Goal: Task Accomplishment & Management: Manage account settings

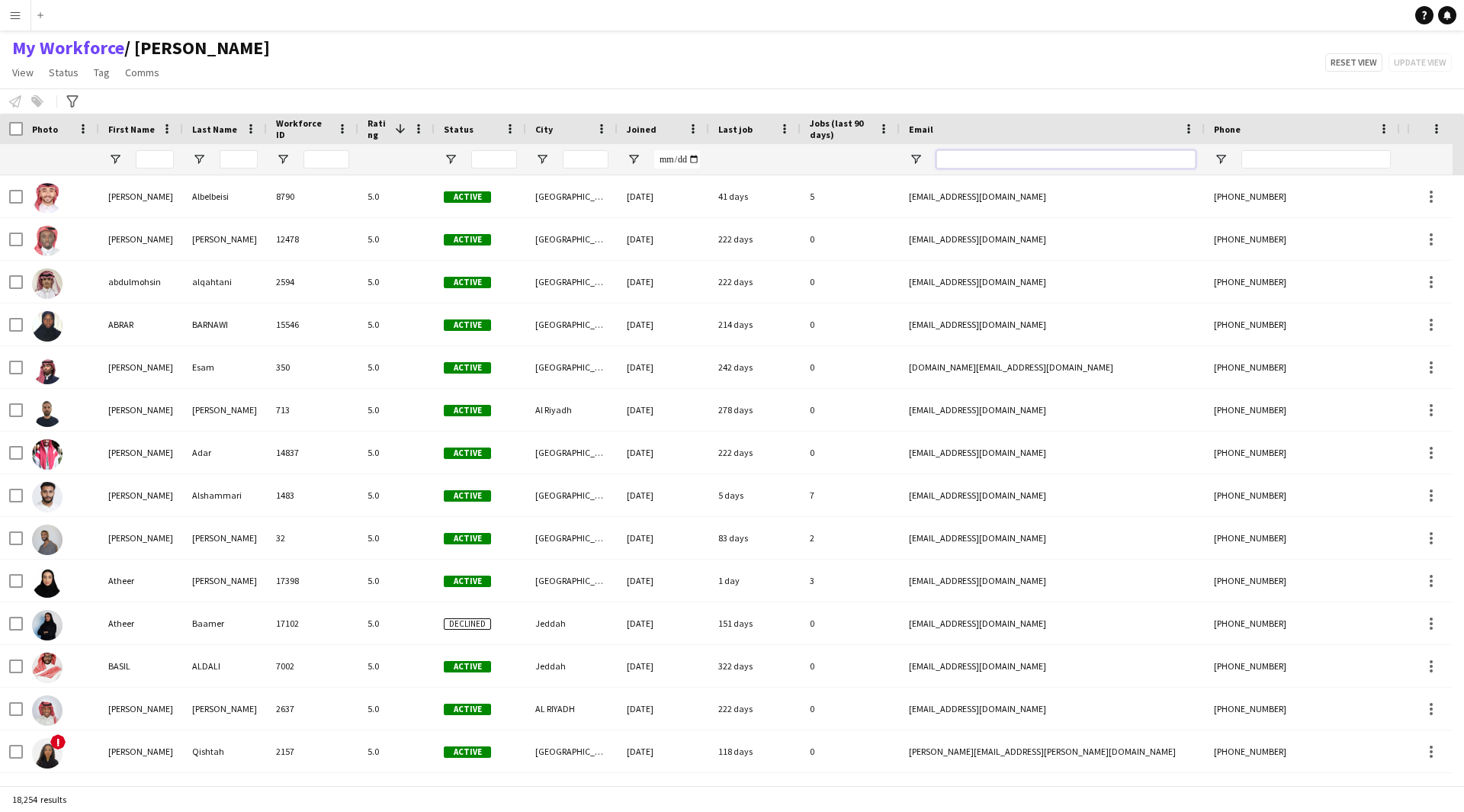
click at [1017, 156] on input "Email Filter Input" at bounding box center [1066, 160] width 259 height 19
paste input "**********"
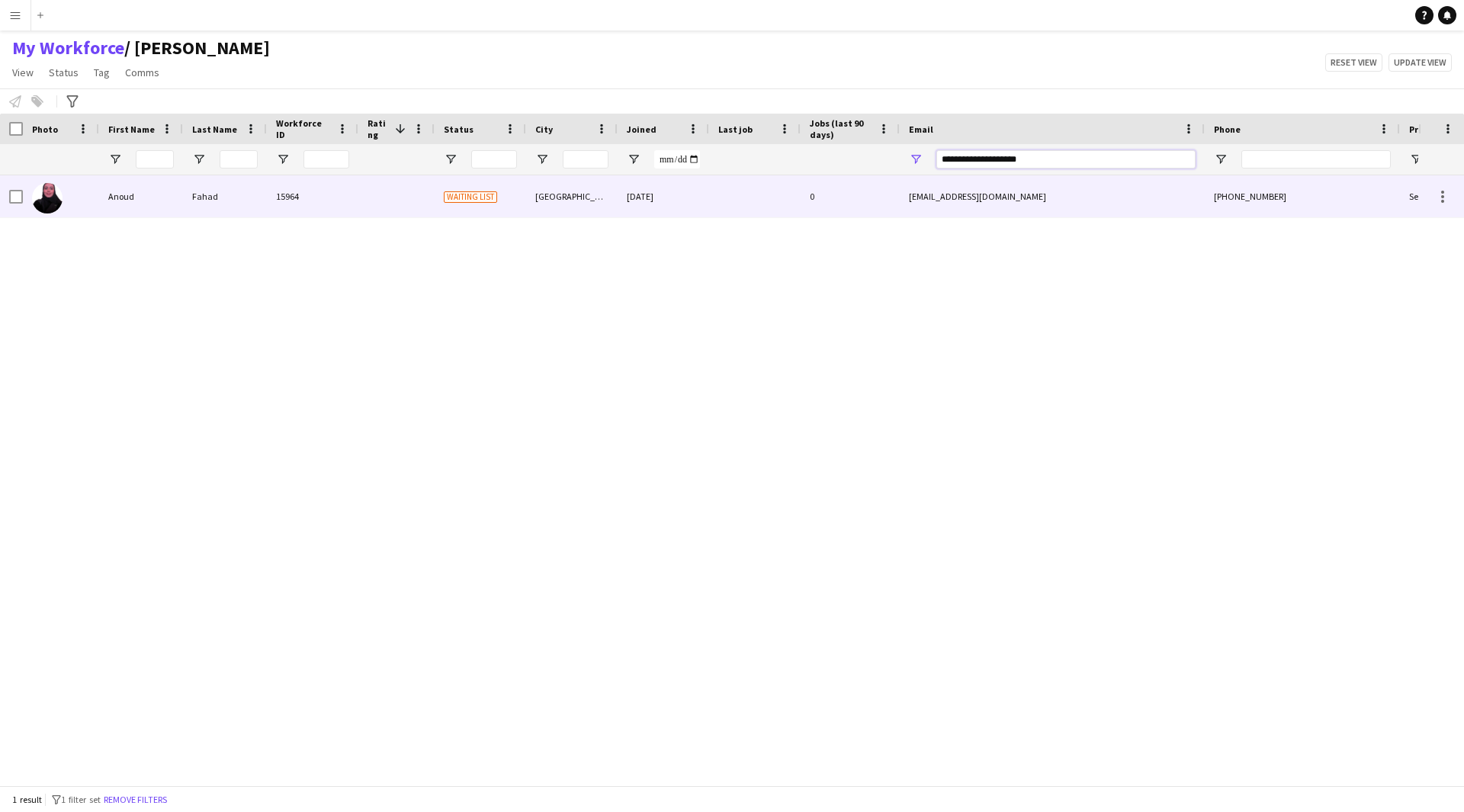
type input "**********"
click at [804, 215] on div "0" at bounding box center [850, 196] width 99 height 42
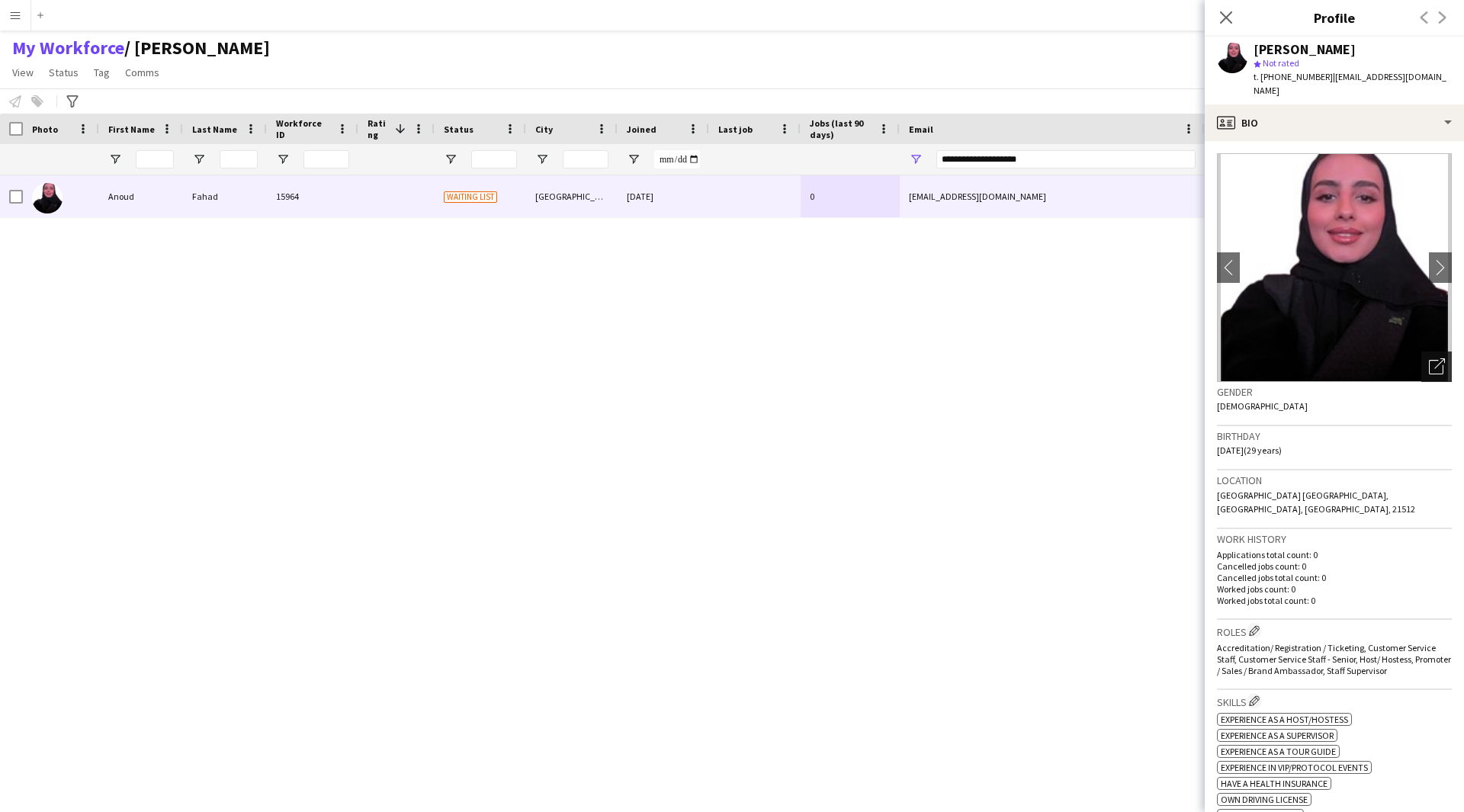
click at [1434, 357] on div "Open photos pop-in" at bounding box center [1436, 366] width 30 height 30
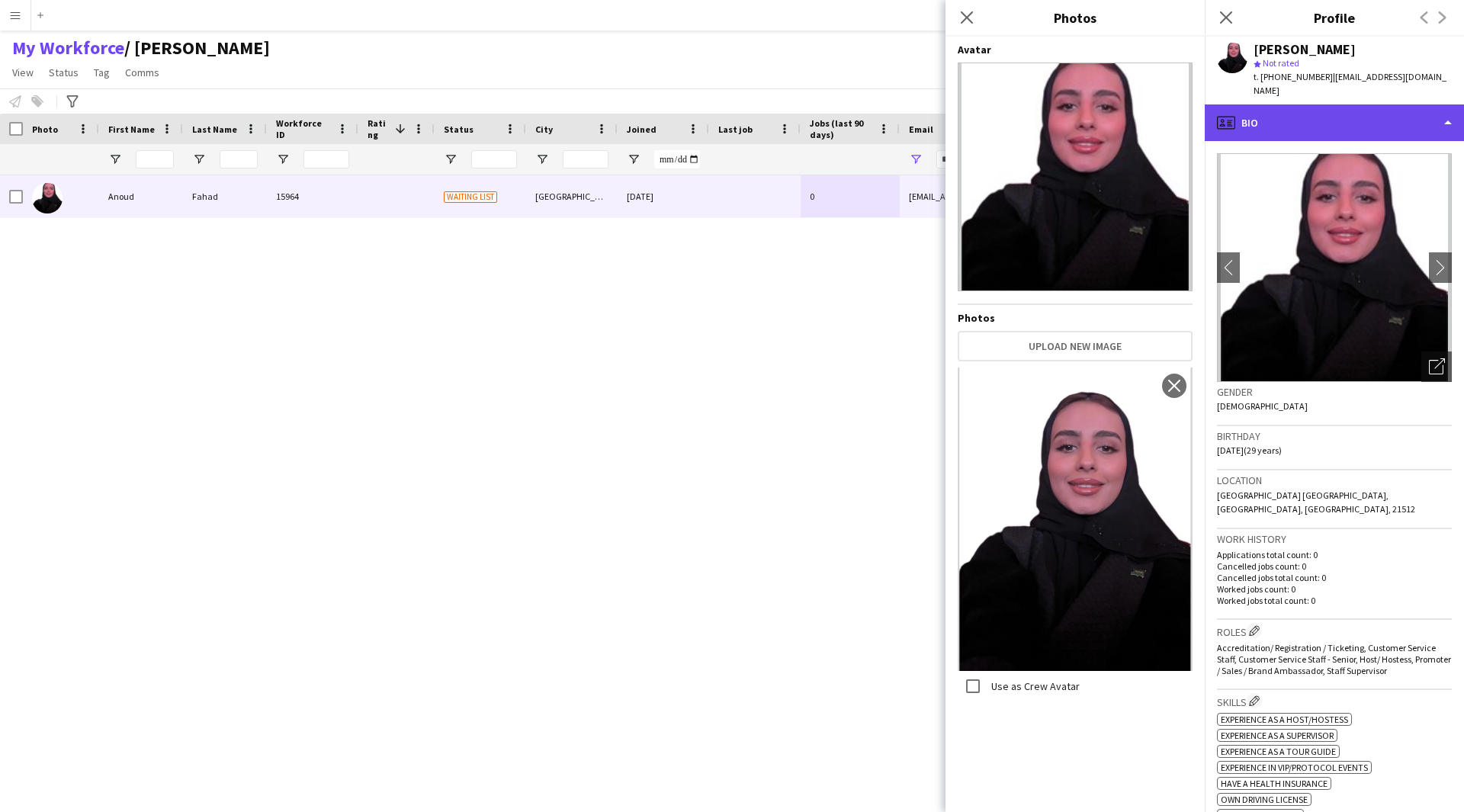
click at [1374, 105] on div "profile Bio" at bounding box center [1334, 122] width 259 height 36
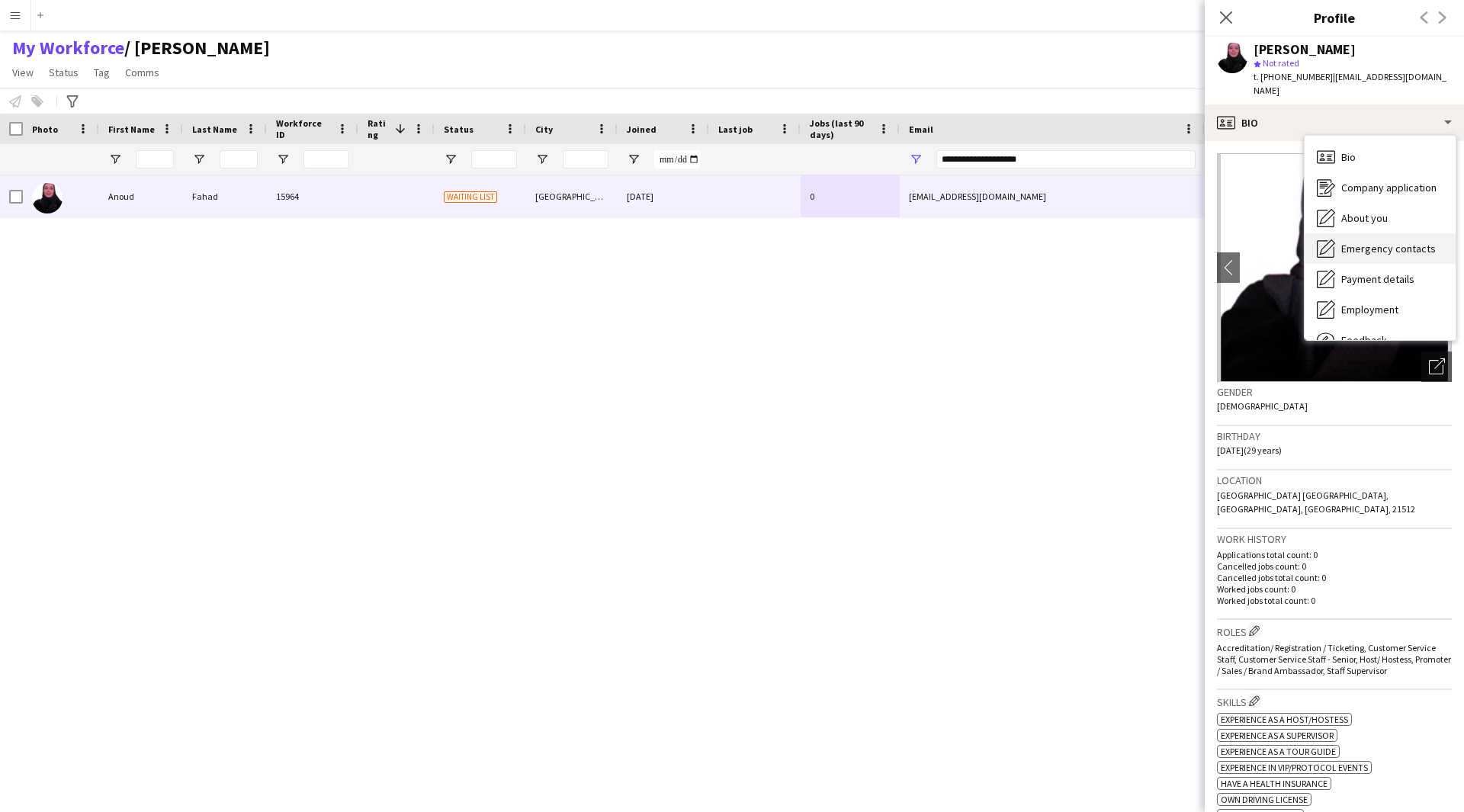
click at [1411, 242] on span "Emergency contacts" at bounding box center [1389, 249] width 95 height 14
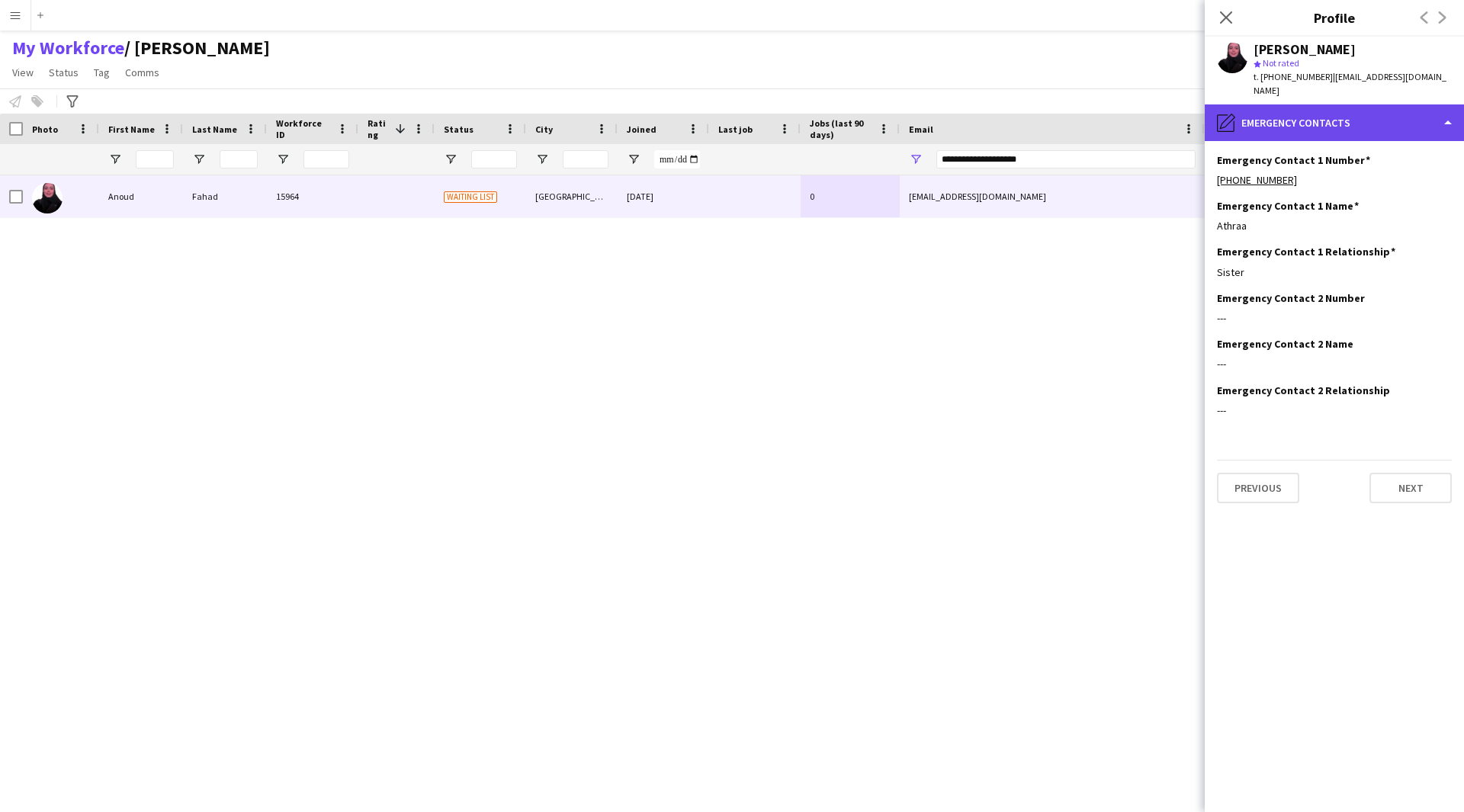
click at [1334, 121] on div "pencil4 Emergency contacts" at bounding box center [1334, 122] width 259 height 36
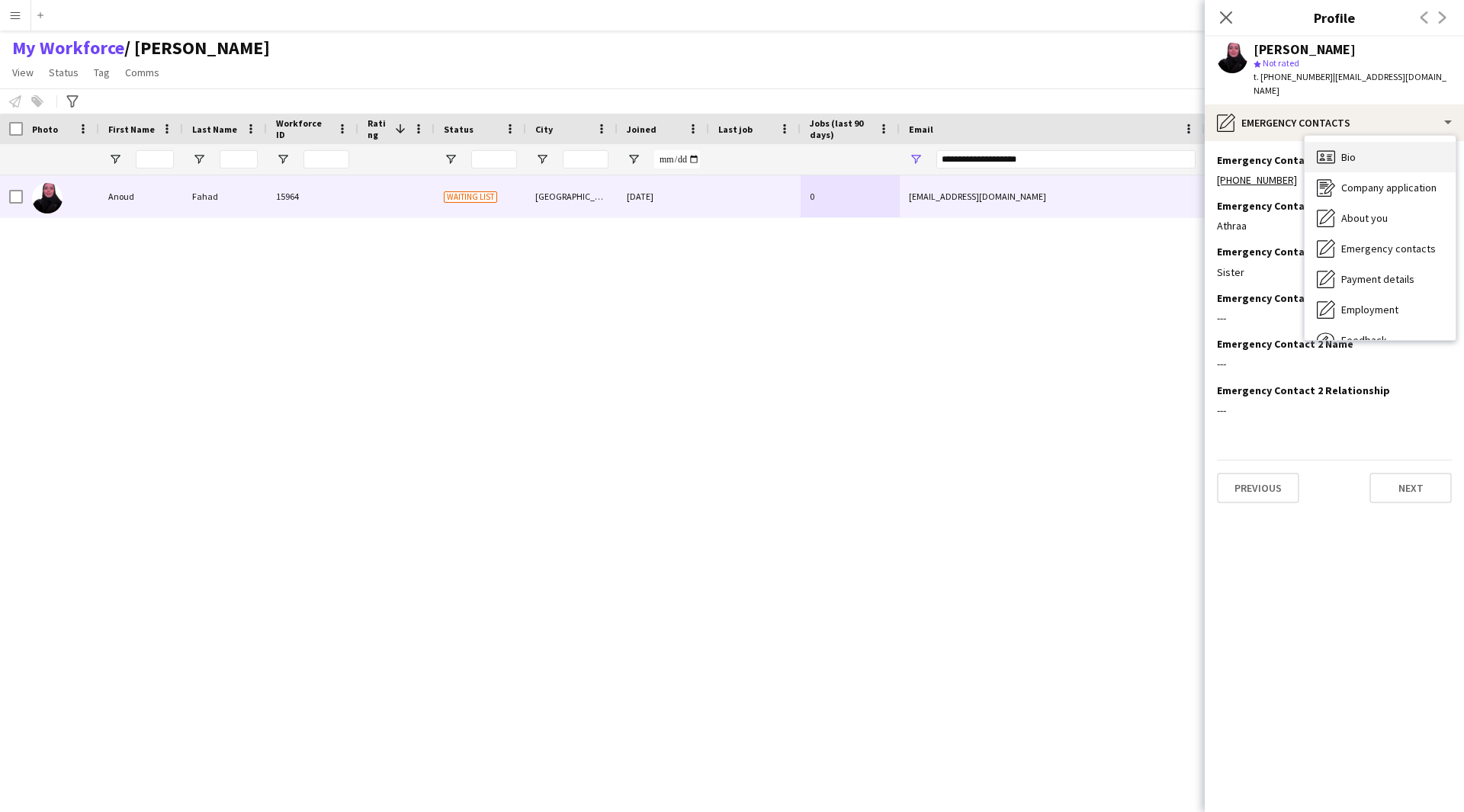
click at [1352, 150] on span "Bio" at bounding box center [1349, 157] width 15 height 14
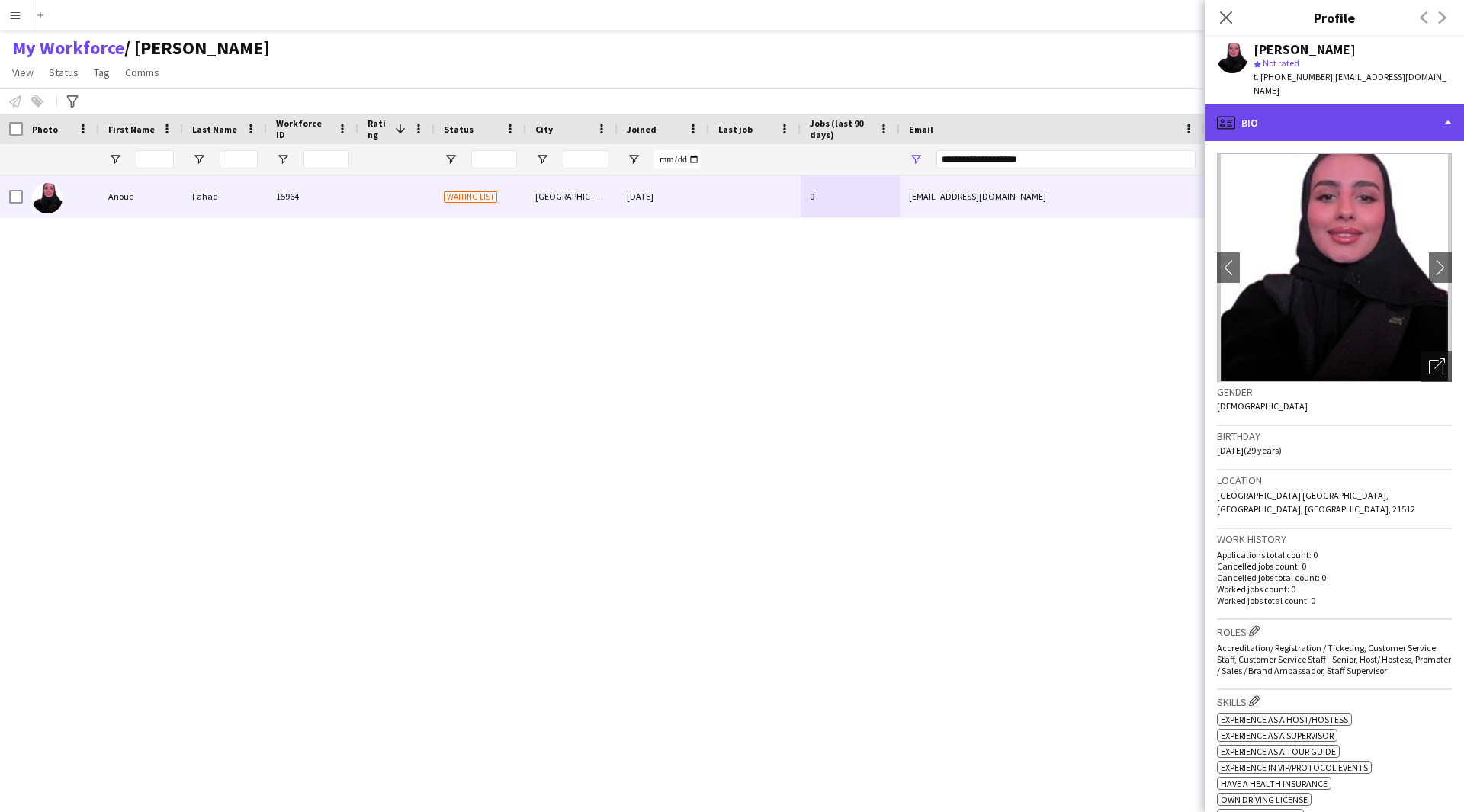
click at [1328, 115] on div "profile Bio" at bounding box center [1334, 122] width 259 height 36
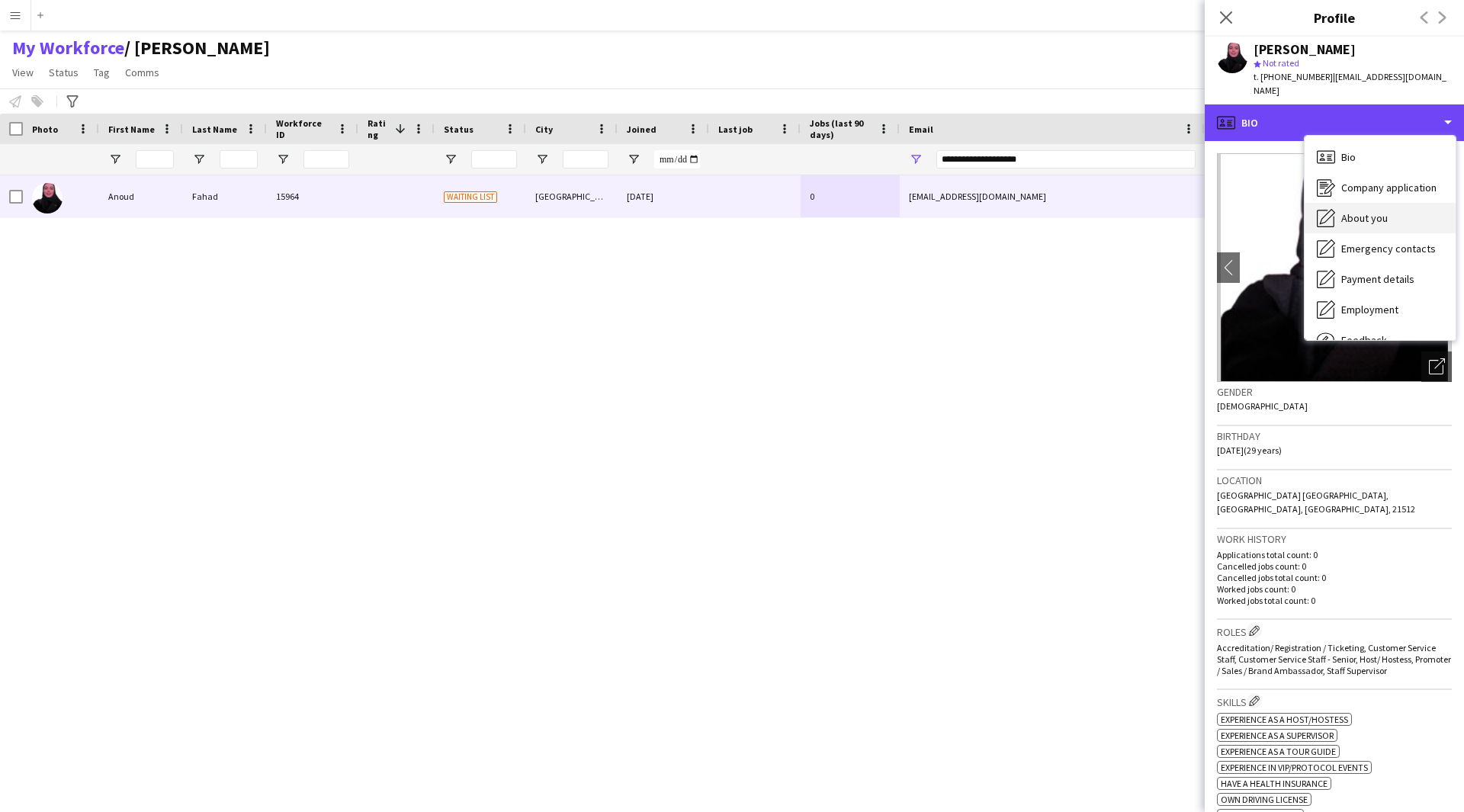
scroll to position [52, 0]
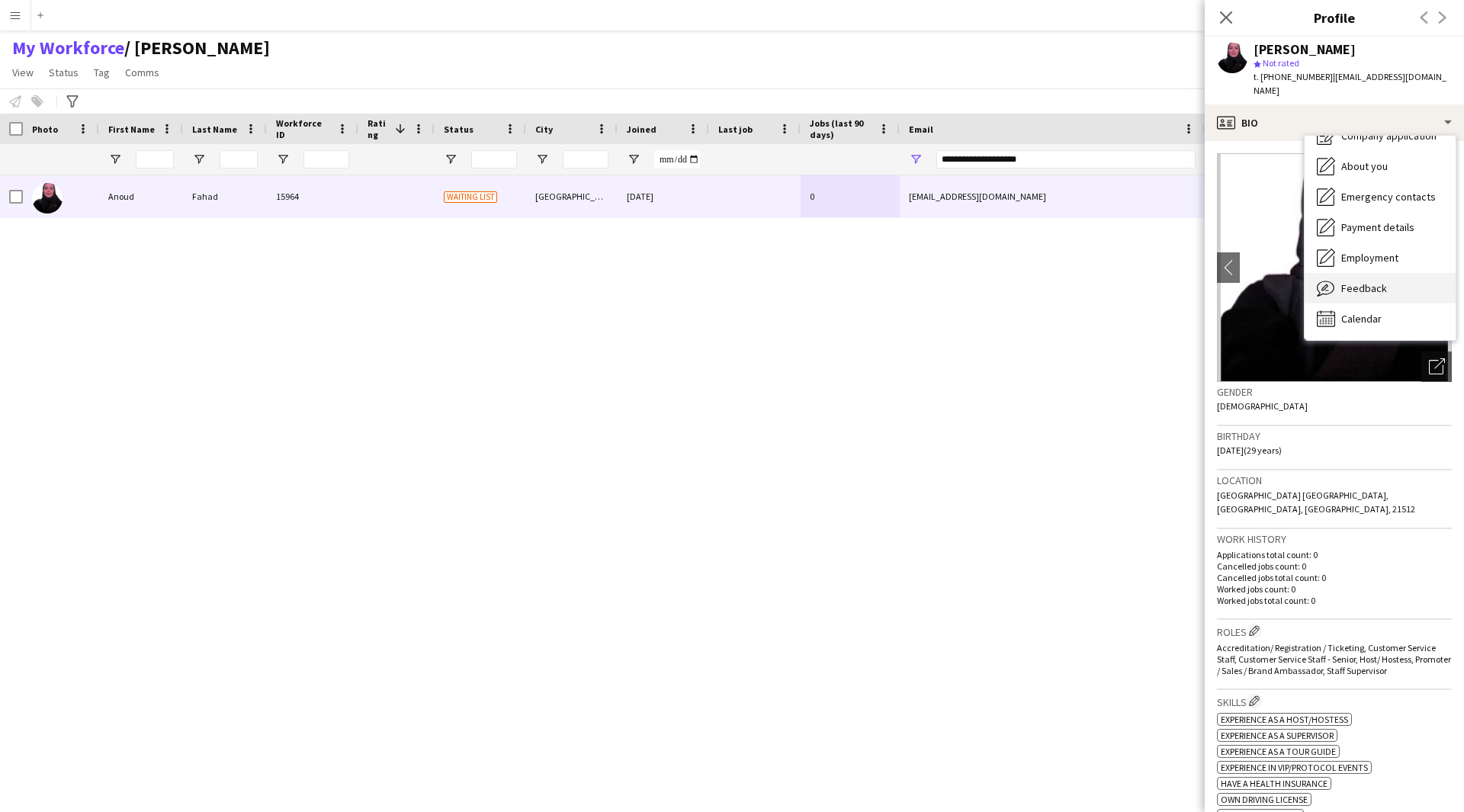
click at [1349, 281] on span "Feedback" at bounding box center [1364, 288] width 46 height 14
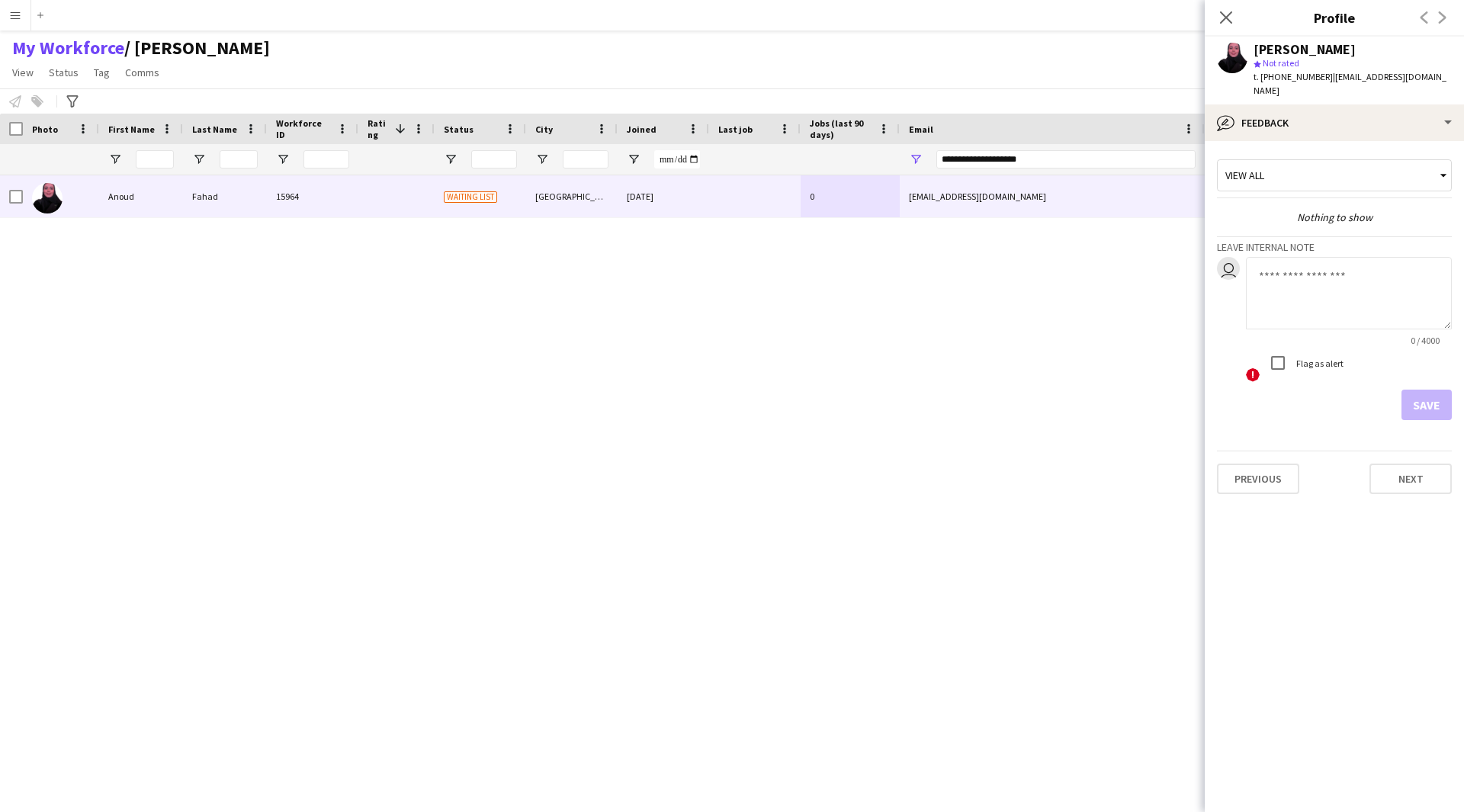
click at [1324, 283] on textarea at bounding box center [1349, 293] width 206 height 72
click at [1314, 259] on textarea at bounding box center [1349, 293] width 206 height 72
paste textarea "**********"
type textarea "**********"
click at [1421, 390] on button "Save" at bounding box center [1426, 404] width 50 height 30
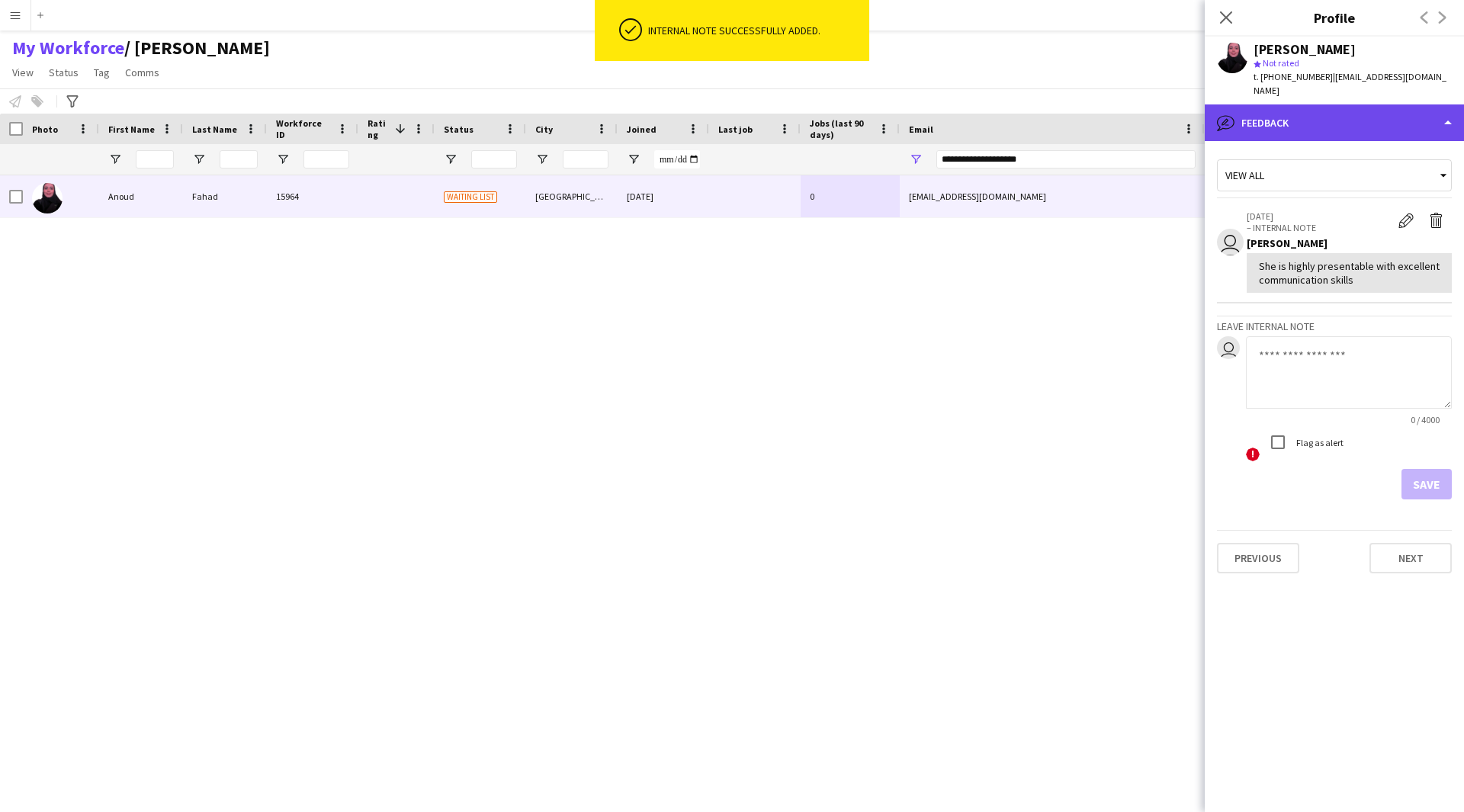
click at [1291, 105] on div "bubble-pencil Feedback" at bounding box center [1334, 122] width 259 height 36
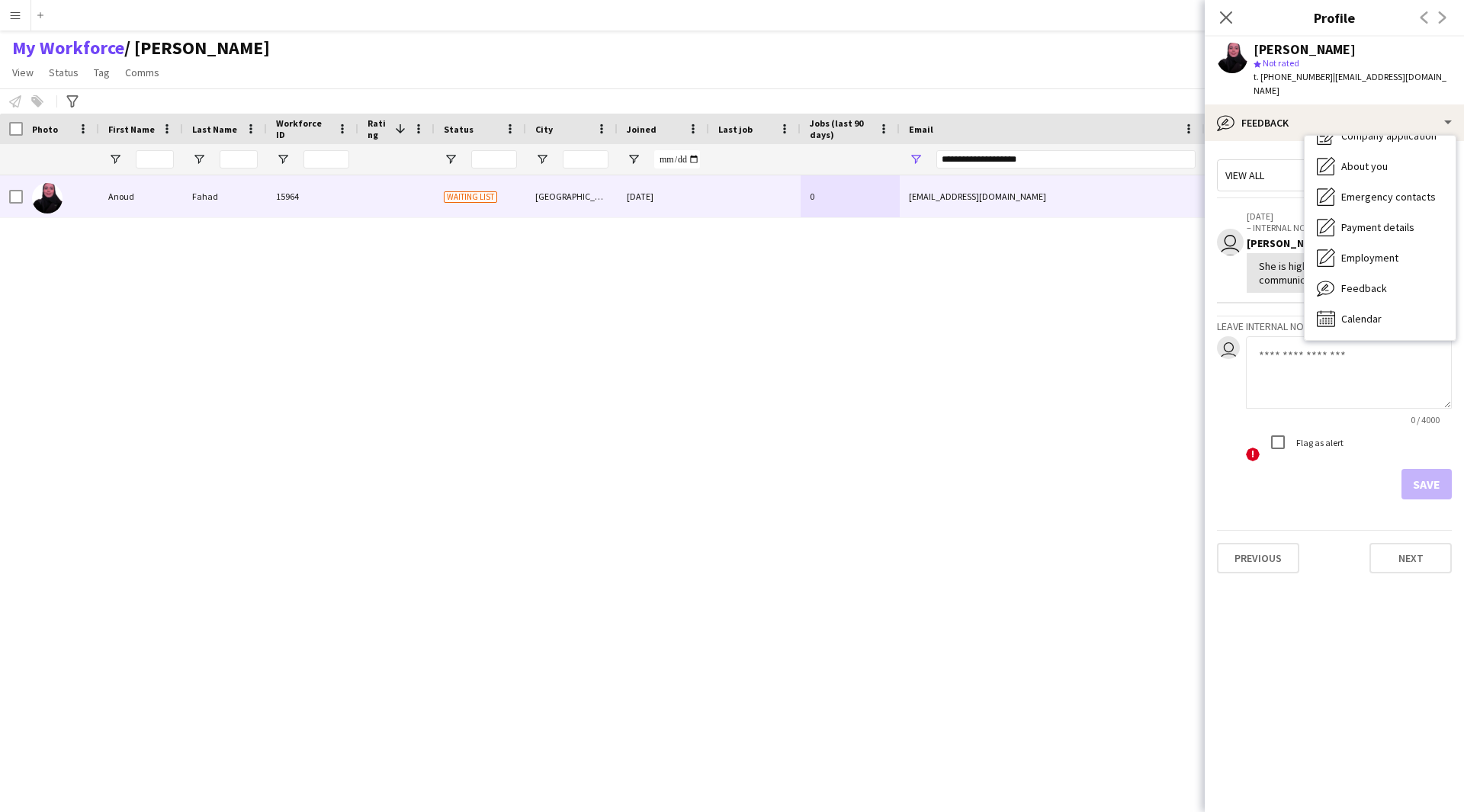
click at [1000, 441] on div "[PERSON_NAME] 15964 Waiting list [GEOGRAPHIC_DATA] [DATE] 0 [EMAIL_ADDRESS][DOM…" at bounding box center [709, 474] width 1418 height 598
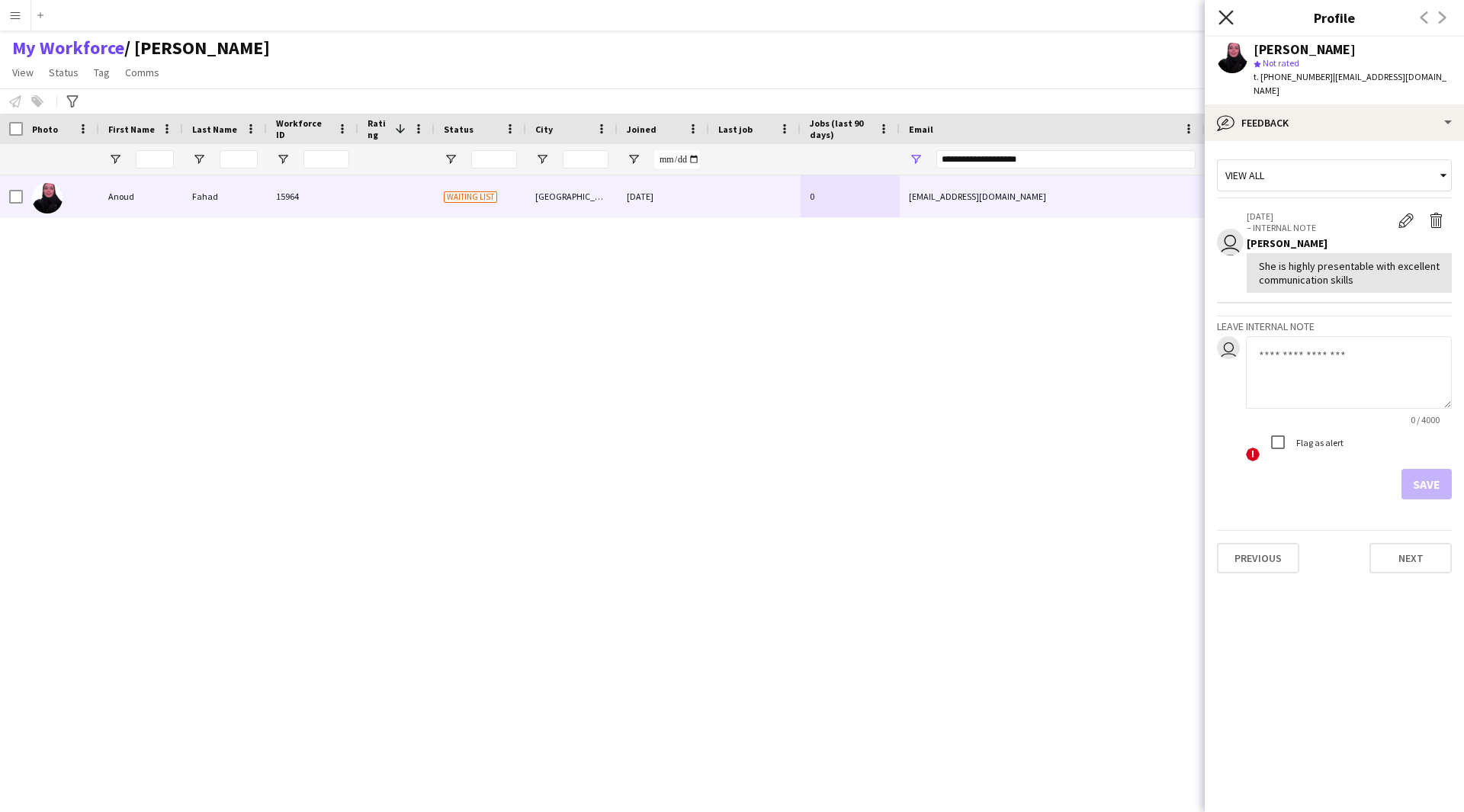
click at [1226, 24] on icon "Close pop-in" at bounding box center [1225, 17] width 15 height 15
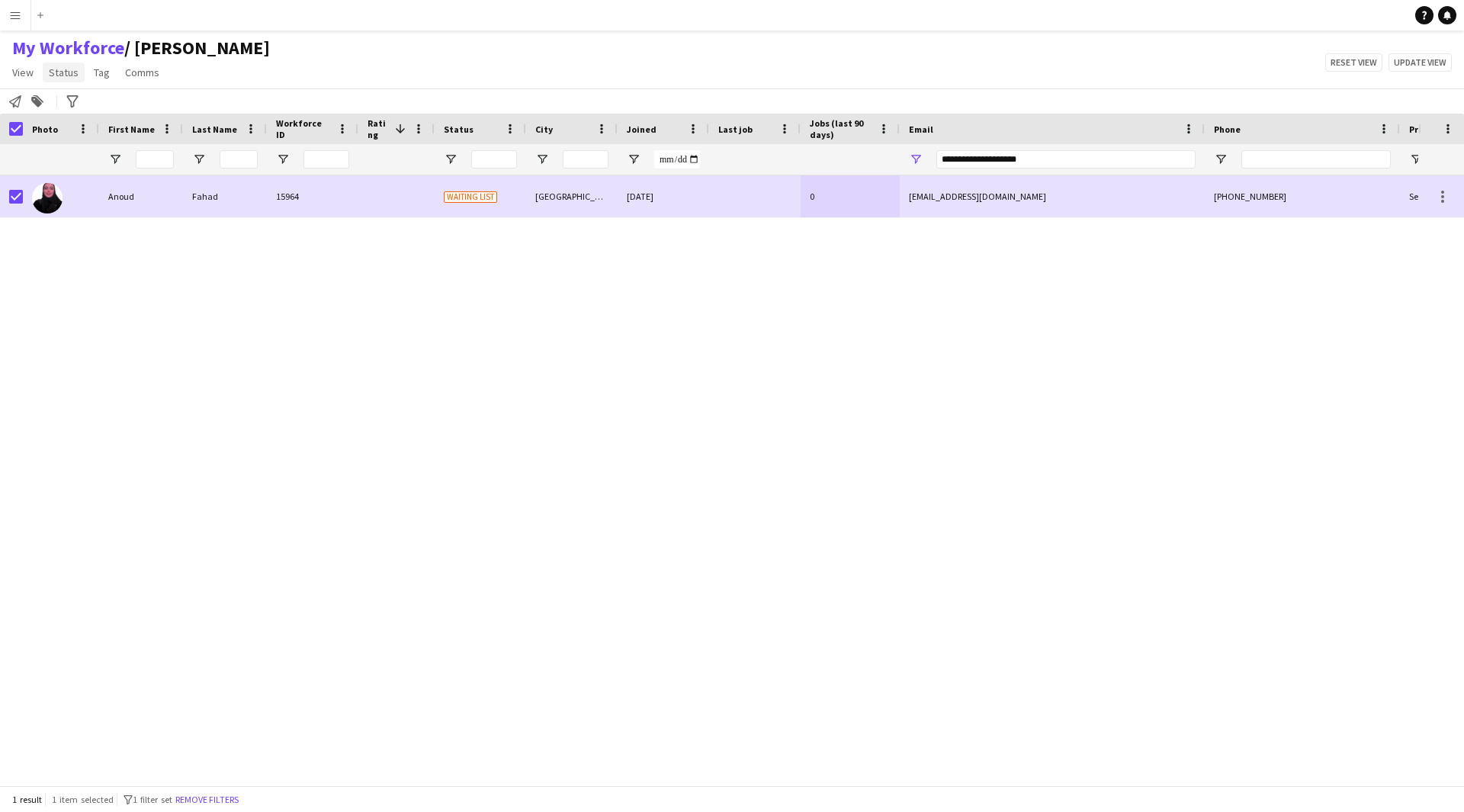
click at [65, 80] on link "Status" at bounding box center [64, 73] width 42 height 20
click at [98, 111] on link "Edit" at bounding box center [97, 105] width 107 height 32
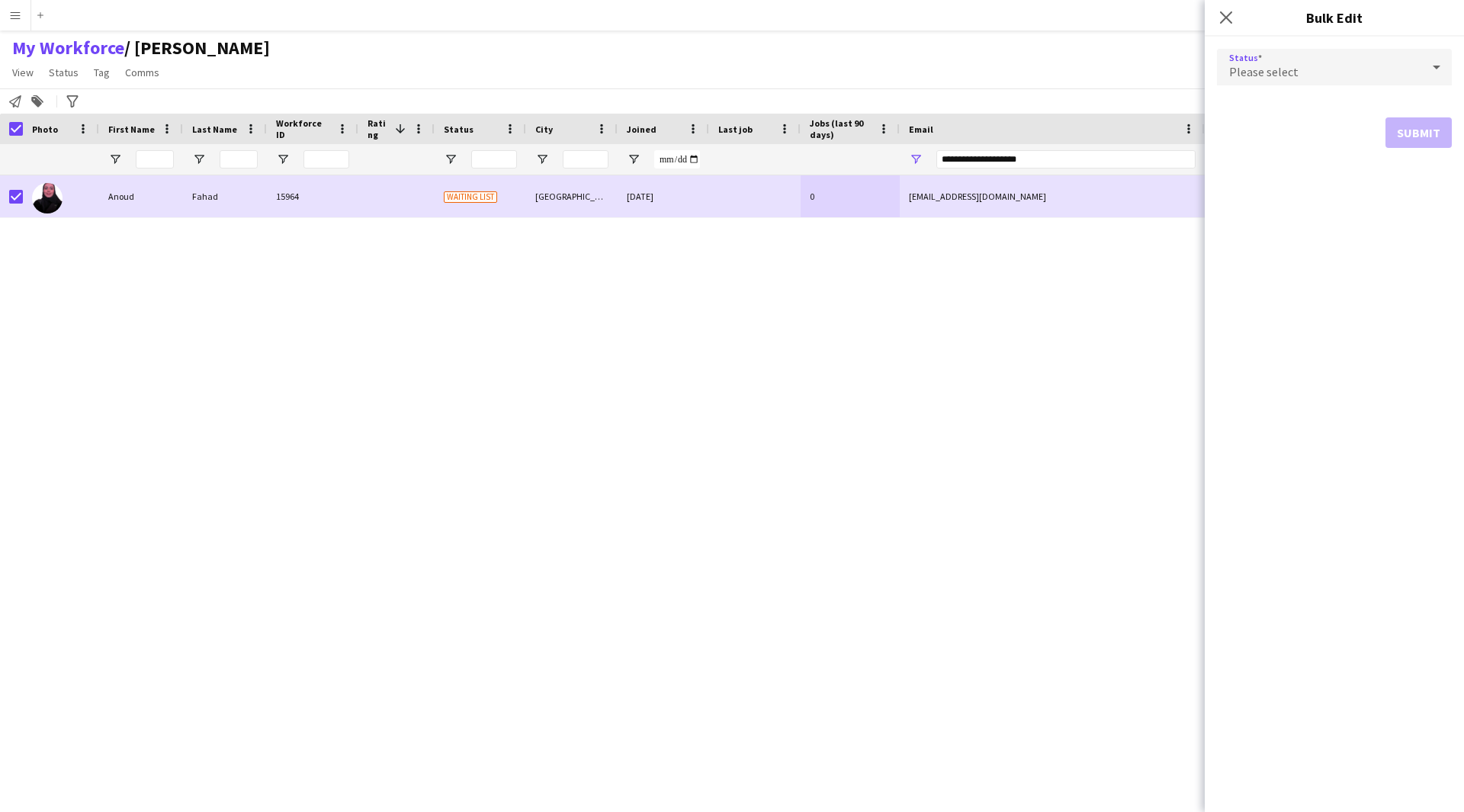
click at [1311, 53] on div "Please select" at bounding box center [1319, 67] width 205 height 36
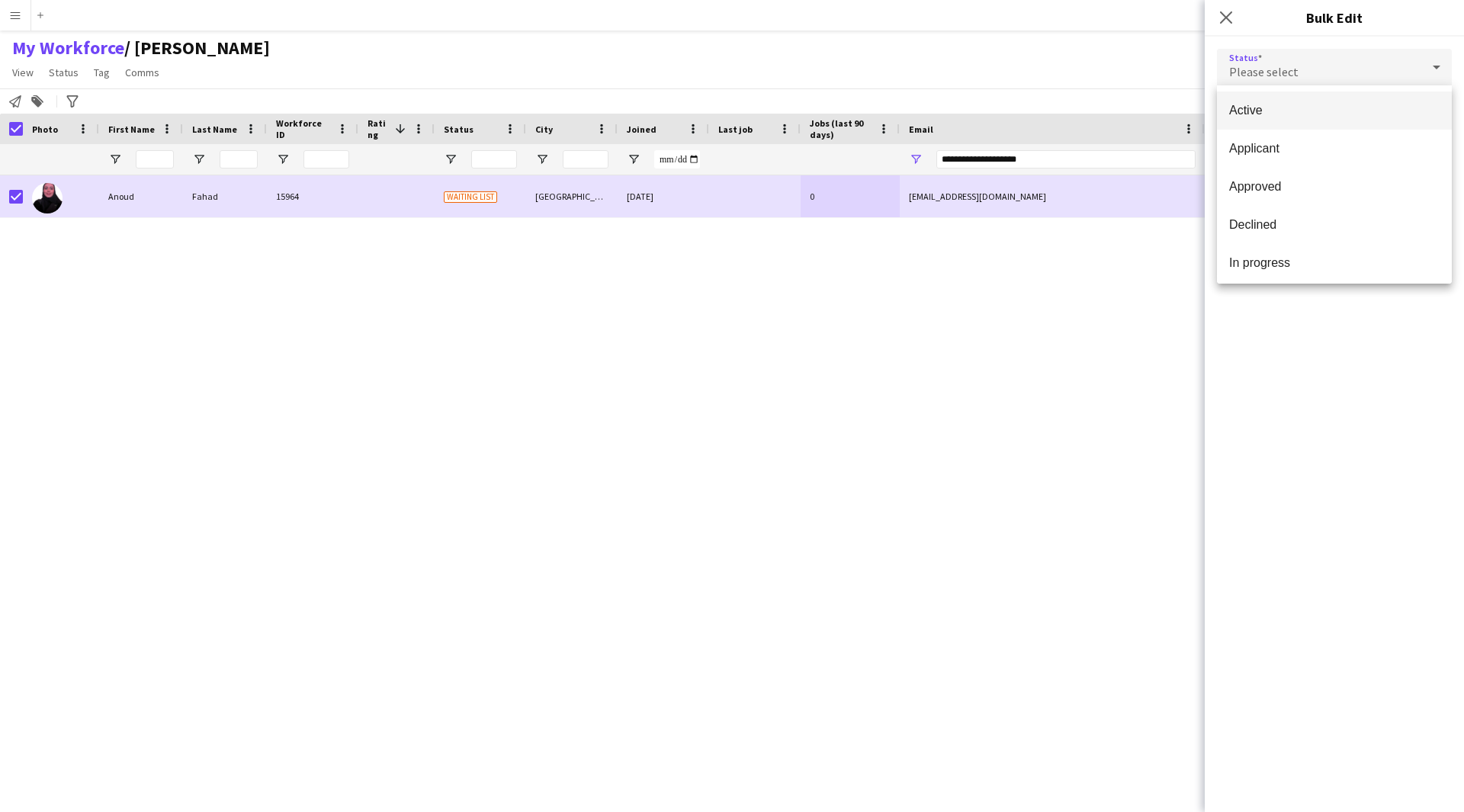
click at [1292, 122] on mat-option "Active" at bounding box center [1334, 110] width 235 height 38
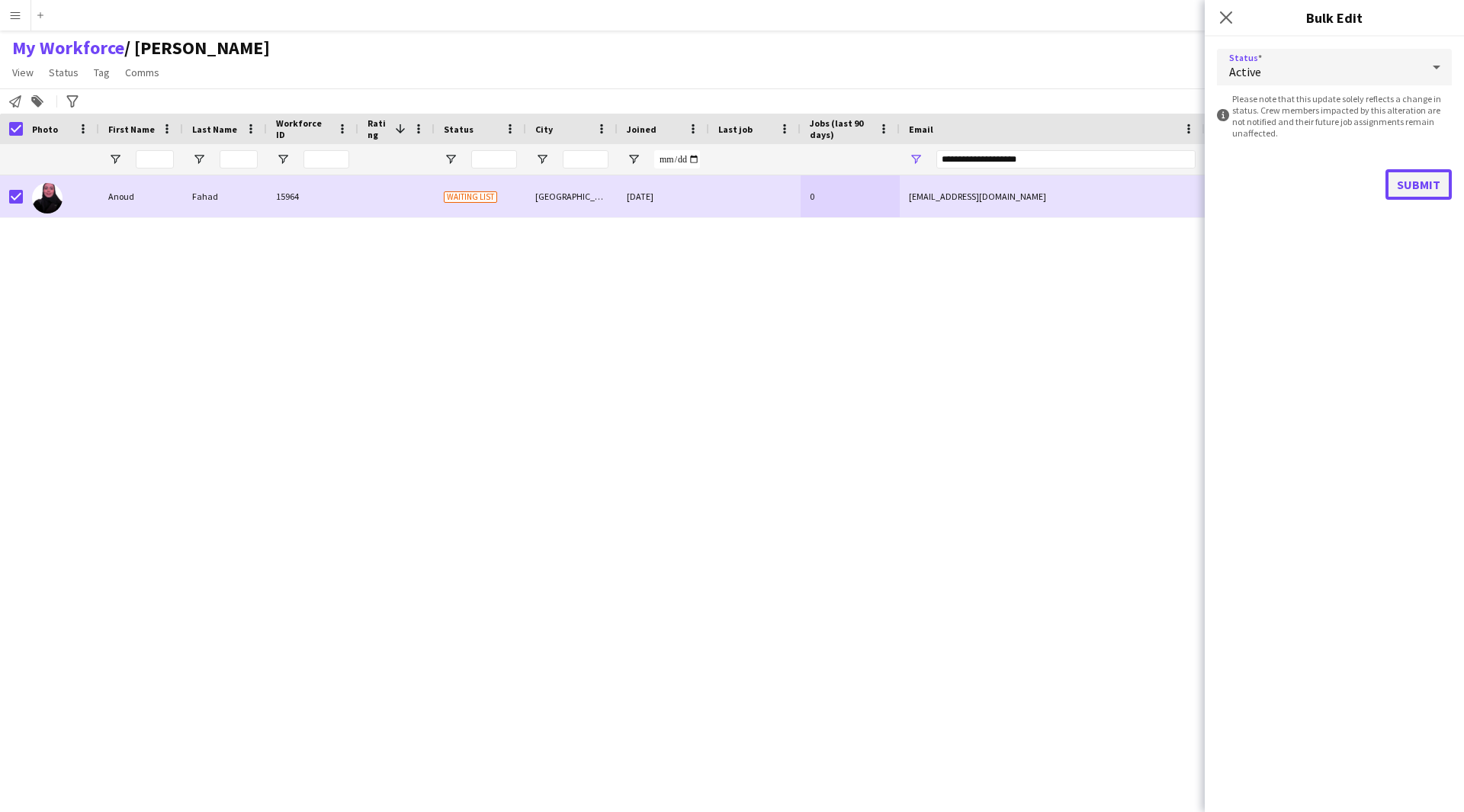
click at [1431, 187] on button "Submit" at bounding box center [1419, 184] width 67 height 30
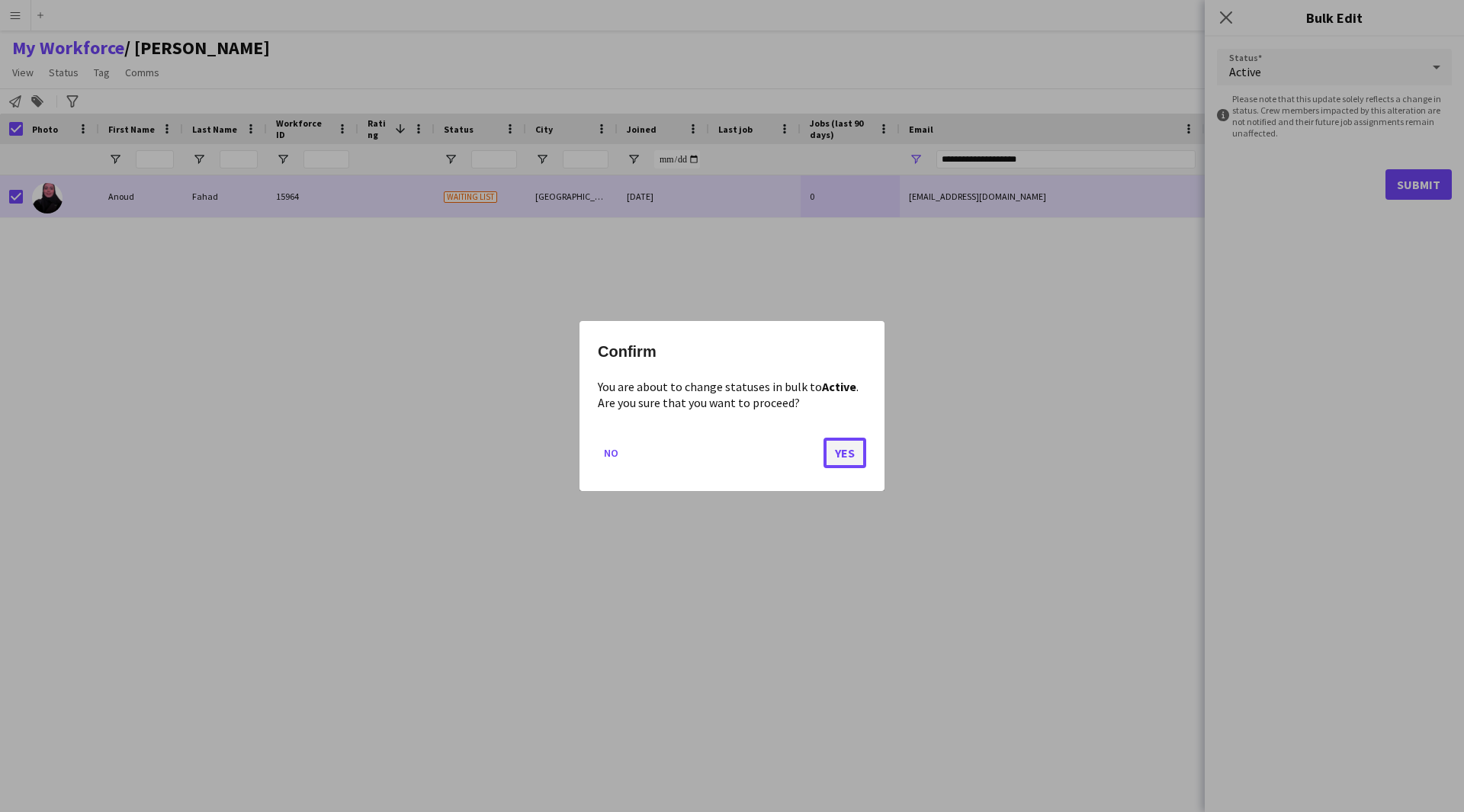
click at [839, 447] on button "Yes" at bounding box center [845, 452] width 43 height 30
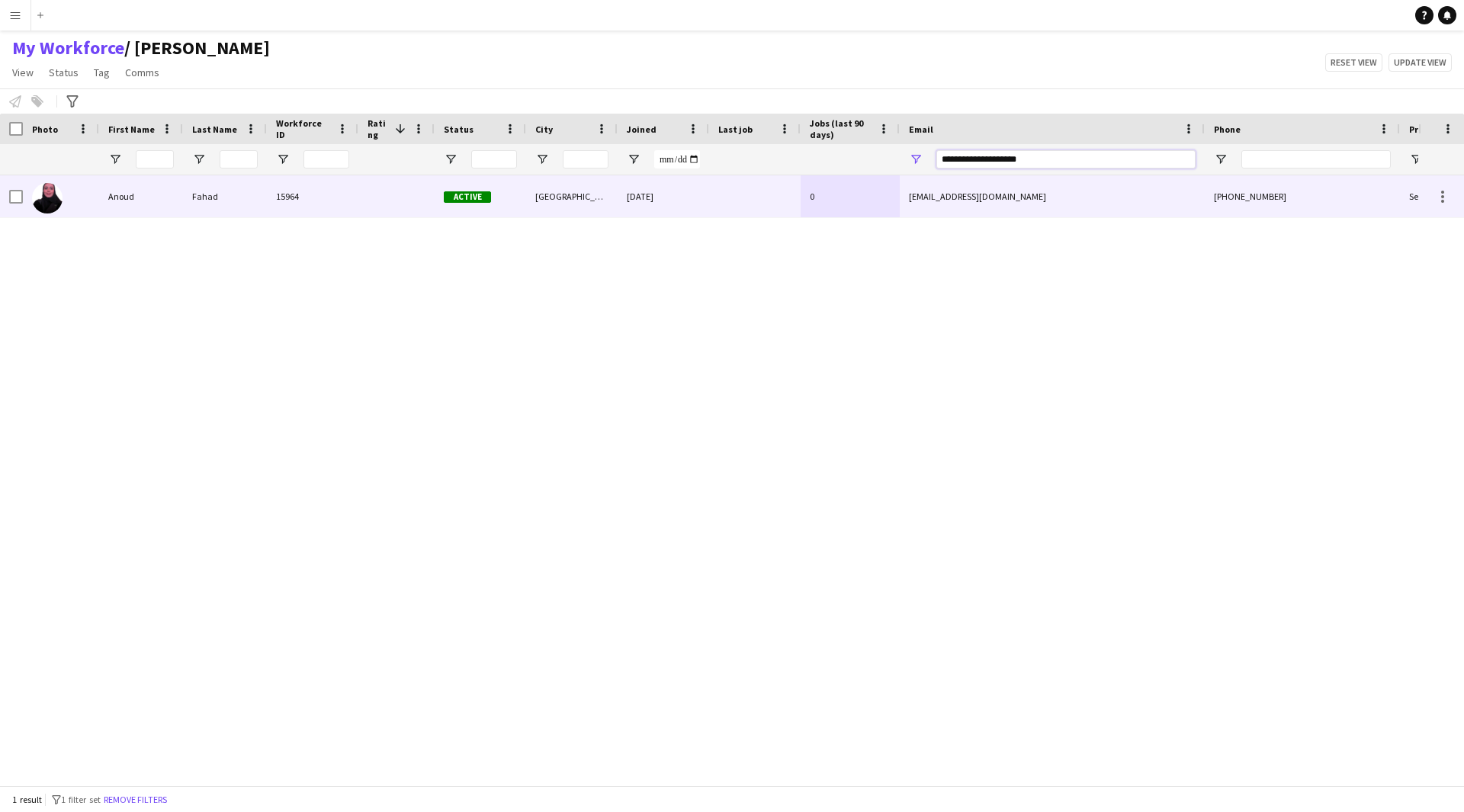
drag, startPoint x: 1078, startPoint y: 157, endPoint x: 742, endPoint y: 180, distance: 336.8
click at [742, 180] on div "Workforce Details Photo First Name" at bounding box center [732, 449] width 1464 height 672
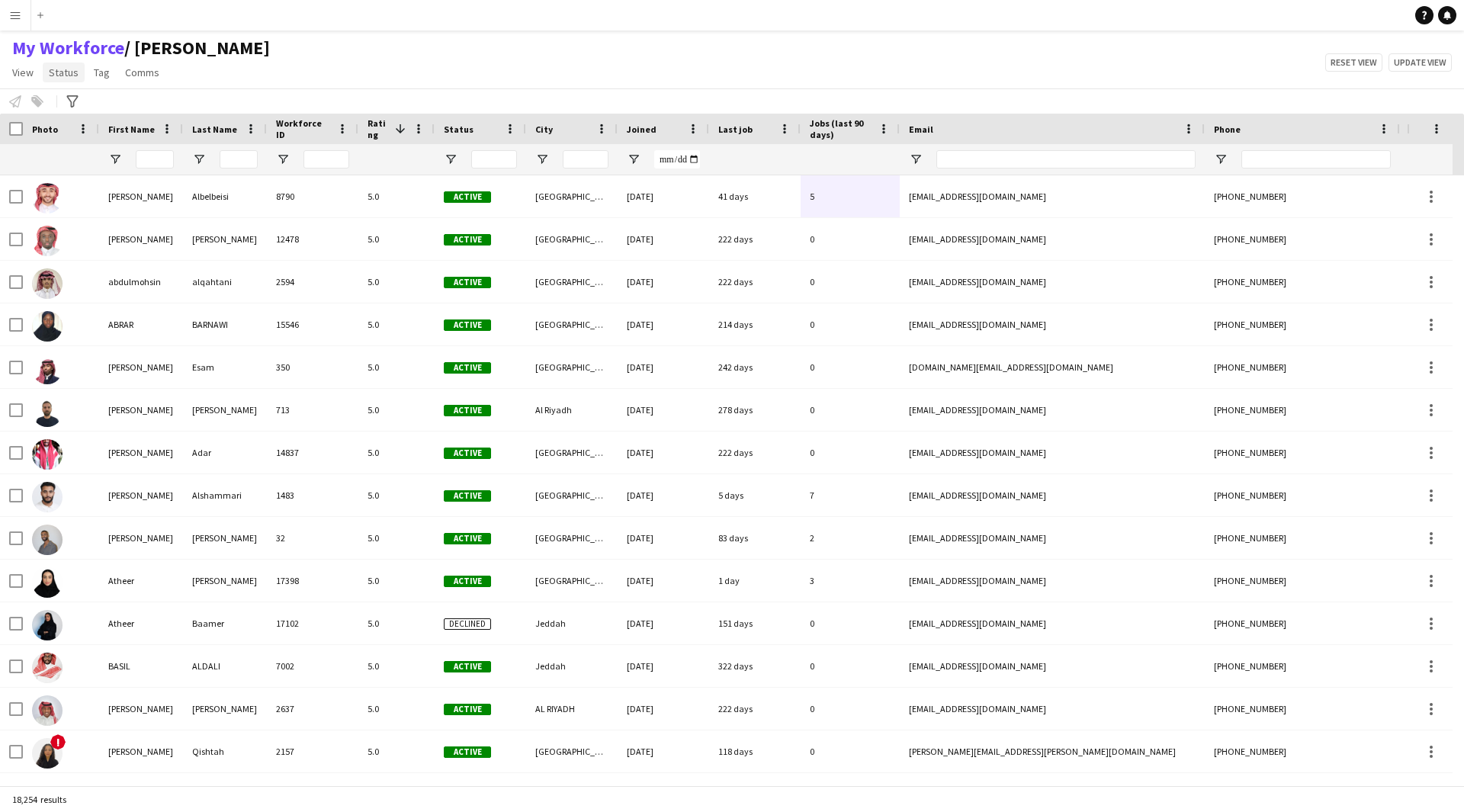
click at [49, 64] on link "Status" at bounding box center [64, 73] width 42 height 20
click at [65, 99] on div "Edit" at bounding box center [97, 105] width 107 height 32
click at [19, 71] on span "View" at bounding box center [23, 73] width 22 height 14
click at [64, 160] on link "Customise view" at bounding box center [60, 150] width 107 height 32
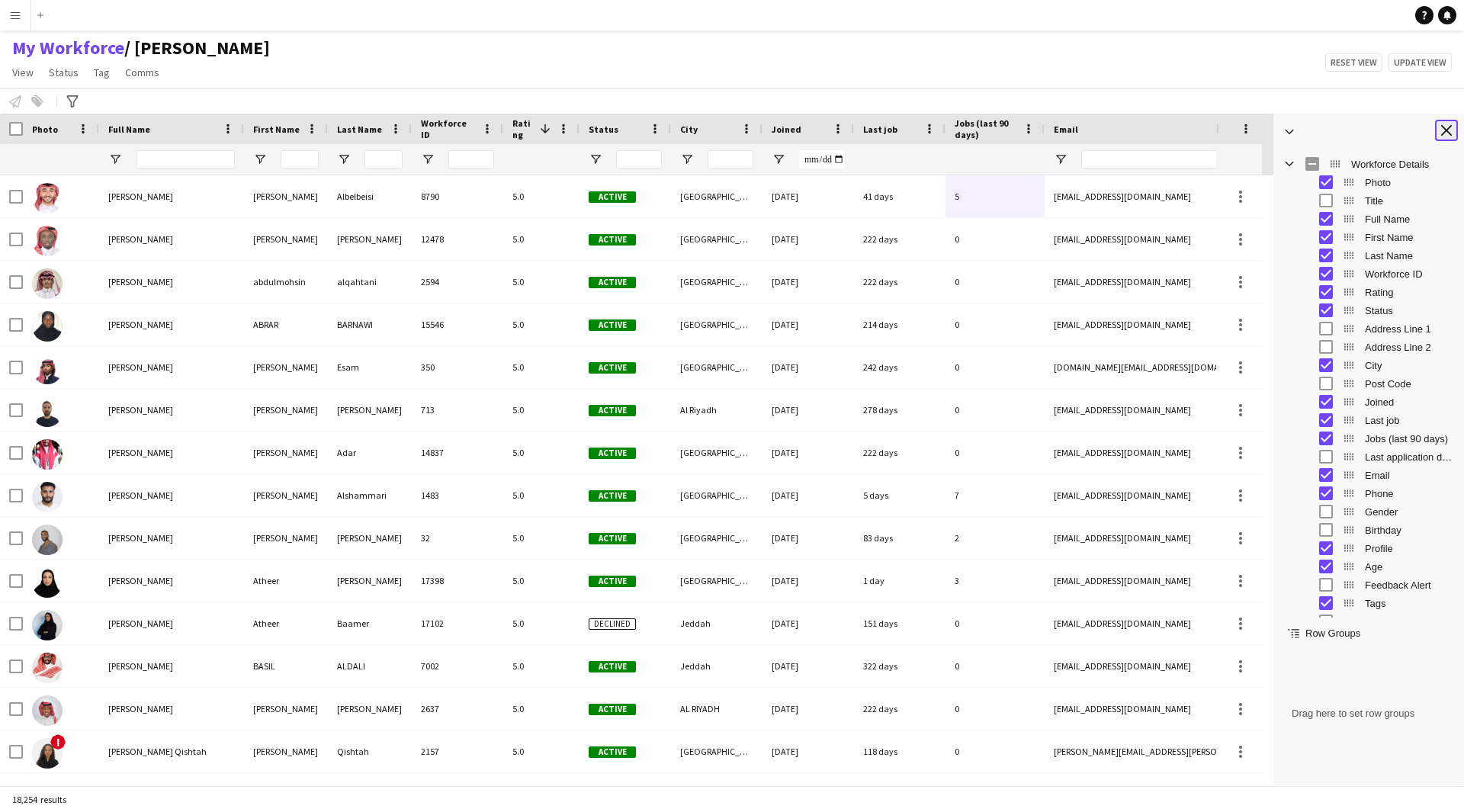
click at [1446, 130] on app-icon "Close tool panel" at bounding box center [1446, 130] width 11 height 11
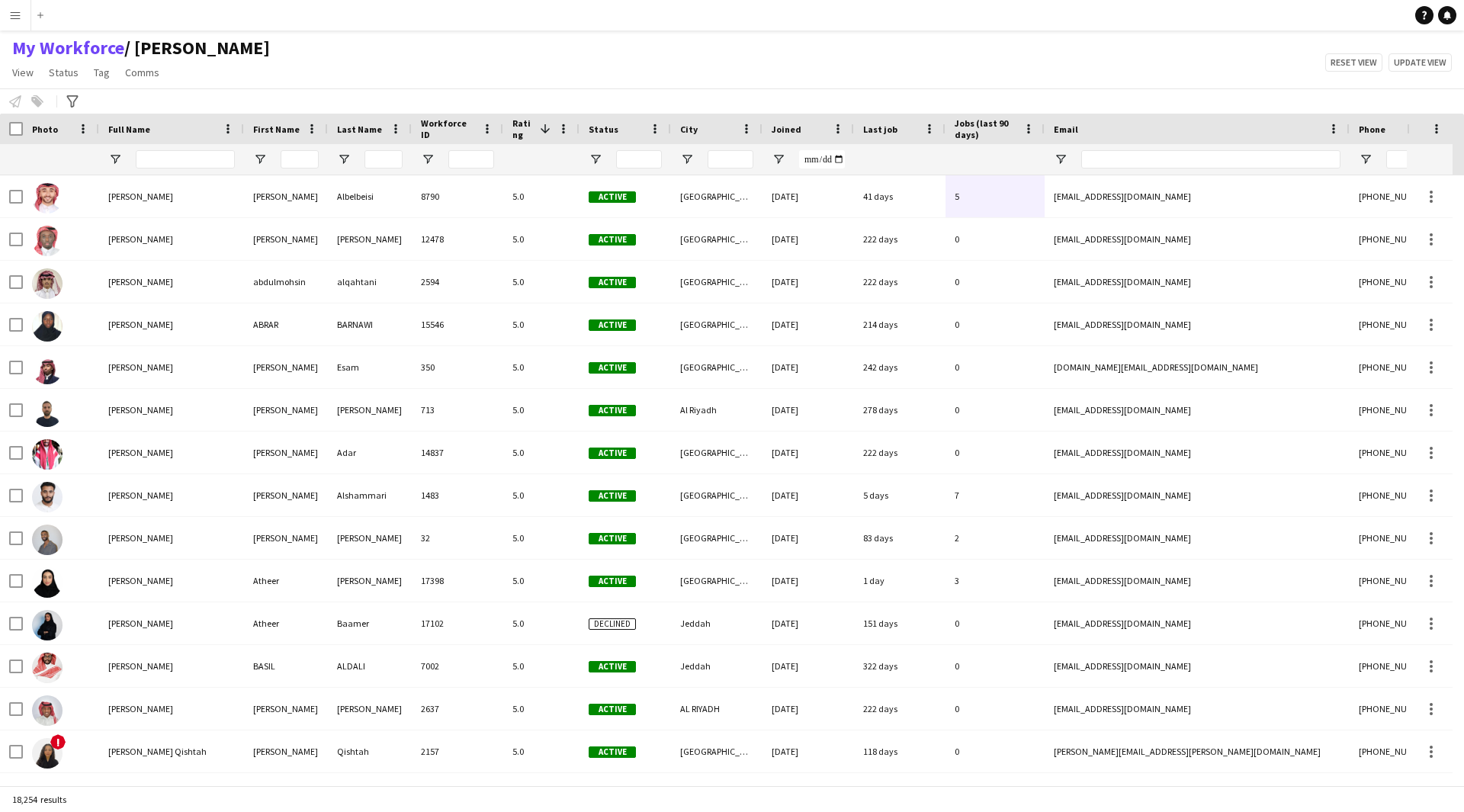
drag, startPoint x: 76, startPoint y: 257, endPoint x: 41, endPoint y: 304, distance: 58.6
click at [41, 304] on div "Workforce Details Photo First Name" at bounding box center [732, 449] width 1464 height 672
click at [202, 155] on input "Full Name Filter Input" at bounding box center [185, 160] width 99 height 19
paste input "**********"
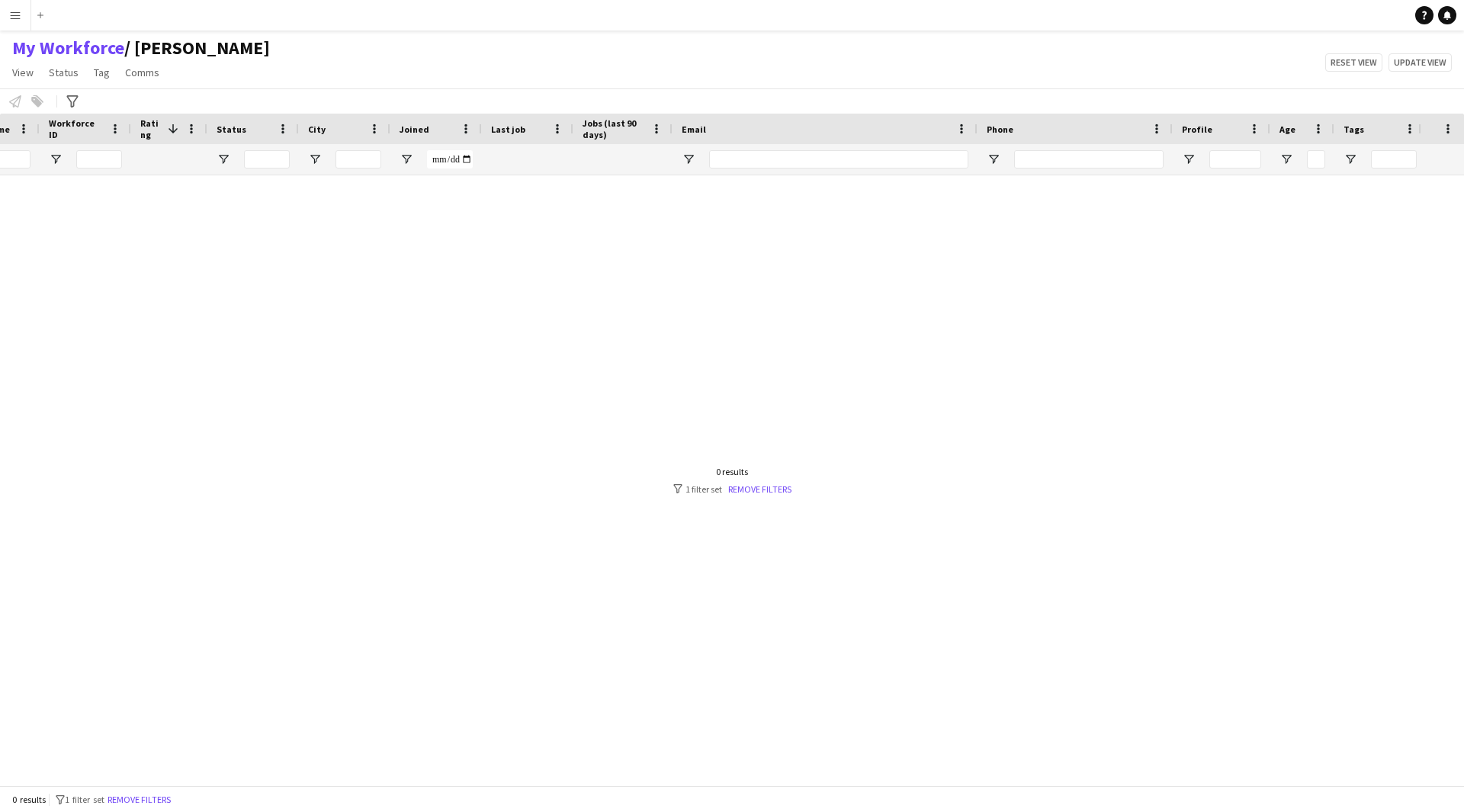
scroll to position [0, 0]
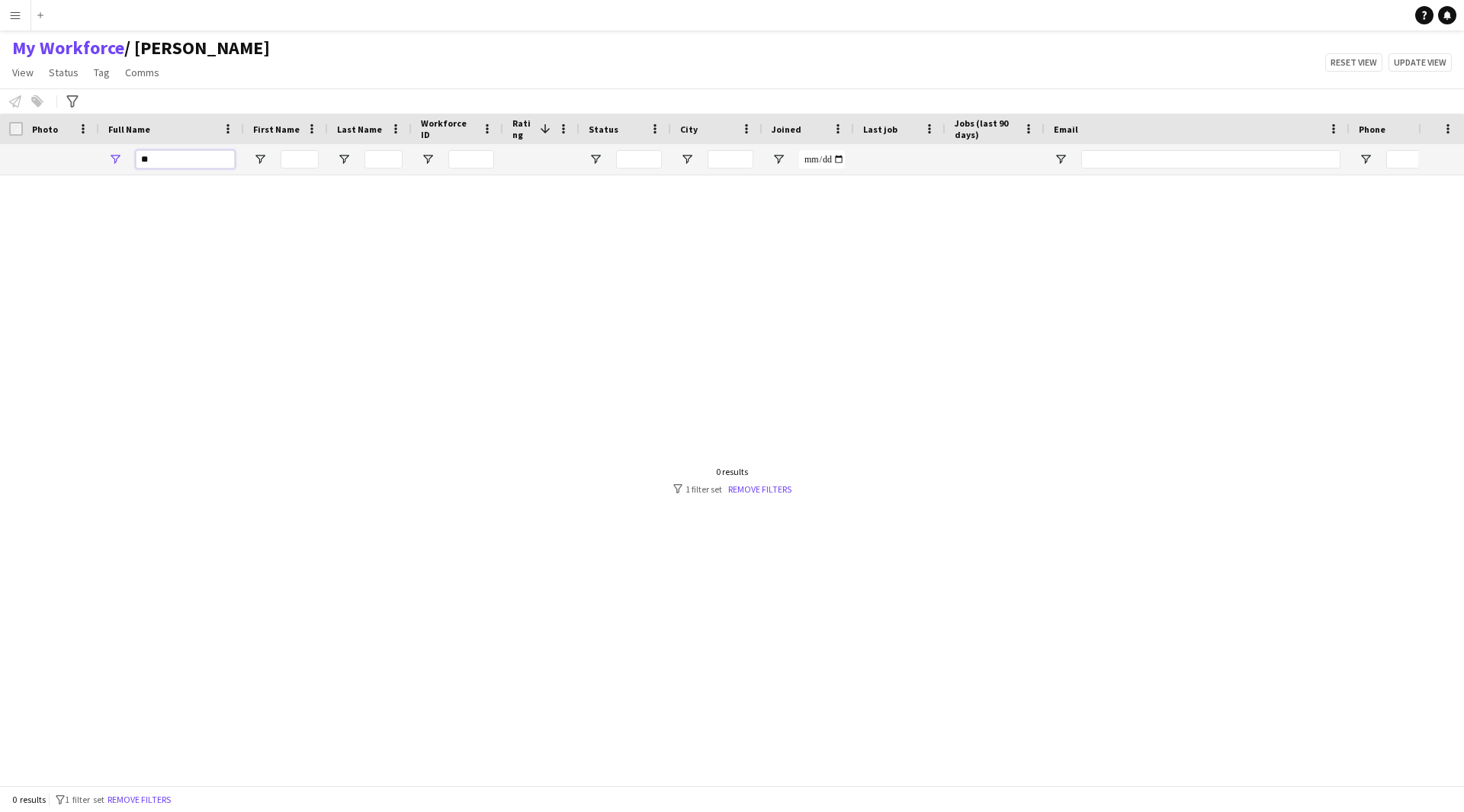
type input "*"
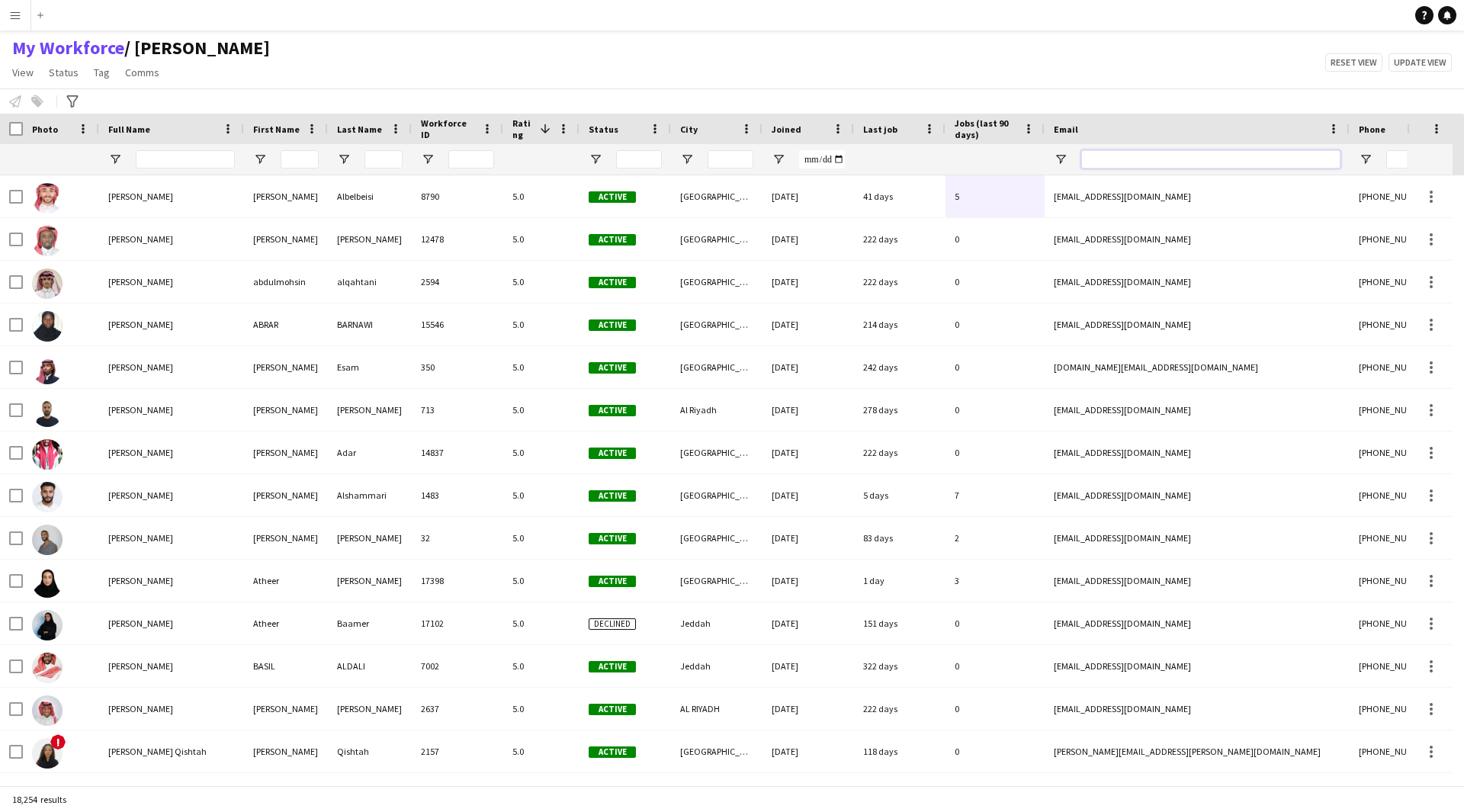
click at [1145, 165] on input "Email Filter Input" at bounding box center [1211, 160] width 259 height 19
paste input "**********"
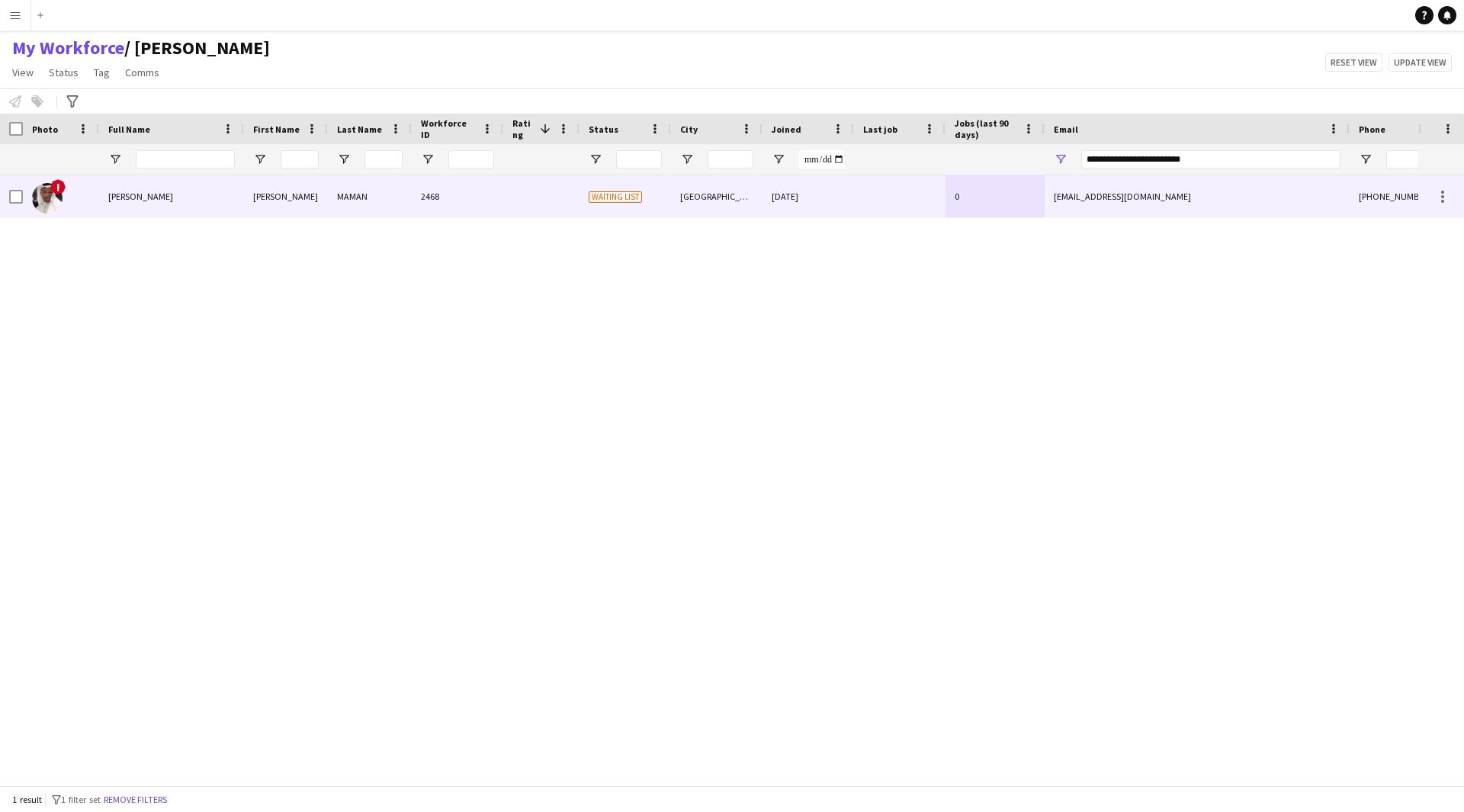
click at [893, 198] on div at bounding box center [900, 196] width 91 height 42
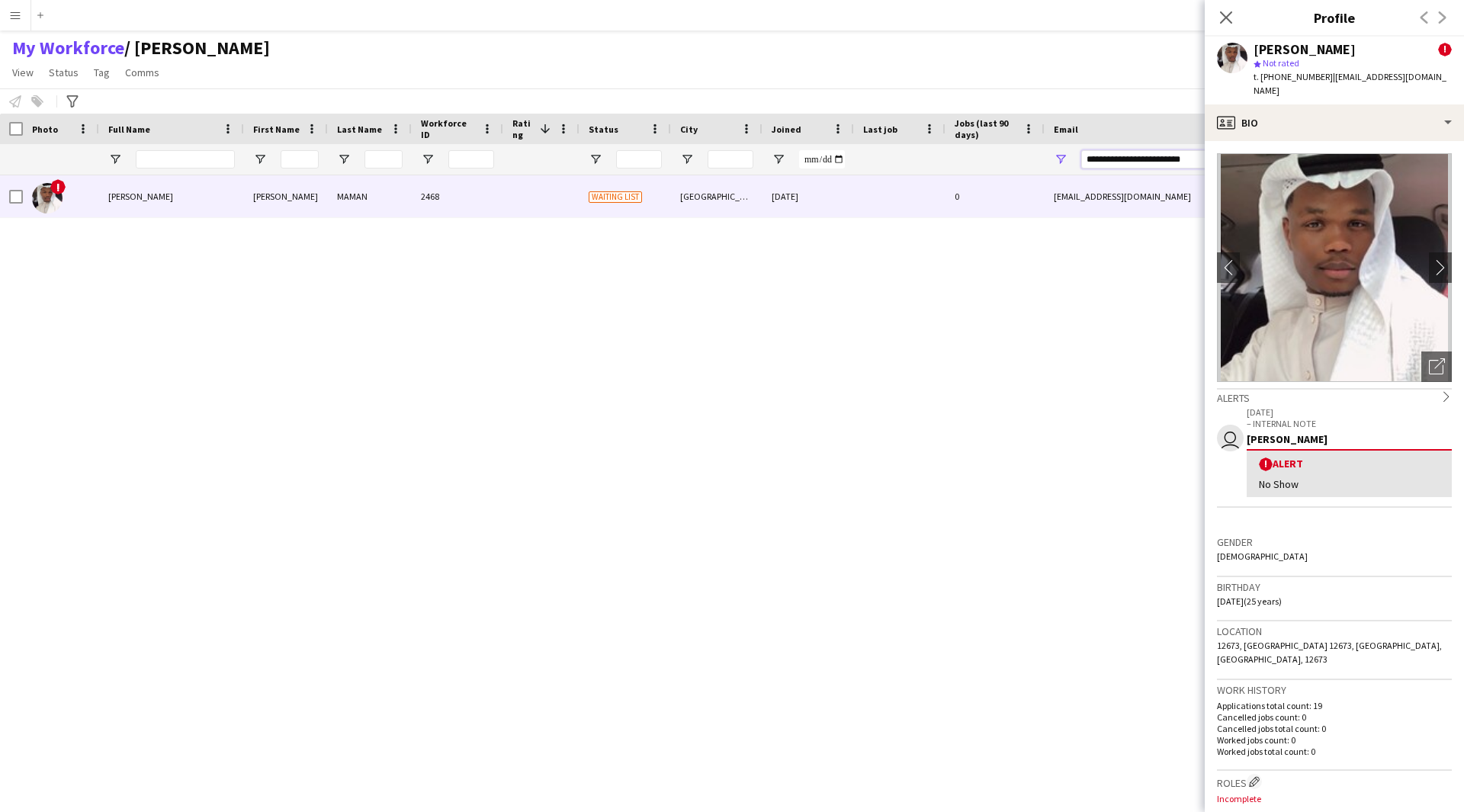
click at [1120, 152] on input "**********" at bounding box center [1211, 160] width 259 height 19
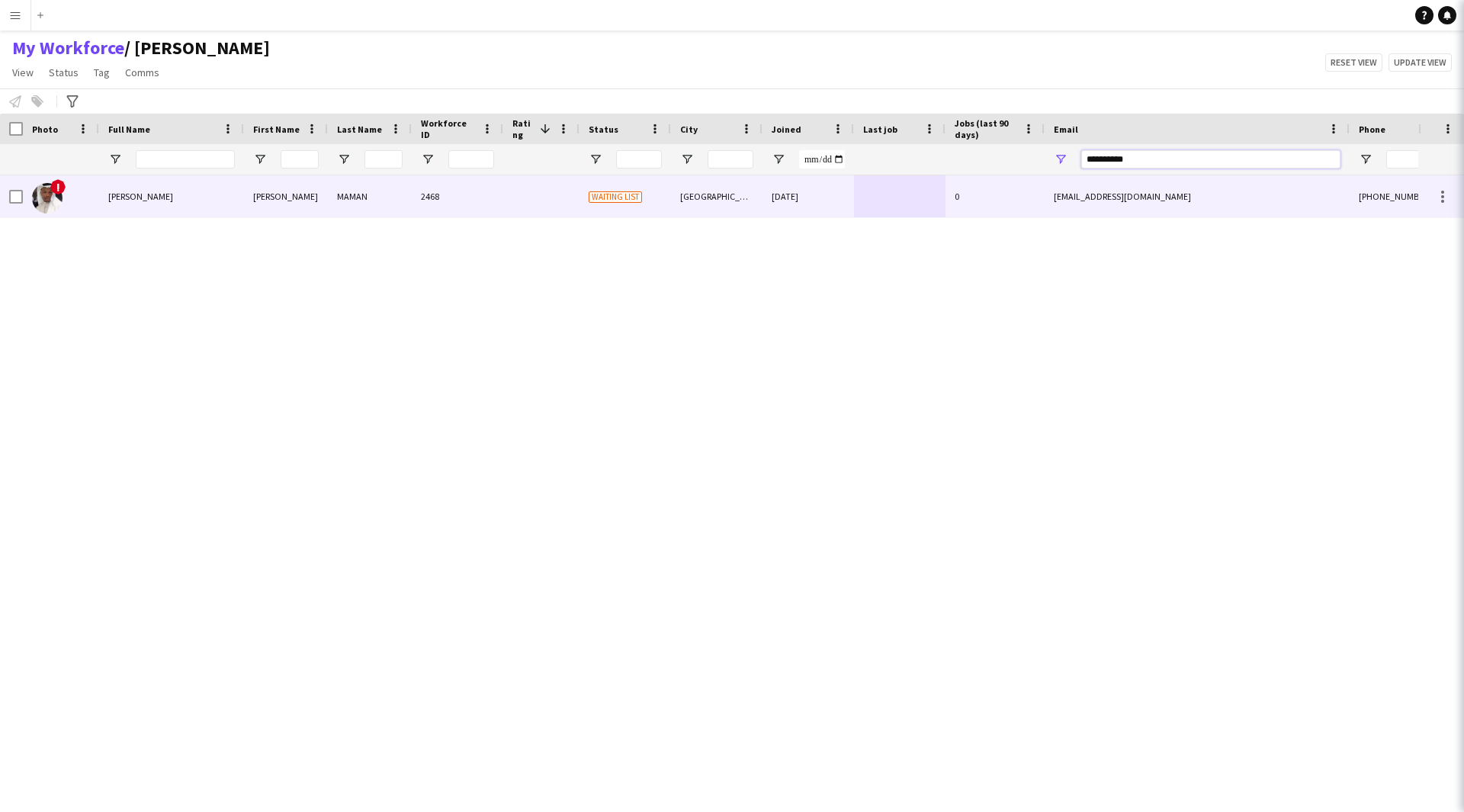
click at [1120, 152] on input "**********" at bounding box center [1211, 160] width 259 height 19
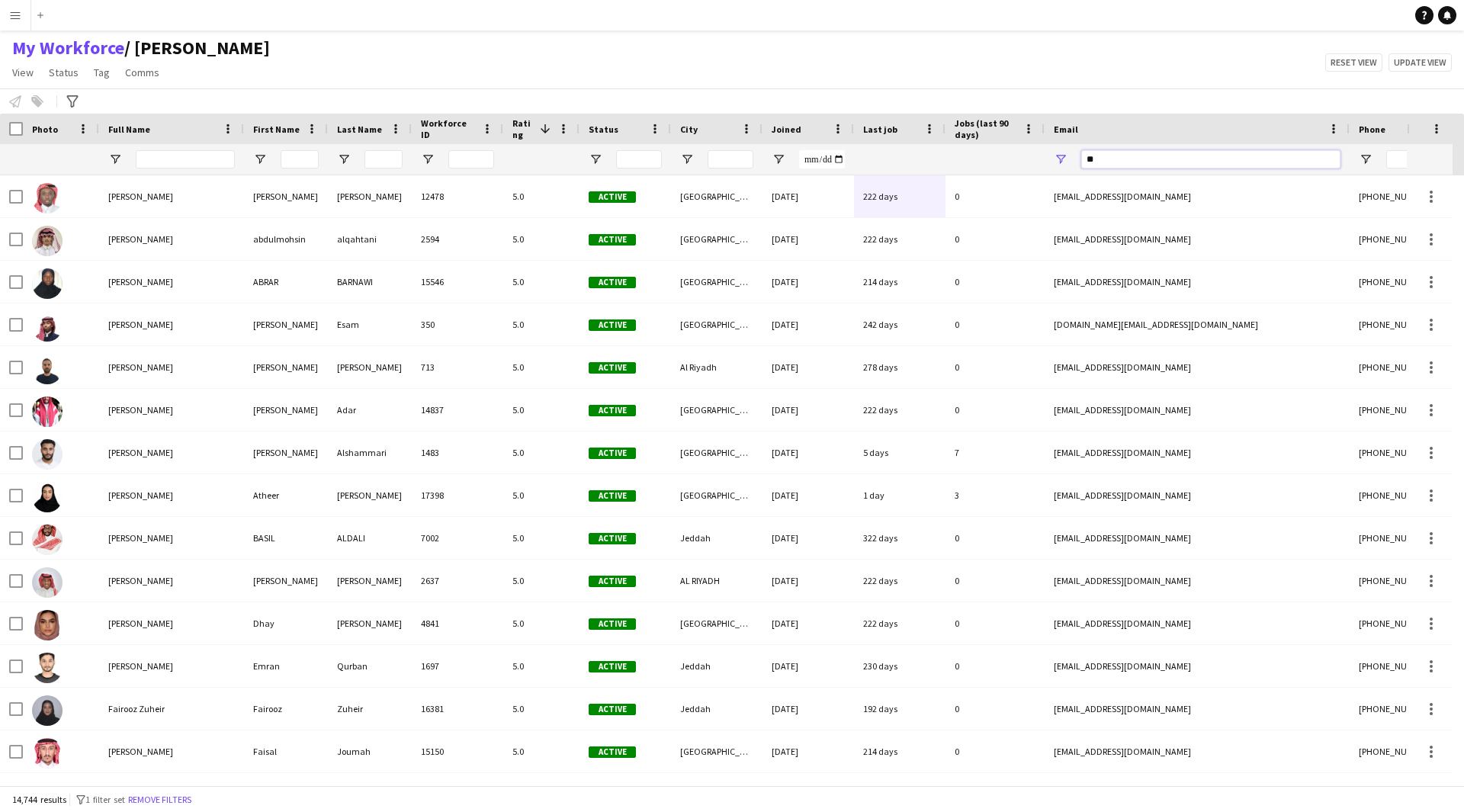
type input "*"
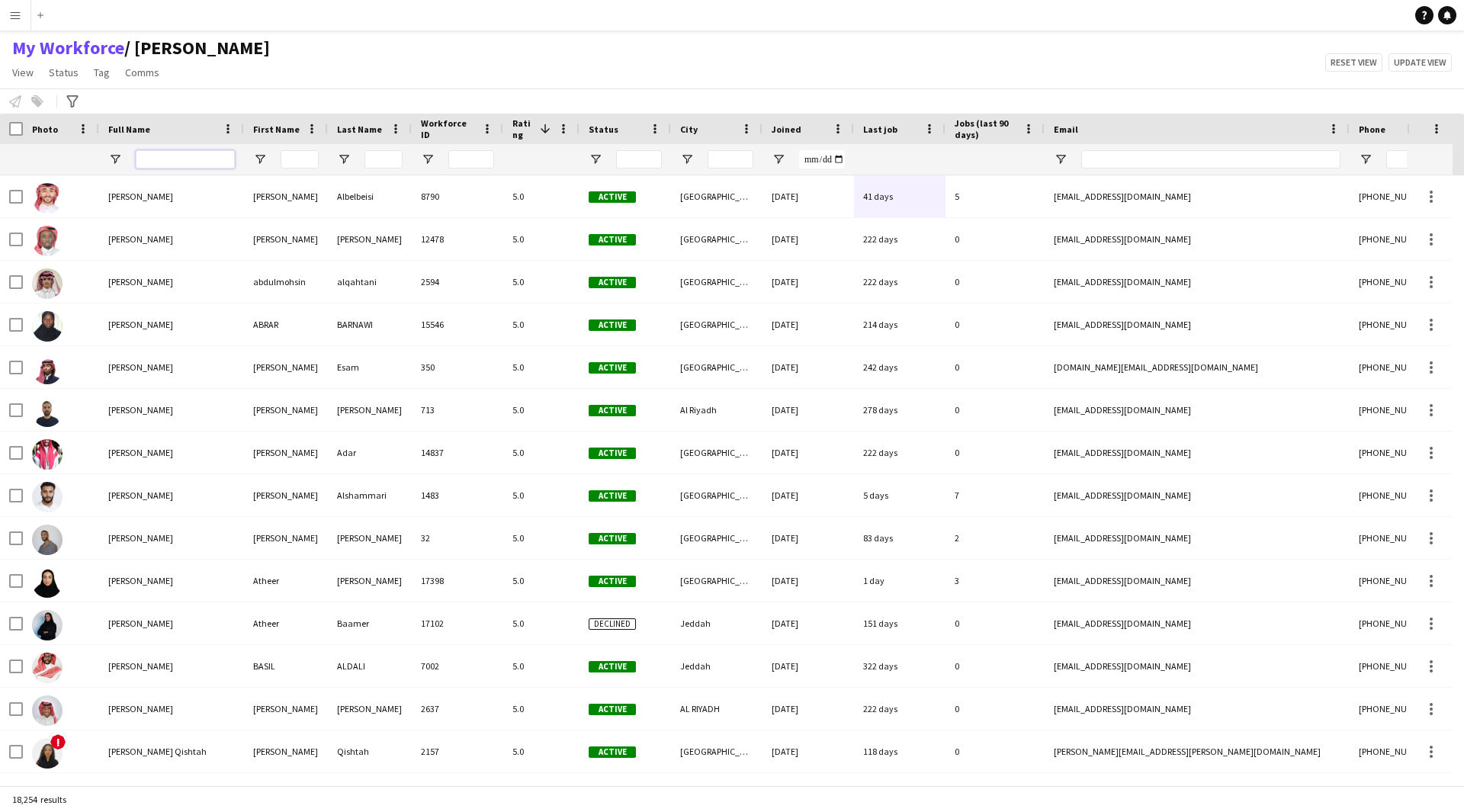
click at [203, 158] on input "Full Name Filter Input" at bounding box center [185, 160] width 99 height 19
paste input "**********"
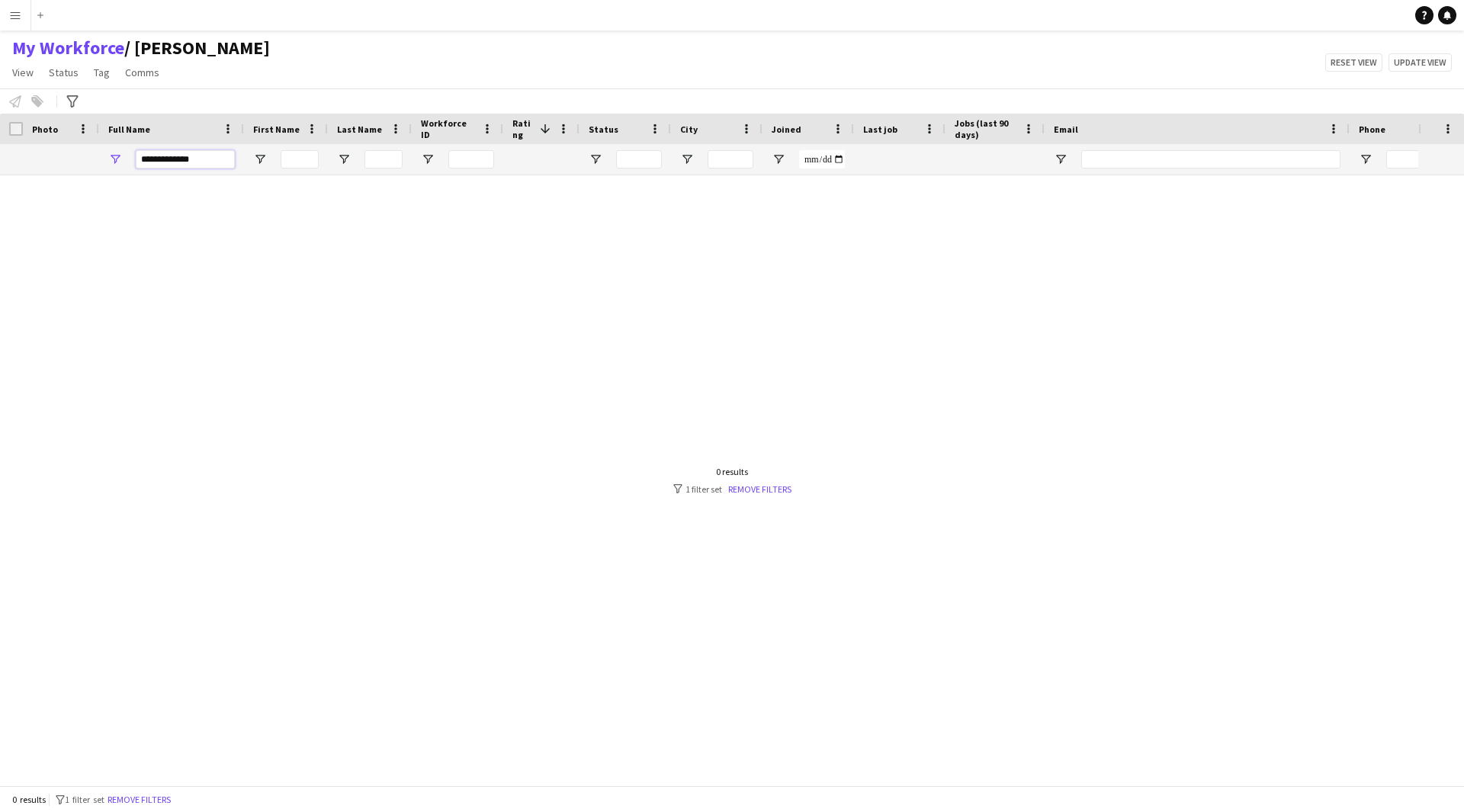
type input "**********"
drag, startPoint x: 222, startPoint y: 157, endPoint x: 29, endPoint y: 198, distance: 197.3
click at [29, 198] on div "Workforce Details First Name Last Name Workforce ID 1" at bounding box center [732, 449] width 1464 height 672
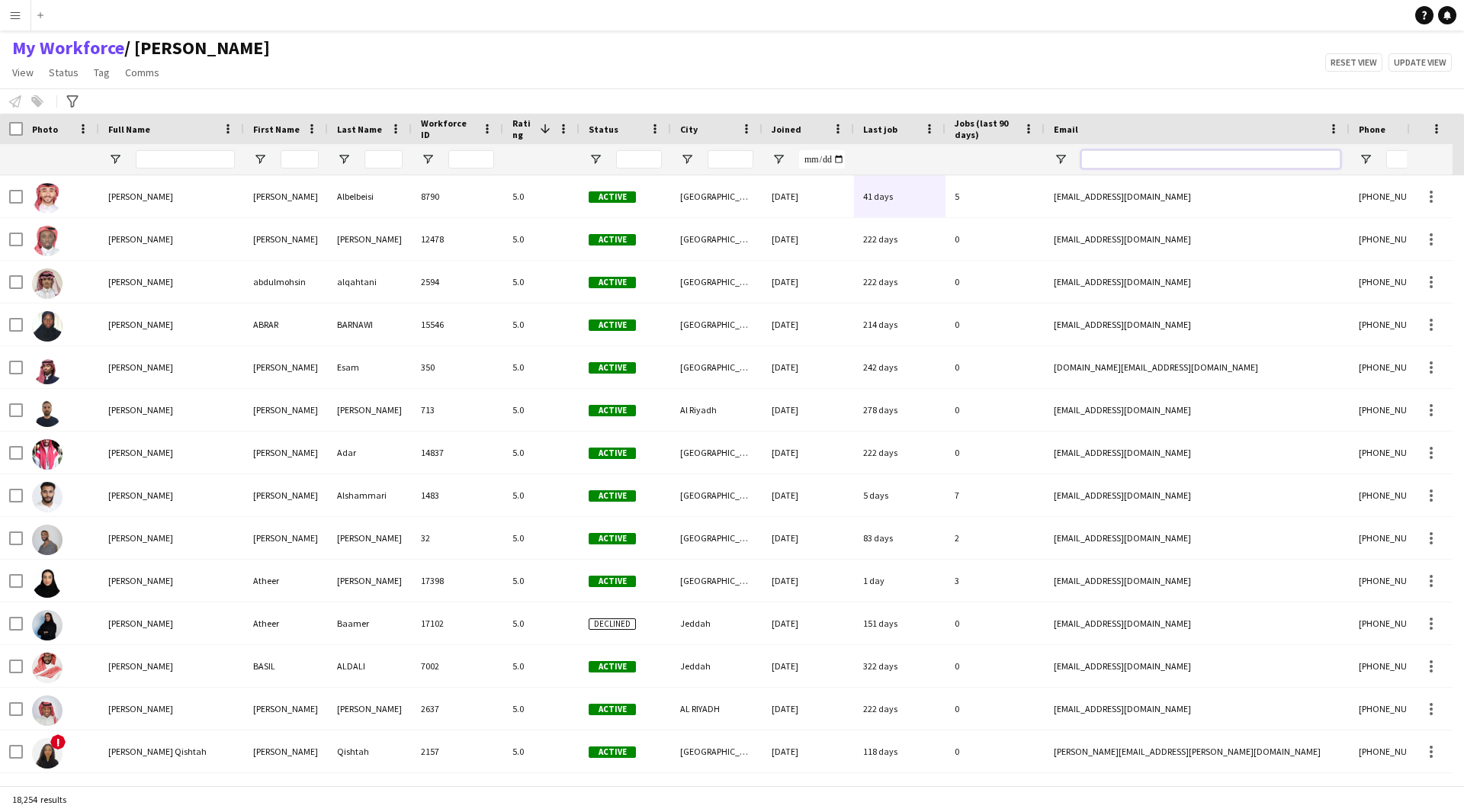
click at [1128, 157] on input "Email Filter Input" at bounding box center [1211, 160] width 259 height 19
paste input "**********"
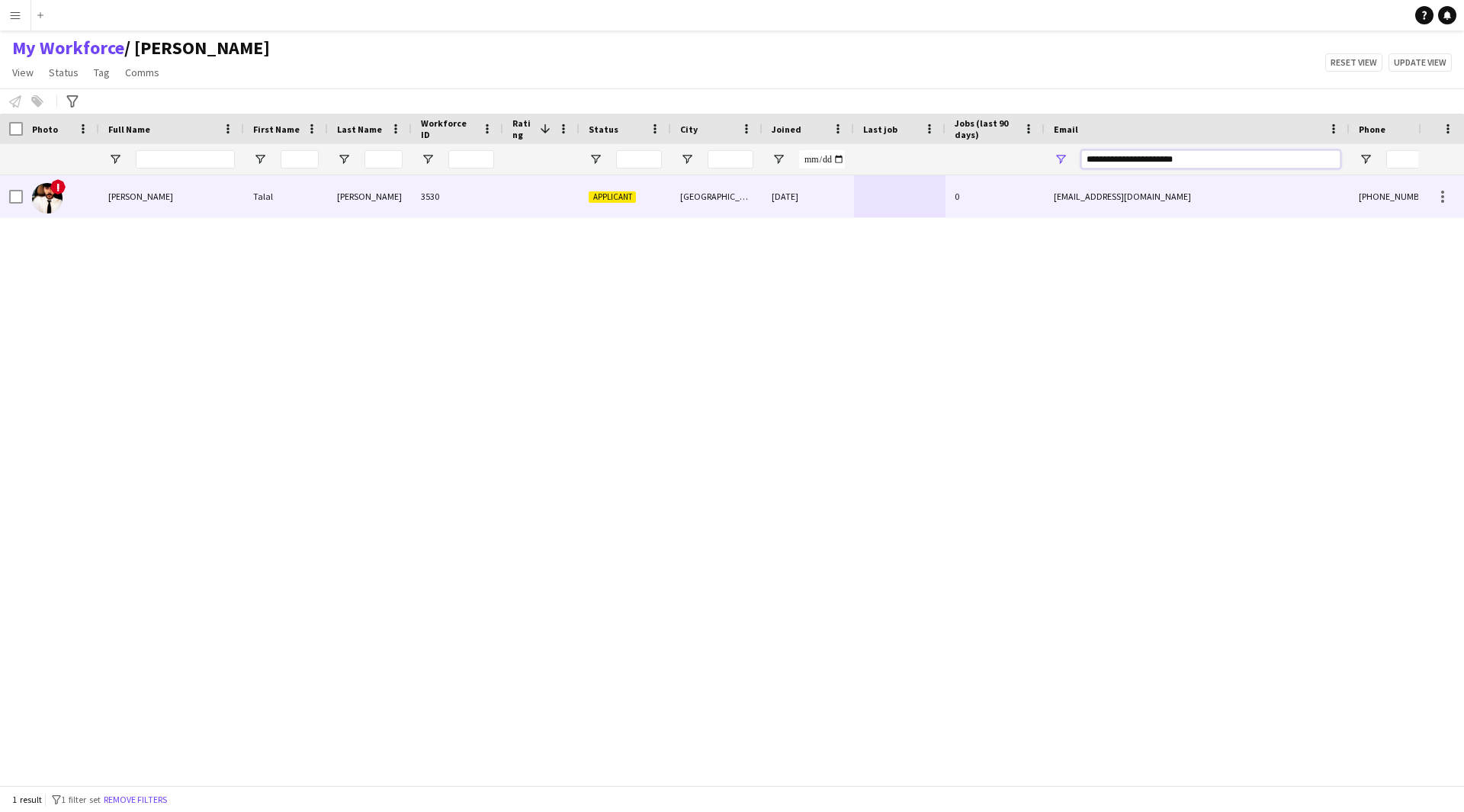
type input "**********"
click at [459, 199] on div "3530" at bounding box center [457, 196] width 91 height 42
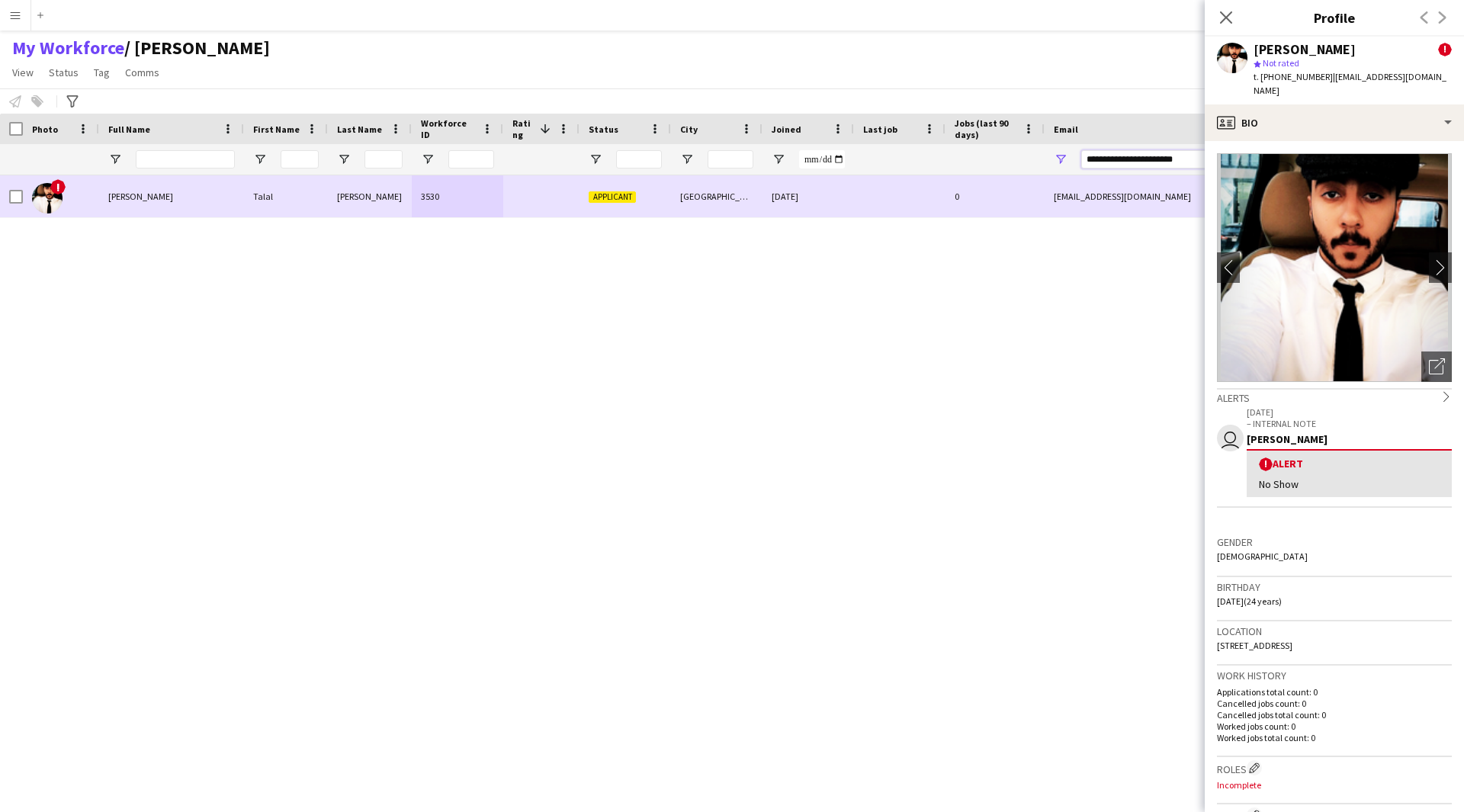
drag, startPoint x: 1186, startPoint y: 159, endPoint x: 880, endPoint y: 210, distance: 310.2
click at [880, 210] on div "Workforce Details First Name Last Name Workforce ID 1" at bounding box center [732, 449] width 1464 height 672
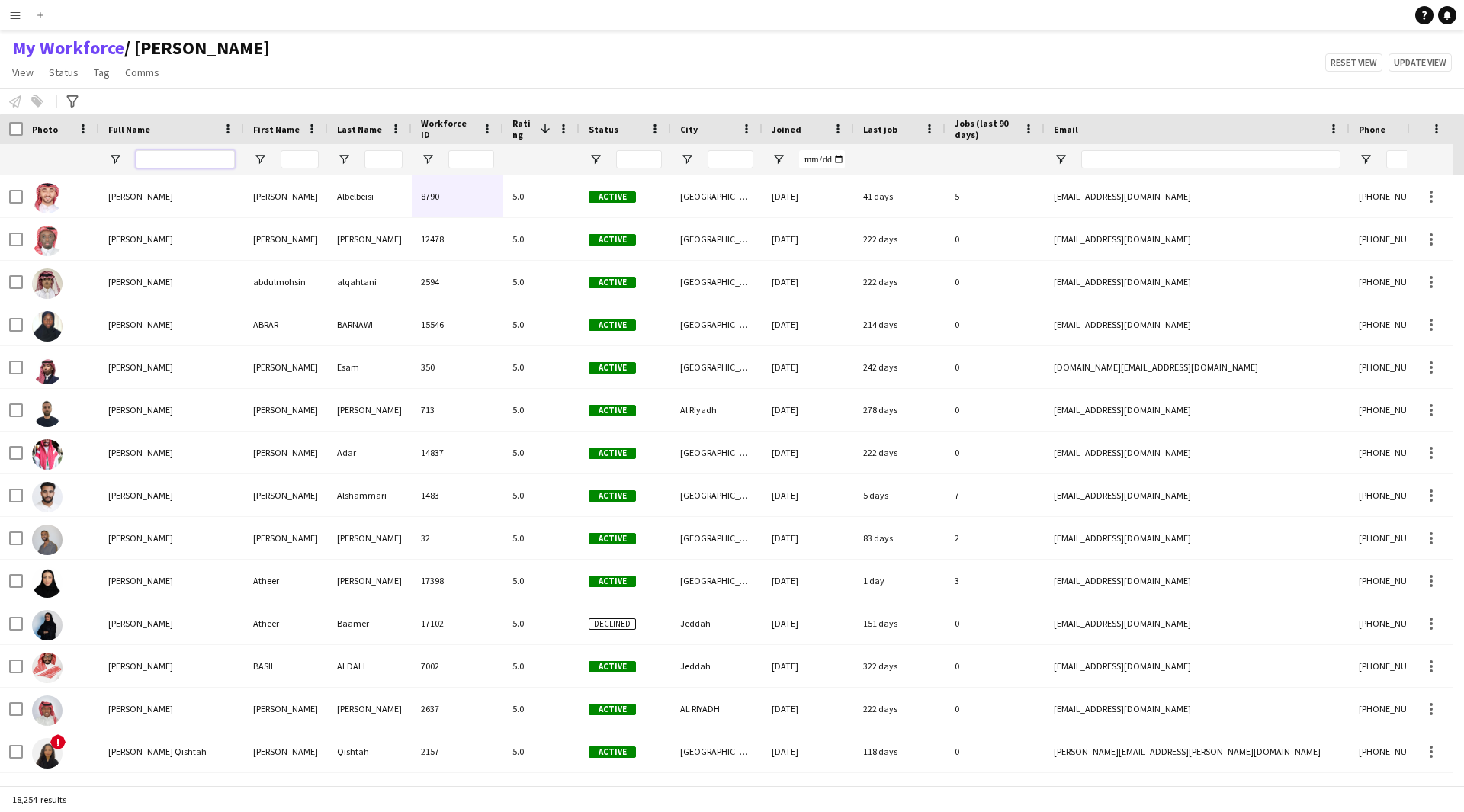
click at [226, 165] on input "Full Name Filter Input" at bounding box center [185, 160] width 99 height 19
paste input "**********"
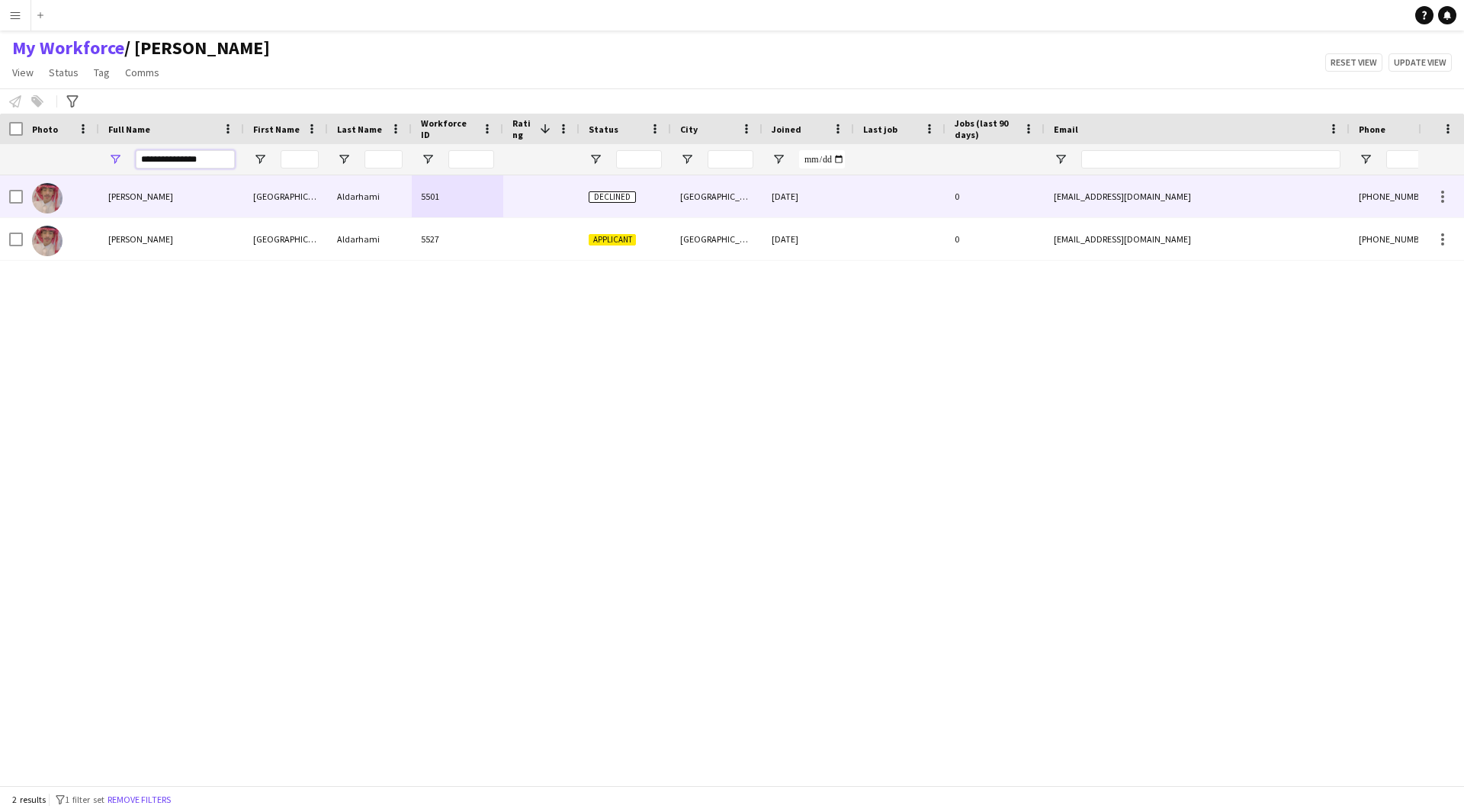
type input "**********"
click at [546, 191] on div at bounding box center [541, 196] width 76 height 42
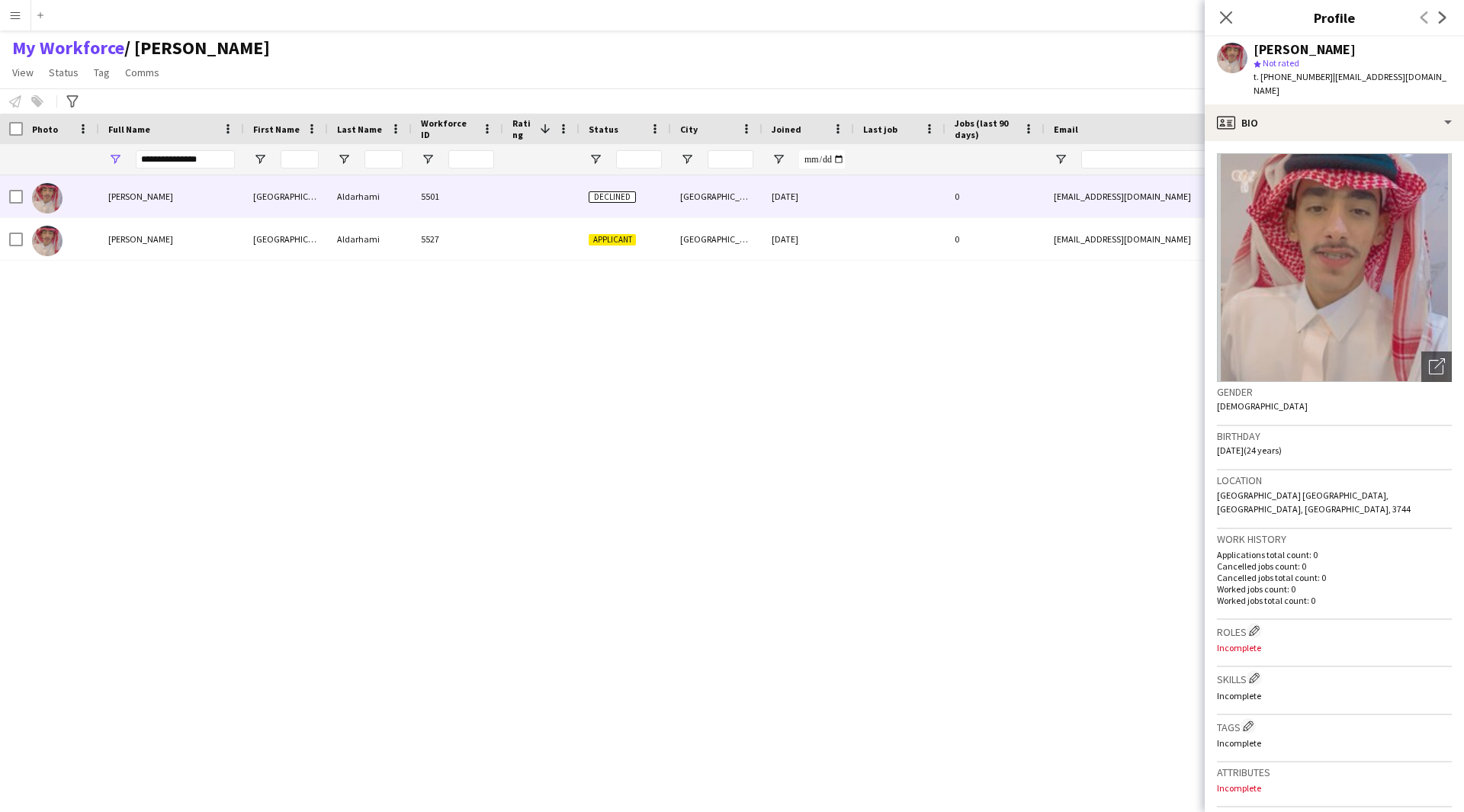
scroll to position [330, 0]
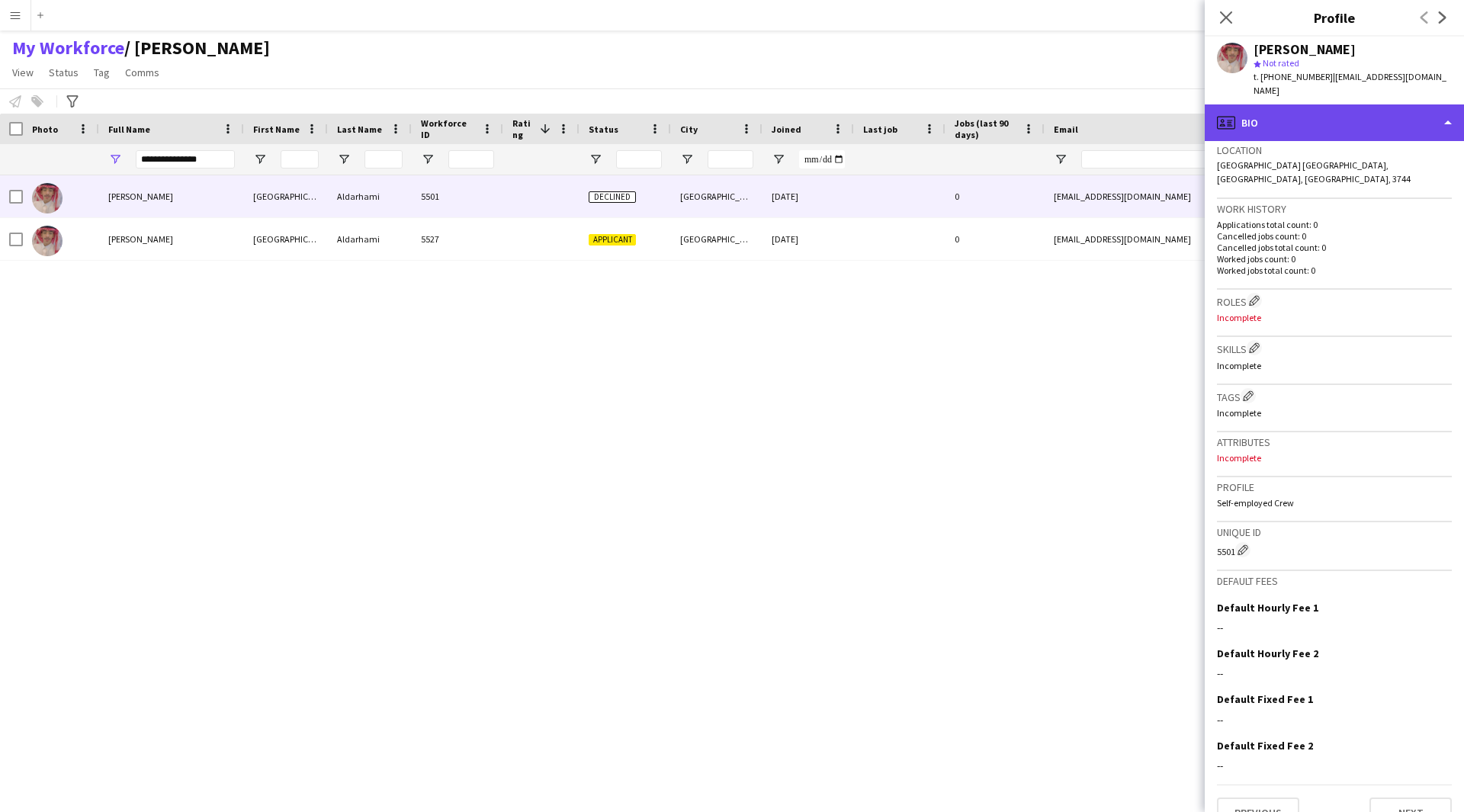
click at [1324, 119] on div "profile Bio" at bounding box center [1334, 122] width 259 height 36
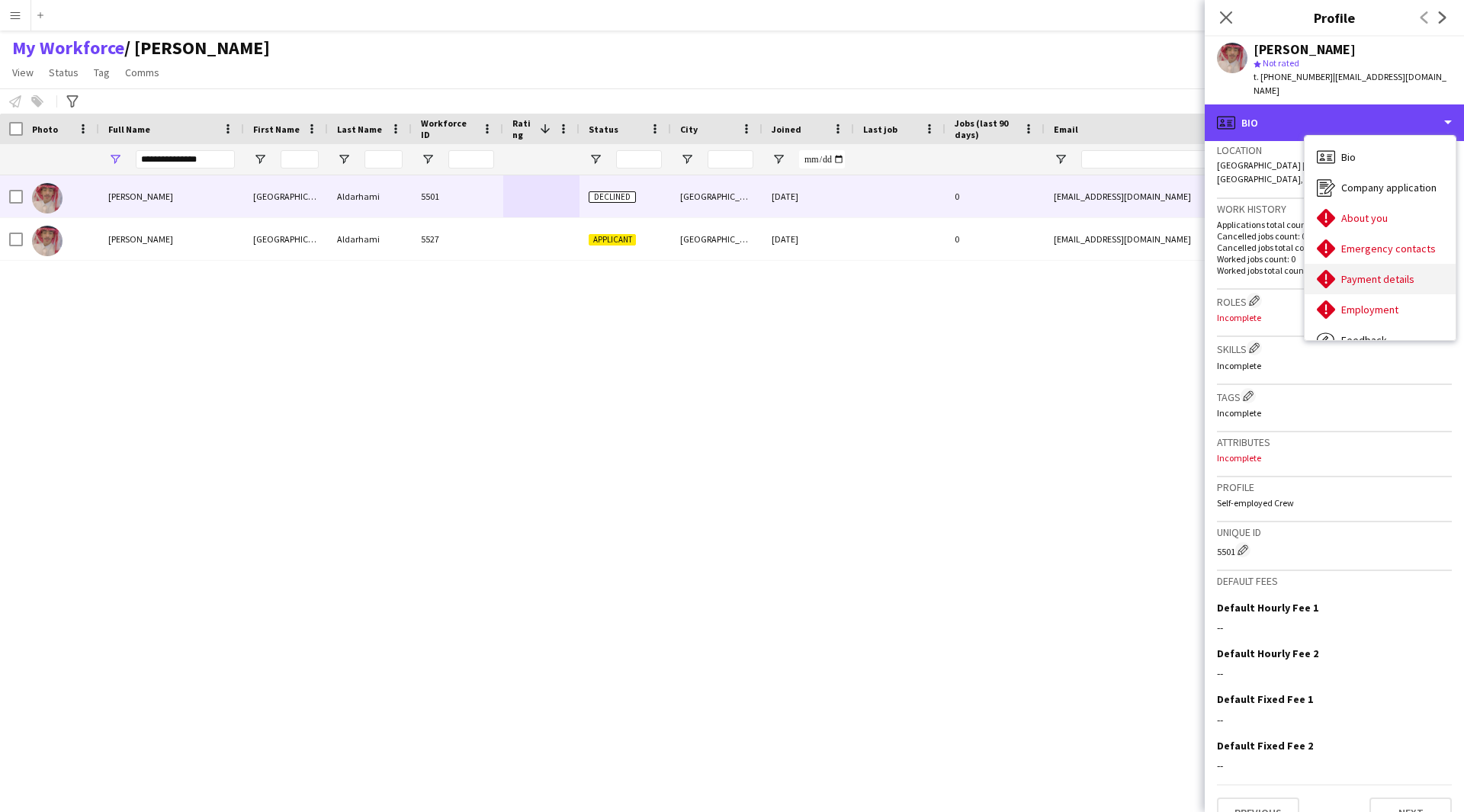
scroll to position [52, 0]
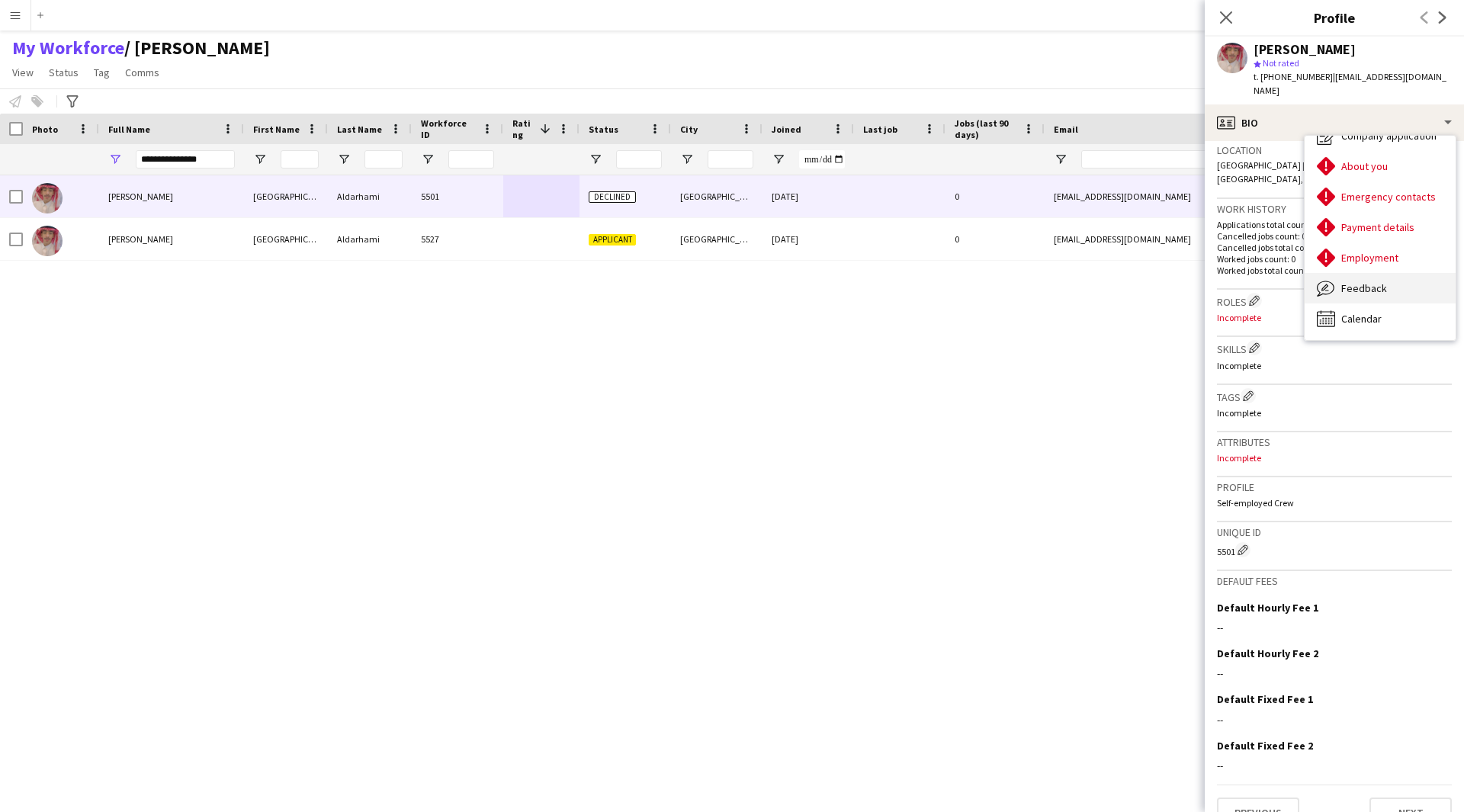
click at [1366, 281] on span "Feedback" at bounding box center [1364, 288] width 46 height 14
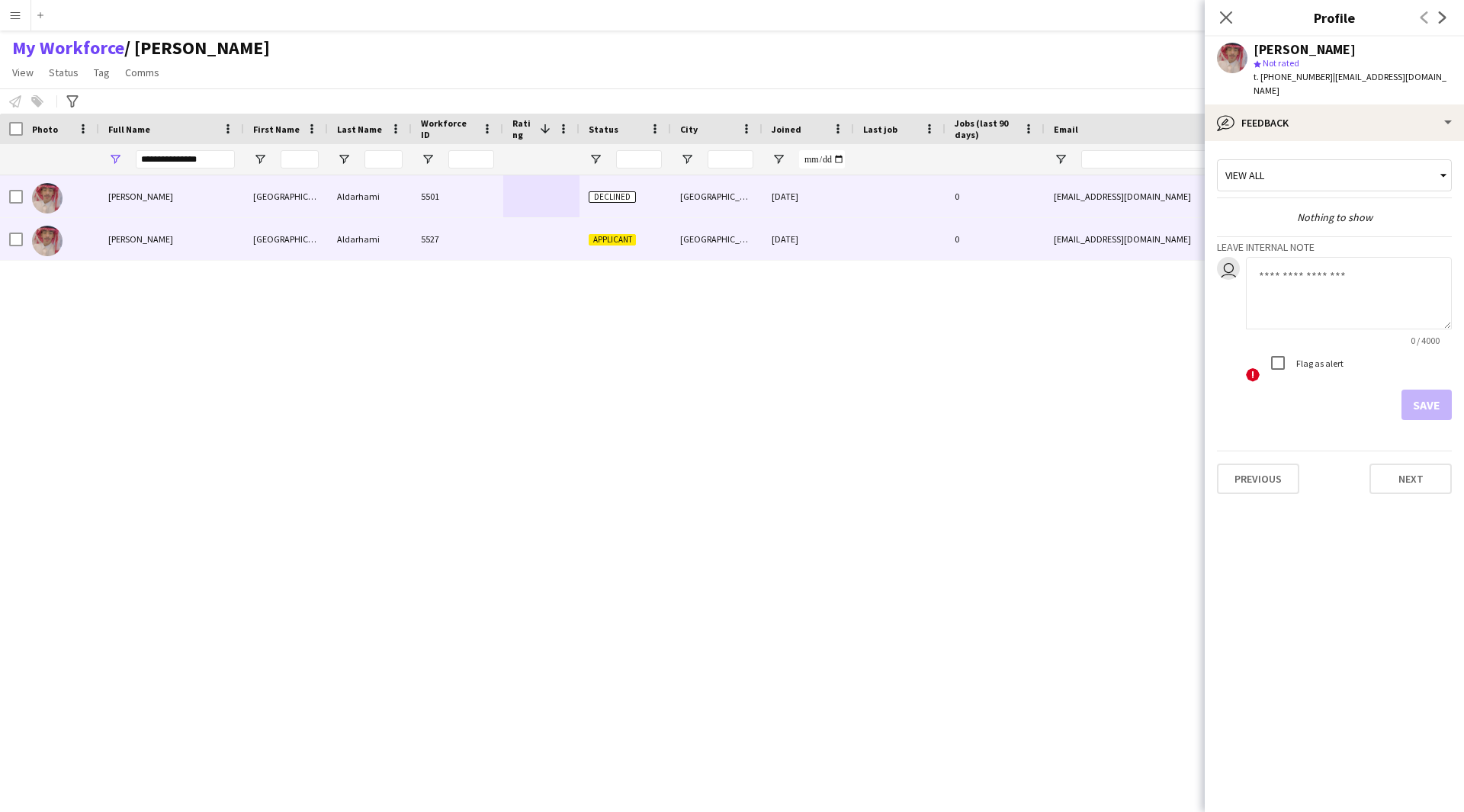
click at [1018, 252] on div "0" at bounding box center [995, 239] width 99 height 42
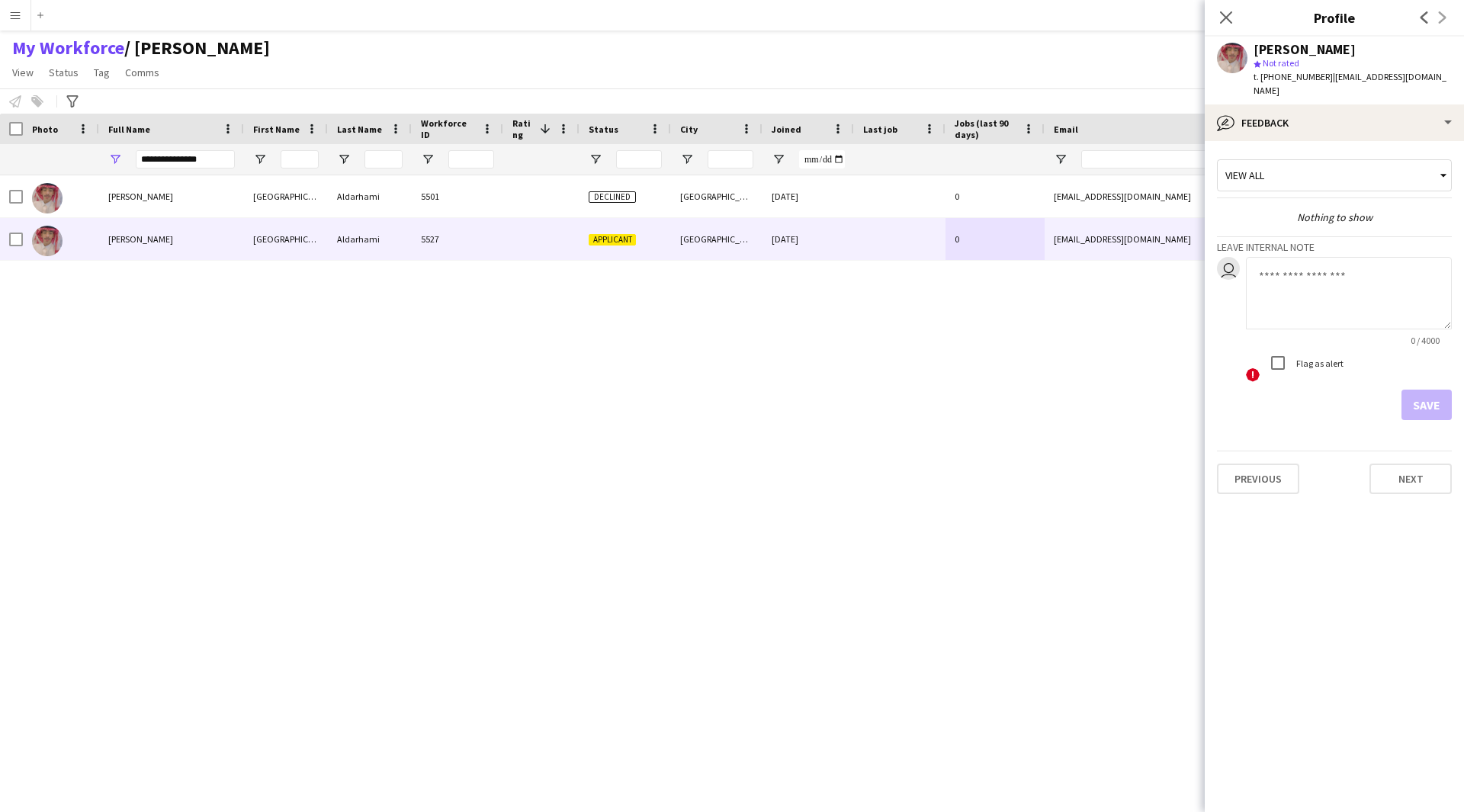
click at [1378, 161] on div "View all" at bounding box center [1326, 175] width 218 height 29
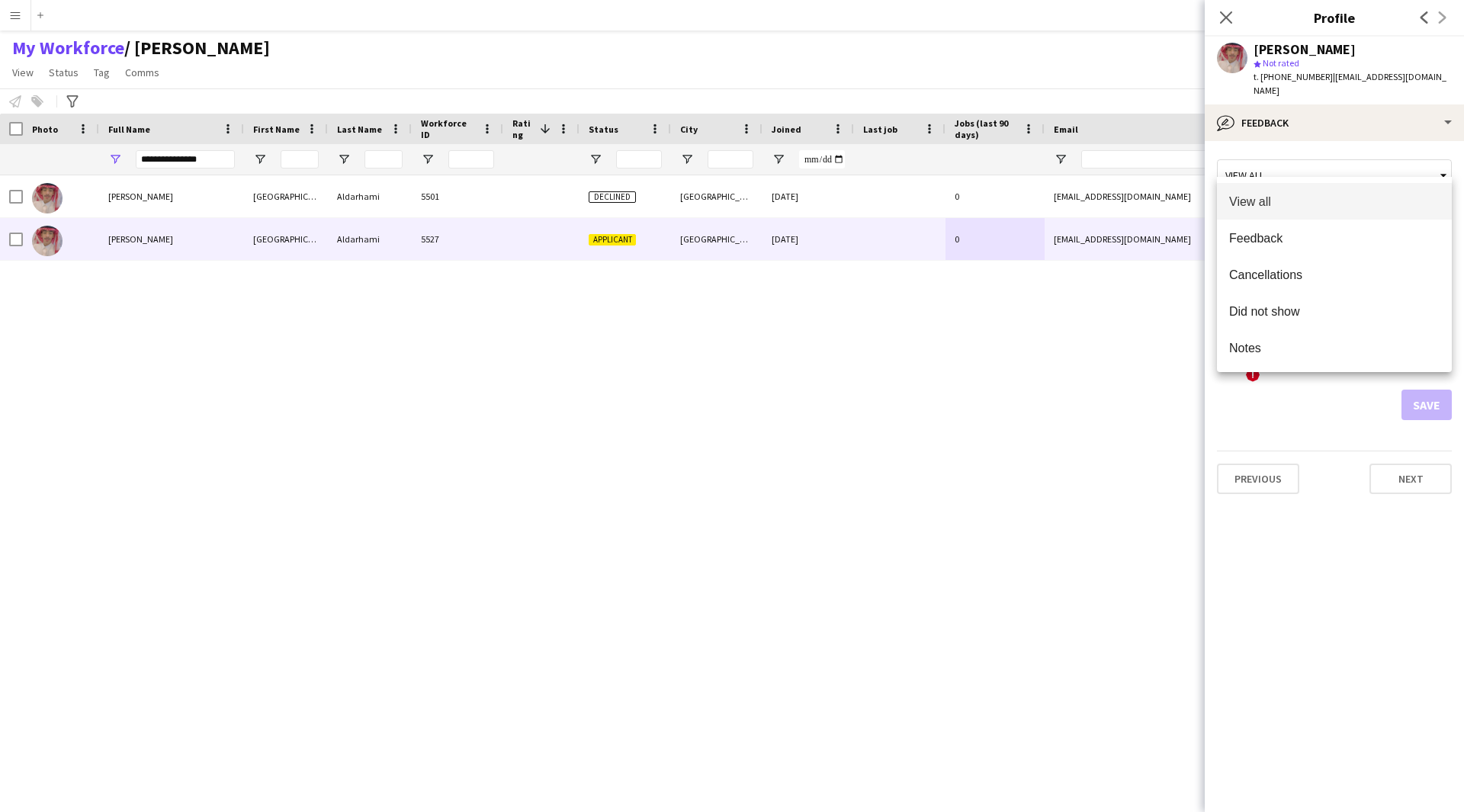
click at [1378, 160] on div at bounding box center [732, 406] width 1464 height 812
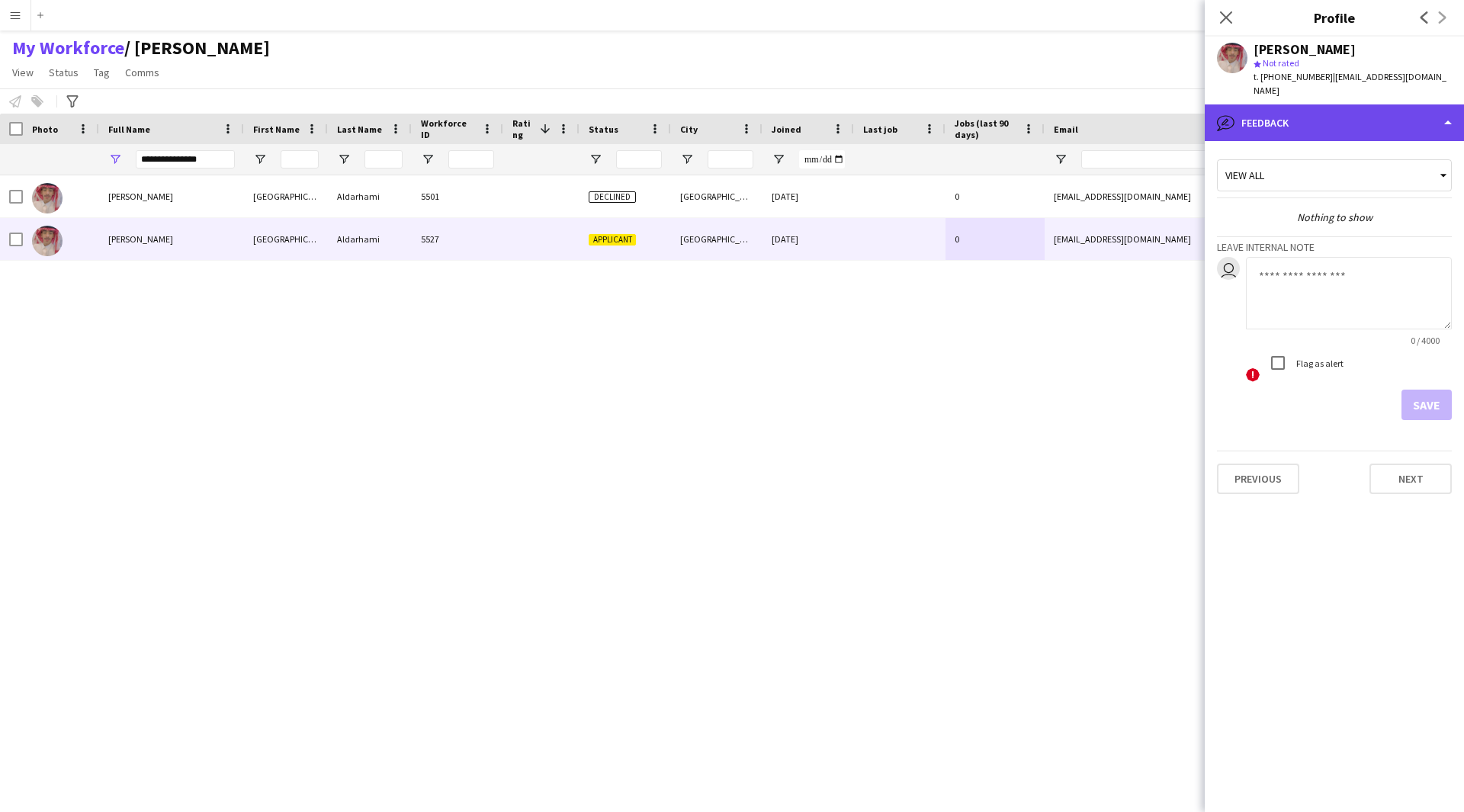
click at [1381, 105] on div "bubble-pencil Feedback" at bounding box center [1334, 122] width 259 height 36
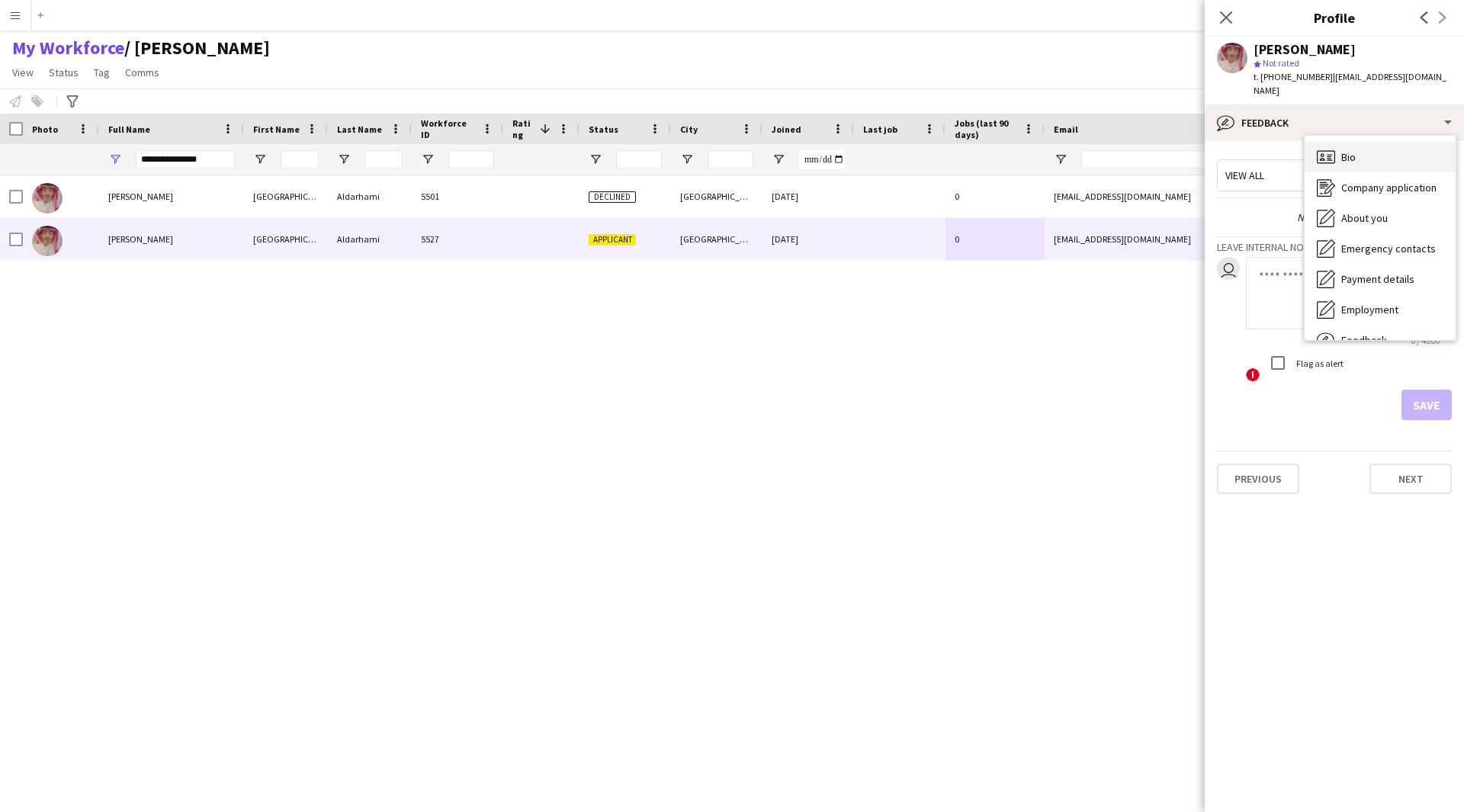
click at [1345, 152] on div "Bio Bio" at bounding box center [1380, 157] width 151 height 30
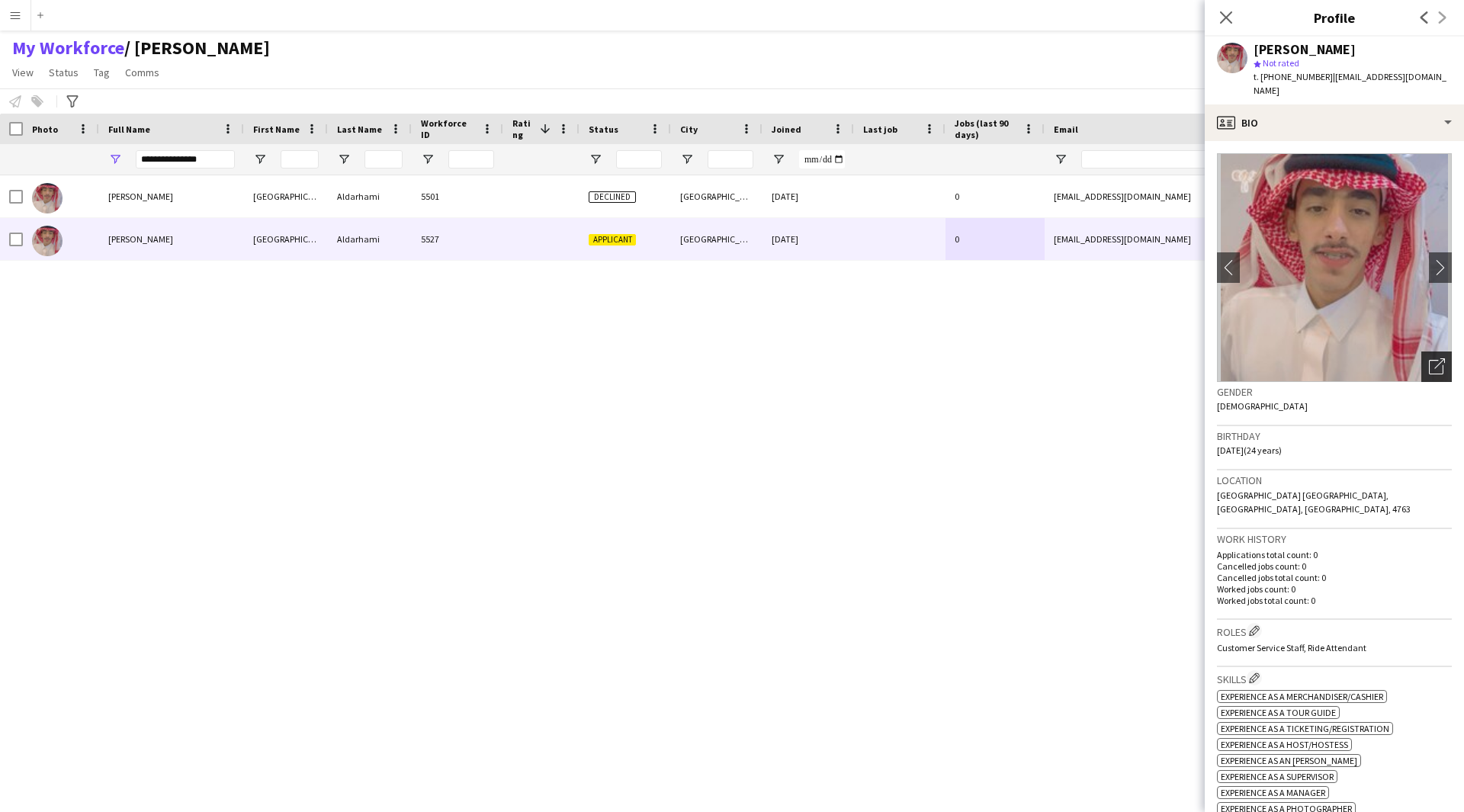
click at [1429, 358] on icon "Open photos pop-in" at bounding box center [1437, 366] width 16 height 16
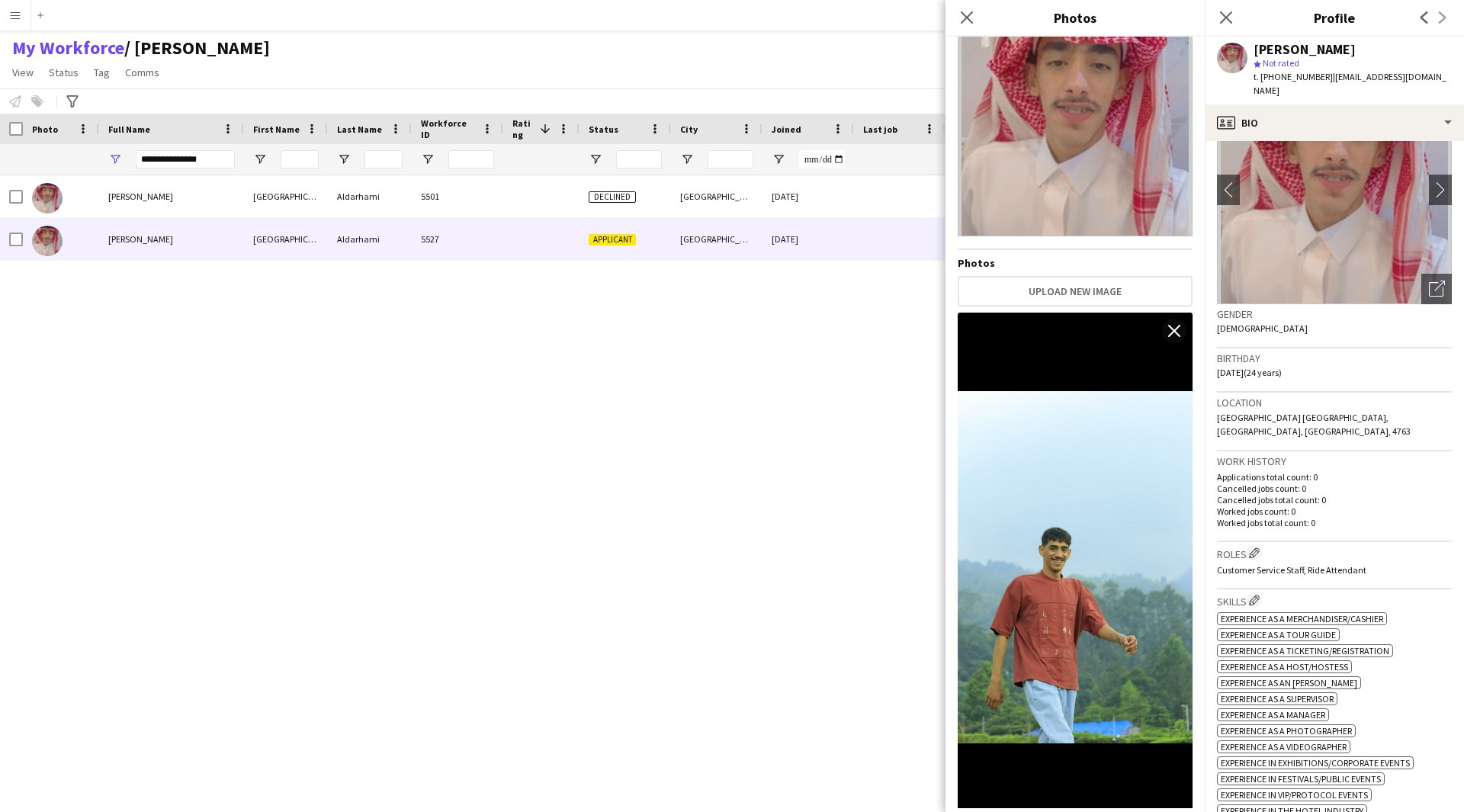
scroll to position [0, 0]
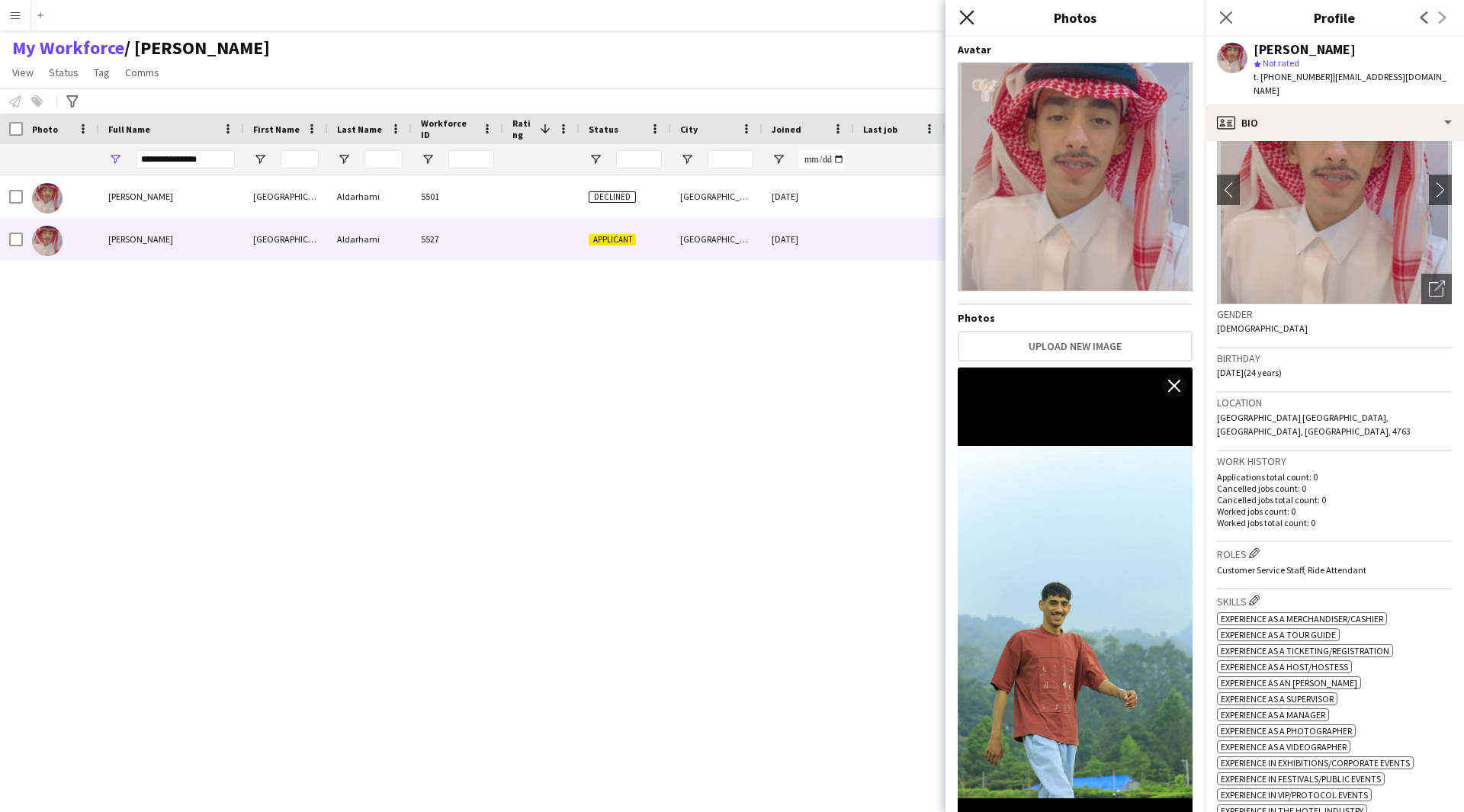
click at [962, 22] on icon "Close pop-in" at bounding box center [966, 17] width 15 height 15
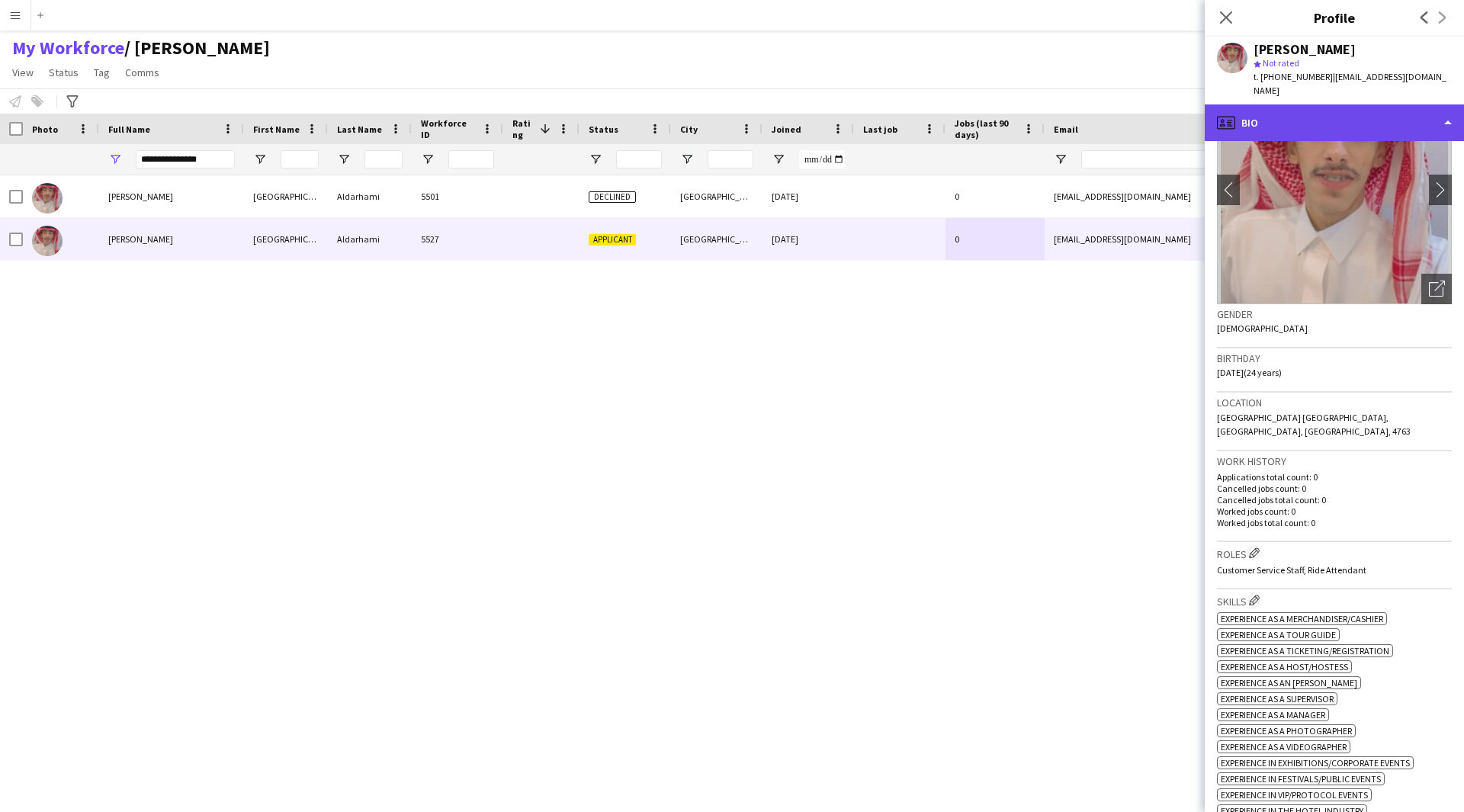
click at [1302, 106] on div "profile Bio" at bounding box center [1334, 122] width 259 height 36
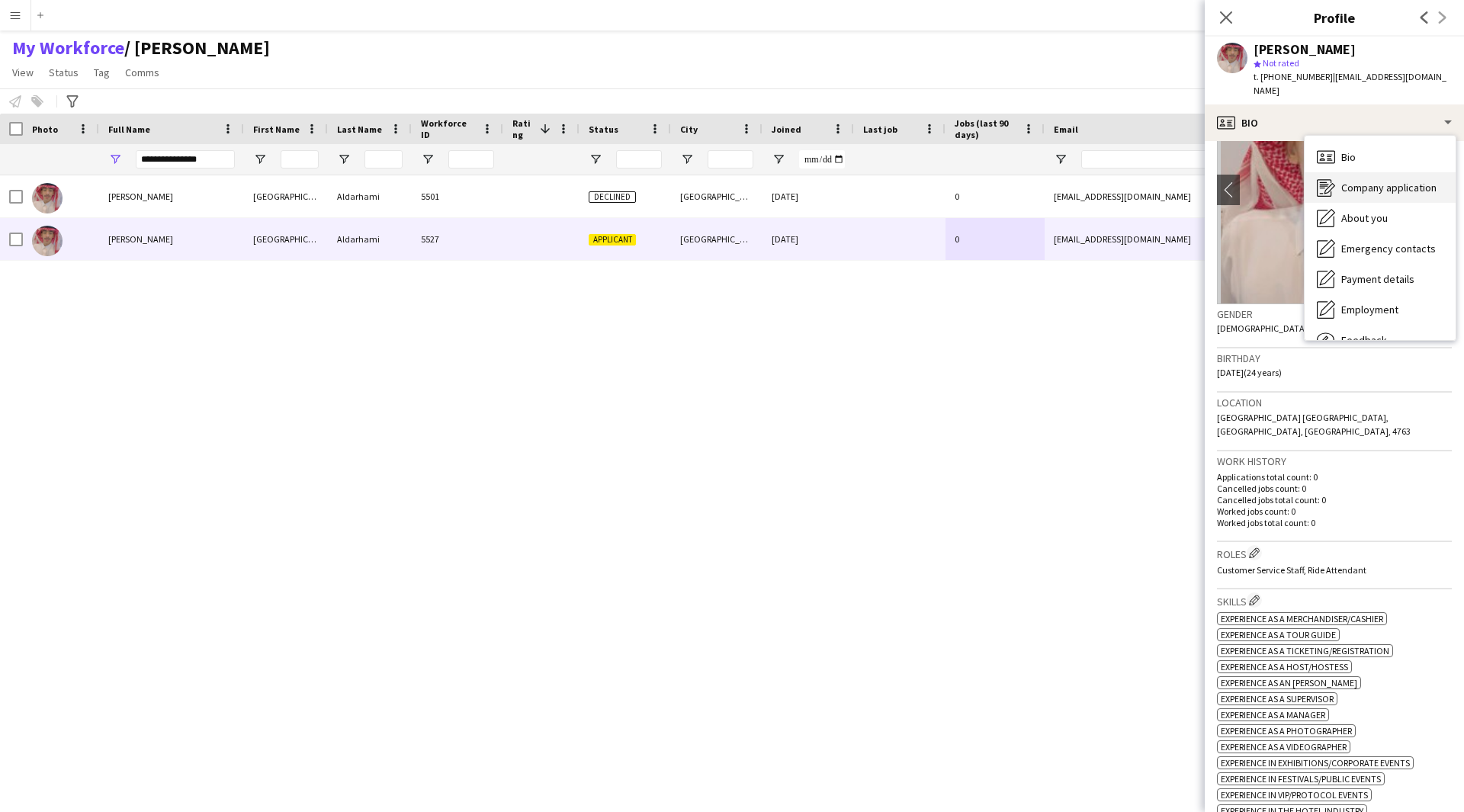
click at [1352, 181] on span "Company application" at bounding box center [1389, 188] width 95 height 14
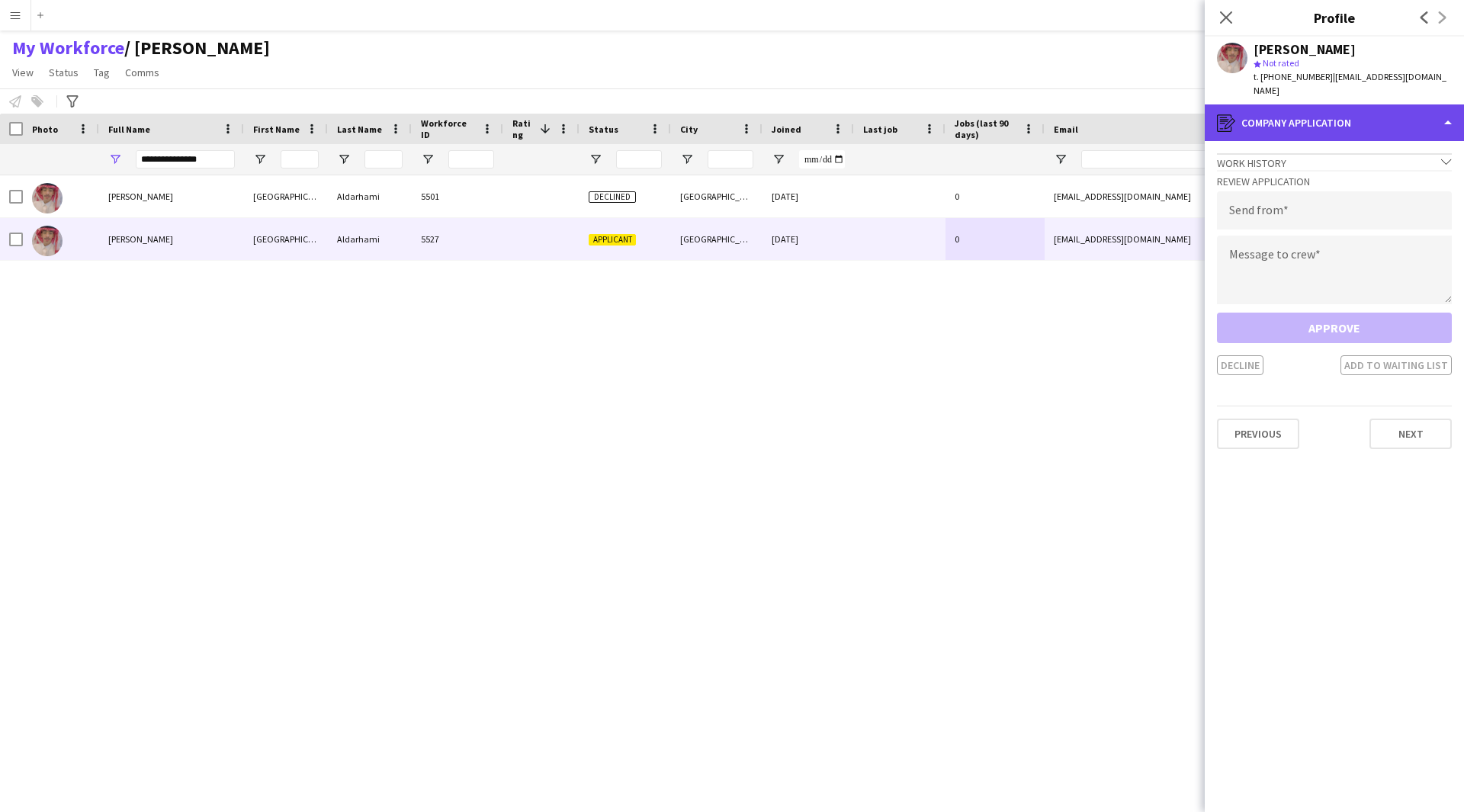
click at [1291, 105] on div "register Company application" at bounding box center [1334, 122] width 259 height 36
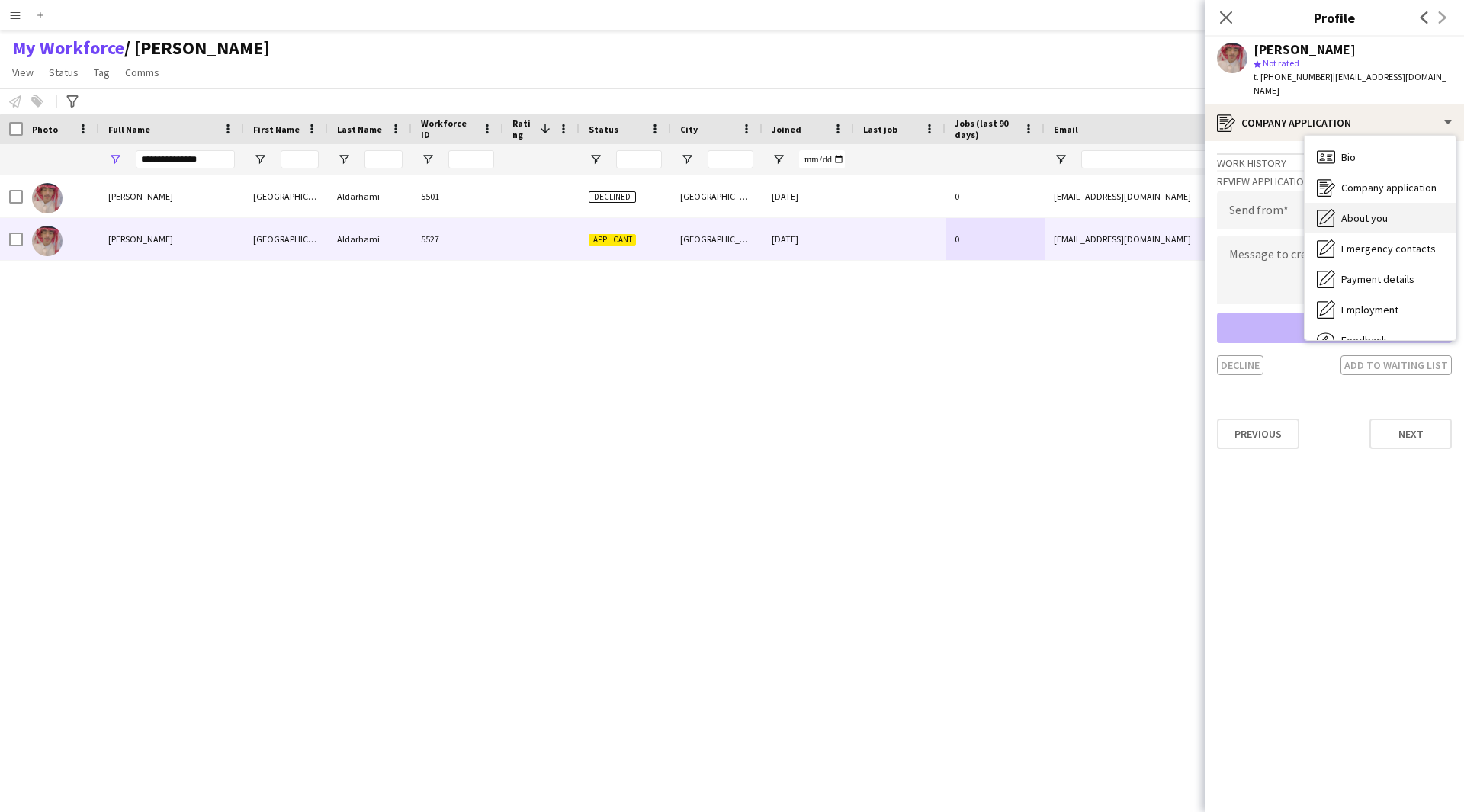
click at [1369, 203] on div "About you About you" at bounding box center [1380, 218] width 151 height 30
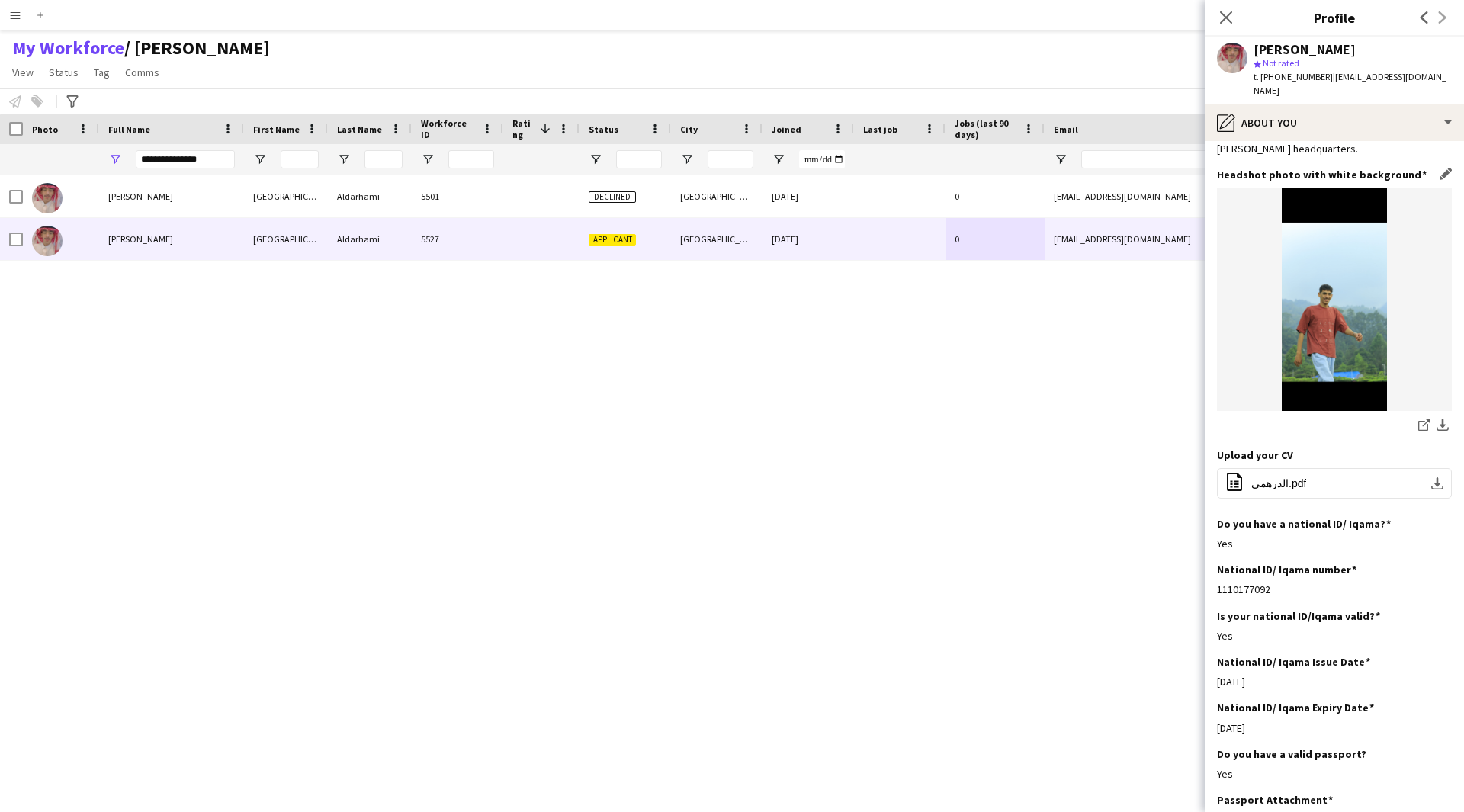
scroll to position [74, 0]
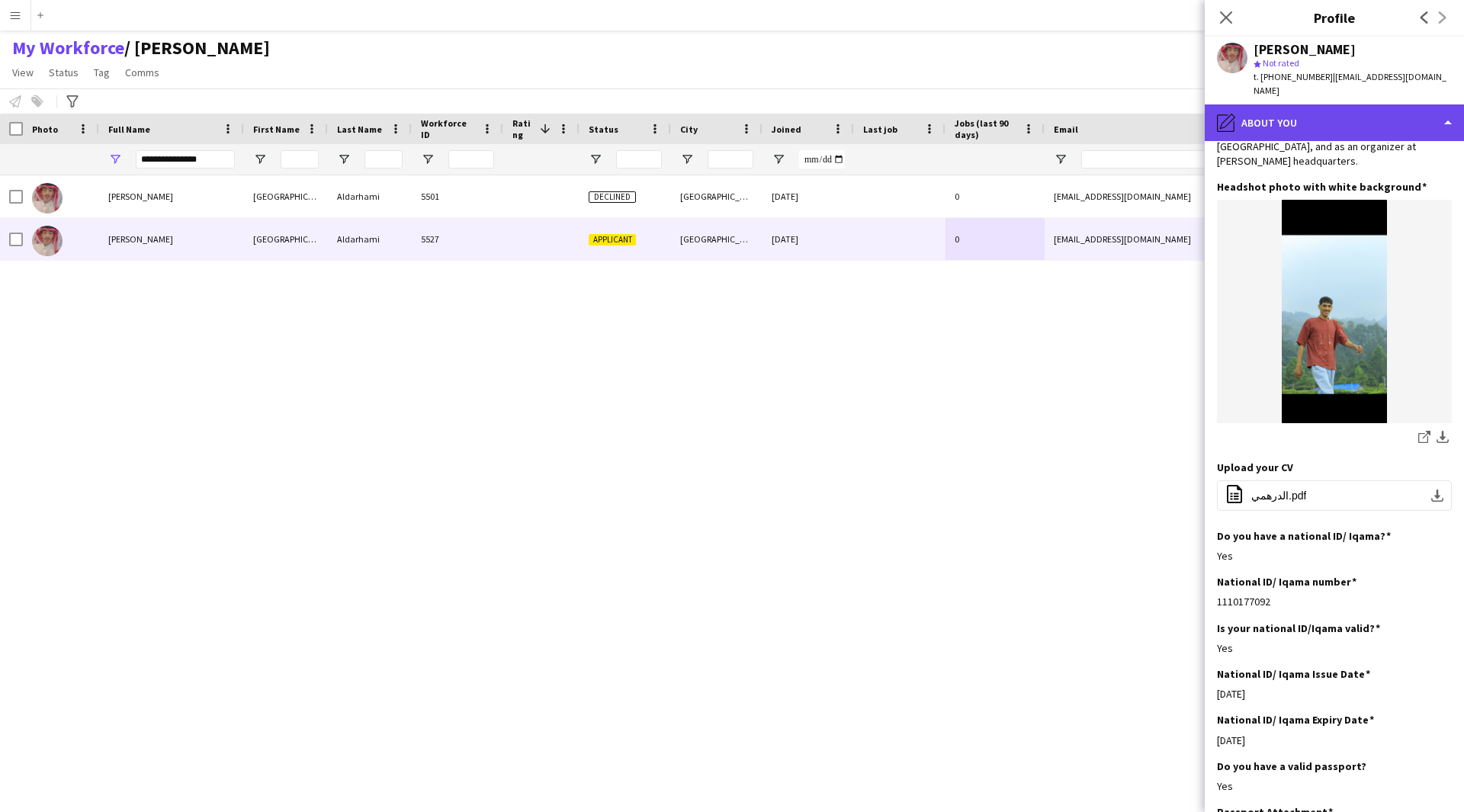
click at [1284, 105] on div "pencil4 About you" at bounding box center [1334, 122] width 259 height 36
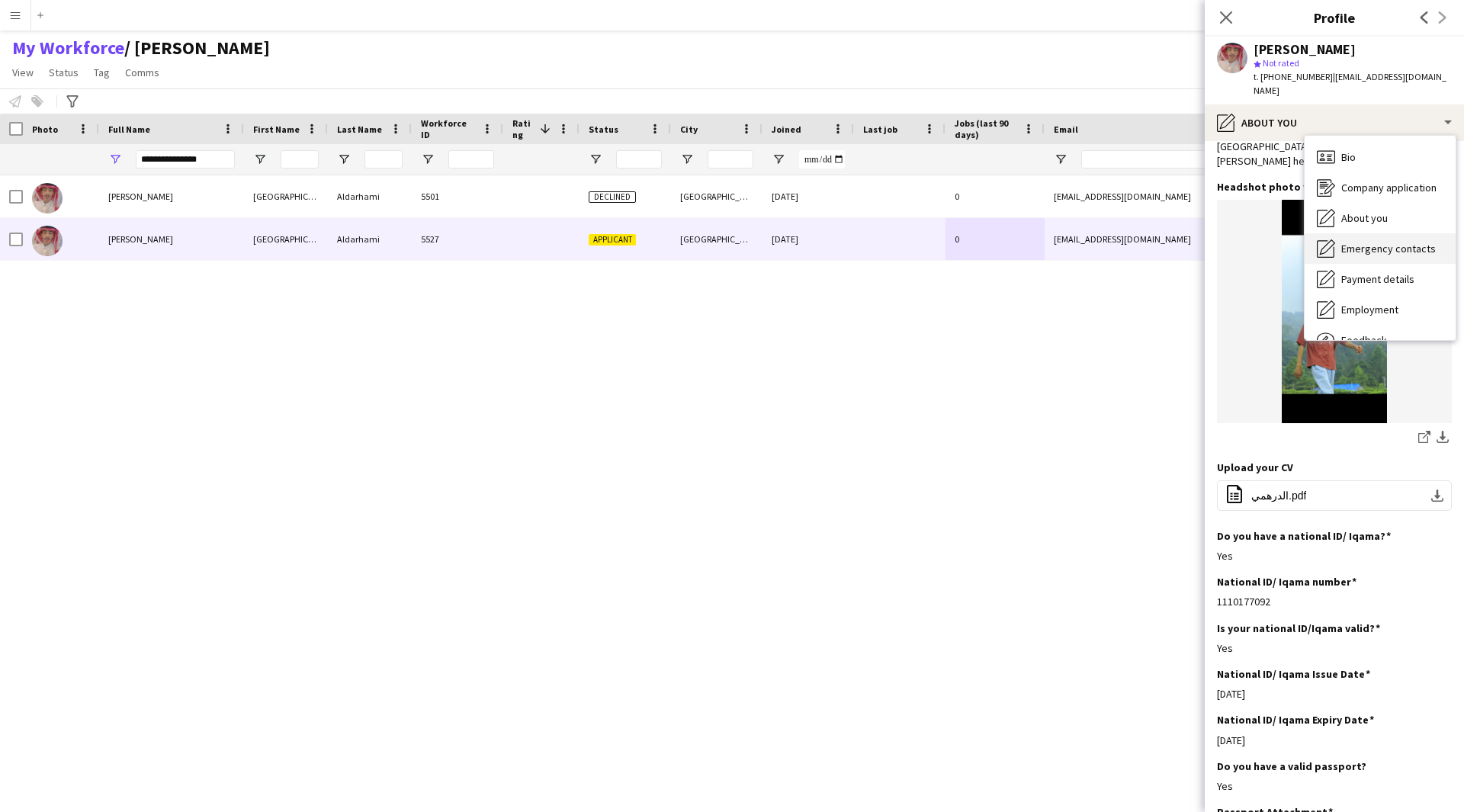
click at [1375, 233] on div "Emergency contacts Emergency contacts" at bounding box center [1380, 248] width 151 height 30
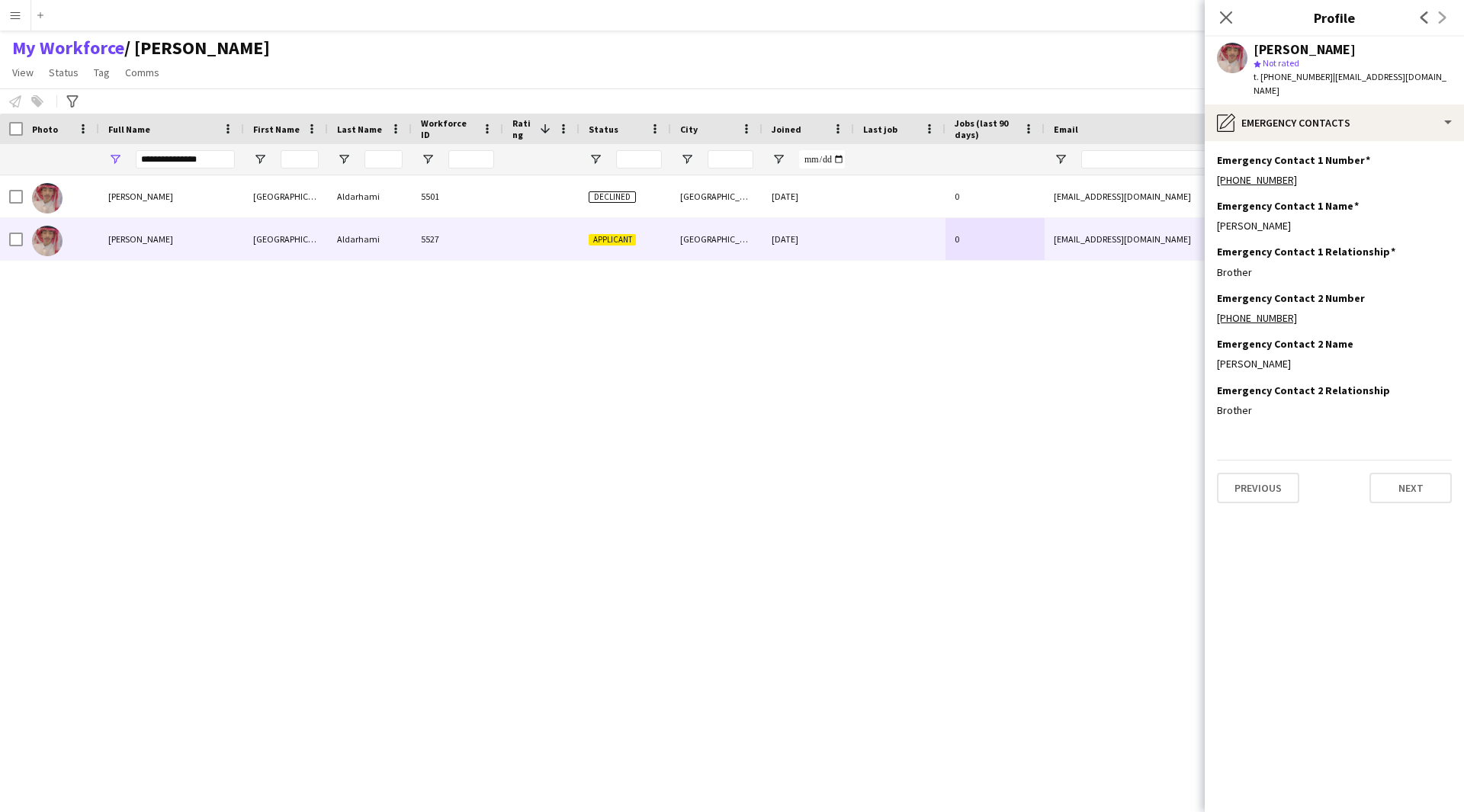
scroll to position [0, 0]
click at [1318, 112] on div "pencil4 Emergency contacts" at bounding box center [1334, 122] width 259 height 36
click at [1390, 273] on div "Payment details Payment details" at bounding box center [1380, 278] width 151 height 30
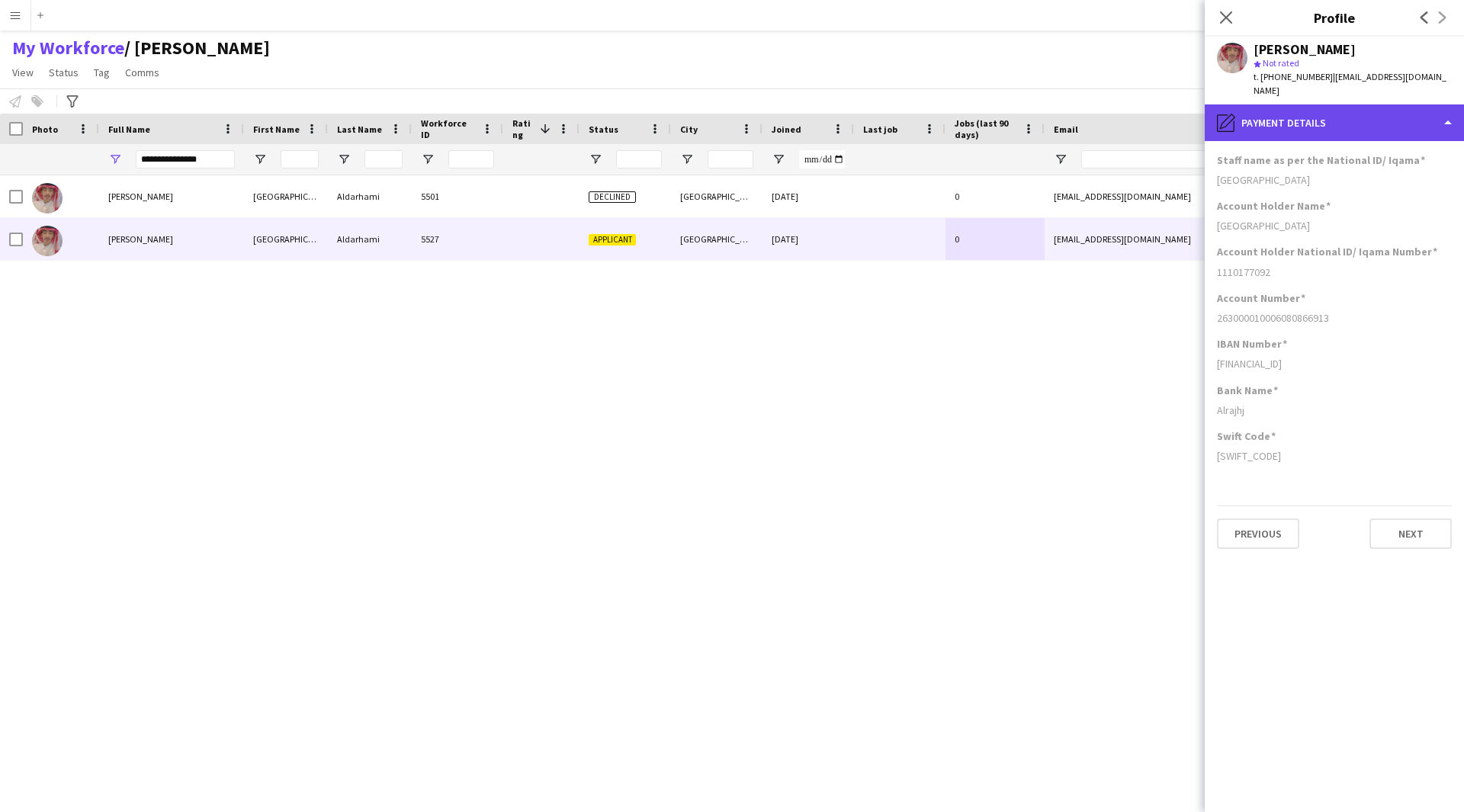
click at [1359, 115] on div "pencil4 Payment details" at bounding box center [1334, 122] width 259 height 36
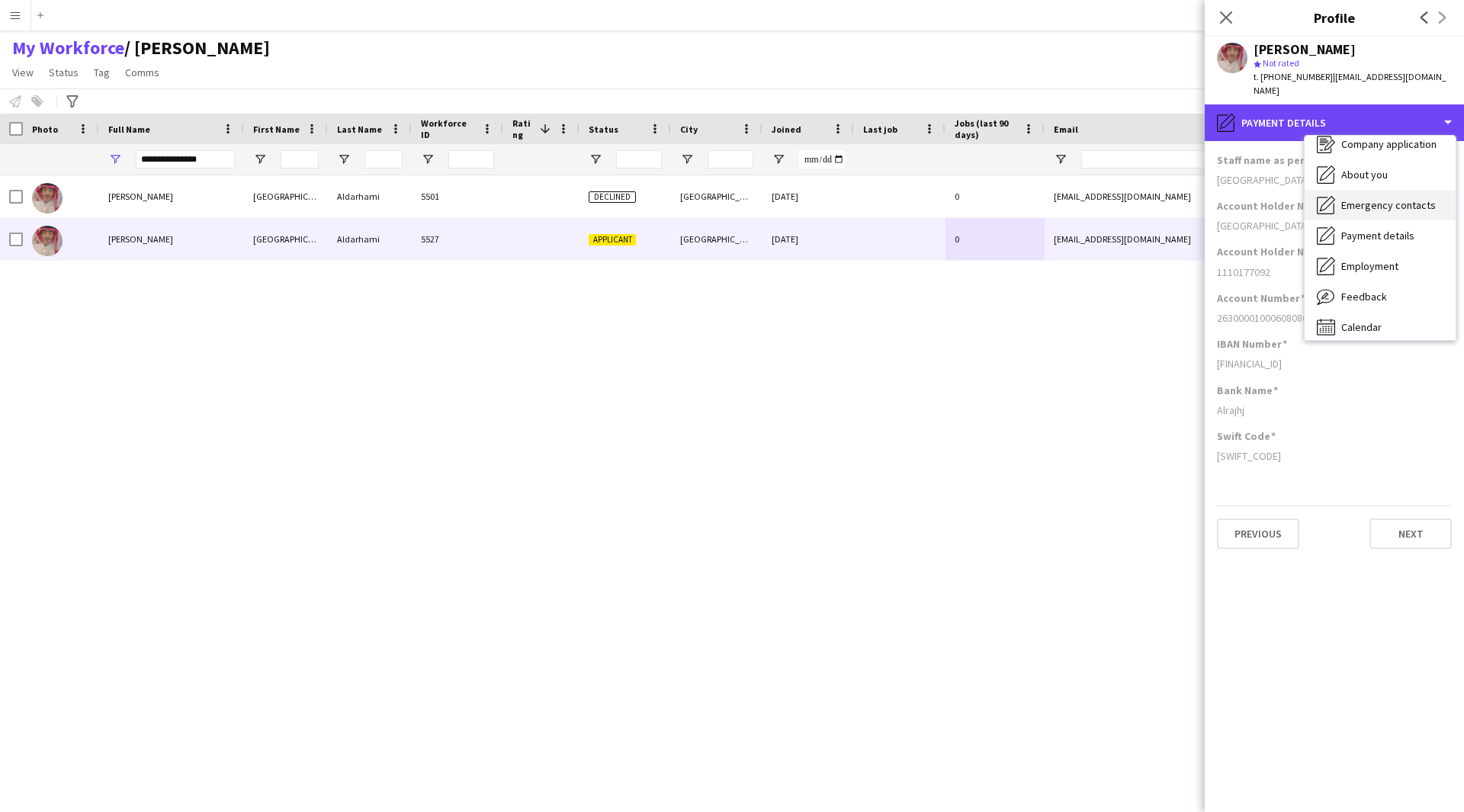
scroll to position [52, 0]
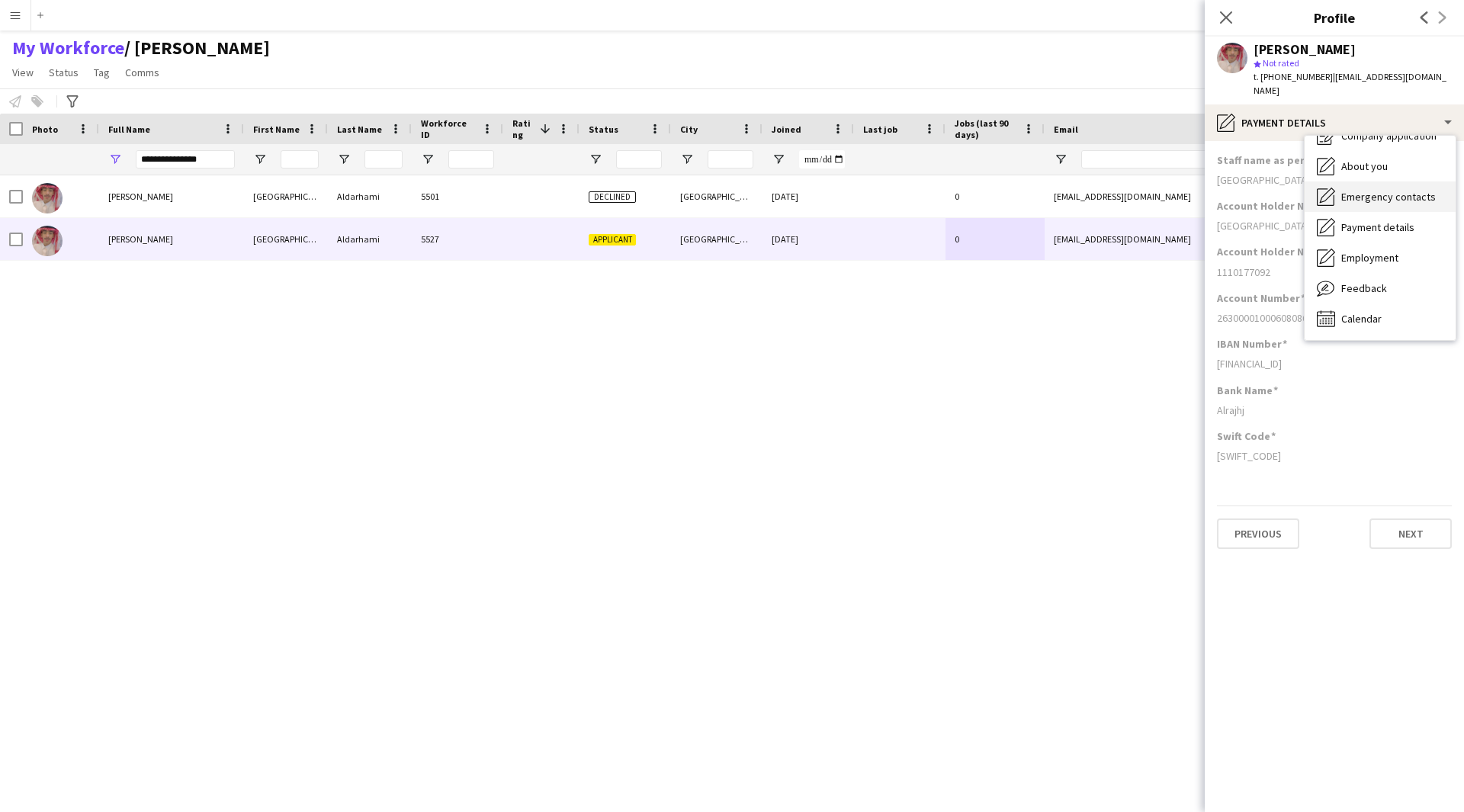
click at [1373, 251] on span "Employment" at bounding box center [1370, 258] width 57 height 14
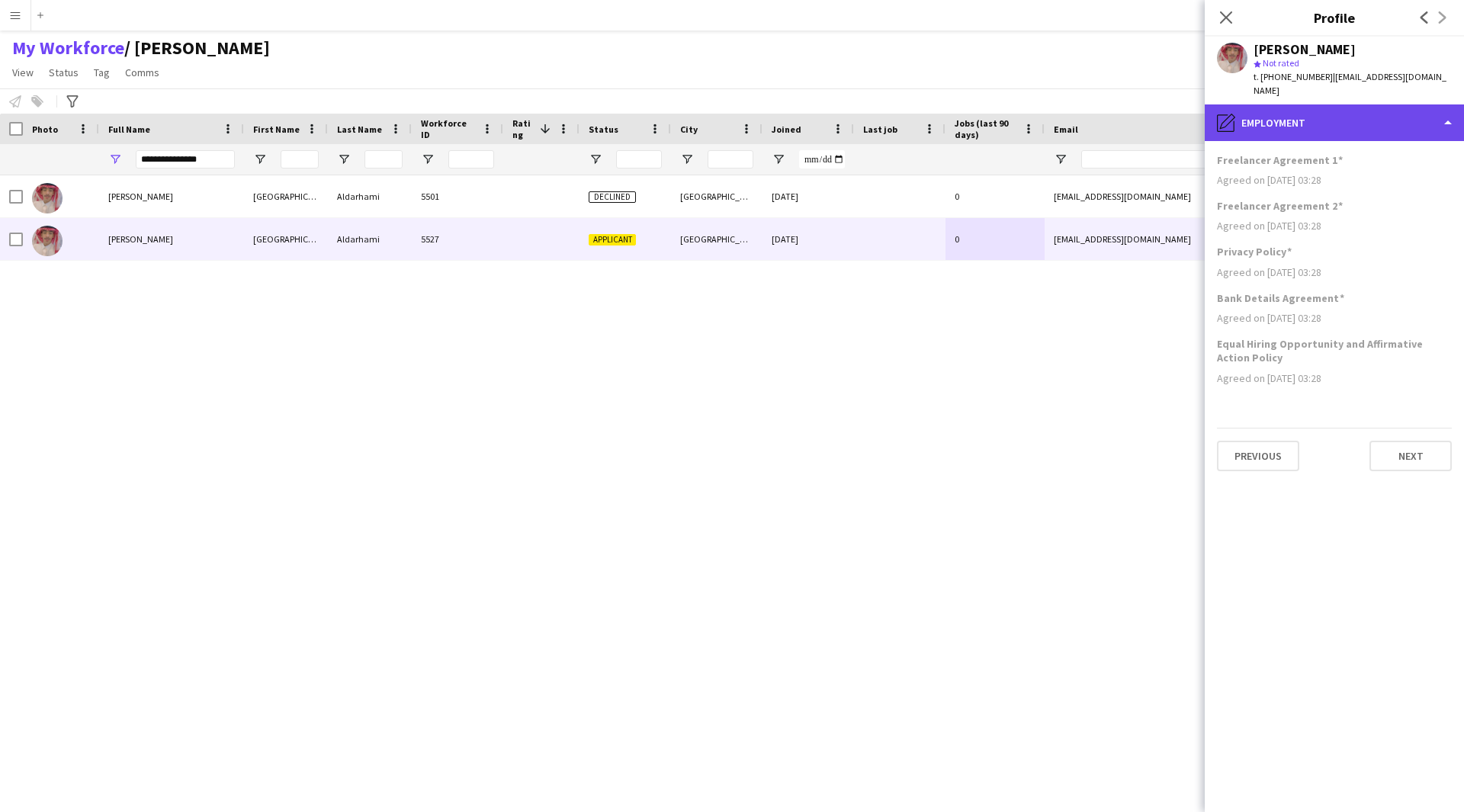
click at [1302, 113] on div "pencil4 Employment" at bounding box center [1334, 122] width 259 height 36
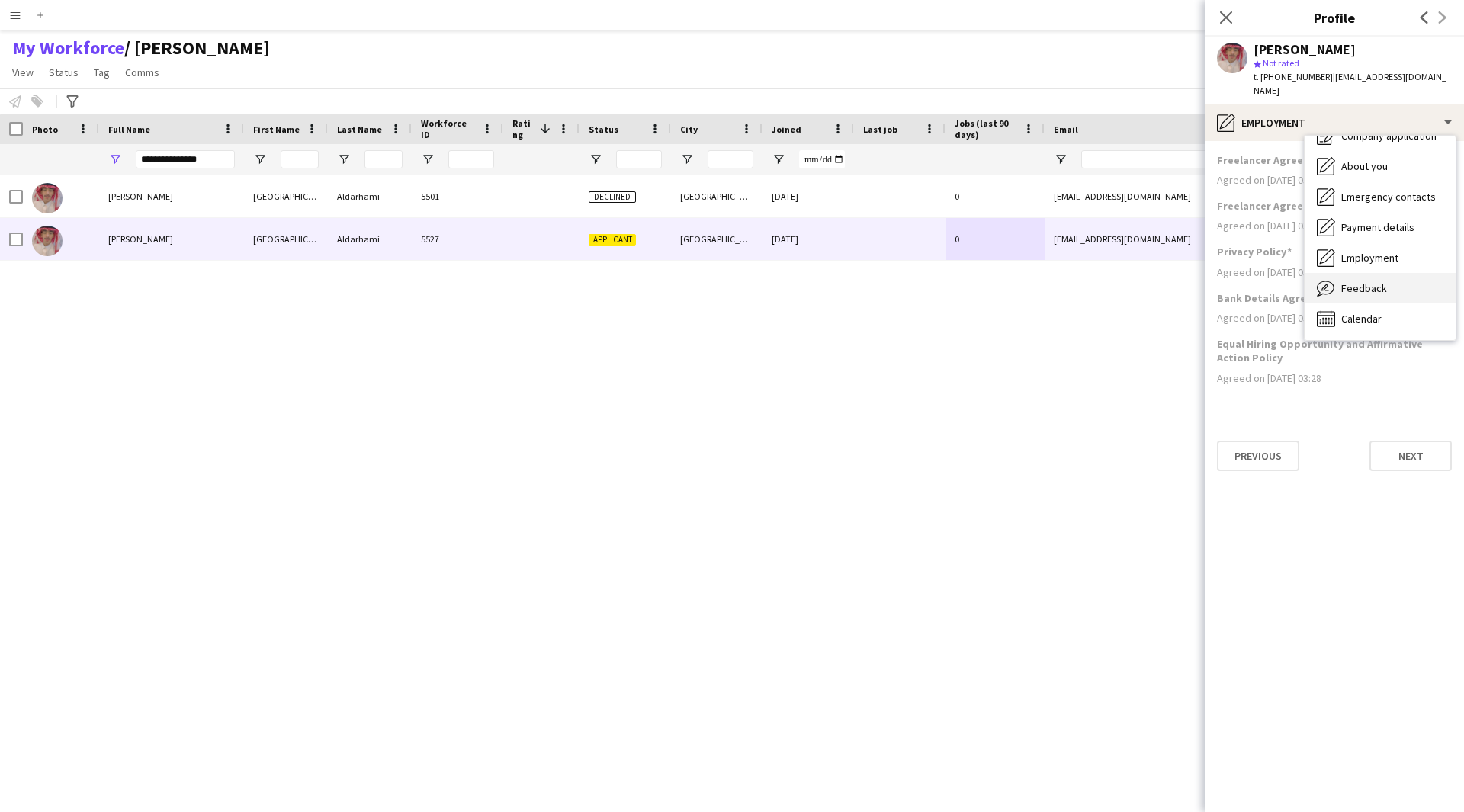
click at [1368, 284] on div "Feedback Feedback" at bounding box center [1380, 287] width 151 height 30
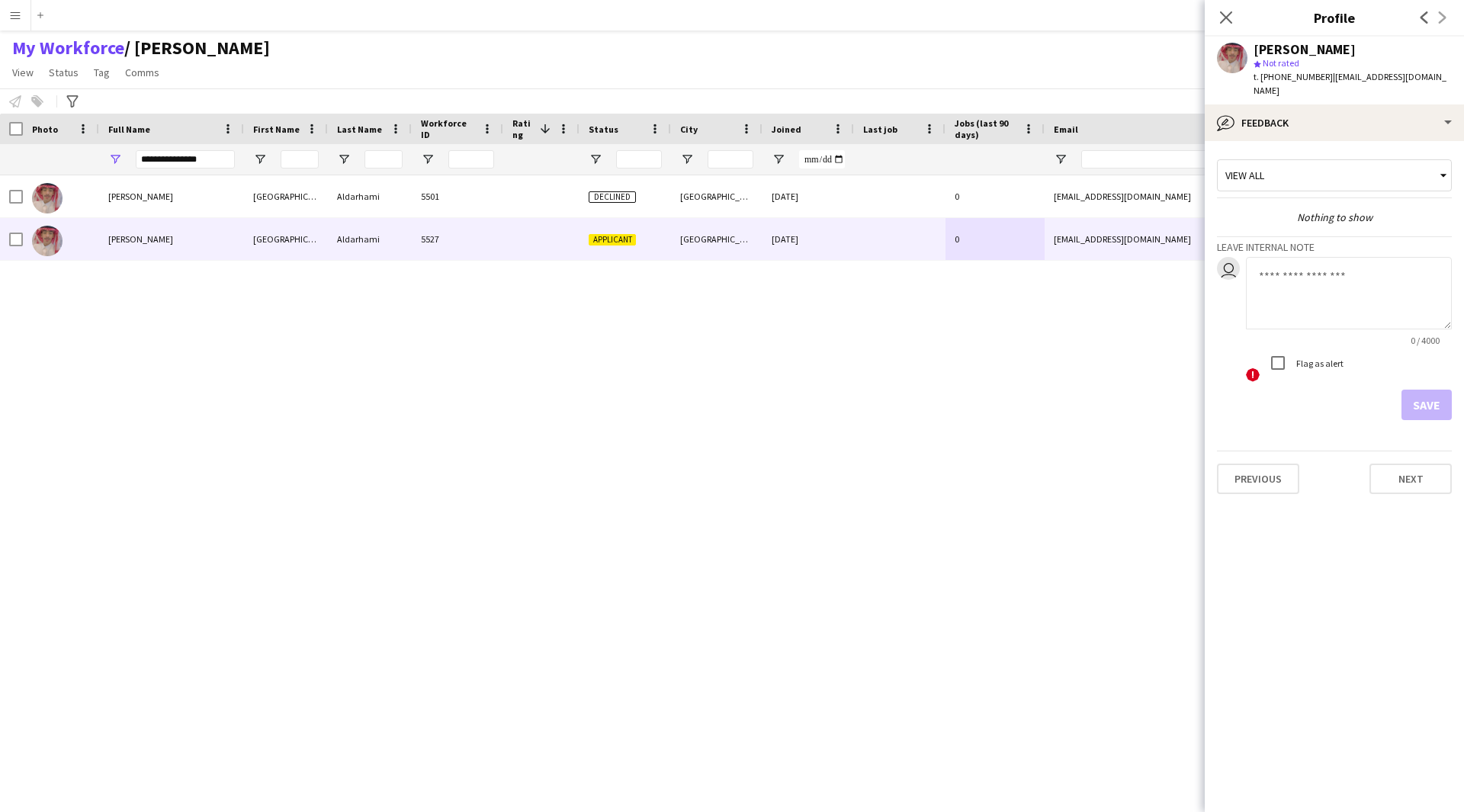
click at [1283, 257] on textarea at bounding box center [1349, 293] width 206 height 72
click at [1367, 119] on div "bubble-pencil Feedback" at bounding box center [1334, 122] width 259 height 36
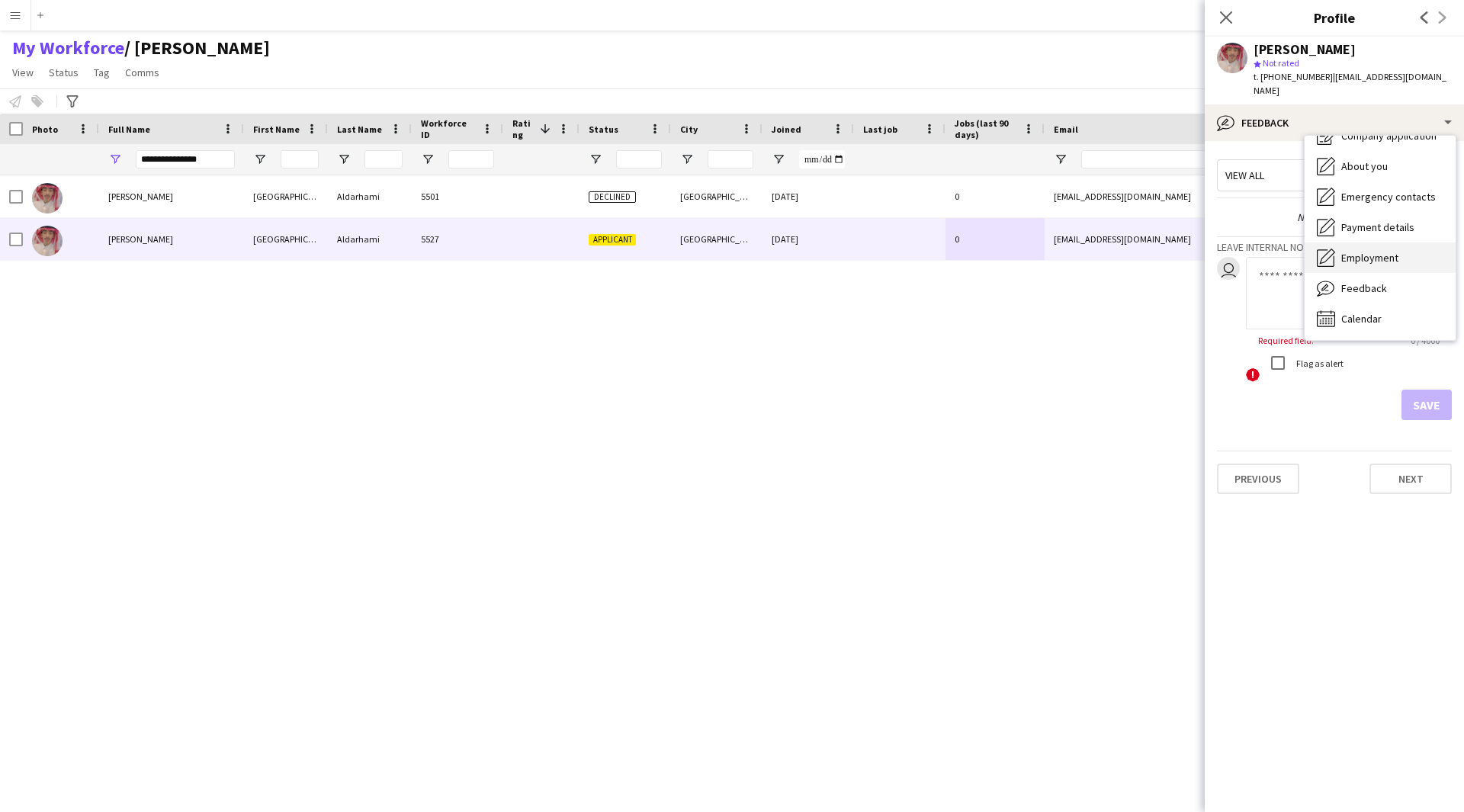
click at [1393, 256] on div "Employment Employment" at bounding box center [1380, 257] width 151 height 30
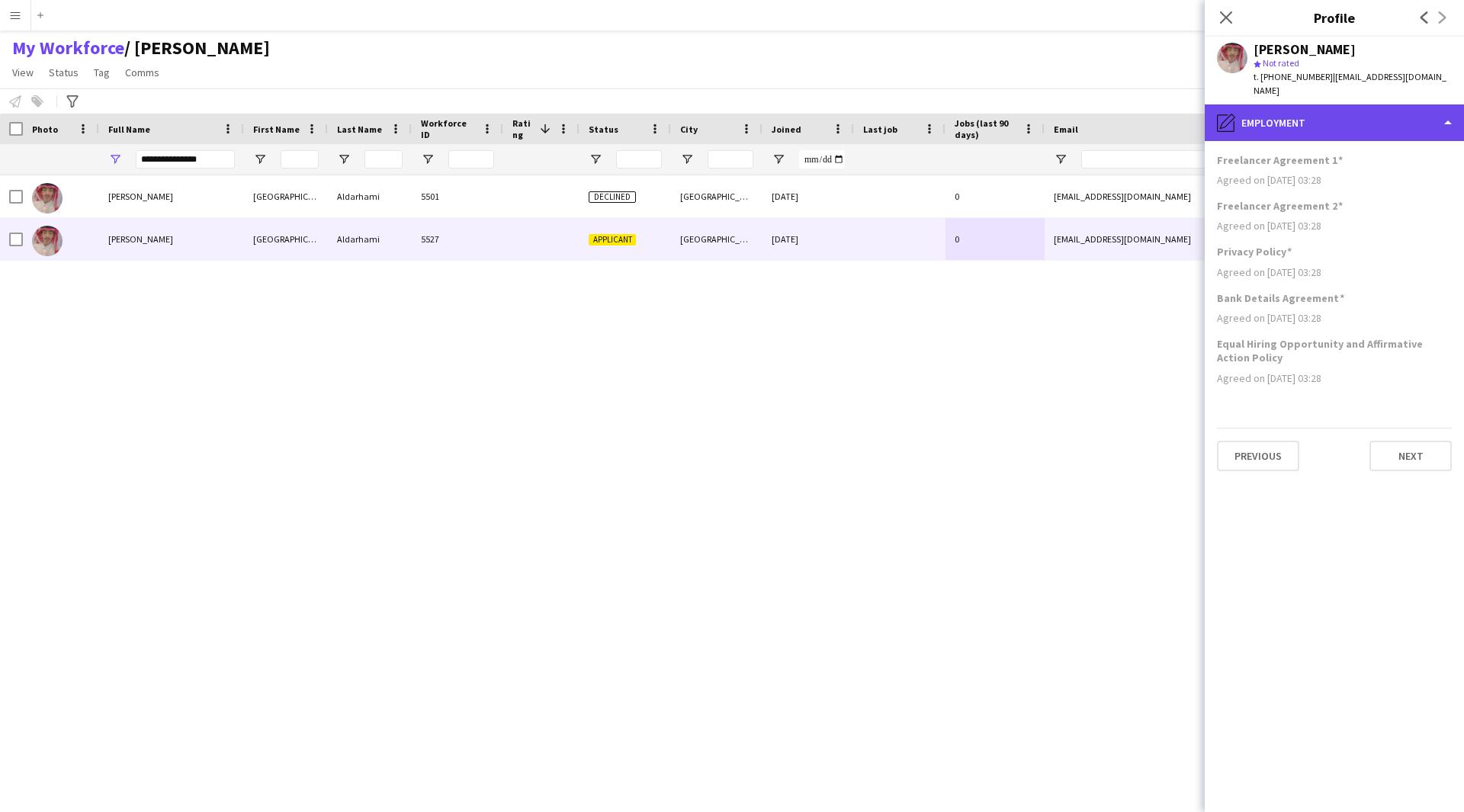
click at [1342, 115] on div "pencil4 Employment" at bounding box center [1334, 122] width 259 height 36
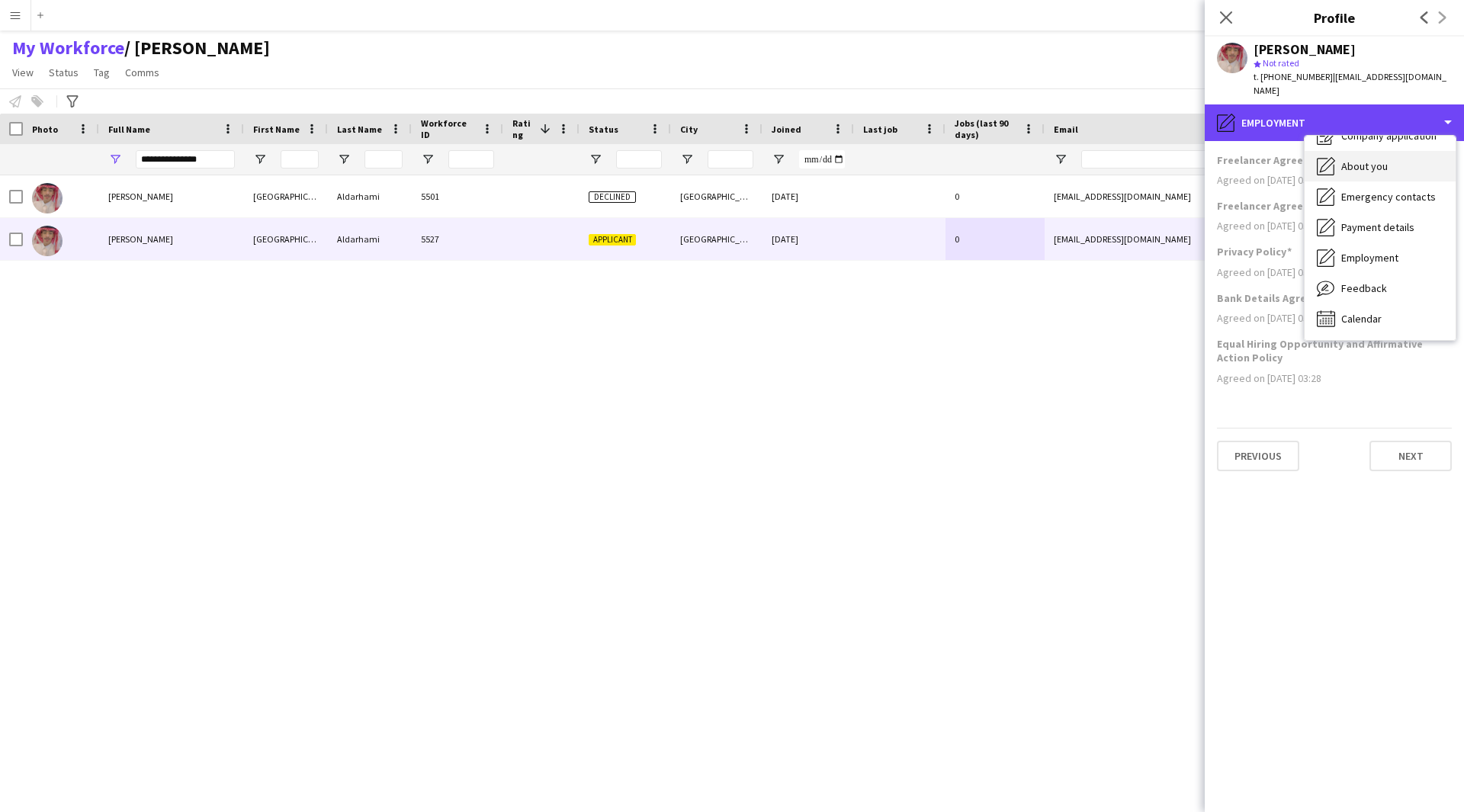
scroll to position [0, 0]
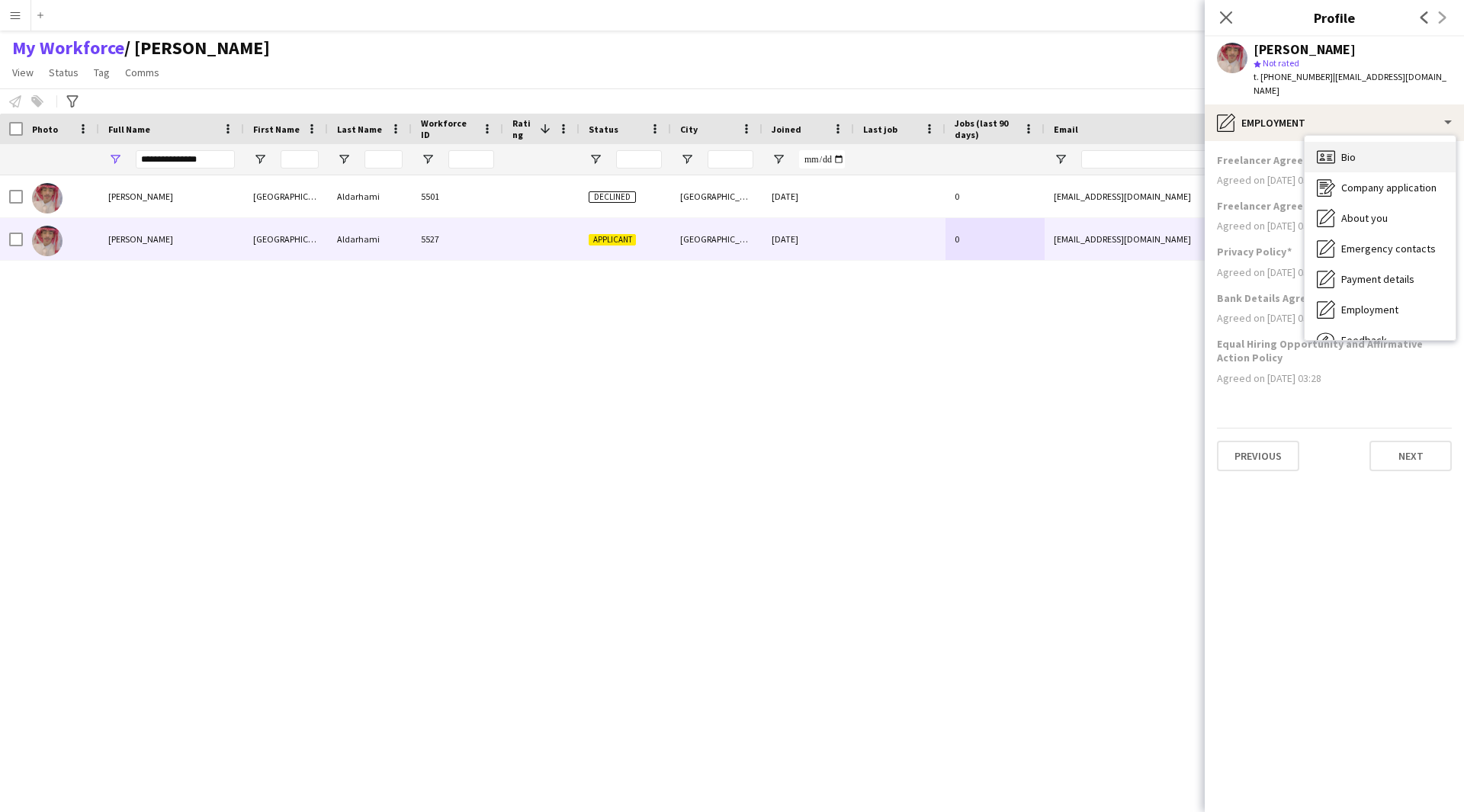
click at [1382, 142] on div "Bio Bio" at bounding box center [1380, 157] width 151 height 30
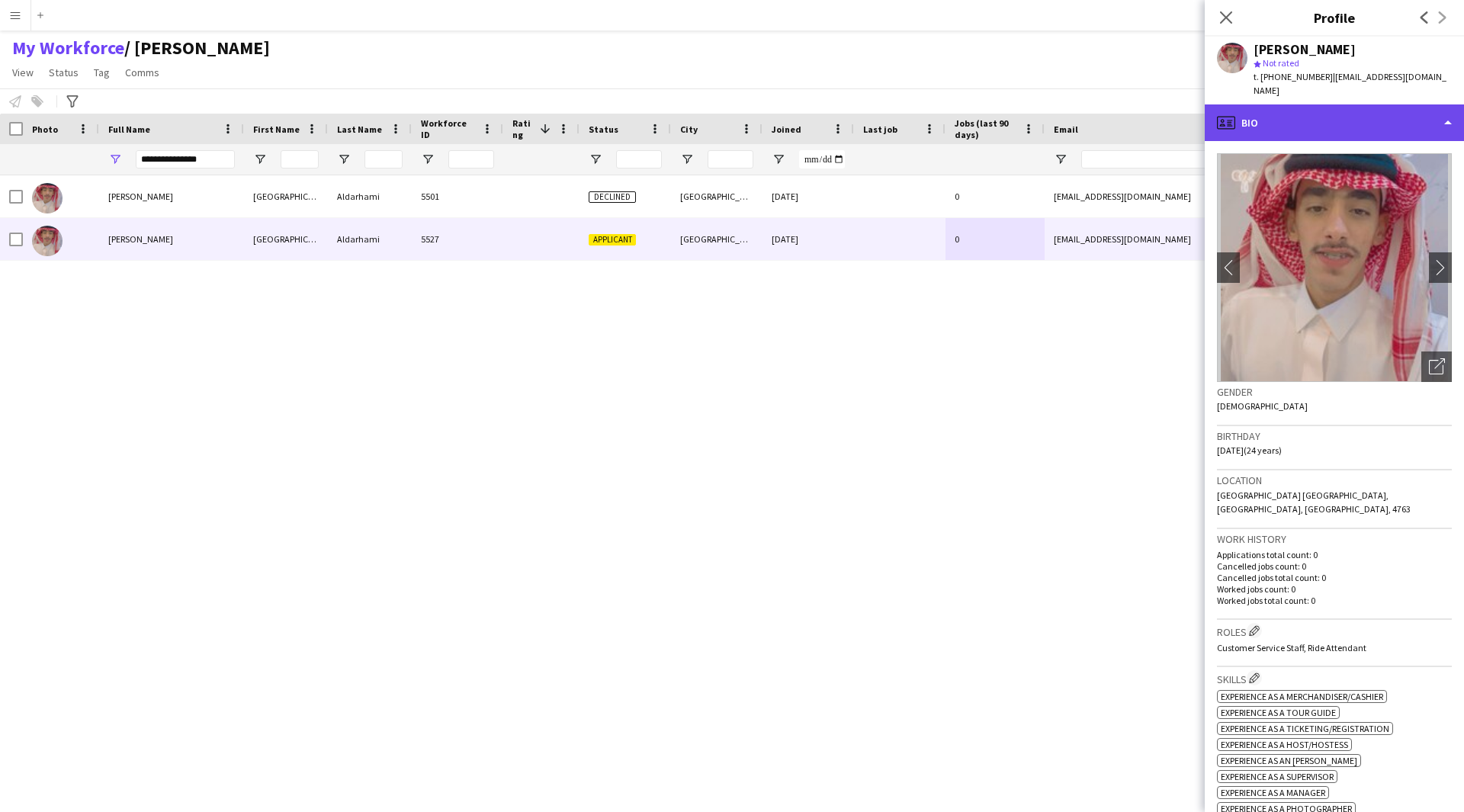
click at [1307, 122] on div "profile Bio" at bounding box center [1334, 122] width 259 height 36
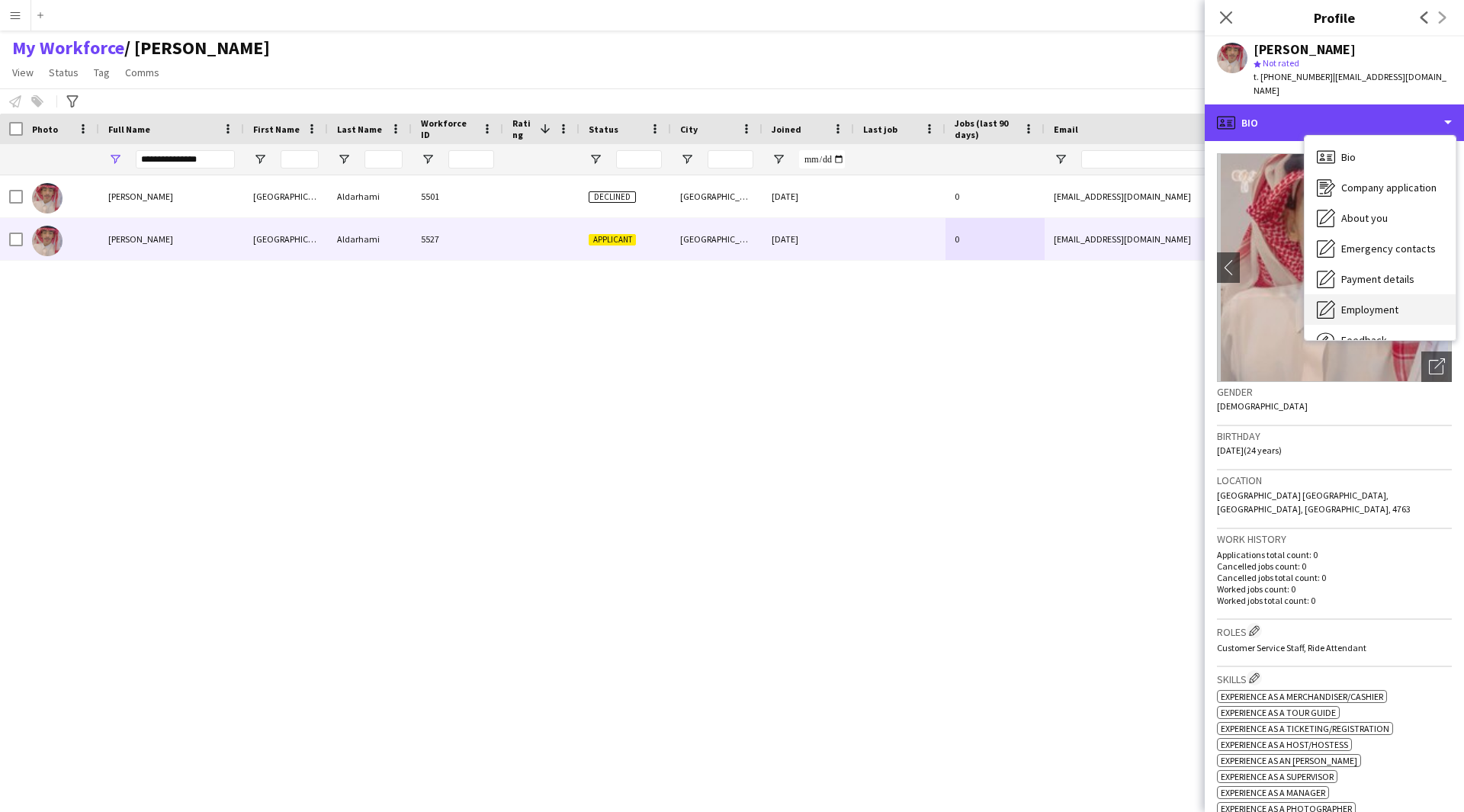
scroll to position [52, 0]
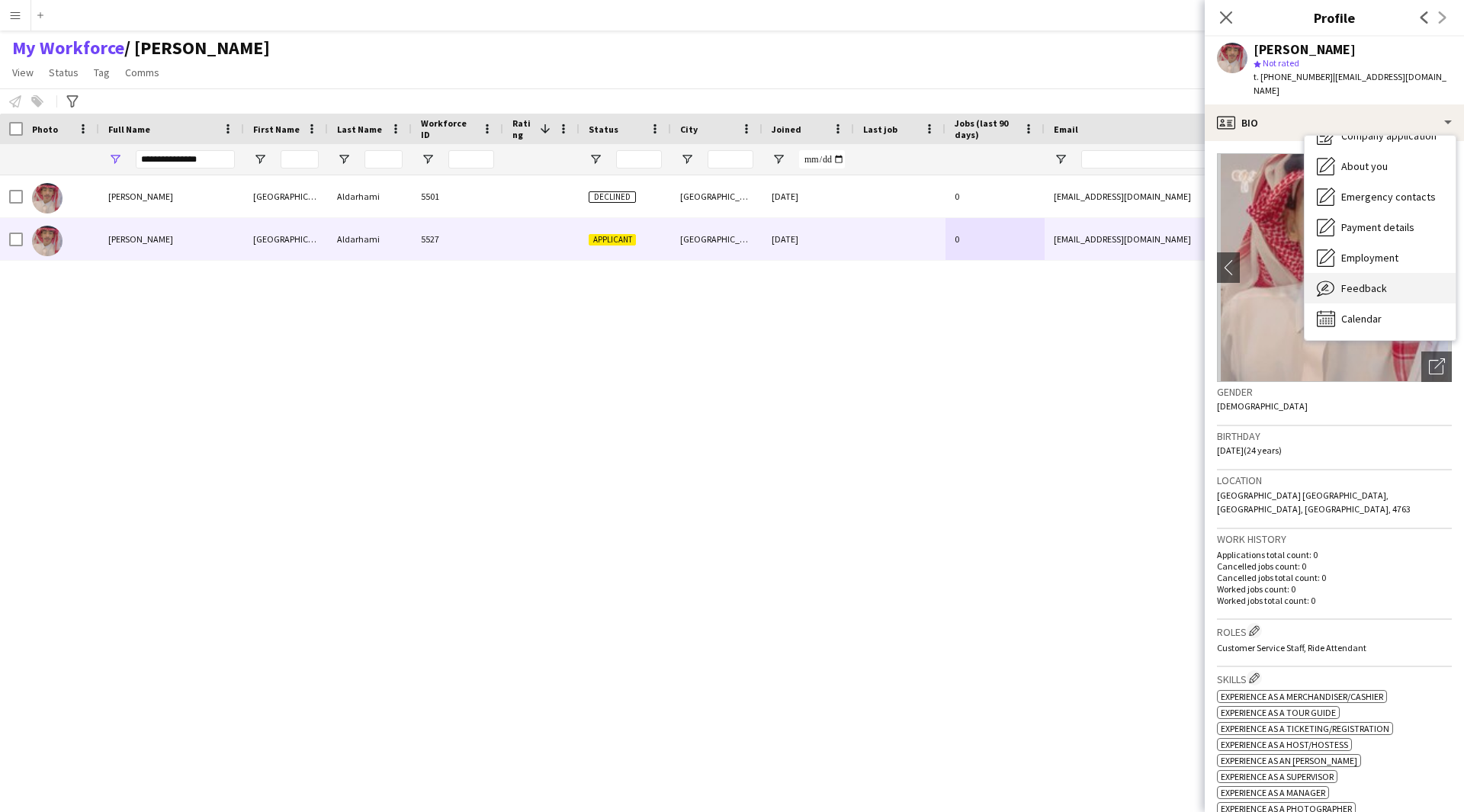
click at [1366, 281] on div "Feedback Feedback" at bounding box center [1380, 287] width 151 height 30
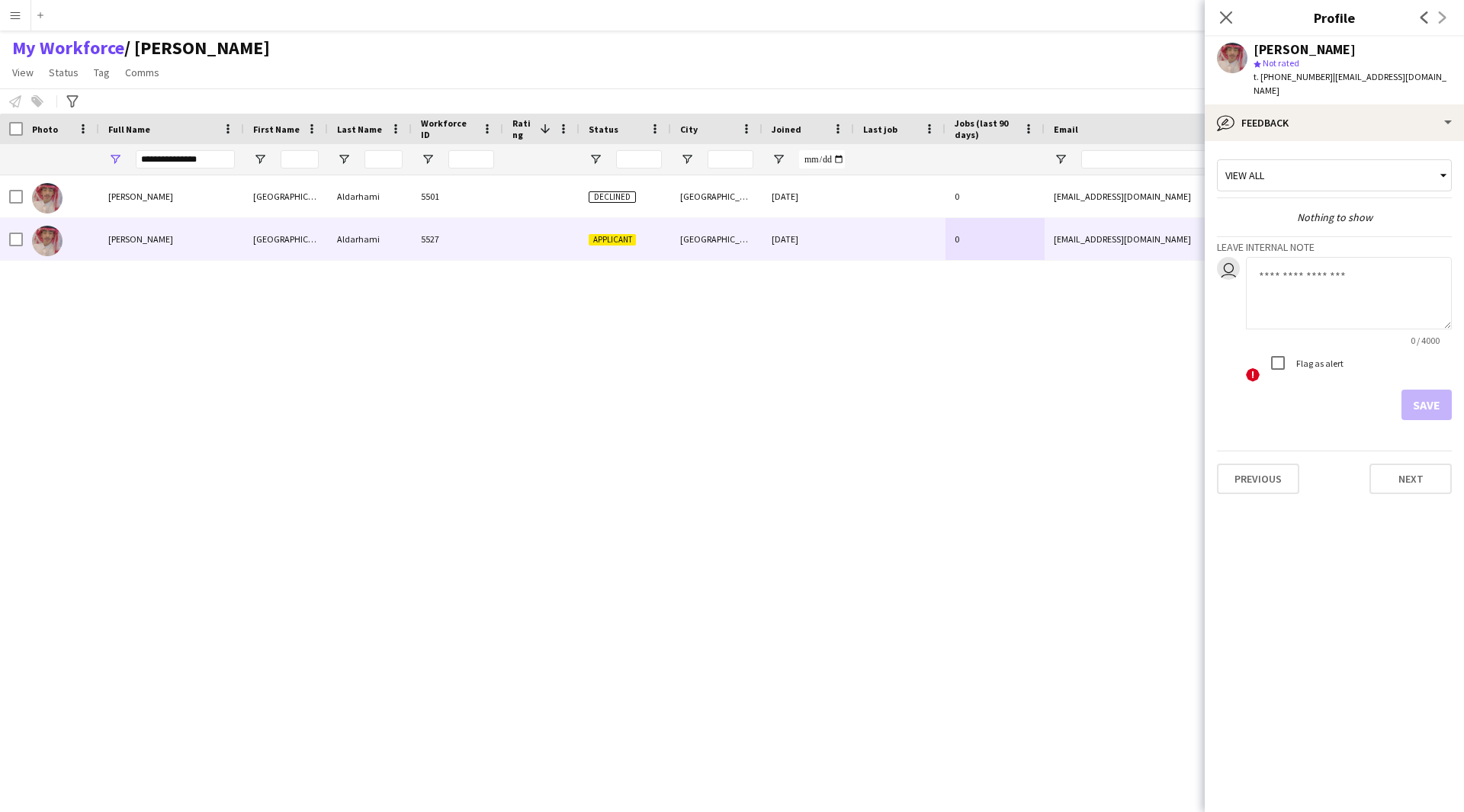
click at [1308, 278] on textarea at bounding box center [1349, 293] width 206 height 72
paste textarea "**********"
drag, startPoint x: 1424, startPoint y: 257, endPoint x: 1256, endPoint y: 271, distance: 168.6
click at [1256, 271] on textarea "**********" at bounding box center [1349, 293] width 206 height 72
type textarea "**********"
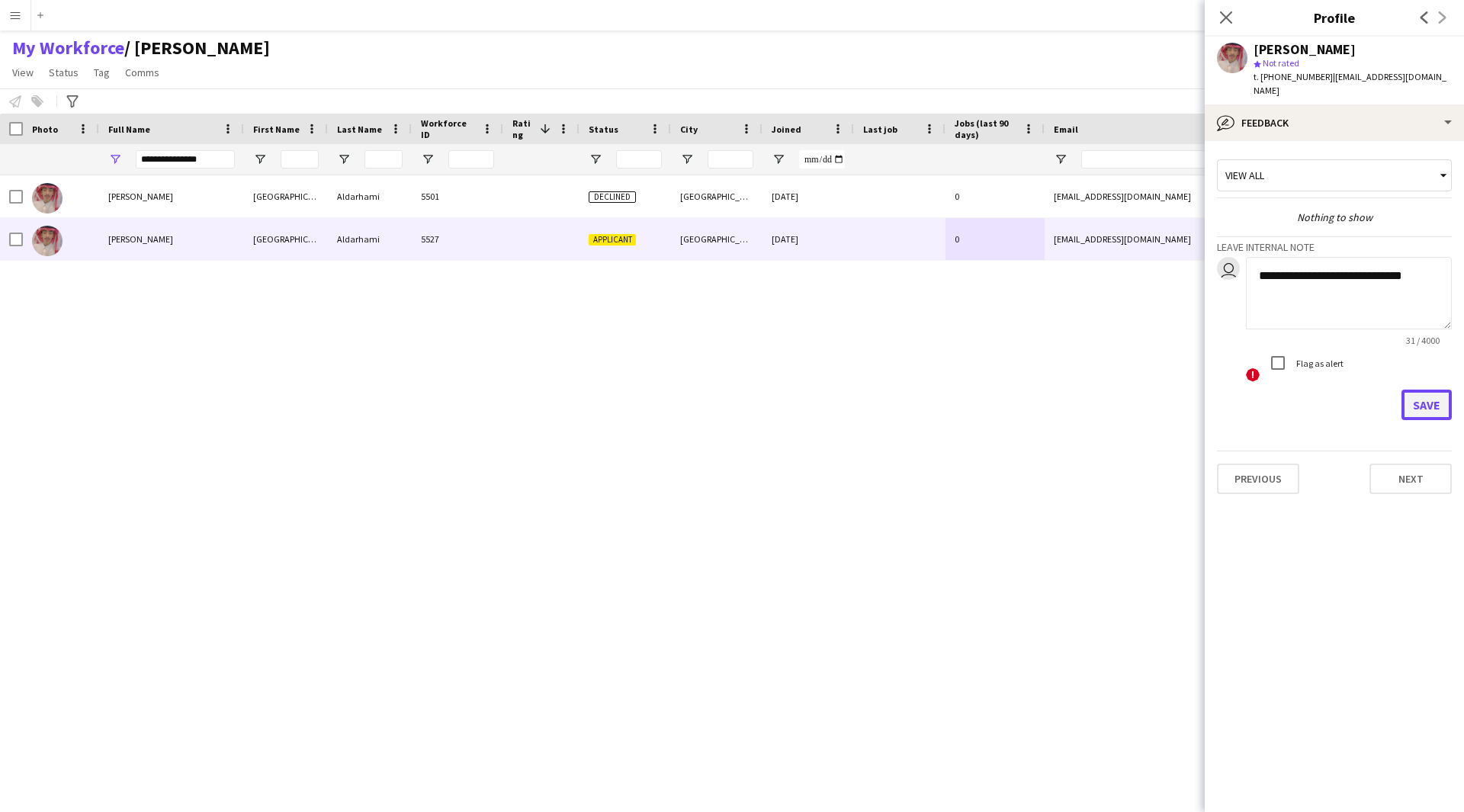
click at [1422, 391] on button "Save" at bounding box center [1426, 404] width 50 height 30
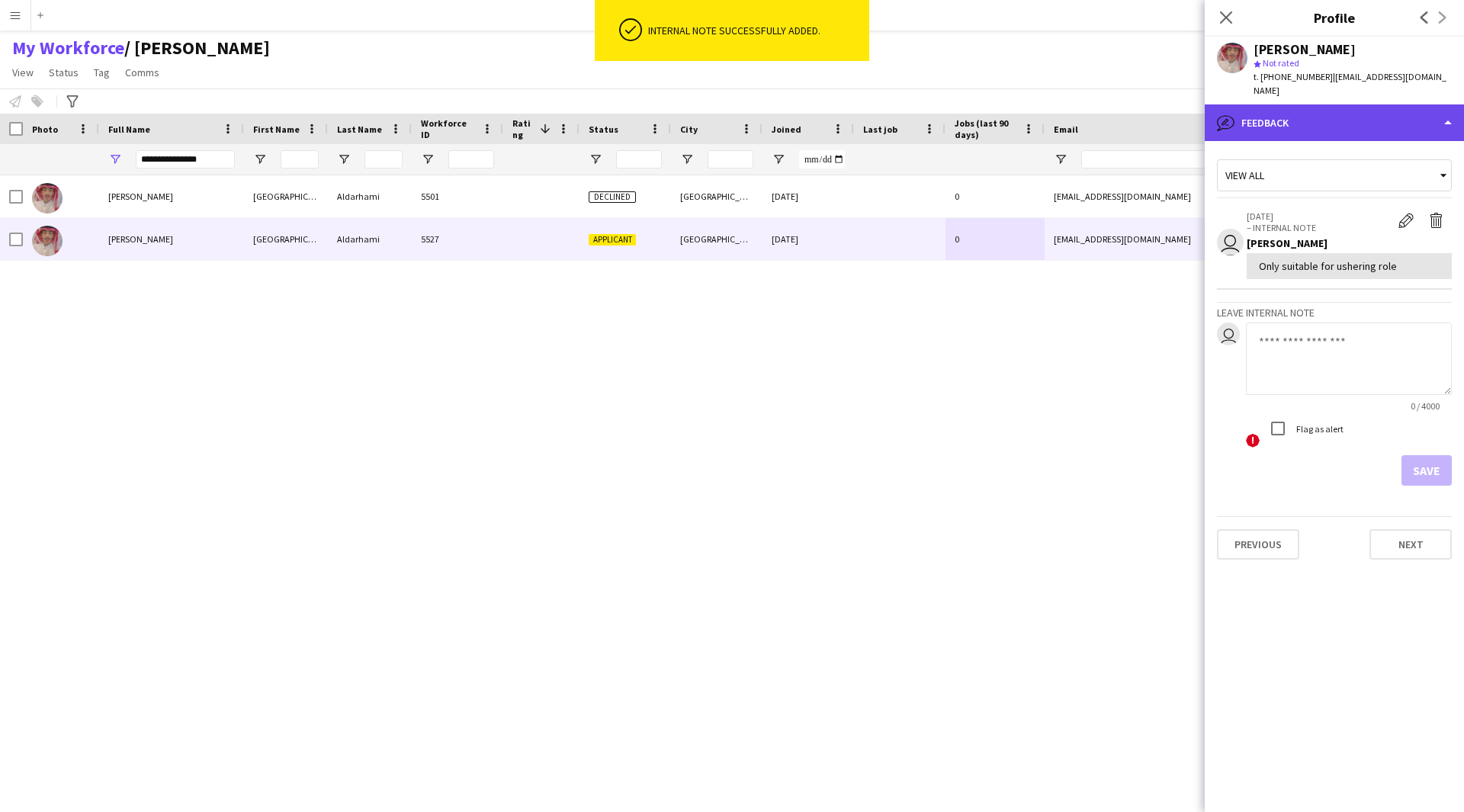
click at [1341, 105] on div "bubble-pencil Feedback" at bounding box center [1334, 122] width 259 height 36
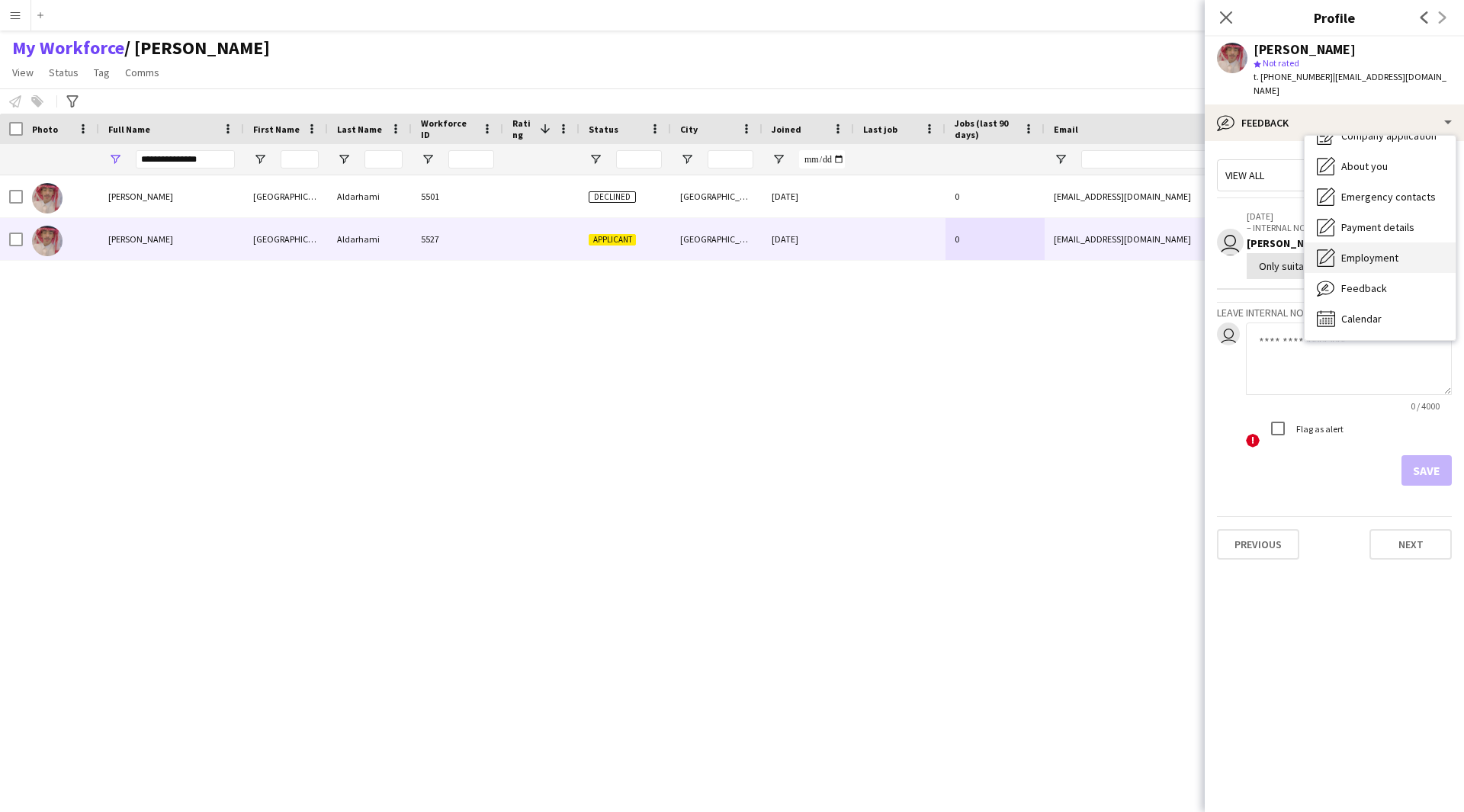
click at [1378, 251] on span "Employment" at bounding box center [1370, 258] width 57 height 14
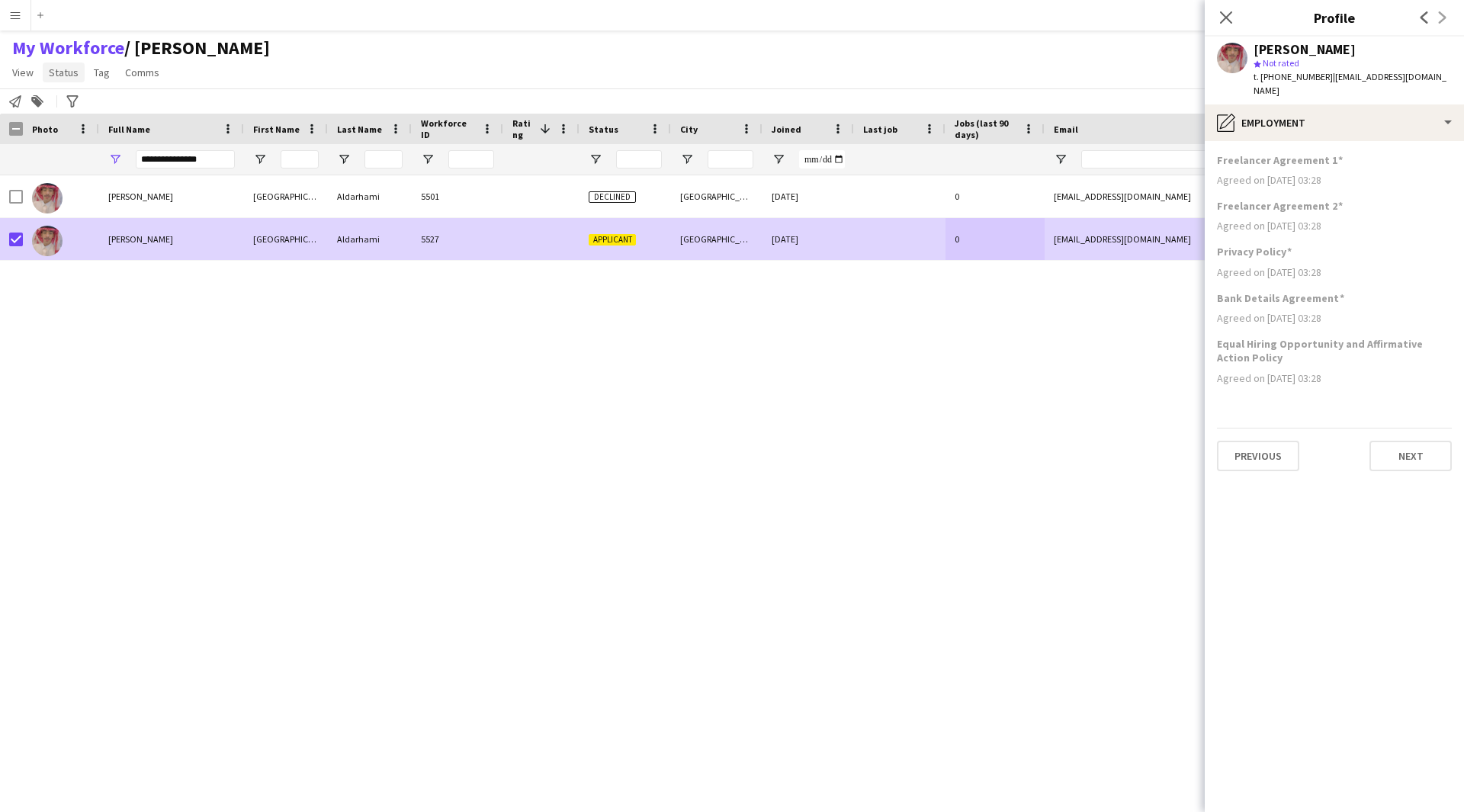
click at [67, 74] on span "Status" at bounding box center [64, 73] width 29 height 14
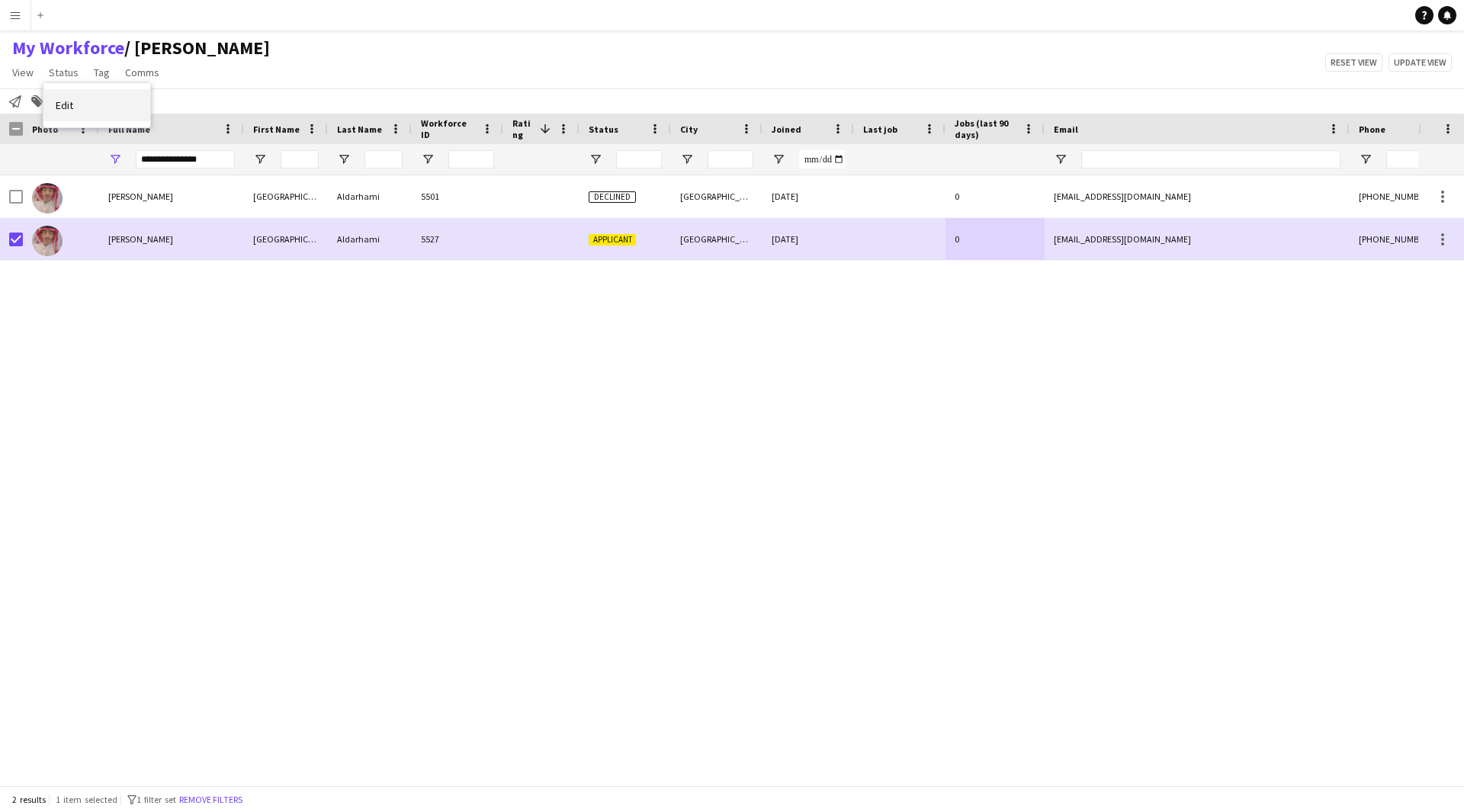
click at [78, 96] on link "Edit" at bounding box center [97, 105] width 107 height 32
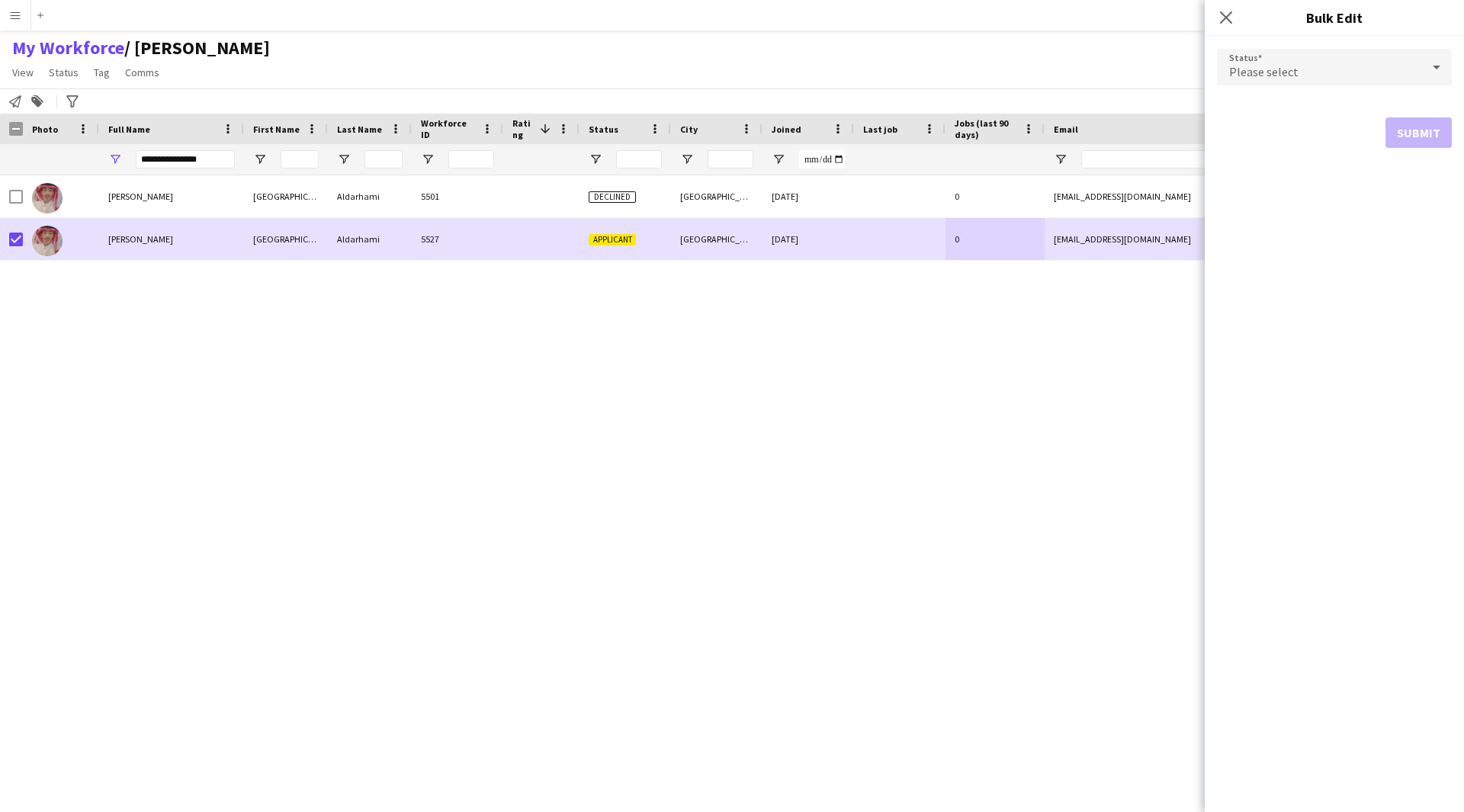
click at [1315, 80] on div "Please select" at bounding box center [1319, 67] width 205 height 36
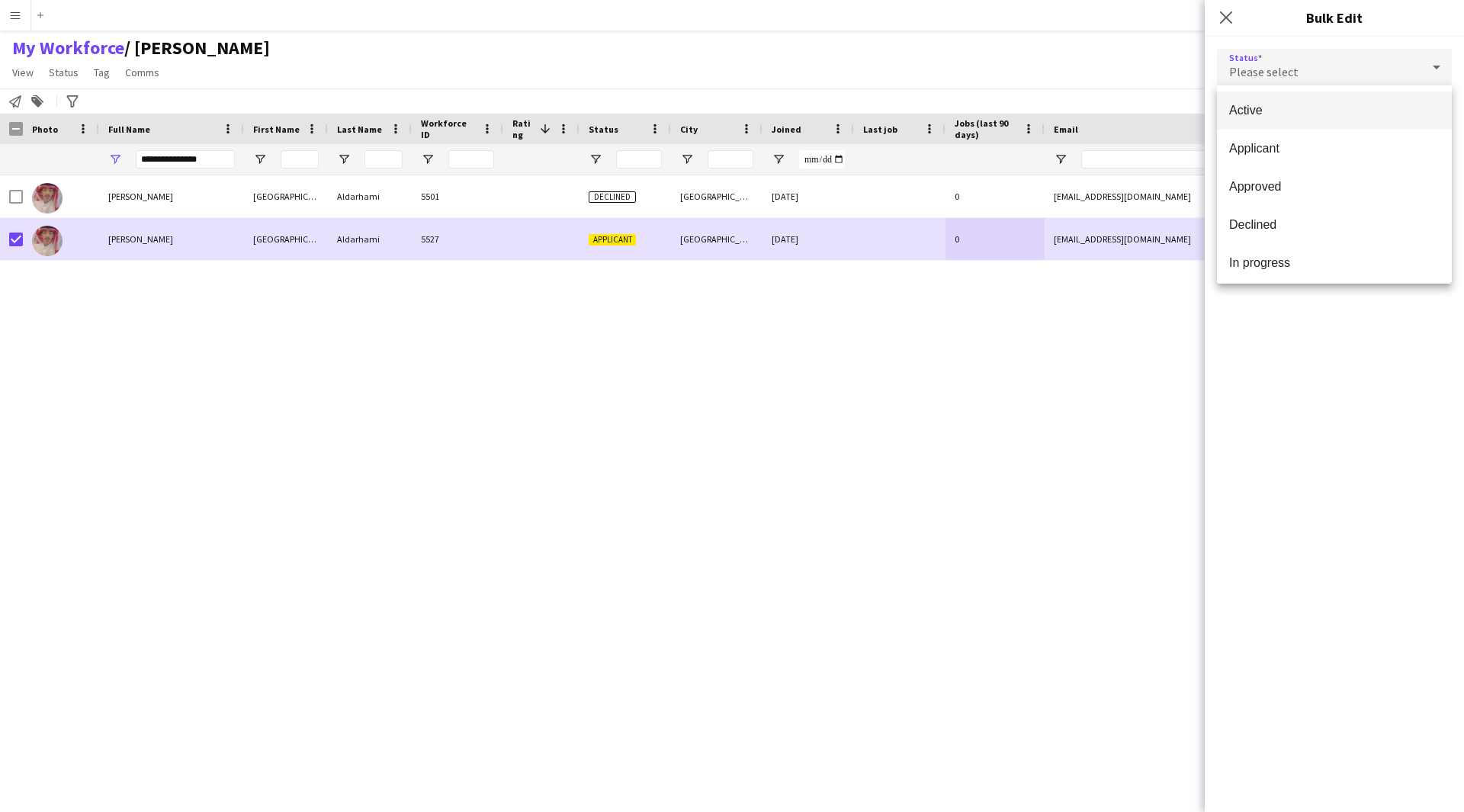
click at [1280, 116] on span "Active" at bounding box center [1335, 110] width 211 height 15
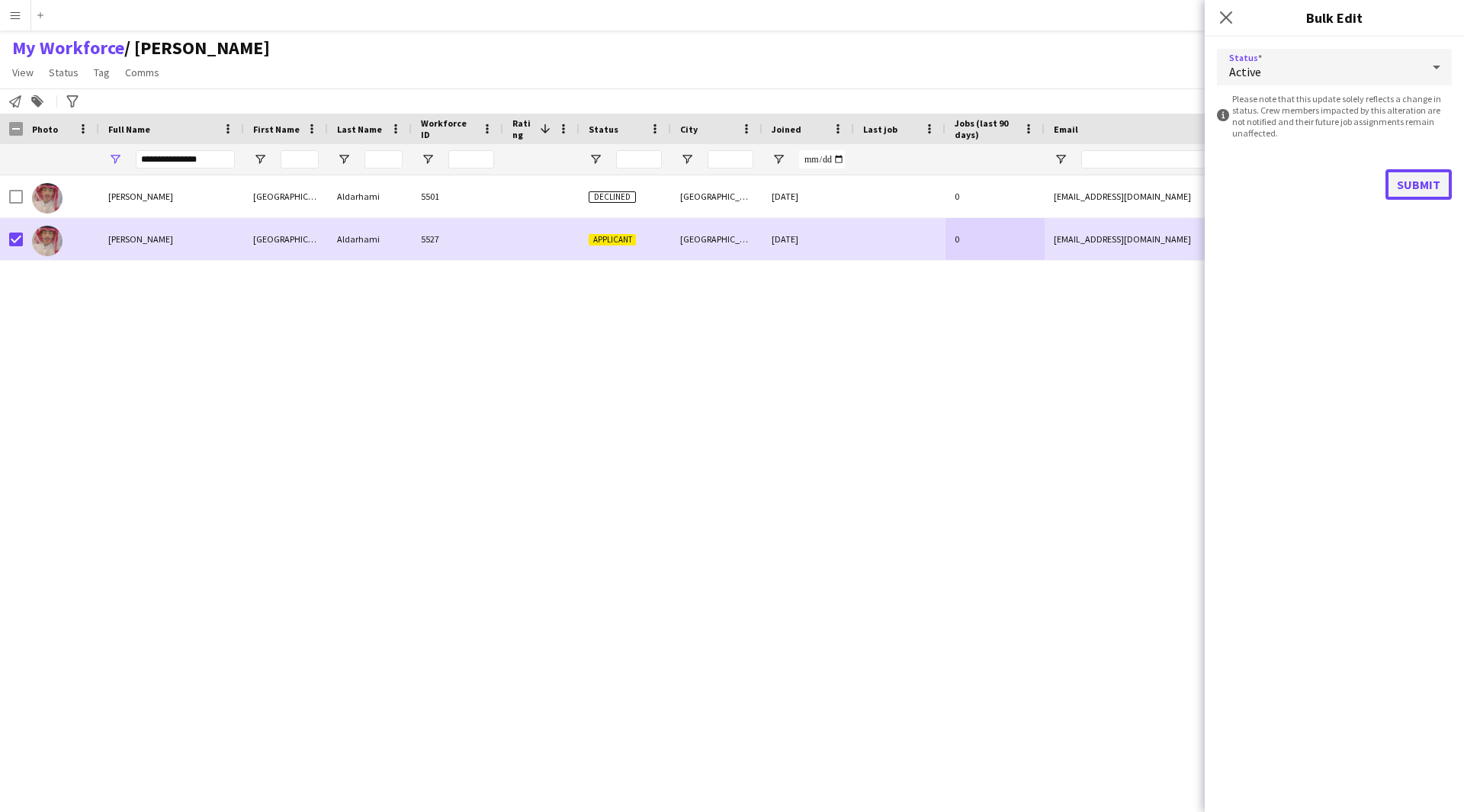
click at [1417, 179] on button "Submit" at bounding box center [1419, 184] width 67 height 30
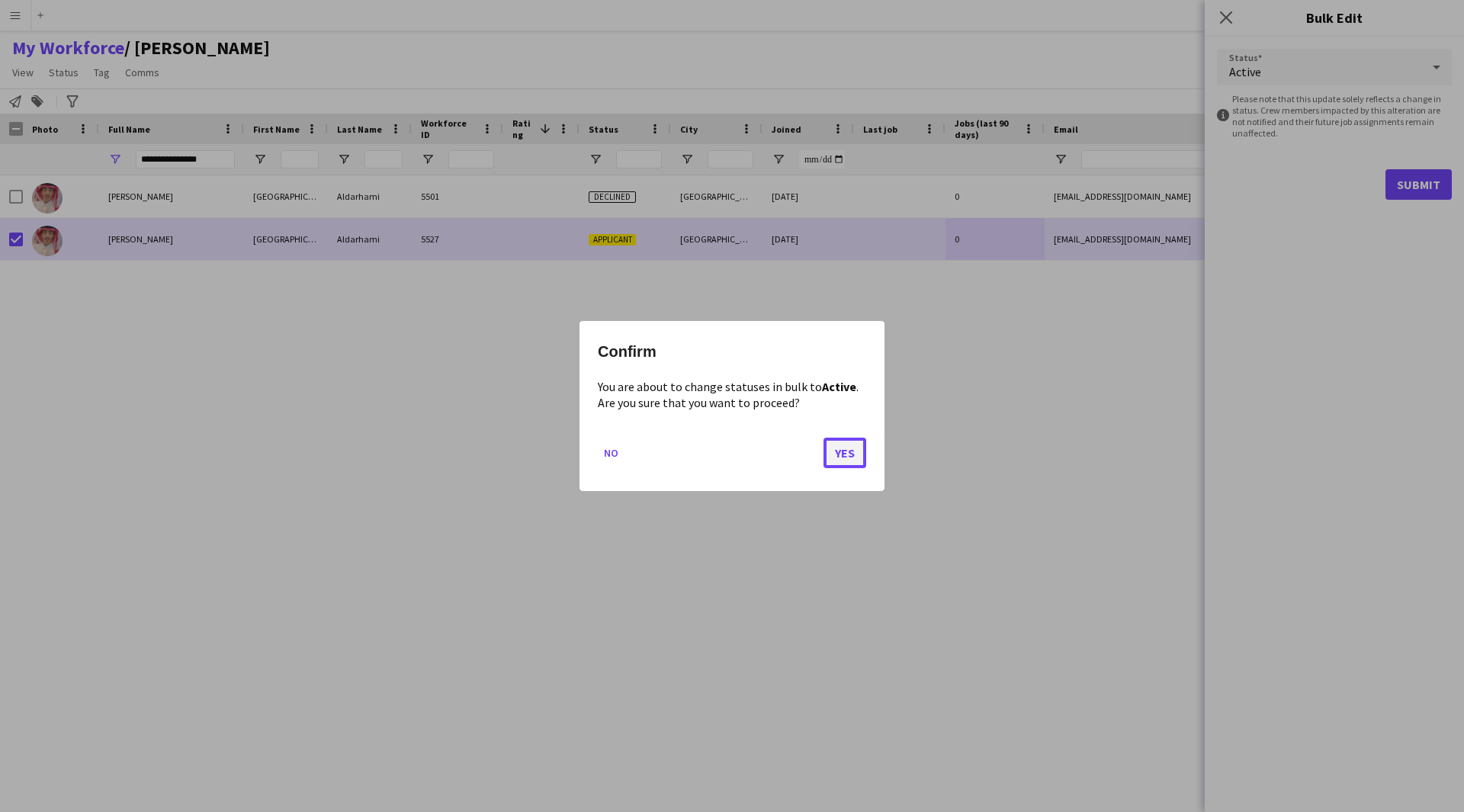
click at [859, 447] on button "Yes" at bounding box center [845, 452] width 43 height 30
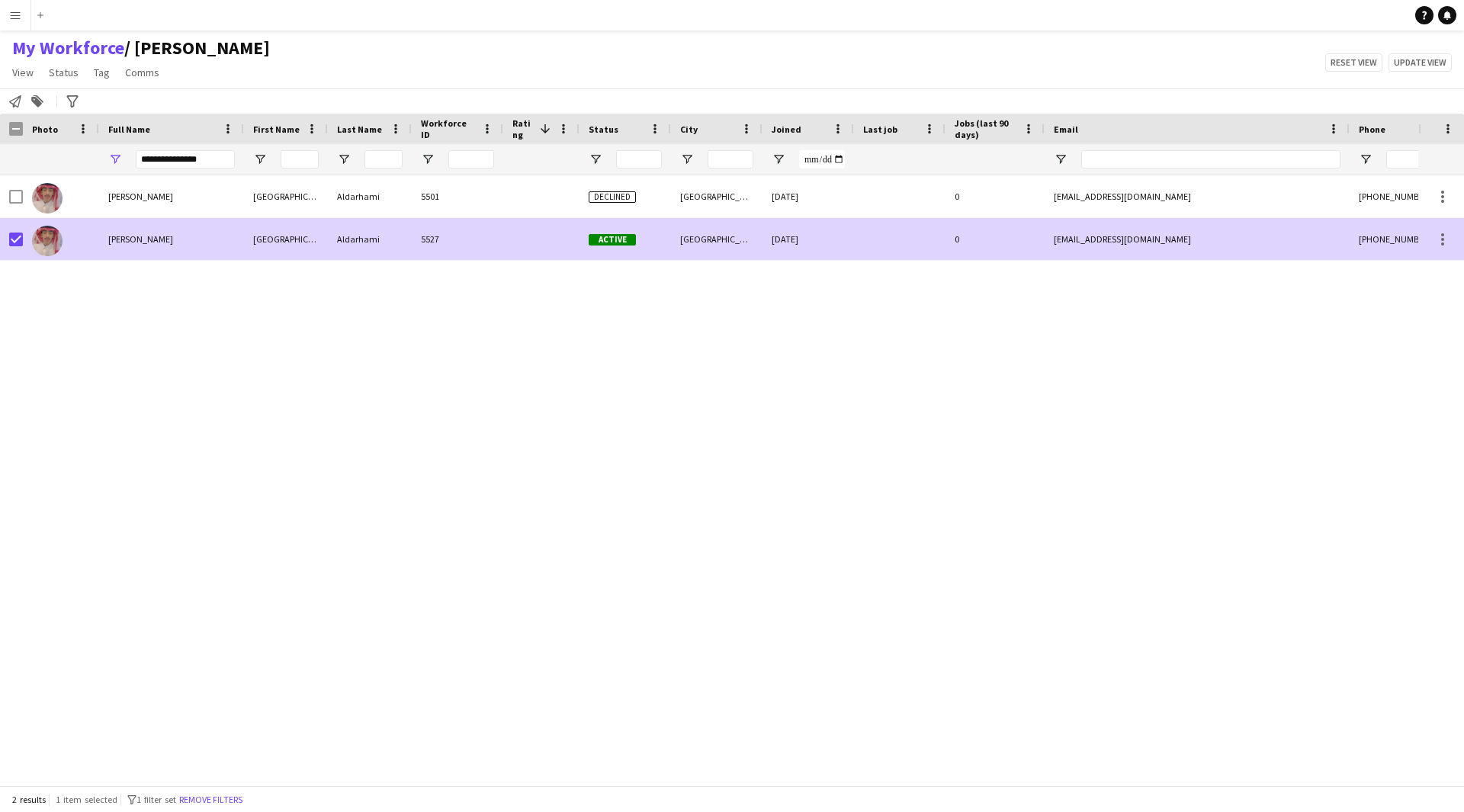
click at [870, 243] on div at bounding box center [900, 239] width 91 height 42
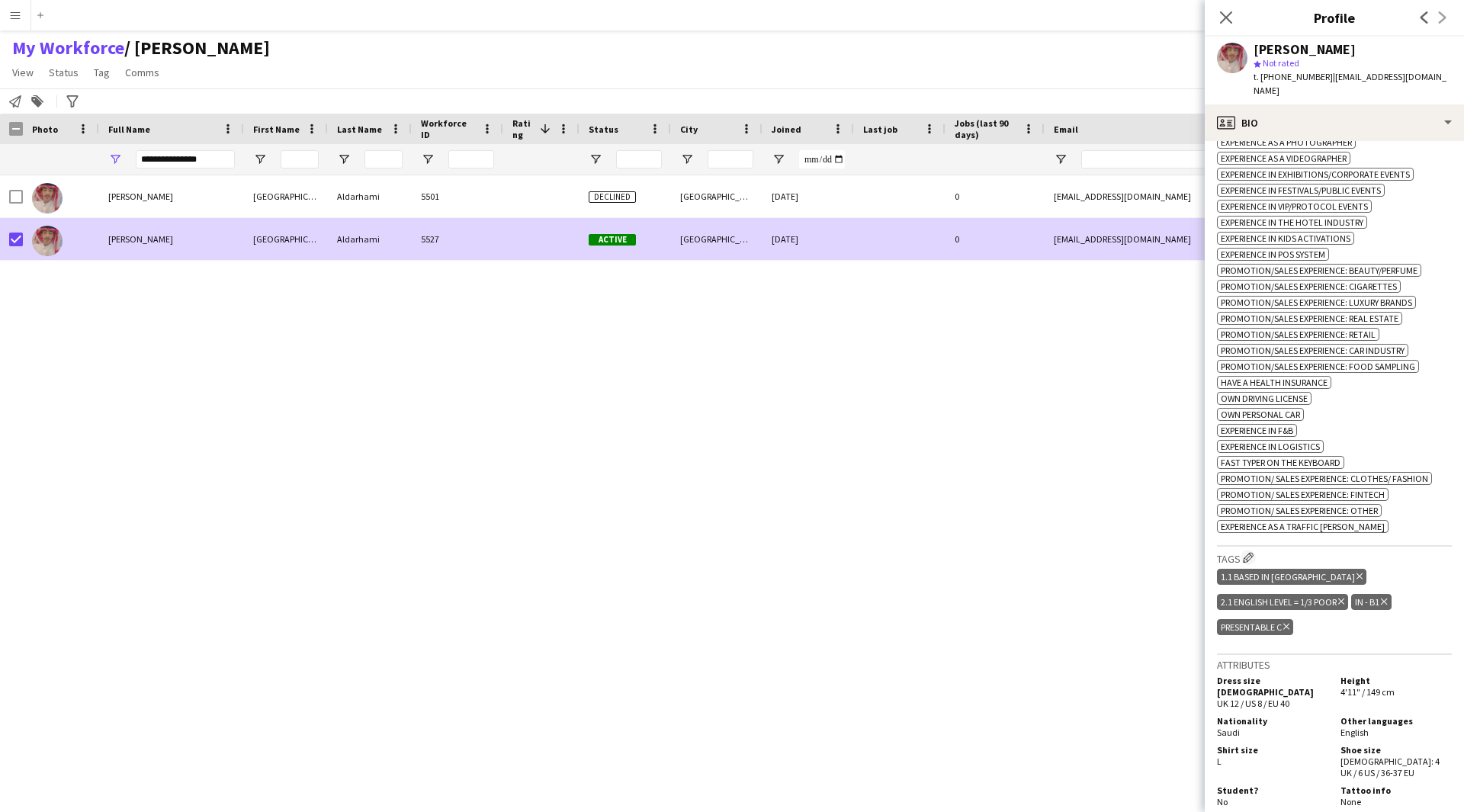
scroll to position [762, 0]
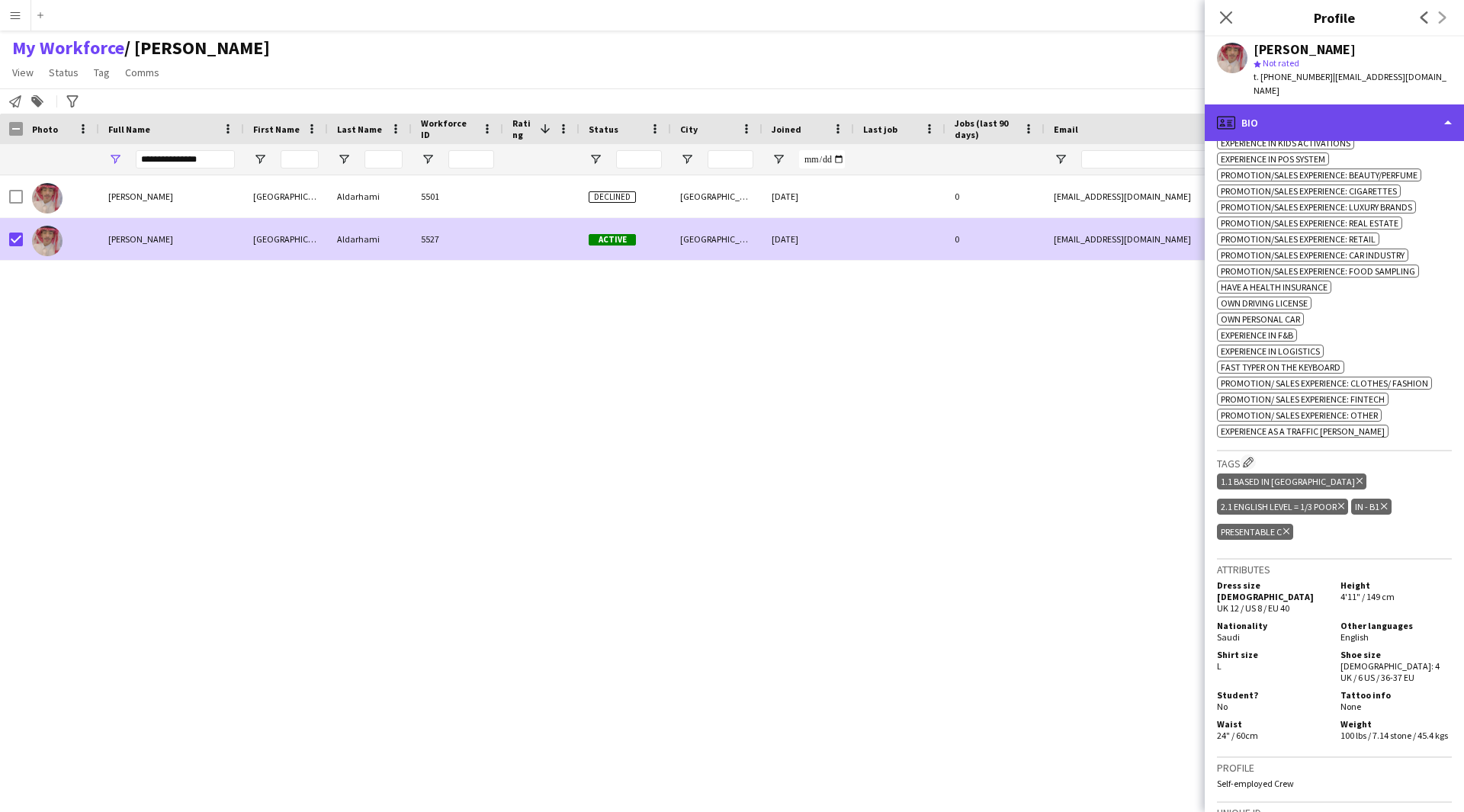
click at [1383, 105] on div "profile Bio" at bounding box center [1334, 122] width 259 height 36
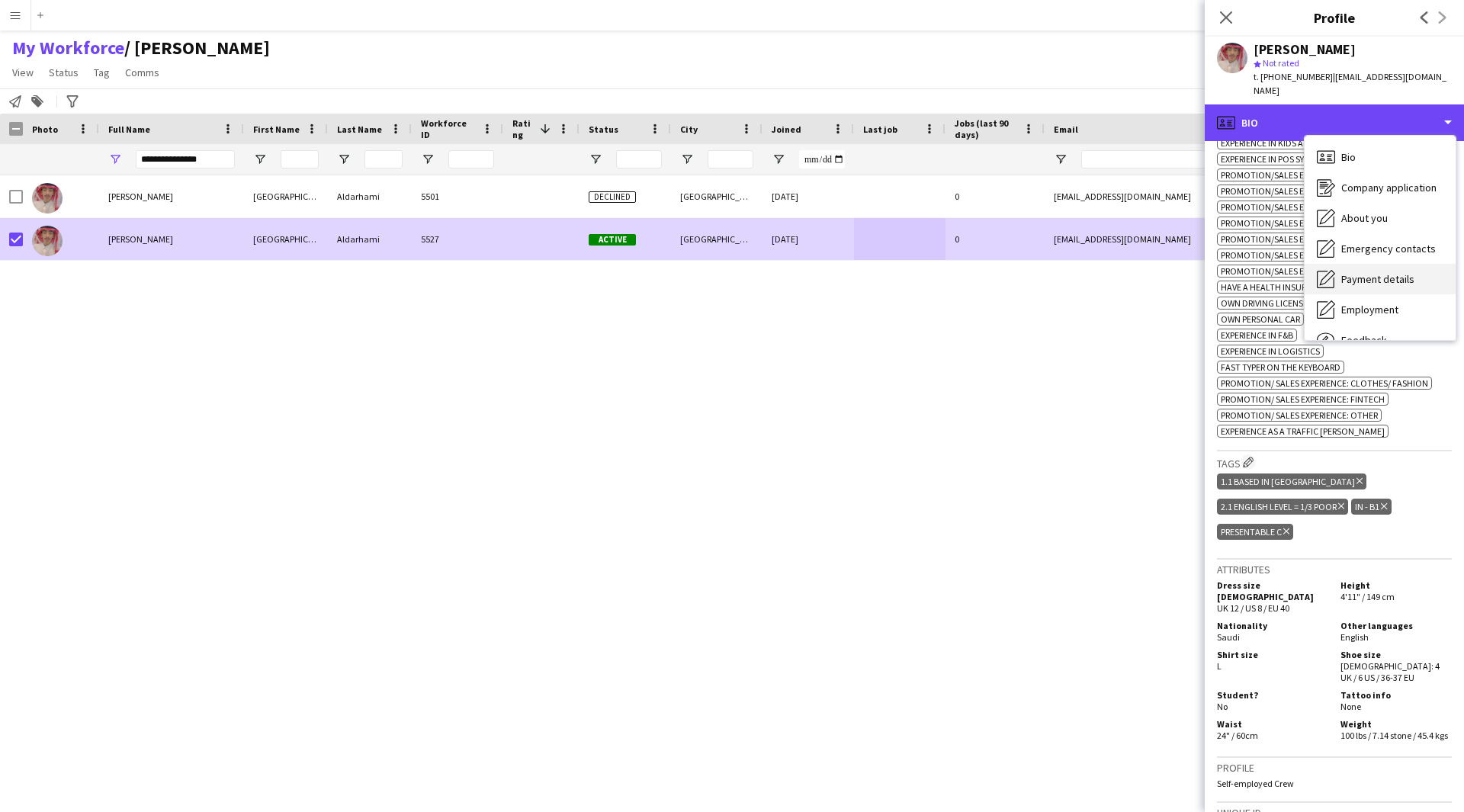
scroll to position [52, 0]
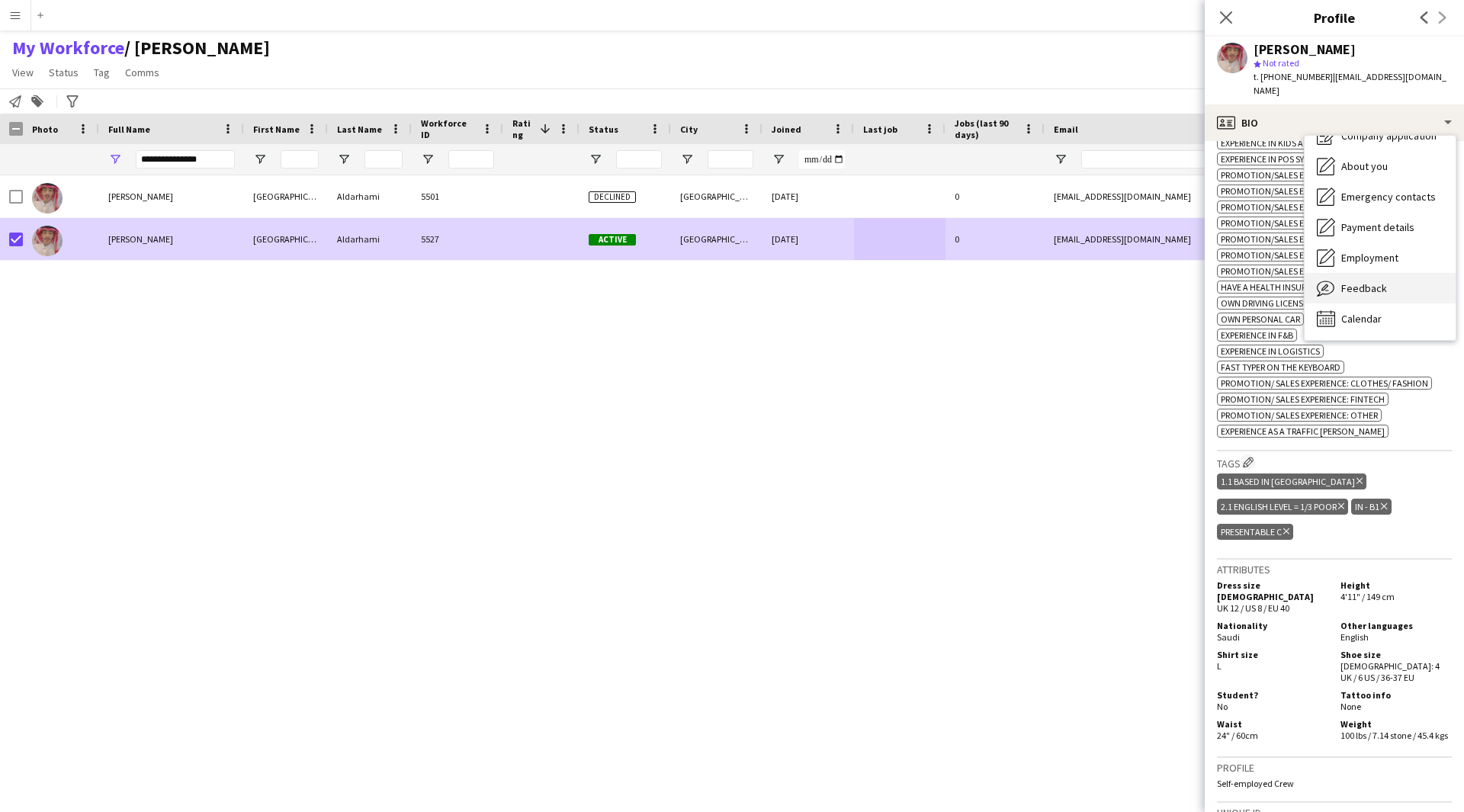
click at [1405, 273] on div "Feedback Feedback" at bounding box center [1380, 287] width 151 height 30
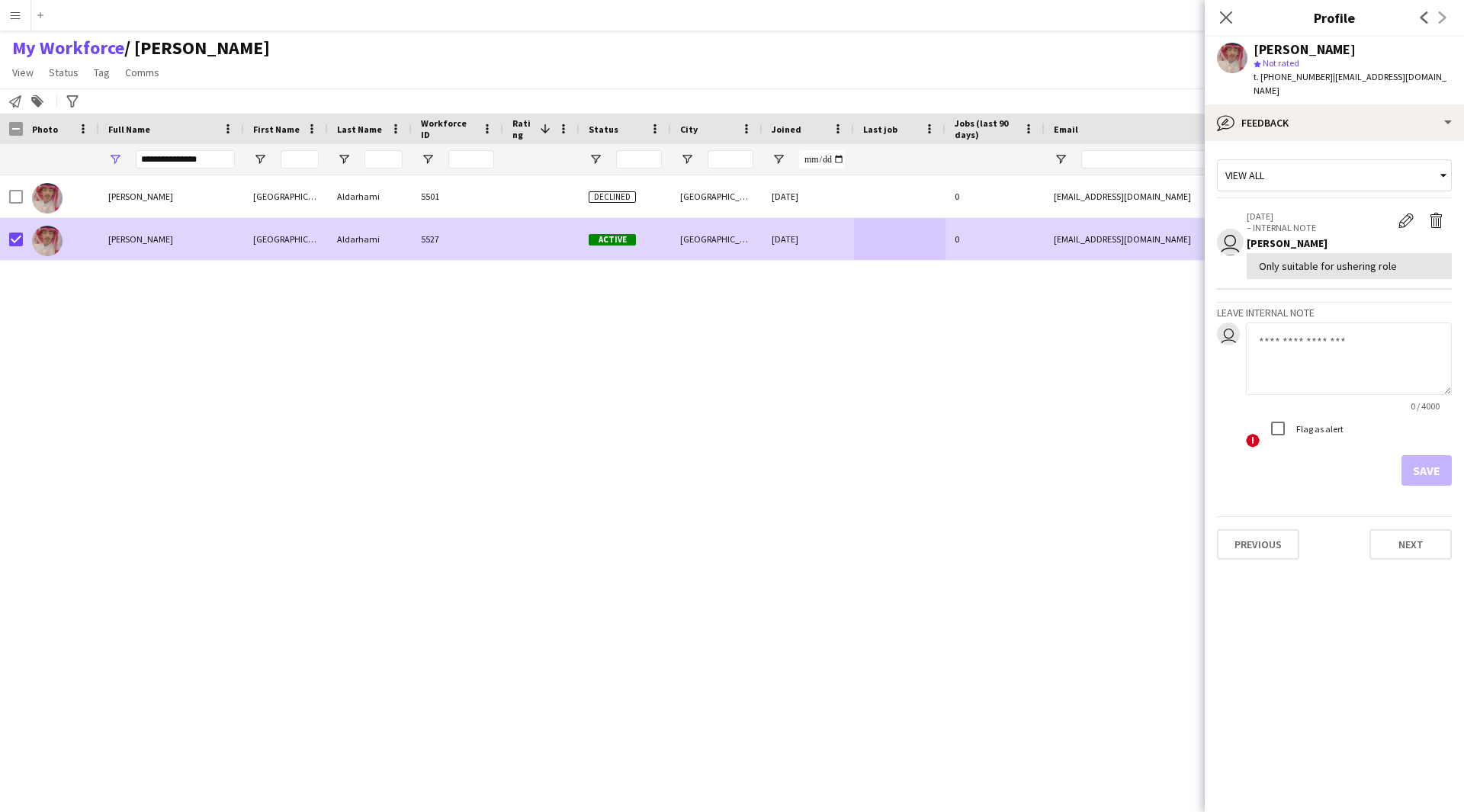
drag, startPoint x: 1402, startPoint y: 254, endPoint x: 1256, endPoint y: 260, distance: 146.1
click at [1256, 260] on div "Only suitable for ushering role" at bounding box center [1349, 266] width 205 height 26
copy div "Only suitable for ushering role"
click at [1225, 27] on div "Close pop-in" at bounding box center [1225, 17] width 43 height 35
click at [1226, 15] on icon "Close pop-in" at bounding box center [1225, 17] width 15 height 15
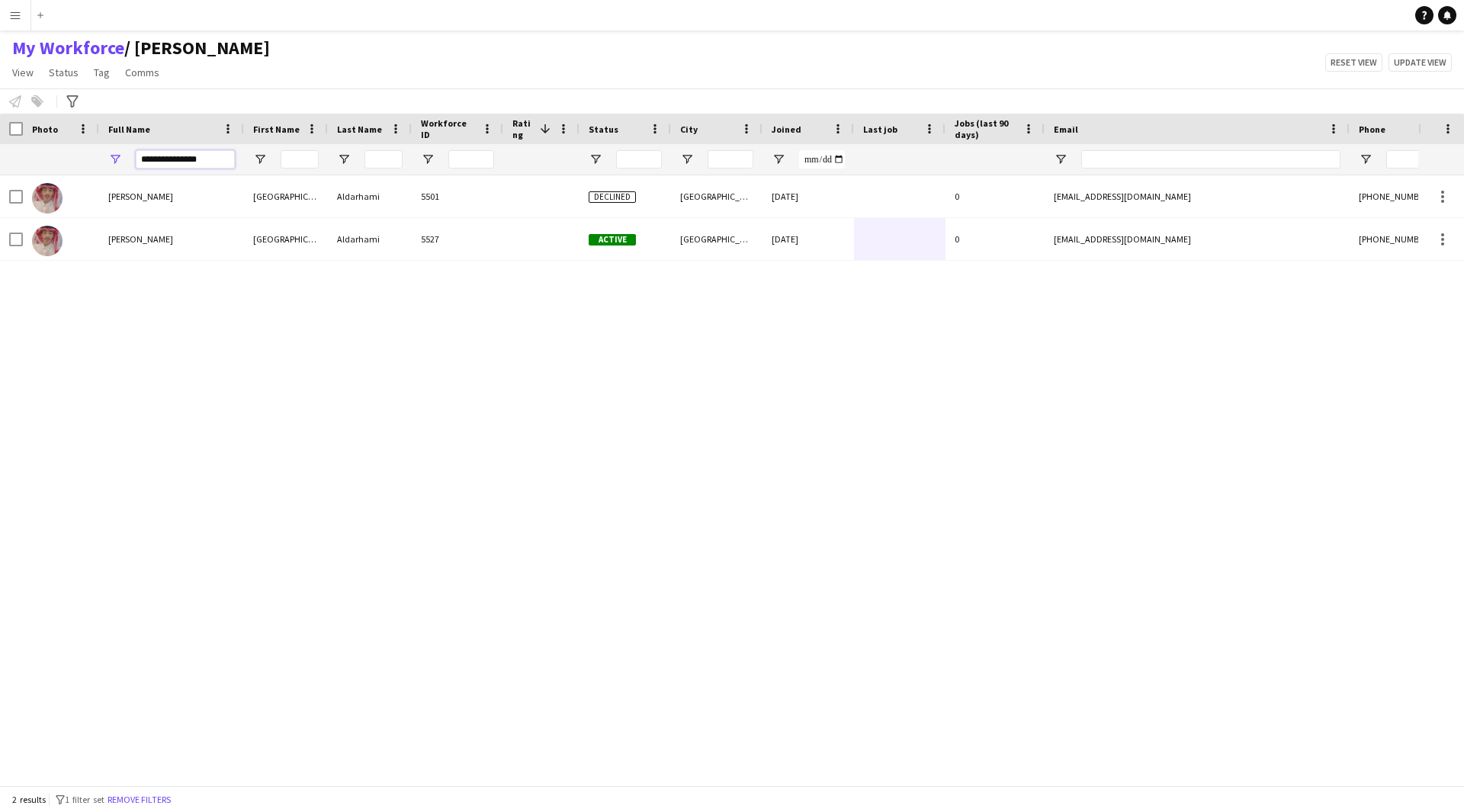
drag, startPoint x: 219, startPoint y: 163, endPoint x: 0, endPoint y: 256, distance: 237.9
click at [0, 256] on div "Workforce Details First Name Last Name Workforce ID 1" at bounding box center [732, 449] width 1464 height 672
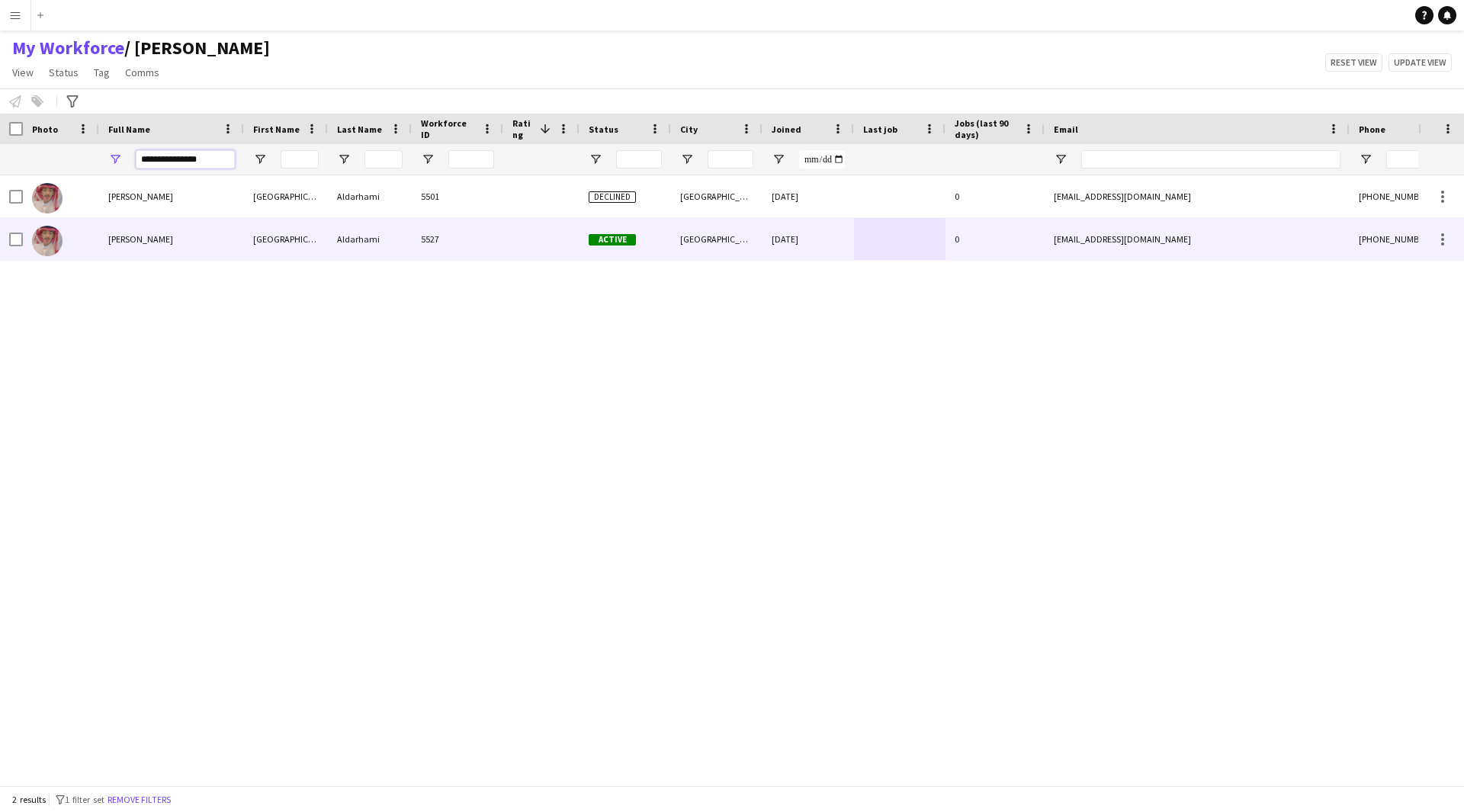
paste input "Full Name Filter Input"
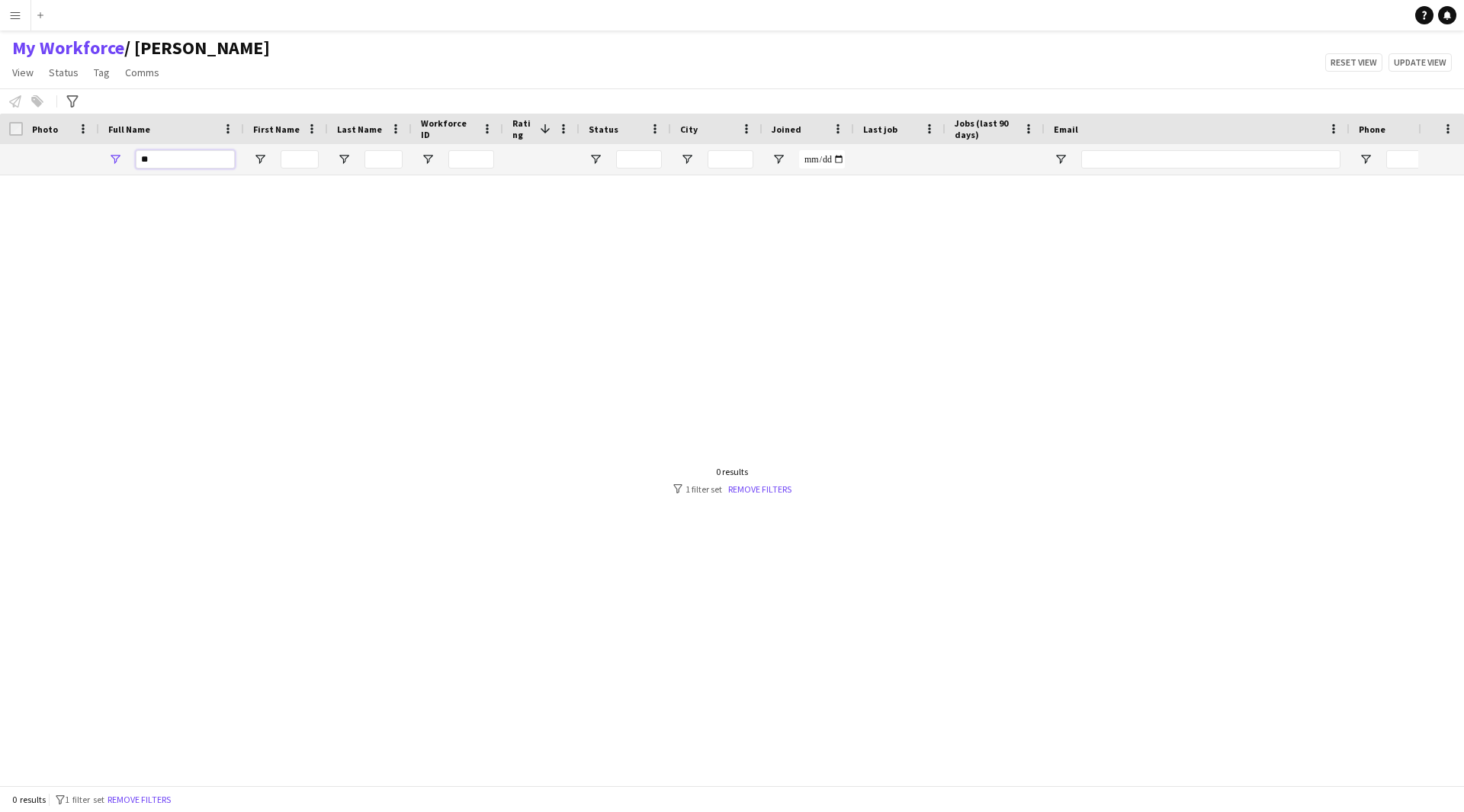
type input "*"
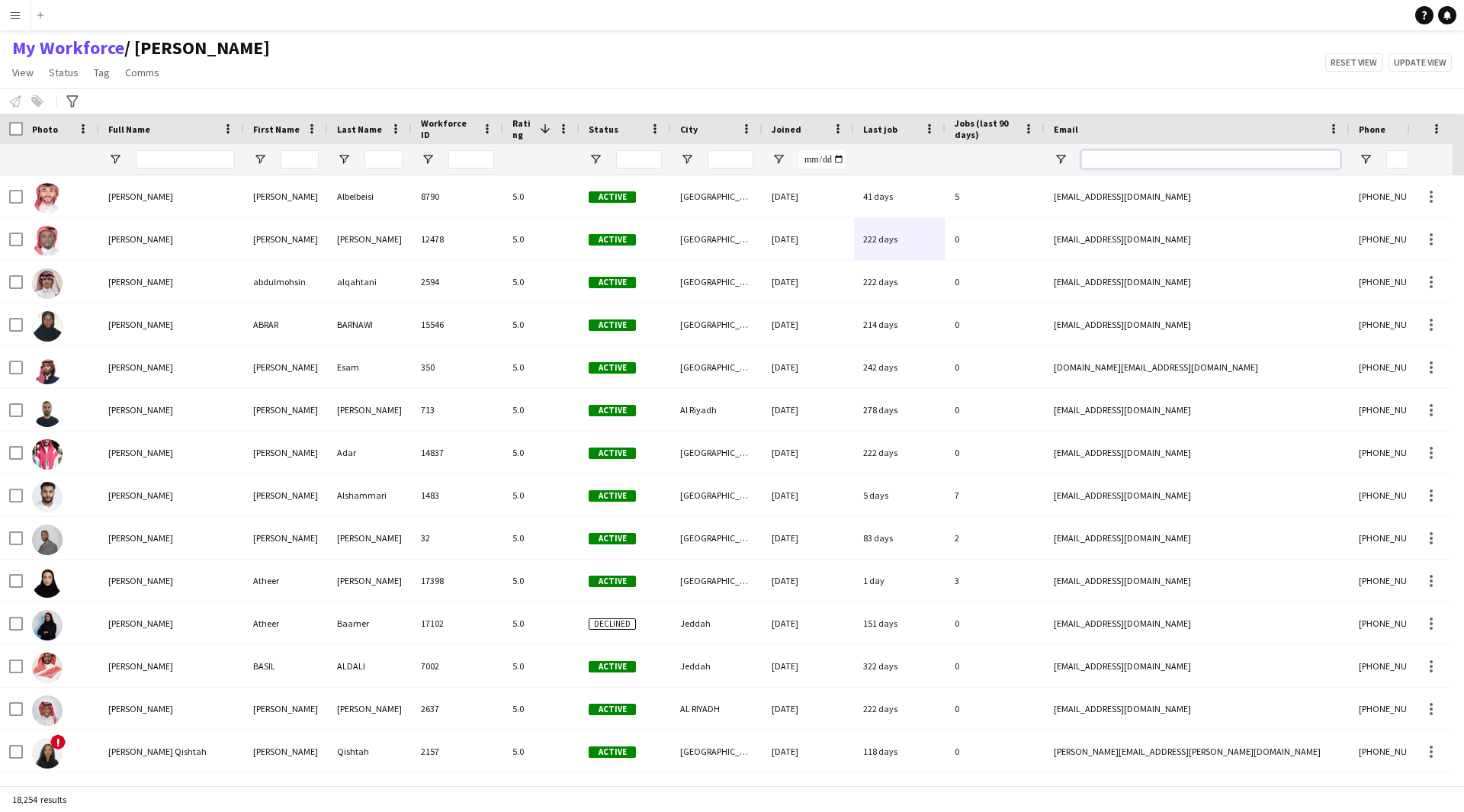
click at [1129, 158] on input "Email Filter Input" at bounding box center [1211, 160] width 259 height 19
paste input "**********"
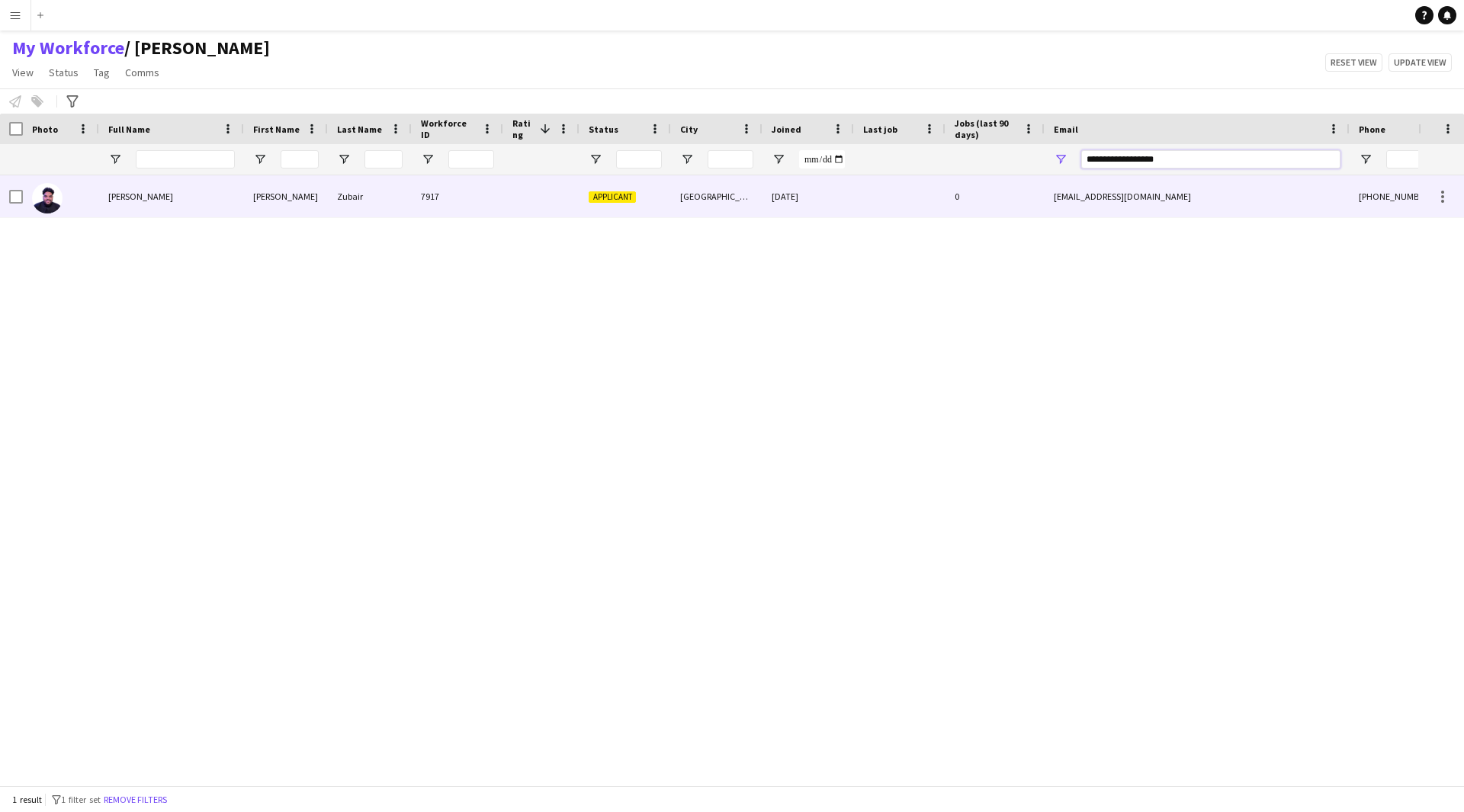
type input "**********"
click at [984, 212] on div "0" at bounding box center [995, 196] width 99 height 42
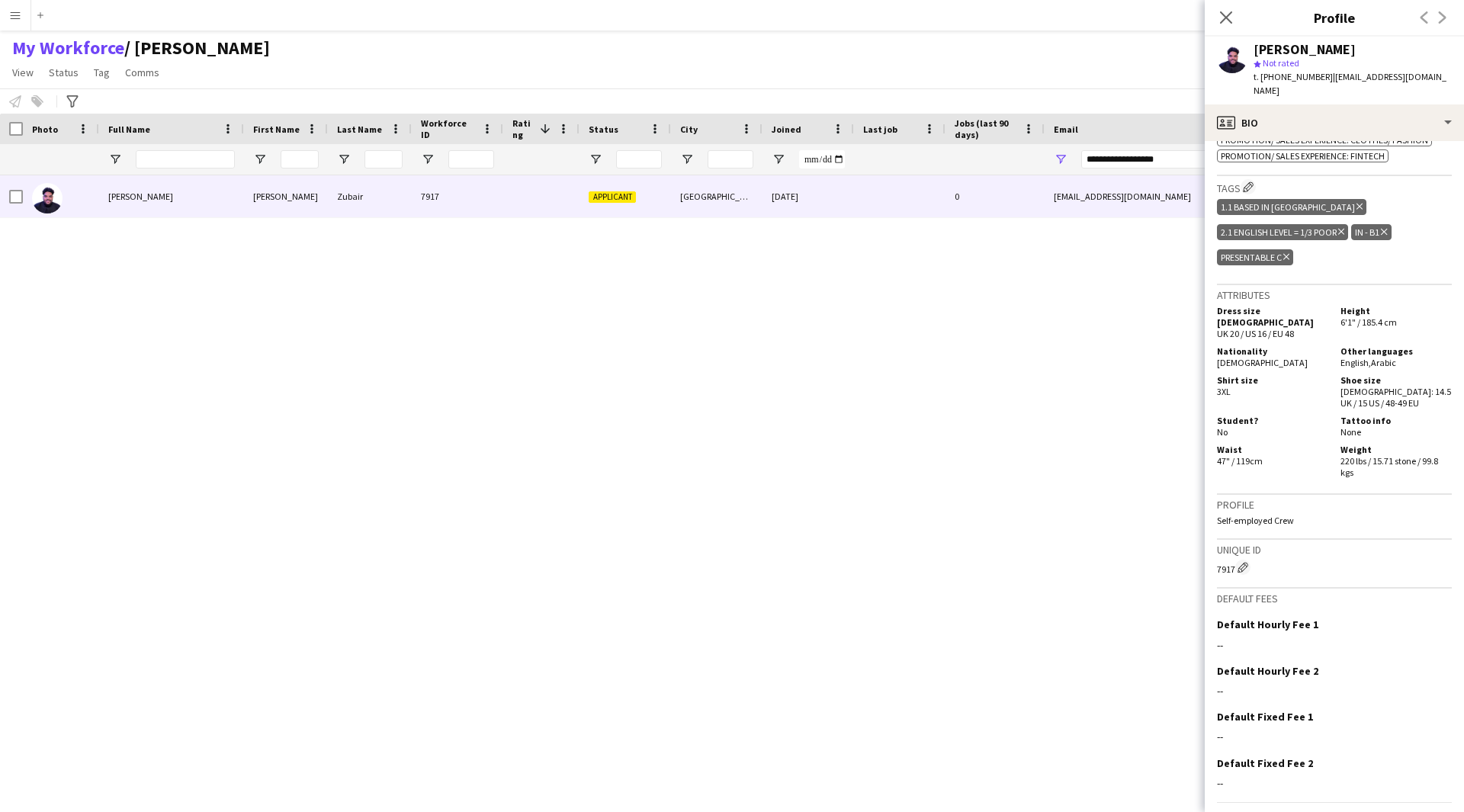
scroll to position [722, 0]
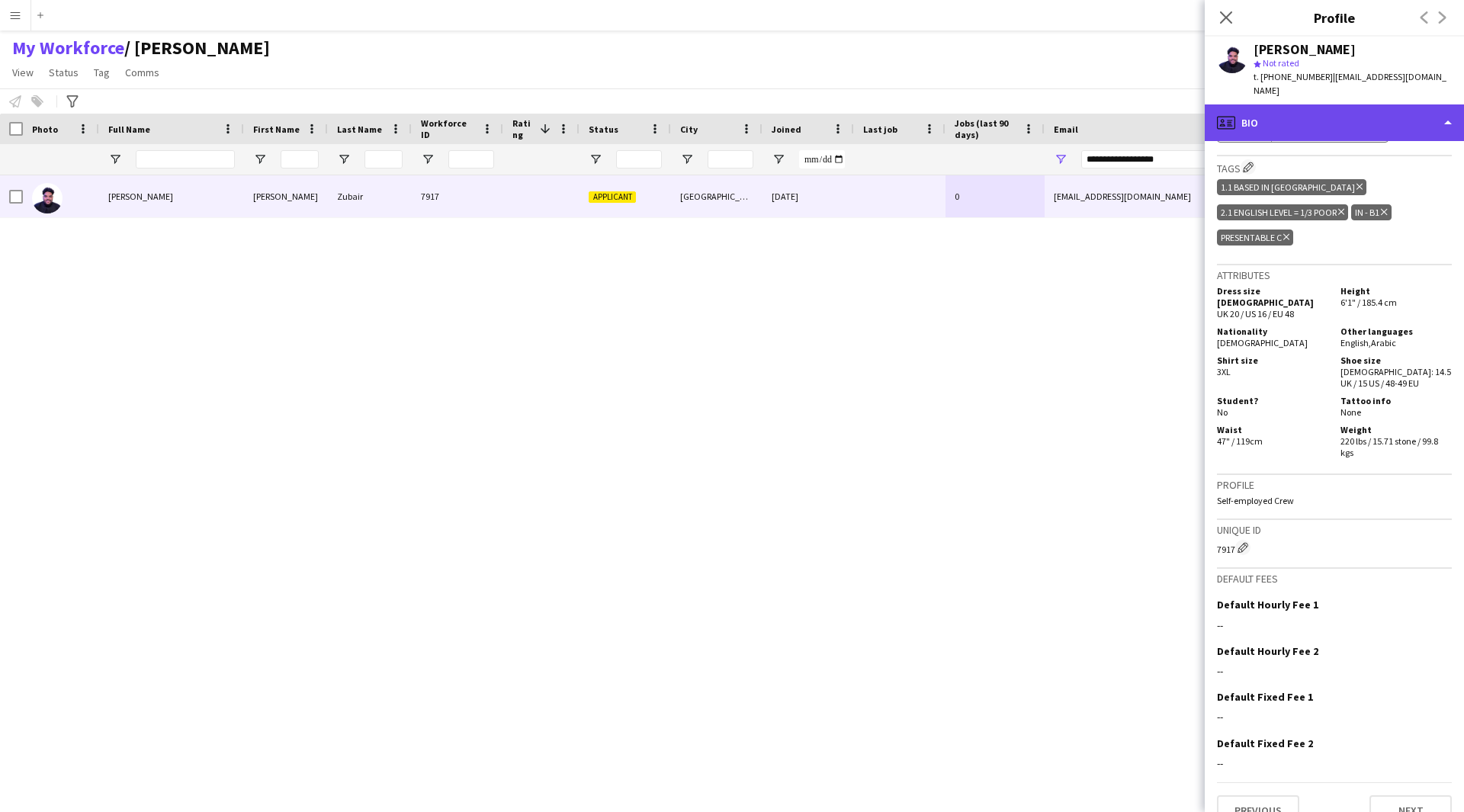
click at [1318, 123] on div "profile Bio" at bounding box center [1334, 122] width 259 height 36
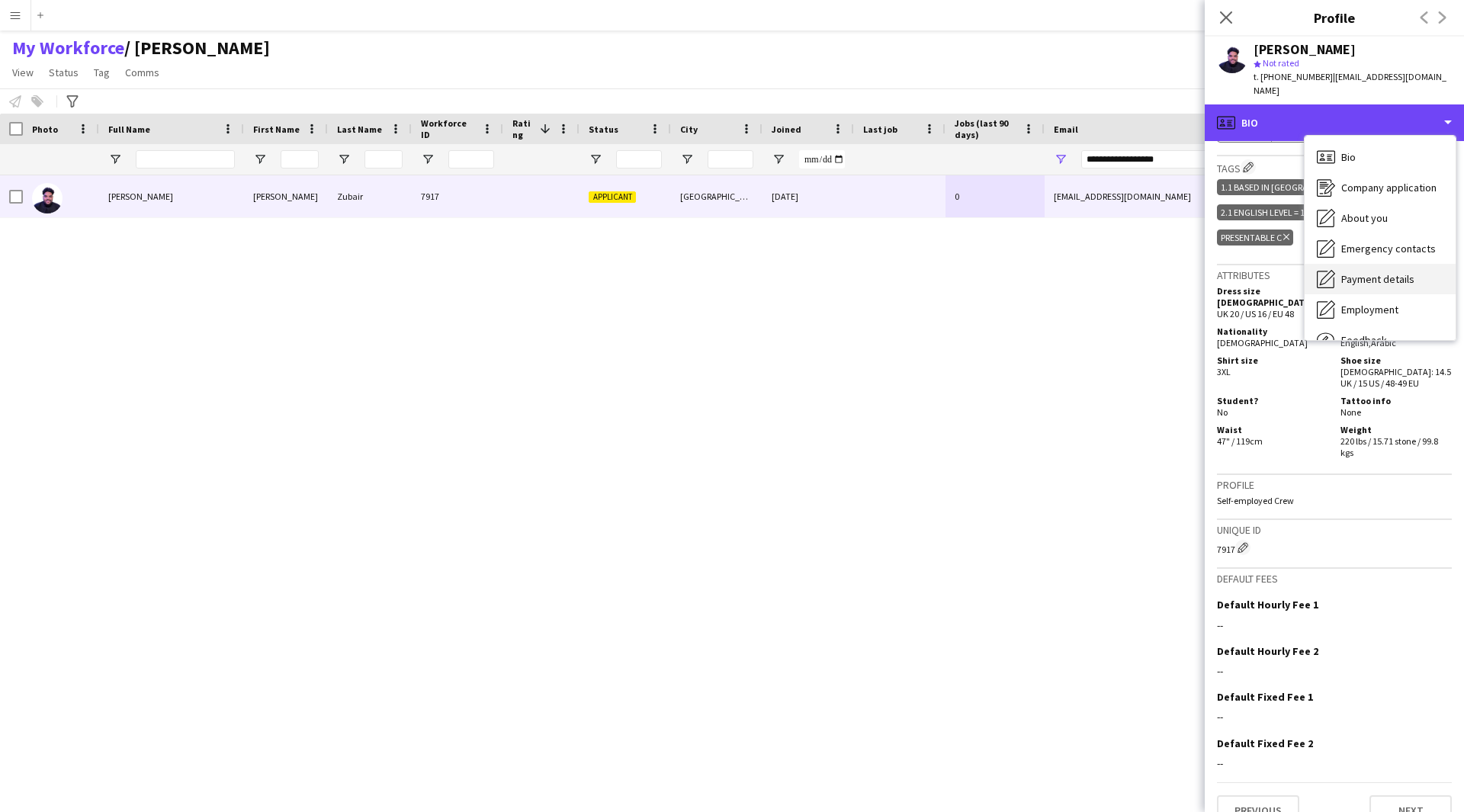
scroll to position [52, 0]
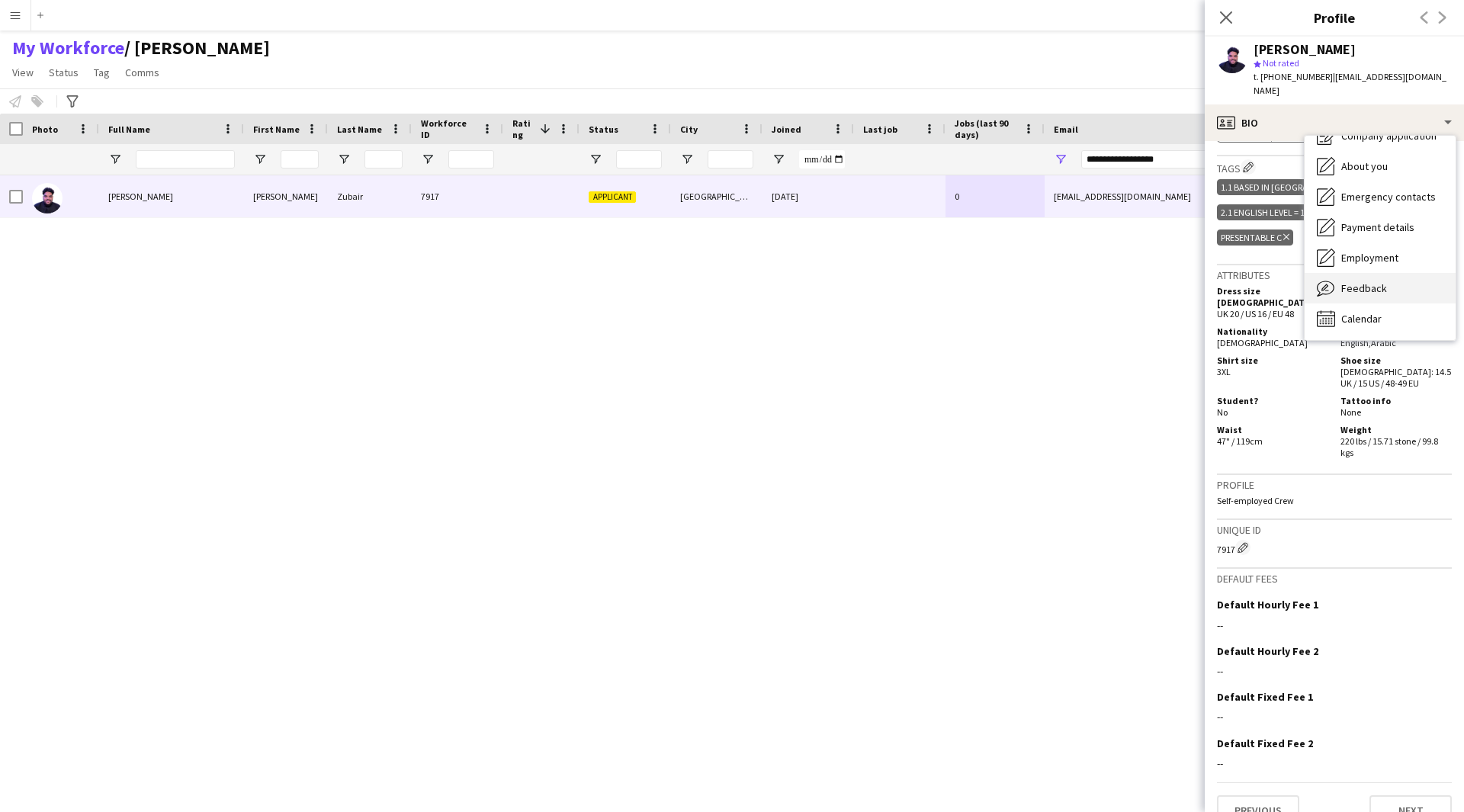
click at [1366, 281] on span "Feedback" at bounding box center [1364, 288] width 46 height 14
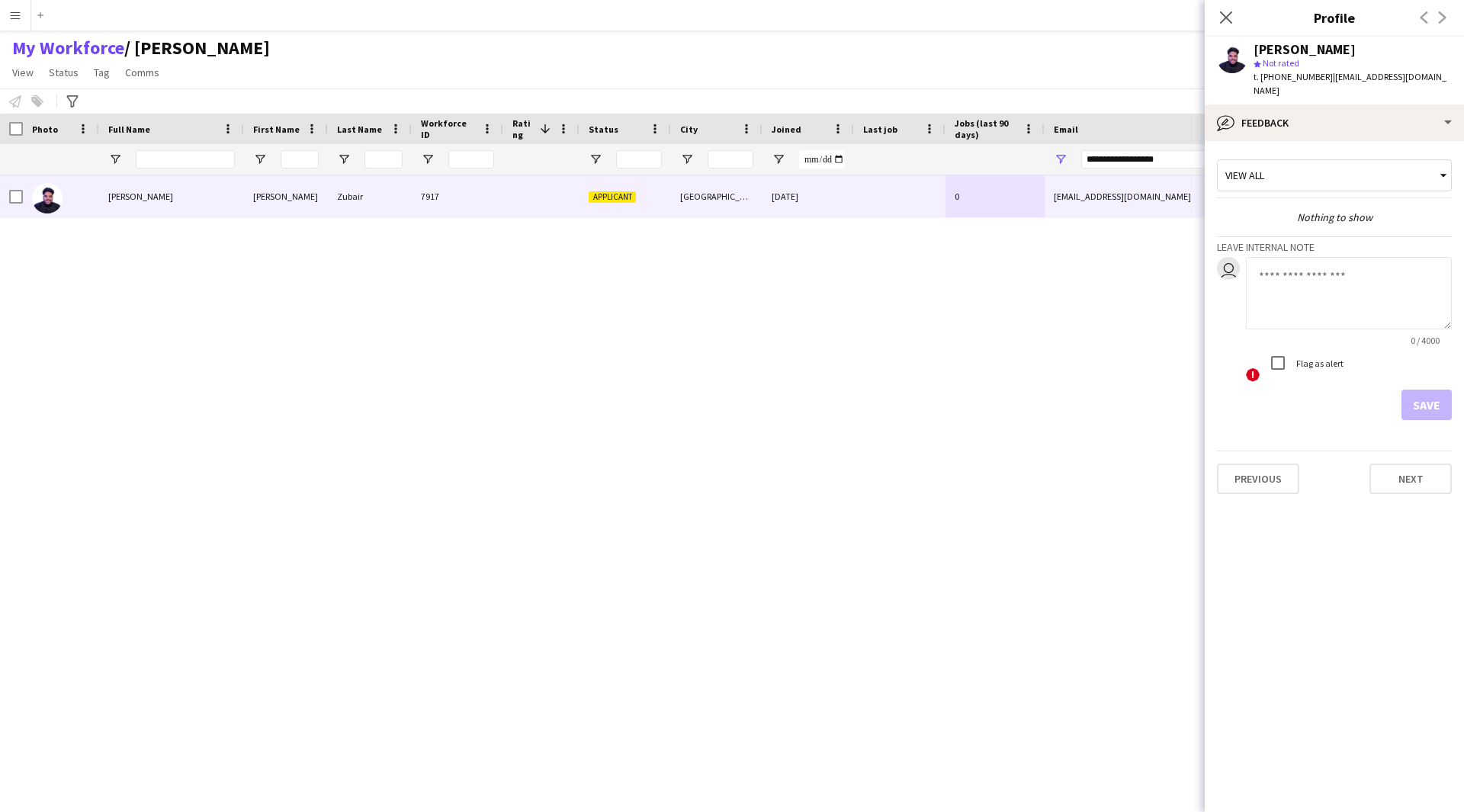
click at [1309, 302] on textarea at bounding box center [1349, 293] width 206 height 72
paste textarea "**********"
type textarea "**********"
click at [1432, 396] on button "Save" at bounding box center [1426, 404] width 50 height 30
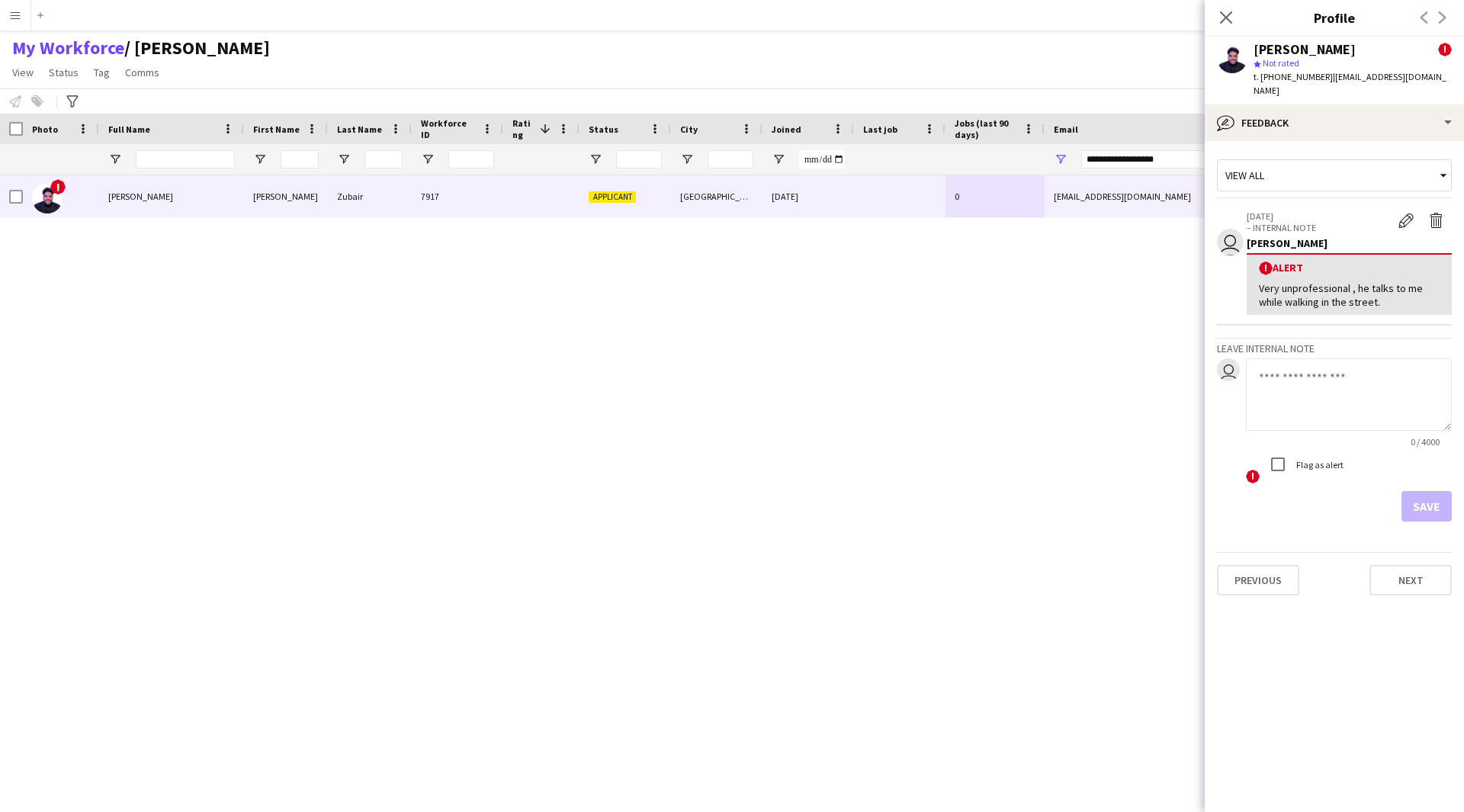
click at [1335, 177] on div "View all" at bounding box center [1334, 179] width 235 height 39
click at [1356, 105] on div "bubble-pencil Feedback" at bounding box center [1334, 122] width 259 height 36
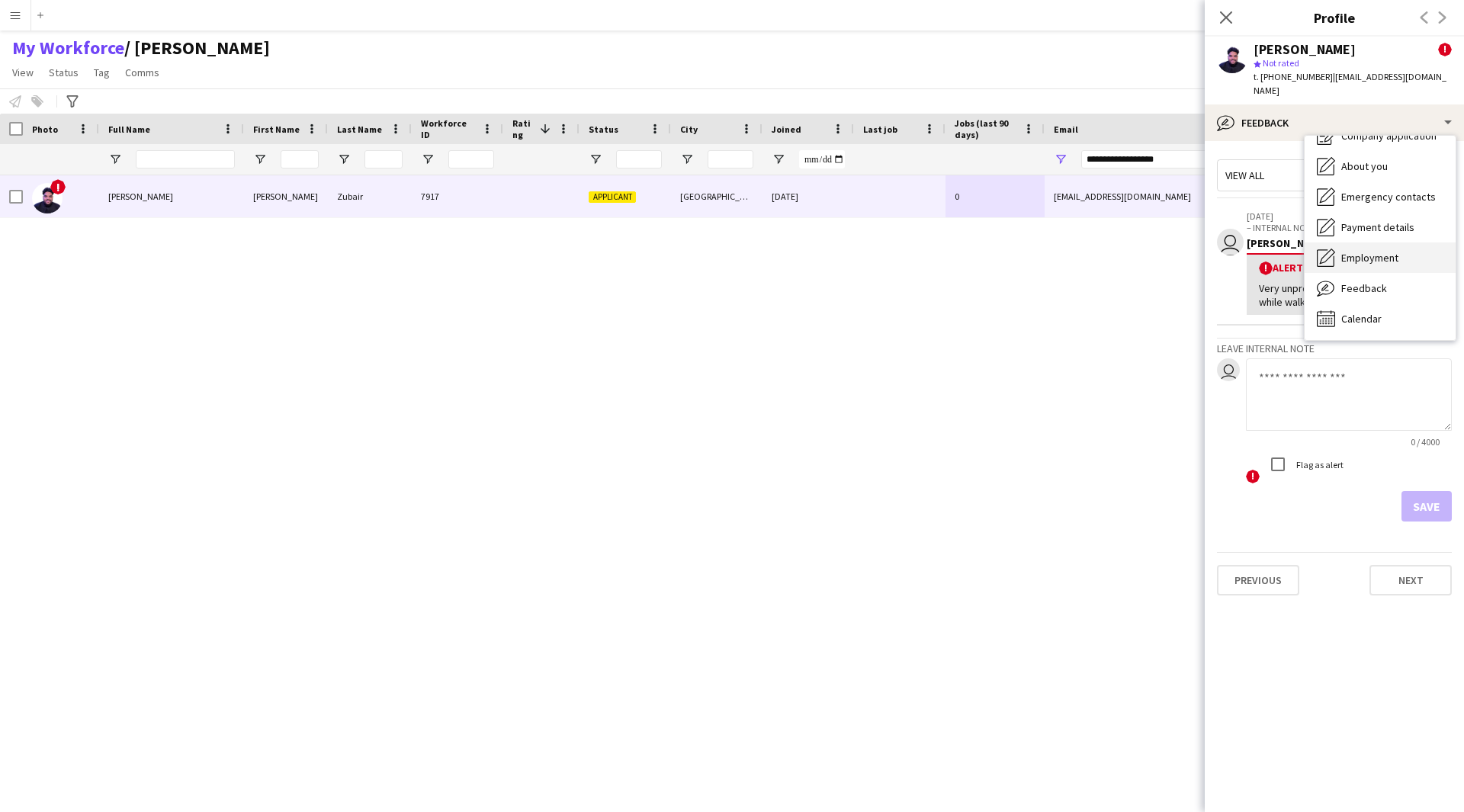
click at [1378, 251] on span "Employment" at bounding box center [1370, 258] width 57 height 14
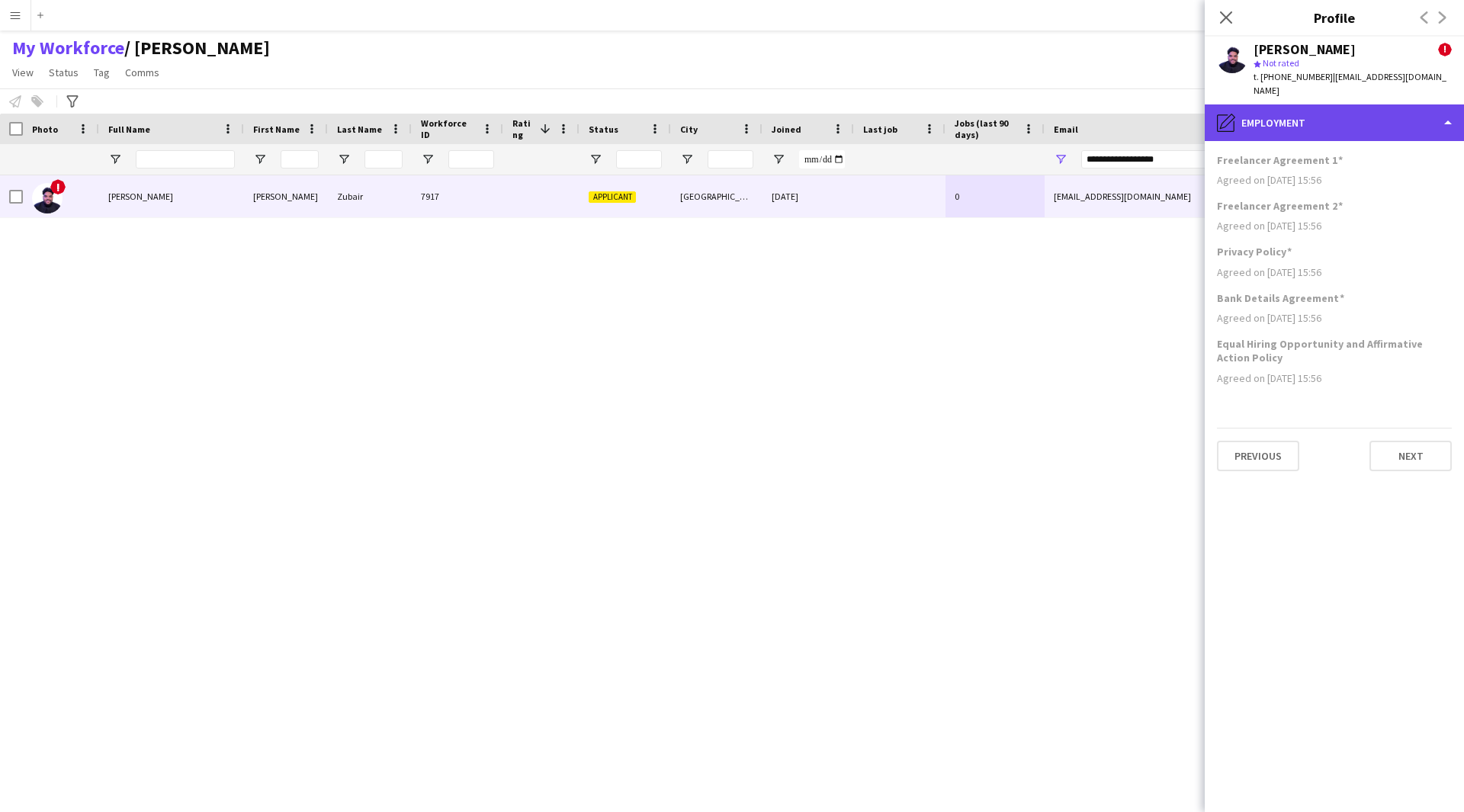
click at [1324, 116] on div "pencil4 Employment" at bounding box center [1334, 122] width 259 height 36
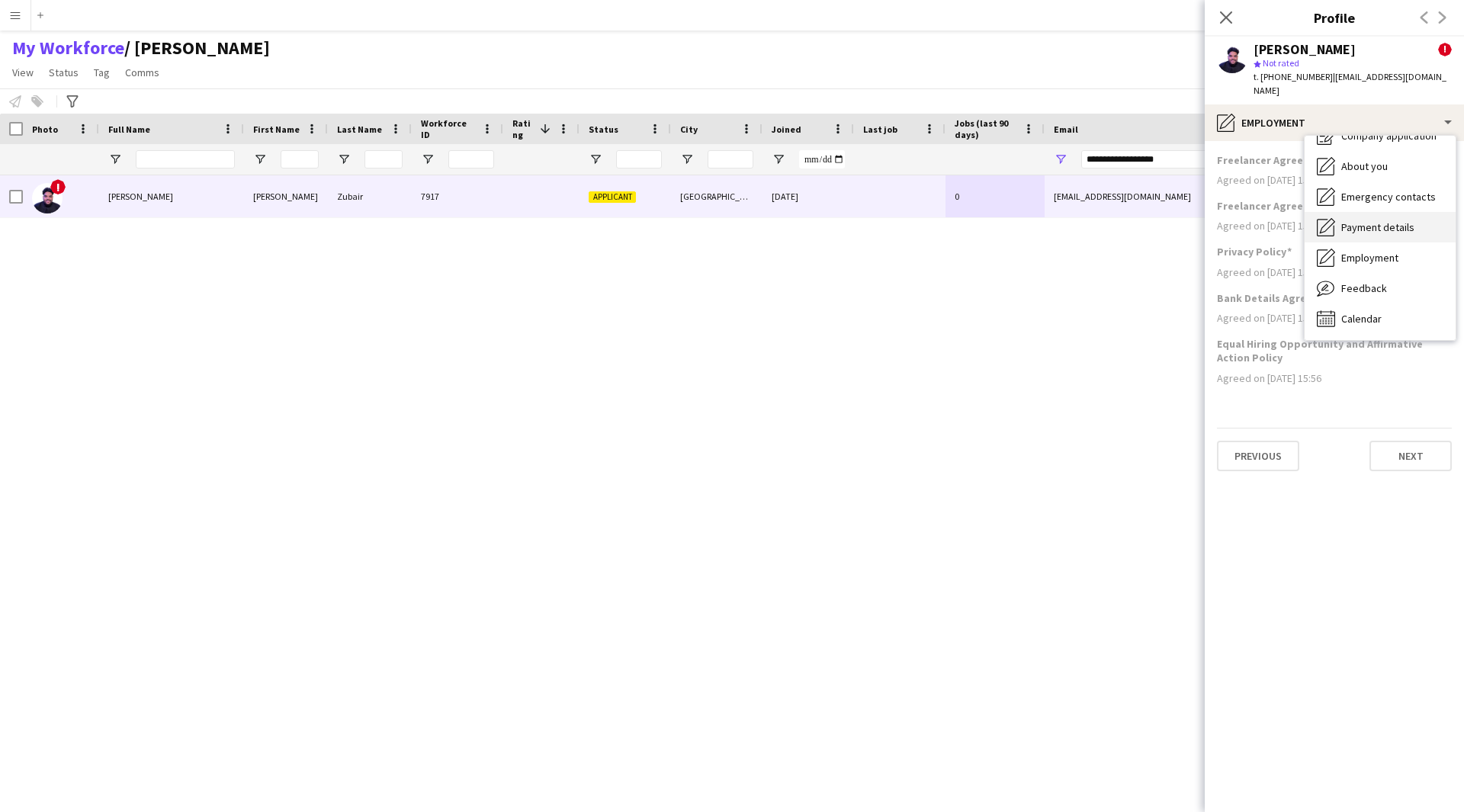
click at [1396, 220] on span "Payment details" at bounding box center [1378, 227] width 73 height 14
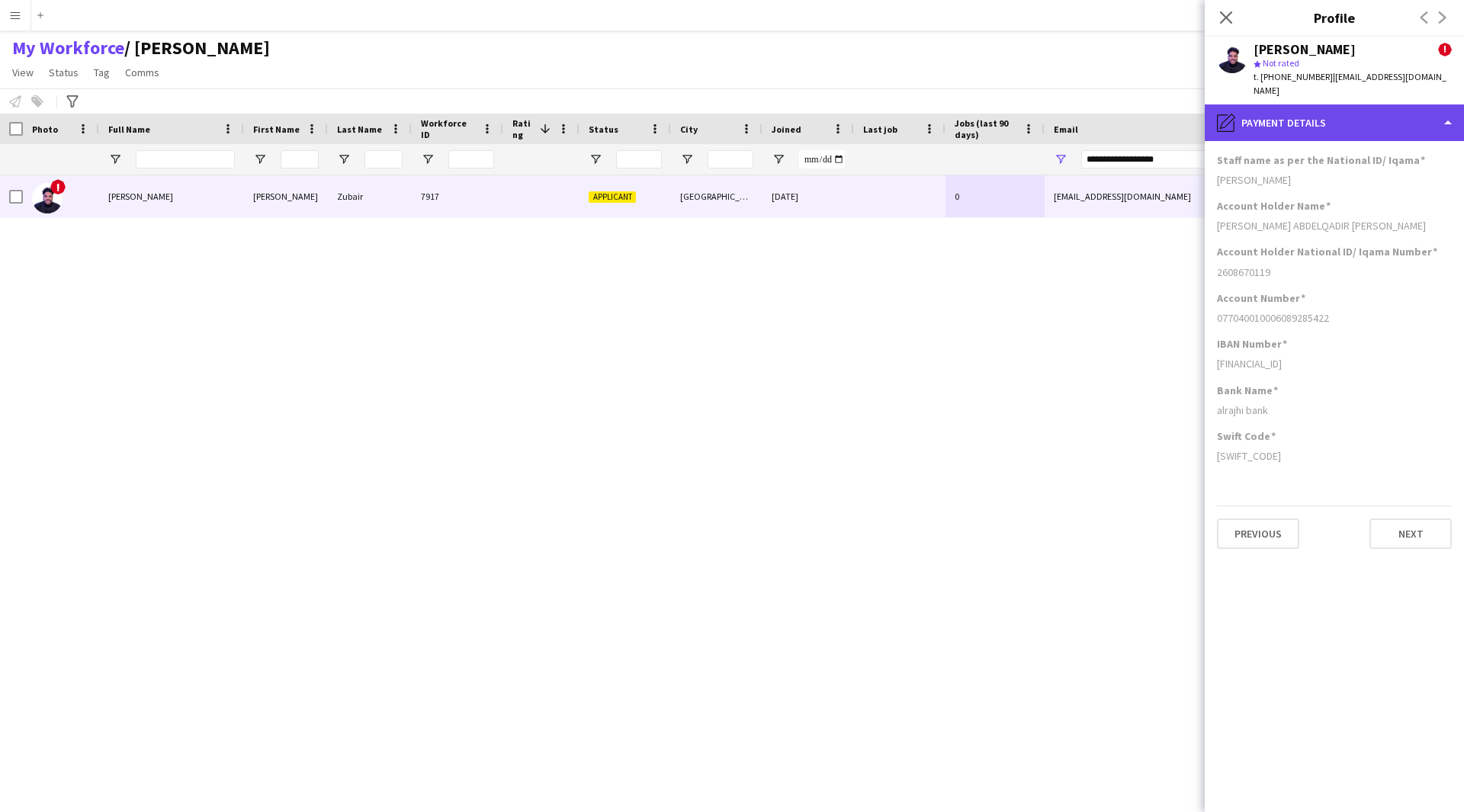
click at [1349, 113] on div "pencil4 Payment details" at bounding box center [1334, 122] width 259 height 36
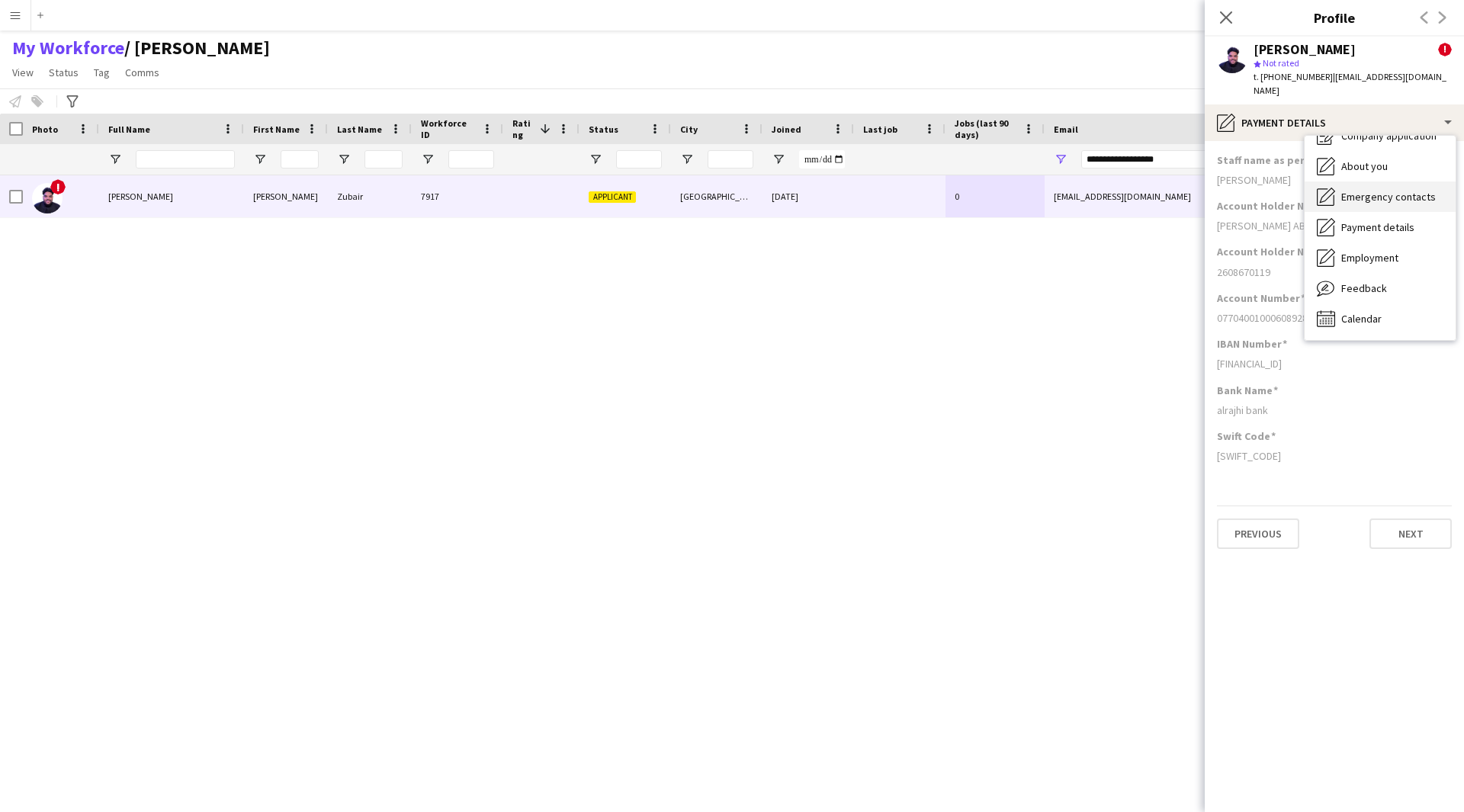
click at [1388, 181] on div "Emergency contacts Emergency contacts" at bounding box center [1380, 196] width 151 height 30
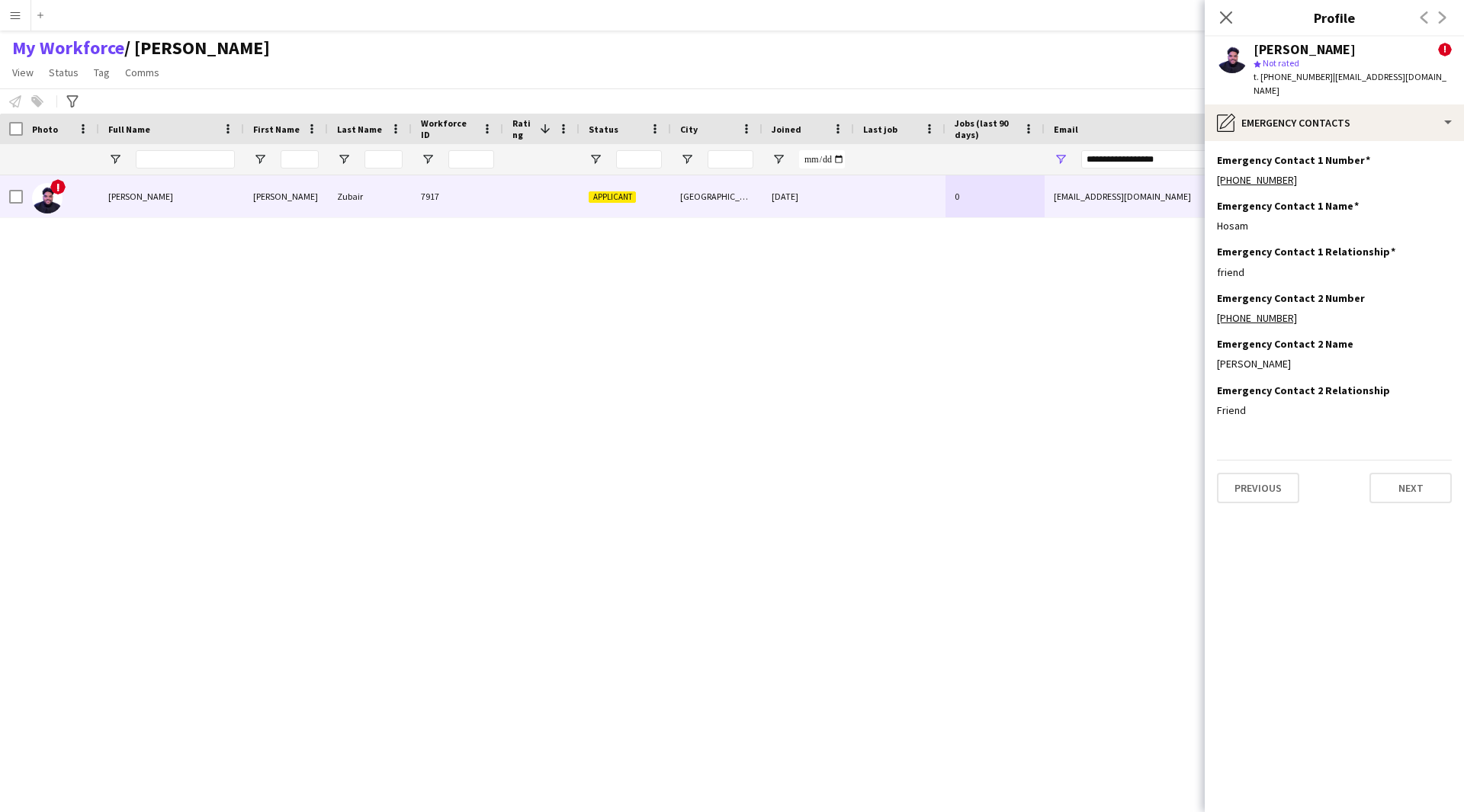
click at [1350, 141] on app-section-data-types "Emergency Contact 1 Number Edit this field [PHONE_NUMBER] Emergency Contact 1 N…" at bounding box center [1334, 477] width 259 height 671
click at [1335, 118] on div "pencil4 Emergency contacts" at bounding box center [1334, 122] width 259 height 36
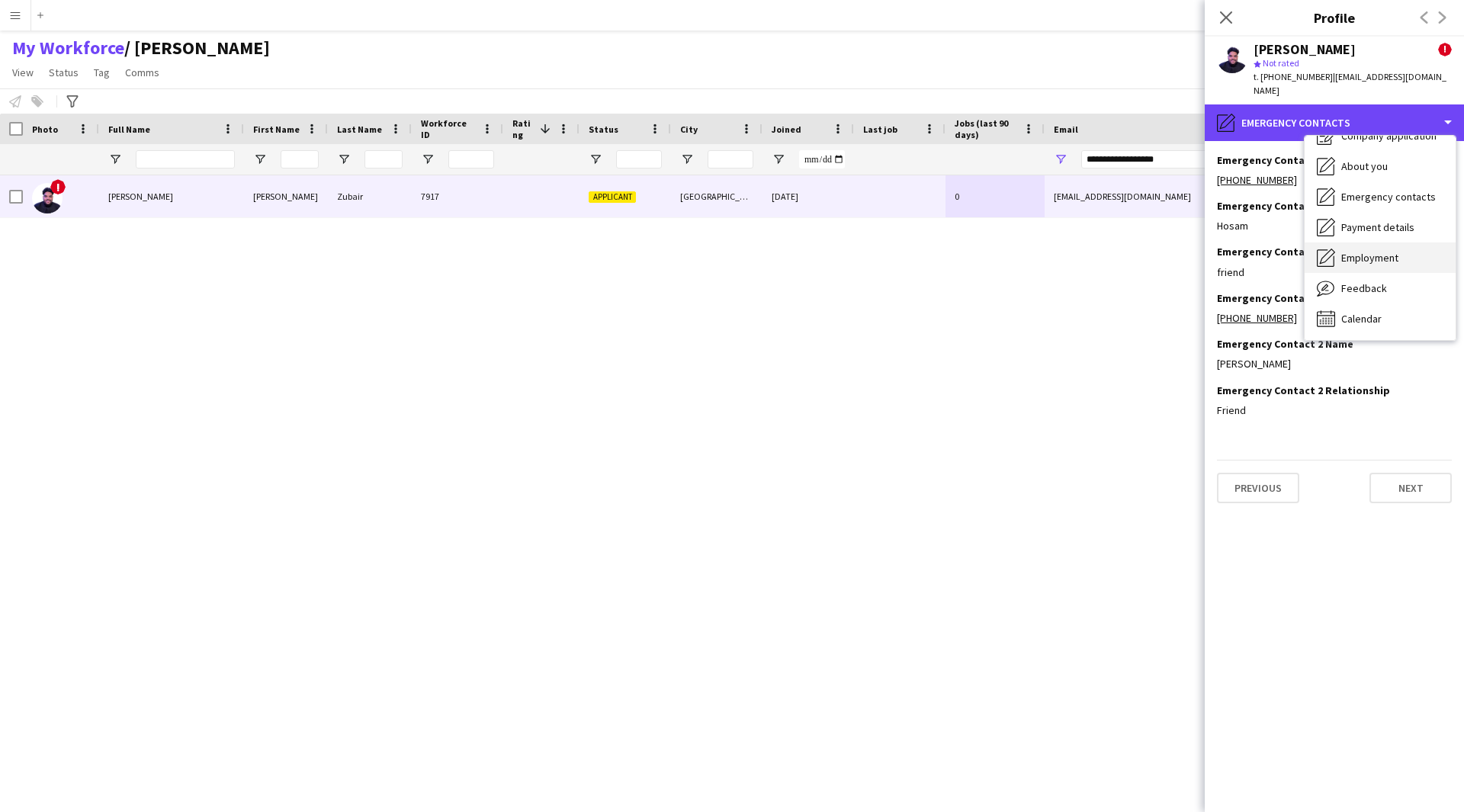
scroll to position [0, 0]
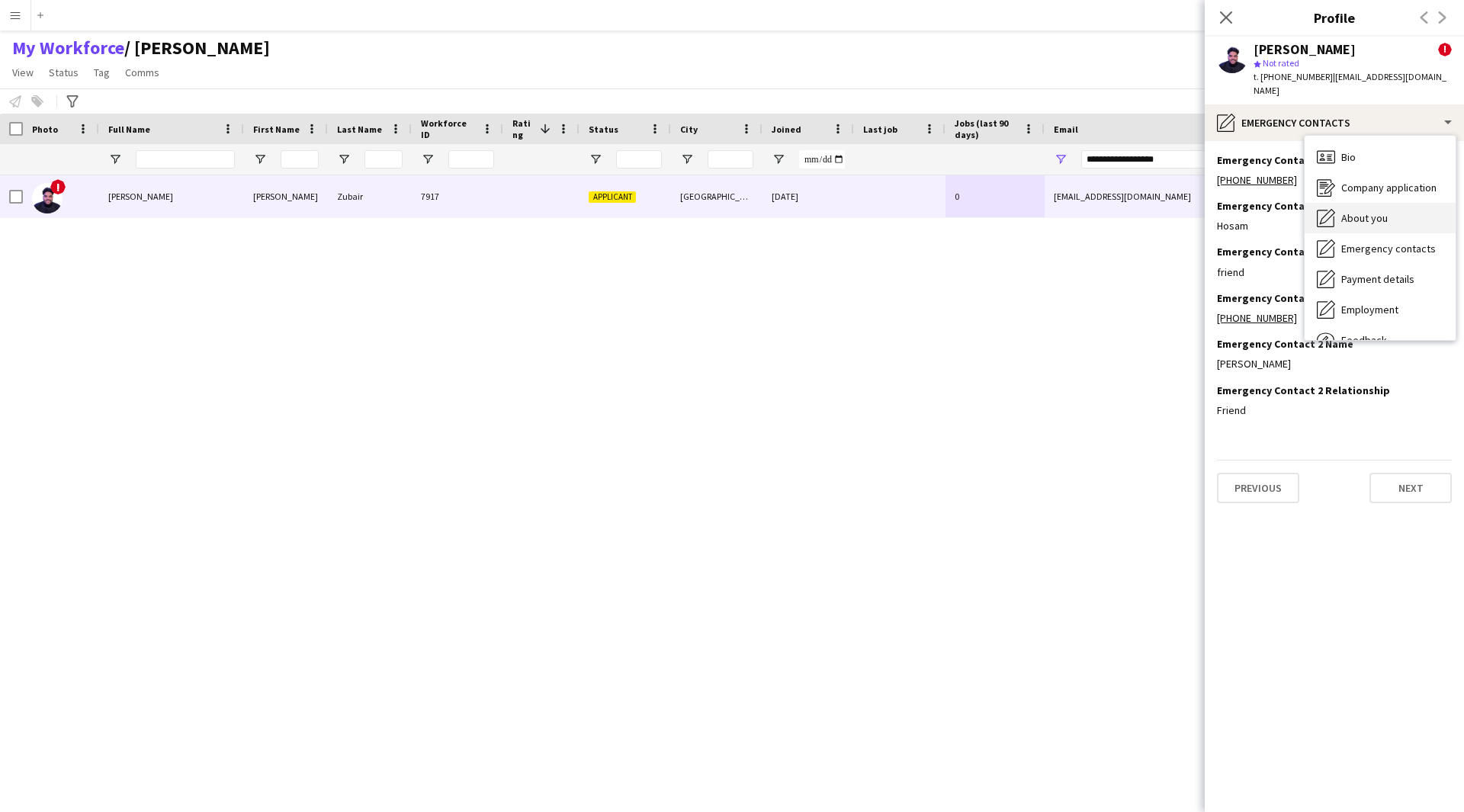
click at [1365, 212] on span "About you" at bounding box center [1365, 218] width 47 height 14
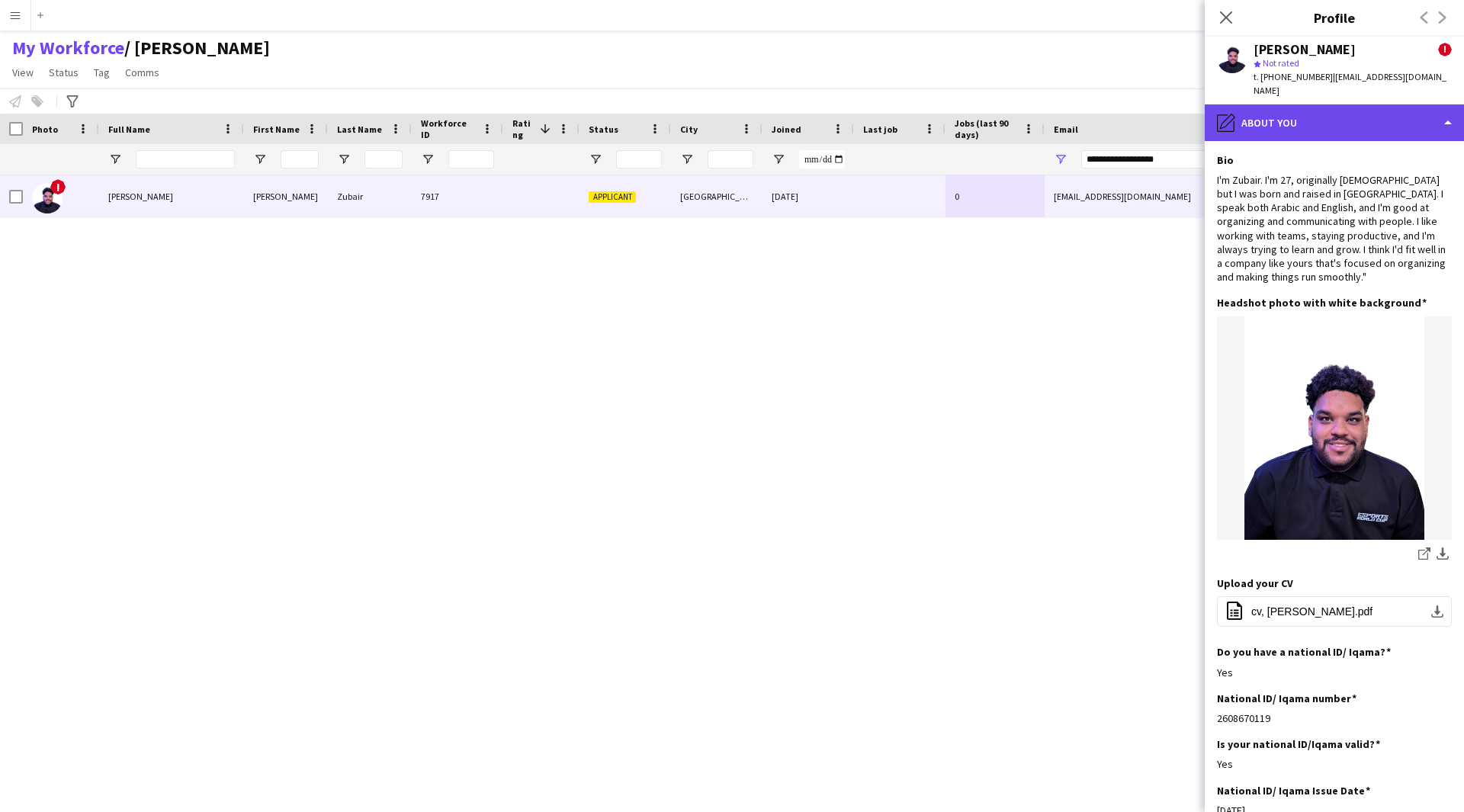
click at [1304, 120] on div "pencil4 About you" at bounding box center [1334, 122] width 259 height 36
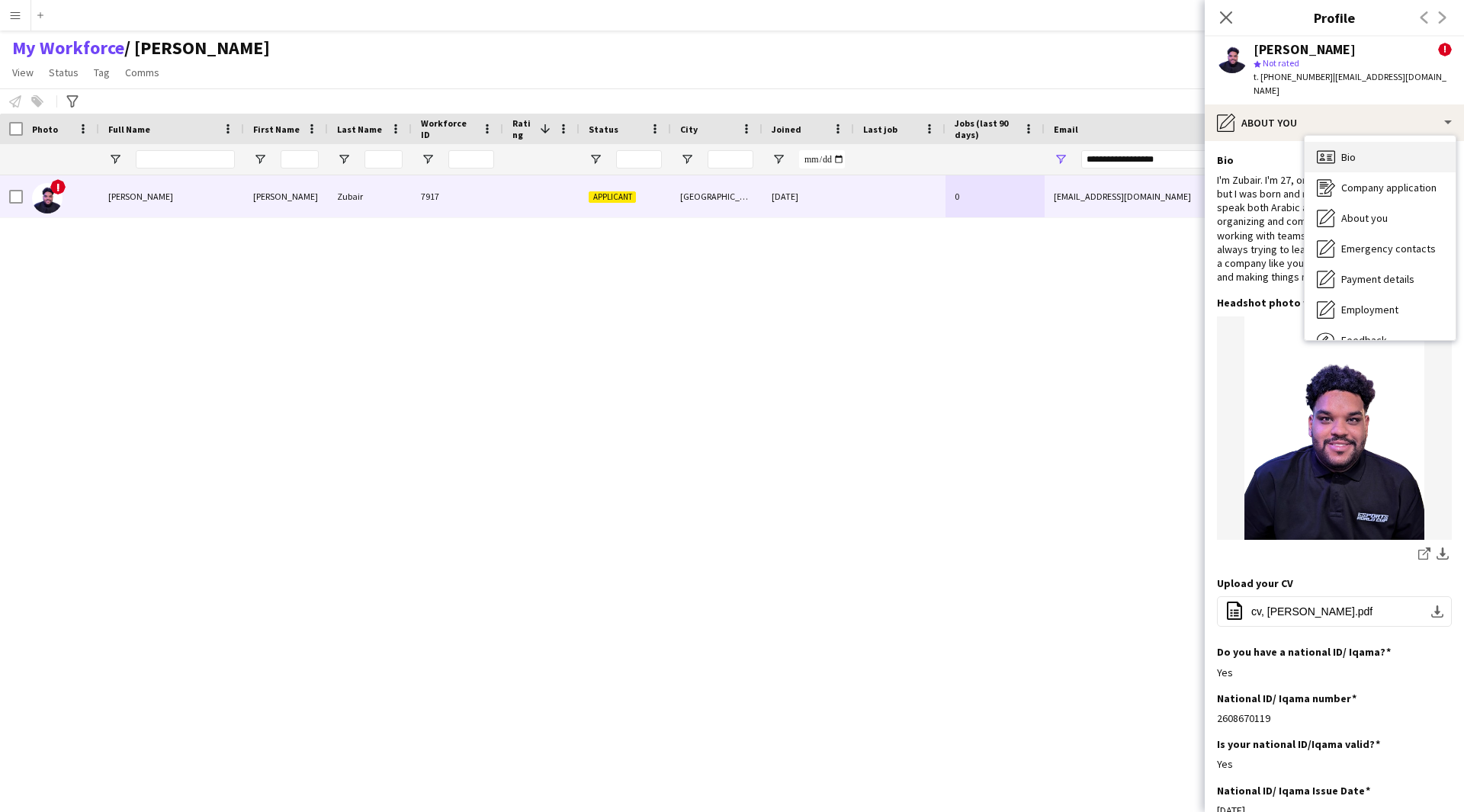
click at [1356, 146] on div "Bio Bio" at bounding box center [1380, 157] width 151 height 30
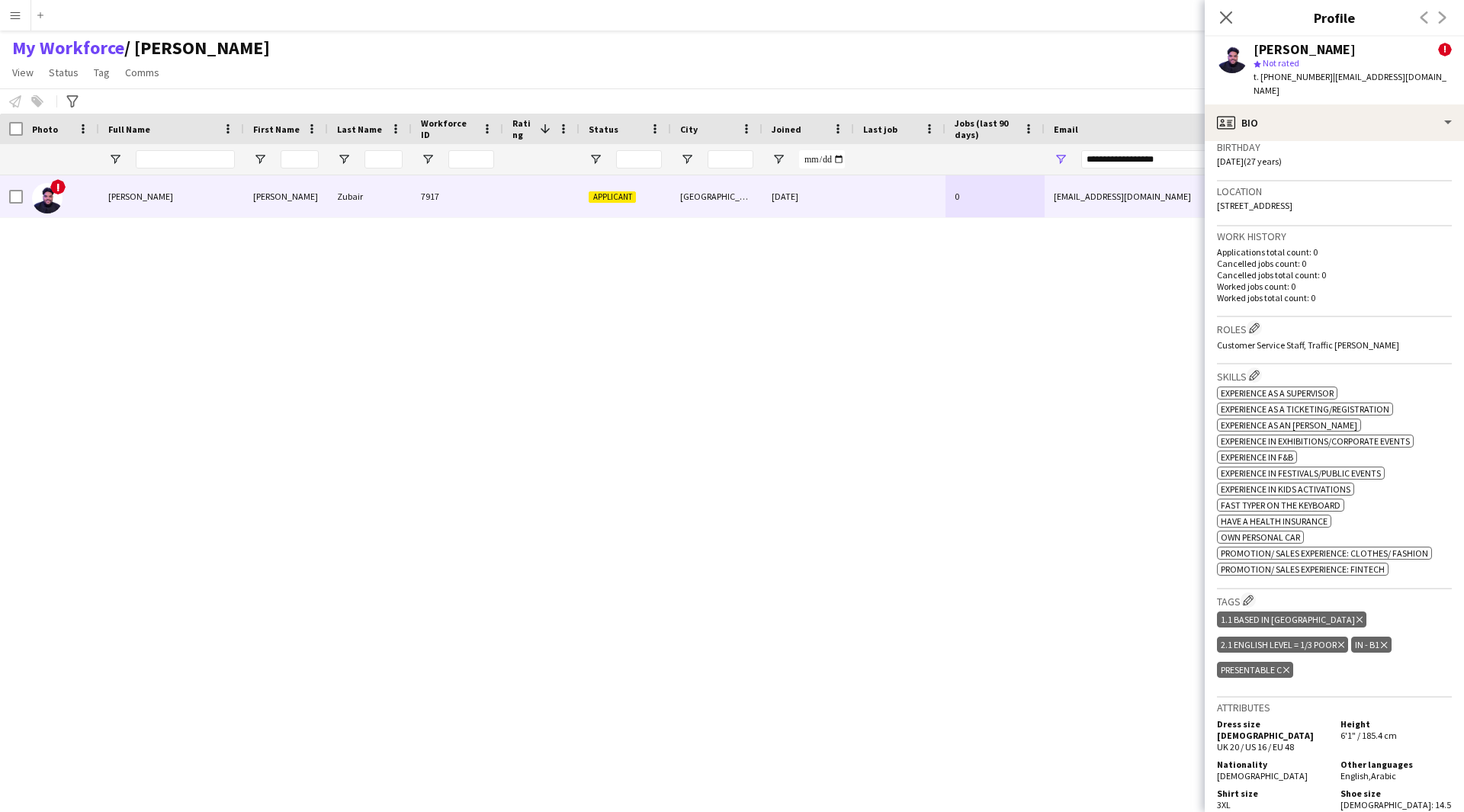
scroll to position [455, 0]
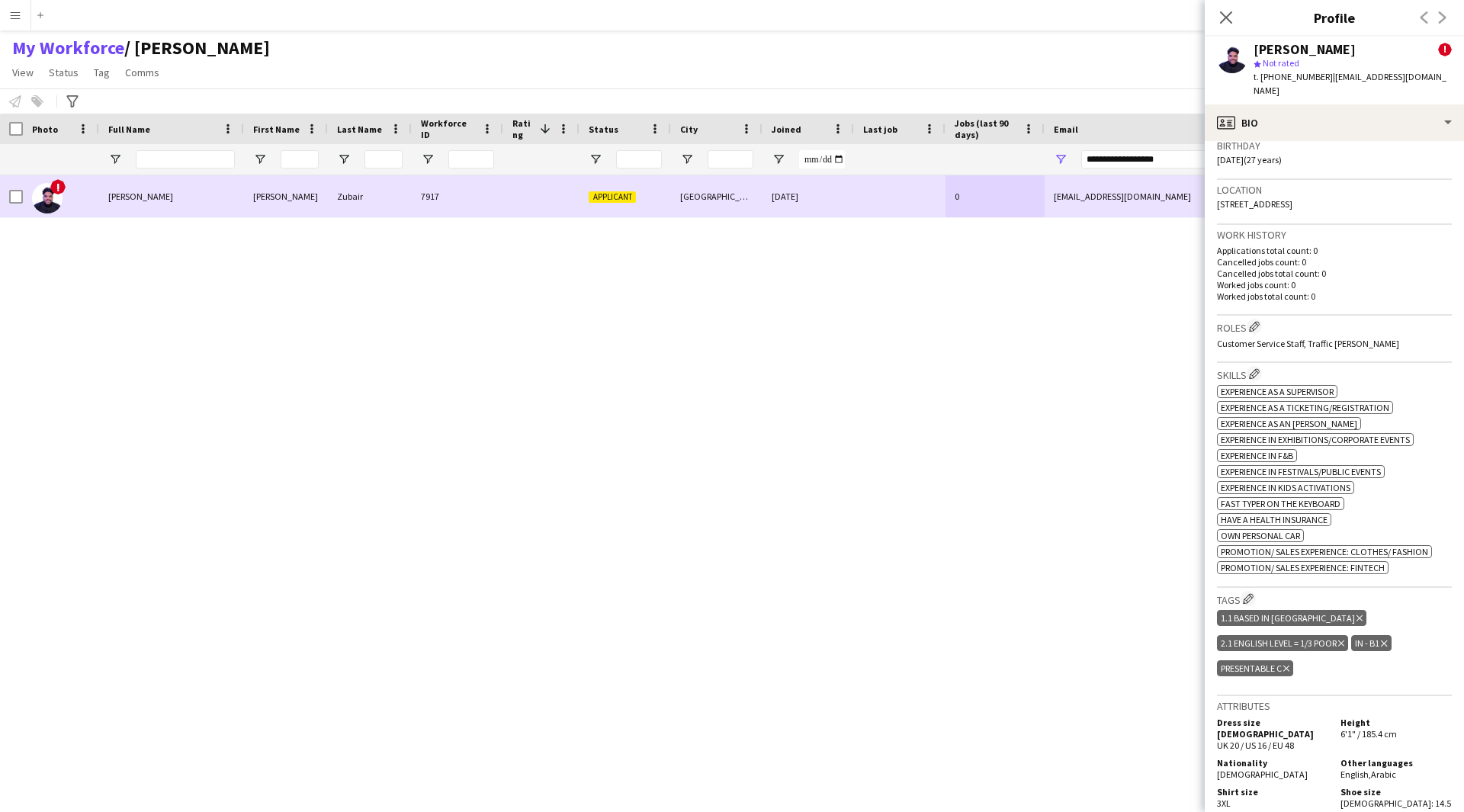
click at [2, 199] on div at bounding box center [12, 196] width 23 height 42
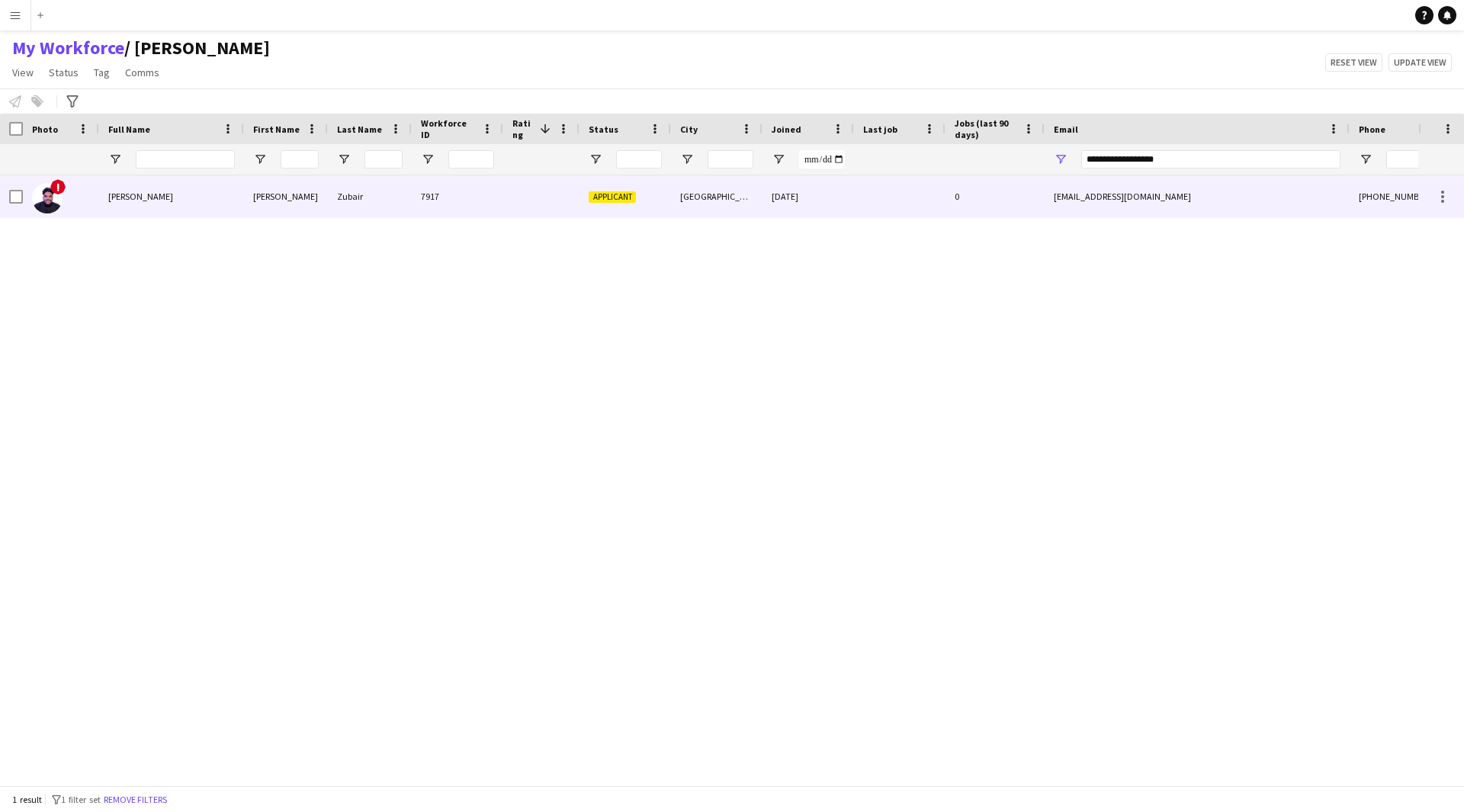
click at [7, 199] on div at bounding box center [12, 196] width 23 height 42
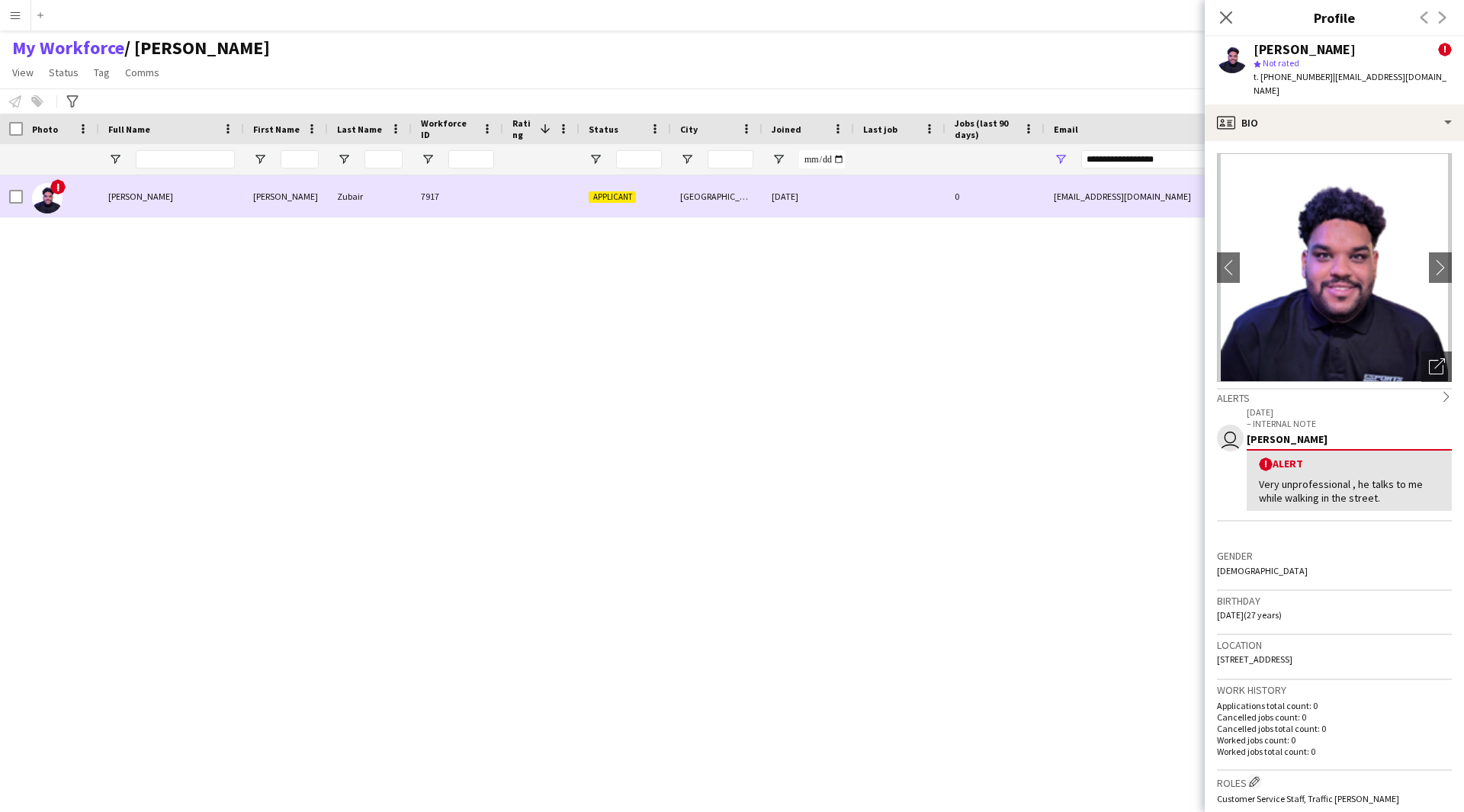
click at [23, 196] on div "!" at bounding box center [61, 196] width 76 height 42
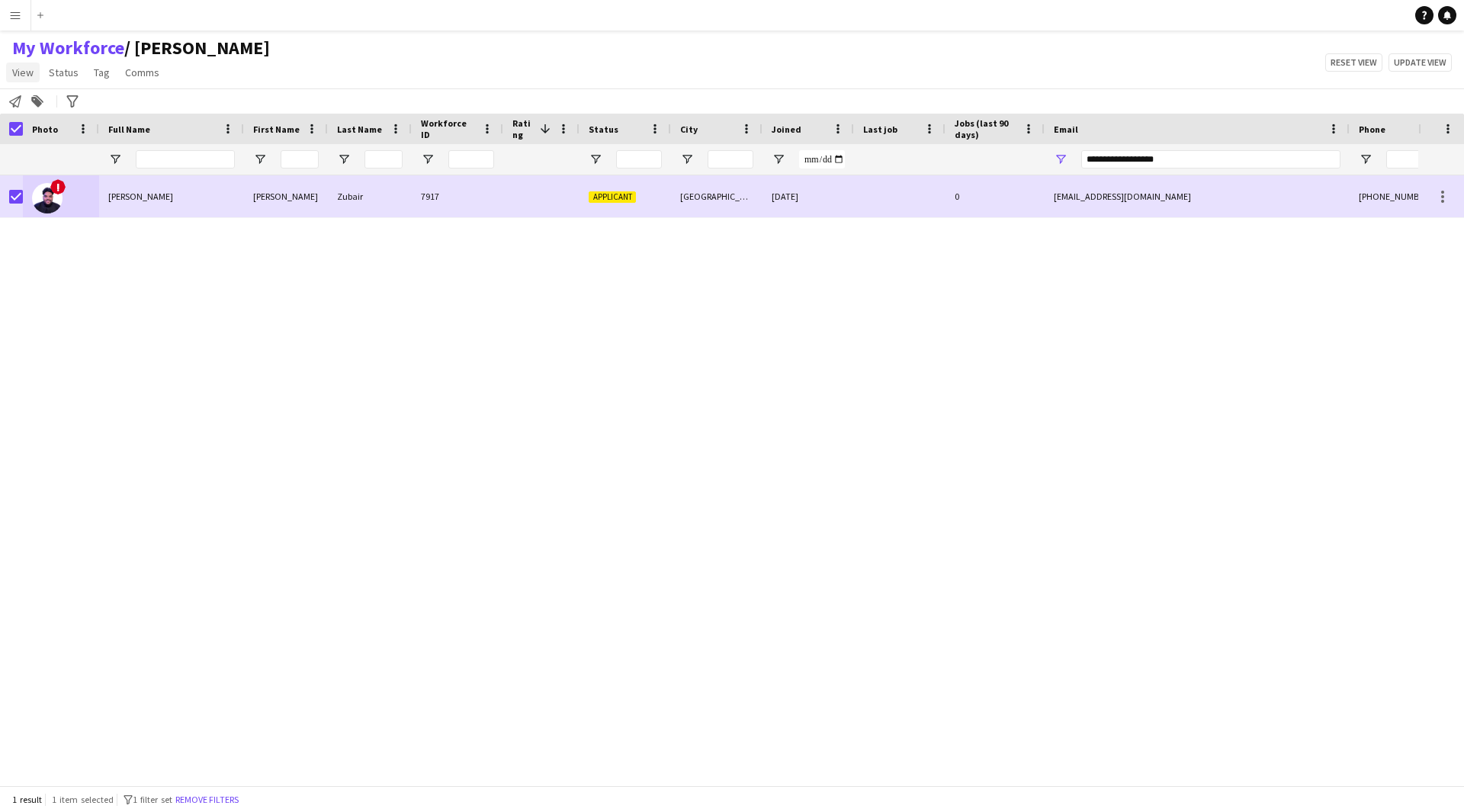
click at [26, 68] on span "View" at bounding box center [23, 73] width 22 height 14
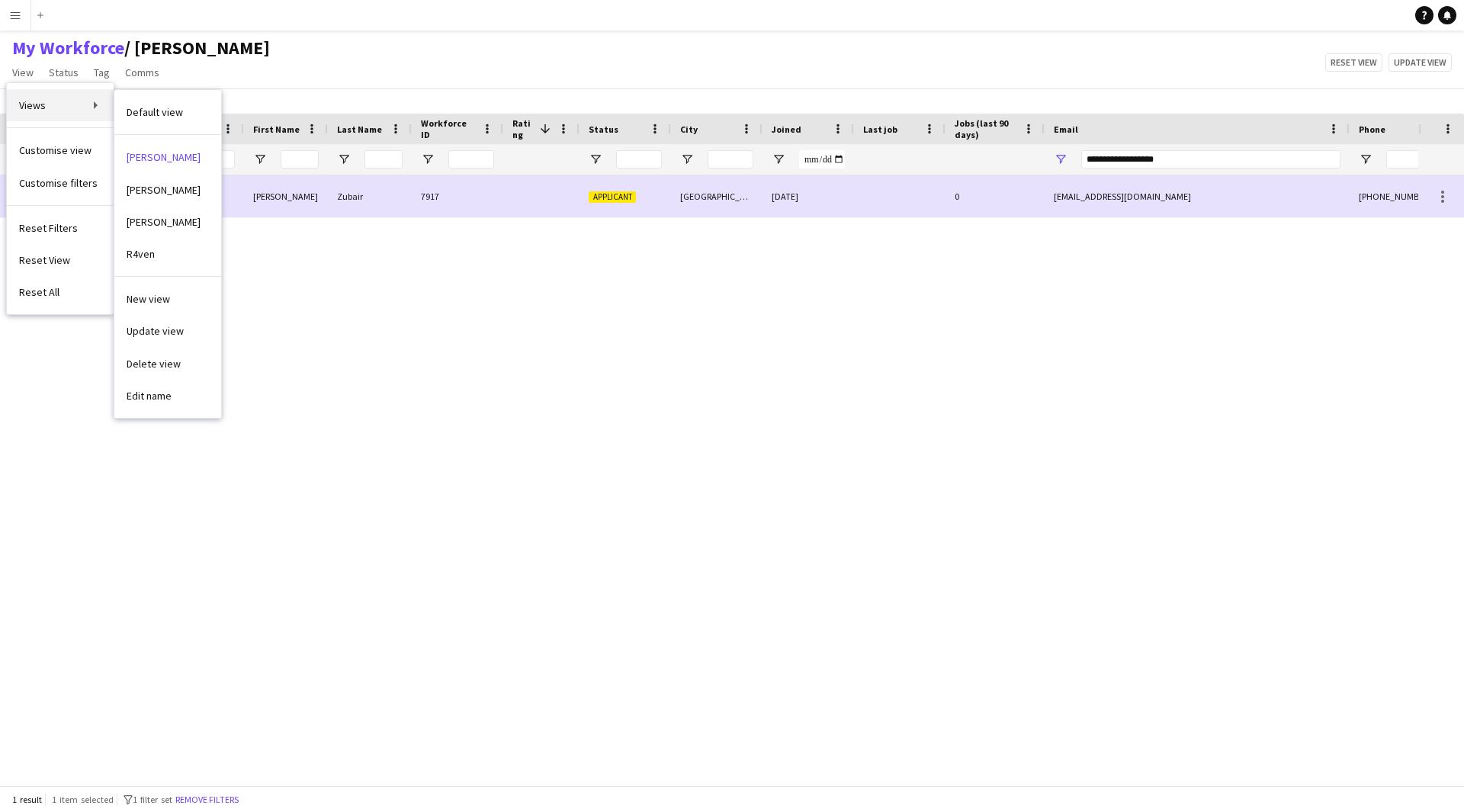
click at [73, 108] on link "Views" at bounding box center [60, 105] width 107 height 32
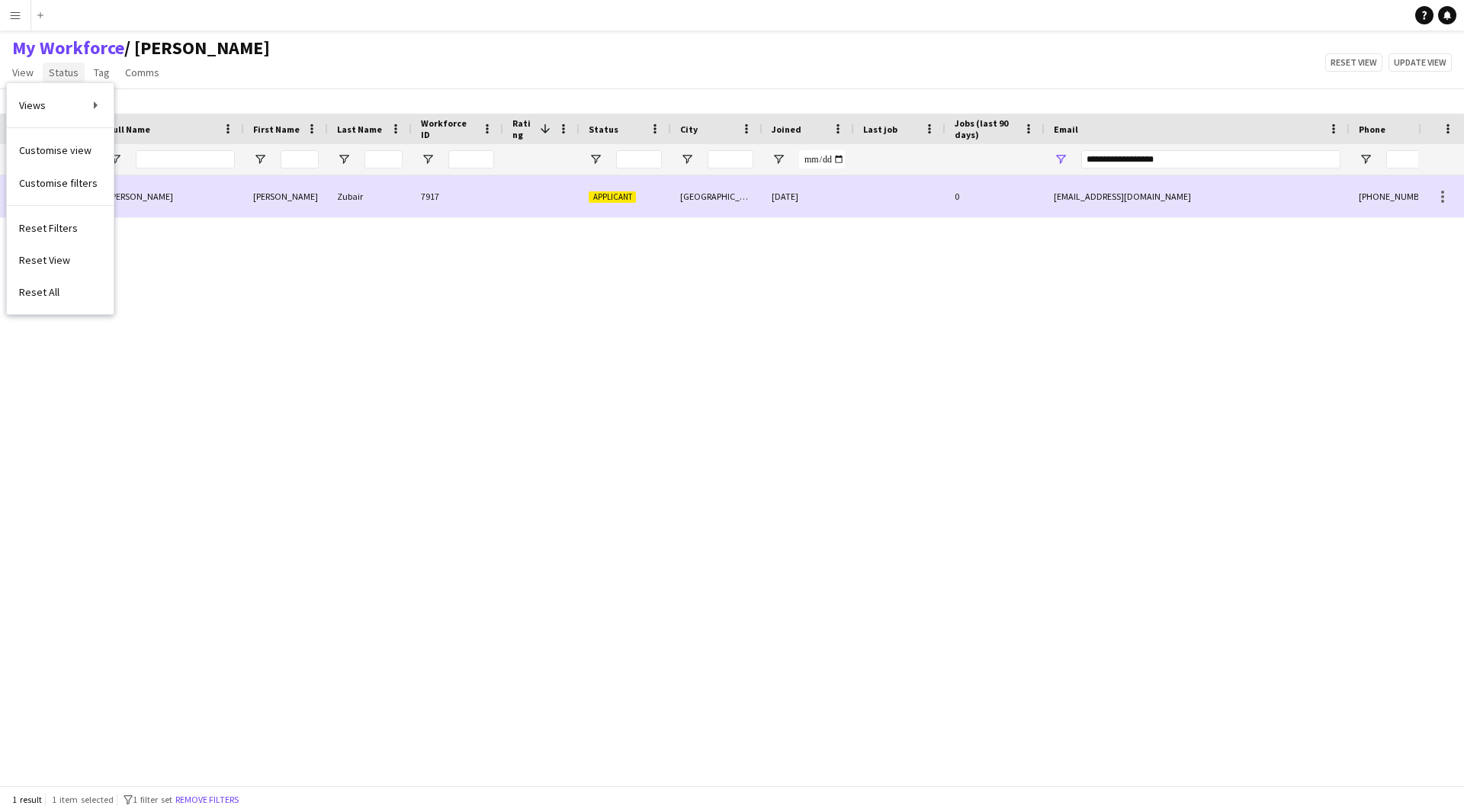
click at [71, 67] on span "Status" at bounding box center [64, 73] width 29 height 14
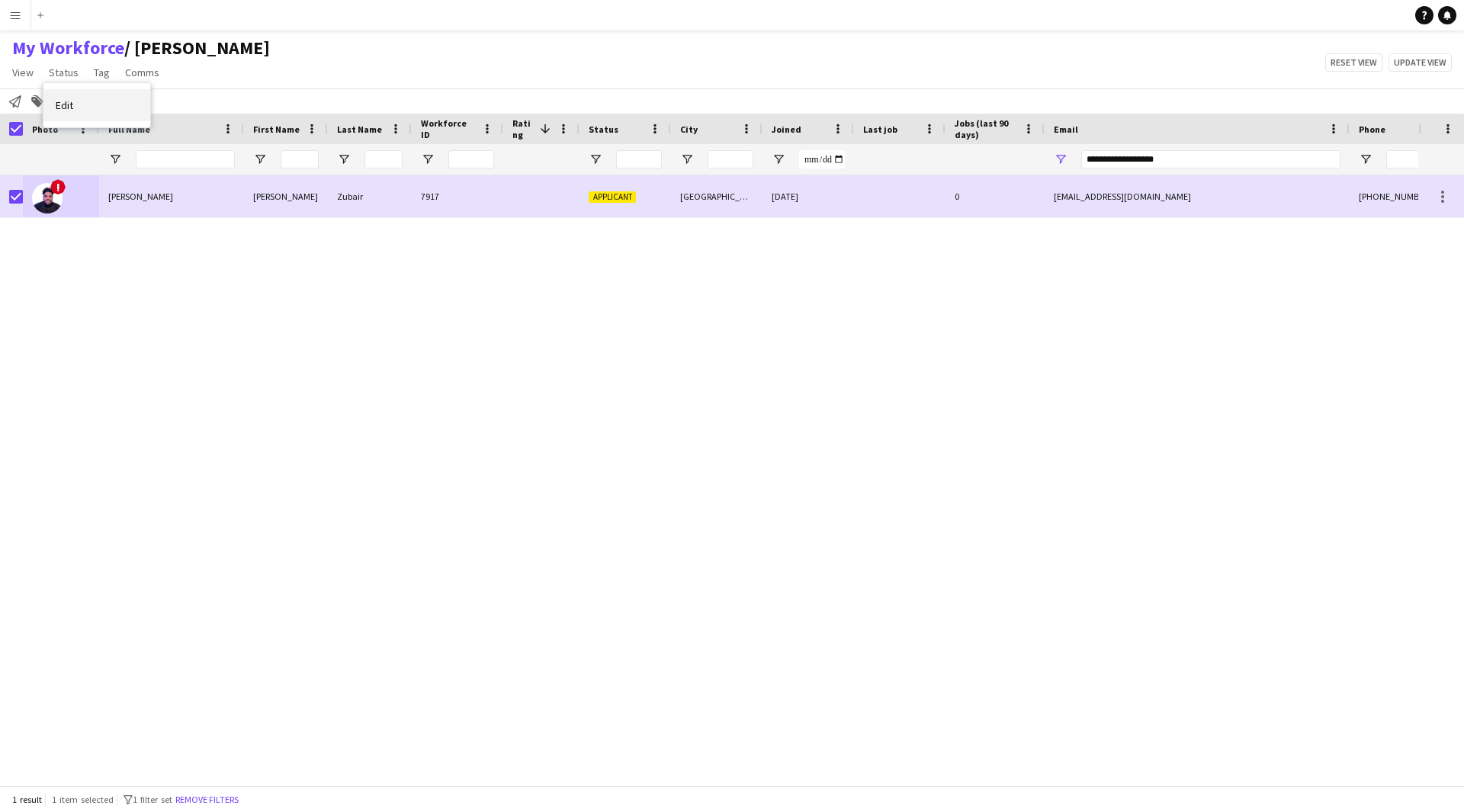
click at [90, 97] on link "Edit" at bounding box center [97, 105] width 107 height 32
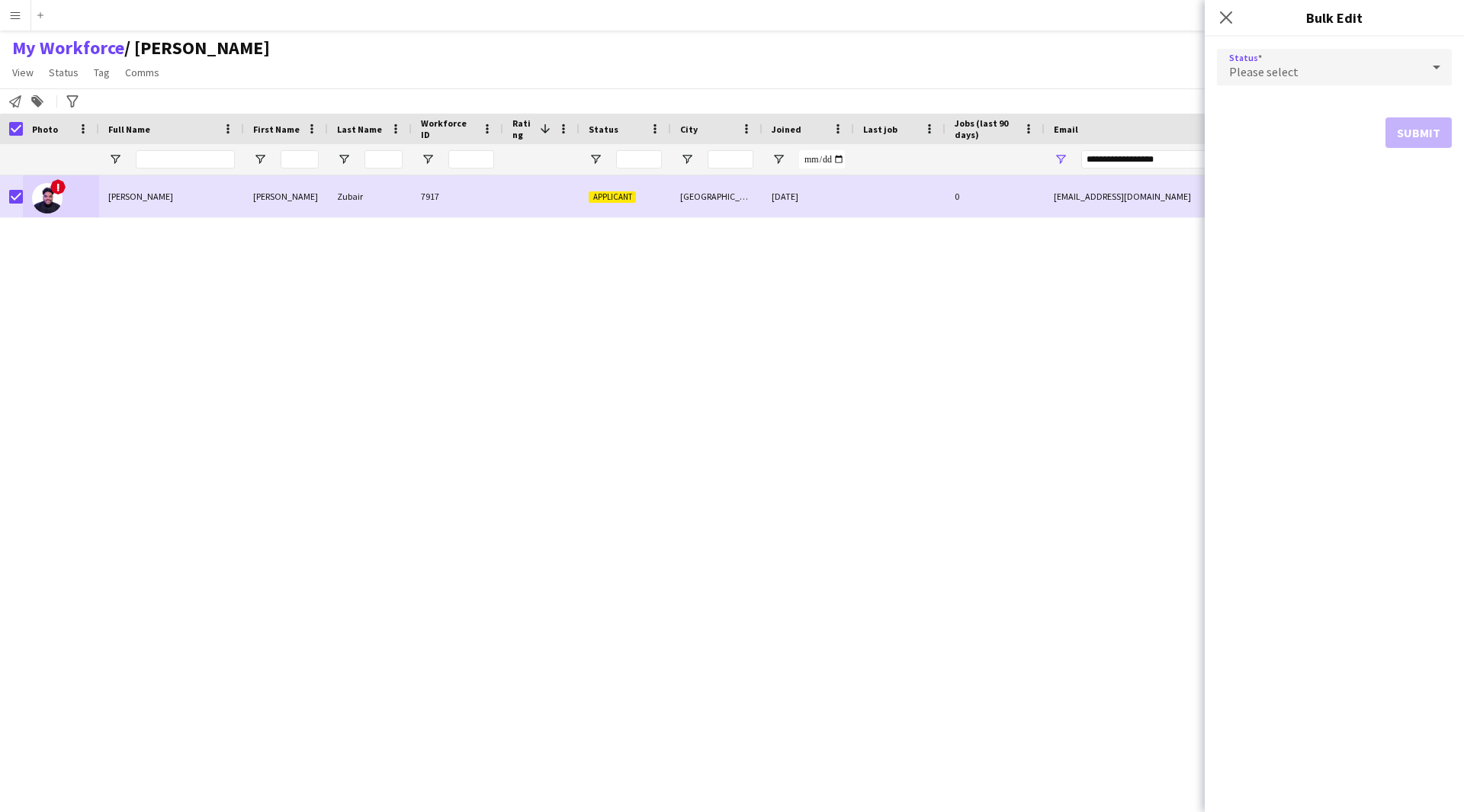
click at [1247, 67] on span "Please select" at bounding box center [1264, 72] width 70 height 15
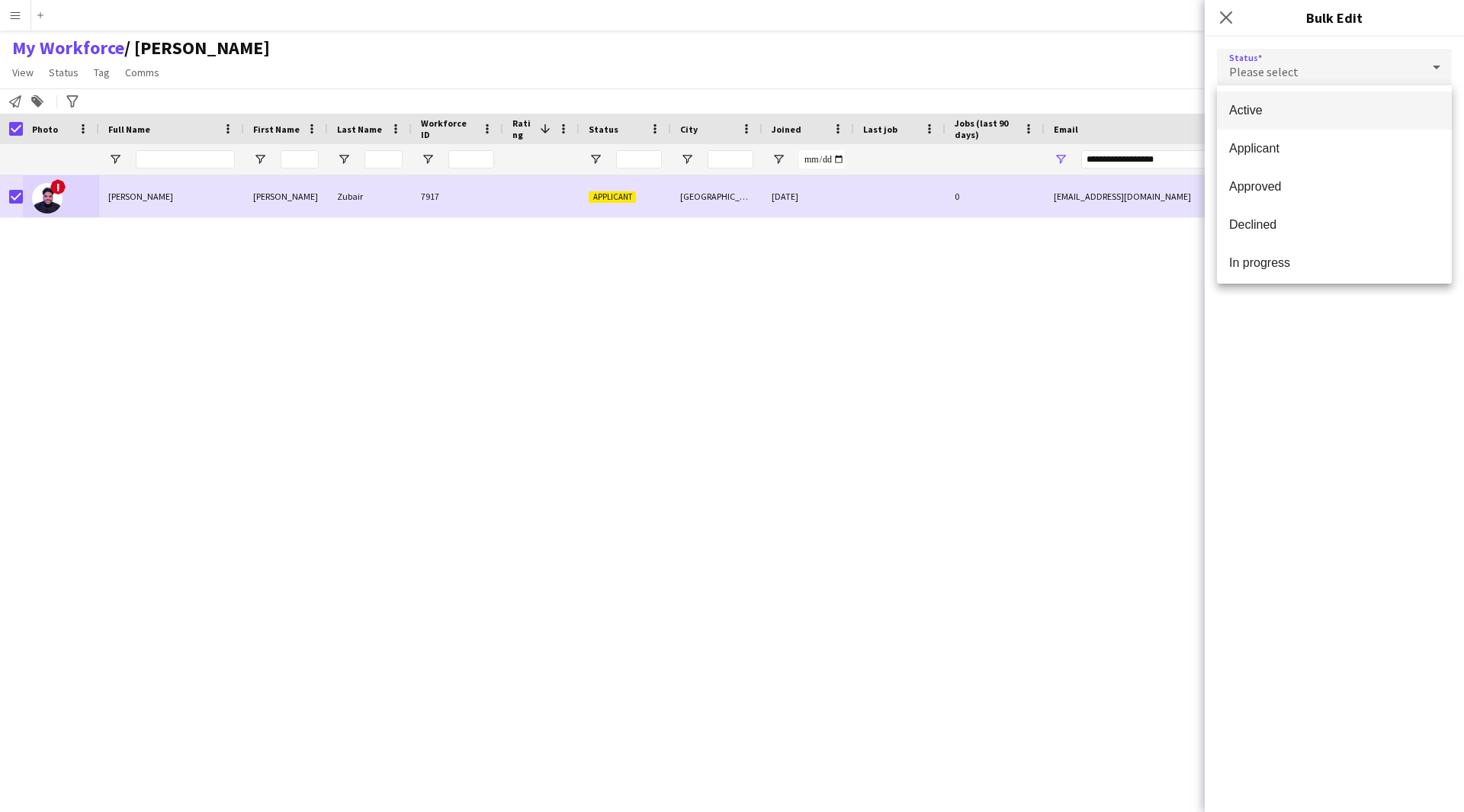
click at [1316, 117] on span "Active" at bounding box center [1335, 110] width 211 height 15
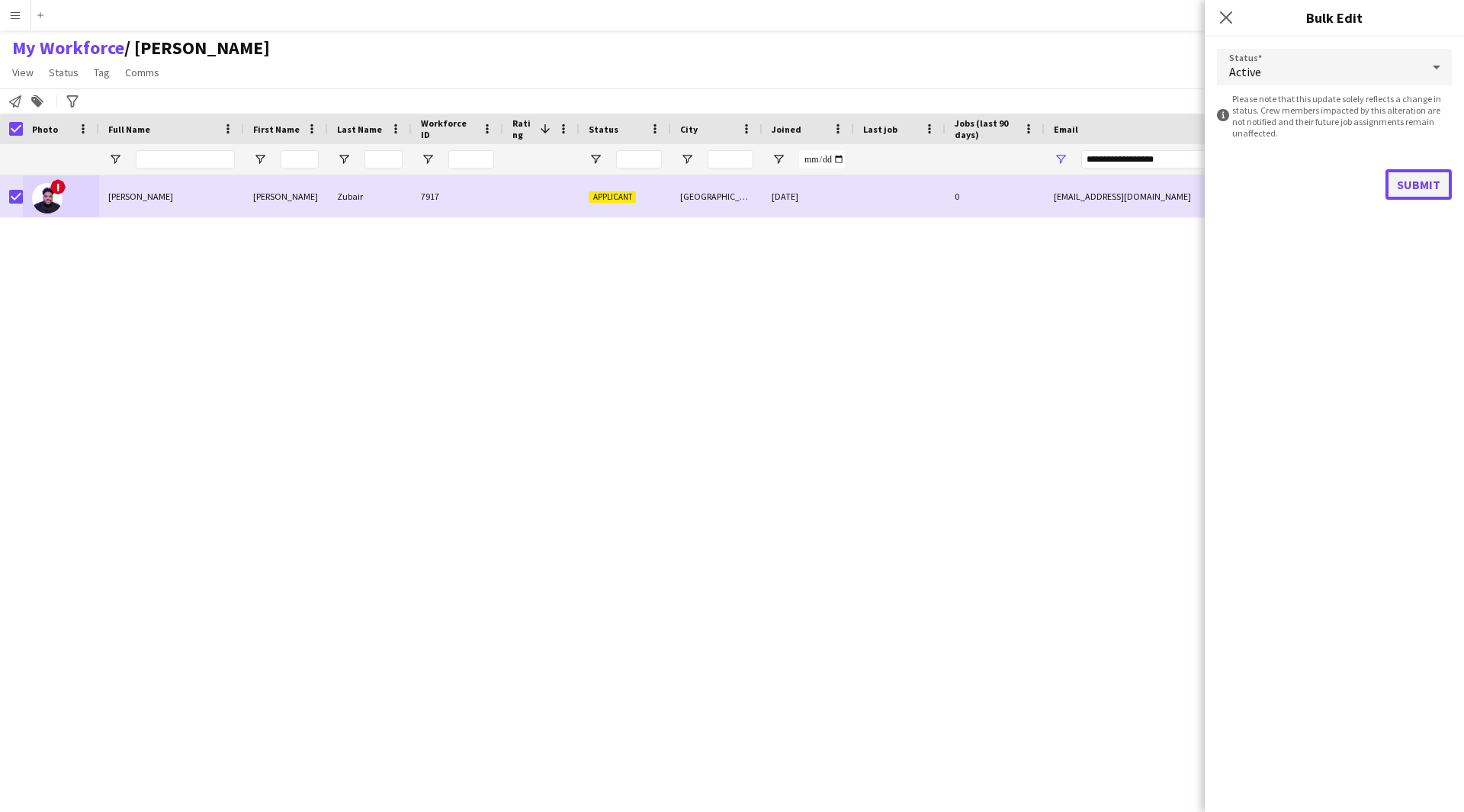
click at [1407, 183] on button "Submit" at bounding box center [1419, 184] width 67 height 30
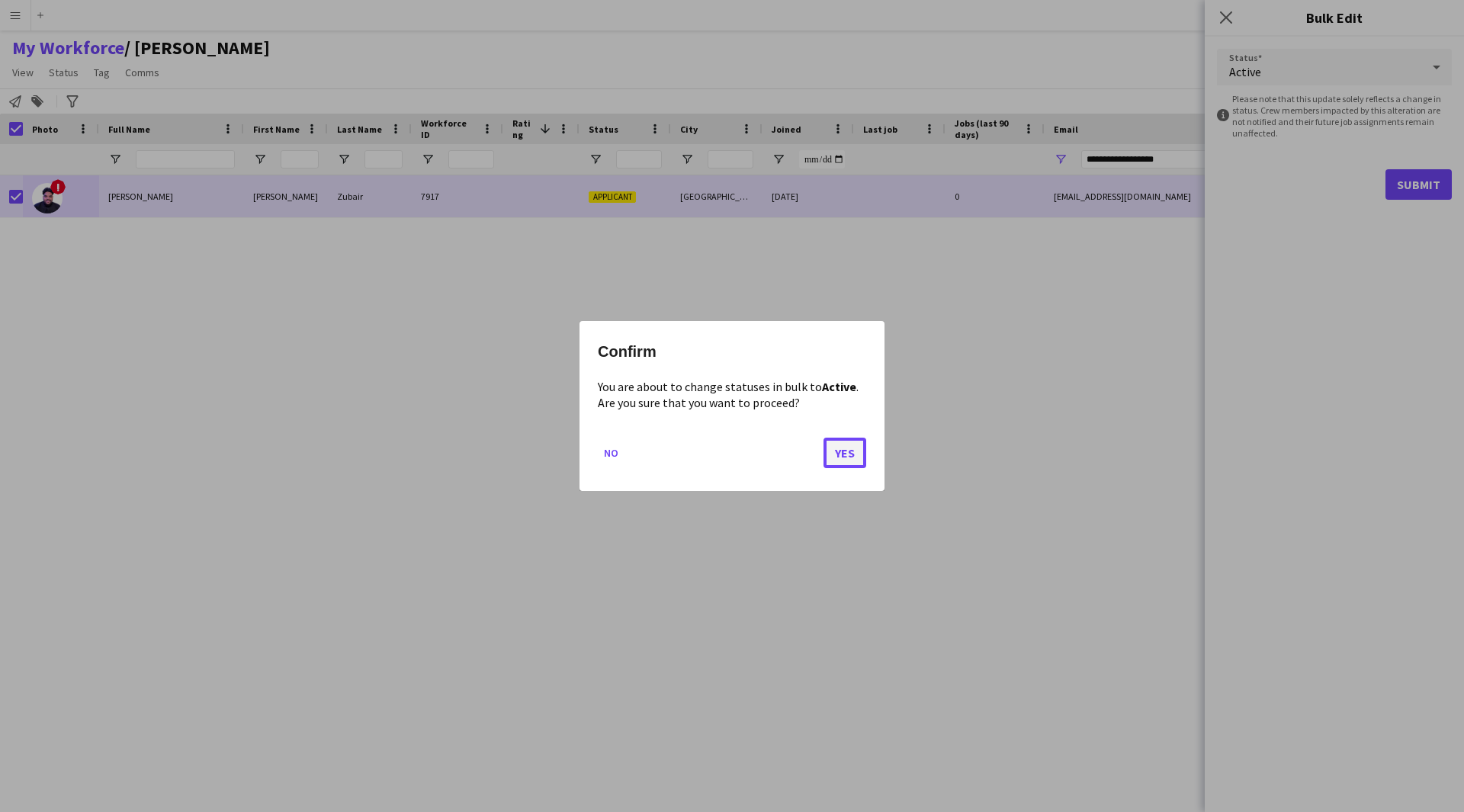
click at [855, 446] on button "Yes" at bounding box center [845, 452] width 43 height 30
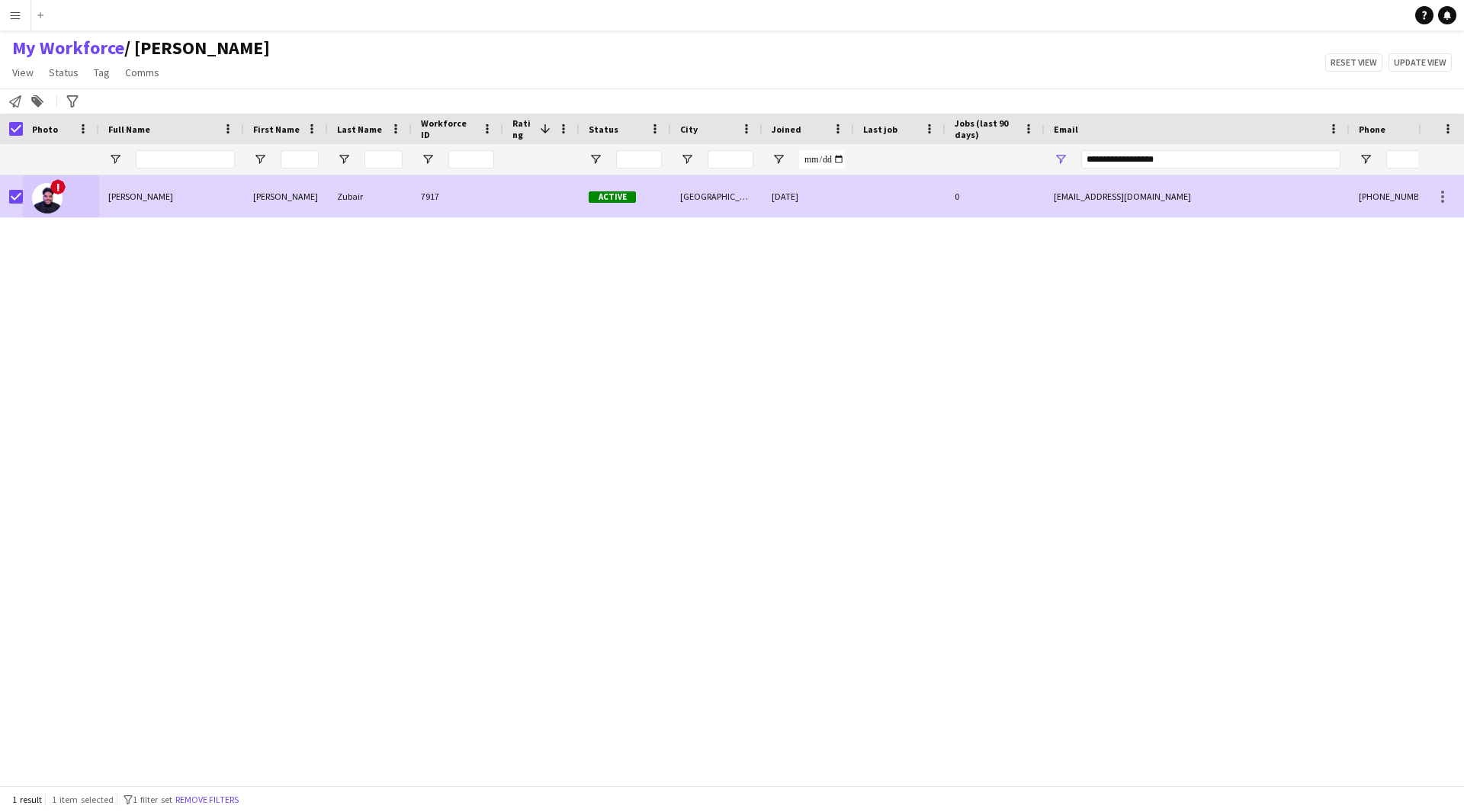
click at [28, 198] on div "!" at bounding box center [61, 196] width 76 height 42
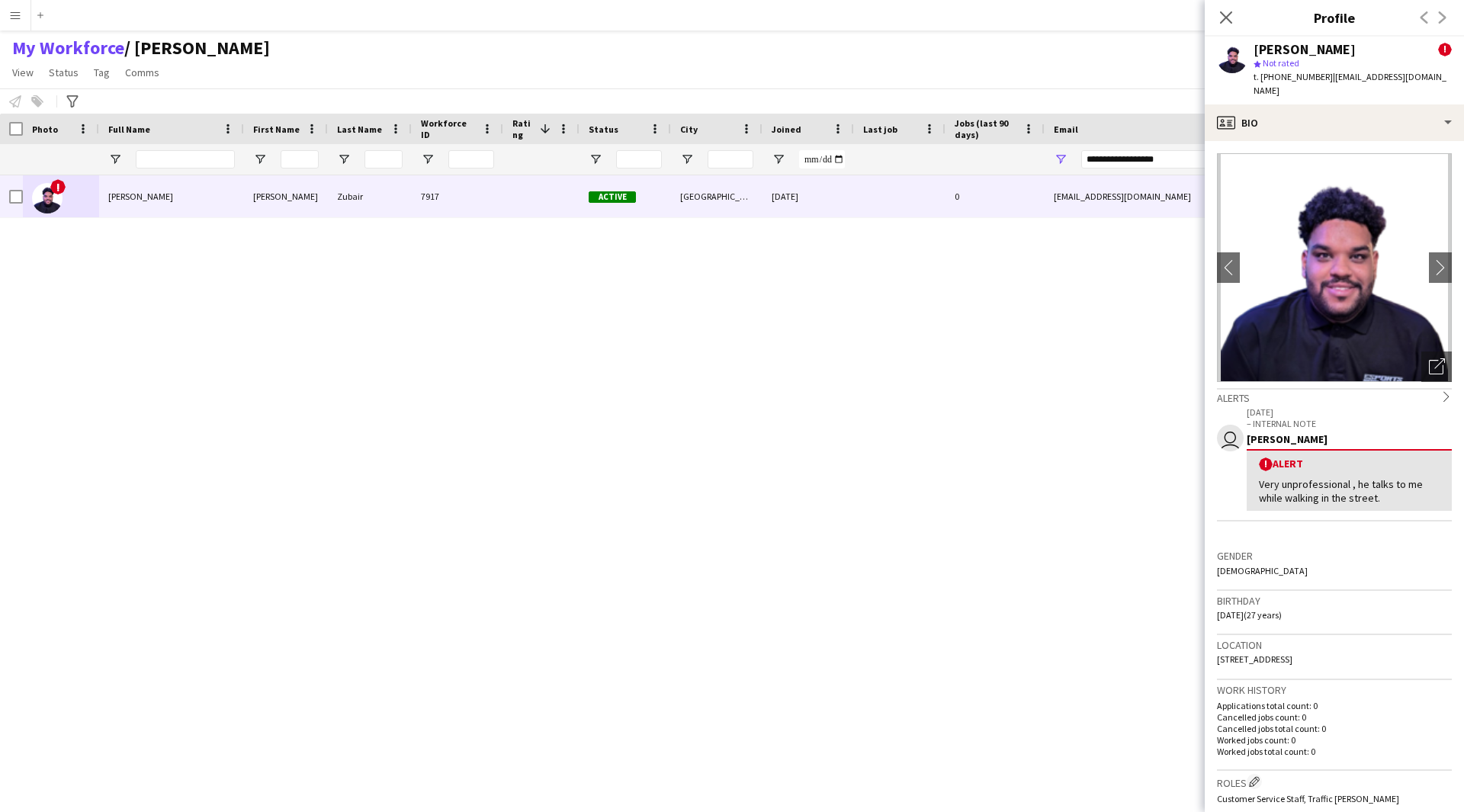
click at [1238, 20] on div "Close pop-in" at bounding box center [1225, 17] width 43 height 35
click at [1232, 20] on icon "Close pop-in" at bounding box center [1225, 17] width 15 height 15
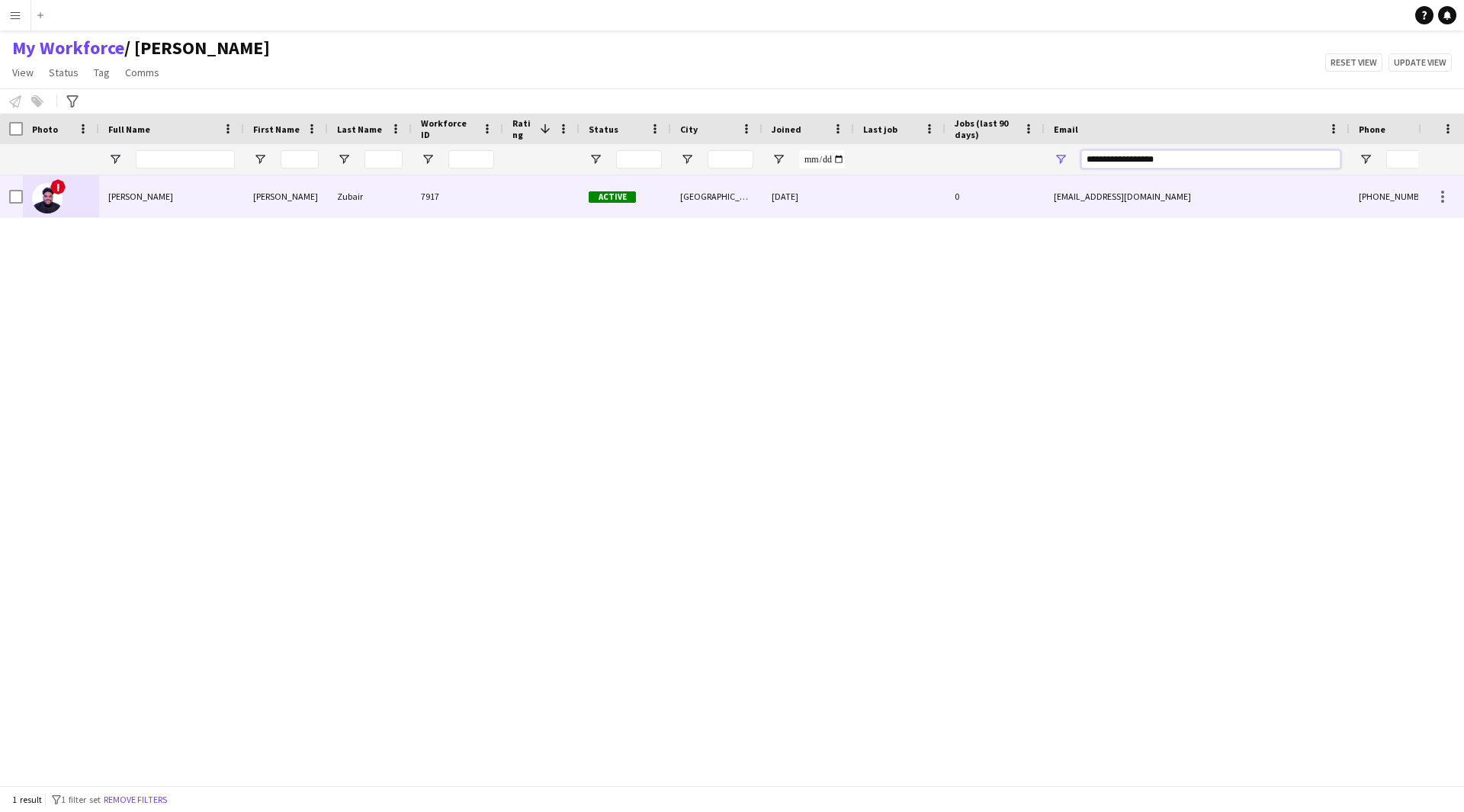
drag, startPoint x: 1189, startPoint y: 151, endPoint x: 863, endPoint y: 177, distance: 327.0
click at [863, 177] on div "Workforce Details First Name Last Name Workforce ID 1" at bounding box center [732, 449] width 1464 height 672
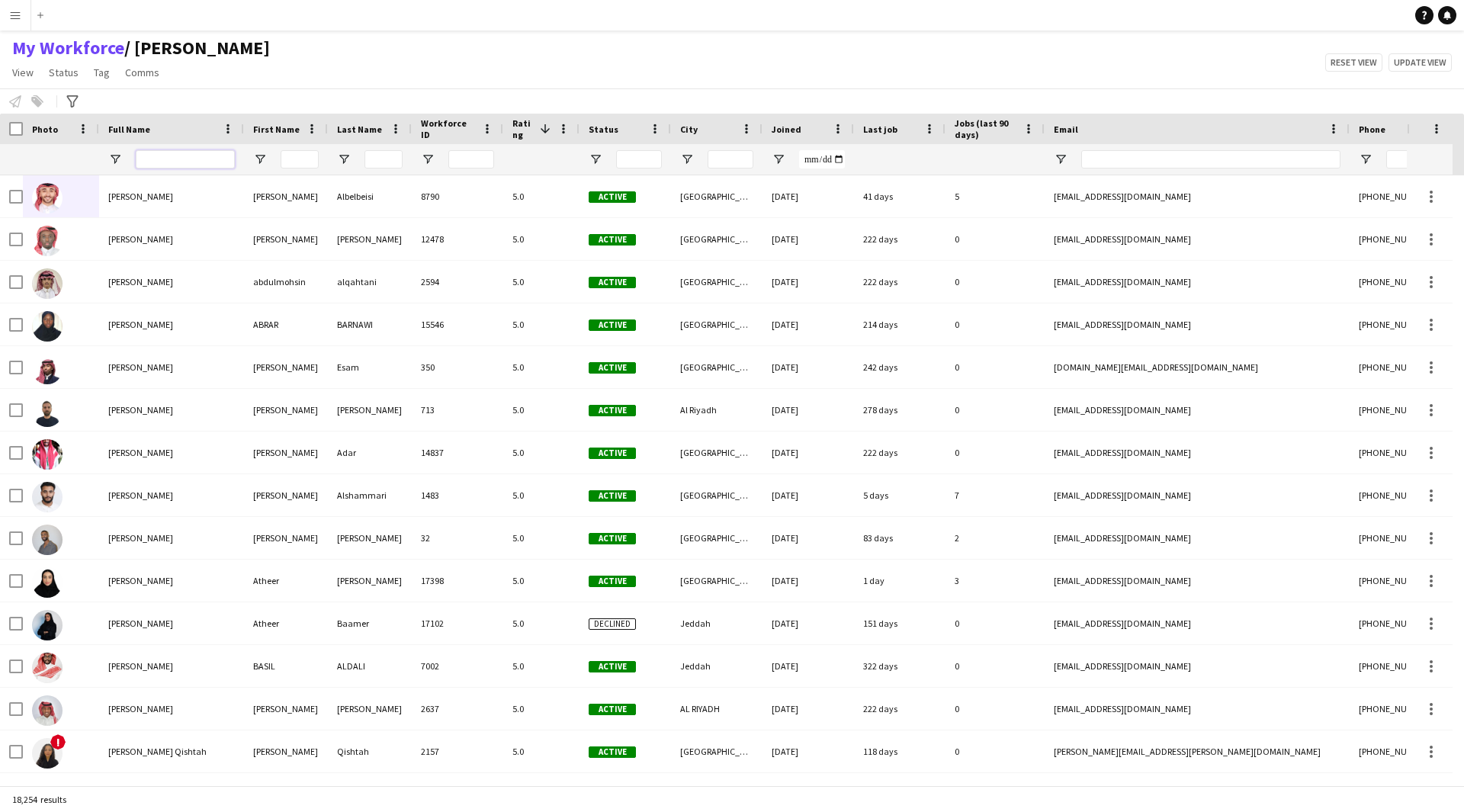
click at [195, 167] on input "Full Name Filter Input" at bounding box center [185, 160] width 99 height 19
paste input "**********"
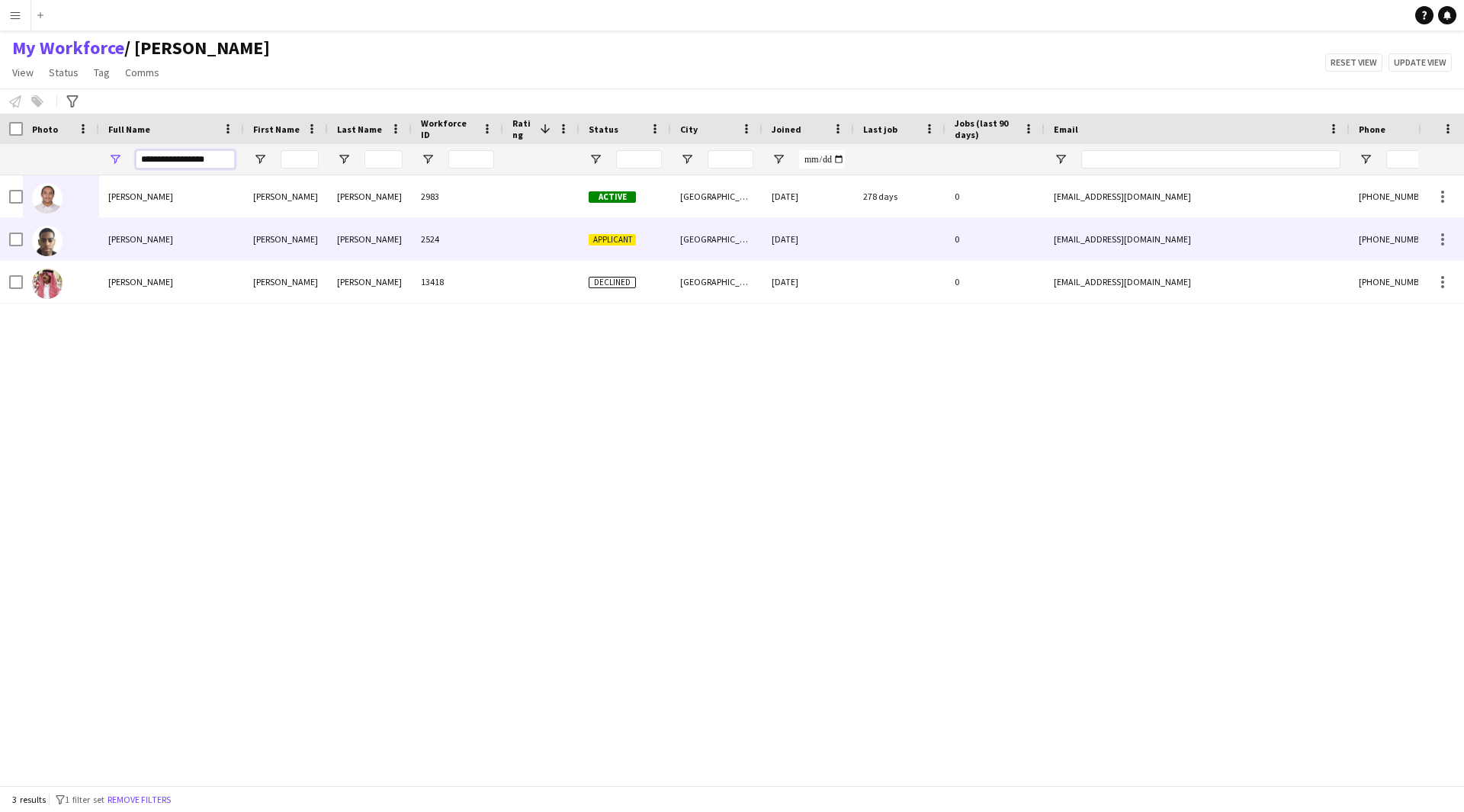
type input "**********"
click at [439, 230] on div "2524" at bounding box center [457, 239] width 91 height 42
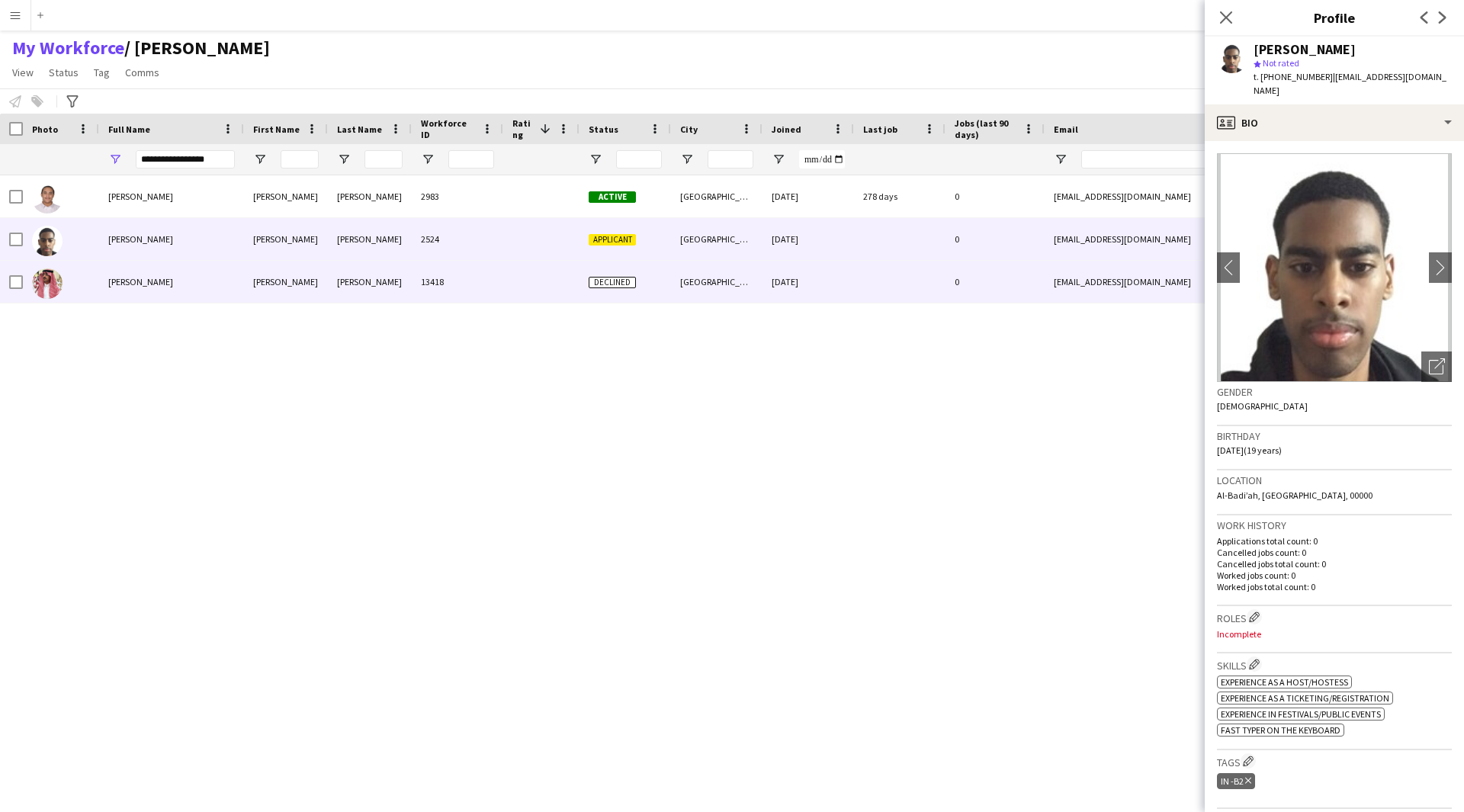
click at [482, 269] on div "13418" at bounding box center [457, 281] width 91 height 42
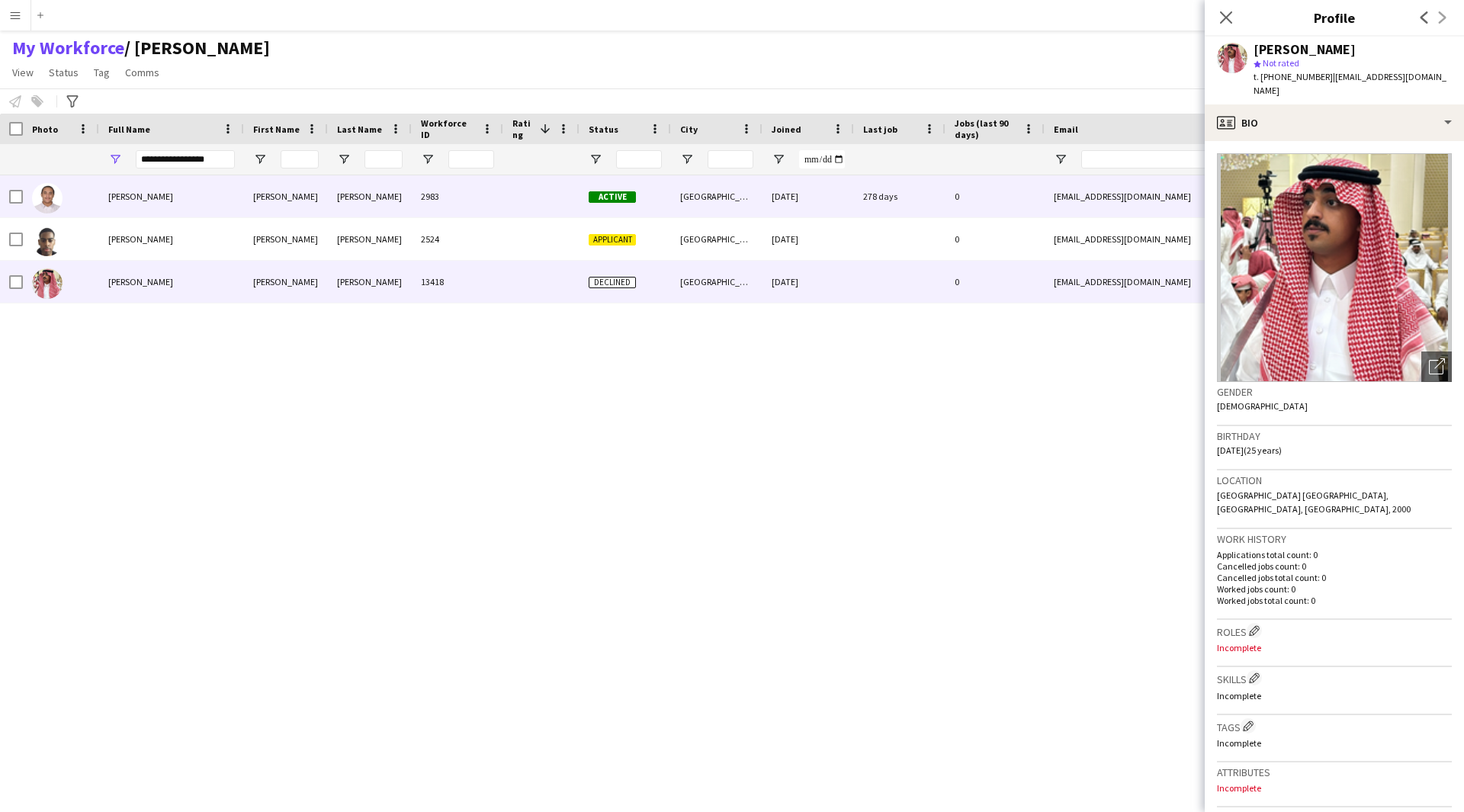
click at [470, 205] on div "2983" at bounding box center [457, 196] width 91 height 42
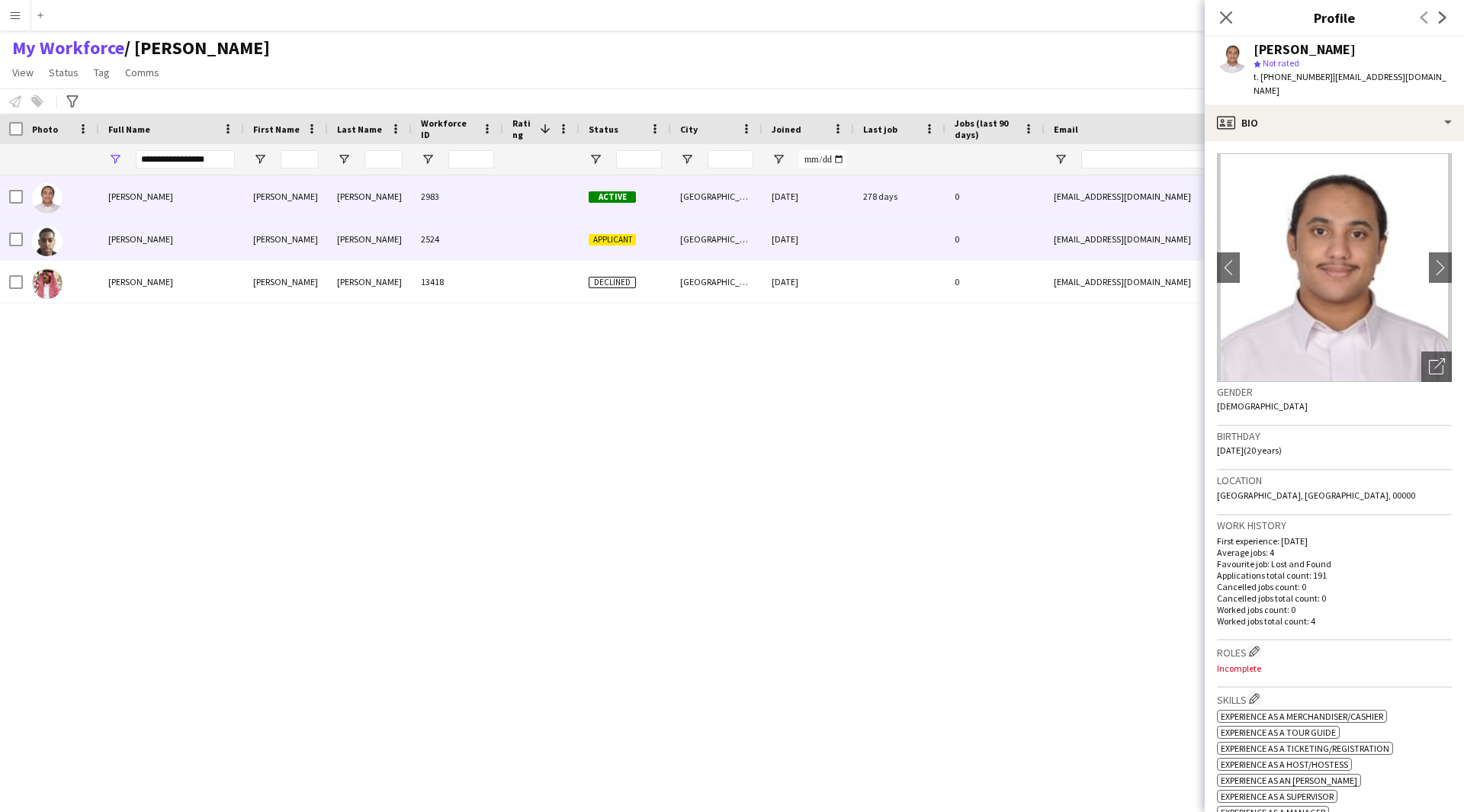
click at [491, 235] on div "2524" at bounding box center [457, 239] width 91 height 42
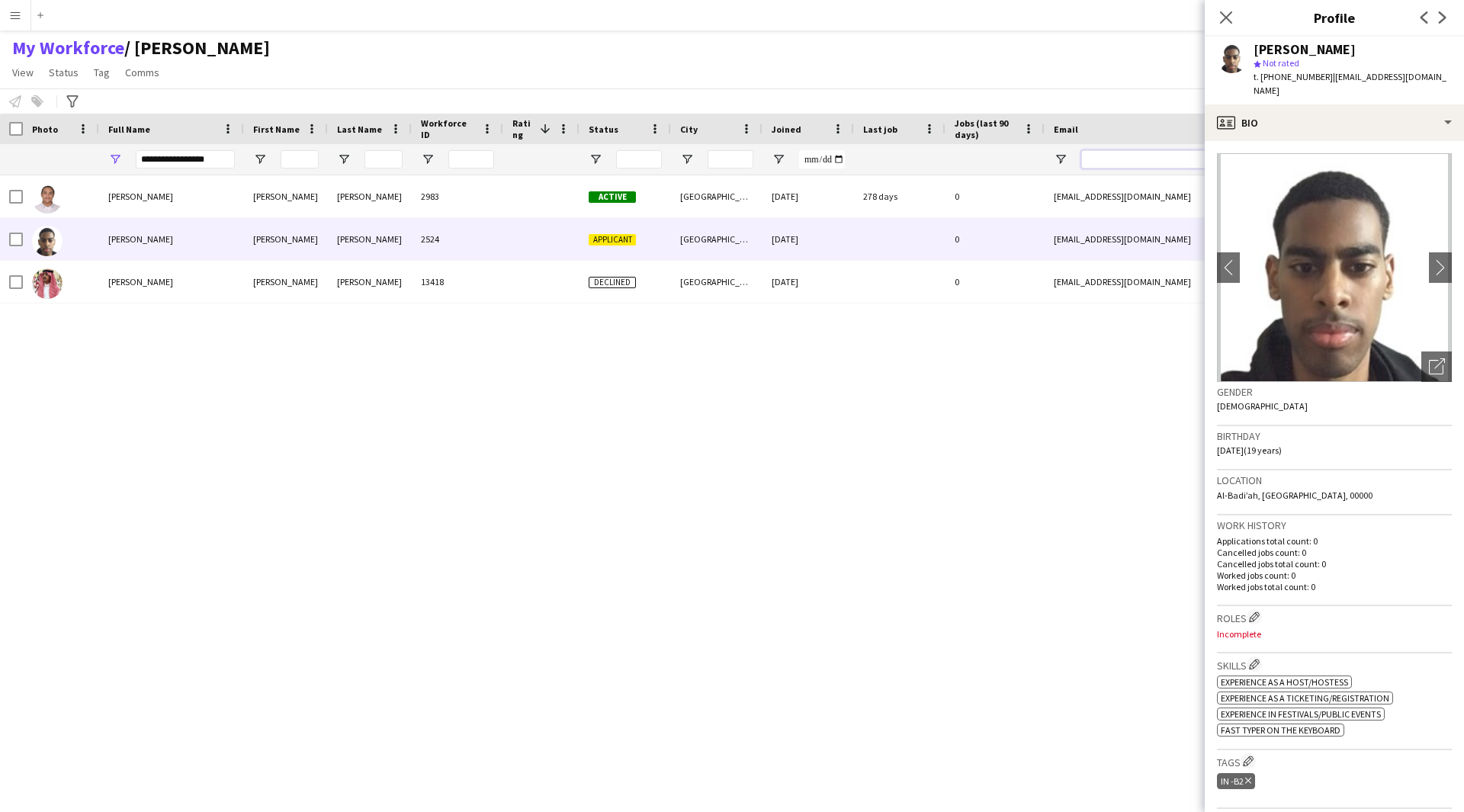
click at [1107, 153] on input "Email Filter Input" at bounding box center [1211, 160] width 259 height 19
paste input "**********"
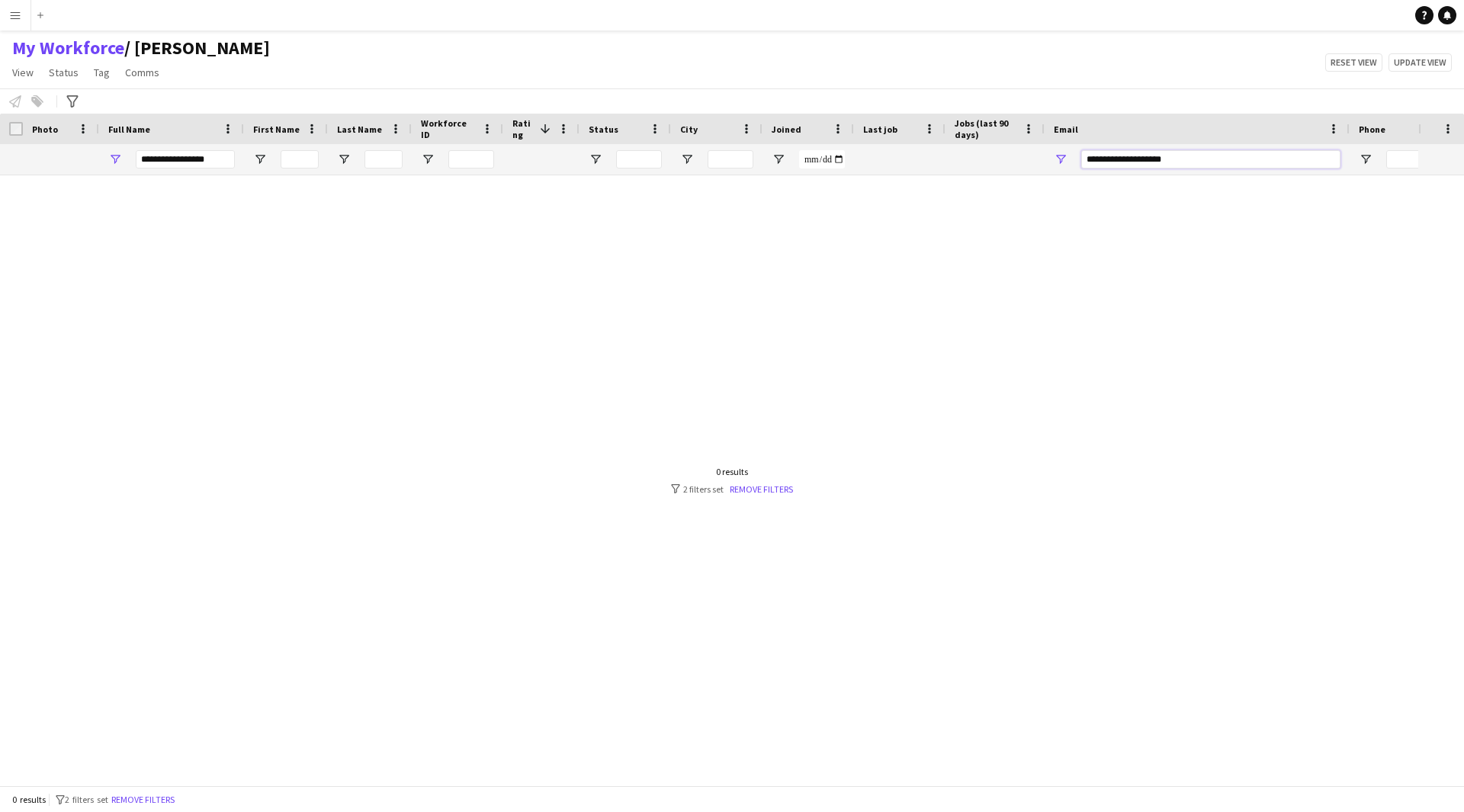
type input "**********"
drag, startPoint x: 223, startPoint y: 160, endPoint x: 16, endPoint y: 165, distance: 207.1
click at [16, 165] on div at bounding box center [899, 159] width 1798 height 30
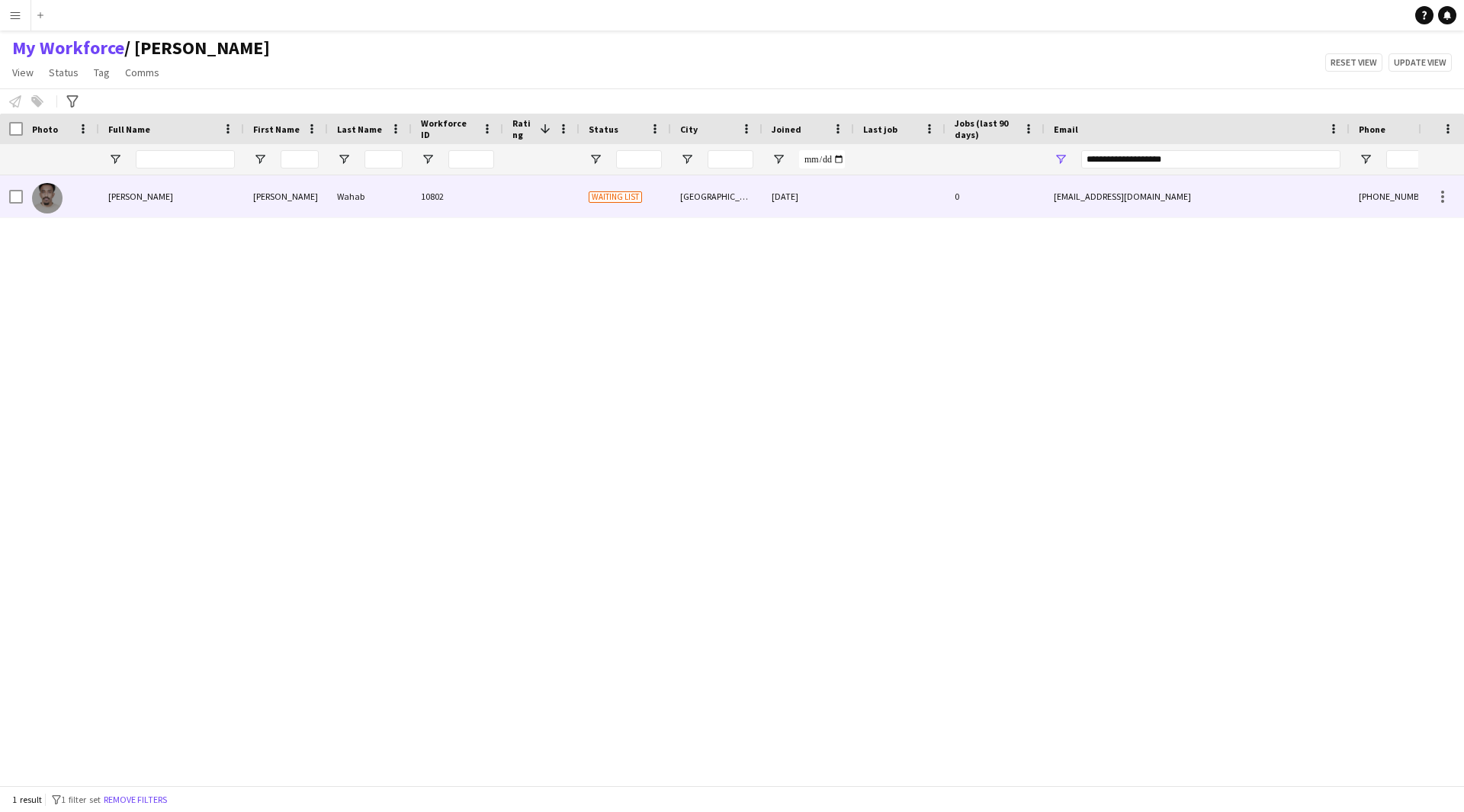
click at [490, 199] on div "10802" at bounding box center [457, 196] width 91 height 42
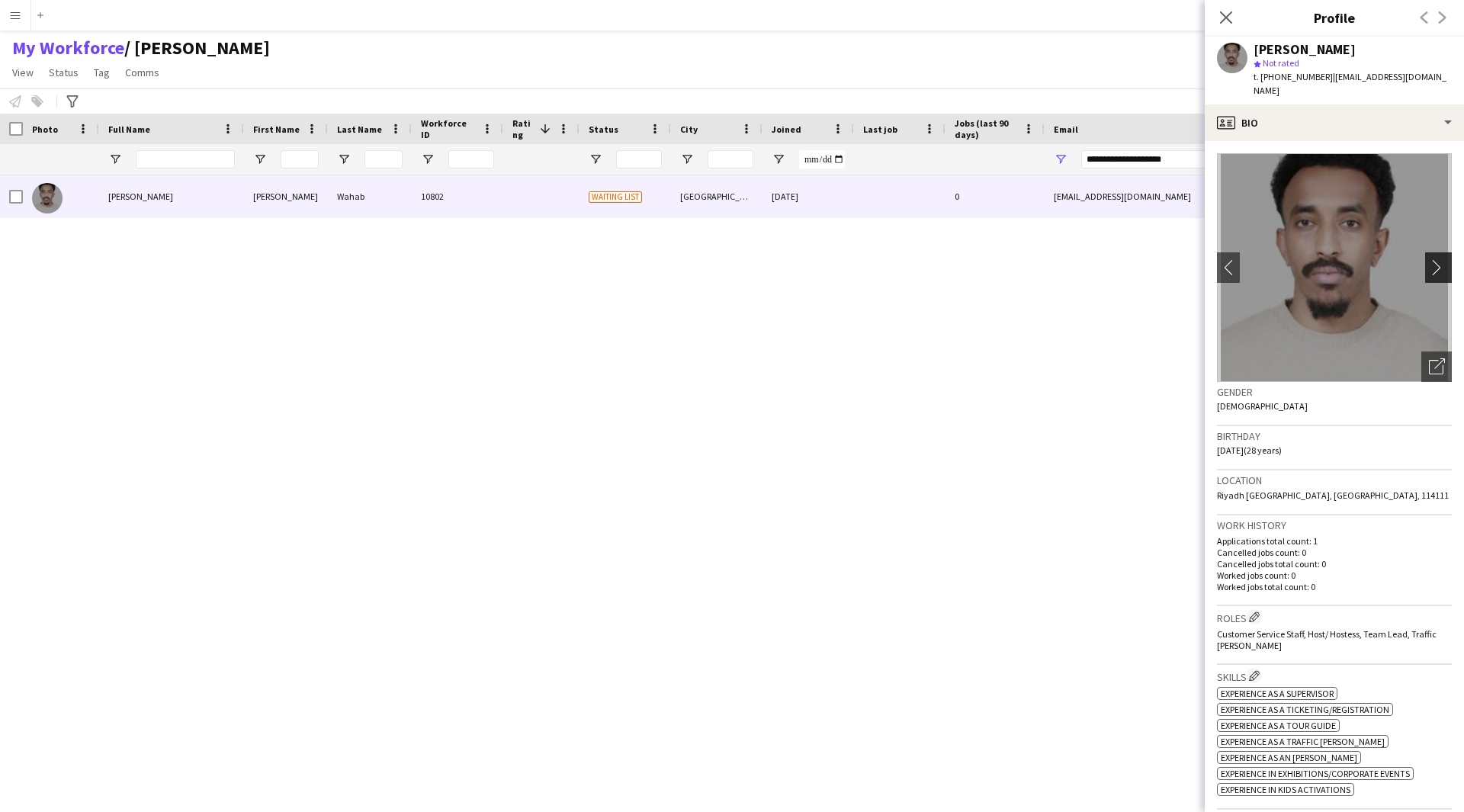
click at [1435, 253] on button "chevron-right" at bounding box center [1440, 267] width 30 height 30
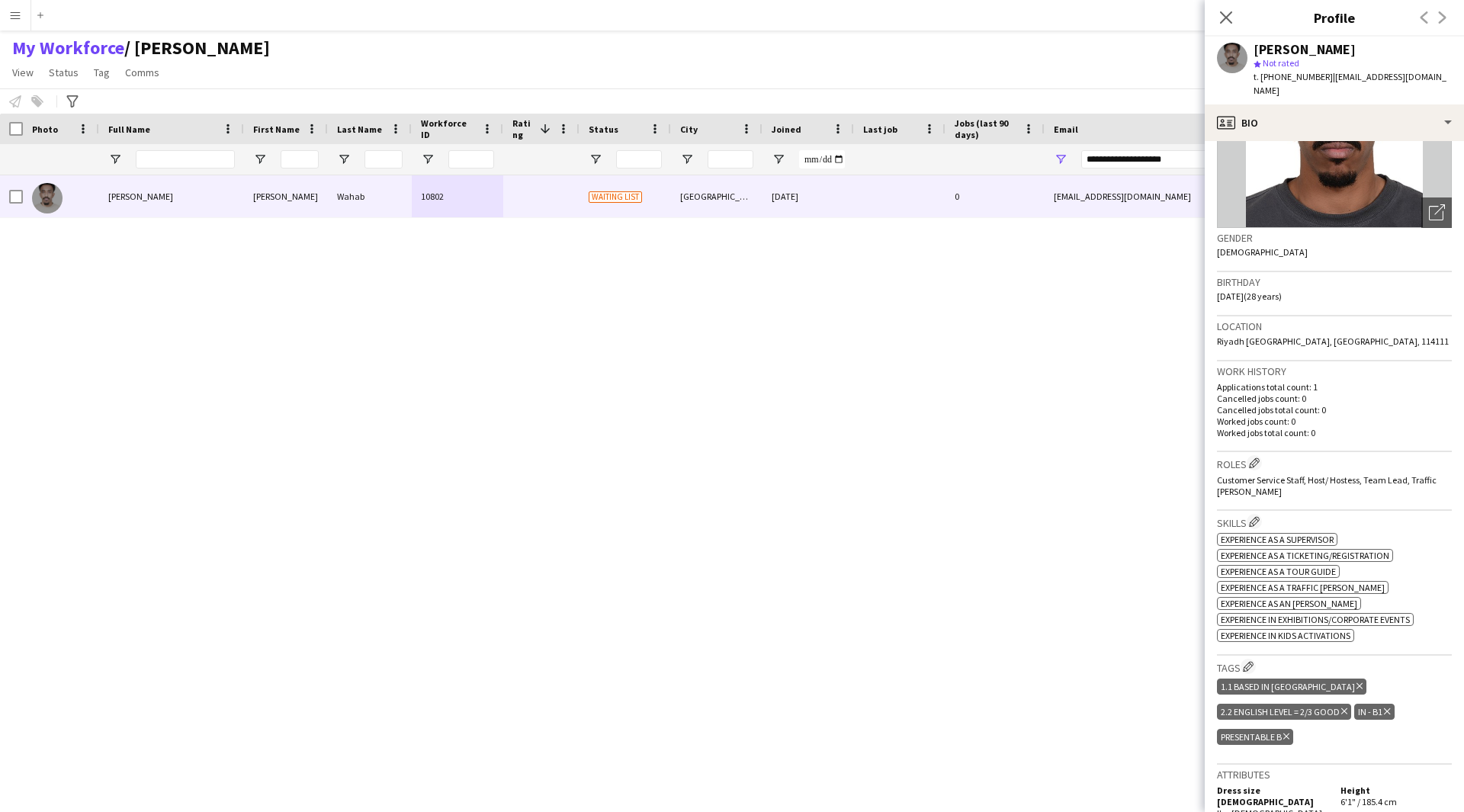
scroll to position [0, 0]
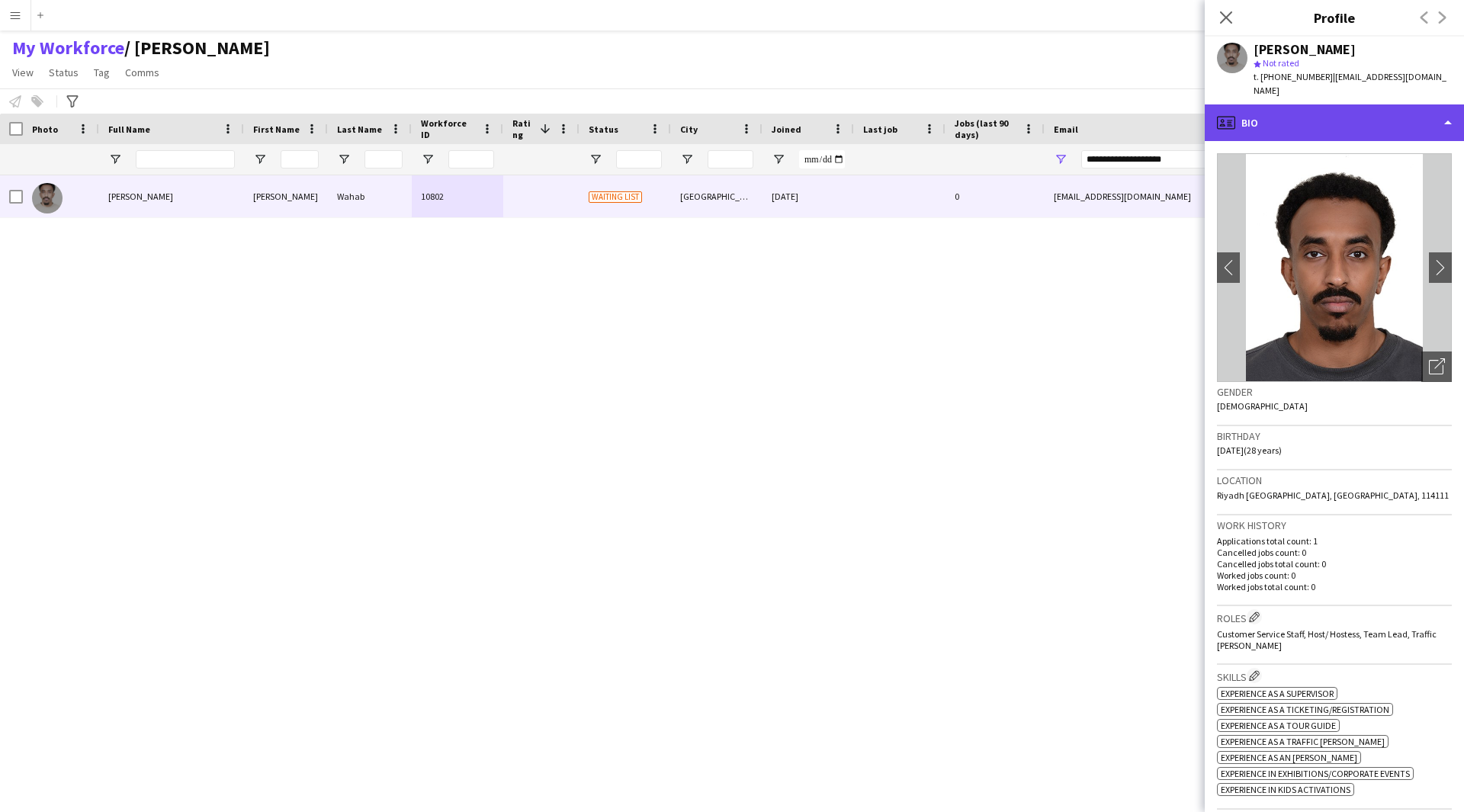
click at [1331, 113] on div "profile Bio" at bounding box center [1334, 122] width 259 height 36
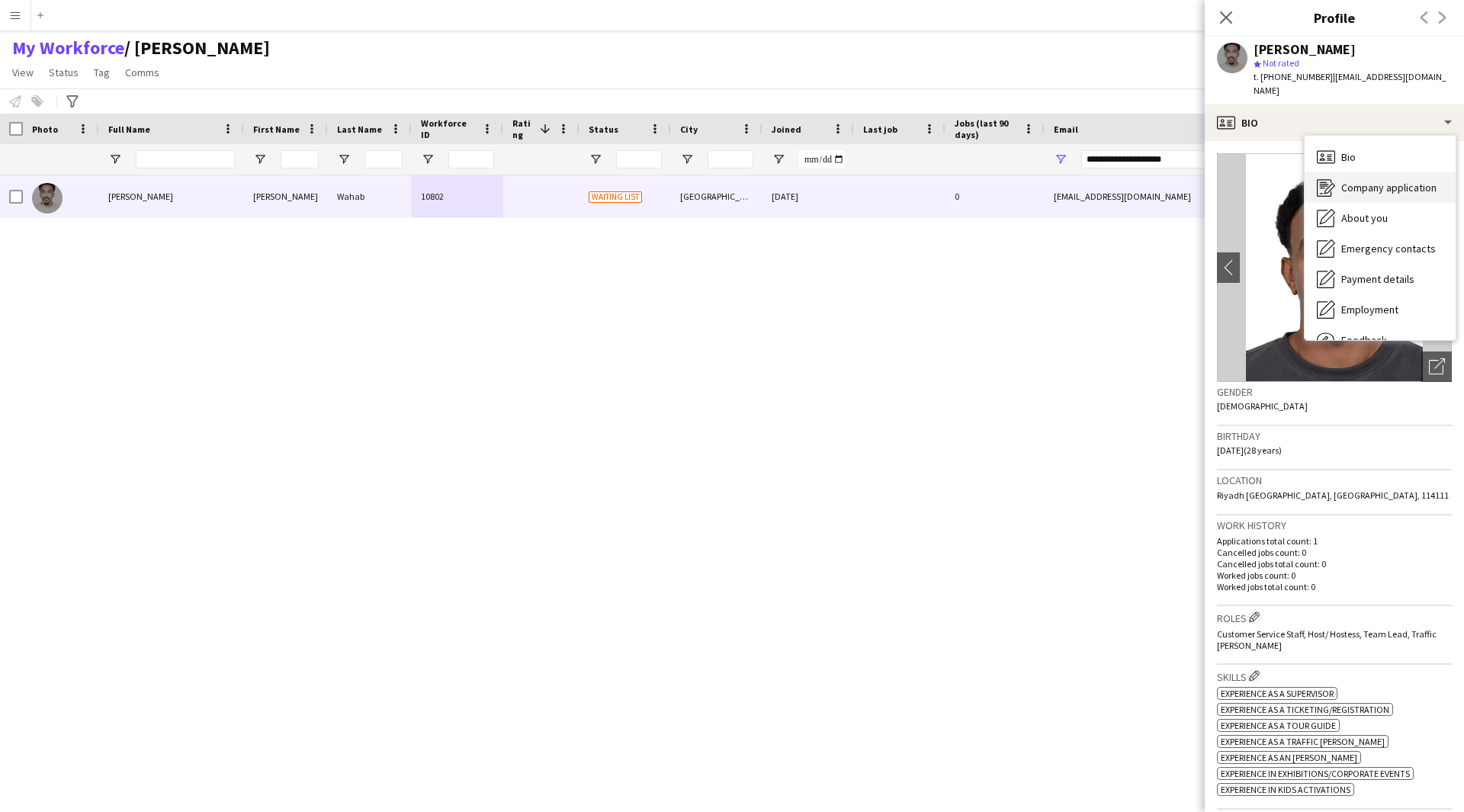
click at [1342, 181] on span "Company application" at bounding box center [1389, 188] width 95 height 14
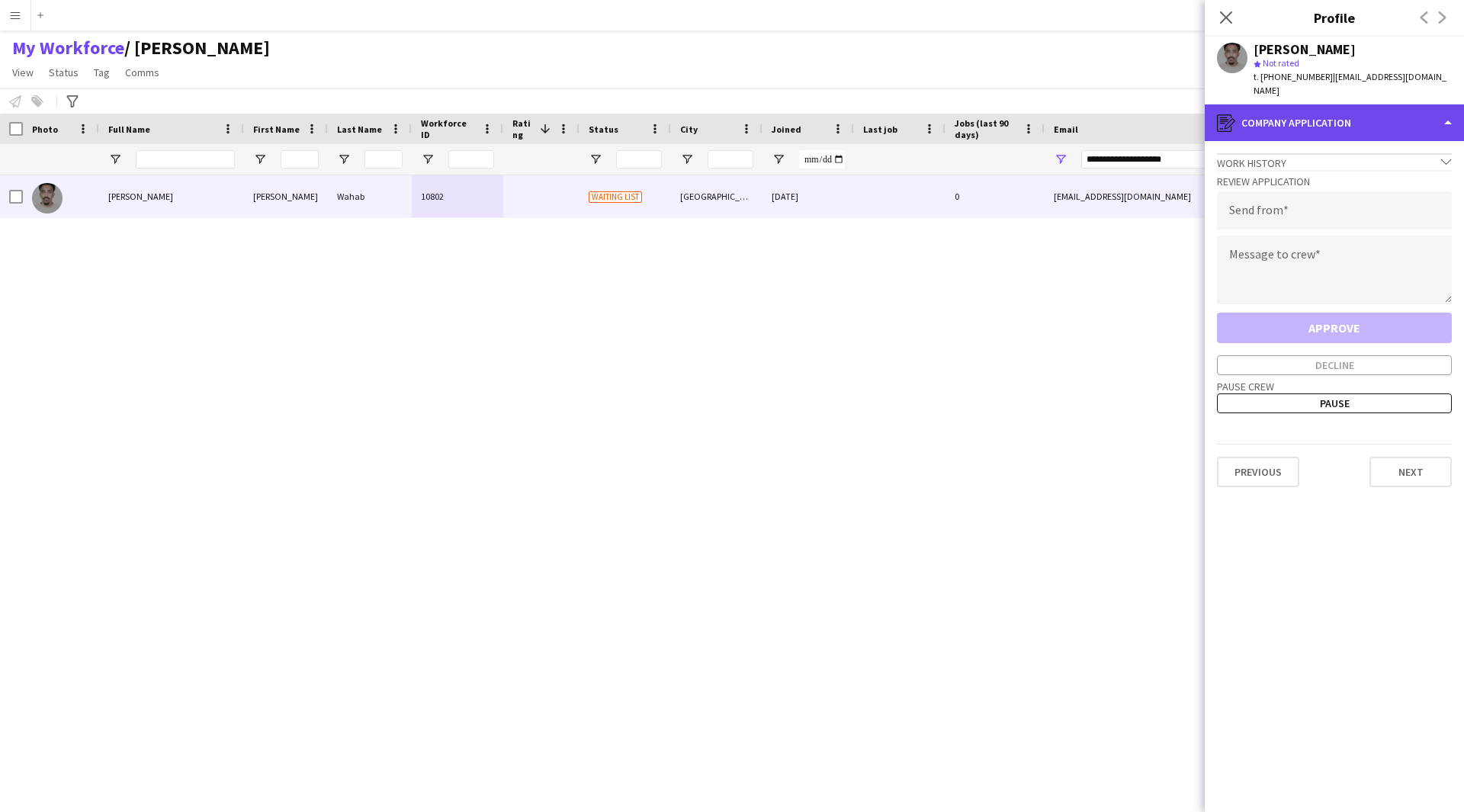
click at [1390, 111] on div "register Company application" at bounding box center [1334, 122] width 259 height 36
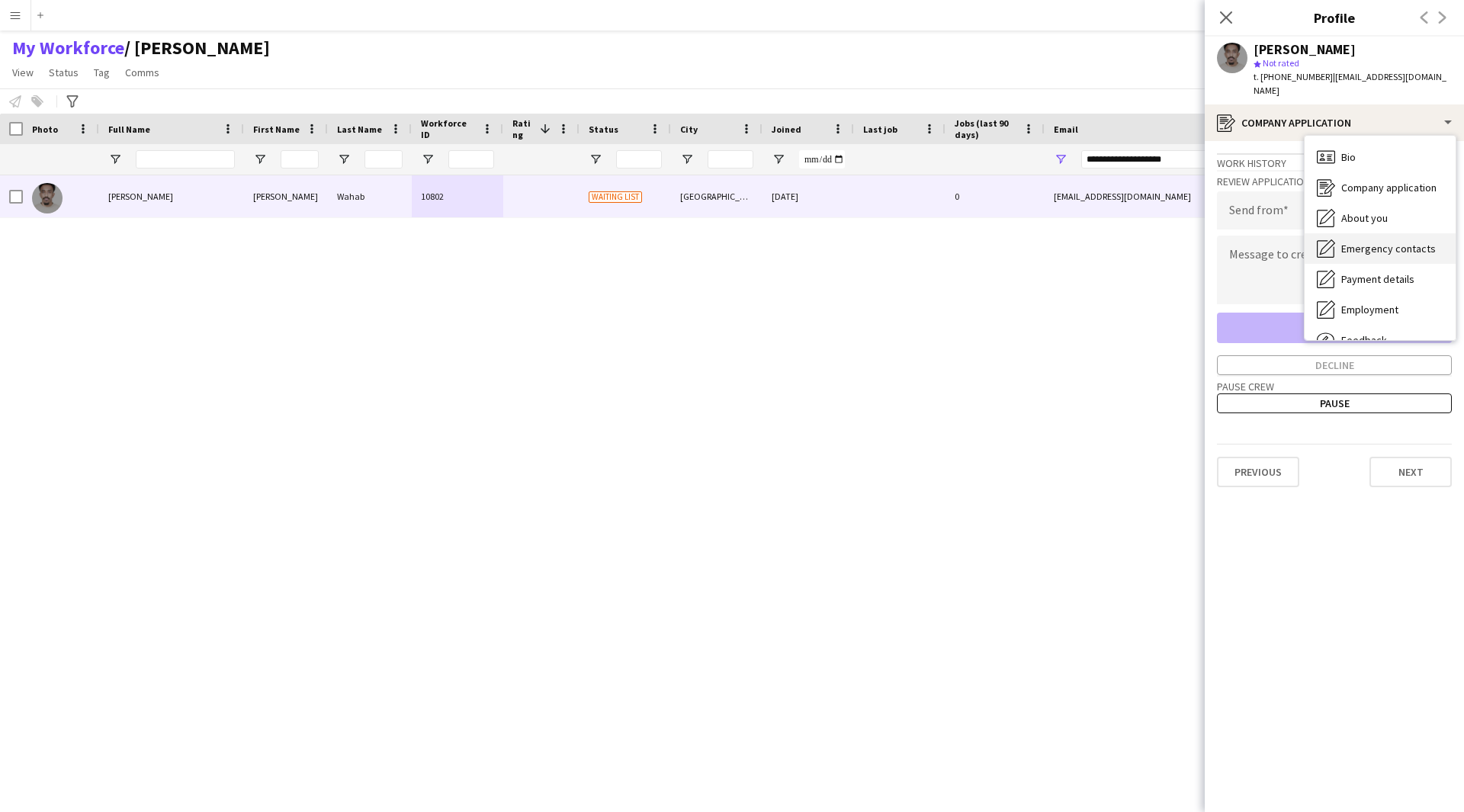
click at [1397, 242] on span "Emergency contacts" at bounding box center [1389, 249] width 95 height 14
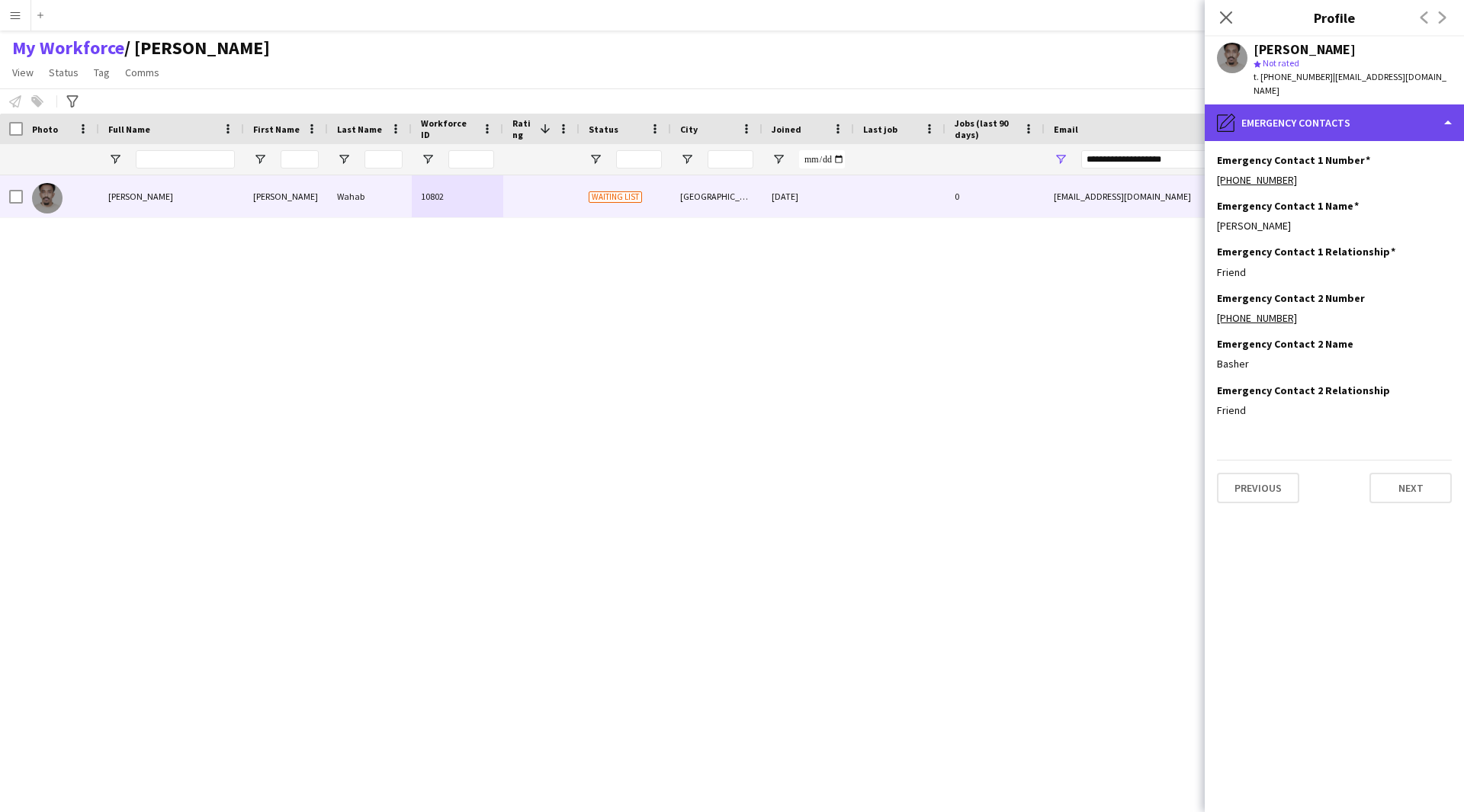
click at [1358, 115] on div "pencil4 Emergency contacts" at bounding box center [1334, 122] width 259 height 36
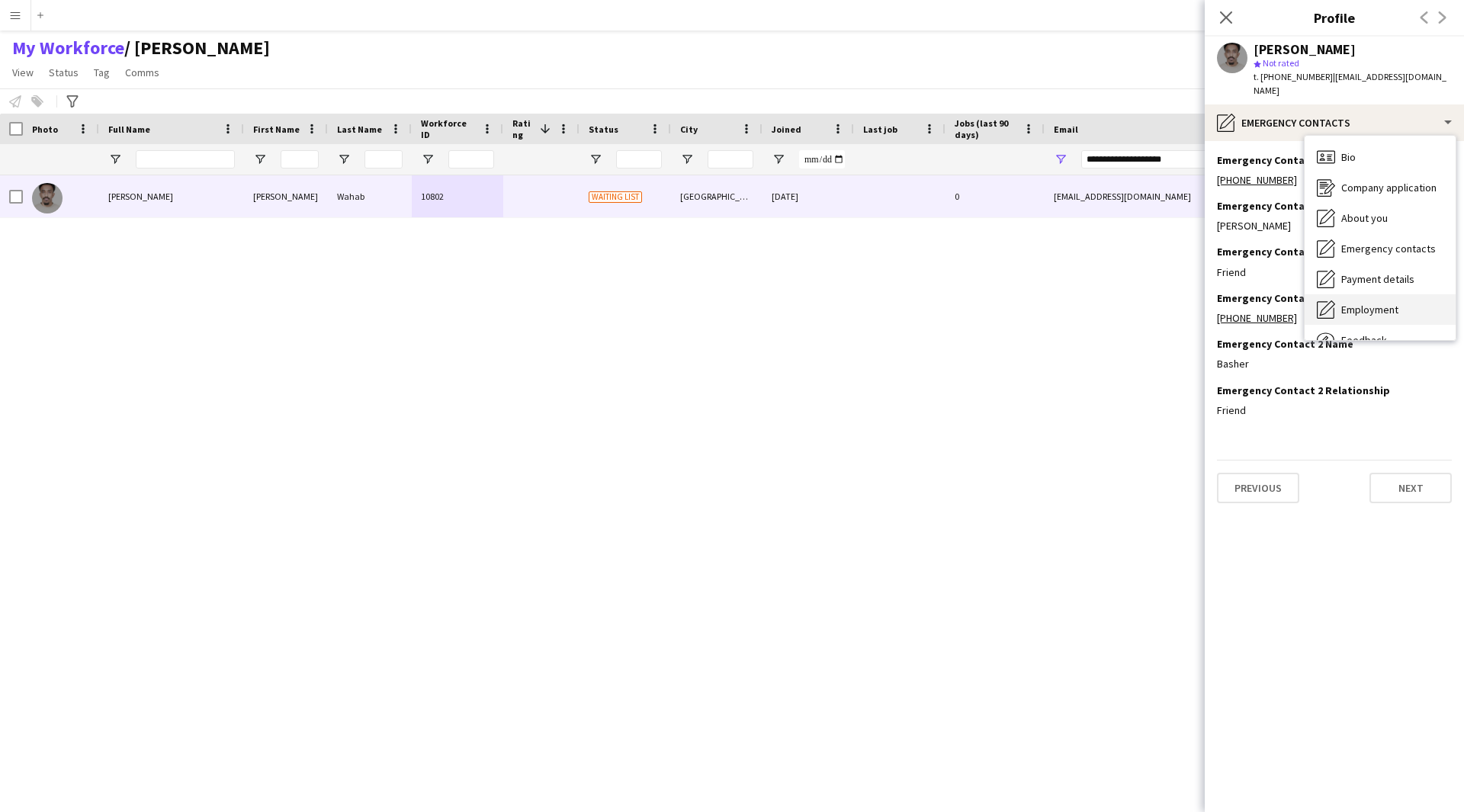
click at [1385, 294] on div "Employment Employment" at bounding box center [1380, 309] width 151 height 30
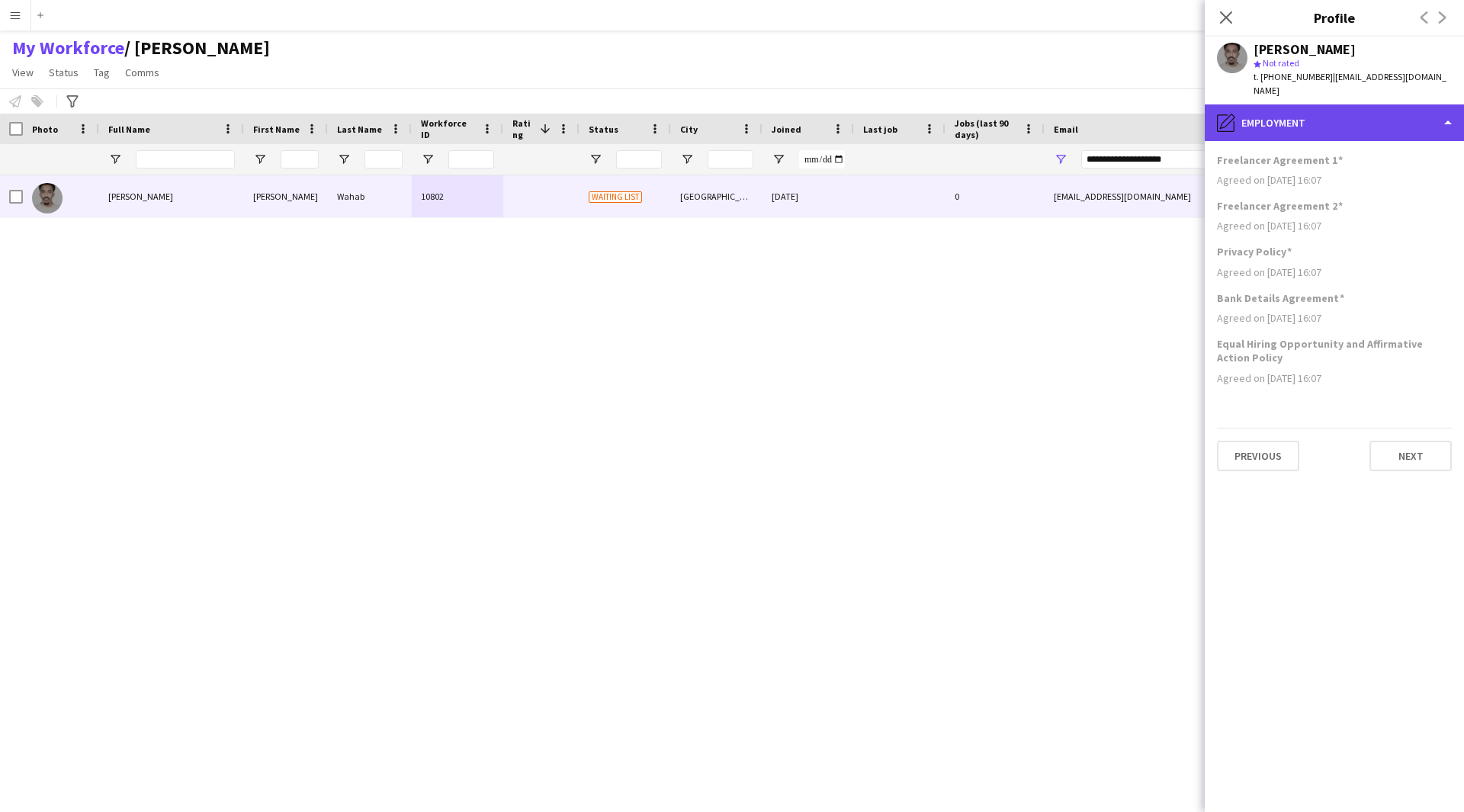
click at [1354, 115] on div "pencil4 Employment" at bounding box center [1334, 122] width 259 height 36
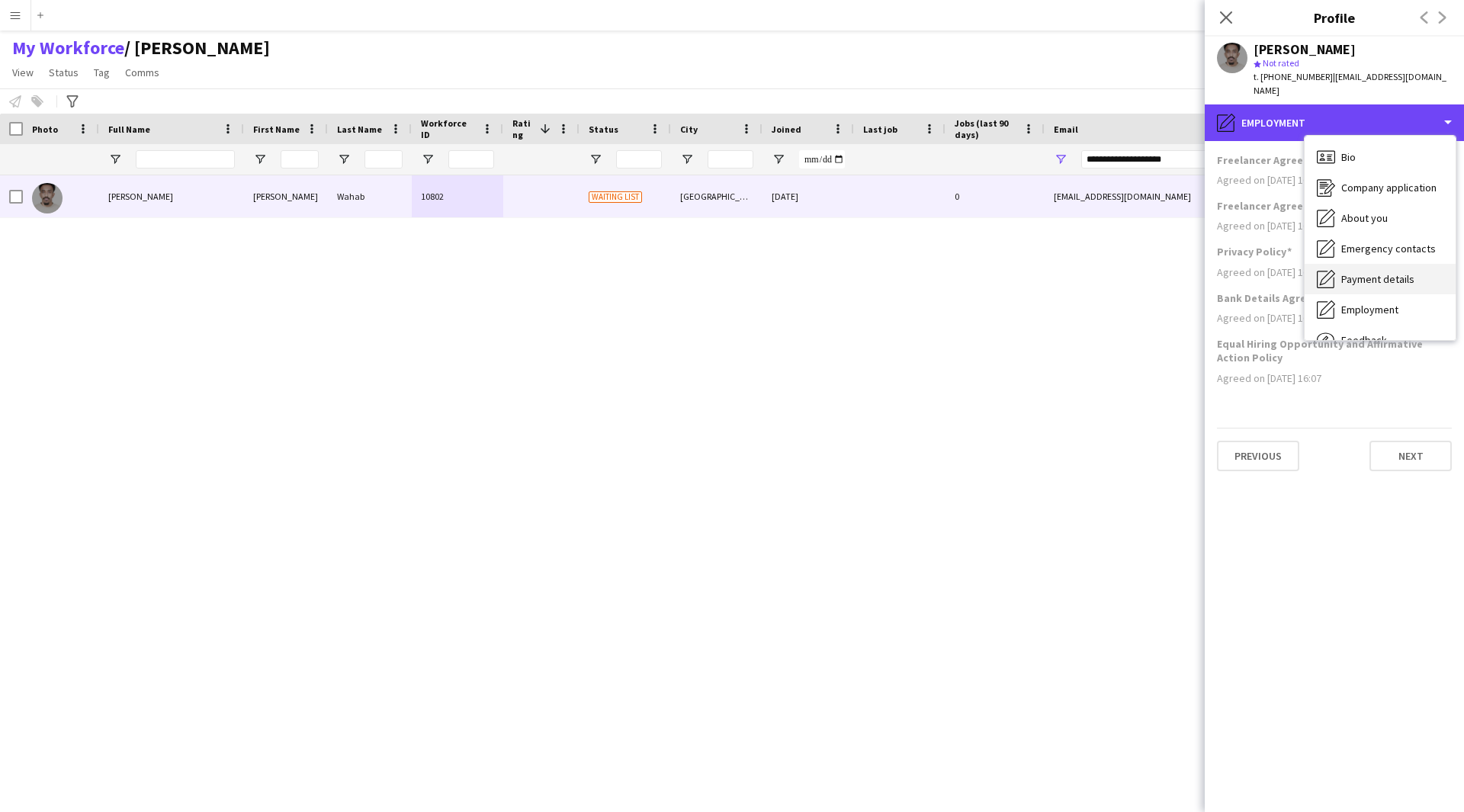
scroll to position [52, 0]
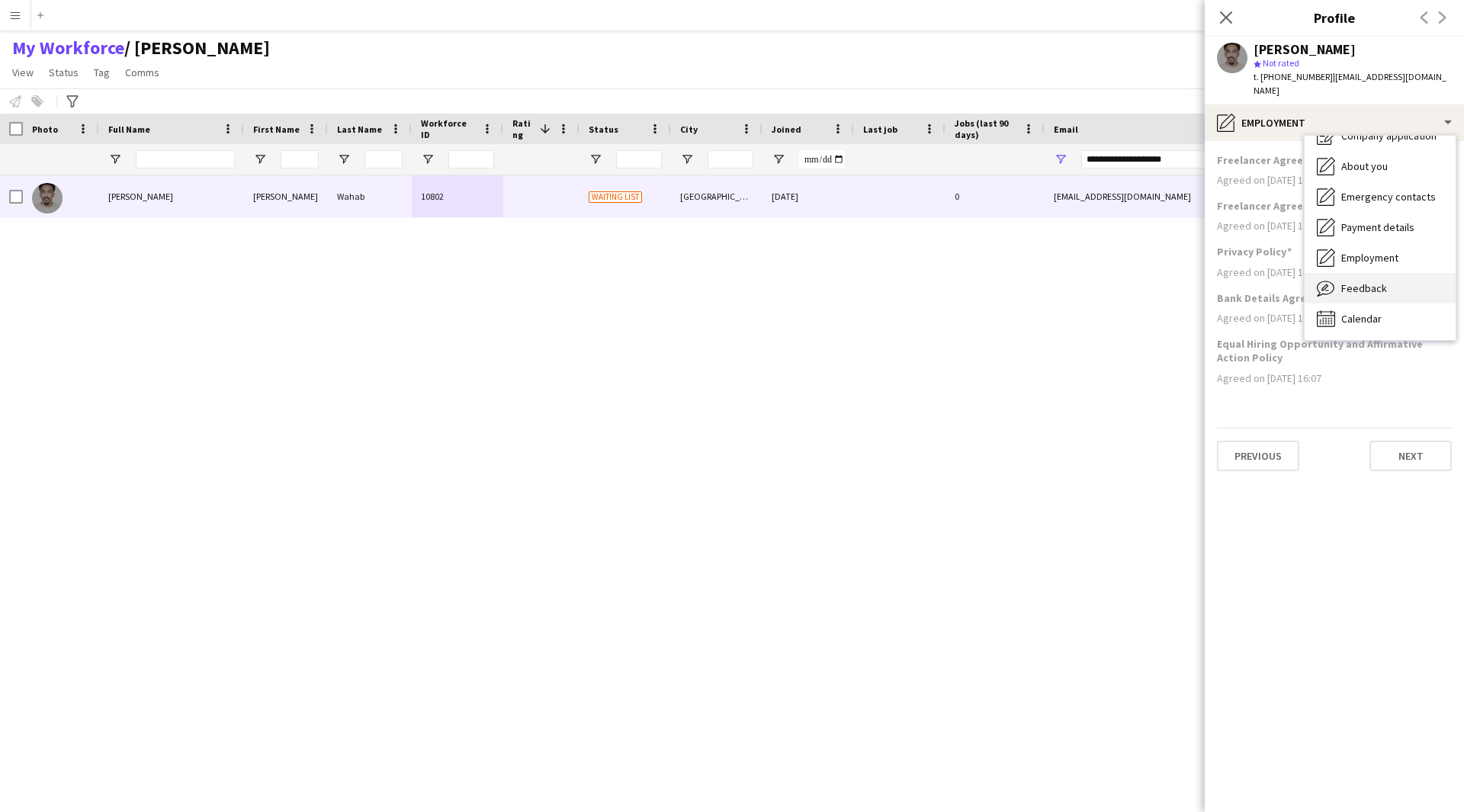
click at [1371, 281] on span "Feedback" at bounding box center [1364, 288] width 46 height 14
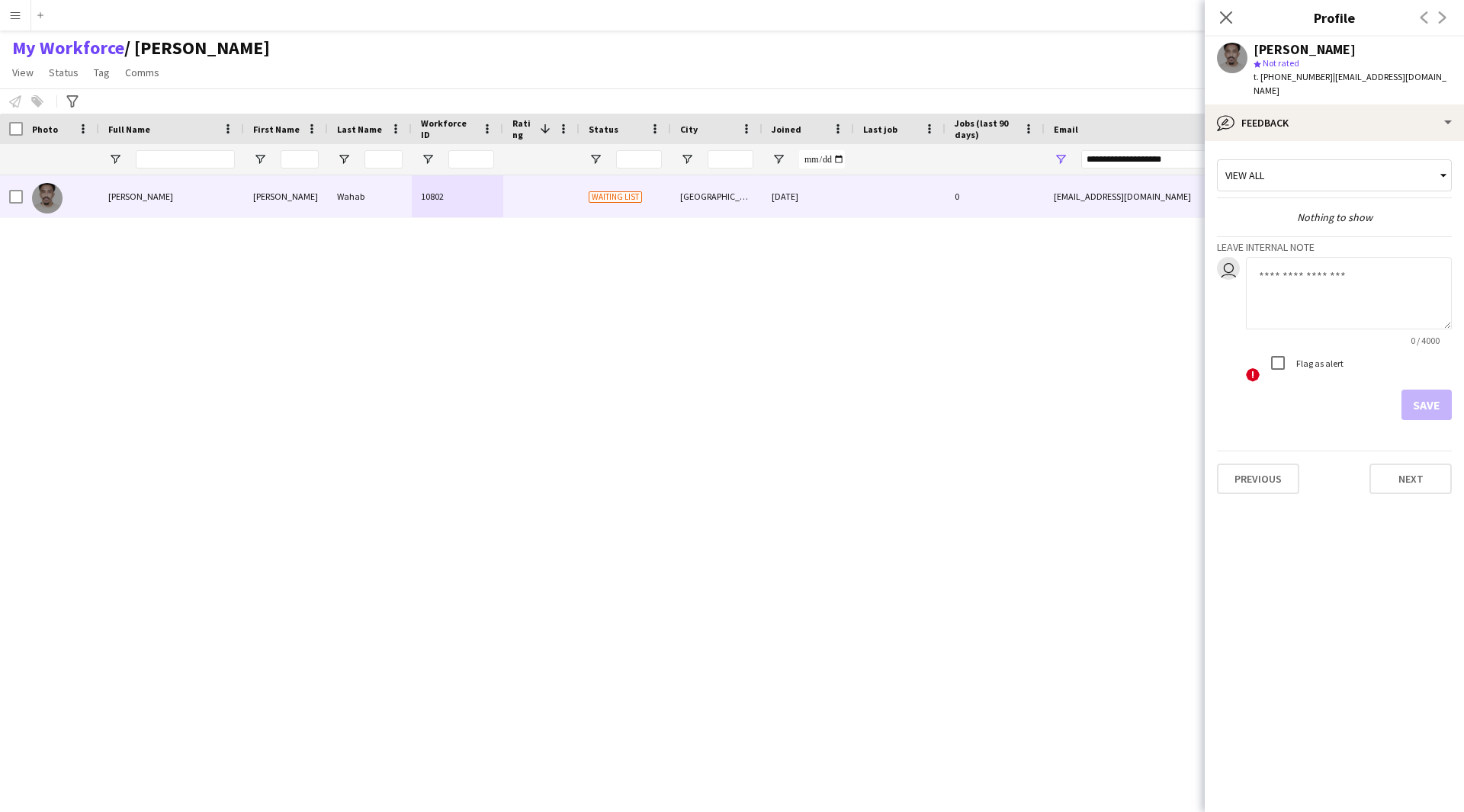
click at [1342, 257] on textarea at bounding box center [1349, 293] width 206 height 72
click at [1342, 273] on textarea at bounding box center [1349, 293] width 206 height 72
type textarea "*"
paste textarea "**********"
type textarea "**********"
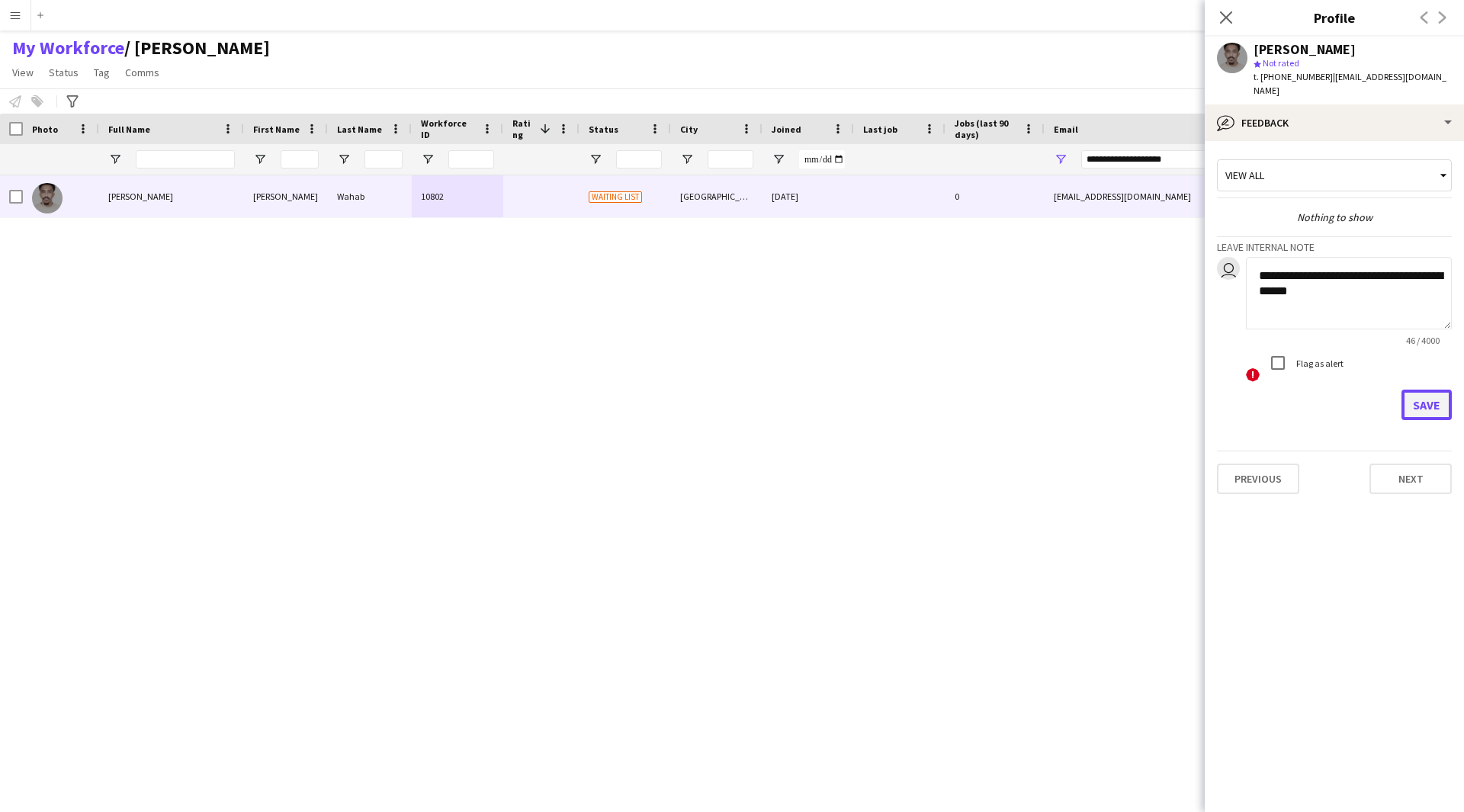
click at [1427, 390] on button "Save" at bounding box center [1426, 404] width 50 height 30
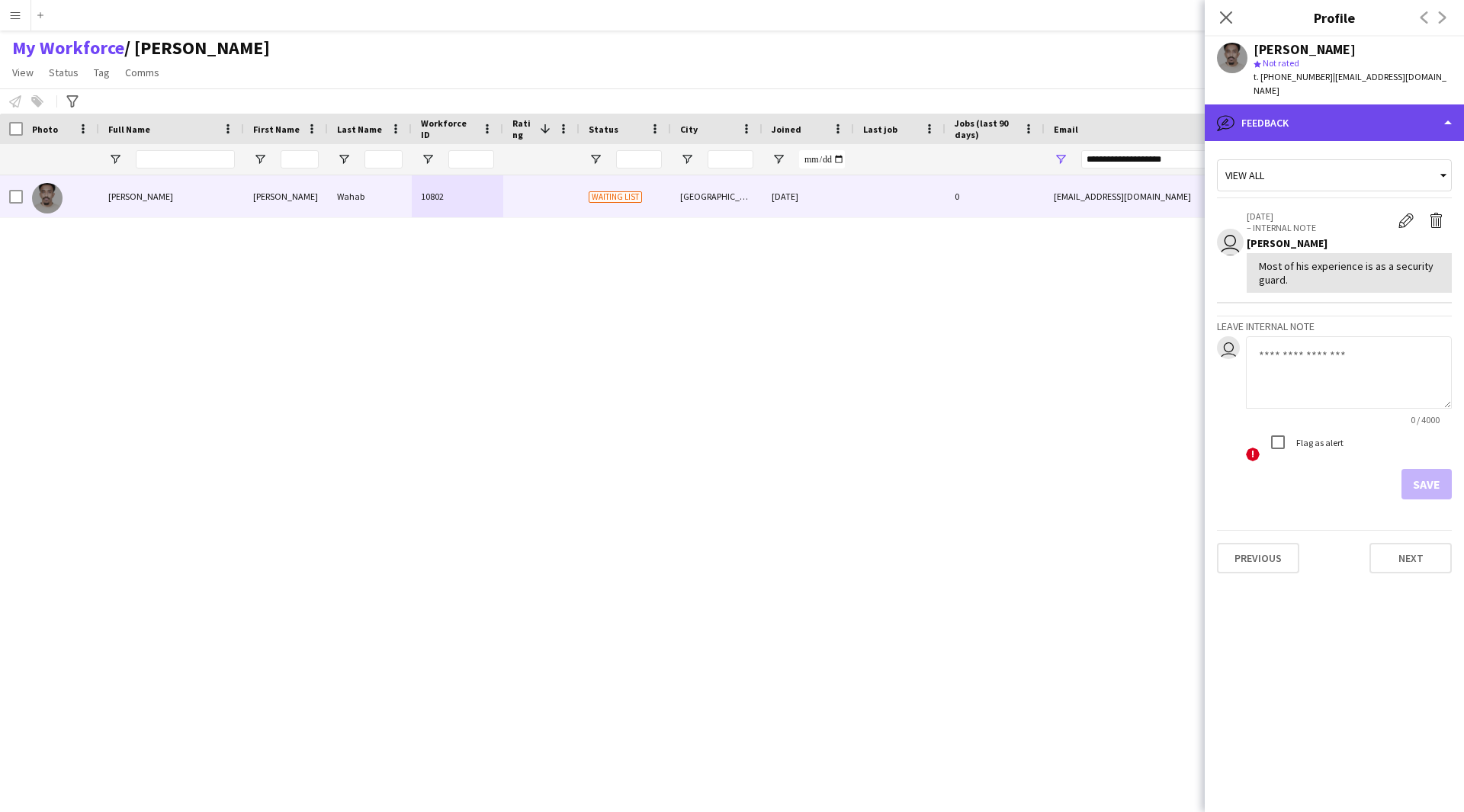
click at [1290, 115] on div "bubble-pencil Feedback" at bounding box center [1334, 122] width 259 height 36
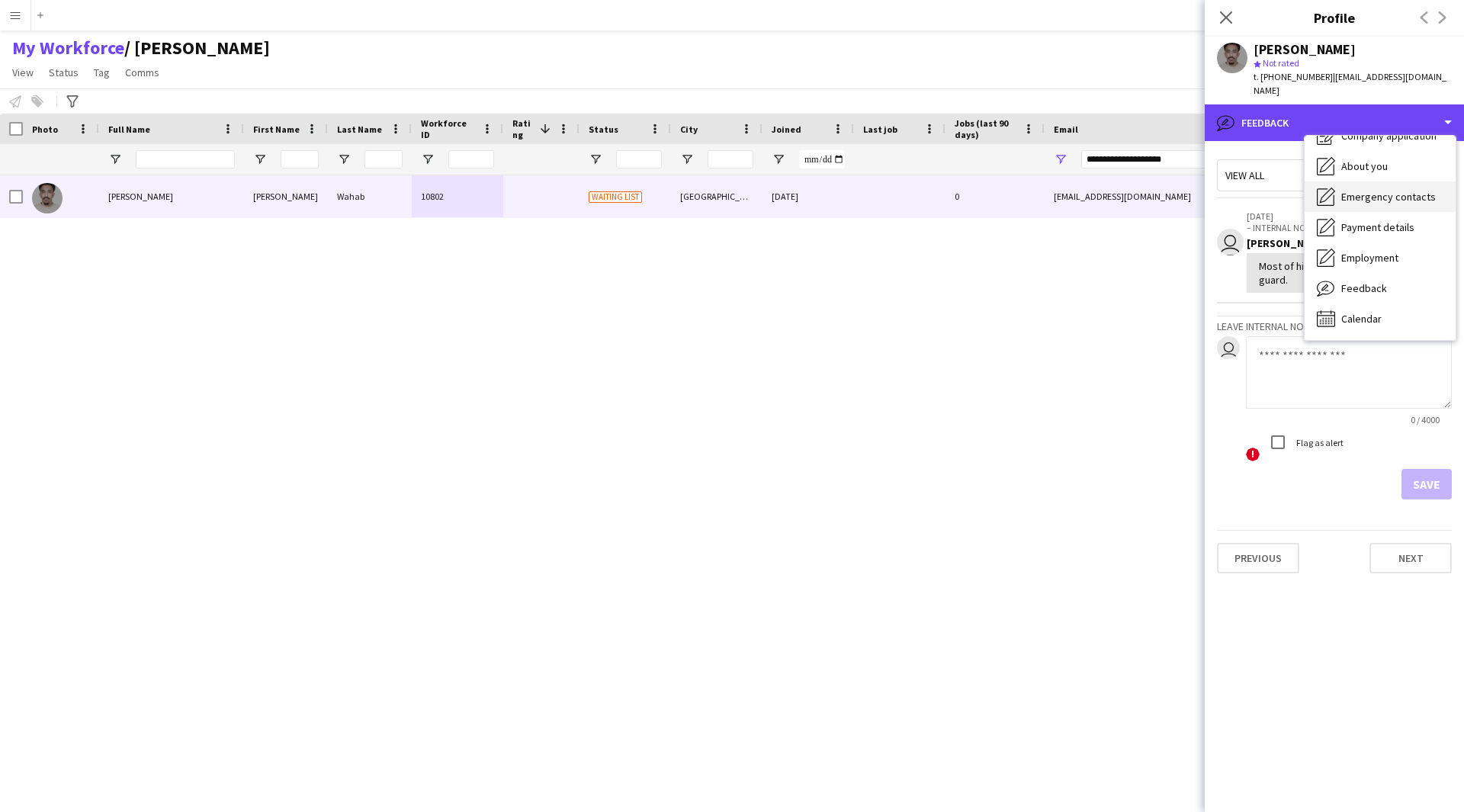
scroll to position [0, 0]
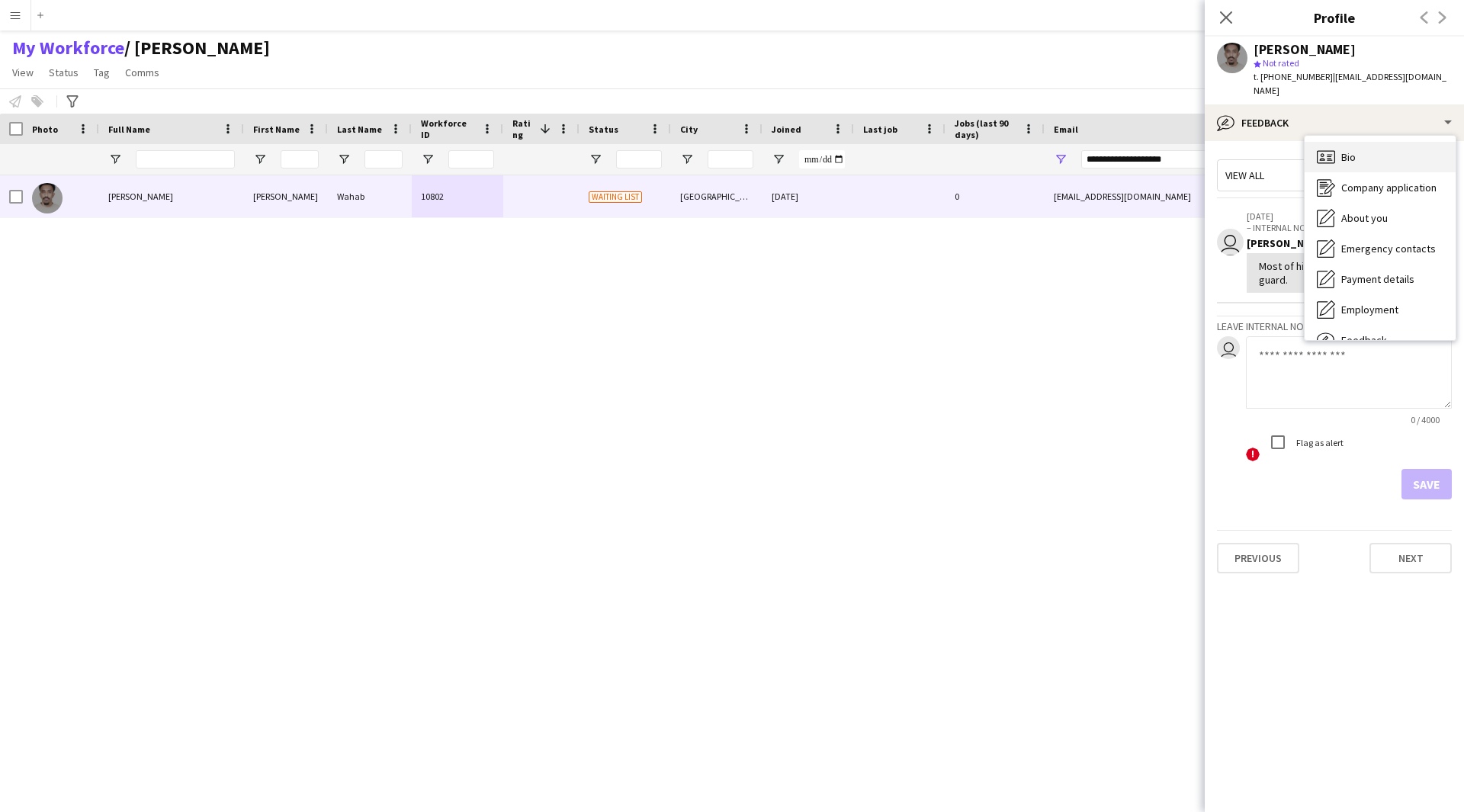
click at [1358, 153] on div "Bio Bio" at bounding box center [1380, 157] width 151 height 30
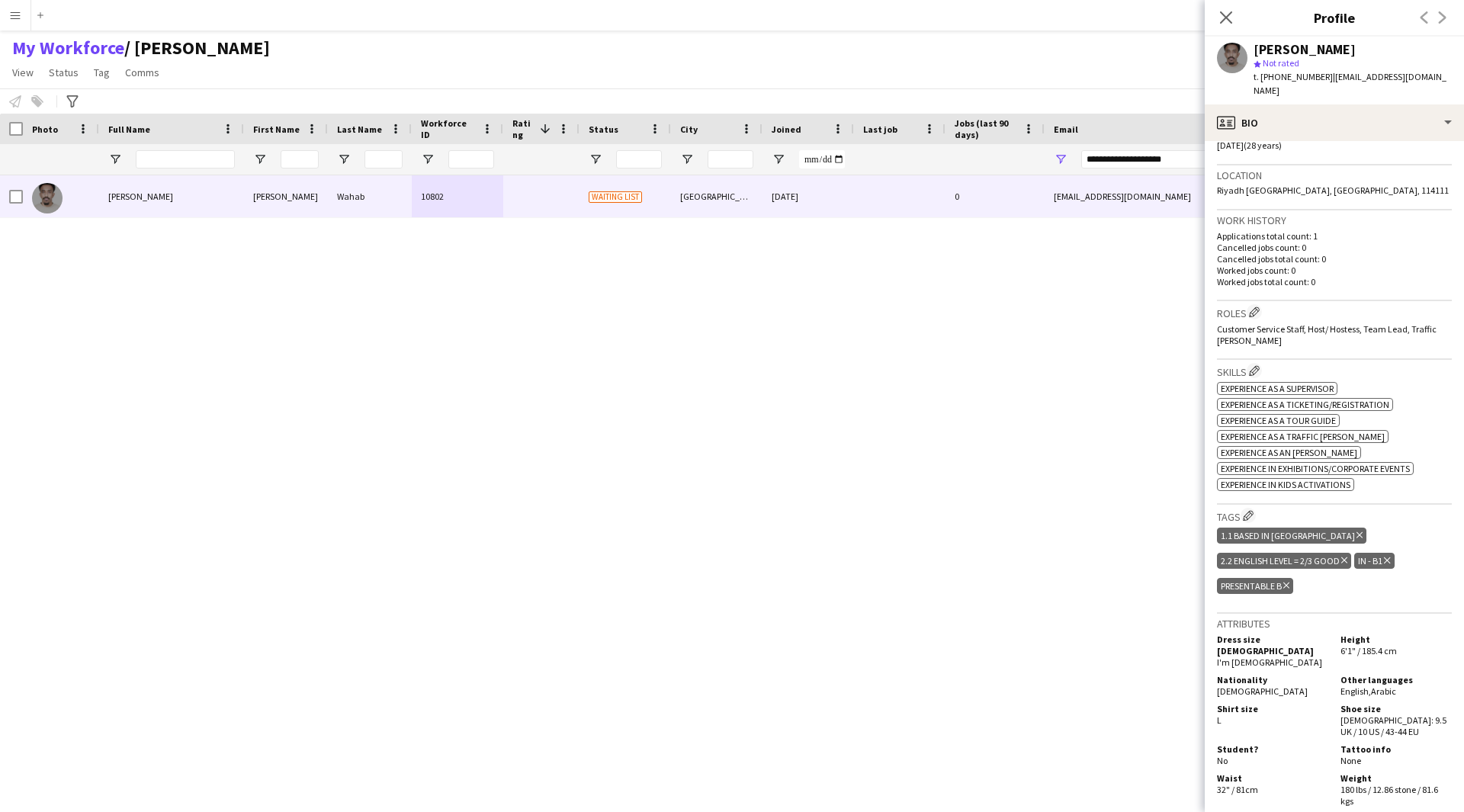
scroll to position [253, 0]
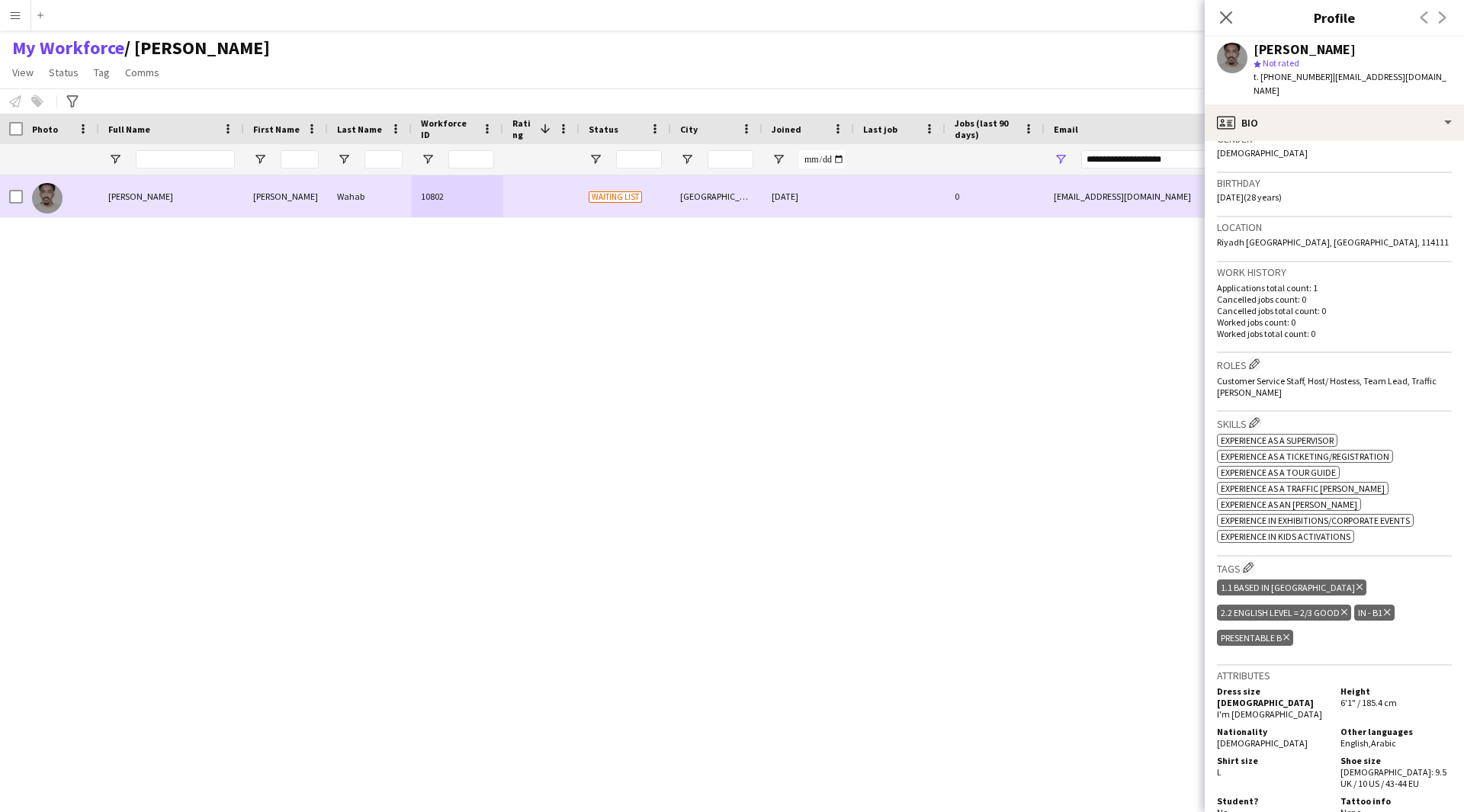
click at [11, 207] on div at bounding box center [16, 196] width 14 height 43
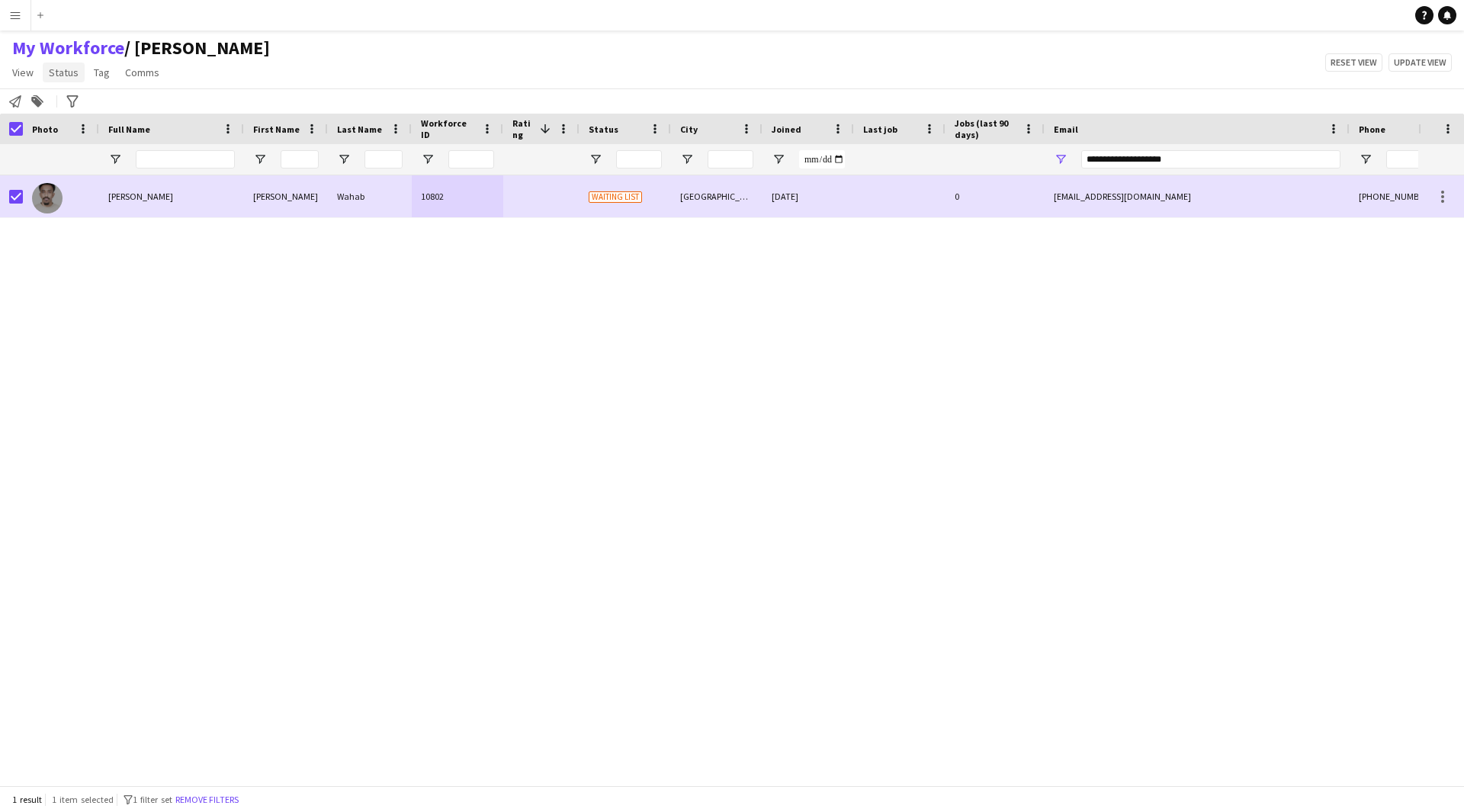
click at [54, 76] on span "Status" at bounding box center [64, 73] width 29 height 14
click at [96, 106] on link "Edit" at bounding box center [97, 105] width 107 height 32
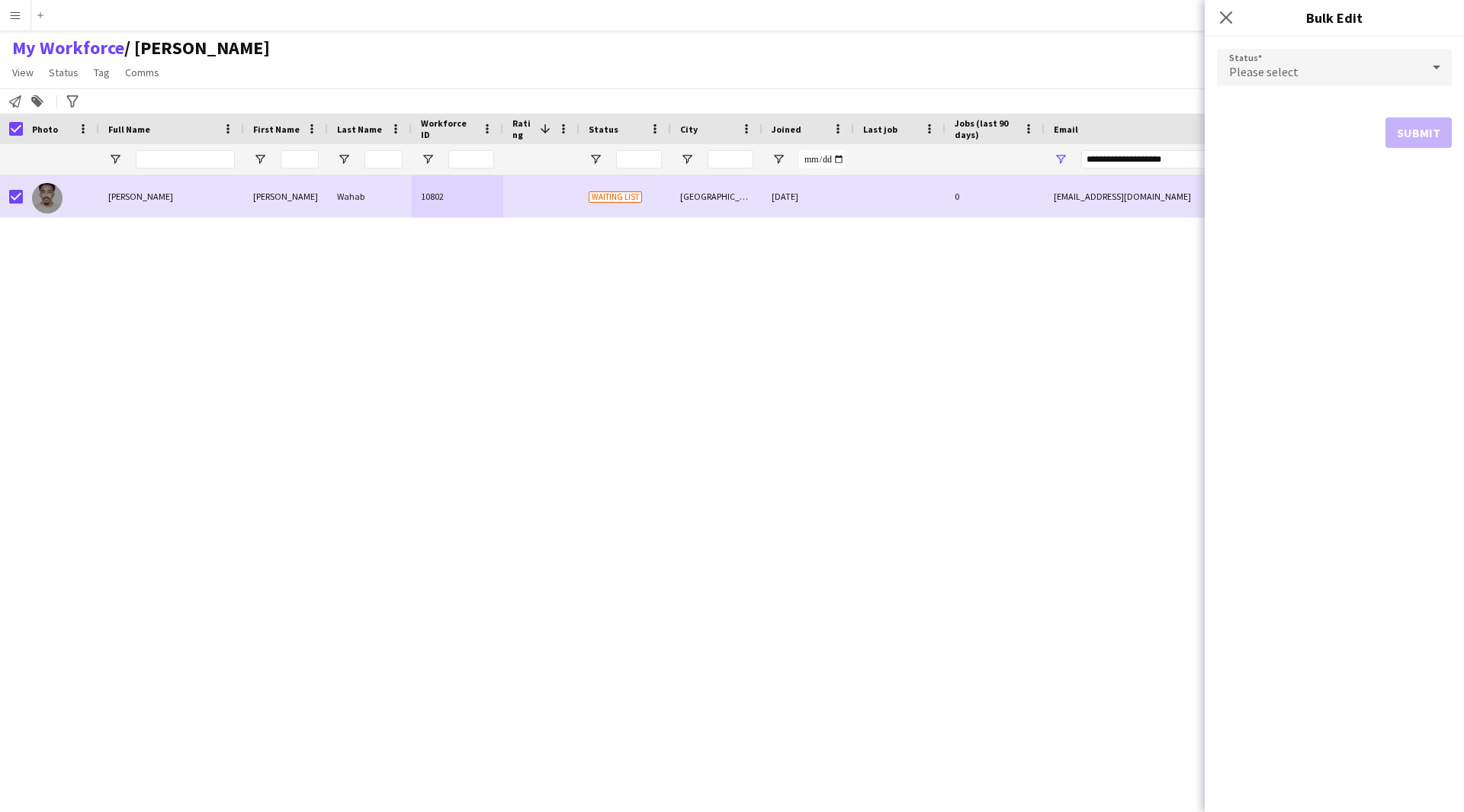
click at [1298, 73] on div "Please select" at bounding box center [1319, 67] width 205 height 36
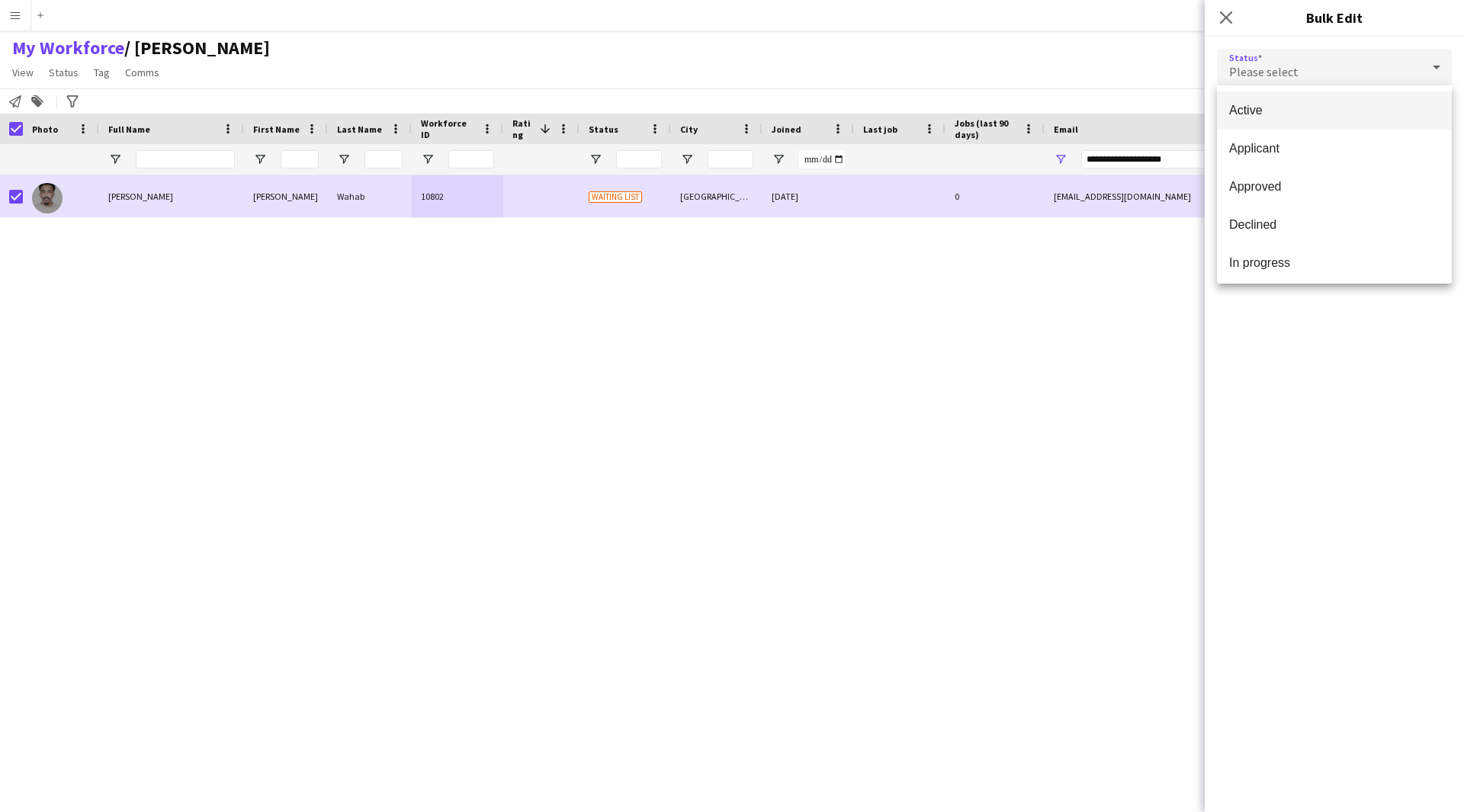
click at [1324, 108] on span "Active" at bounding box center [1335, 110] width 211 height 15
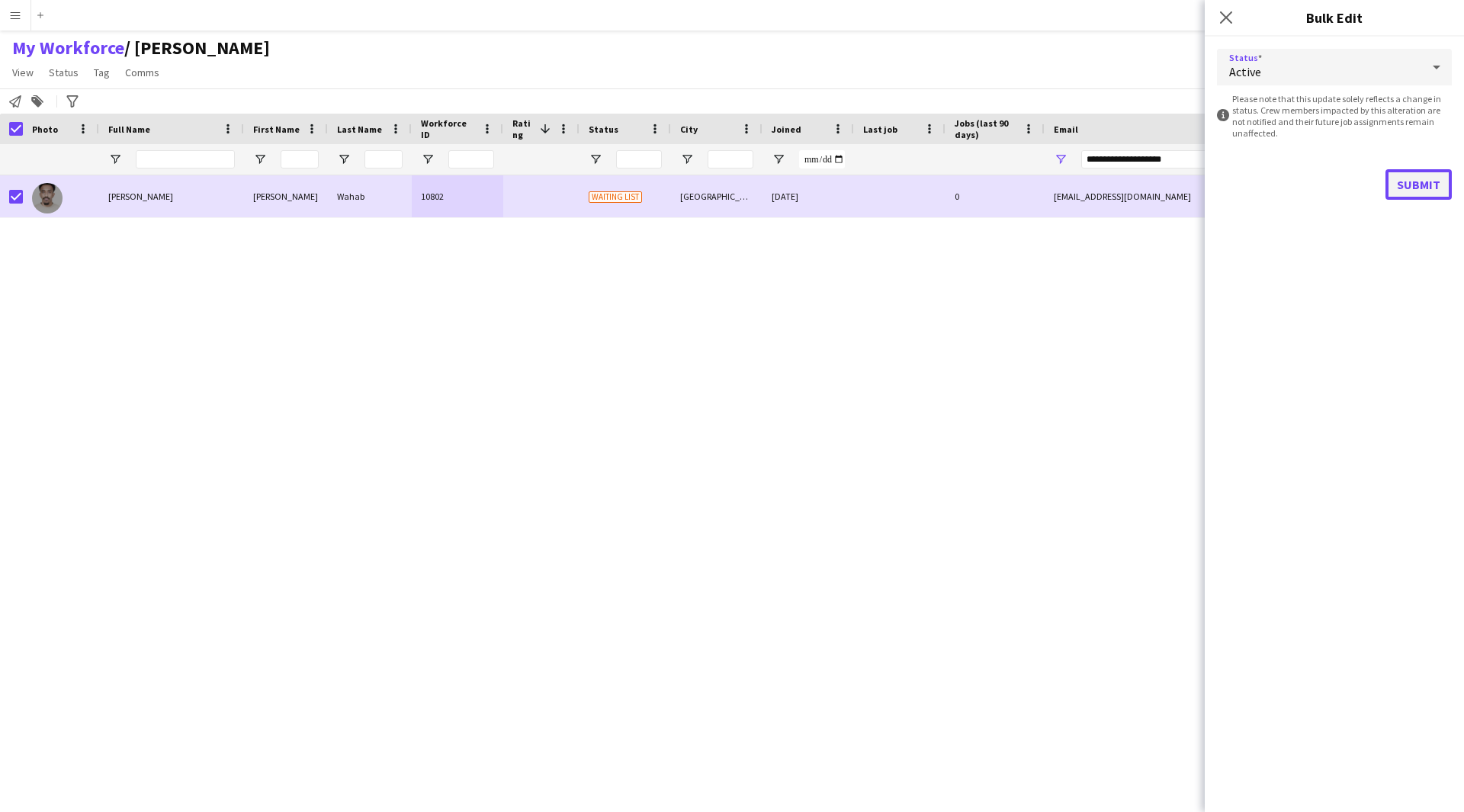
click at [1435, 184] on button "Submit" at bounding box center [1419, 184] width 67 height 30
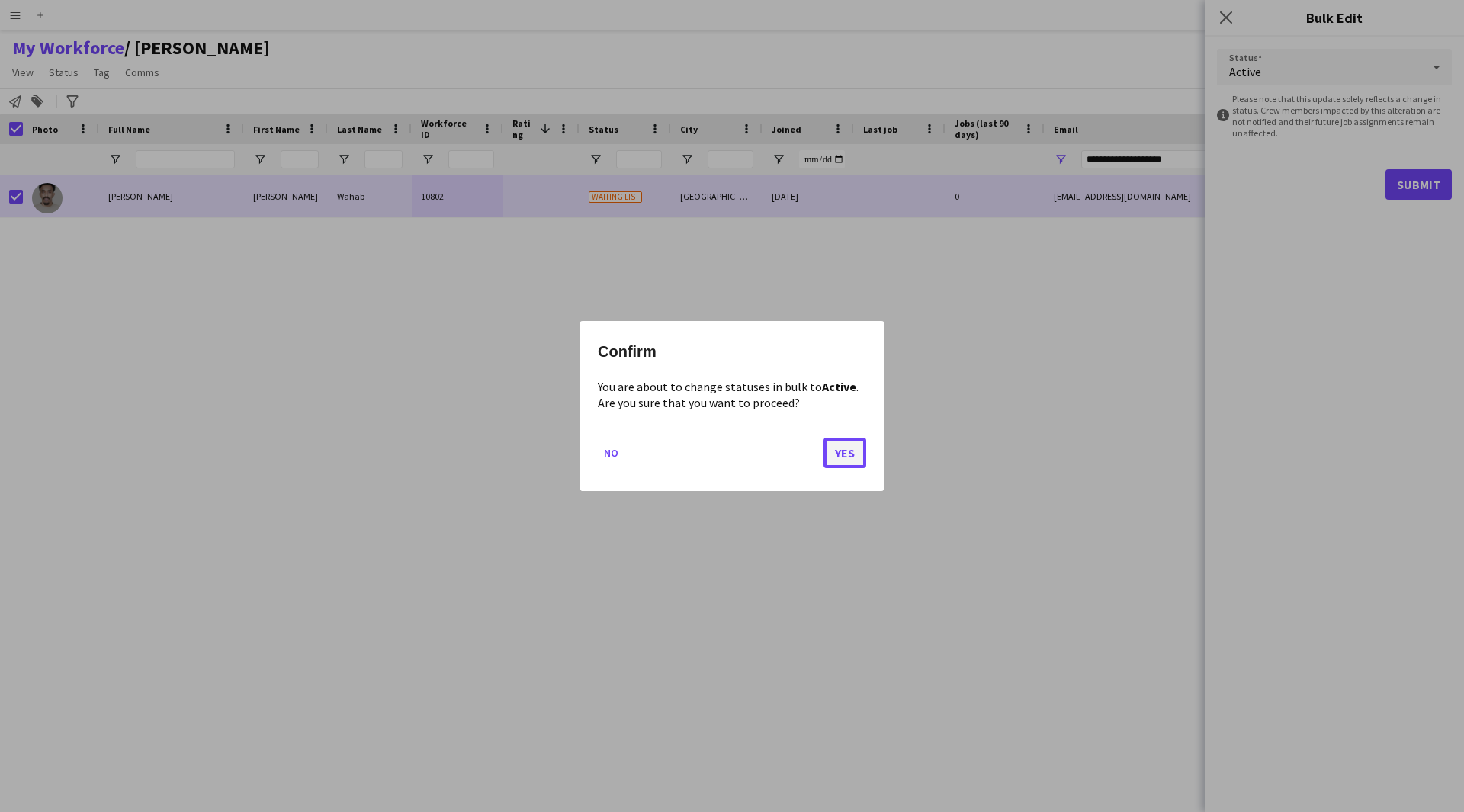
click at [854, 447] on button "Yes" at bounding box center [845, 452] width 43 height 30
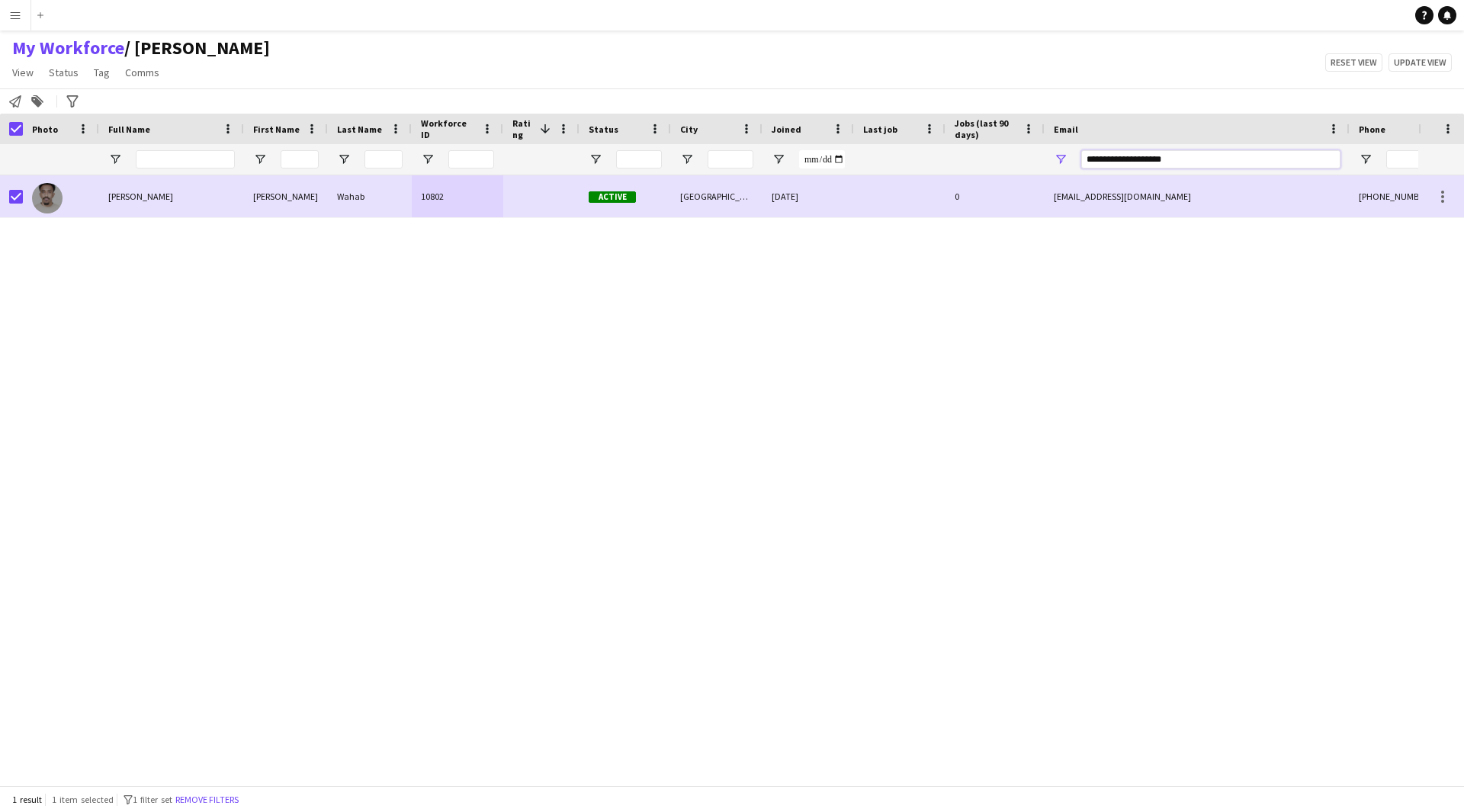
drag, startPoint x: 1225, startPoint y: 164, endPoint x: 768, endPoint y: 229, distance: 461.6
click at [768, 229] on div "Workforce Details First Name Last Name Workforce ID 1" at bounding box center [732, 449] width 1464 height 672
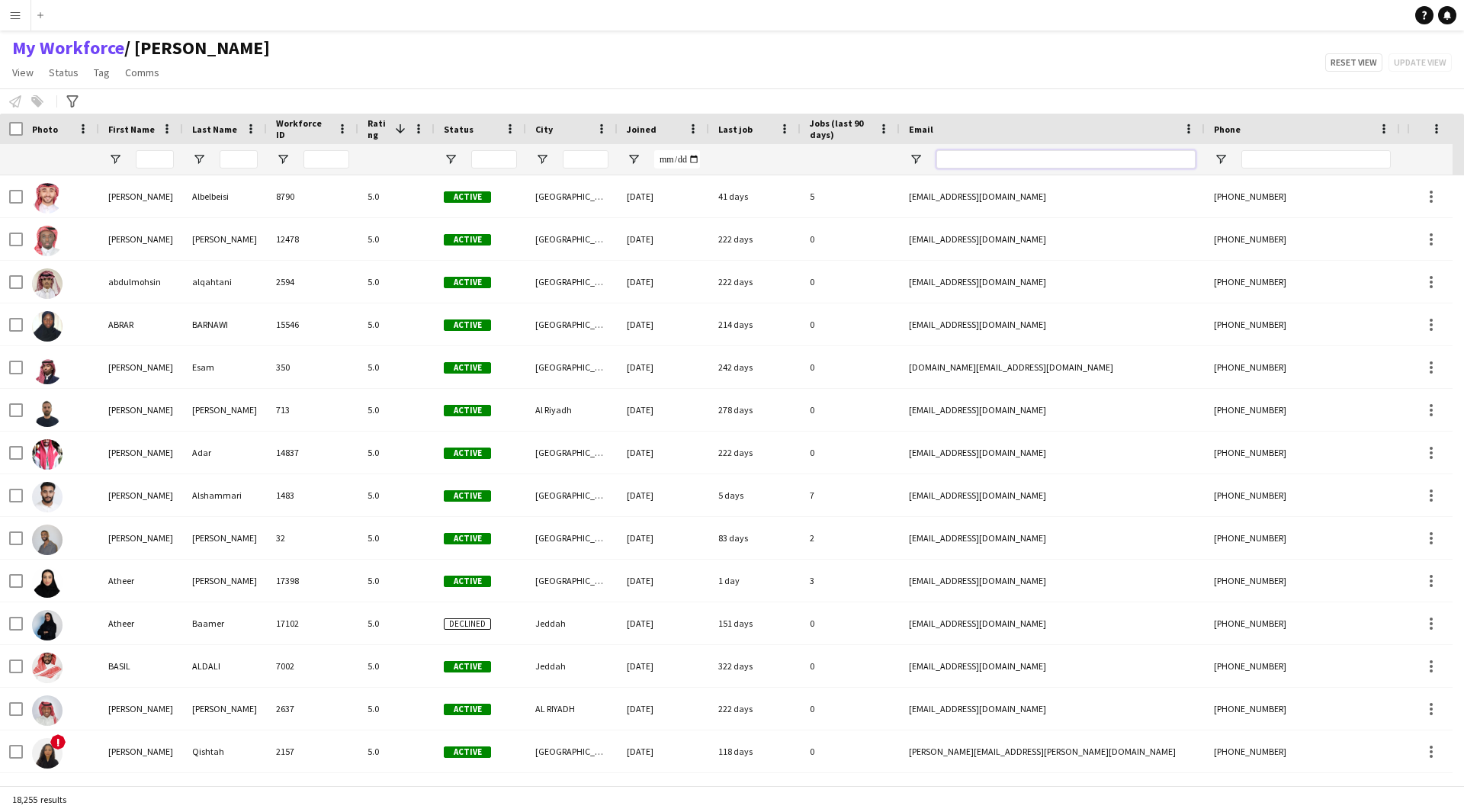
click at [1038, 162] on input "Email Filter Input" at bounding box center [1066, 160] width 259 height 19
paste input "**********"
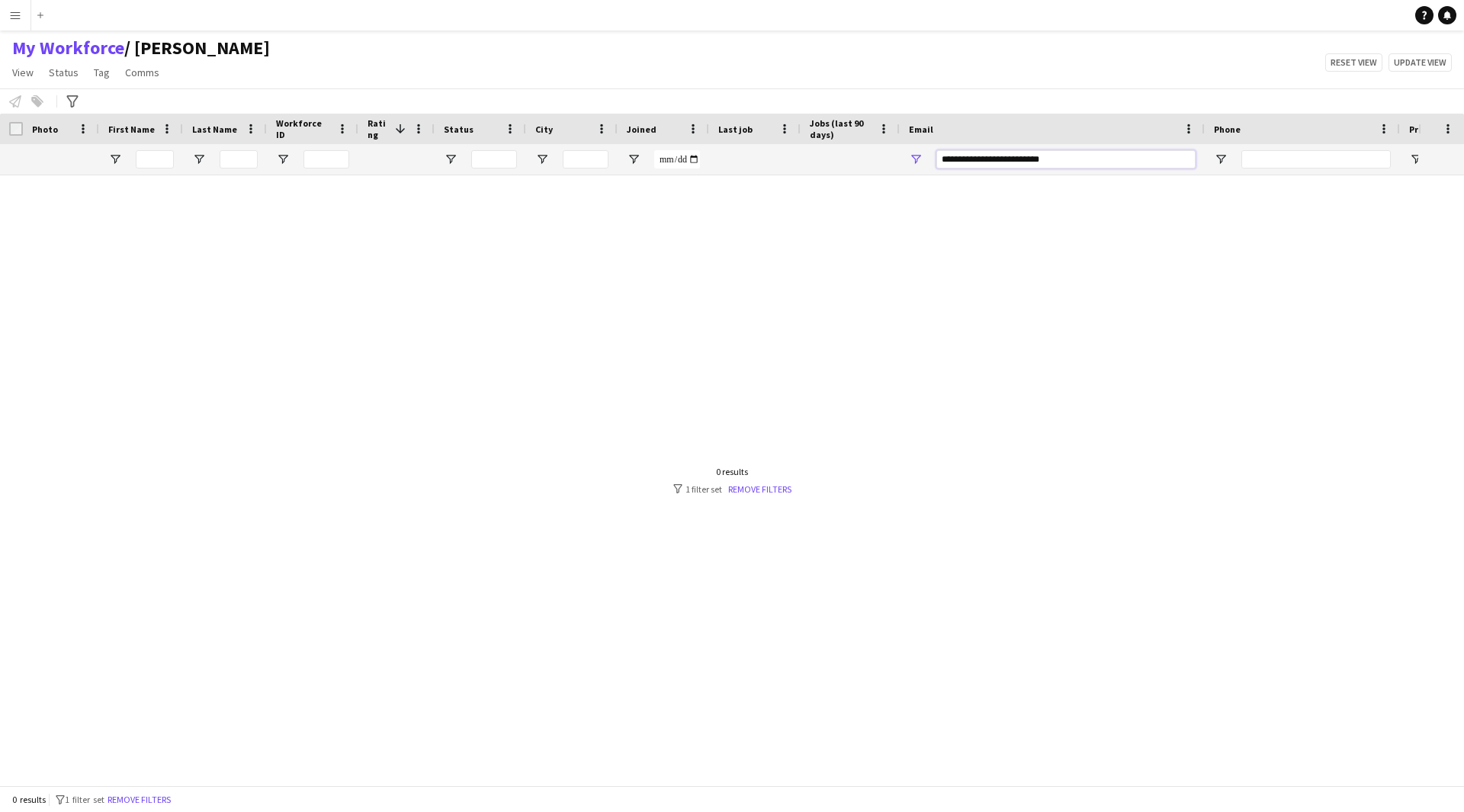
click at [947, 161] on input "**********" at bounding box center [1066, 160] width 259 height 19
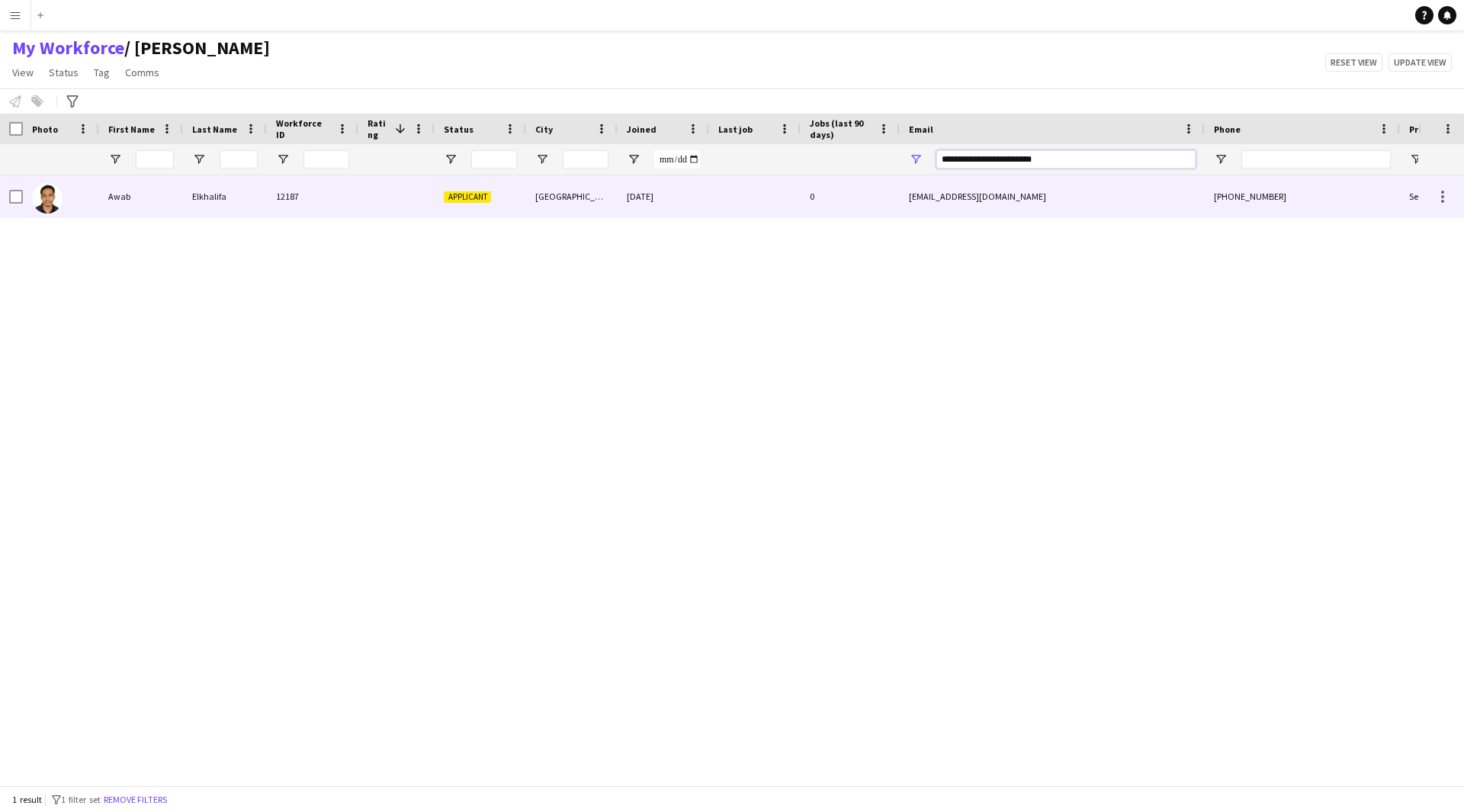
type input "**********"
click at [881, 197] on div "0" at bounding box center [850, 196] width 99 height 42
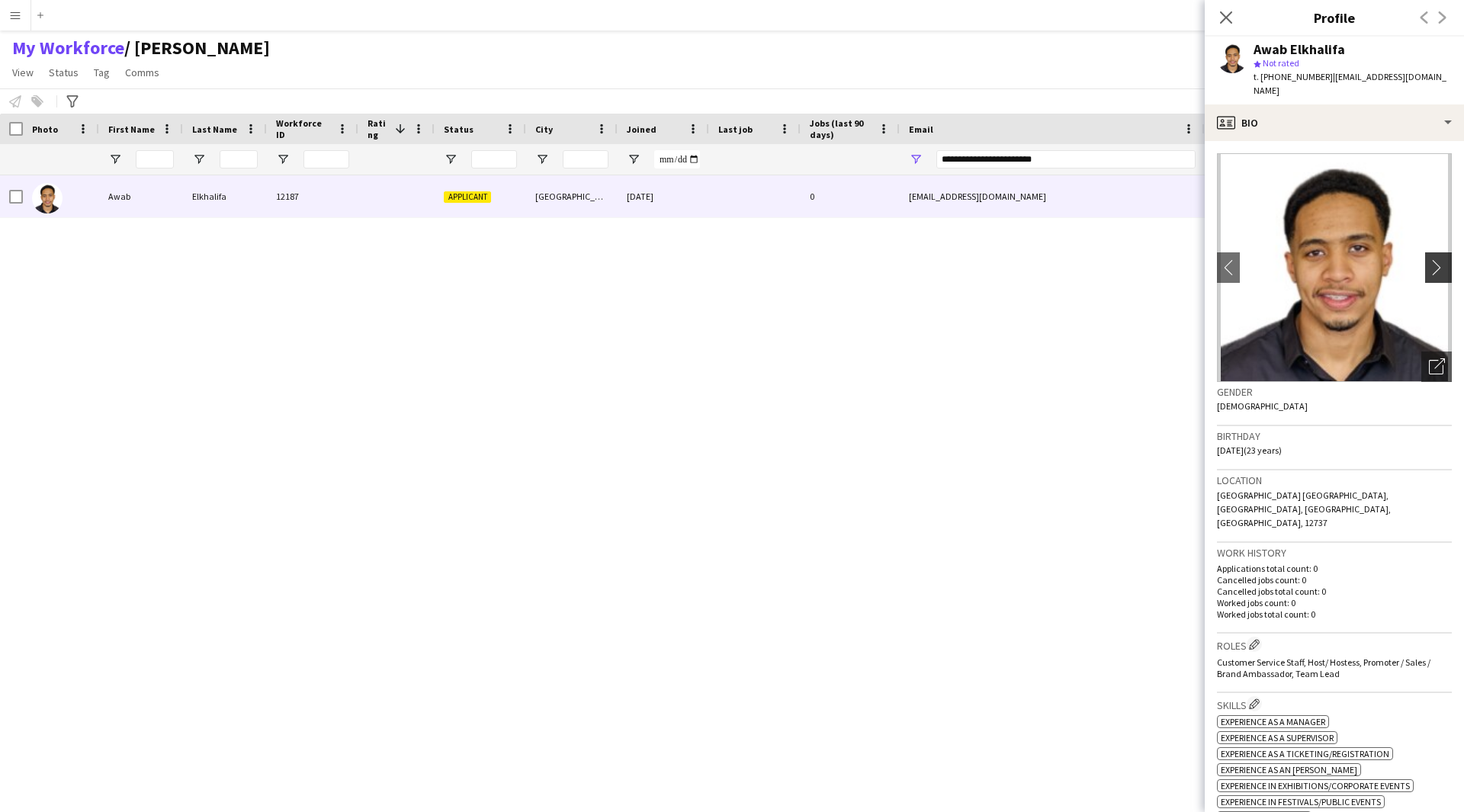
click at [1429, 259] on app-icon "chevron-right" at bounding box center [1441, 267] width 23 height 16
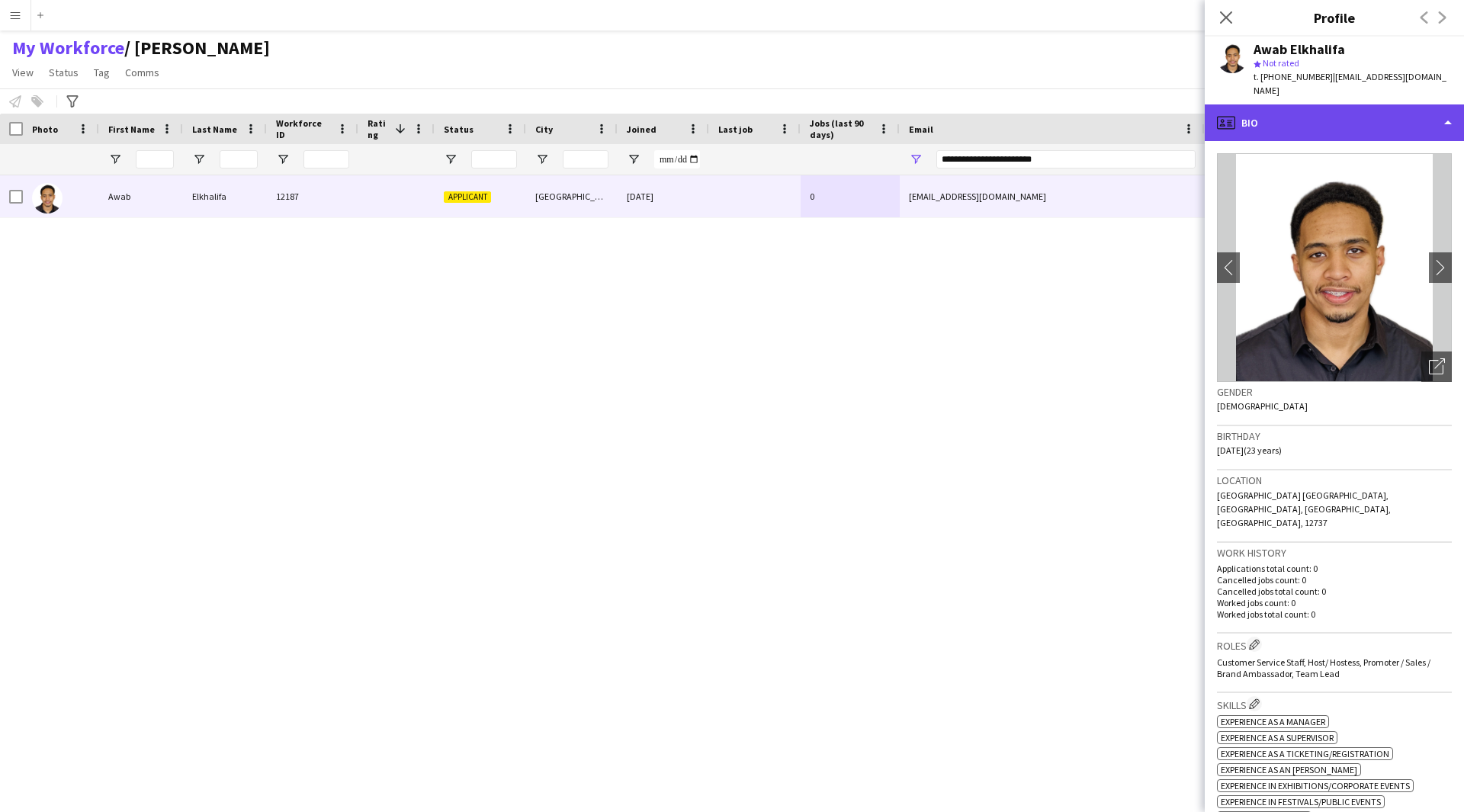
click at [1320, 121] on div "profile Bio" at bounding box center [1334, 122] width 259 height 36
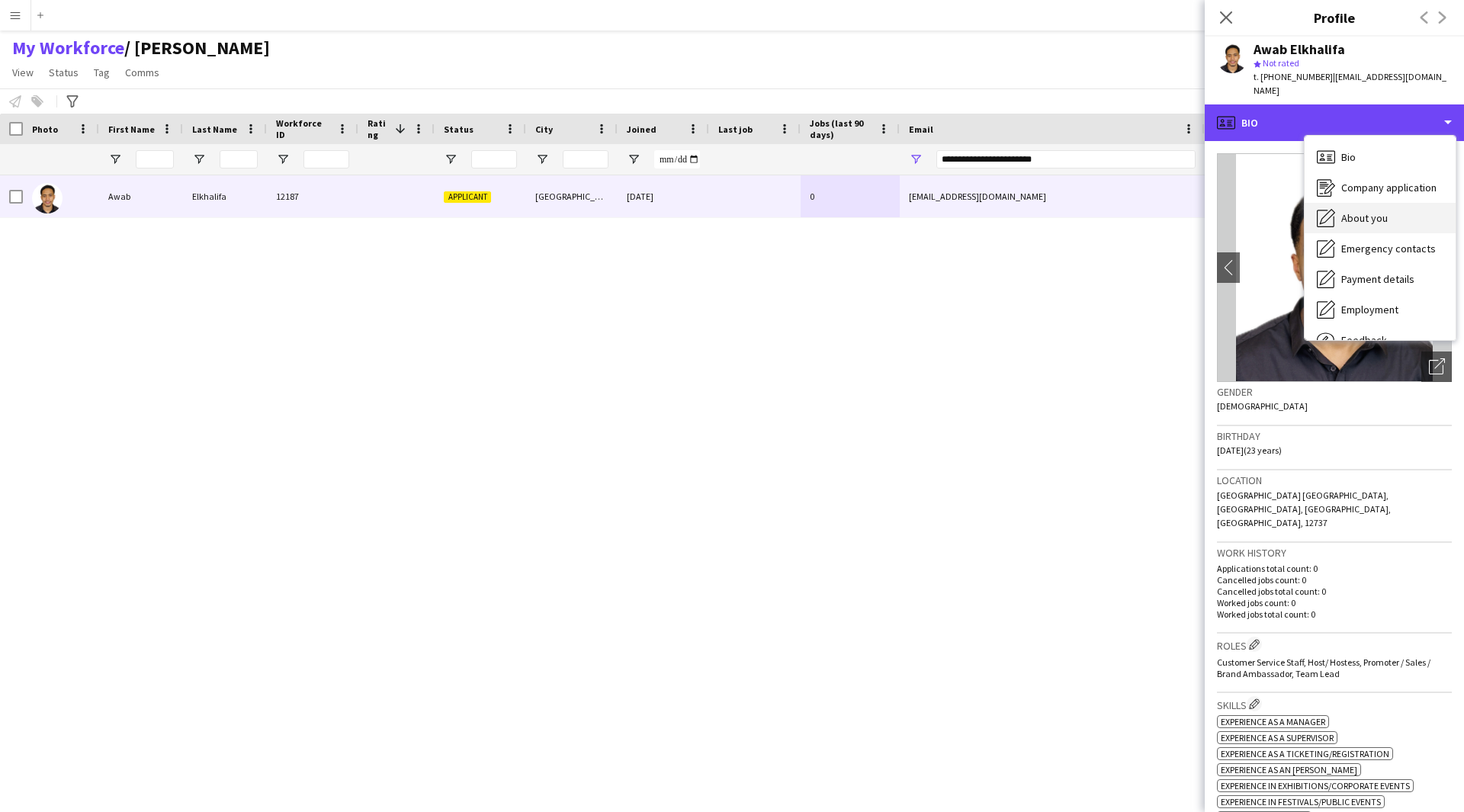
scroll to position [52, 0]
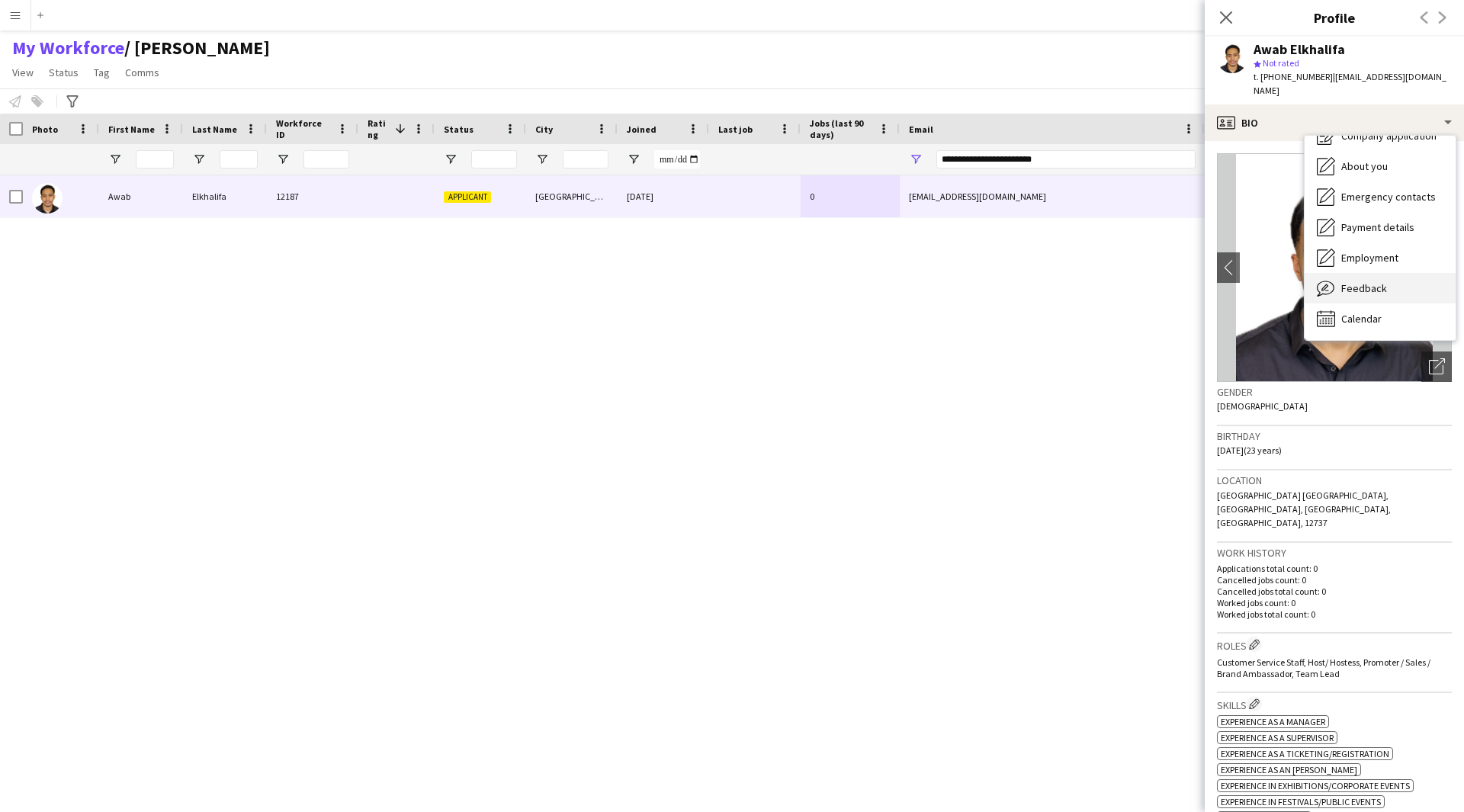
click at [1363, 281] on span "Feedback" at bounding box center [1364, 288] width 46 height 14
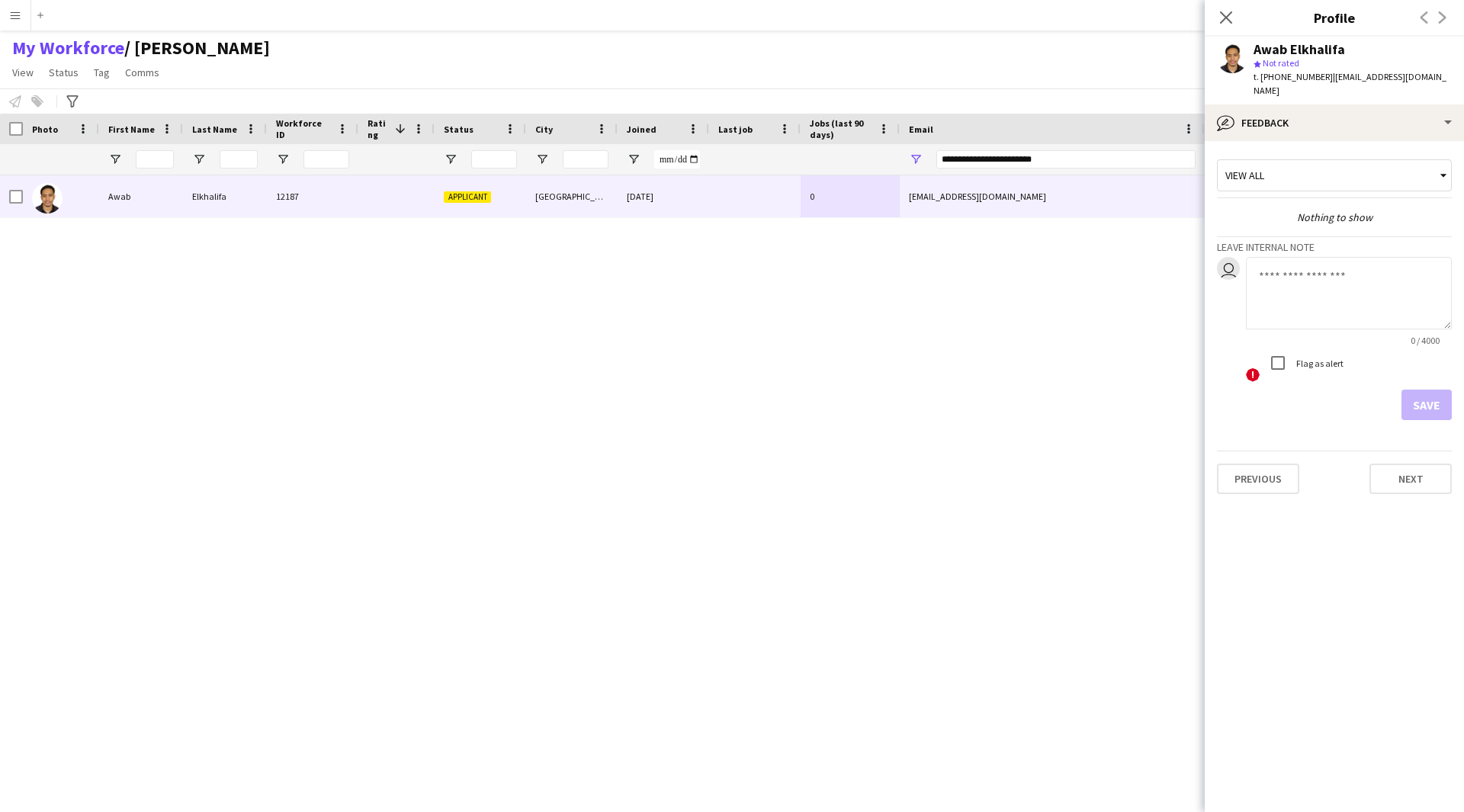
click at [1284, 277] on textarea at bounding box center [1349, 293] width 206 height 72
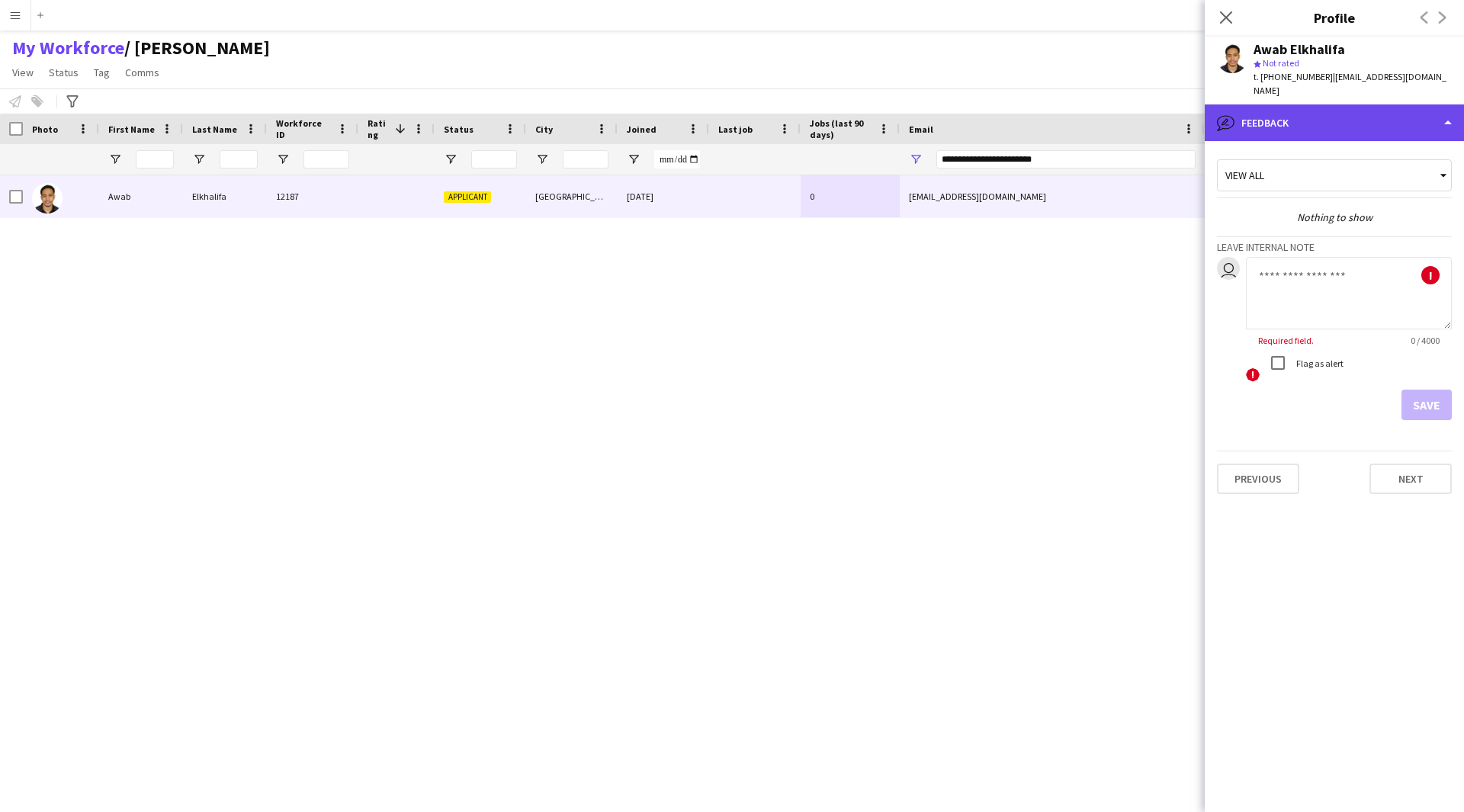
click at [1370, 105] on div "bubble-pencil Feedback" at bounding box center [1334, 122] width 259 height 36
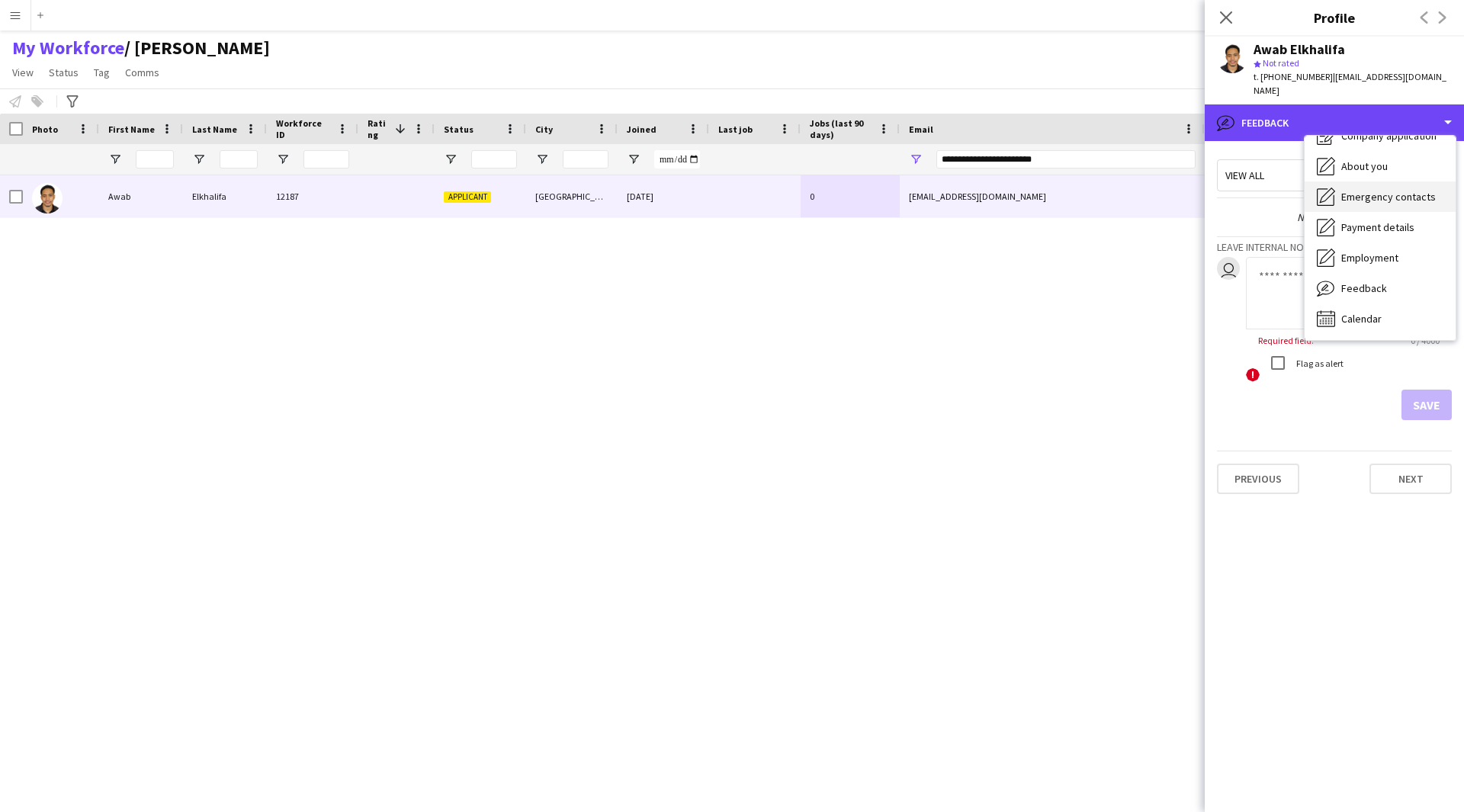
scroll to position [0, 0]
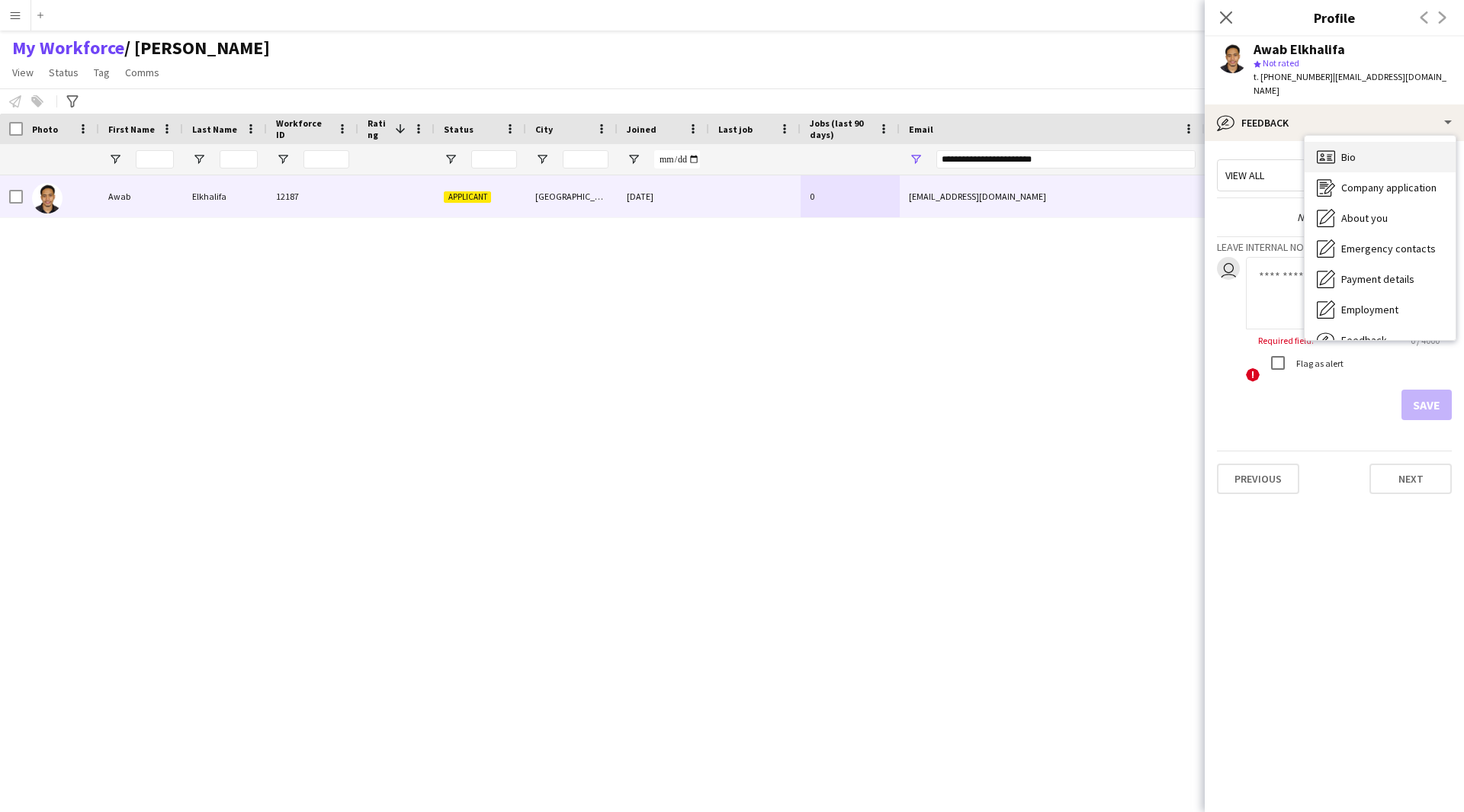
click at [1393, 142] on div "Bio Bio" at bounding box center [1380, 157] width 151 height 30
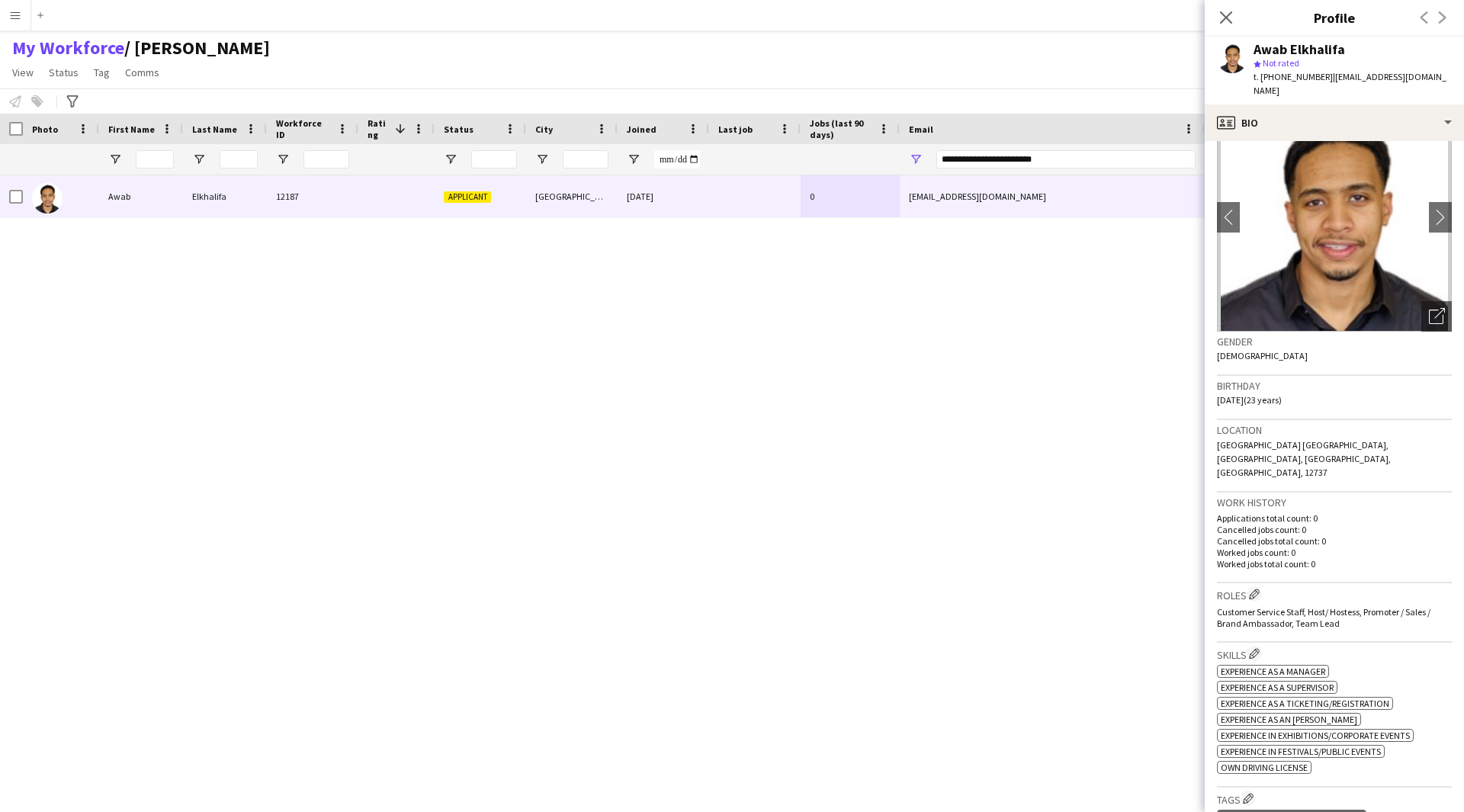
scroll to position [17, 0]
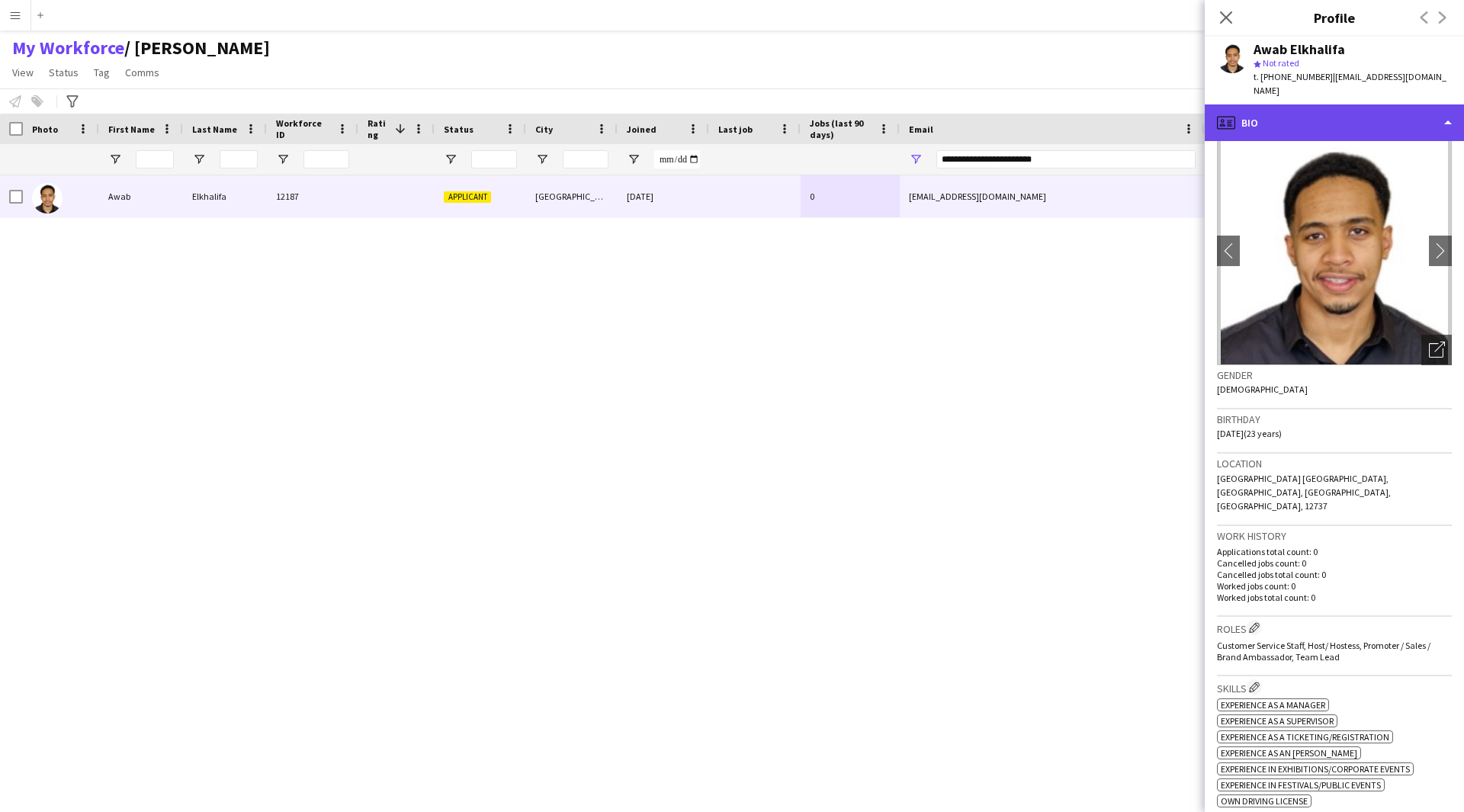
click at [1323, 123] on div "profile Bio" at bounding box center [1334, 122] width 259 height 36
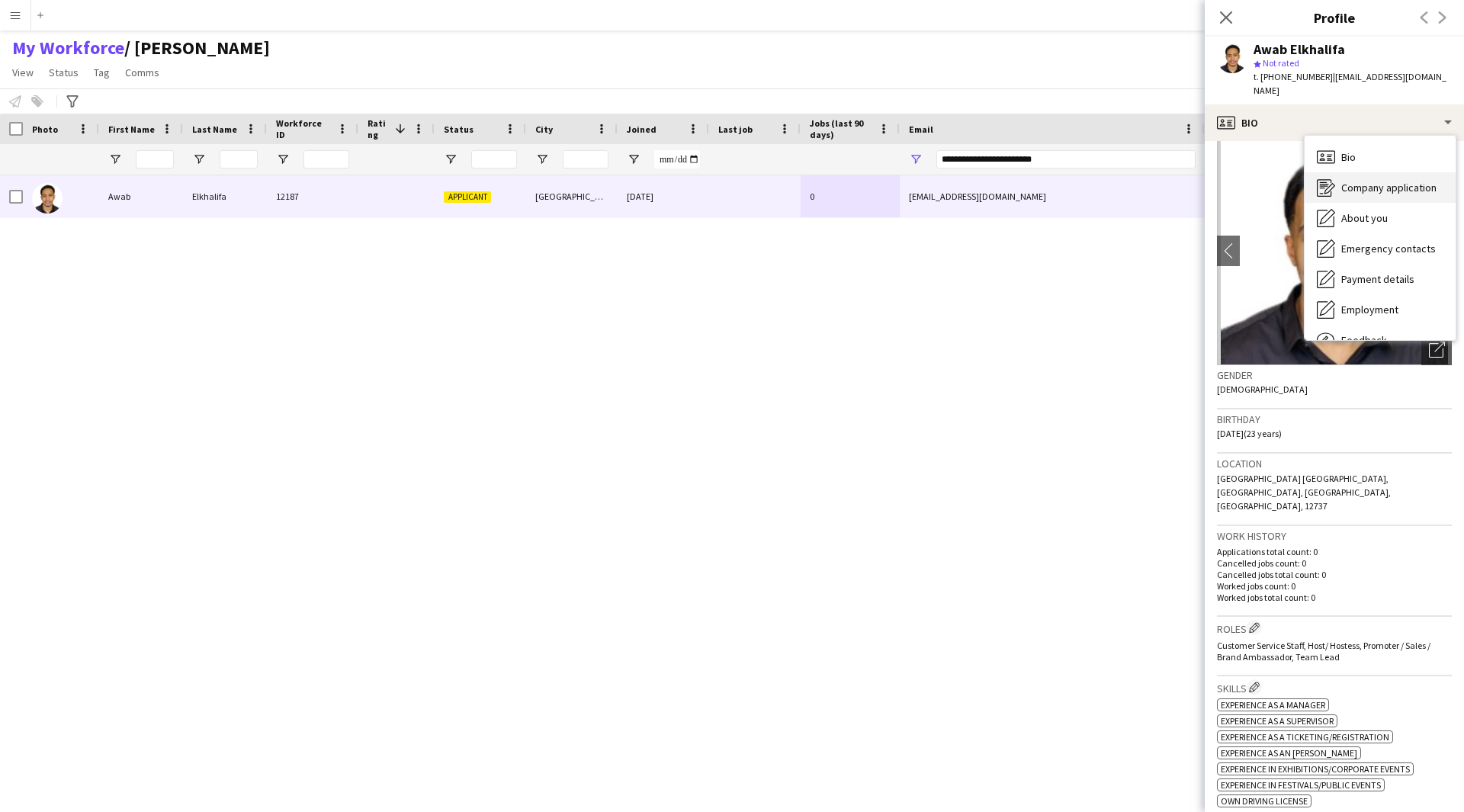
click at [1367, 181] on span "Company application" at bounding box center [1389, 188] width 95 height 14
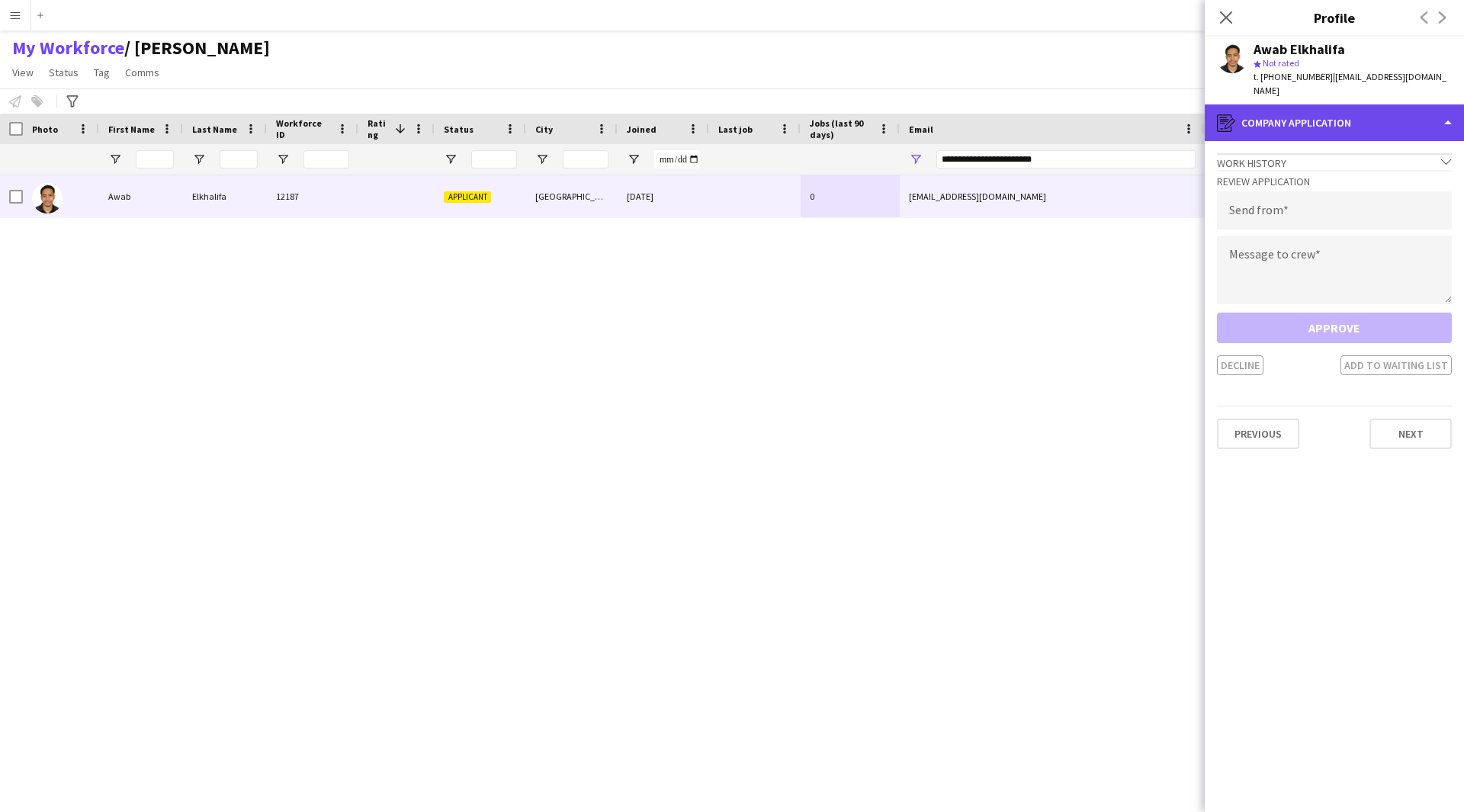
click at [1302, 118] on div "register Company application" at bounding box center [1334, 122] width 259 height 36
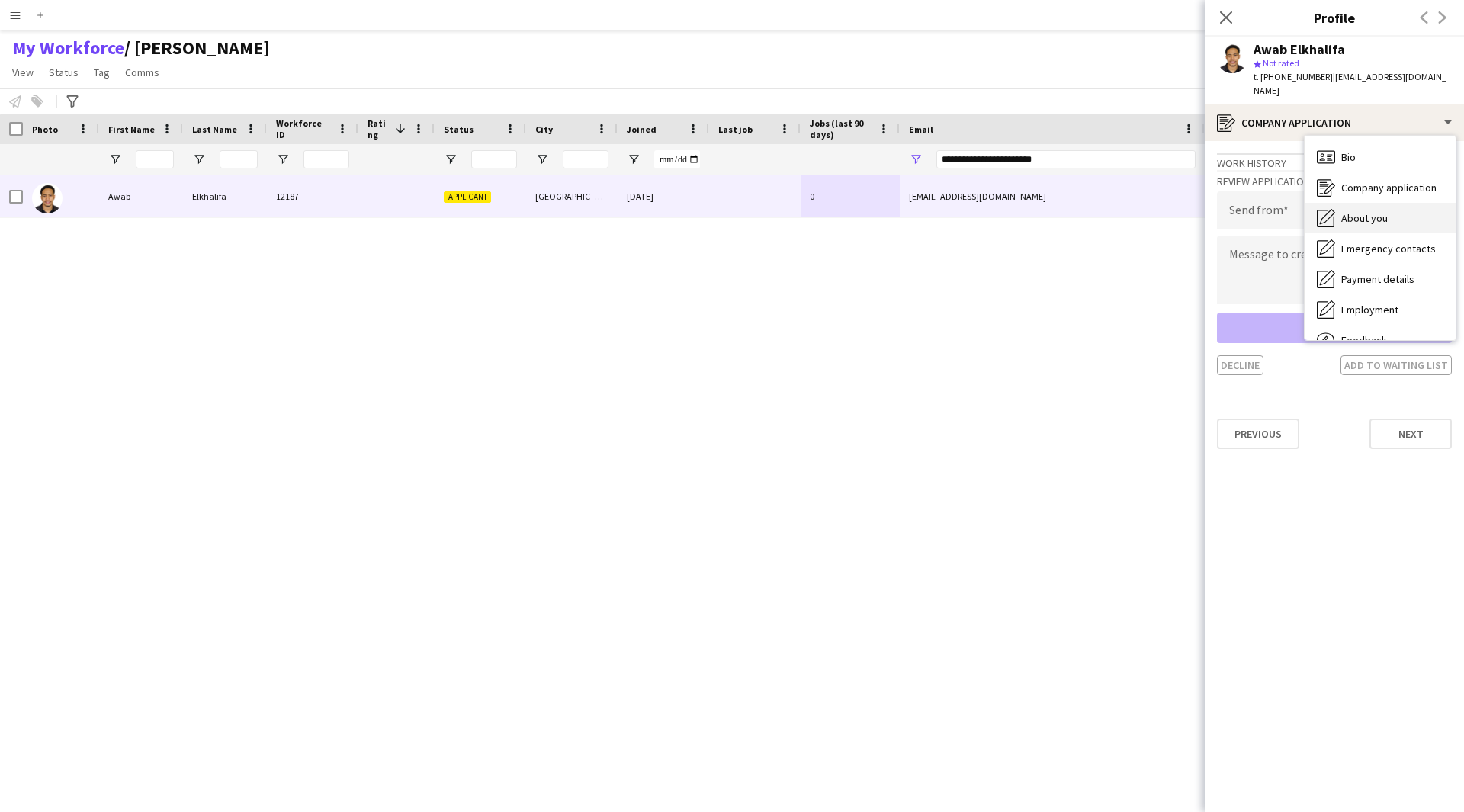
click at [1355, 212] on span "About you" at bounding box center [1365, 218] width 47 height 14
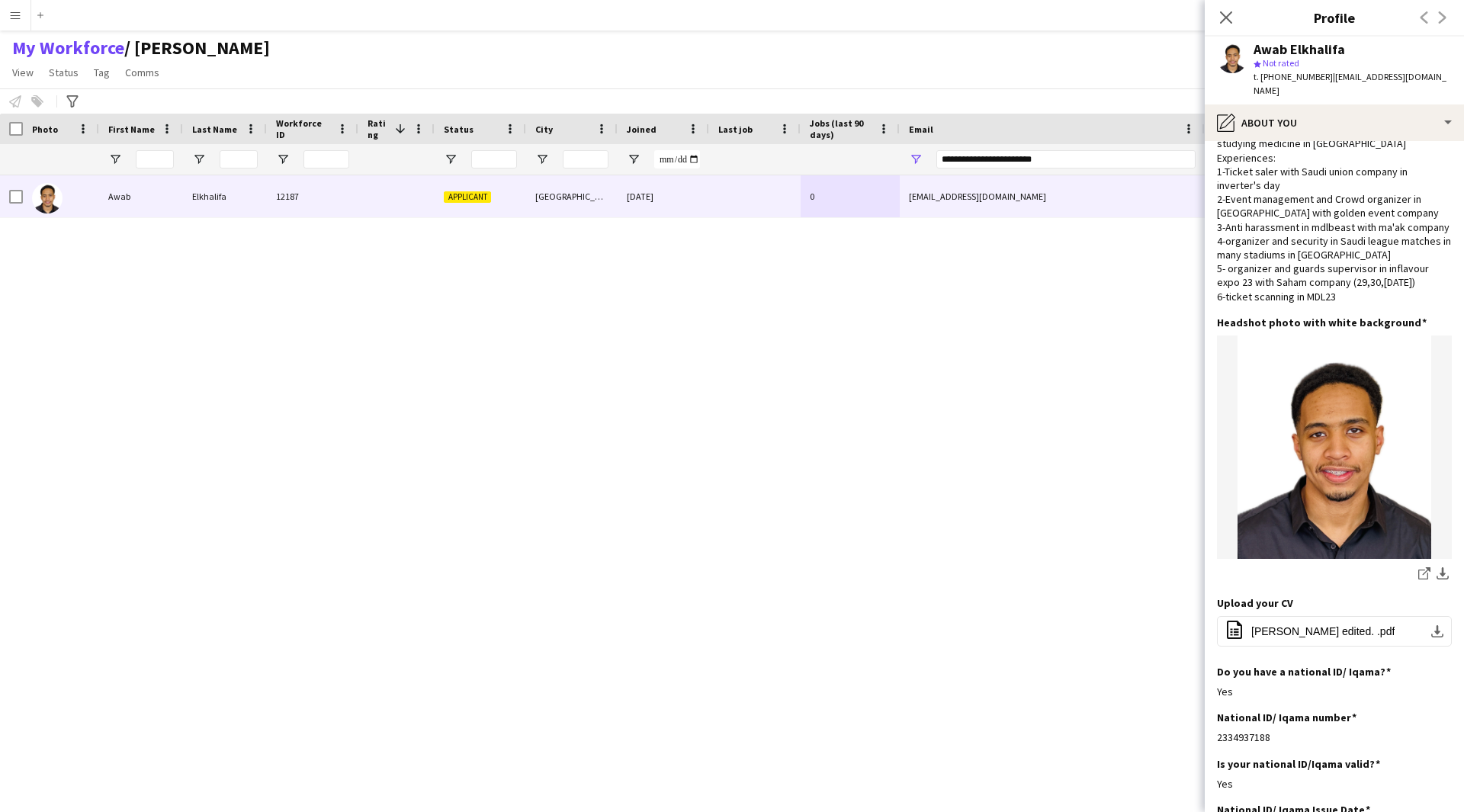
scroll to position [50, 0]
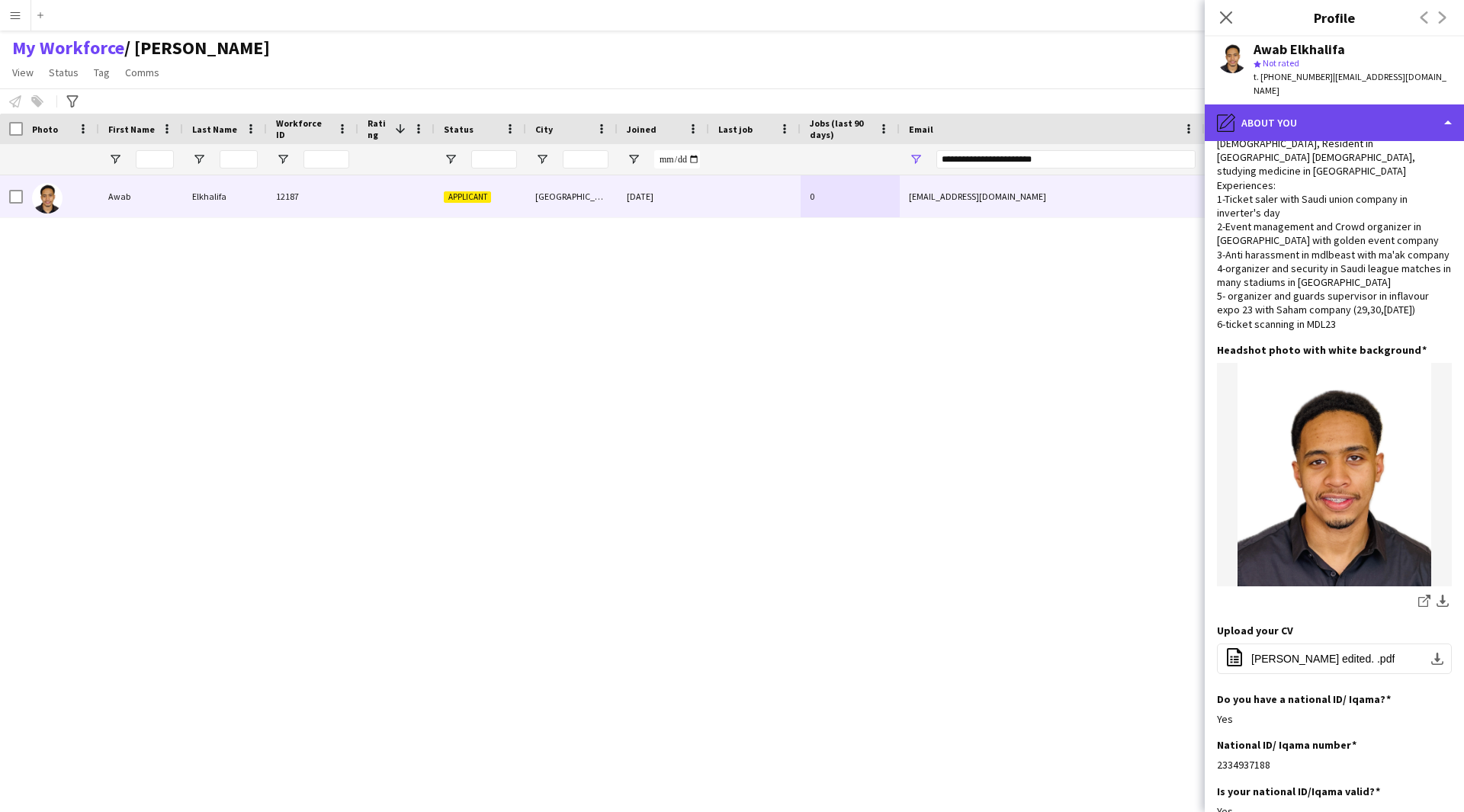
click at [1285, 105] on div "pencil4 About you" at bounding box center [1334, 122] width 259 height 36
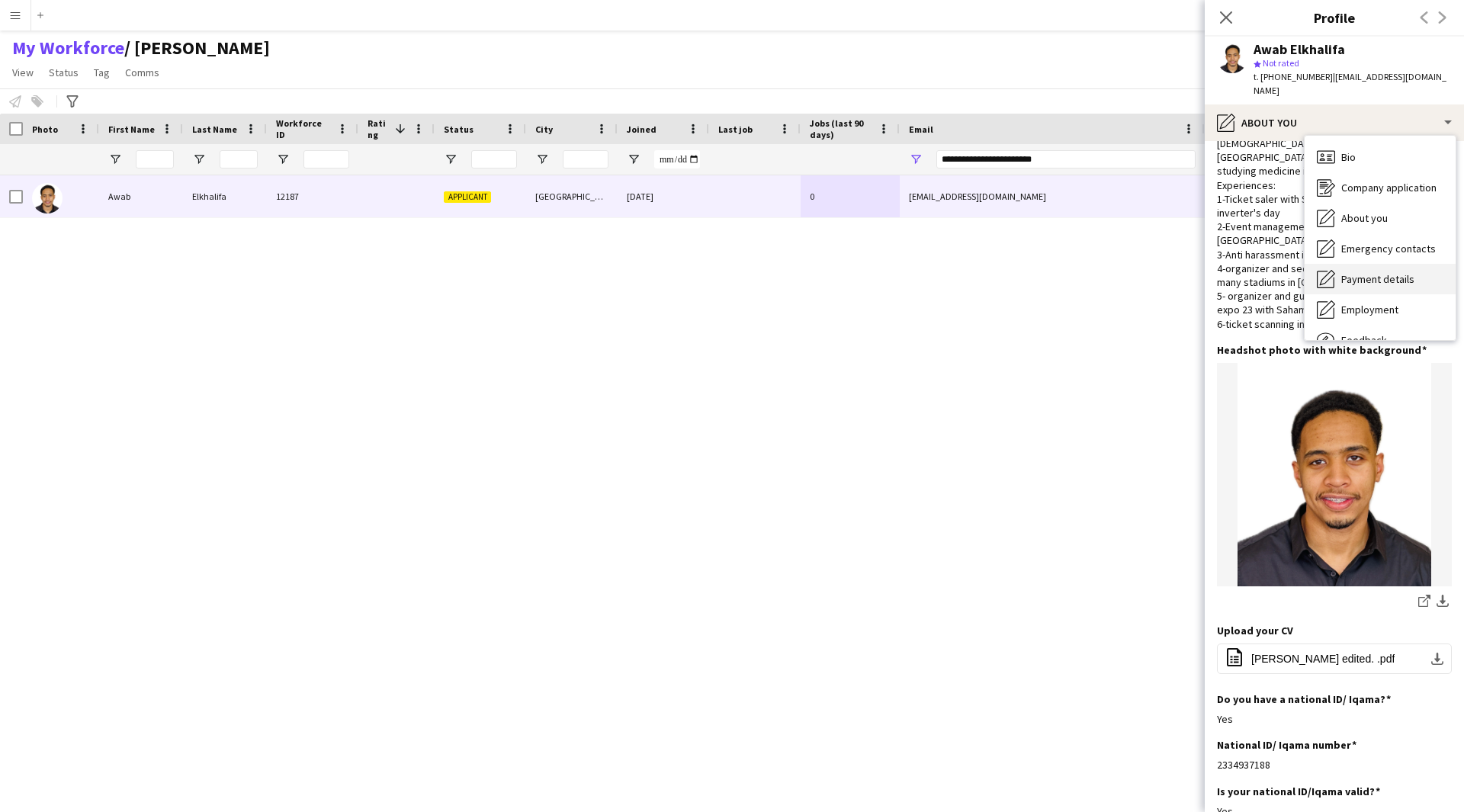
click at [1369, 263] on div "Payment details Payment details" at bounding box center [1380, 278] width 151 height 30
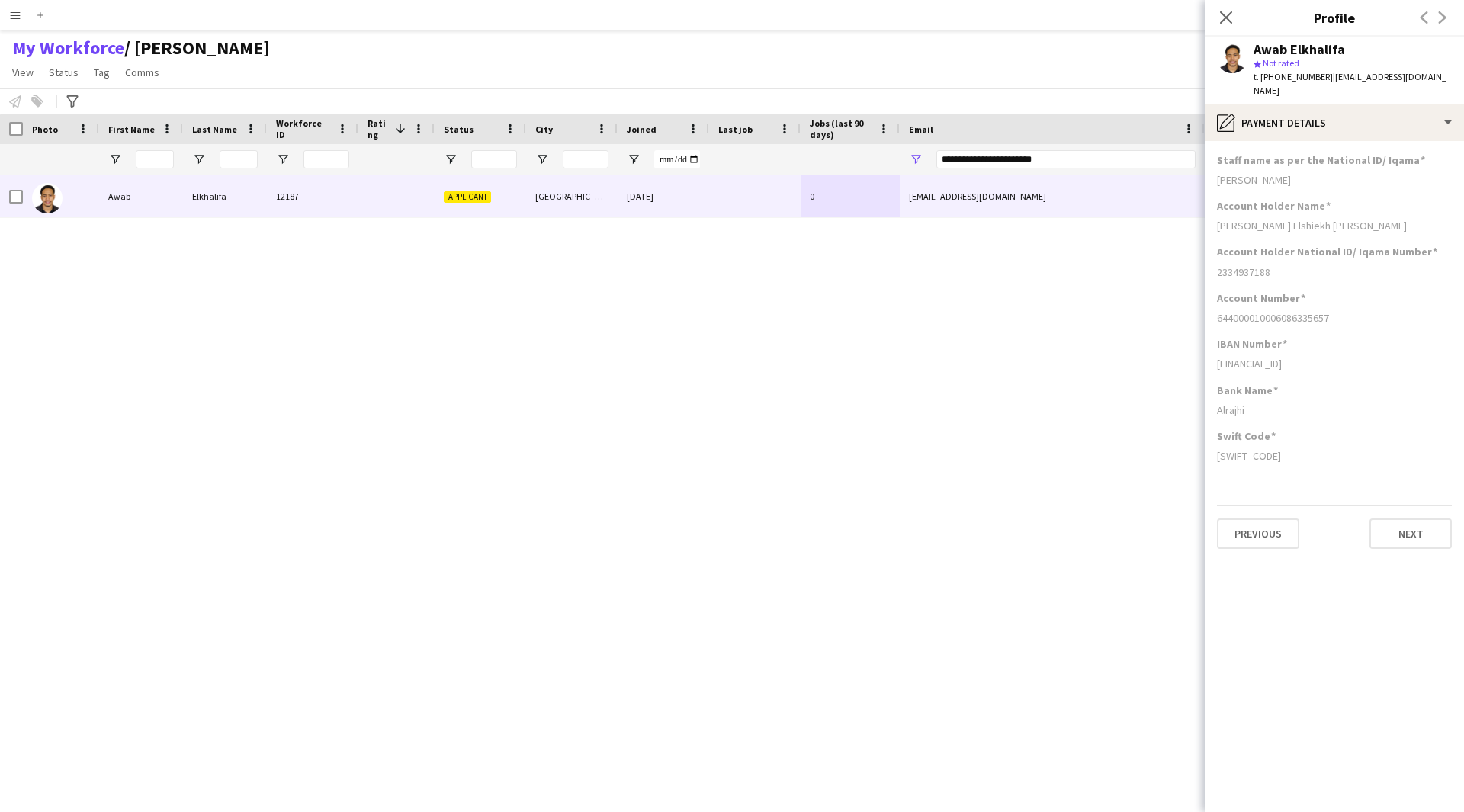
scroll to position [0, 0]
click at [1314, 108] on div "pencil4 Payment details" at bounding box center [1334, 122] width 259 height 36
click at [1352, 150] on span "Bio" at bounding box center [1349, 157] width 15 height 14
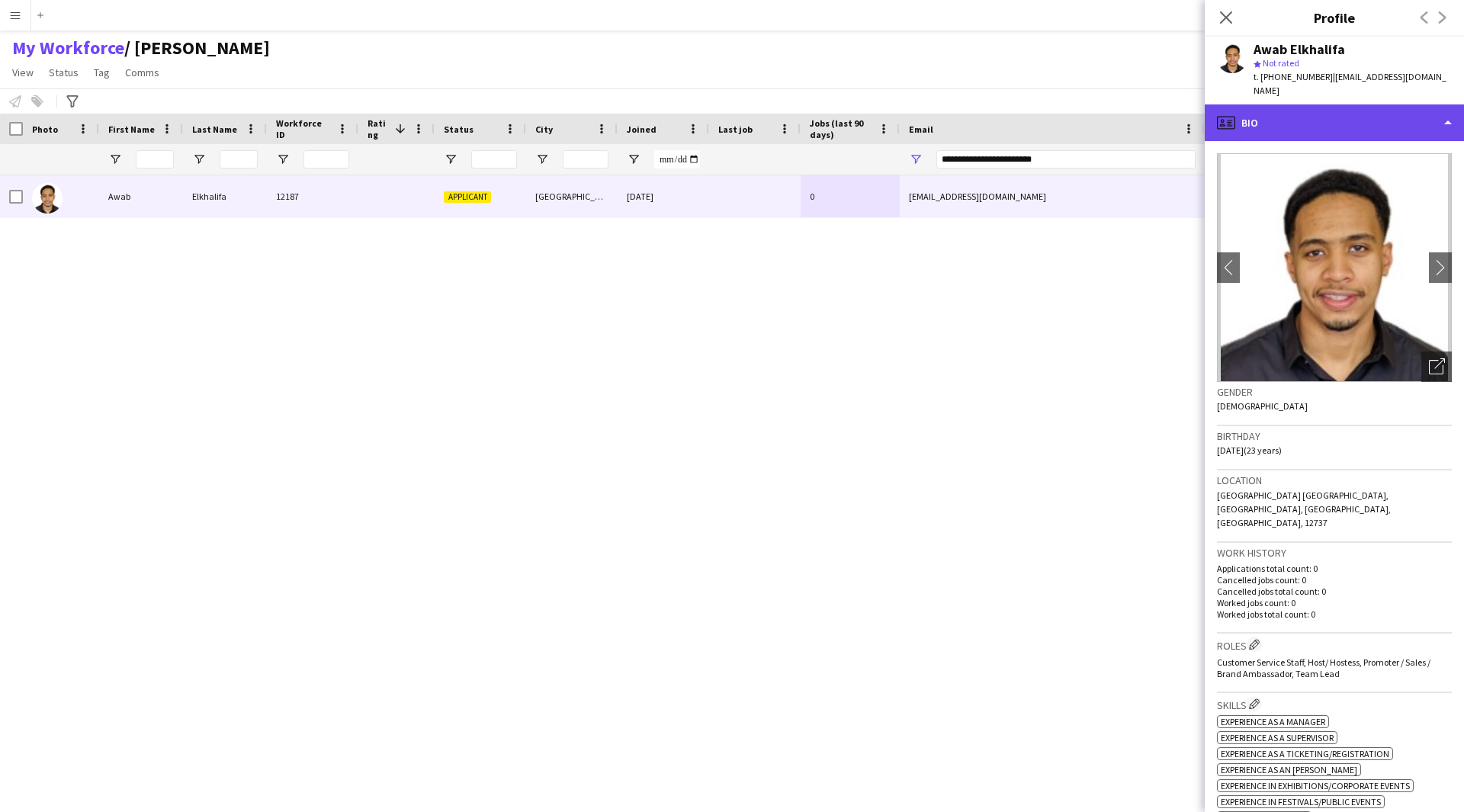
click at [1273, 105] on div "profile Bio" at bounding box center [1334, 122] width 259 height 36
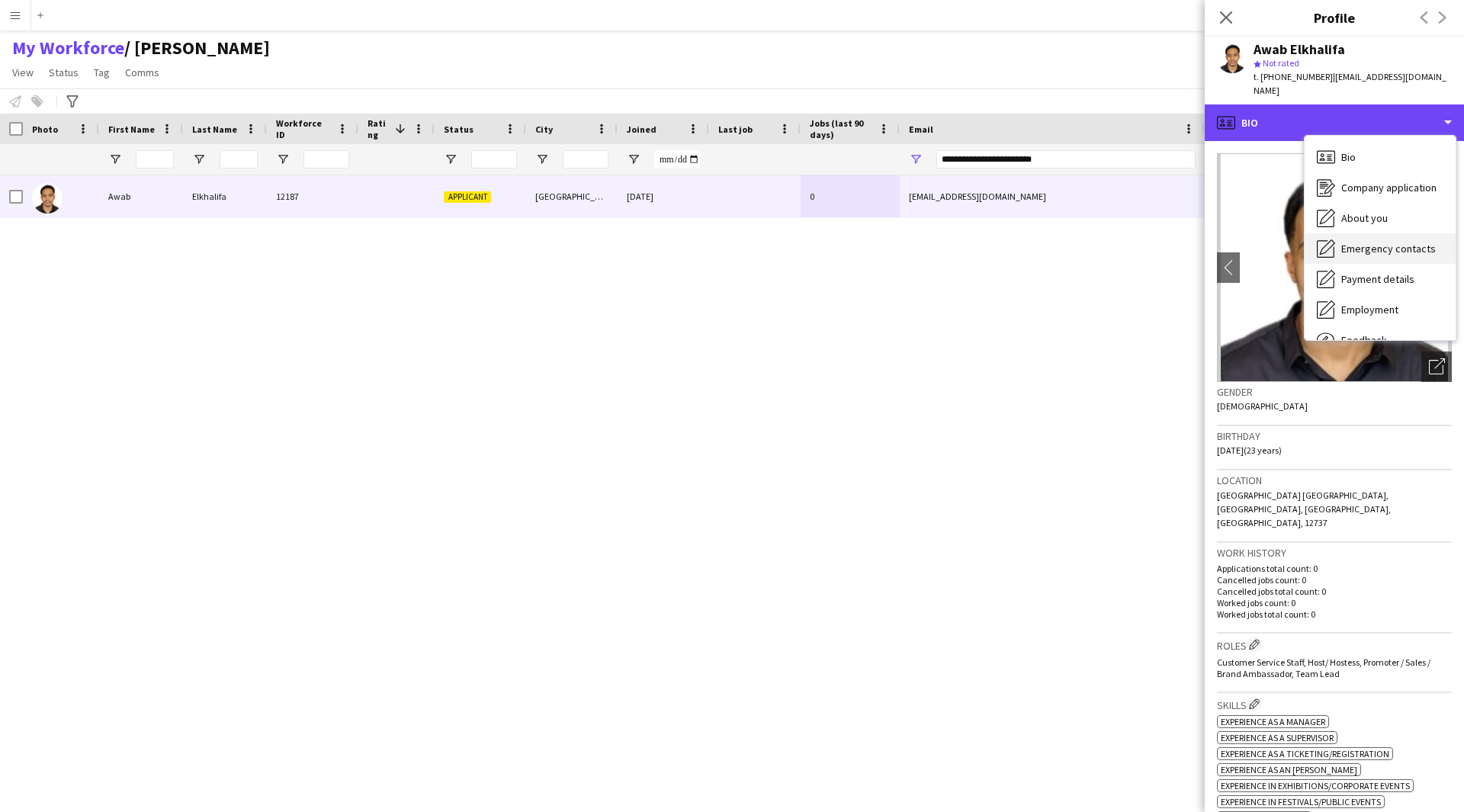
scroll to position [52, 0]
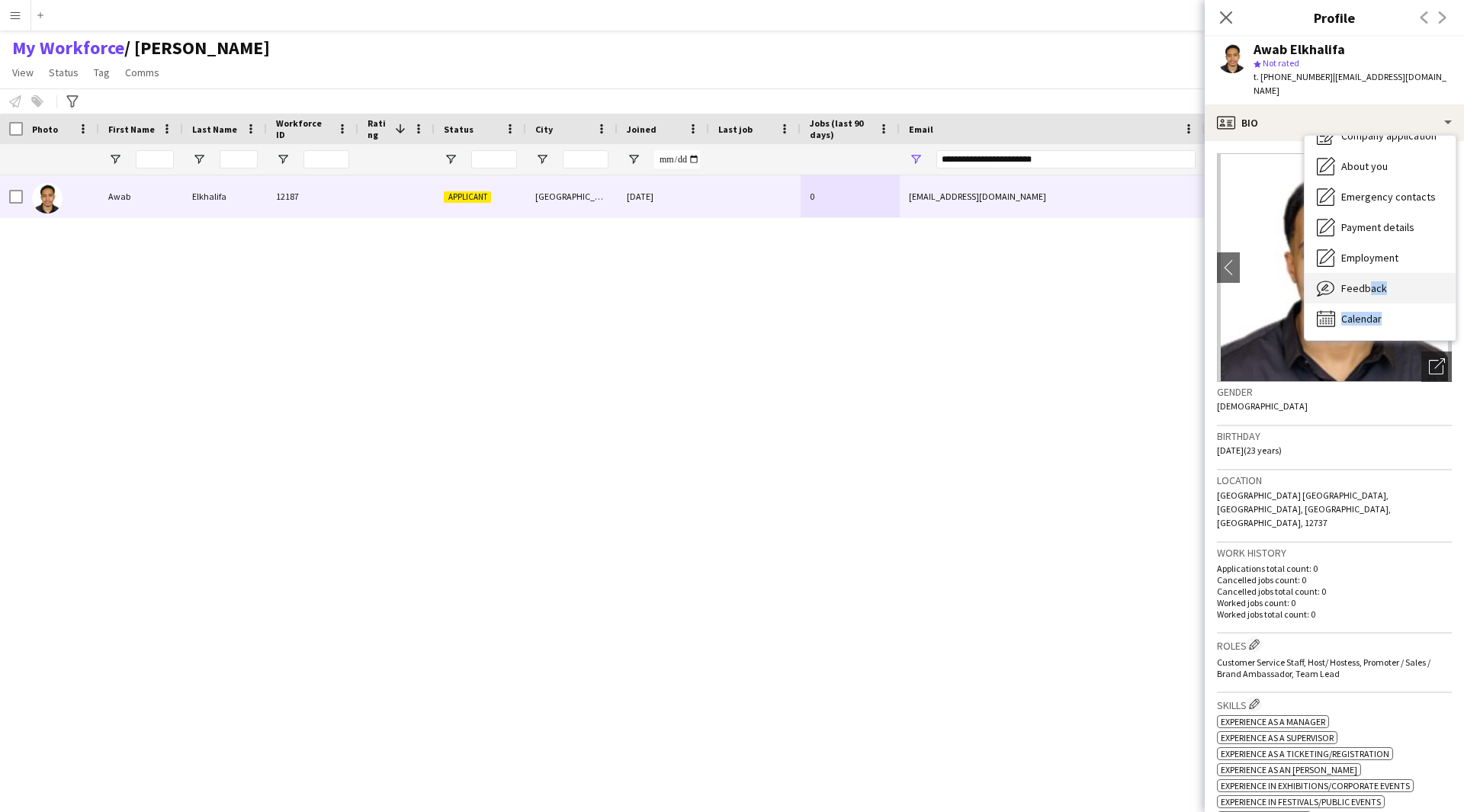
drag, startPoint x: 1376, startPoint y: 294, endPoint x: 1366, endPoint y: 280, distance: 17.2
click at [1366, 280] on div "Bio Bio Company application Company application About you About you Emergency c…" at bounding box center [1380, 238] width 151 height 205
click at [1359, 281] on span "Feedback" at bounding box center [1364, 288] width 46 height 14
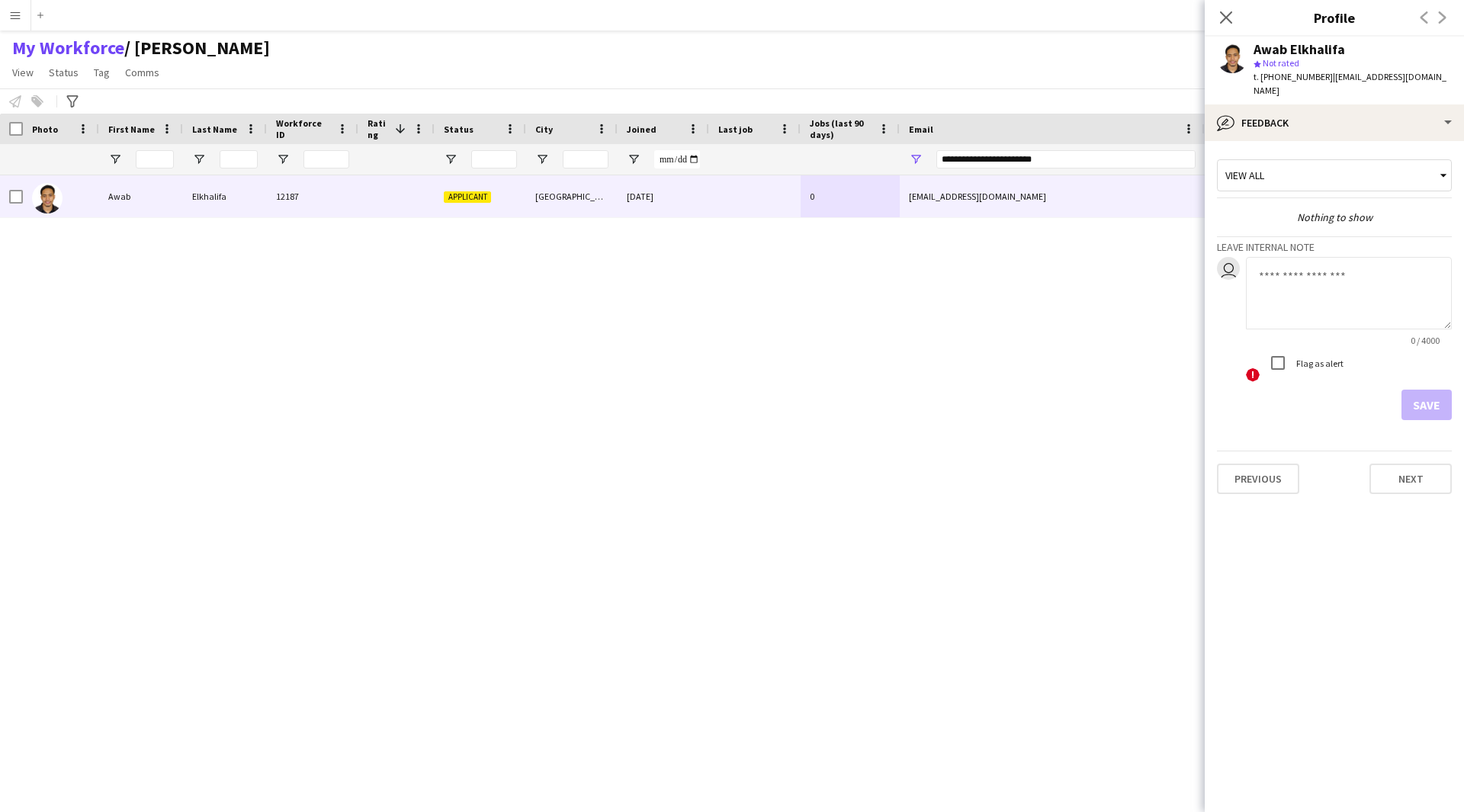
click at [1292, 297] on textarea at bounding box center [1349, 293] width 206 height 72
paste textarea "**********"
drag, startPoint x: 1345, startPoint y: 276, endPoint x: 1254, endPoint y: 265, distance: 91.7
click at [1254, 265] on textarea "**********" at bounding box center [1349, 293] width 206 height 72
click at [1280, 261] on textarea "**********" at bounding box center [1349, 293] width 206 height 72
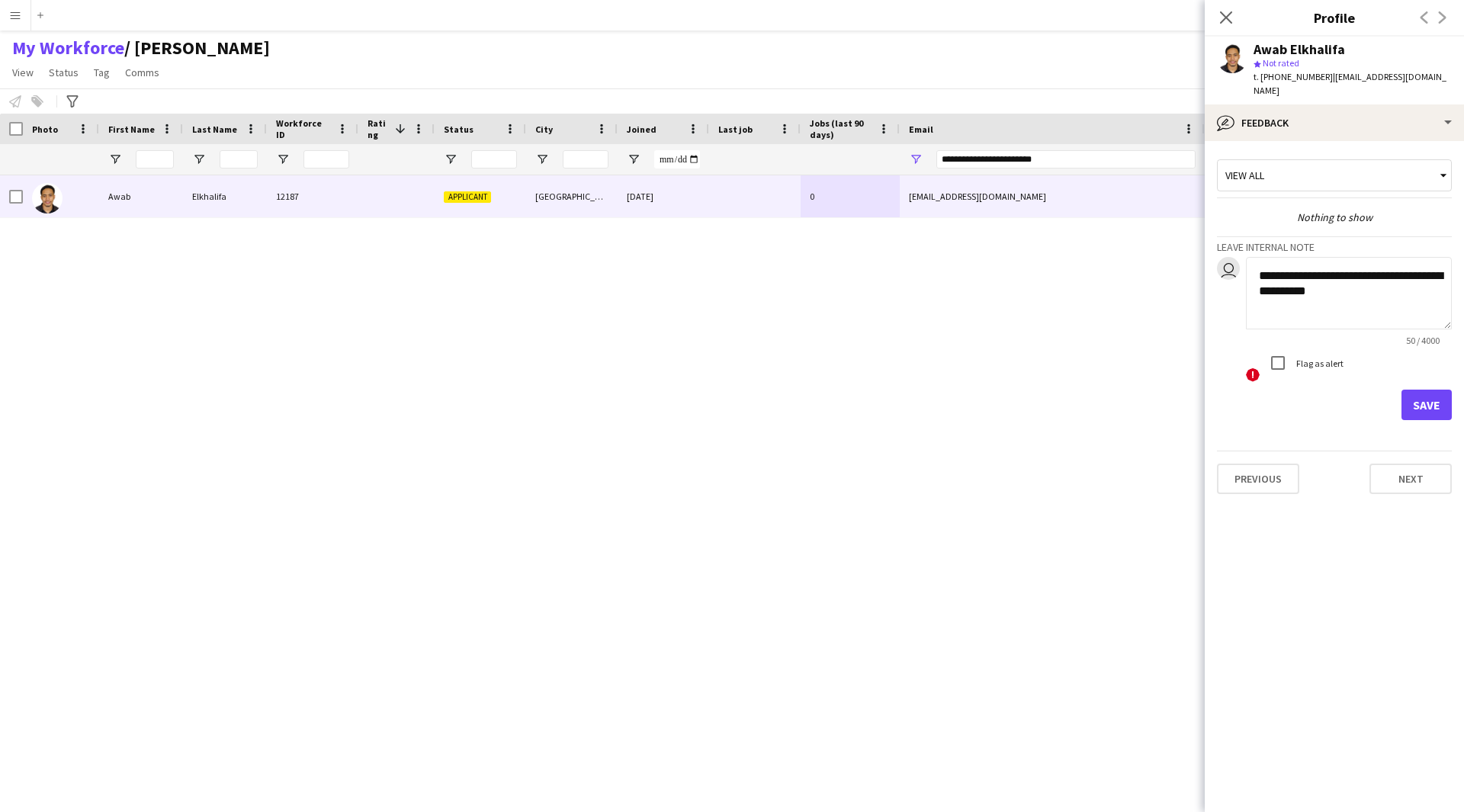
type textarea "**********"
click at [1409, 390] on button "Save" at bounding box center [1426, 404] width 50 height 30
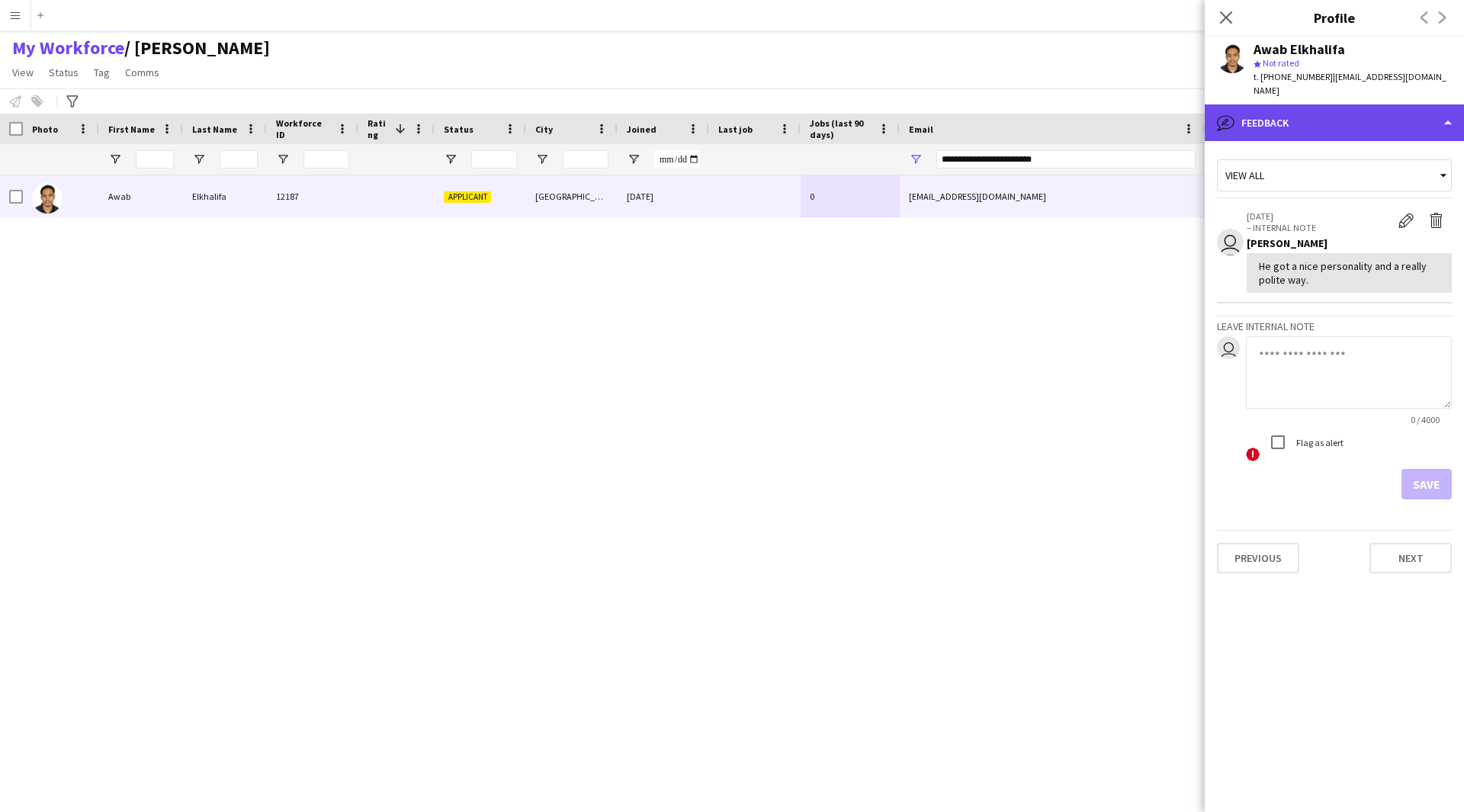
click at [1286, 119] on div "bubble-pencil Feedback" at bounding box center [1334, 122] width 259 height 36
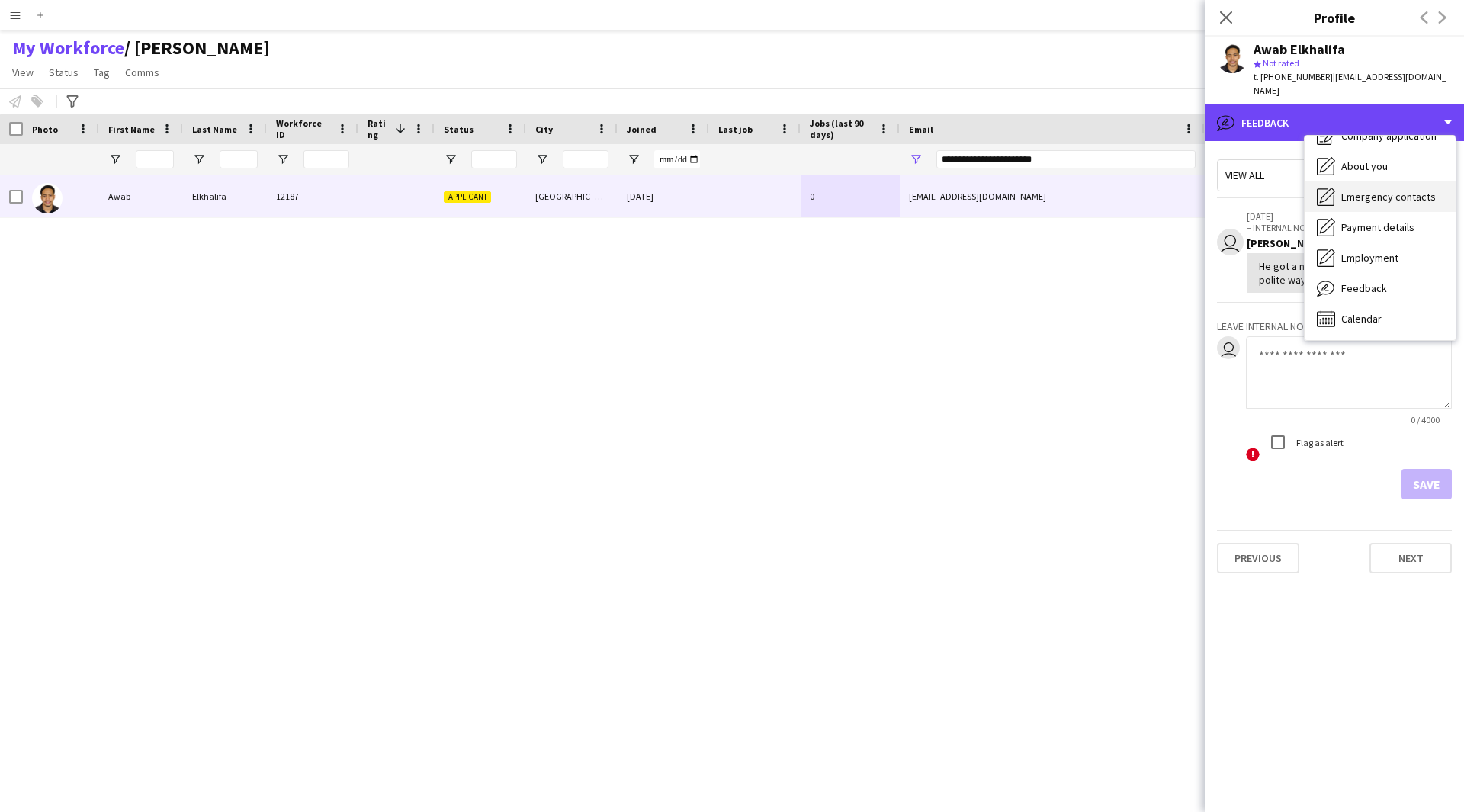
scroll to position [0, 0]
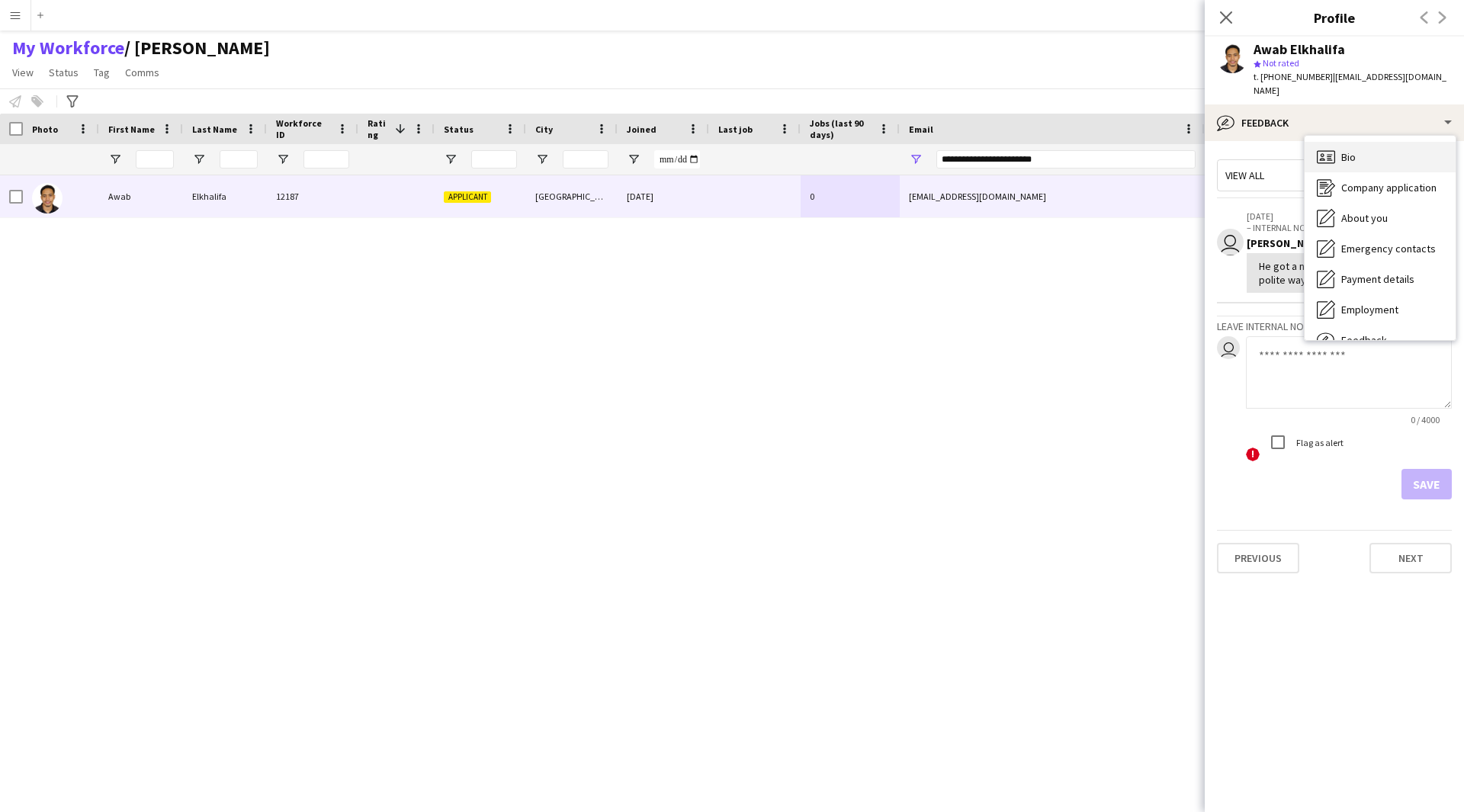
click at [1342, 150] on span "Bio" at bounding box center [1349, 157] width 15 height 14
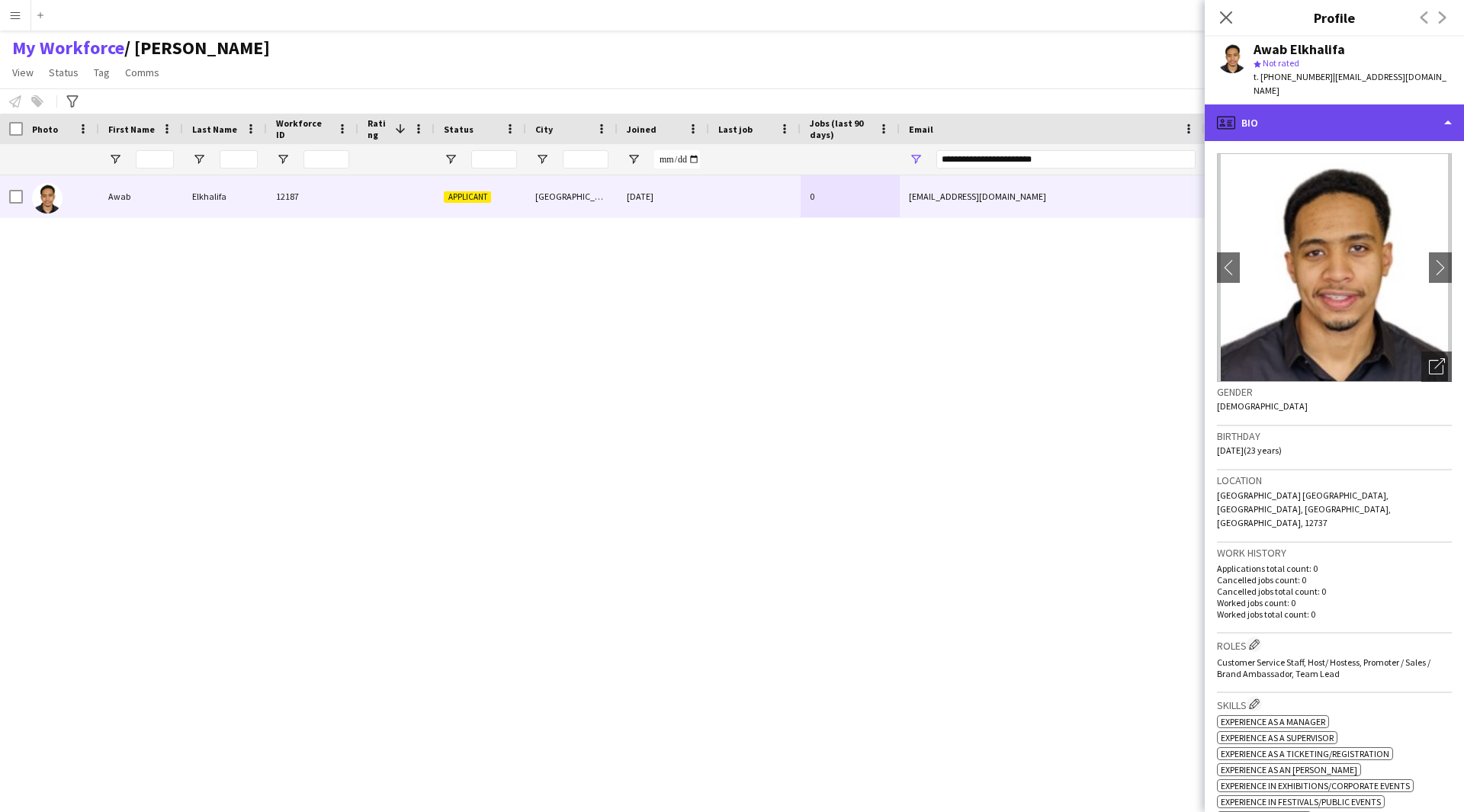
click at [1337, 108] on div "profile Bio" at bounding box center [1334, 122] width 259 height 36
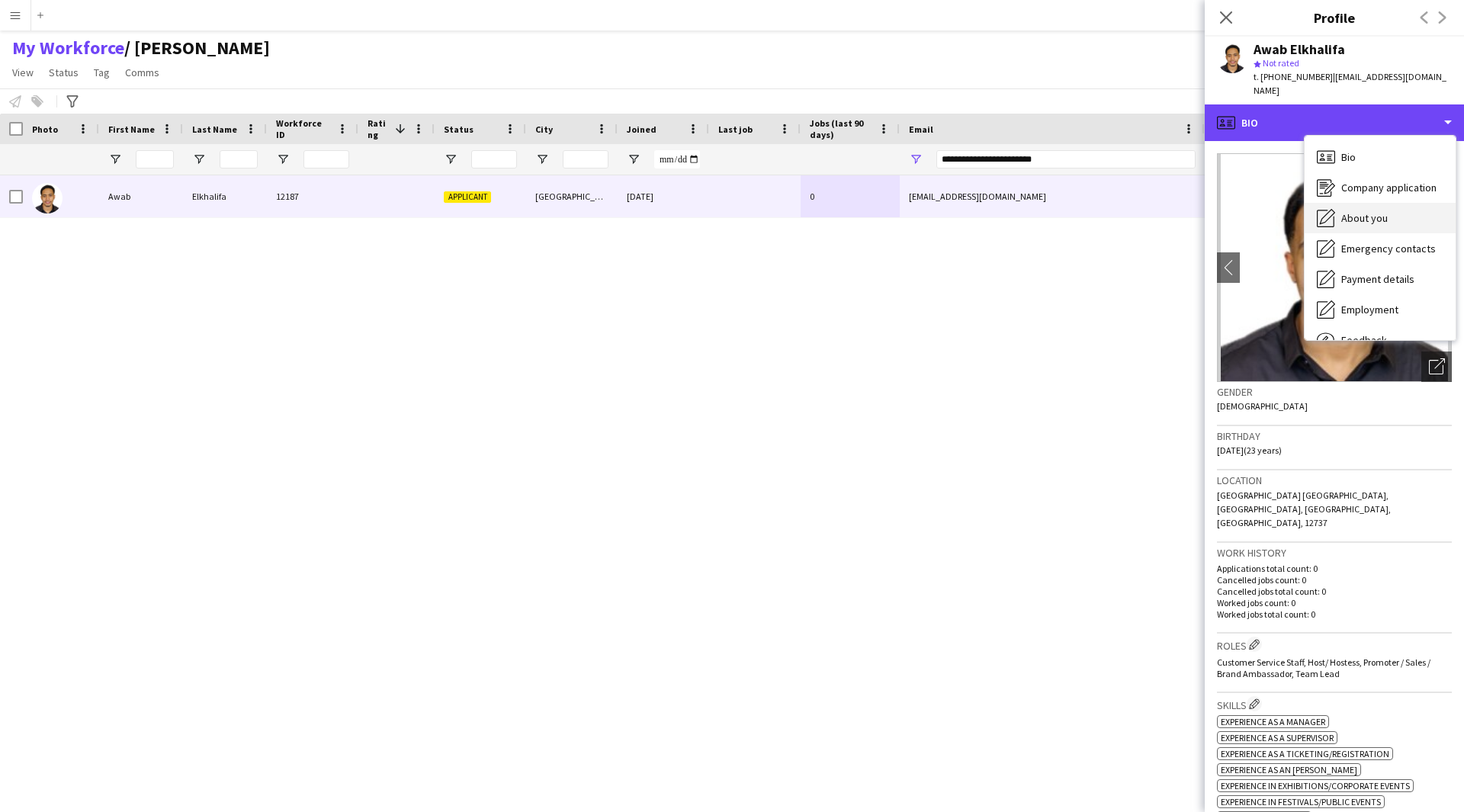
scroll to position [52, 0]
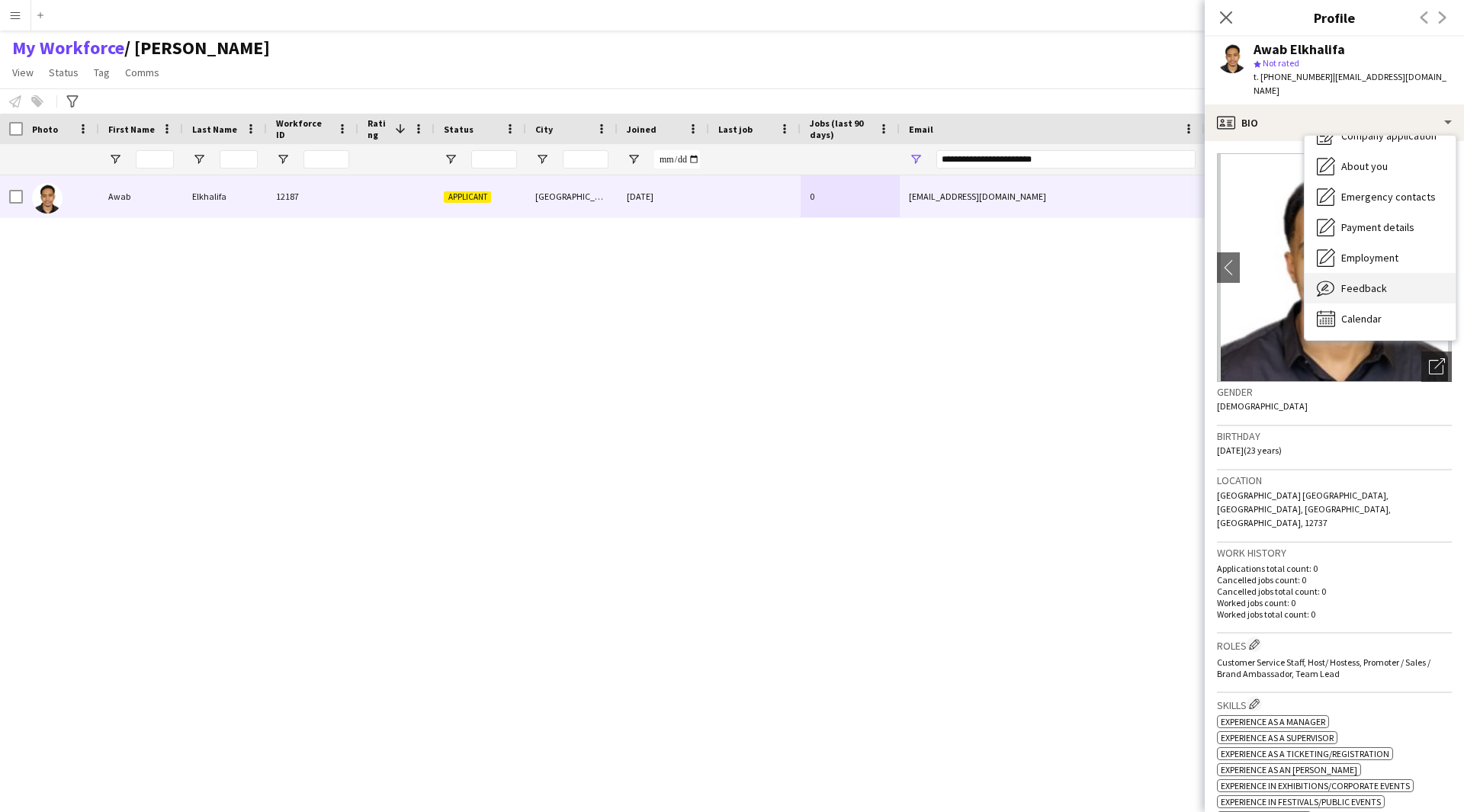
click at [1369, 281] on span "Feedback" at bounding box center [1364, 288] width 46 height 14
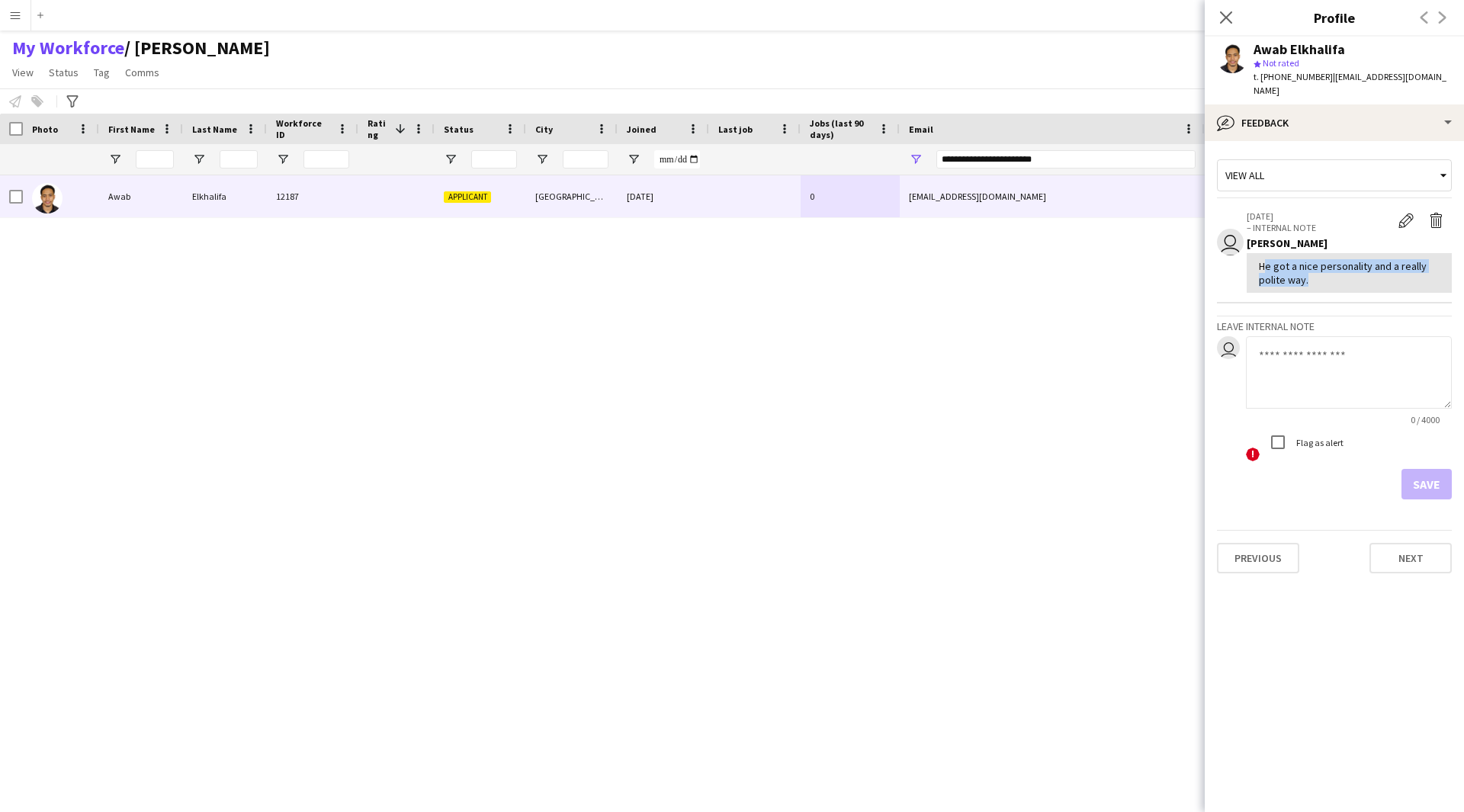
drag, startPoint x: 1303, startPoint y: 268, endPoint x: 1252, endPoint y: 253, distance: 53.2
click at [1252, 253] on div "He got a nice personality and a really polite way." at bounding box center [1349, 273] width 205 height 40
copy div "He got a nice personality and a really polite way"
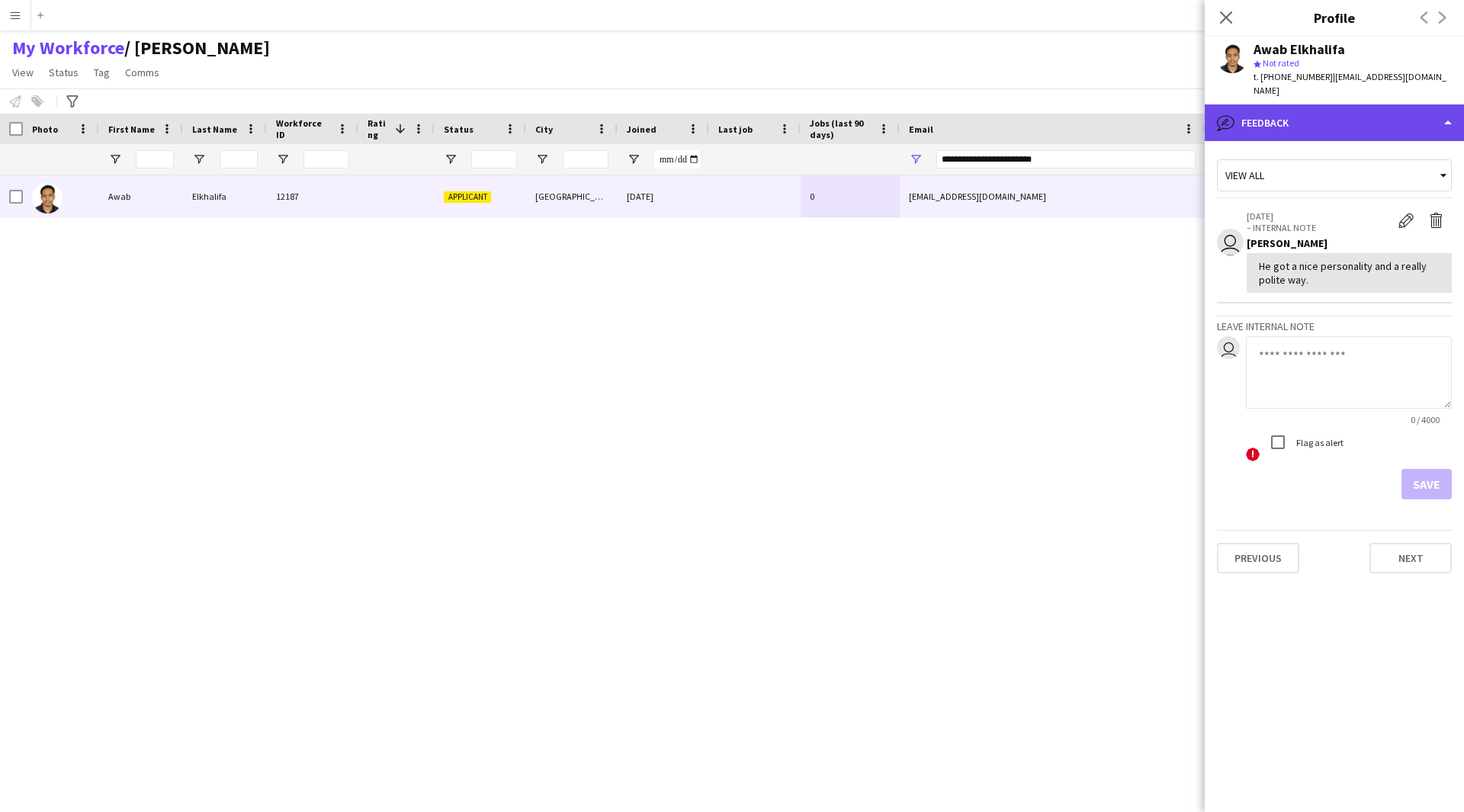
click at [1314, 105] on div "bubble-pencil Feedback" at bounding box center [1334, 122] width 259 height 36
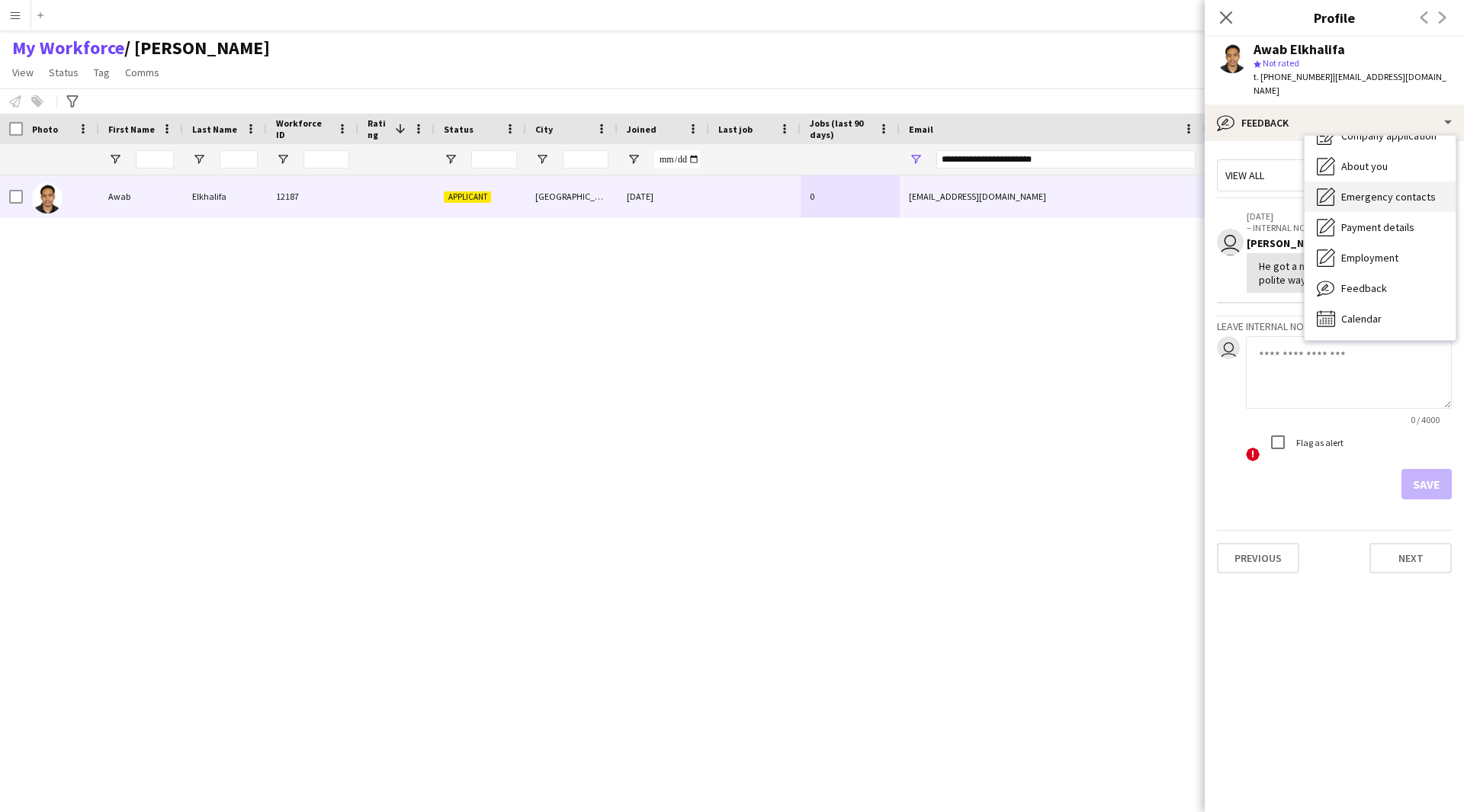
click at [1362, 181] on div "Emergency contacts Emergency contacts" at bounding box center [1380, 196] width 151 height 30
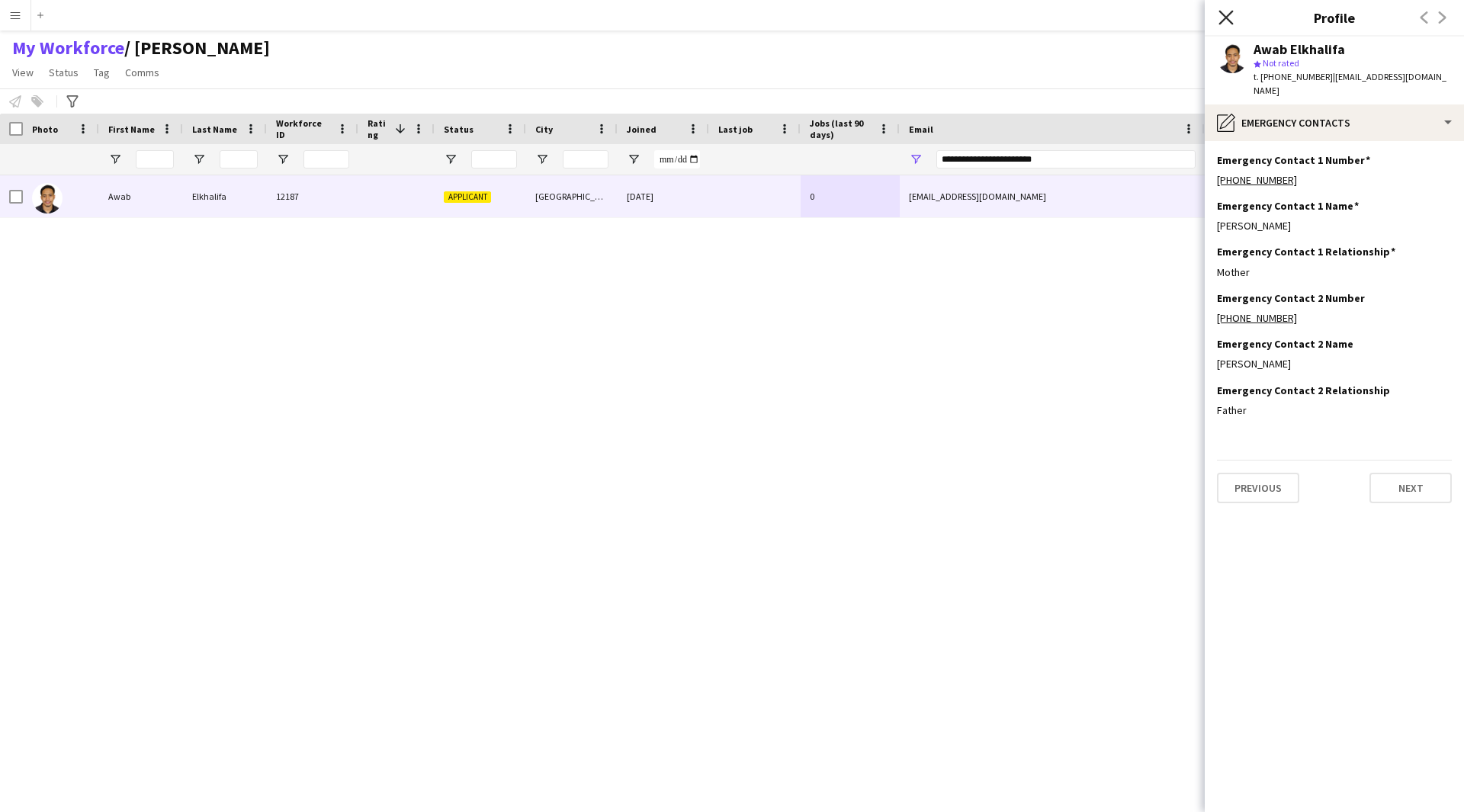
click at [1228, 24] on app-icon "Close pop-in" at bounding box center [1226, 18] width 22 height 22
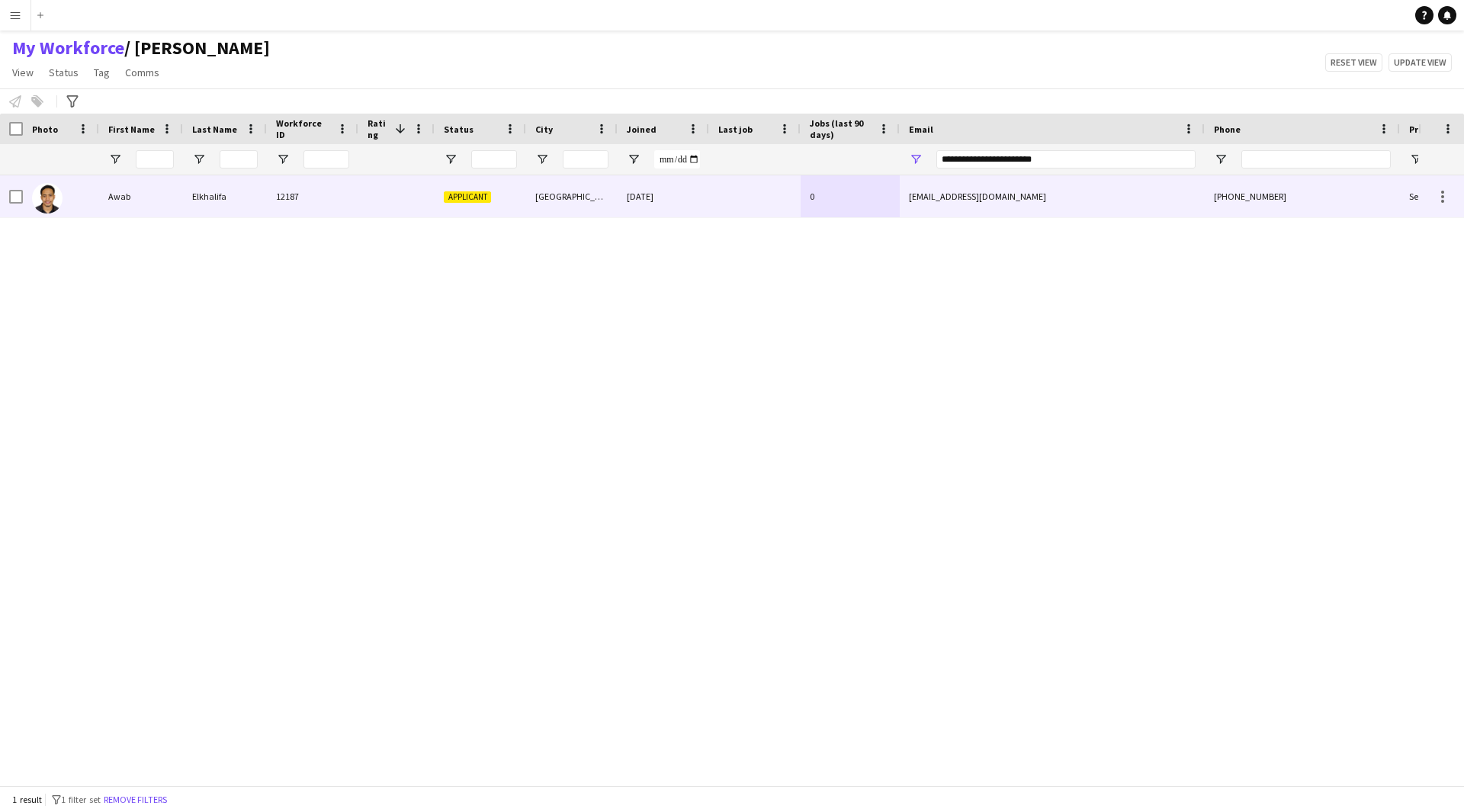
click at [23, 203] on div at bounding box center [61, 196] width 76 height 42
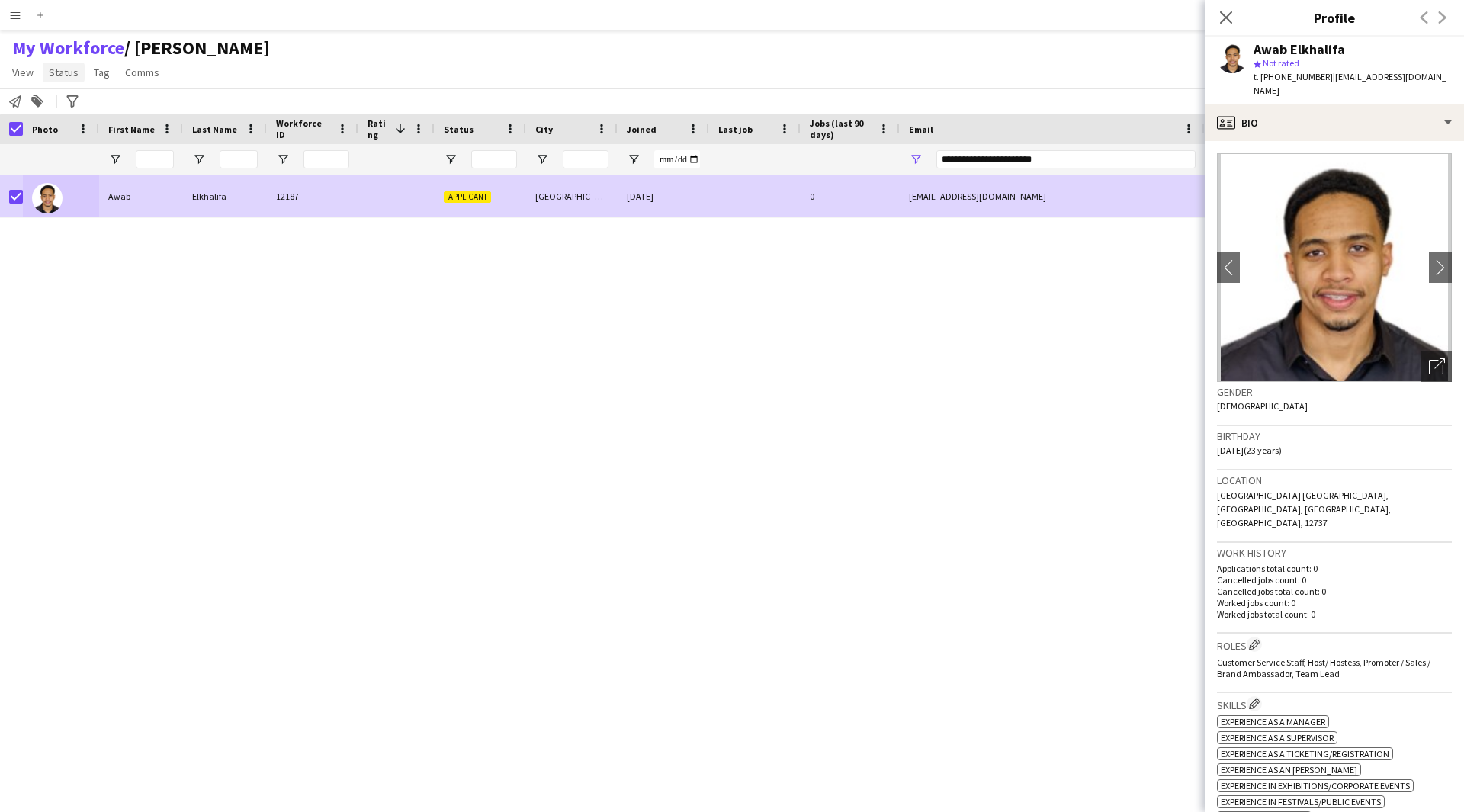
click at [71, 76] on span "Status" at bounding box center [64, 73] width 29 height 14
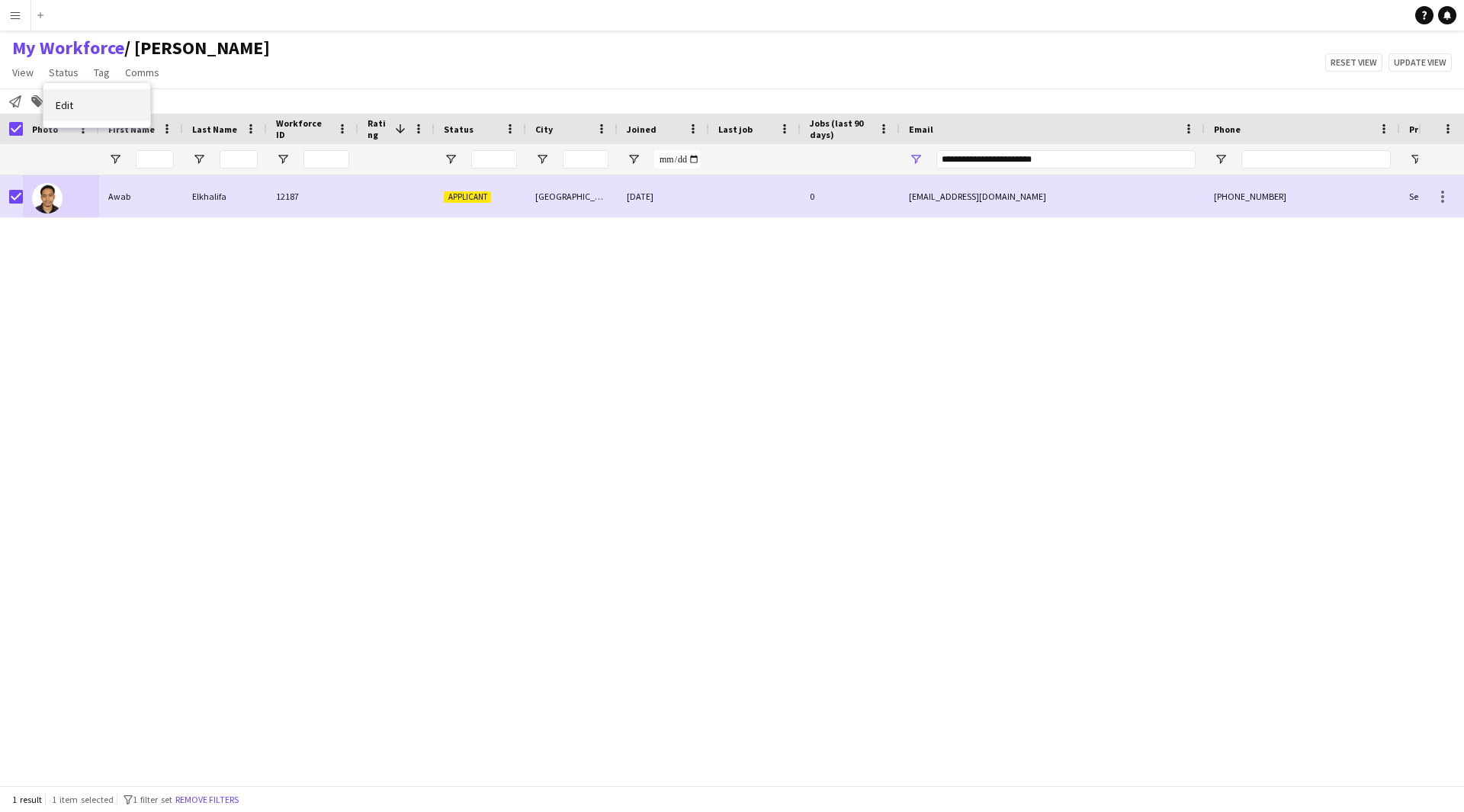
click at [96, 112] on link "Edit" at bounding box center [97, 105] width 107 height 32
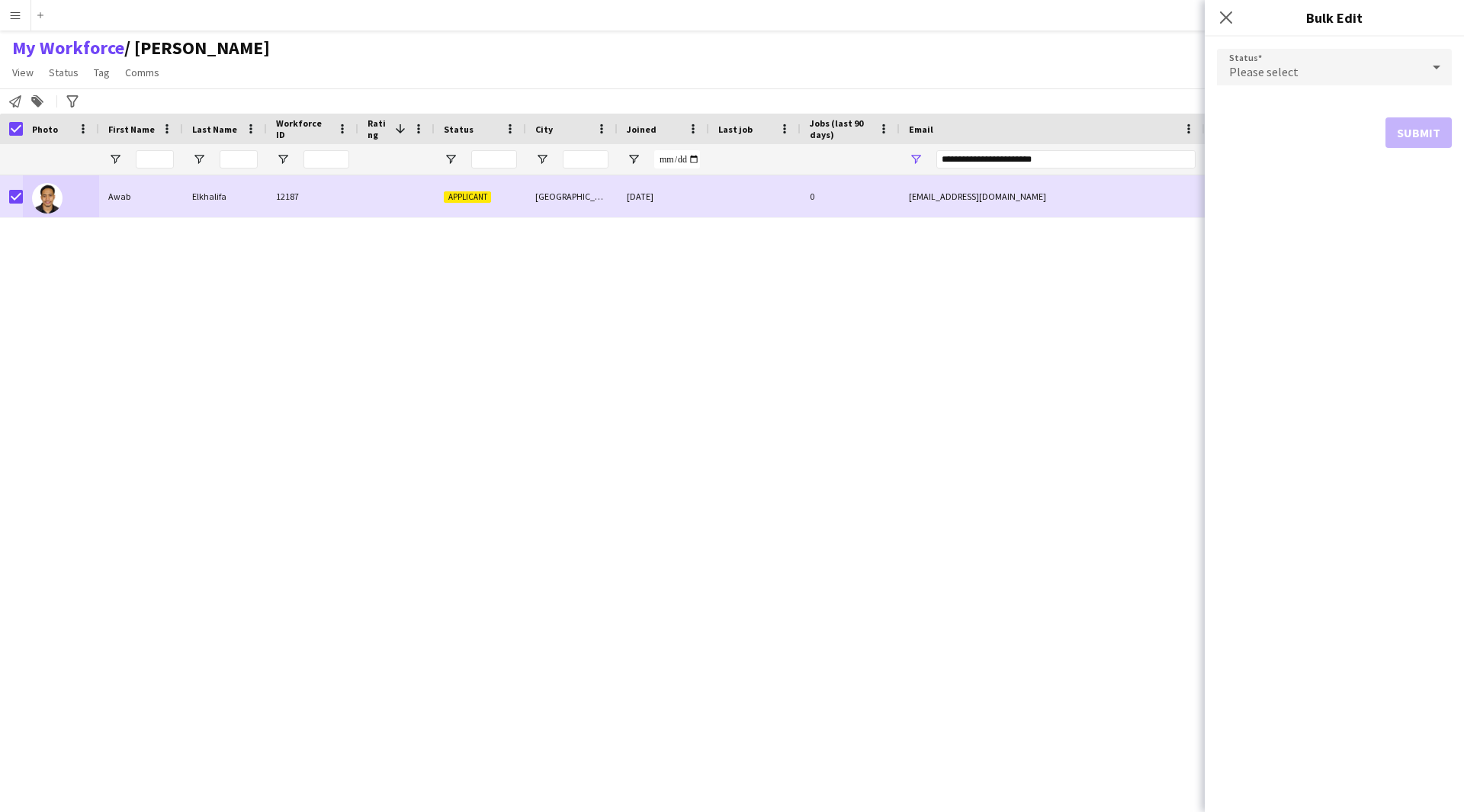
click at [1262, 45] on form "Status Please select Submit" at bounding box center [1334, 98] width 235 height 123
click at [1270, 61] on div "Please select" at bounding box center [1319, 67] width 205 height 36
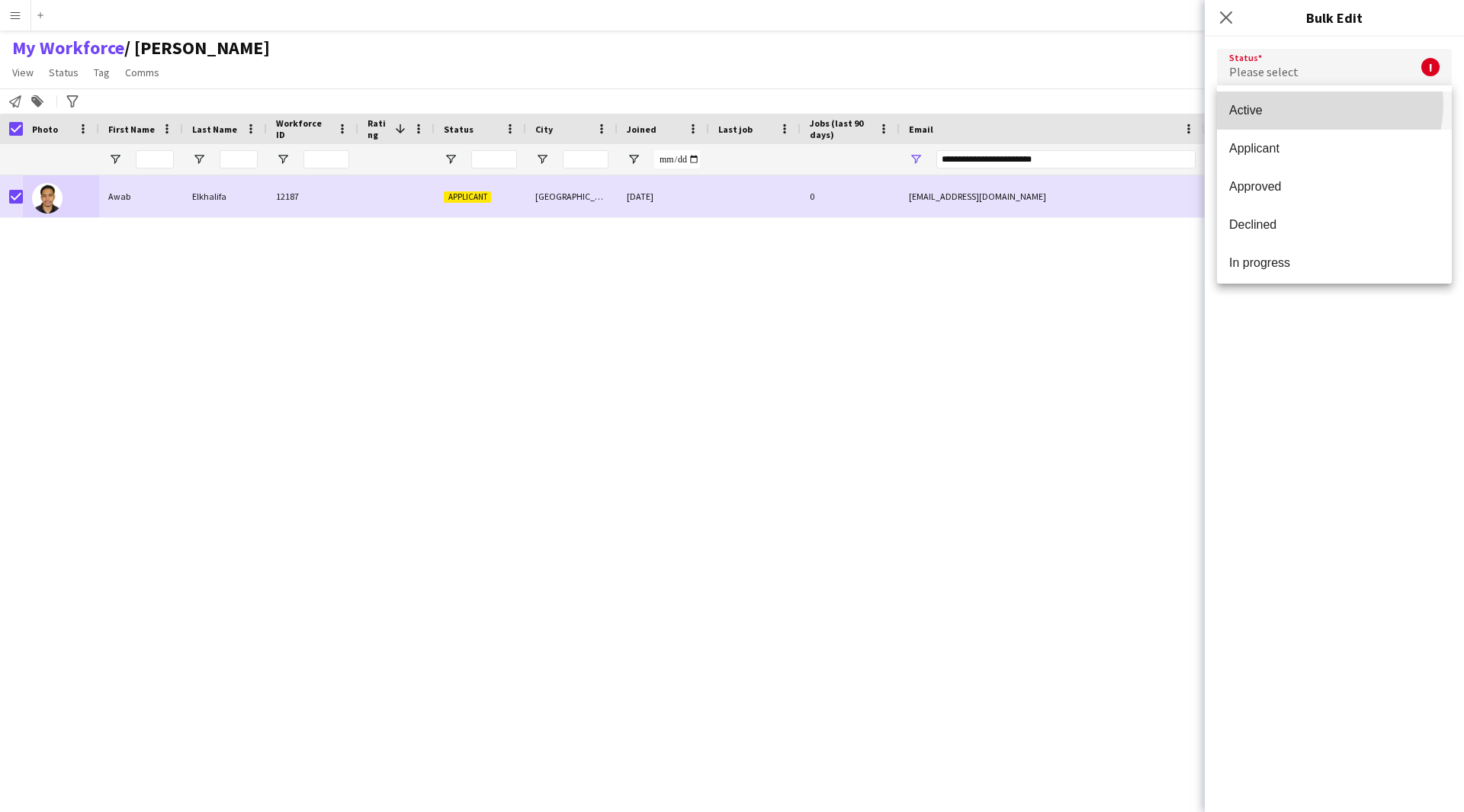
click at [1316, 104] on span "Active" at bounding box center [1335, 110] width 211 height 15
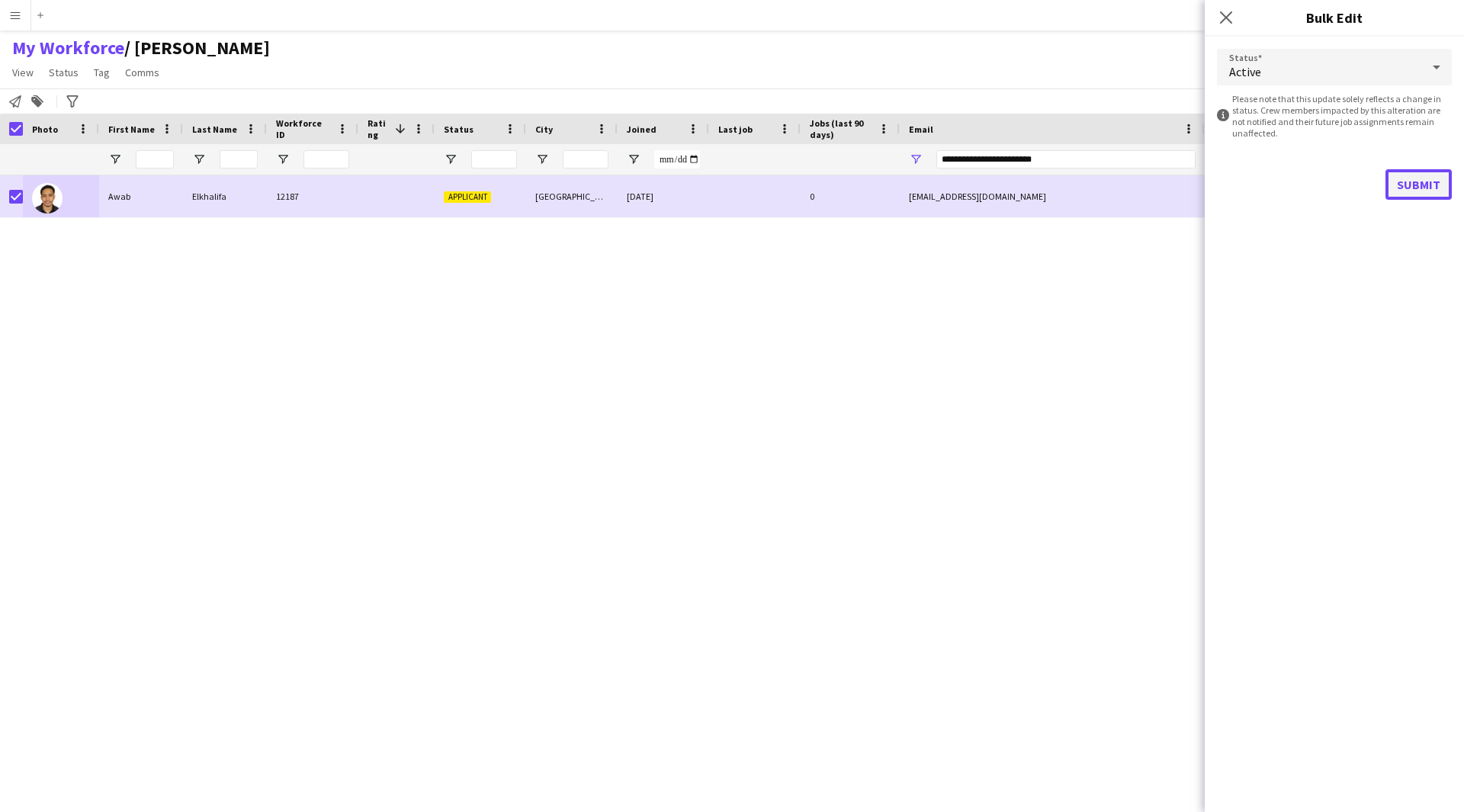
click at [1417, 174] on button "Submit" at bounding box center [1419, 184] width 67 height 30
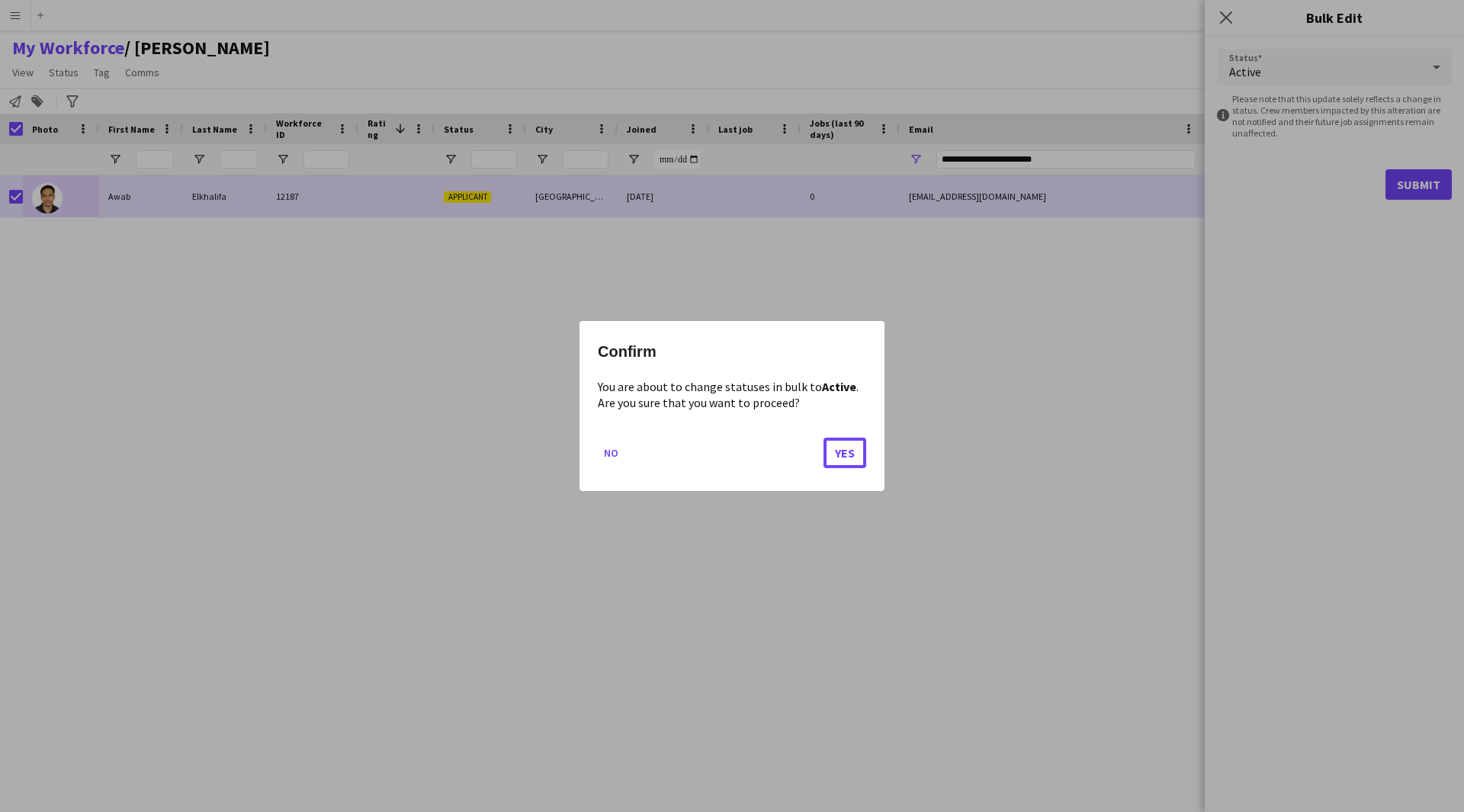
click at [720, 445] on mat-dialog-actions "No Yes" at bounding box center [732, 459] width 268 height 65
click at [859, 448] on button "Yes" at bounding box center [845, 452] width 43 height 30
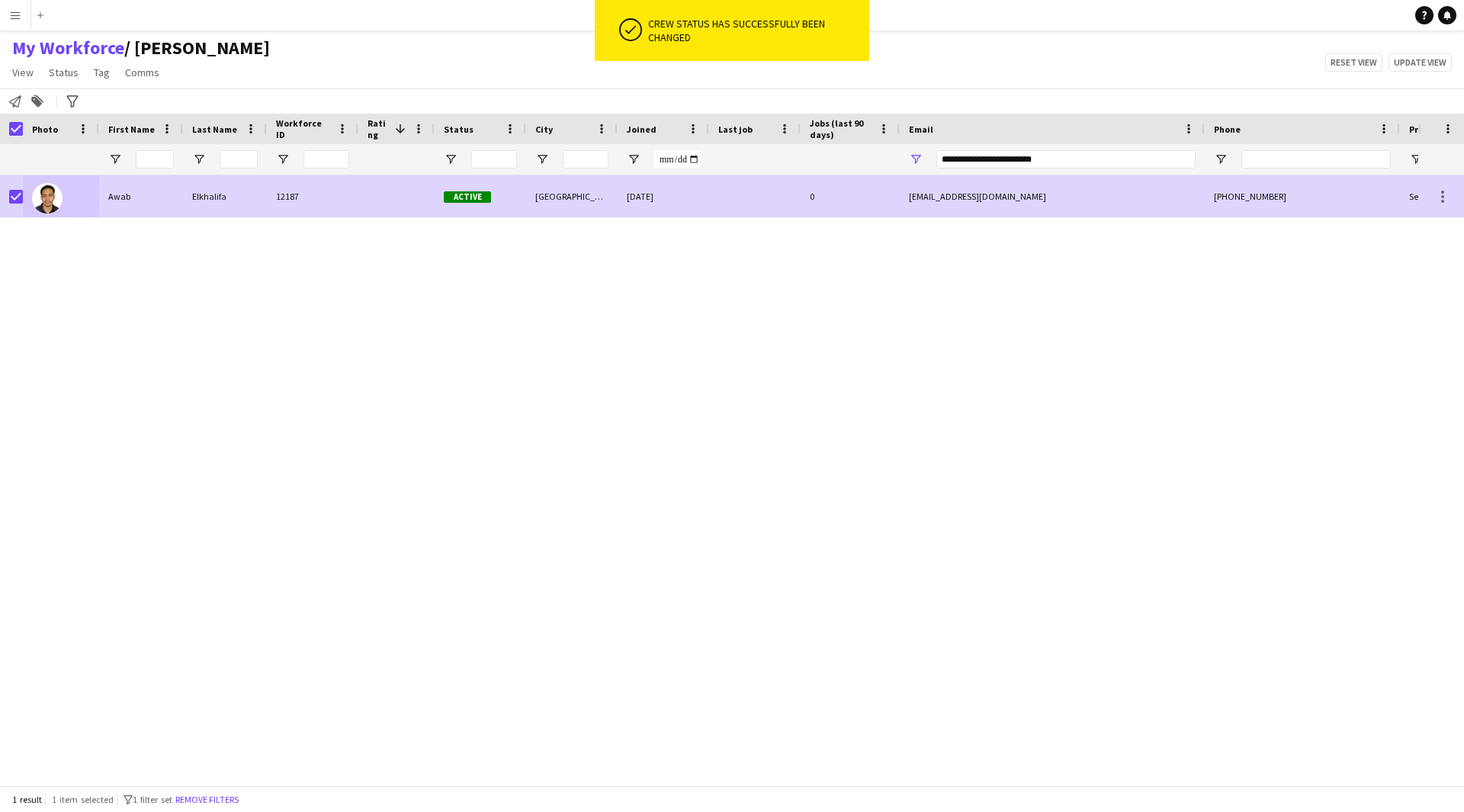
click at [3, 204] on div at bounding box center [12, 196] width 23 height 42
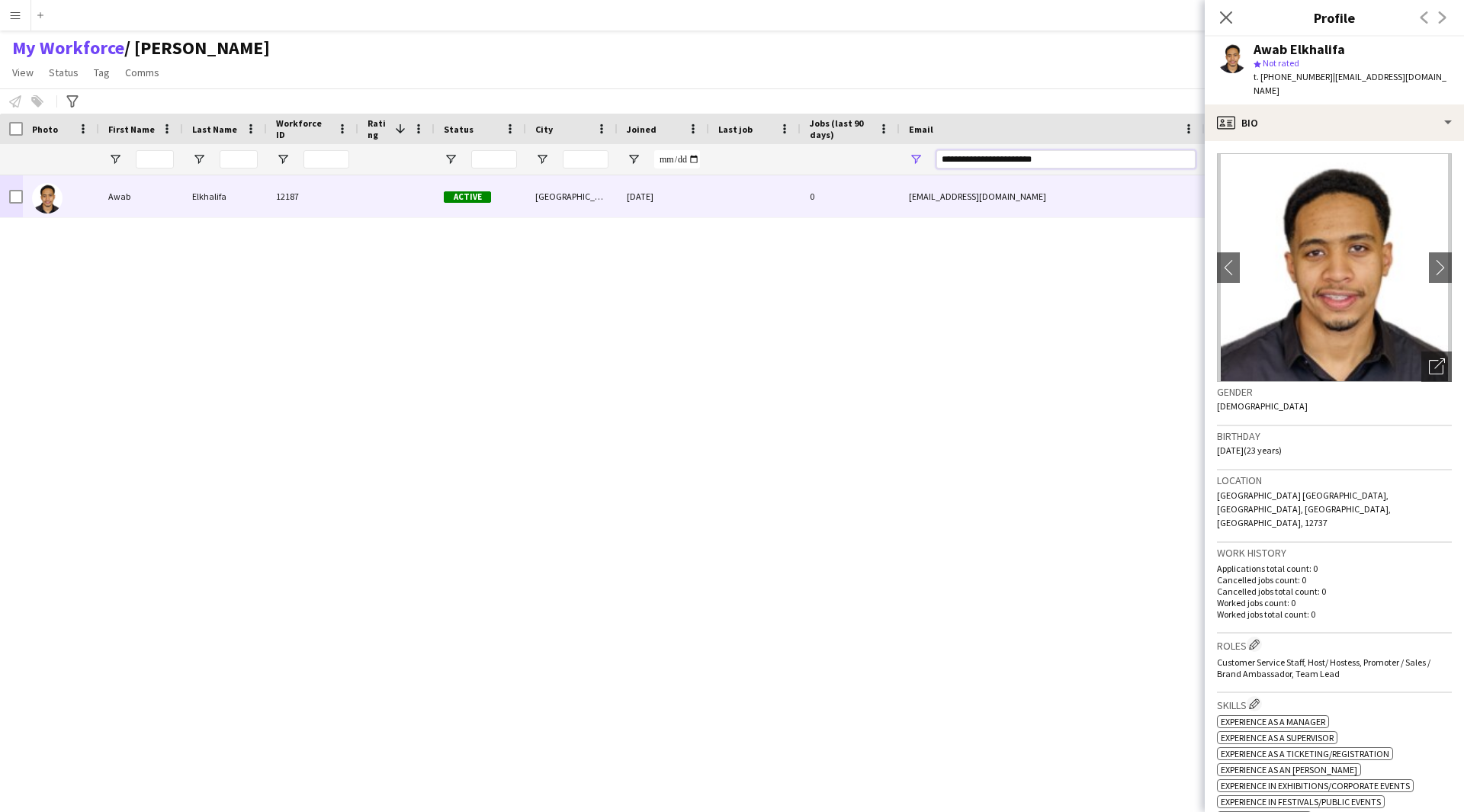
drag, startPoint x: 1052, startPoint y: 160, endPoint x: 918, endPoint y: 161, distance: 134.0
click at [918, 161] on div "**********" at bounding box center [1052, 159] width 305 height 30
paste input "Email Filter Input"
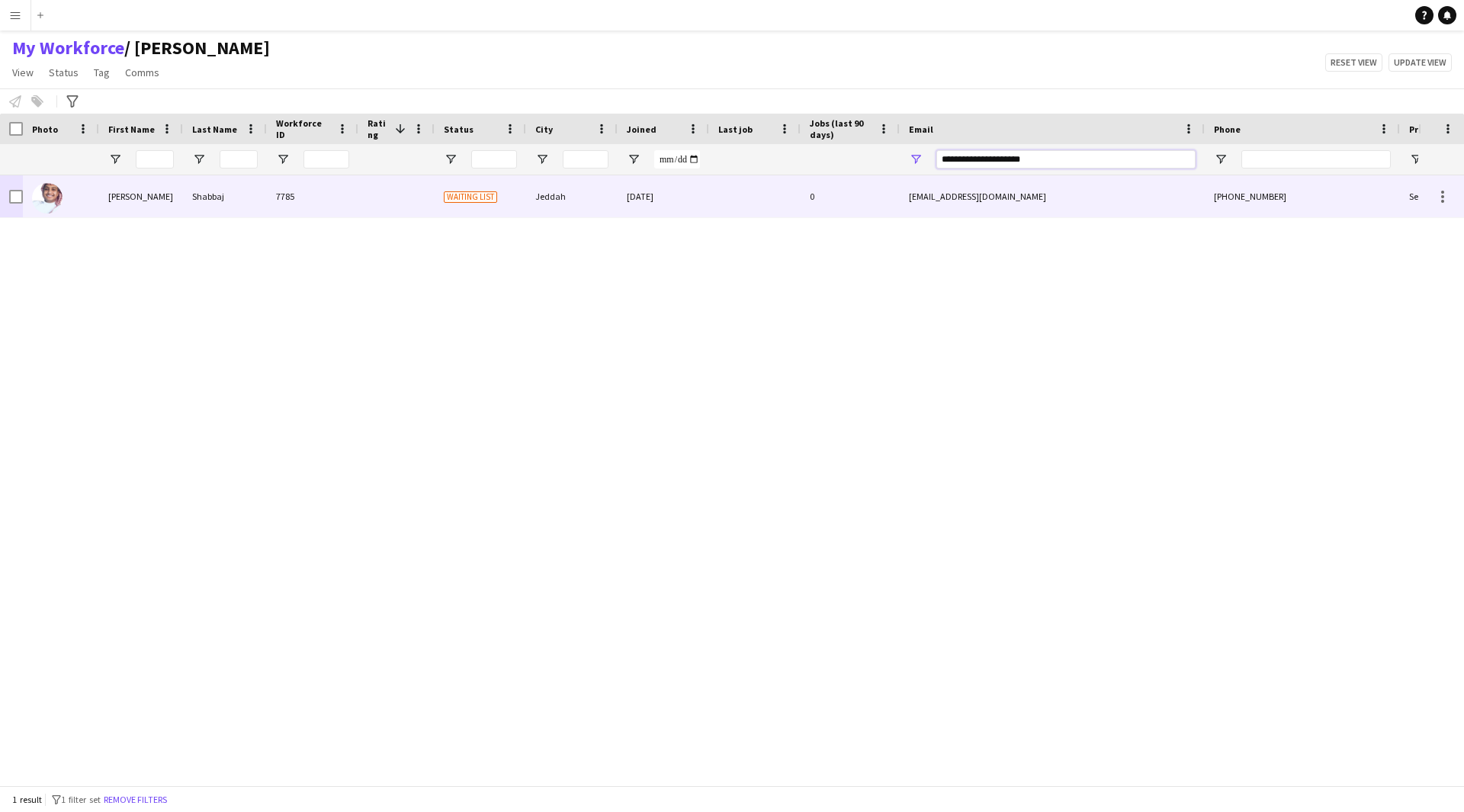
type input "**********"
click at [780, 201] on div at bounding box center [755, 196] width 91 height 42
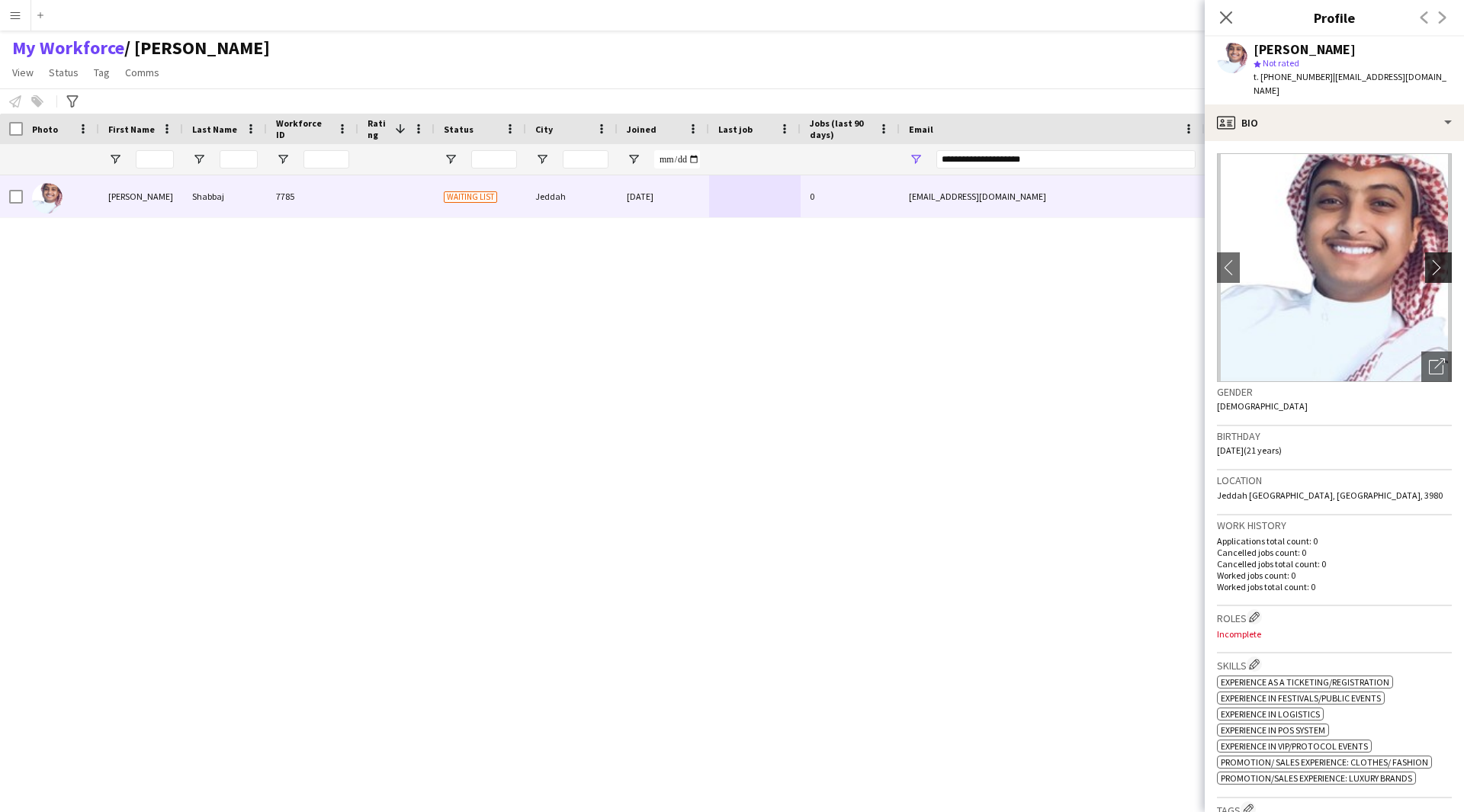
click at [1439, 259] on app-icon "chevron-right" at bounding box center [1441, 267] width 23 height 16
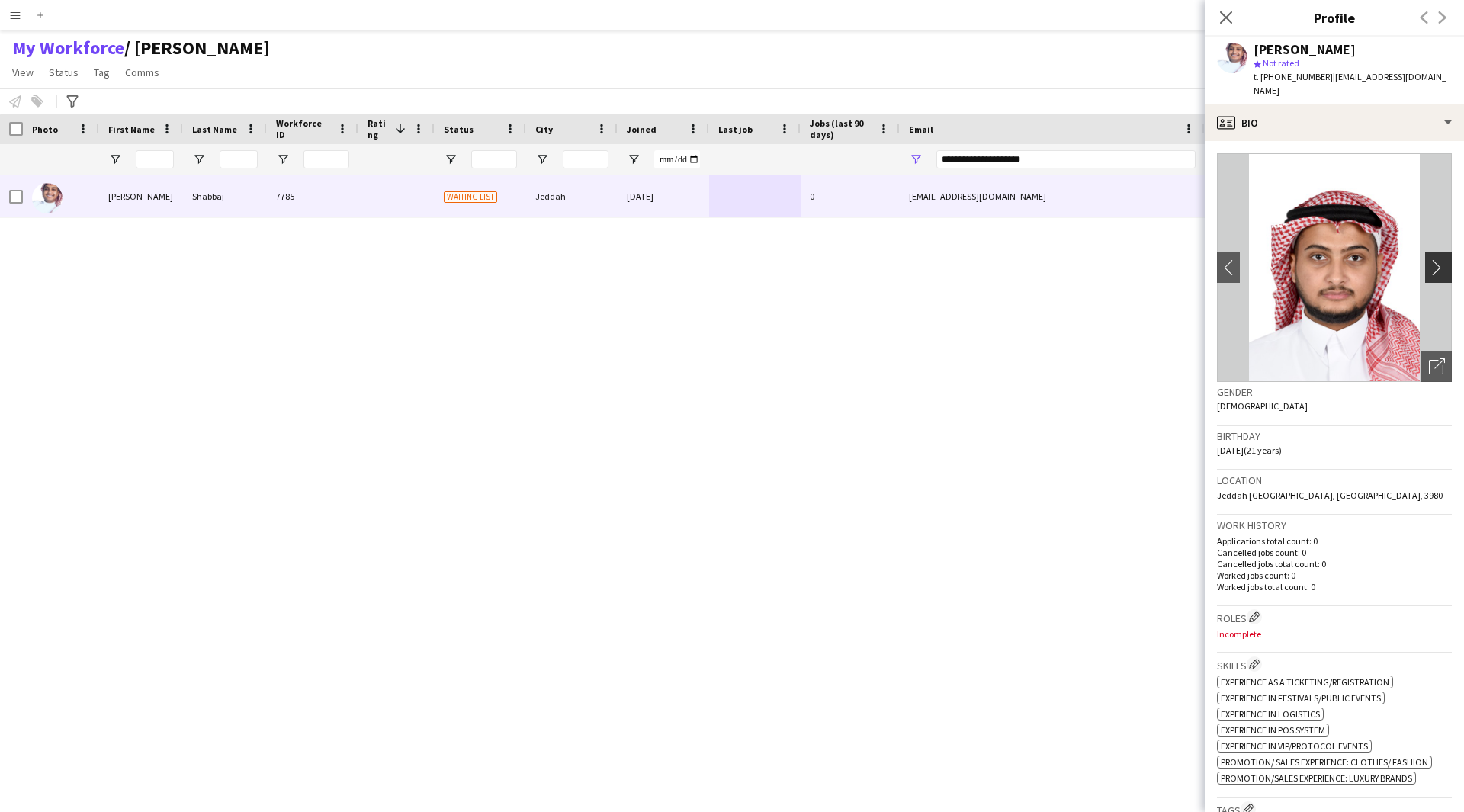
click at [1425, 253] on button "chevron-right" at bounding box center [1440, 267] width 30 height 30
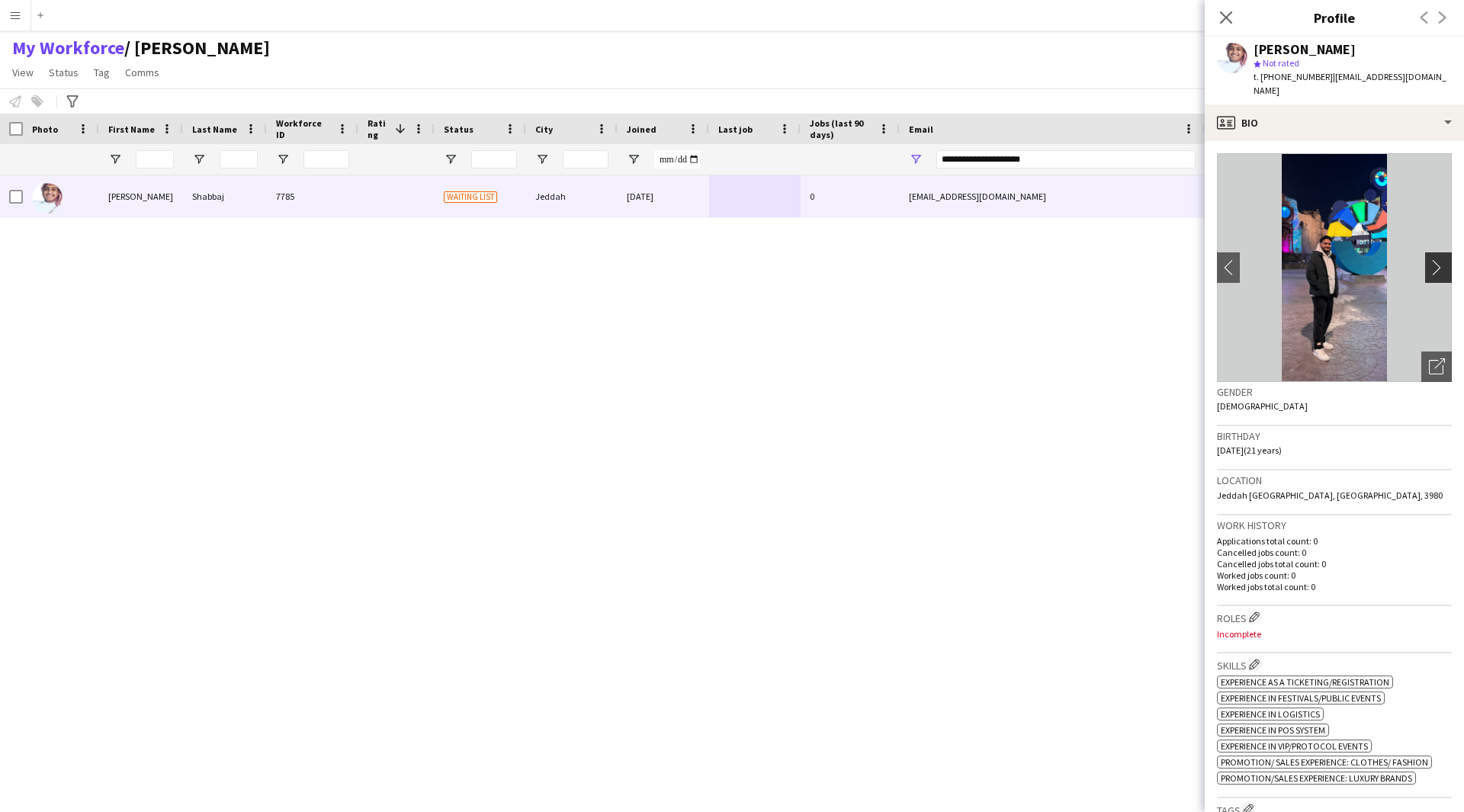
click at [1425, 253] on button "chevron-right" at bounding box center [1440, 267] width 30 height 30
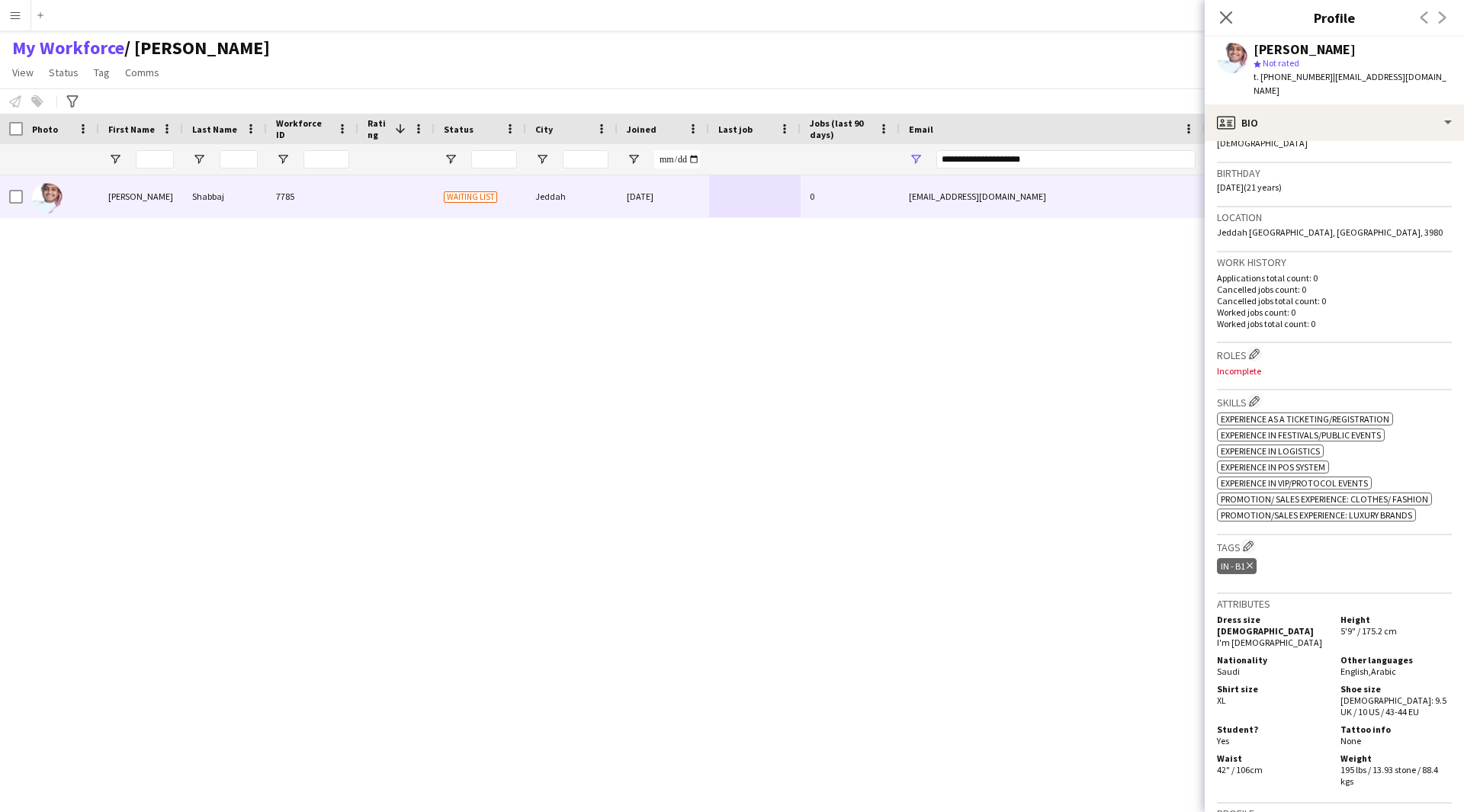
scroll to position [263, 0]
click at [1257, 346] on button "Edit crew company roles" at bounding box center [1255, 353] width 16 height 15
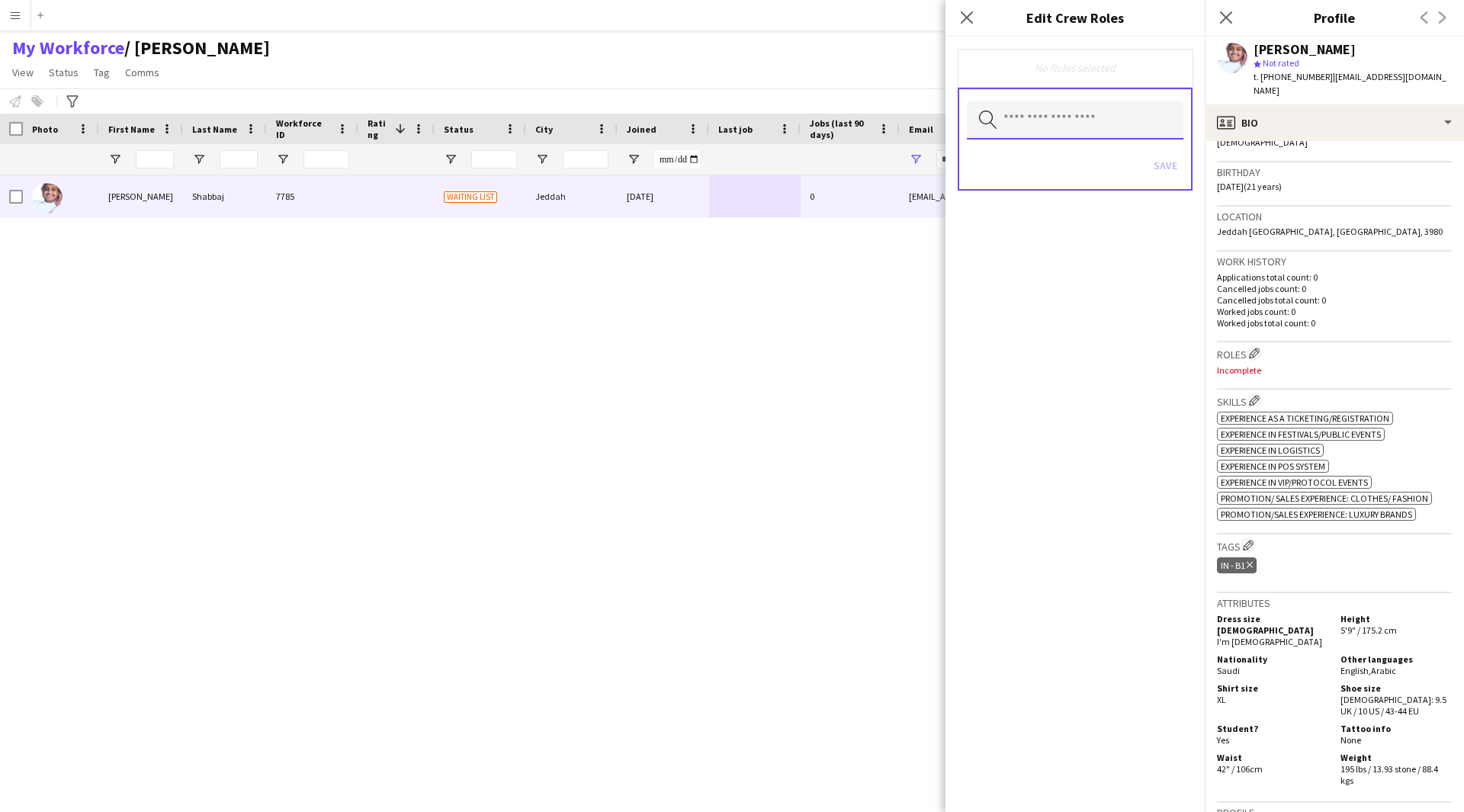
click at [1036, 118] on input "text" at bounding box center [1074, 120] width 216 height 38
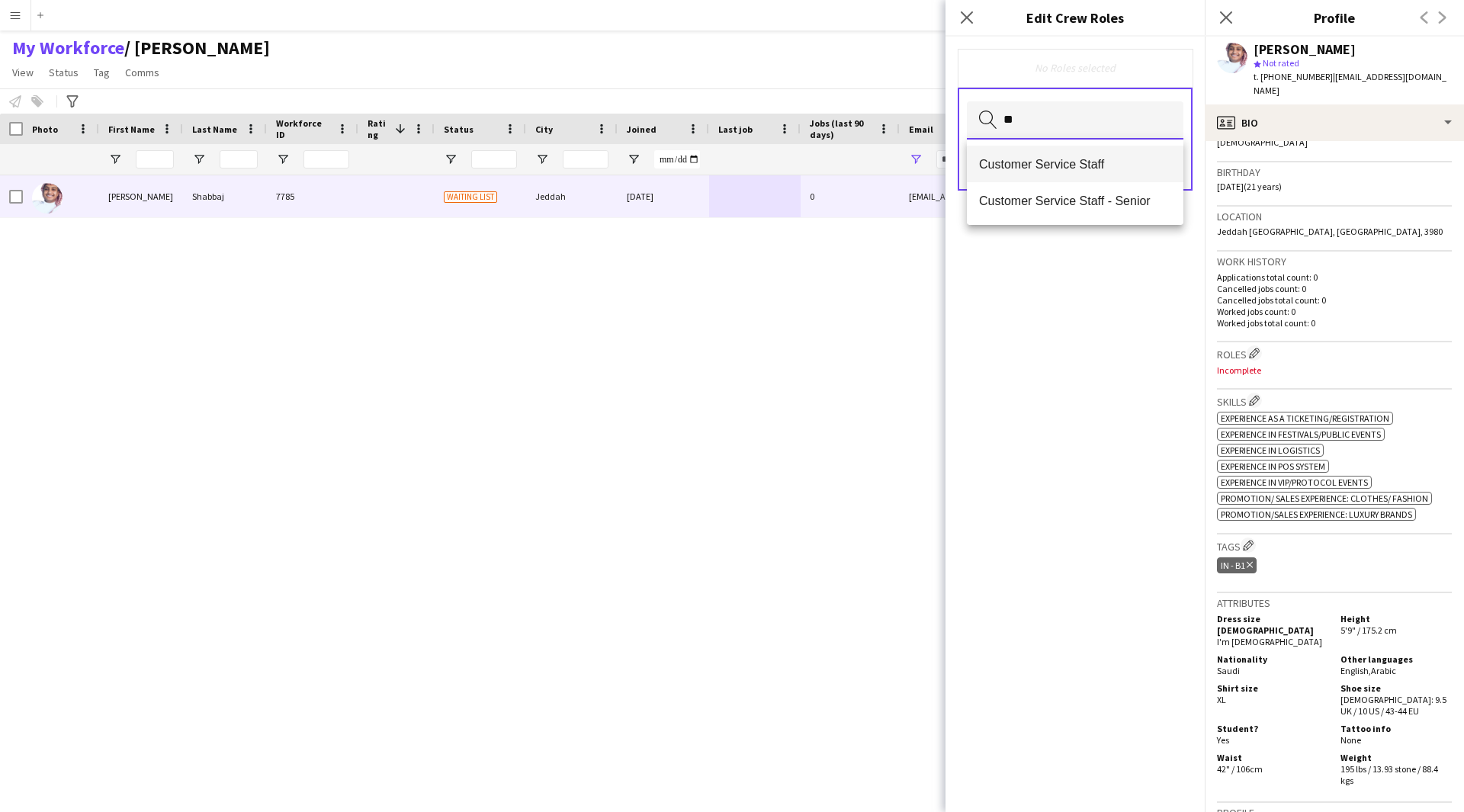
type input "**"
click at [1061, 181] on mat-option "Customer Service Staff" at bounding box center [1074, 163] width 216 height 36
type input "***"
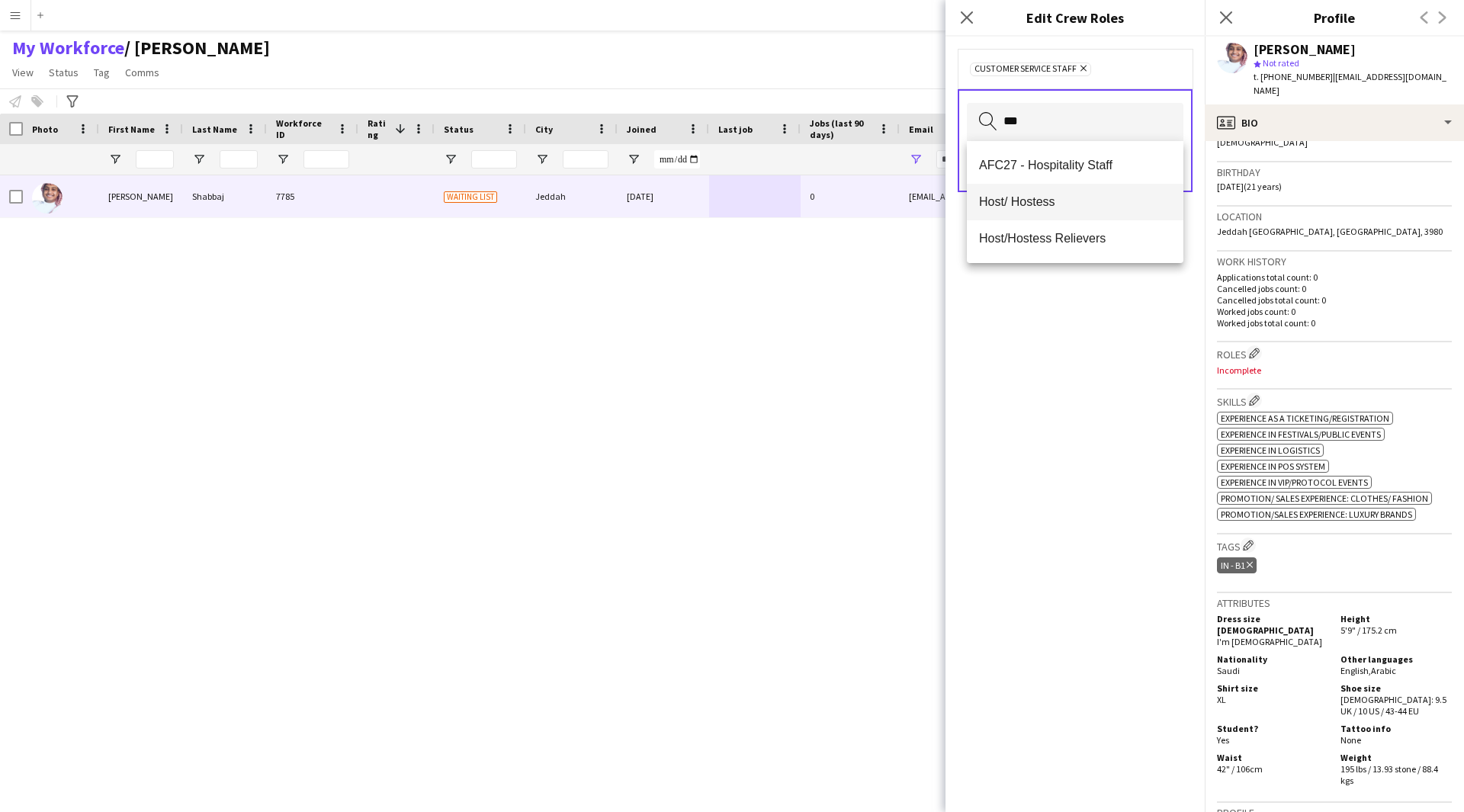
click at [1066, 198] on span "Host/ Hostess" at bounding box center [1075, 201] width 192 height 15
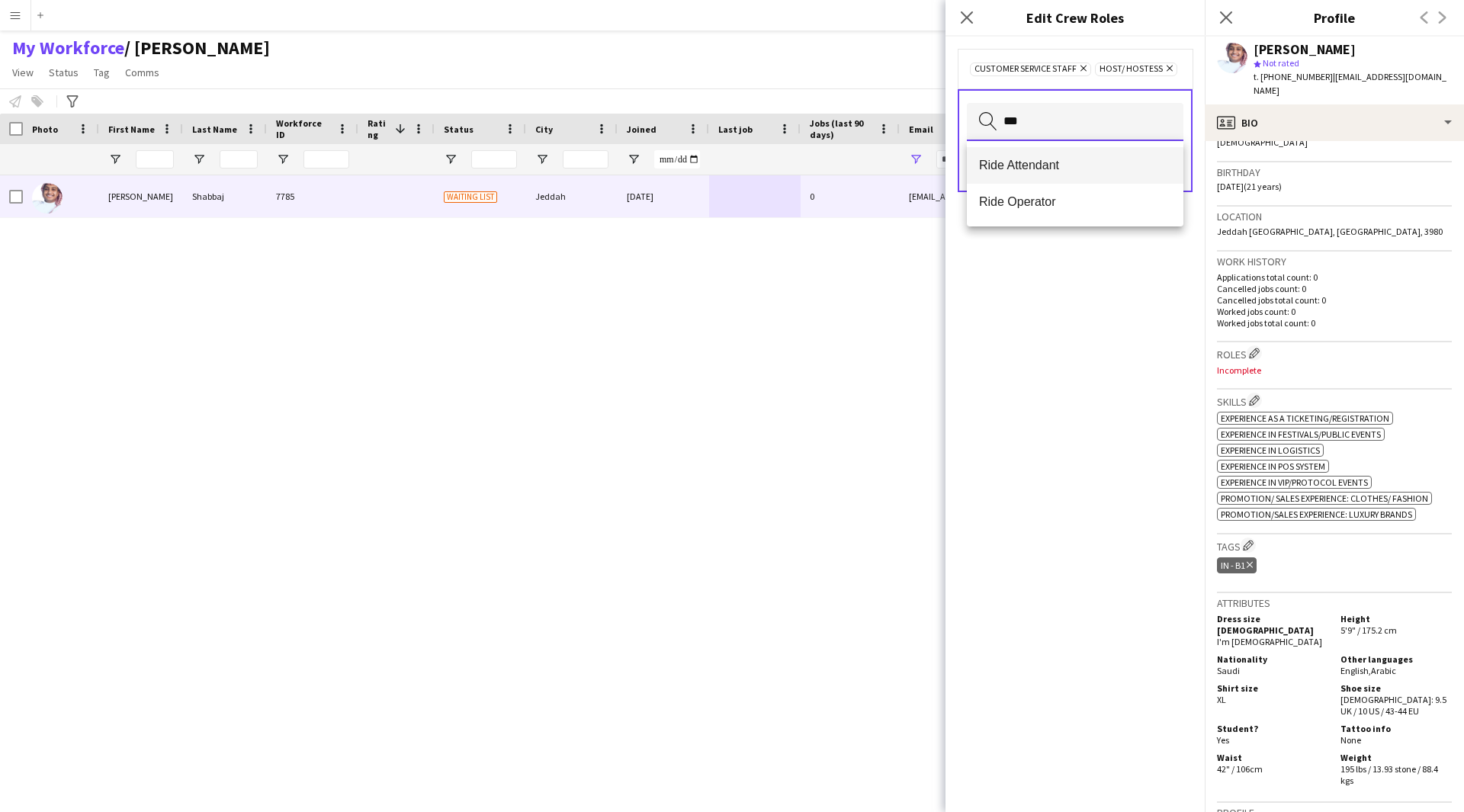
type input "***"
click at [1056, 162] on span "Ride Attendant" at bounding box center [1075, 165] width 192 height 15
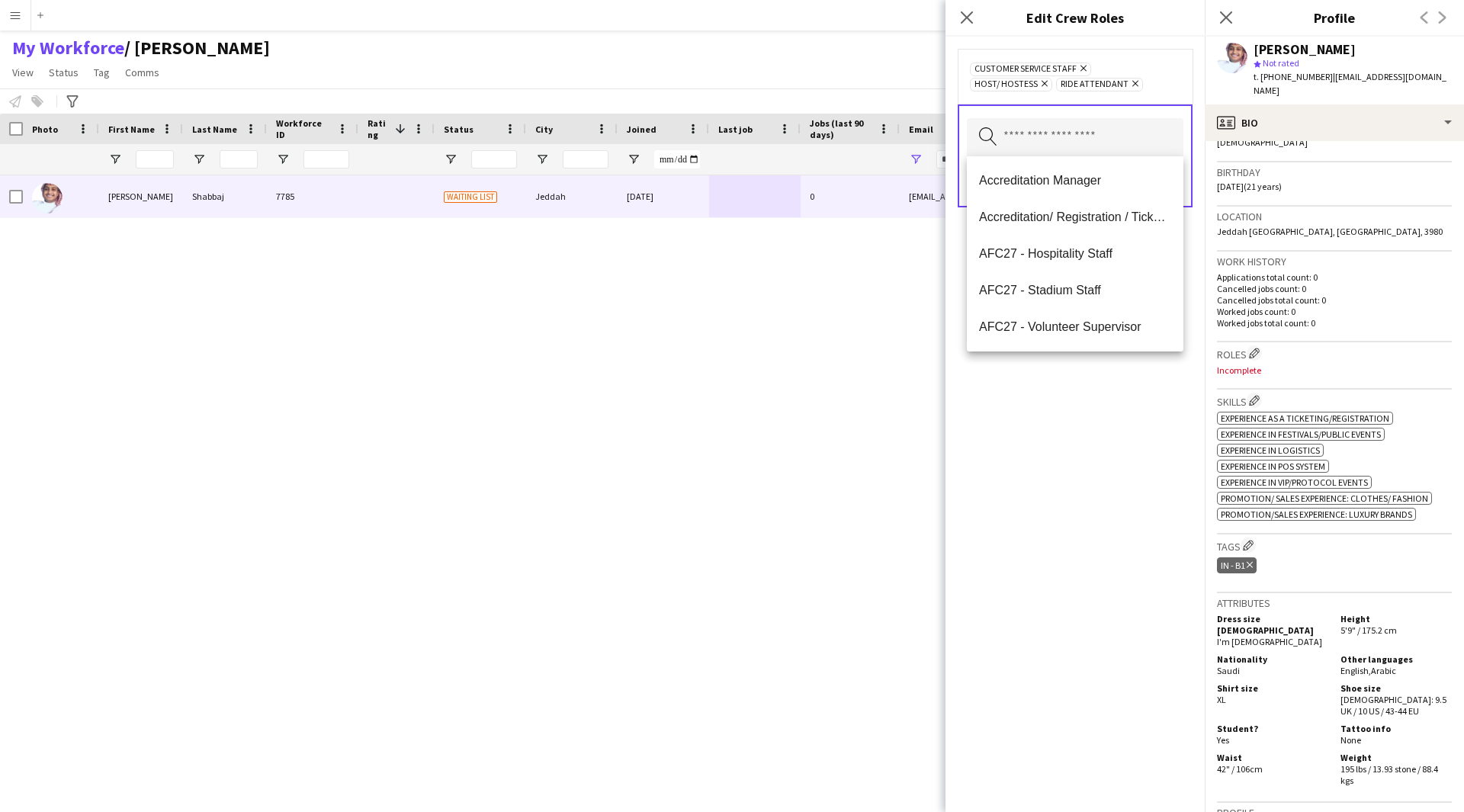
click at [1067, 512] on div "Customer Service Staff Remove Host/ Hostess Remove Ride Attendant Remove Search…" at bounding box center [1075, 424] width 259 height 776
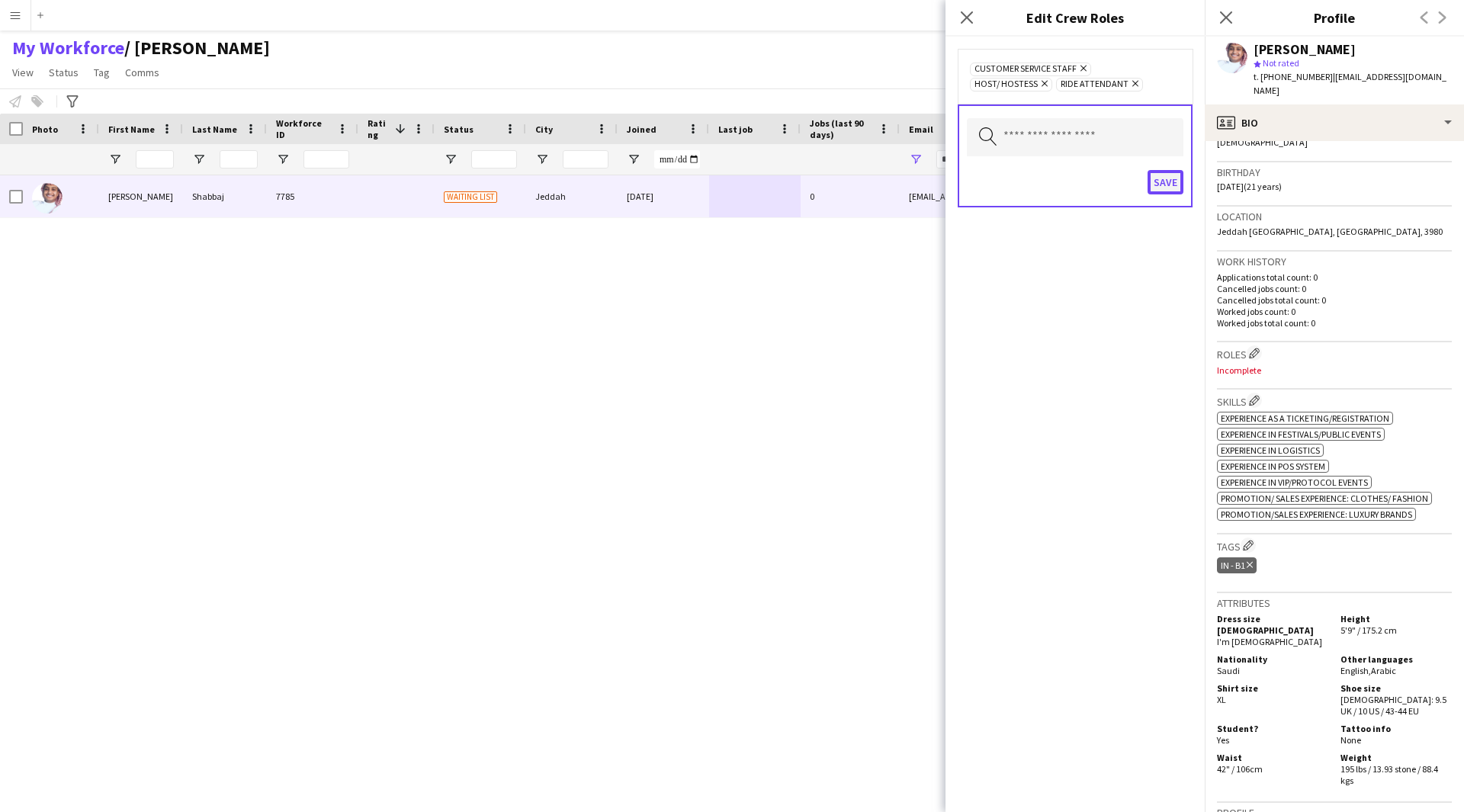
click at [1151, 193] on button "Save" at bounding box center [1166, 181] width 36 height 24
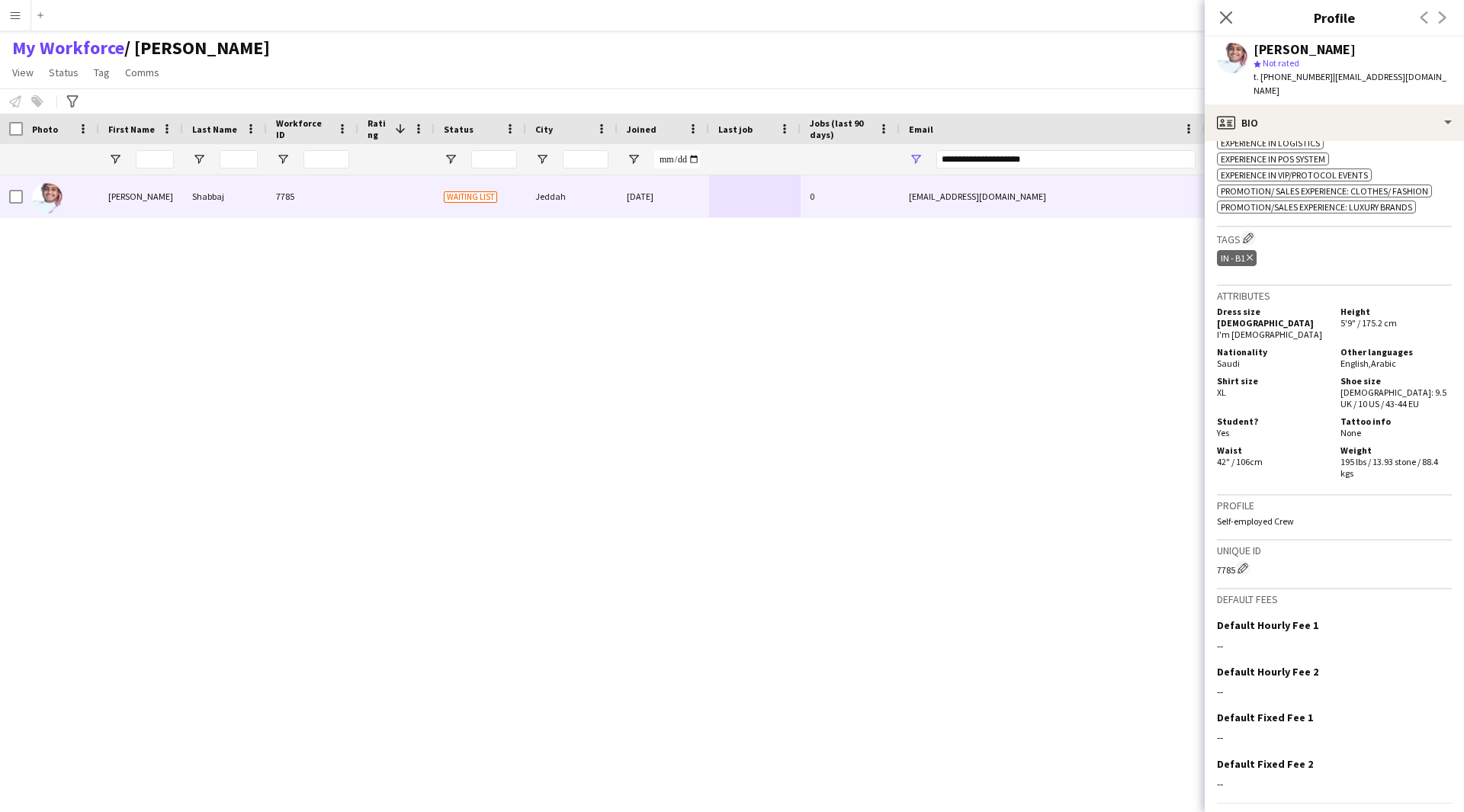
scroll to position [570, 0]
click at [1248, 233] on app-icon "Edit crew company tags" at bounding box center [1249, 239] width 11 height 11
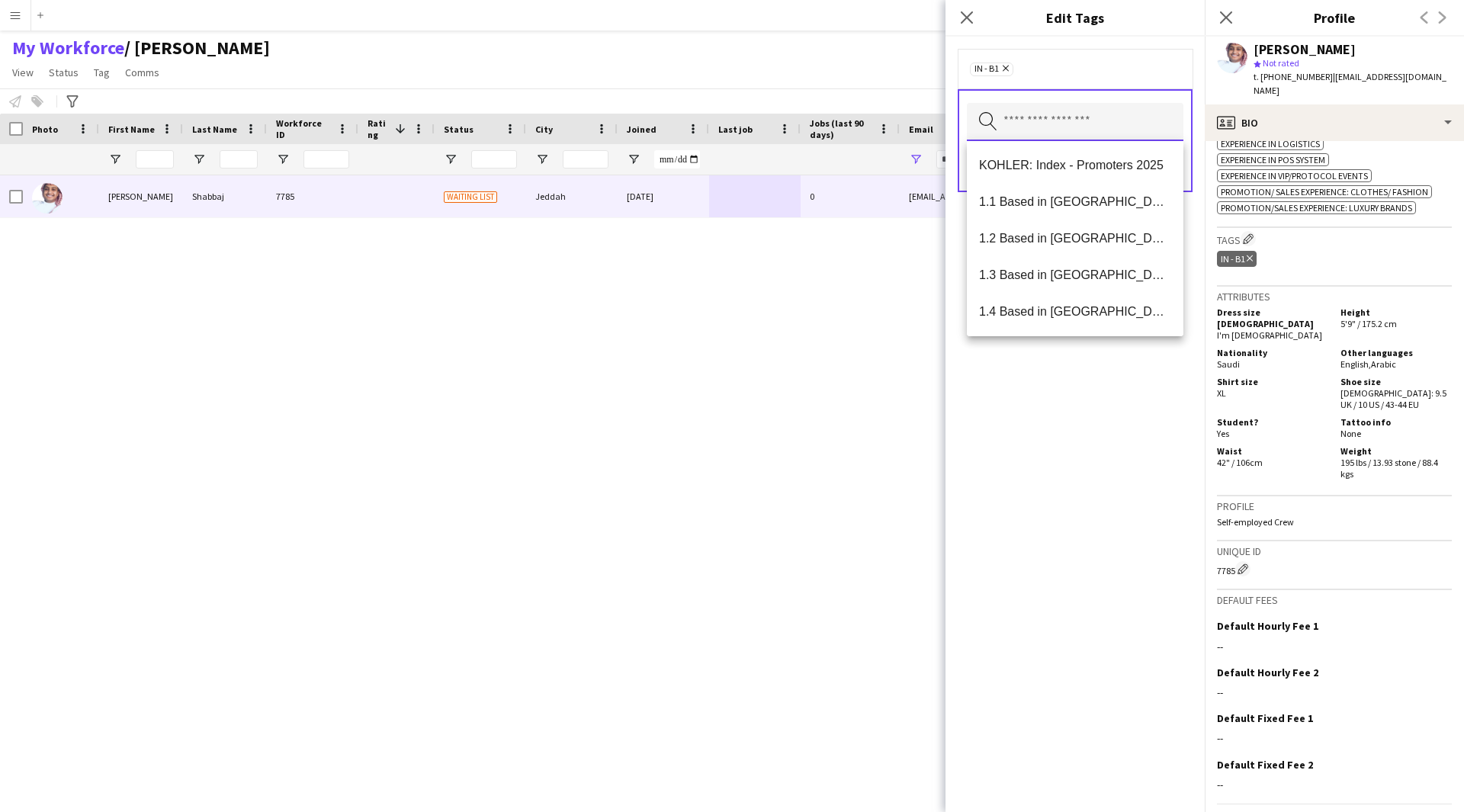
click at [1092, 130] on input "text" at bounding box center [1074, 122] width 216 height 38
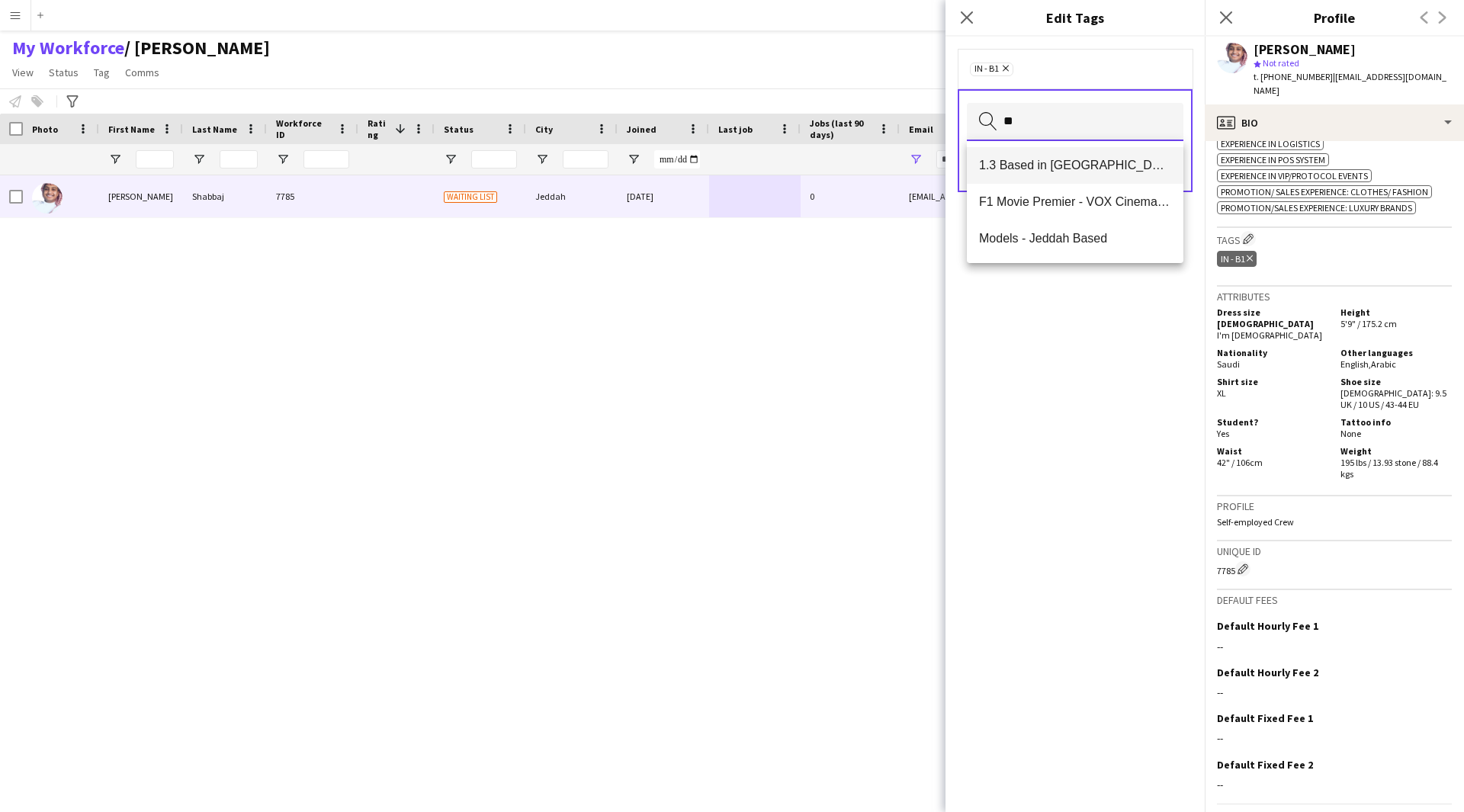
type input "**"
click at [1069, 171] on span "1.3 Based in [GEOGRAPHIC_DATA]" at bounding box center [1075, 165] width 192 height 15
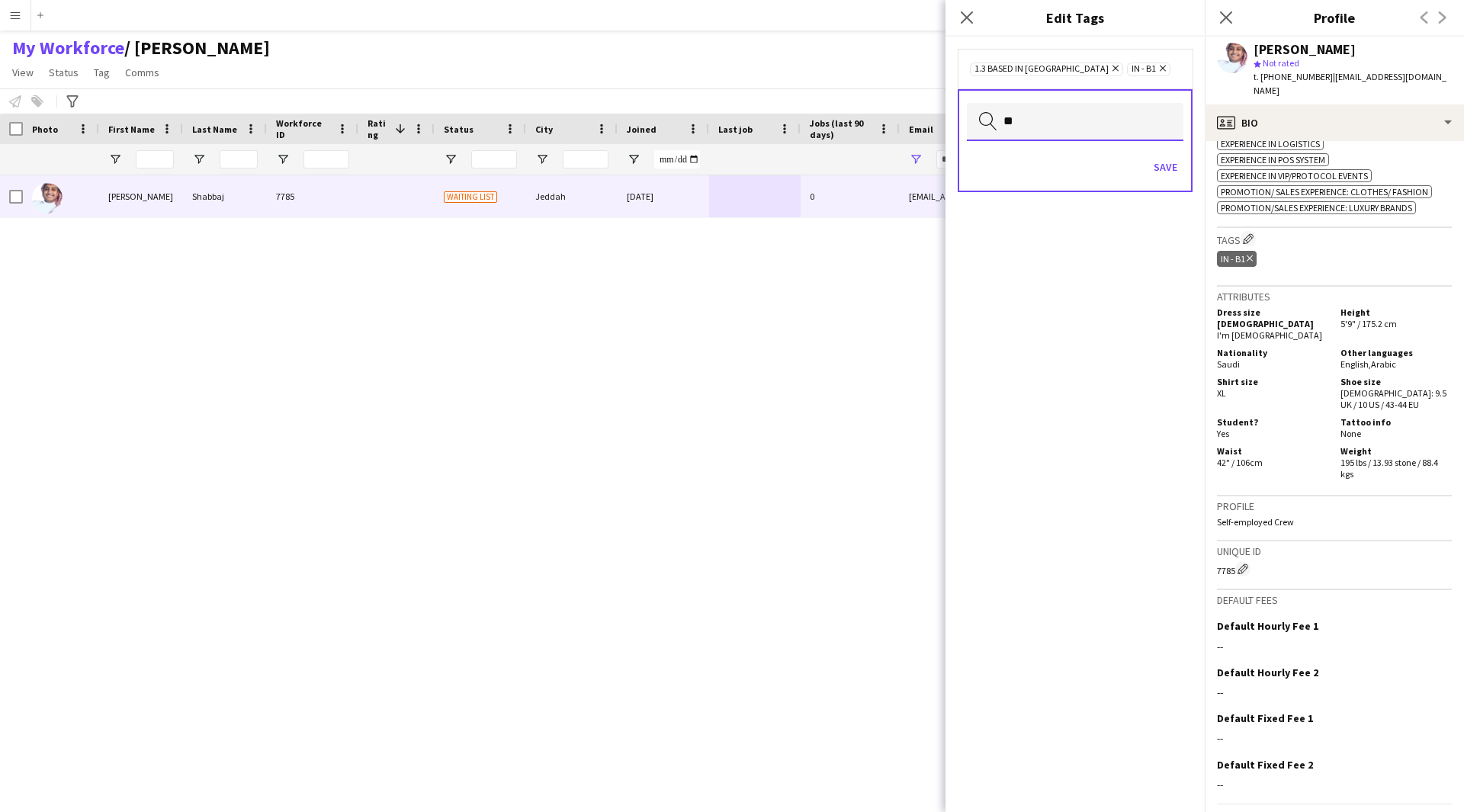
type input "*"
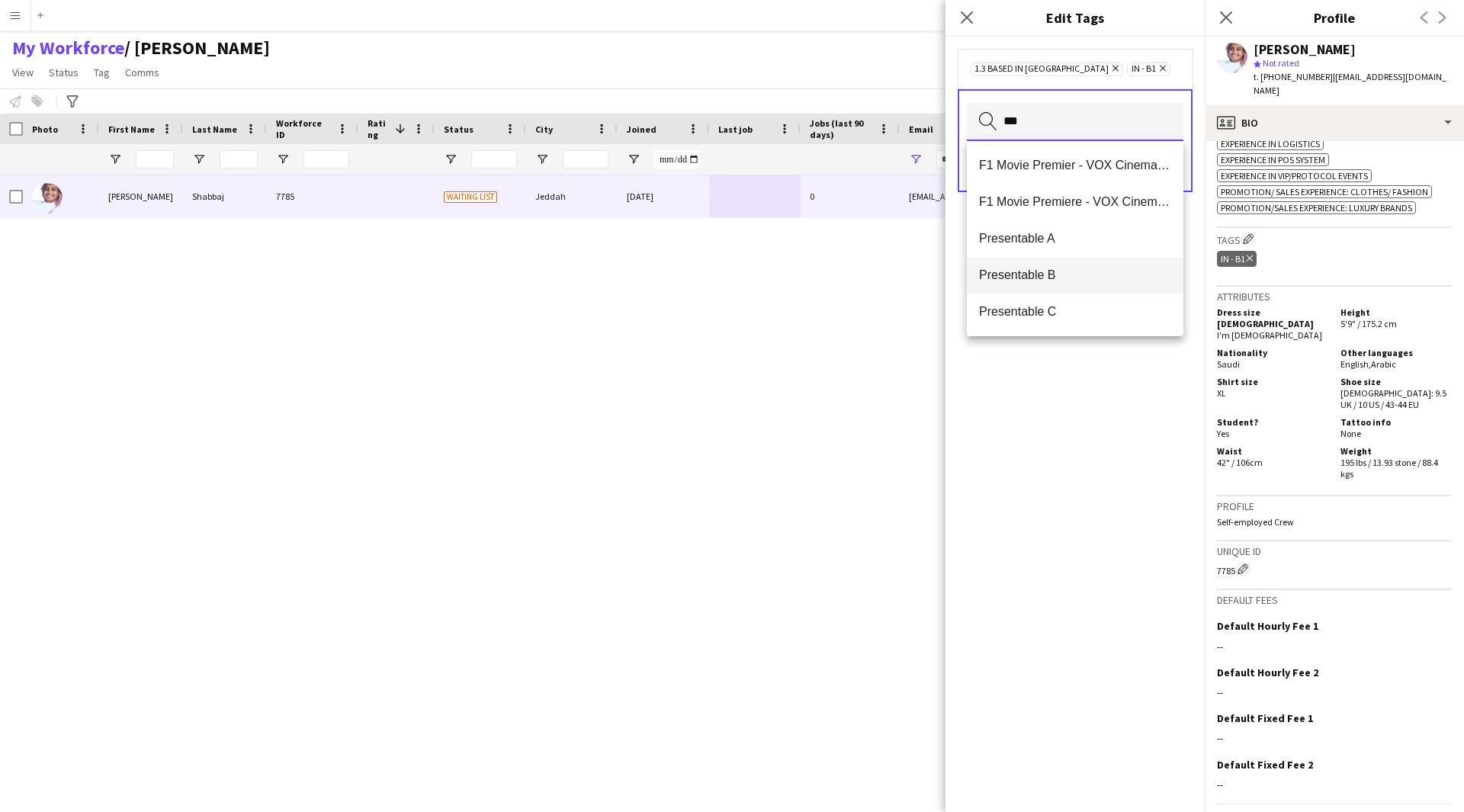
type input "***"
click at [1053, 270] on span "Presentable B" at bounding box center [1075, 274] width 192 height 15
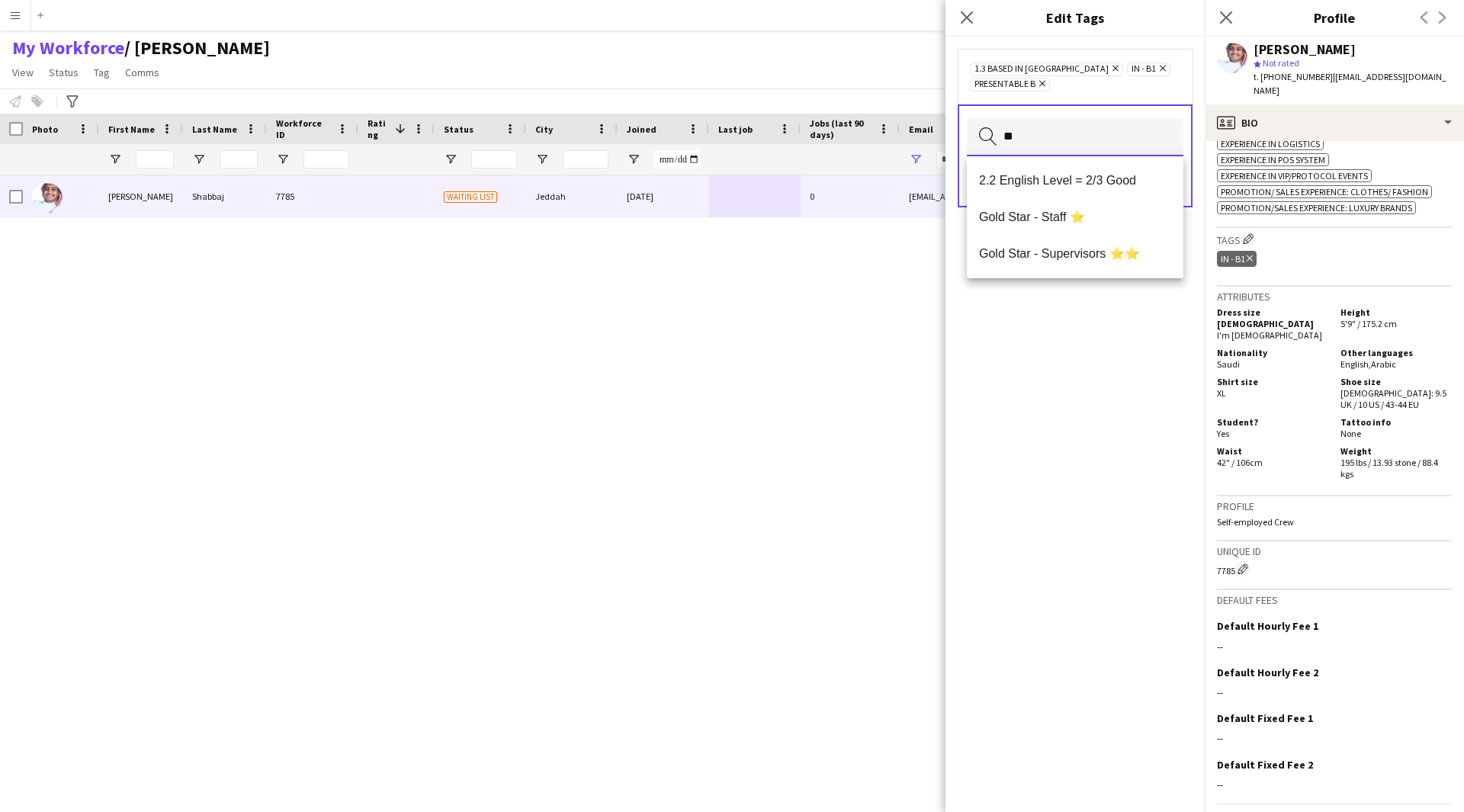
scroll to position [0, 0]
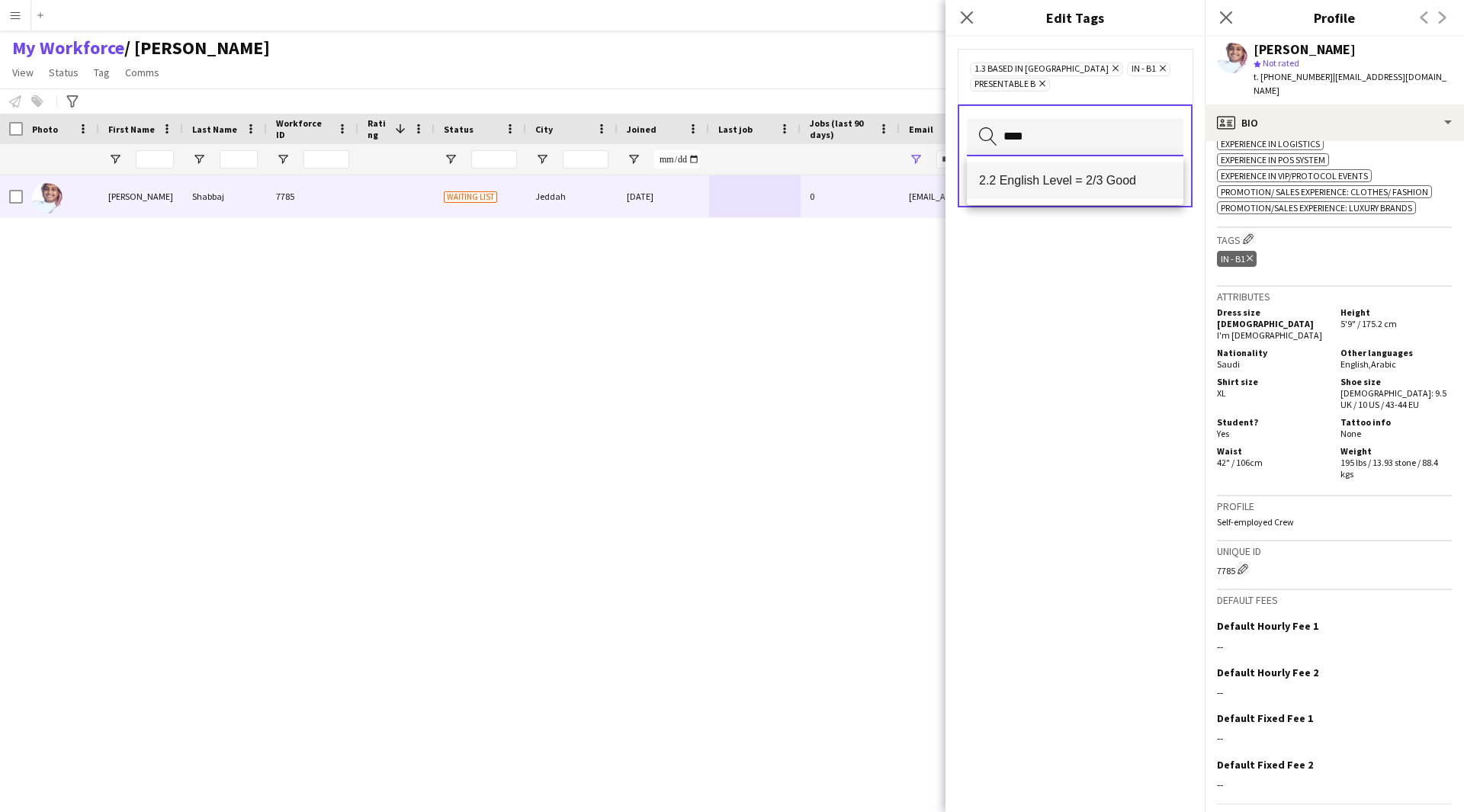
type input "****"
click at [1059, 168] on mat-option "2.2 English Level = 2/3 Good" at bounding box center [1074, 181] width 216 height 36
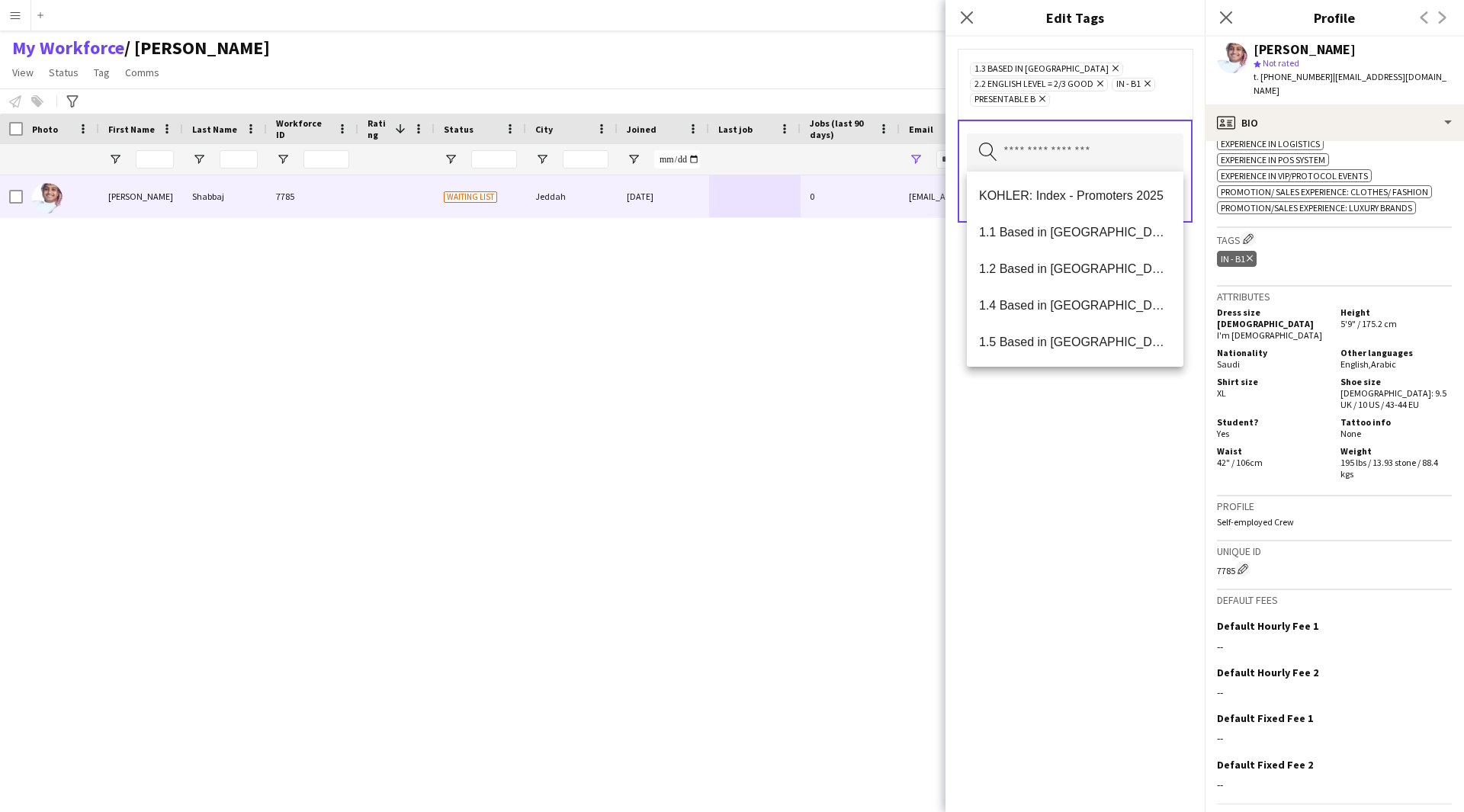
click at [1088, 418] on div "1.3 Based in Jeddah Remove 2.2 English Level = 2/3 Good Remove IN - B1 Remove P…" at bounding box center [1075, 424] width 259 height 776
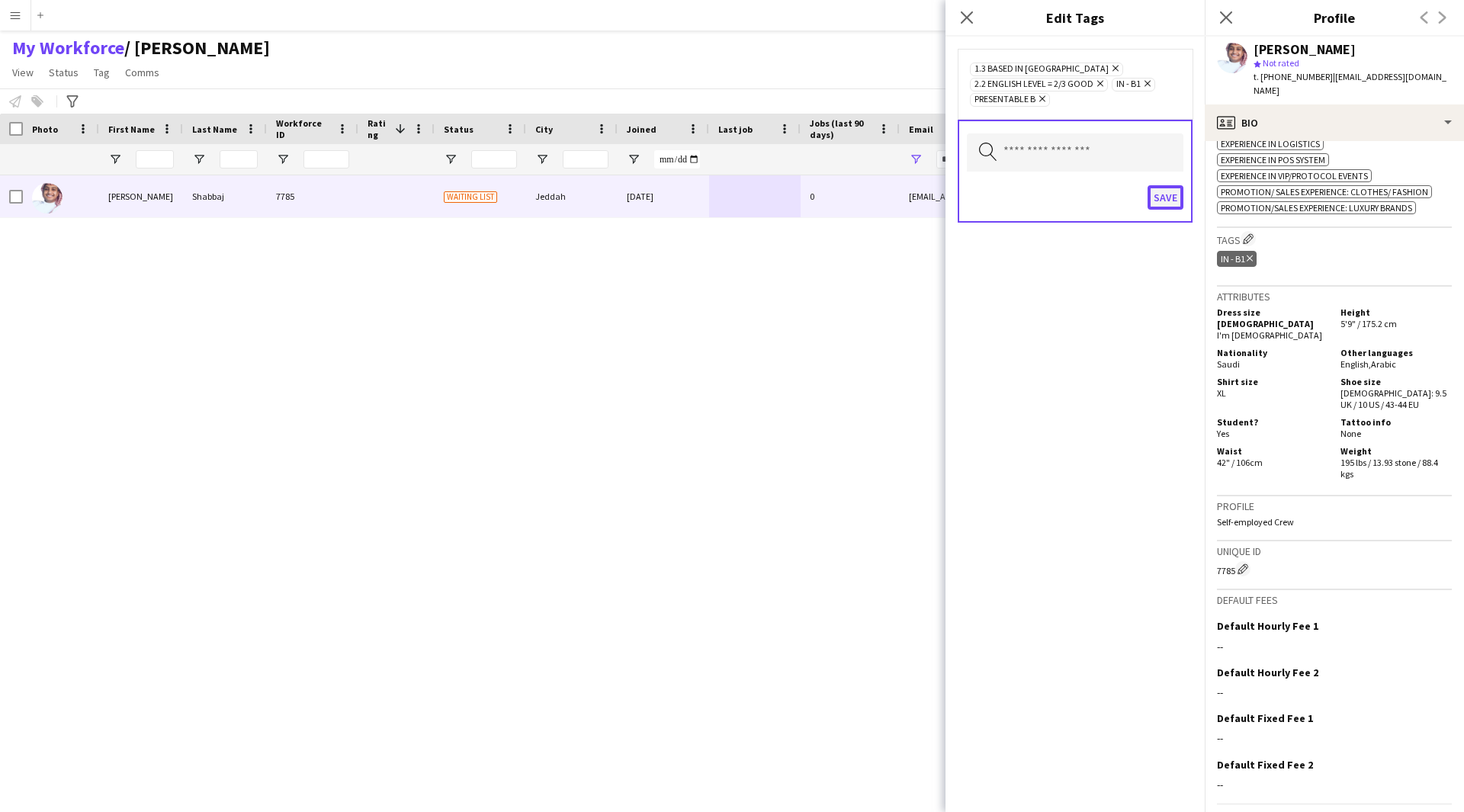
click at [1163, 207] on button "Save" at bounding box center [1166, 197] width 36 height 24
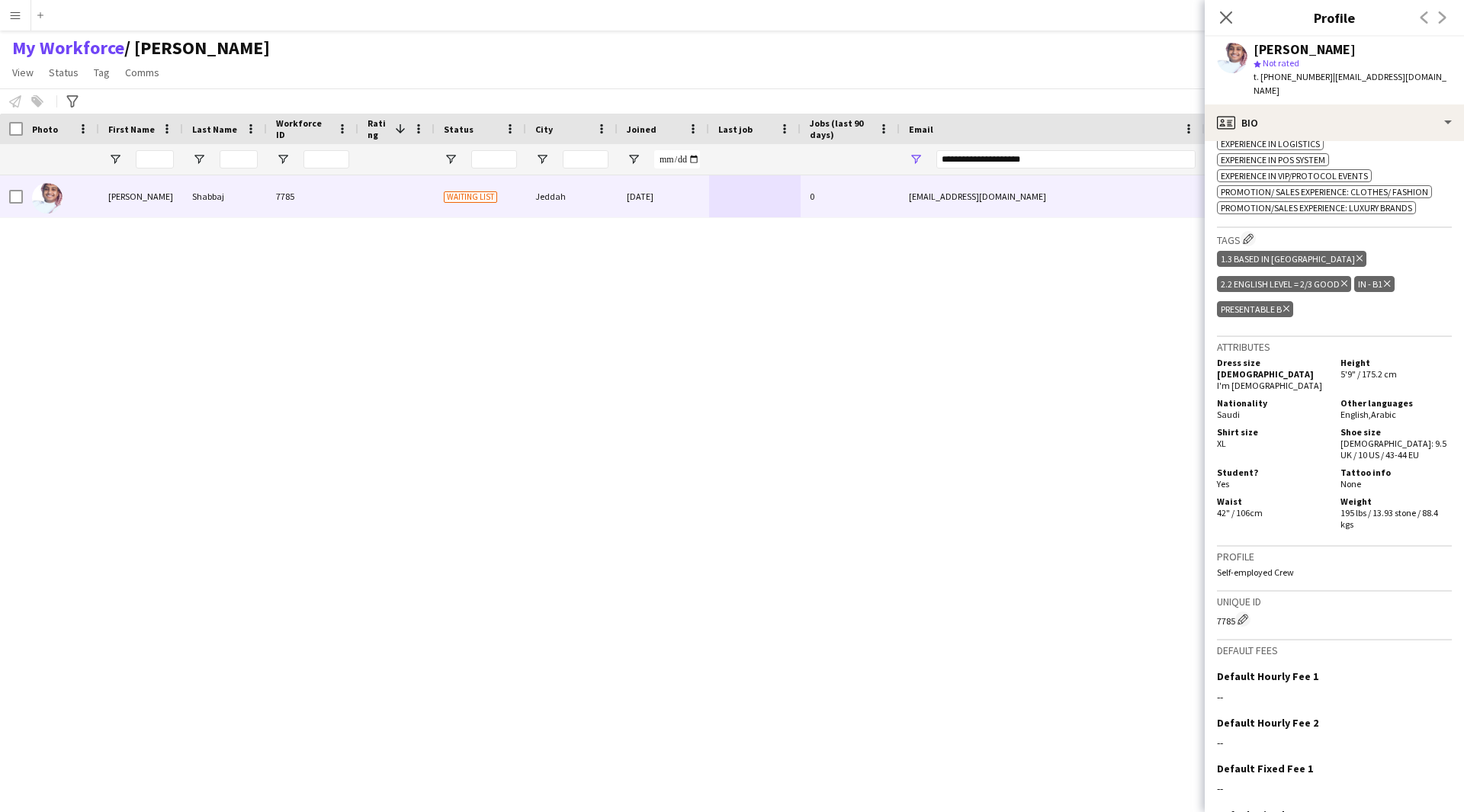
scroll to position [642, 0]
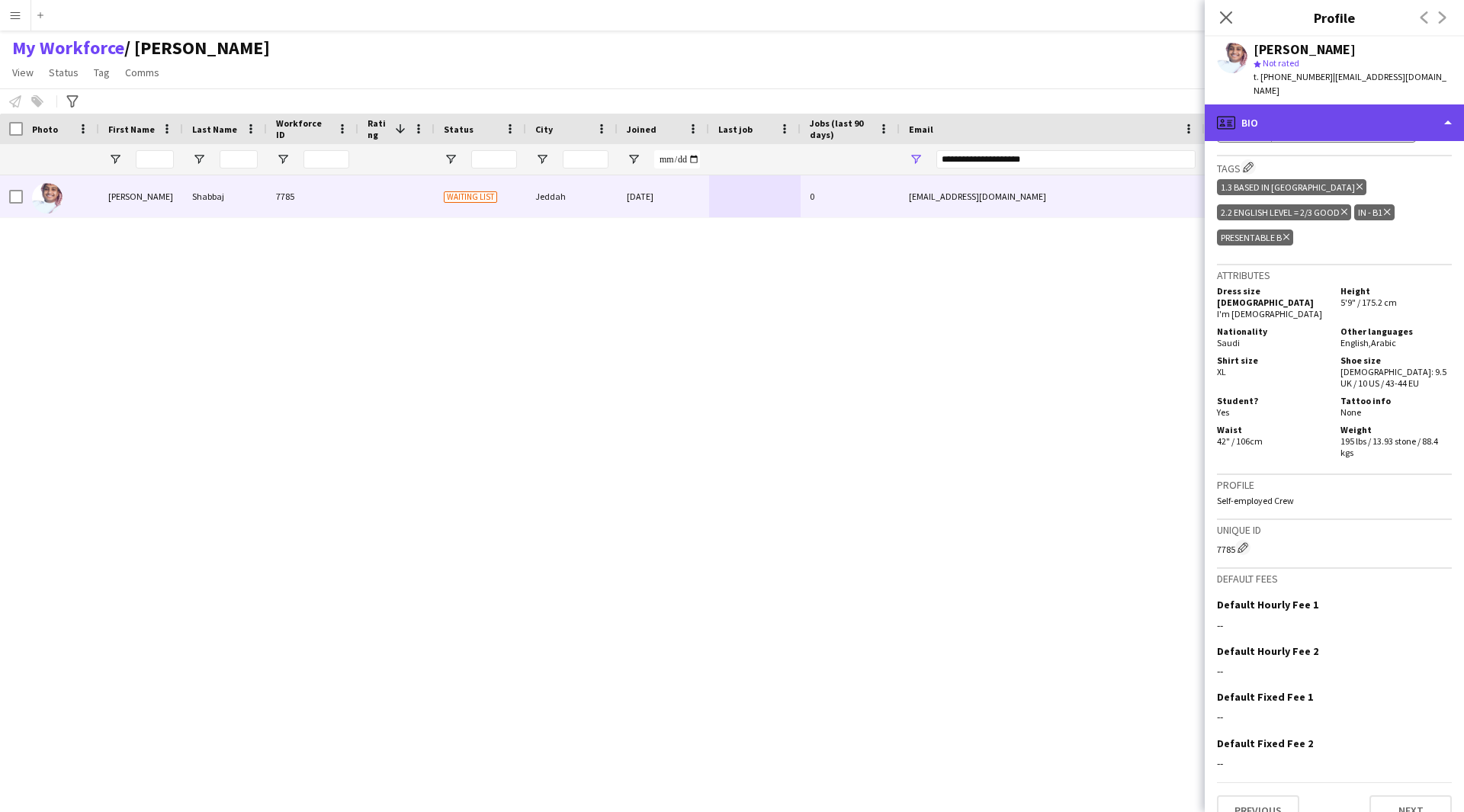
click at [1274, 110] on div "profile Bio" at bounding box center [1334, 122] width 259 height 36
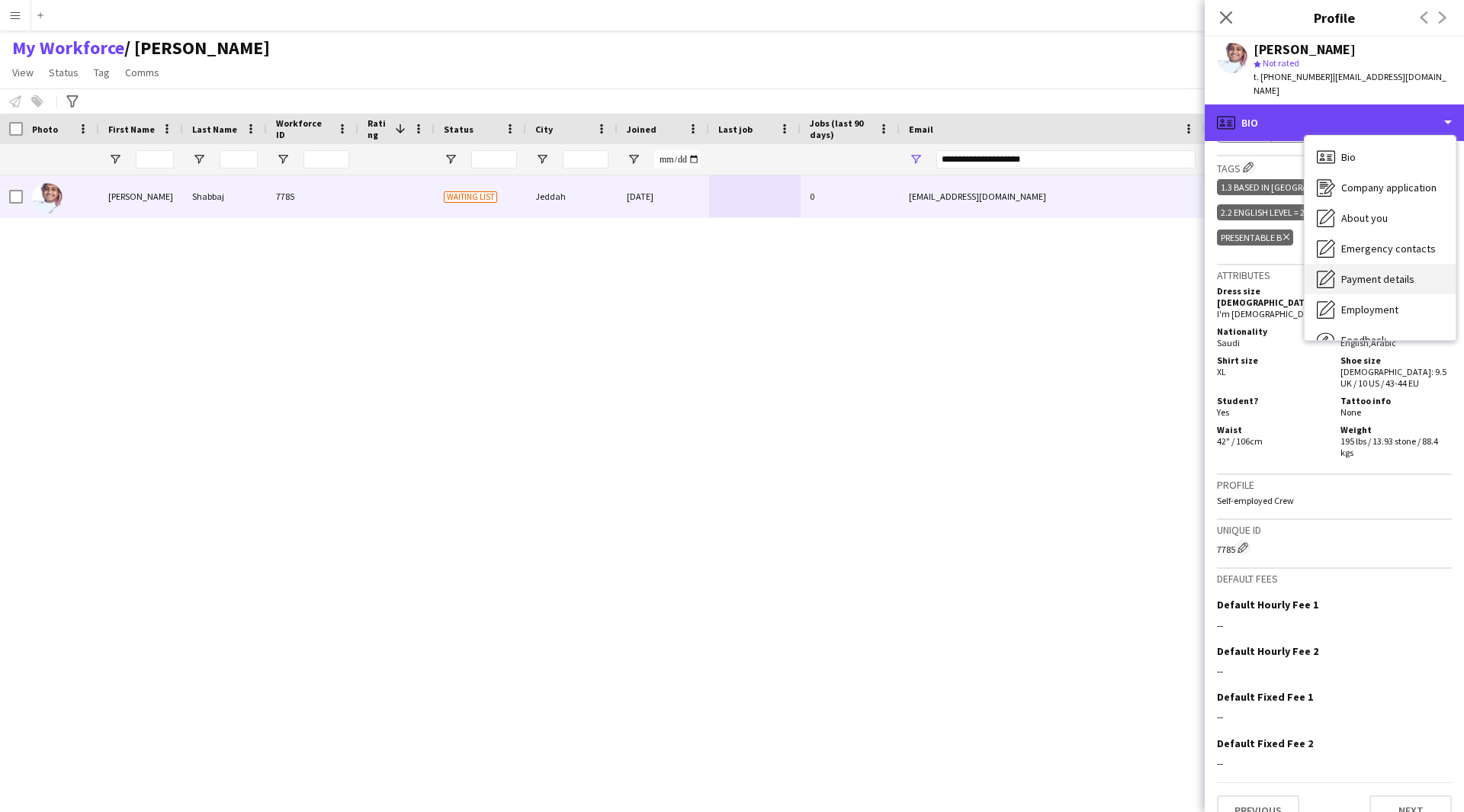
scroll to position [52, 0]
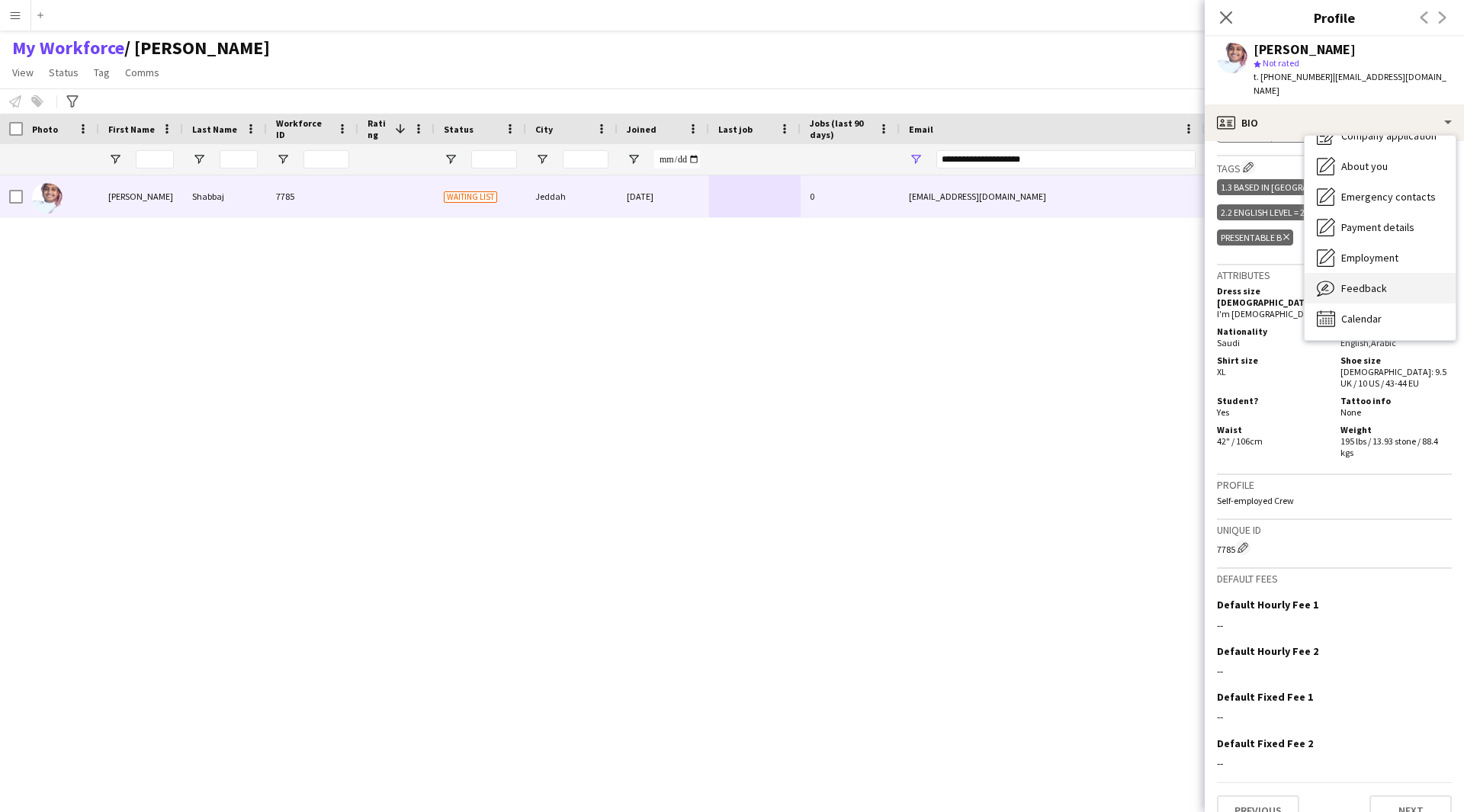
click at [1366, 281] on span "Feedback" at bounding box center [1364, 288] width 46 height 14
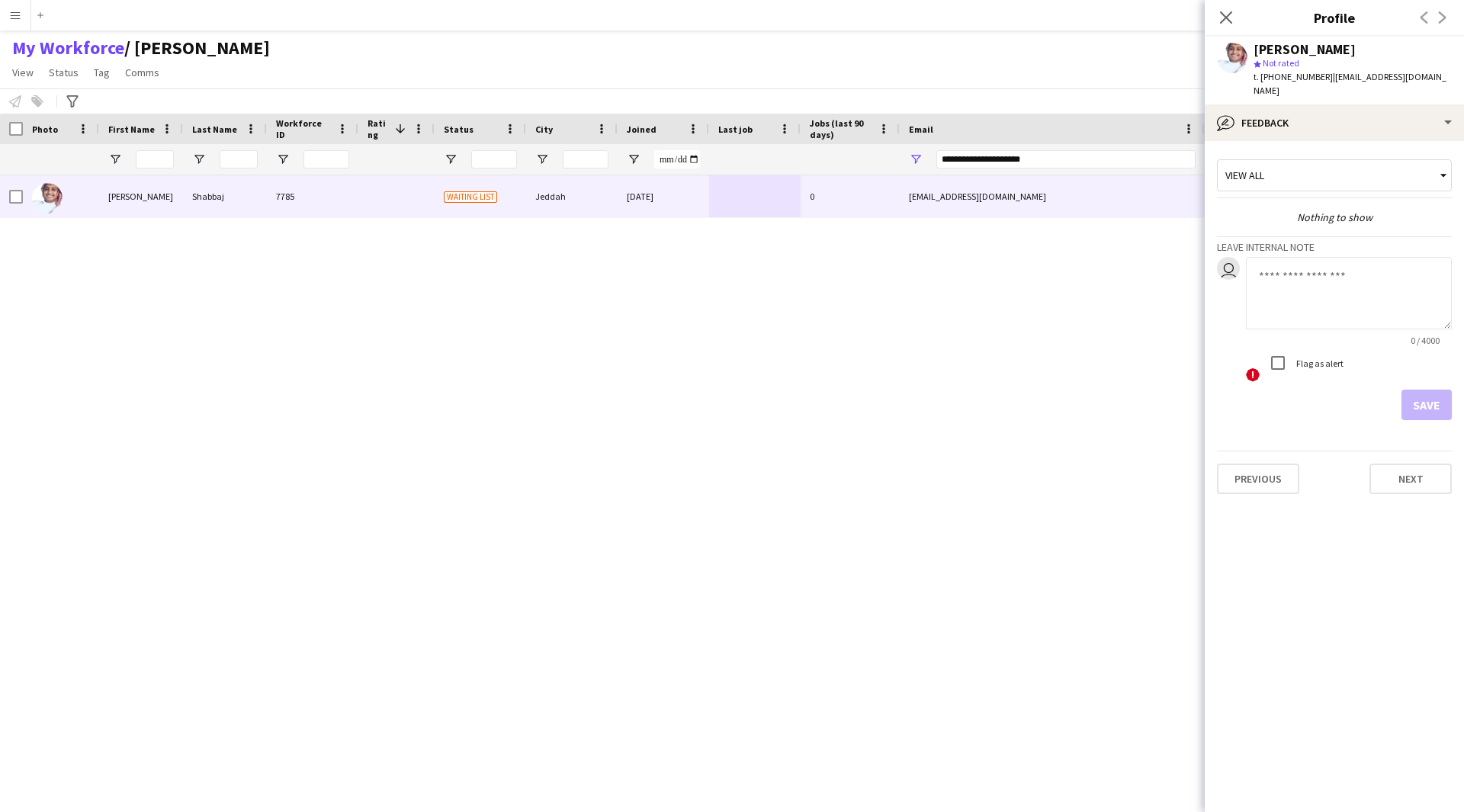
click at [1315, 287] on textarea at bounding box center [1349, 293] width 206 height 72
paste textarea "**********"
type textarea "**********"
click at [1417, 395] on button "Save" at bounding box center [1426, 404] width 50 height 30
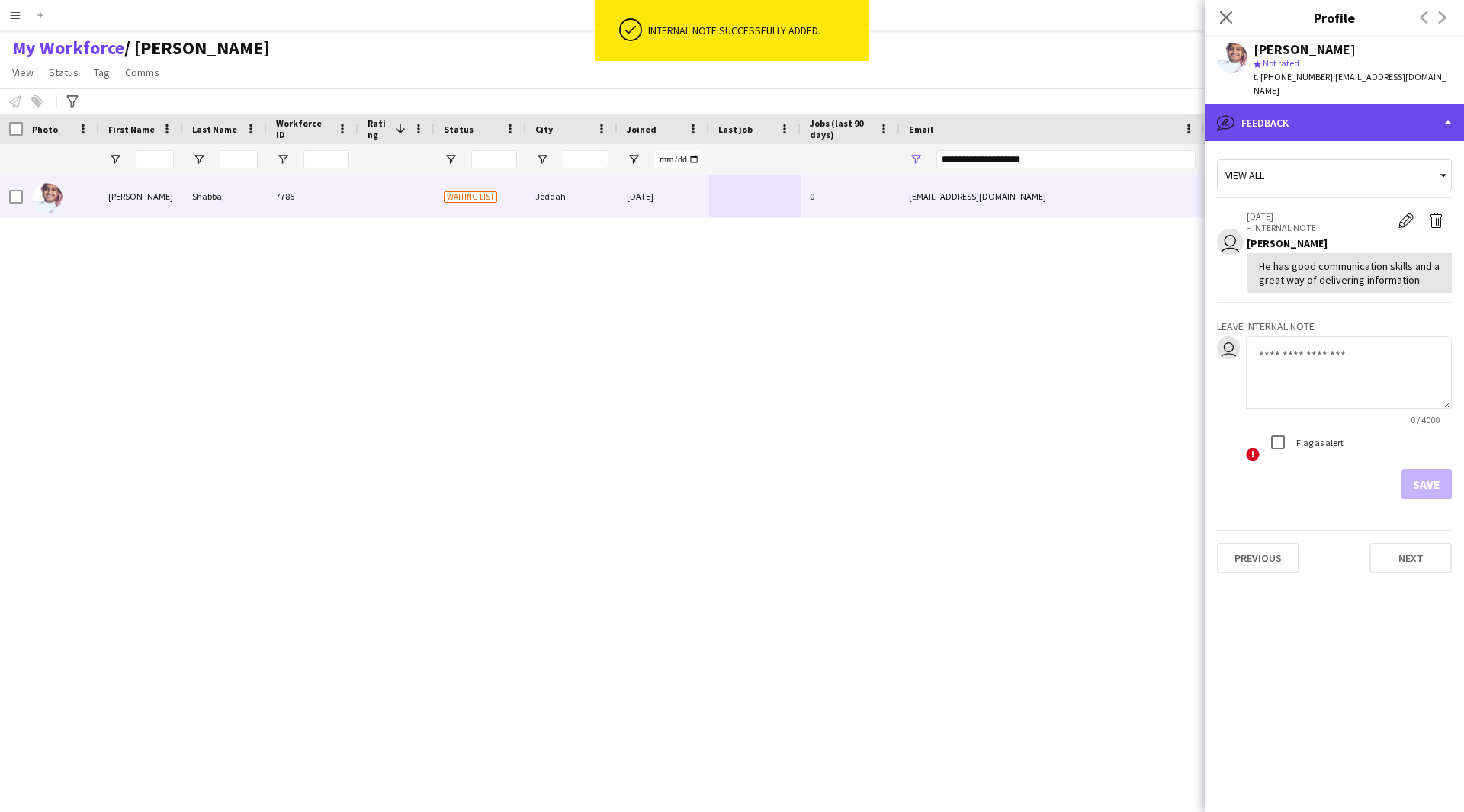
click at [1311, 105] on div "bubble-pencil Feedback" at bounding box center [1334, 122] width 259 height 36
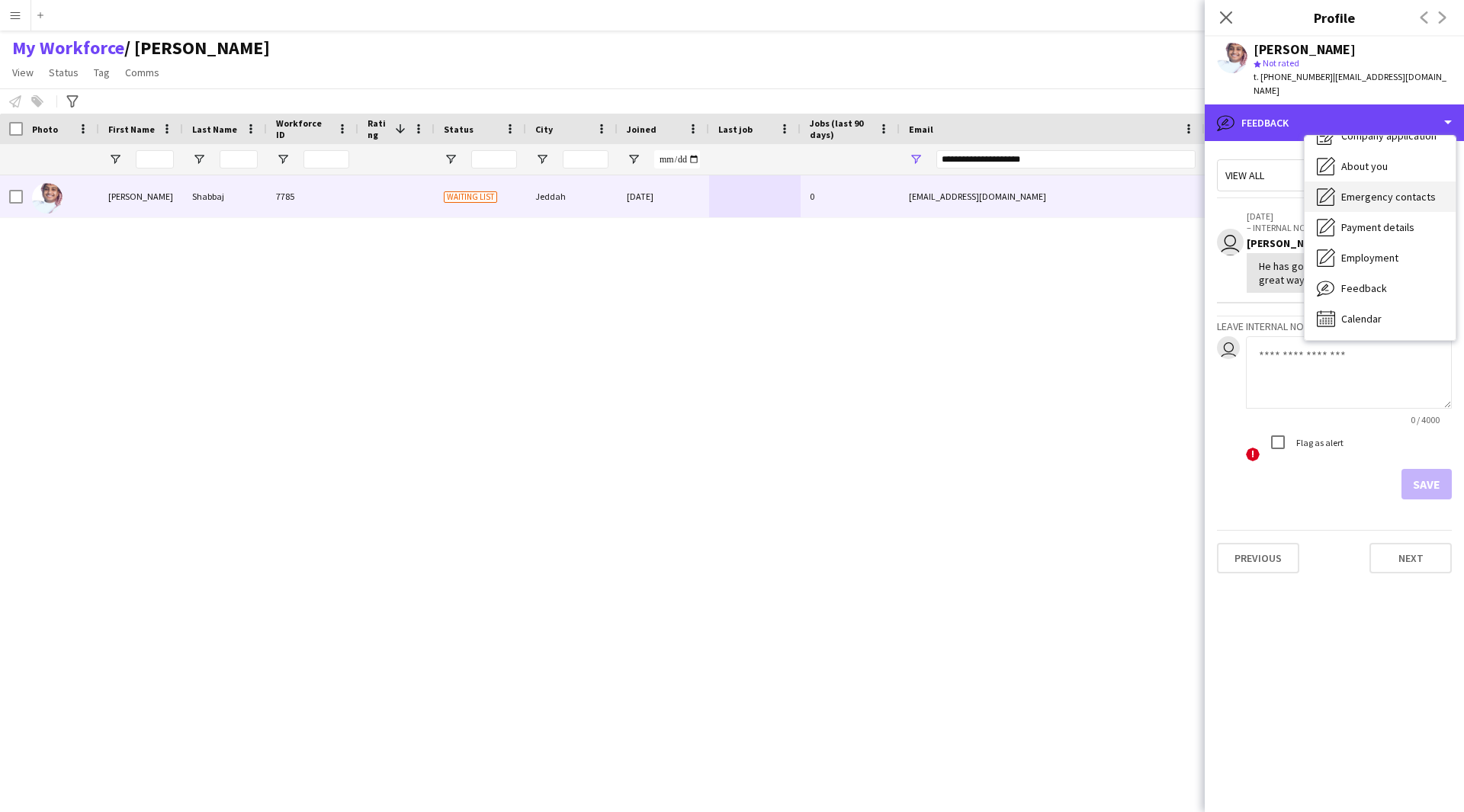
scroll to position [0, 0]
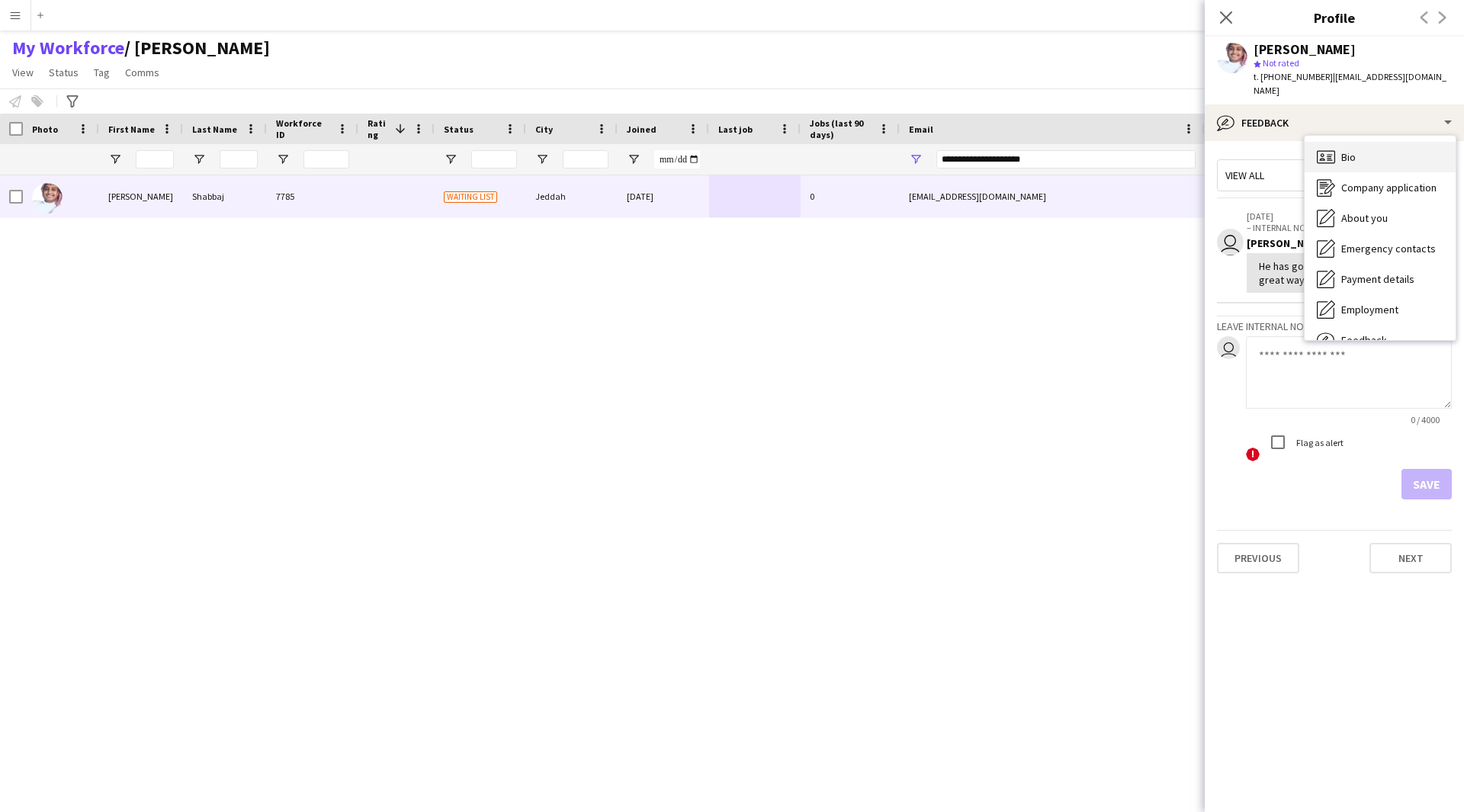
click at [1352, 150] on span "Bio" at bounding box center [1349, 157] width 15 height 14
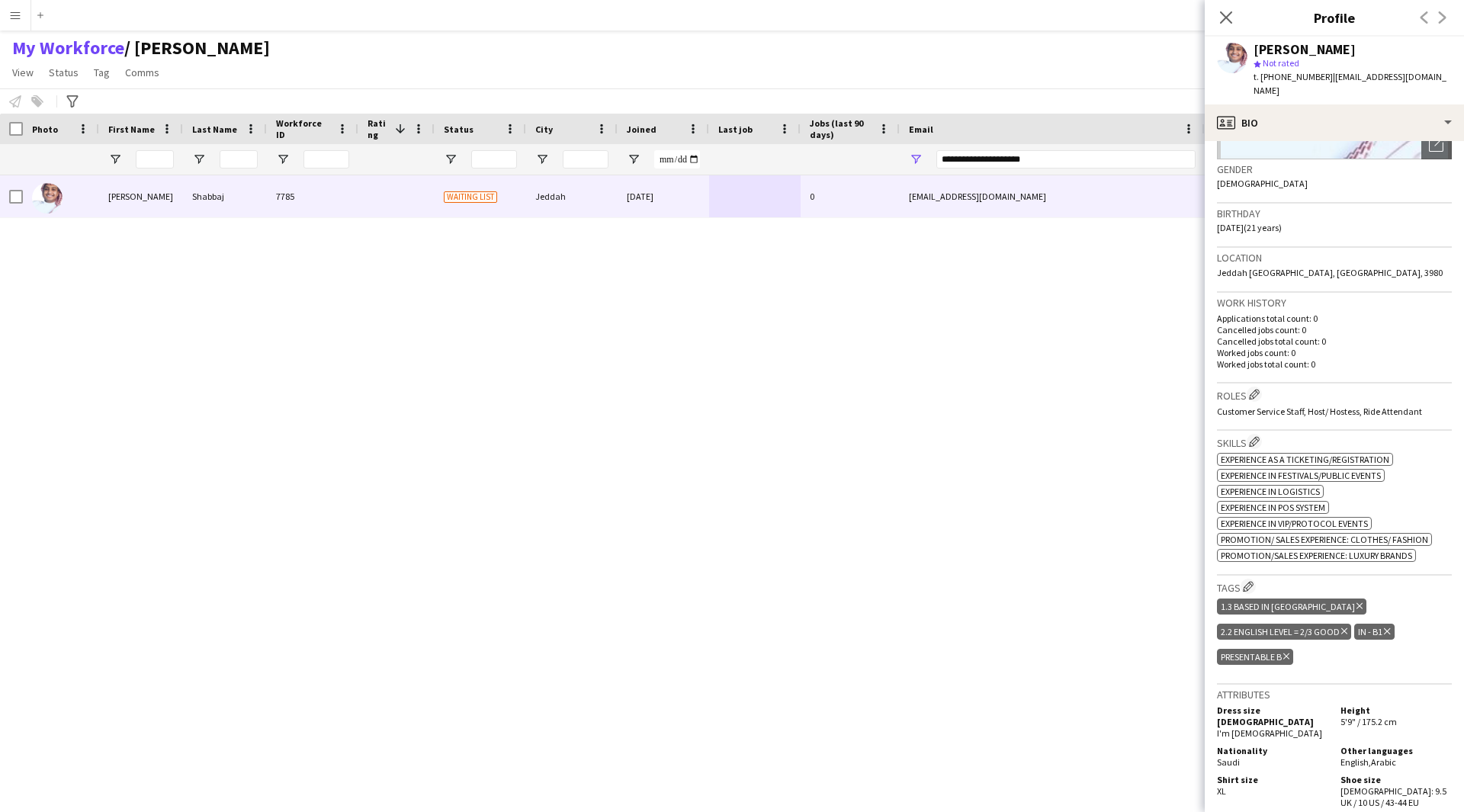
scroll to position [224, 0]
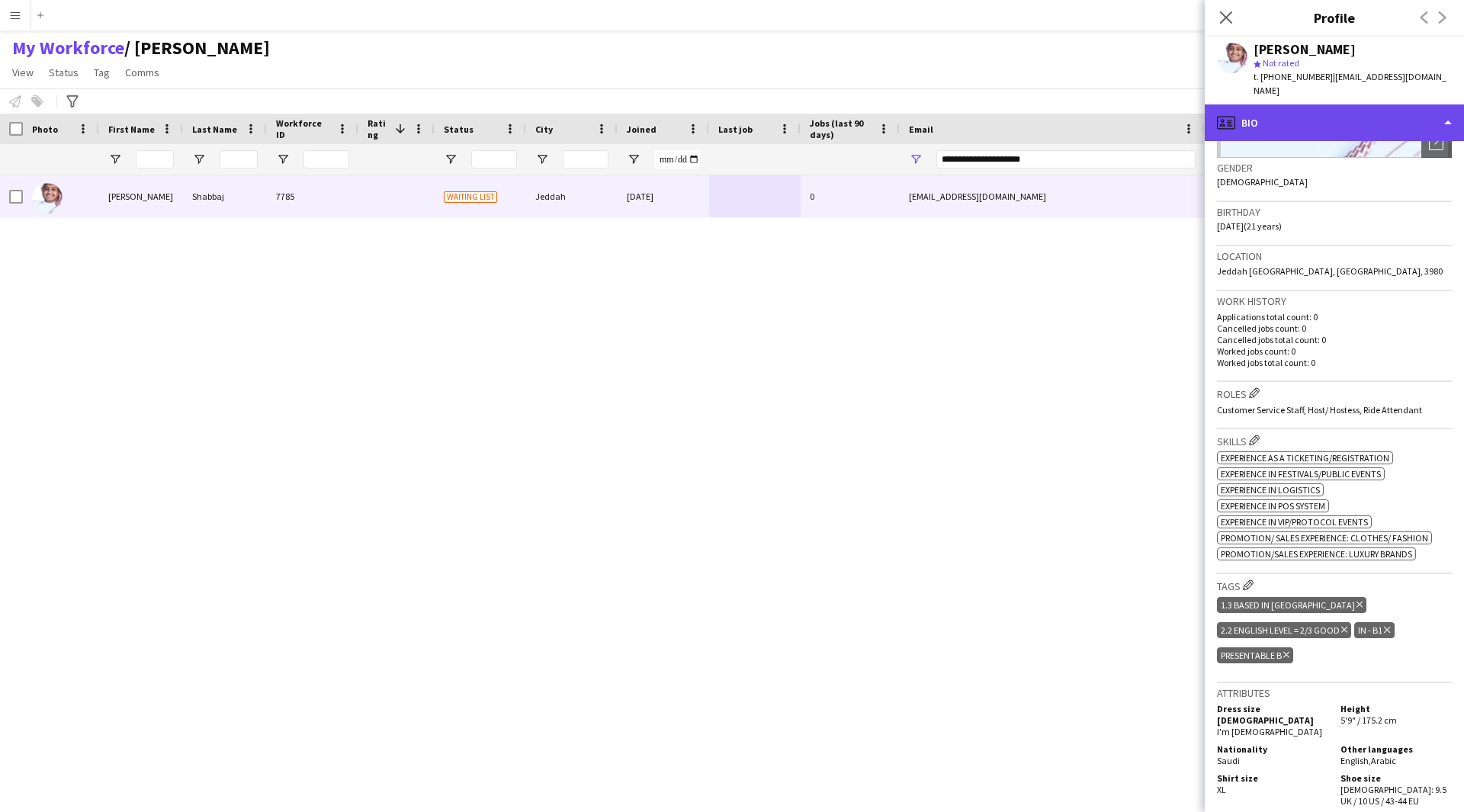
click at [1318, 120] on div "profile Bio" at bounding box center [1334, 122] width 259 height 36
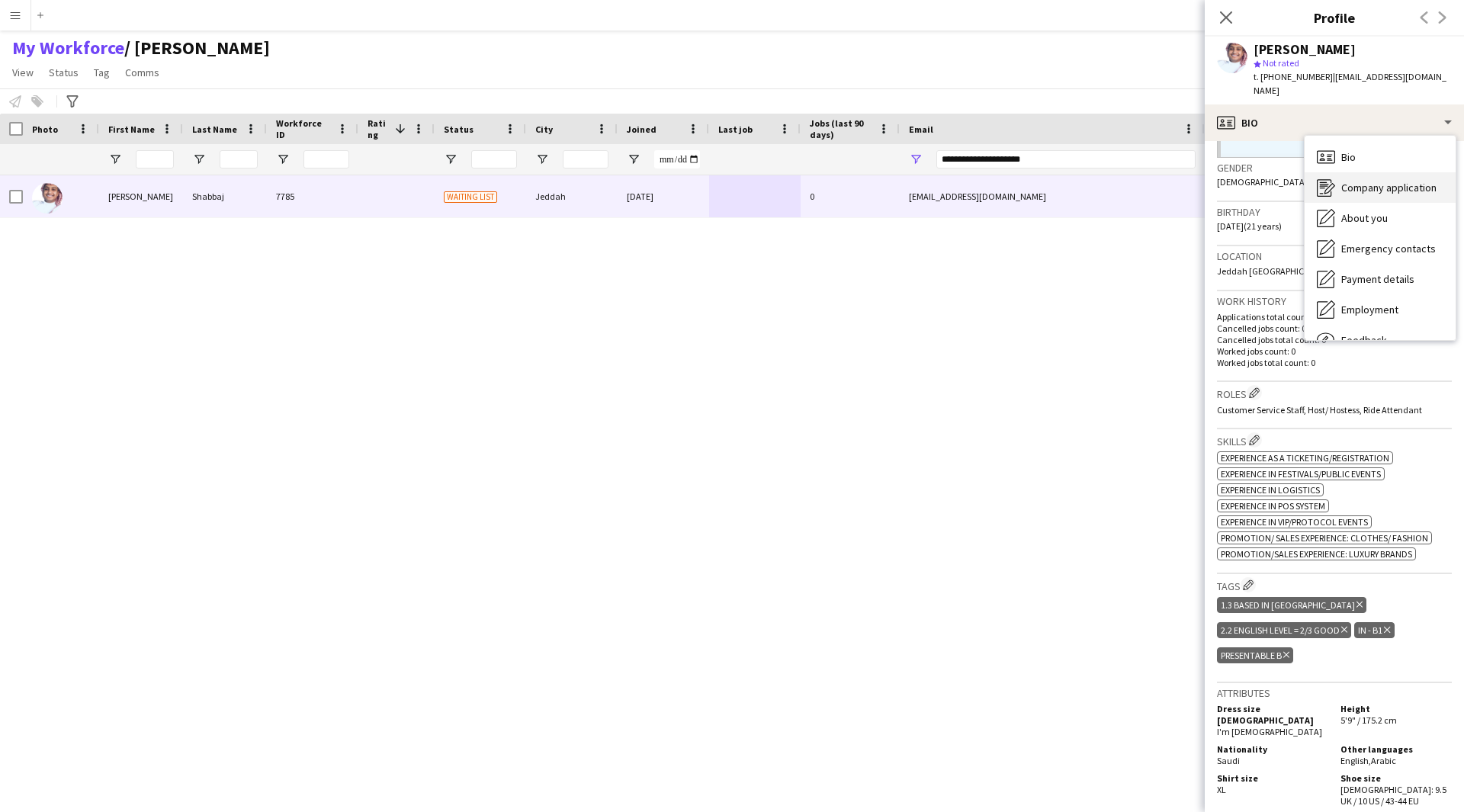
click at [1351, 181] on span "Company application" at bounding box center [1389, 188] width 95 height 14
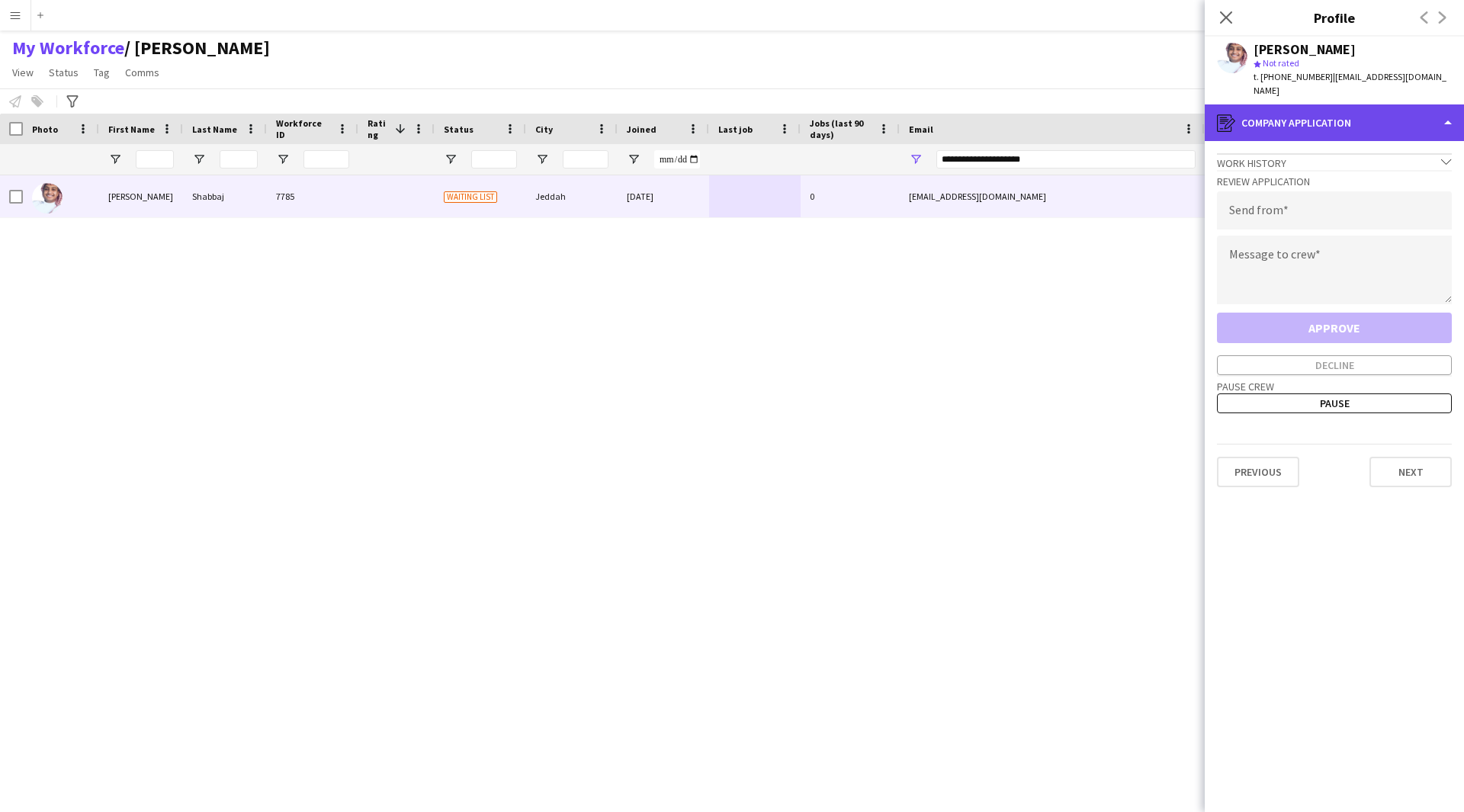
click at [1328, 115] on div "register Company application" at bounding box center [1334, 122] width 259 height 36
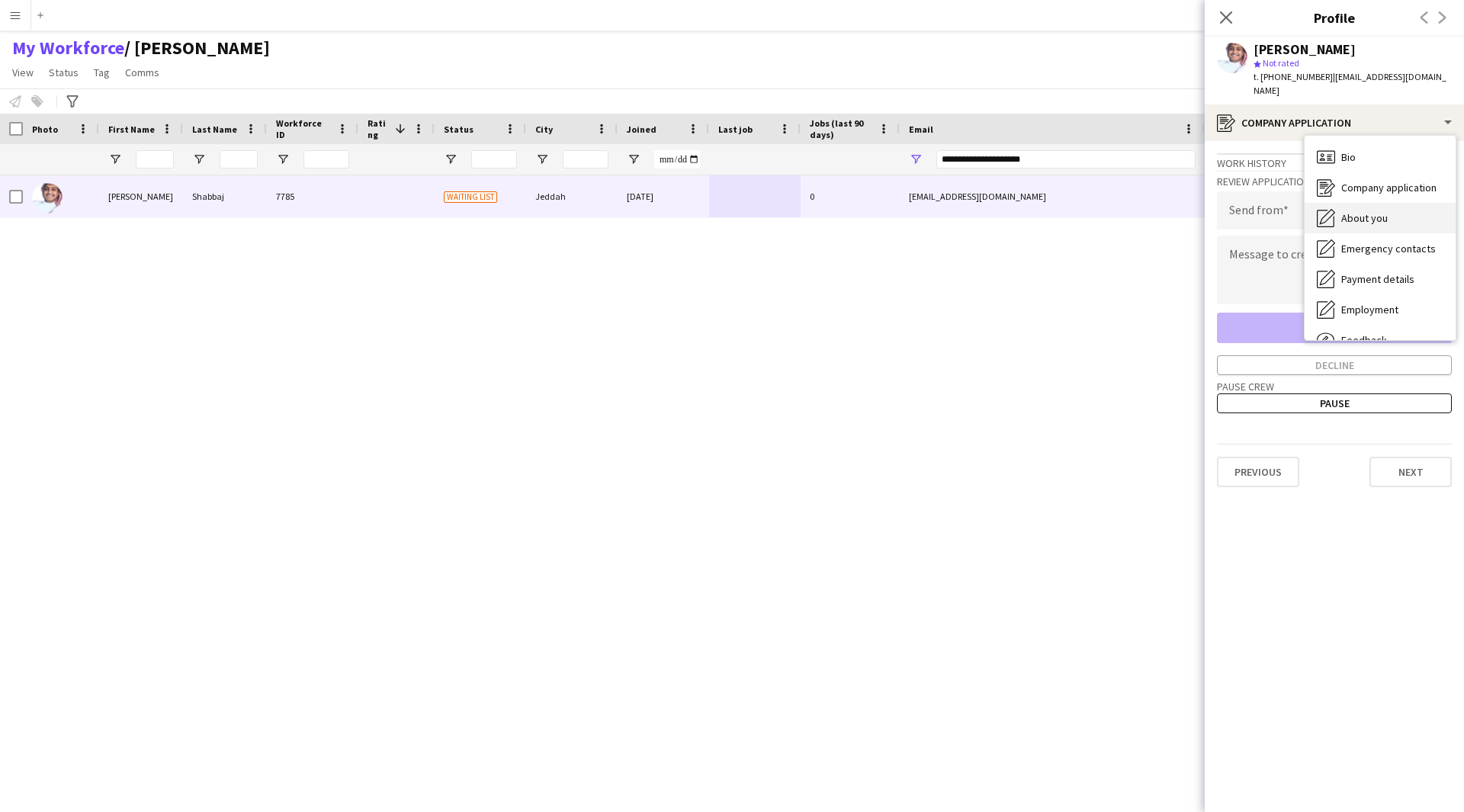
click at [1406, 209] on div "About you About you" at bounding box center [1380, 218] width 151 height 30
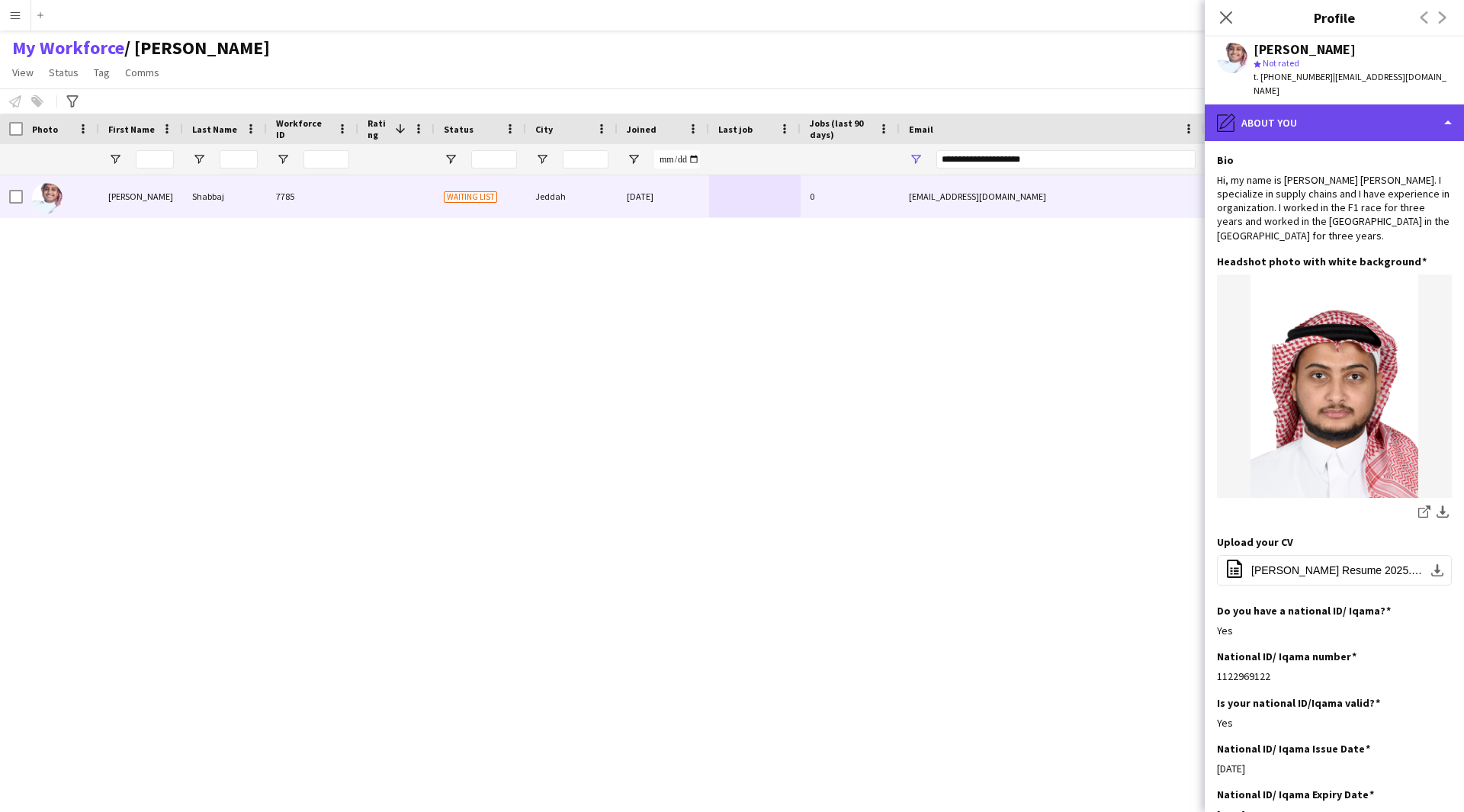
click at [1352, 105] on div "pencil4 About you" at bounding box center [1334, 122] width 259 height 36
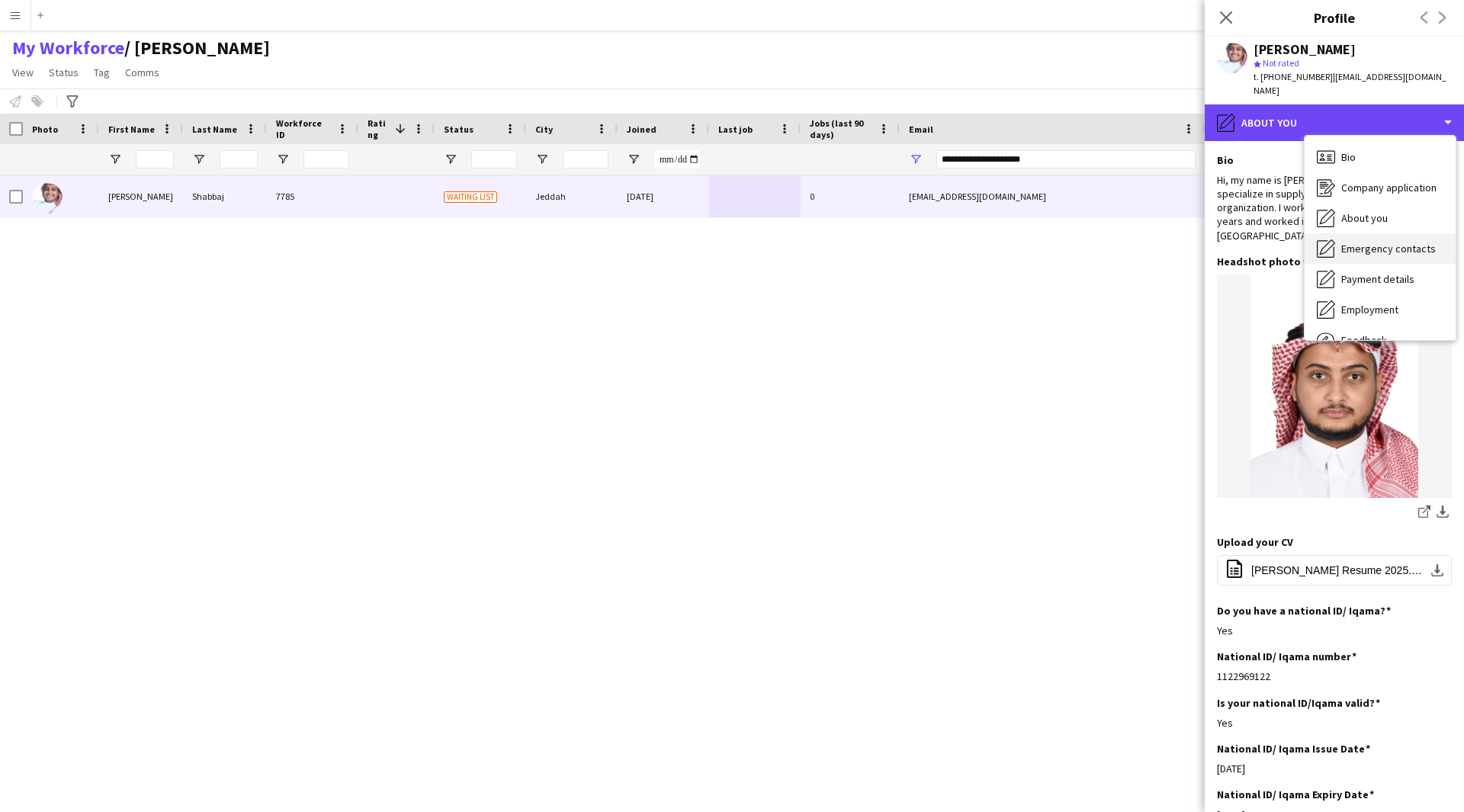
scroll to position [52, 0]
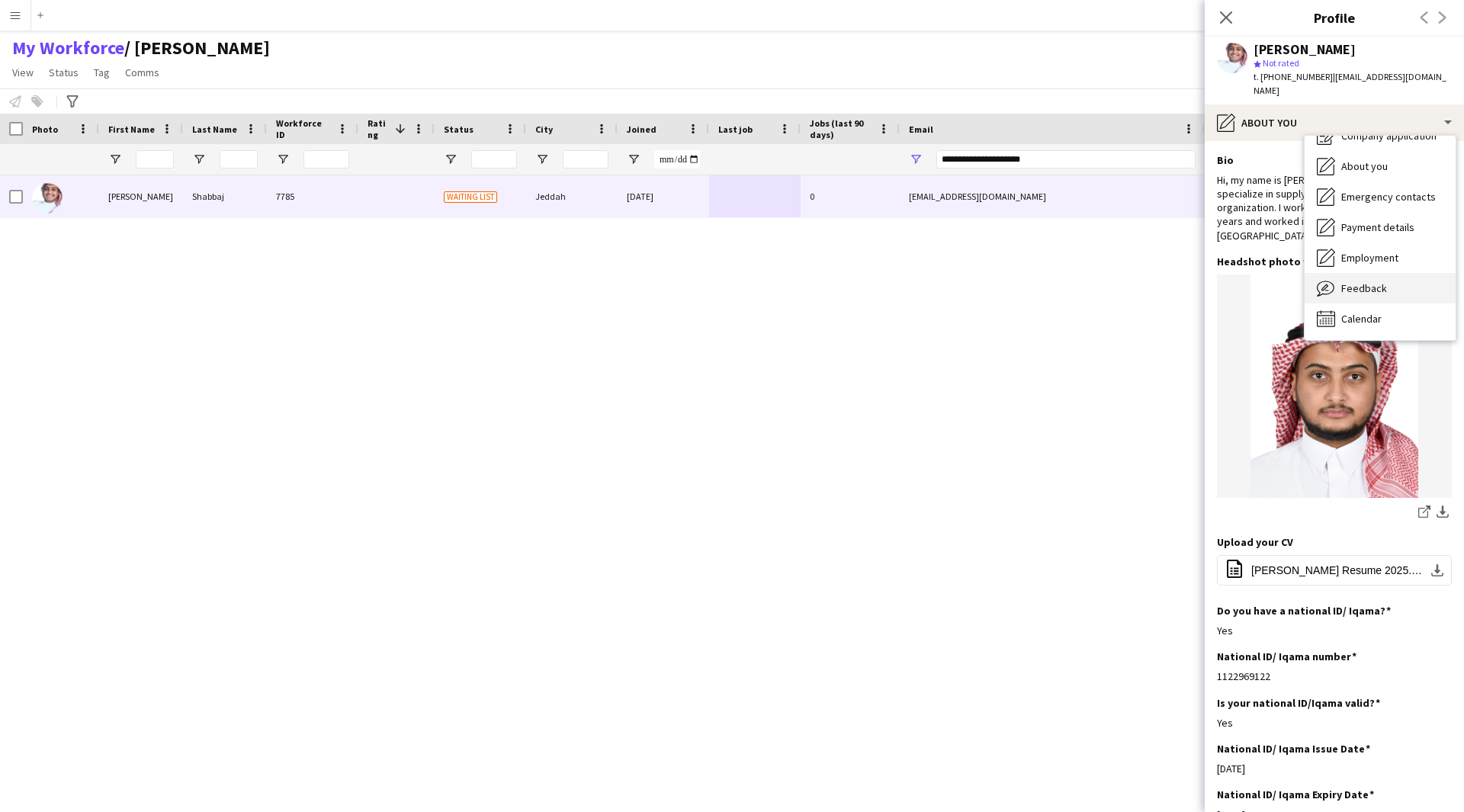
click at [1370, 281] on span "Feedback" at bounding box center [1364, 288] width 46 height 14
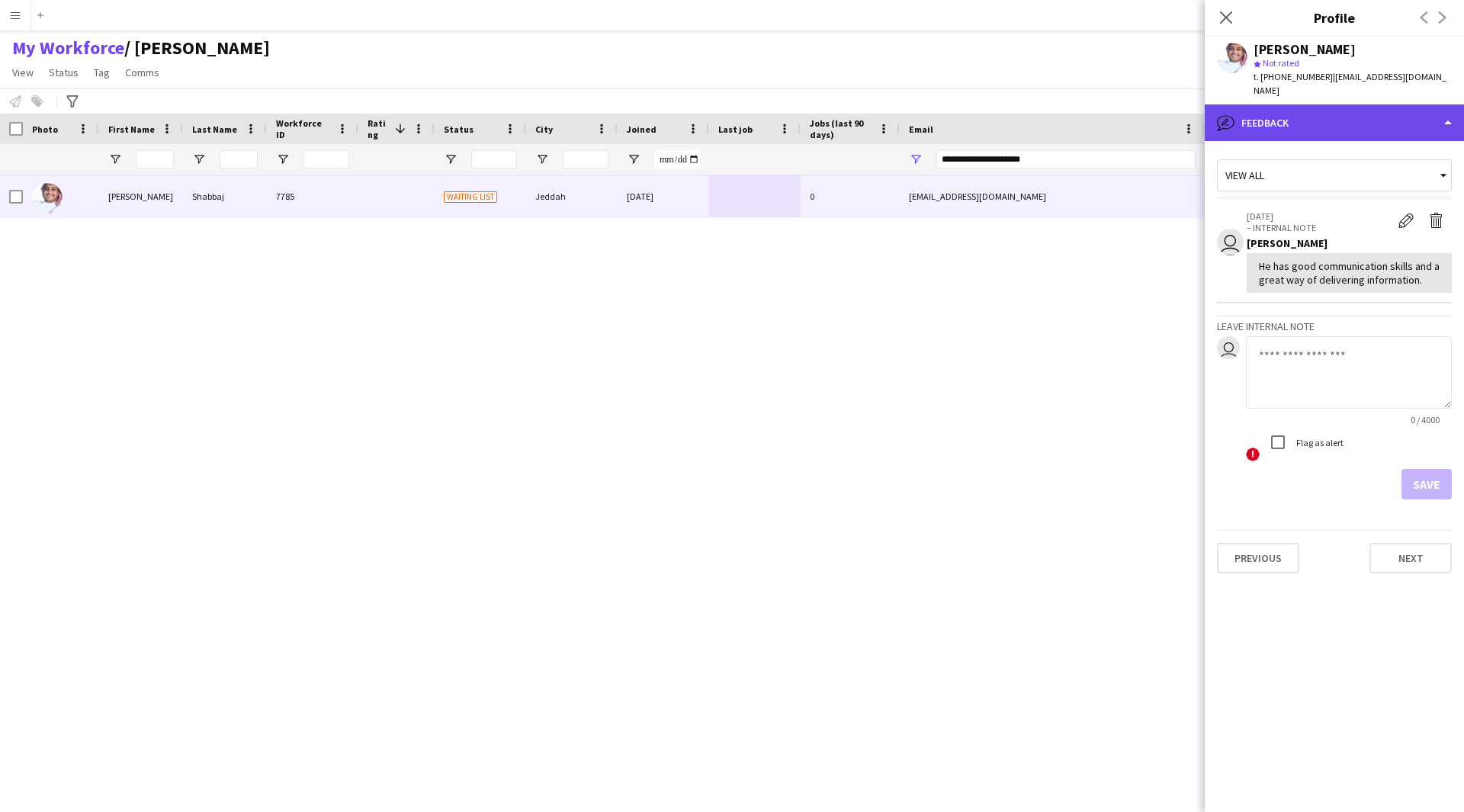
click at [1285, 120] on div "bubble-pencil Feedback" at bounding box center [1334, 122] width 259 height 36
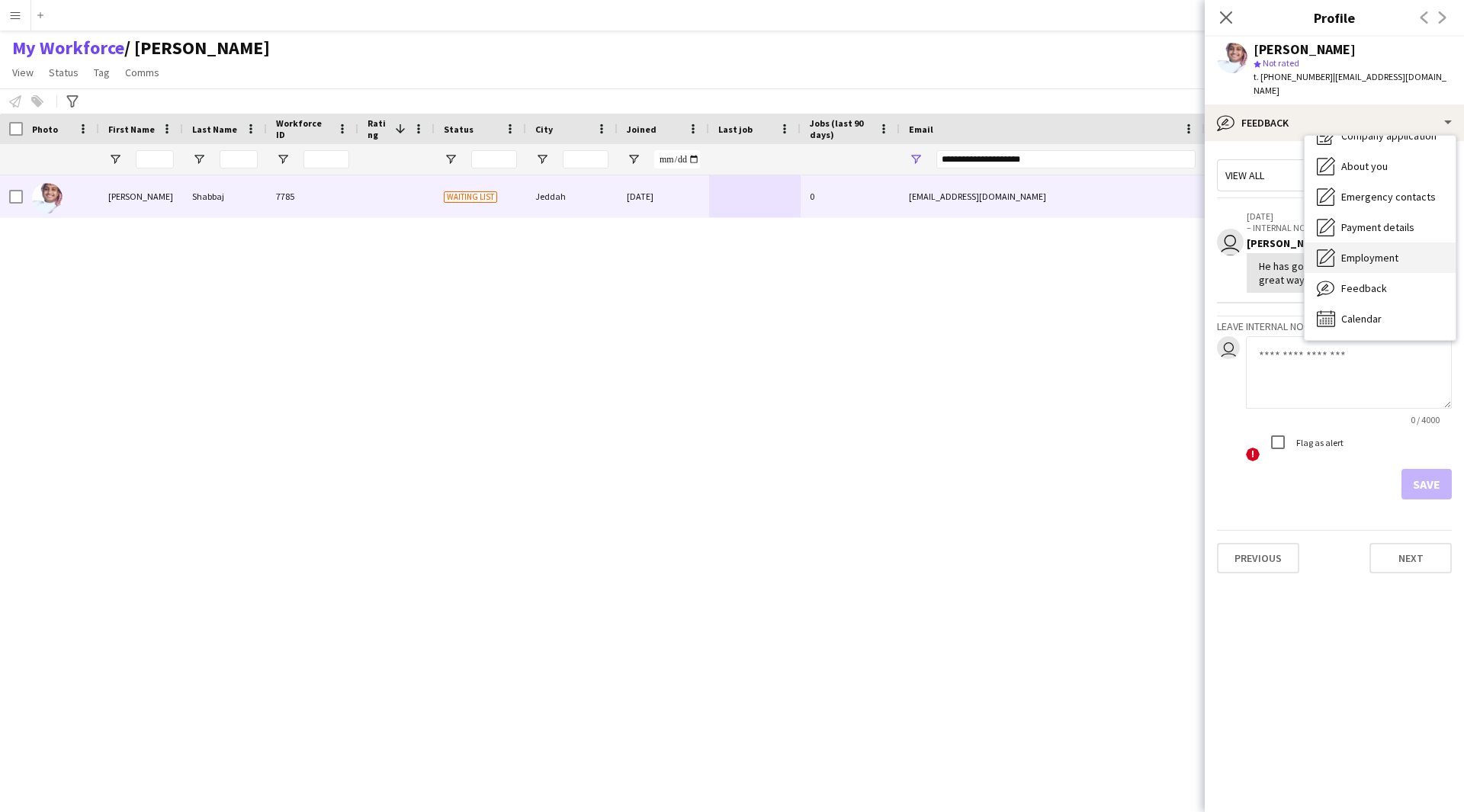
click at [1342, 243] on div "Employment Employment" at bounding box center [1380, 257] width 151 height 30
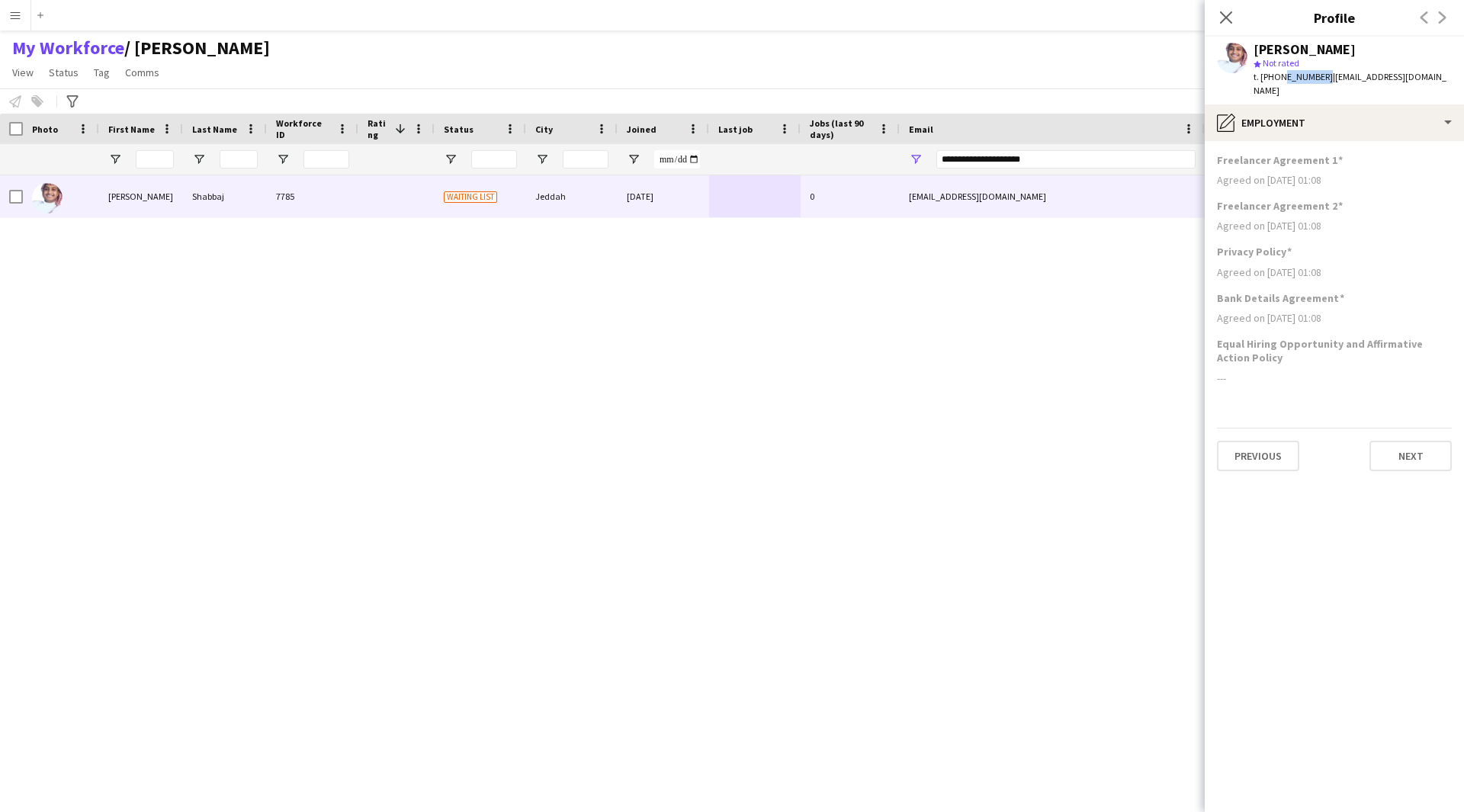
drag, startPoint x: 1319, startPoint y: 75, endPoint x: 1280, endPoint y: 80, distance: 39.3
click at [1280, 80] on span "t. +966538323674" at bounding box center [1293, 76] width 79 height 12
copy span "538323674"
click at [880, 590] on div "Mohammed Shabbaj 7785 Waiting list Jeddah 28-08-2024 0 shabbaj2030@gmail.com +9…" at bounding box center [709, 474] width 1418 height 598
click at [1390, 74] on span "| shabbaj2030@gmail.com" at bounding box center [1349, 83] width 193 height 25
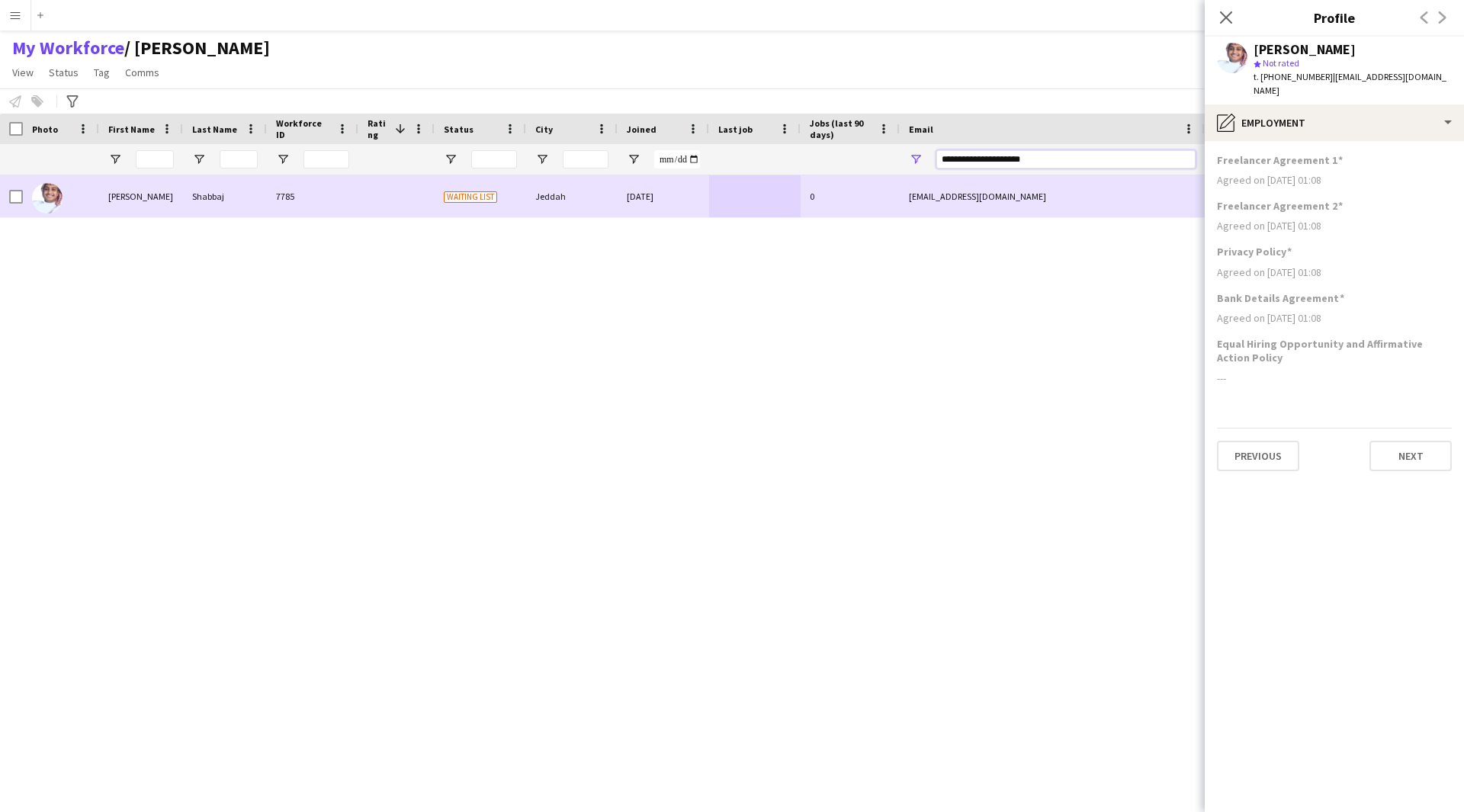
drag, startPoint x: 1049, startPoint y: 157, endPoint x: 872, endPoint y: 175, distance: 177.9
click at [872, 175] on div "Workforce Details Photo First Name" at bounding box center [732, 449] width 1464 height 672
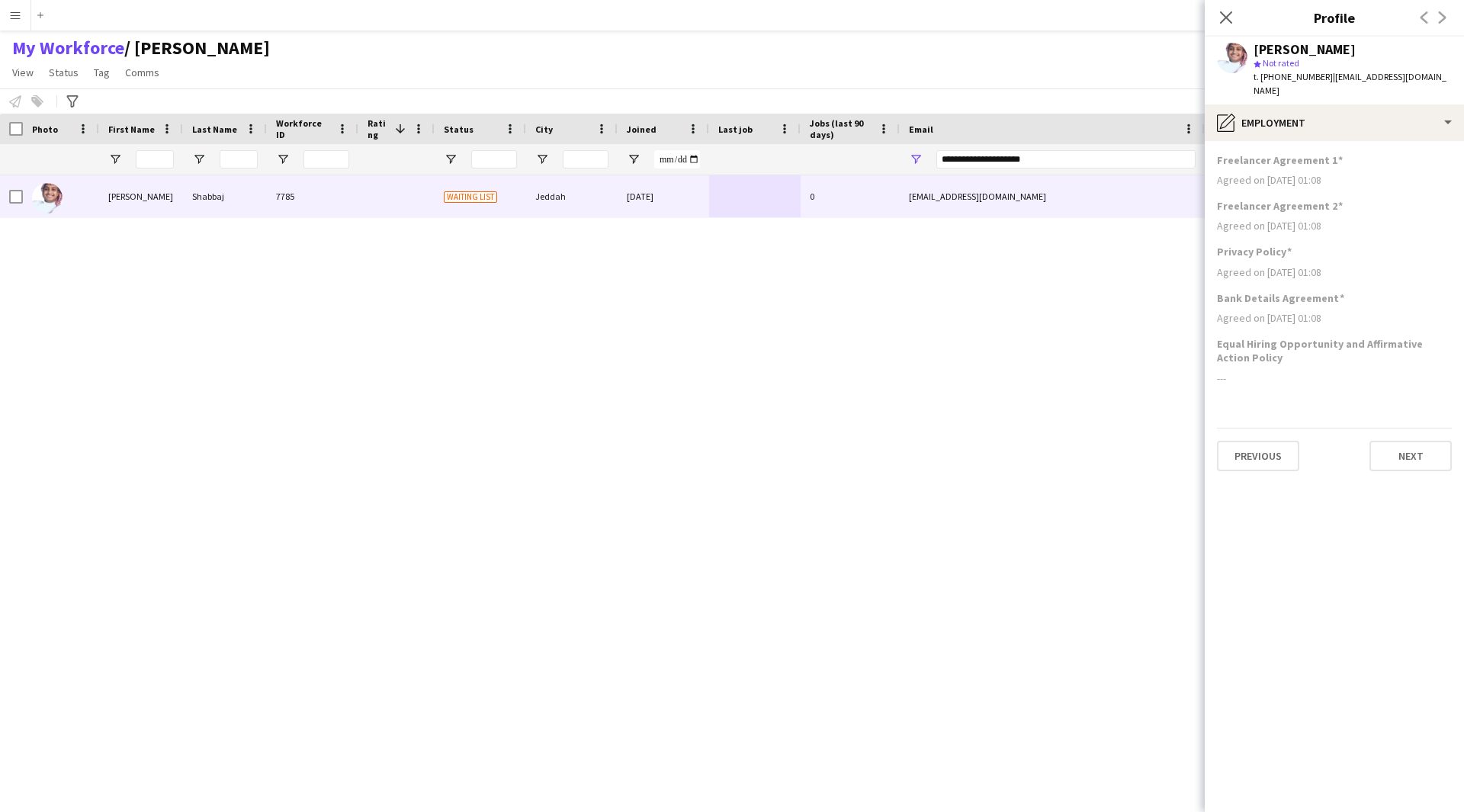
click at [963, 431] on div "Mohammed Shabbaj 7785 Waiting list Jeddah 28-08-2024 0 shabbaj2030@gmail.com +9…" at bounding box center [709, 474] width 1418 height 598
click at [1234, 23] on app-icon "Close pop-in" at bounding box center [1226, 18] width 22 height 22
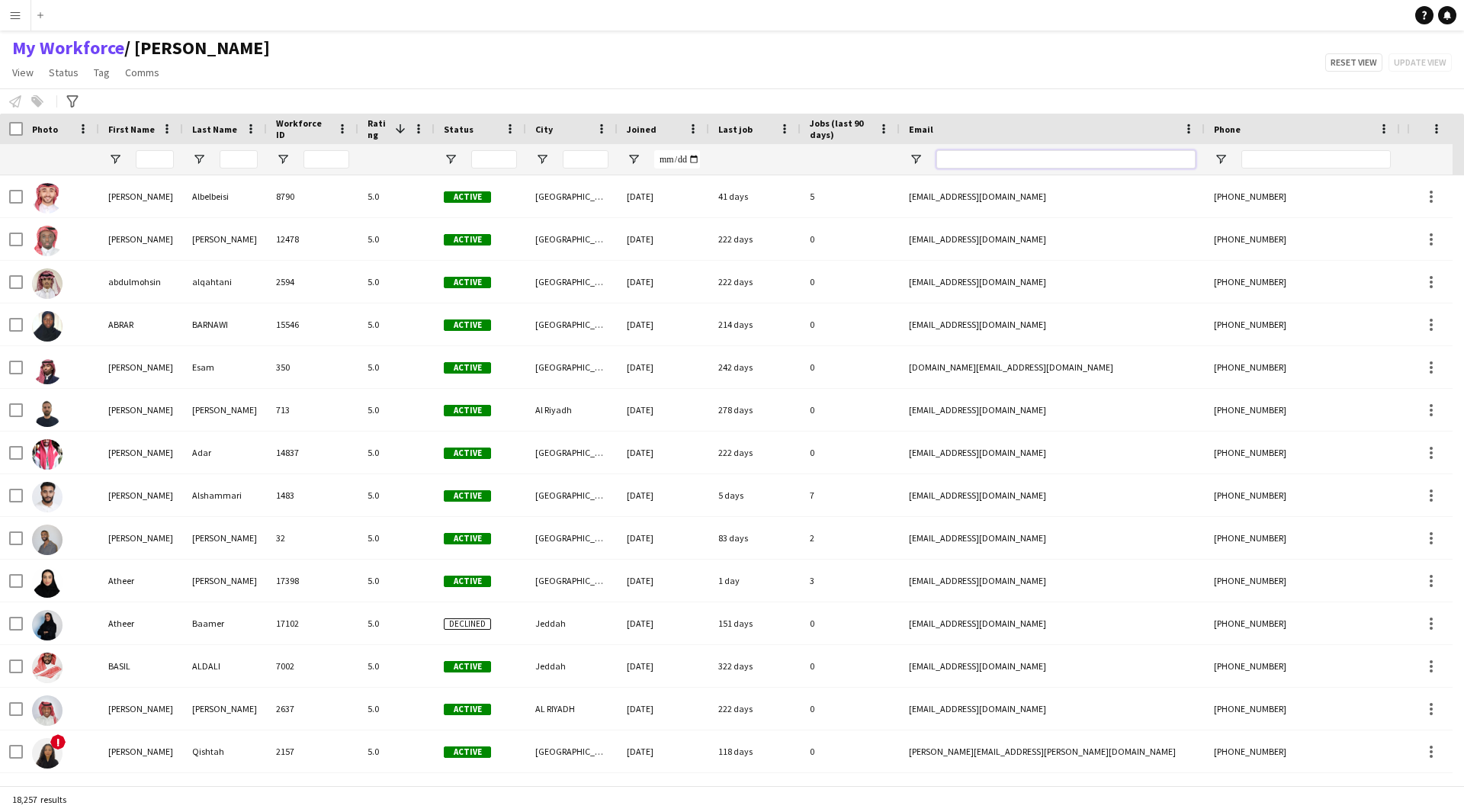
click at [1054, 159] on input "Email Filter Input" at bounding box center [1066, 160] width 259 height 19
paste input "**********"
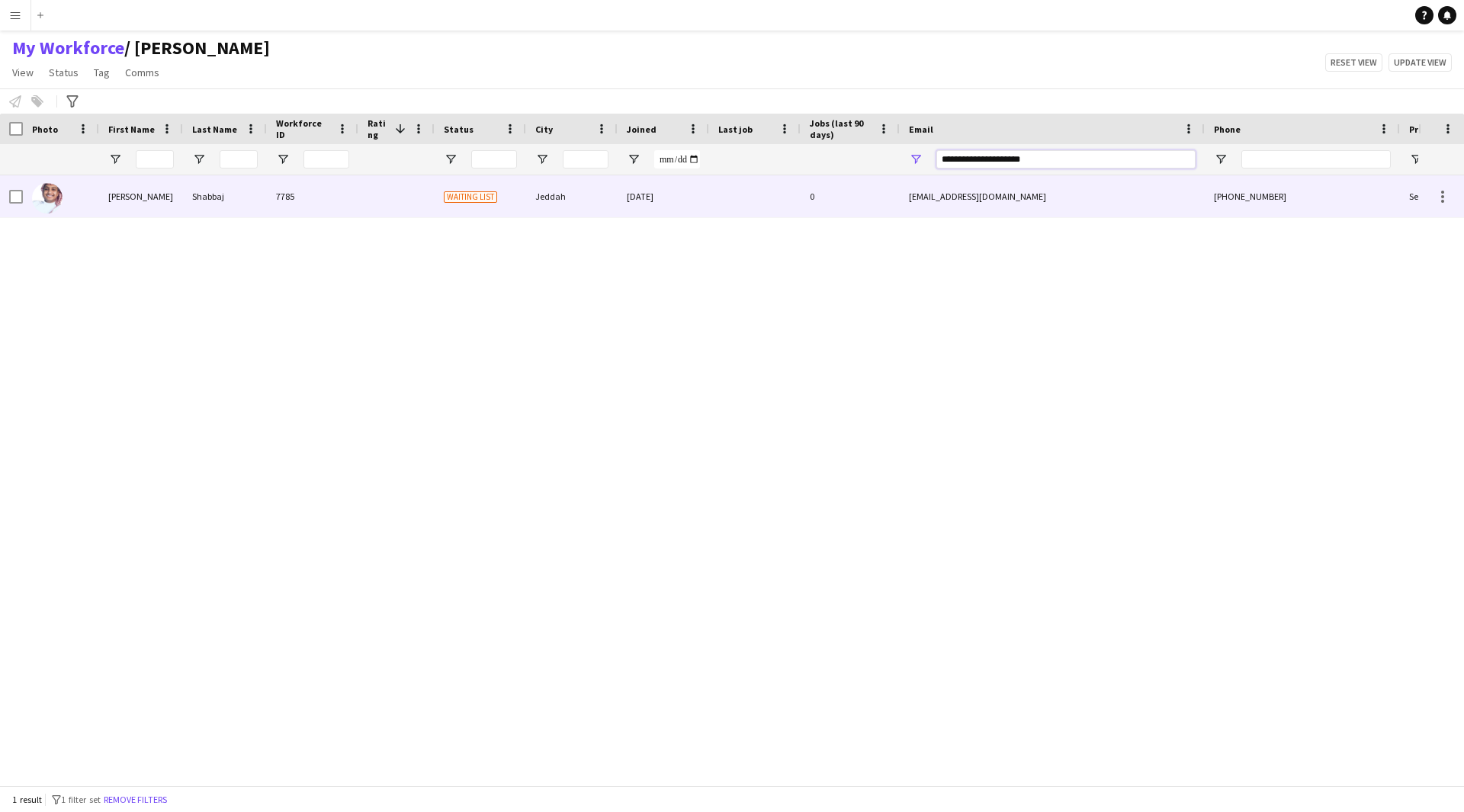
type input "**********"
click at [1256, 192] on div "+966538323674" at bounding box center [1302, 196] width 195 height 42
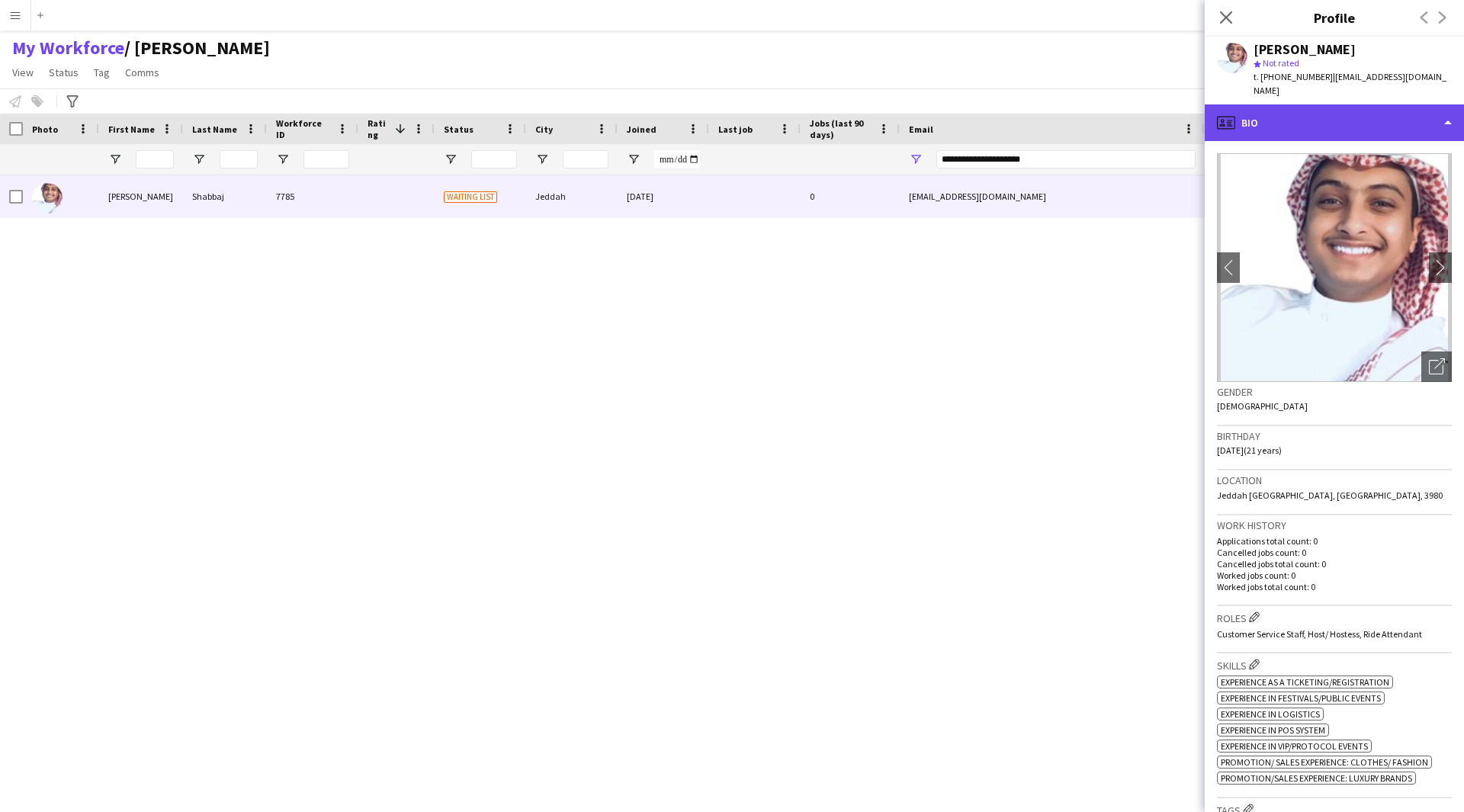
click at [1336, 105] on div "profile Bio" at bounding box center [1334, 122] width 259 height 36
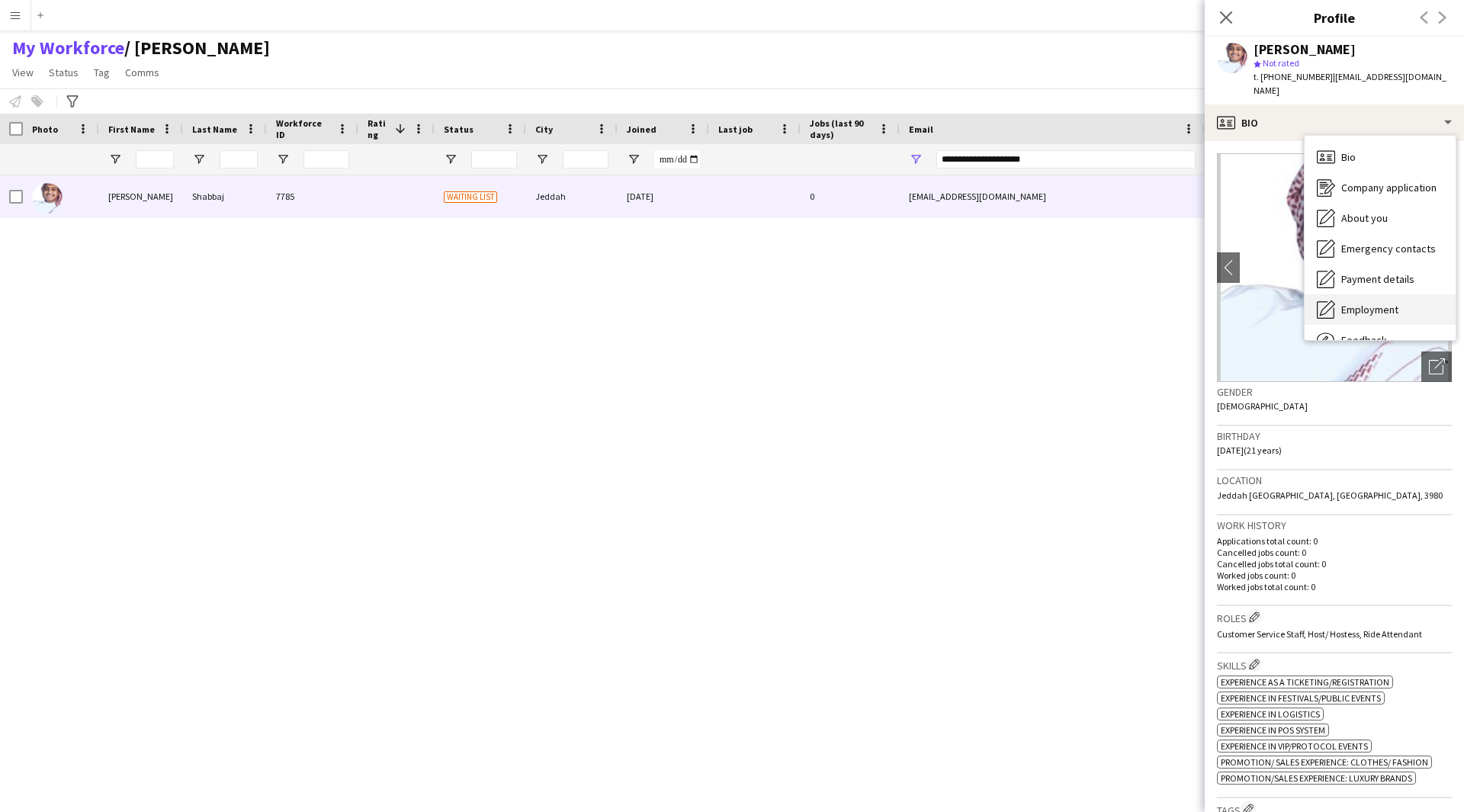
click at [1351, 303] on span "Employment" at bounding box center [1370, 310] width 57 height 14
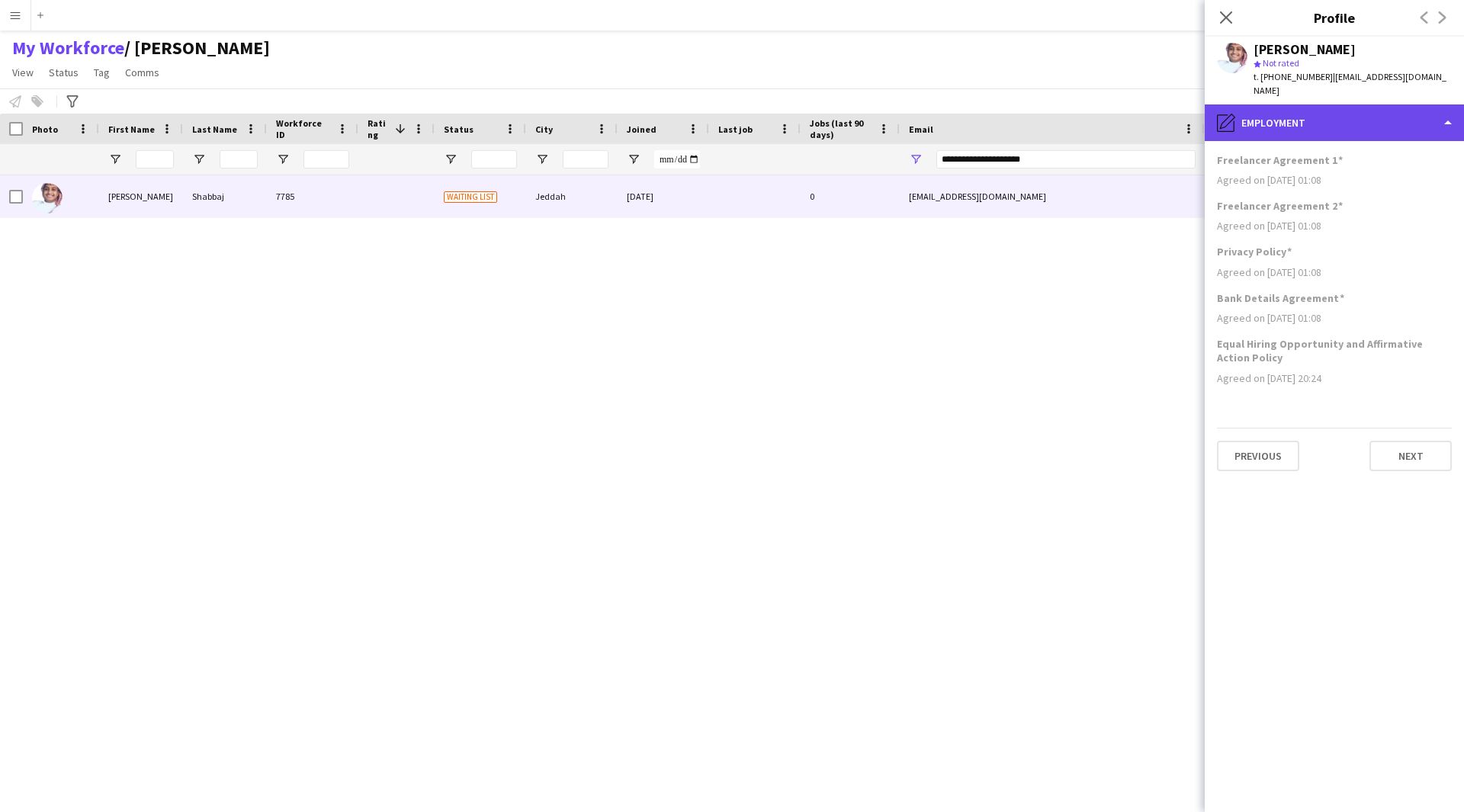
click at [1318, 105] on div "pencil4 Employment" at bounding box center [1334, 122] width 259 height 36
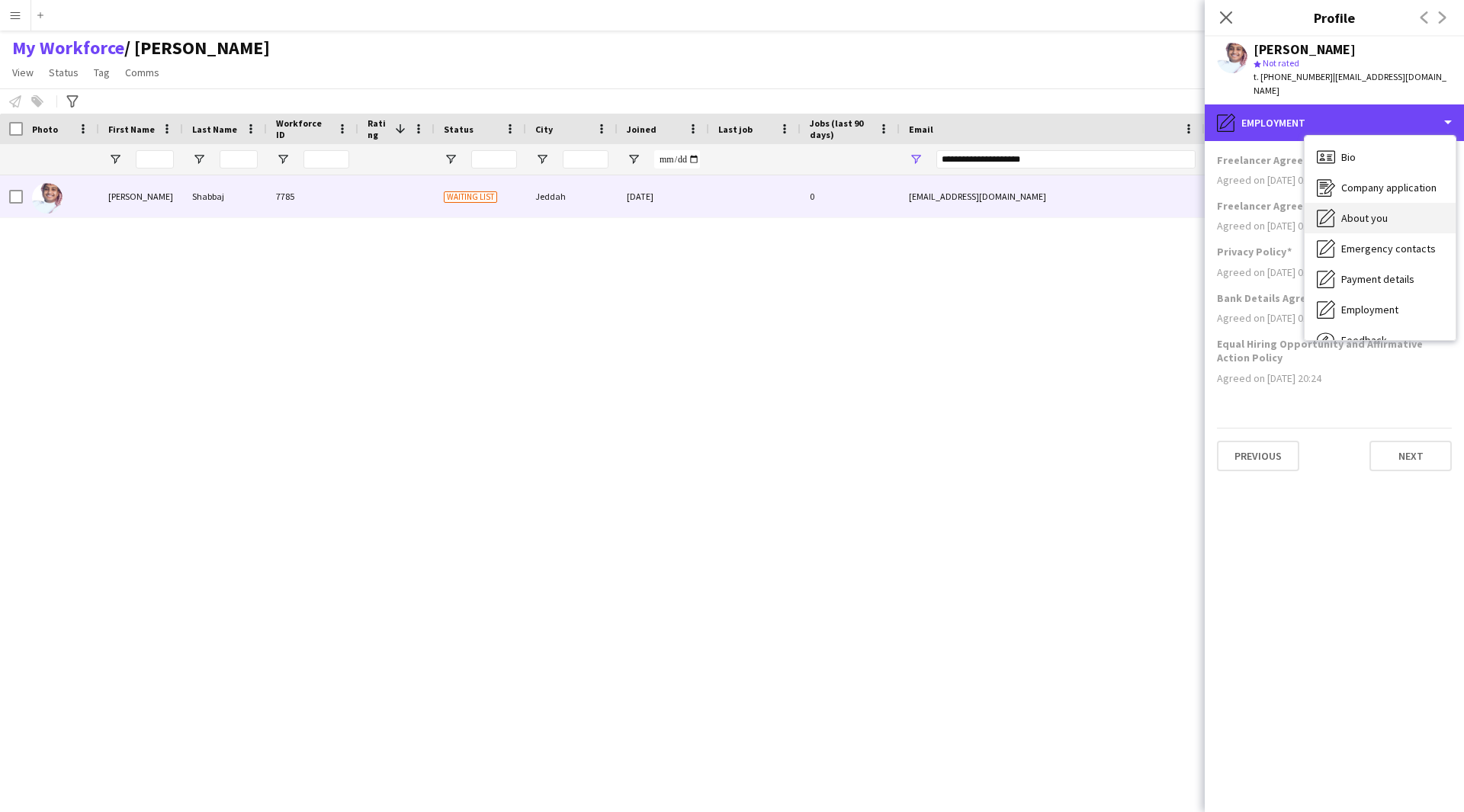
scroll to position [52, 0]
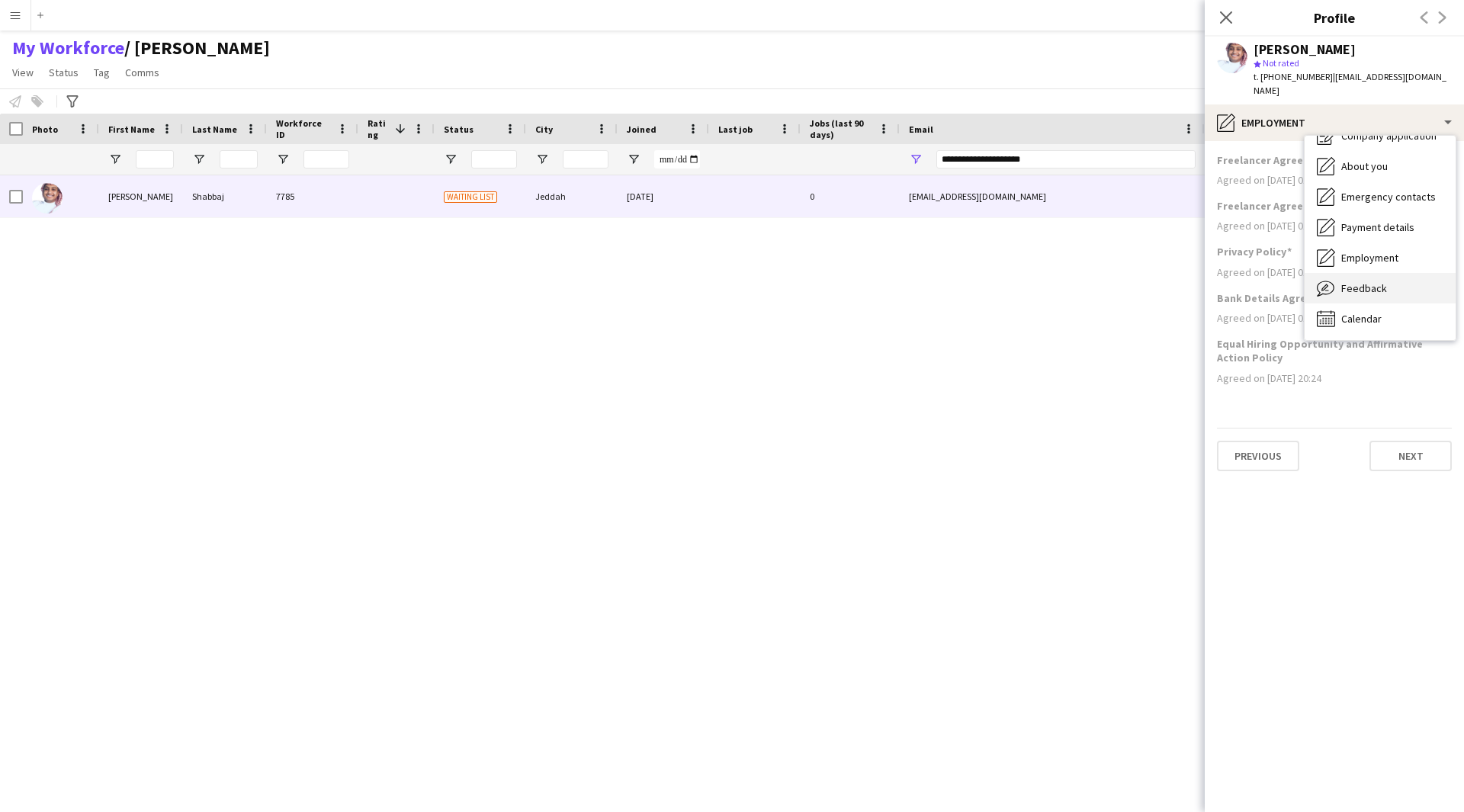
click at [1373, 281] on span "Feedback" at bounding box center [1364, 288] width 46 height 14
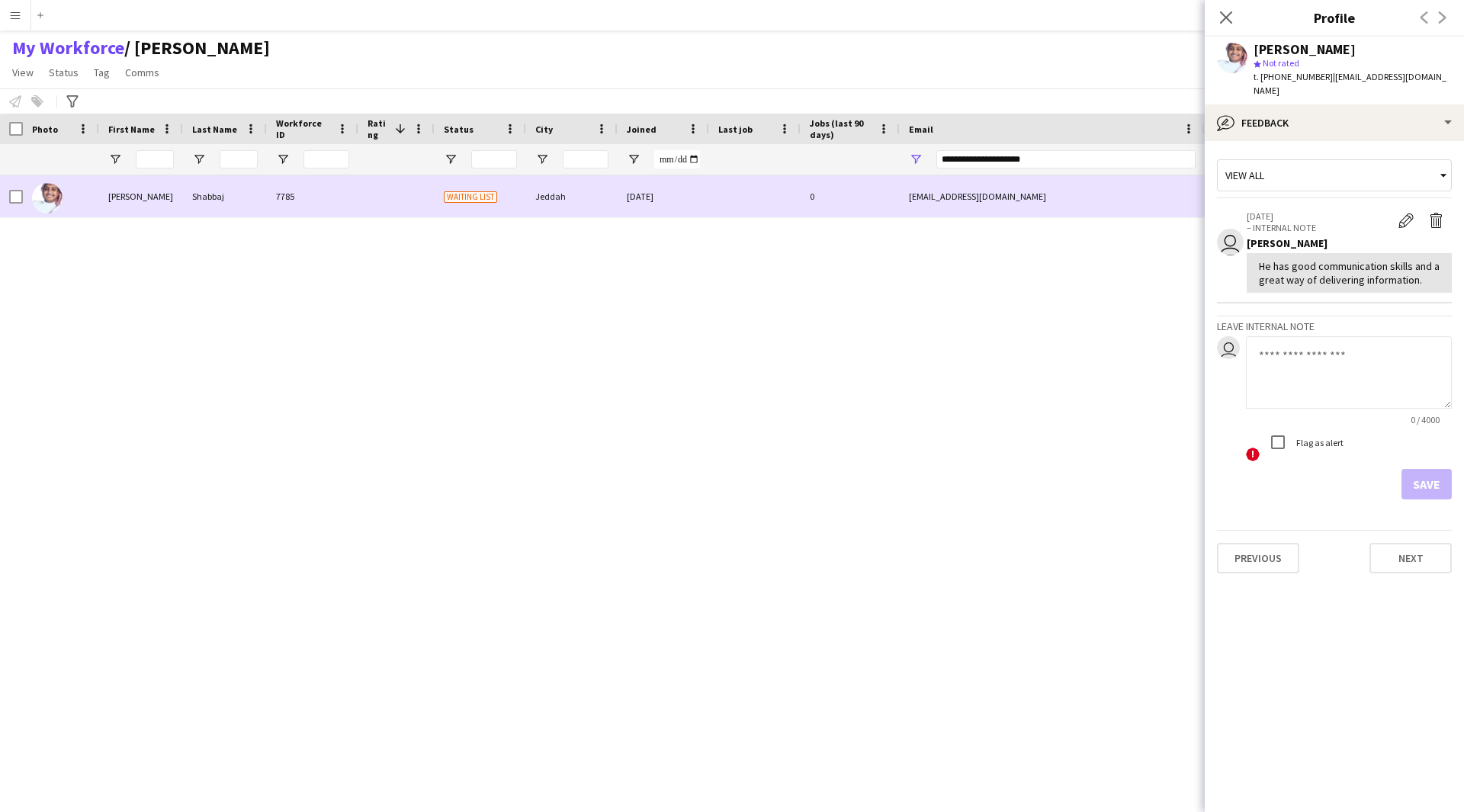
click at [5, 195] on div at bounding box center [12, 196] width 23 height 42
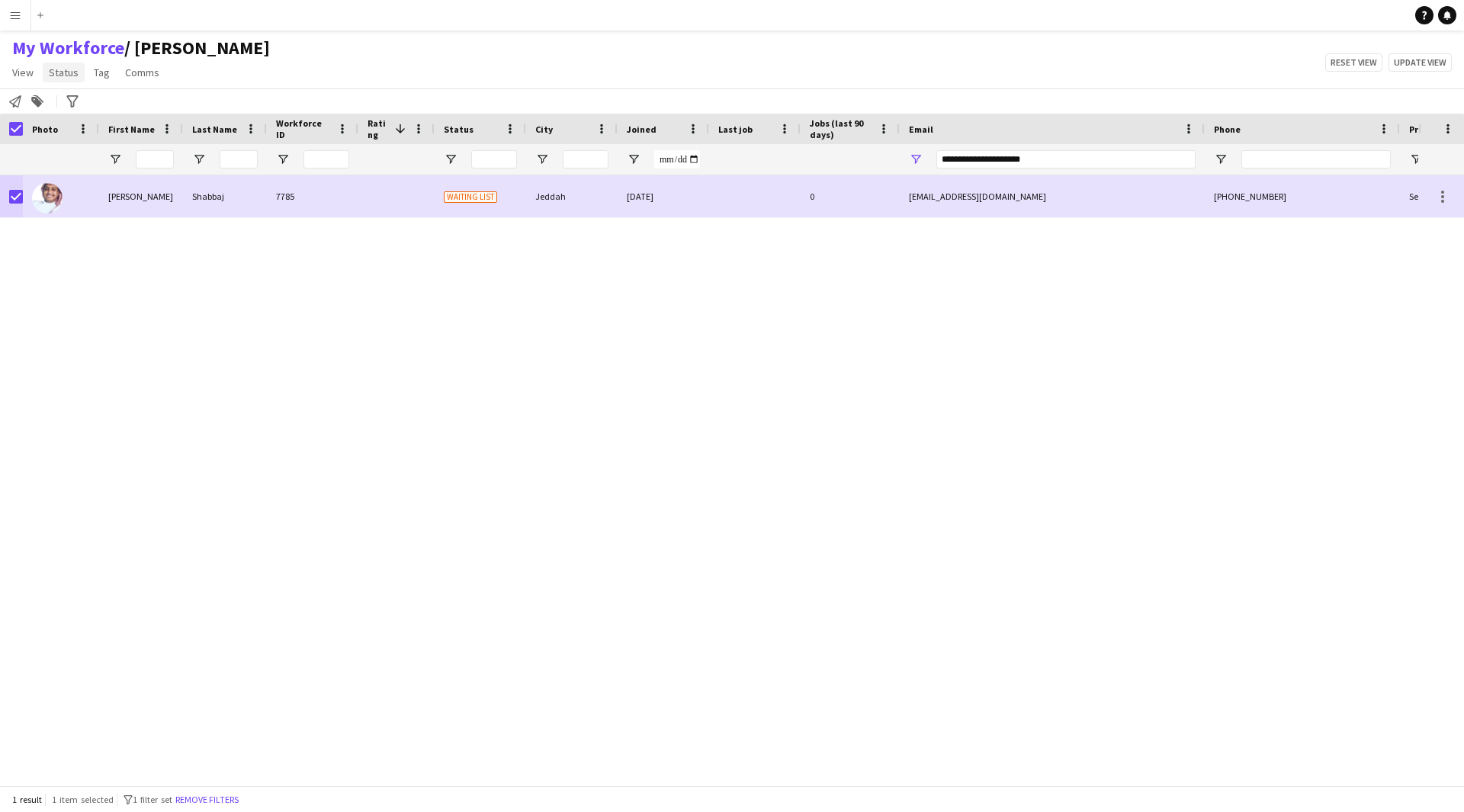
click at [74, 80] on link "Status" at bounding box center [64, 73] width 42 height 20
click at [82, 114] on link "Edit" at bounding box center [97, 105] width 107 height 32
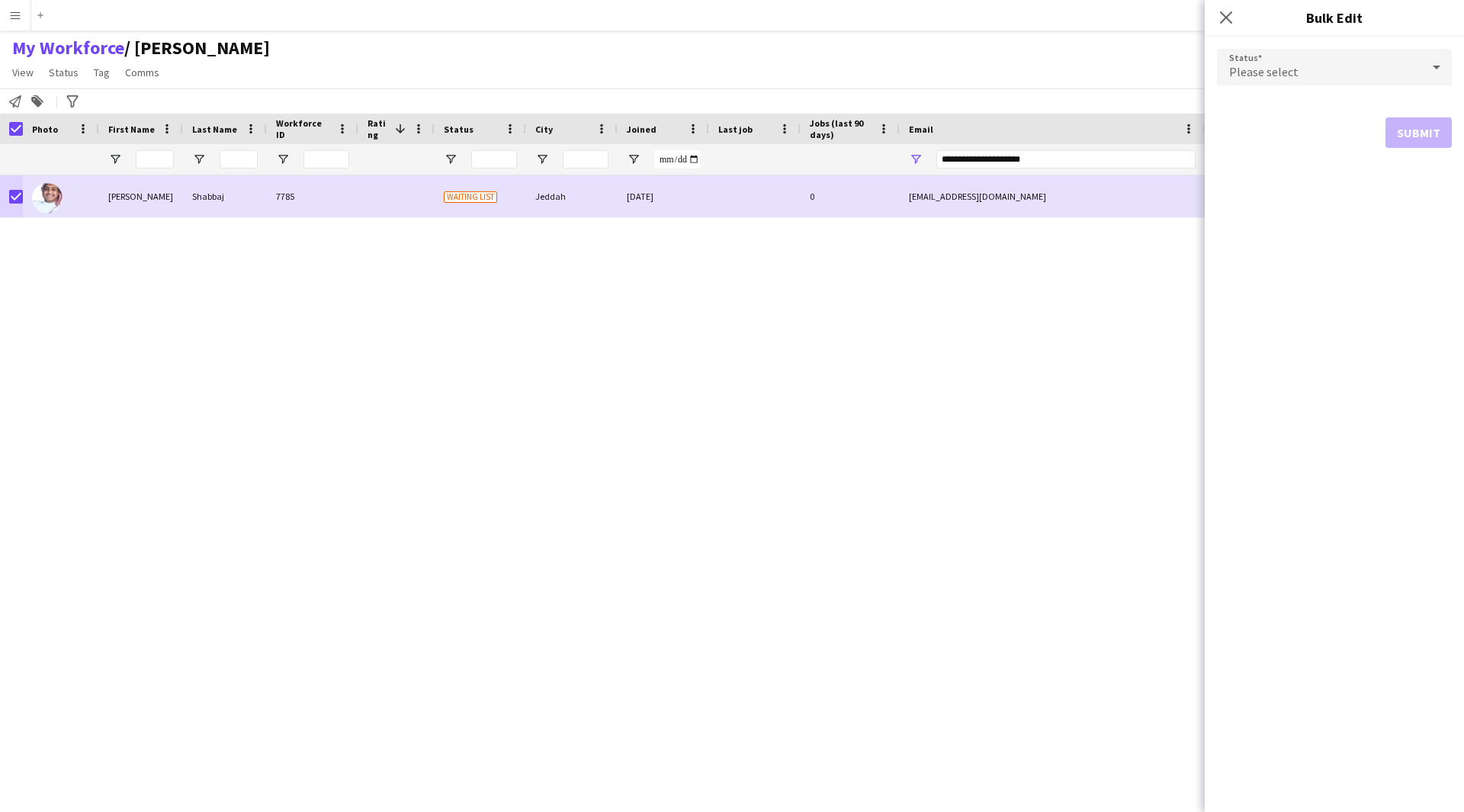
click at [1295, 69] on div "Please select" at bounding box center [1319, 67] width 205 height 36
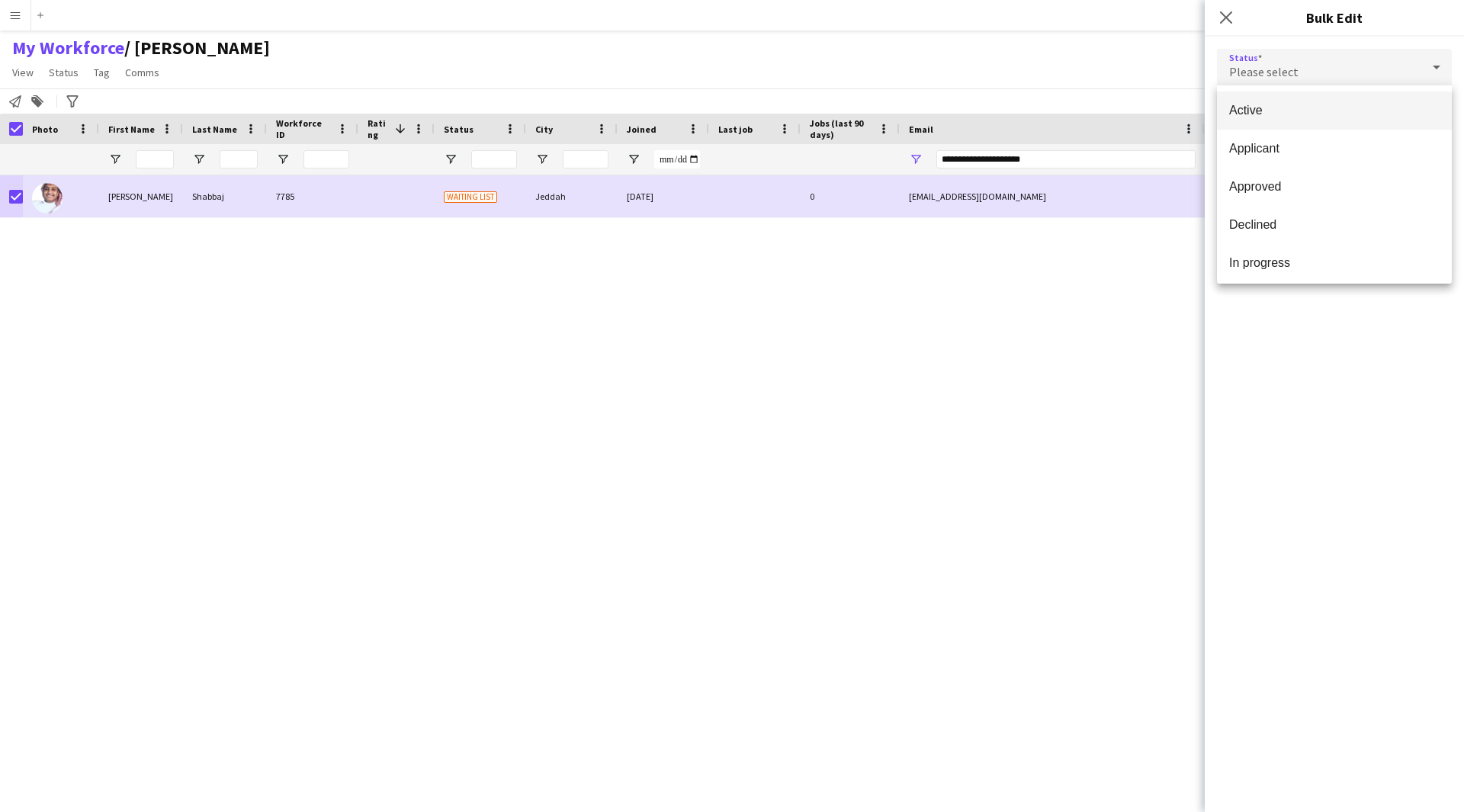
click at [1297, 118] on mat-option "Active" at bounding box center [1334, 110] width 235 height 38
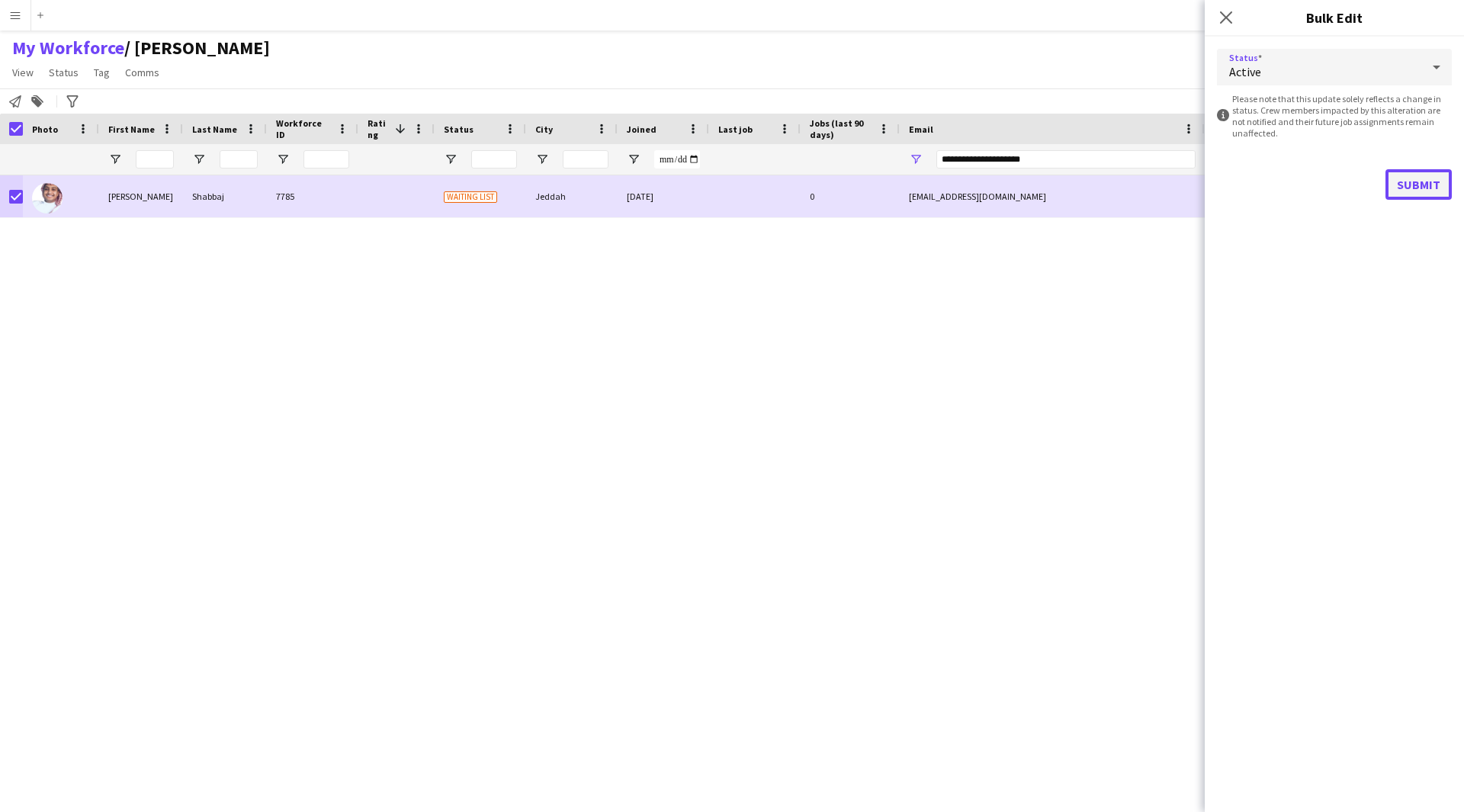
click at [1430, 181] on button "Submit" at bounding box center [1419, 184] width 67 height 30
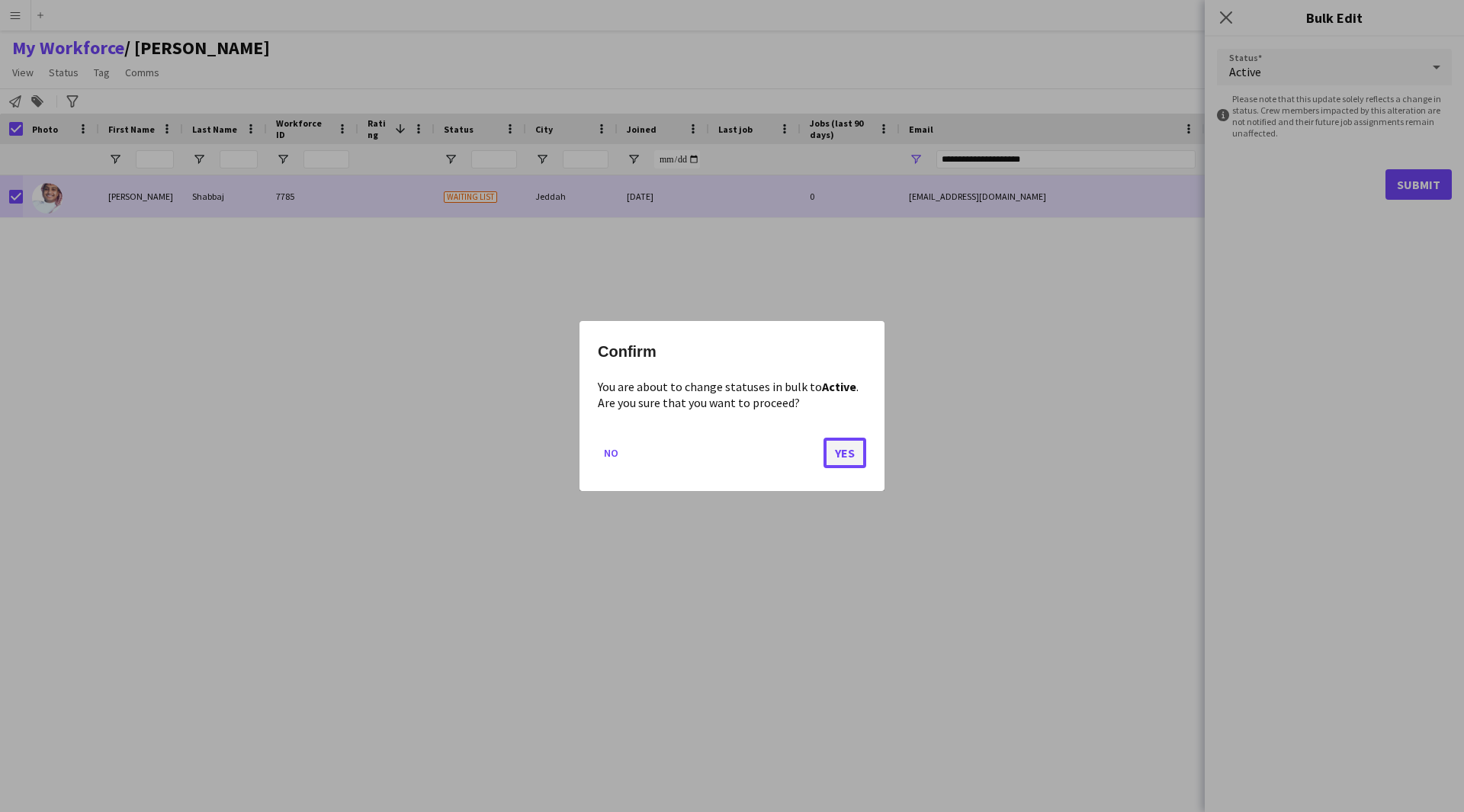
click at [850, 453] on button "Yes" at bounding box center [845, 452] width 43 height 30
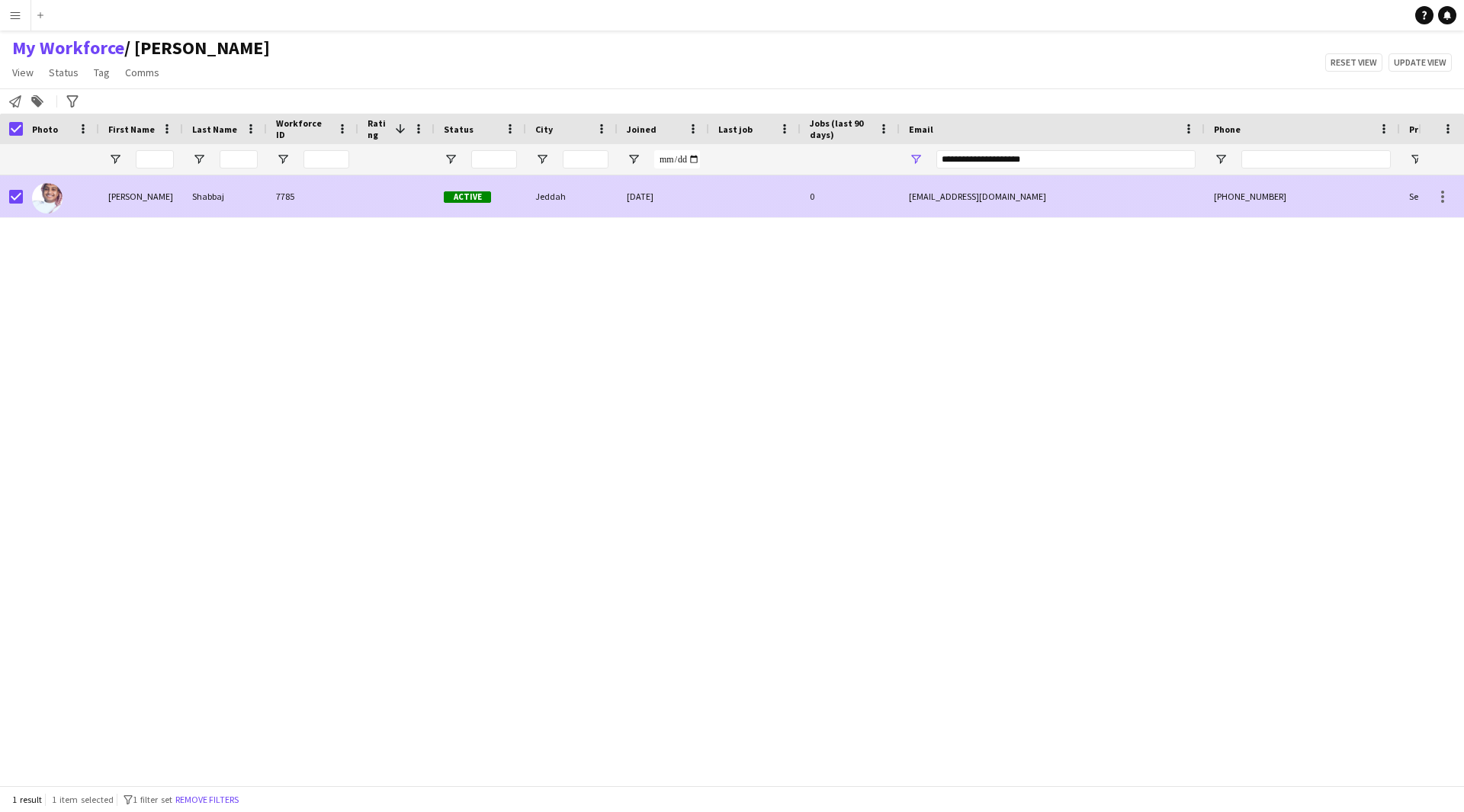
click at [9, 194] on div at bounding box center [12, 196] width 23 height 42
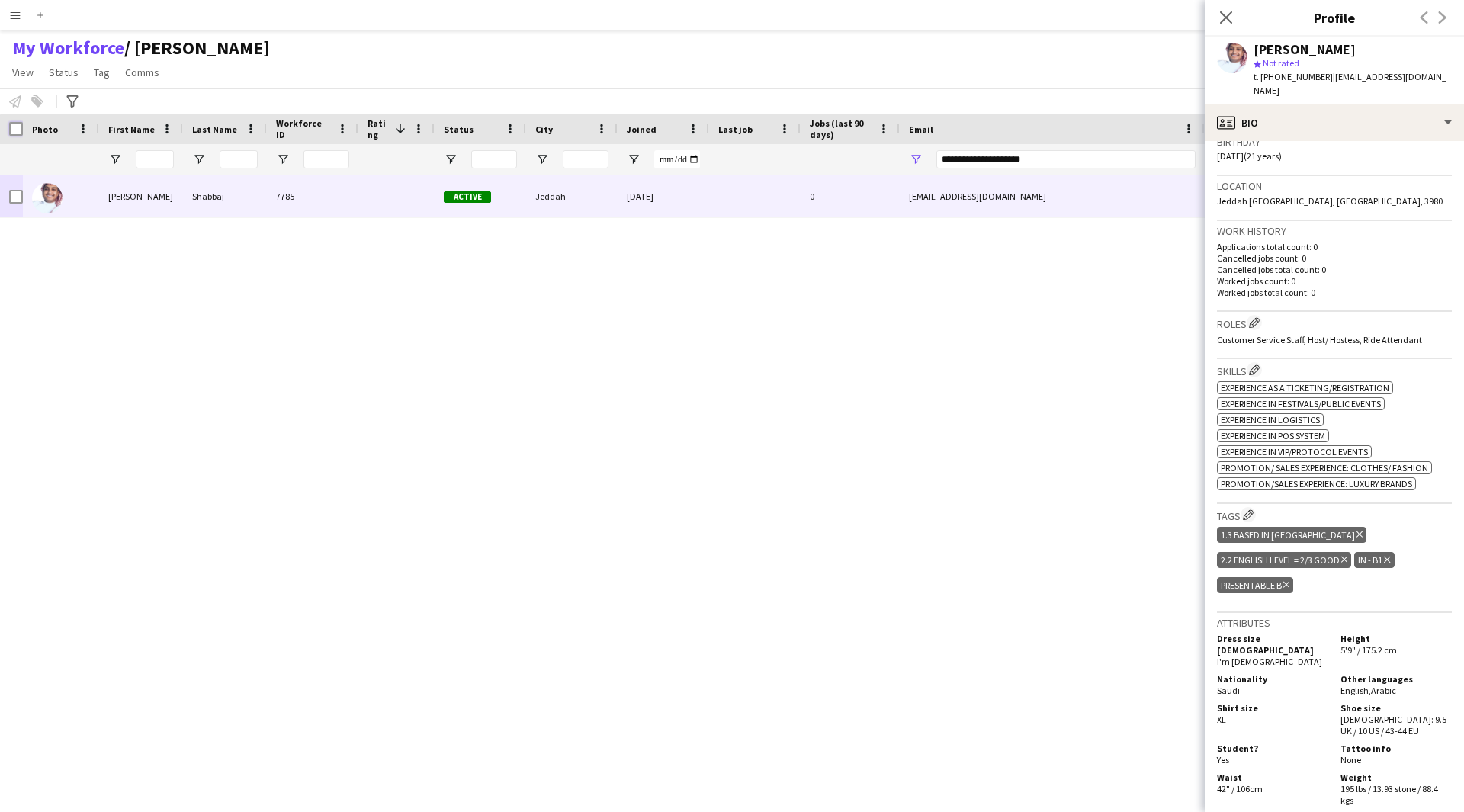
scroll to position [295, 0]
click at [1256, 506] on button "Edit crew company tags" at bounding box center [1249, 514] width 16 height 15
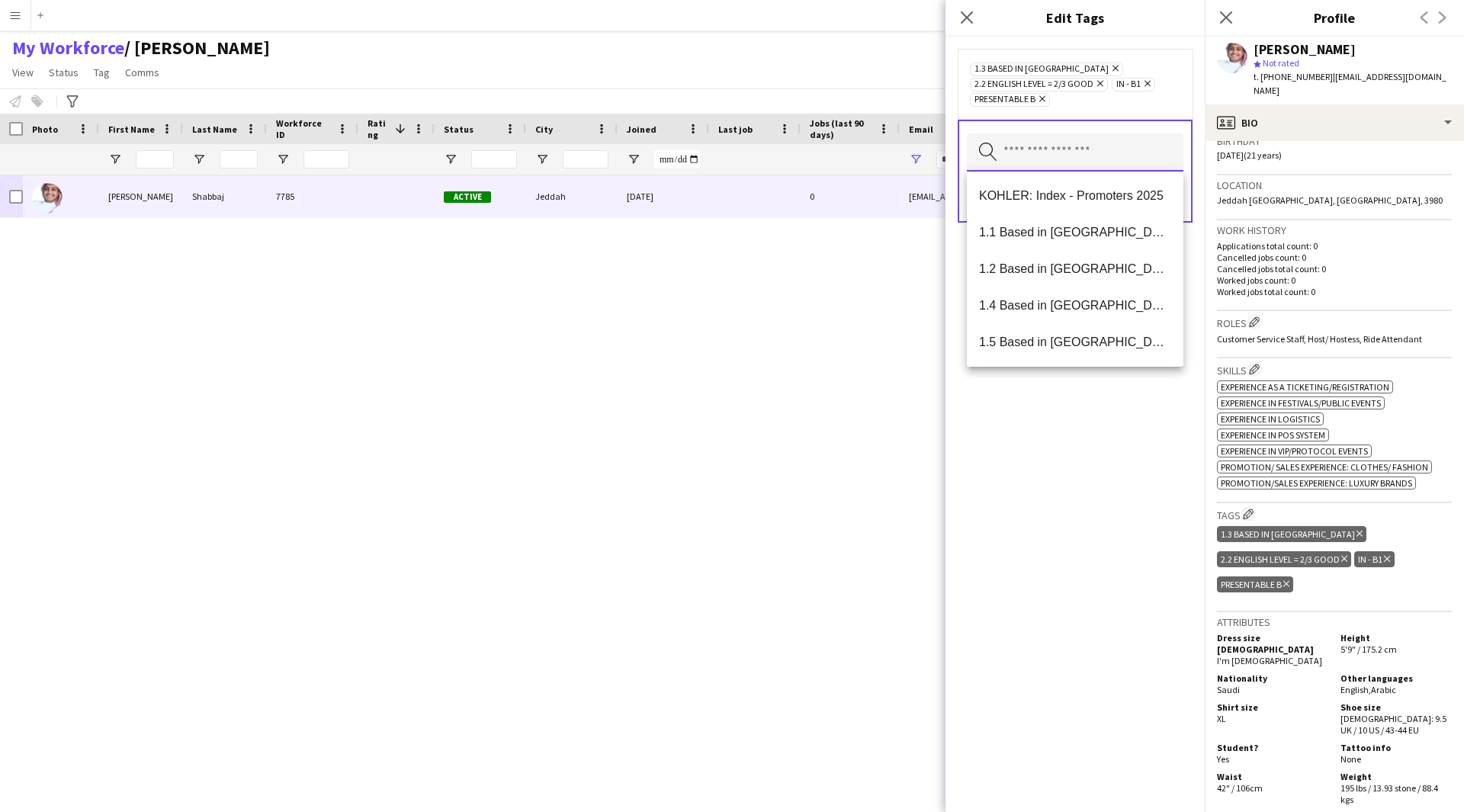
click at [1107, 136] on input "text" at bounding box center [1074, 152] width 216 height 38
click at [1075, 237] on span "1.1 Based in [GEOGRAPHIC_DATA]" at bounding box center [1075, 232] width 192 height 15
click at [1083, 447] on div "1.1 Based in Riyadh Remove 1.3 Based in Jeddah Remove 2.2 English Level = 2/3 G…" at bounding box center [1075, 424] width 259 height 776
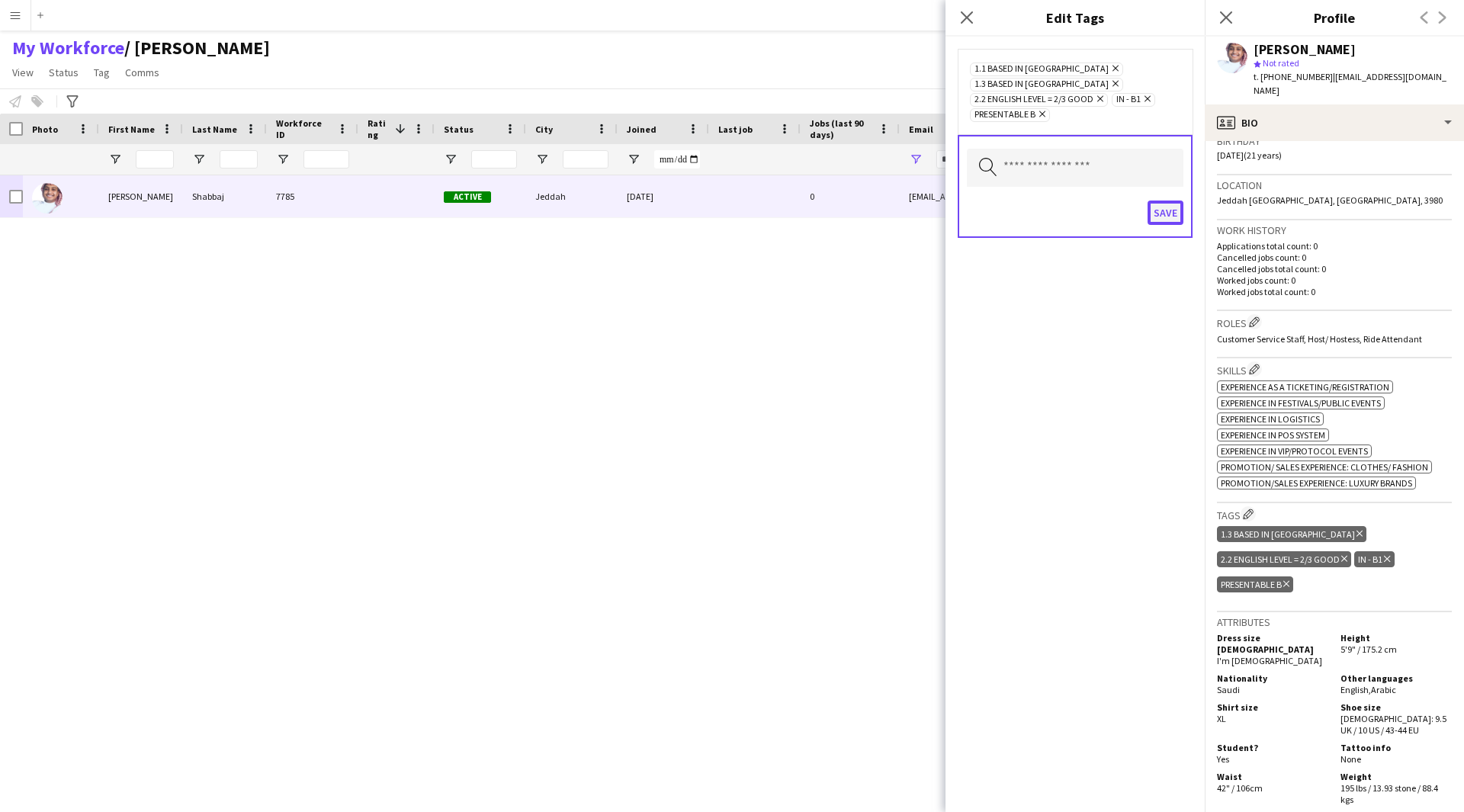
click at [1159, 201] on button "Save" at bounding box center [1166, 212] width 36 height 24
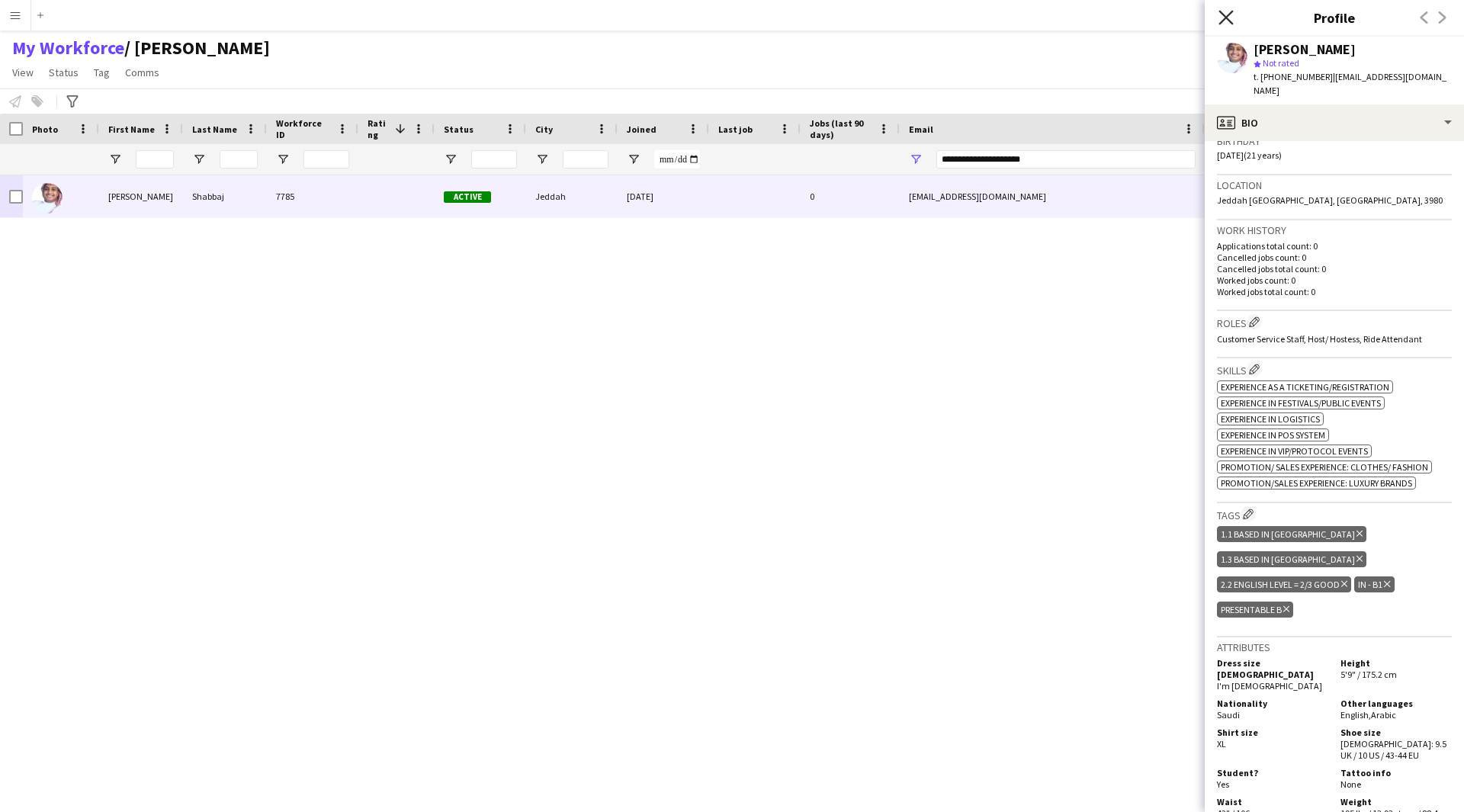
click at [1230, 24] on icon "Close pop-in" at bounding box center [1225, 17] width 15 height 15
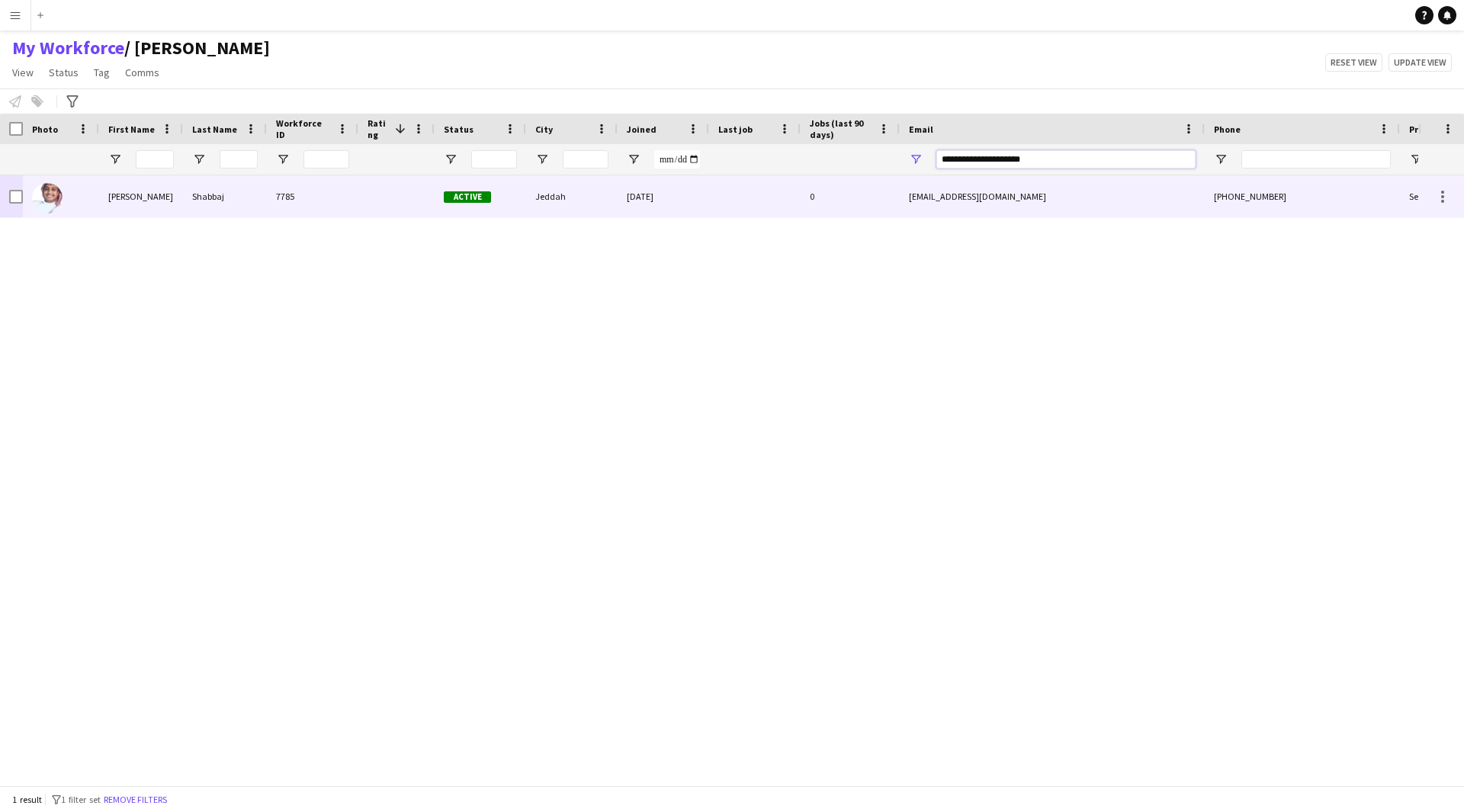
drag, startPoint x: 1055, startPoint y: 165, endPoint x: 622, endPoint y: 180, distance: 433.3
click at [622, 180] on div "Workforce Details Photo First Name" at bounding box center [732, 449] width 1464 height 672
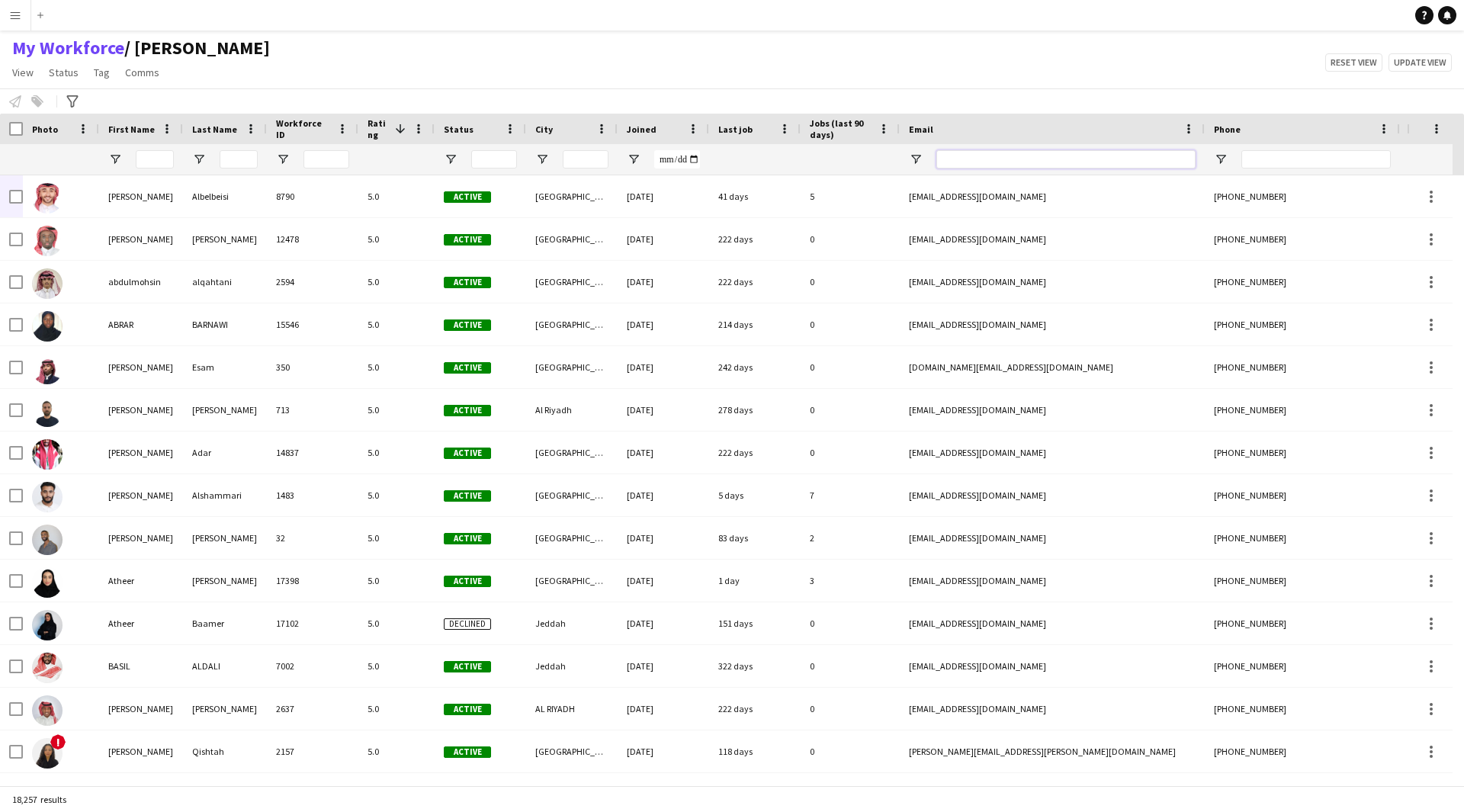
paste input "**********"
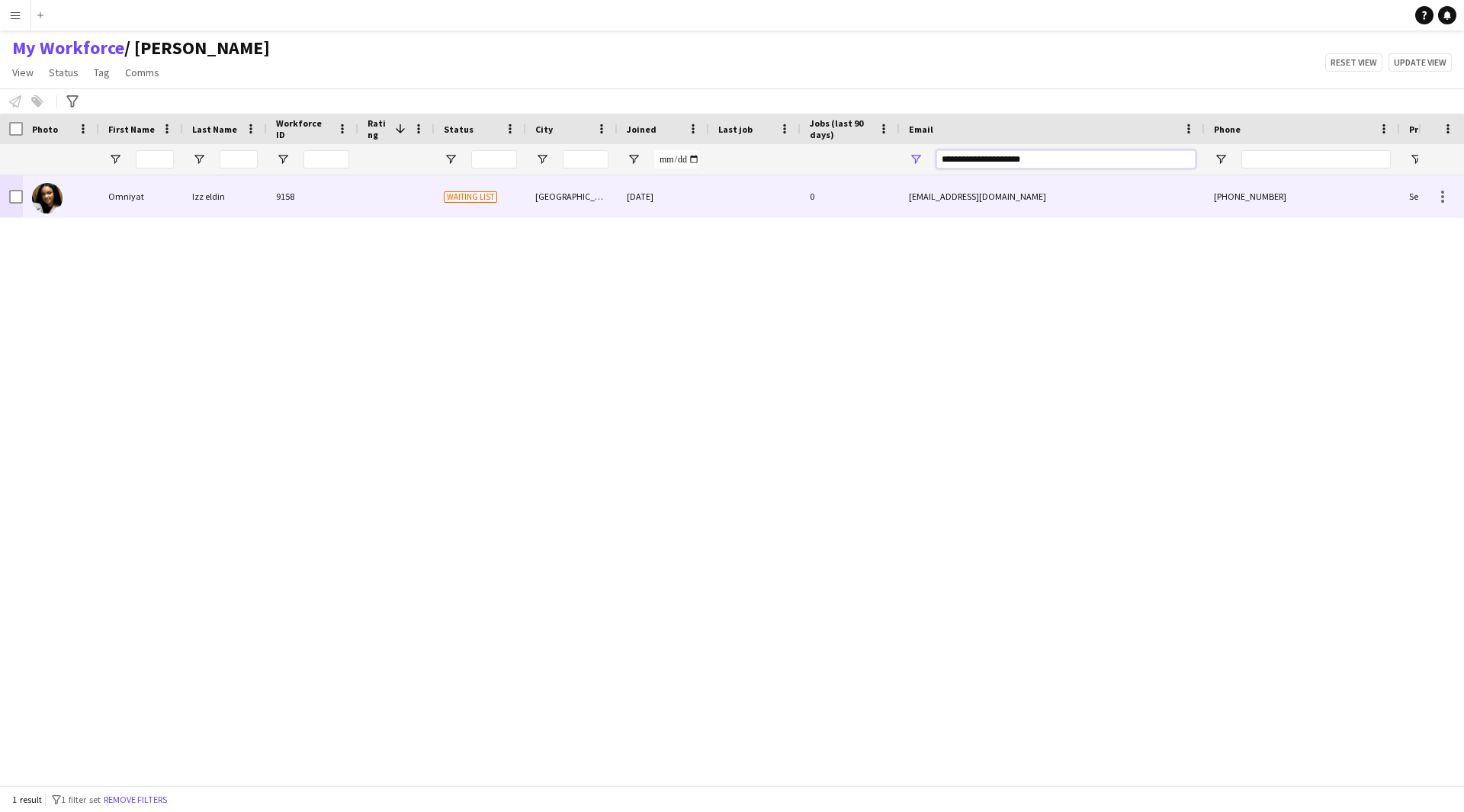
type input "**********"
click at [849, 193] on div "0" at bounding box center [850, 196] width 99 height 42
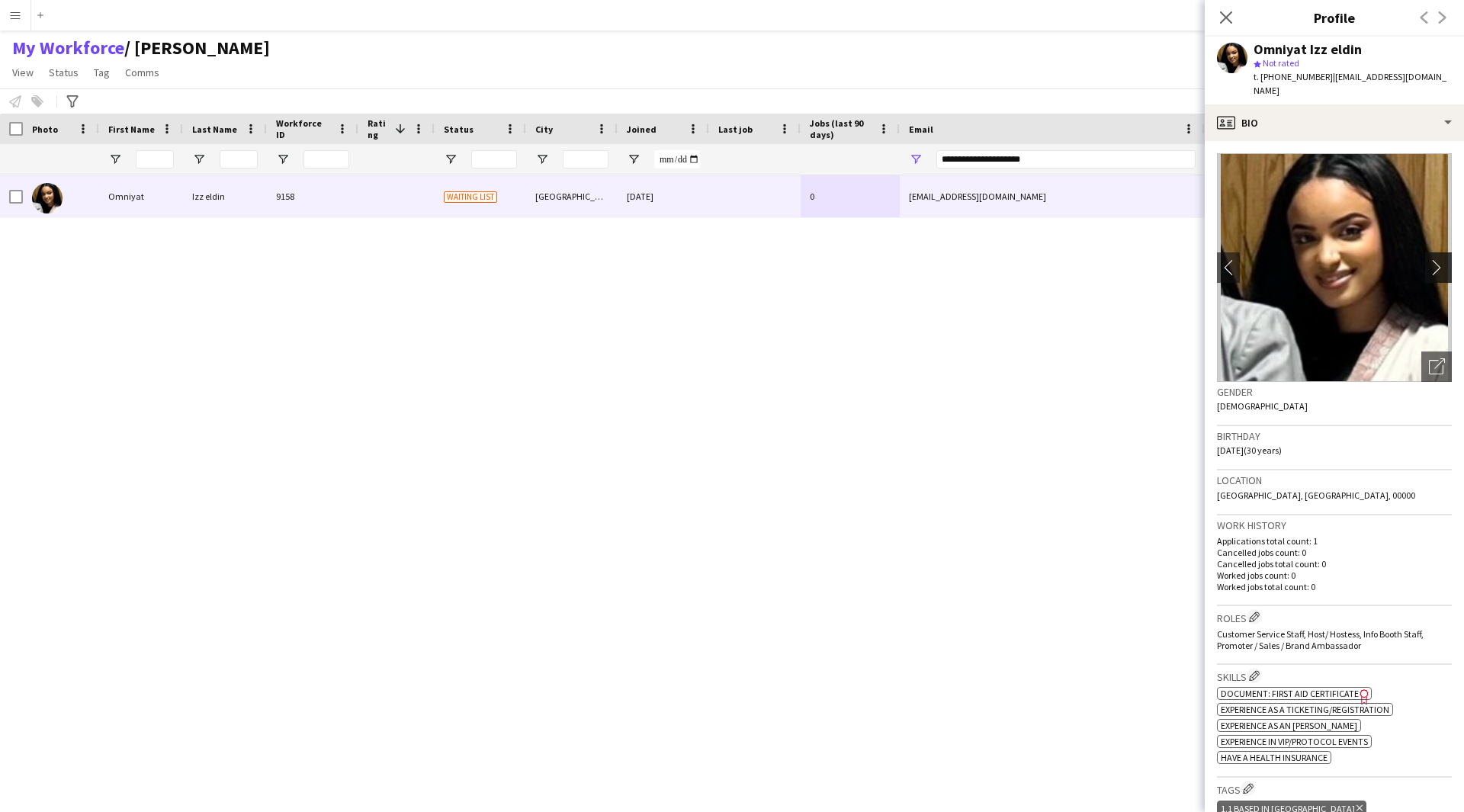
click at [1435, 259] on app-icon "chevron-right" at bounding box center [1441, 267] width 23 height 16
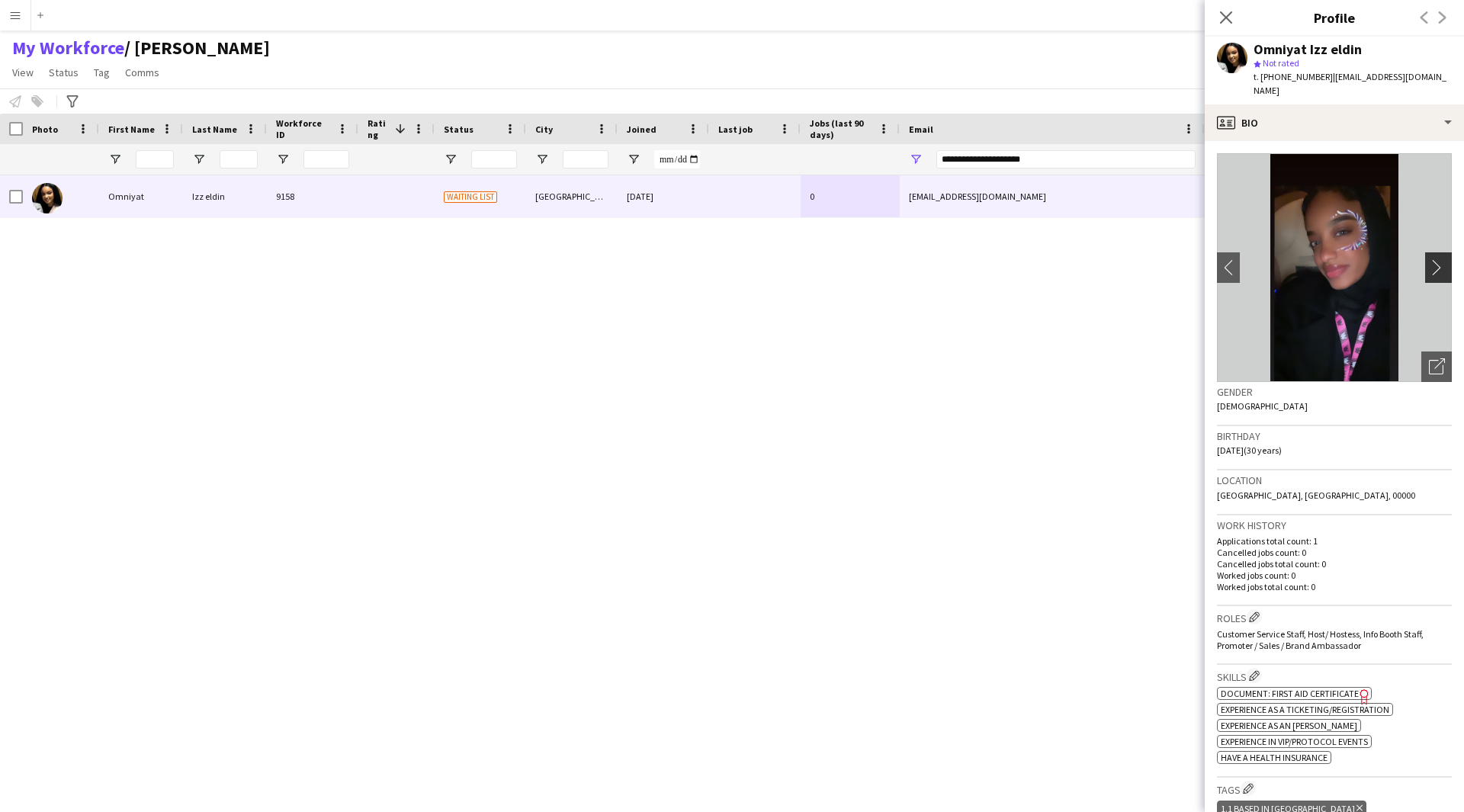
click at [1429, 259] on app-icon "chevron-right" at bounding box center [1441, 267] width 23 height 16
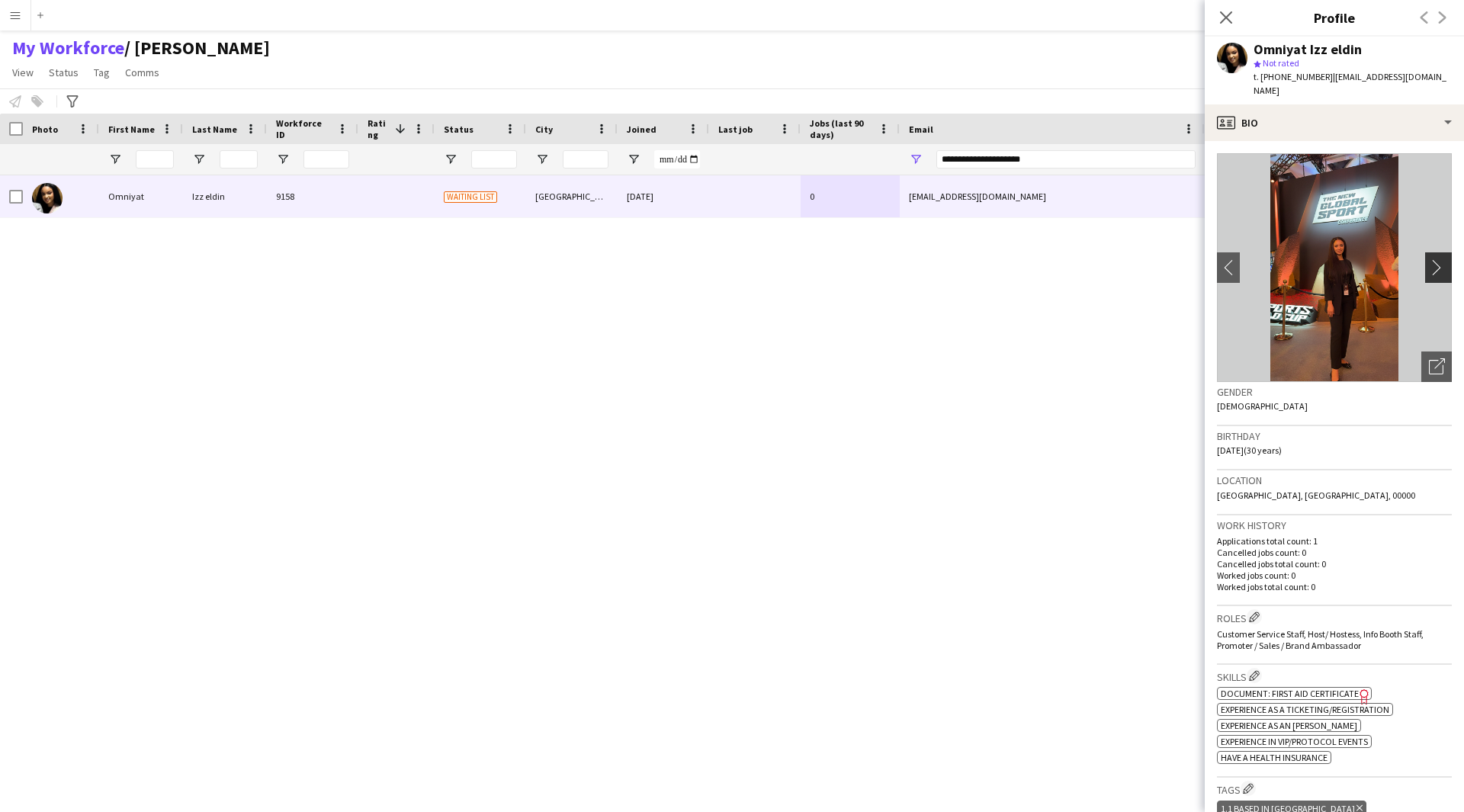
click at [1429, 259] on app-icon "chevron-right" at bounding box center [1441, 267] width 23 height 16
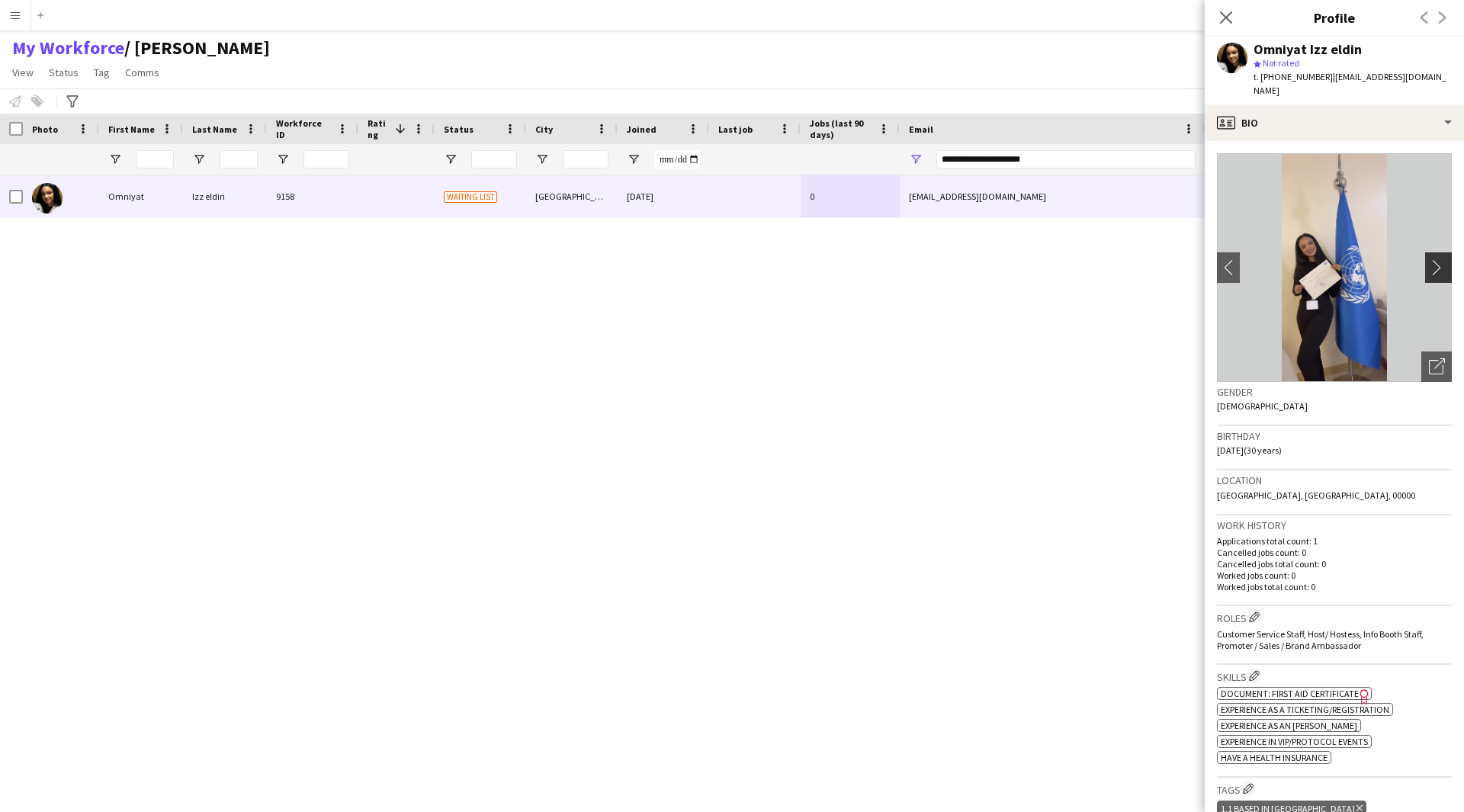
click at [1429, 259] on app-icon "chevron-right" at bounding box center [1441, 267] width 23 height 16
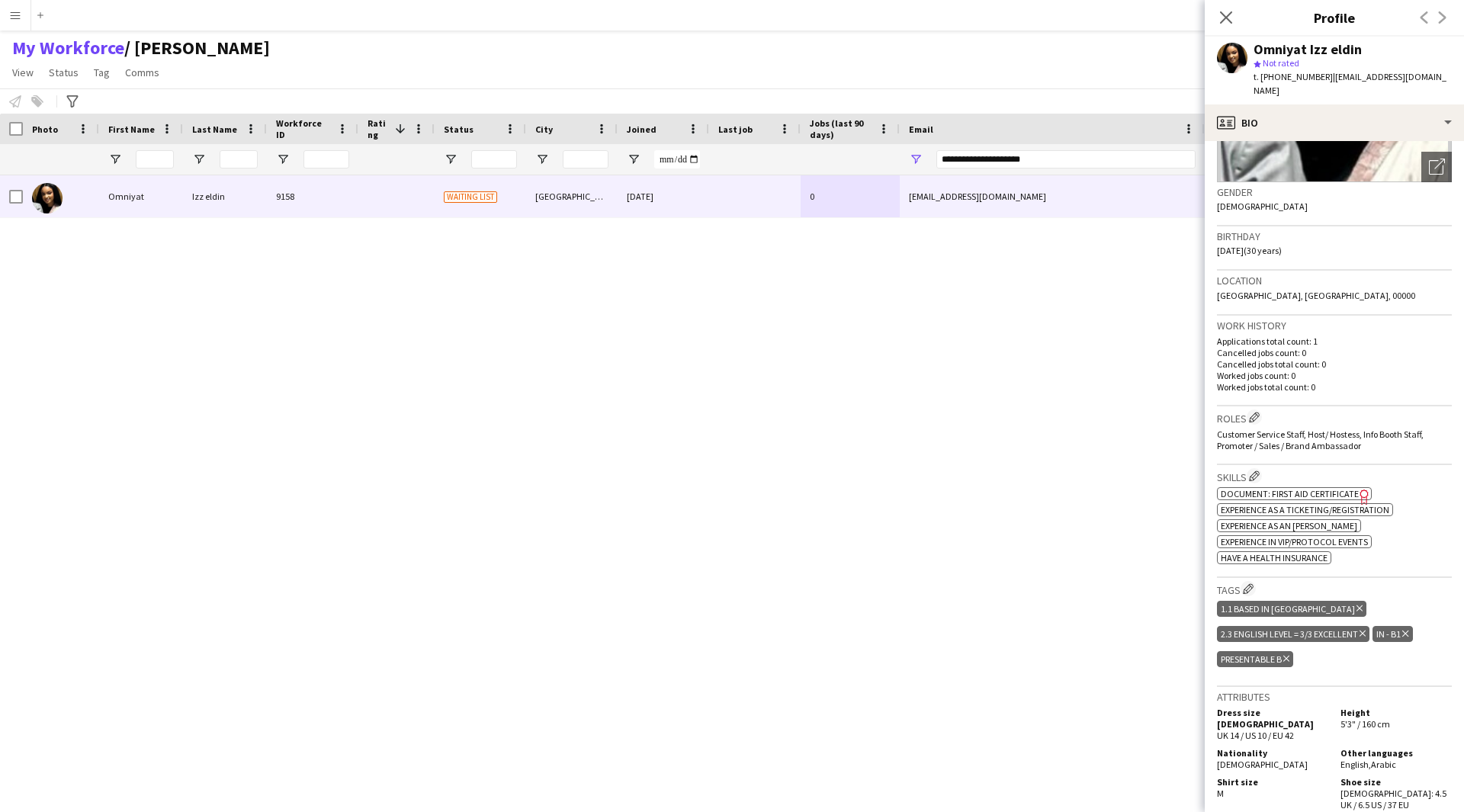
scroll to position [201, 0]
click at [1362, 488] on icon "Freelancer has uploaded a photo validation of skill. Click to see" at bounding box center [1364, 496] width 16 height 16
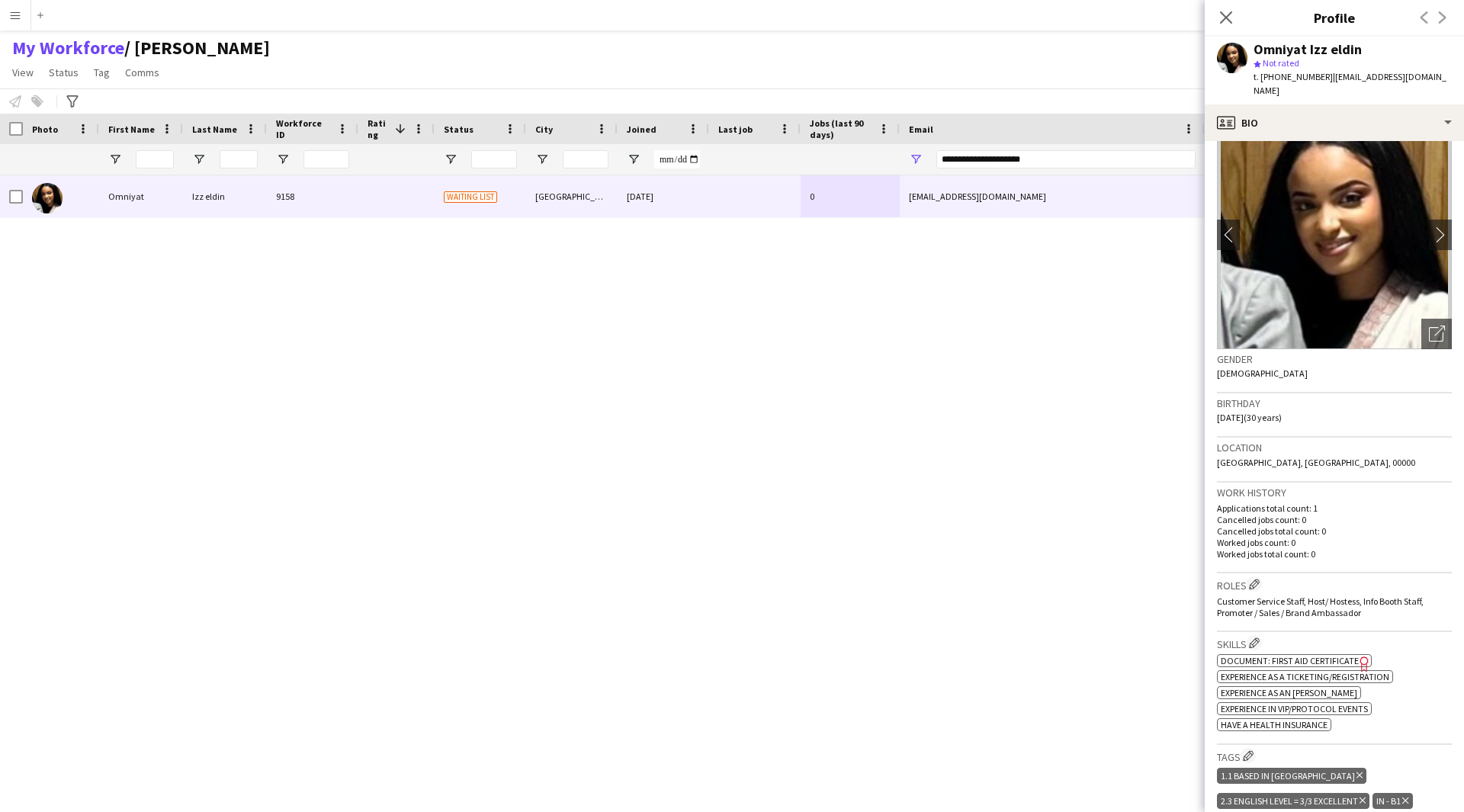
scroll to position [0, 0]
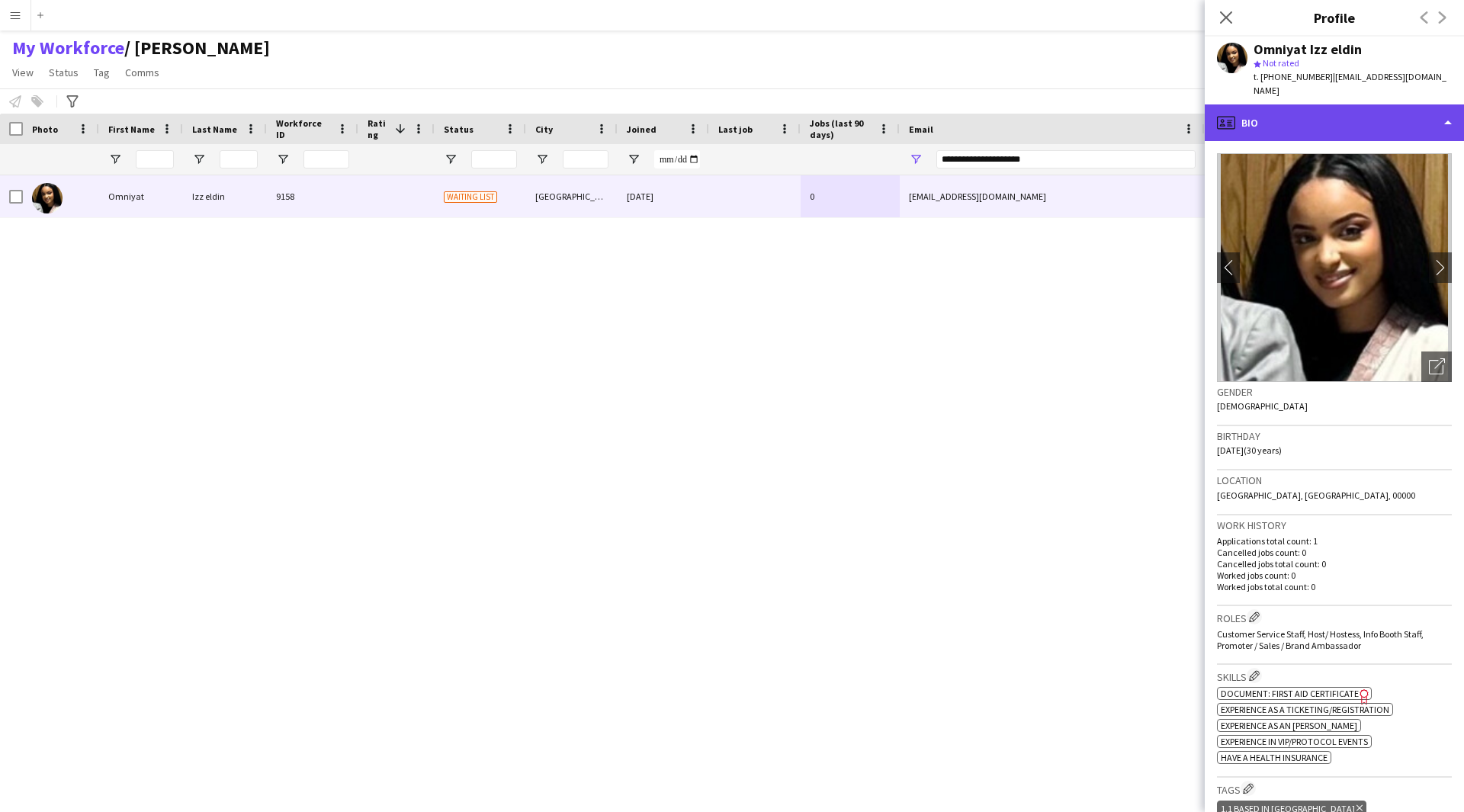
click at [1392, 105] on div "profile Bio" at bounding box center [1334, 122] width 259 height 36
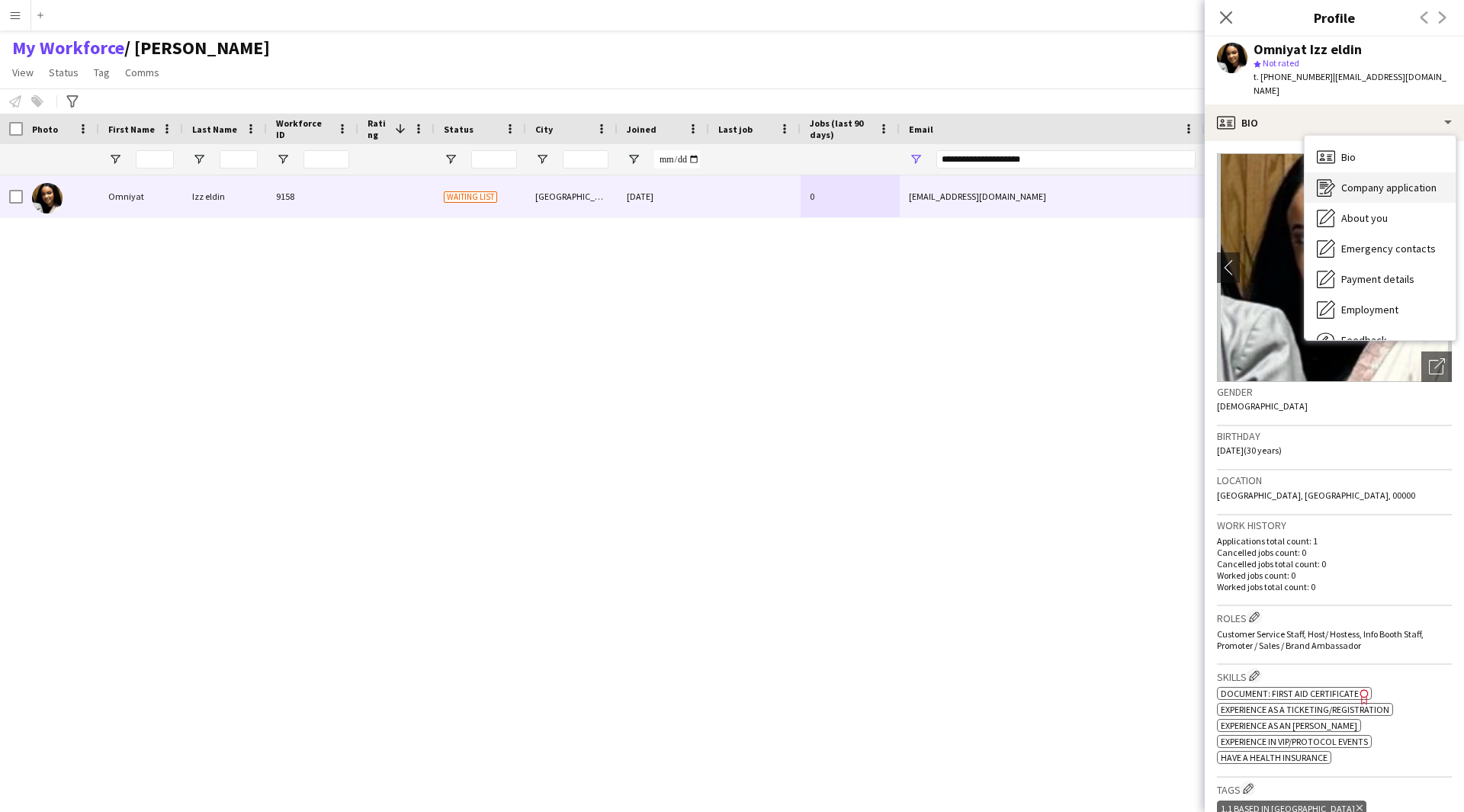
click at [1373, 181] on span "Company application" at bounding box center [1389, 188] width 95 height 14
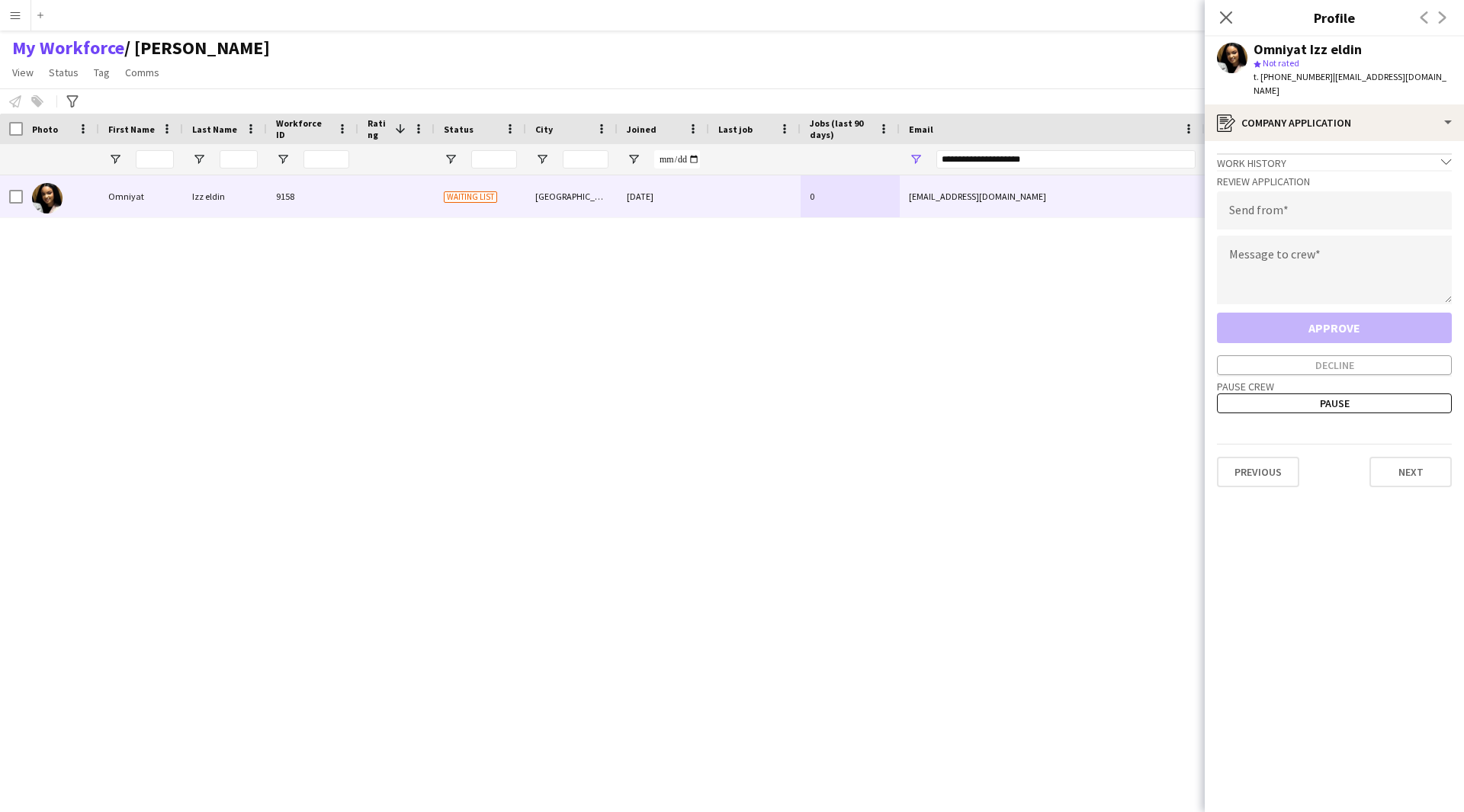
click at [1317, 141] on app-crew-profile-application "Work history chevron-down Scanning tickets Entertainment gears Dec 2023 — Dec 2…" at bounding box center [1334, 477] width 259 height 671
click at [1307, 122] on div "register Company application" at bounding box center [1334, 122] width 259 height 36
click at [1353, 212] on span "About you" at bounding box center [1365, 218] width 47 height 14
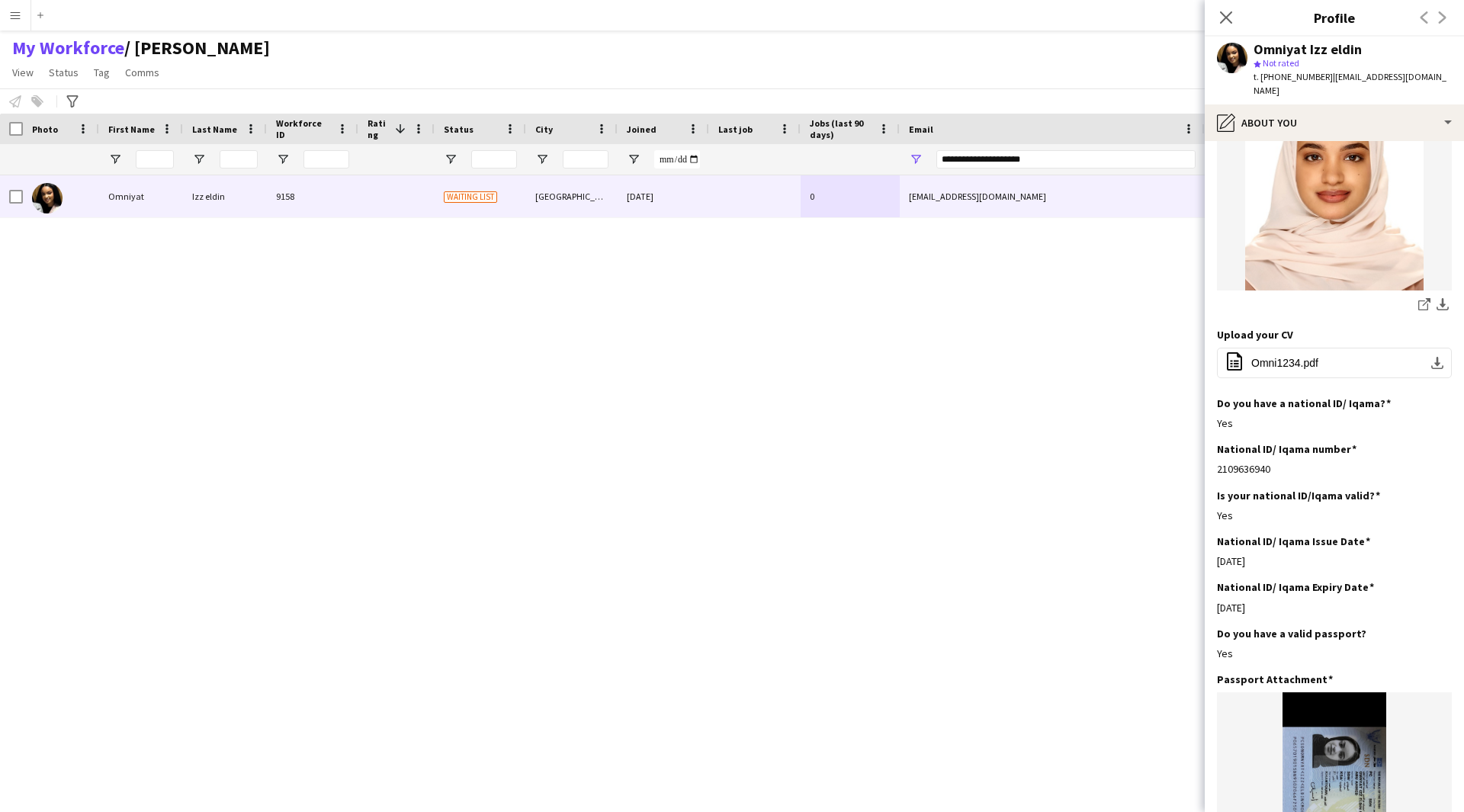
scroll to position [218, 0]
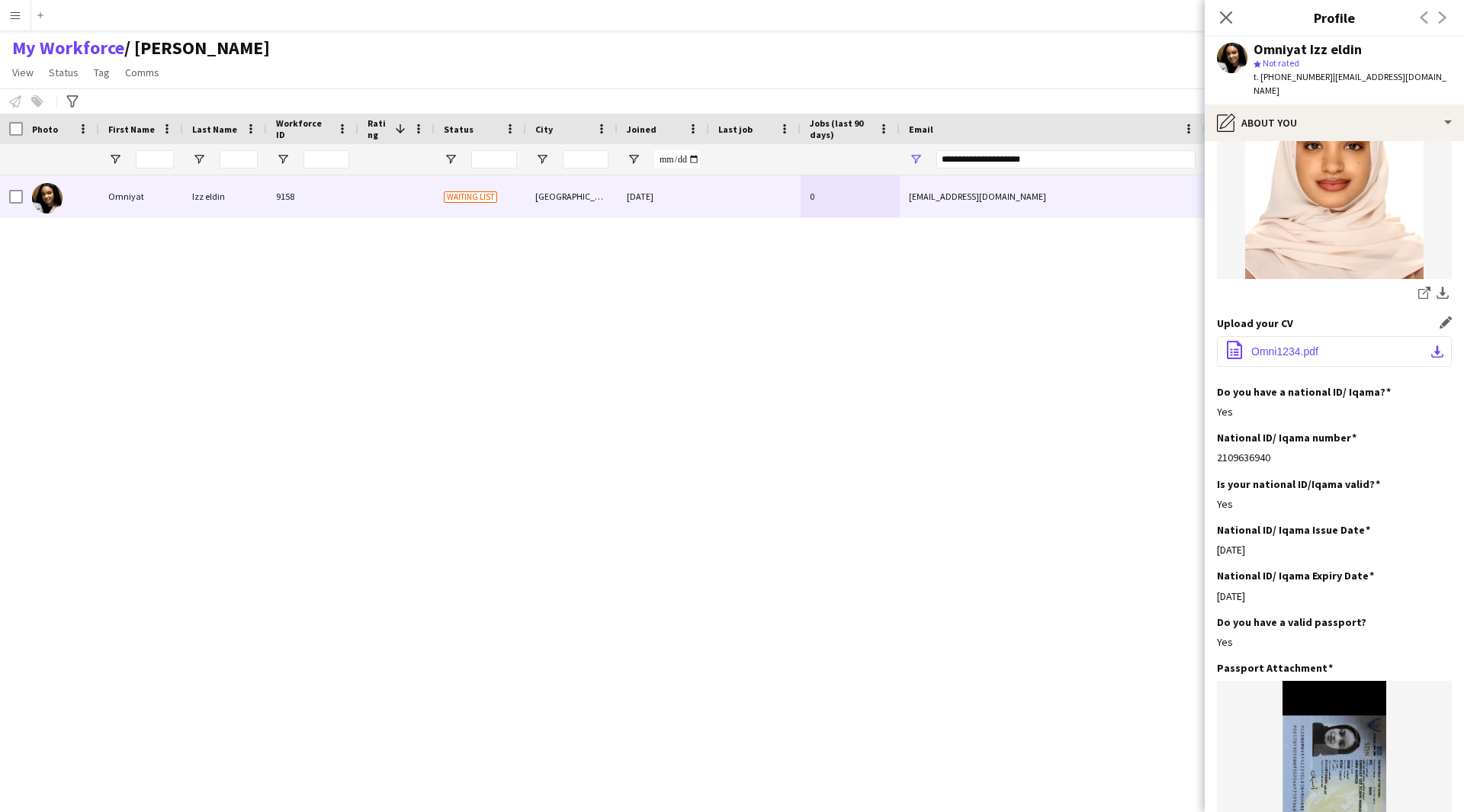
click at [1333, 336] on button "office-file-sheet Omni1234.pdf download-bottom" at bounding box center [1334, 351] width 235 height 30
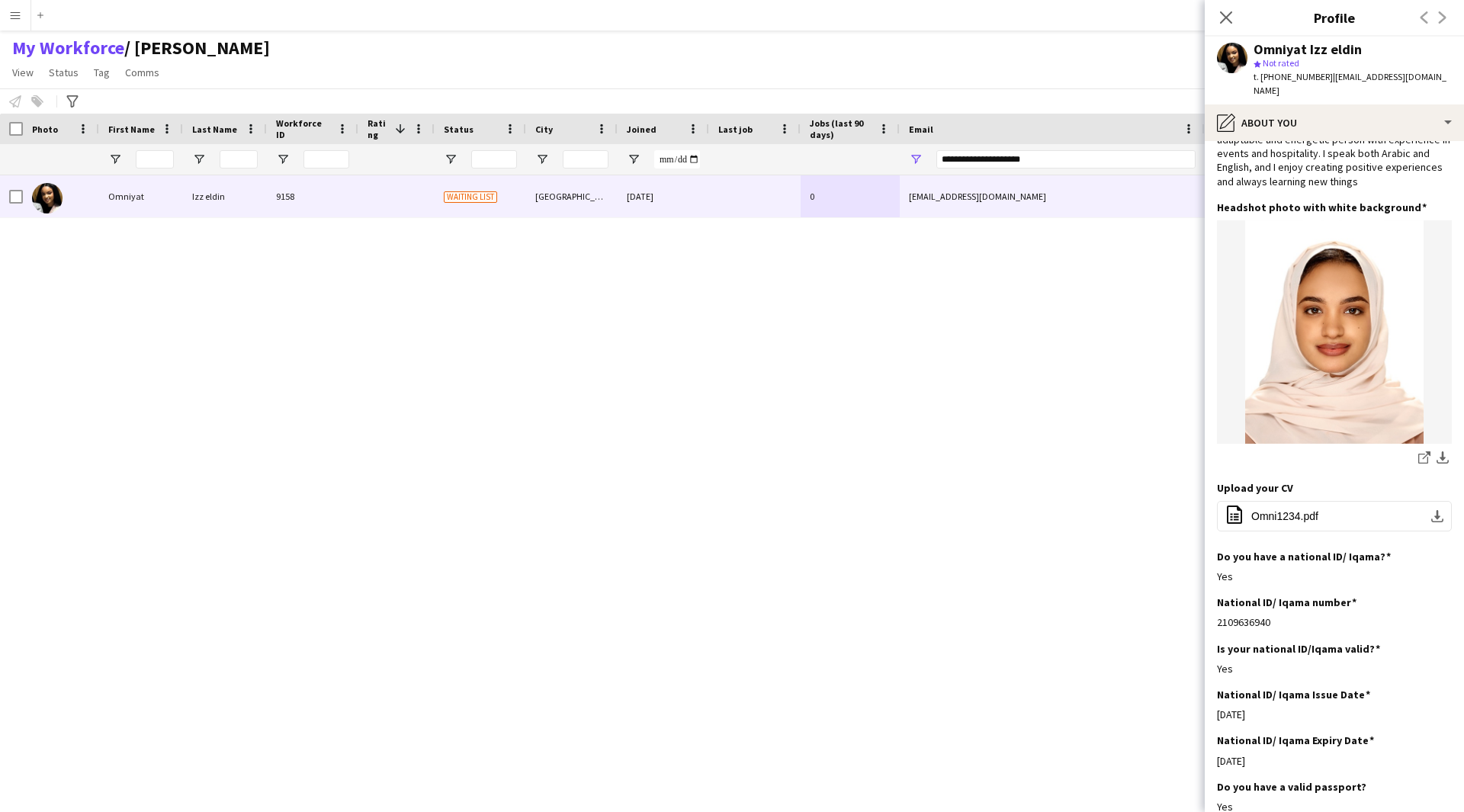
scroll to position [0, 0]
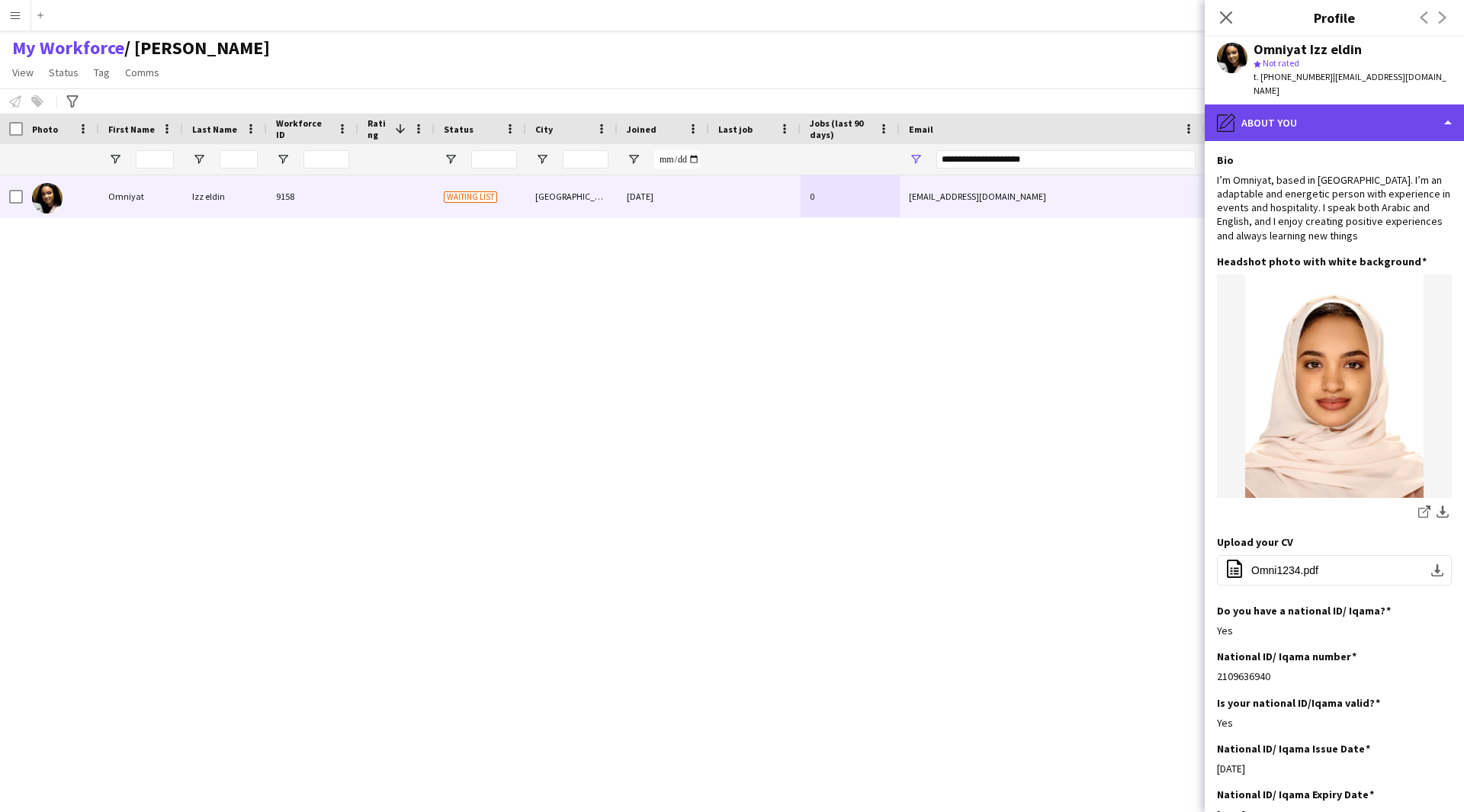
click at [1309, 125] on div "pencil4 About you" at bounding box center [1334, 122] width 259 height 36
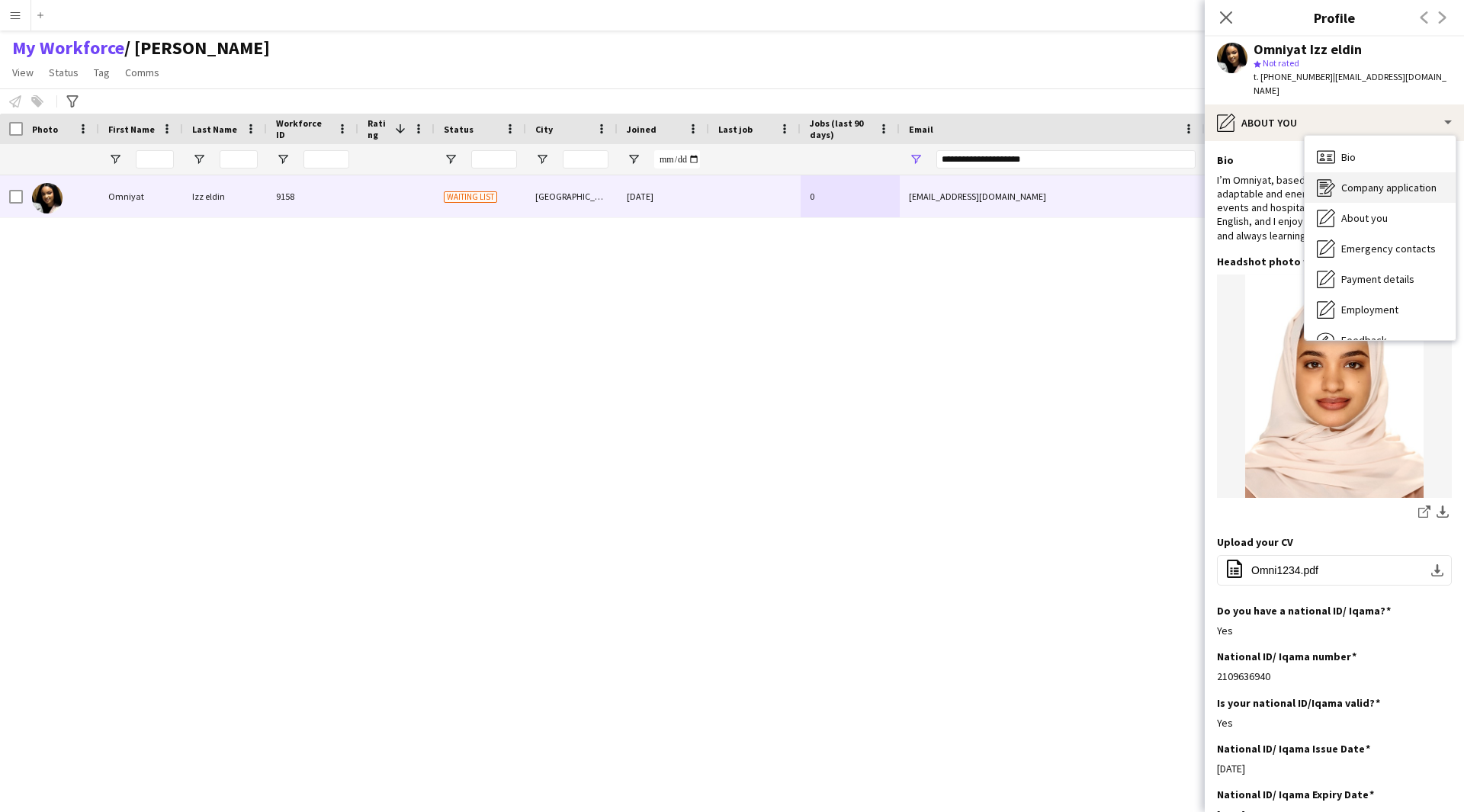
click at [1355, 181] on span "Company application" at bounding box center [1389, 188] width 95 height 14
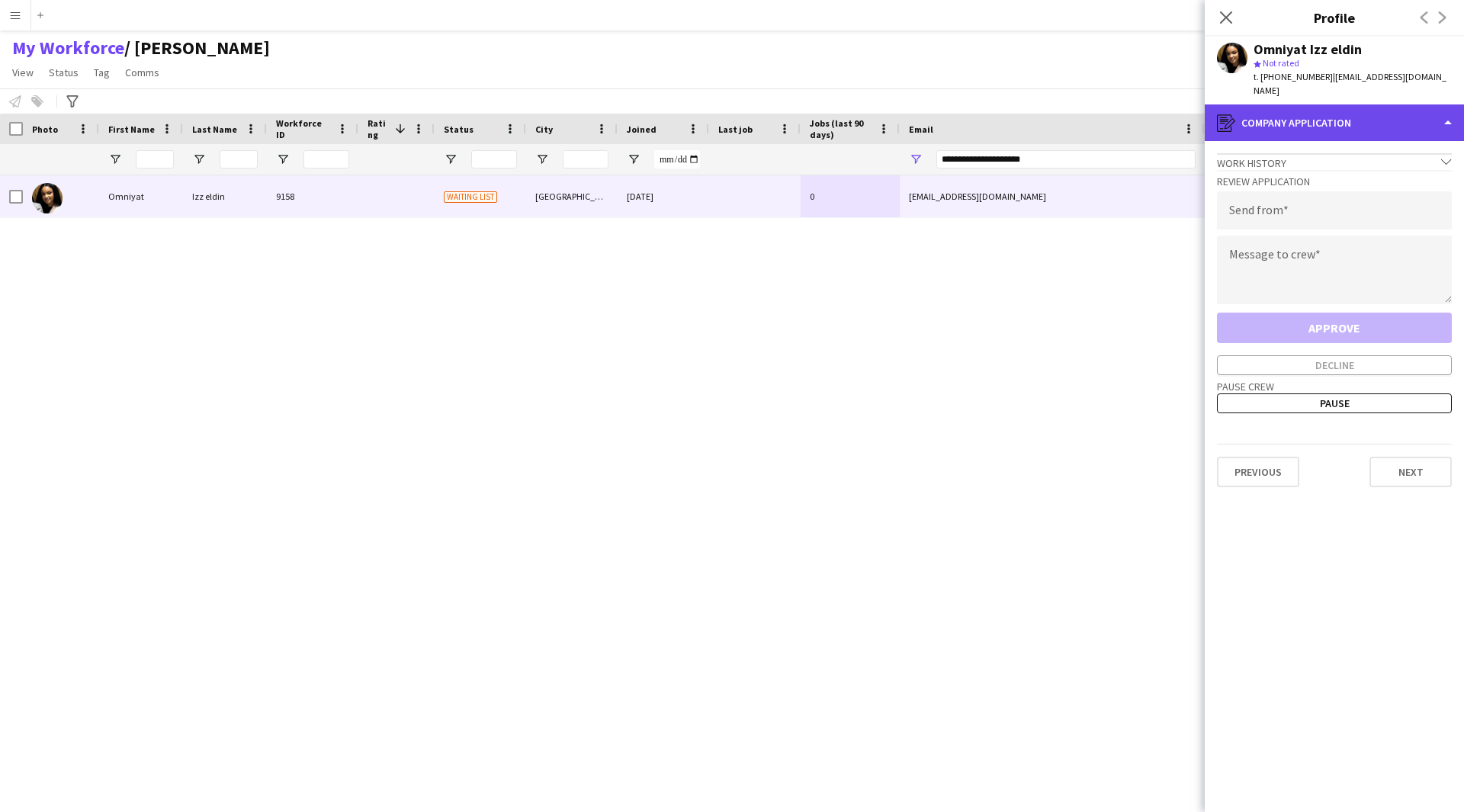
click at [1313, 122] on div "register Company application" at bounding box center [1334, 122] width 259 height 36
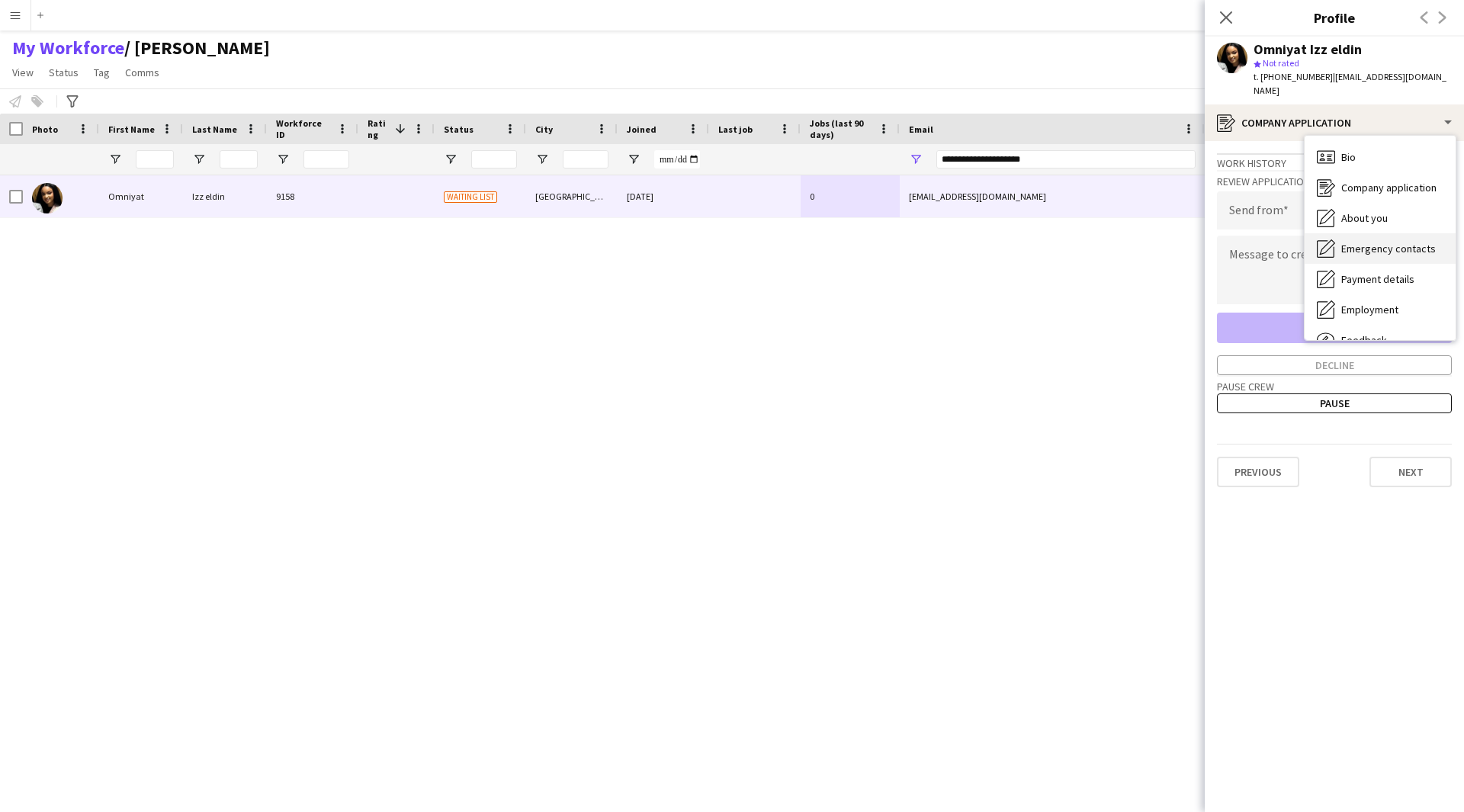
click at [1349, 242] on span "Emergency contacts" at bounding box center [1389, 249] width 95 height 14
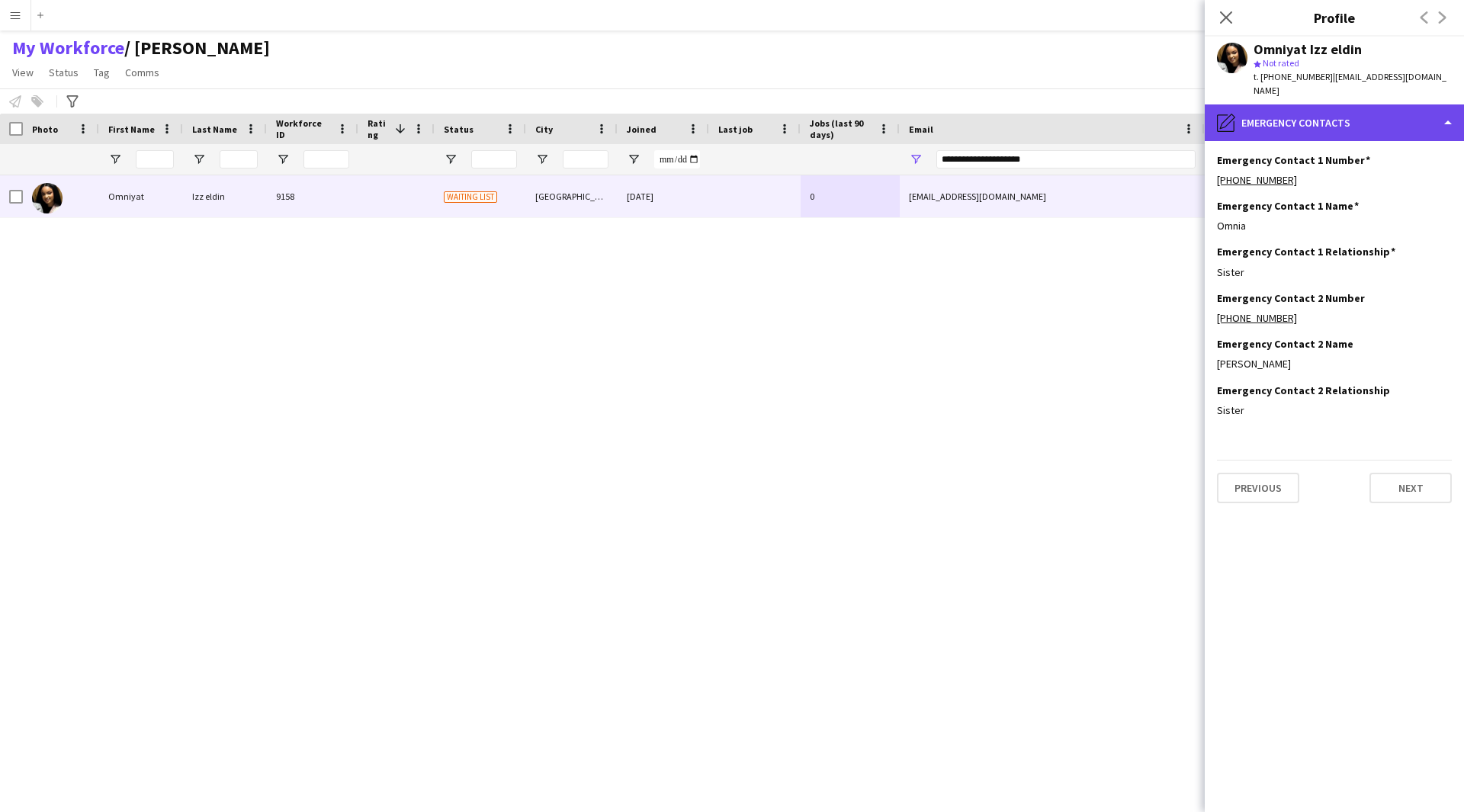
click at [1298, 110] on div "pencil4 Emergency contacts" at bounding box center [1334, 122] width 259 height 36
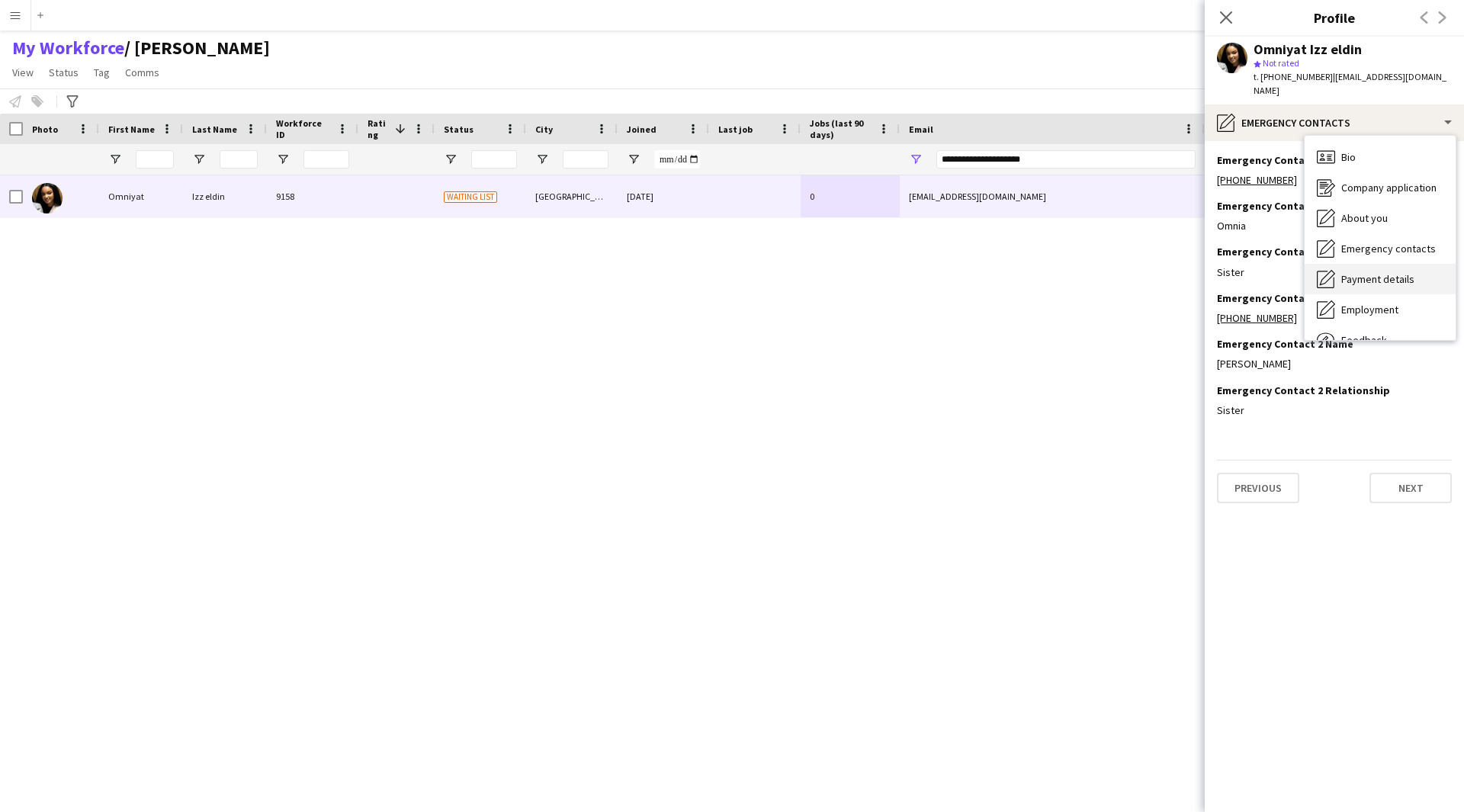
click at [1362, 272] on span "Payment details" at bounding box center [1378, 279] width 73 height 14
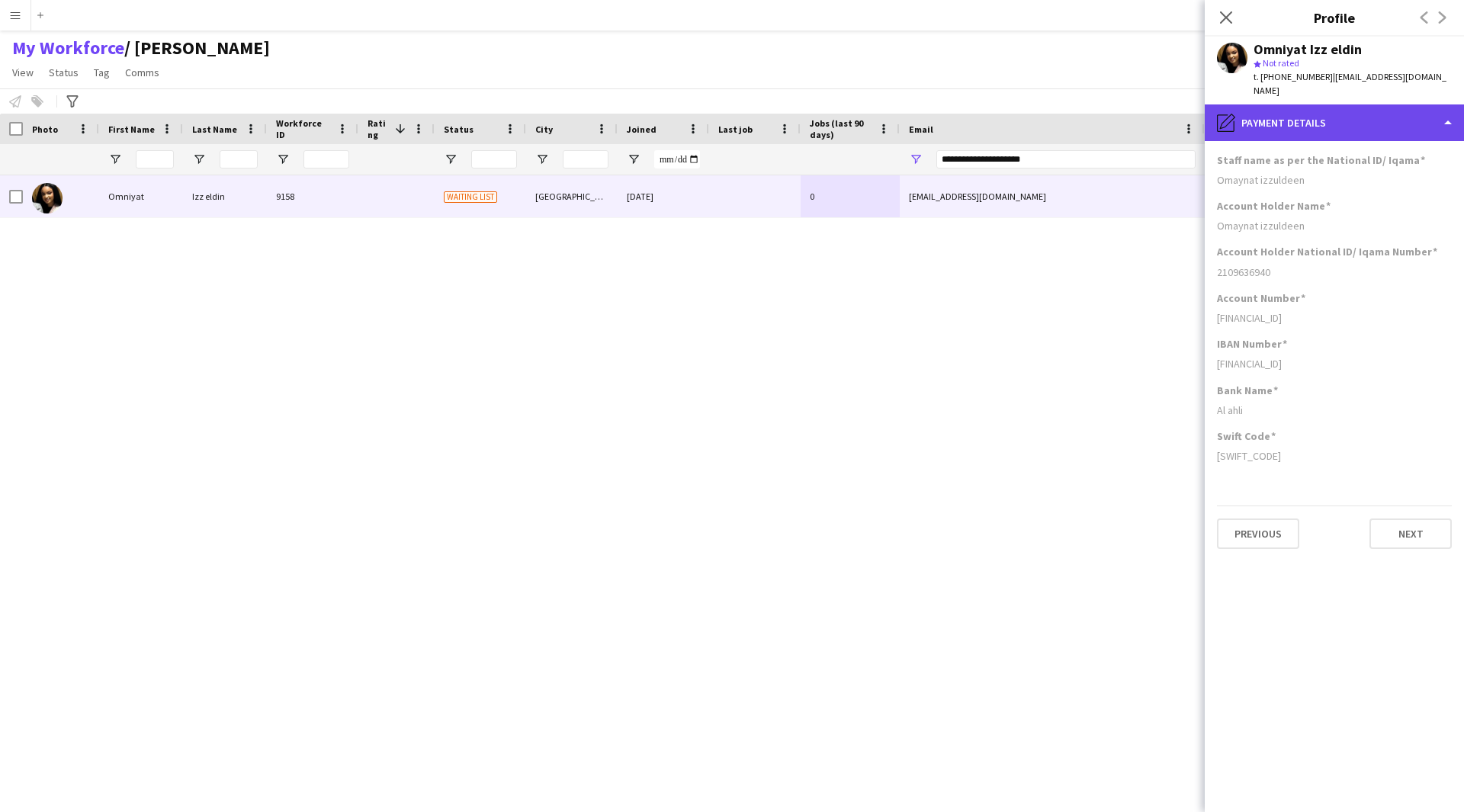
click at [1334, 118] on div "pencil4 Payment details" at bounding box center [1334, 122] width 259 height 36
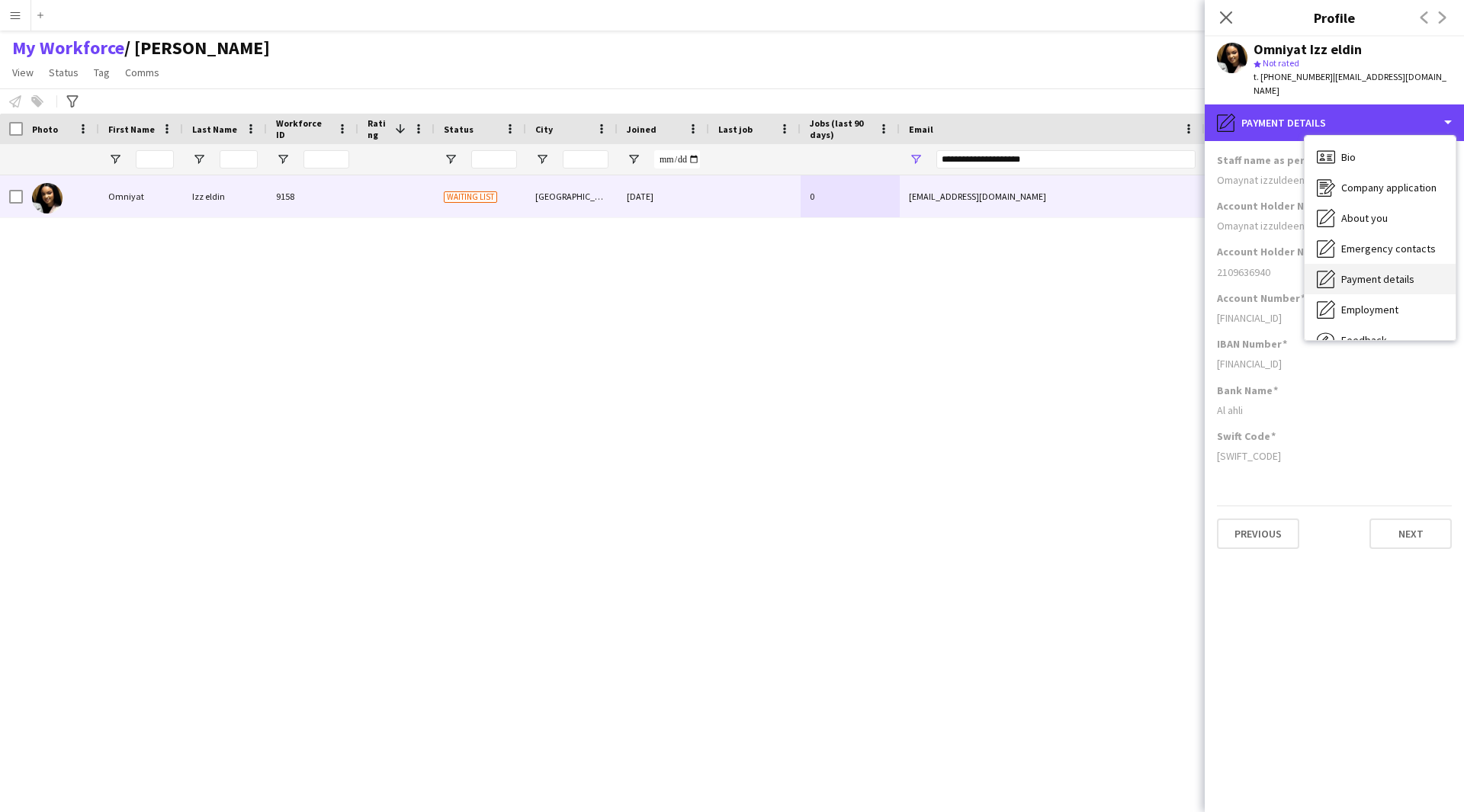
scroll to position [52, 0]
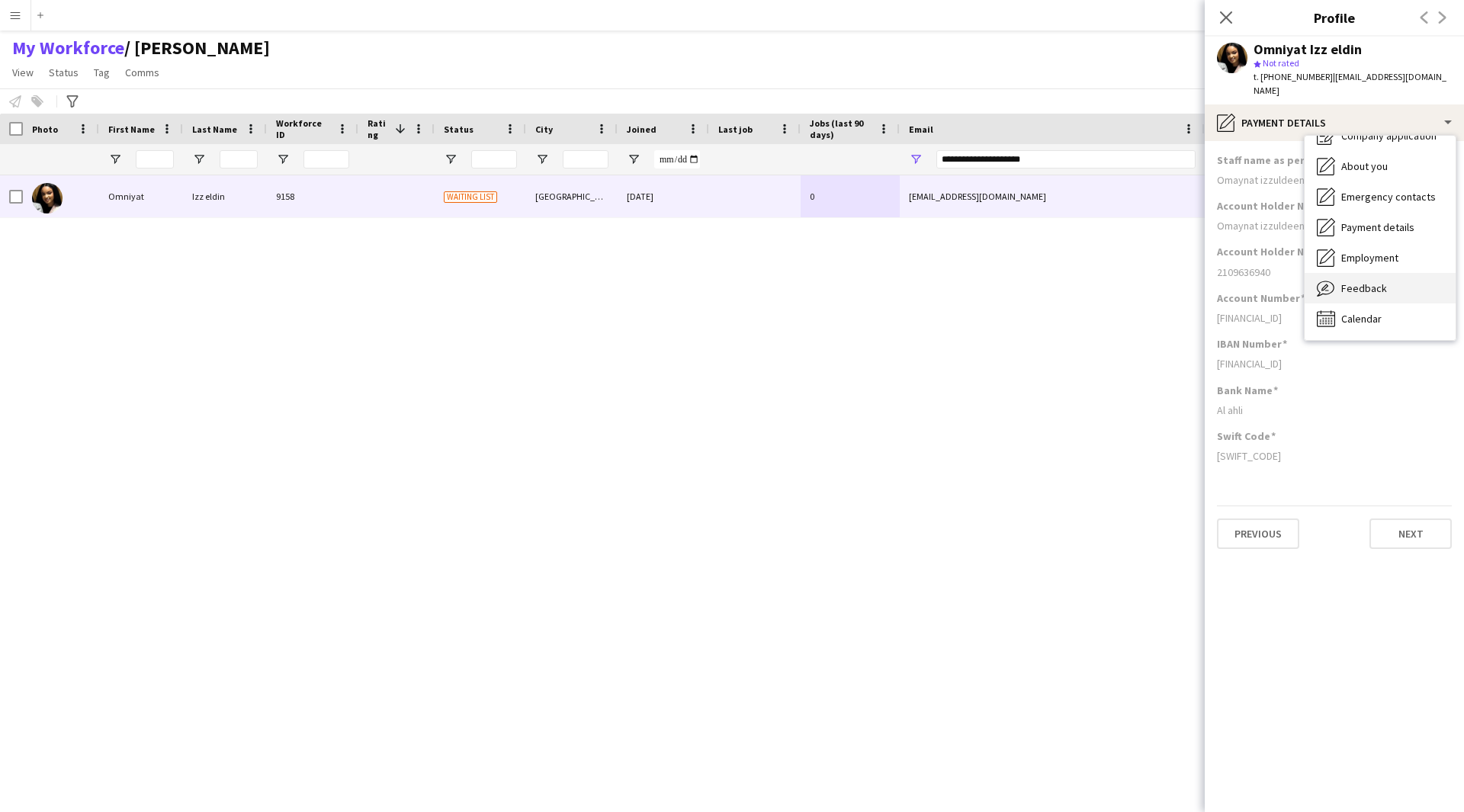
click at [1355, 281] on span "Feedback" at bounding box center [1364, 288] width 46 height 14
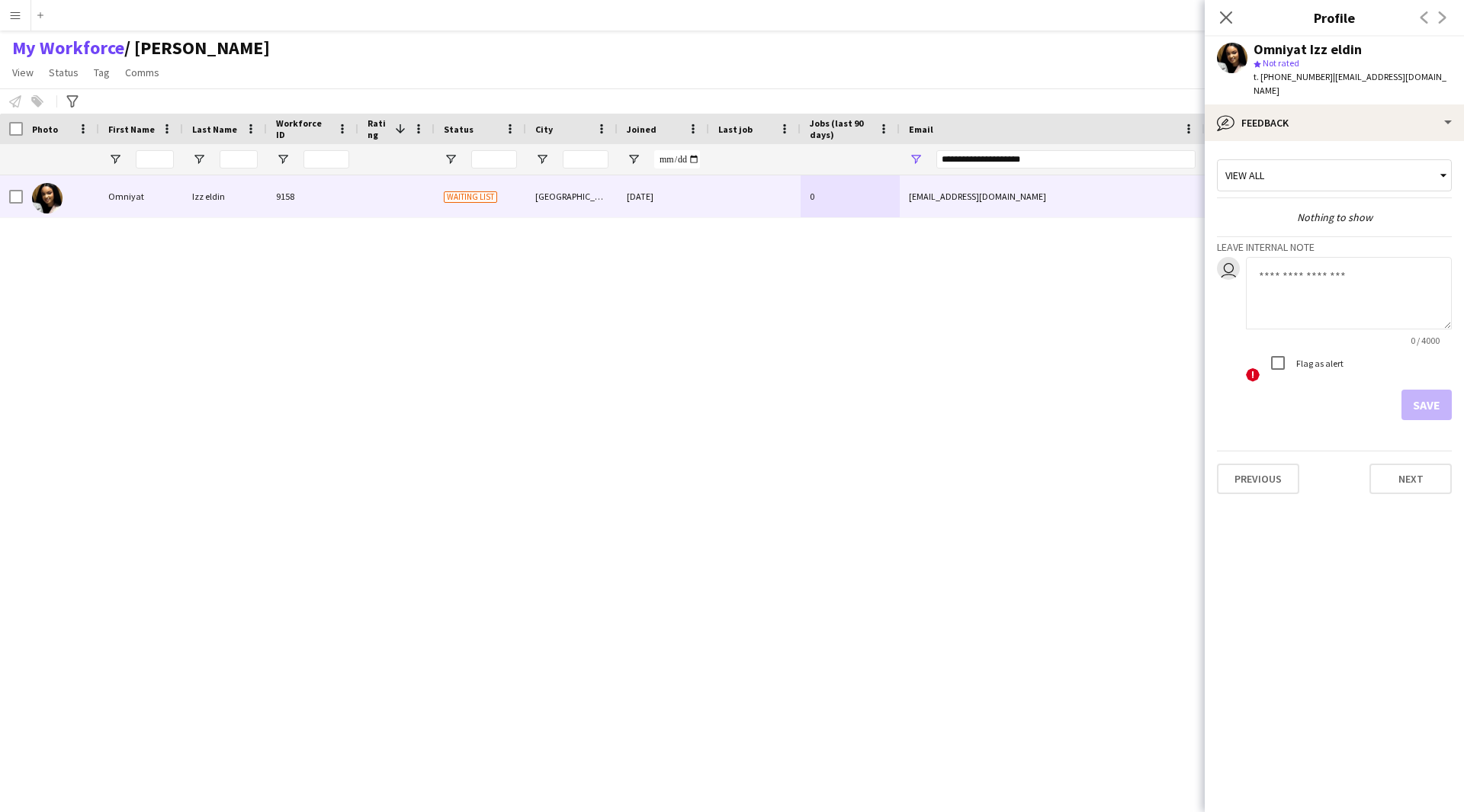
click at [1307, 348] on div "Flag as alert" at bounding box center [1303, 363] width 81 height 30
click at [1302, 259] on textarea at bounding box center [1349, 293] width 206 height 72
paste textarea "**********"
drag, startPoint x: 1390, startPoint y: 264, endPoint x: 1350, endPoint y: 273, distance: 41.0
click at [1350, 273] on textarea "**********" at bounding box center [1349, 293] width 206 height 72
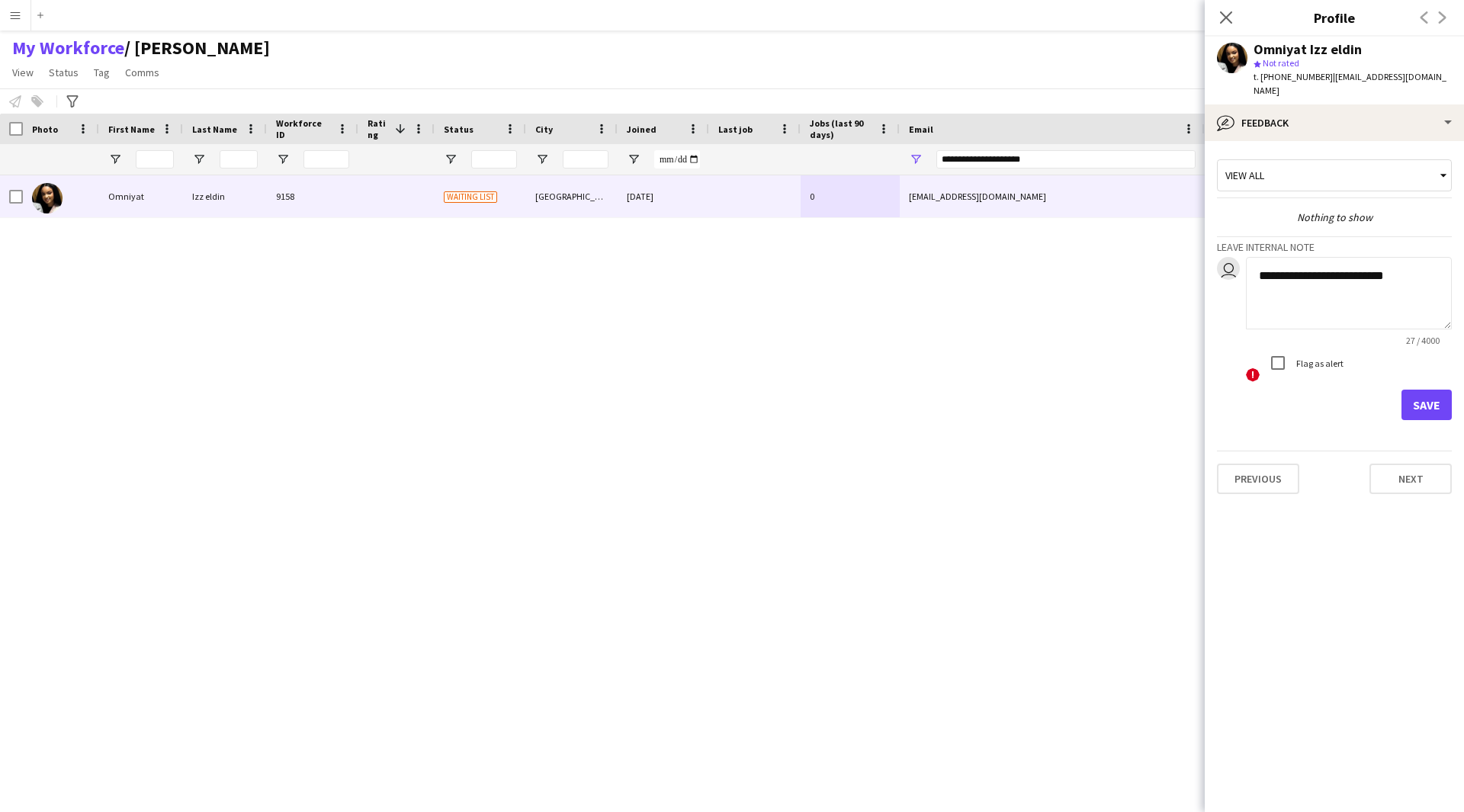
drag, startPoint x: 1379, startPoint y: 262, endPoint x: 1260, endPoint y: 273, distance: 119.5
click at [1260, 273] on textarea "**********" at bounding box center [1349, 293] width 206 height 72
type textarea "**********"
click at [1421, 390] on button "Save" at bounding box center [1426, 404] width 50 height 30
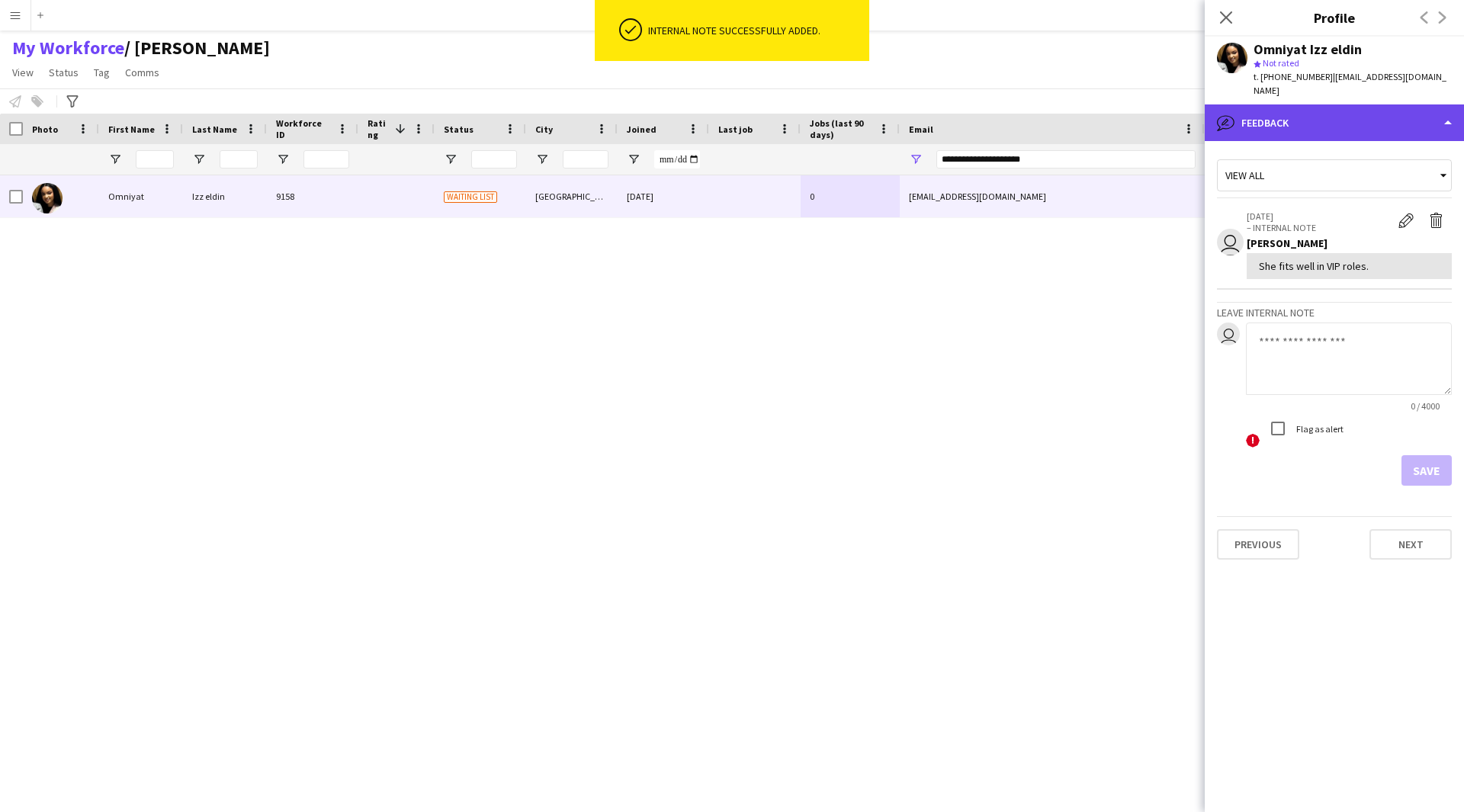
click at [1321, 112] on div "bubble-pencil Feedback" at bounding box center [1334, 122] width 259 height 36
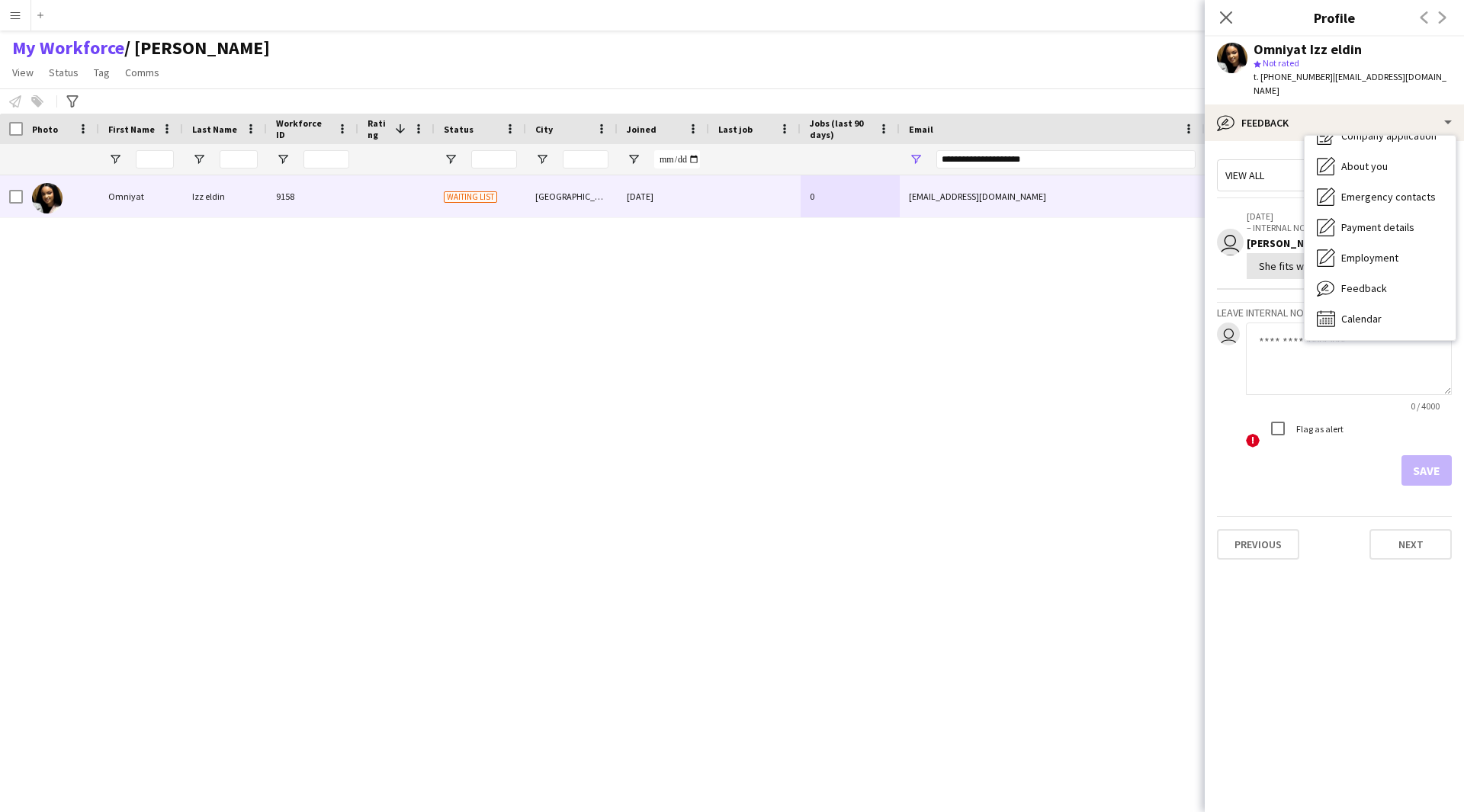
click at [985, 479] on div "Omniyat Izz eldin 9158 Waiting list Riyadh 14-09-2024 0 omniyatez@hotmail.com +…" at bounding box center [709, 474] width 1418 height 598
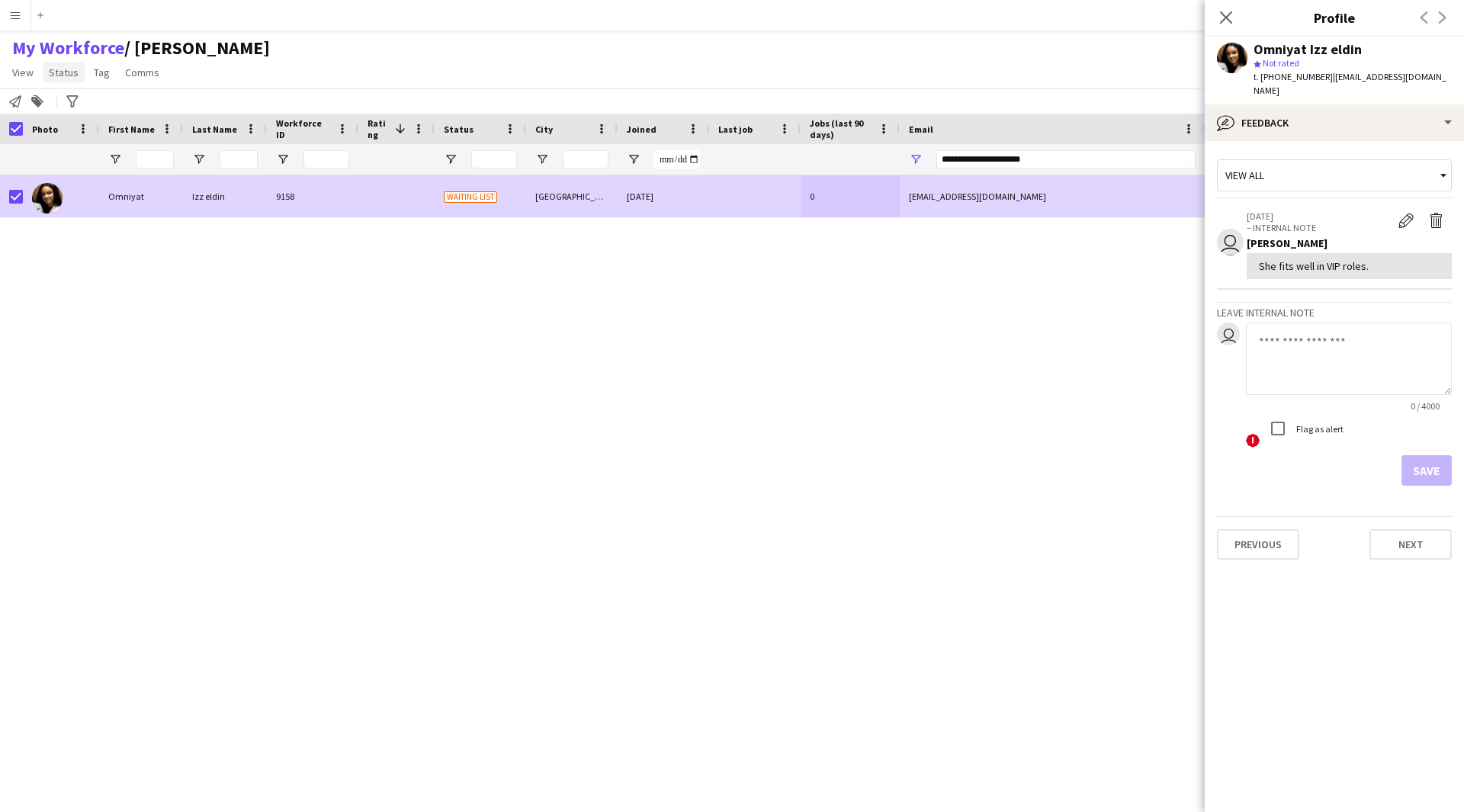
click at [67, 77] on span "Status" at bounding box center [64, 73] width 29 height 14
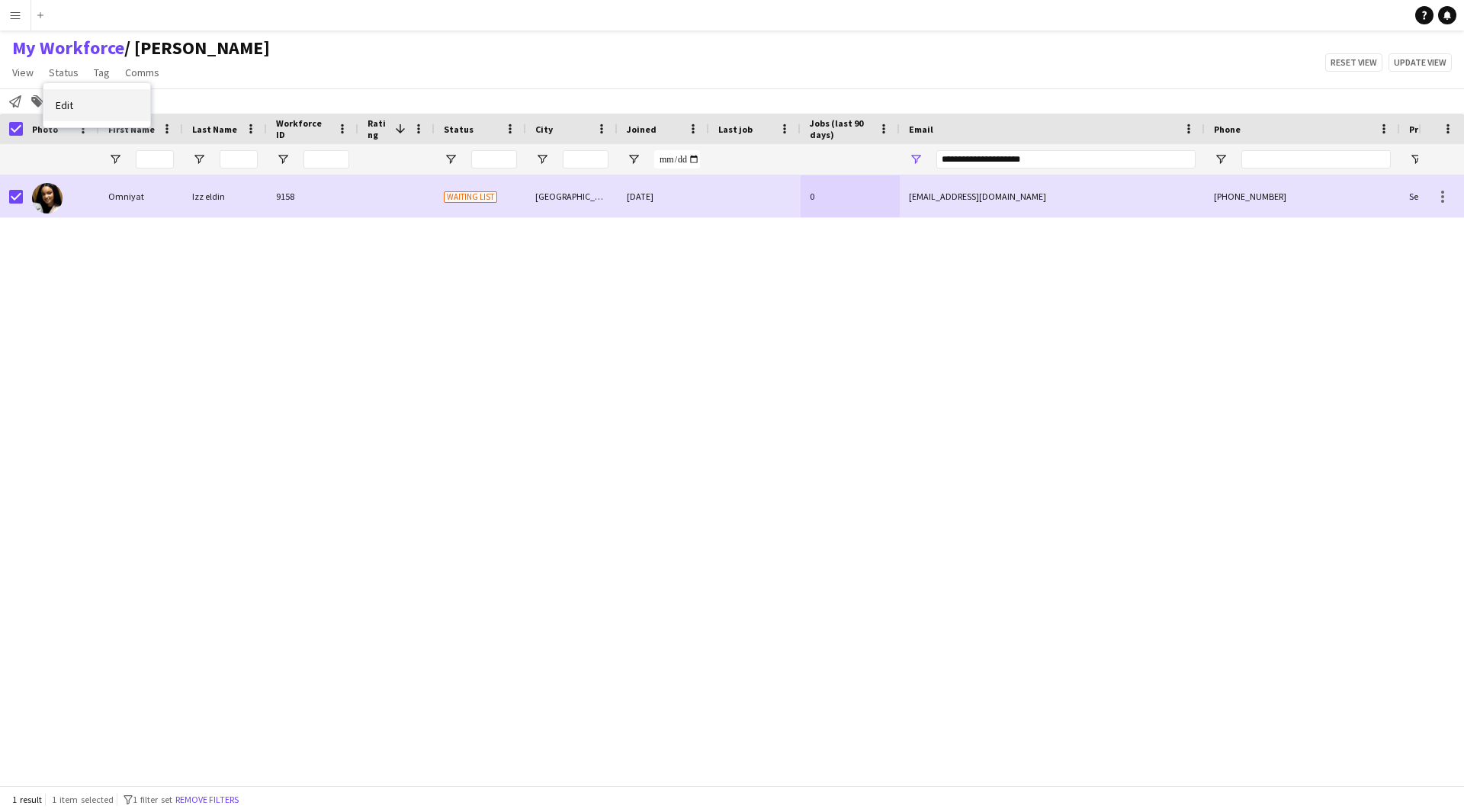
click at [84, 110] on link "Edit" at bounding box center [97, 105] width 107 height 32
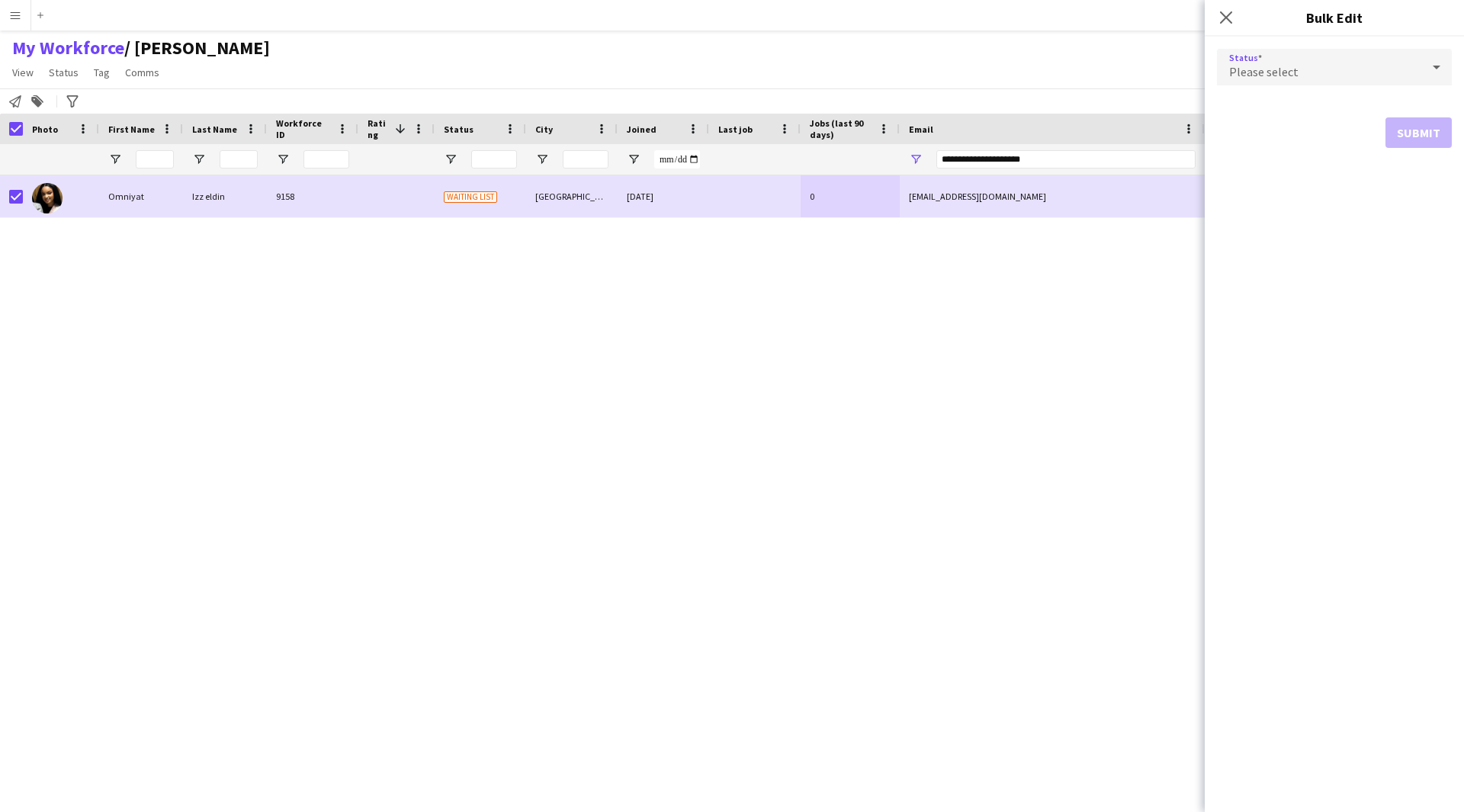
click at [1299, 53] on div "Please select" at bounding box center [1319, 67] width 205 height 36
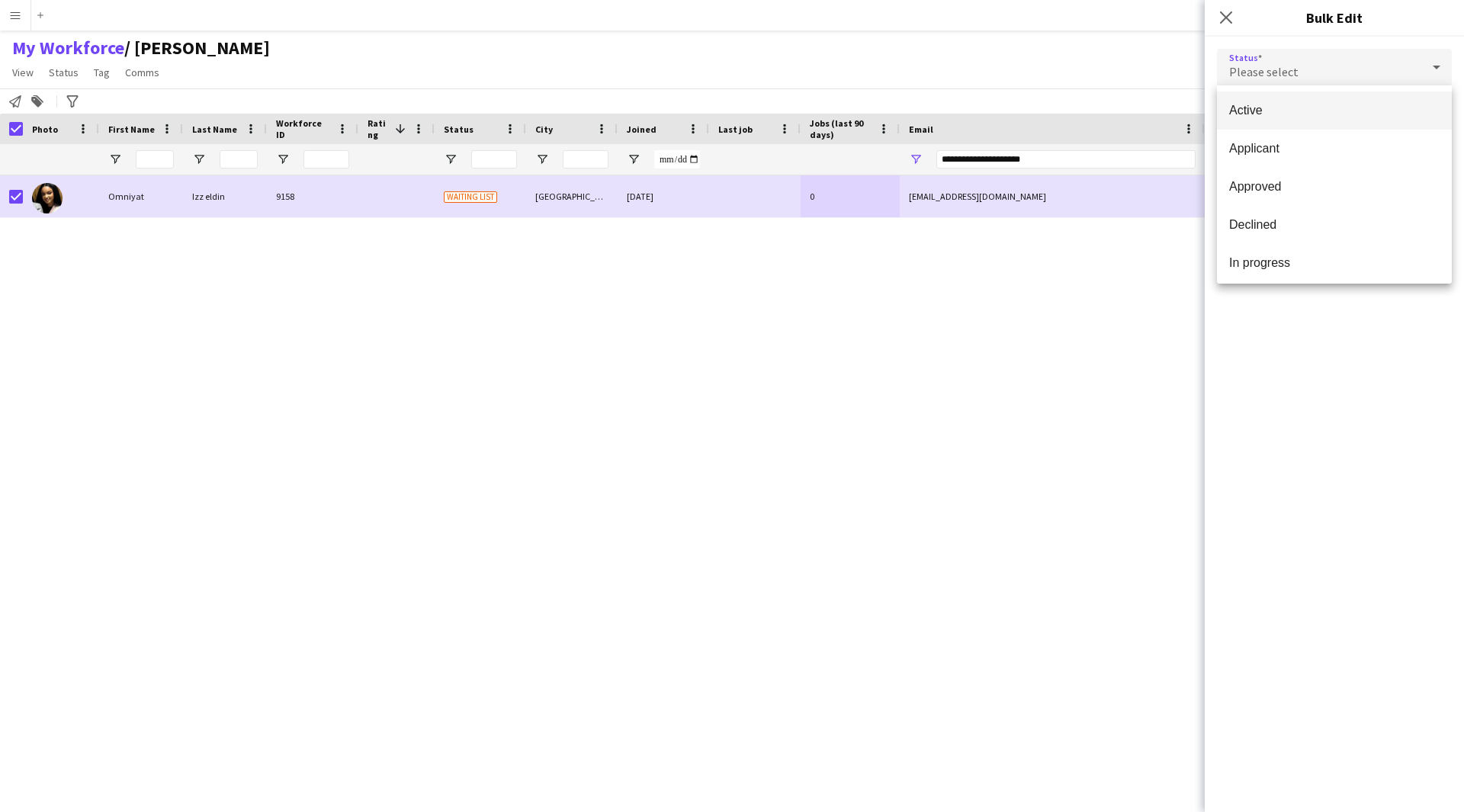
click at [1307, 116] on span "Active" at bounding box center [1335, 110] width 211 height 15
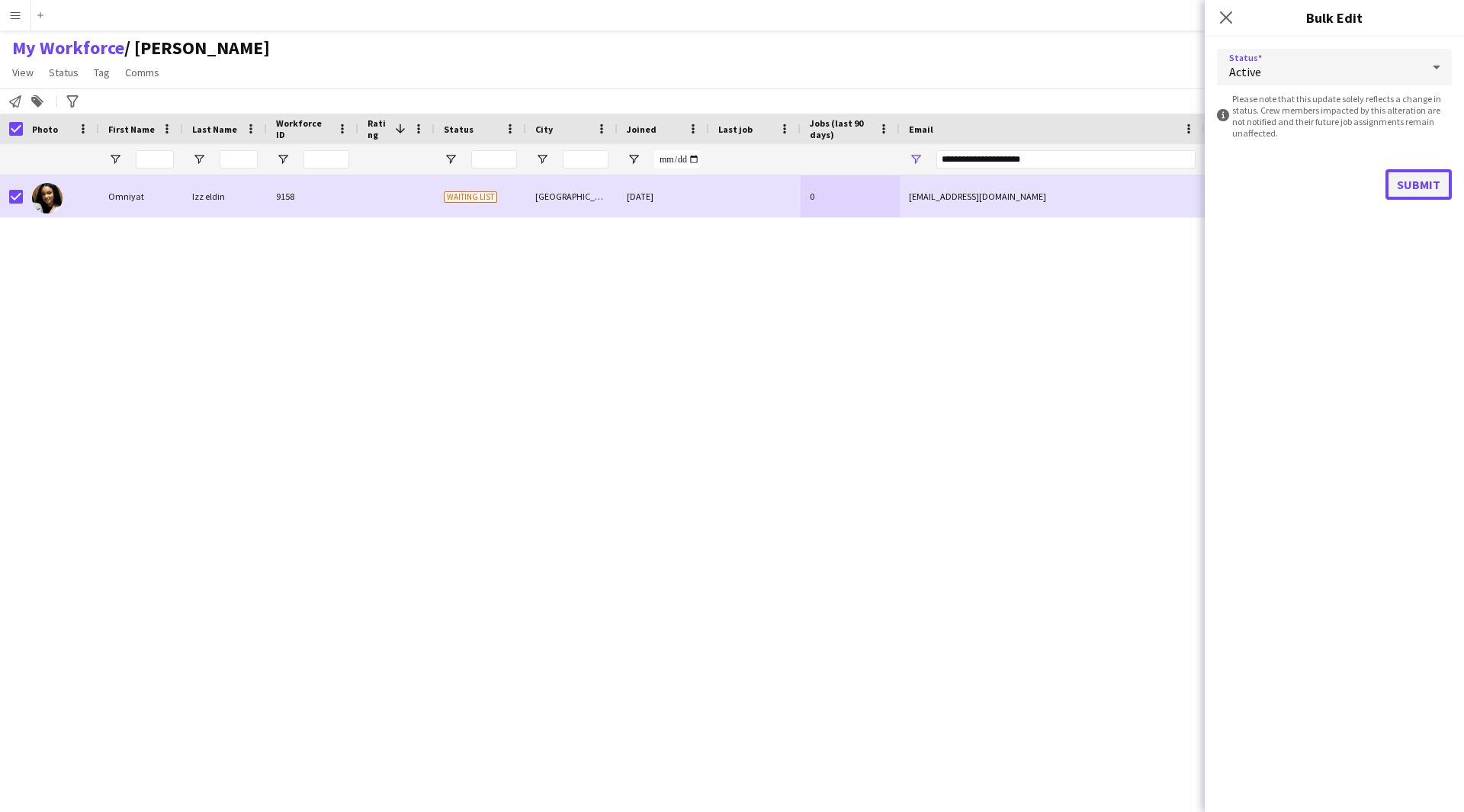
click at [1425, 187] on button "Submit" at bounding box center [1419, 184] width 67 height 30
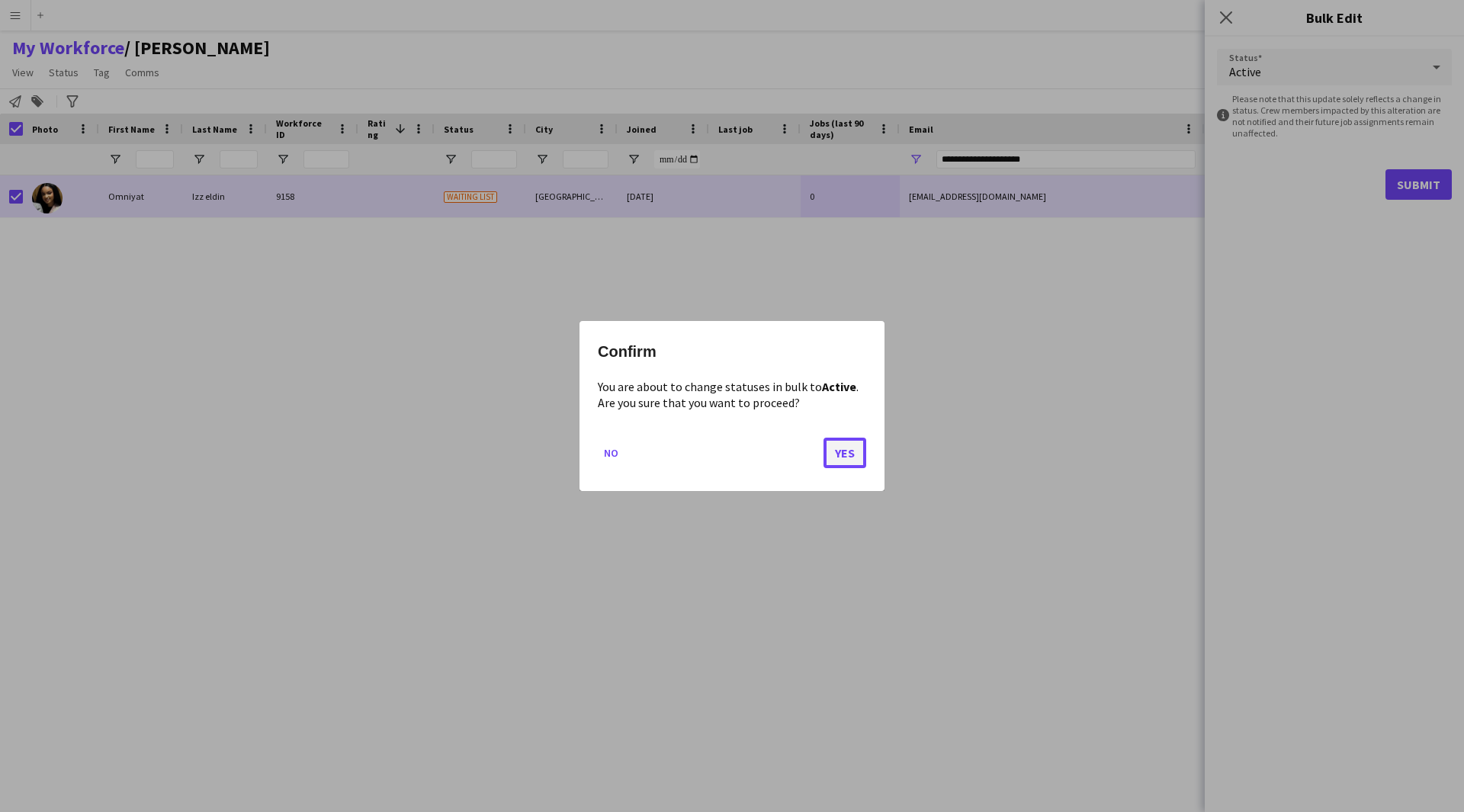
click at [833, 459] on button "Yes" at bounding box center [845, 452] width 43 height 30
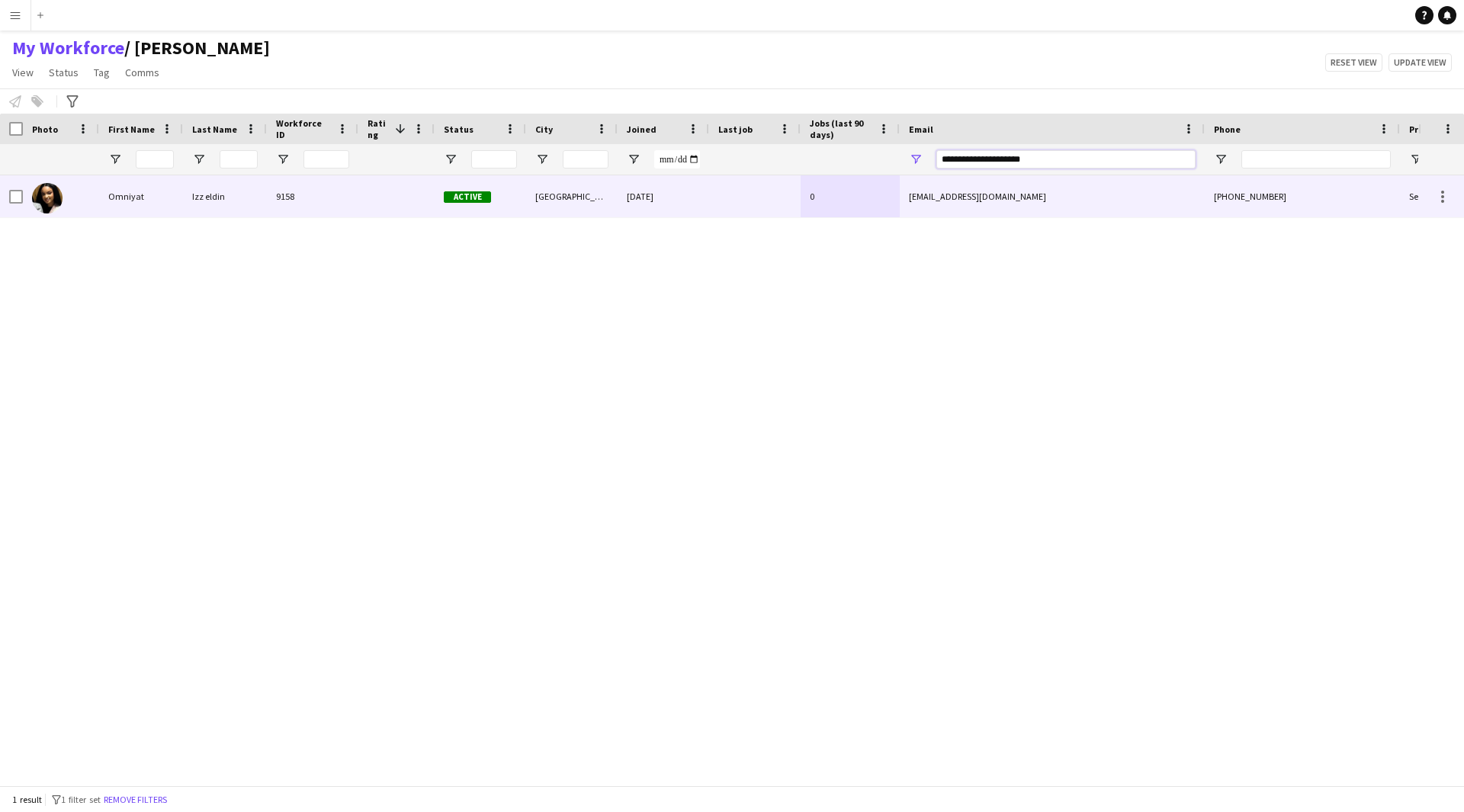
drag, startPoint x: 1079, startPoint y: 165, endPoint x: 780, endPoint y: 201, distance: 301.2
click at [780, 201] on div "Workforce Details Photo First Name" at bounding box center [732, 449] width 1464 height 672
paste input "Email Filter Input"
type input "**********"
click at [665, 201] on div "[DATE]" at bounding box center [663, 196] width 91 height 42
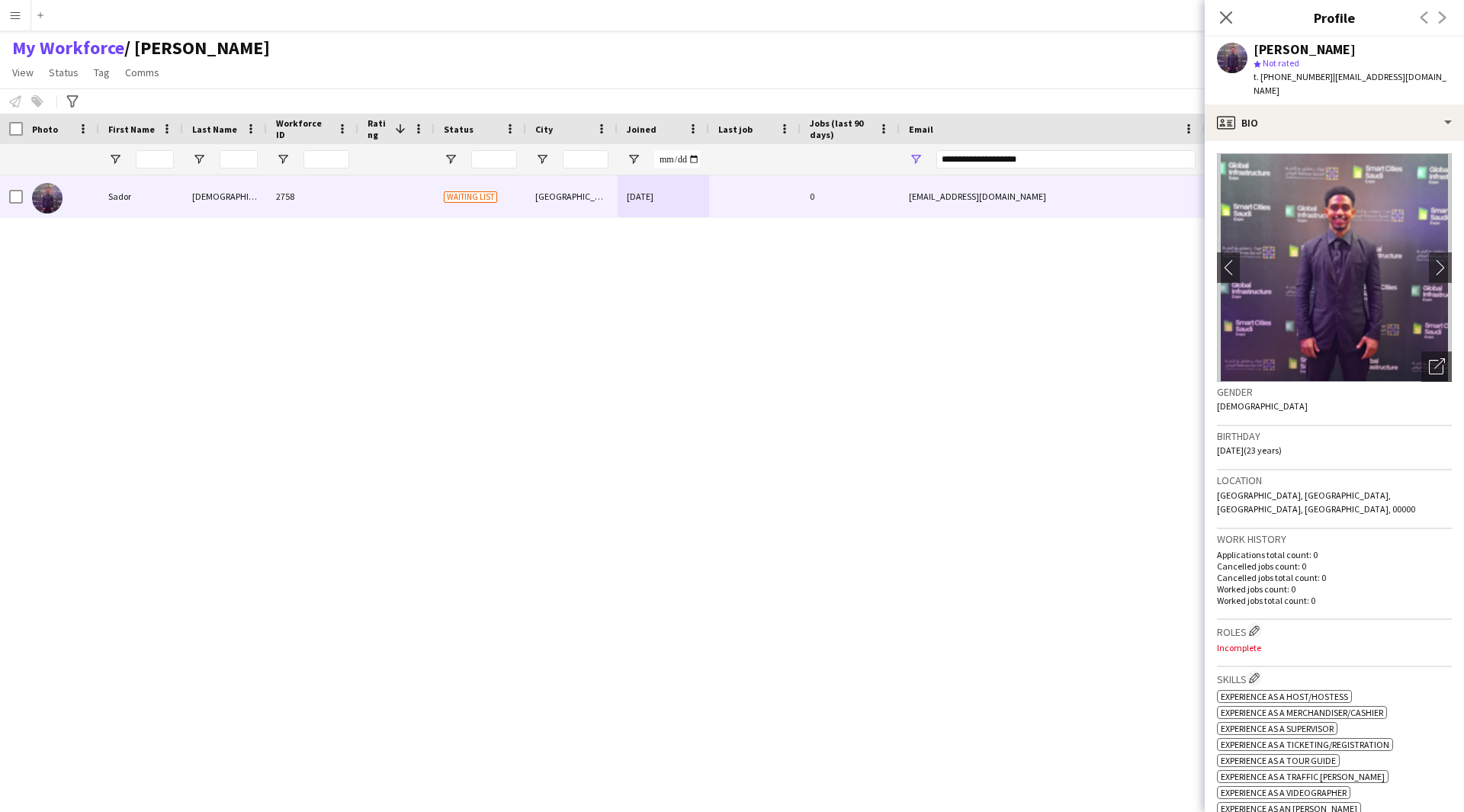
click at [1417, 253] on img at bounding box center [1334, 267] width 235 height 229
click at [1429, 259] on app-icon "chevron-right" at bounding box center [1441, 267] width 23 height 16
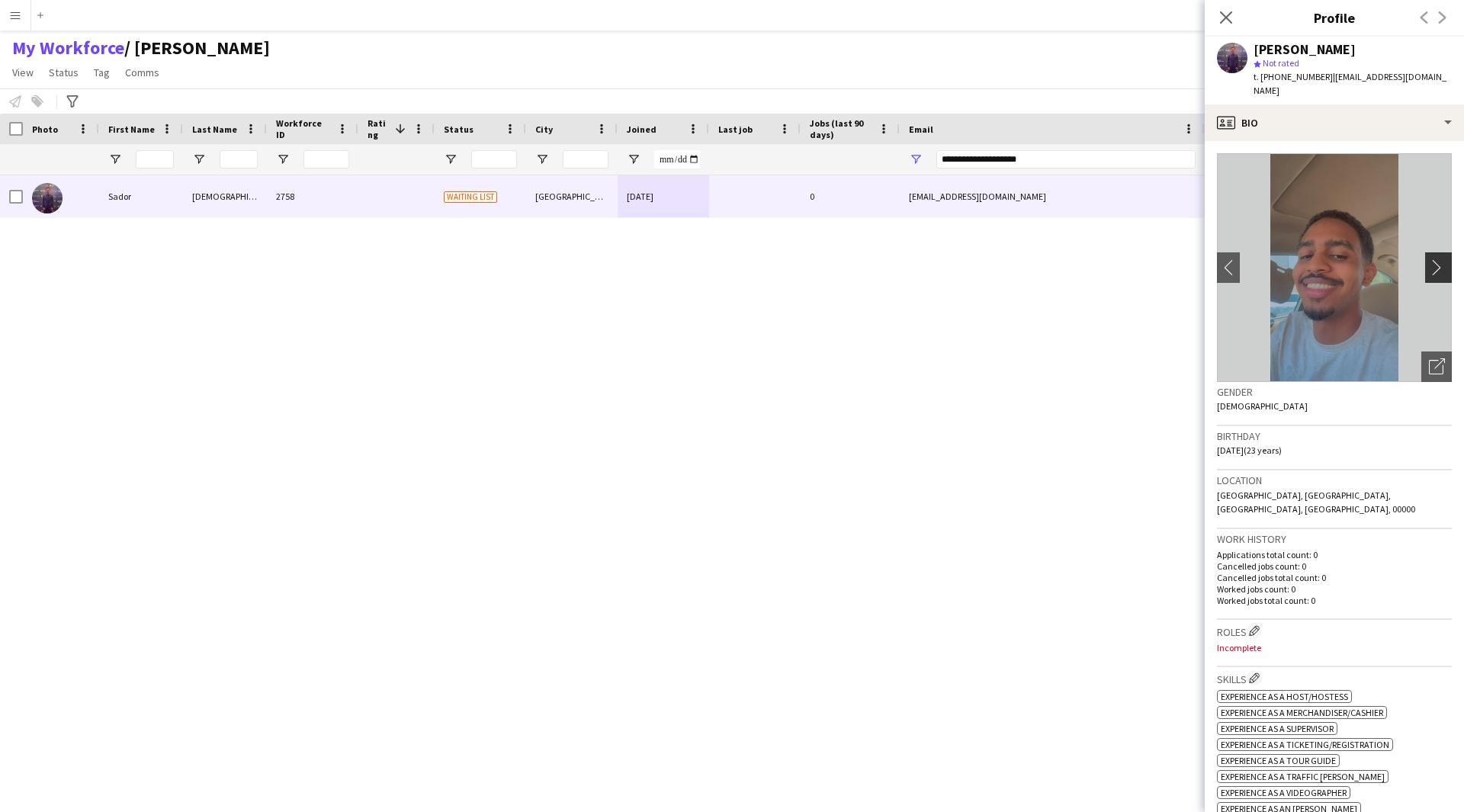
click at [1429, 259] on app-icon "chevron-right" at bounding box center [1441, 267] width 23 height 16
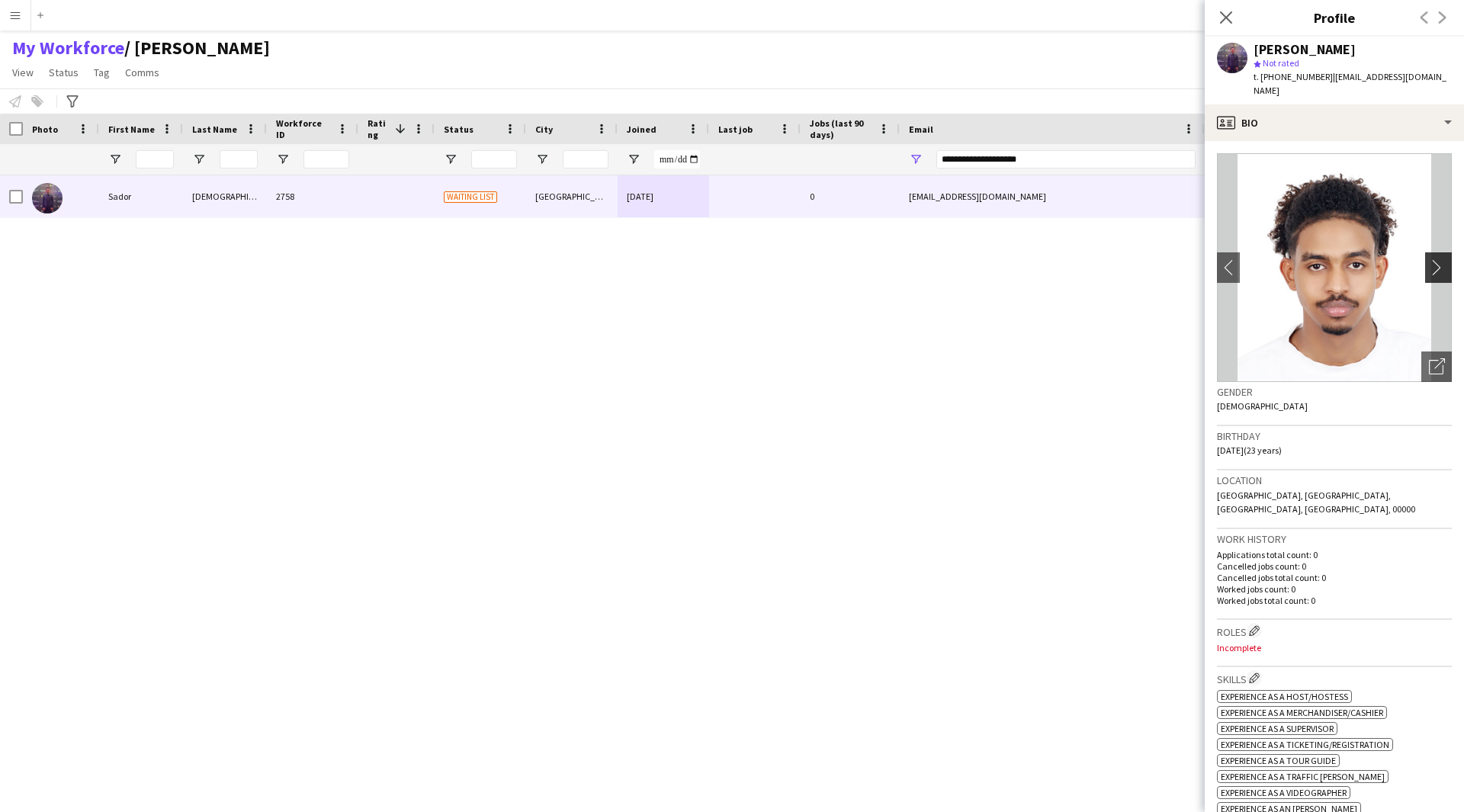
click at [1429, 259] on app-icon "chevron-right" at bounding box center [1441, 267] width 23 height 16
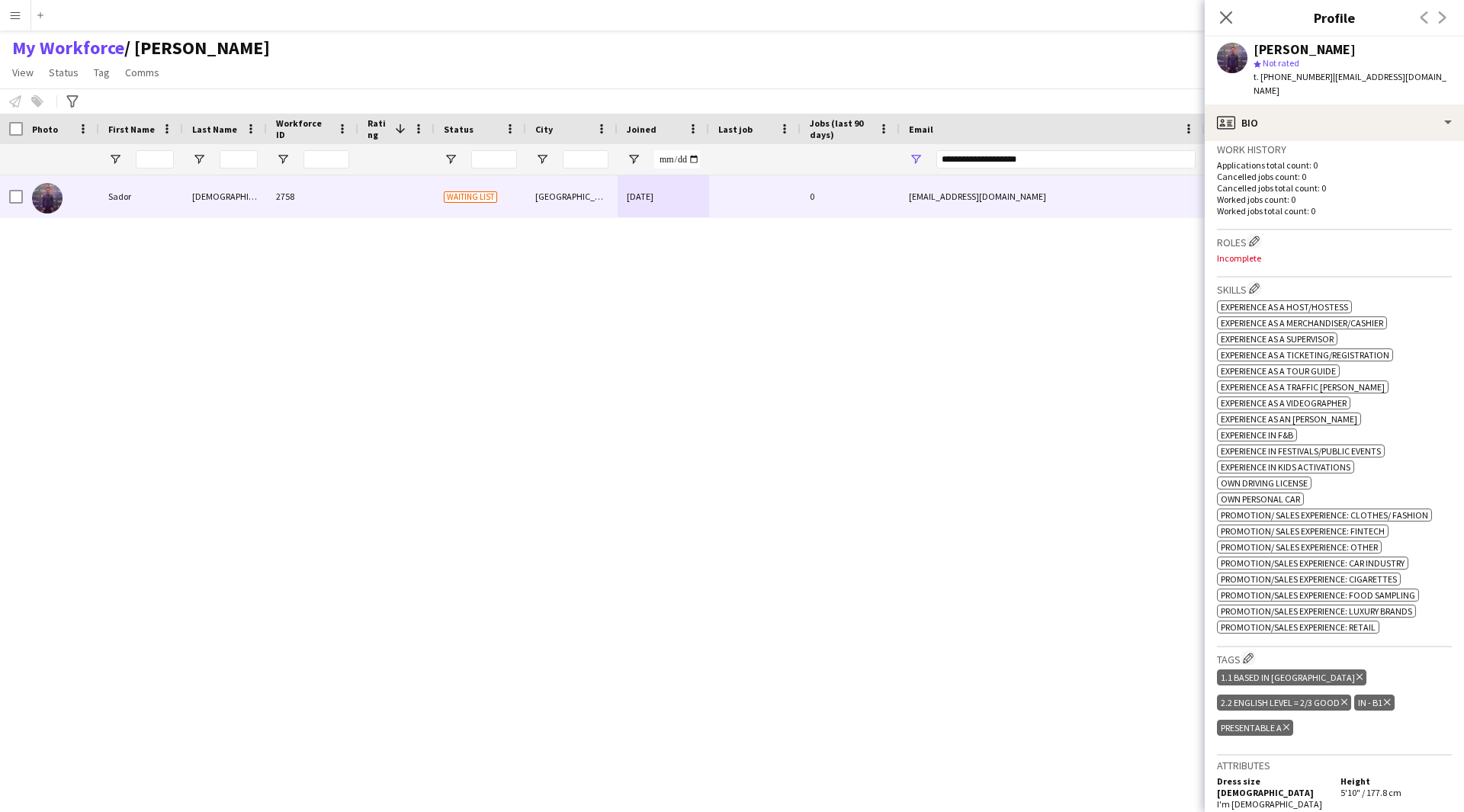
scroll to position [235, 0]
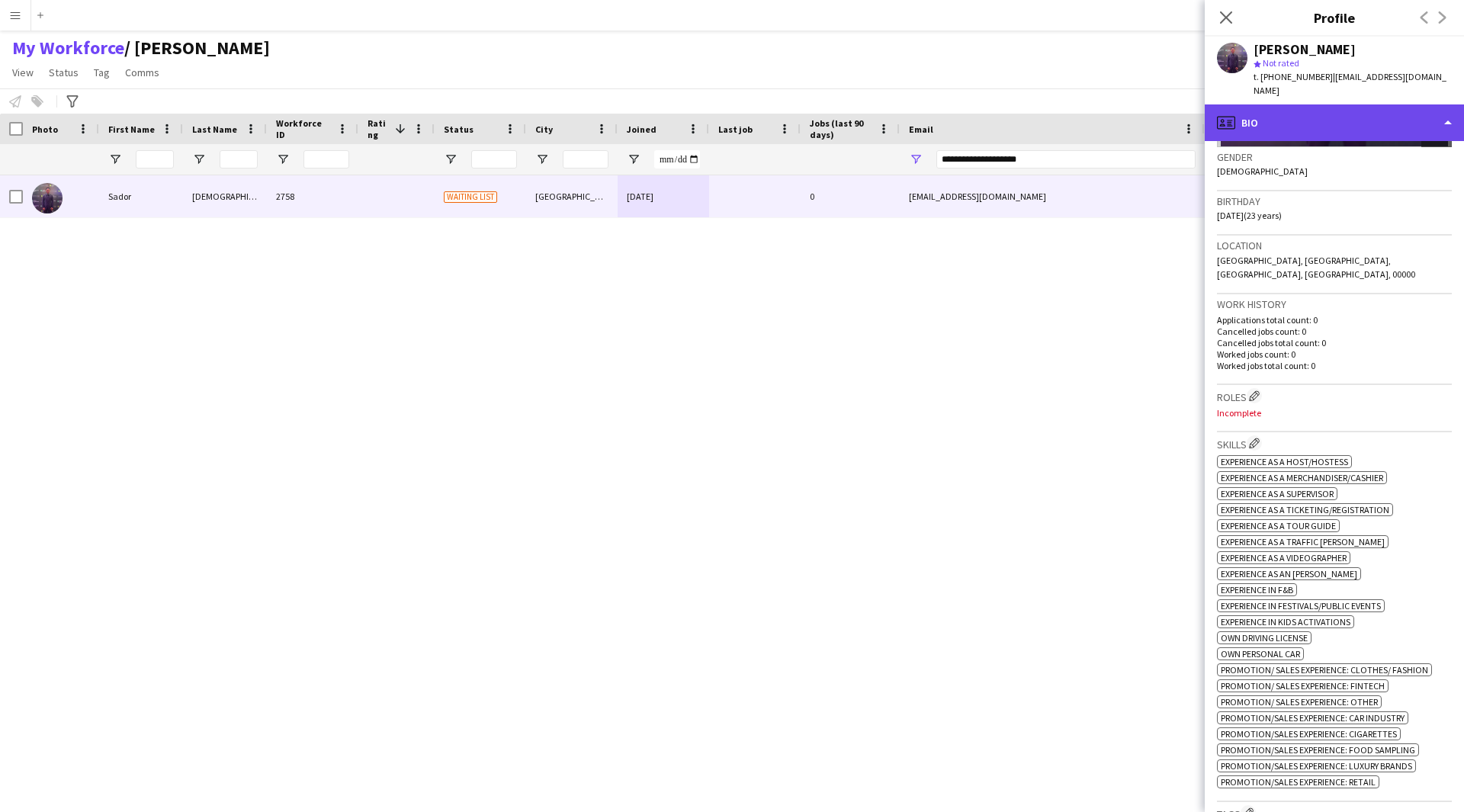
click at [1352, 105] on div "profile Bio" at bounding box center [1334, 122] width 259 height 36
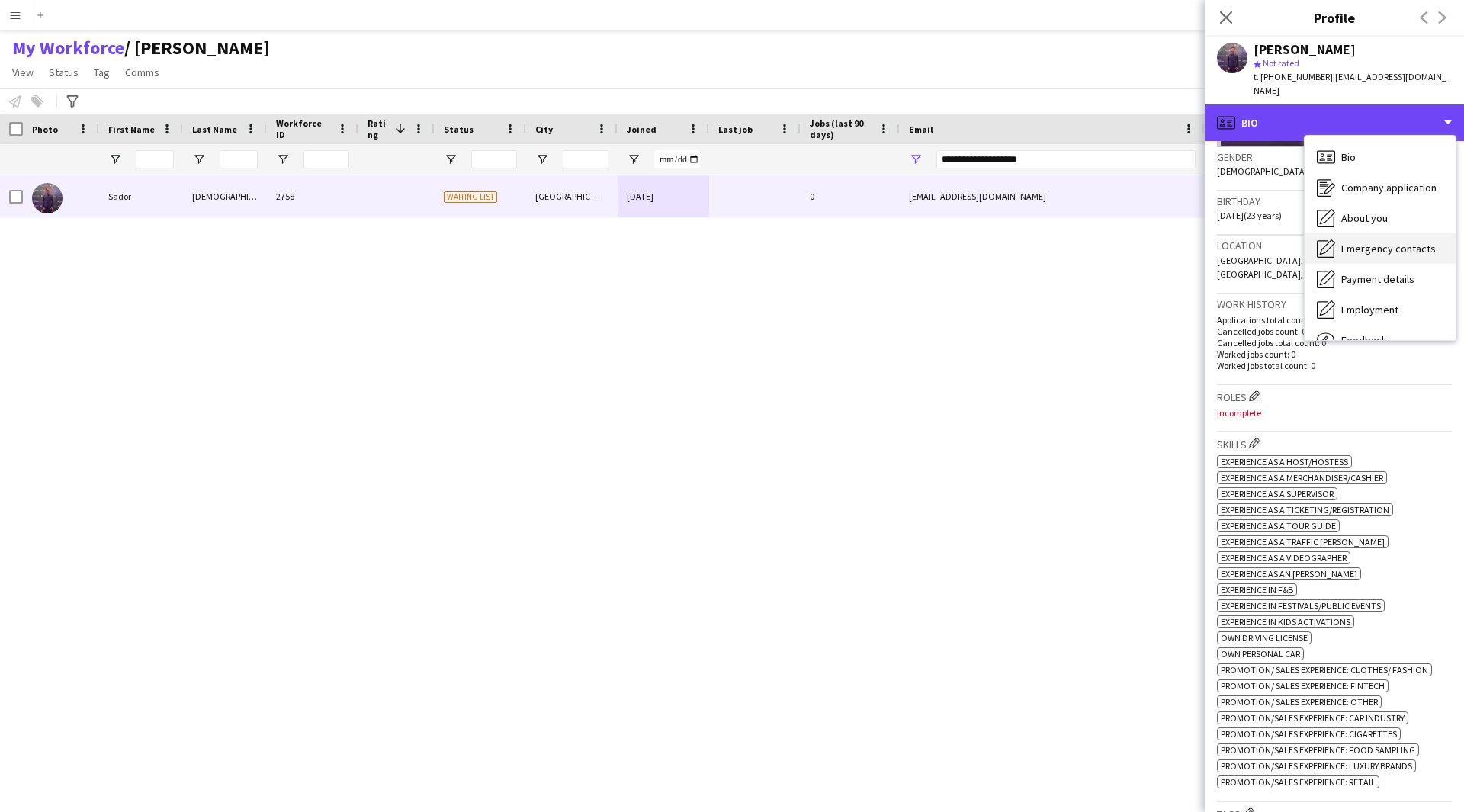
scroll to position [52, 0]
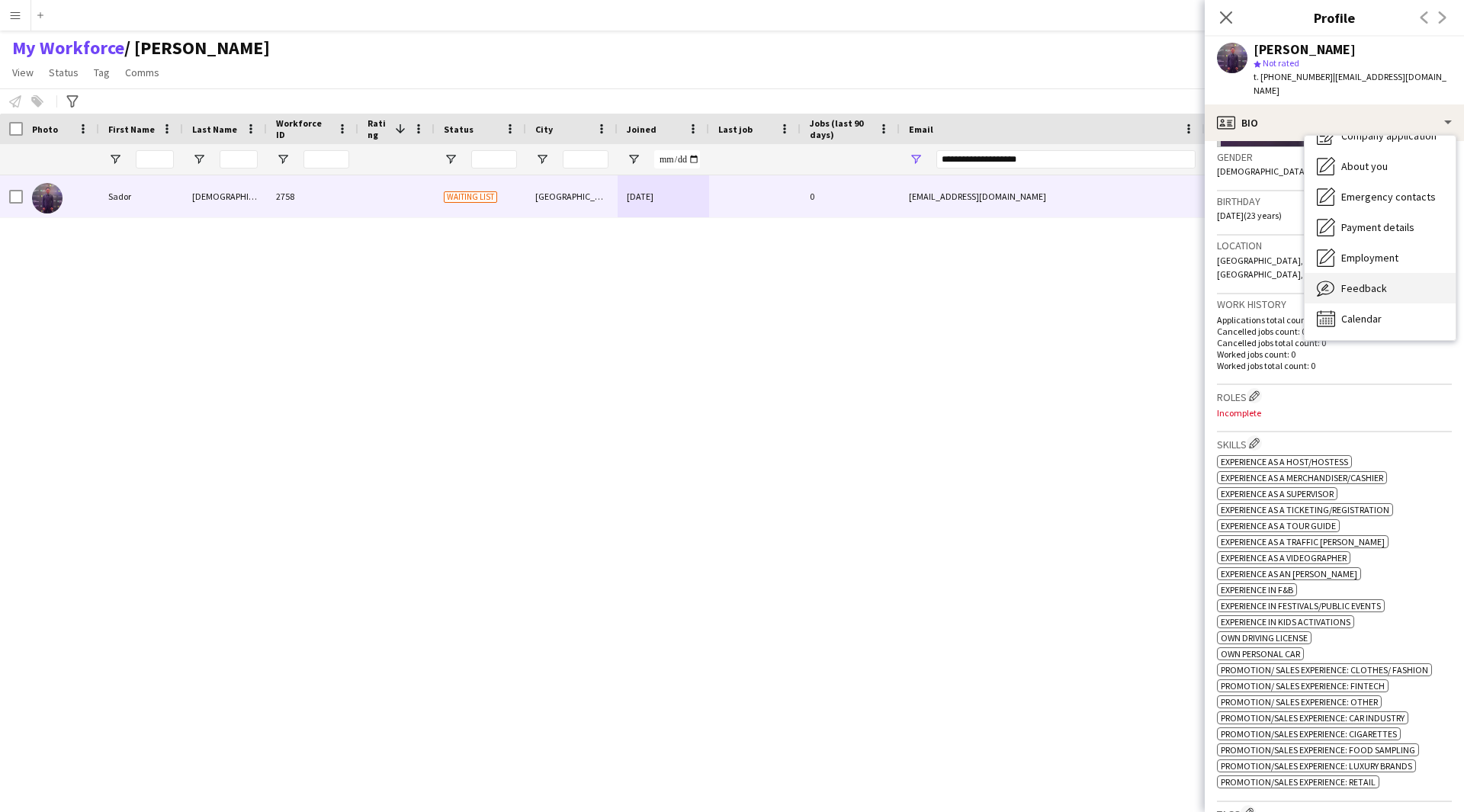
click at [1372, 281] on span "Feedback" at bounding box center [1364, 288] width 46 height 14
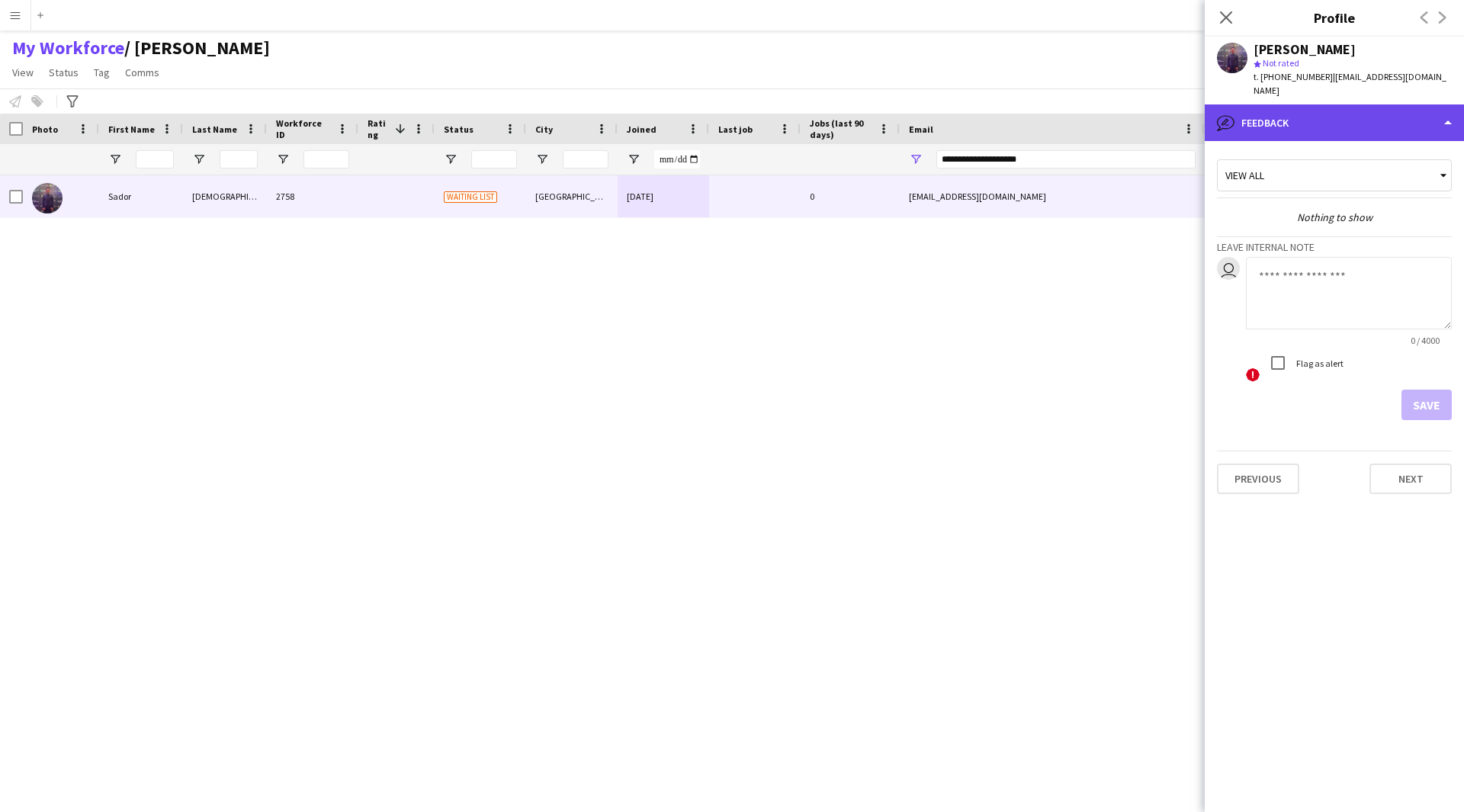
click at [1322, 116] on div "bubble-pencil Feedback" at bounding box center [1334, 122] width 259 height 36
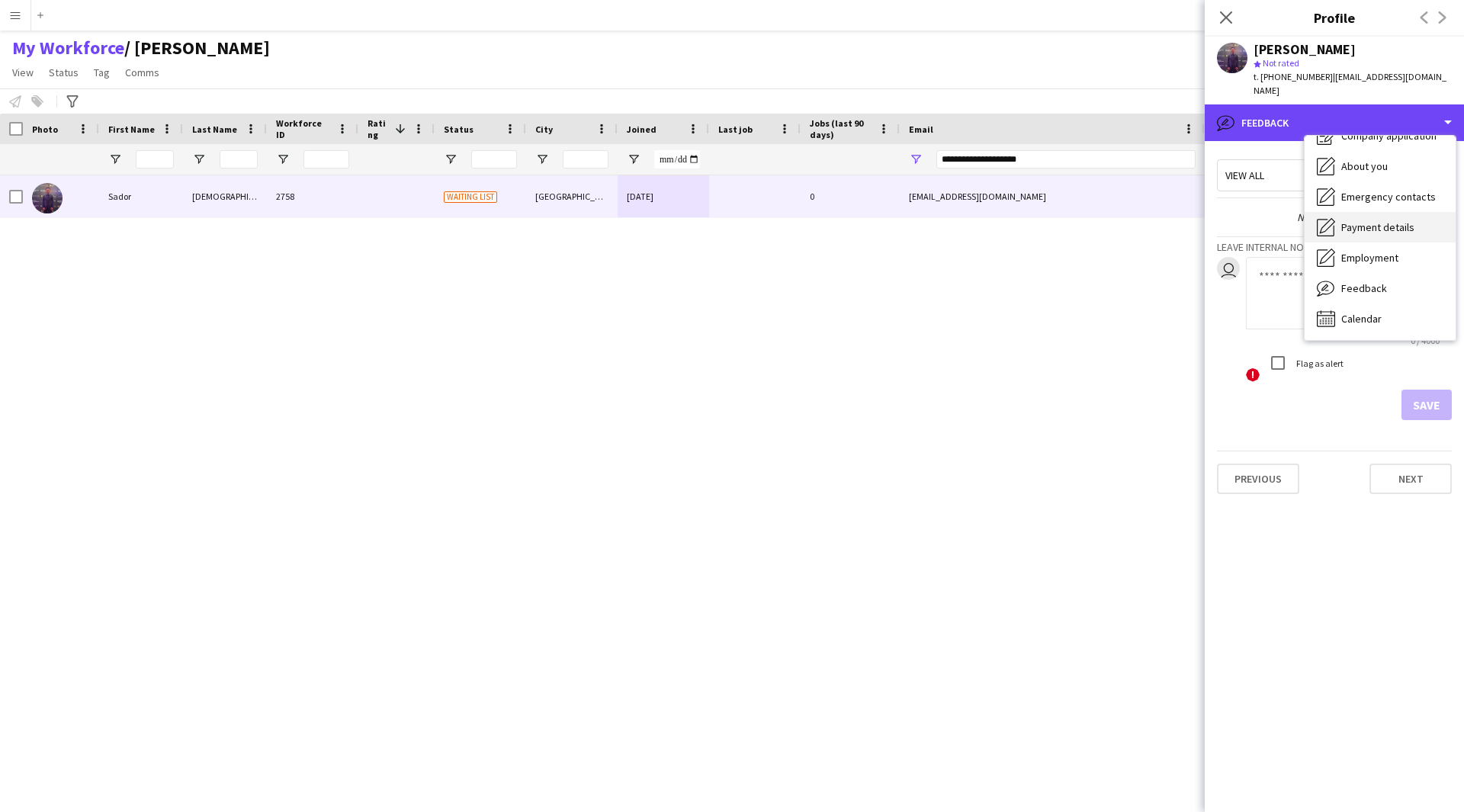
scroll to position [0, 0]
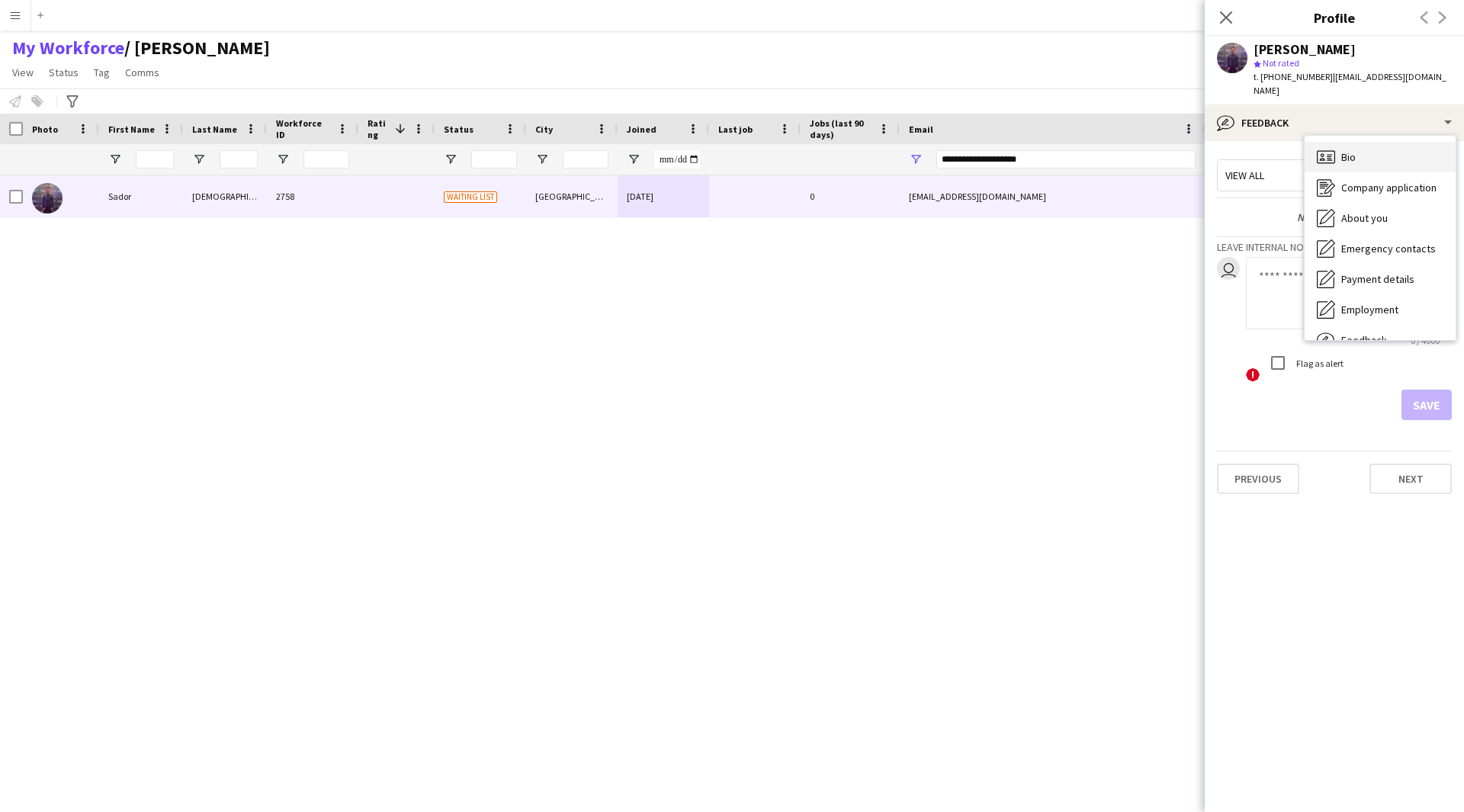
click at [1388, 142] on div "Bio Bio" at bounding box center [1380, 157] width 151 height 30
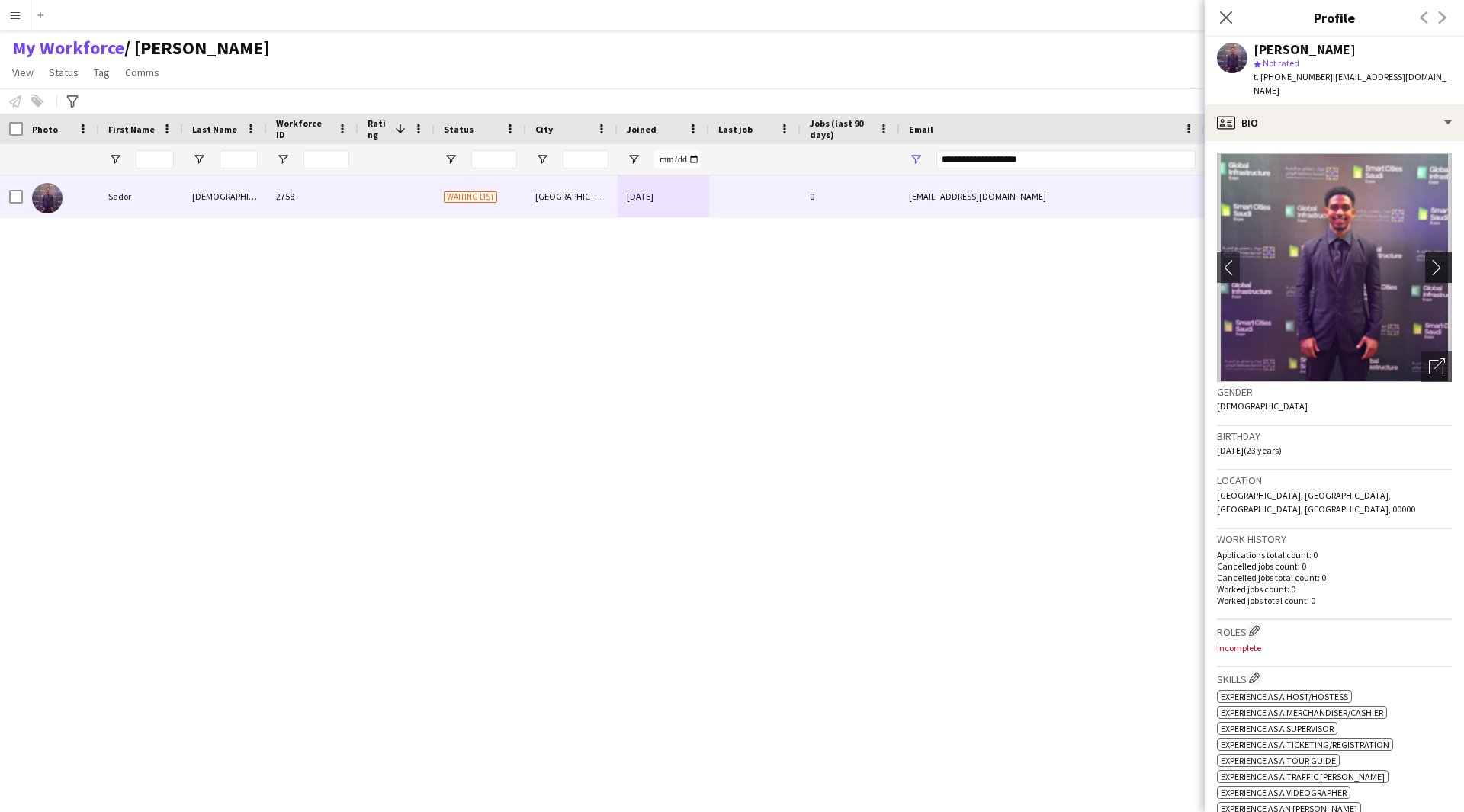
click at [1432, 262] on button "chevron-right" at bounding box center [1440, 267] width 30 height 30
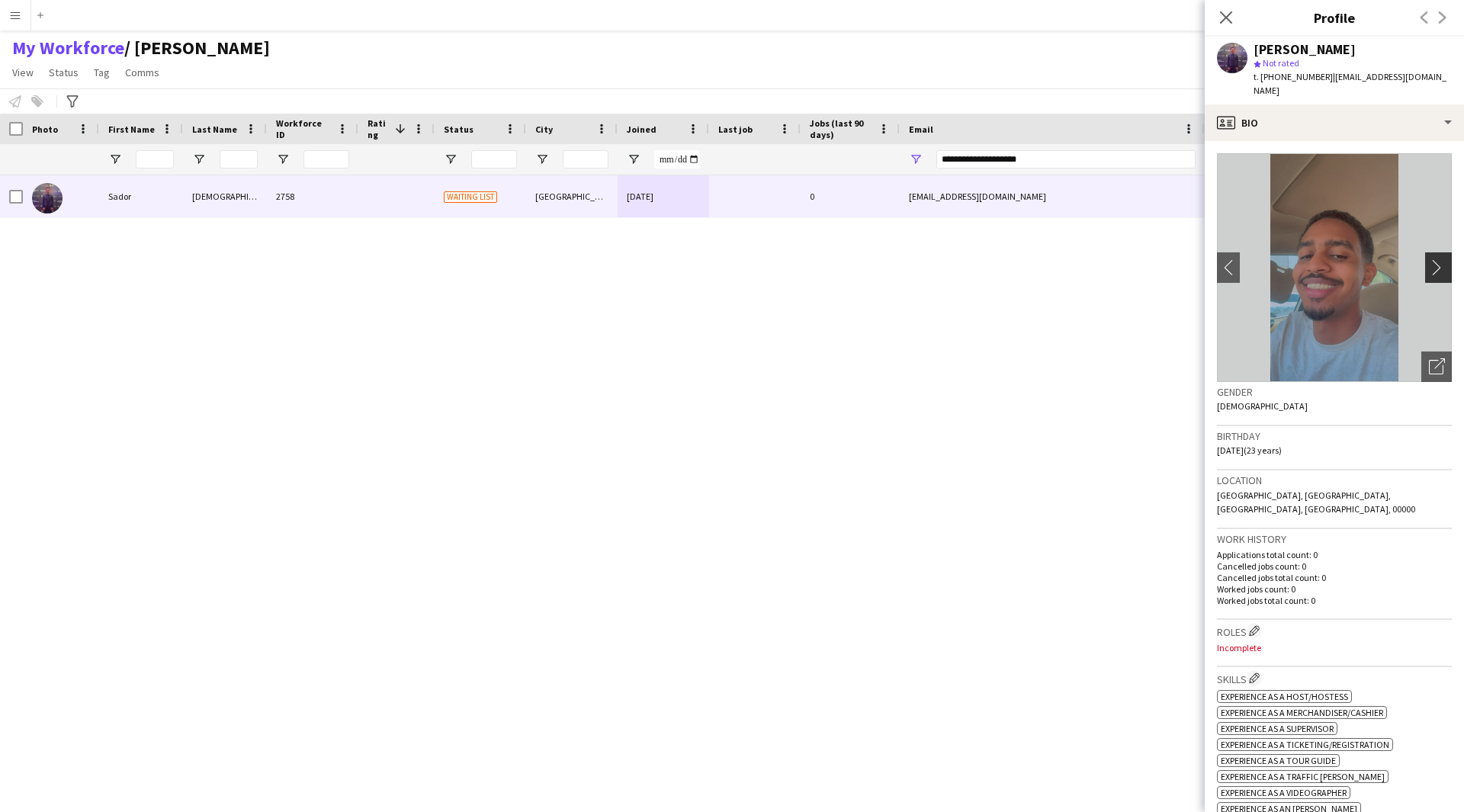
click at [1432, 262] on button "chevron-right" at bounding box center [1440, 267] width 30 height 30
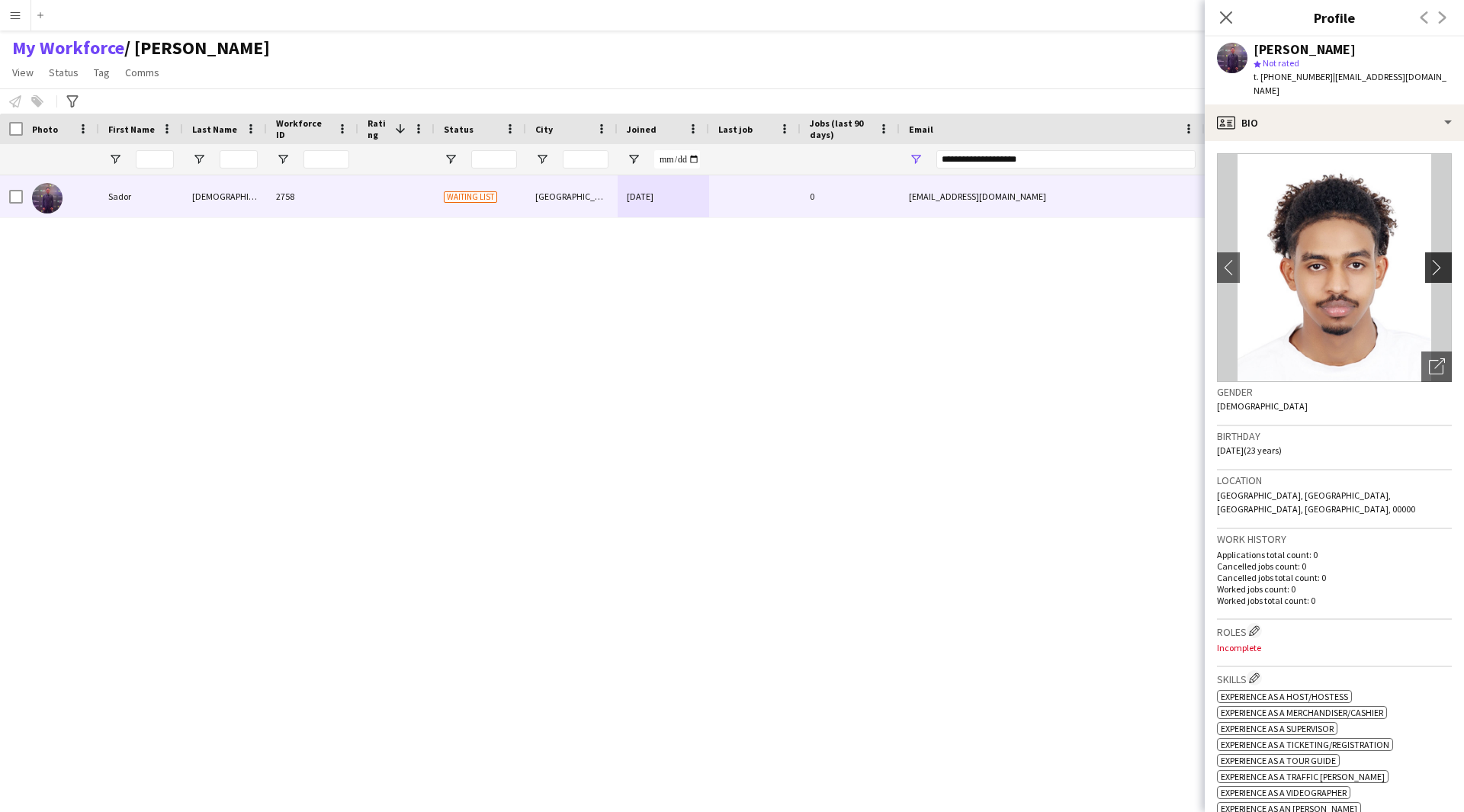
click at [1432, 262] on button "chevron-right" at bounding box center [1440, 267] width 30 height 30
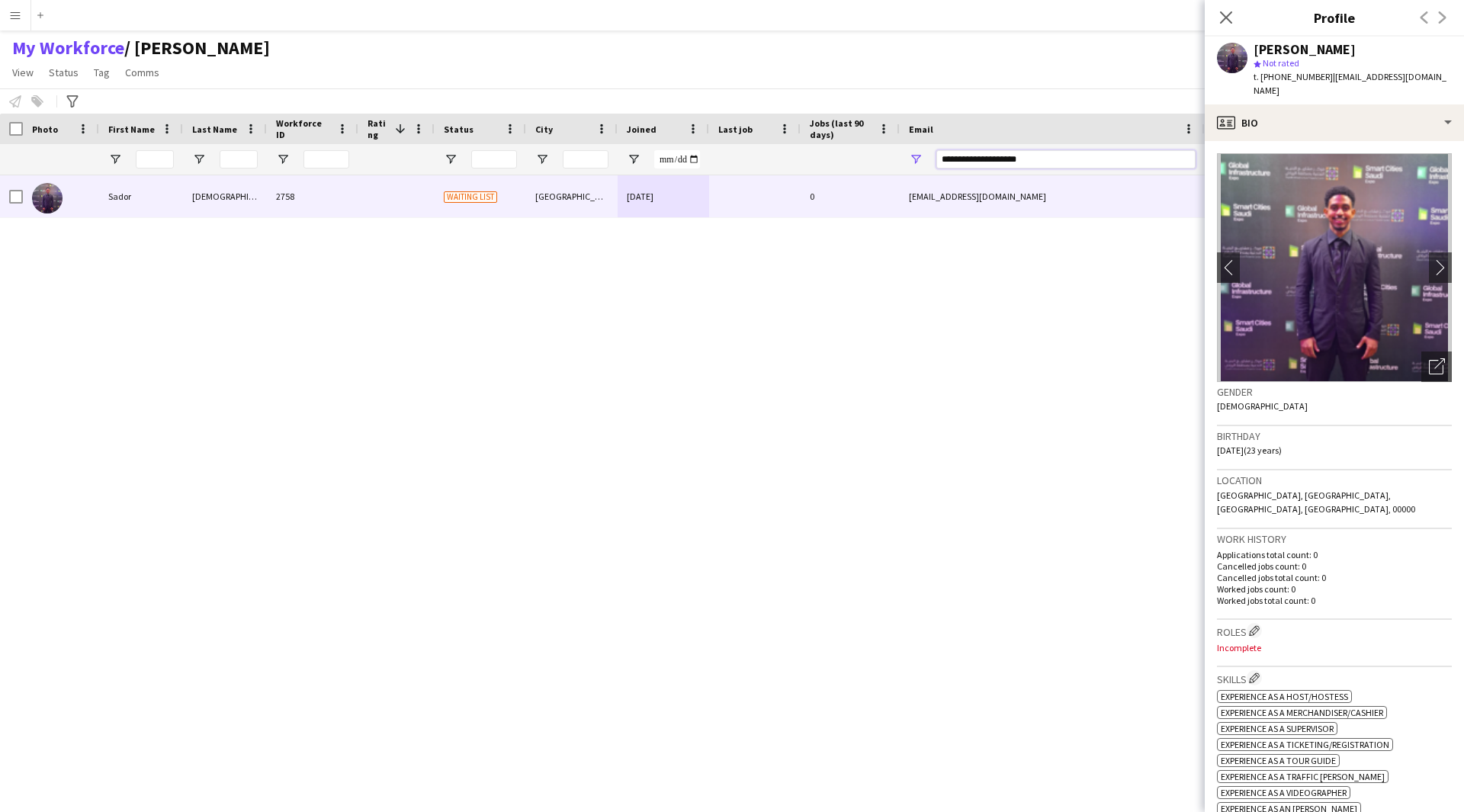
drag, startPoint x: 1059, startPoint y: 153, endPoint x: 870, endPoint y: 166, distance: 189.4
click at [870, 166] on div at bounding box center [826, 159] width 1653 height 30
paste input "*******"
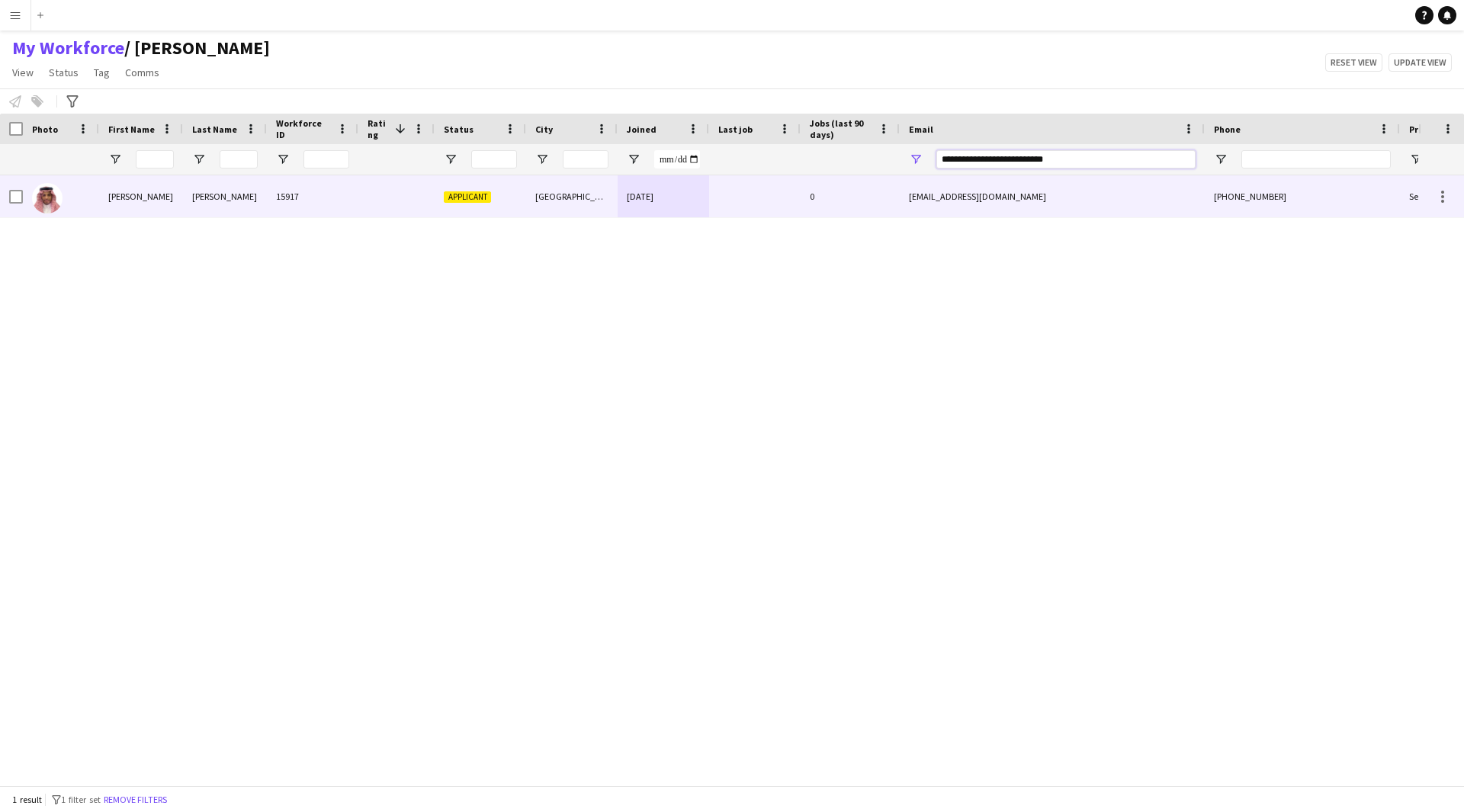
type input "**********"
click at [1070, 193] on div "salman405abdullah@gmail.com" at bounding box center [1052, 196] width 305 height 42
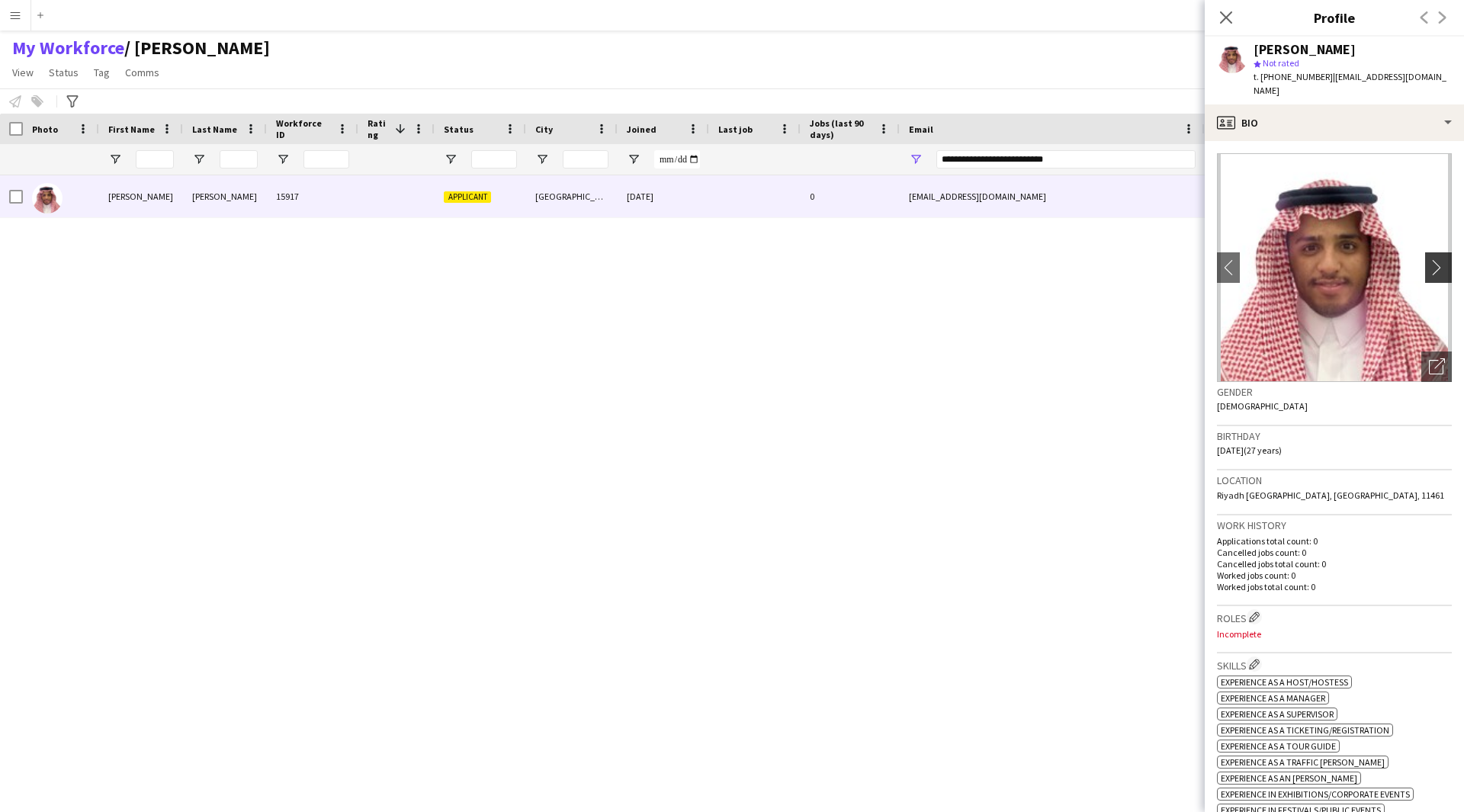
click at [1430, 259] on app-icon "chevron-right" at bounding box center [1441, 267] width 23 height 16
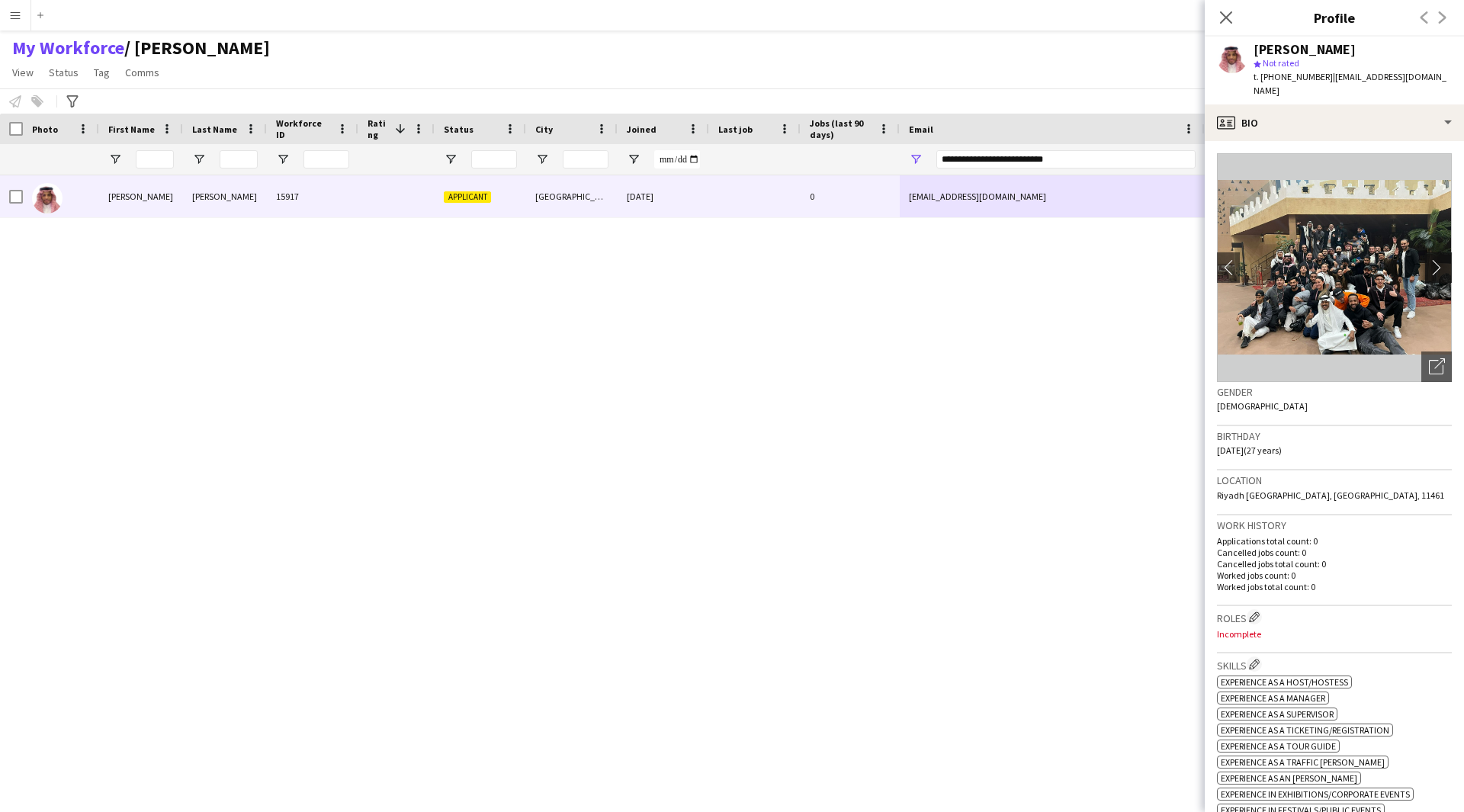
click at [1430, 259] on app-icon "chevron-right" at bounding box center [1441, 267] width 23 height 16
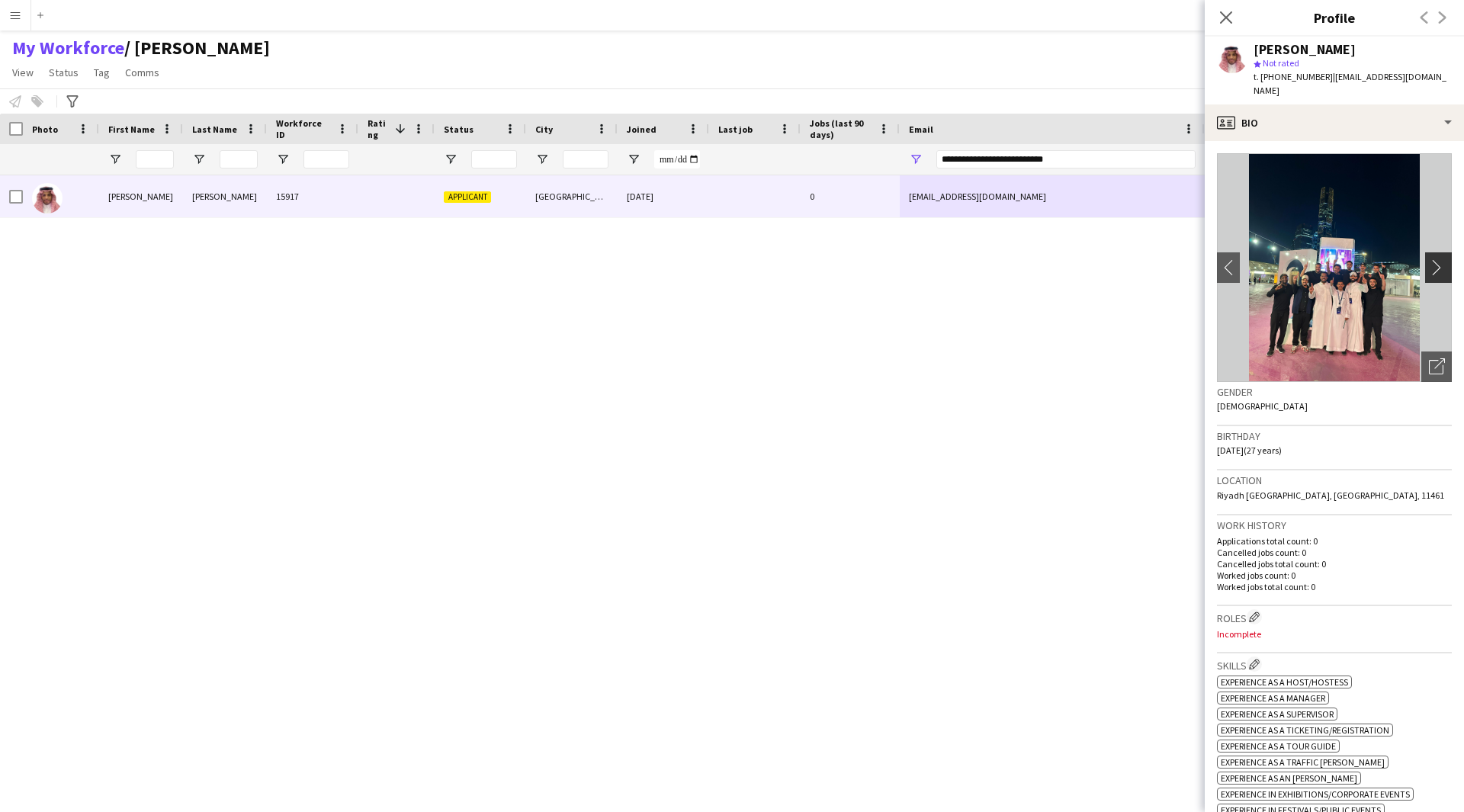
click at [1432, 260] on app-icon "chevron-right" at bounding box center [1441, 267] width 23 height 16
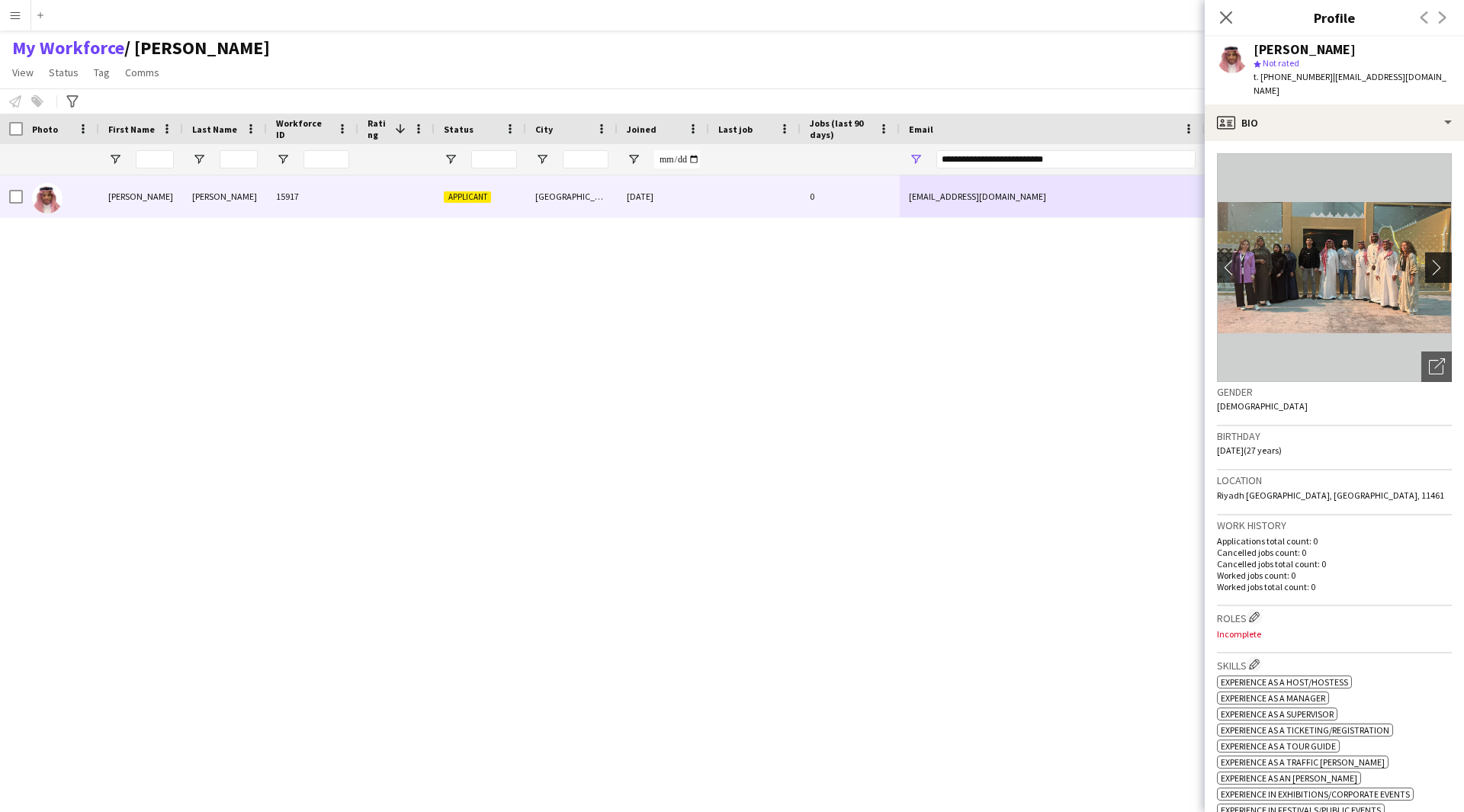
click at [1431, 260] on app-icon "chevron-right" at bounding box center [1441, 267] width 23 height 16
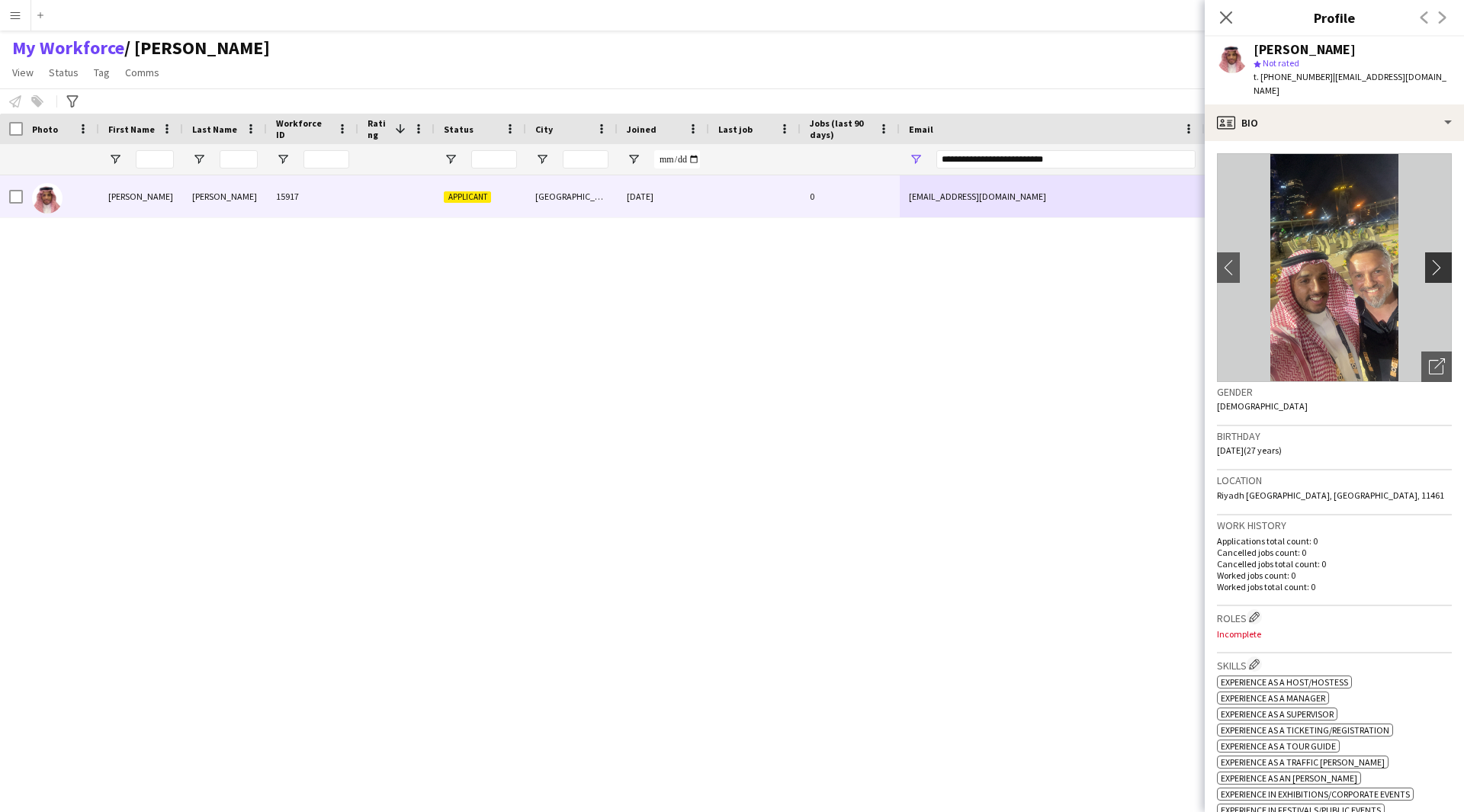
click at [1429, 260] on app-icon "chevron-right" at bounding box center [1441, 267] width 23 height 16
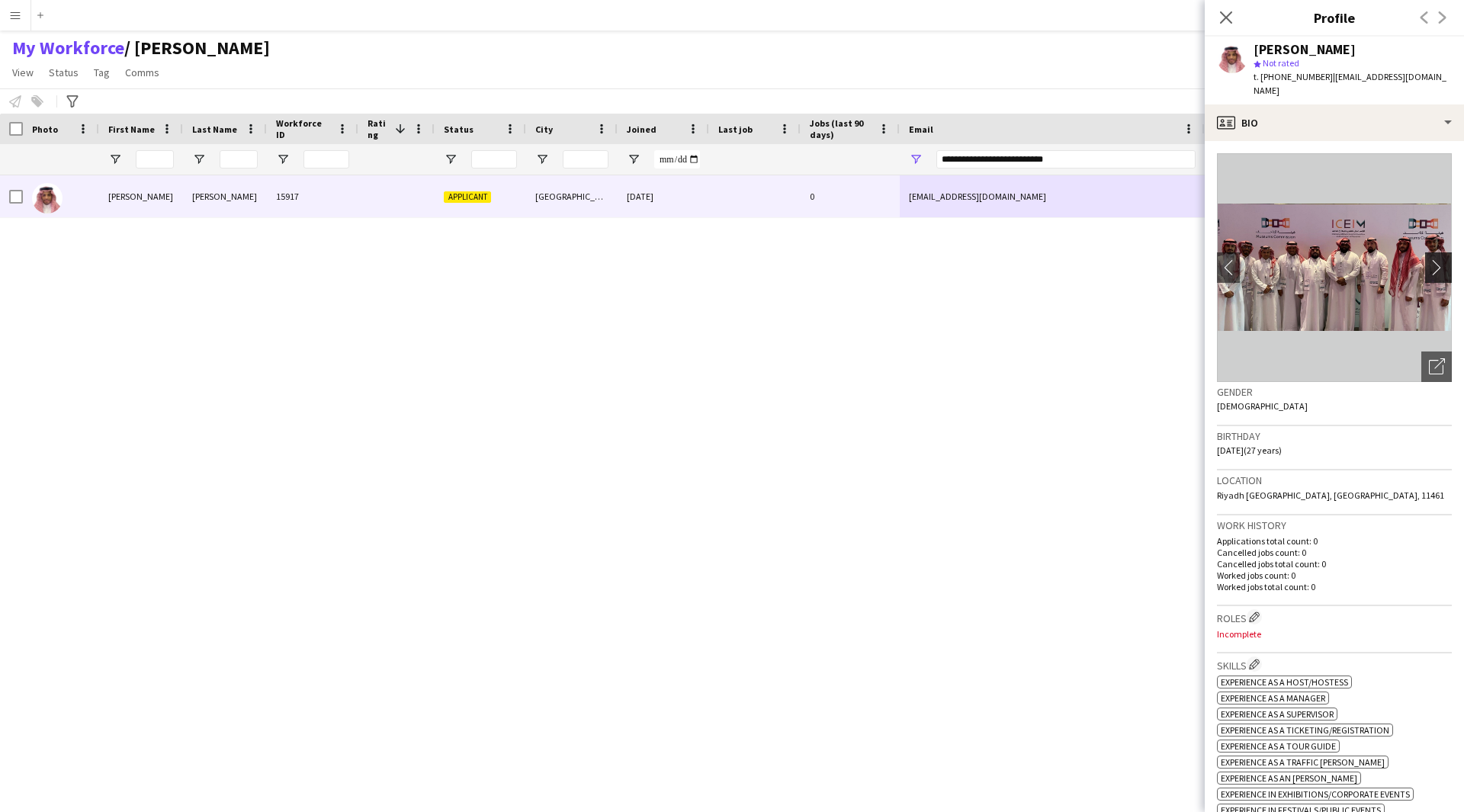
click at [1429, 260] on app-icon "chevron-right" at bounding box center [1441, 267] width 23 height 16
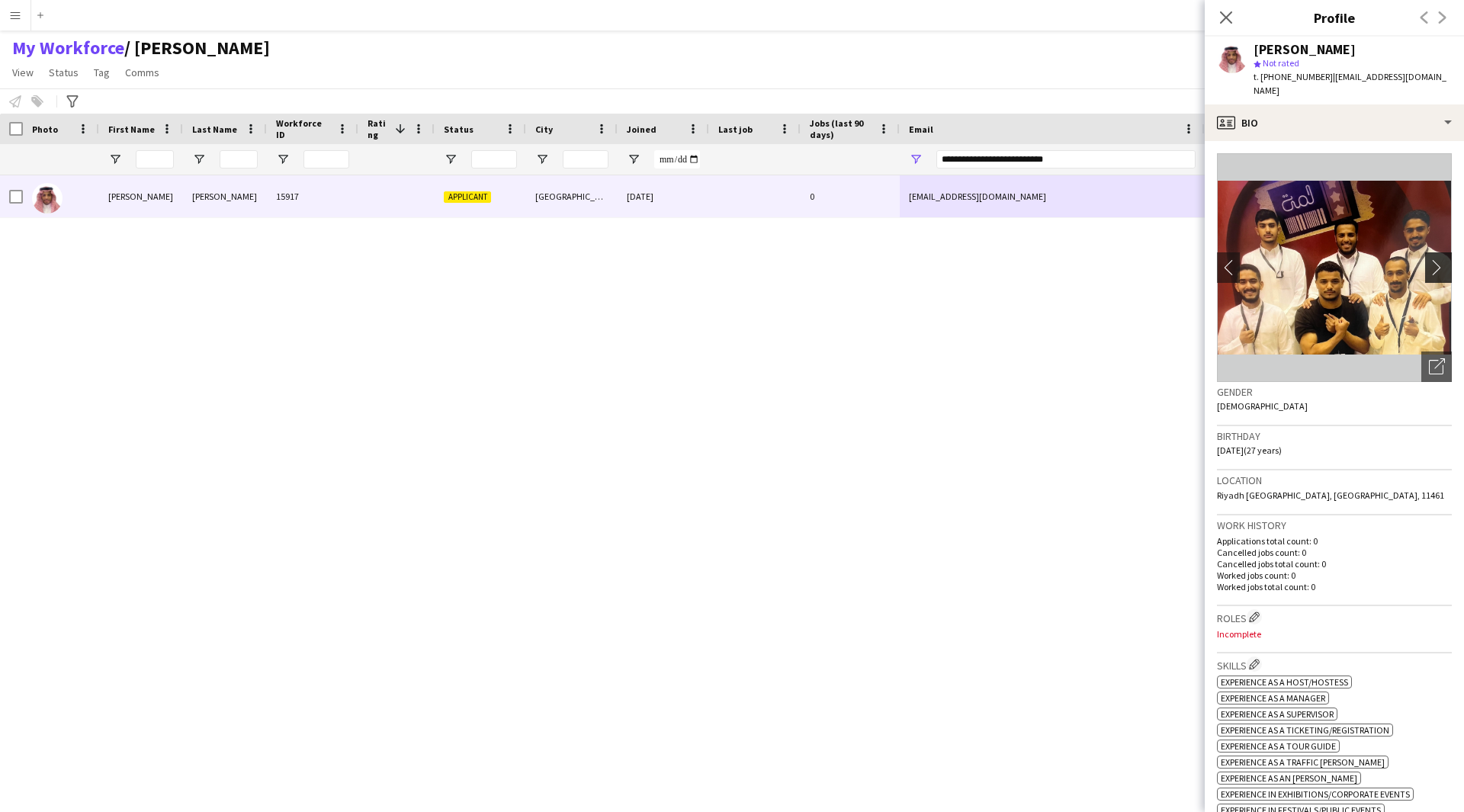
click at [1429, 260] on app-icon "chevron-right" at bounding box center [1441, 267] width 23 height 16
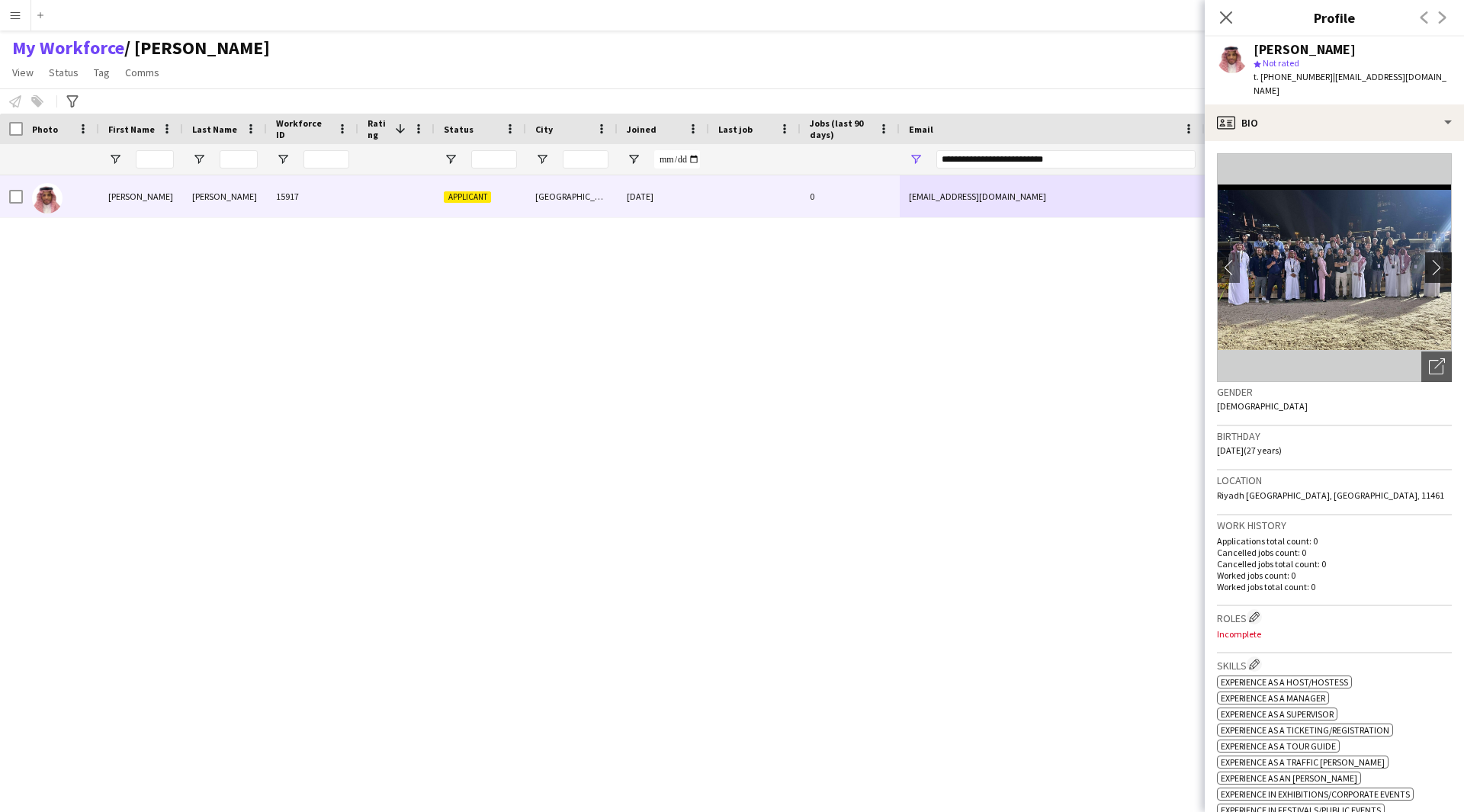
click at [1429, 260] on app-icon "chevron-right" at bounding box center [1441, 267] width 23 height 16
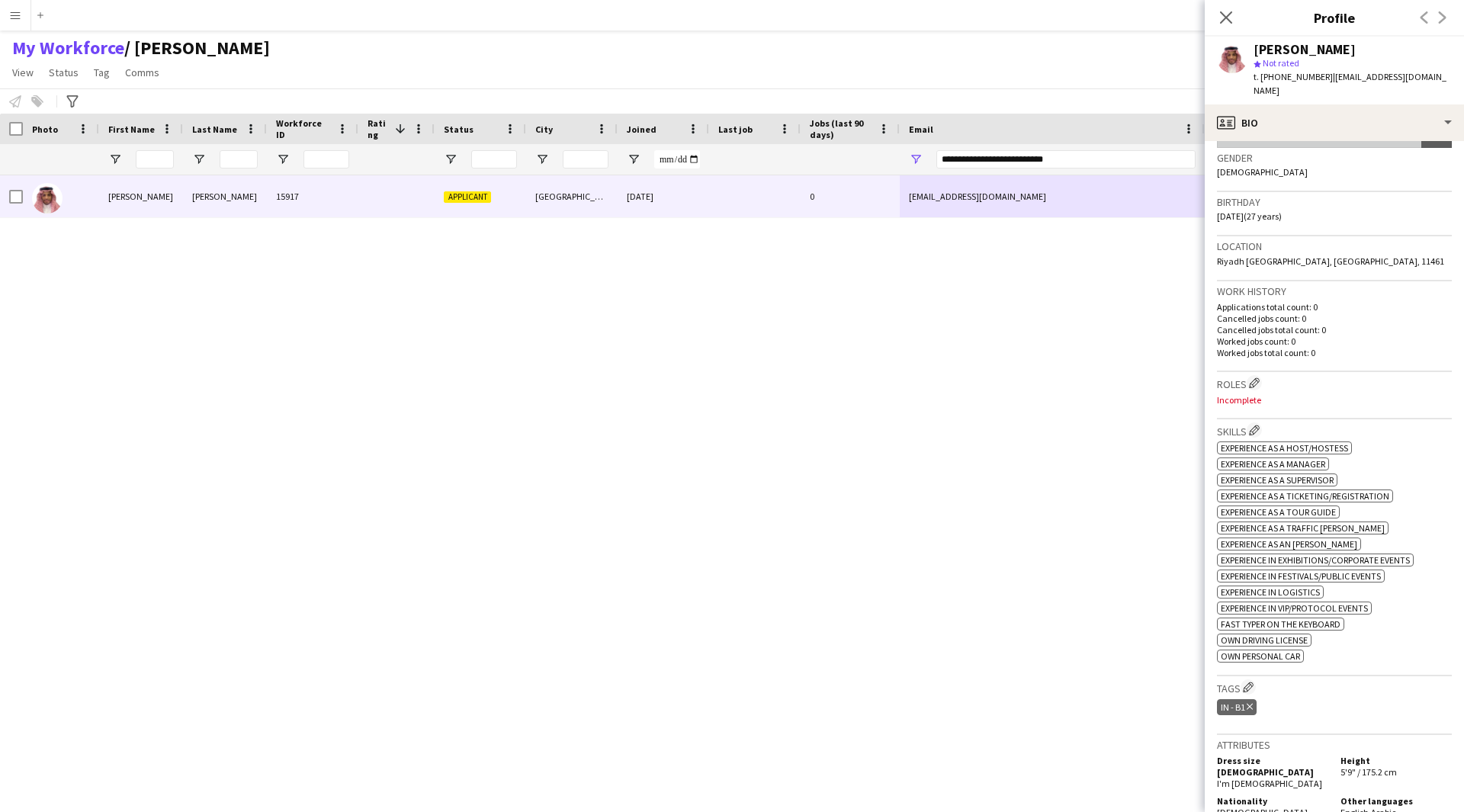
scroll to position [233, 0]
click at [1259, 378] on app-icon "Edit crew company roles" at bounding box center [1254, 384] width 11 height 11
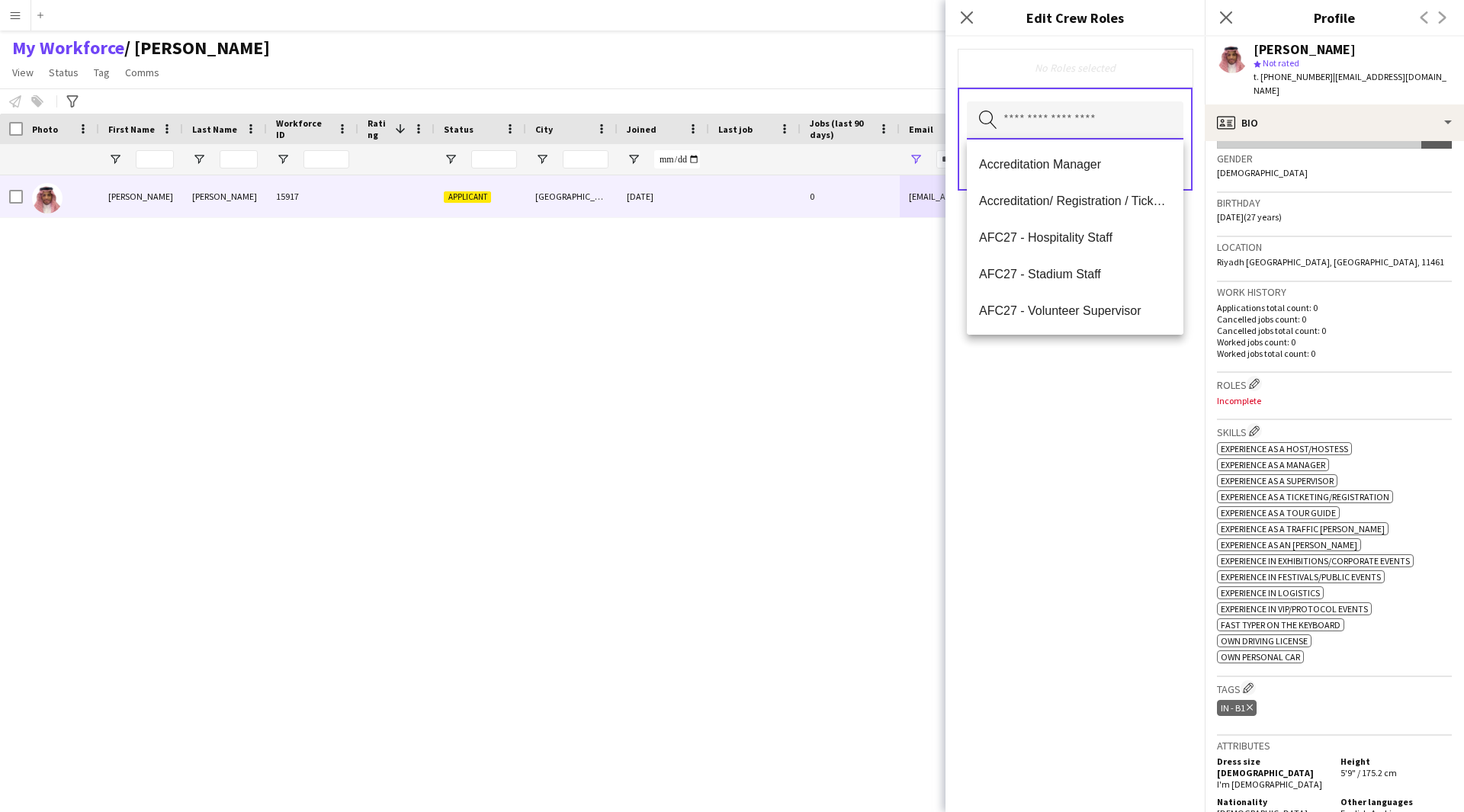
click at [1042, 127] on input "text" at bounding box center [1074, 120] width 216 height 38
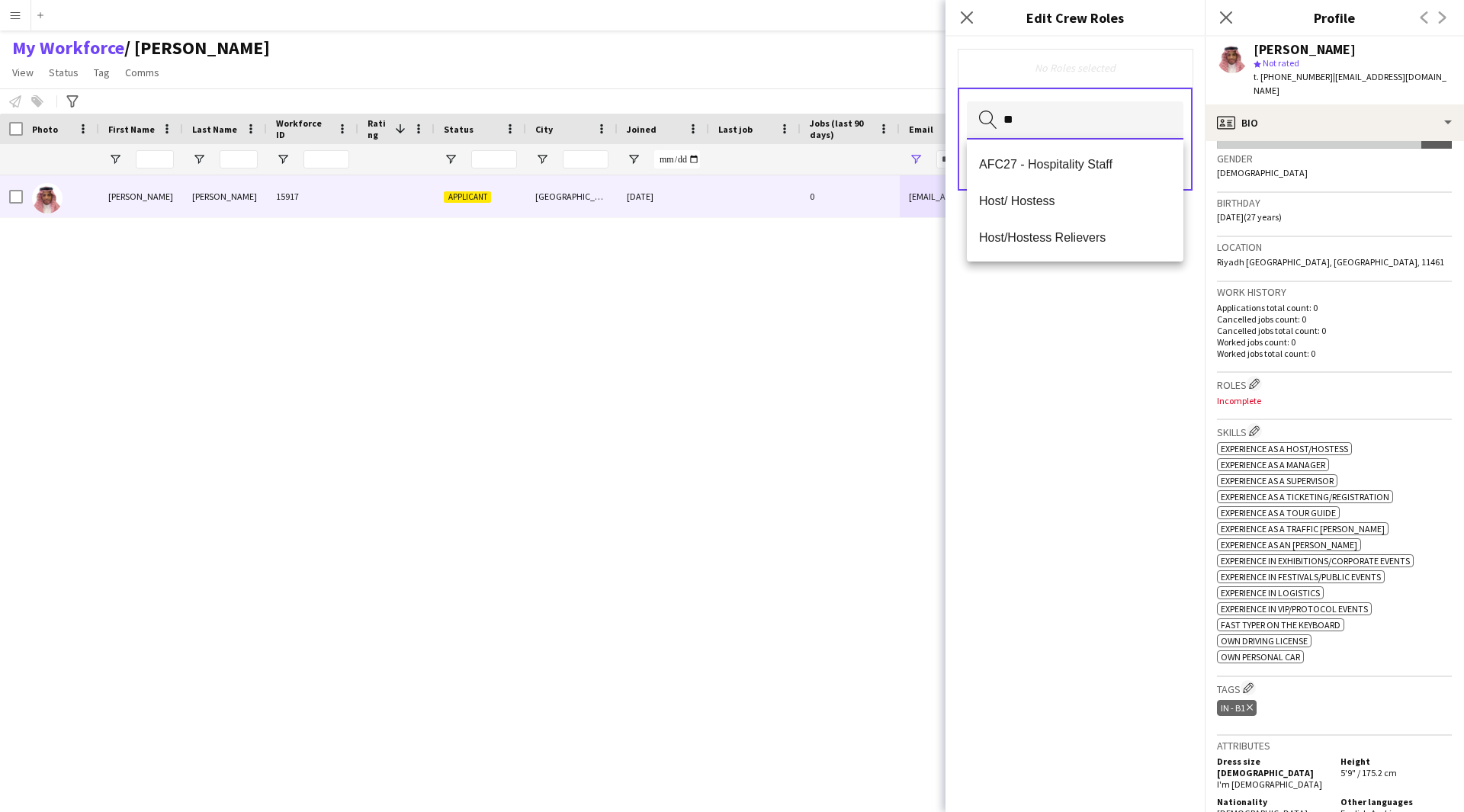
type input "**"
click at [1042, 183] on mat-option "Host/ Hostess" at bounding box center [1074, 200] width 216 height 36
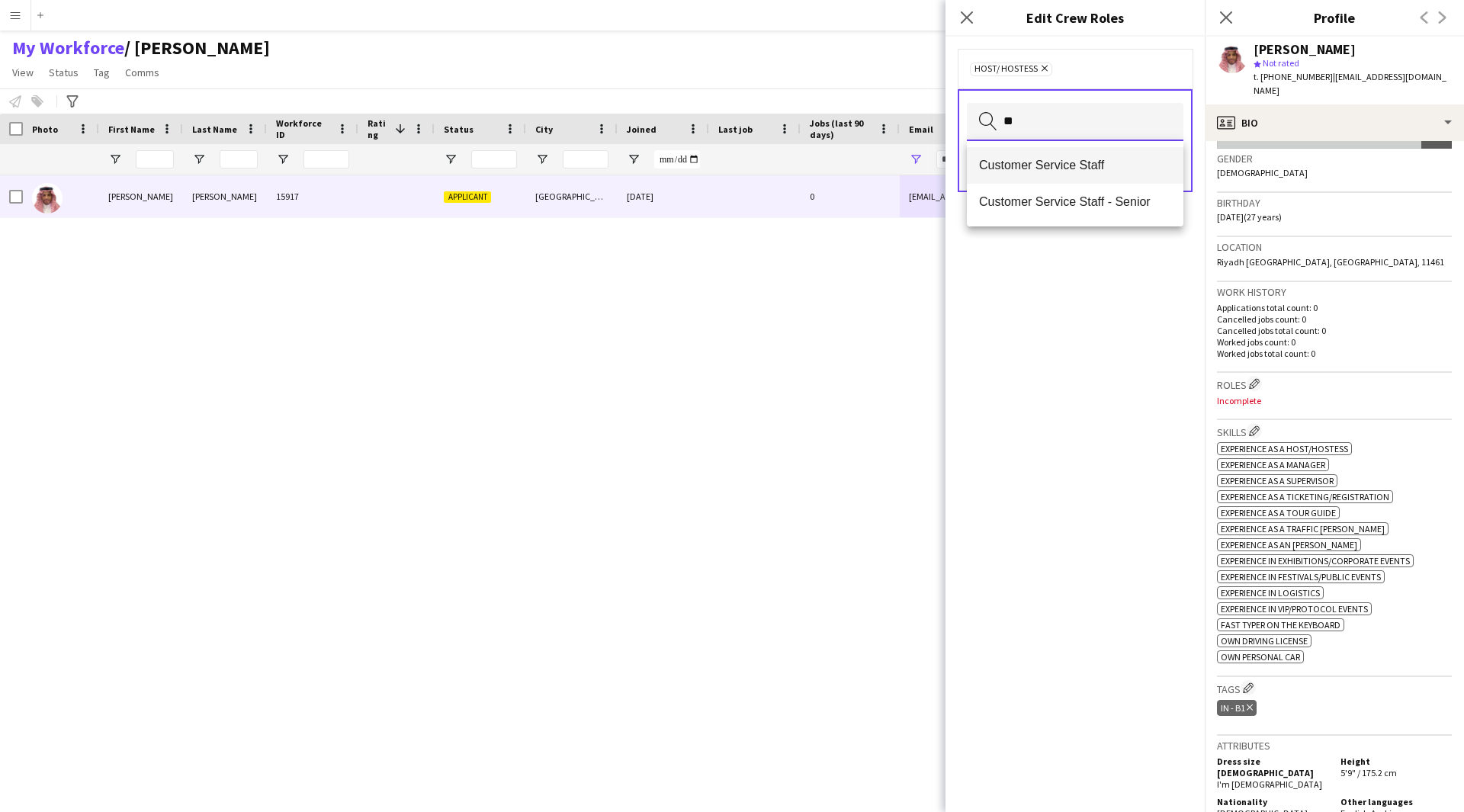
type input "**"
click at [1049, 170] on span "Customer Service Staff" at bounding box center [1075, 165] width 192 height 15
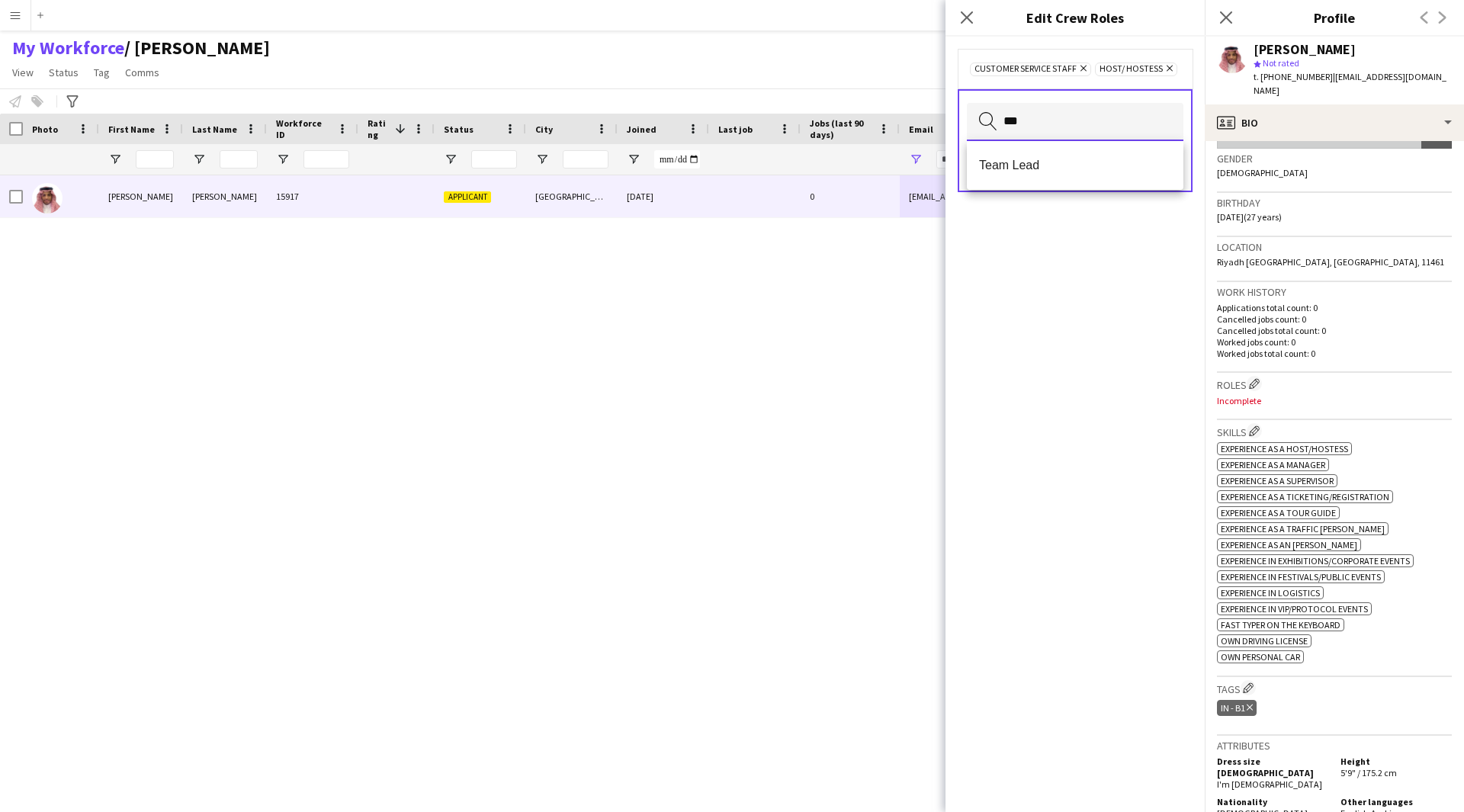
type input "***"
click at [1049, 170] on span "Team Lead" at bounding box center [1075, 165] width 192 height 15
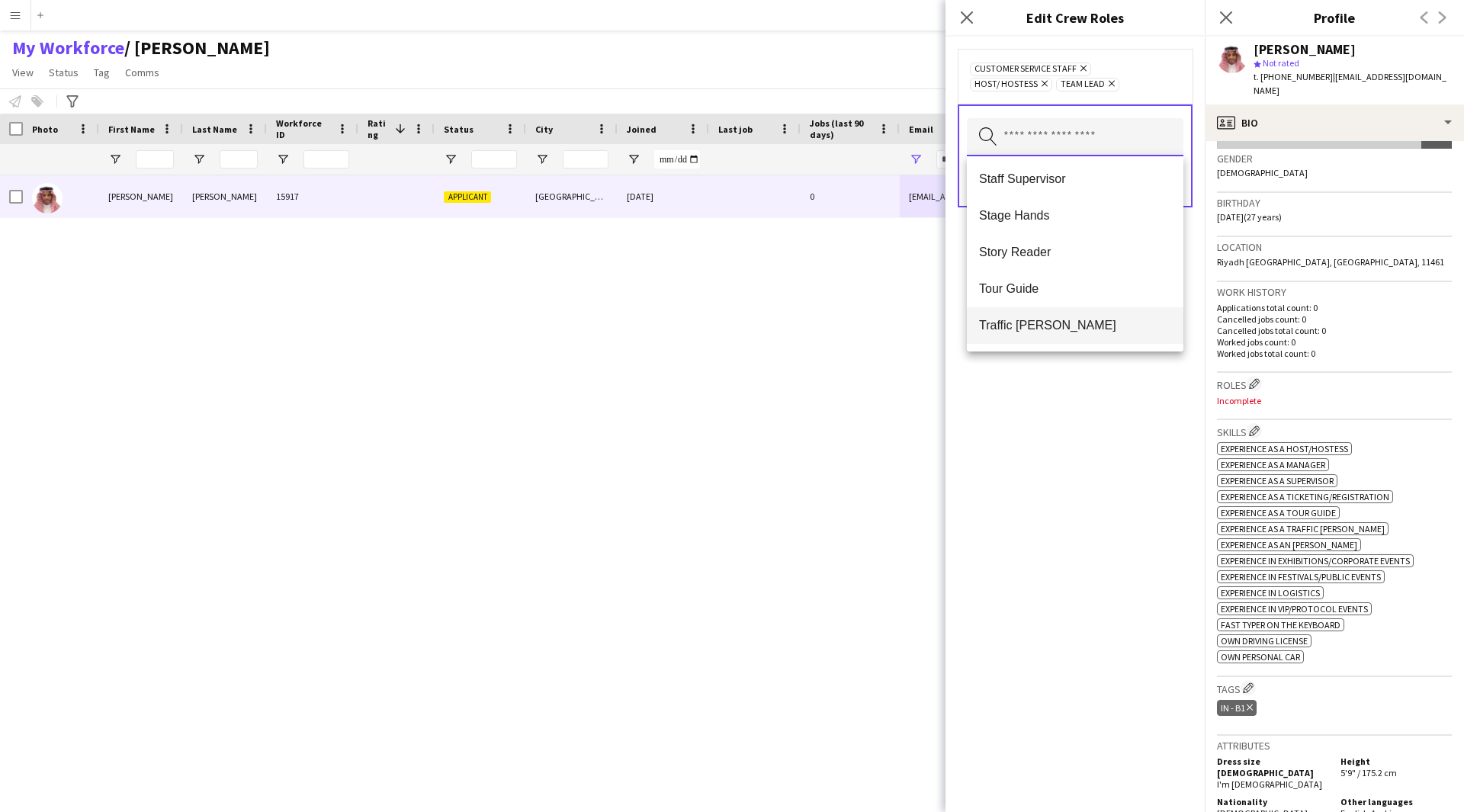
scroll to position [1536, 0]
click at [1042, 294] on span "Tour Guide" at bounding box center [1075, 291] width 192 height 15
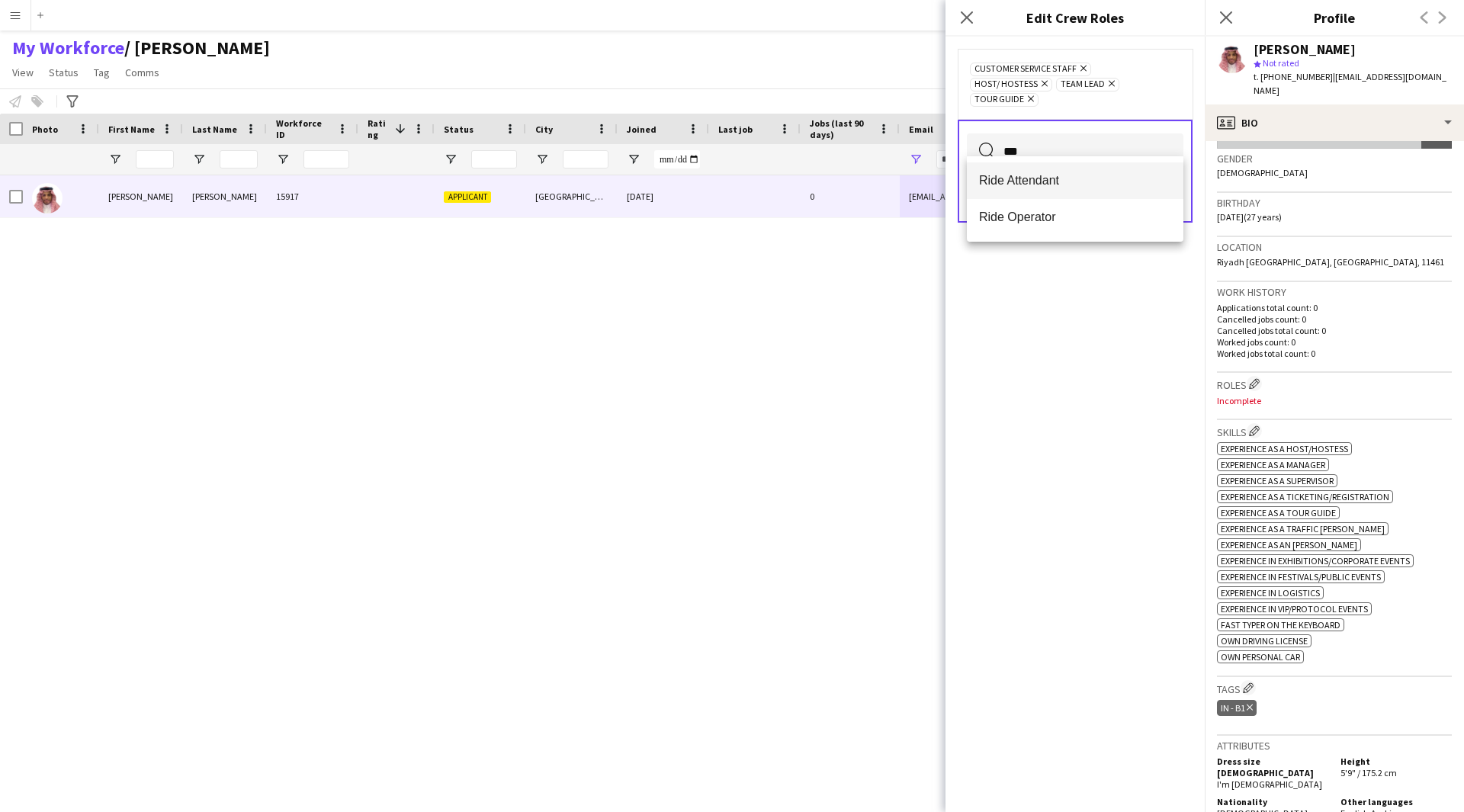
type input "***"
click at [1067, 193] on mat-option "Ride Attendant" at bounding box center [1074, 181] width 216 height 36
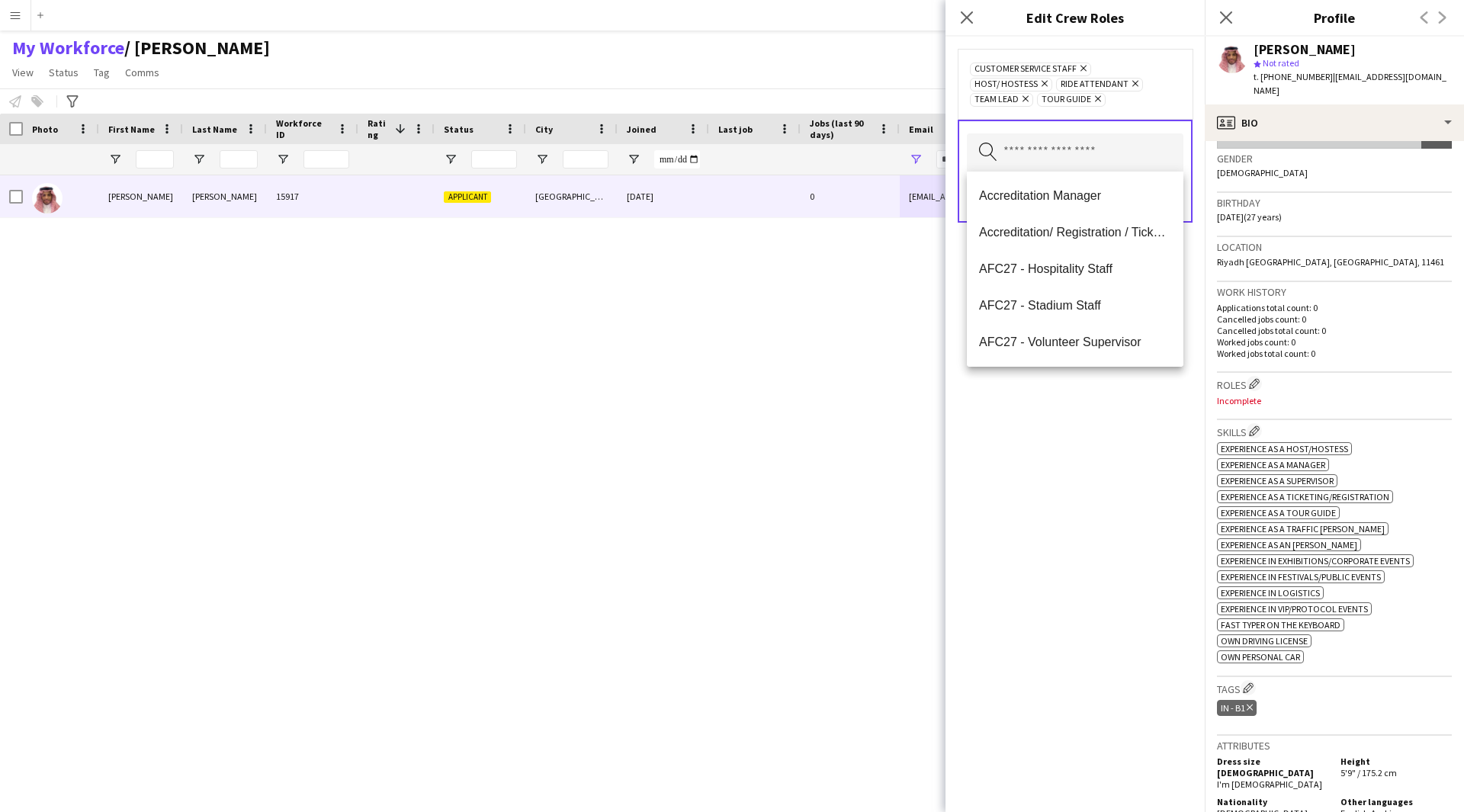
click at [1100, 441] on div "Customer Service Staff Remove Host/ Hostess Remove Ride Attendant Remove Team L…" at bounding box center [1075, 424] width 259 height 776
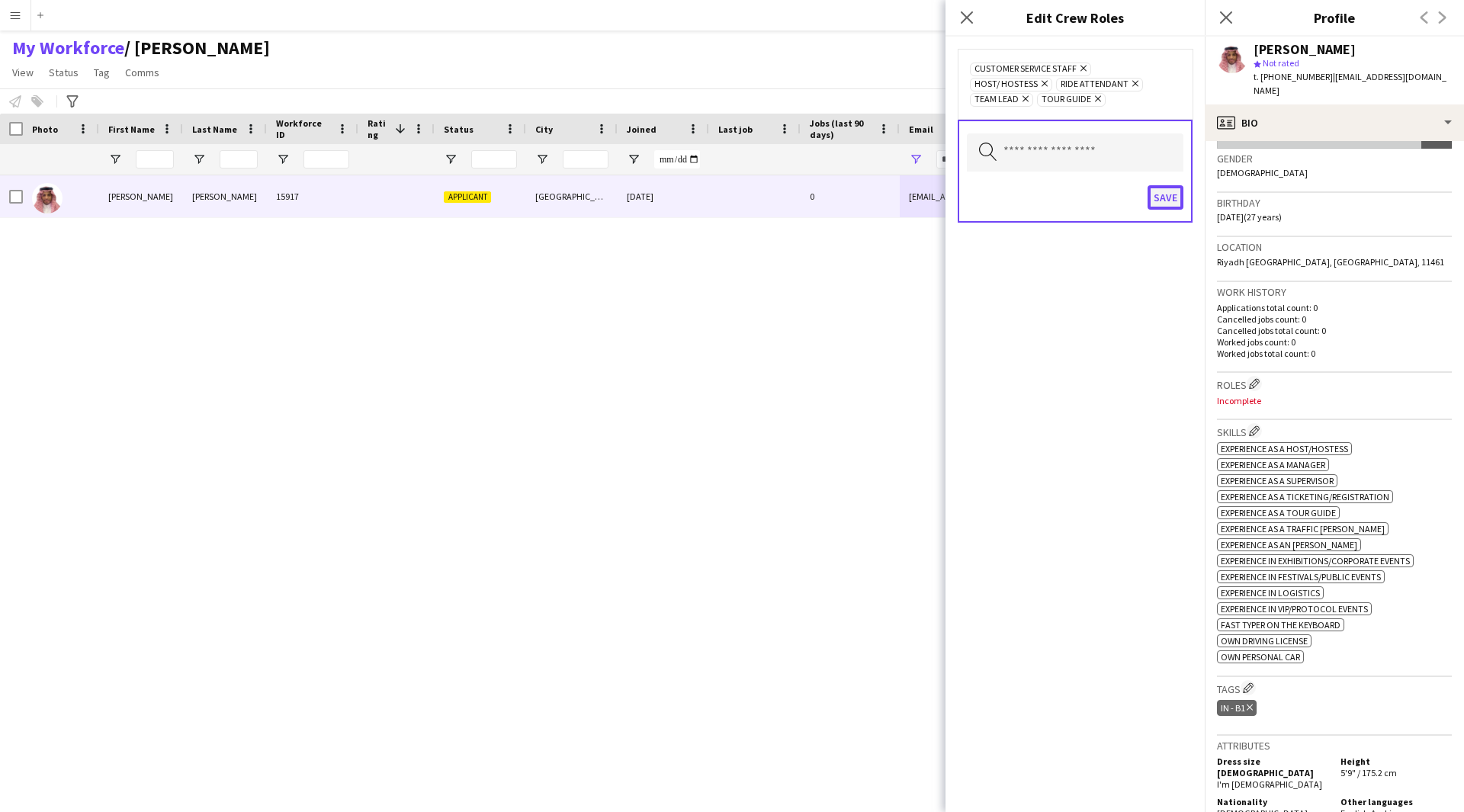
click at [1168, 190] on button "Save" at bounding box center [1166, 197] width 36 height 24
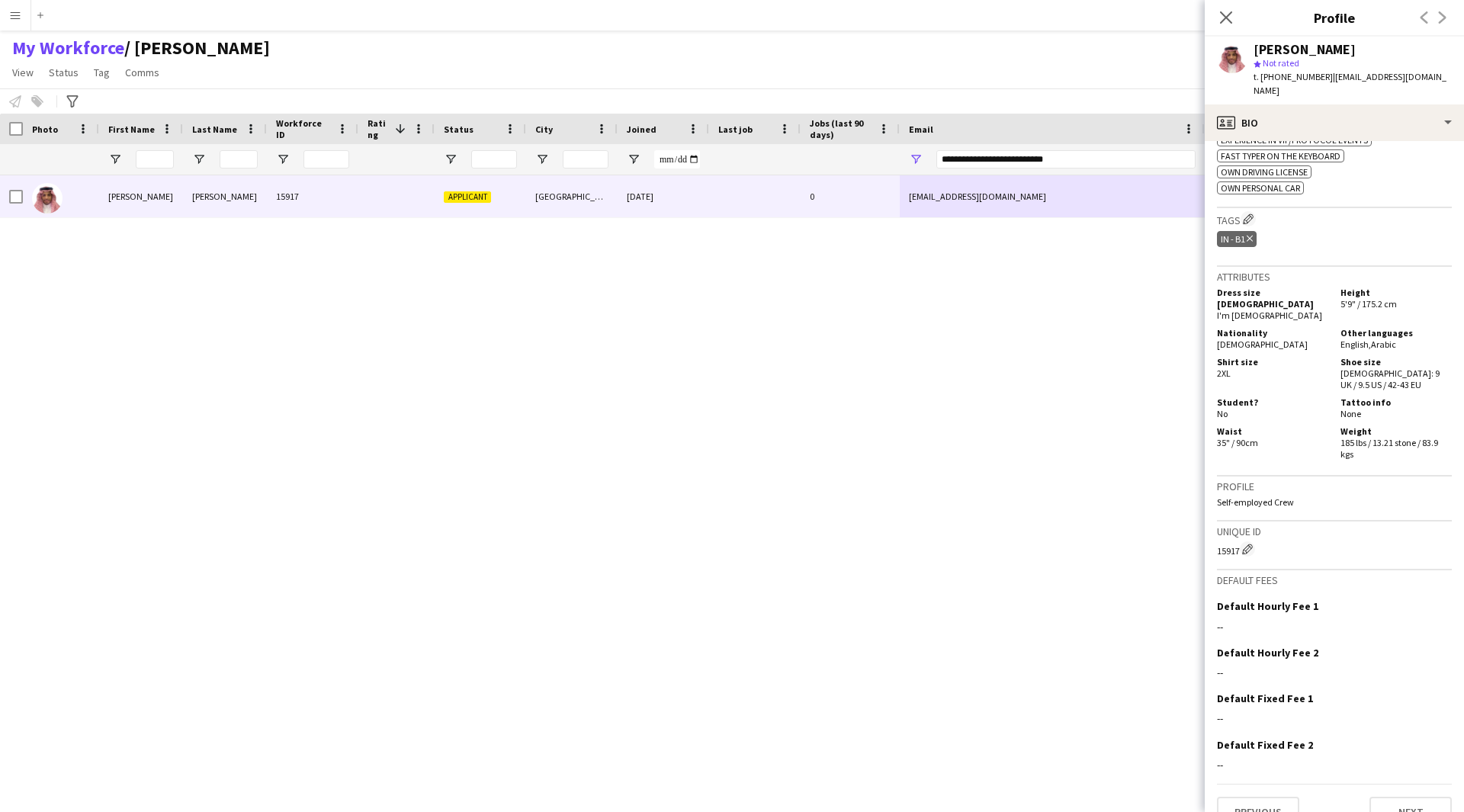
scroll to position [715, 0]
click at [1250, 210] on button "Edit crew company tags" at bounding box center [1249, 218] width 16 height 15
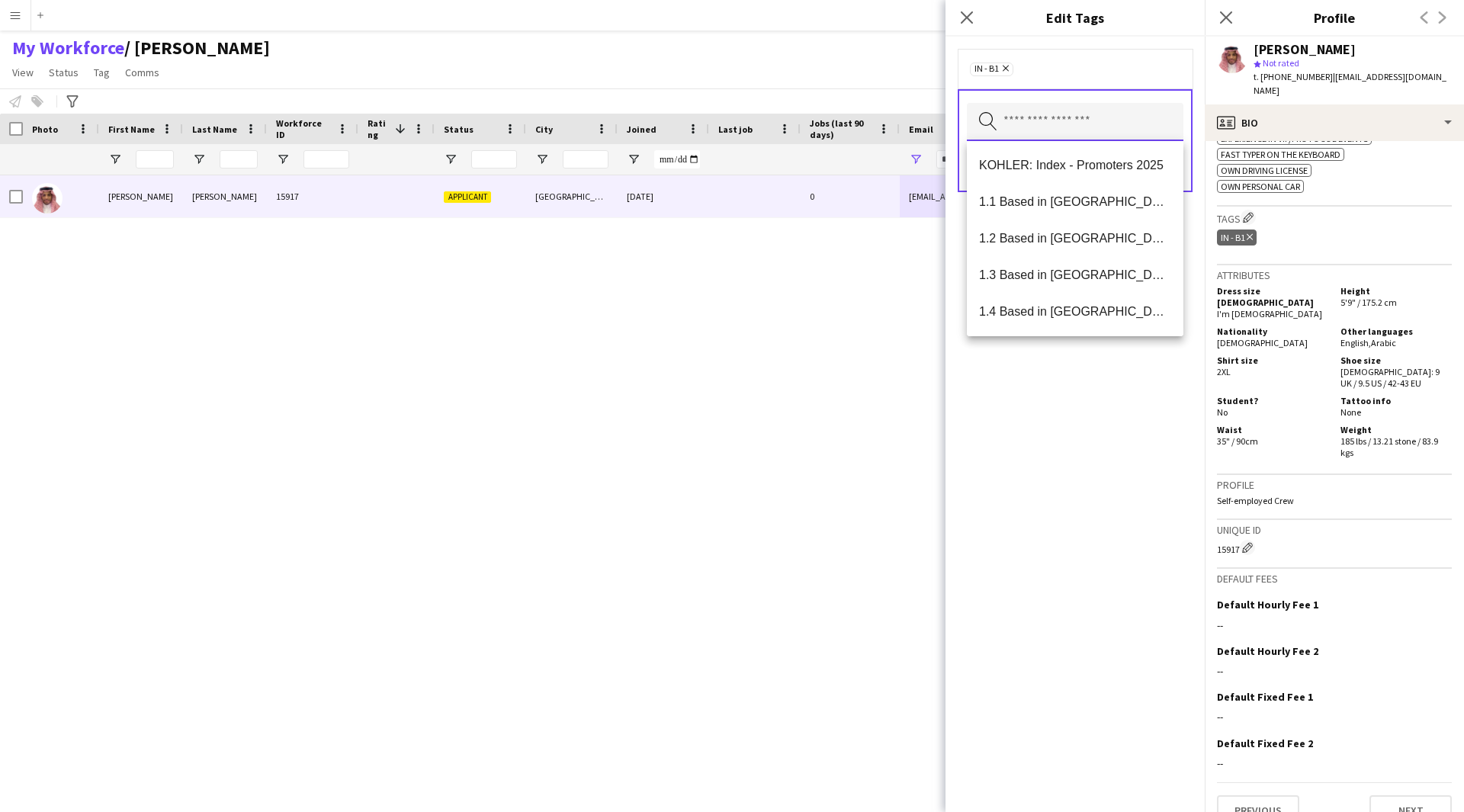
click at [1057, 116] on input "text" at bounding box center [1074, 122] width 216 height 38
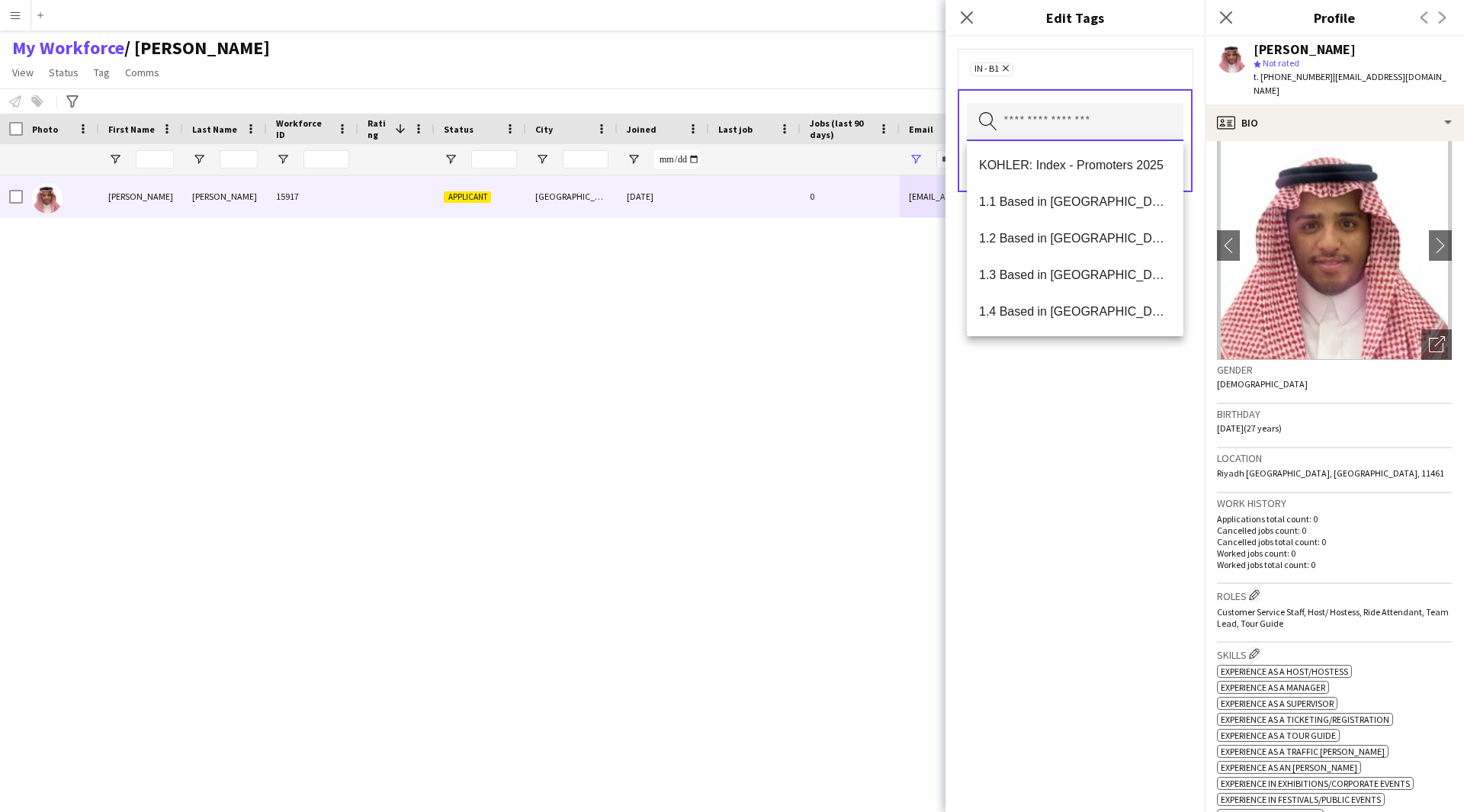
scroll to position [0, 0]
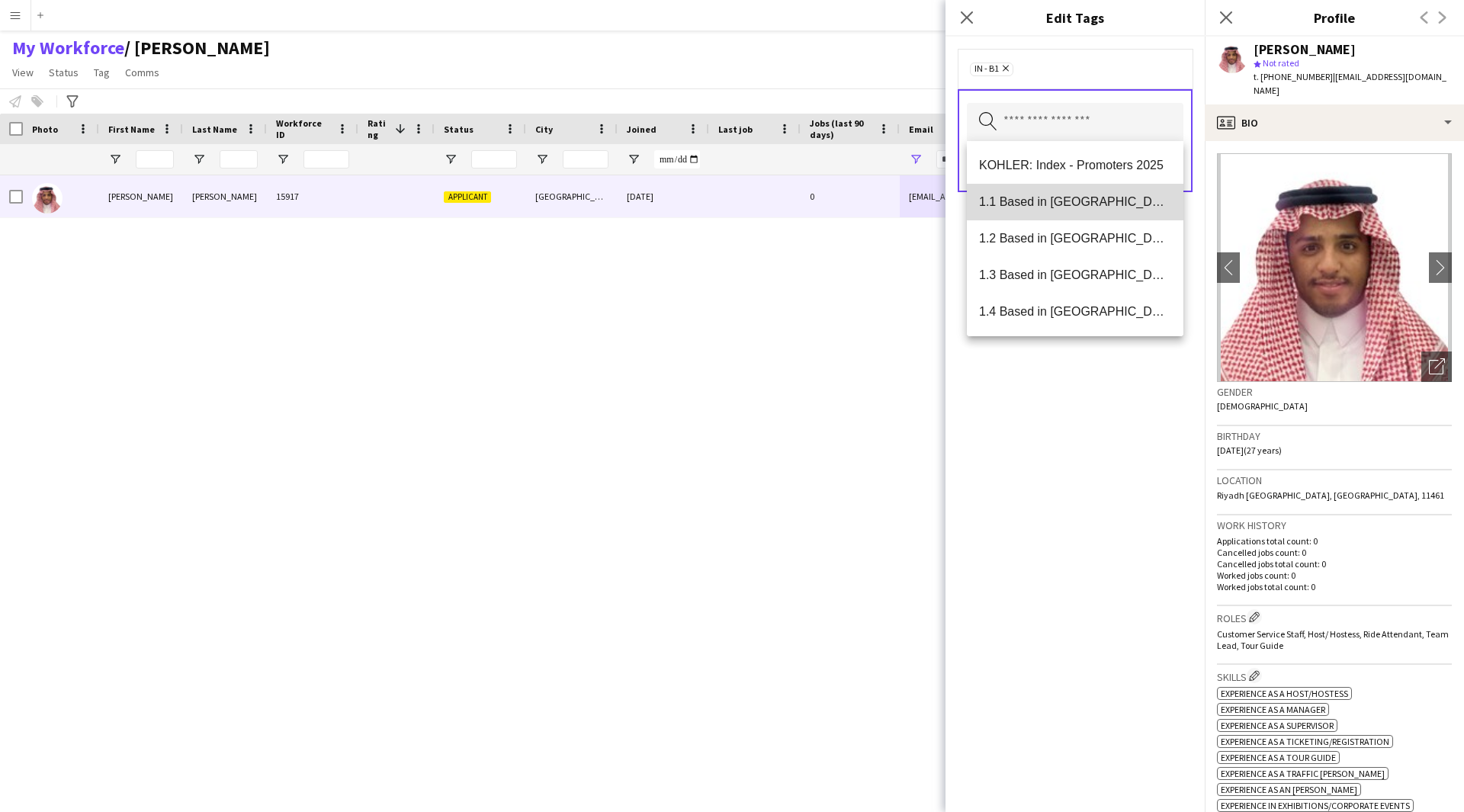
click at [1107, 201] on span "1.1 Based in [GEOGRAPHIC_DATA]" at bounding box center [1075, 201] width 192 height 15
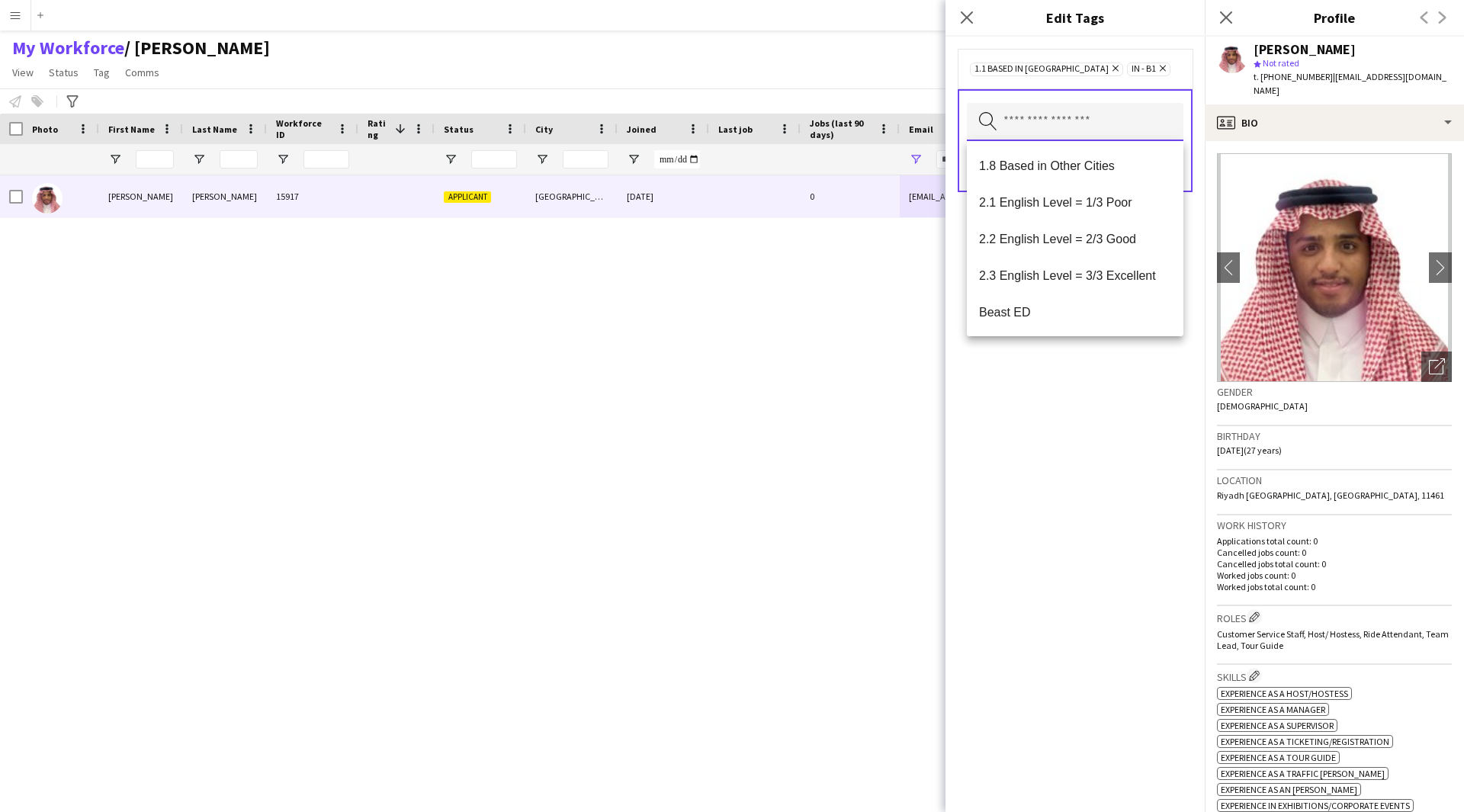
scroll to position [256, 0]
click at [1062, 242] on span "2.2 English Level = 2/3 Good" at bounding box center [1075, 238] width 192 height 15
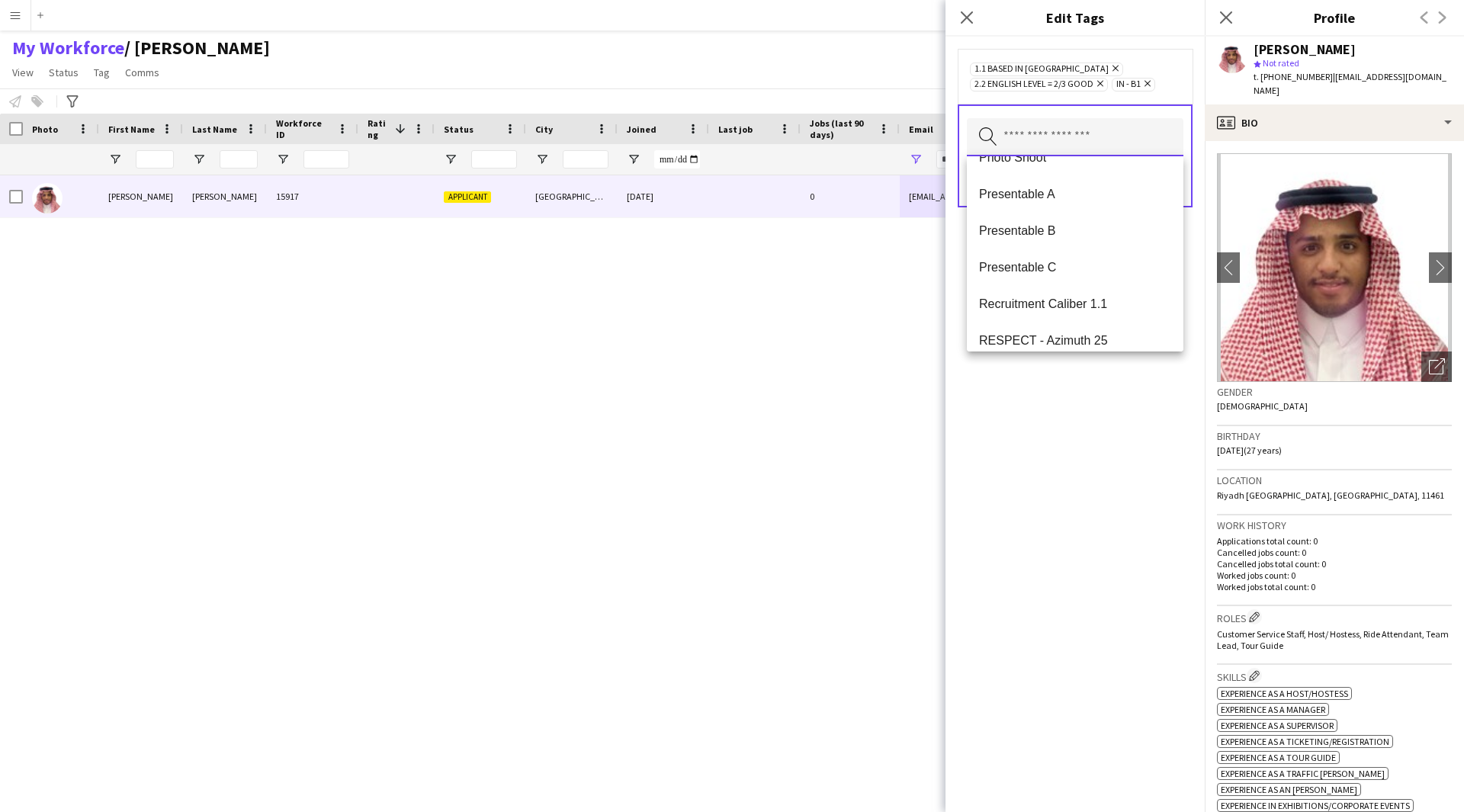
scroll to position [1667, 0]
click at [1052, 232] on span "Presentable B" at bounding box center [1075, 232] width 192 height 15
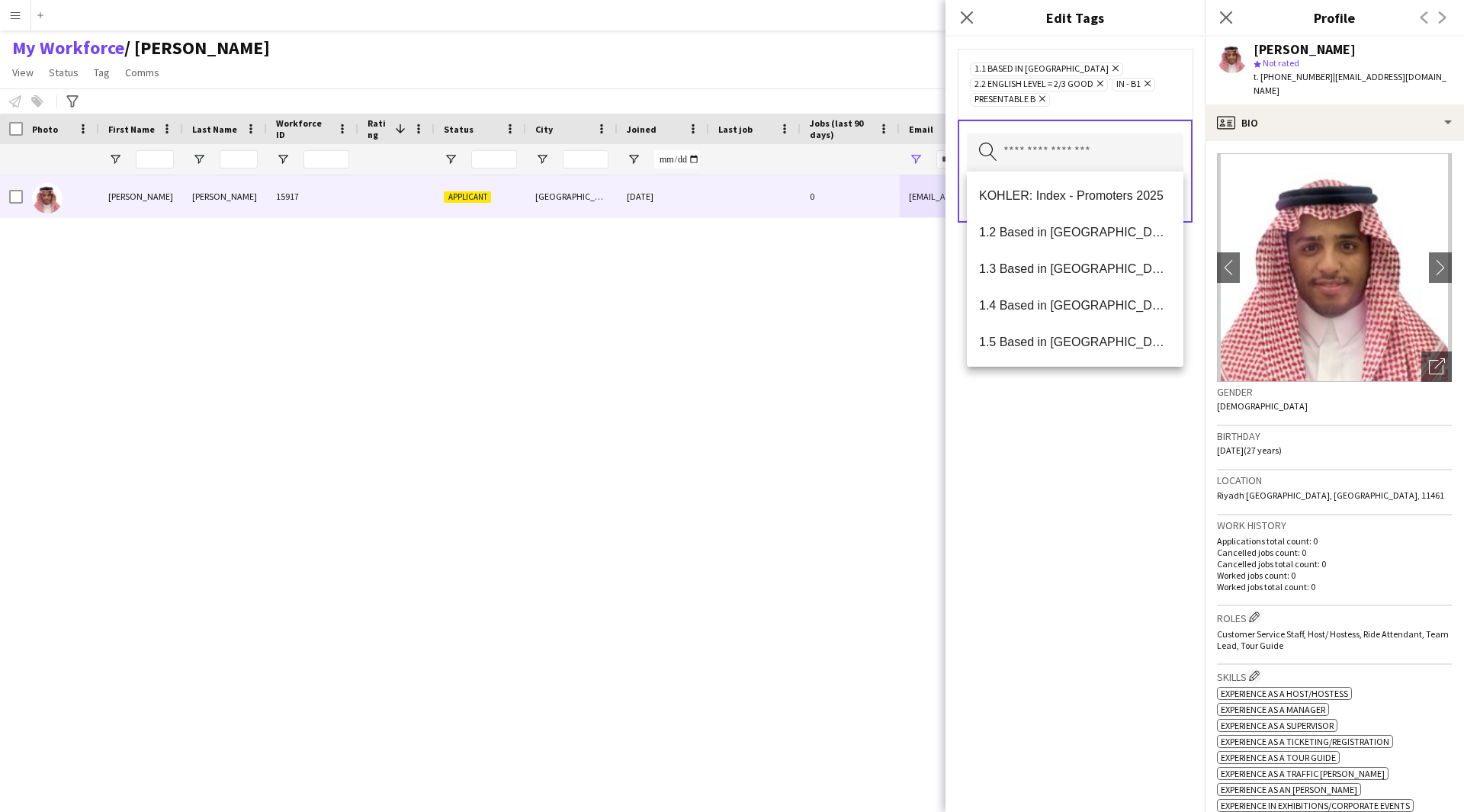
click at [1094, 487] on div "1.1 Based in Riyadh Remove 2.2 English Level = 2/3 Good Remove IN - B1 Remove P…" at bounding box center [1075, 424] width 259 height 776
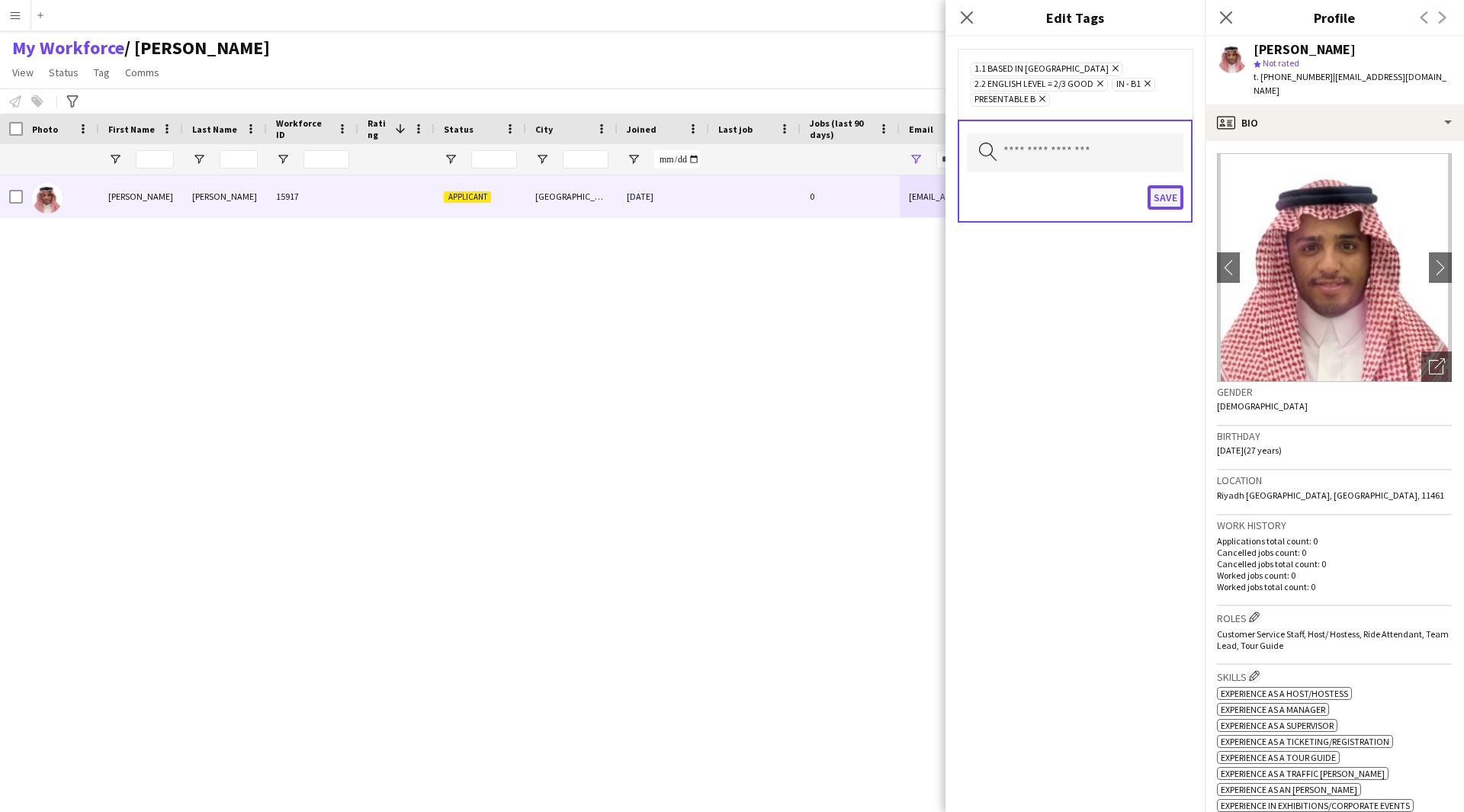
click at [1159, 194] on button "Save" at bounding box center [1166, 197] width 36 height 24
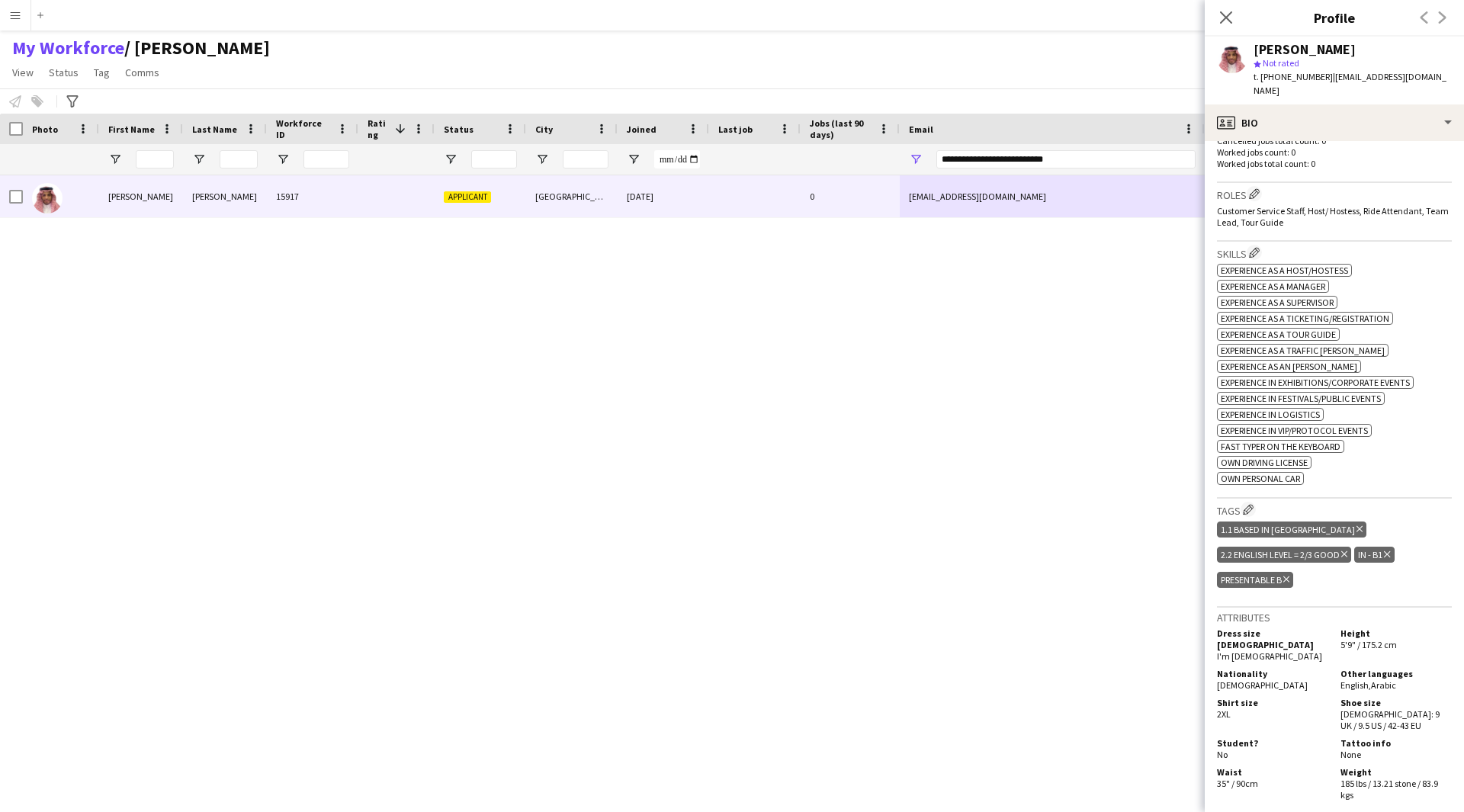
scroll to position [766, 0]
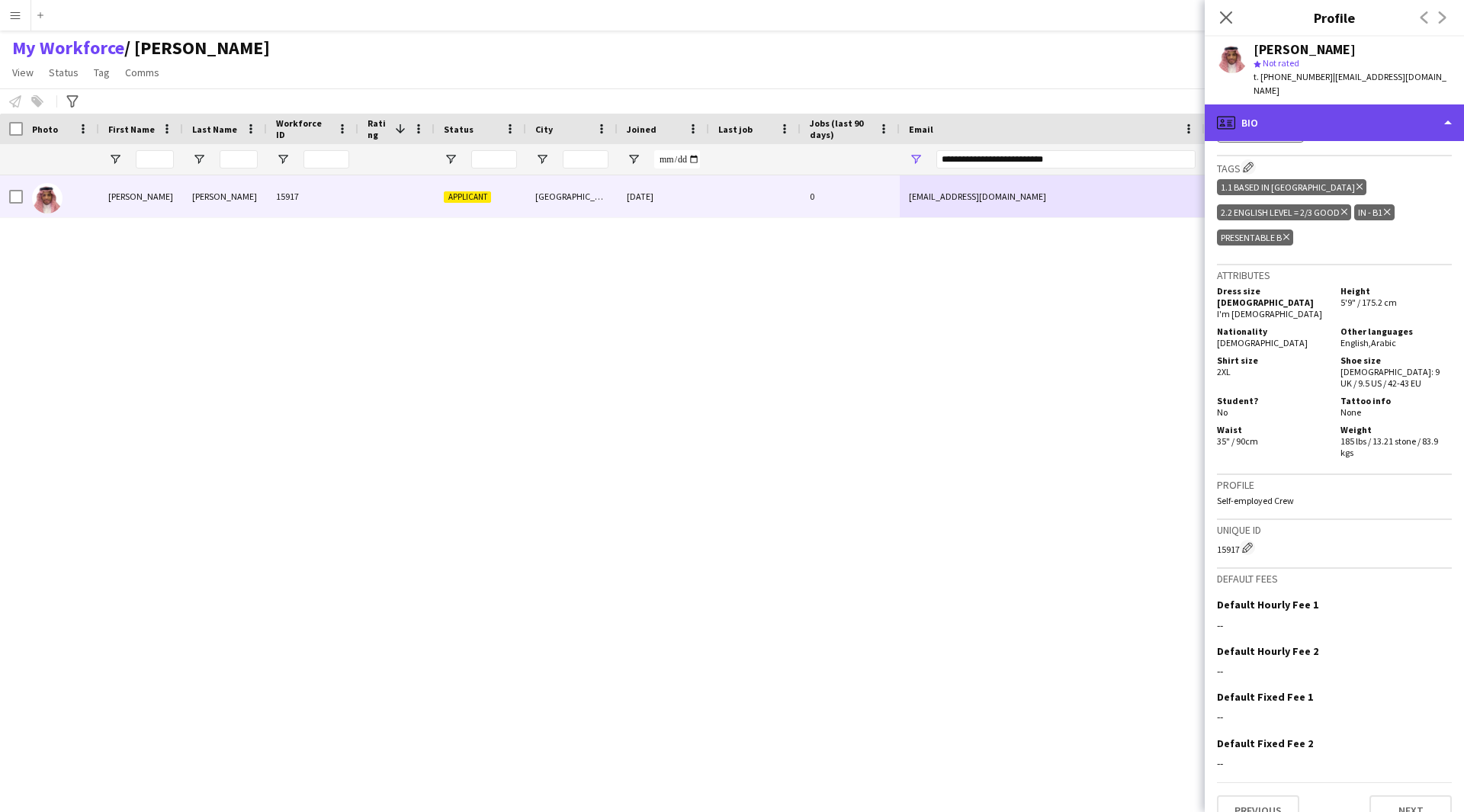
click at [1337, 118] on div "profile Bio" at bounding box center [1334, 122] width 259 height 36
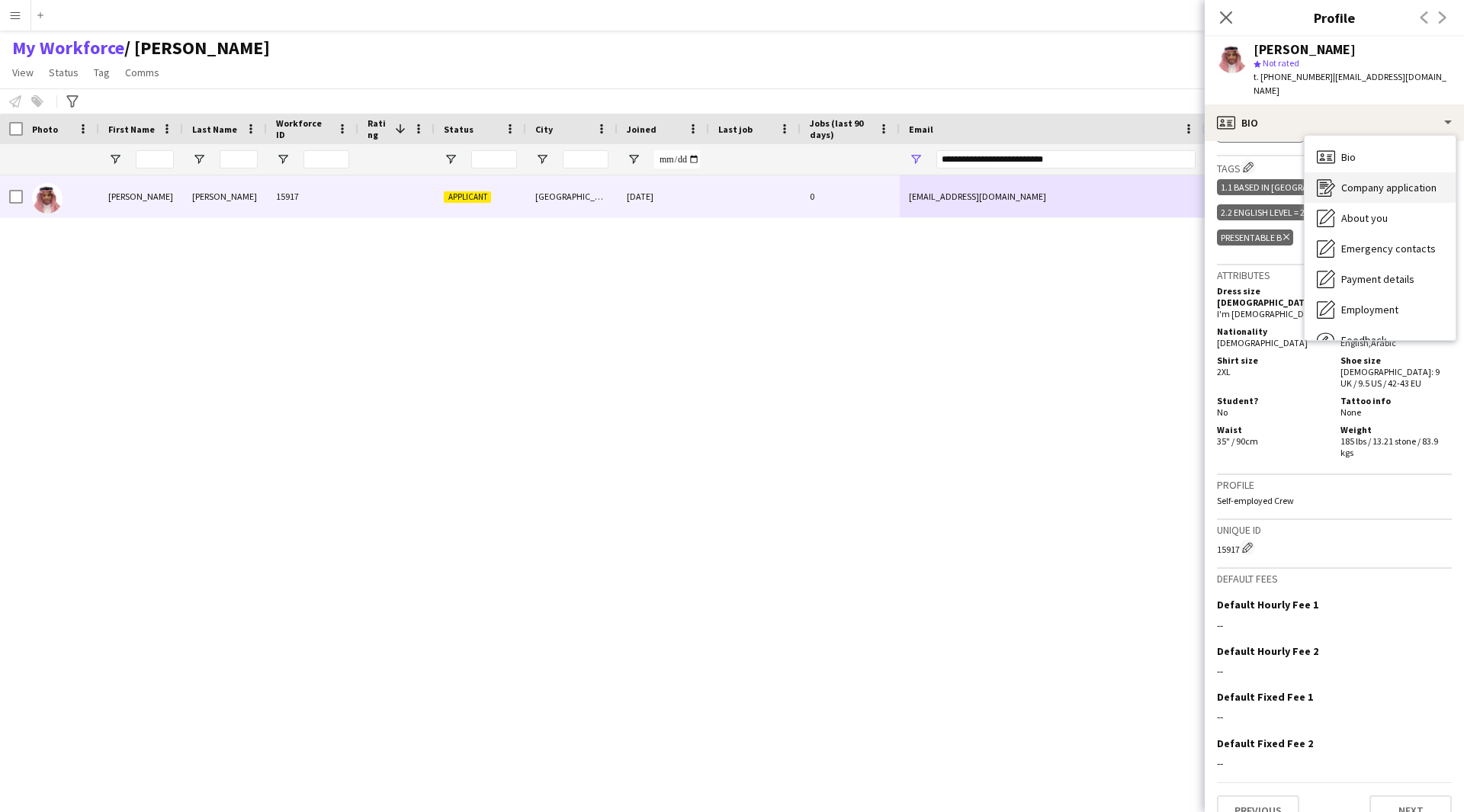
click at [1339, 172] on div "Company application Company application" at bounding box center [1380, 187] width 151 height 30
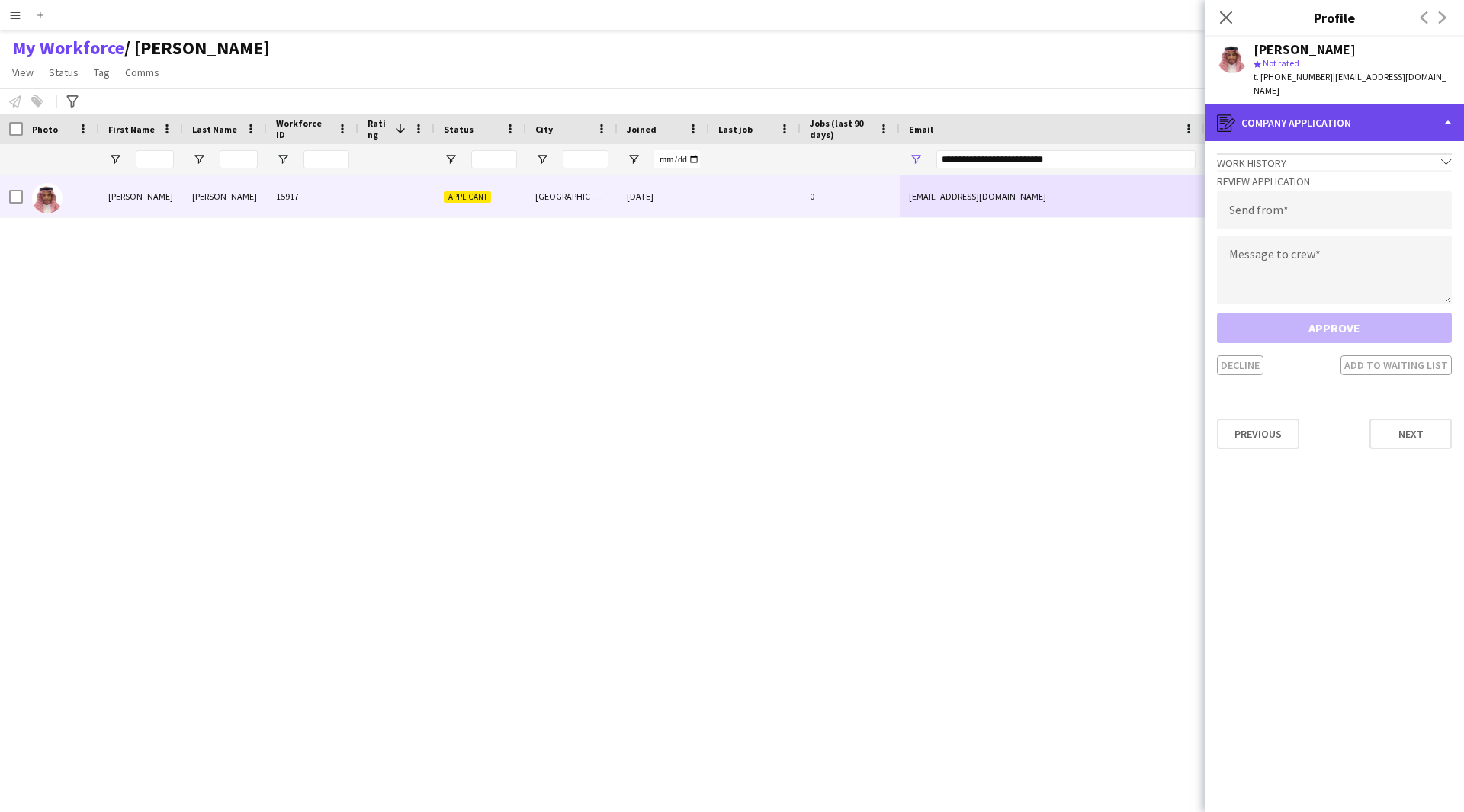
click at [1300, 115] on div "register Company application" at bounding box center [1334, 122] width 259 height 36
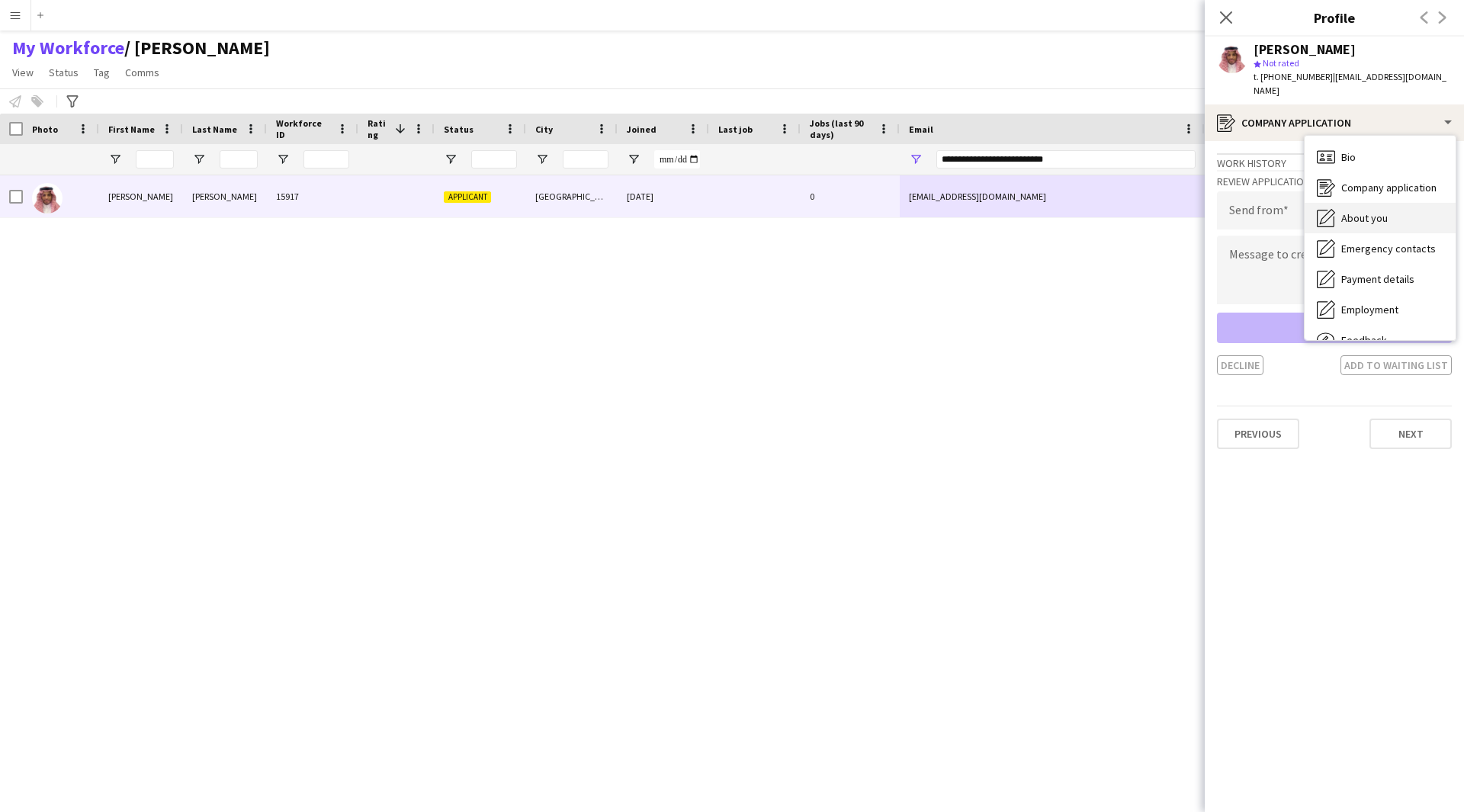
click at [1349, 212] on span "About you" at bounding box center [1365, 218] width 47 height 14
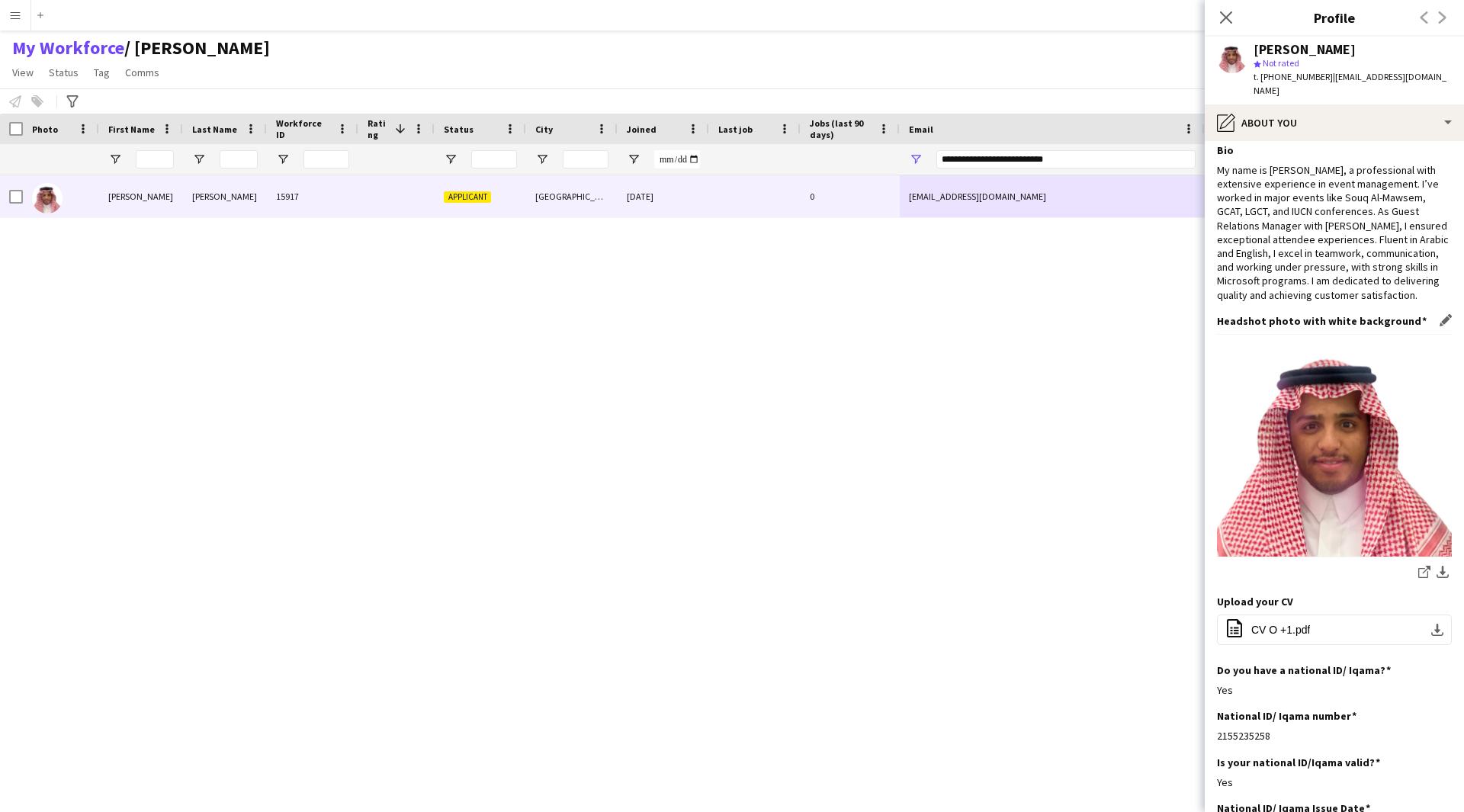
scroll to position [0, 0]
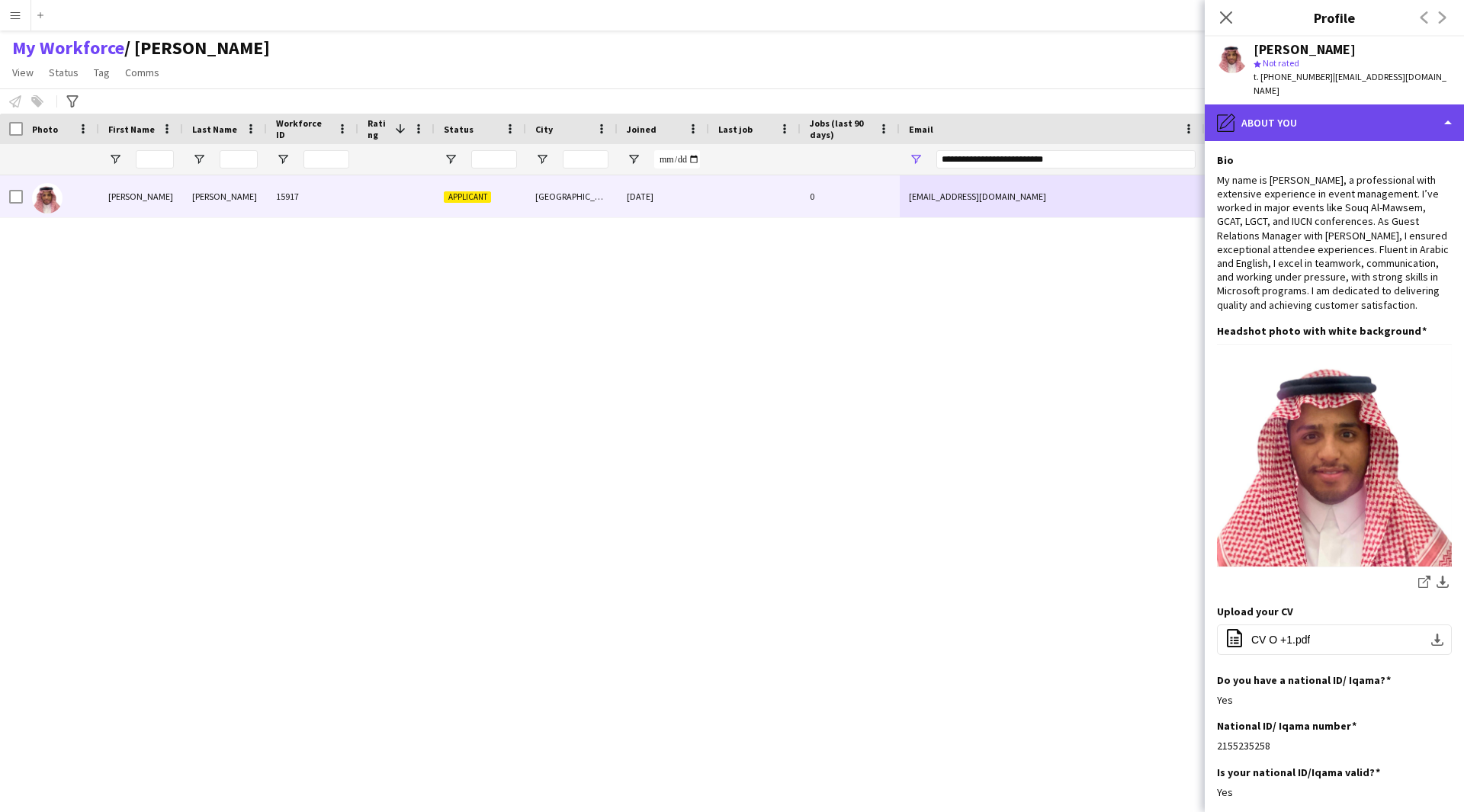
click at [1328, 115] on div "pencil4 About you" at bounding box center [1334, 122] width 259 height 36
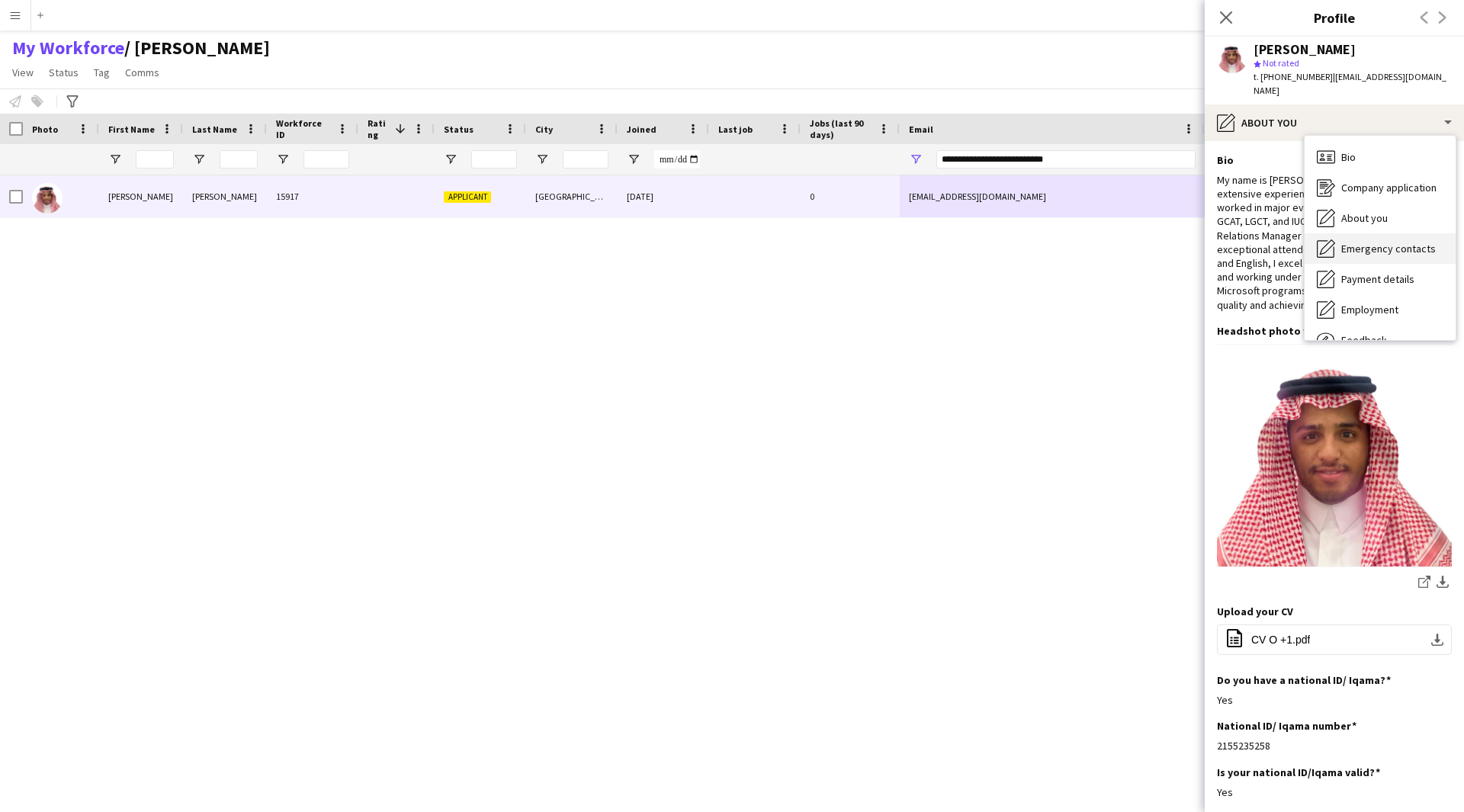
click at [1376, 233] on div "Emergency contacts Emergency contacts" at bounding box center [1380, 248] width 151 height 30
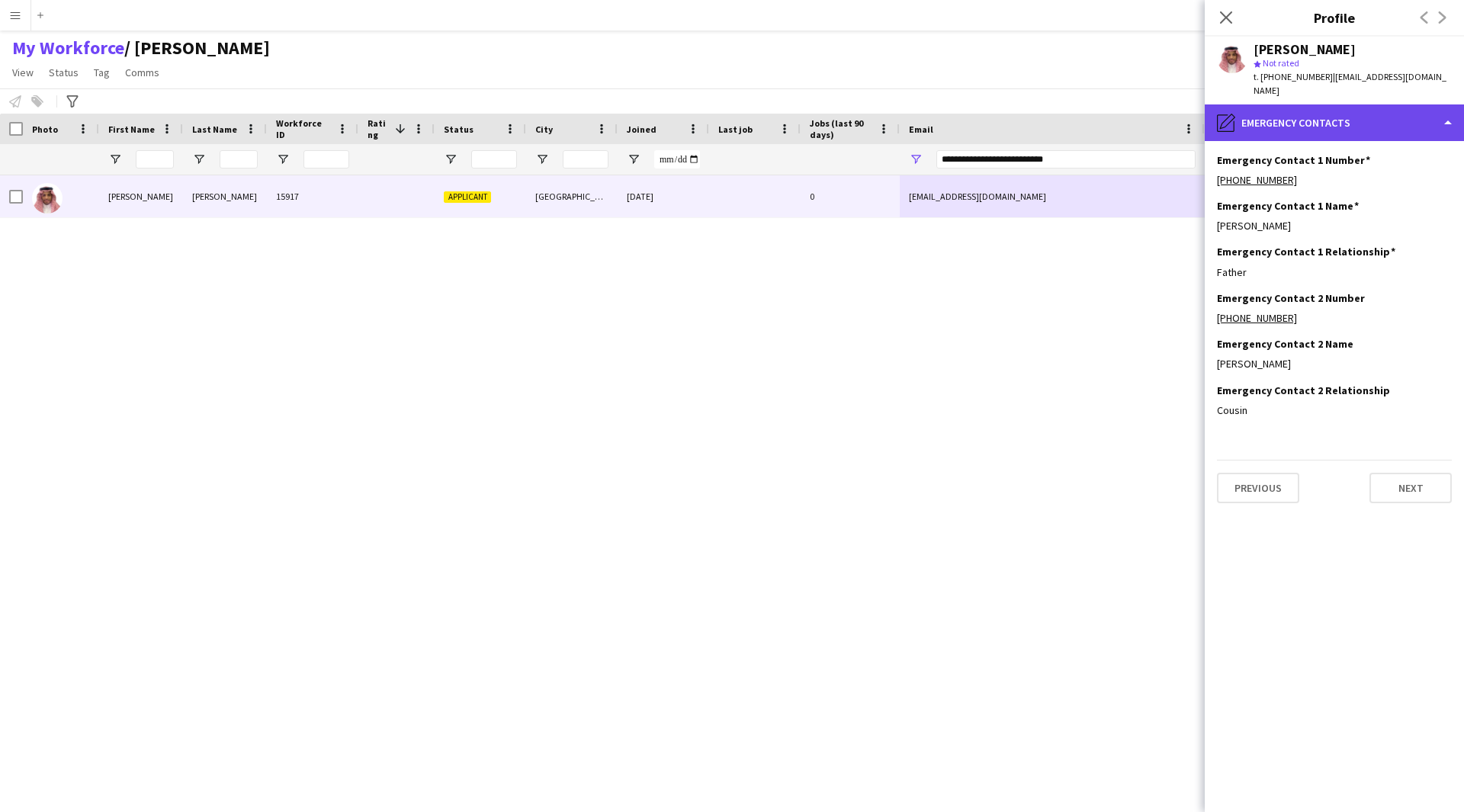
click at [1324, 115] on div "pencil4 Emergency contacts" at bounding box center [1334, 122] width 259 height 36
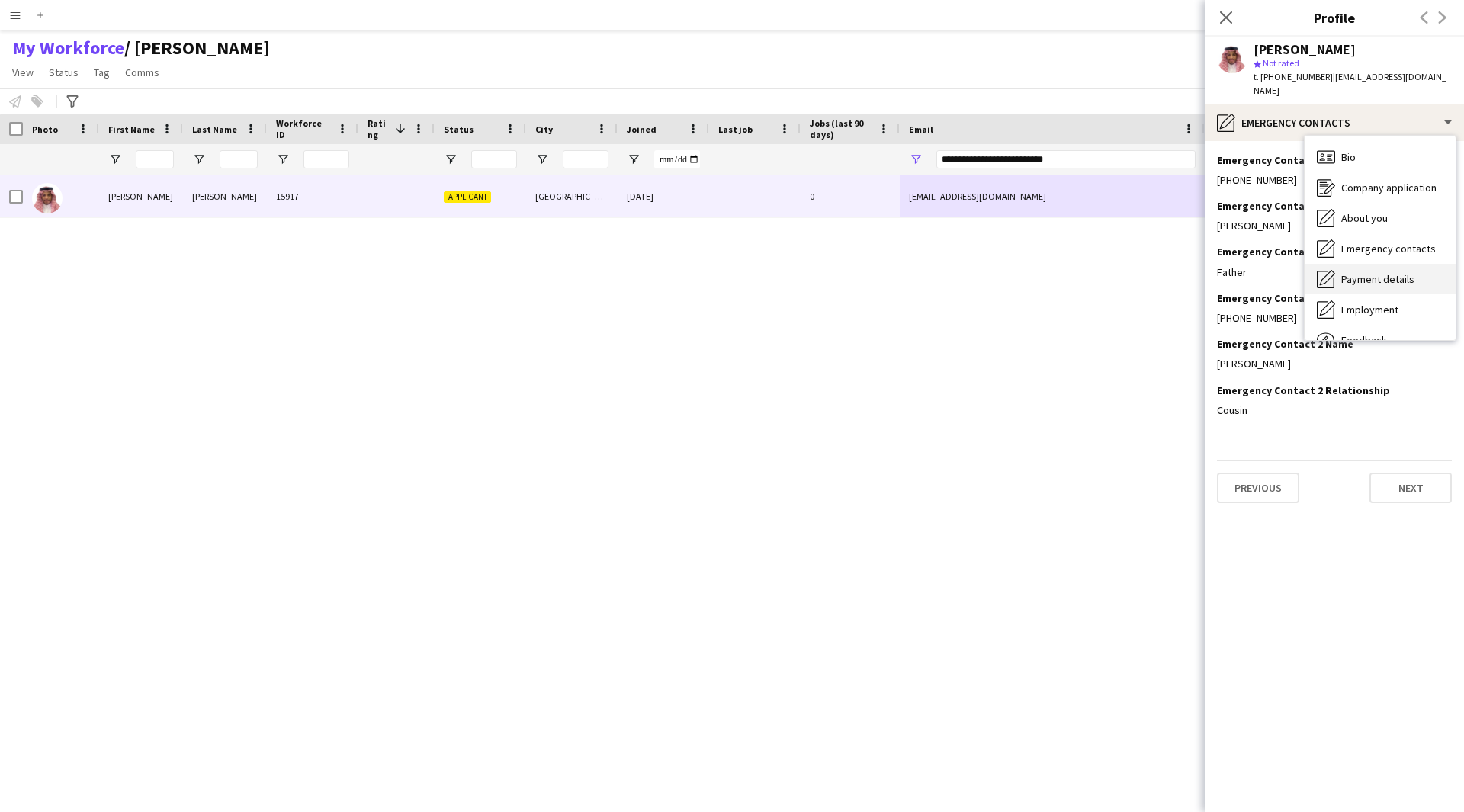
click at [1378, 272] on span "Payment details" at bounding box center [1378, 279] width 73 height 14
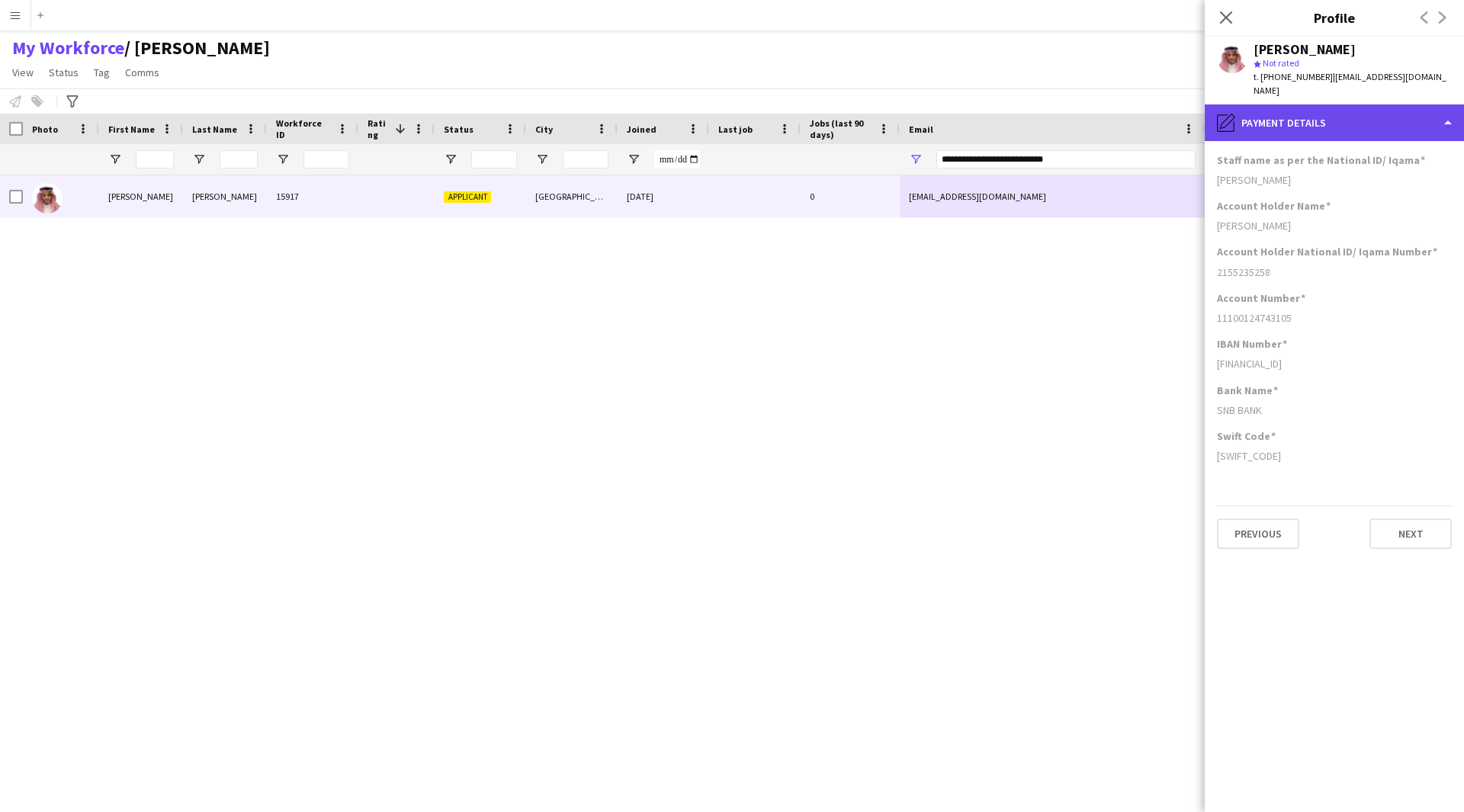
click at [1342, 118] on div "pencil4 Payment details" at bounding box center [1334, 122] width 259 height 36
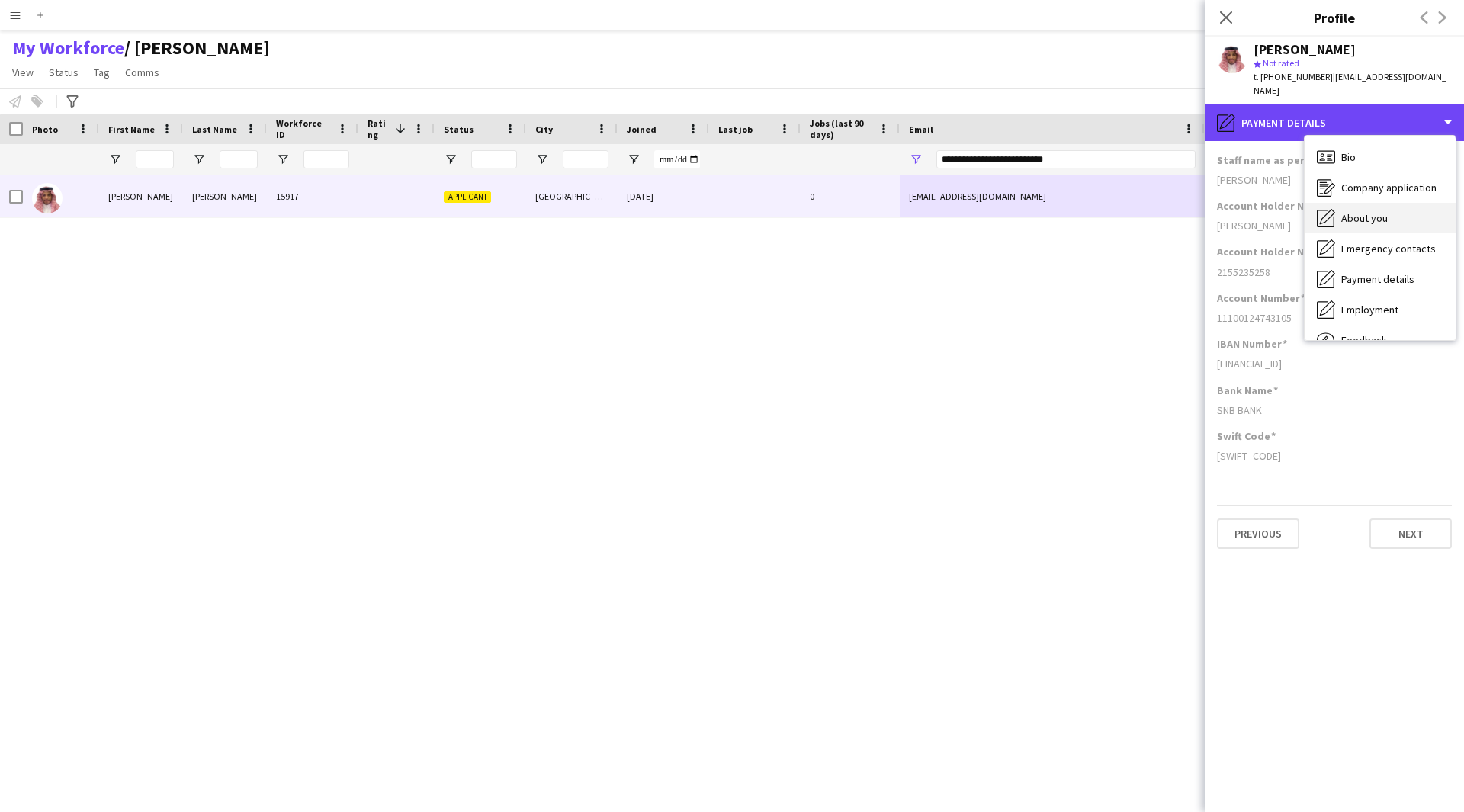
scroll to position [52, 0]
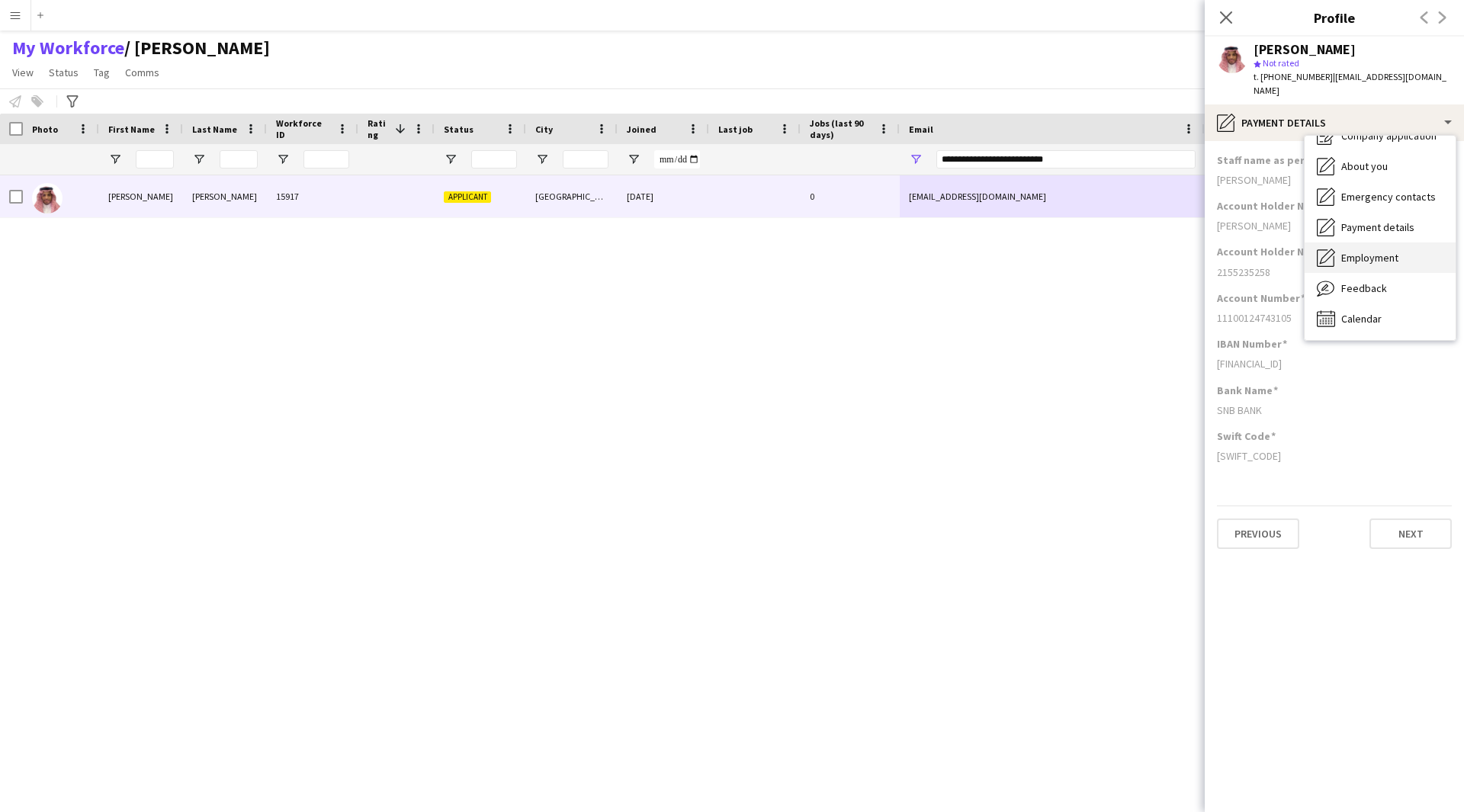
click at [1374, 251] on span "Employment" at bounding box center [1370, 258] width 57 height 14
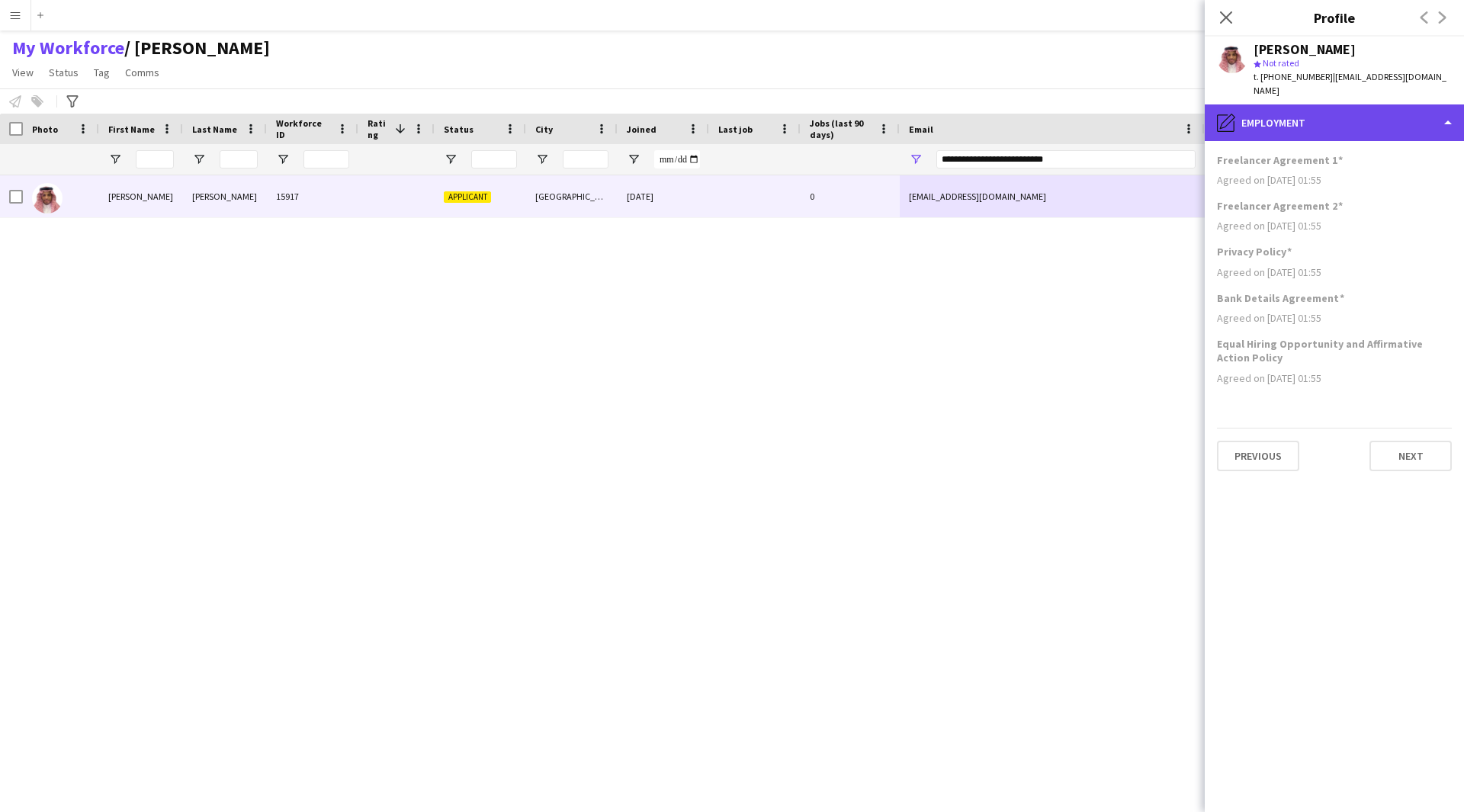
click at [1349, 108] on div "pencil4 Employment" at bounding box center [1334, 122] width 259 height 36
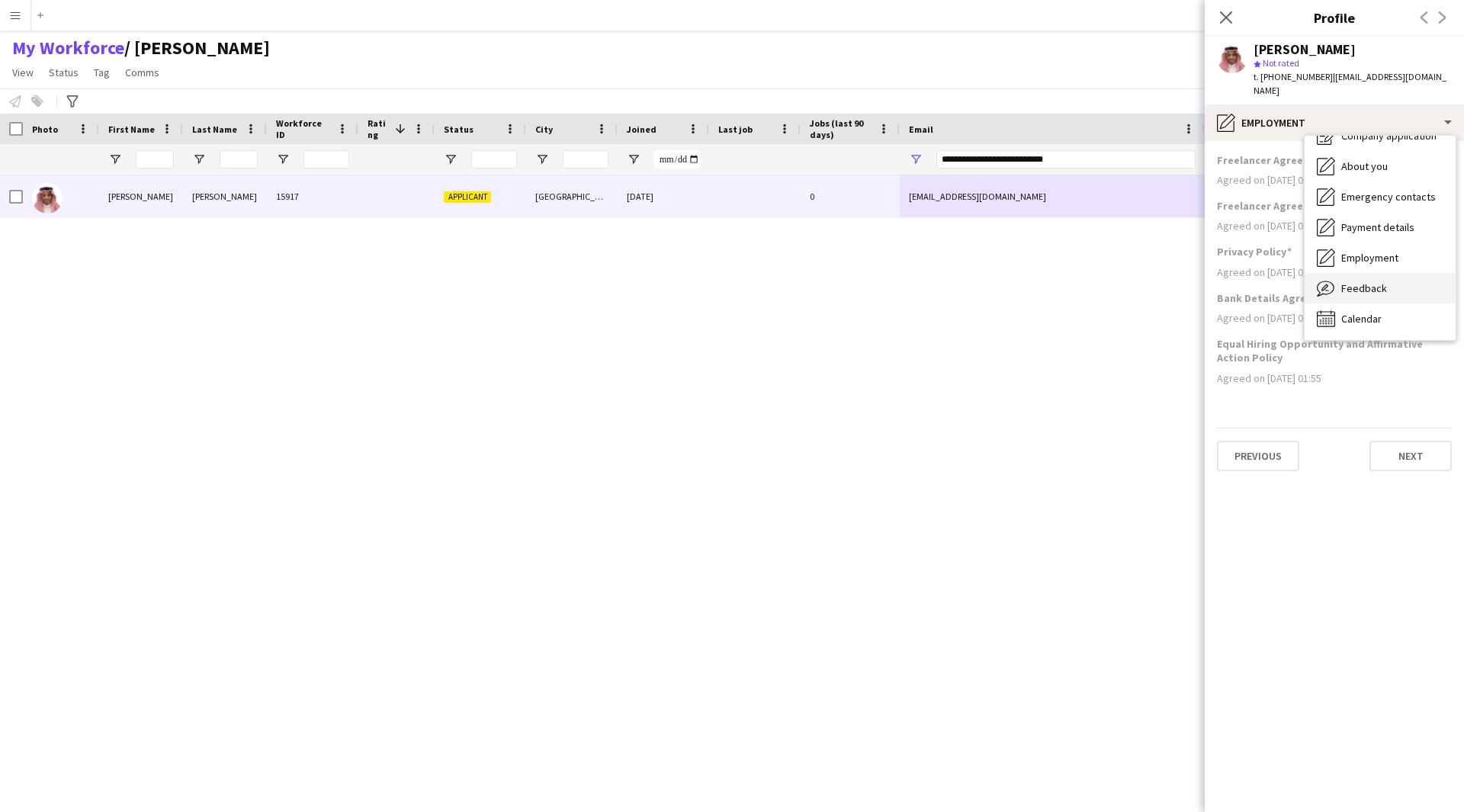
click at [1362, 273] on div "Feedback Feedback" at bounding box center [1380, 287] width 151 height 30
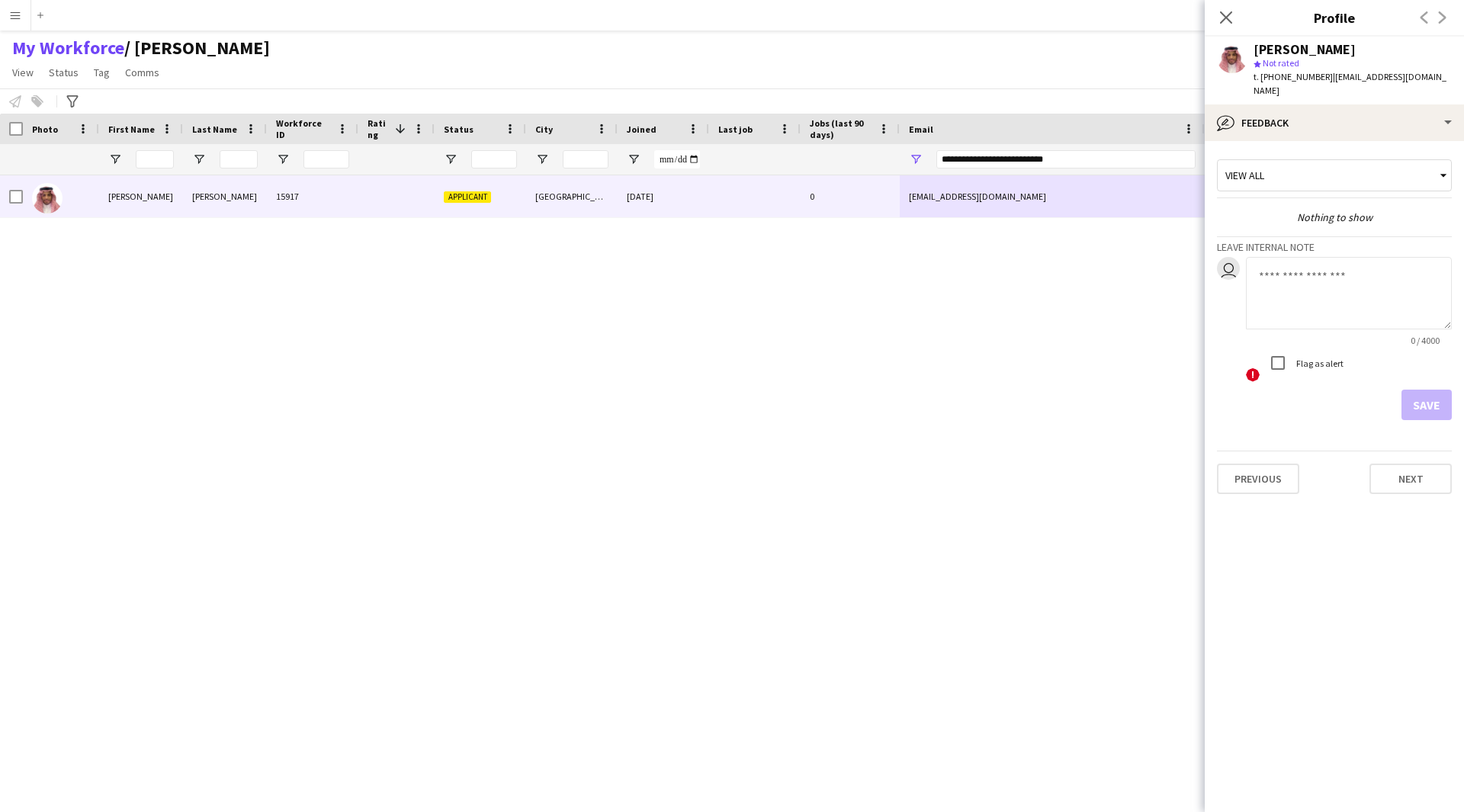
click at [1343, 276] on textarea at bounding box center [1349, 293] width 206 height 72
paste textarea "**********"
type textarea "**********"
click at [1414, 390] on button "Save" at bounding box center [1426, 404] width 50 height 30
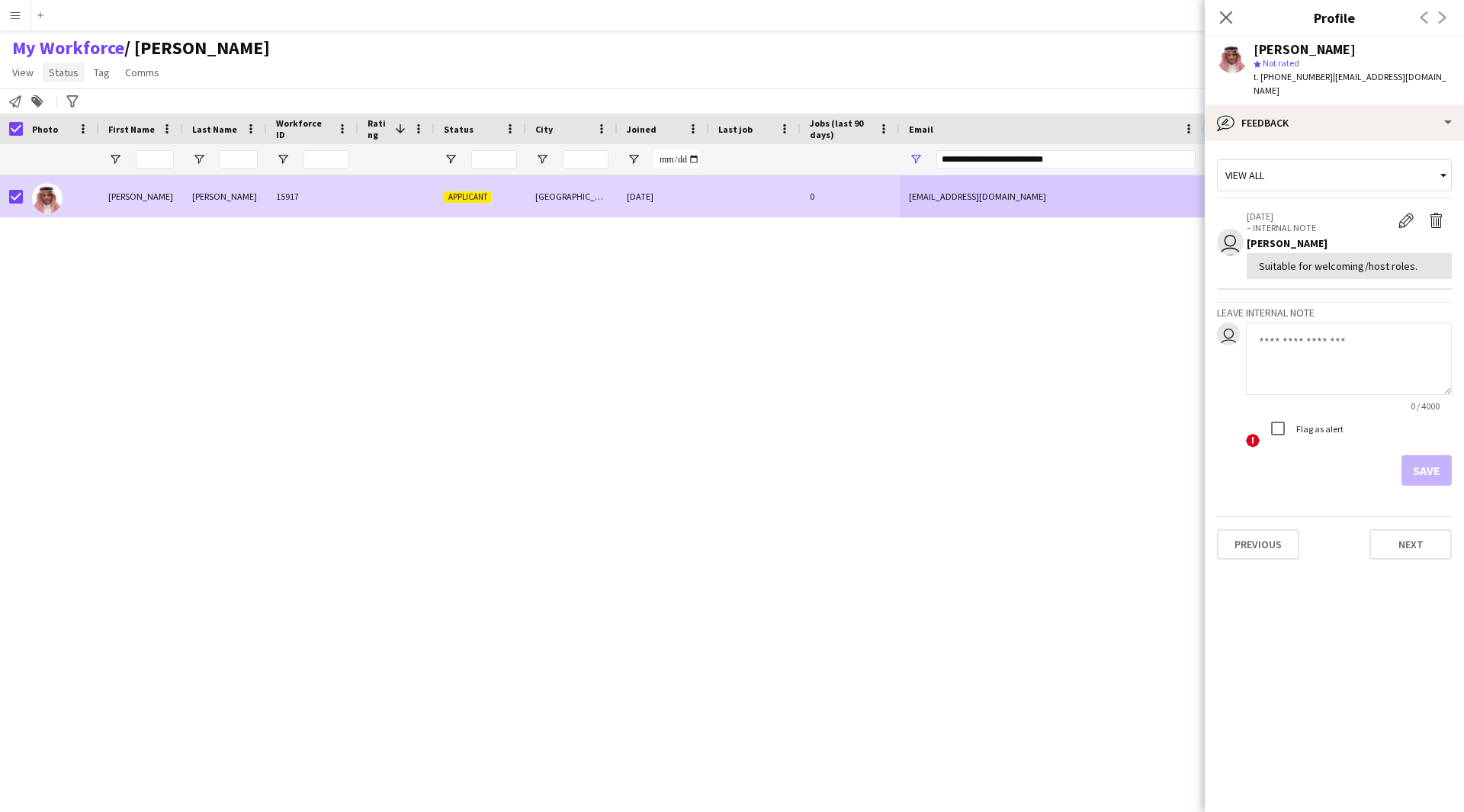
click at [70, 74] on span "Status" at bounding box center [64, 73] width 29 height 14
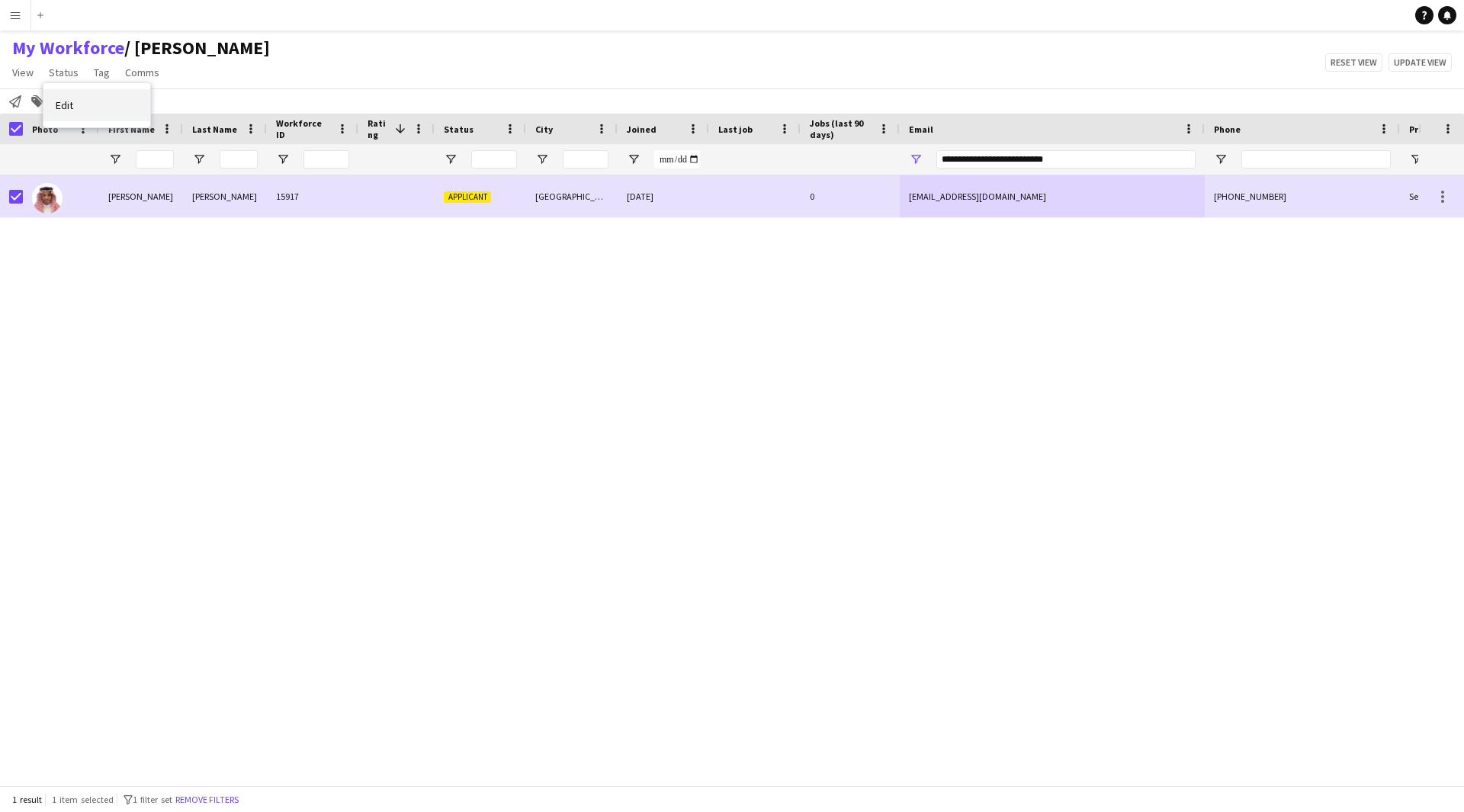
click at [112, 106] on link "Edit" at bounding box center [97, 105] width 107 height 32
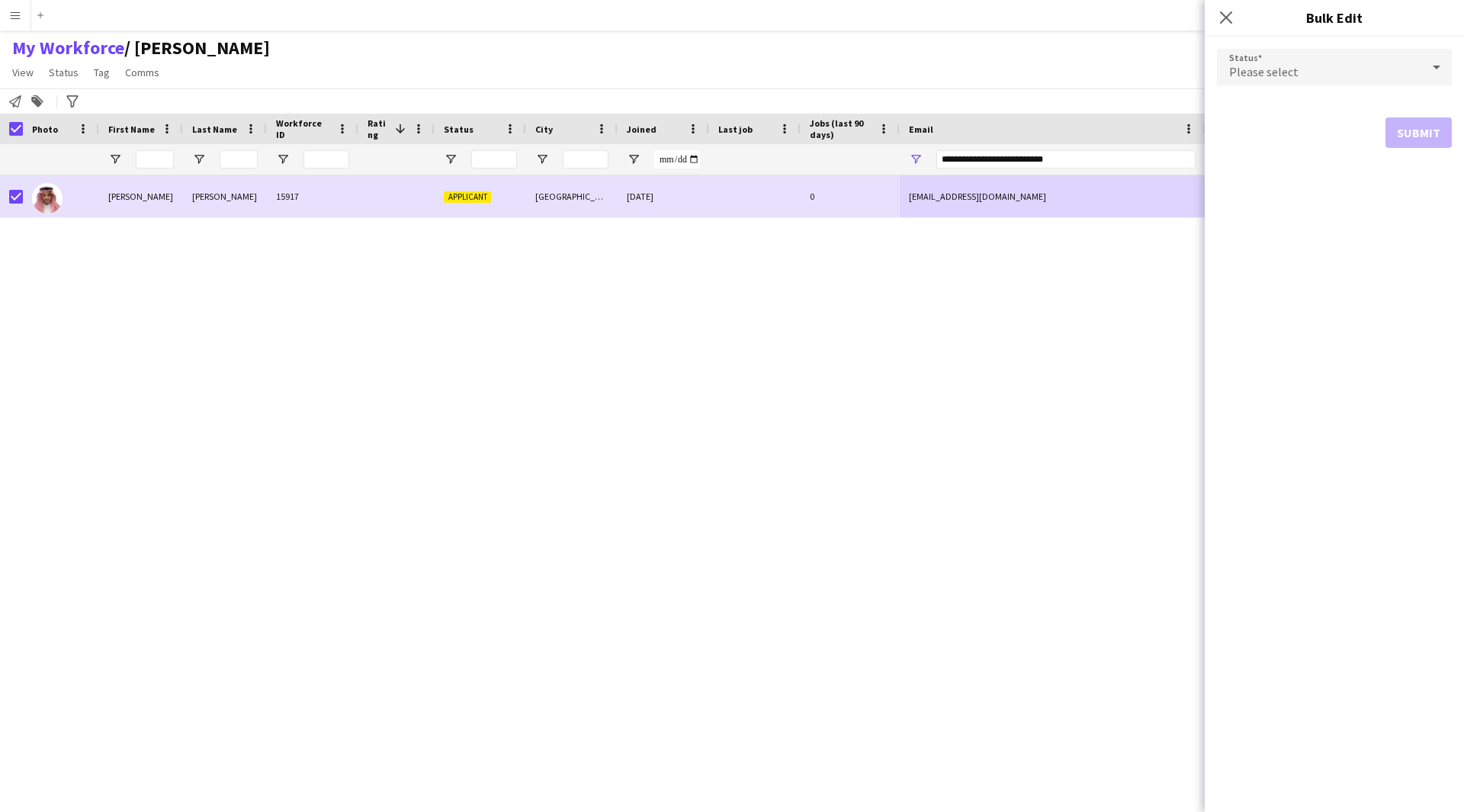
click at [1273, 74] on span "Please select" at bounding box center [1264, 72] width 70 height 15
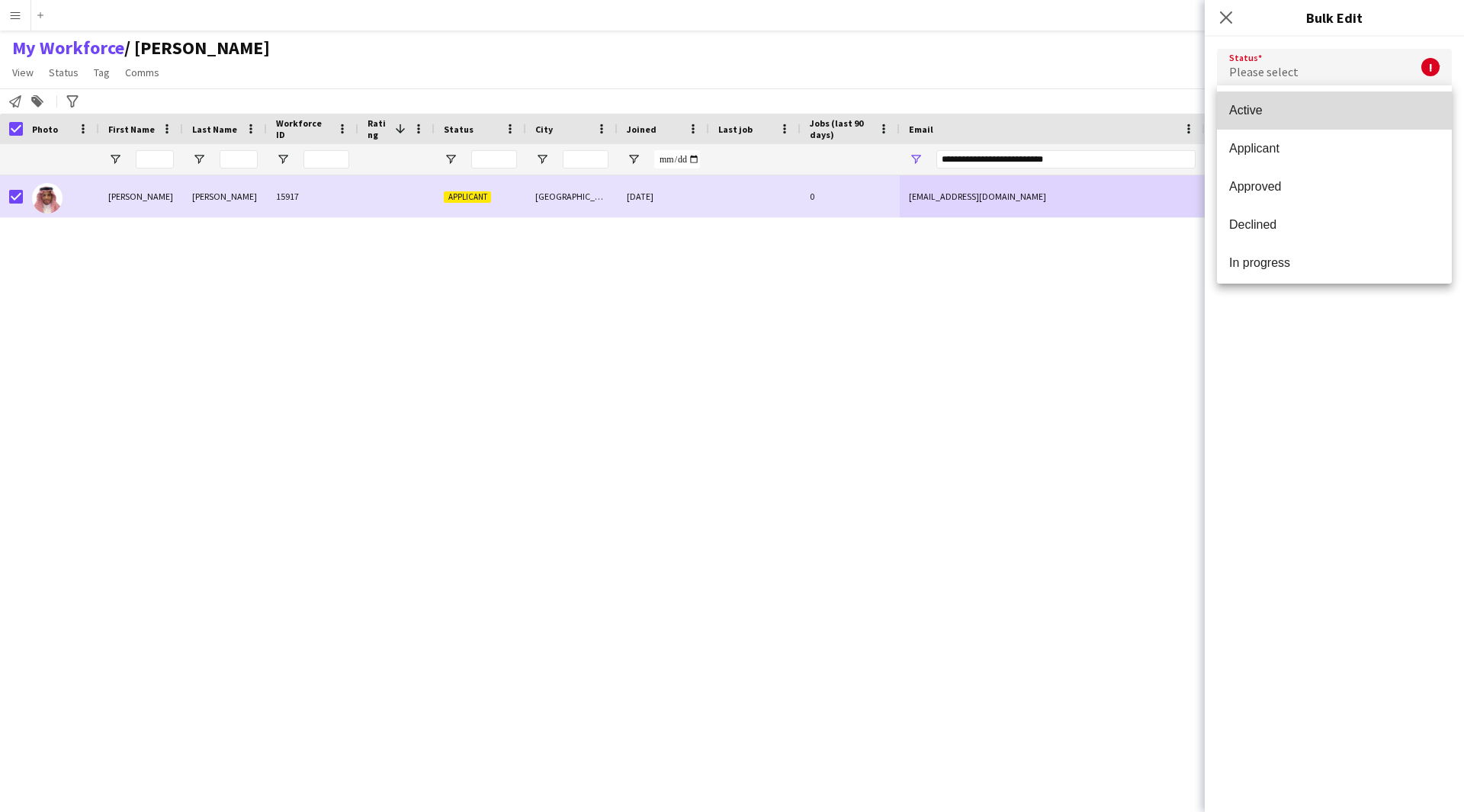
click at [1337, 112] on span "Active" at bounding box center [1335, 110] width 211 height 15
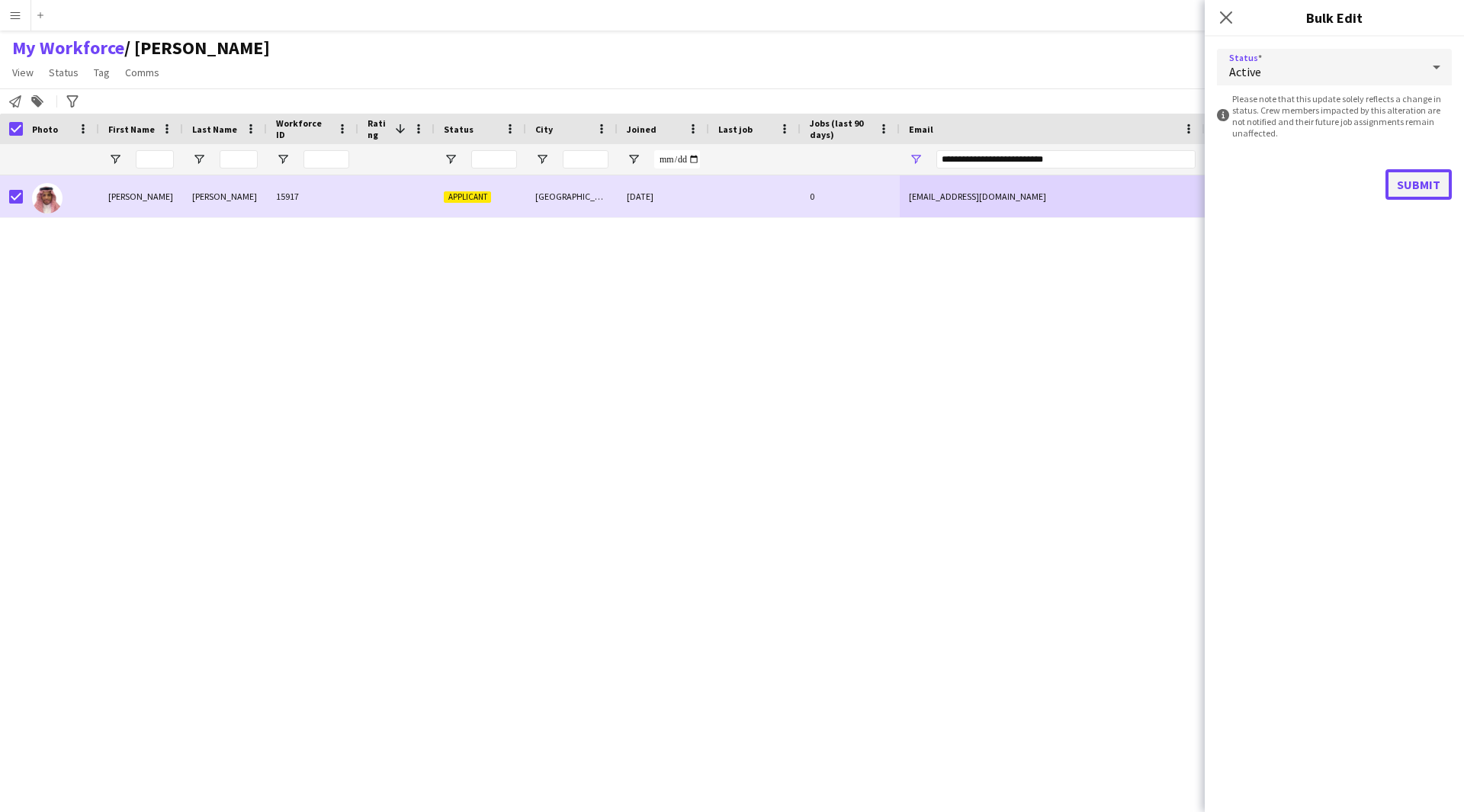
click at [1413, 174] on button "Submit" at bounding box center [1419, 184] width 67 height 30
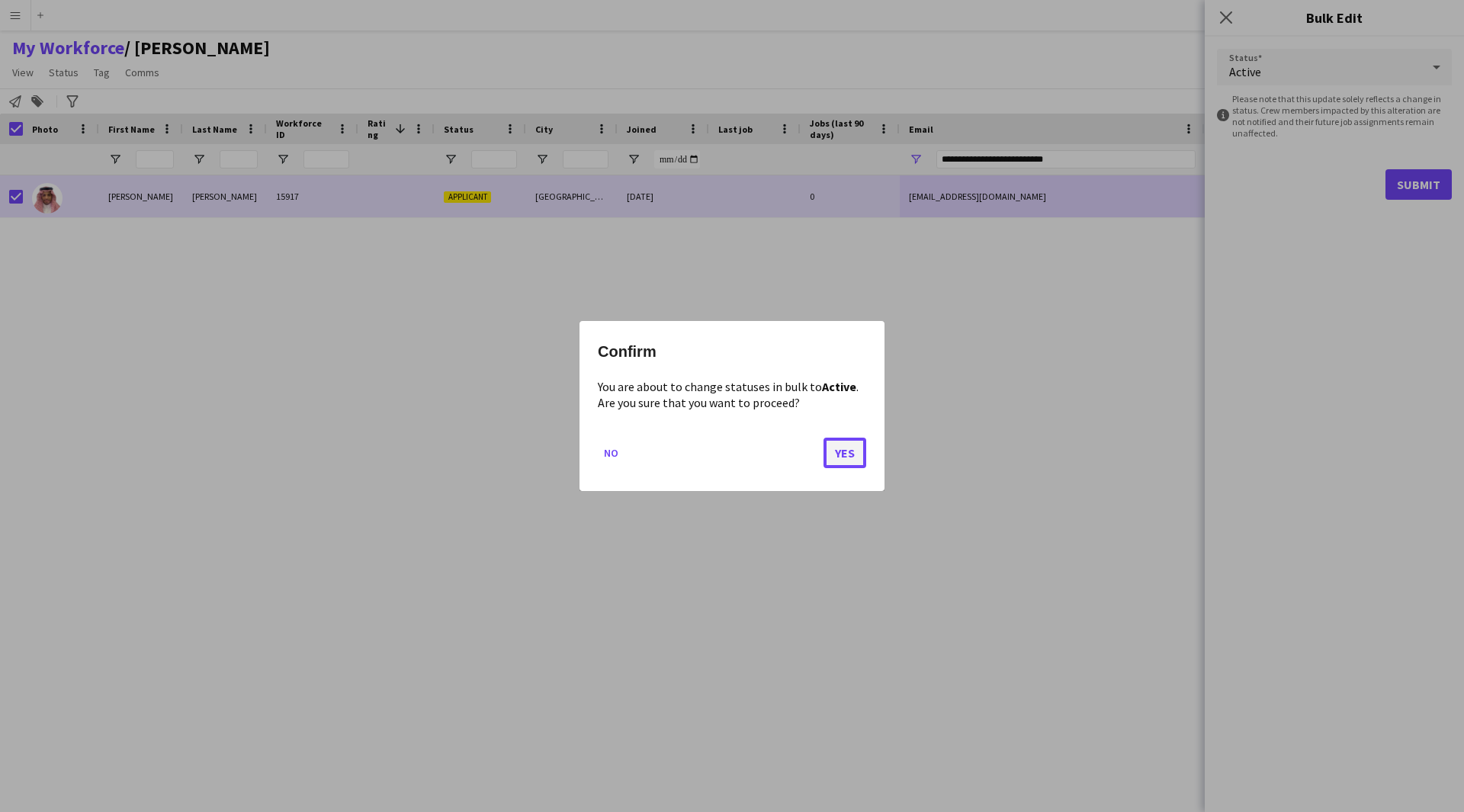
click at [849, 457] on button "Yes" at bounding box center [845, 452] width 43 height 30
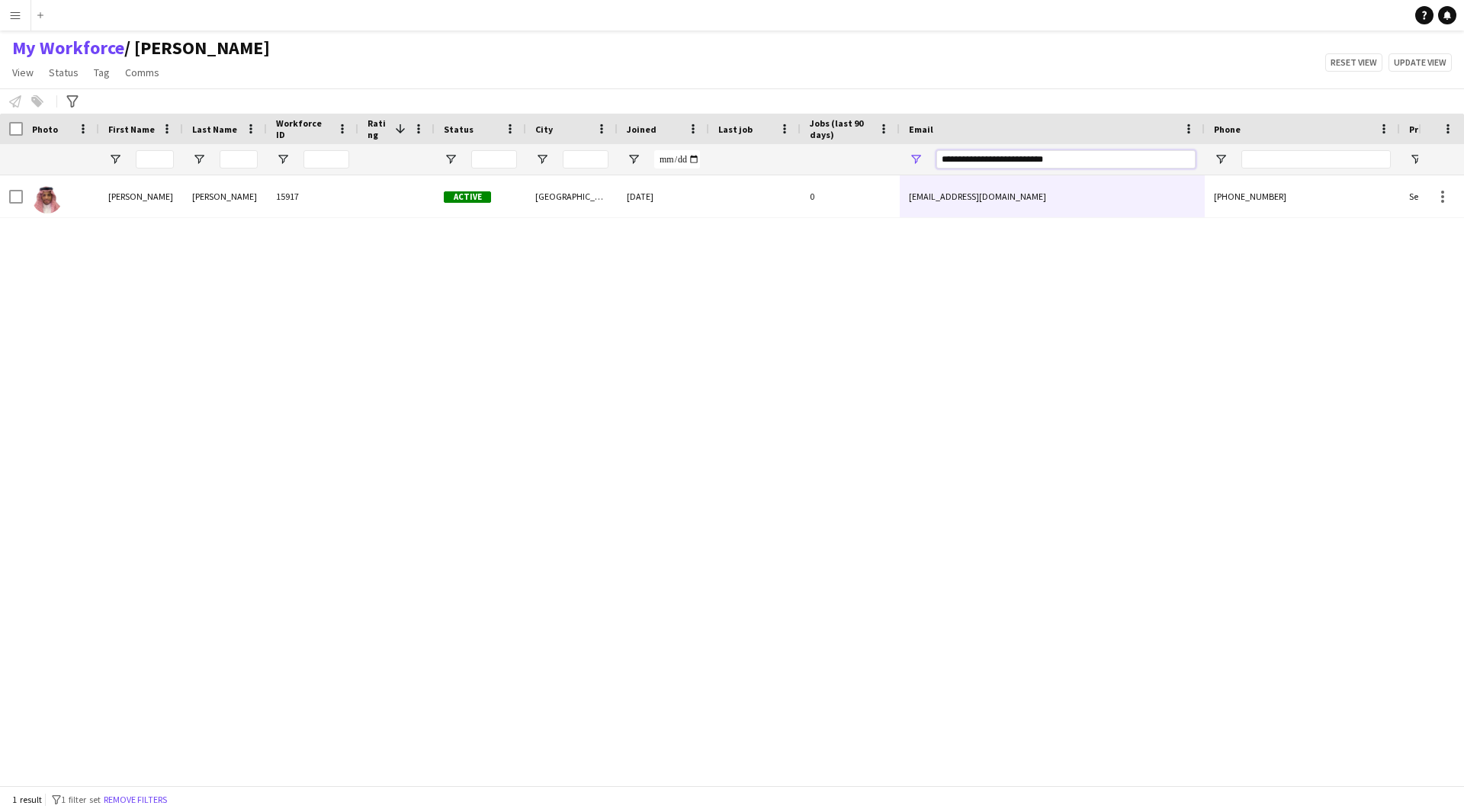
click at [1068, 153] on input "**********" at bounding box center [1066, 160] width 259 height 19
type input "*"
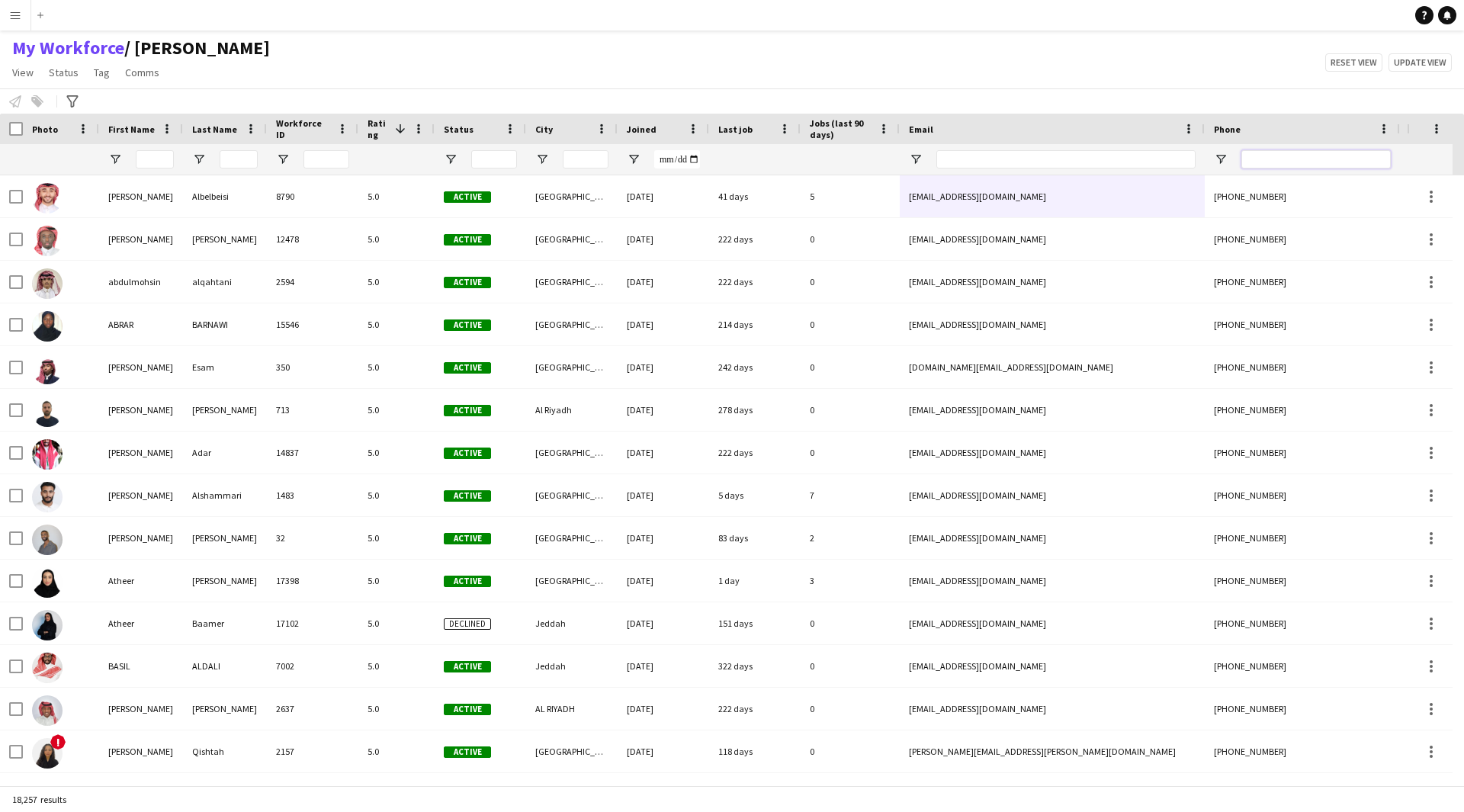
click at [1285, 163] on input "Phone Filter Input" at bounding box center [1316, 160] width 150 height 19
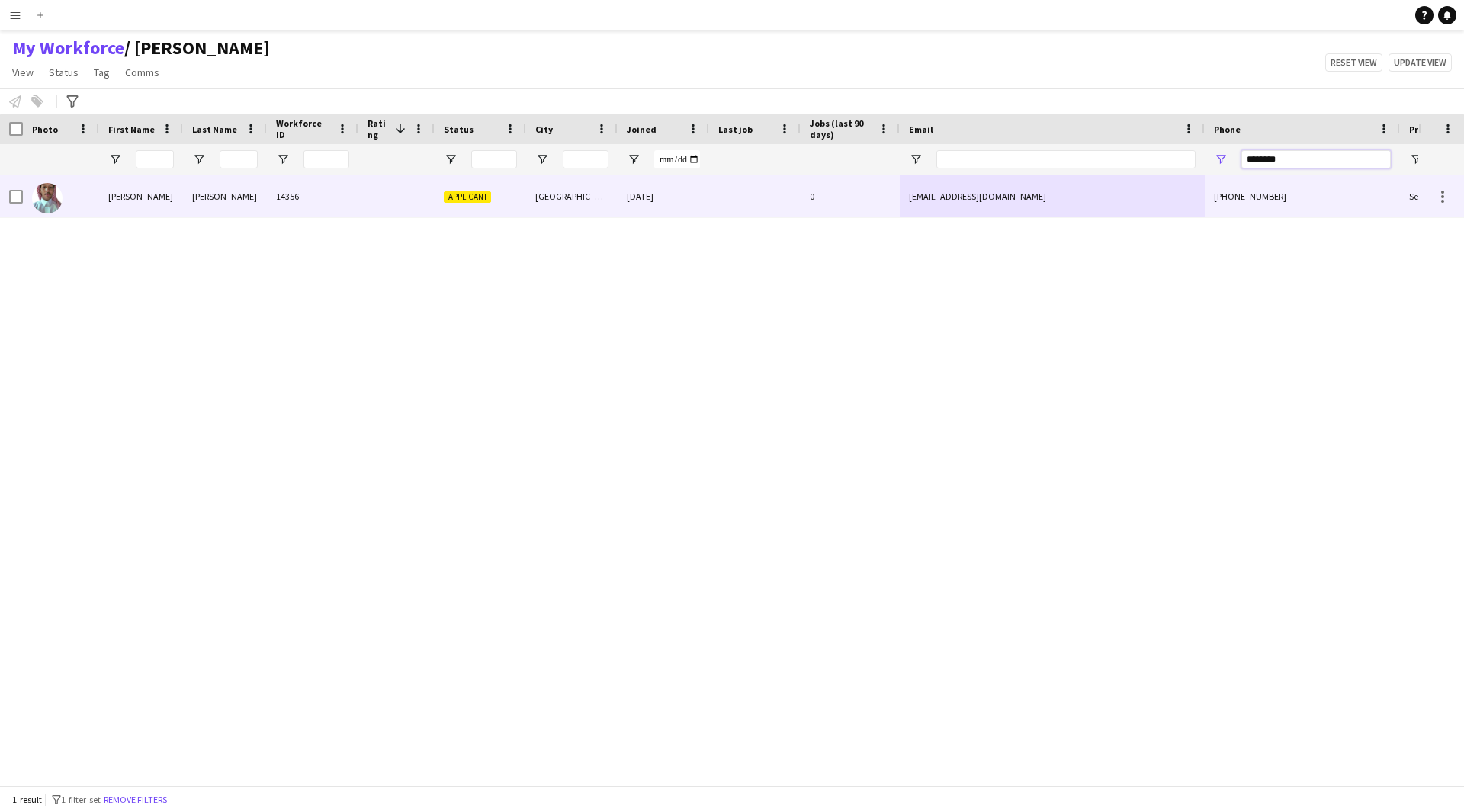
type input "********"
click at [817, 202] on div "0" at bounding box center [850, 196] width 99 height 42
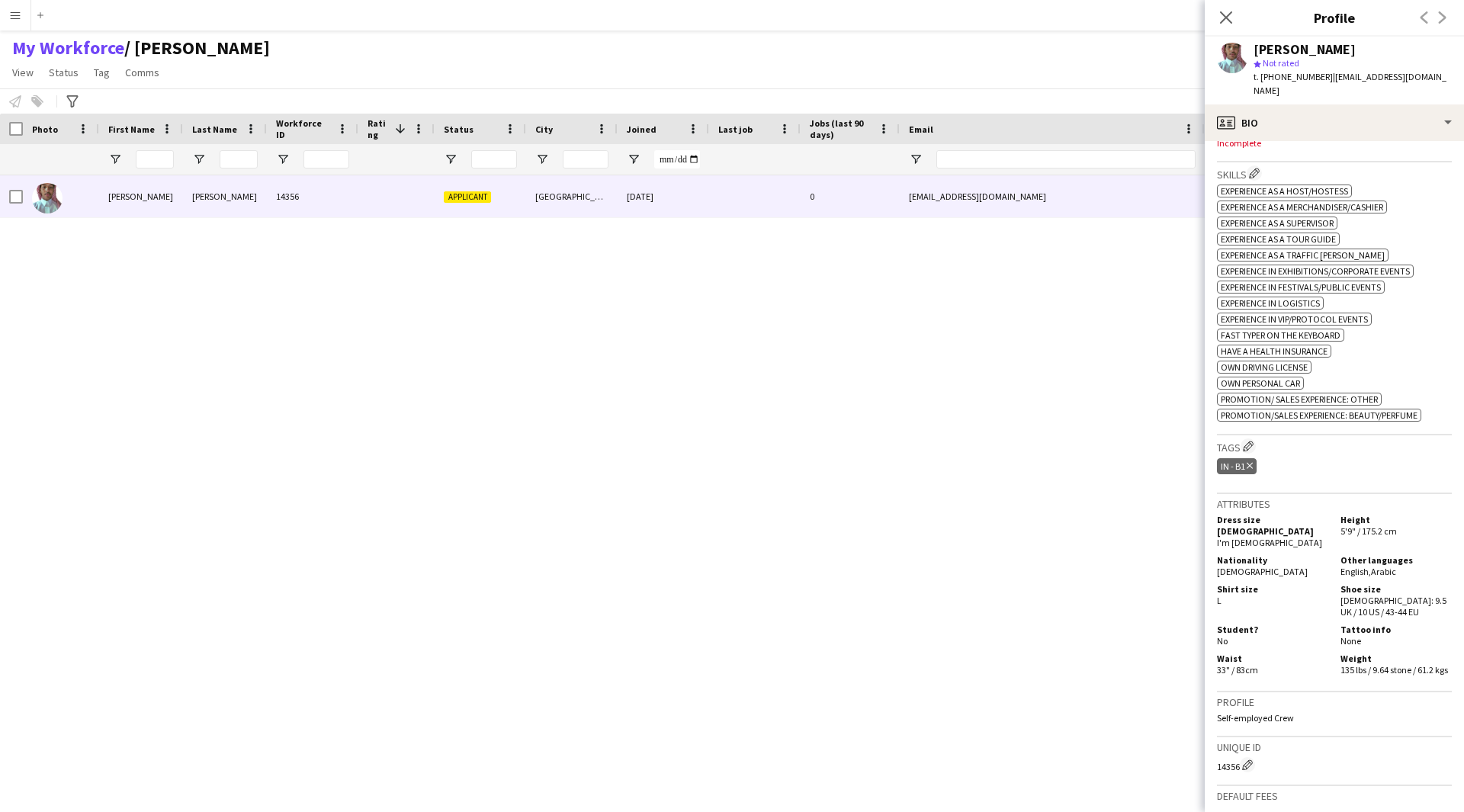
scroll to position [720, 0]
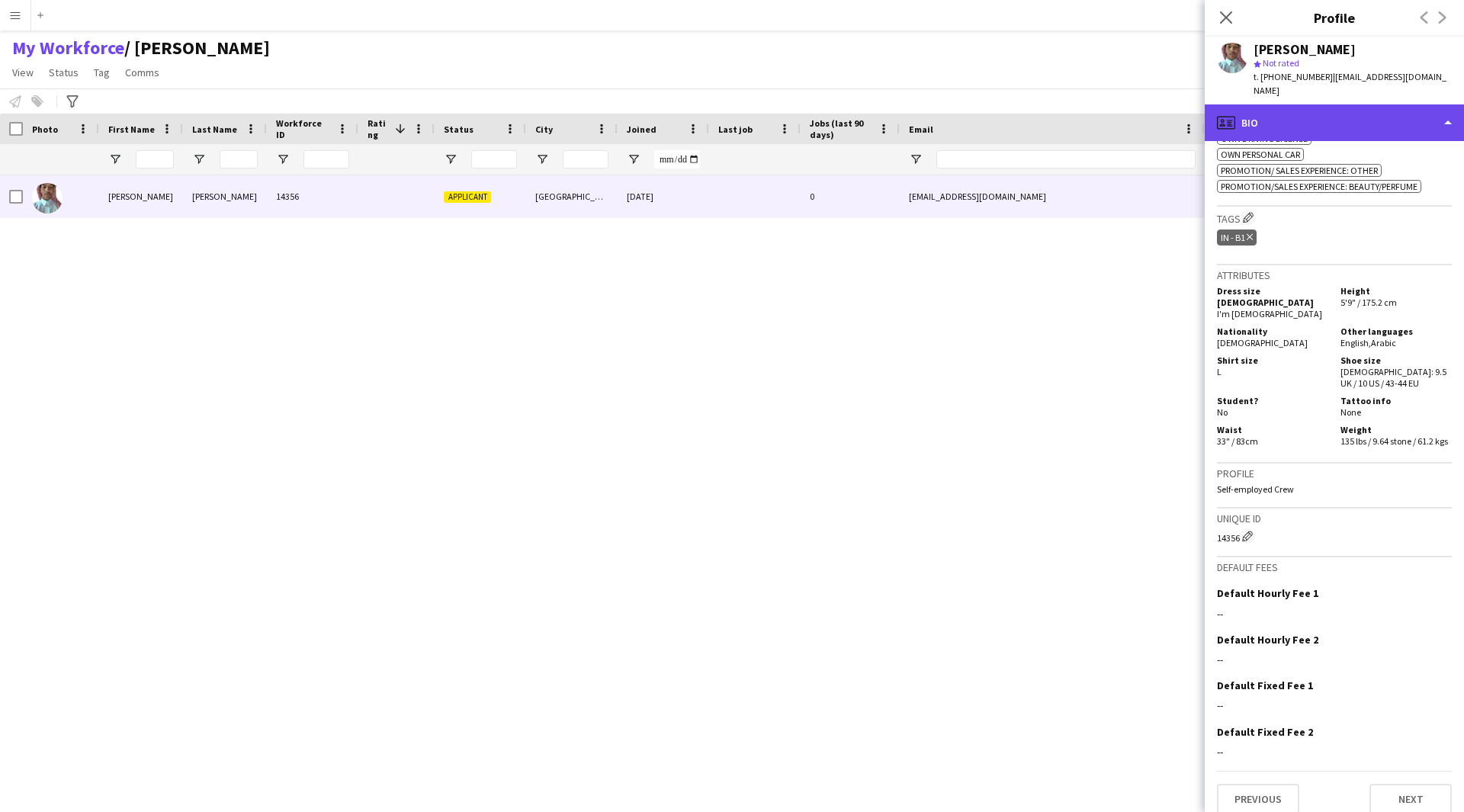
click at [1321, 115] on div "profile Bio" at bounding box center [1334, 122] width 259 height 36
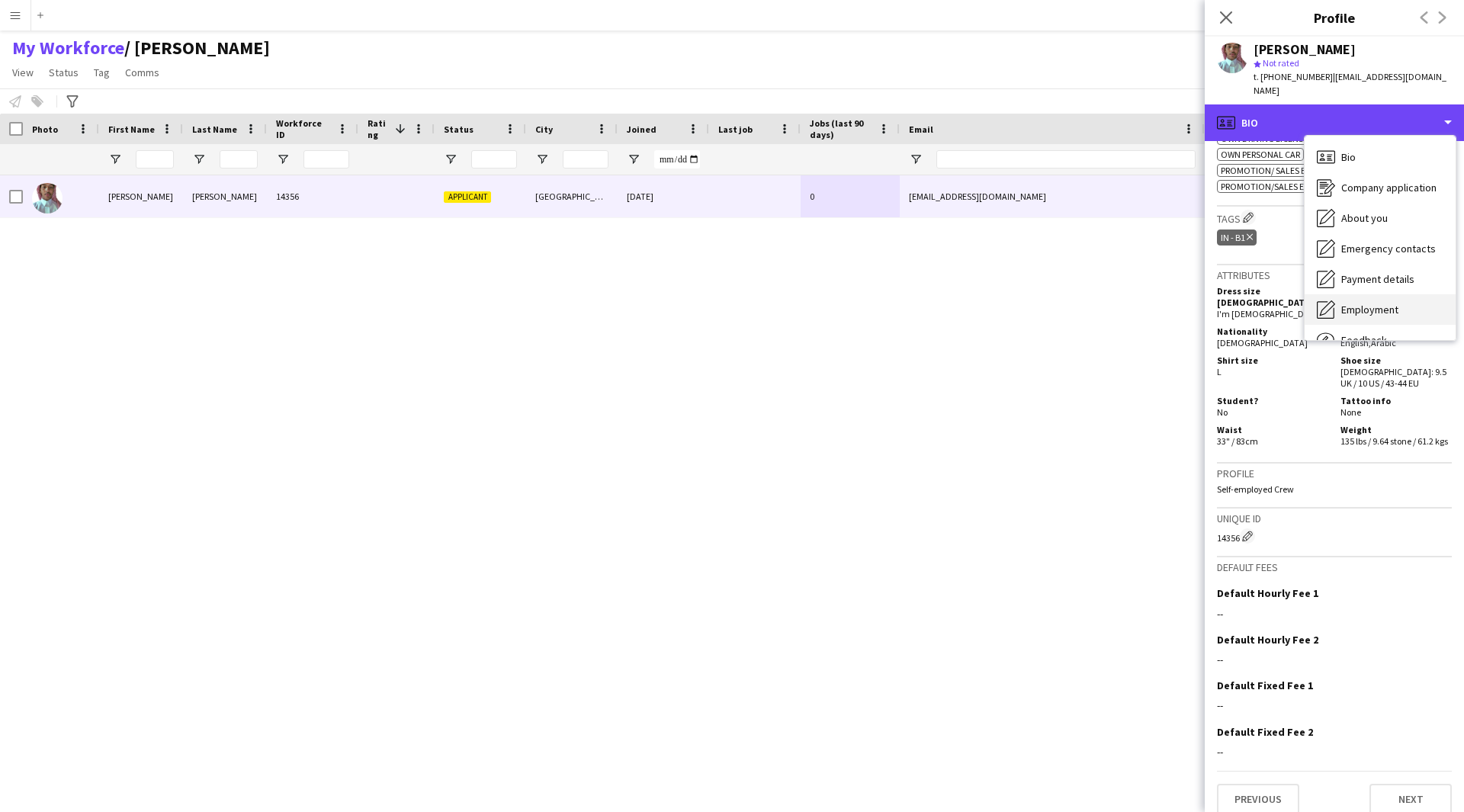
scroll to position [52, 0]
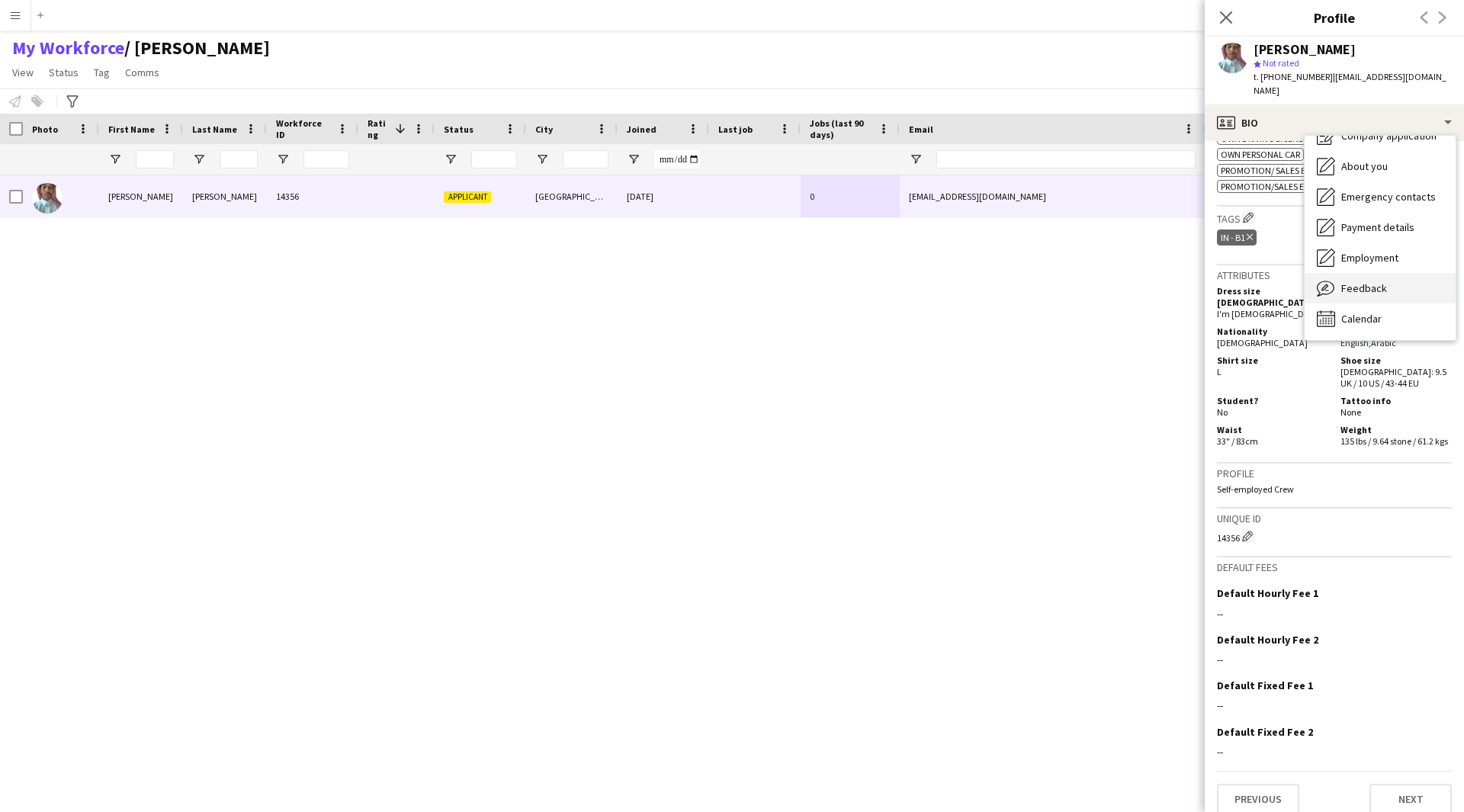
click at [1382, 281] on span "Feedback" at bounding box center [1364, 288] width 46 height 14
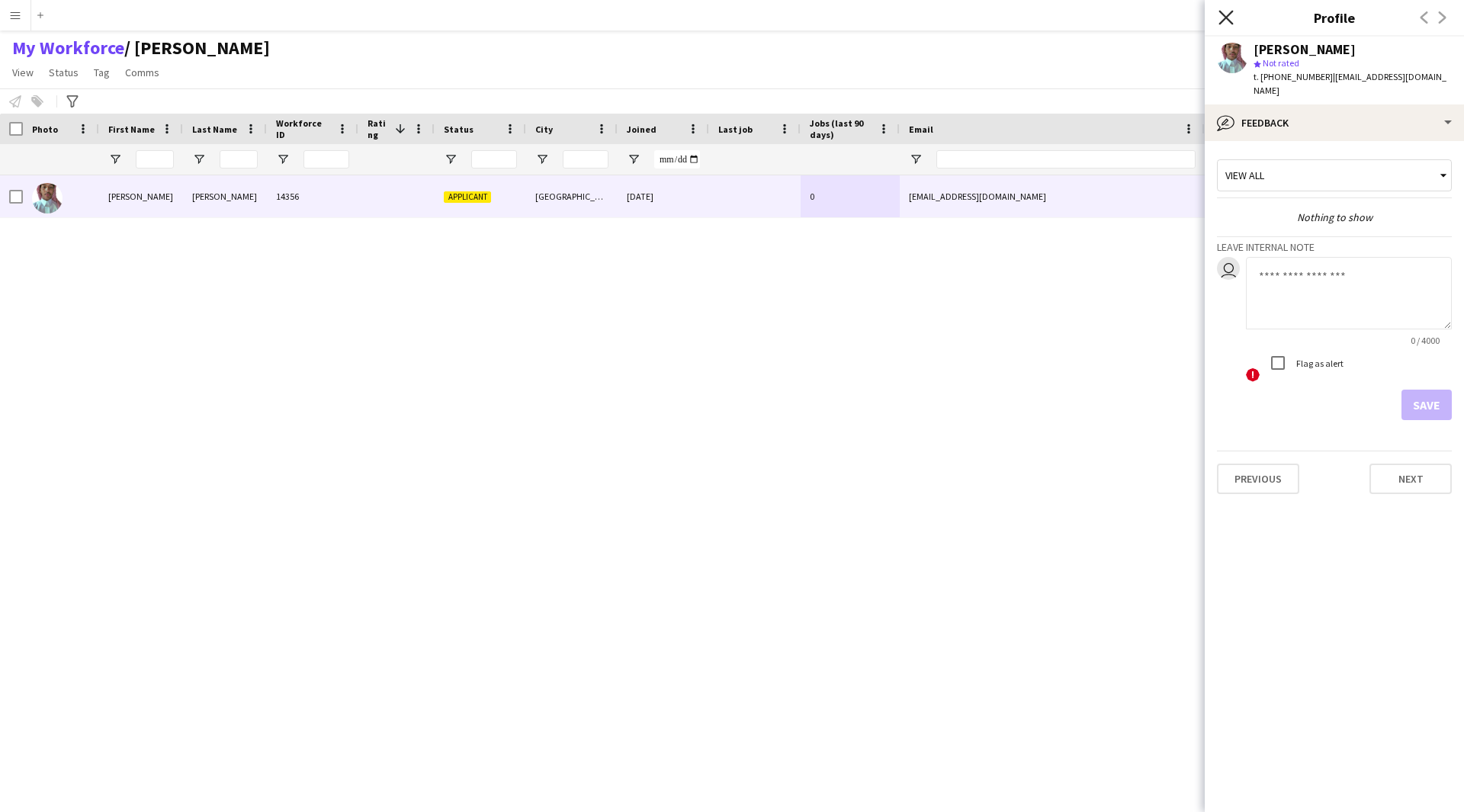
click at [1225, 18] on icon "Close pop-in" at bounding box center [1225, 17] width 15 height 15
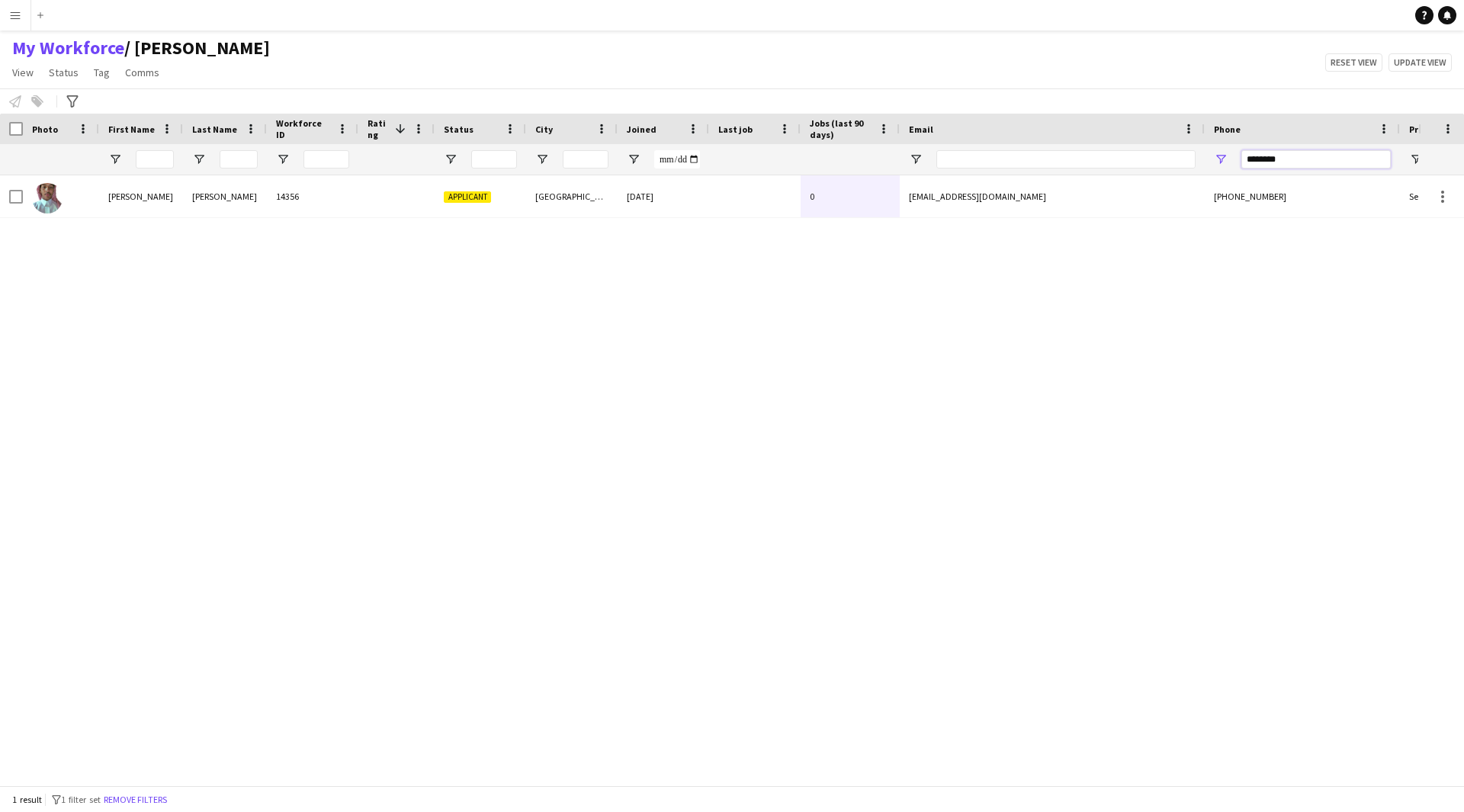
drag, startPoint x: 1300, startPoint y: 153, endPoint x: 1129, endPoint y: 184, distance: 173.8
click at [1129, 184] on div "Workforce Details Photo First Name" at bounding box center [732, 449] width 1464 height 672
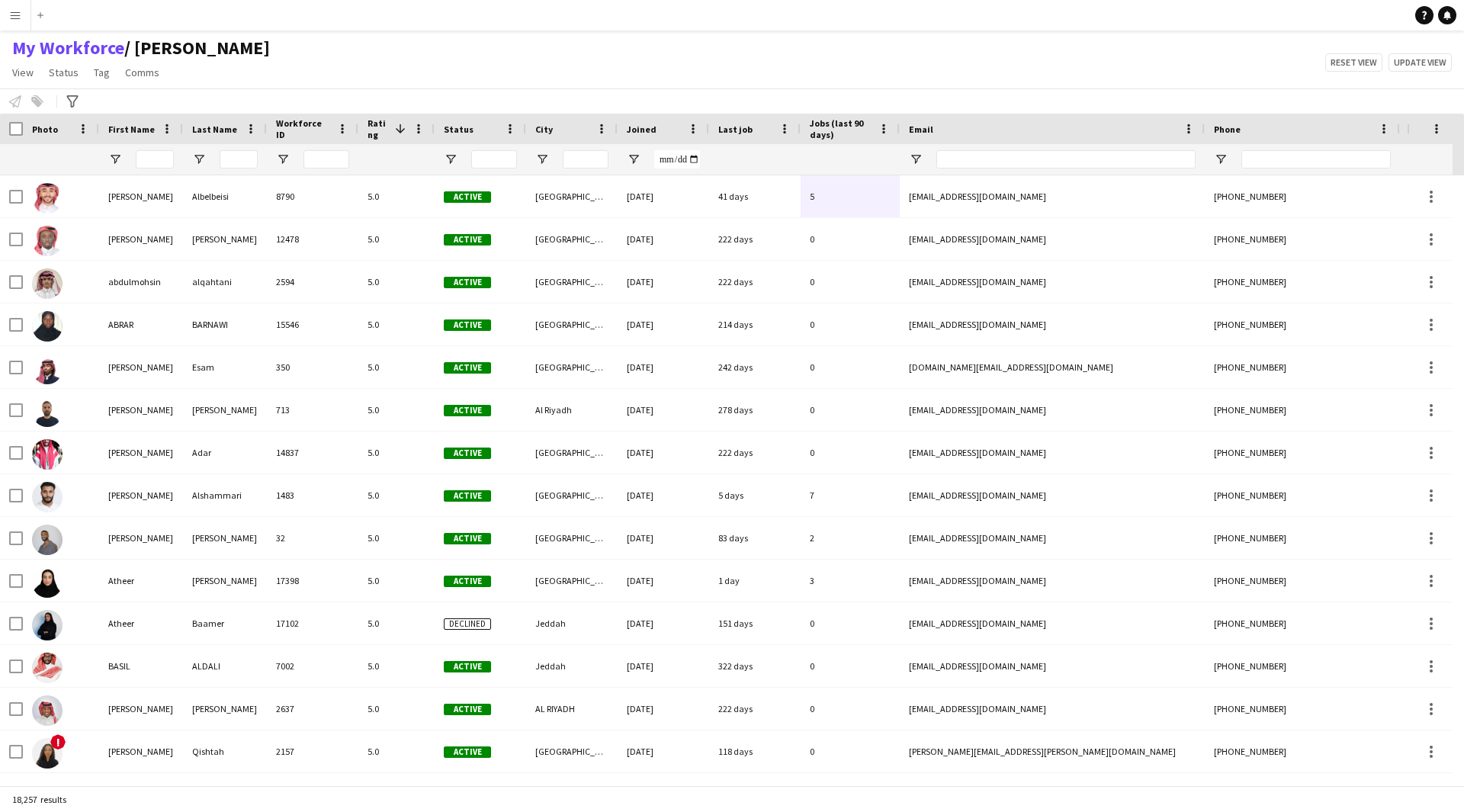
click at [1014, 149] on div at bounding box center [1066, 159] width 259 height 30
click at [1022, 157] on input "Email Filter Input" at bounding box center [1066, 160] width 259 height 19
paste input "**********"
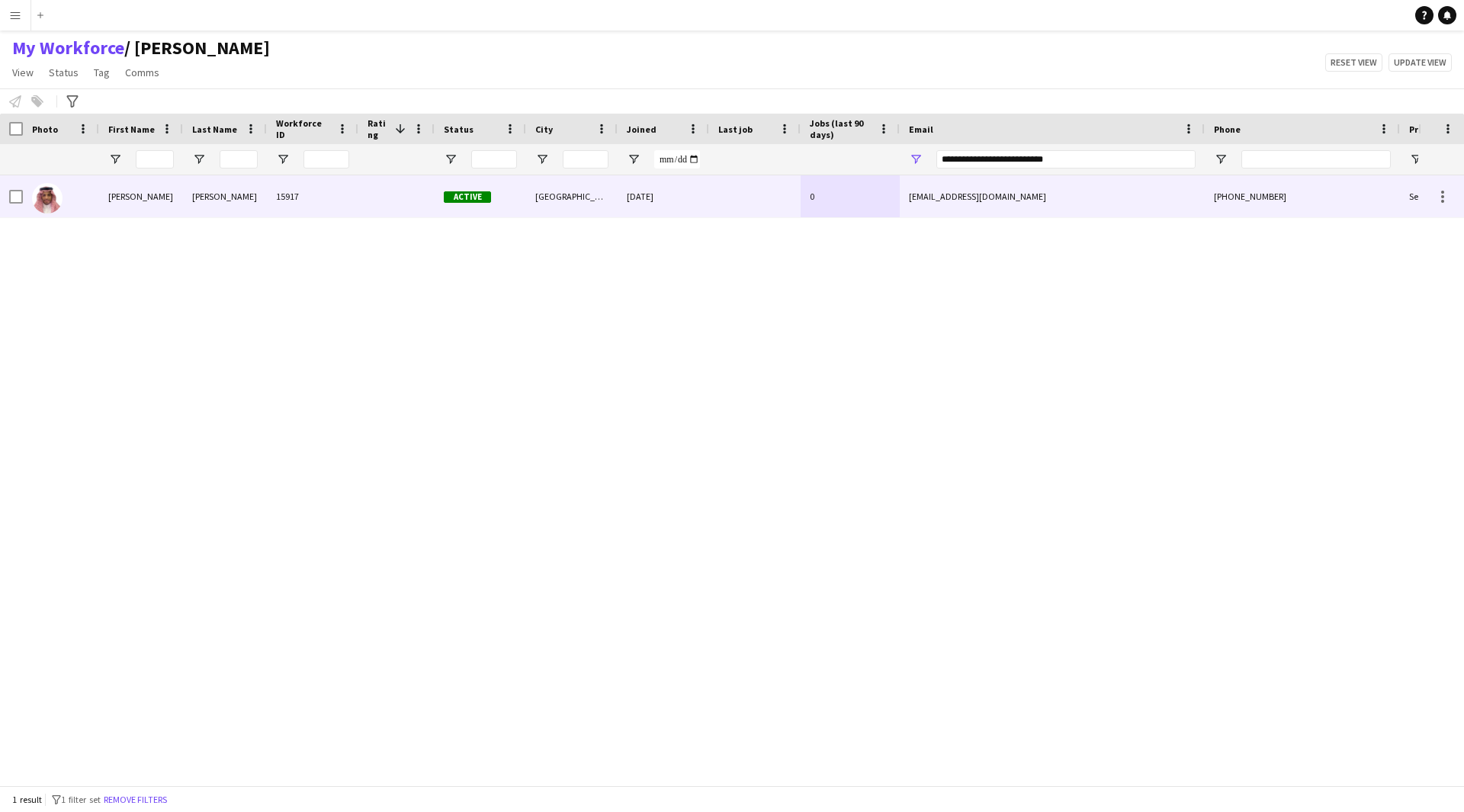
click at [692, 190] on div "01-01-2025" at bounding box center [663, 196] width 91 height 42
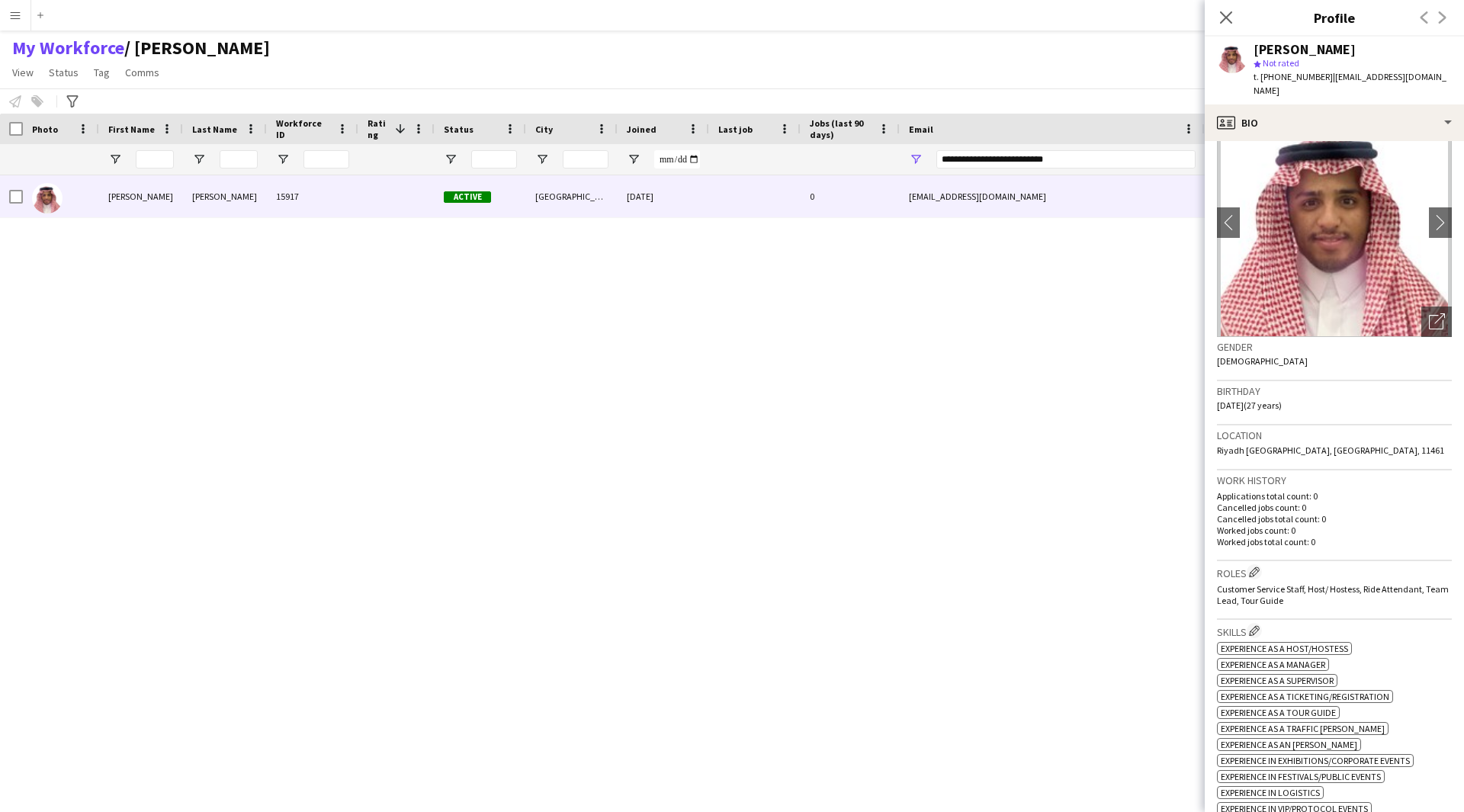
scroll to position [0, 0]
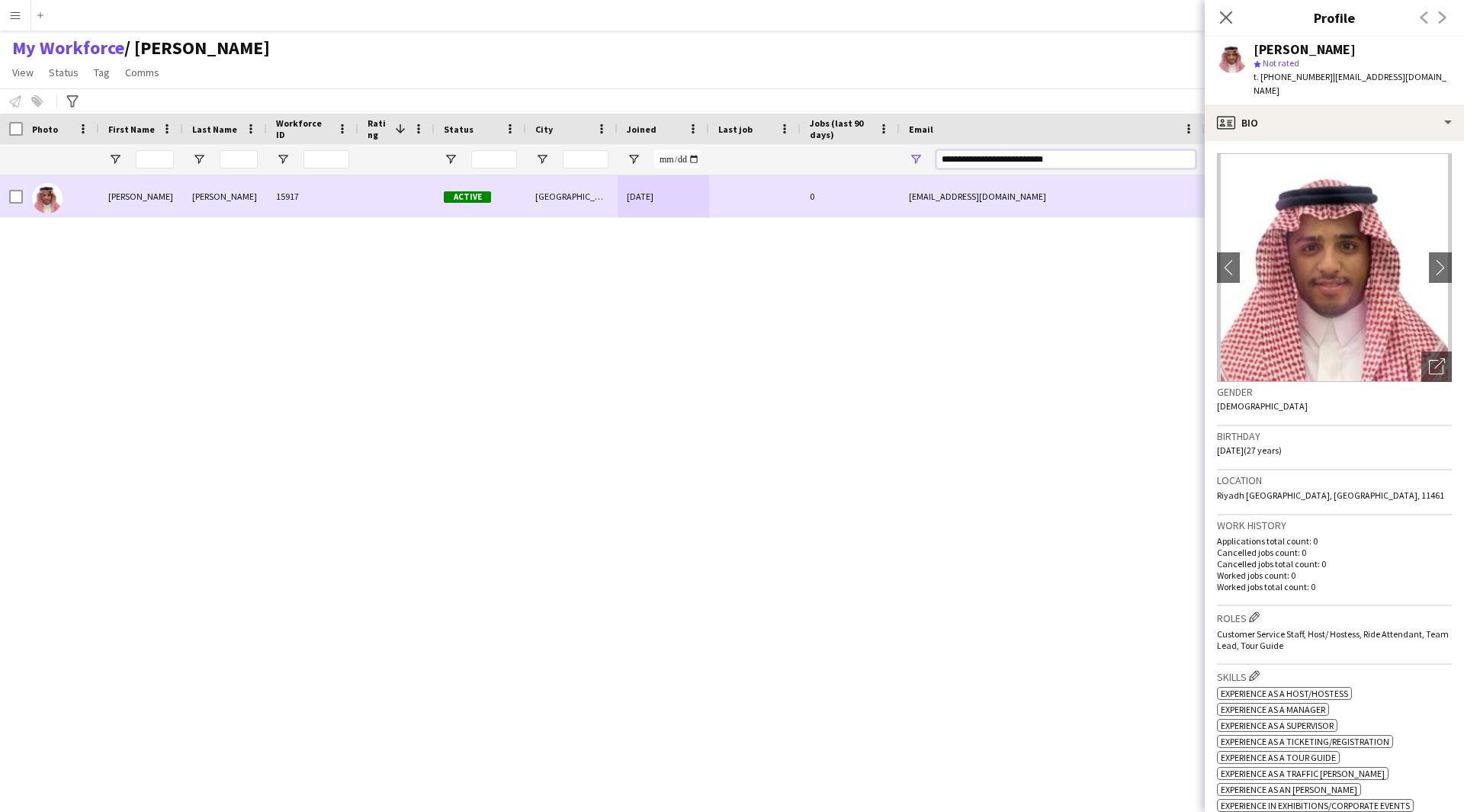
drag, startPoint x: 1097, startPoint y: 160, endPoint x: 897, endPoint y: 197, distance: 203.4
click at [897, 197] on div "Workforce Details Photo First Name" at bounding box center [732, 449] width 1464 height 672
paste input "Email Filter Input"
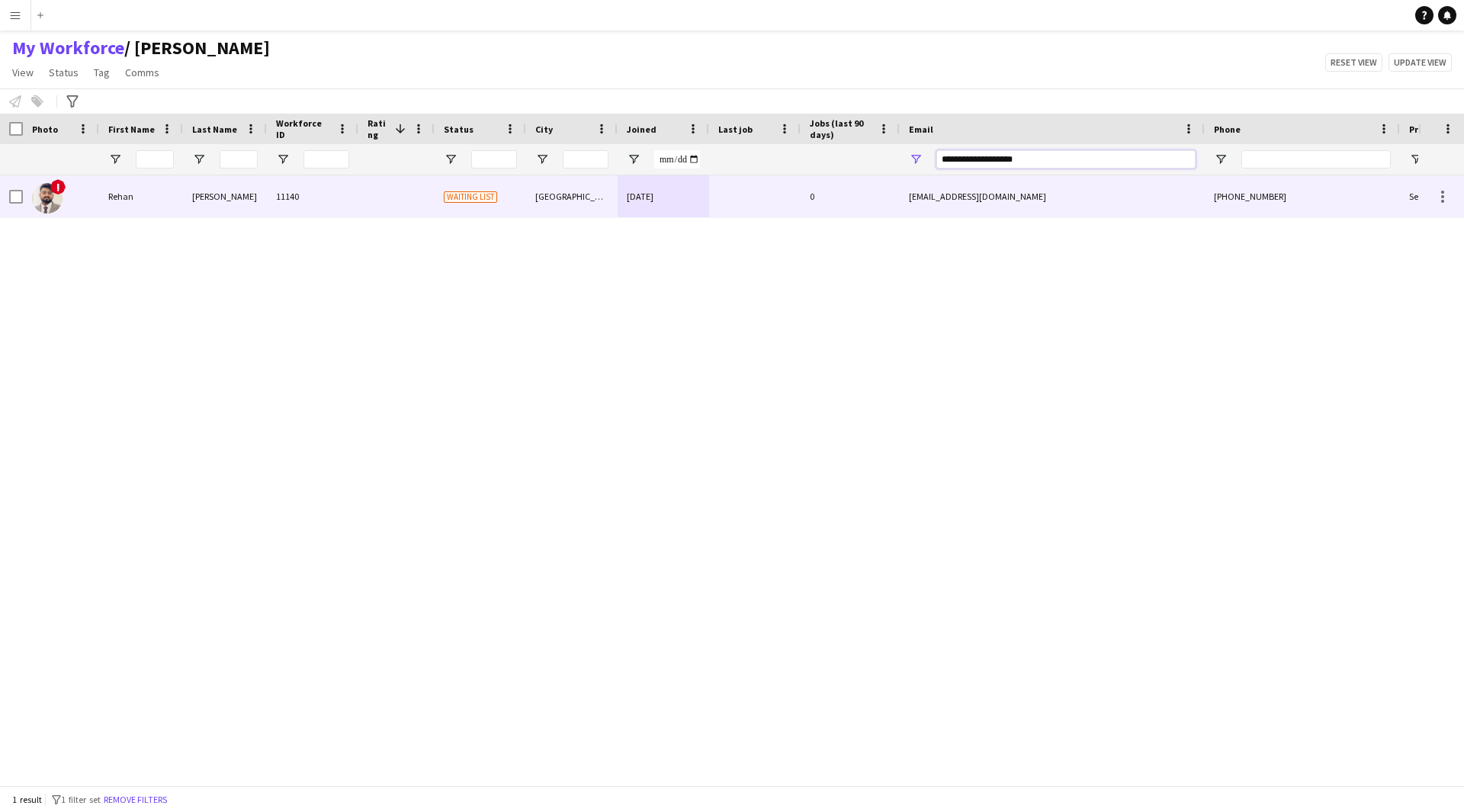
type input "**********"
click at [723, 203] on div at bounding box center [755, 196] width 91 height 42
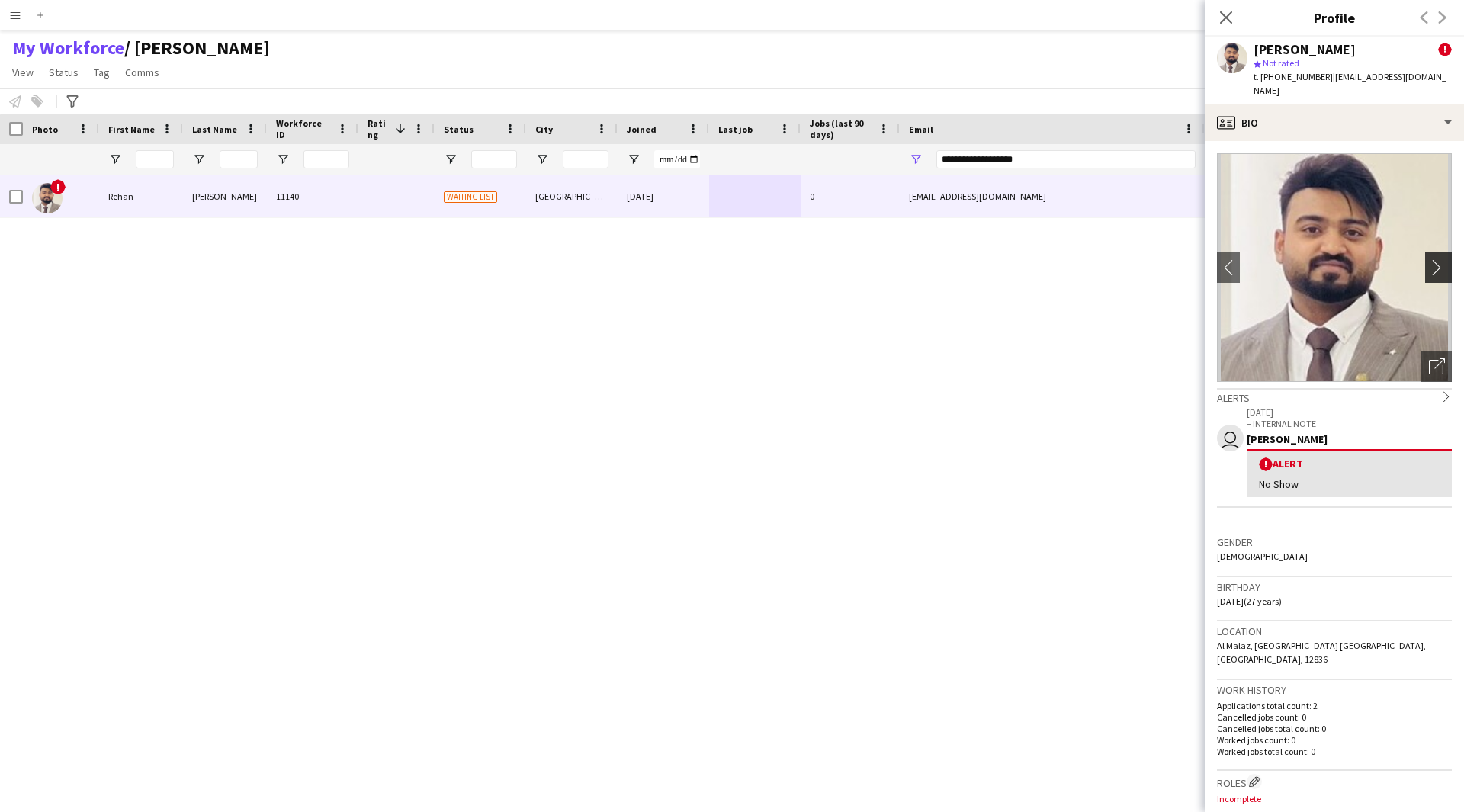
click at [1429, 259] on app-icon "chevron-right" at bounding box center [1441, 267] width 23 height 16
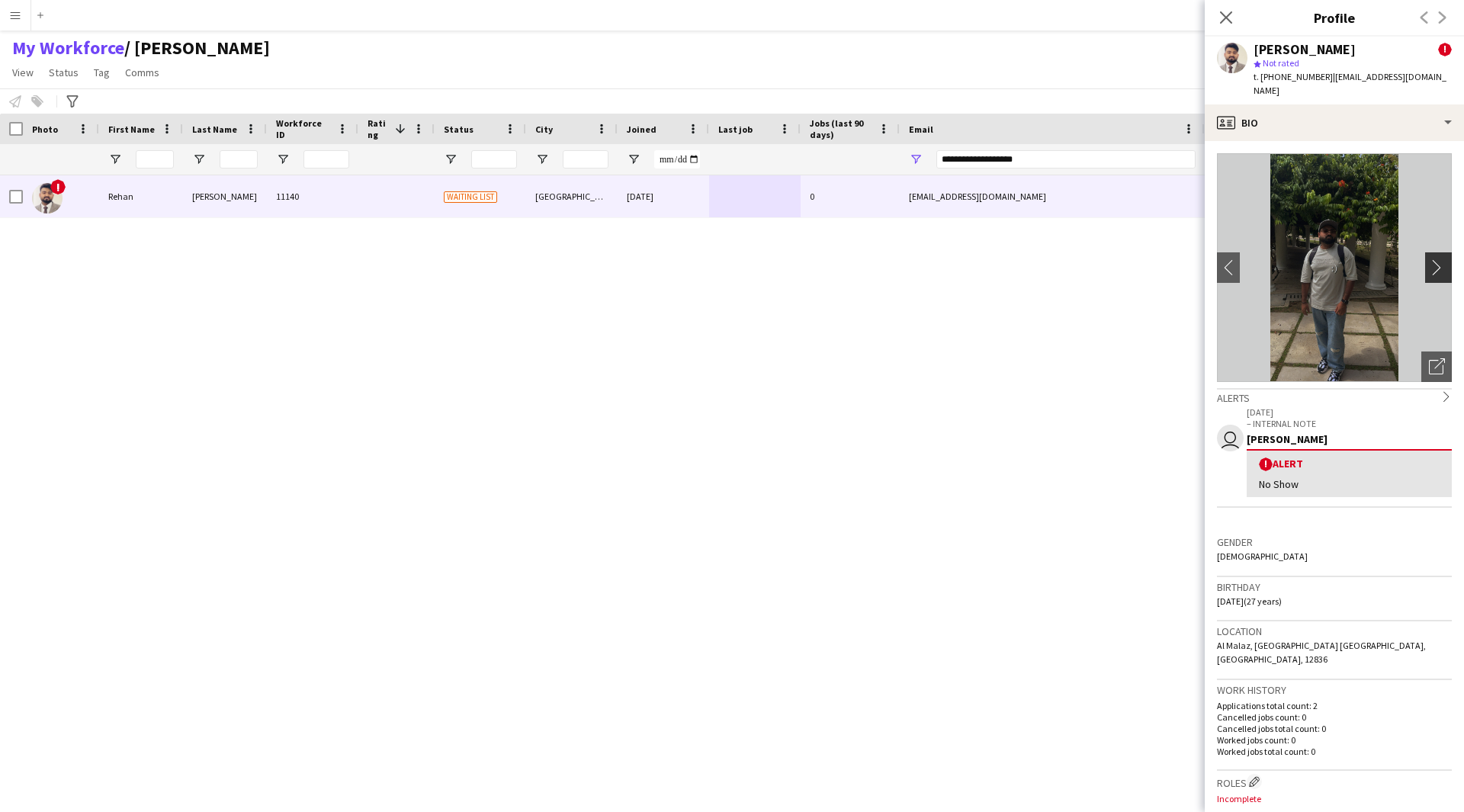
click at [1429, 259] on app-icon "chevron-right" at bounding box center [1441, 267] width 23 height 16
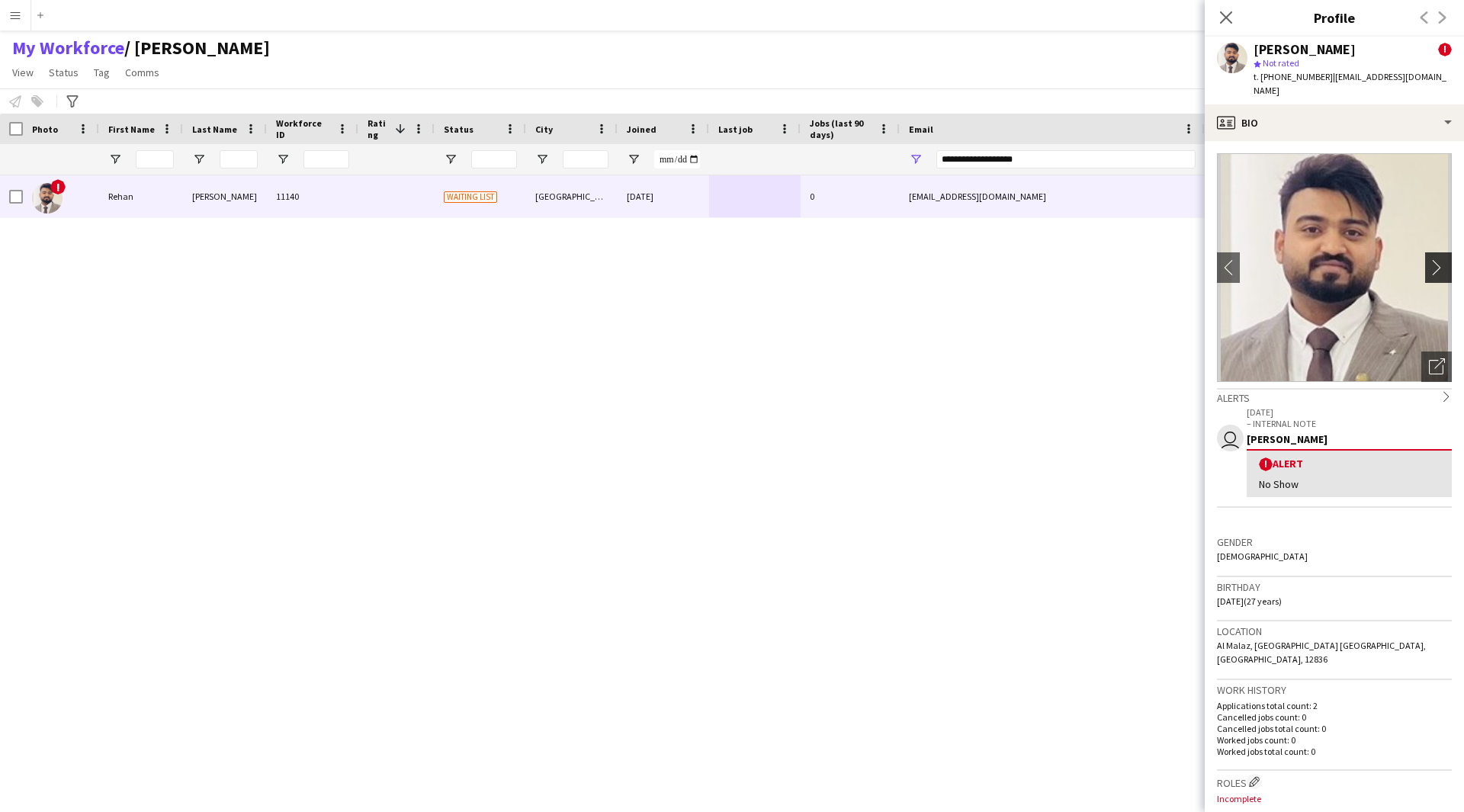
click at [1429, 259] on app-icon "chevron-right" at bounding box center [1441, 267] width 23 height 16
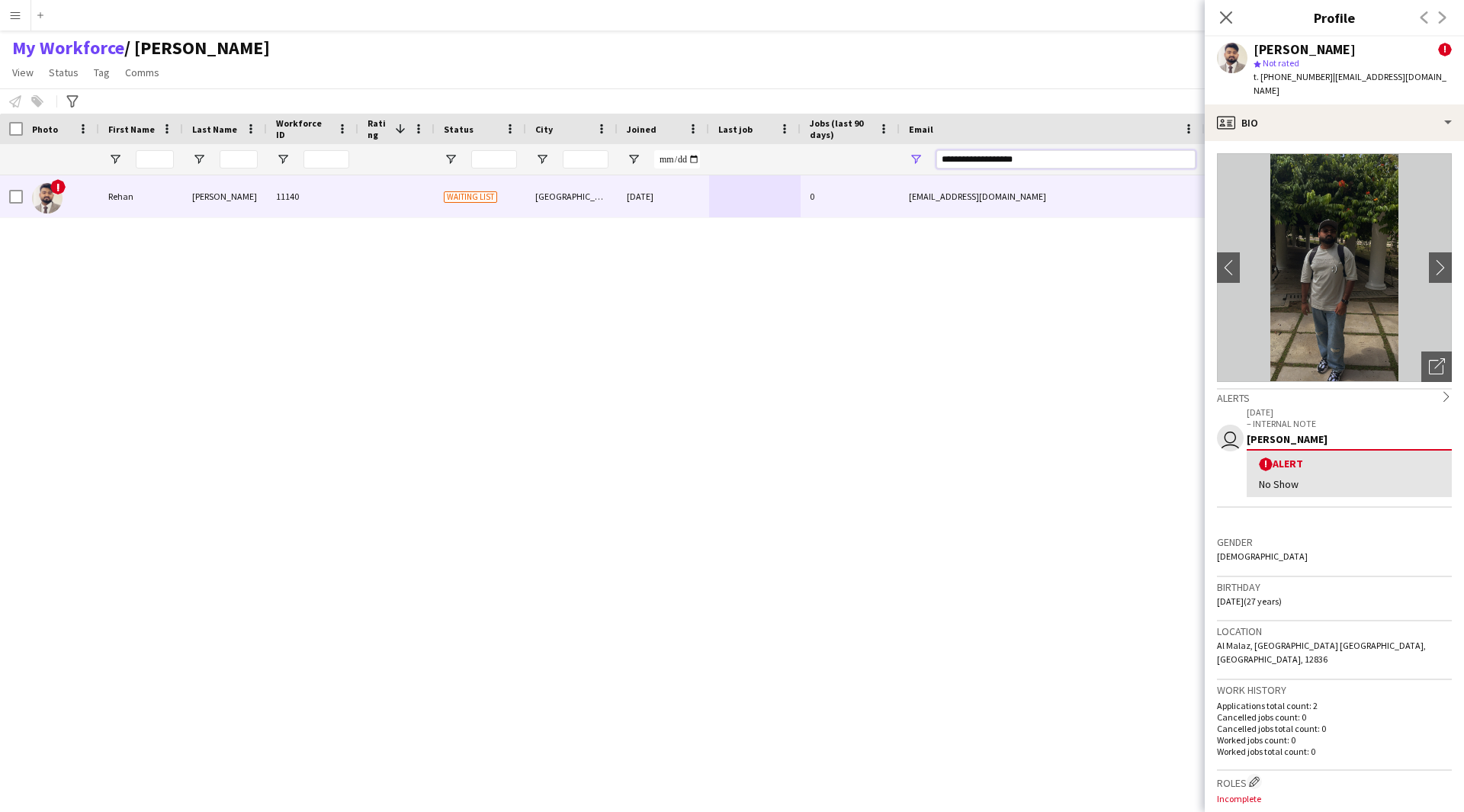
drag, startPoint x: 1065, startPoint y: 152, endPoint x: 870, endPoint y: 153, distance: 195.0
click at [870, 153] on div at bounding box center [826, 159] width 1653 height 30
paste input "*****"
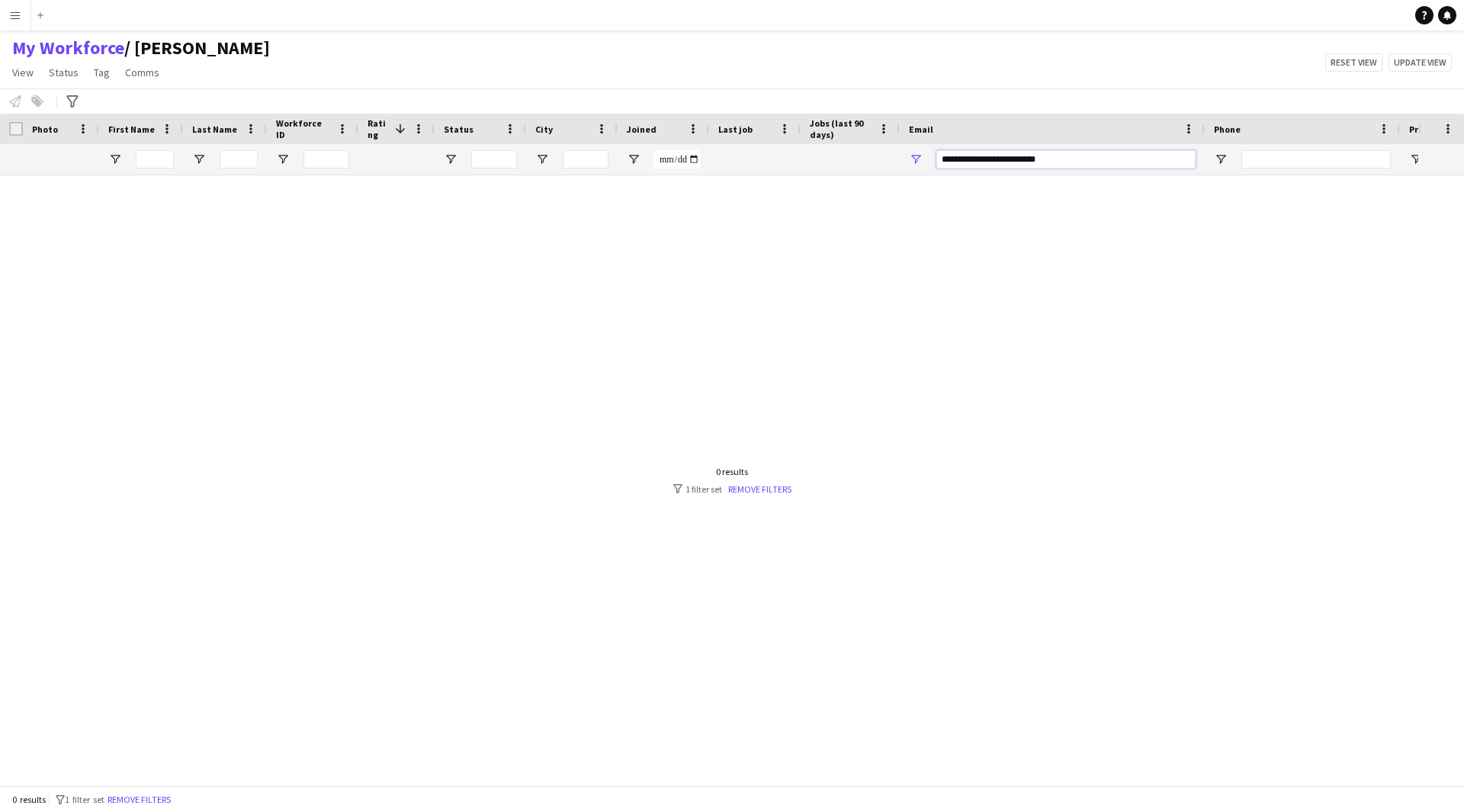
click at [942, 159] on input "**********" at bounding box center [1066, 160] width 259 height 19
click at [946, 162] on input "**********" at bounding box center [1066, 160] width 259 height 19
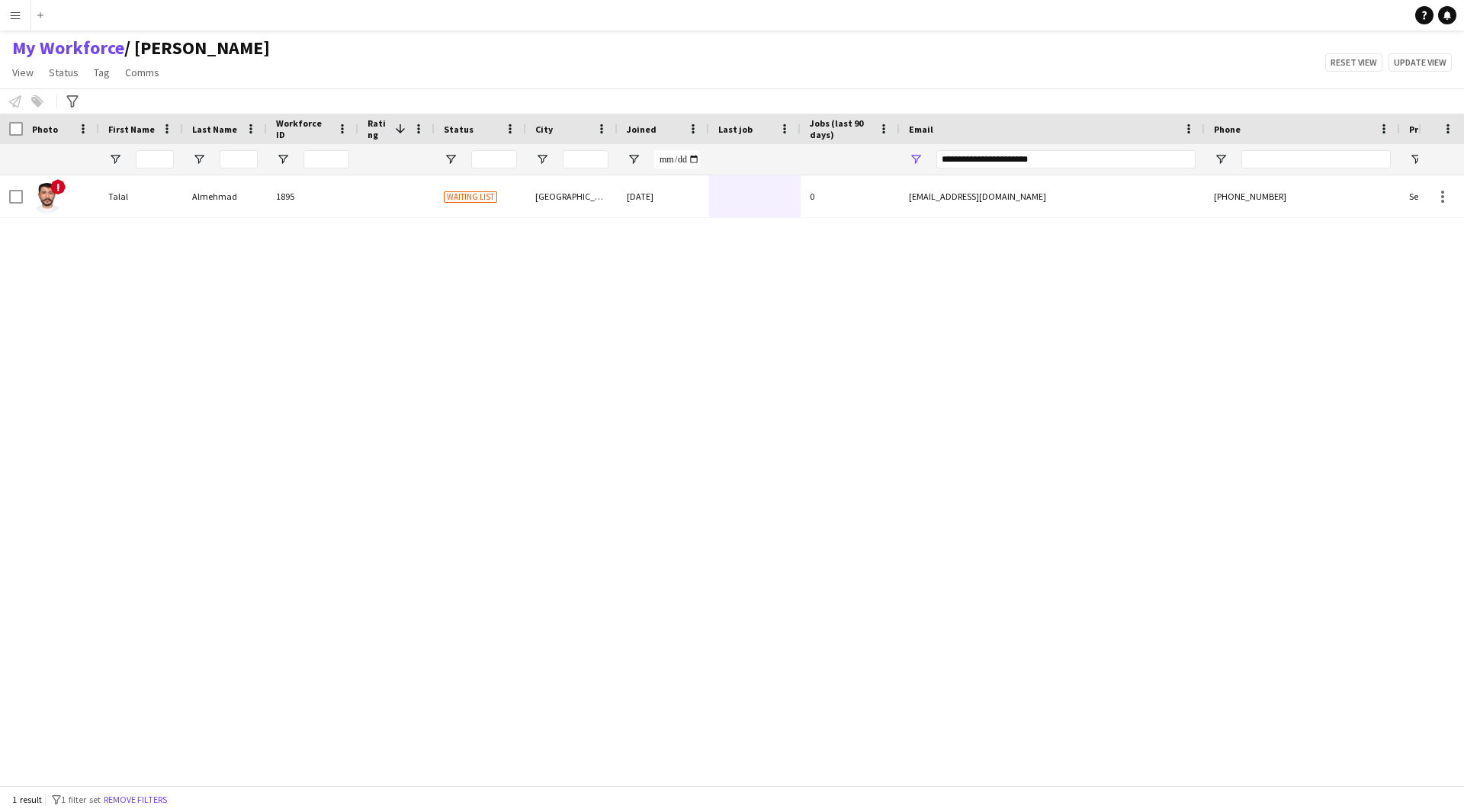
click at [759, 215] on div at bounding box center [755, 196] width 91 height 42
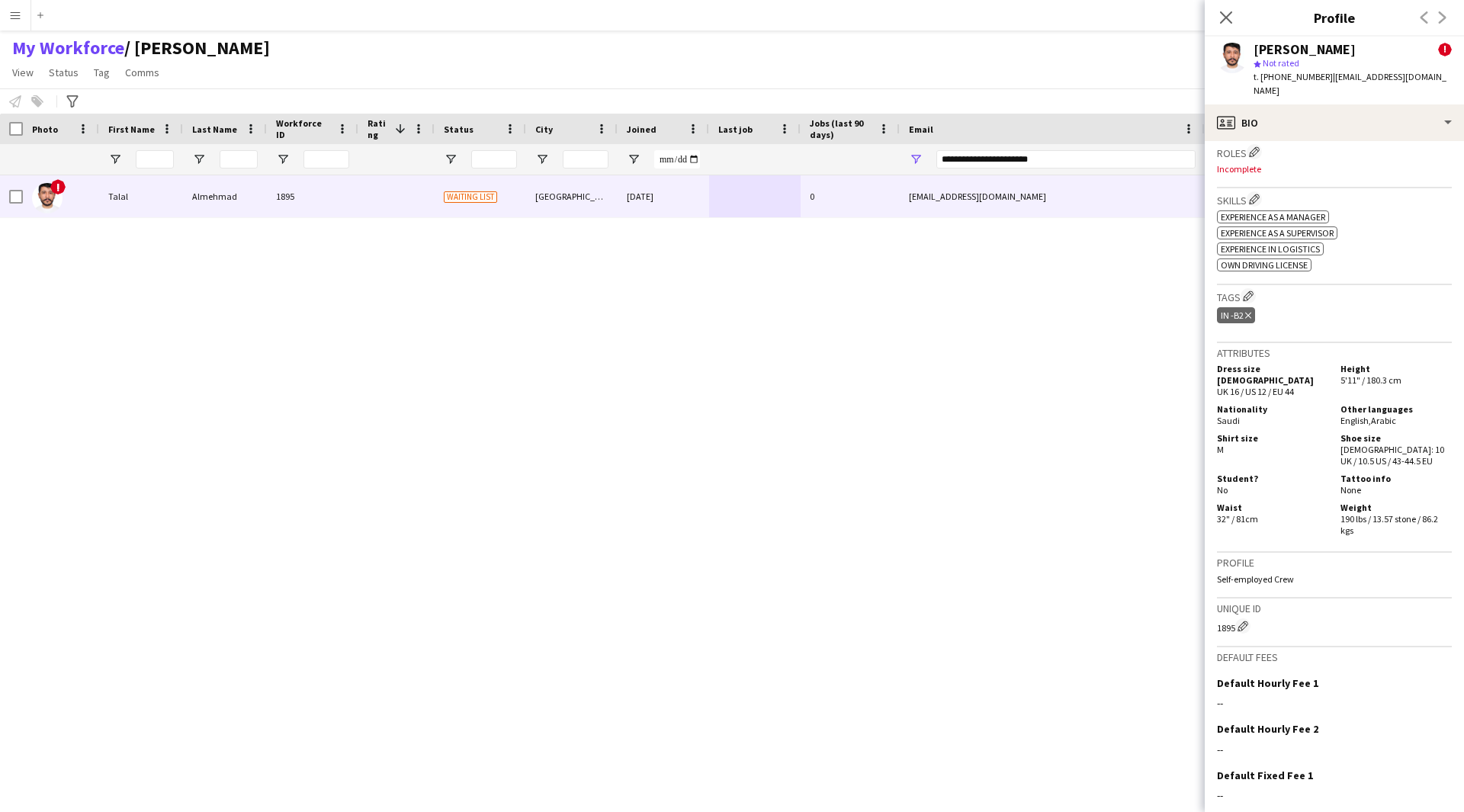
scroll to position [617, 0]
drag, startPoint x: 1121, startPoint y: 155, endPoint x: 889, endPoint y: 169, distance: 232.4
click at [889, 169] on div at bounding box center [826, 159] width 1653 height 30
paste input "Email Filter Input"
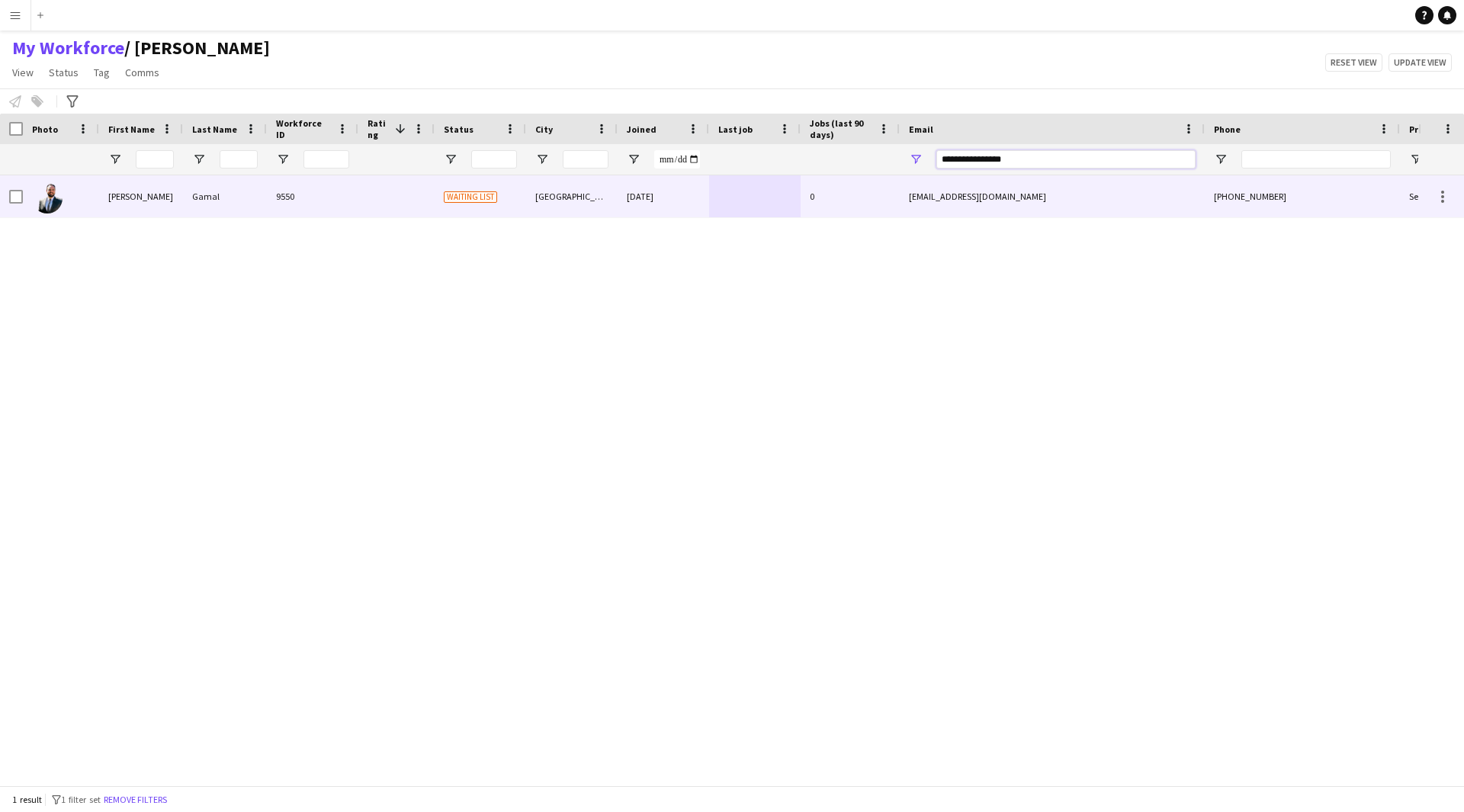
type input "**********"
click at [840, 198] on div "0" at bounding box center [850, 196] width 99 height 42
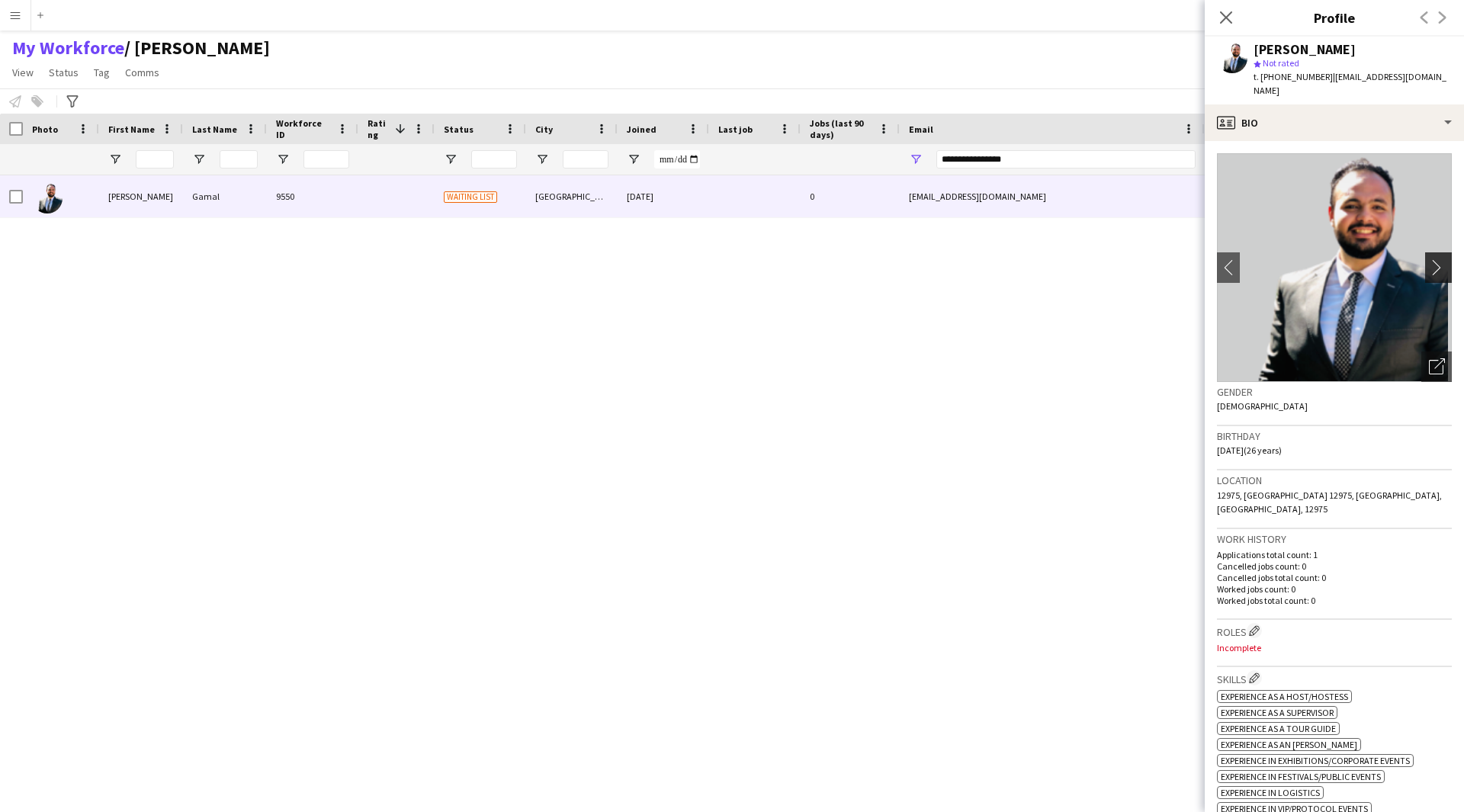
click at [1431, 259] on app-icon "chevron-right" at bounding box center [1441, 267] width 23 height 16
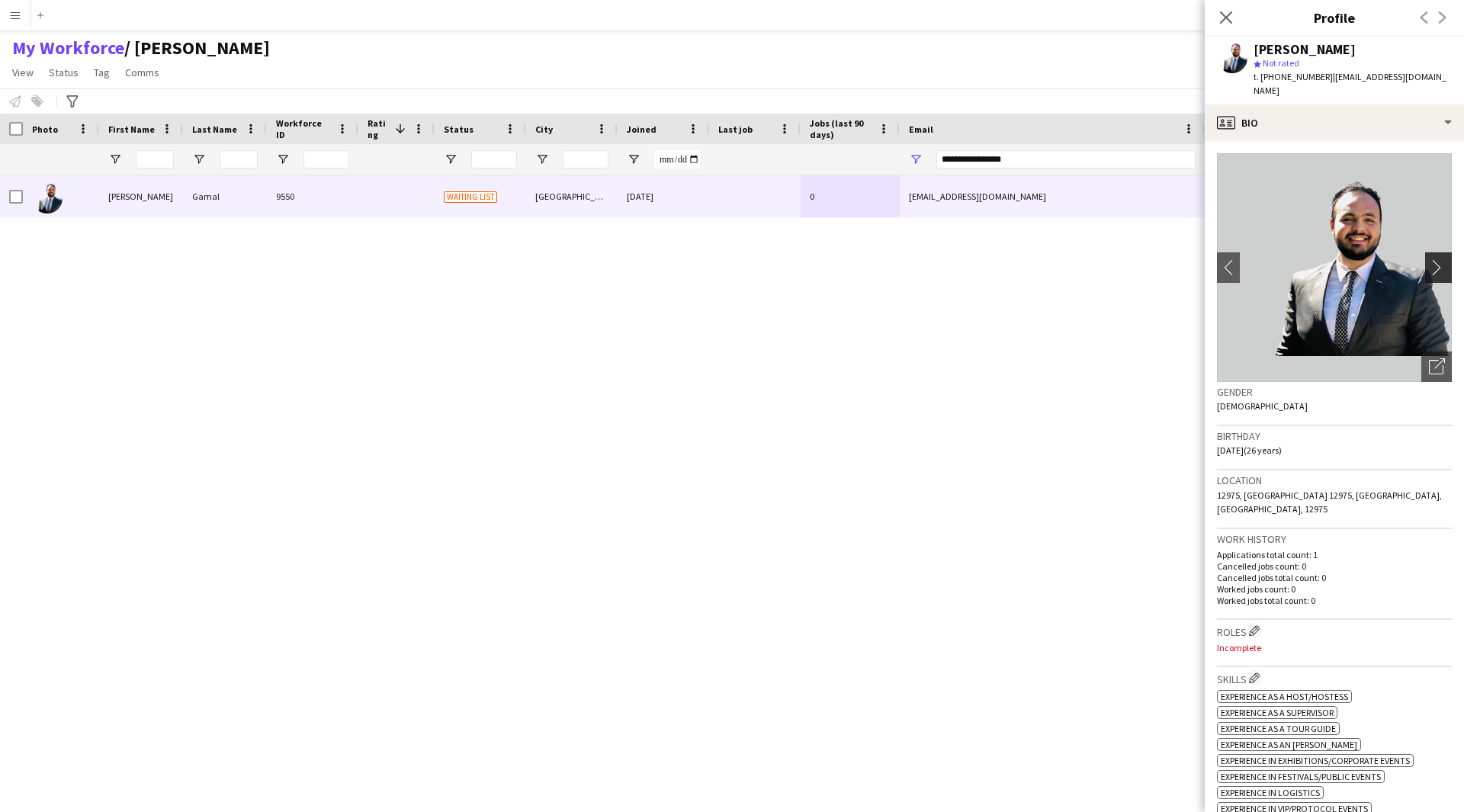
click at [1429, 259] on app-icon "chevron-right" at bounding box center [1441, 267] width 23 height 16
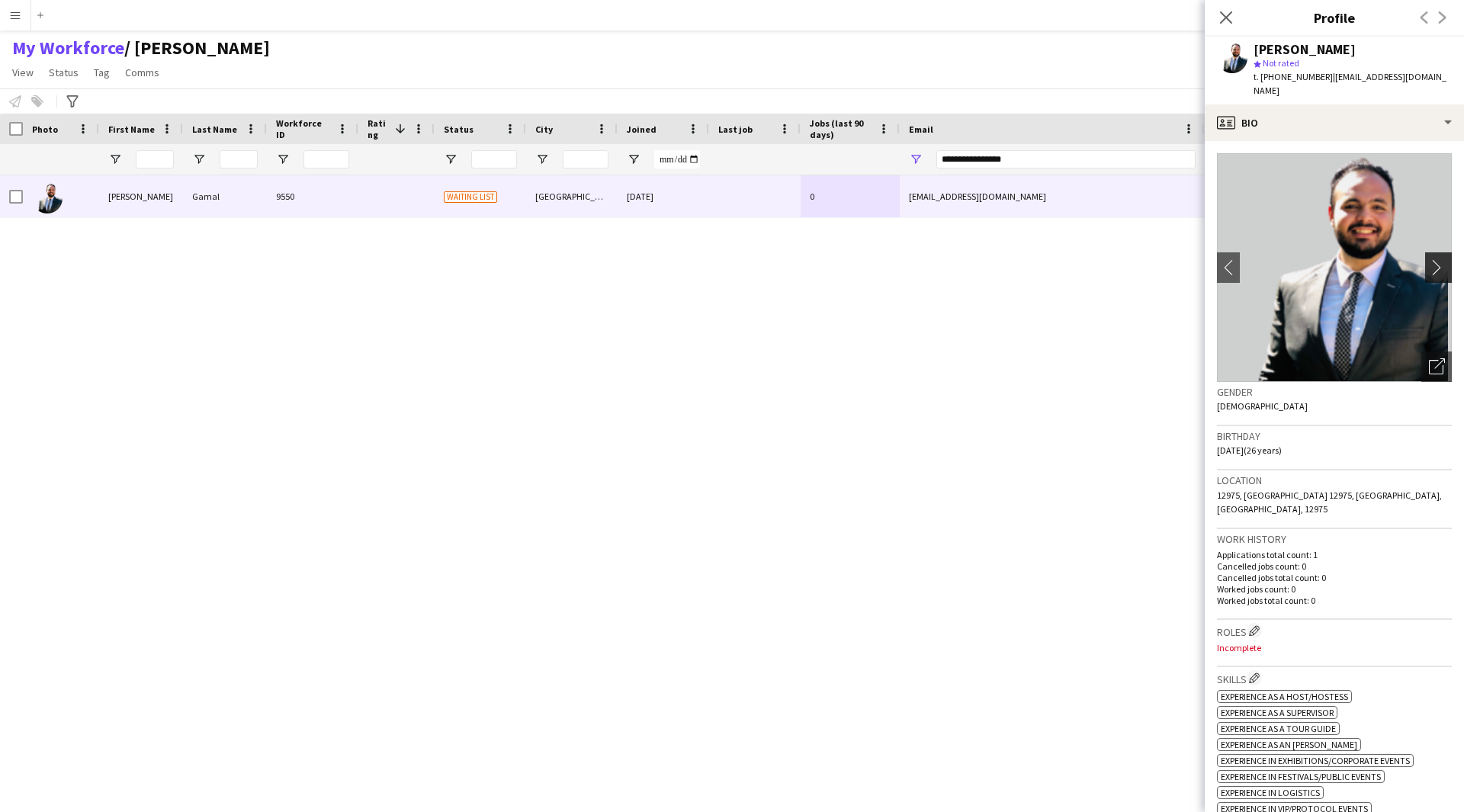
click at [1429, 259] on app-icon "chevron-right" at bounding box center [1441, 267] width 23 height 16
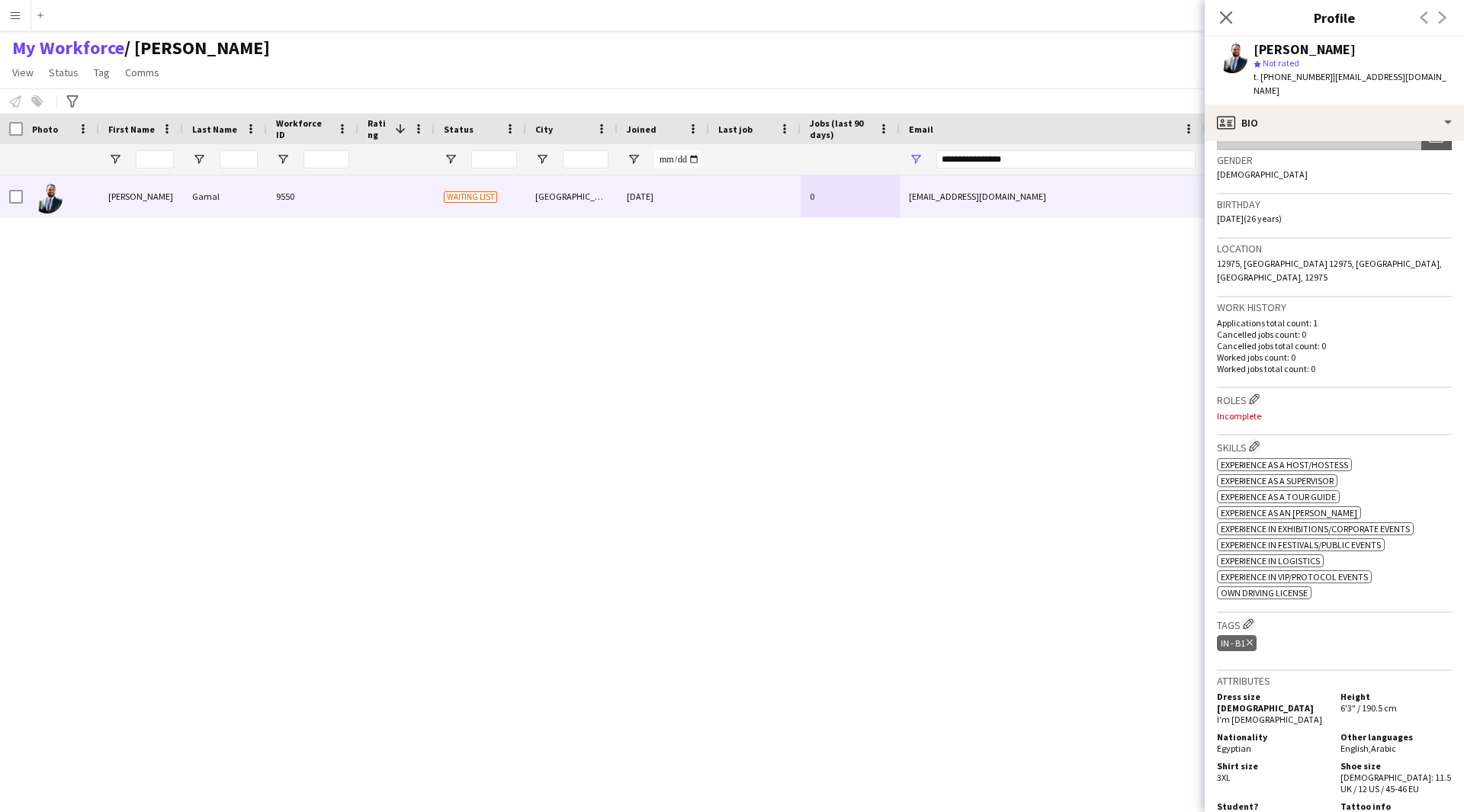
scroll to position [253, 0]
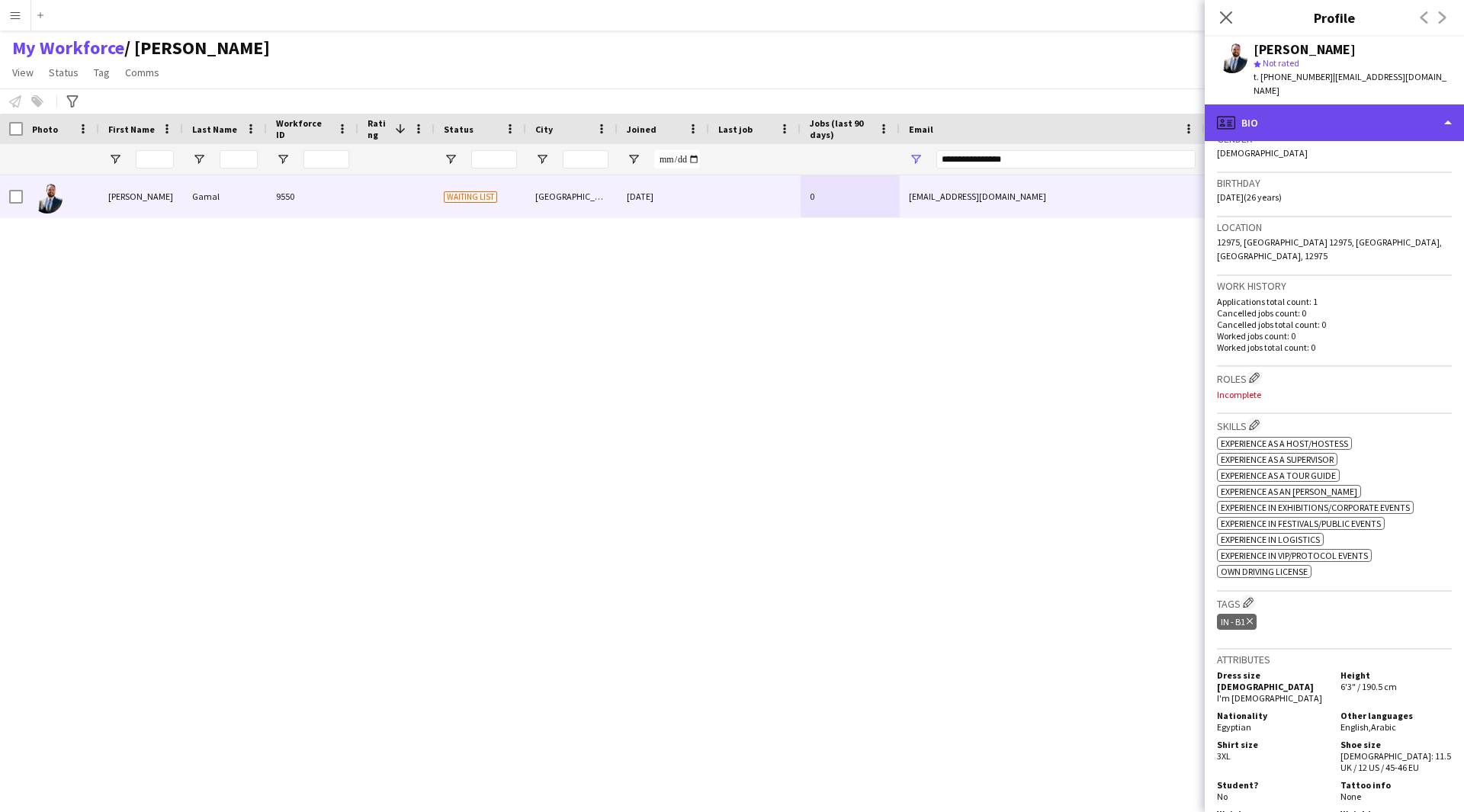
click at [1372, 105] on div "profile Bio" at bounding box center [1334, 122] width 259 height 36
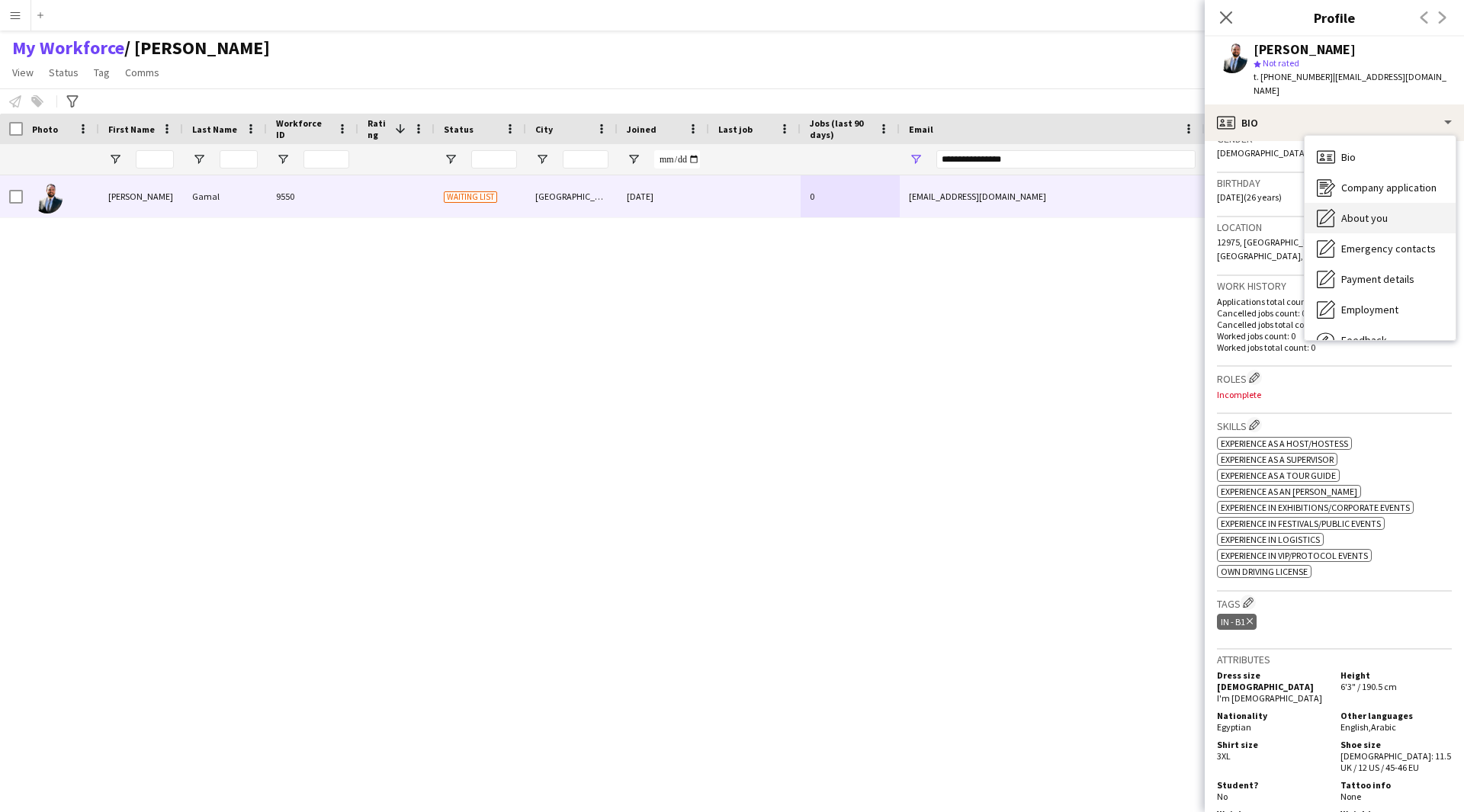
click at [1362, 212] on span "About you" at bounding box center [1365, 218] width 47 height 14
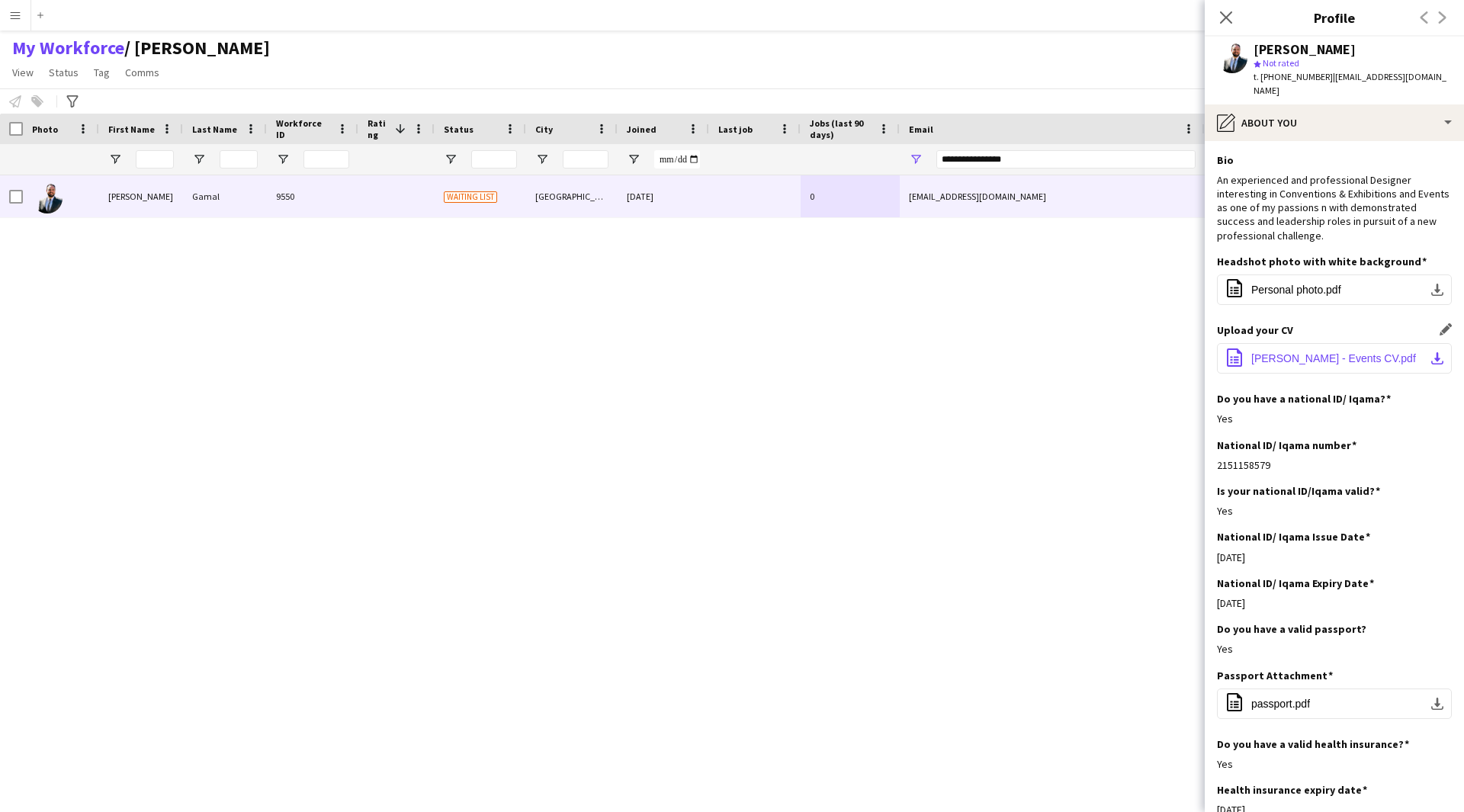
click at [1321, 353] on span "Mohamed Gamal - Events CV.pdf" at bounding box center [1333, 359] width 165 height 12
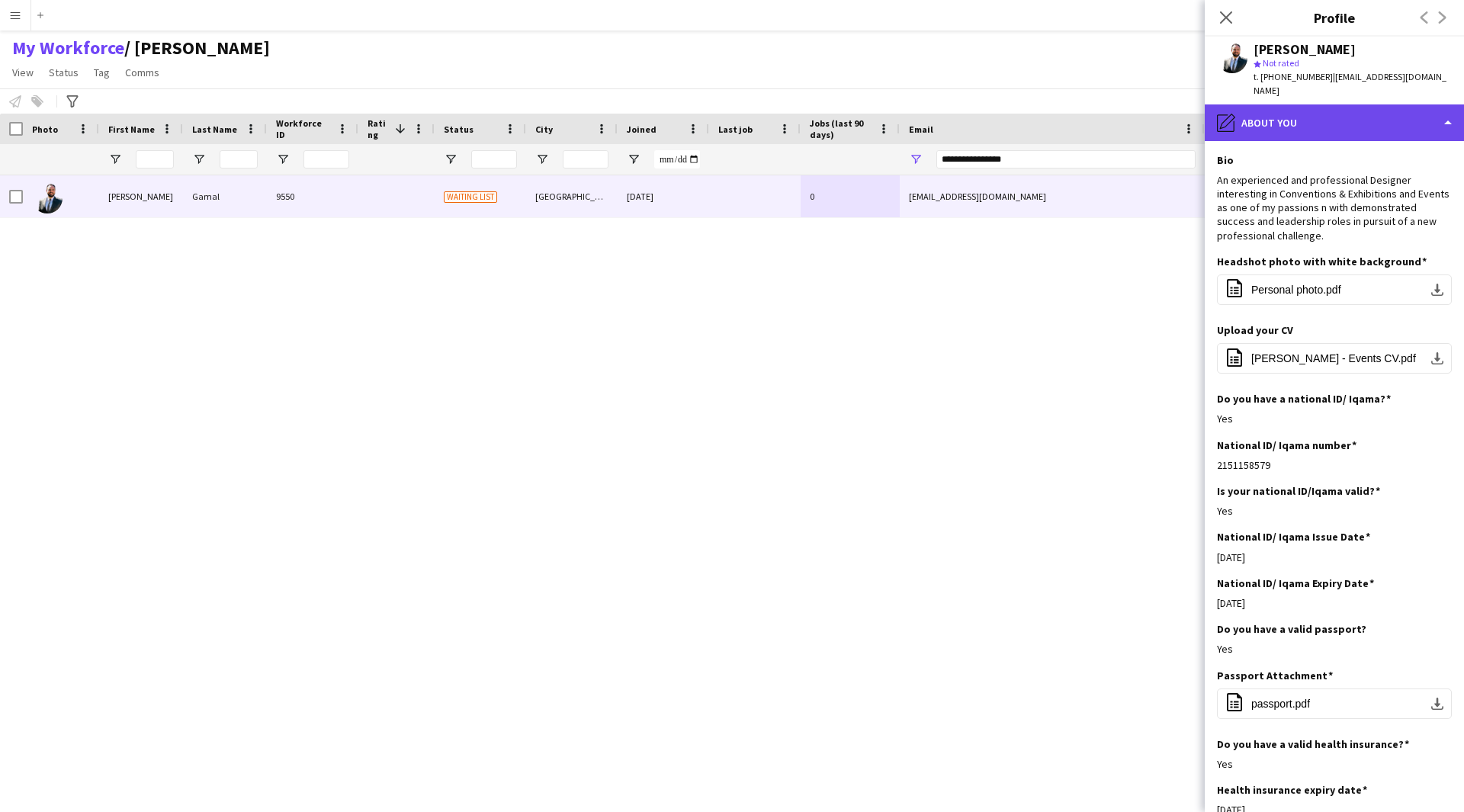
click at [1263, 115] on div "pencil4 About you" at bounding box center [1334, 122] width 259 height 36
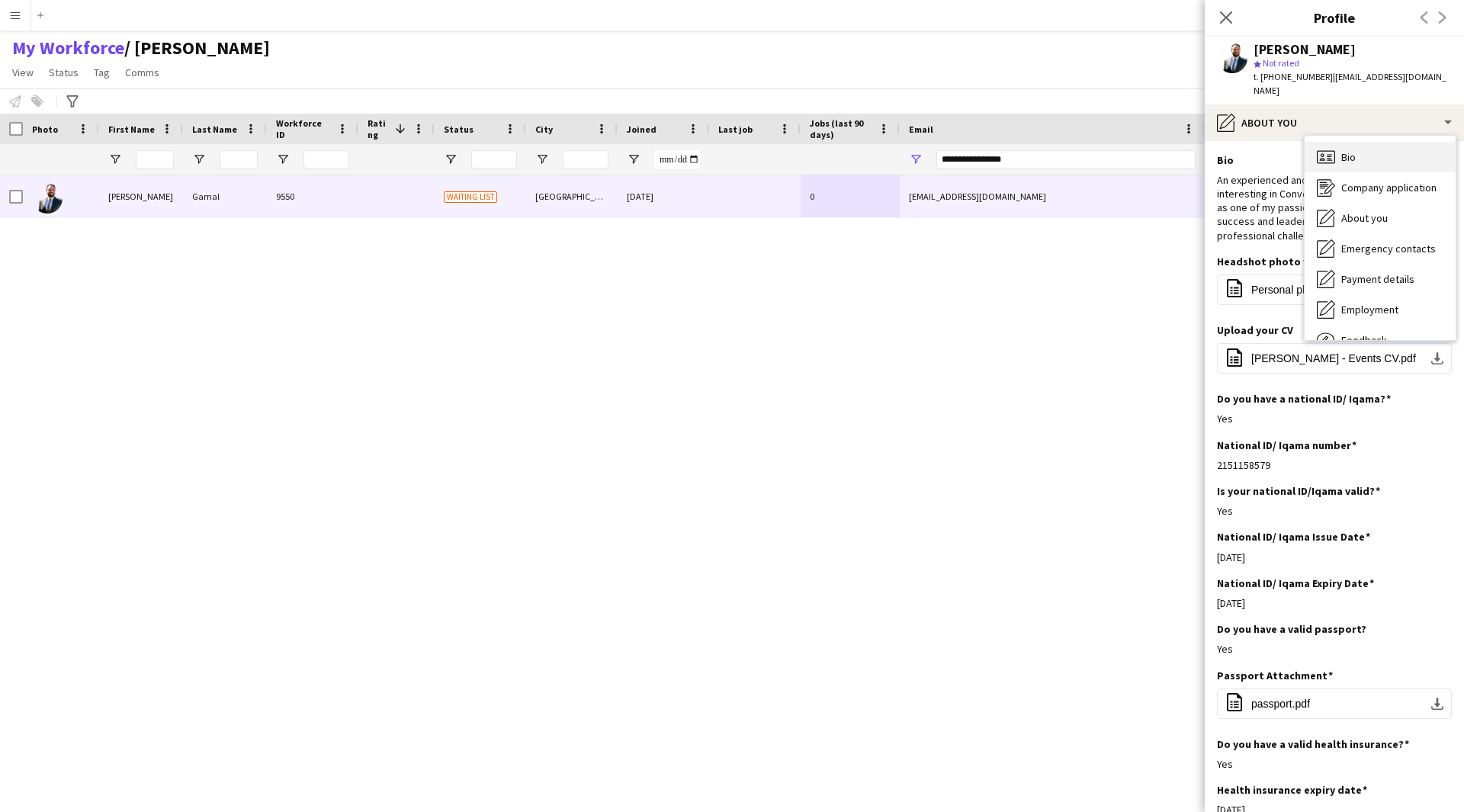
click at [1331, 158] on icon at bounding box center [1329, 158] width 5 height 1
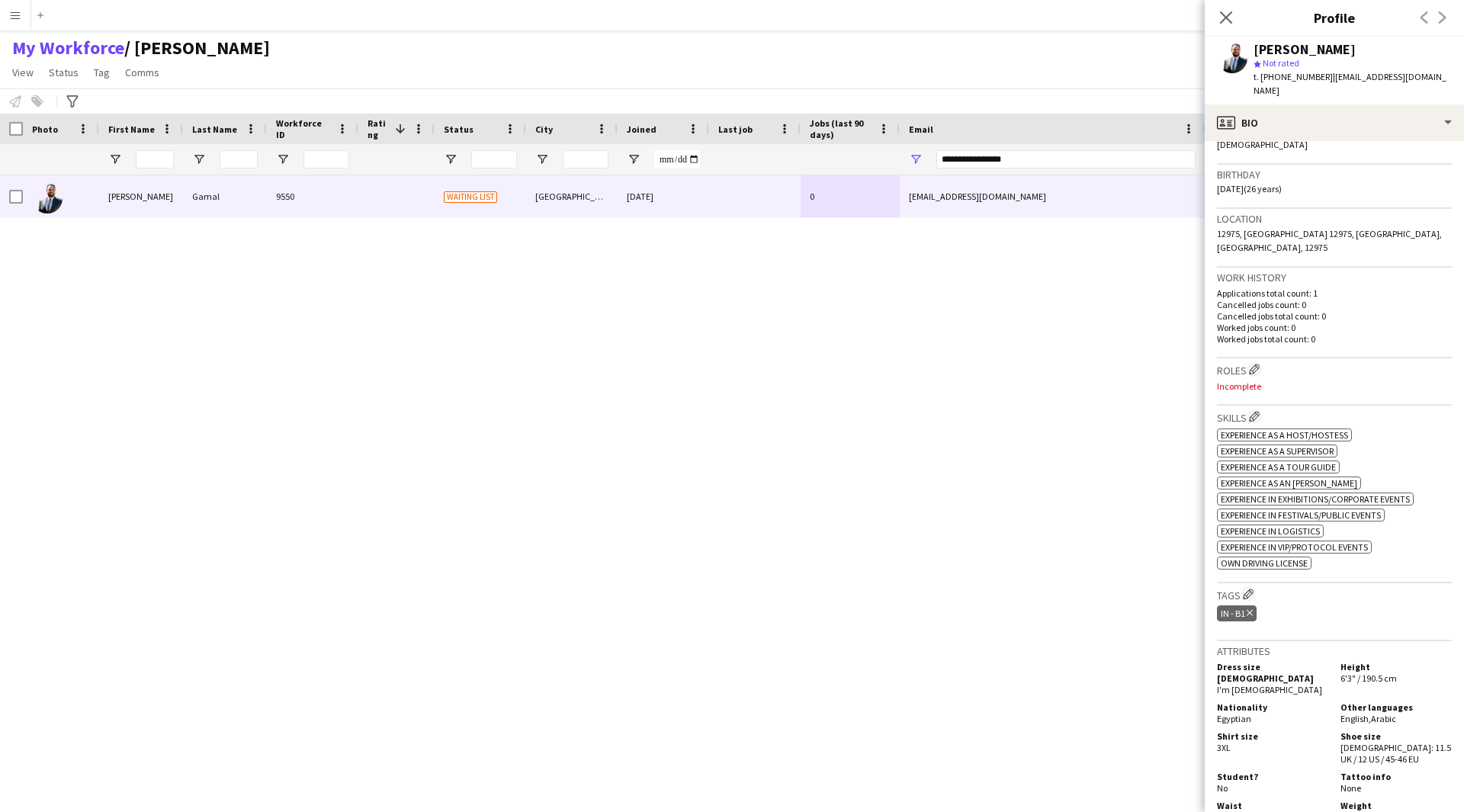
scroll to position [264, 0]
click at [1256, 360] on app-icon "Edit crew company roles" at bounding box center [1254, 366] width 11 height 11
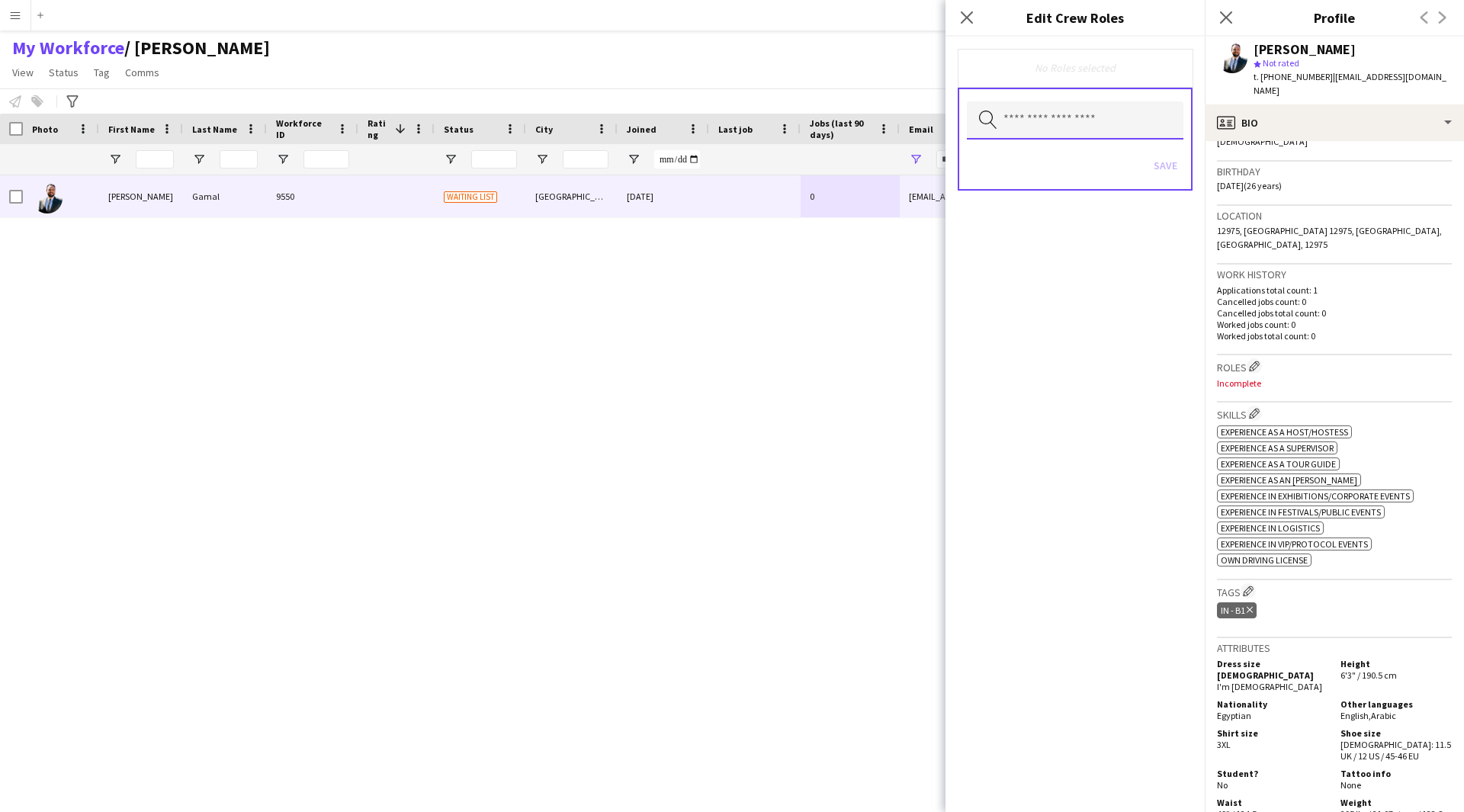
click at [1020, 119] on input "text" at bounding box center [1074, 120] width 216 height 38
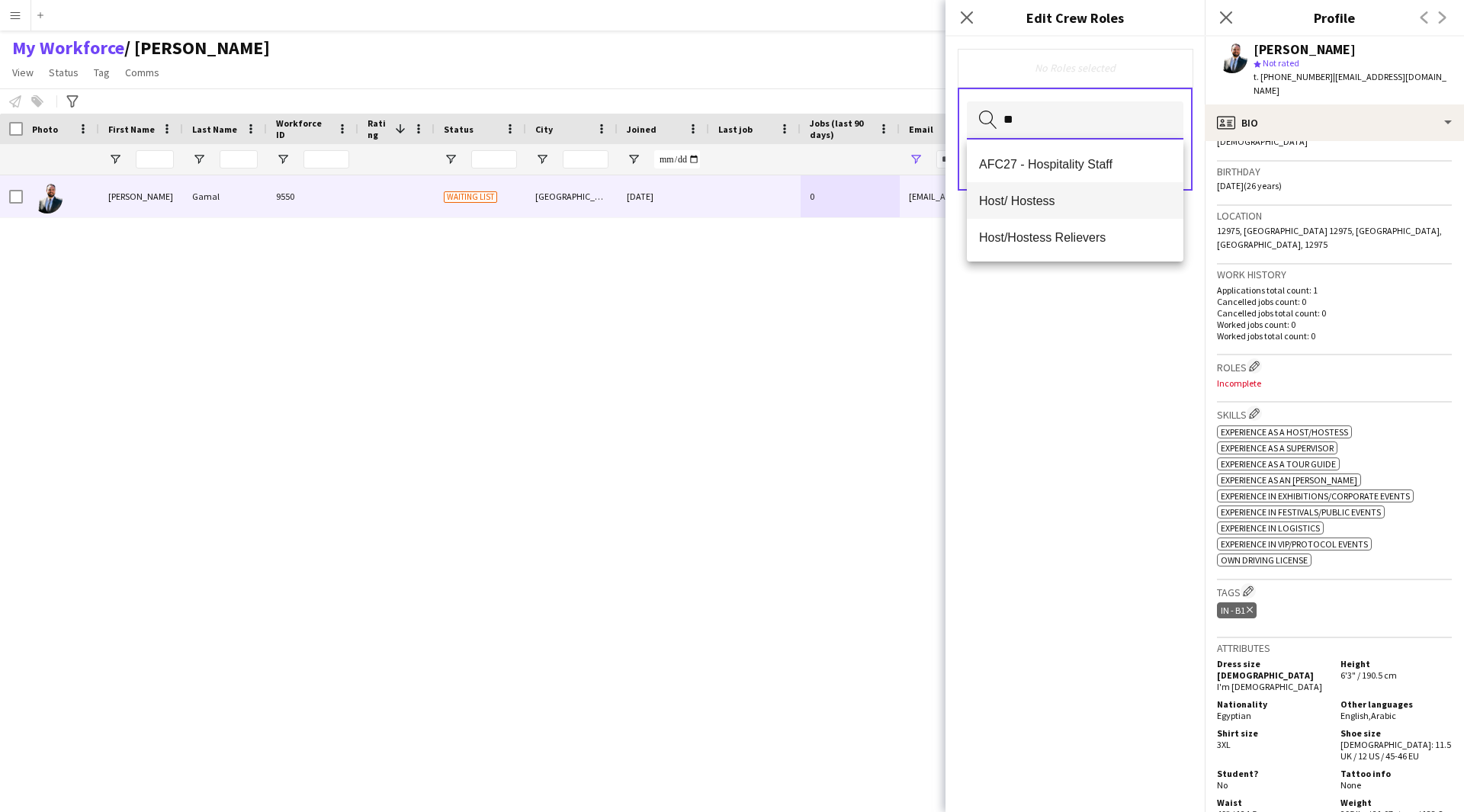
type input "**"
click at [1061, 214] on mat-option "Host/ Hostess" at bounding box center [1074, 200] width 216 height 36
type input "*"
type input "**"
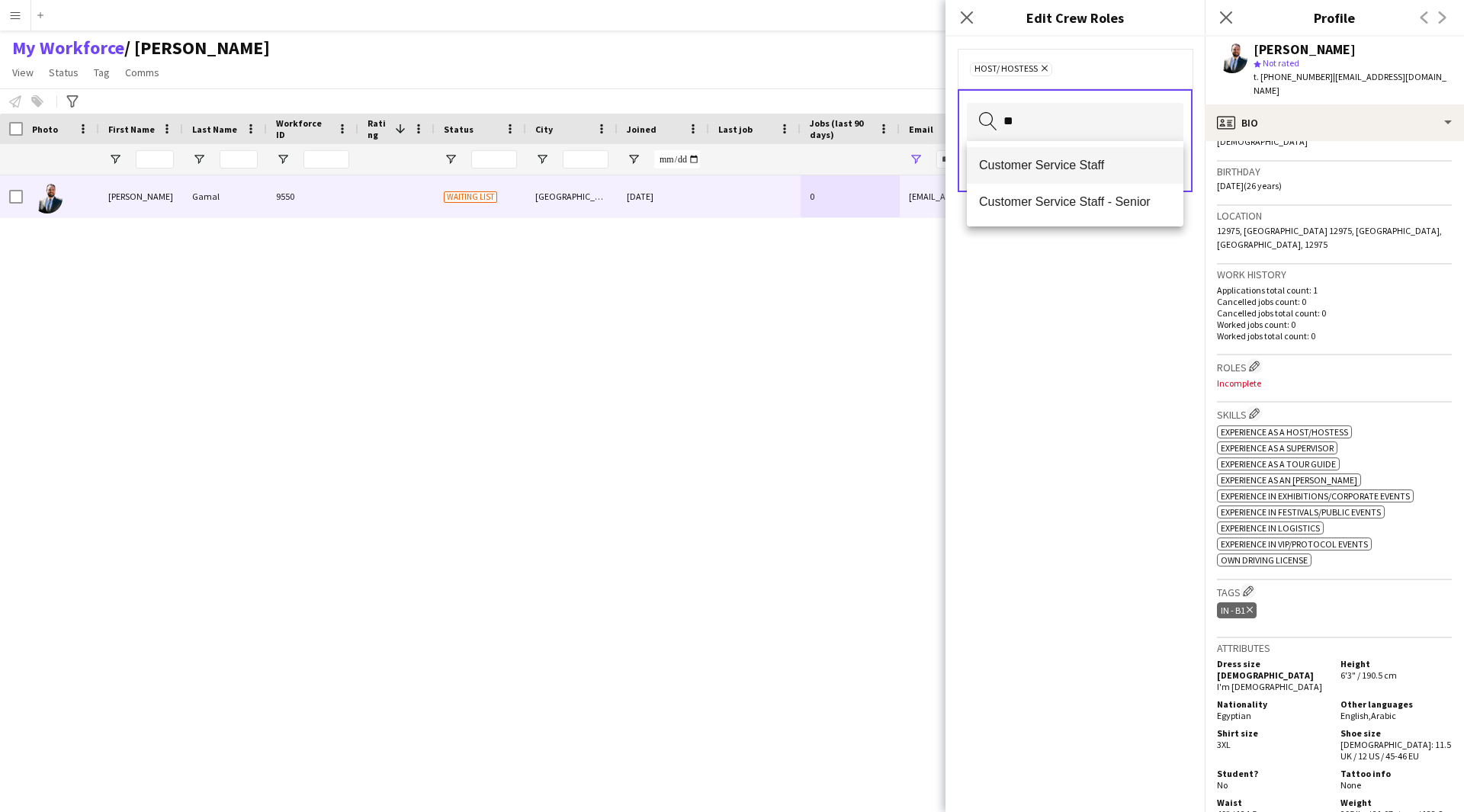
click at [1072, 173] on mat-option "Customer Service Staff" at bounding box center [1074, 165] width 216 height 36
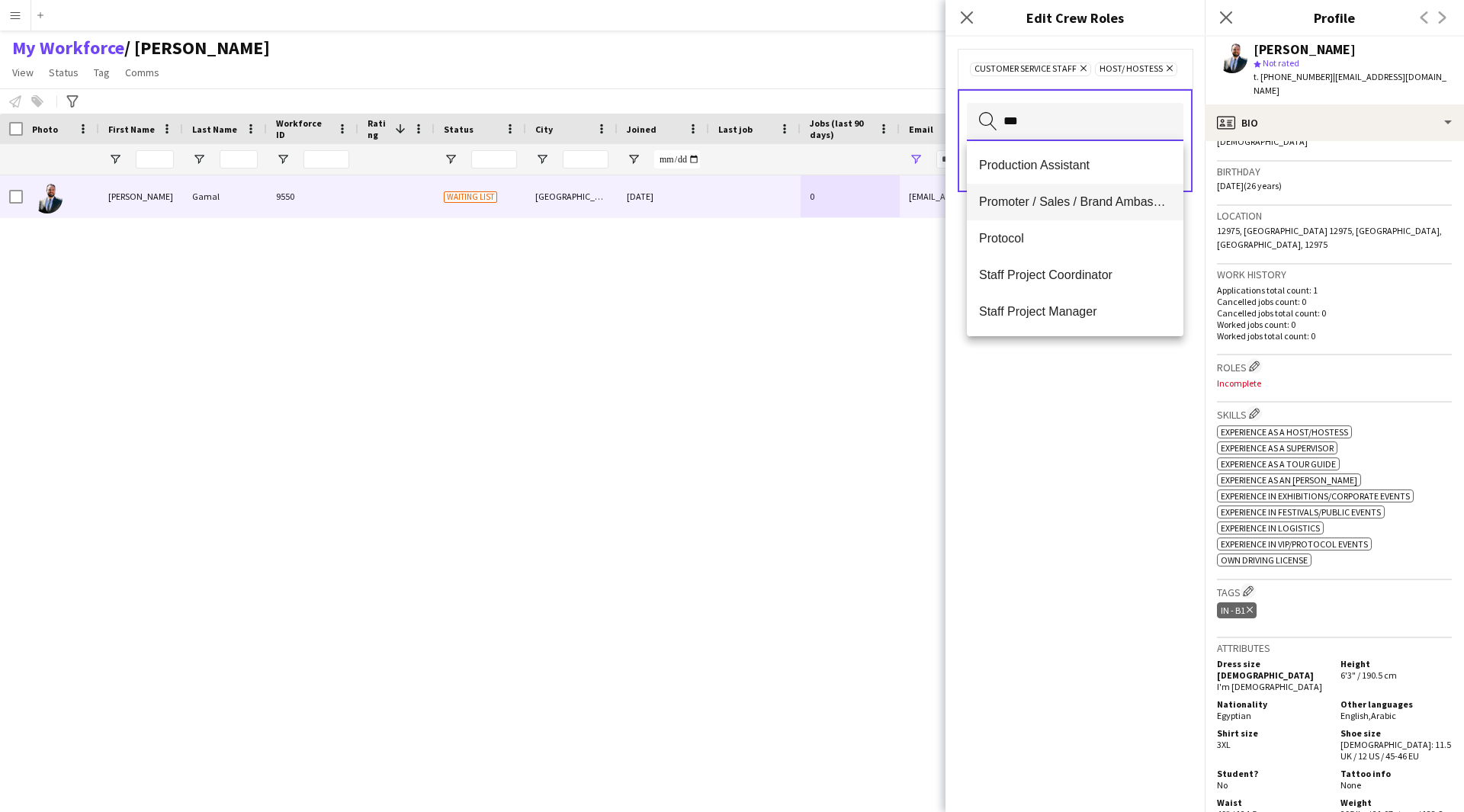
type input "***"
click at [1089, 213] on mat-option "Promoter / Sales / Brand Ambassador" at bounding box center [1074, 201] width 216 height 36
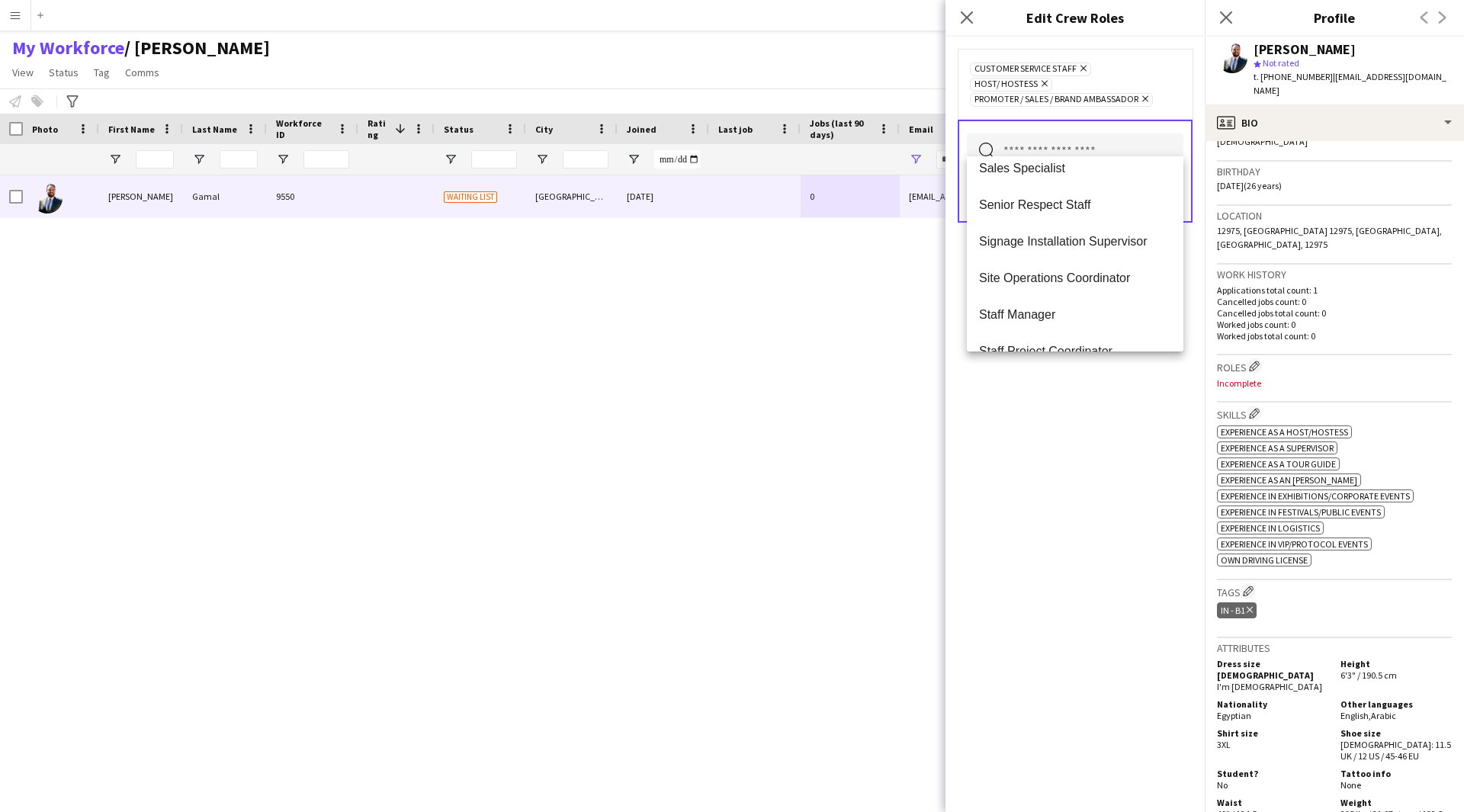
scroll to position [1247, 0]
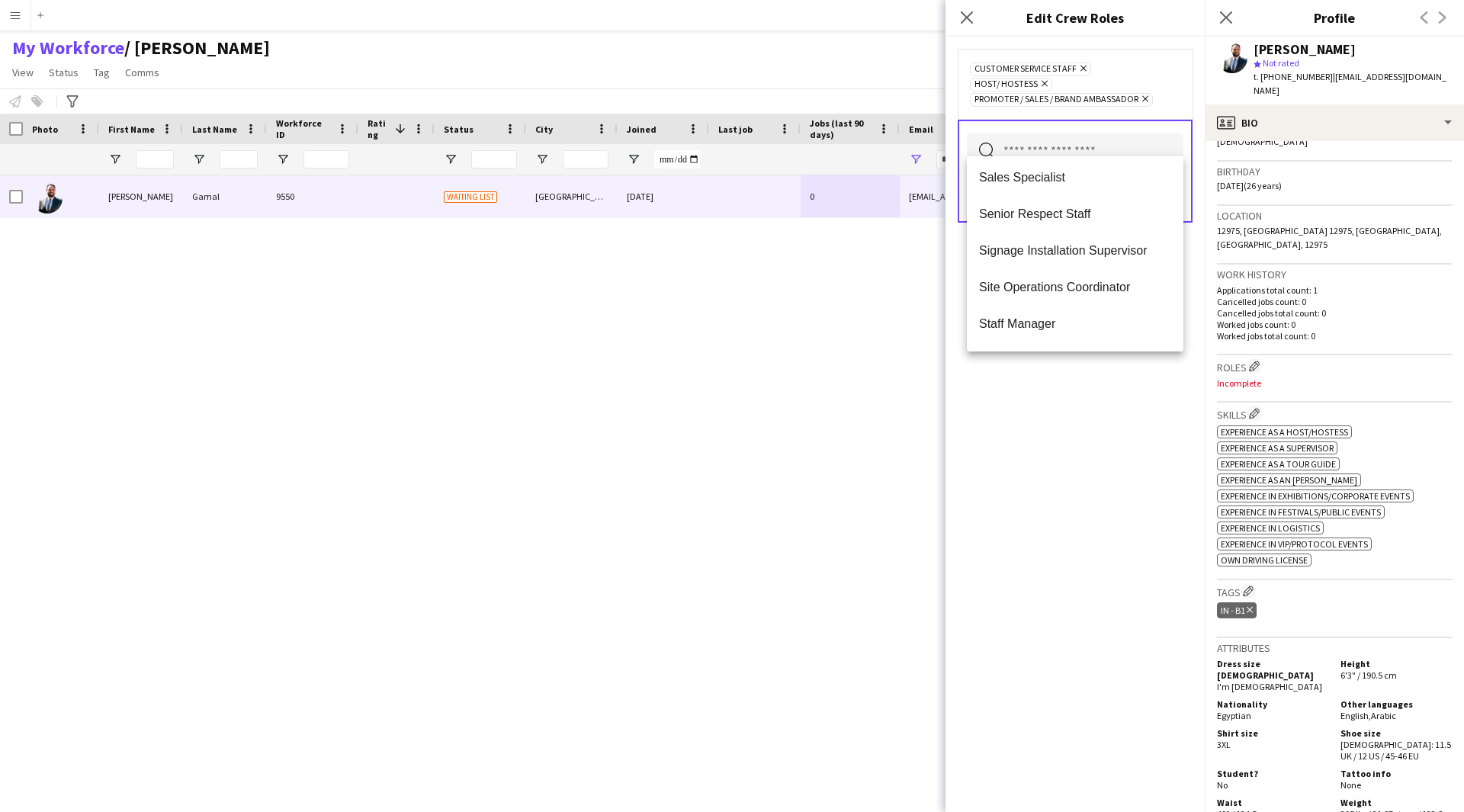
click at [1059, 428] on div "Customer Service Staff Remove Host/ Hostess Remove Promoter / Sales / Brand Amb…" at bounding box center [1075, 424] width 259 height 776
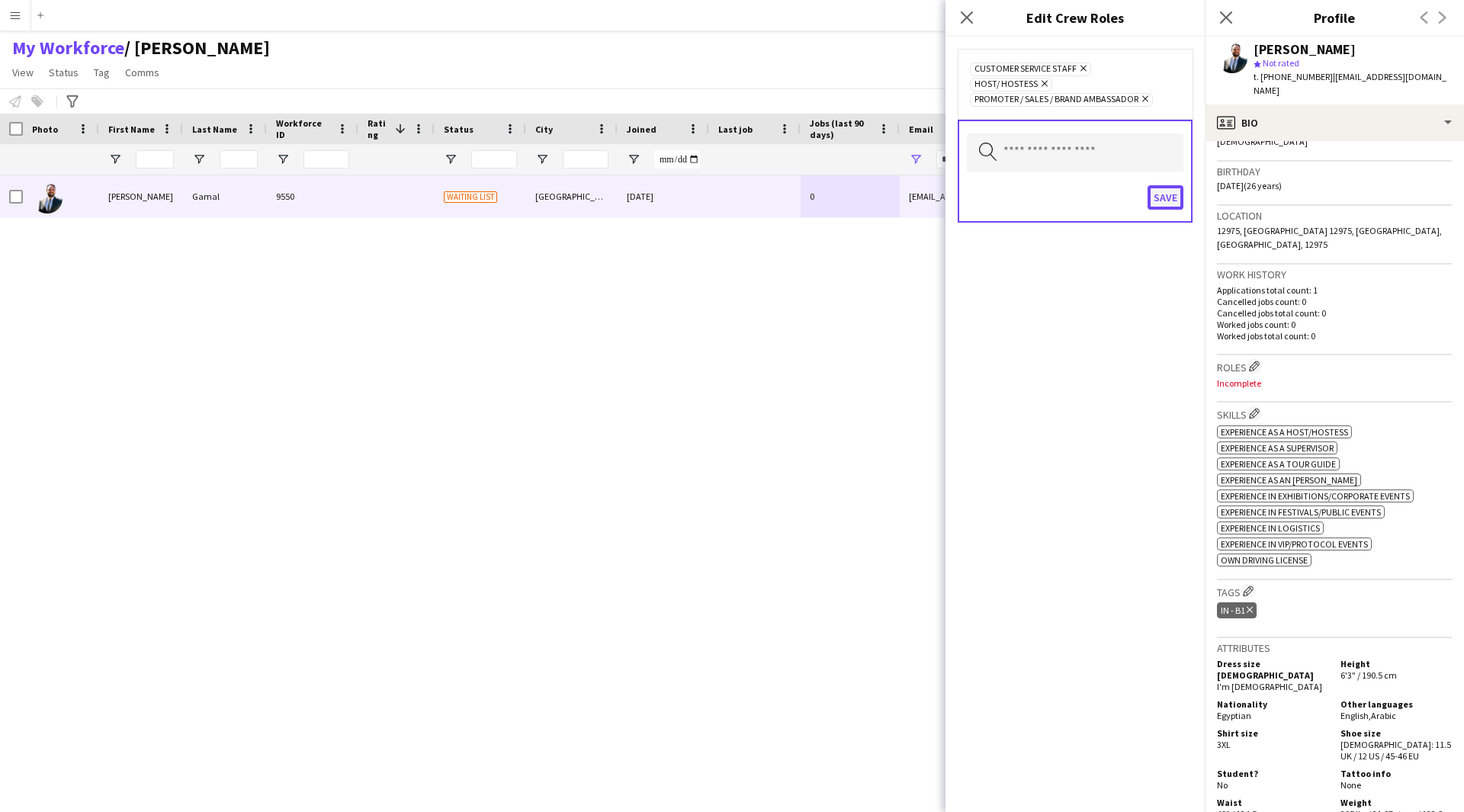
click at [1174, 186] on button "Save" at bounding box center [1166, 197] width 36 height 24
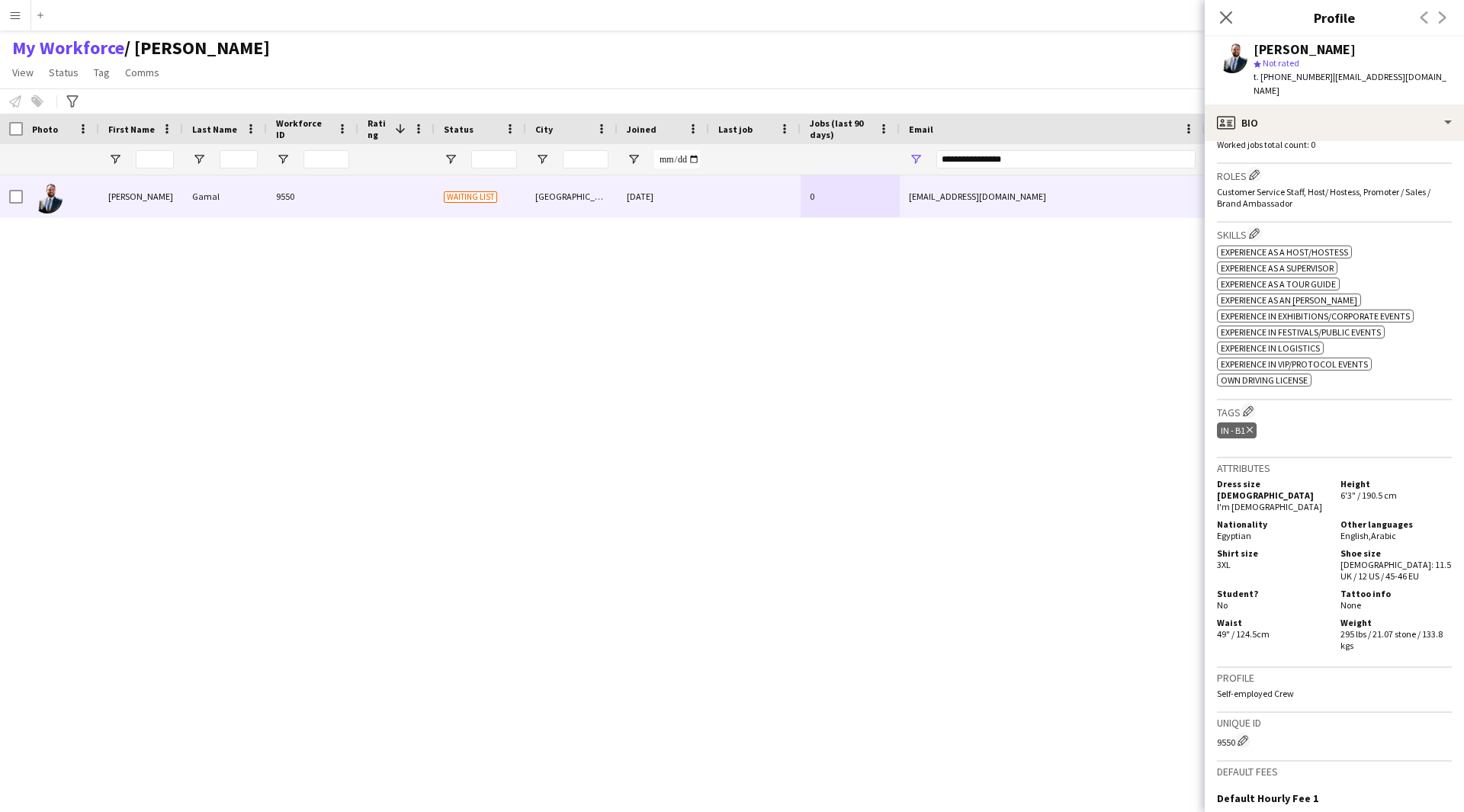
scroll to position [456, 0]
click at [1251, 404] on app-icon "Edit crew company tags" at bounding box center [1249, 410] width 11 height 11
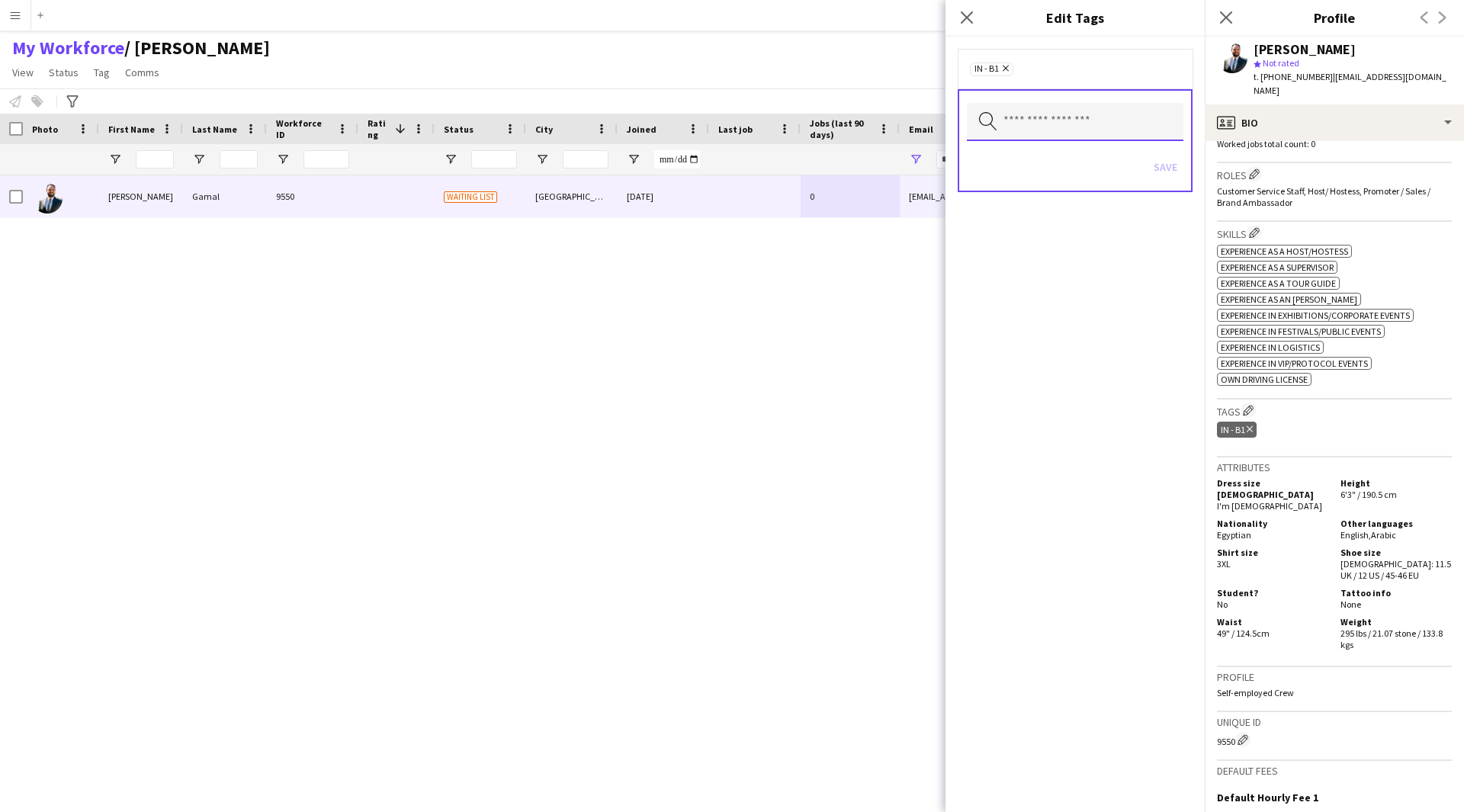
click at [1023, 104] on input "text" at bounding box center [1074, 122] width 216 height 38
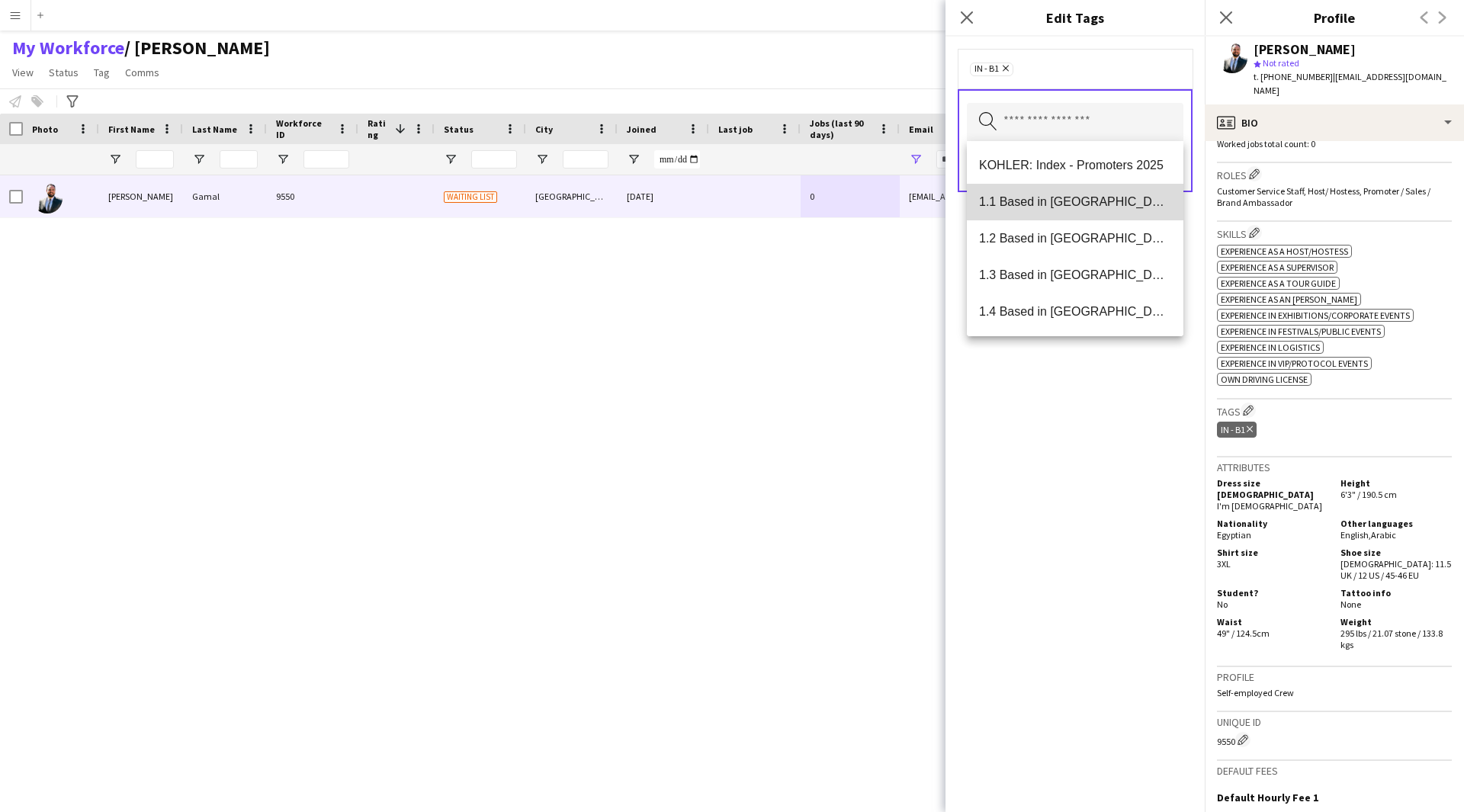
click at [1080, 206] on span "1.1 Based in [GEOGRAPHIC_DATA]" at bounding box center [1075, 201] width 192 height 15
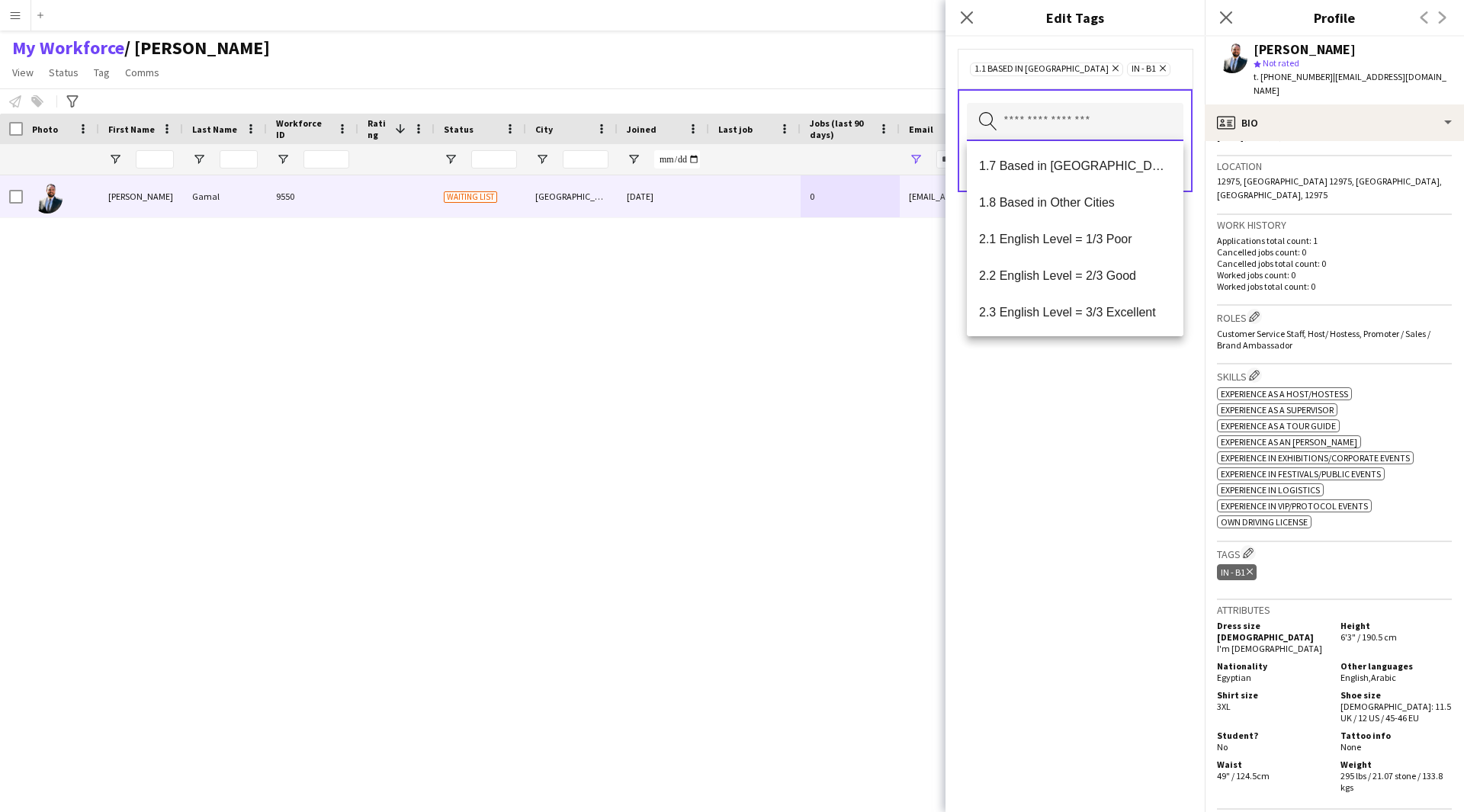
scroll to position [247, 0]
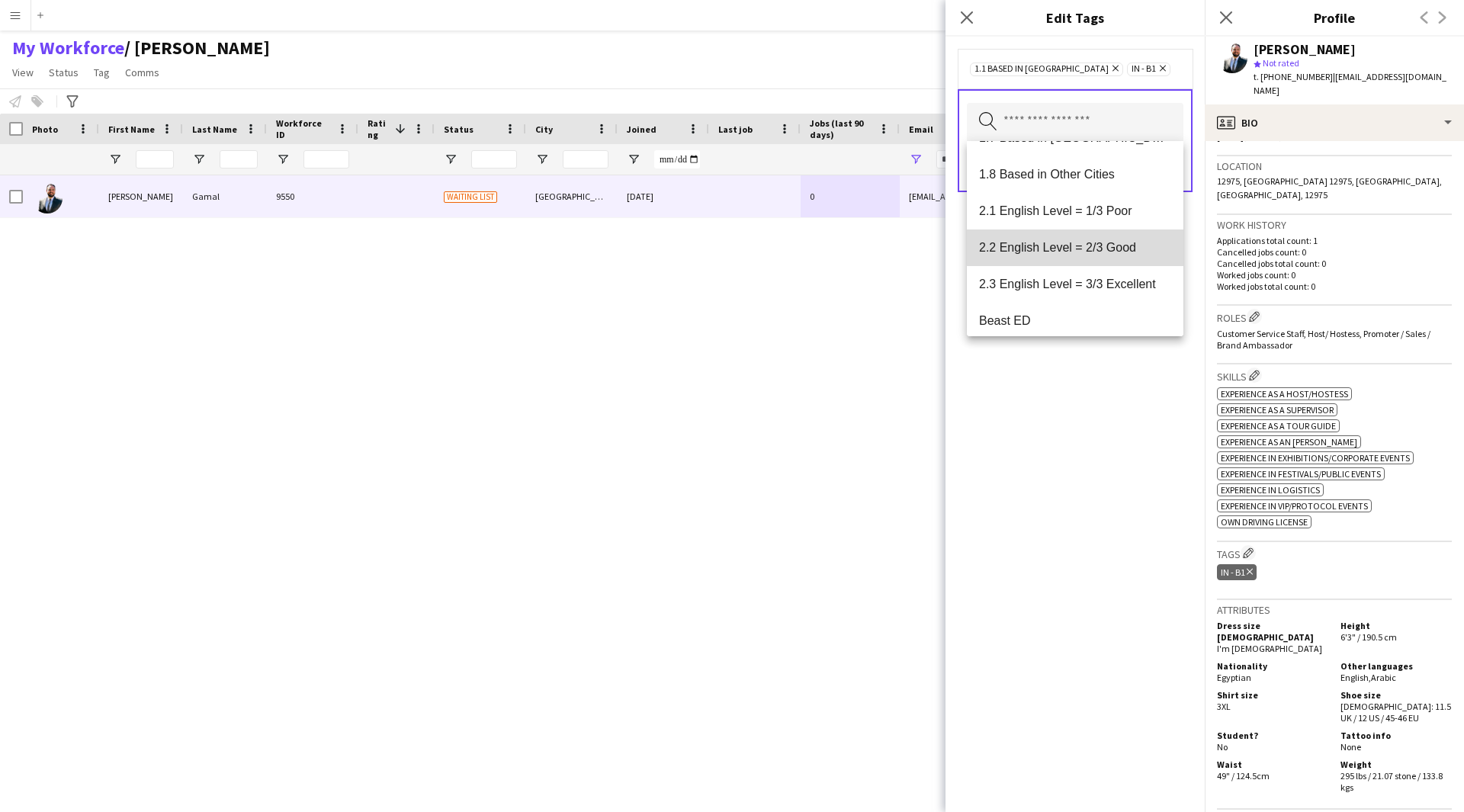
click at [1079, 243] on span "2.2 English Level = 2/3 Good" at bounding box center [1075, 247] width 192 height 15
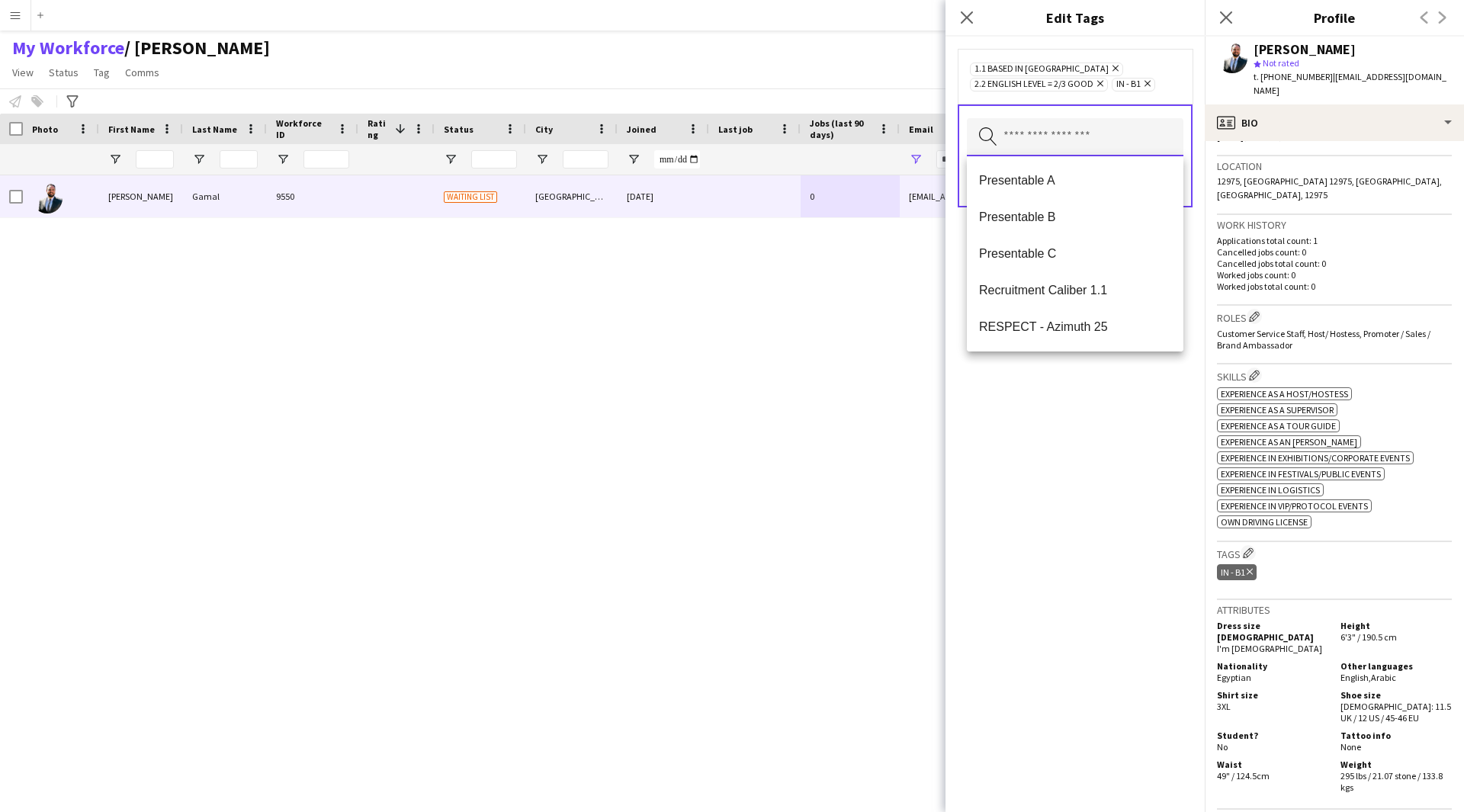
scroll to position [1682, 0]
click at [1059, 223] on span "Presentable B" at bounding box center [1075, 218] width 192 height 15
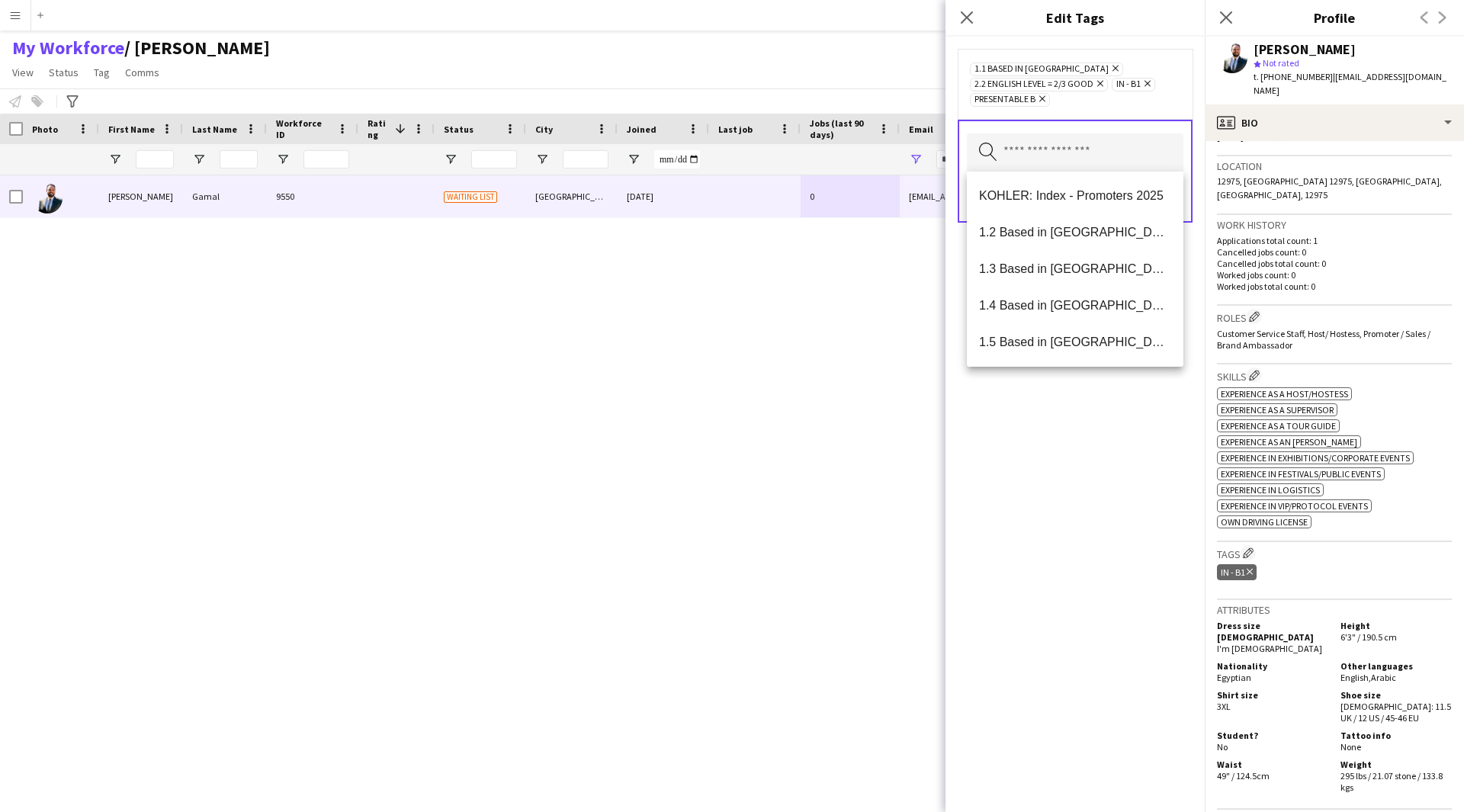
click at [1087, 447] on div "1.1 Based in Riyadh Remove 2.2 English Level = 2/3 Good Remove IN - B1 Remove P…" at bounding box center [1075, 424] width 259 height 776
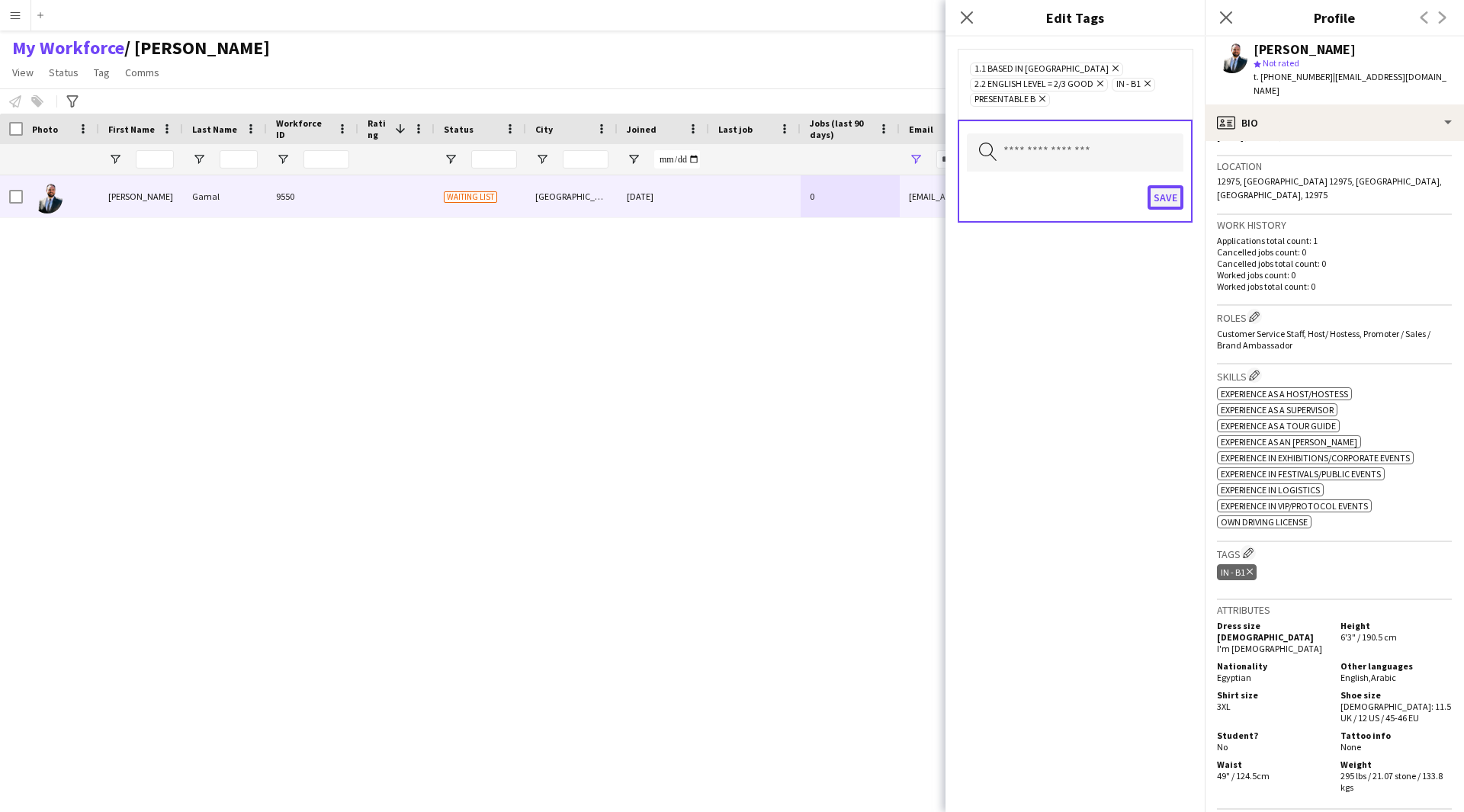
click at [1166, 190] on button "Save" at bounding box center [1166, 197] width 36 height 24
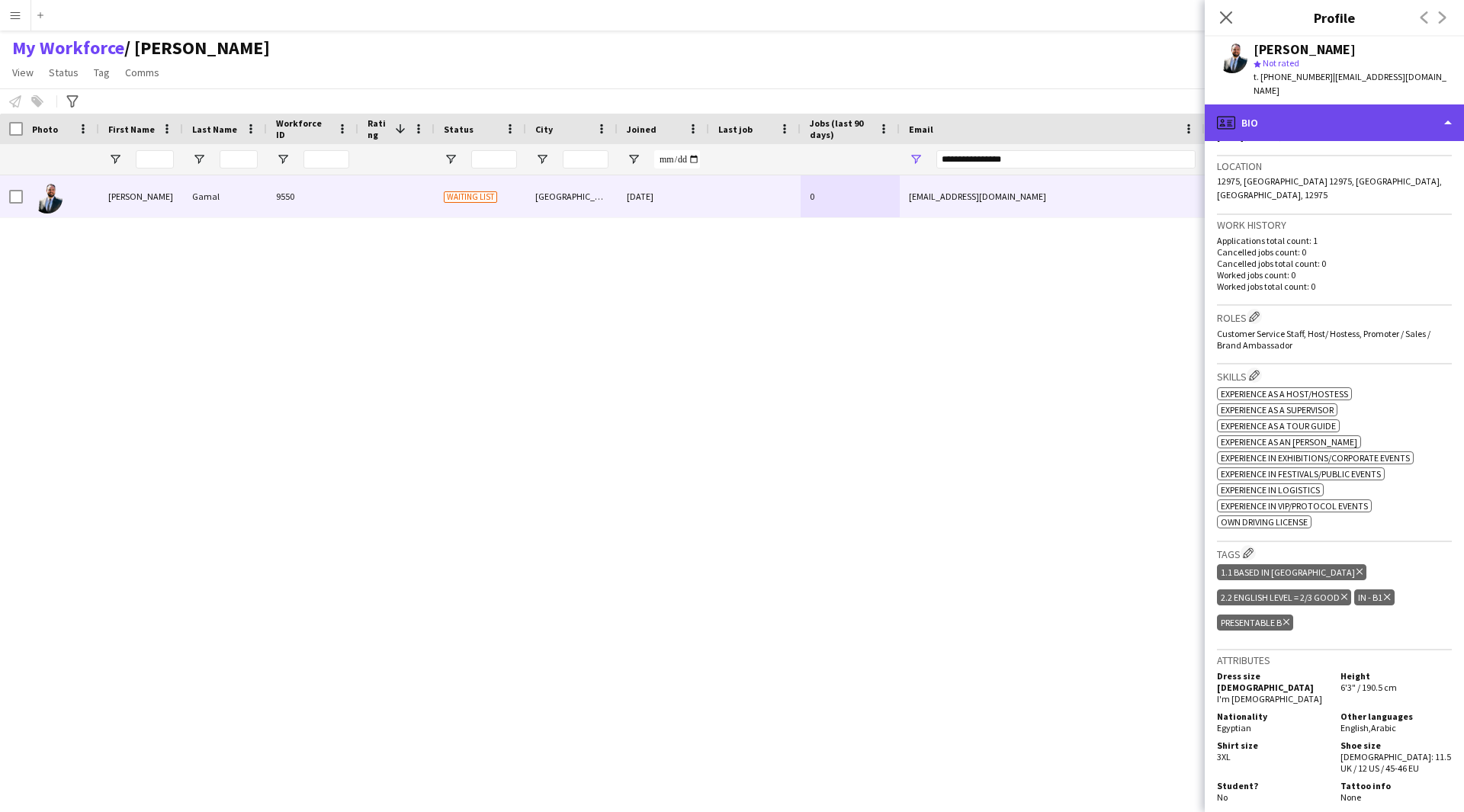
click at [1367, 112] on div "profile Bio" at bounding box center [1334, 122] width 259 height 36
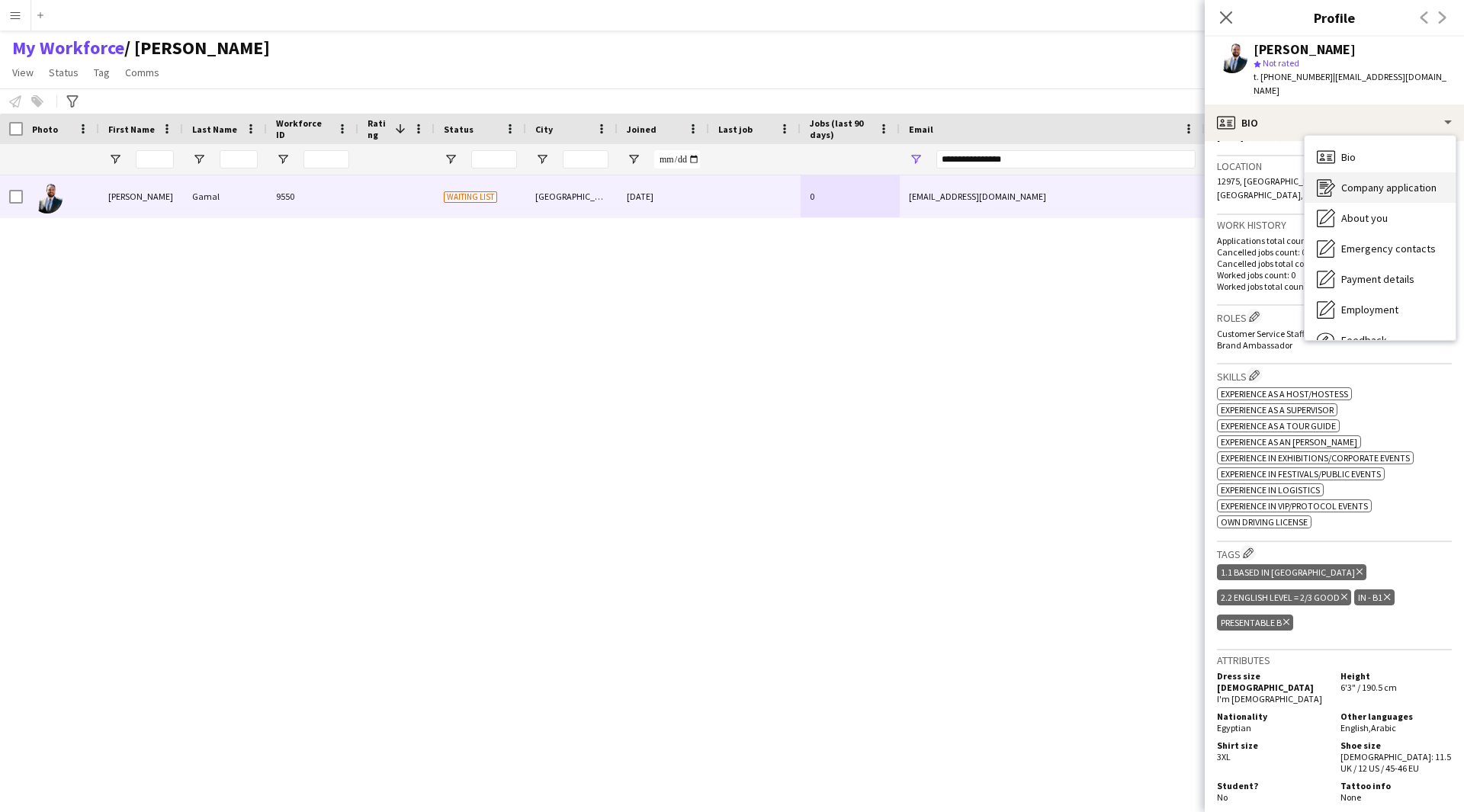
click at [1373, 181] on span "Company application" at bounding box center [1389, 188] width 95 height 14
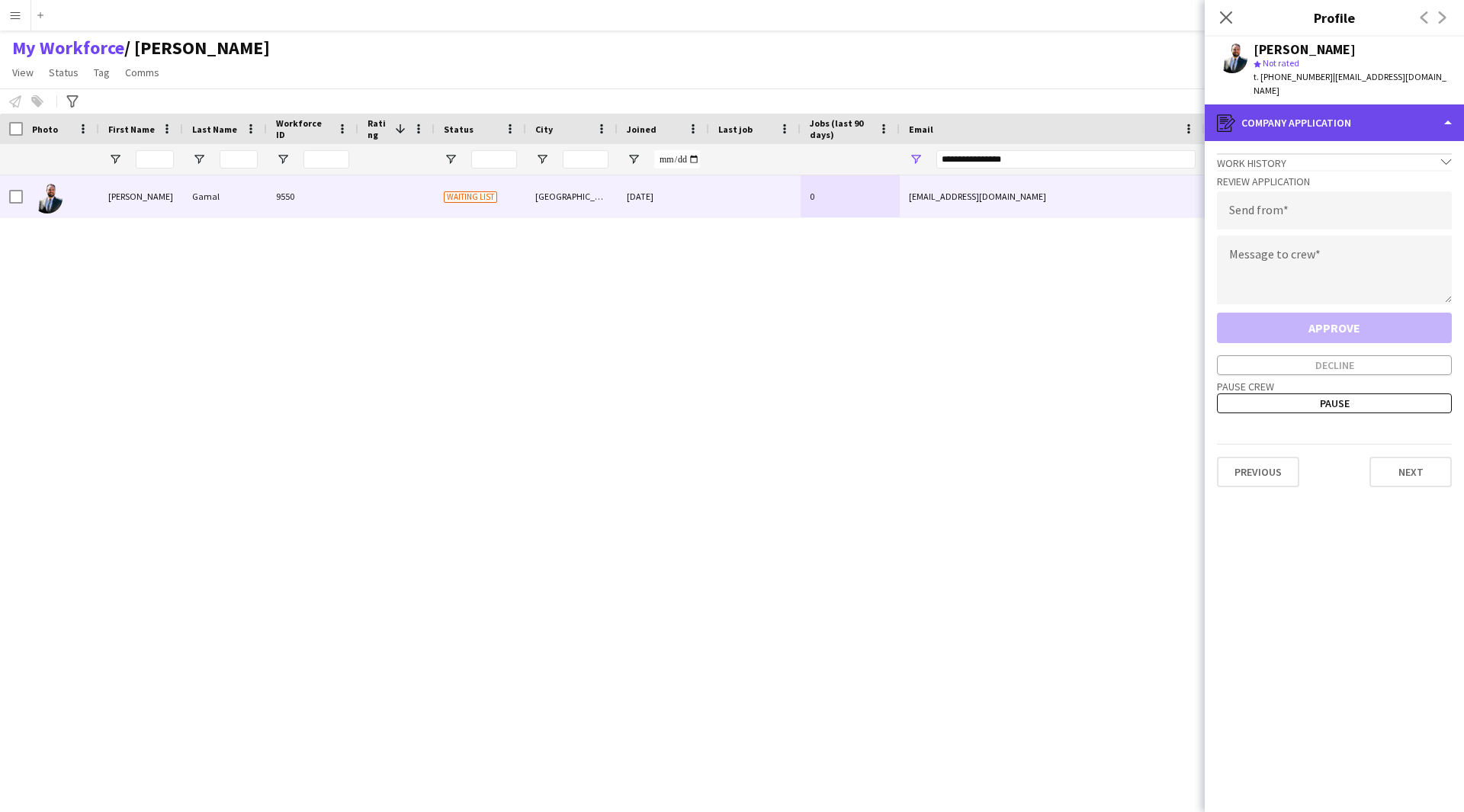
click at [1294, 111] on div "register Company application" at bounding box center [1334, 122] width 259 height 36
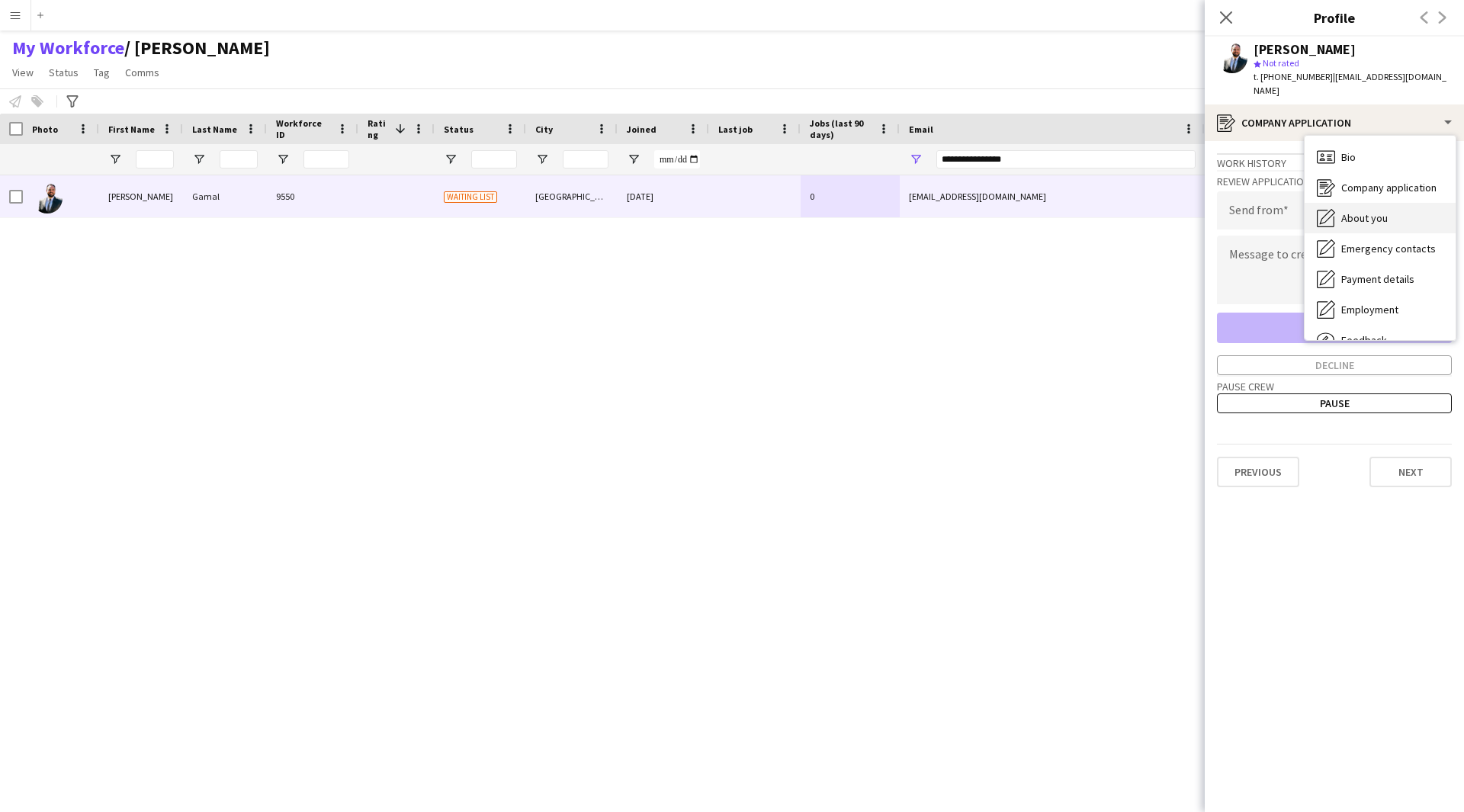
click at [1359, 203] on div "About you About you" at bounding box center [1380, 218] width 151 height 30
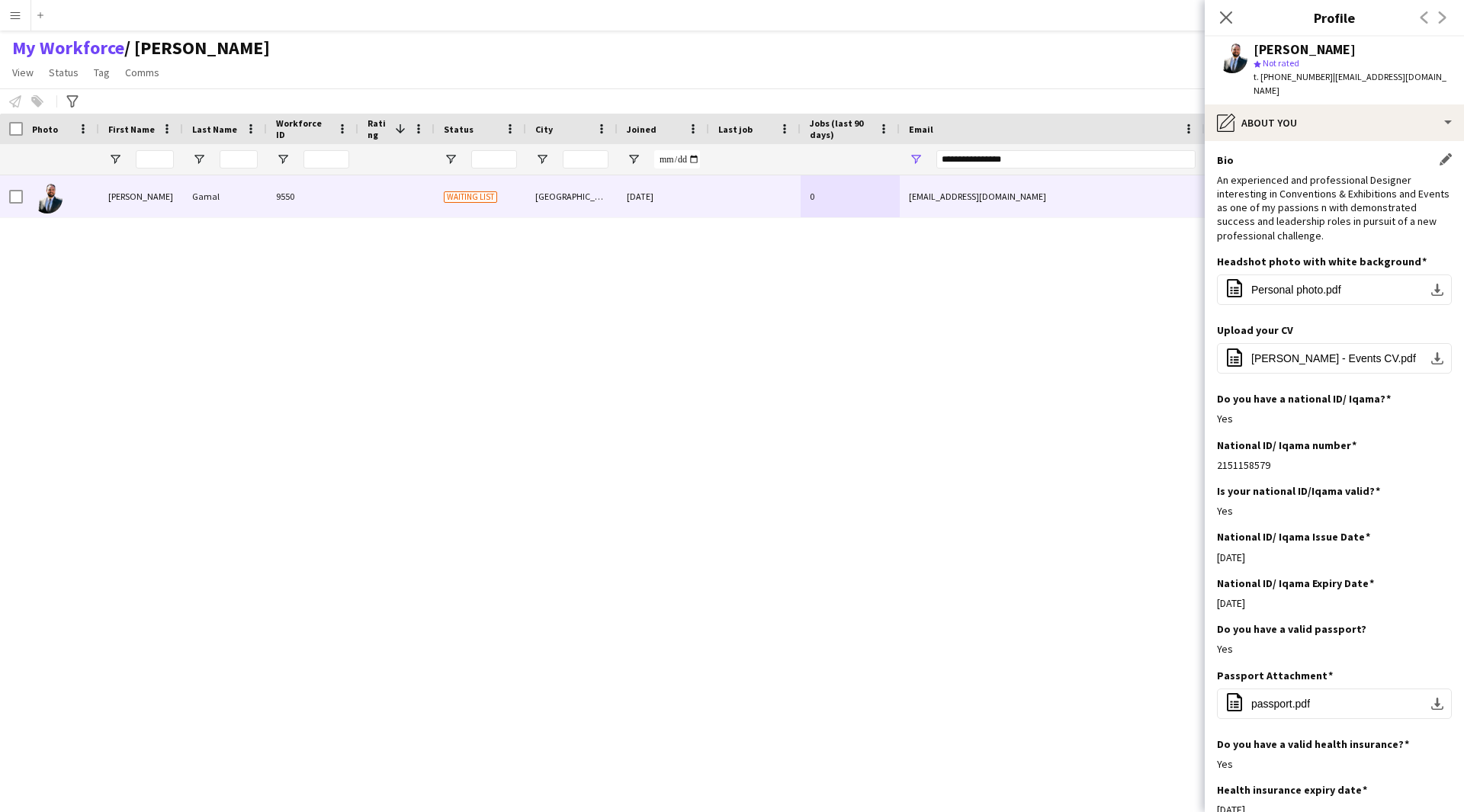
scroll to position [1, 0]
click at [1297, 112] on div "pencil4 About you" at bounding box center [1334, 122] width 259 height 36
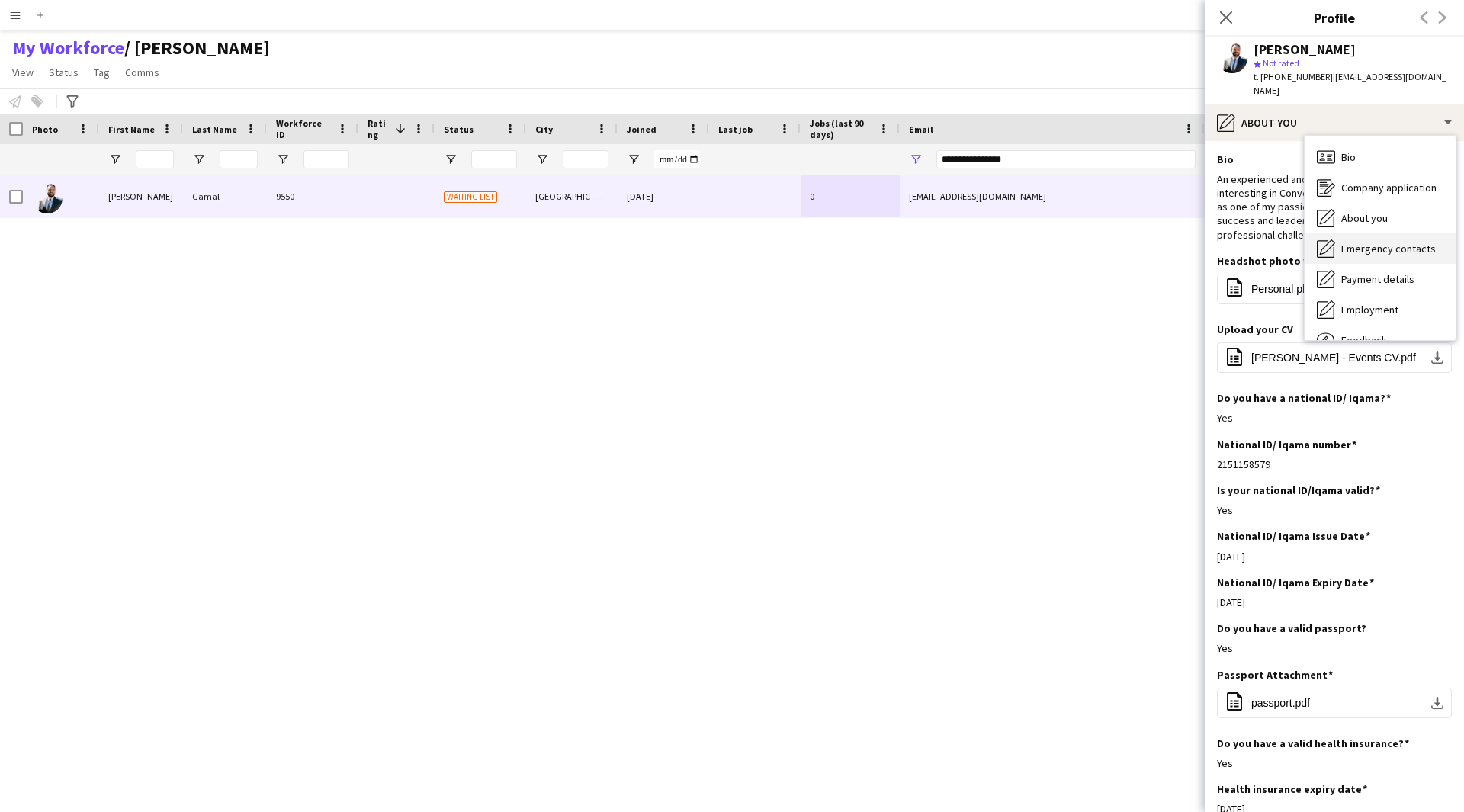
click at [1365, 242] on span "Emergency contacts" at bounding box center [1389, 249] width 95 height 14
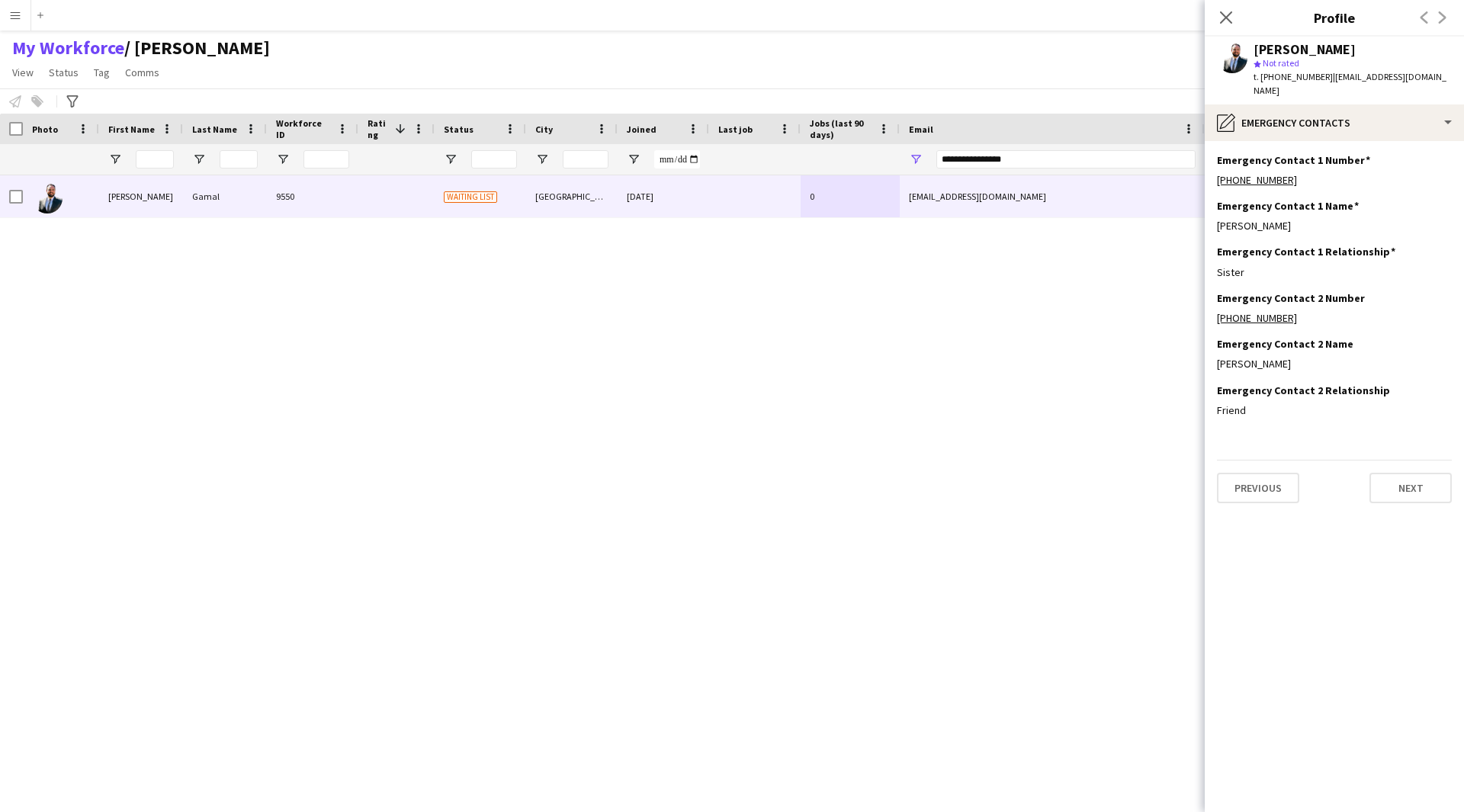
scroll to position [0, 0]
click at [1307, 109] on div "pencil4 Emergency contacts" at bounding box center [1334, 122] width 259 height 36
click at [1365, 272] on span "Payment details" at bounding box center [1378, 279] width 73 height 14
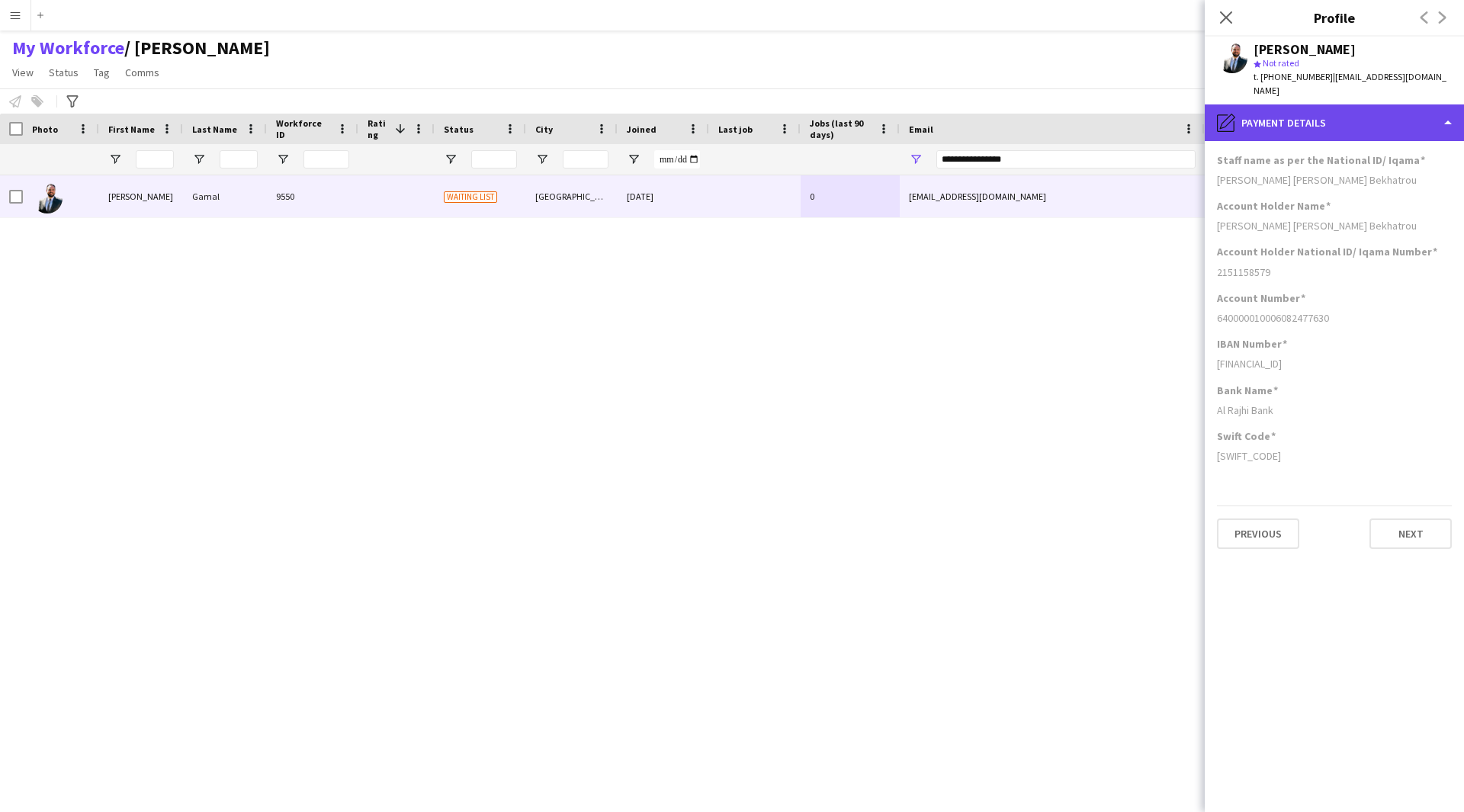
click at [1325, 105] on div "pencil4 Payment details" at bounding box center [1334, 122] width 259 height 36
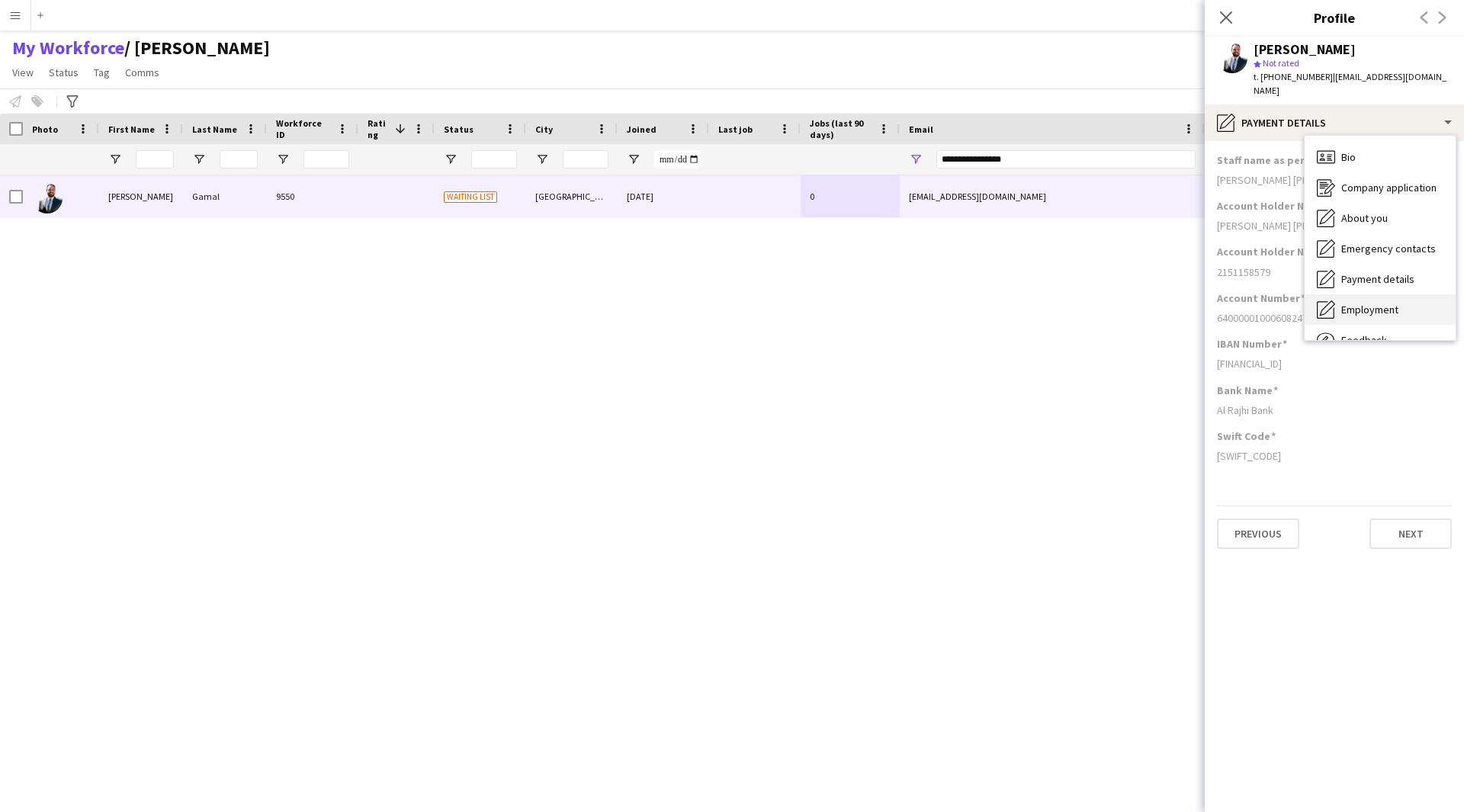
click at [1367, 303] on span "Employment" at bounding box center [1370, 310] width 57 height 14
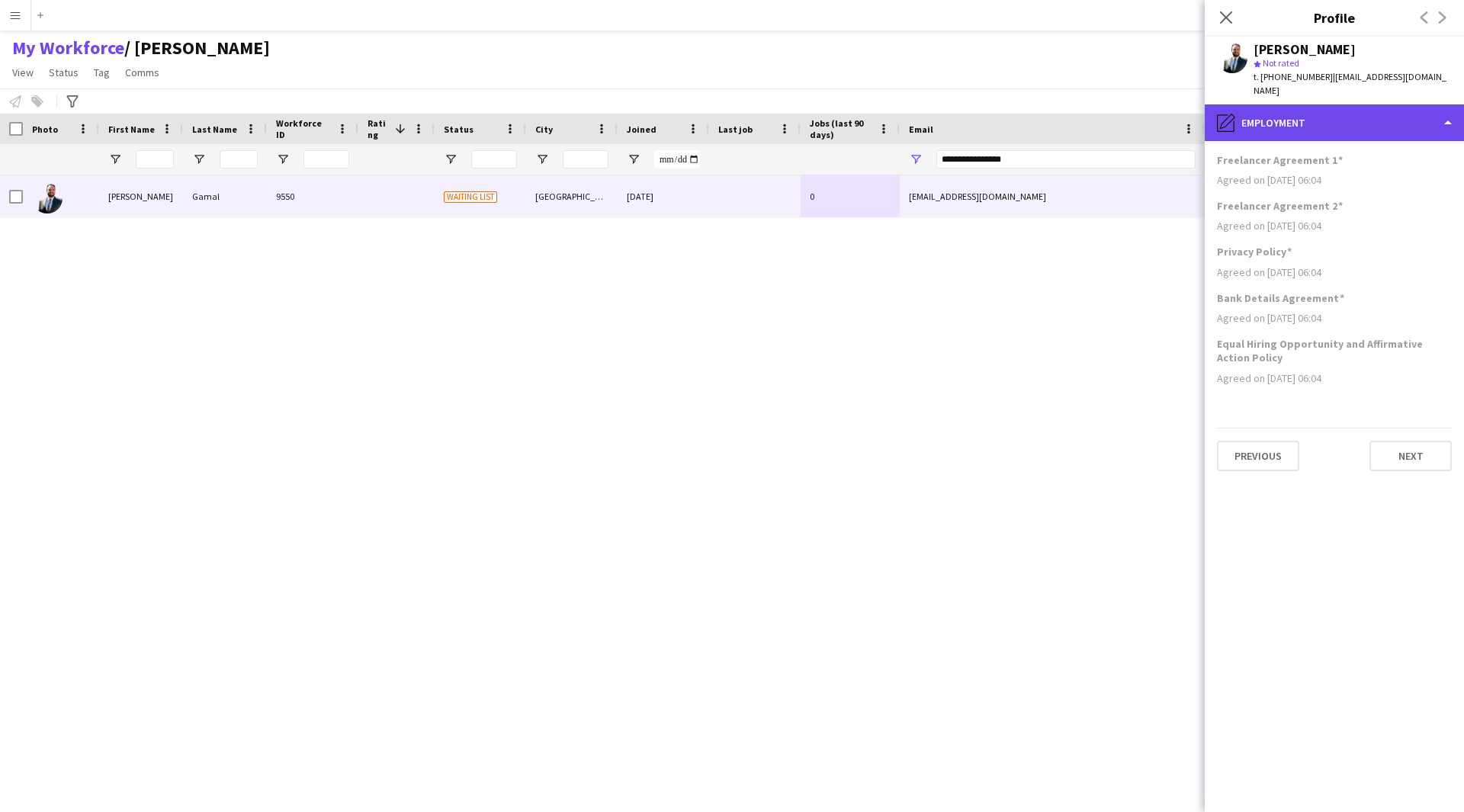
click at [1338, 120] on div "pencil4 Employment" at bounding box center [1334, 122] width 259 height 36
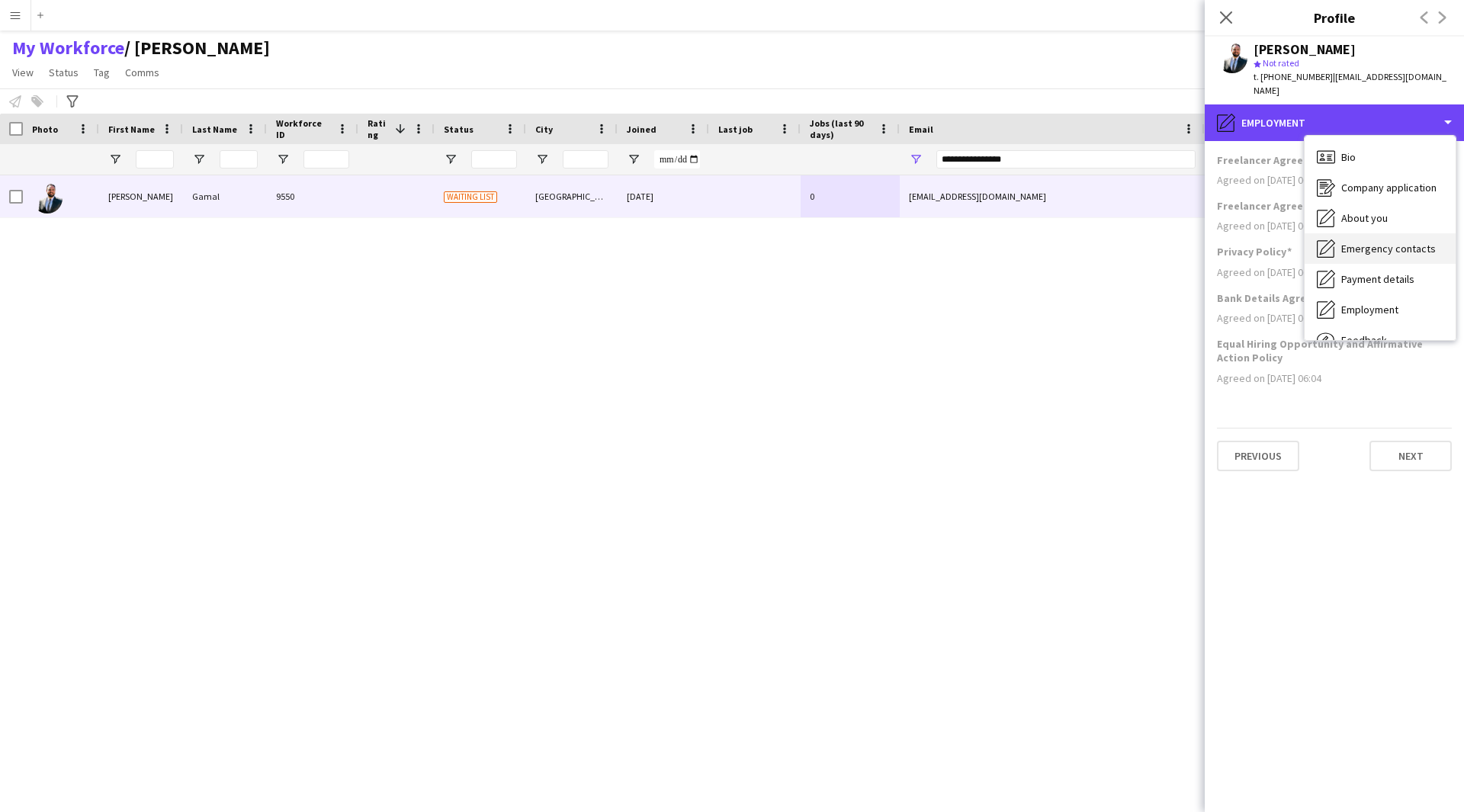
scroll to position [52, 0]
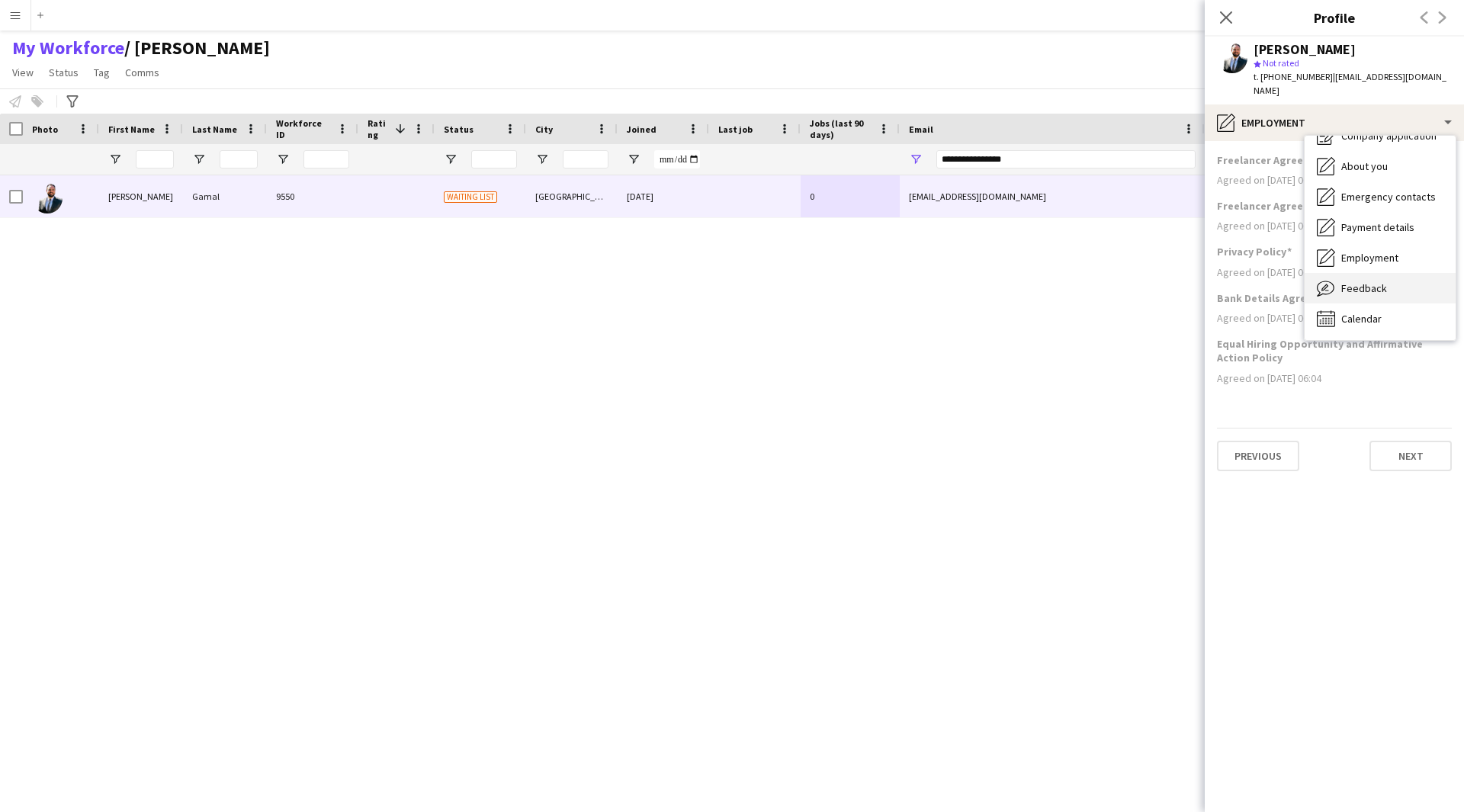
click at [1372, 281] on span "Feedback" at bounding box center [1364, 288] width 46 height 14
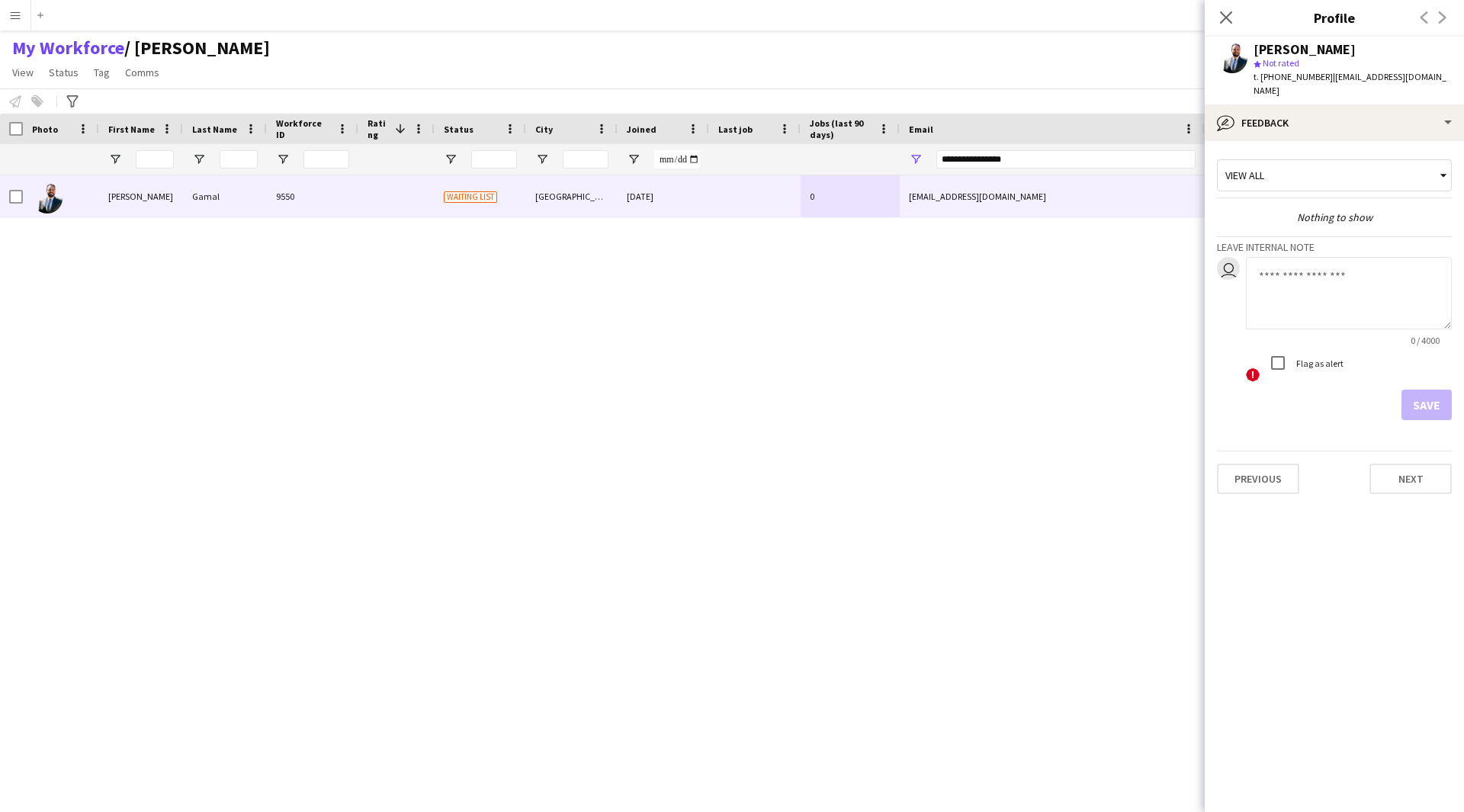
click at [1342, 267] on textarea at bounding box center [1349, 293] width 206 height 72
paste textarea "**********"
drag, startPoint x: 1368, startPoint y: 295, endPoint x: 1256, endPoint y: 259, distance: 117.6
click at [1256, 259] on textarea "**********" at bounding box center [1349, 293] width 206 height 72
type textarea "**********"
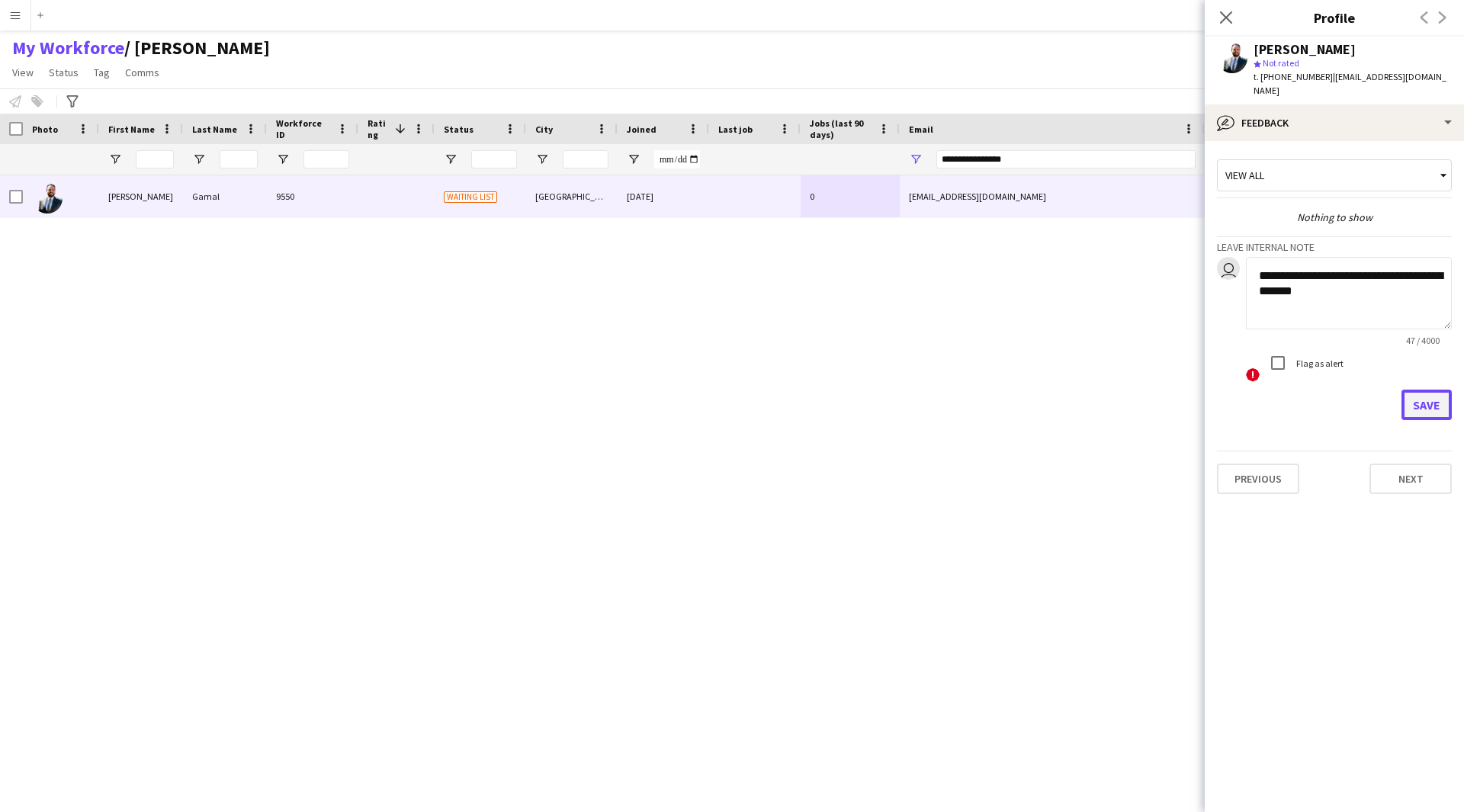
click at [1430, 401] on button "Save" at bounding box center [1426, 404] width 50 height 30
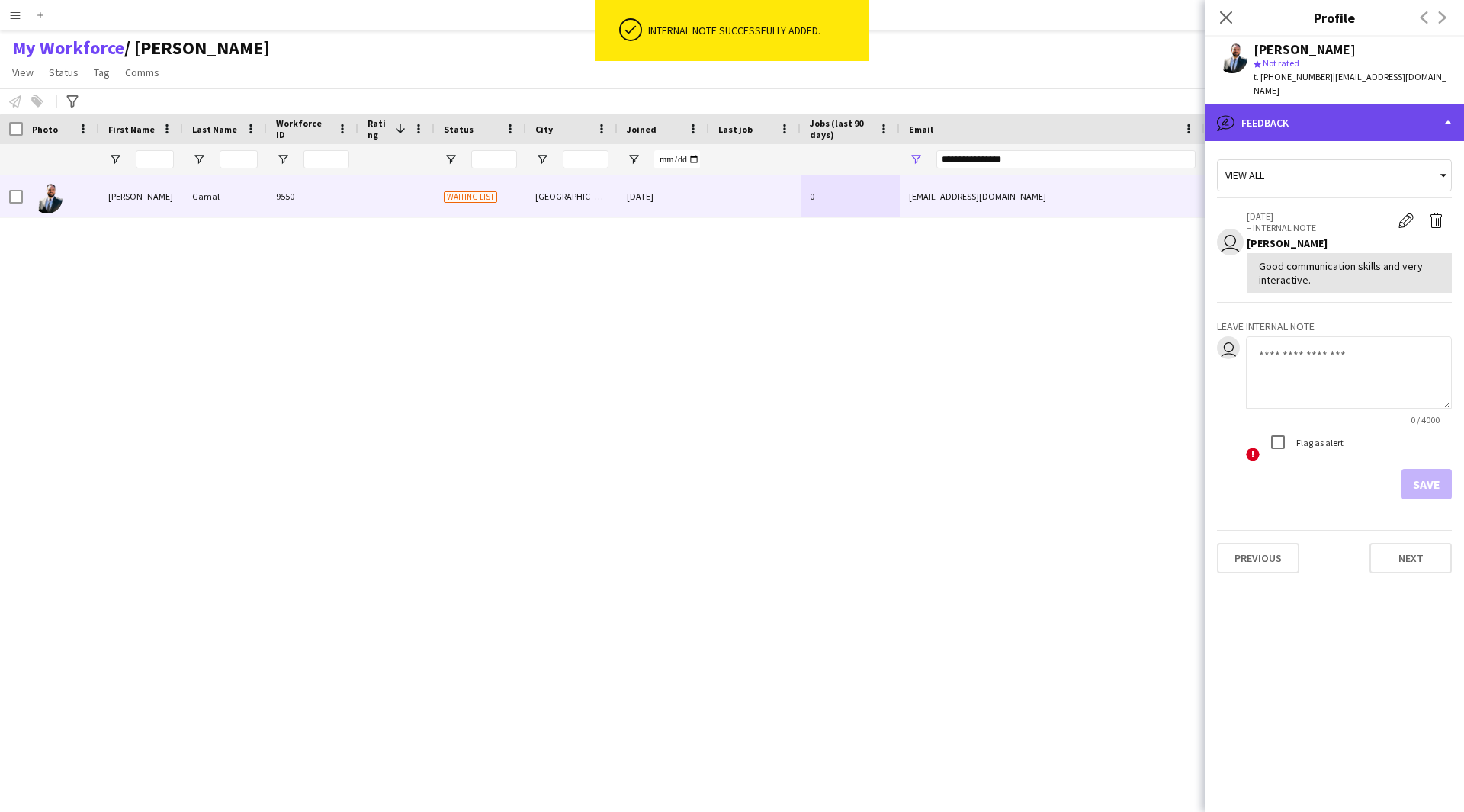
click at [1361, 114] on div "bubble-pencil Feedback" at bounding box center [1334, 122] width 259 height 36
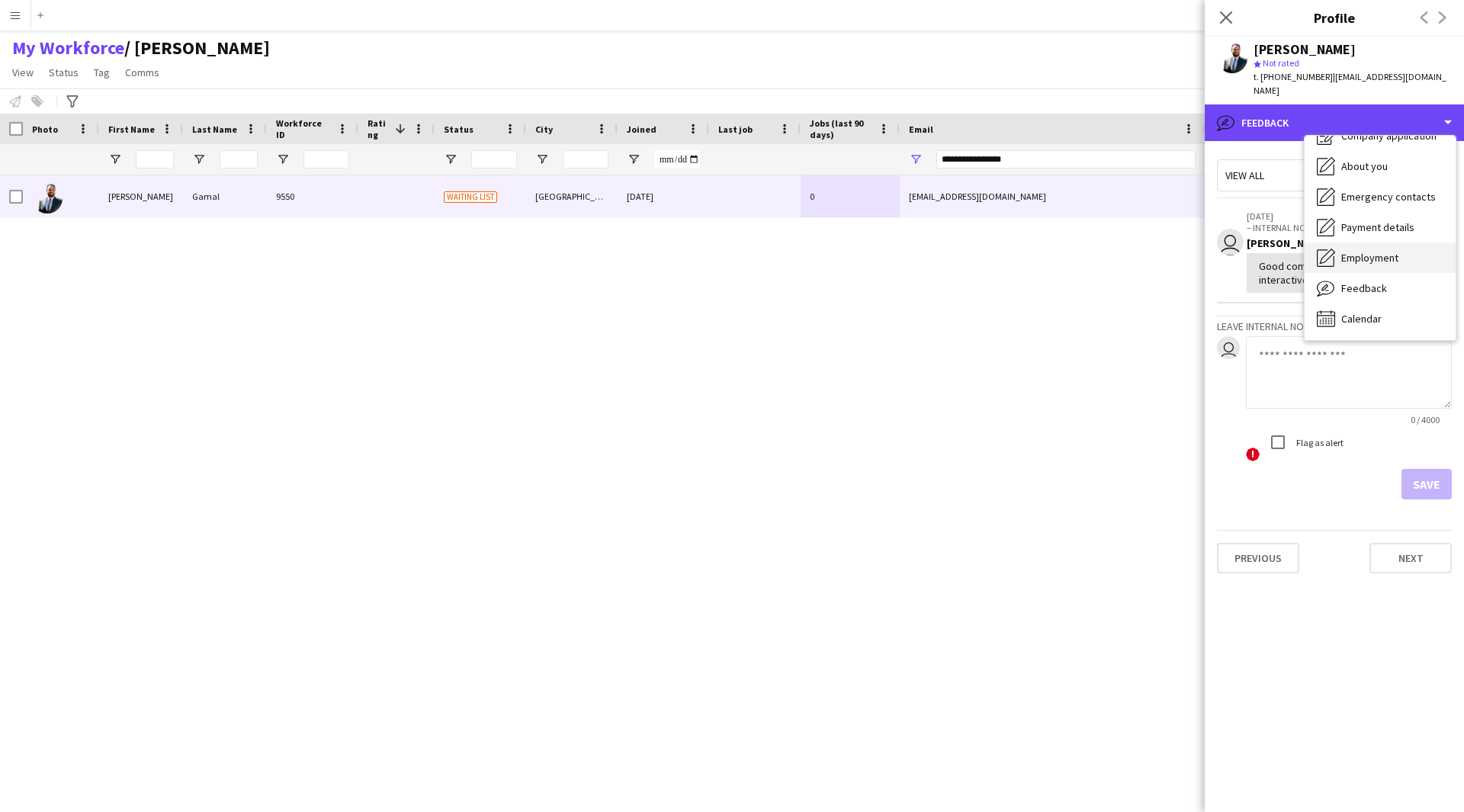
scroll to position [0, 0]
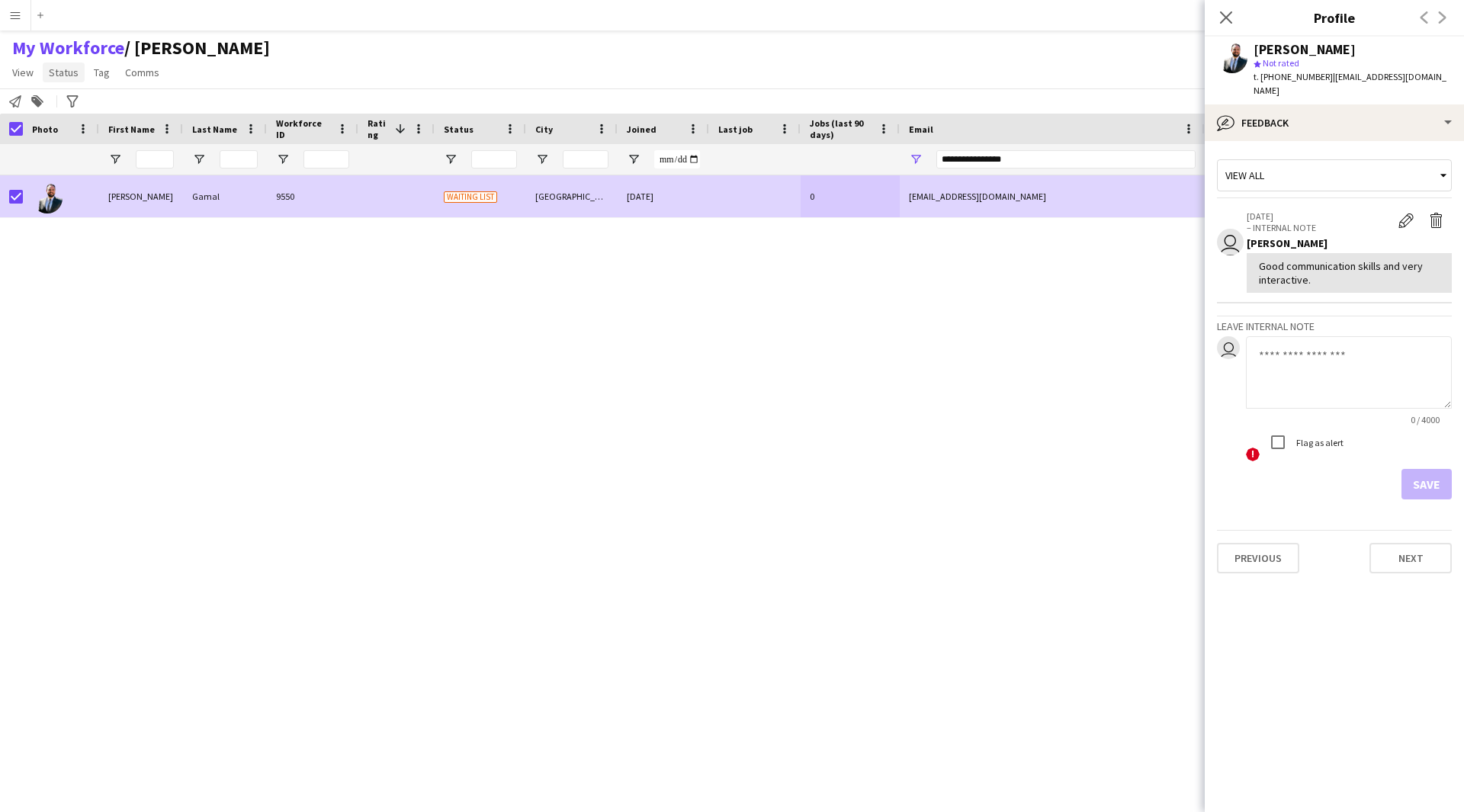
click at [71, 80] on link "Status" at bounding box center [64, 73] width 42 height 20
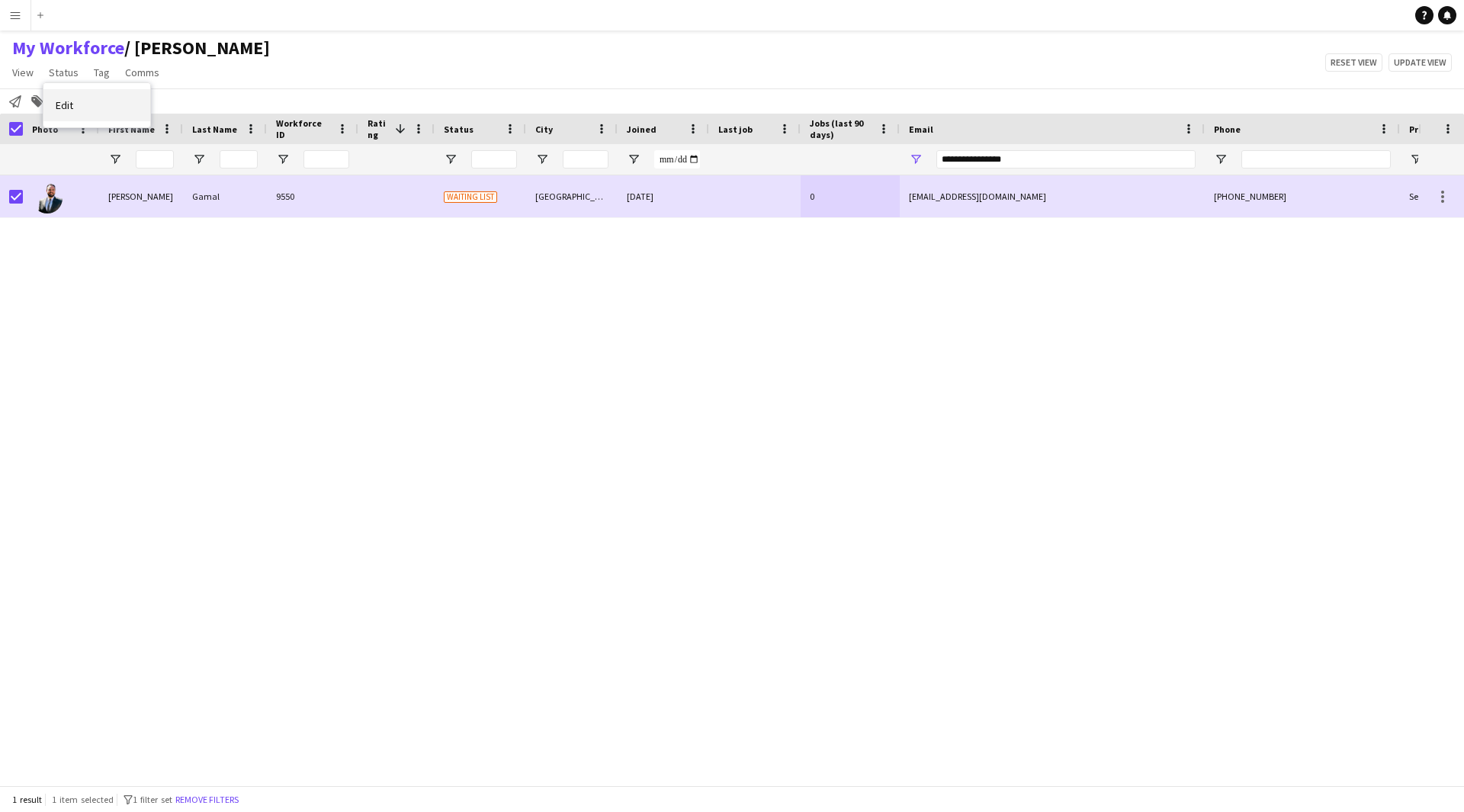
click at [105, 118] on link "Edit" at bounding box center [97, 105] width 107 height 32
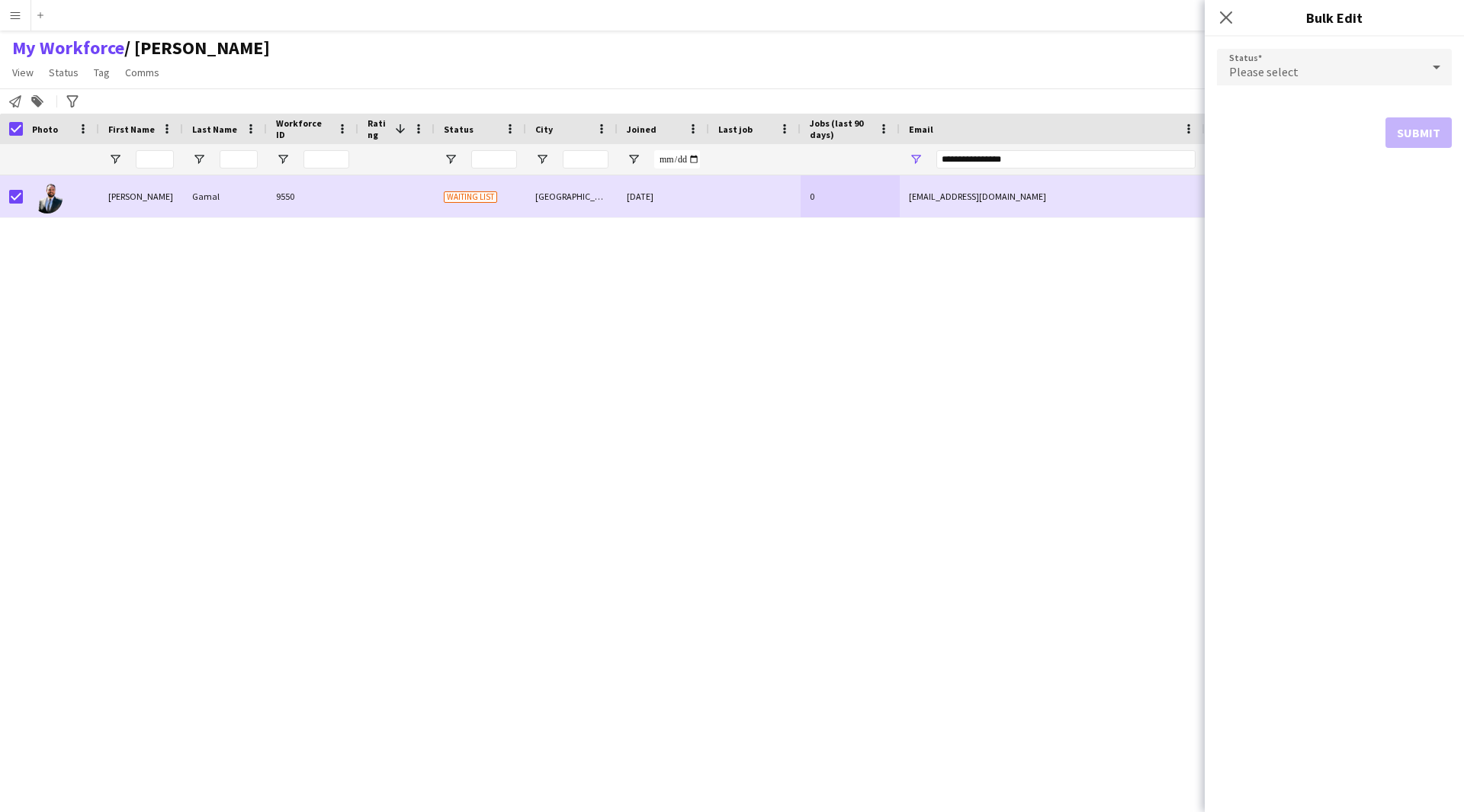
click at [1282, 78] on span "Please select" at bounding box center [1264, 72] width 70 height 15
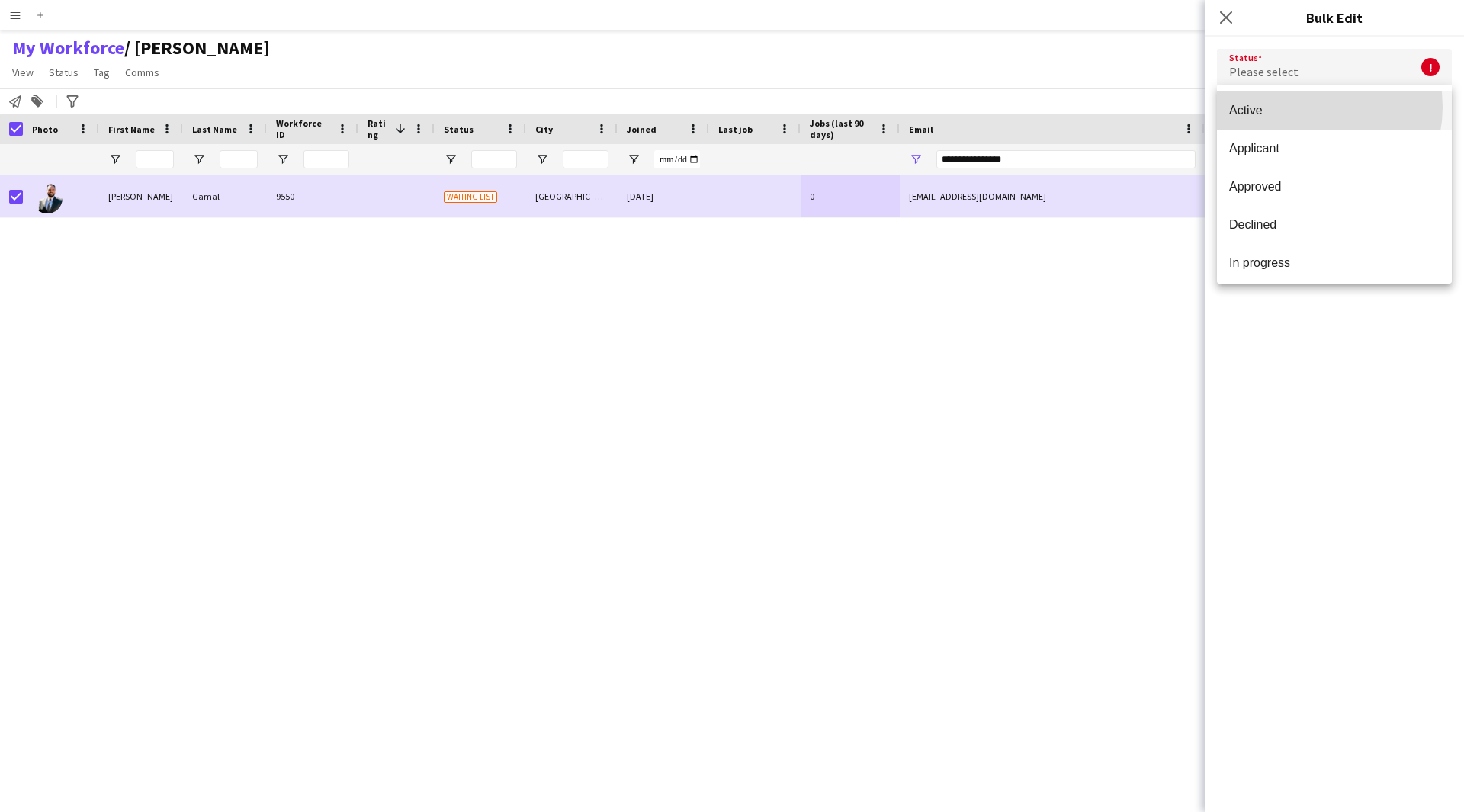
click at [1307, 107] on span "Active" at bounding box center [1335, 110] width 211 height 15
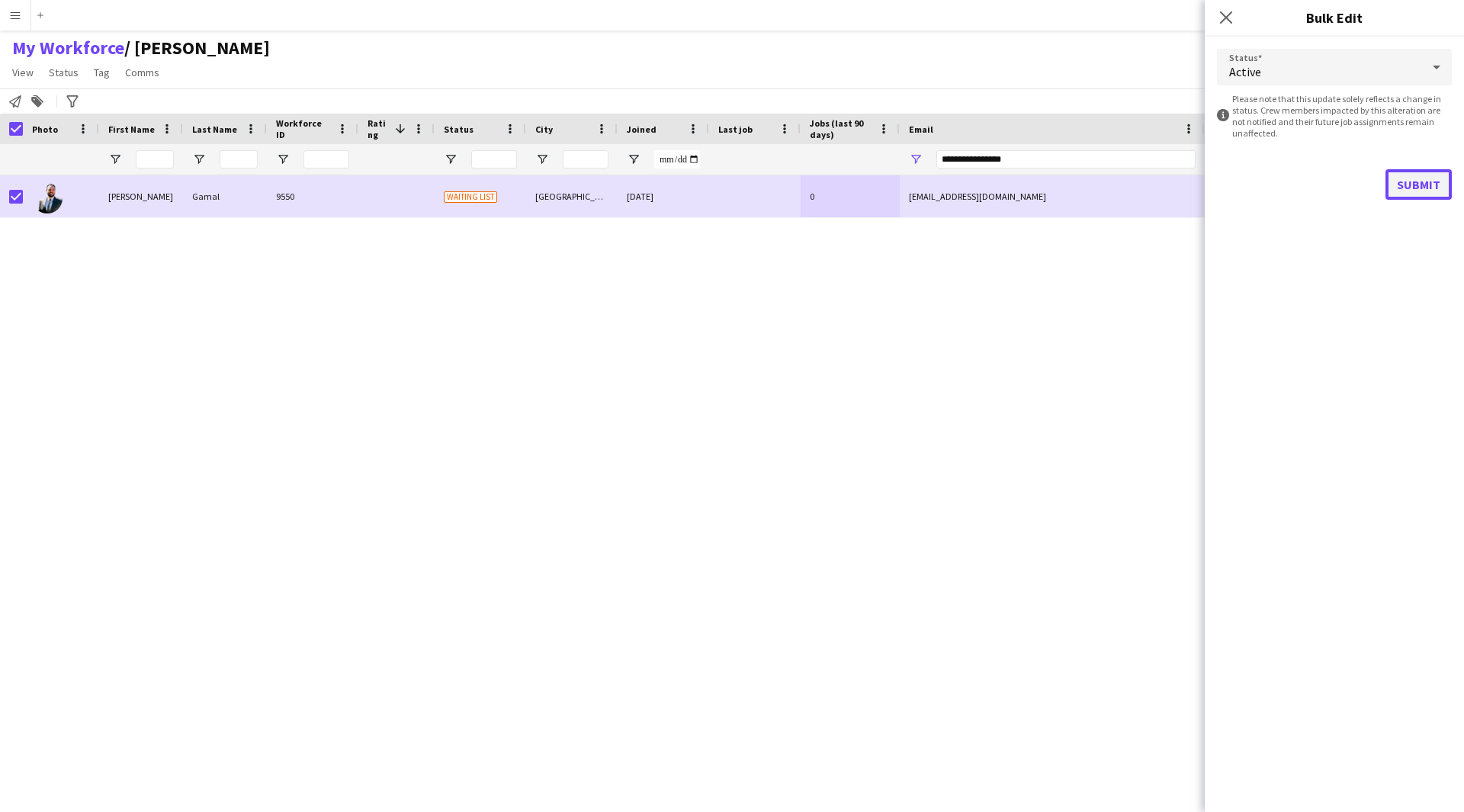
click at [1403, 181] on button "Submit" at bounding box center [1419, 184] width 67 height 30
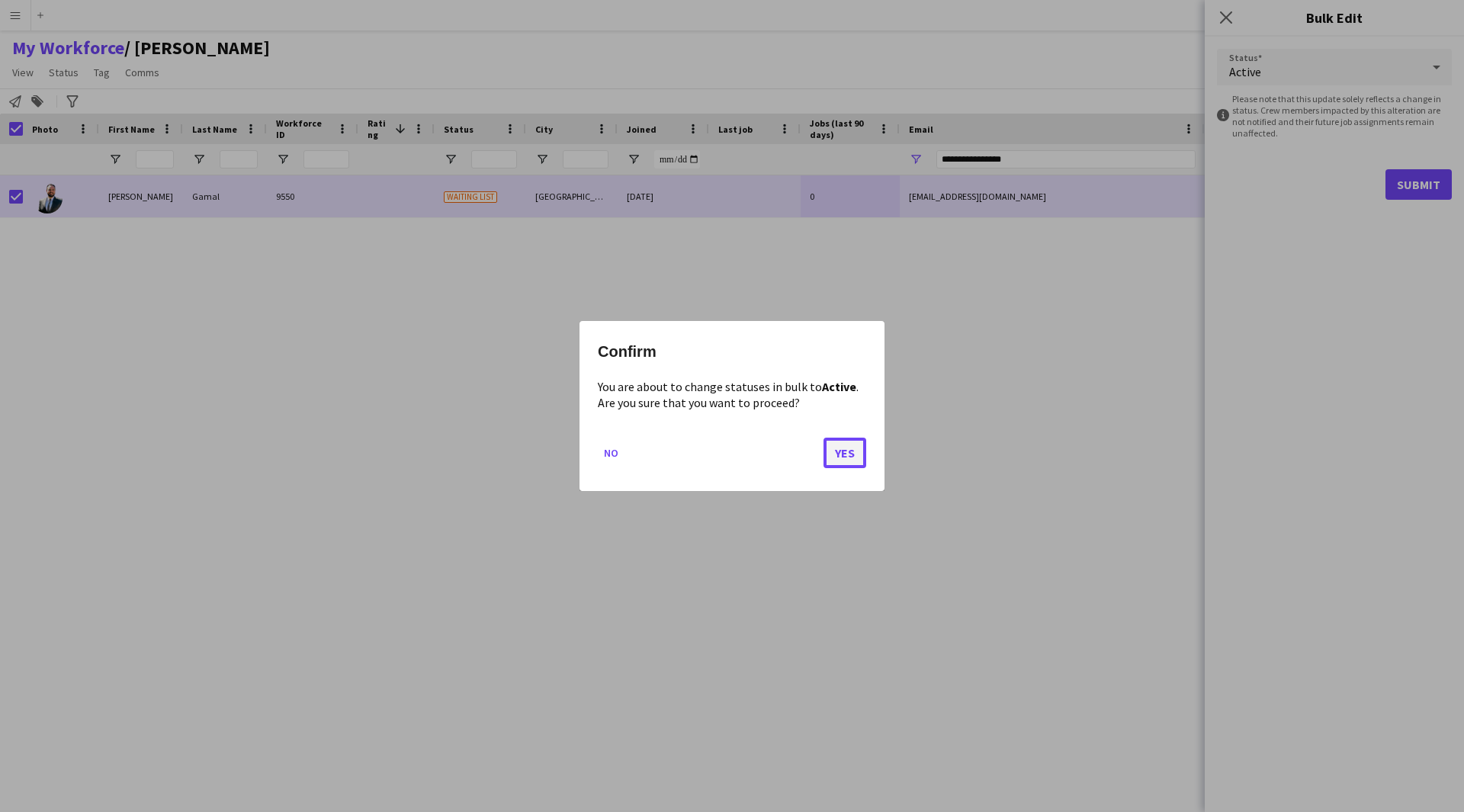
click at [845, 463] on button "Yes" at bounding box center [845, 452] width 43 height 30
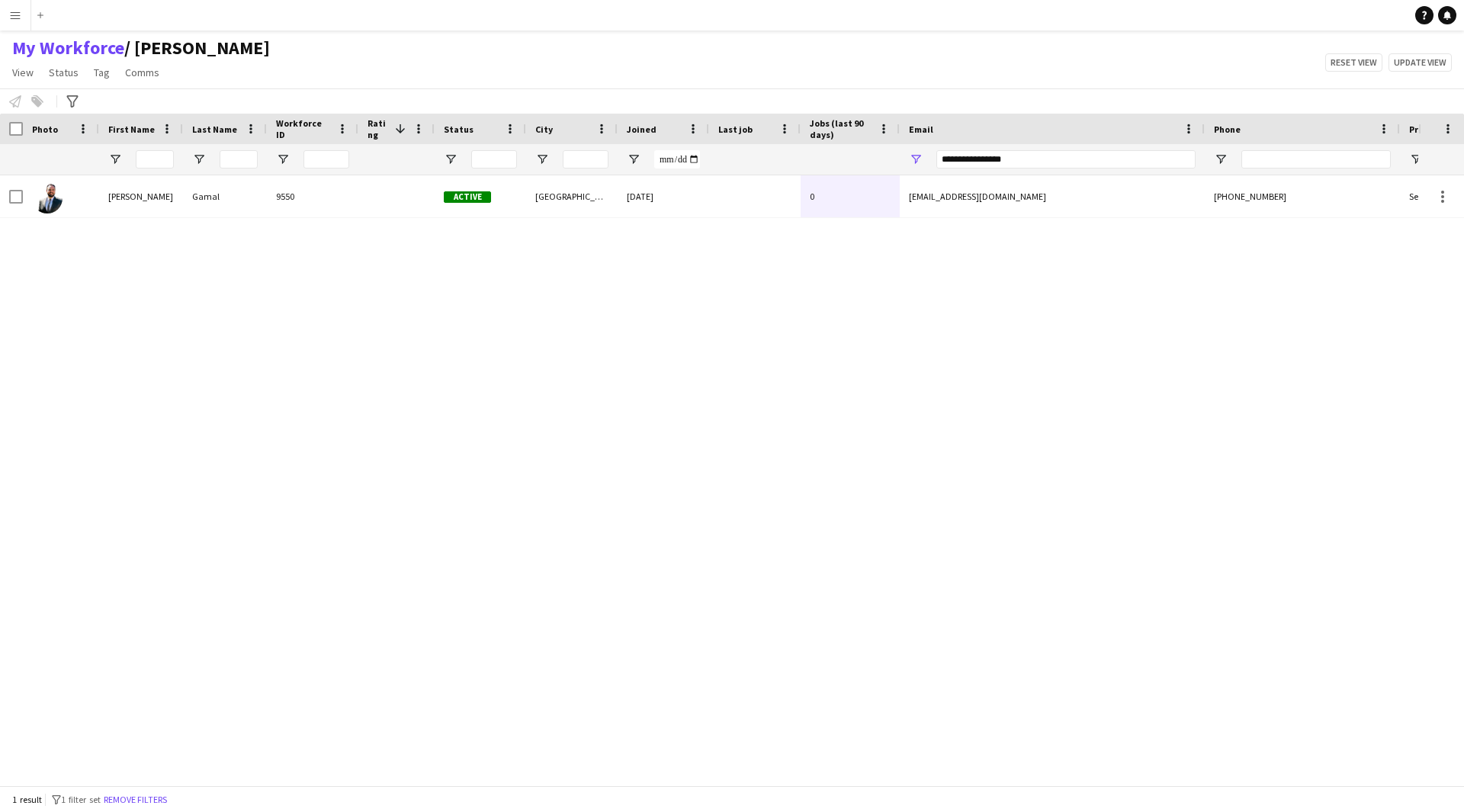
click at [196, 389] on div "Mohamed Gamal 9550 Active Riyadh 18-09-2024 0 mg9m72@gmail.com +966537973901 Se…" at bounding box center [709, 474] width 1418 height 598
drag, startPoint x: 1040, startPoint y: 160, endPoint x: 625, endPoint y: 191, distance: 416.2
click at [625, 191] on div "Workforce Details Photo First Name" at bounding box center [732, 449] width 1464 height 672
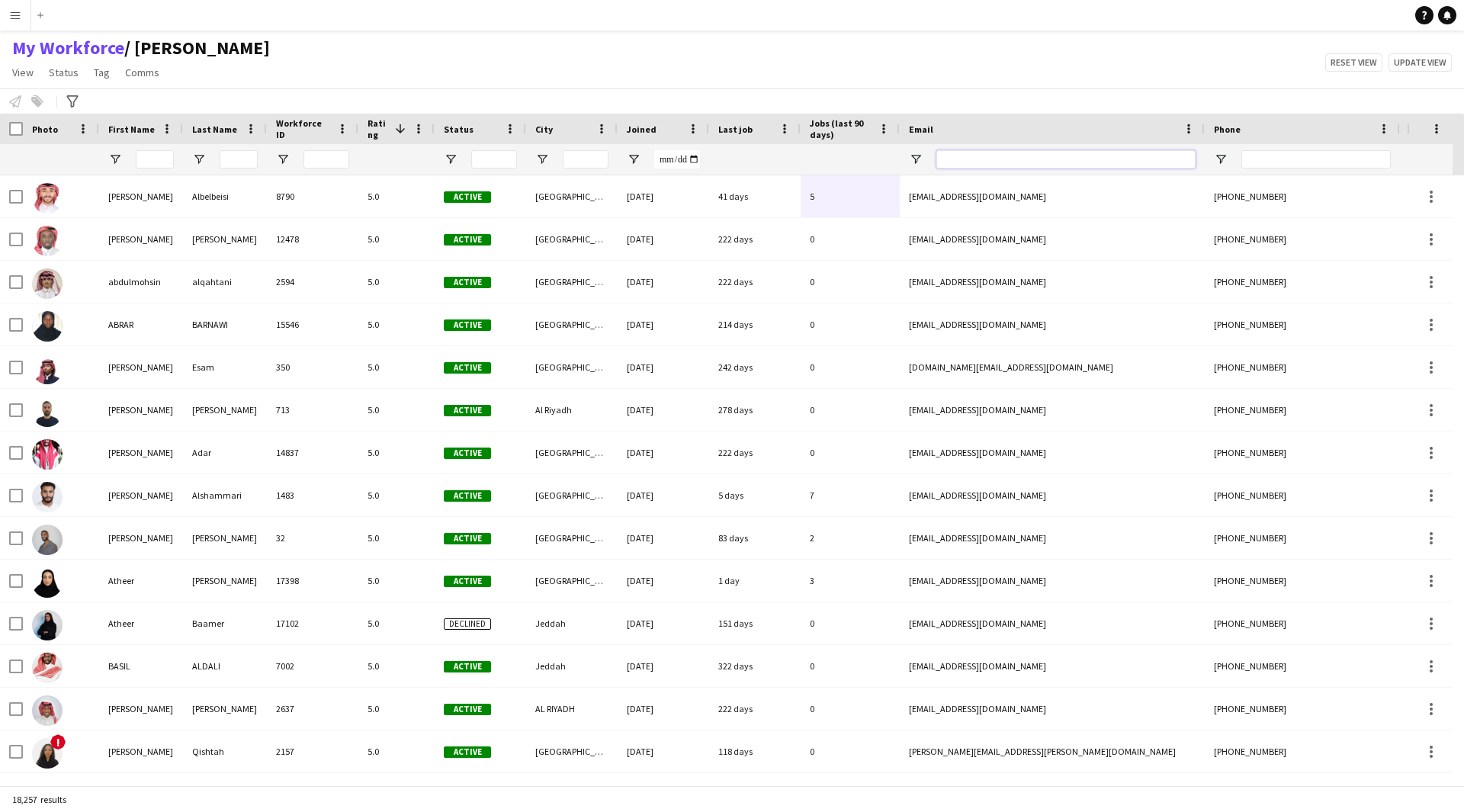
paste input "**********"
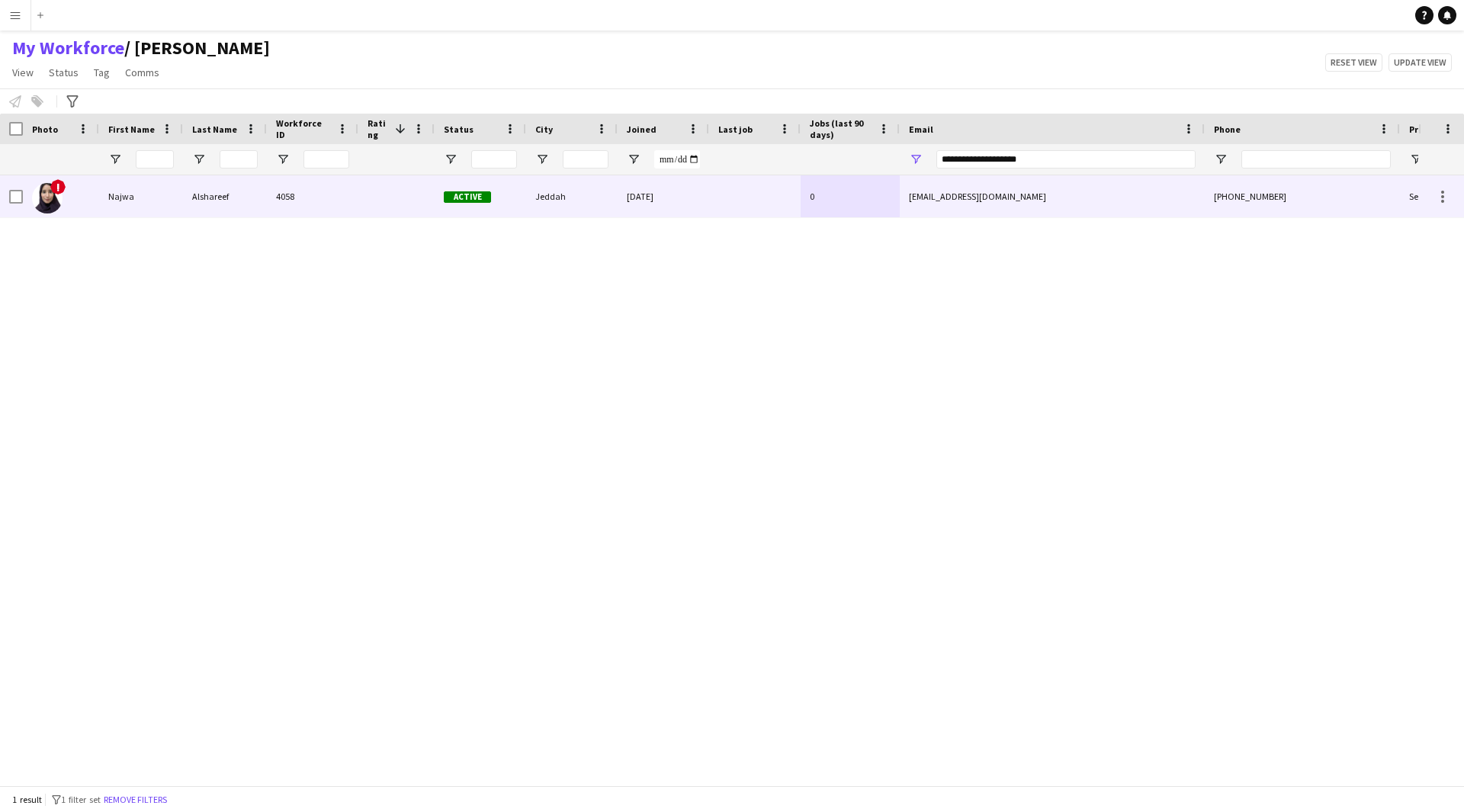
click at [700, 215] on div "[DATE]" at bounding box center [663, 196] width 91 height 42
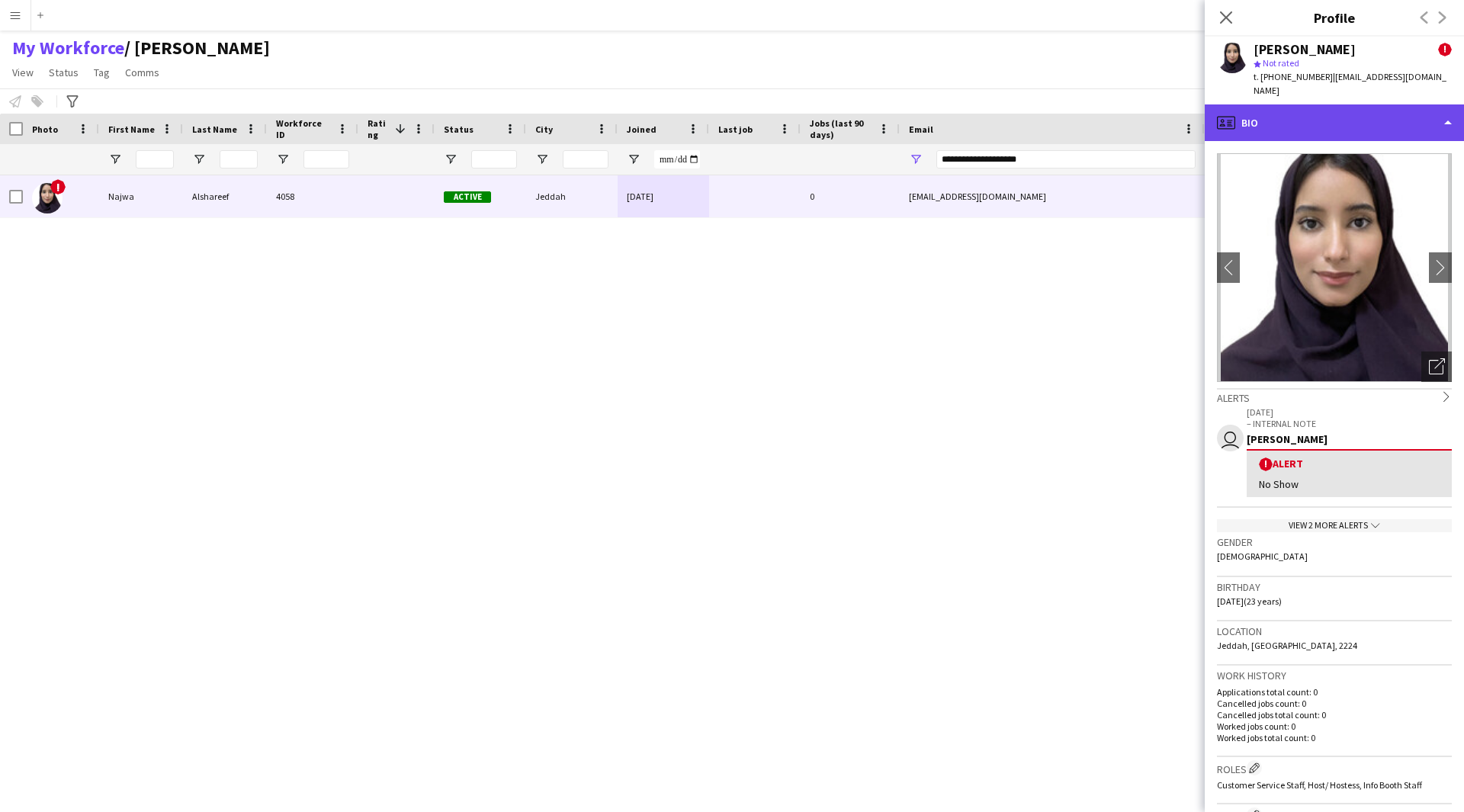
click at [1307, 113] on div "profile Bio" at bounding box center [1334, 122] width 259 height 36
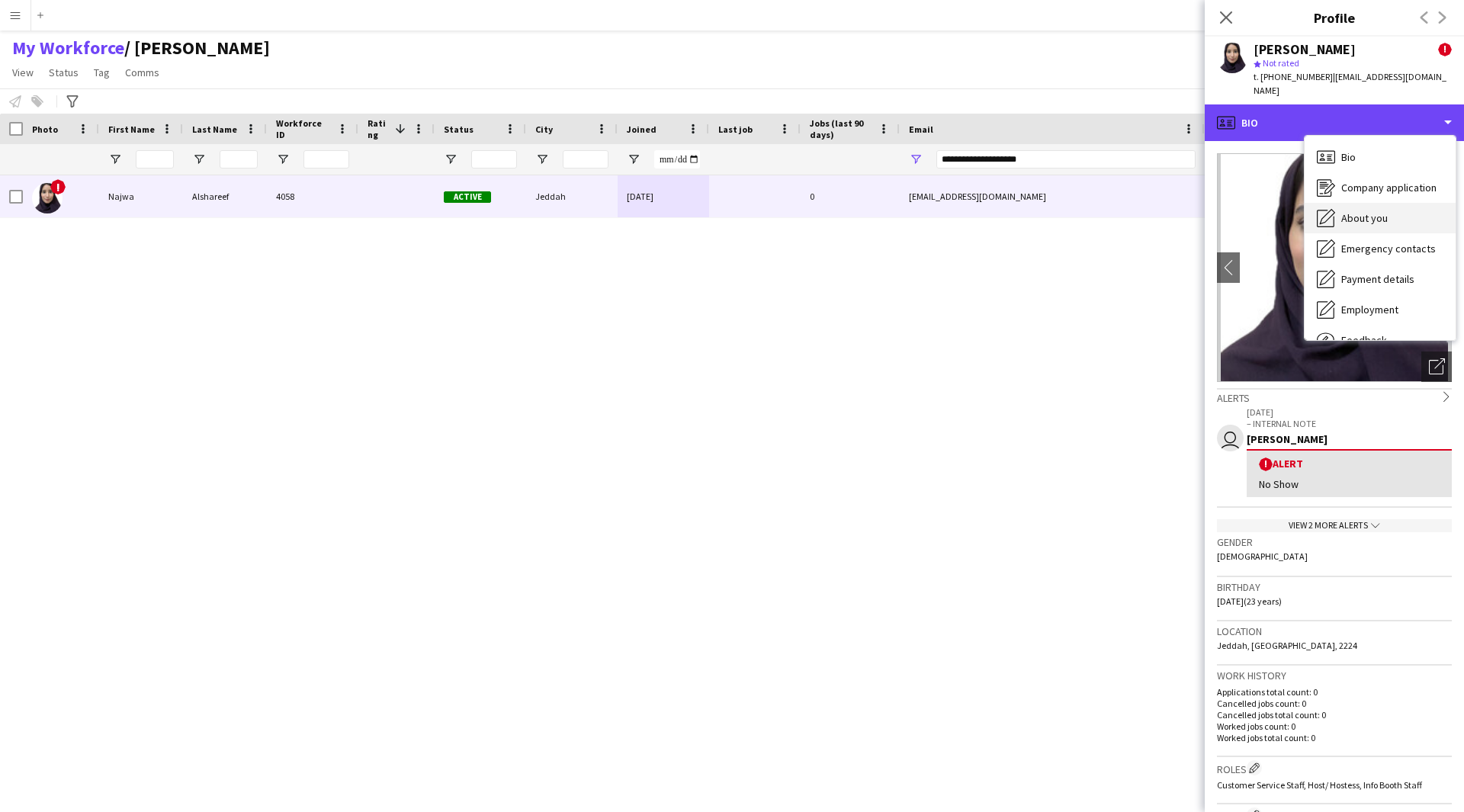
scroll to position [52, 0]
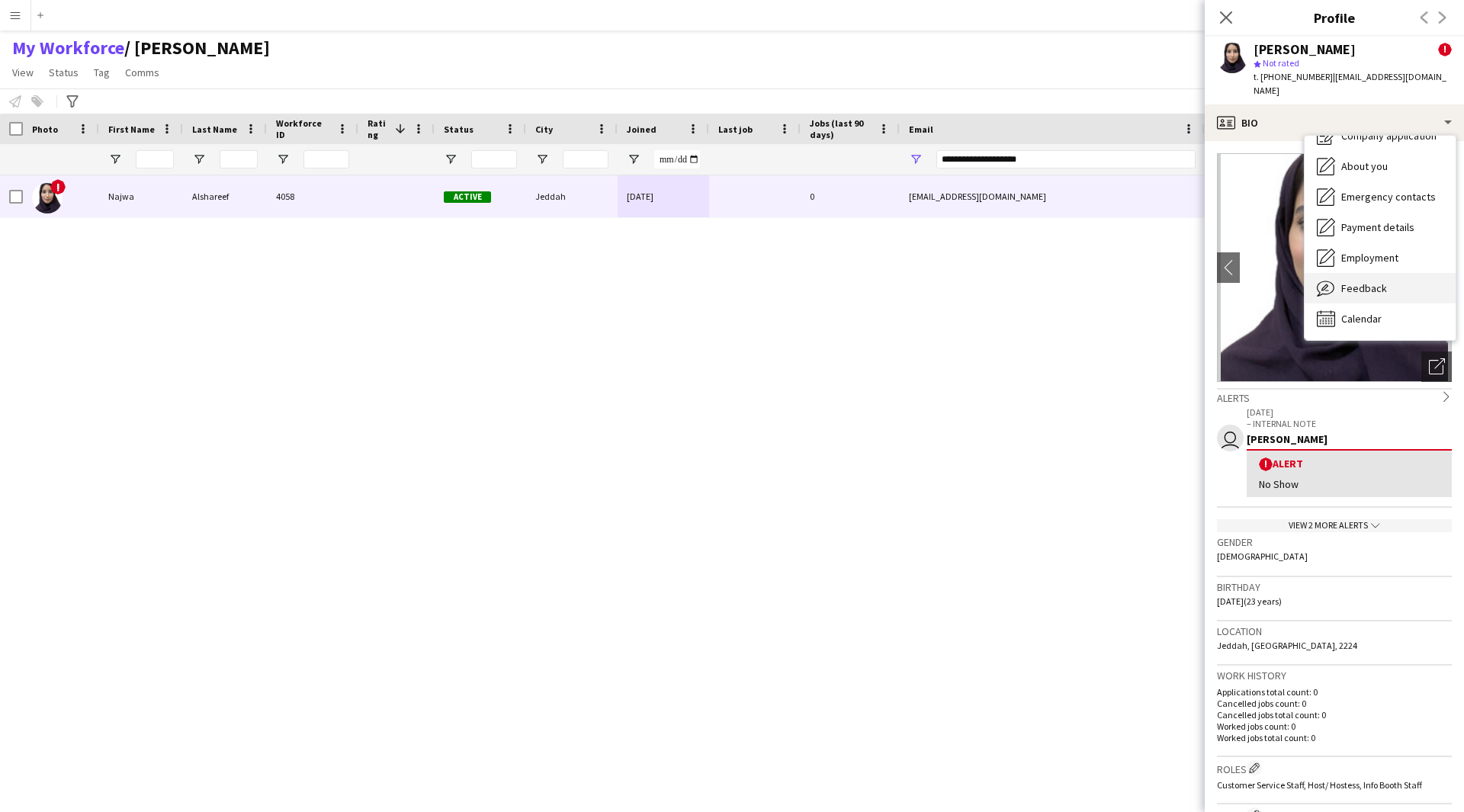
click at [1368, 281] on span "Feedback" at bounding box center [1364, 288] width 46 height 14
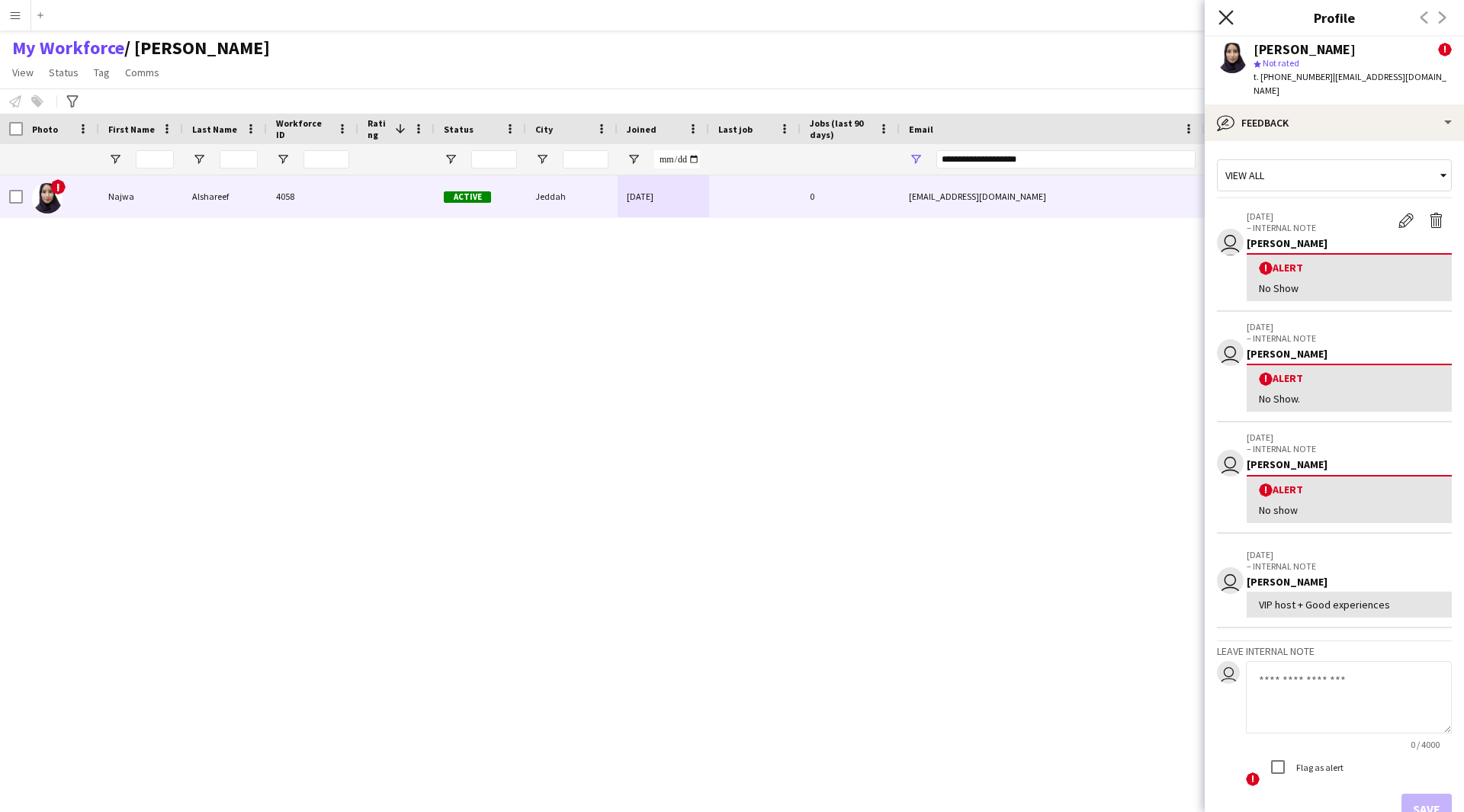
click at [1231, 22] on icon at bounding box center [1225, 17] width 15 height 15
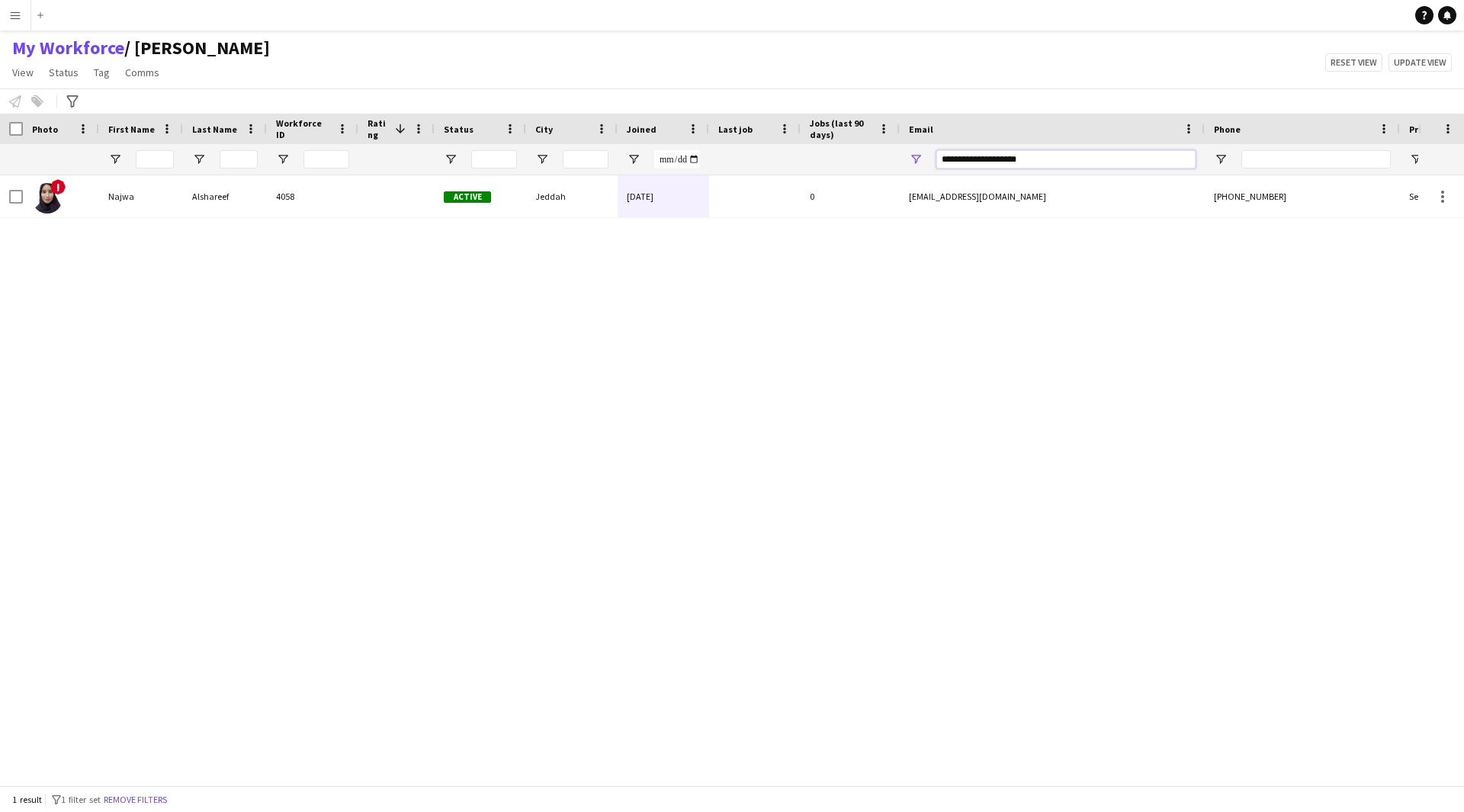
drag, startPoint x: 1076, startPoint y: 159, endPoint x: 927, endPoint y: 170, distance: 149.4
click at [927, 170] on div "**********" at bounding box center [1052, 159] width 305 height 30
paste input "*********"
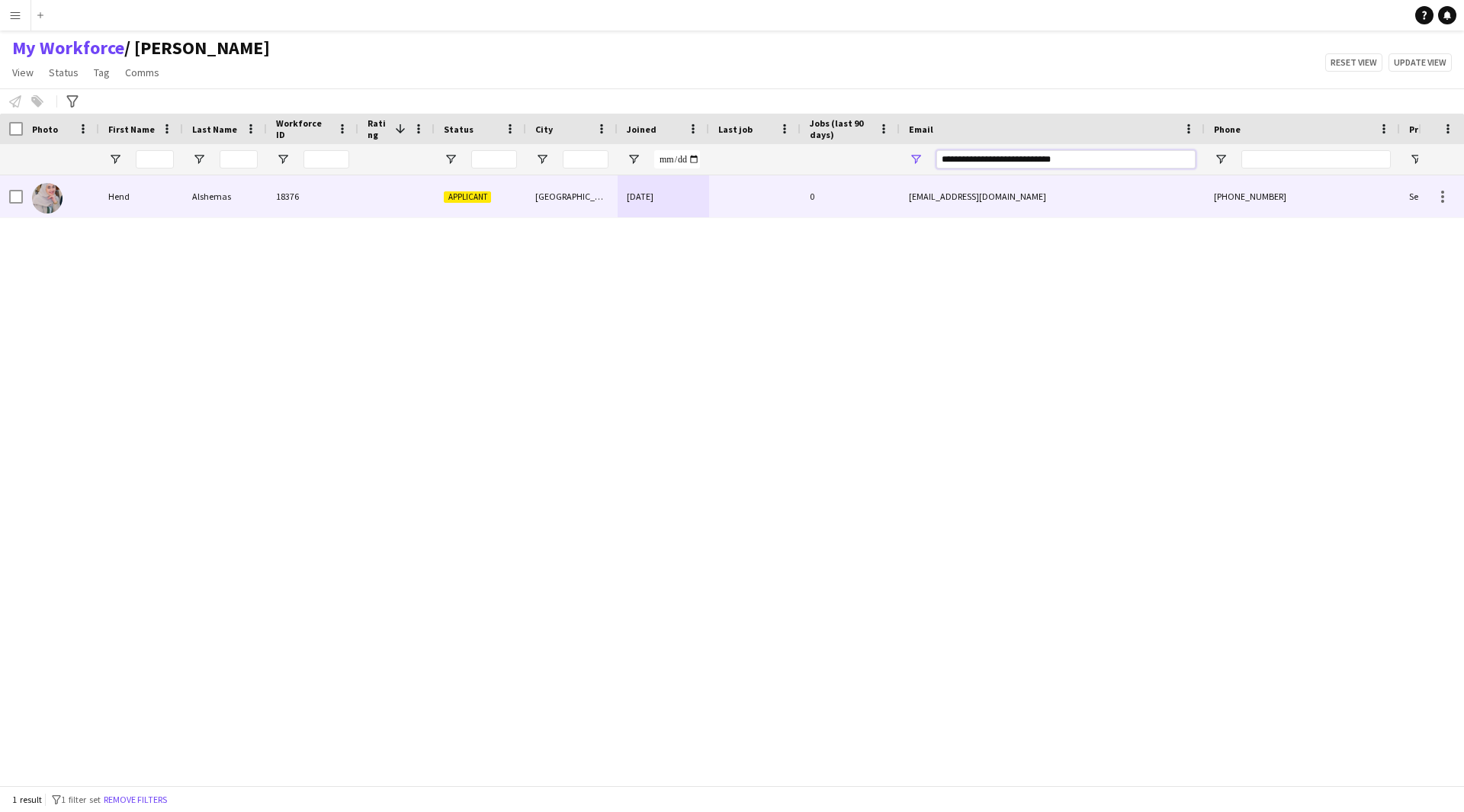
type input "**********"
click at [784, 194] on div at bounding box center [755, 196] width 91 height 42
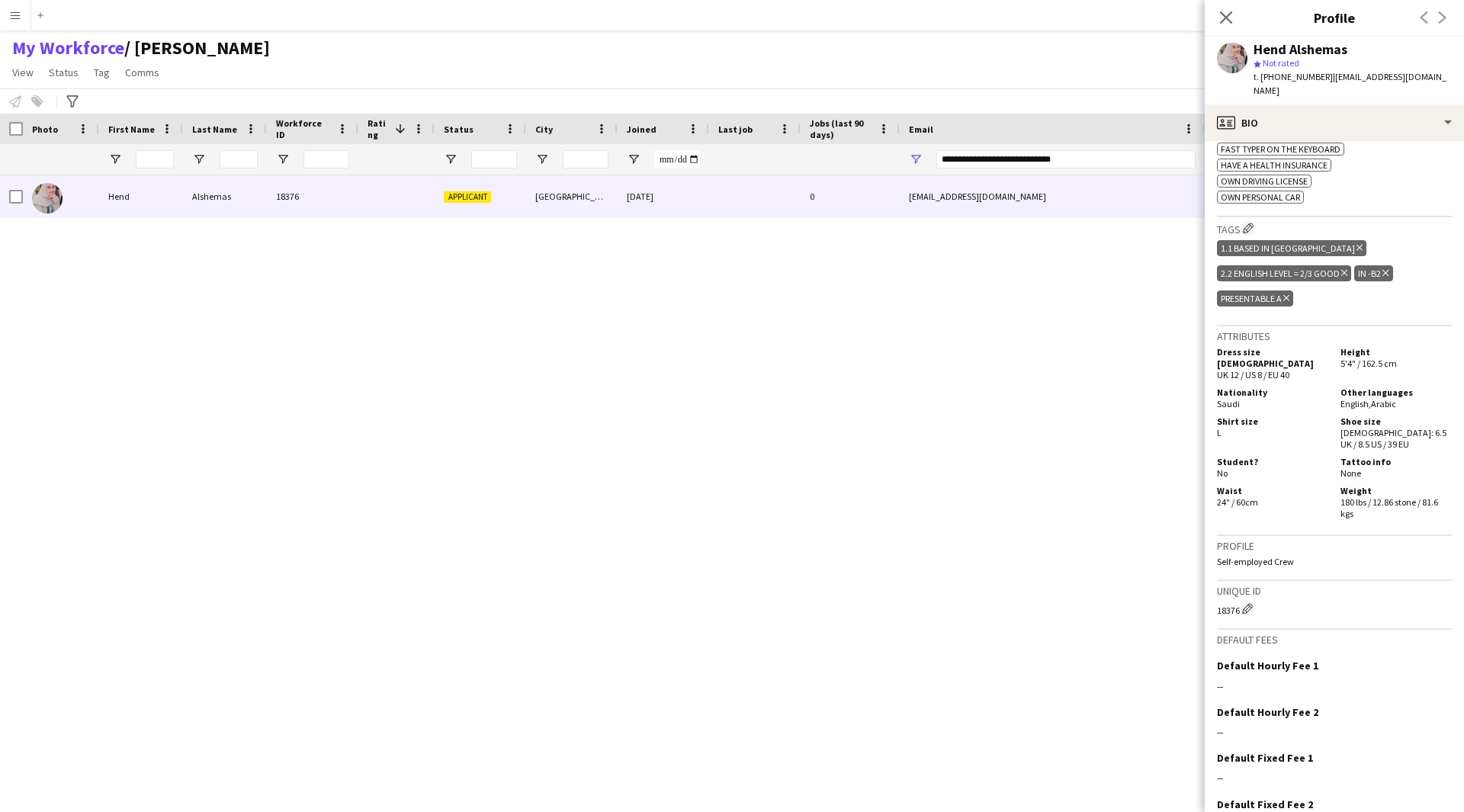
scroll to position [743, 0]
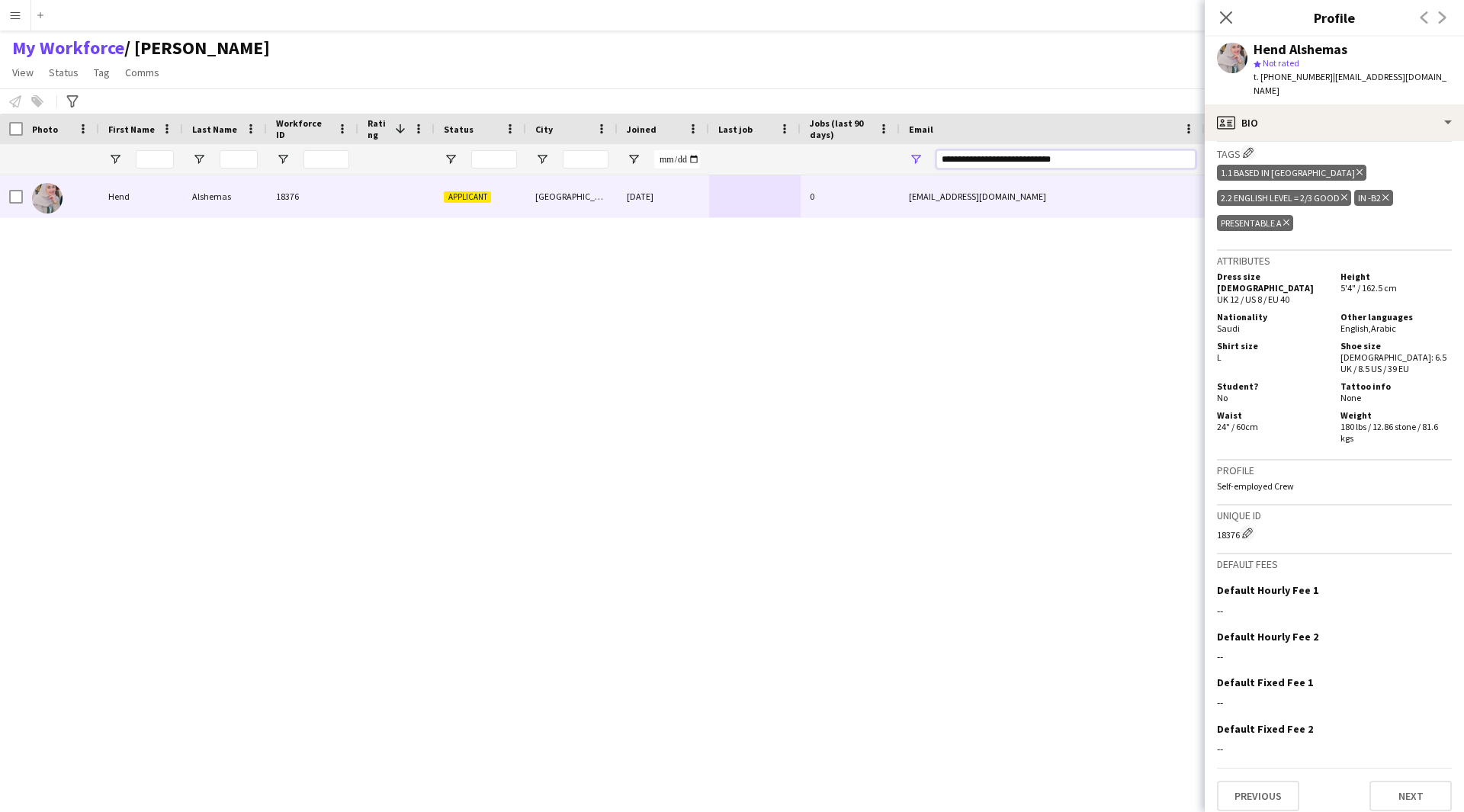
click at [1109, 162] on input "**********" at bounding box center [1066, 160] width 259 height 19
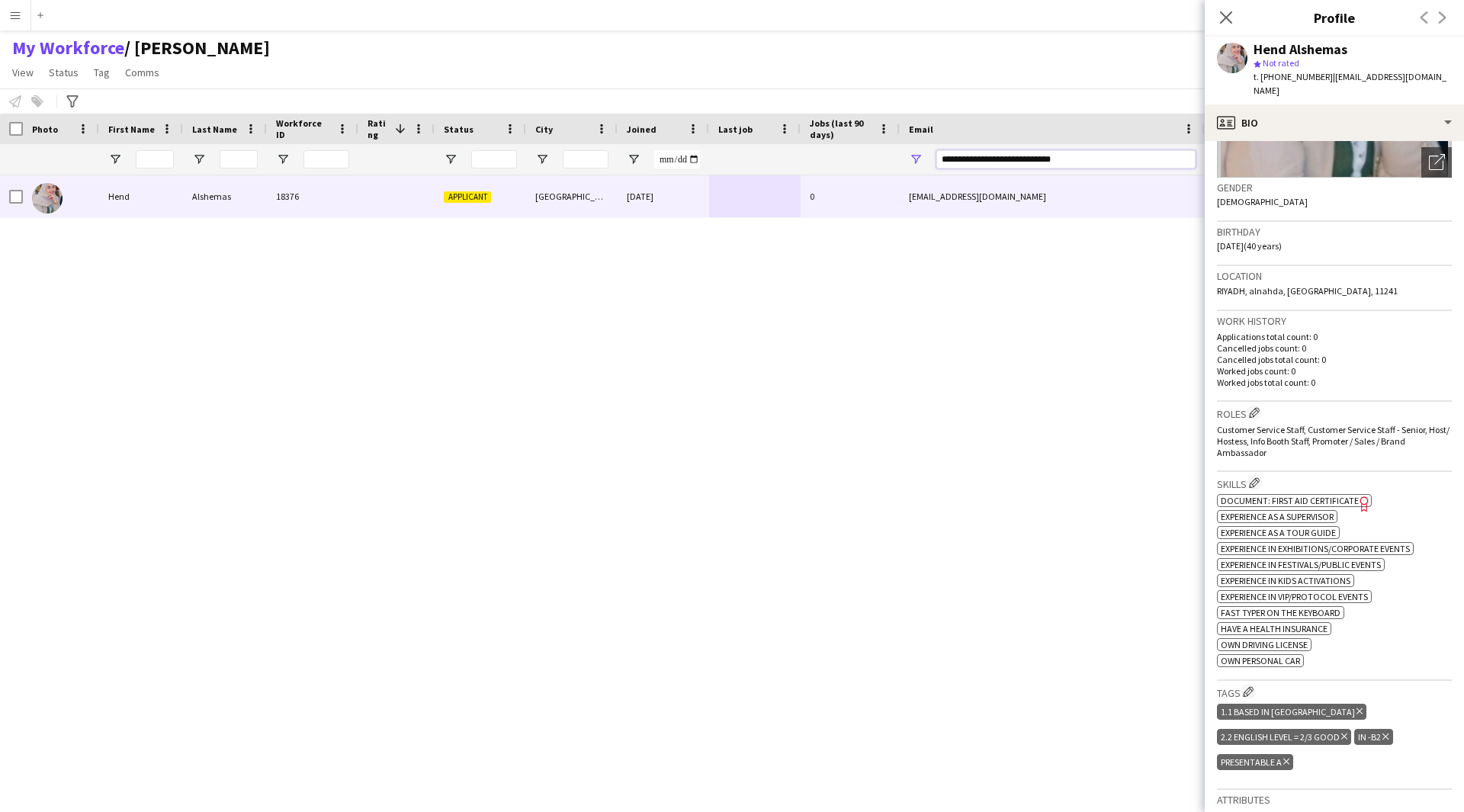
scroll to position [0, 0]
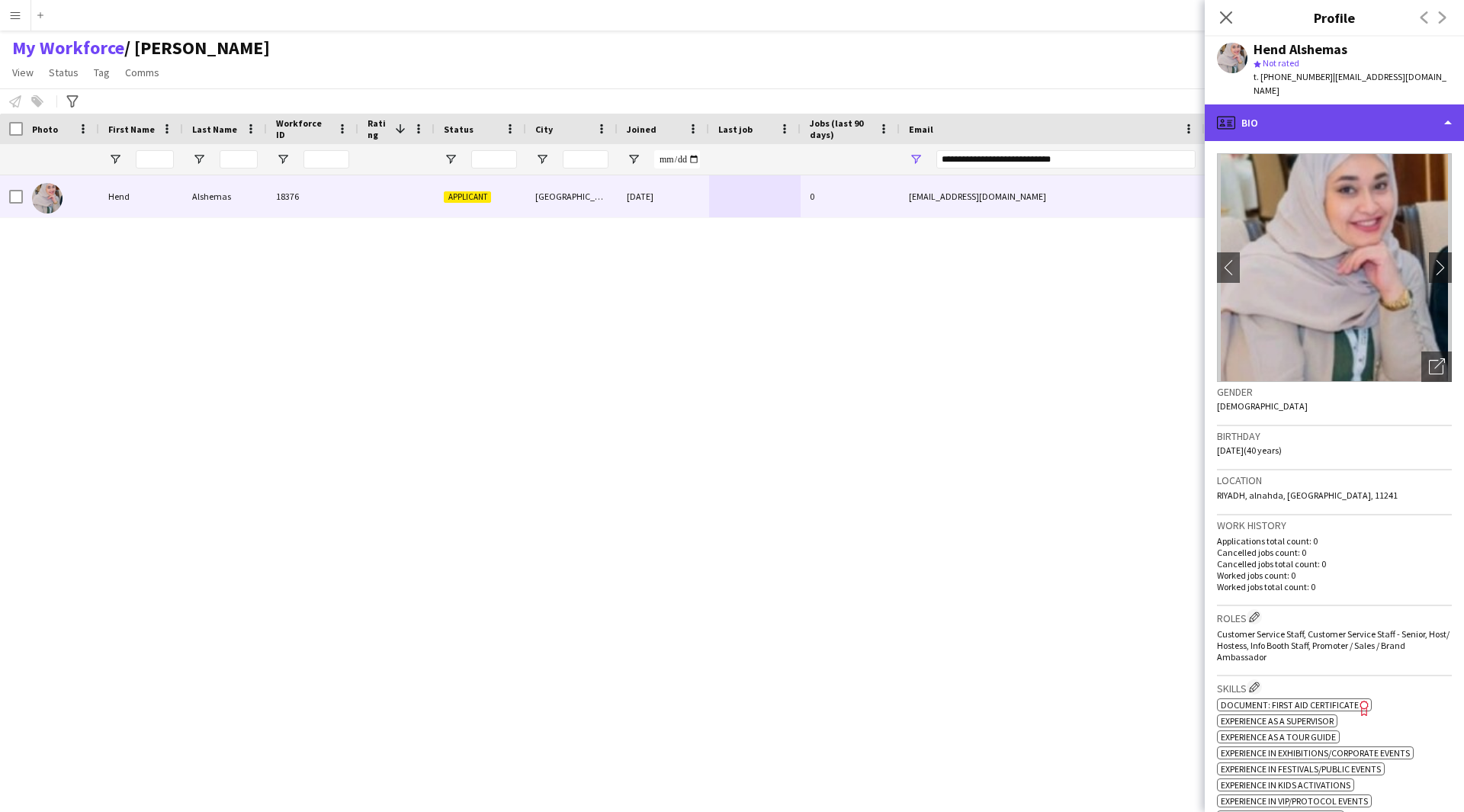
click at [1318, 129] on div "profile Bio" at bounding box center [1334, 122] width 259 height 36
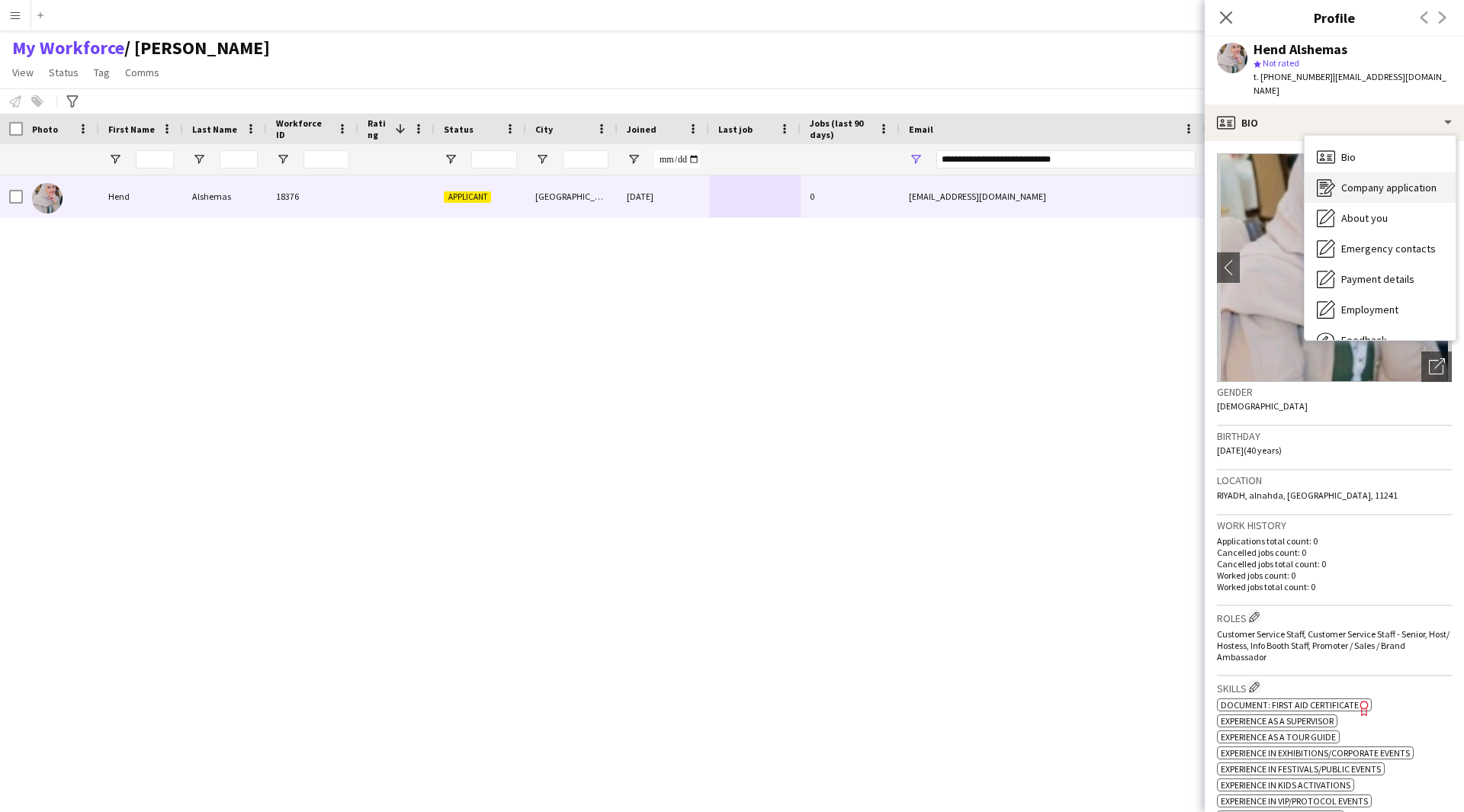
click at [1369, 183] on span "Company application" at bounding box center [1389, 188] width 95 height 14
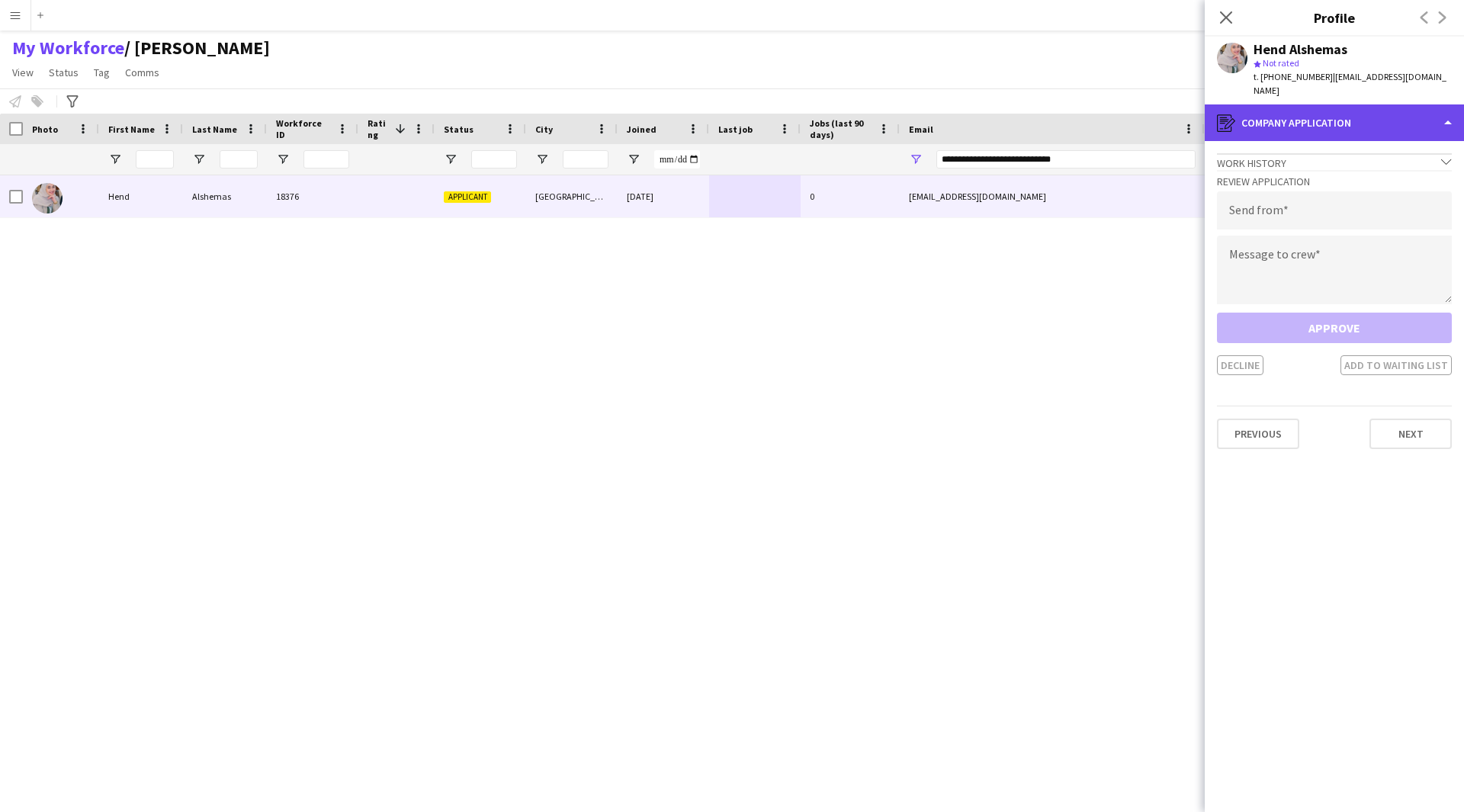
click at [1330, 126] on div "register Company application" at bounding box center [1334, 122] width 259 height 36
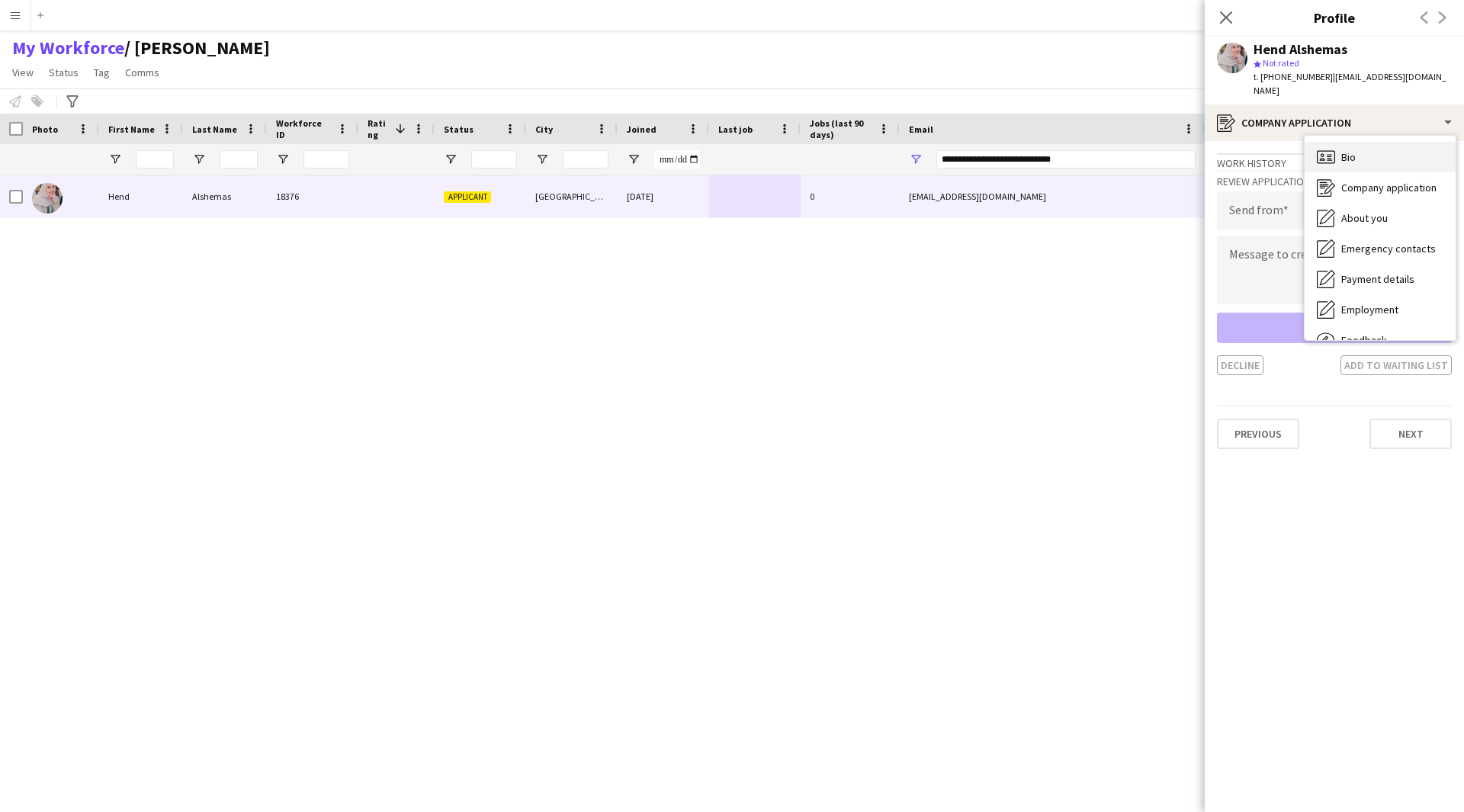
click at [1362, 163] on div "Bio Bio" at bounding box center [1380, 157] width 151 height 30
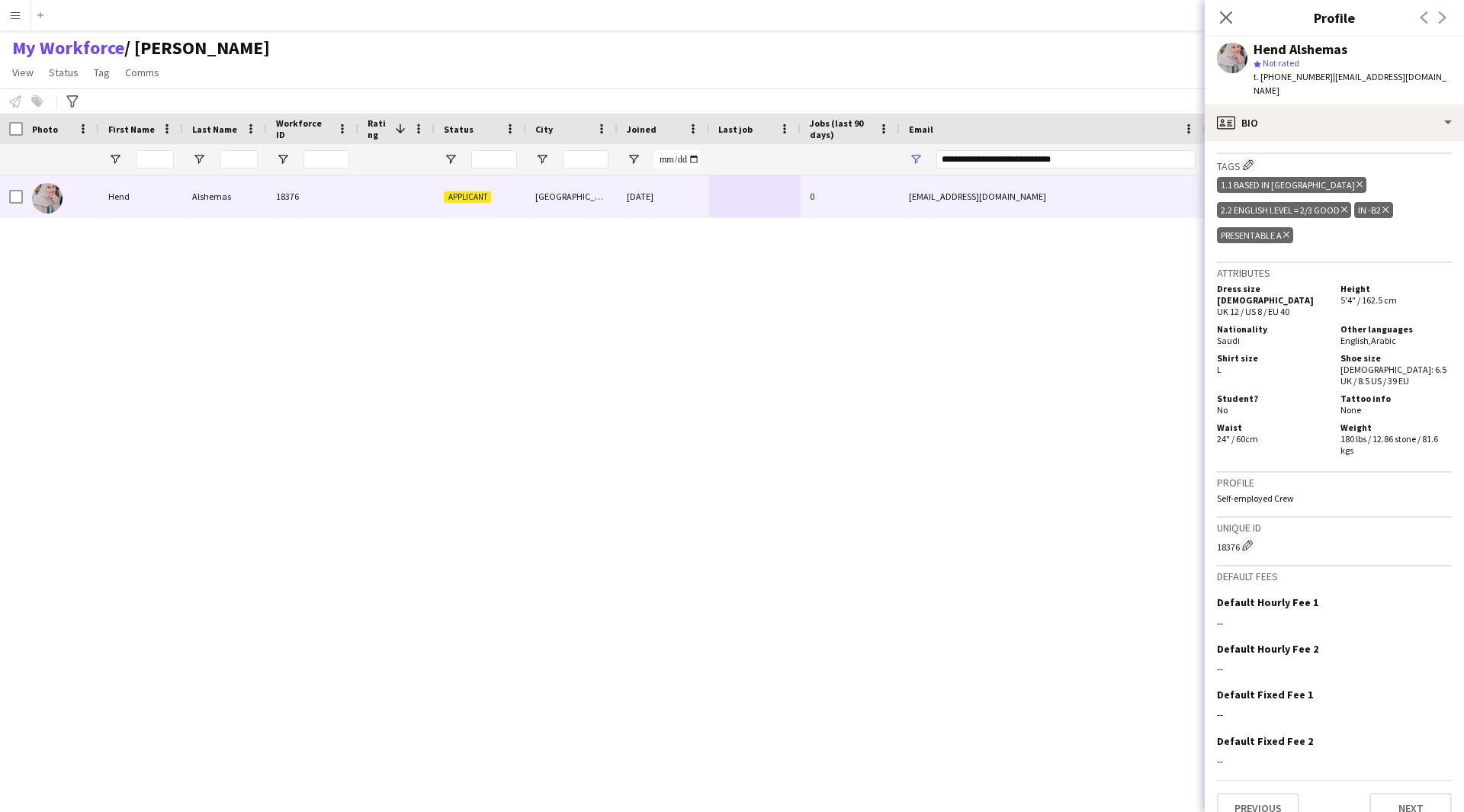
scroll to position [743, 0]
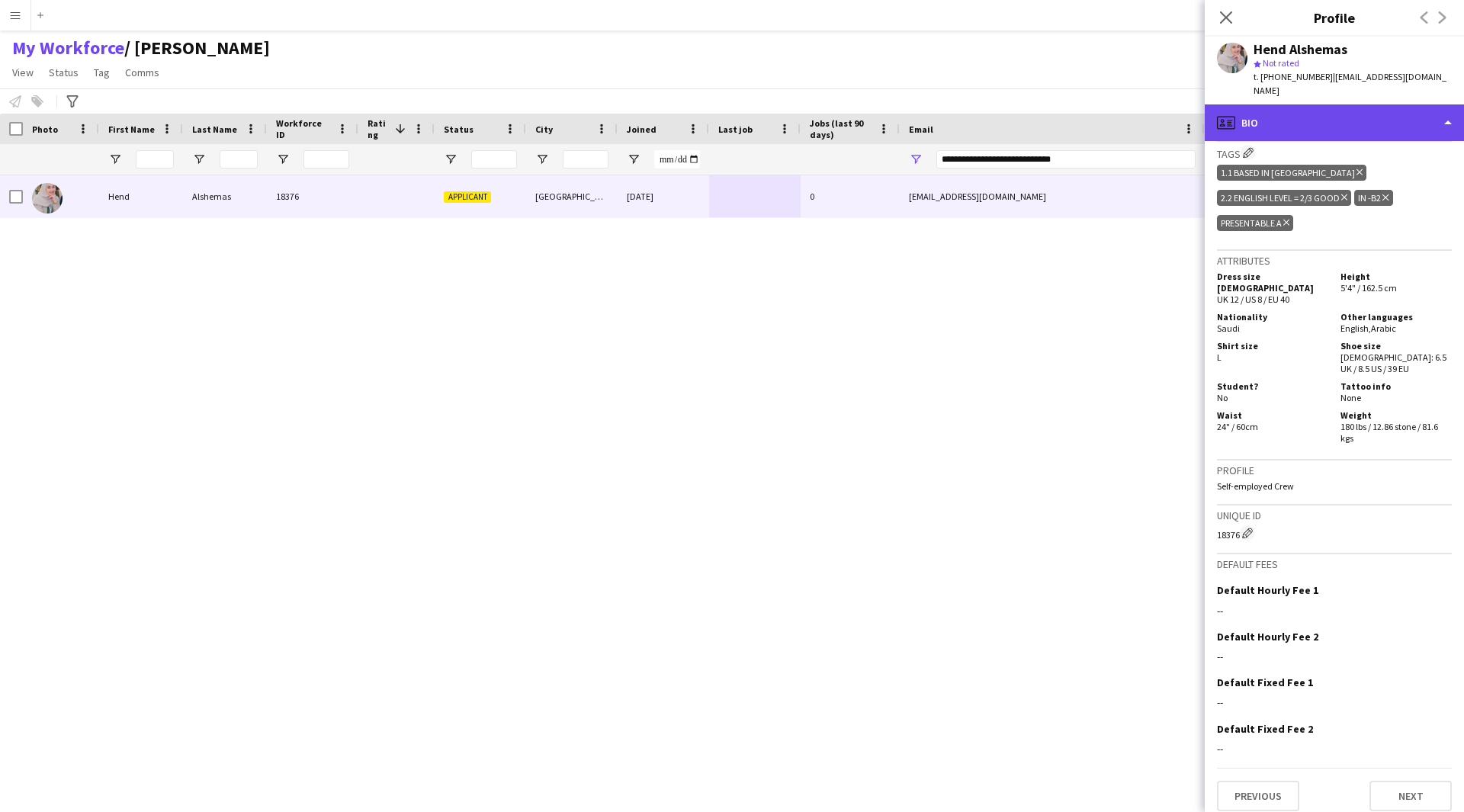
click at [1355, 132] on div "profile Bio" at bounding box center [1334, 122] width 259 height 36
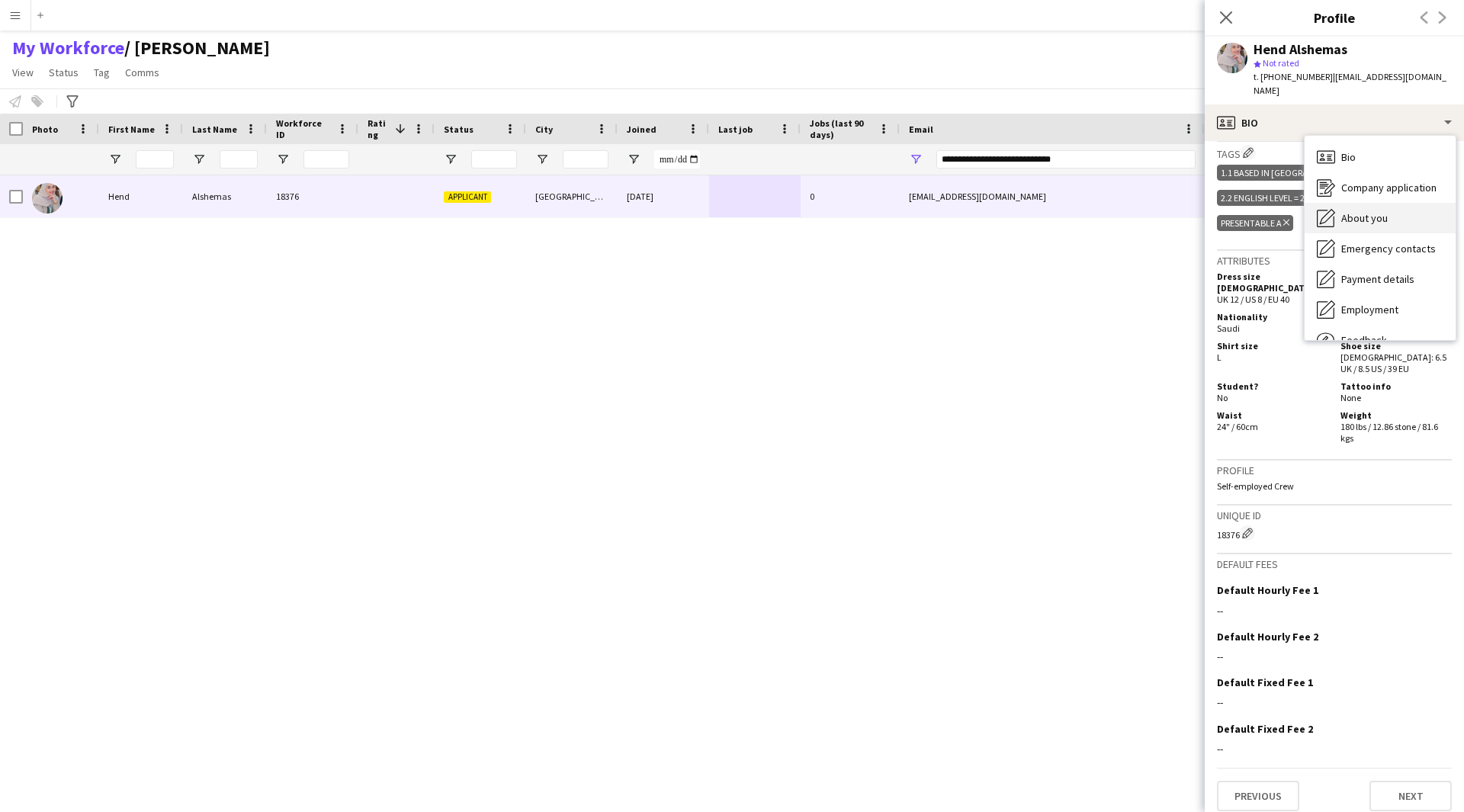
click at [1399, 227] on div "About you About you" at bounding box center [1380, 218] width 151 height 30
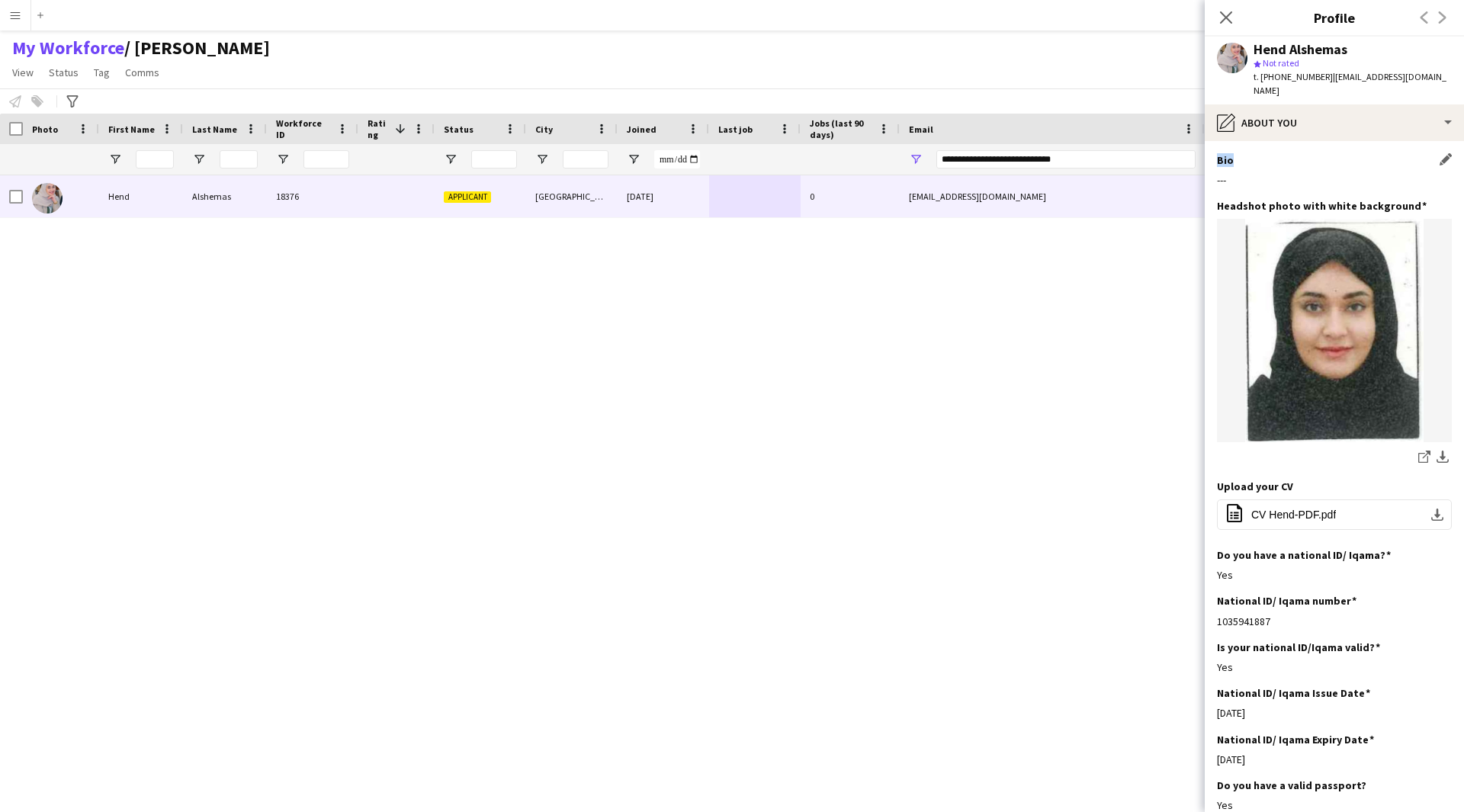
drag, startPoint x: 1236, startPoint y: 162, endPoint x: 1217, endPoint y: 162, distance: 19.0
click at [1217, 162] on div "Bio Edit this field" at bounding box center [1334, 160] width 235 height 14
click at [1247, 173] on div "---" at bounding box center [1334, 180] width 235 height 14
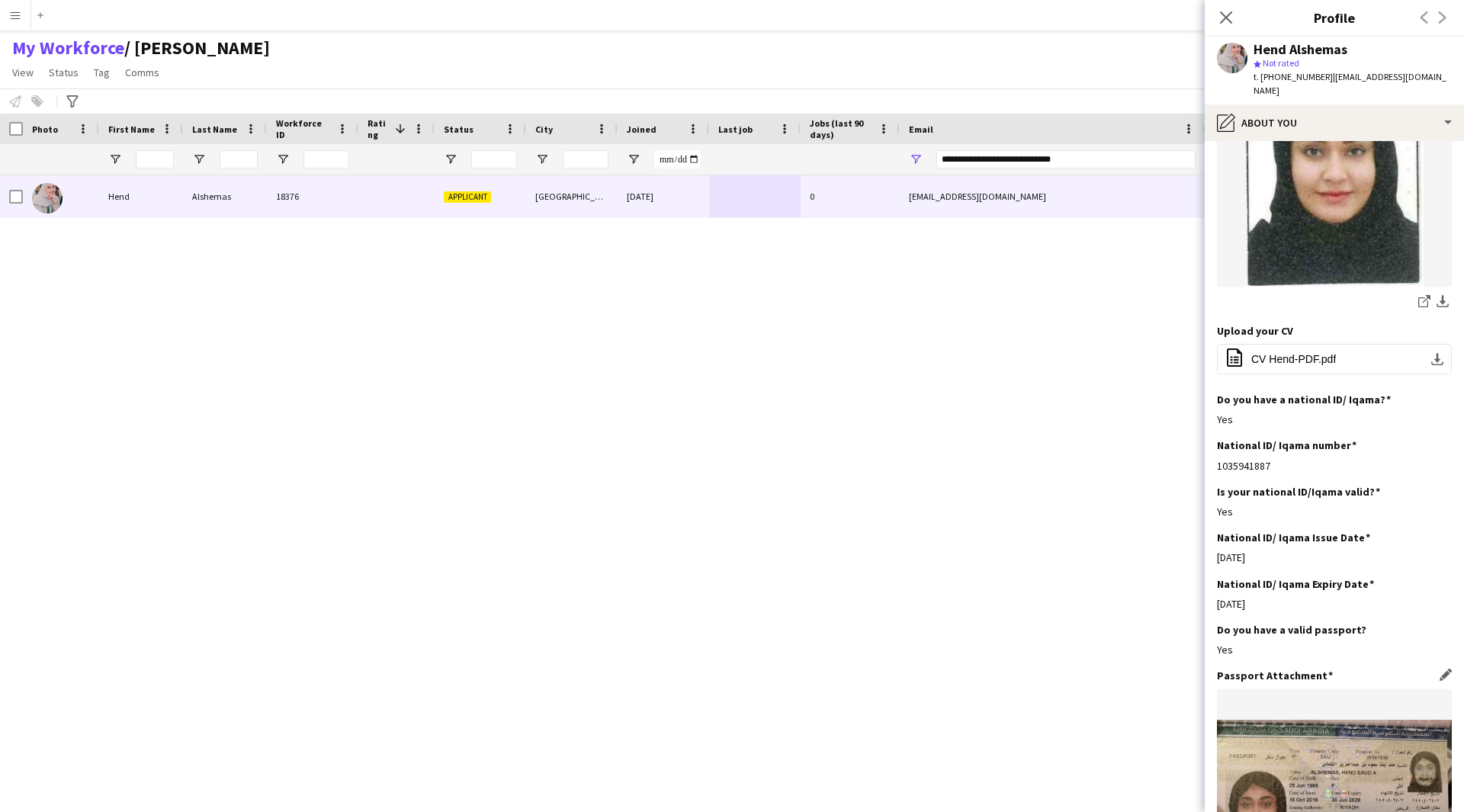
scroll to position [0, 0]
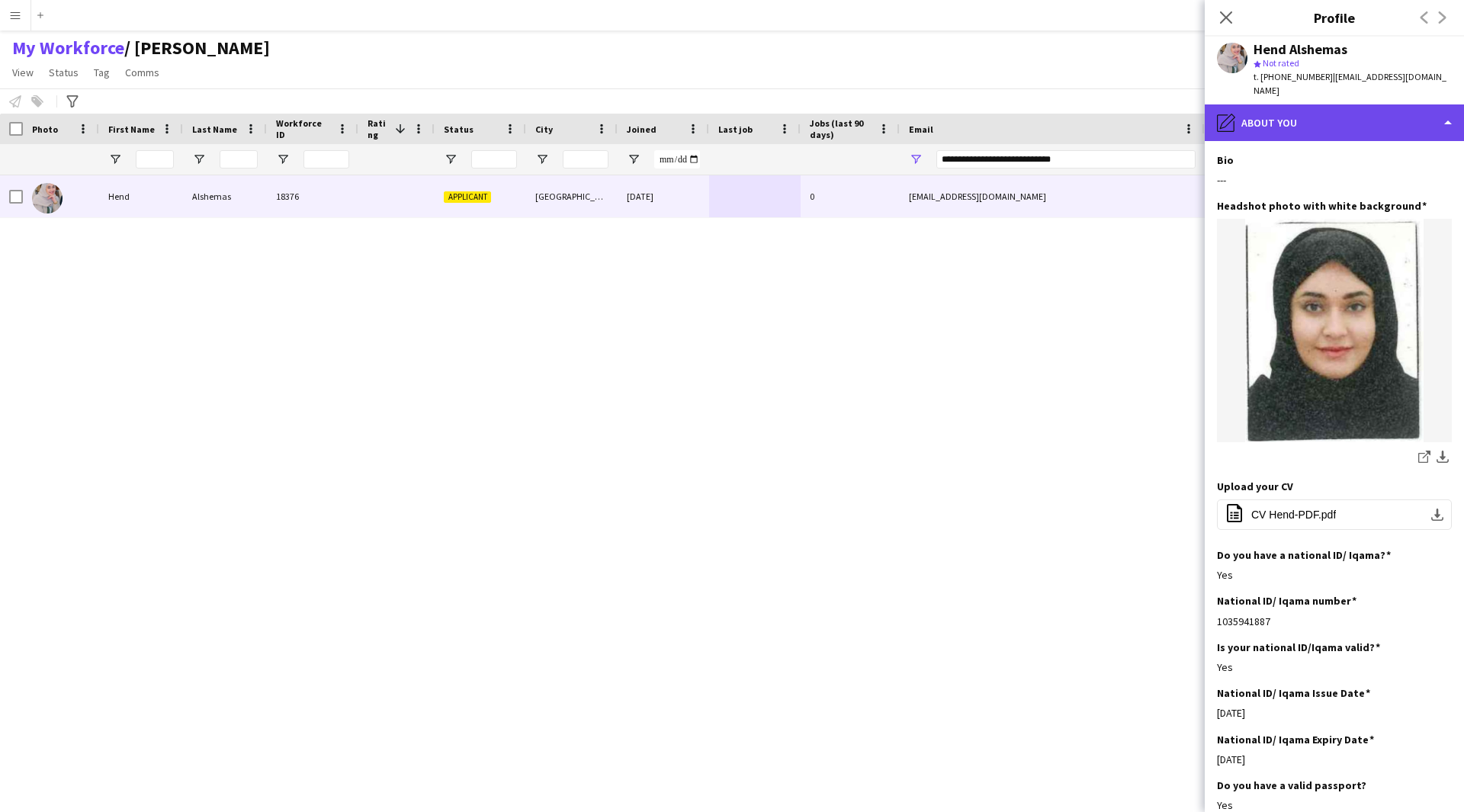
click at [1319, 122] on div "pencil4 About you" at bounding box center [1334, 122] width 259 height 36
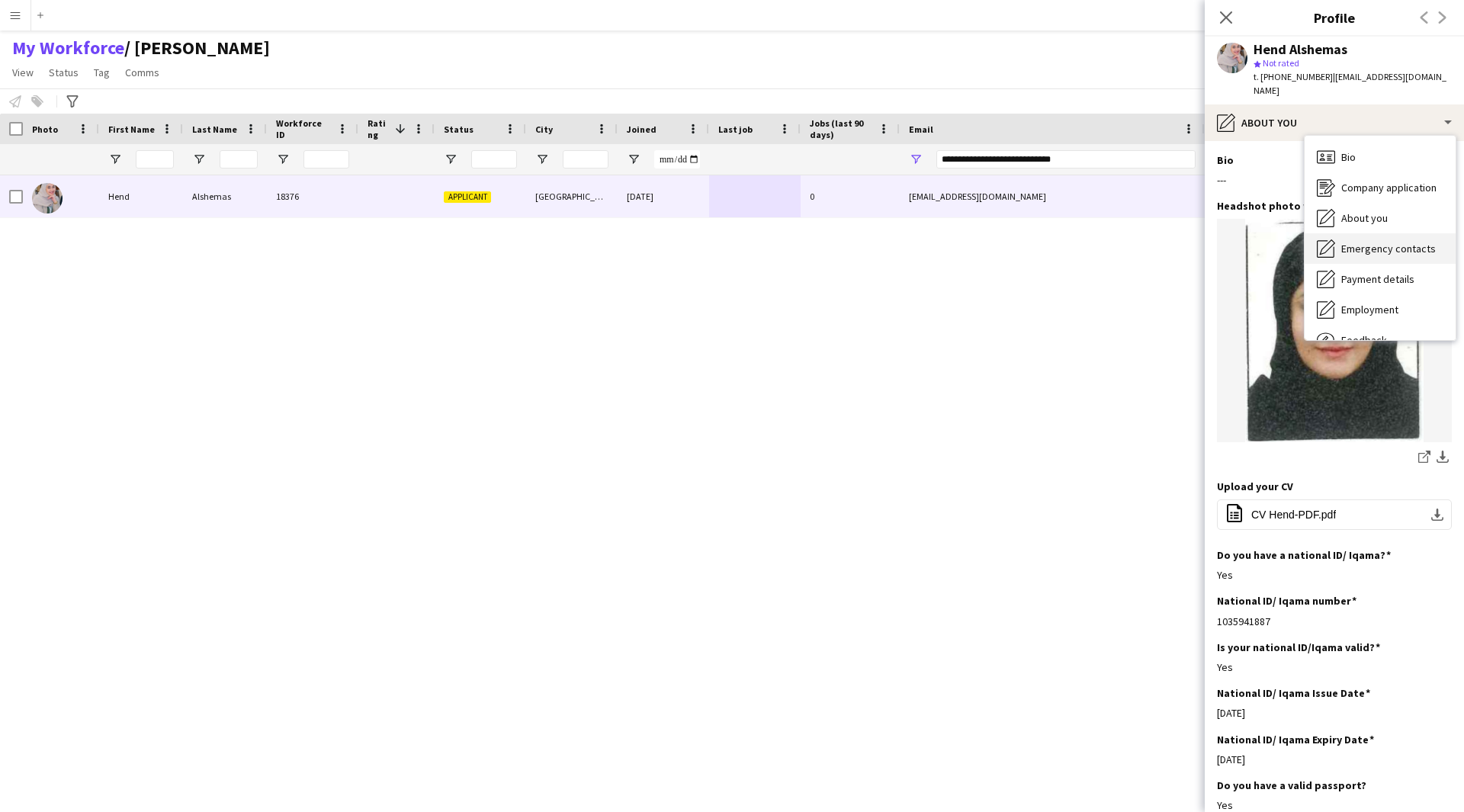
click at [1386, 246] on span "Emergency contacts" at bounding box center [1389, 249] width 95 height 14
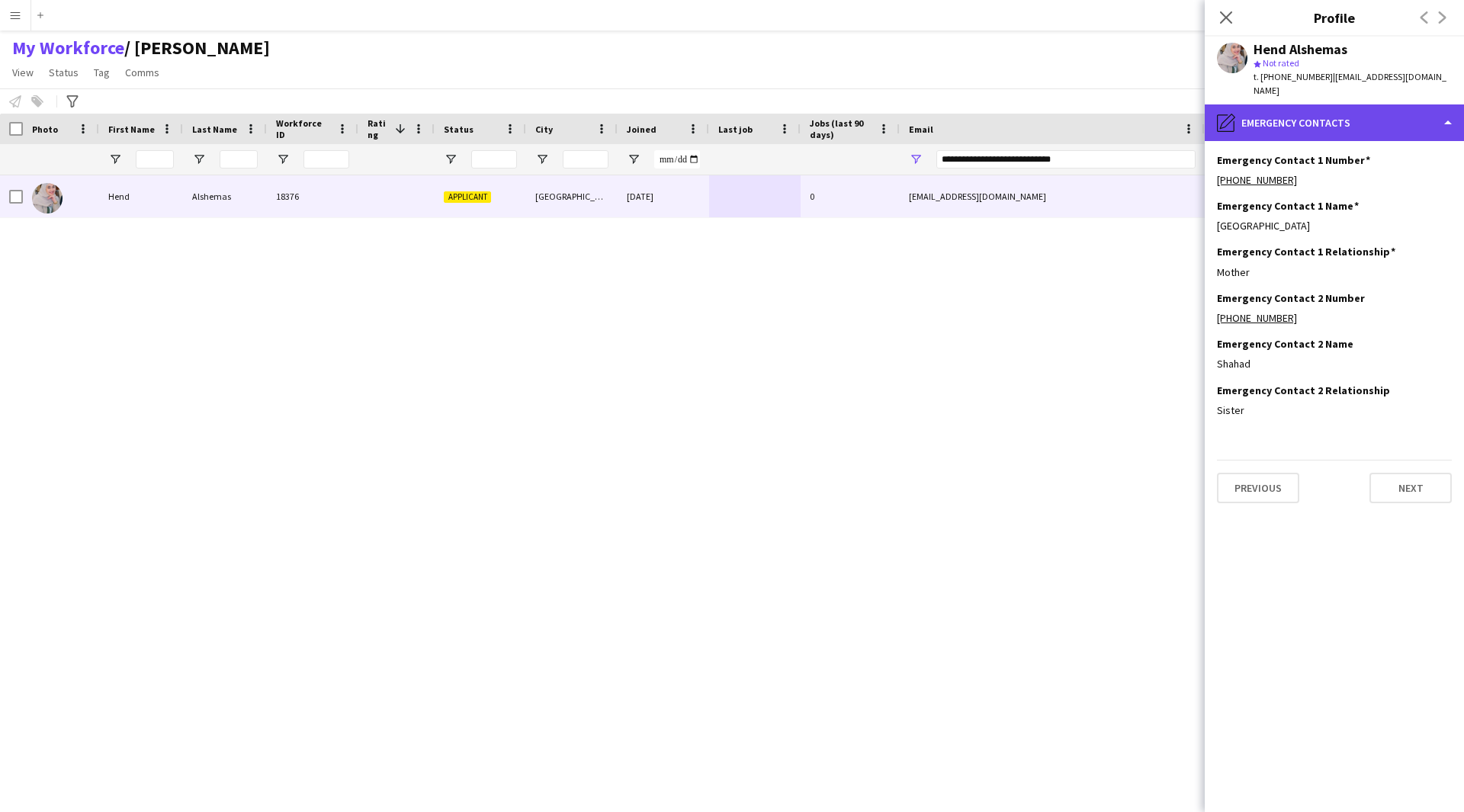
click at [1345, 128] on div "pencil4 Emergency contacts" at bounding box center [1334, 122] width 259 height 36
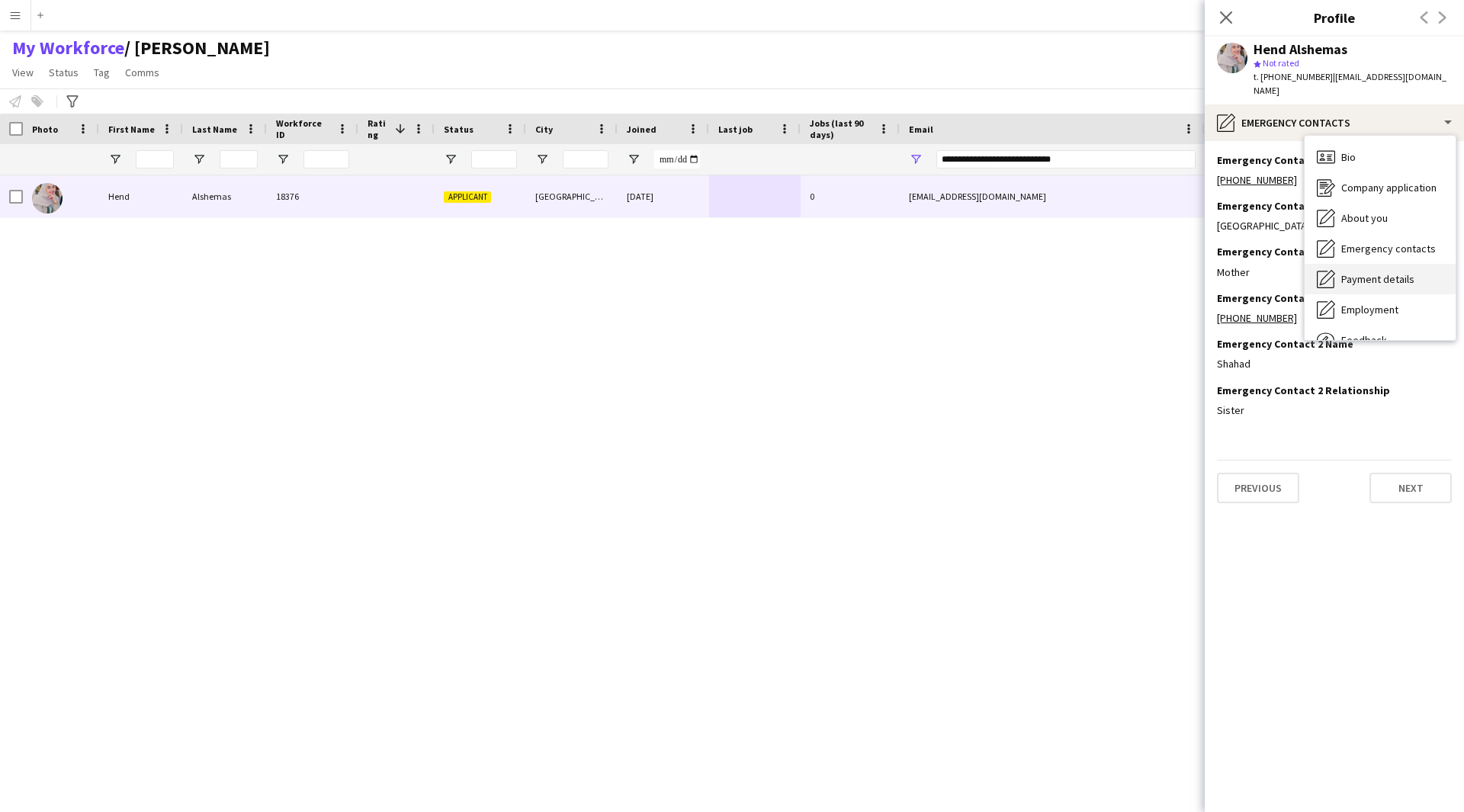
click at [1360, 282] on span "Payment details" at bounding box center [1378, 279] width 73 height 14
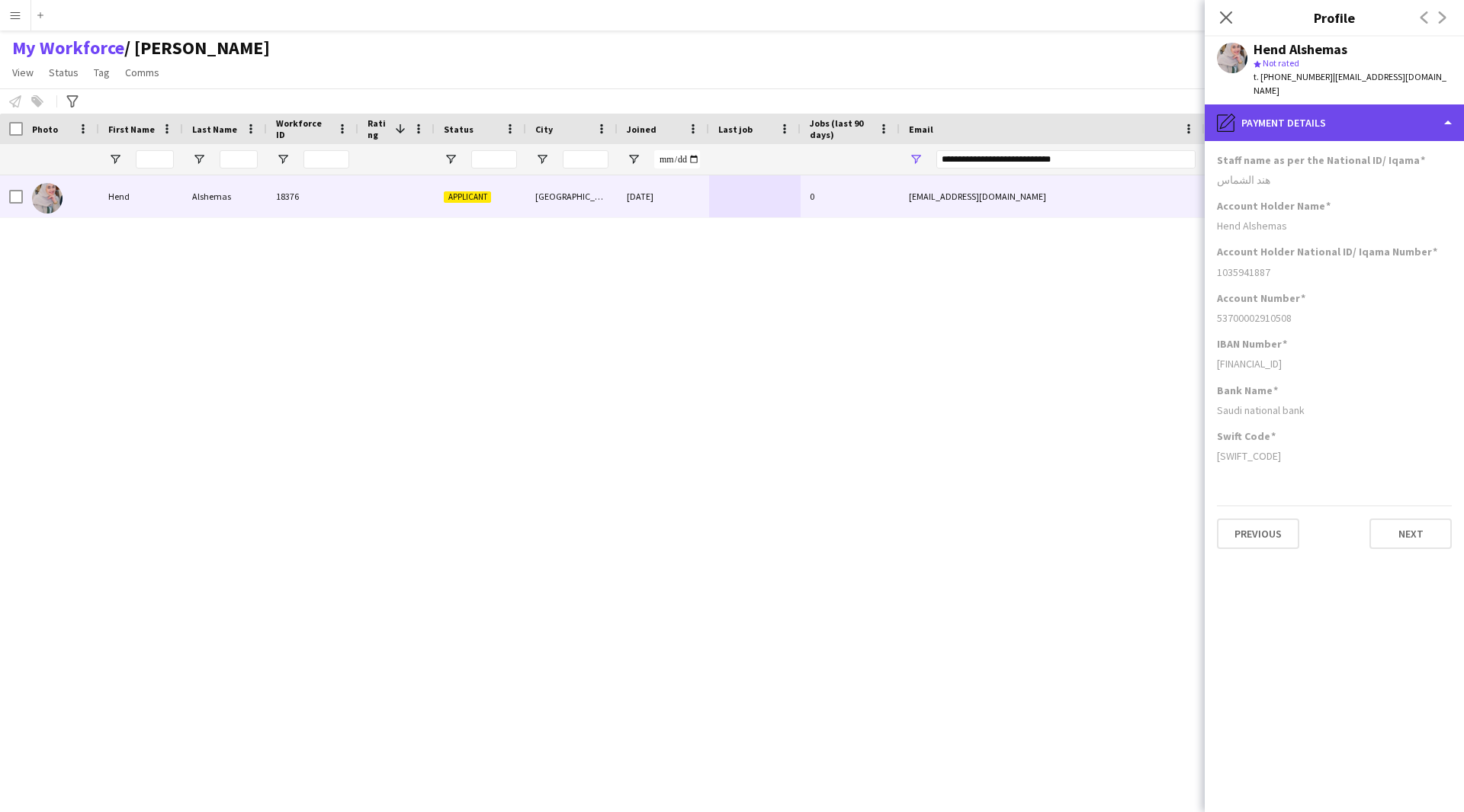
click at [1329, 126] on div "pencil4 Payment details" at bounding box center [1334, 122] width 259 height 36
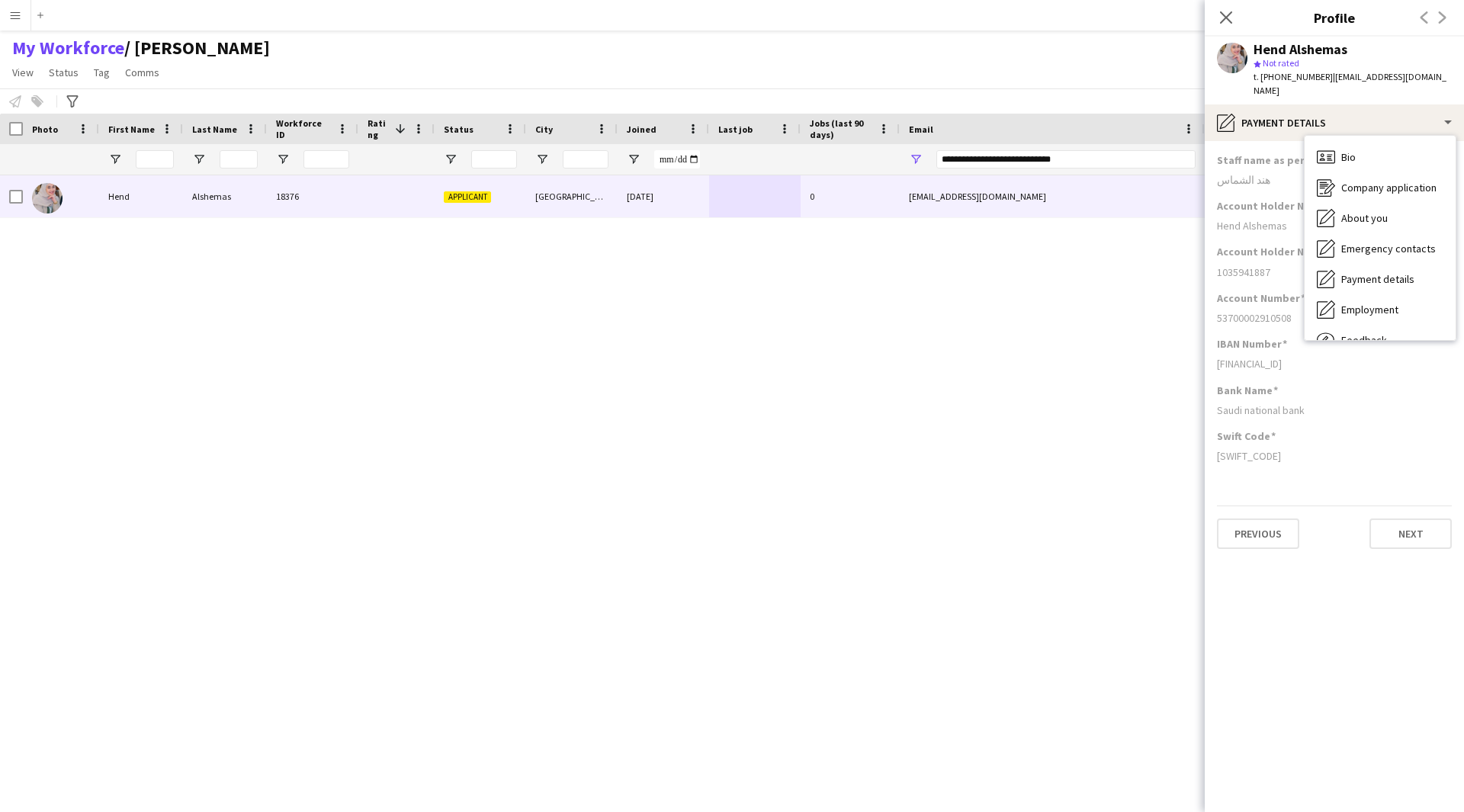
click at [1307, 410] on div "Saudi national bank" at bounding box center [1334, 410] width 235 height 14
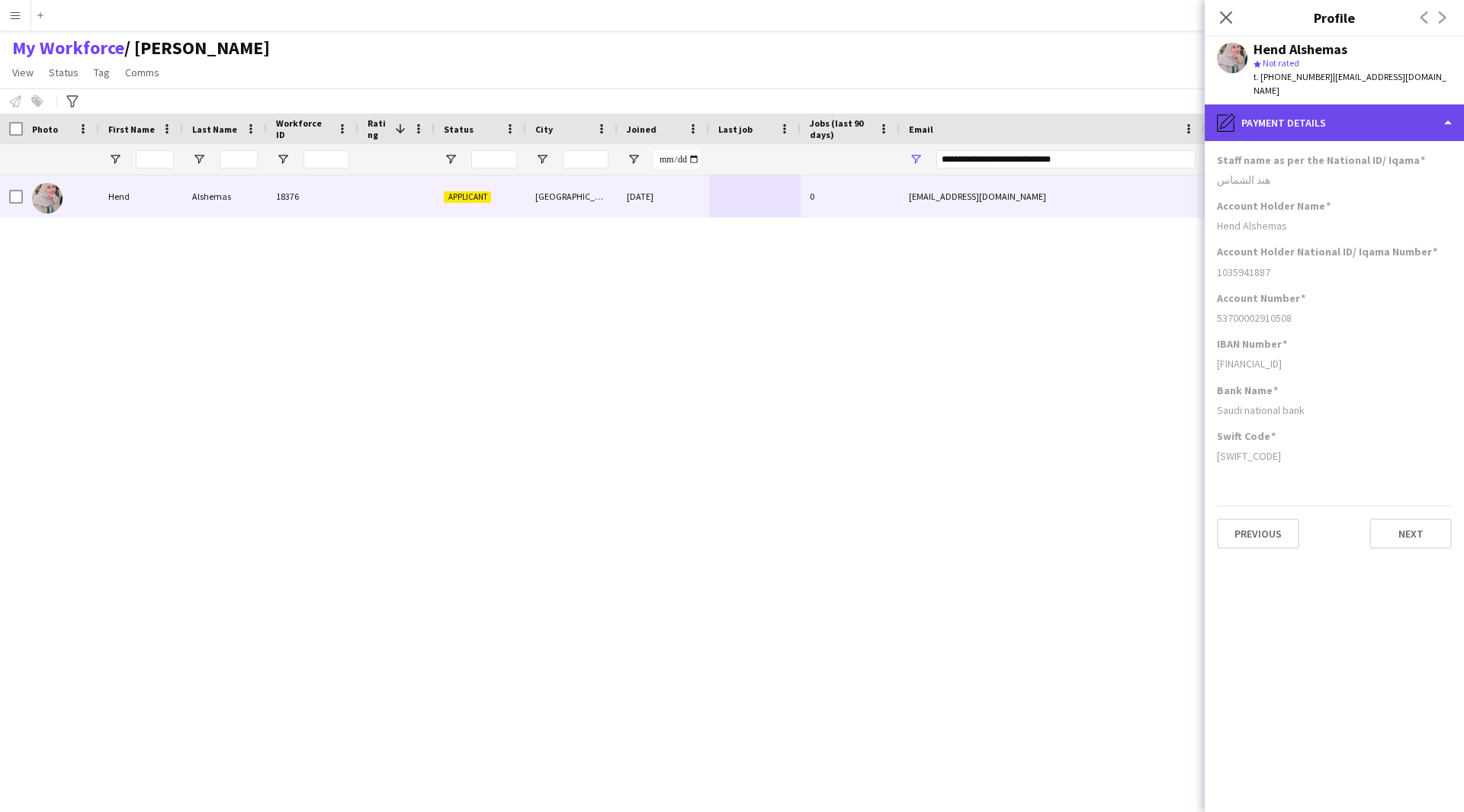
click at [1276, 130] on div "pencil4 Payment details" at bounding box center [1334, 122] width 259 height 36
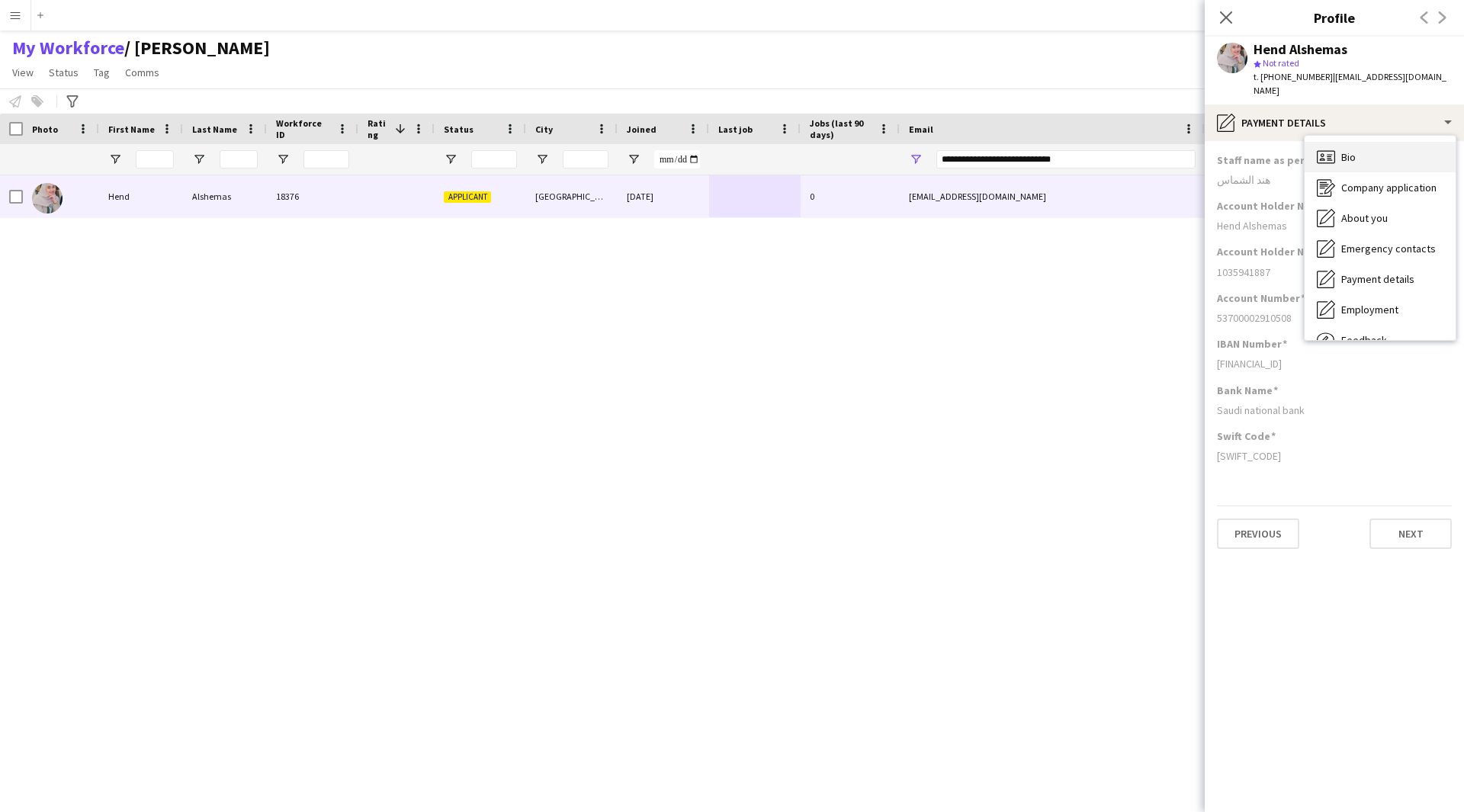
click at [1366, 158] on div "Bio Bio" at bounding box center [1380, 157] width 151 height 30
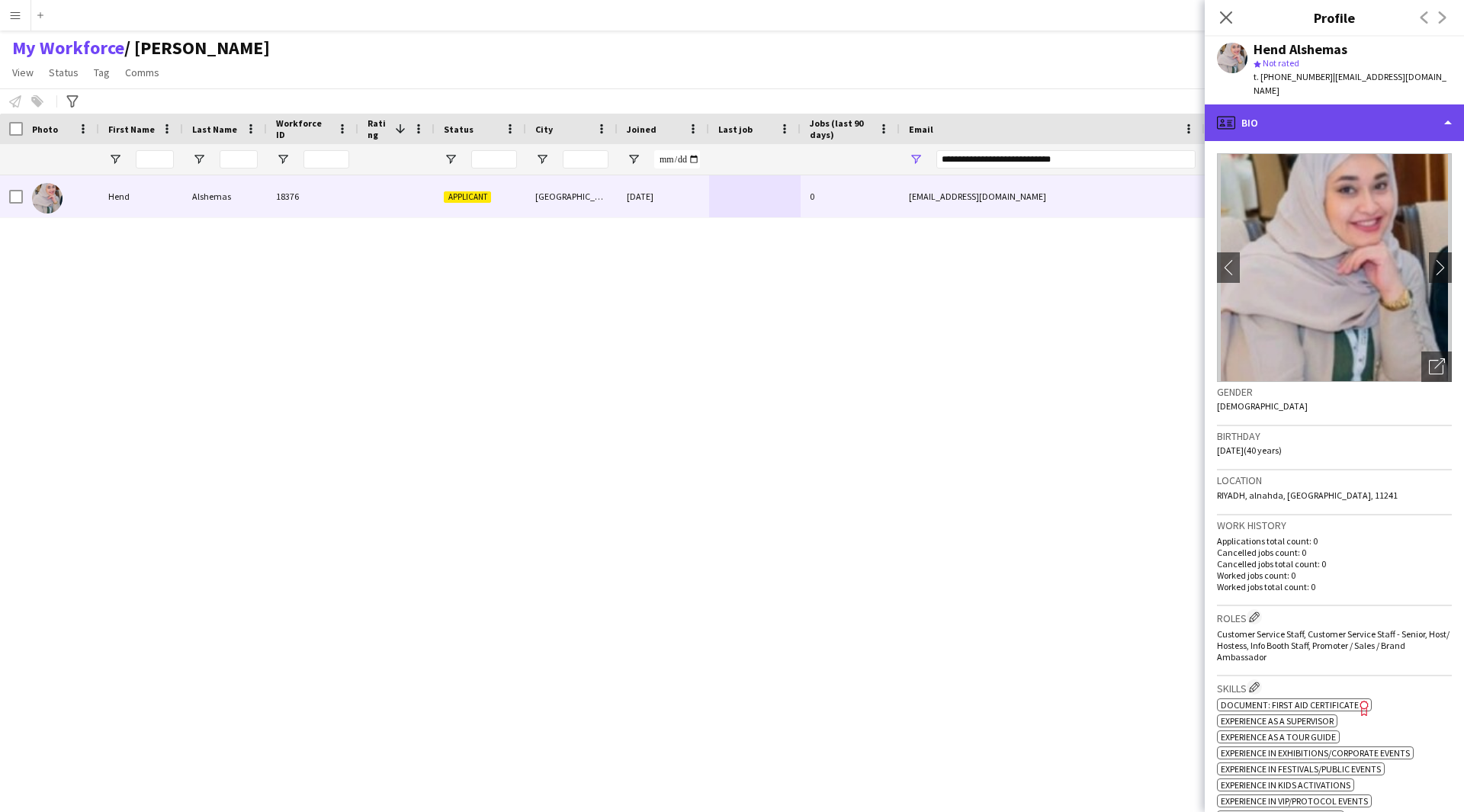
click at [1306, 127] on div "profile Bio" at bounding box center [1334, 122] width 259 height 36
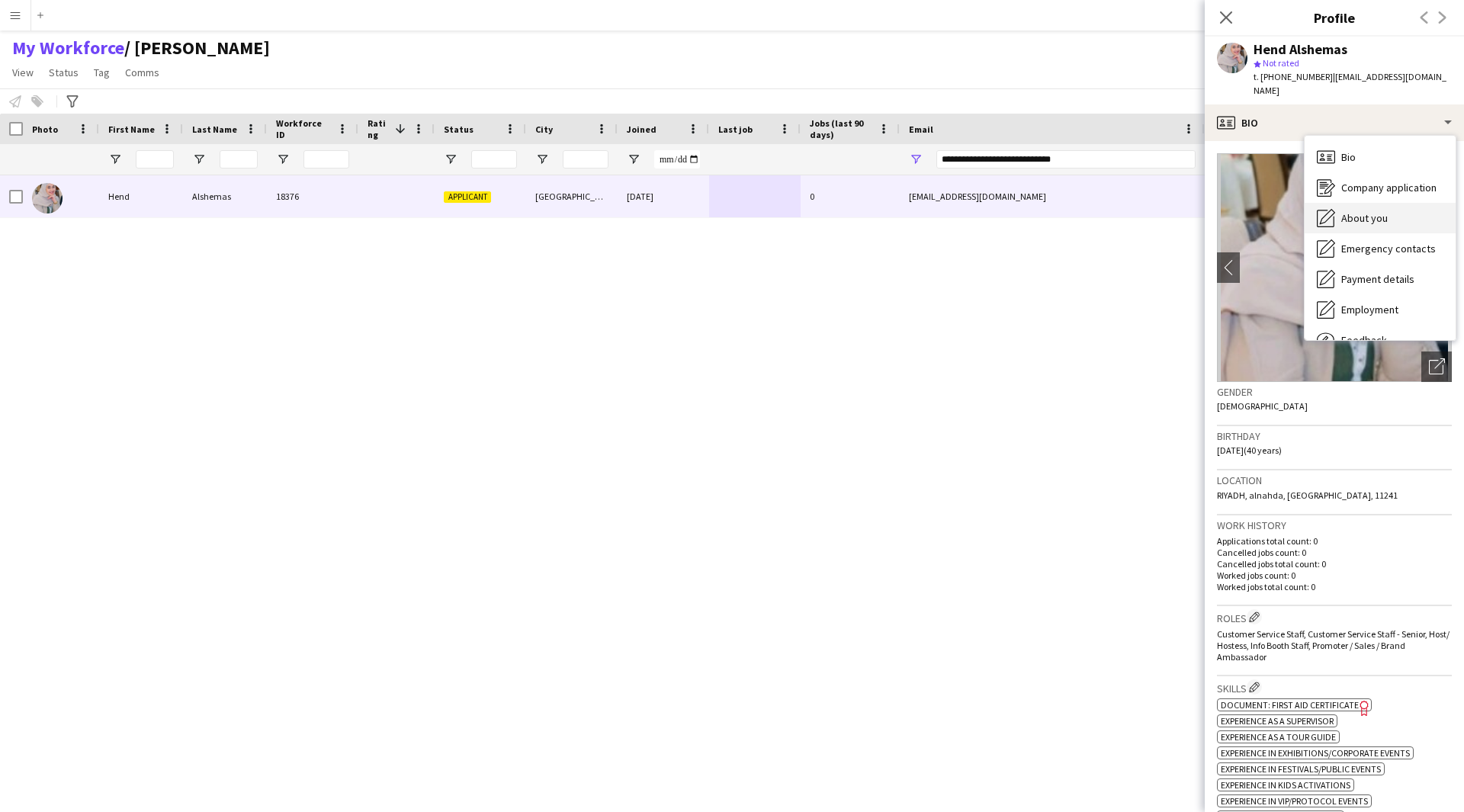
click at [1355, 209] on div "About you About you" at bounding box center [1380, 218] width 151 height 30
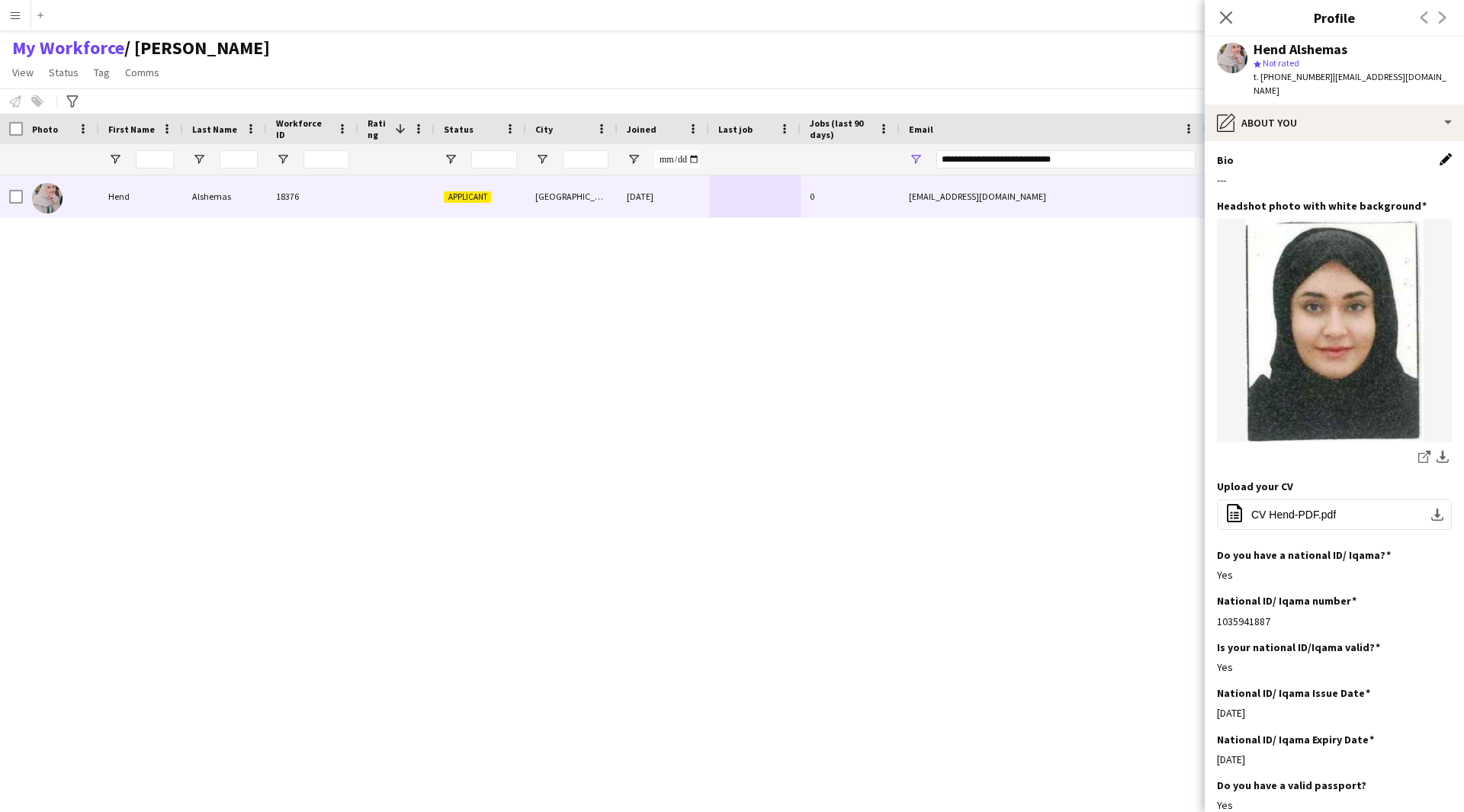
click at [1439, 157] on app-icon "Edit this field" at bounding box center [1445, 160] width 12 height 12
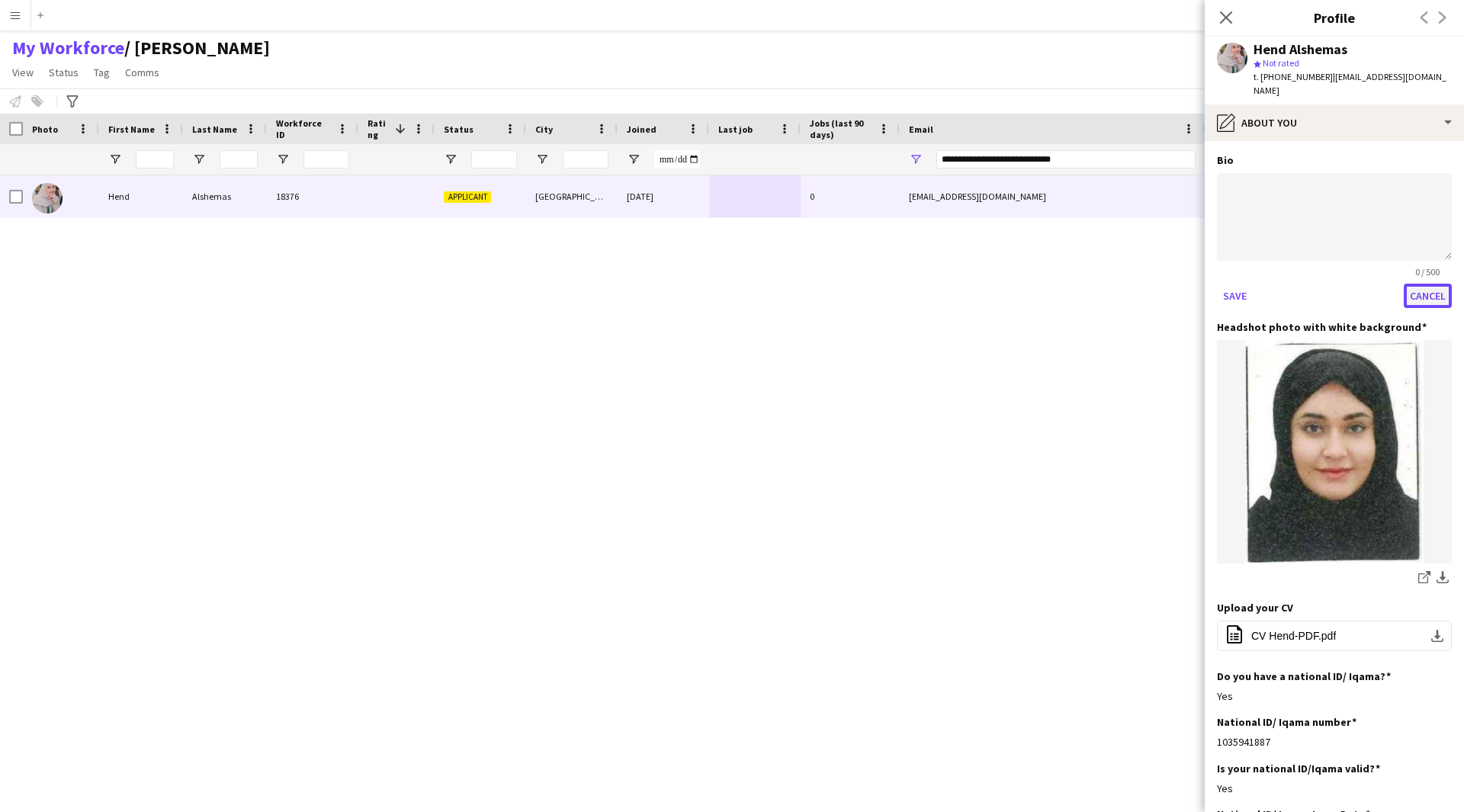
click at [1414, 294] on button "Cancel" at bounding box center [1428, 295] width 48 height 24
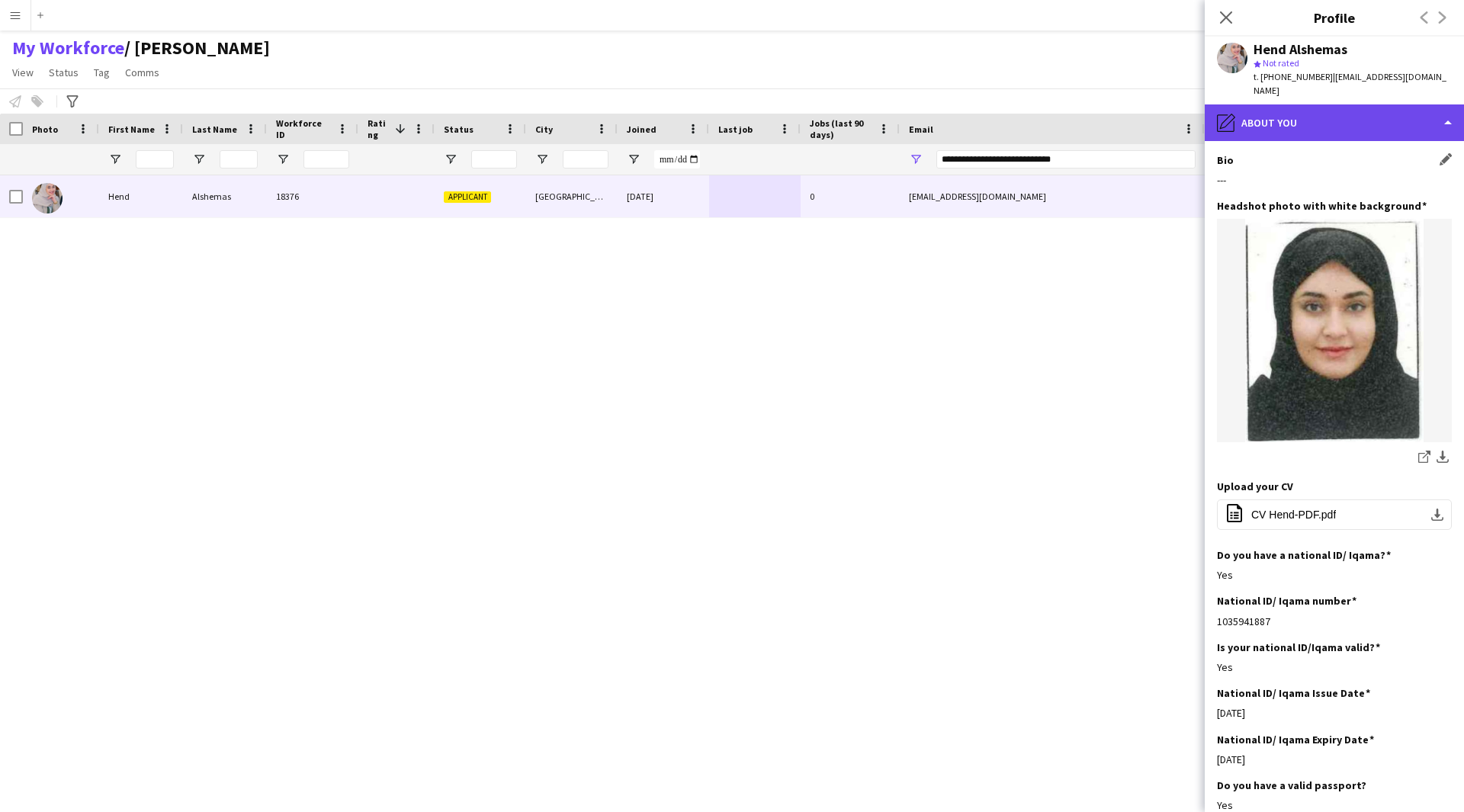
click at [1267, 112] on div "pencil4 About you" at bounding box center [1334, 122] width 259 height 36
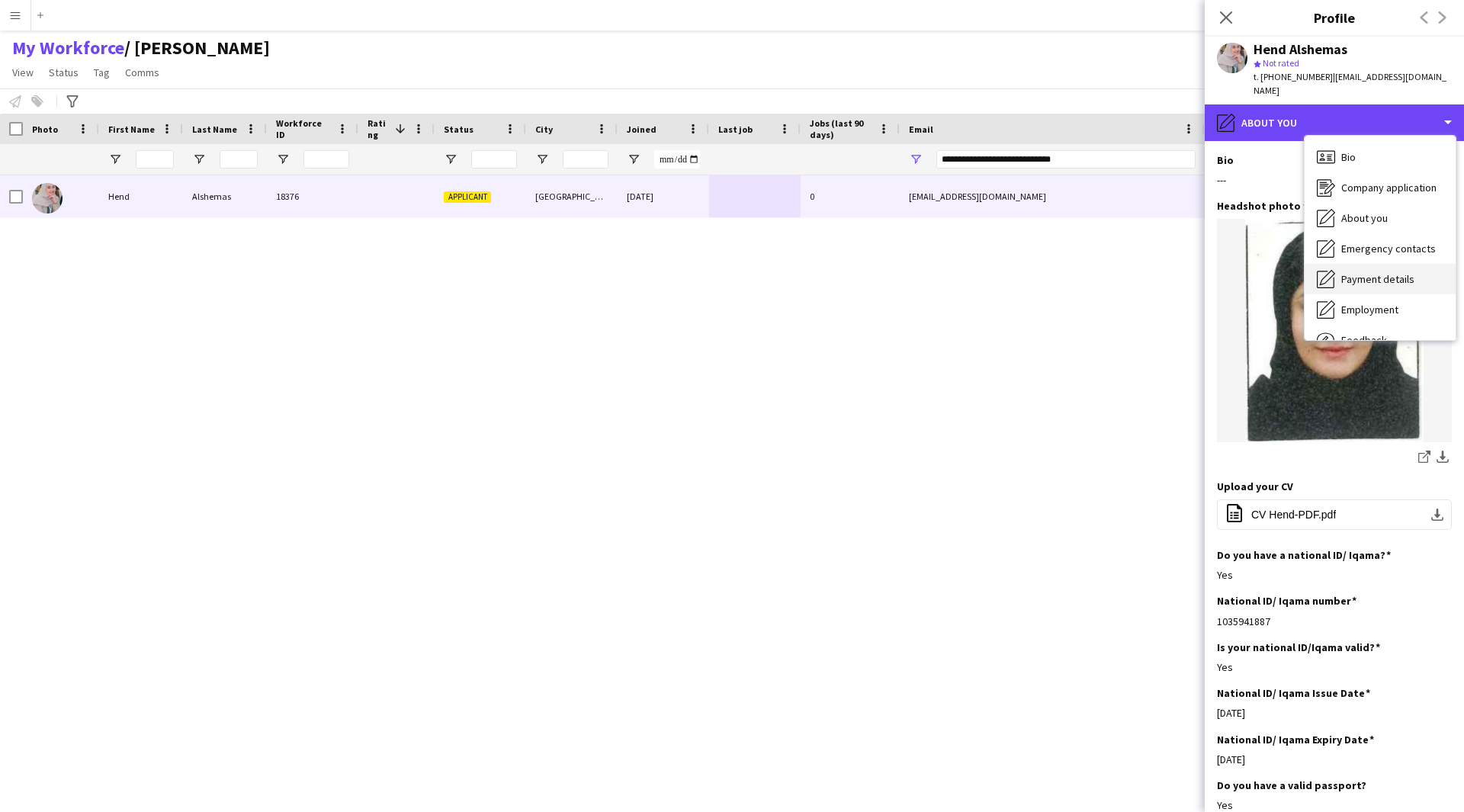
scroll to position [52, 0]
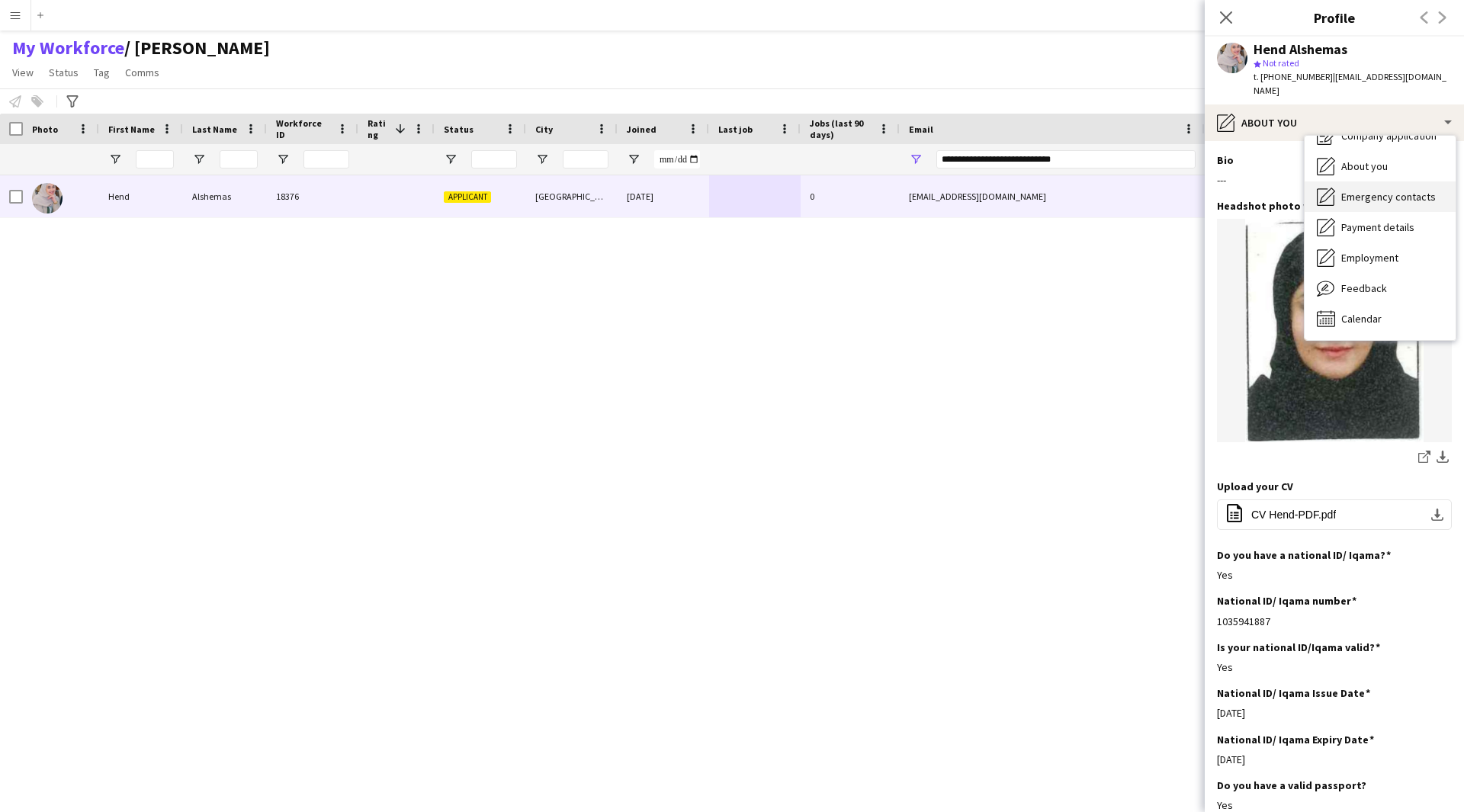
click at [1362, 207] on div "Emergency contacts Emergency contacts" at bounding box center [1380, 196] width 151 height 30
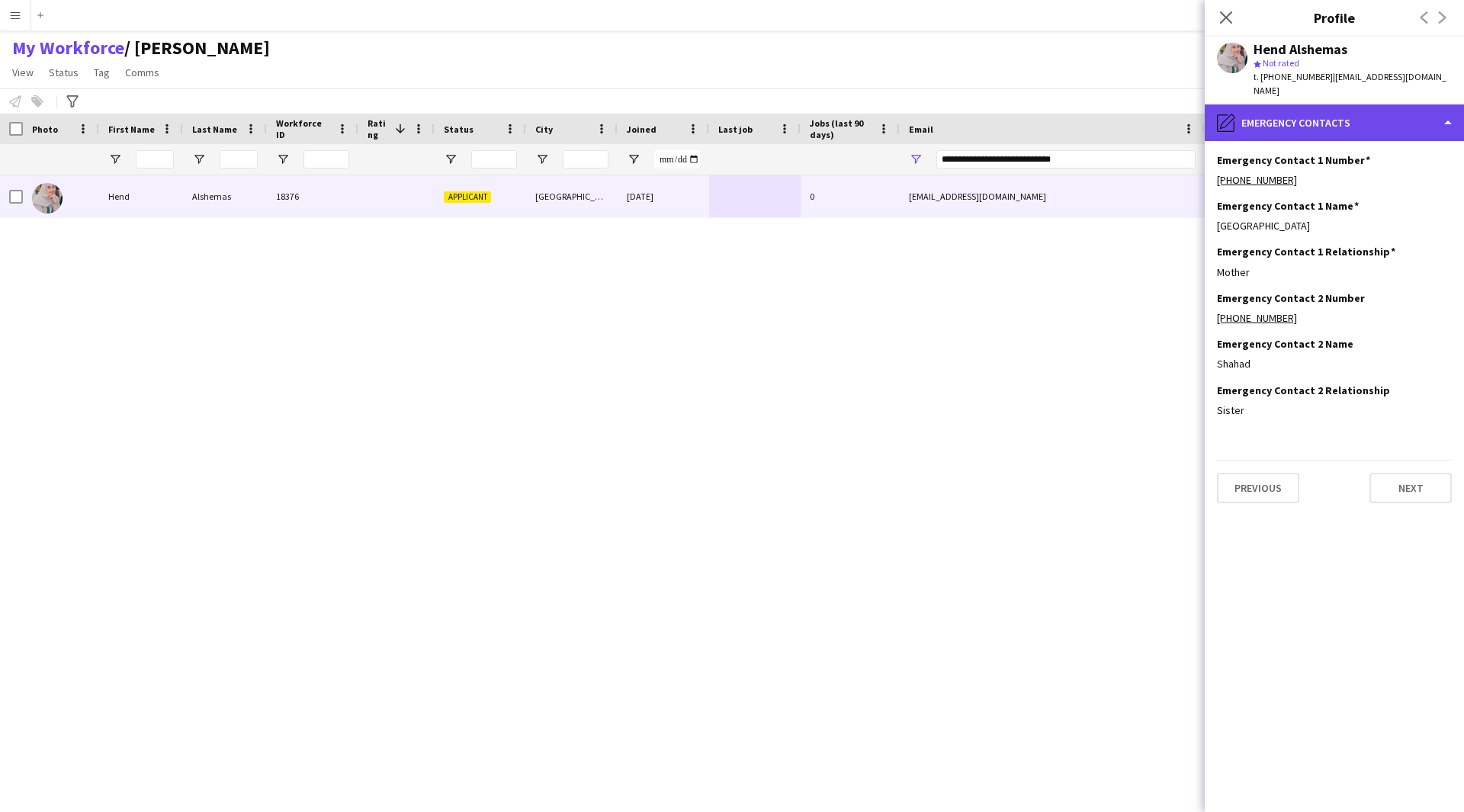
click at [1297, 136] on div "pencil4 Emergency contacts" at bounding box center [1334, 122] width 259 height 36
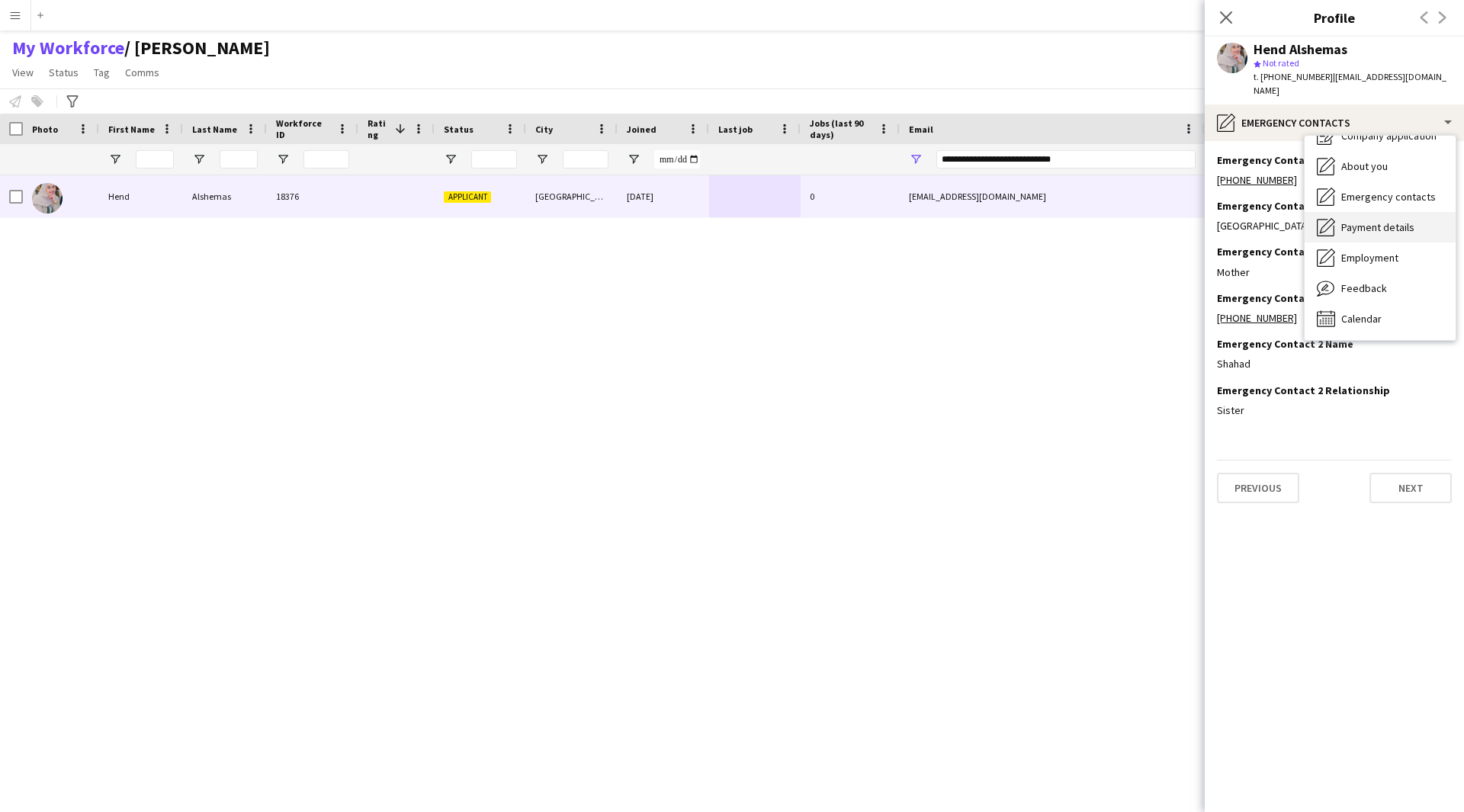
click at [1375, 229] on span "Payment details" at bounding box center [1378, 227] width 73 height 14
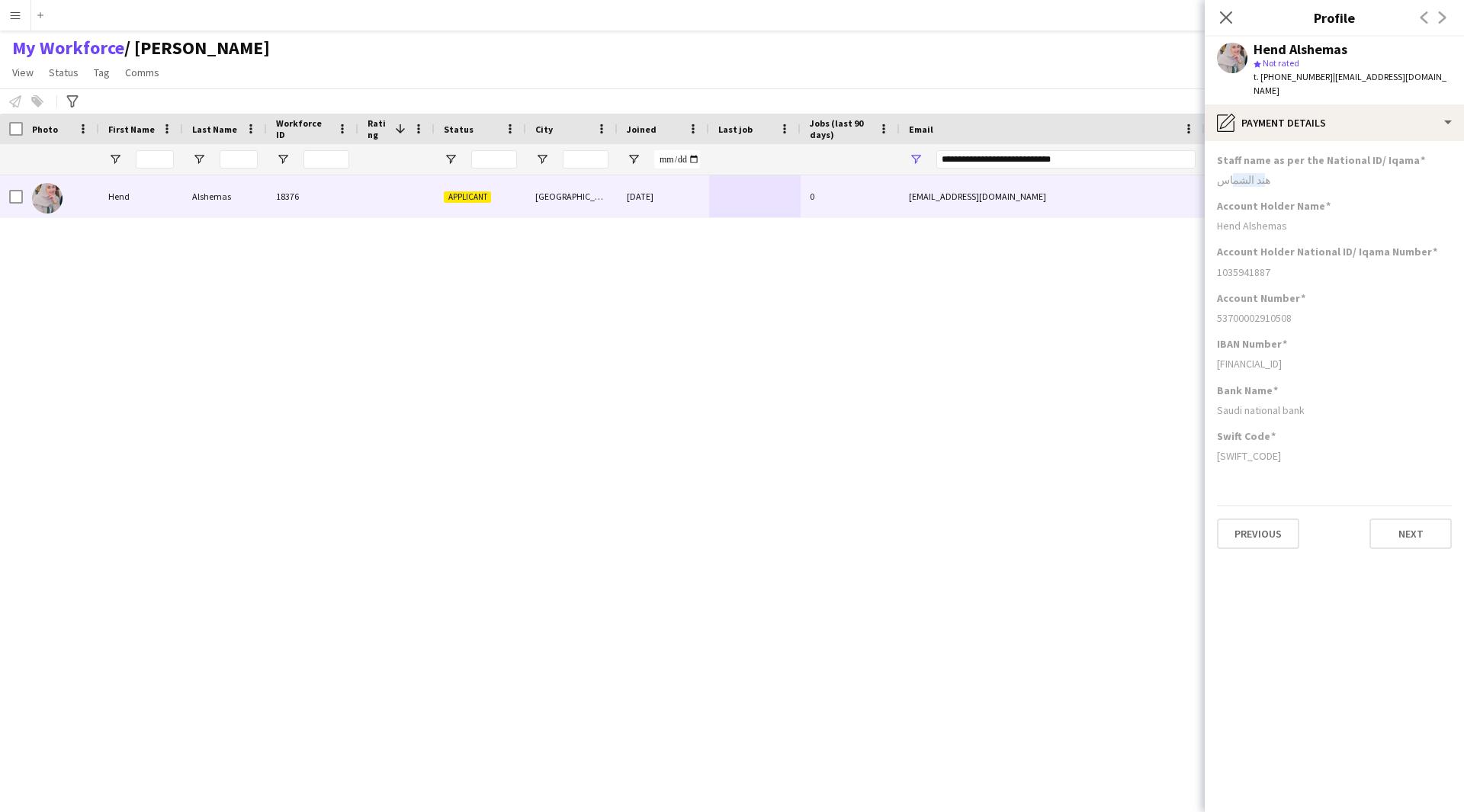
drag, startPoint x: 1235, startPoint y: 167, endPoint x: 1324, endPoint y: 174, distance: 89.3
click at [1324, 174] on div "Staff name as per the National ID/ Iqama هند الشماس" at bounding box center [1334, 176] width 235 height 46
click at [1324, 174] on div "هند الشماس" at bounding box center [1334, 180] width 235 height 14
drag, startPoint x: 1276, startPoint y: 173, endPoint x: 1236, endPoint y: 166, distance: 40.6
click at [1236, 166] on div "Staff name as per the National ID/ Iqama هند الشماس" at bounding box center [1334, 176] width 235 height 46
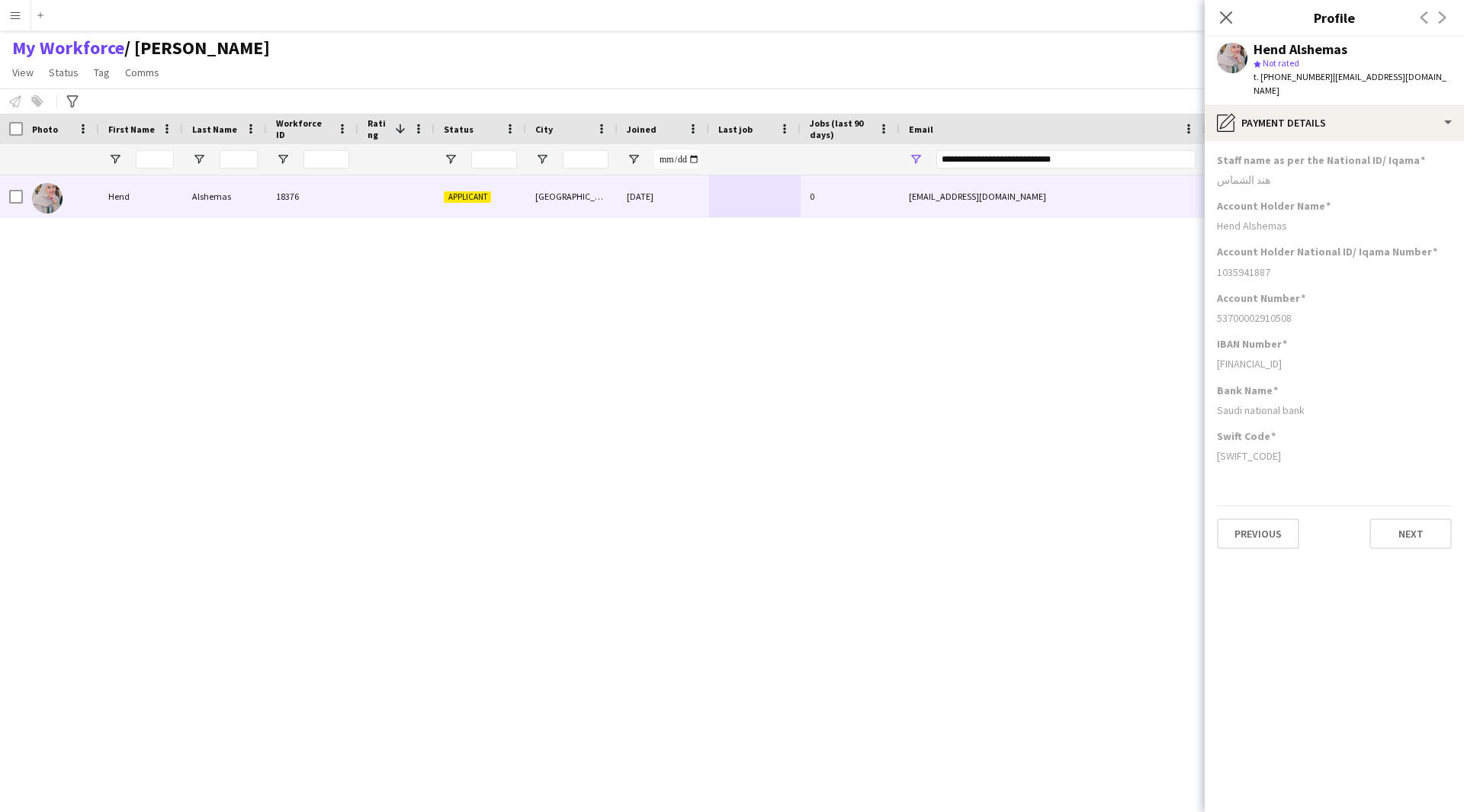
click at [1246, 174] on div "هند الشماس" at bounding box center [1334, 180] width 235 height 14
click at [1311, 122] on div "pencil4 Payment details" at bounding box center [1334, 122] width 259 height 36
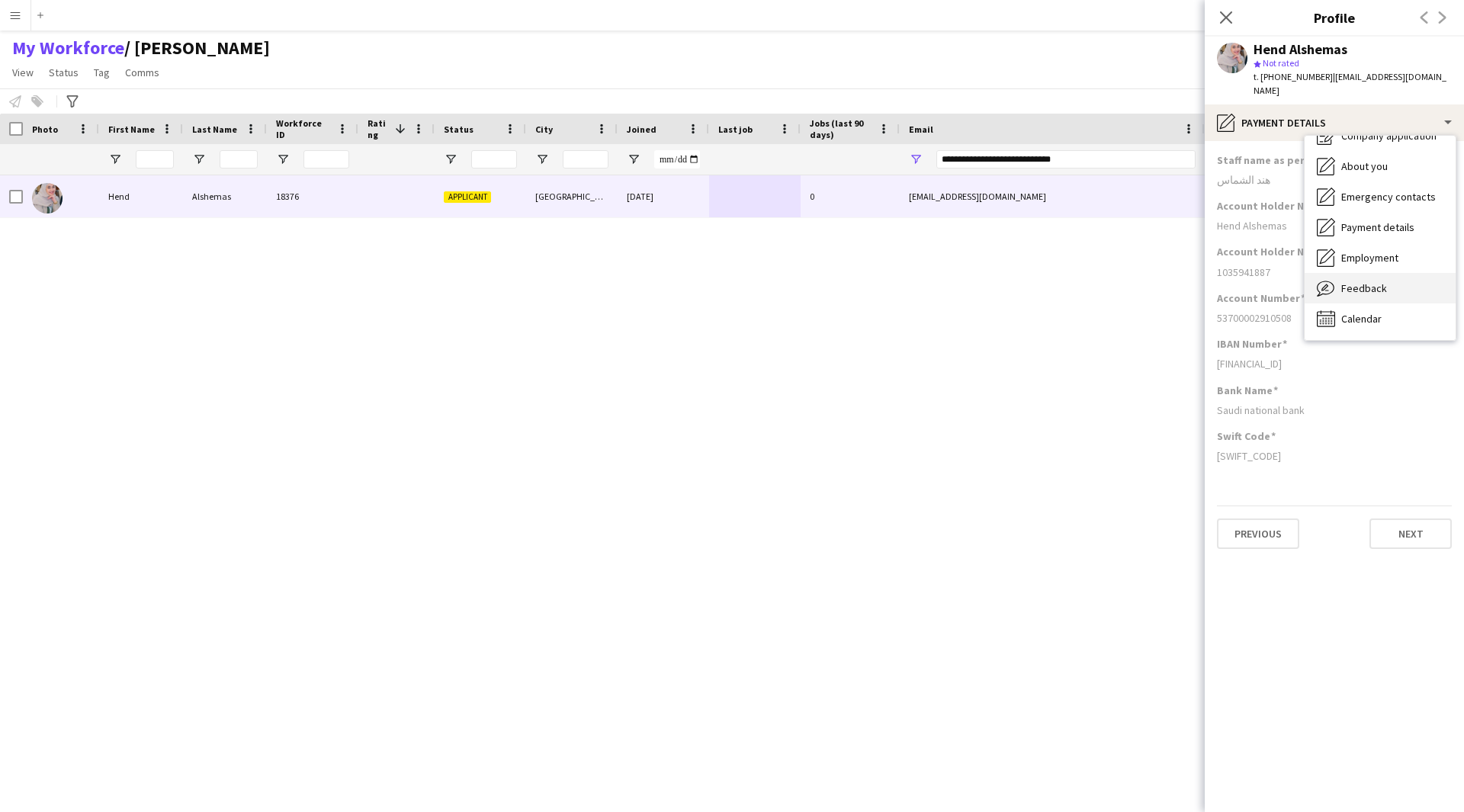
click at [1366, 296] on div "Feedback Feedback" at bounding box center [1380, 287] width 151 height 30
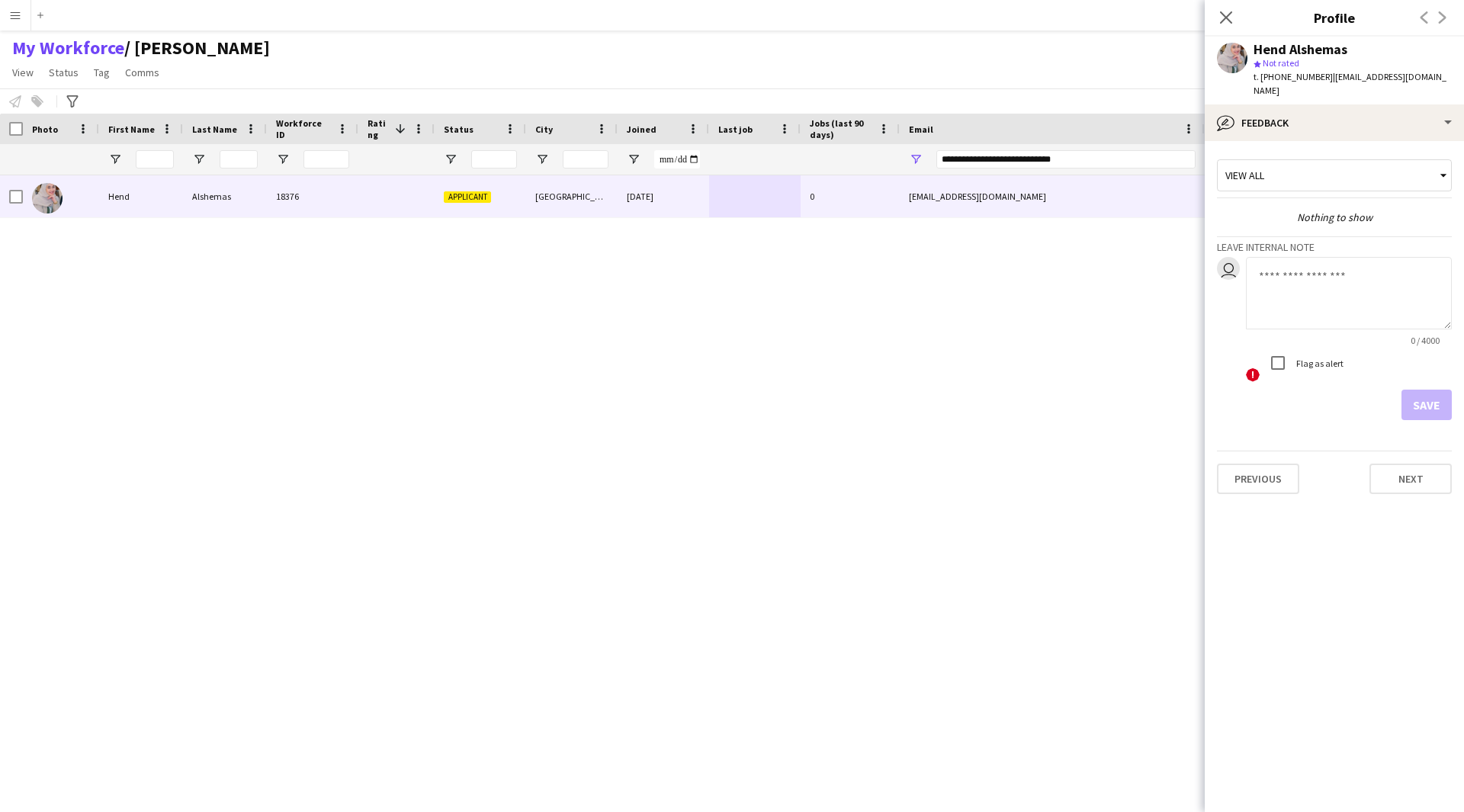
click at [1307, 292] on textarea at bounding box center [1349, 293] width 206 height 72
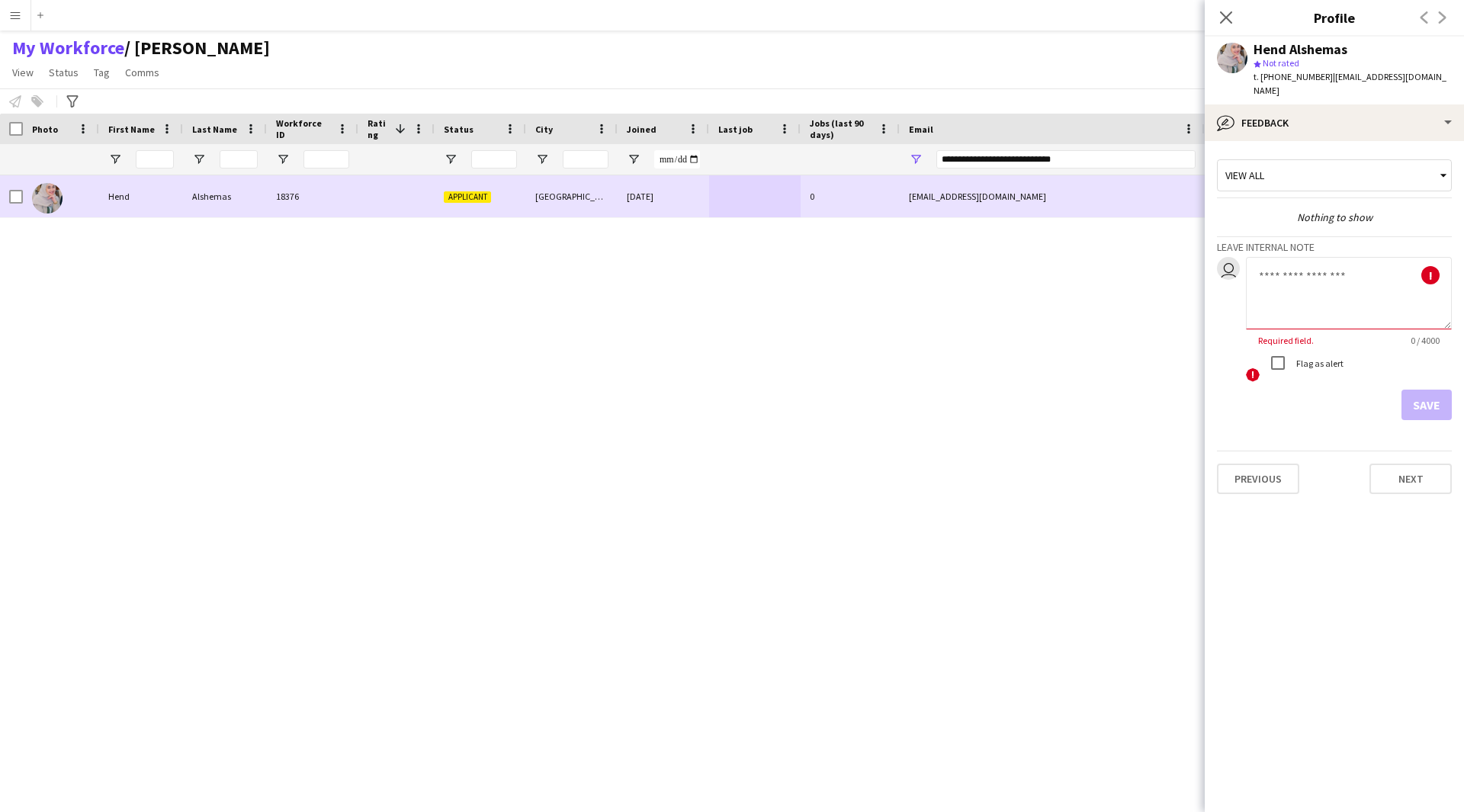
paste textarea "**********"
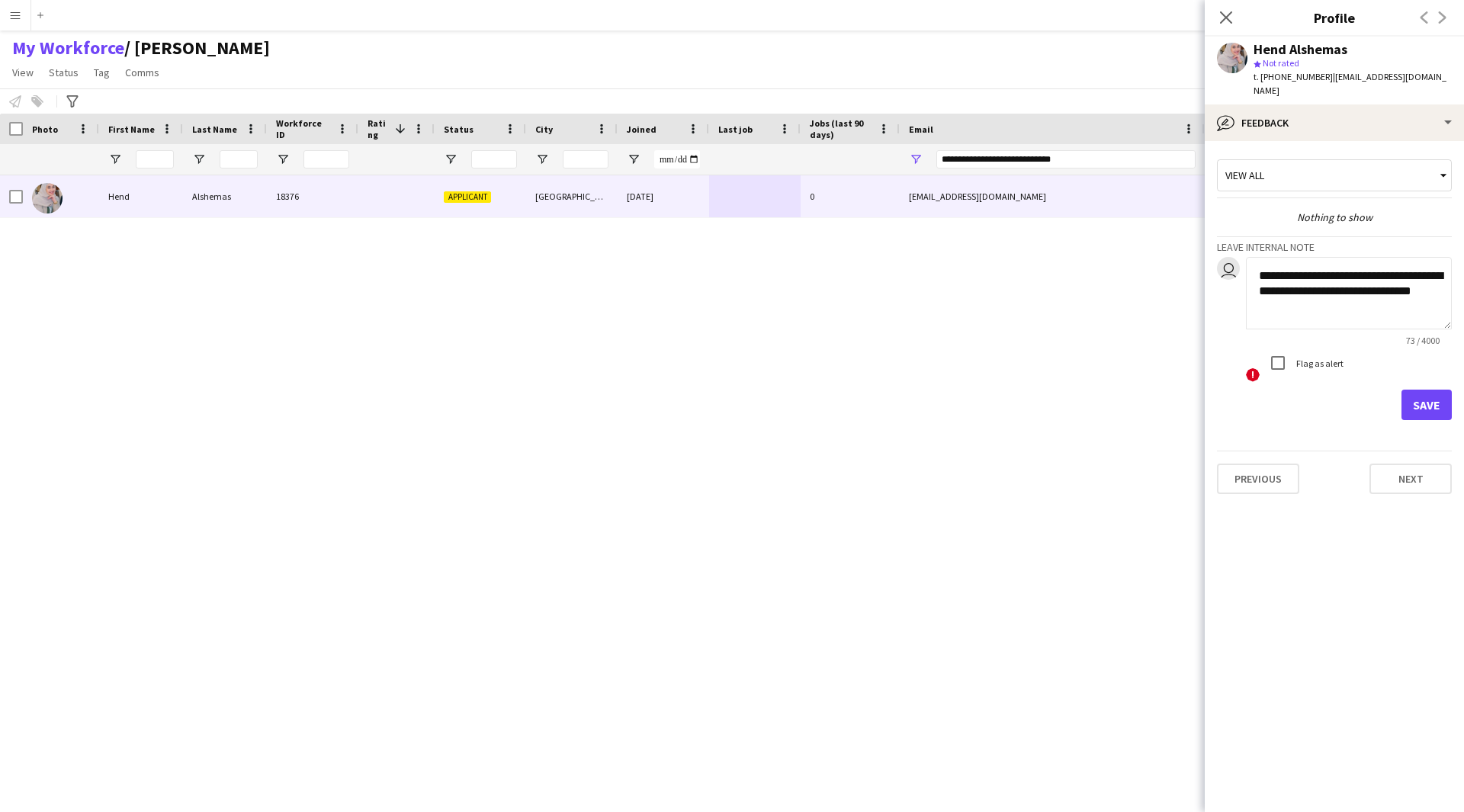
drag, startPoint x: 1321, startPoint y: 307, endPoint x: 1239, endPoint y: 278, distance: 87.0
click at [1239, 278] on div "**********" at bounding box center [1334, 320] width 235 height 126
type textarea "**********"
click at [1407, 399] on button "Save" at bounding box center [1426, 404] width 50 height 30
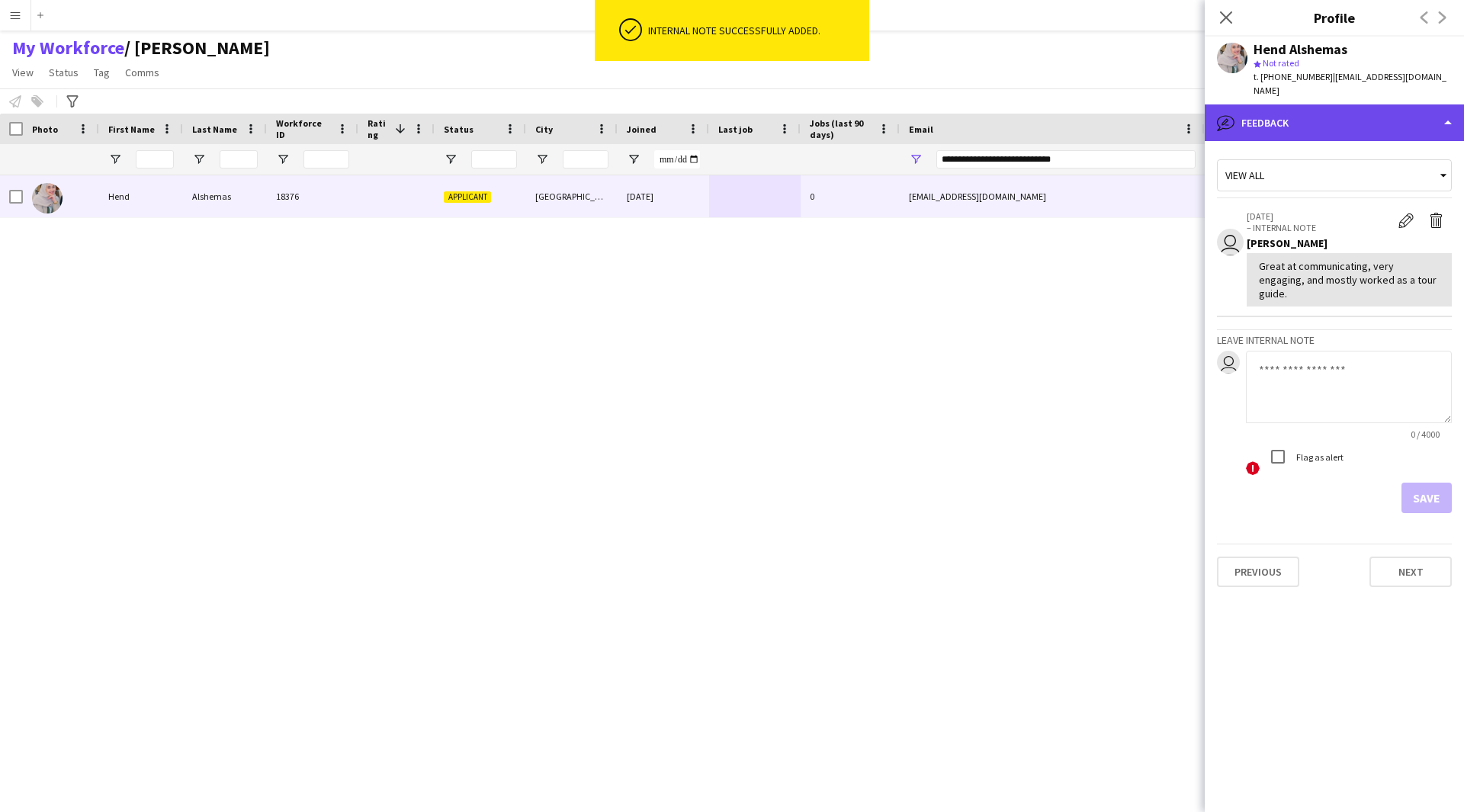
click at [1318, 126] on div "bubble-pencil Feedback" at bounding box center [1334, 122] width 259 height 36
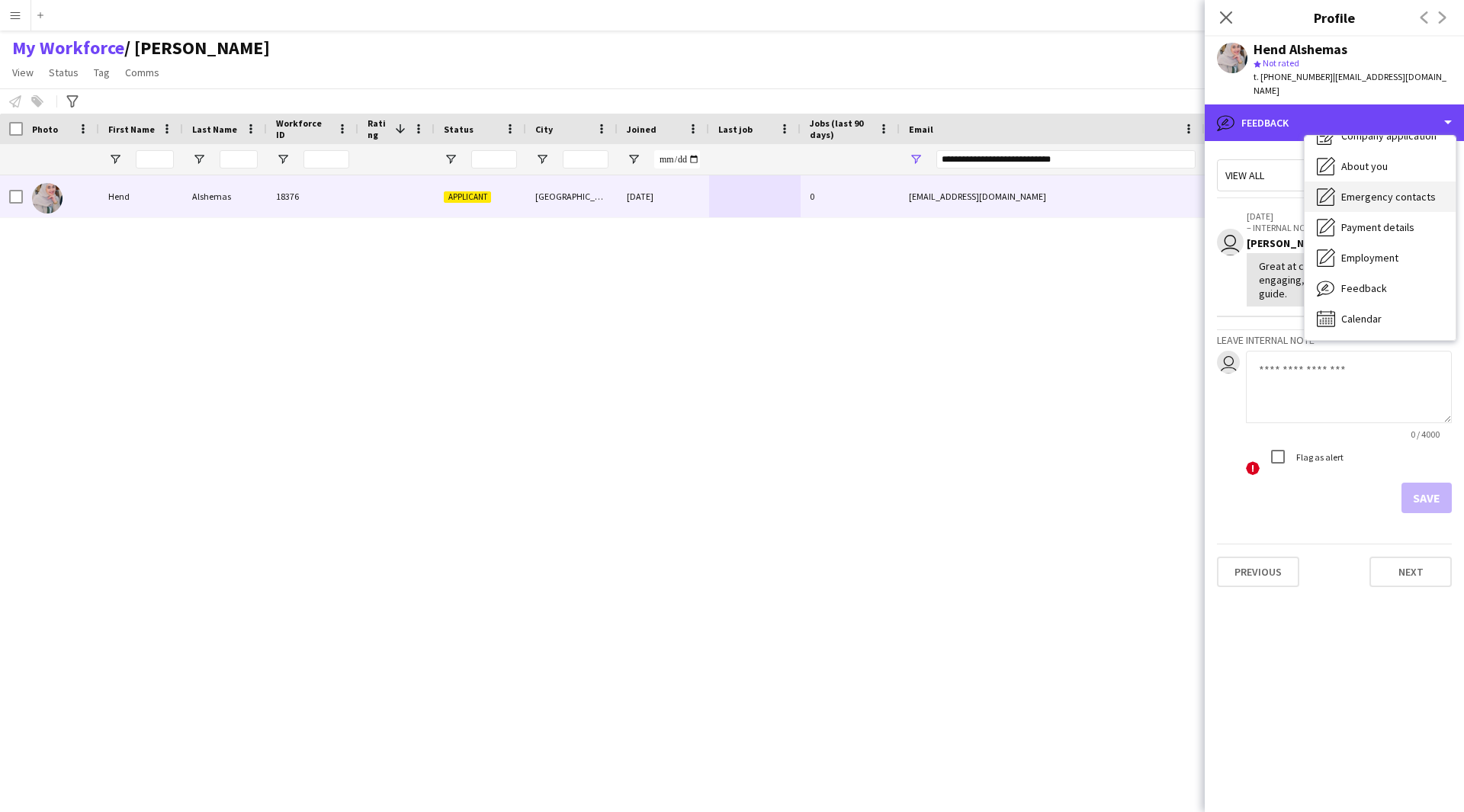
scroll to position [0, 0]
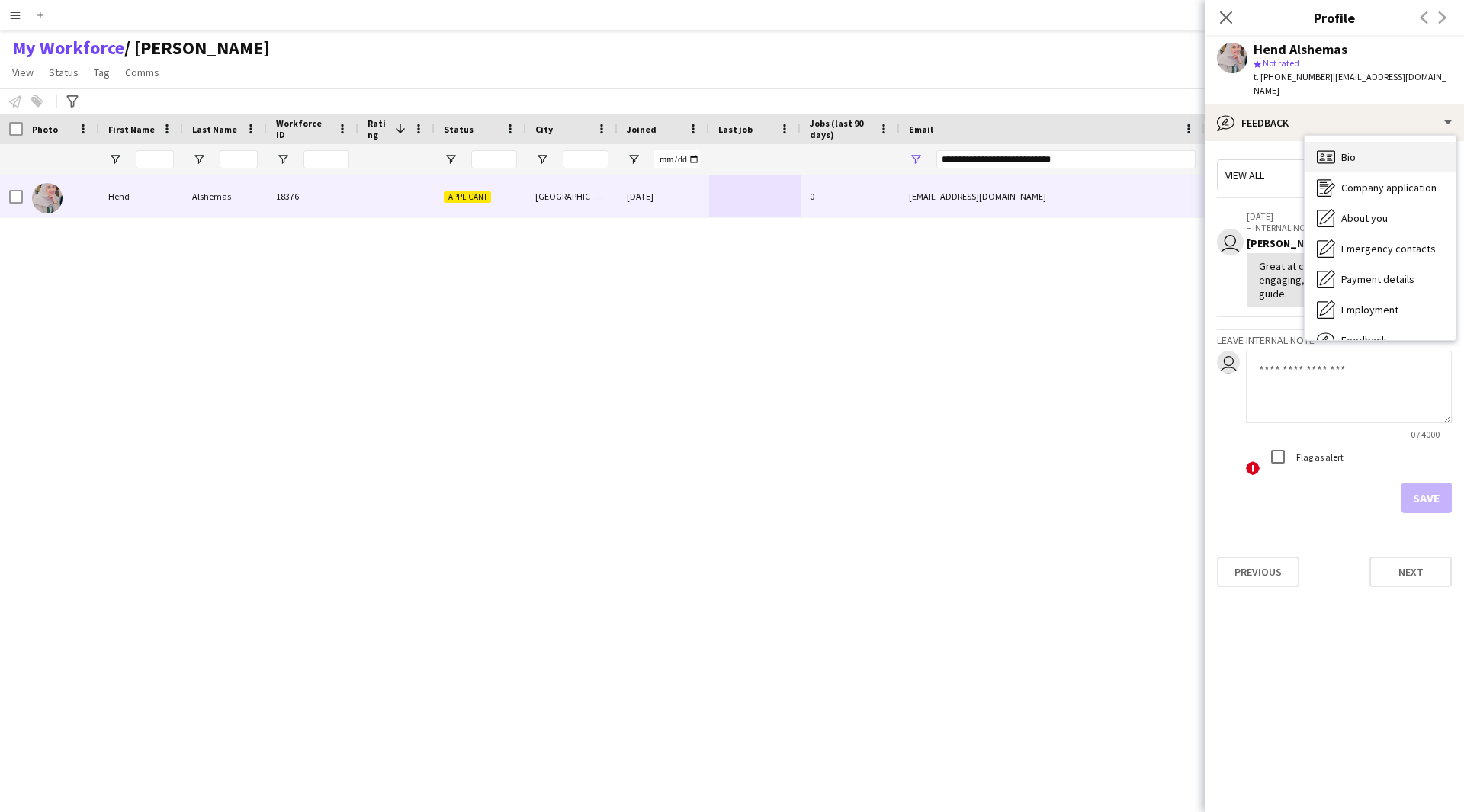
click at [1332, 164] on icon "Bio" at bounding box center [1326, 157] width 19 height 19
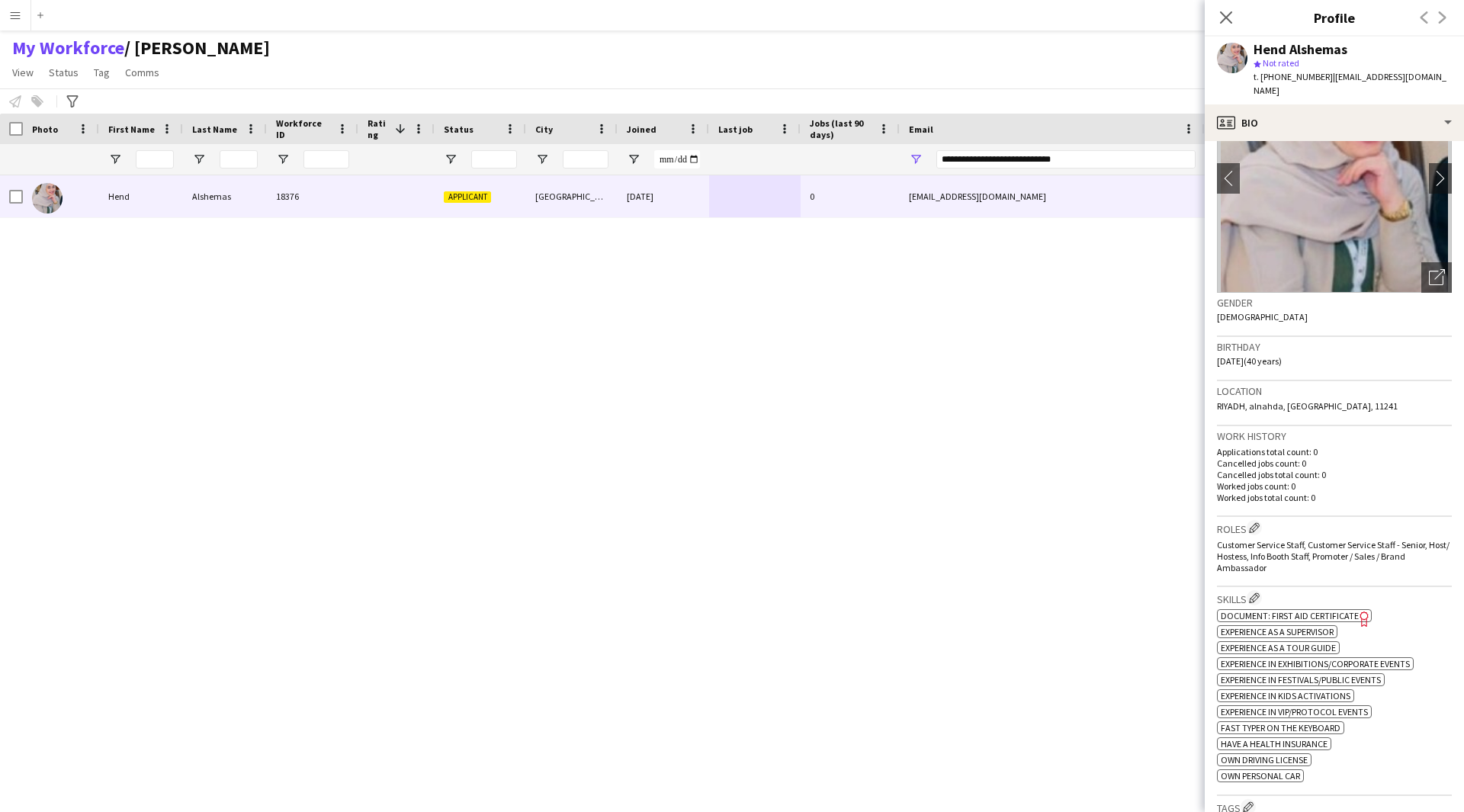
scroll to position [83, 0]
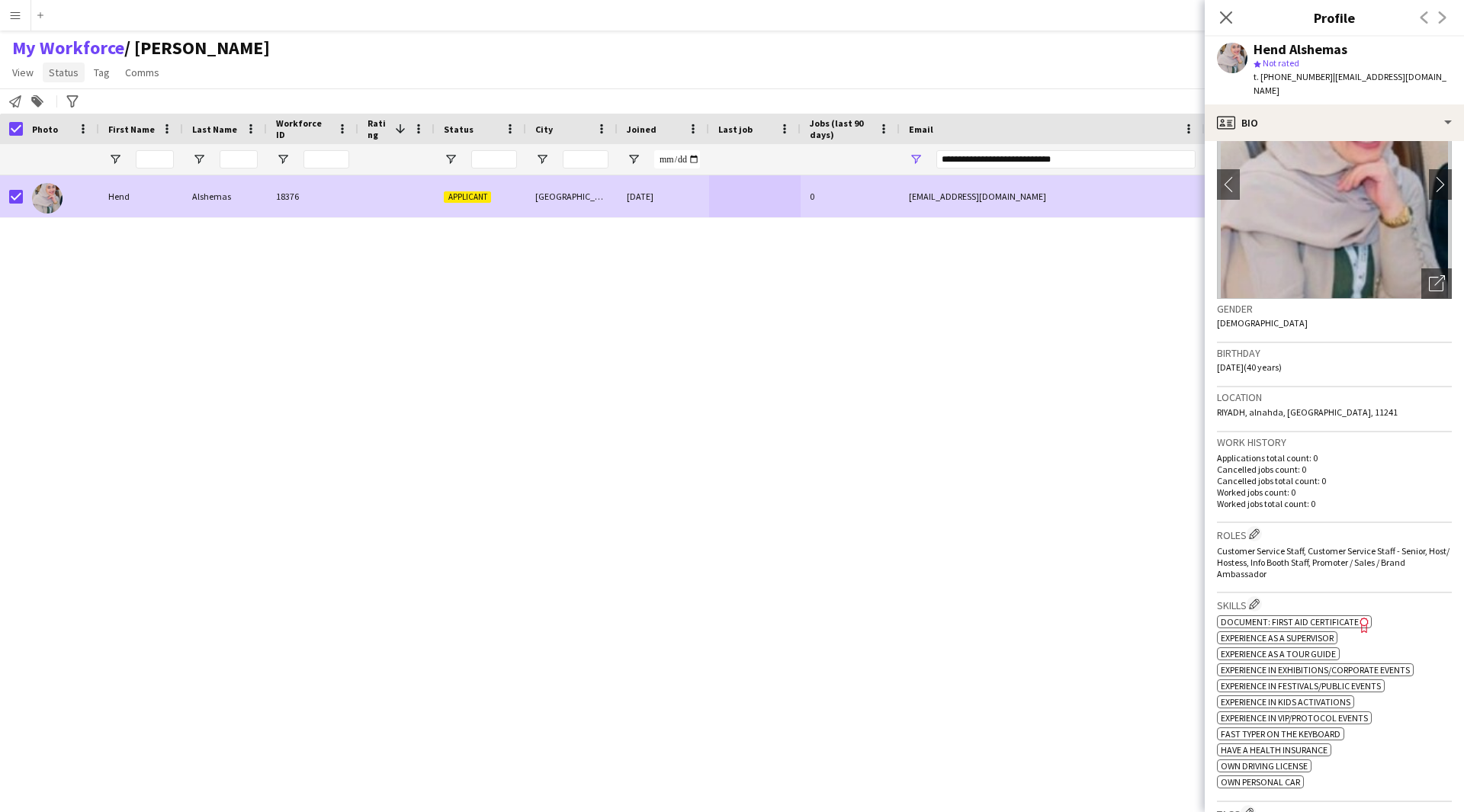
click at [57, 67] on span "Status" at bounding box center [64, 73] width 29 height 14
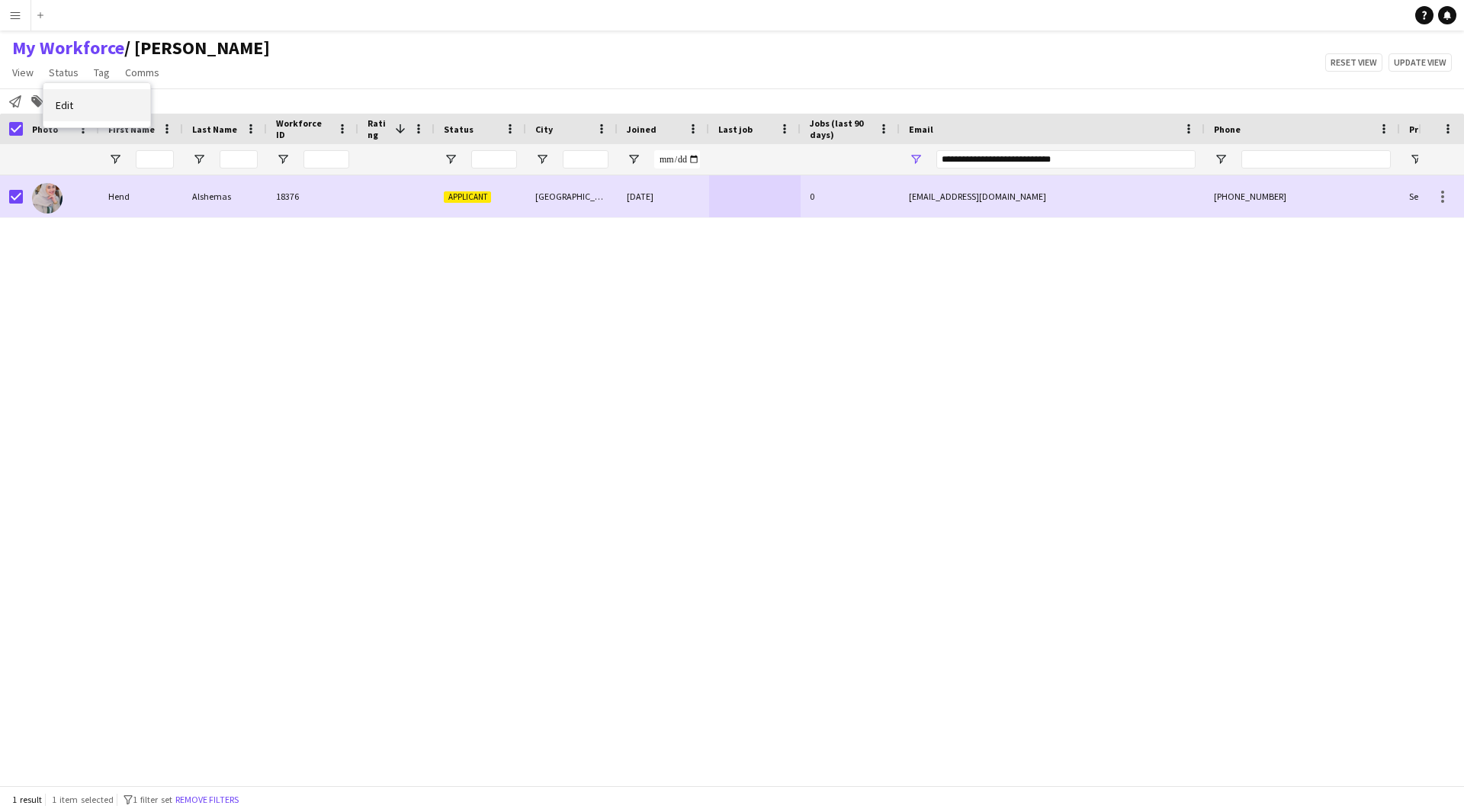
click at [67, 119] on link "Edit" at bounding box center [97, 105] width 107 height 32
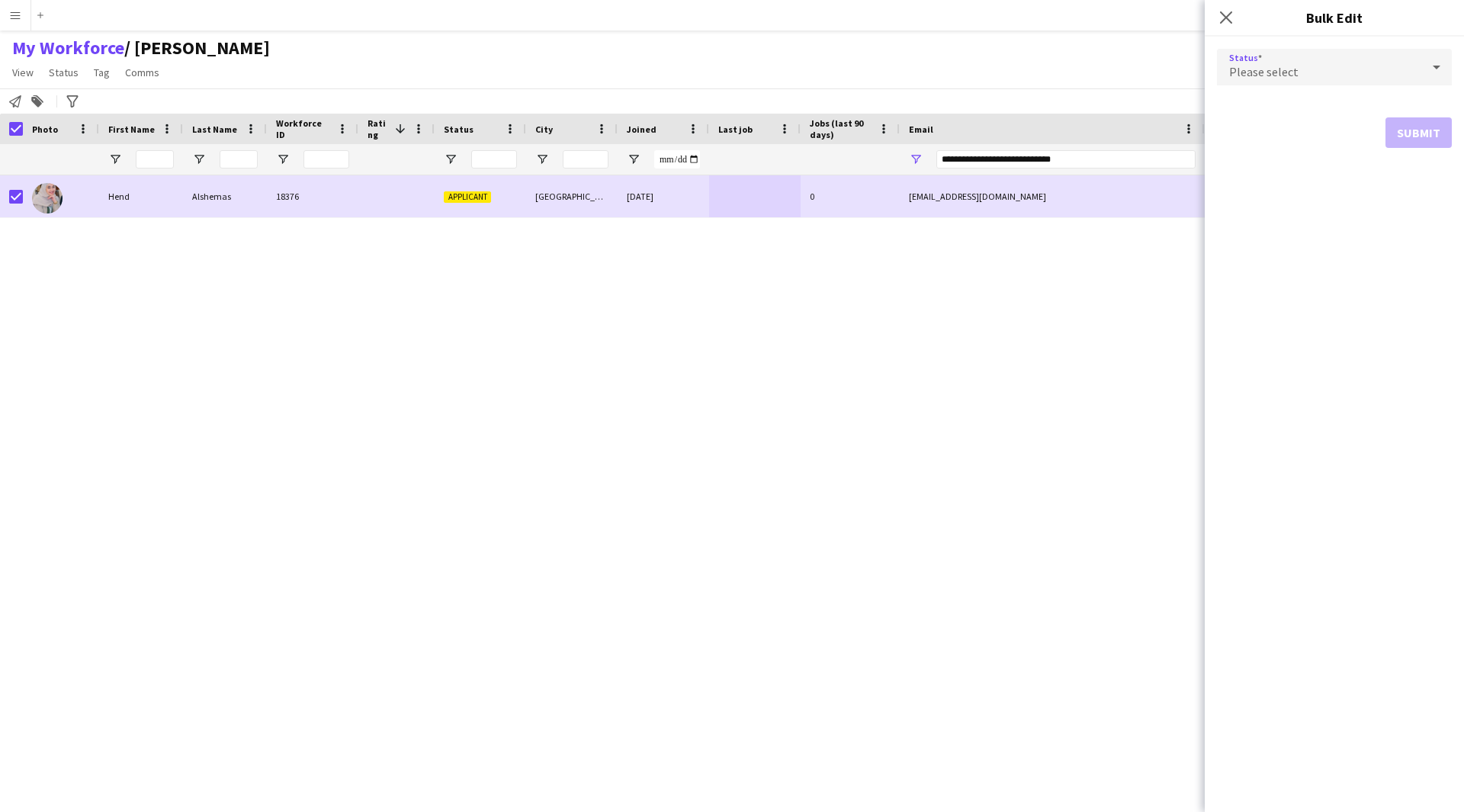
click at [1321, 77] on div "Please select" at bounding box center [1319, 67] width 205 height 36
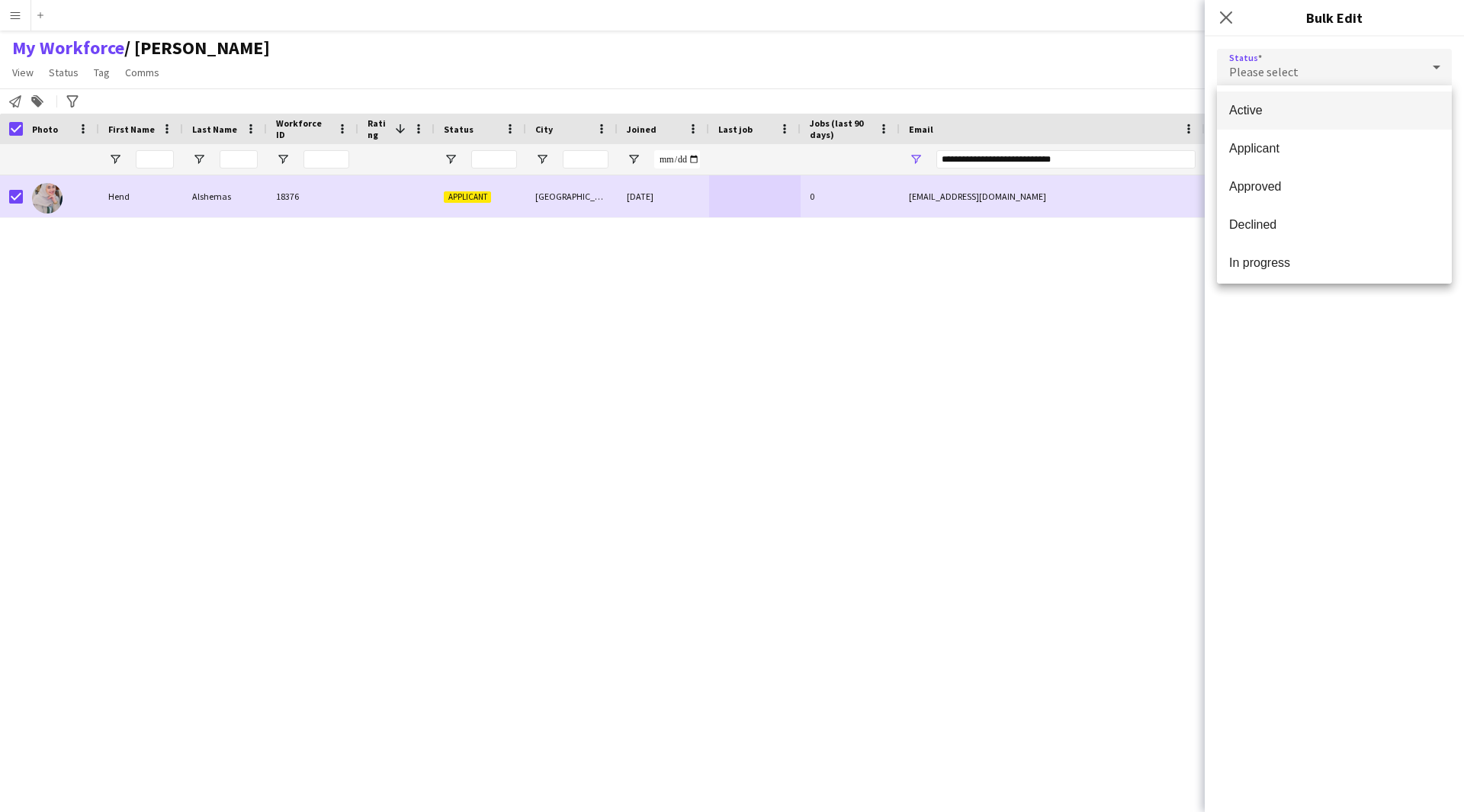
click at [1326, 103] on span "Active" at bounding box center [1335, 110] width 211 height 15
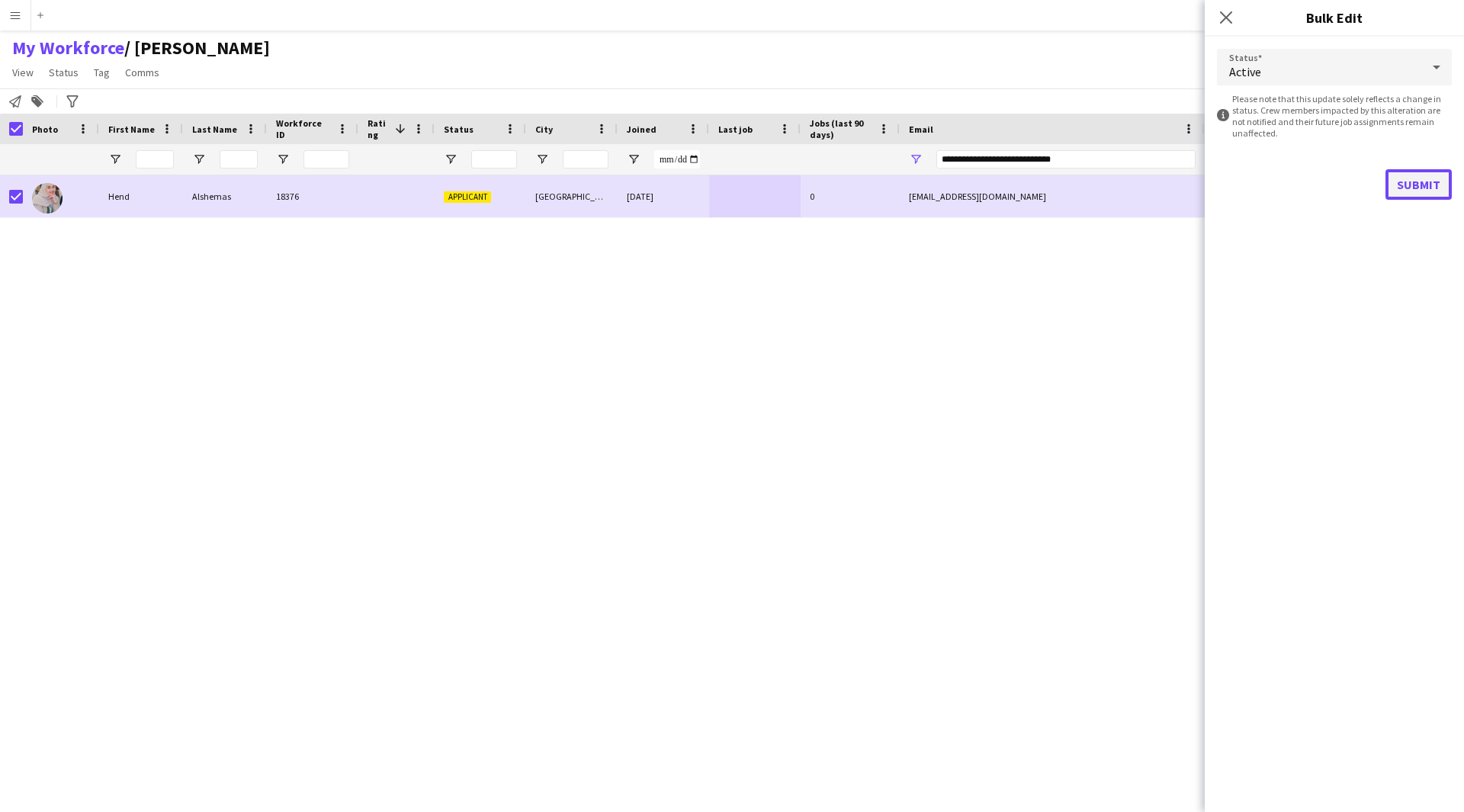
click at [1412, 178] on button "Submit" at bounding box center [1419, 184] width 67 height 30
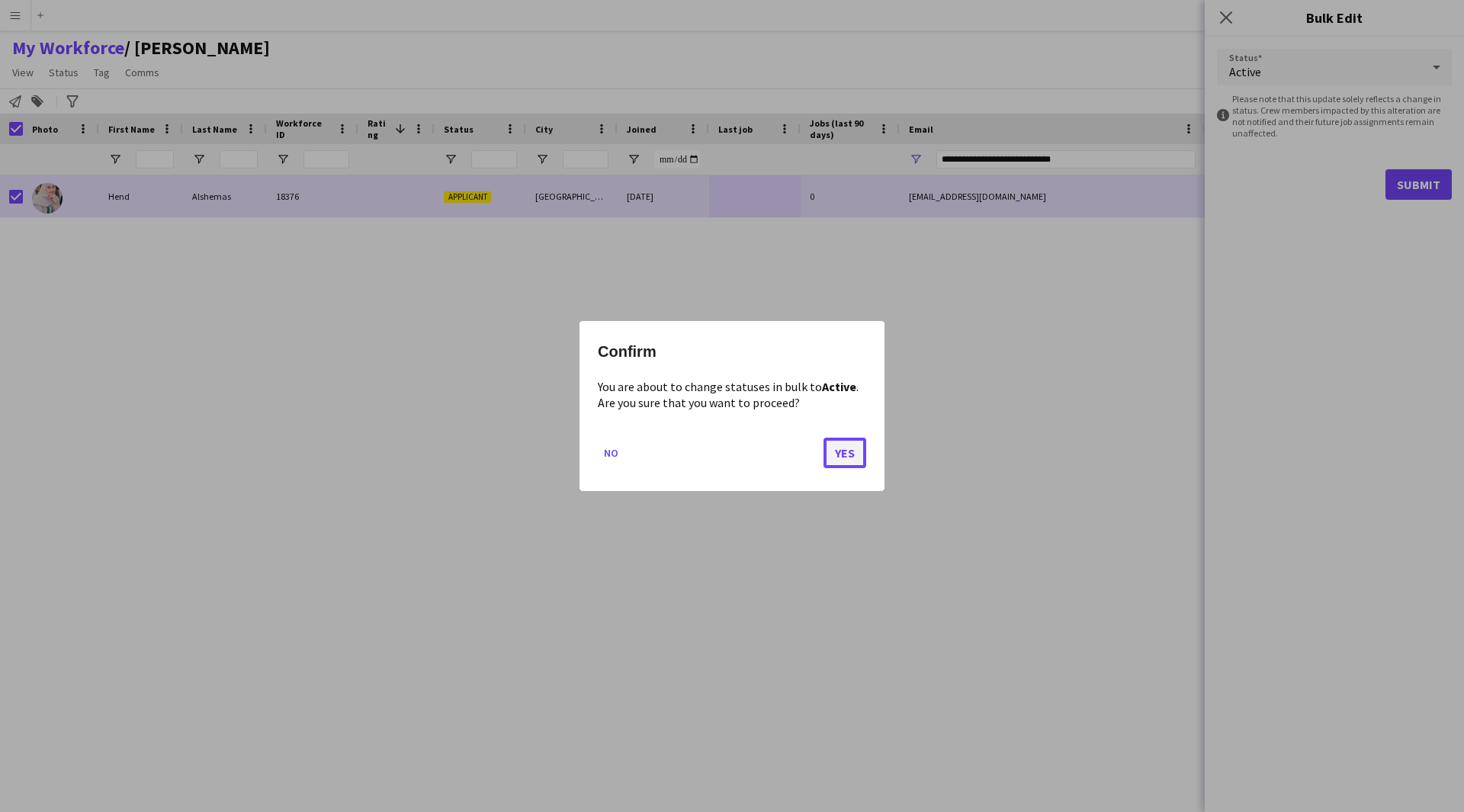
click at [839, 466] on button "Yes" at bounding box center [845, 452] width 43 height 30
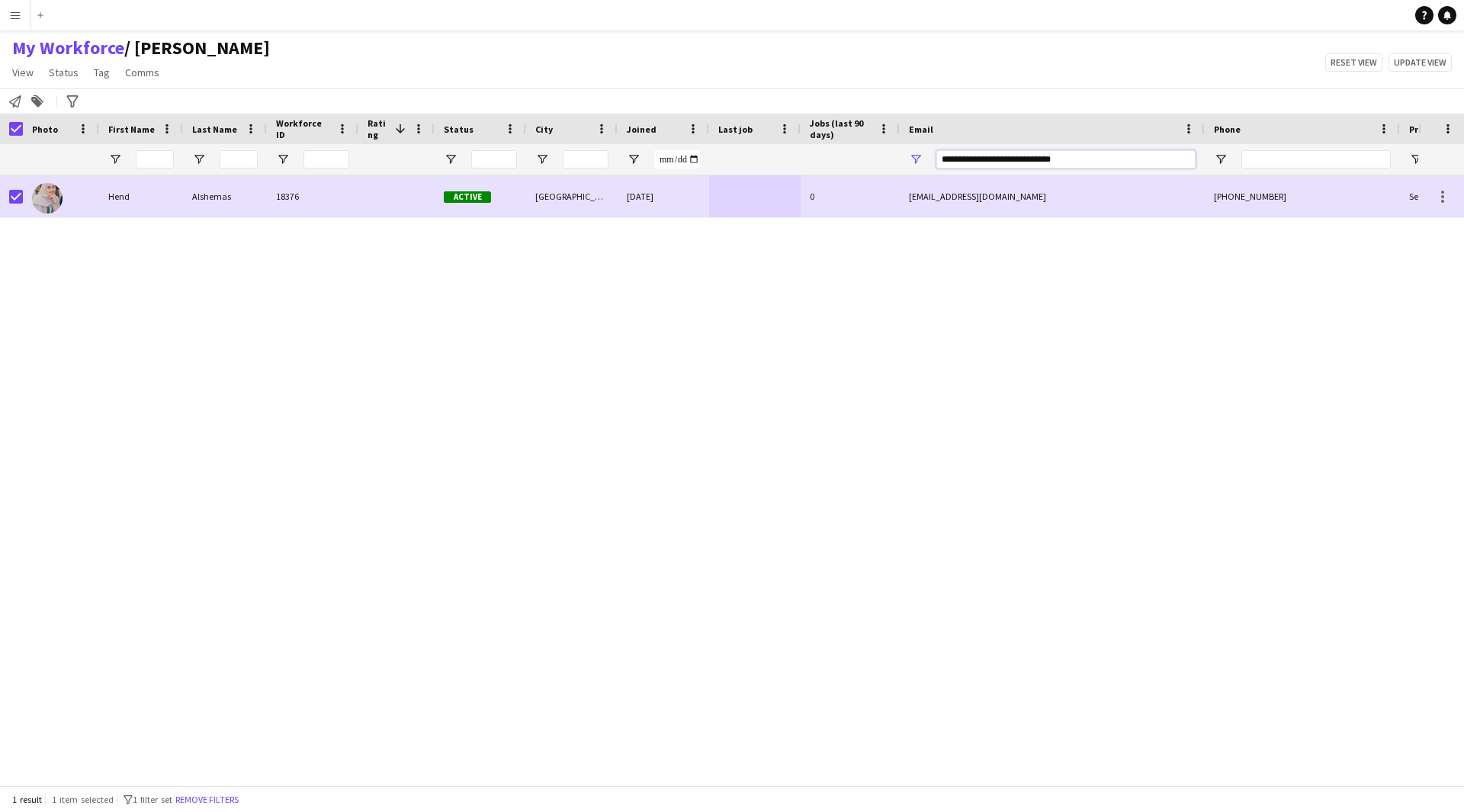
drag, startPoint x: 1071, startPoint y: 158, endPoint x: 901, endPoint y: 165, distance: 170.1
click at [901, 165] on div "**********" at bounding box center [1052, 159] width 305 height 30
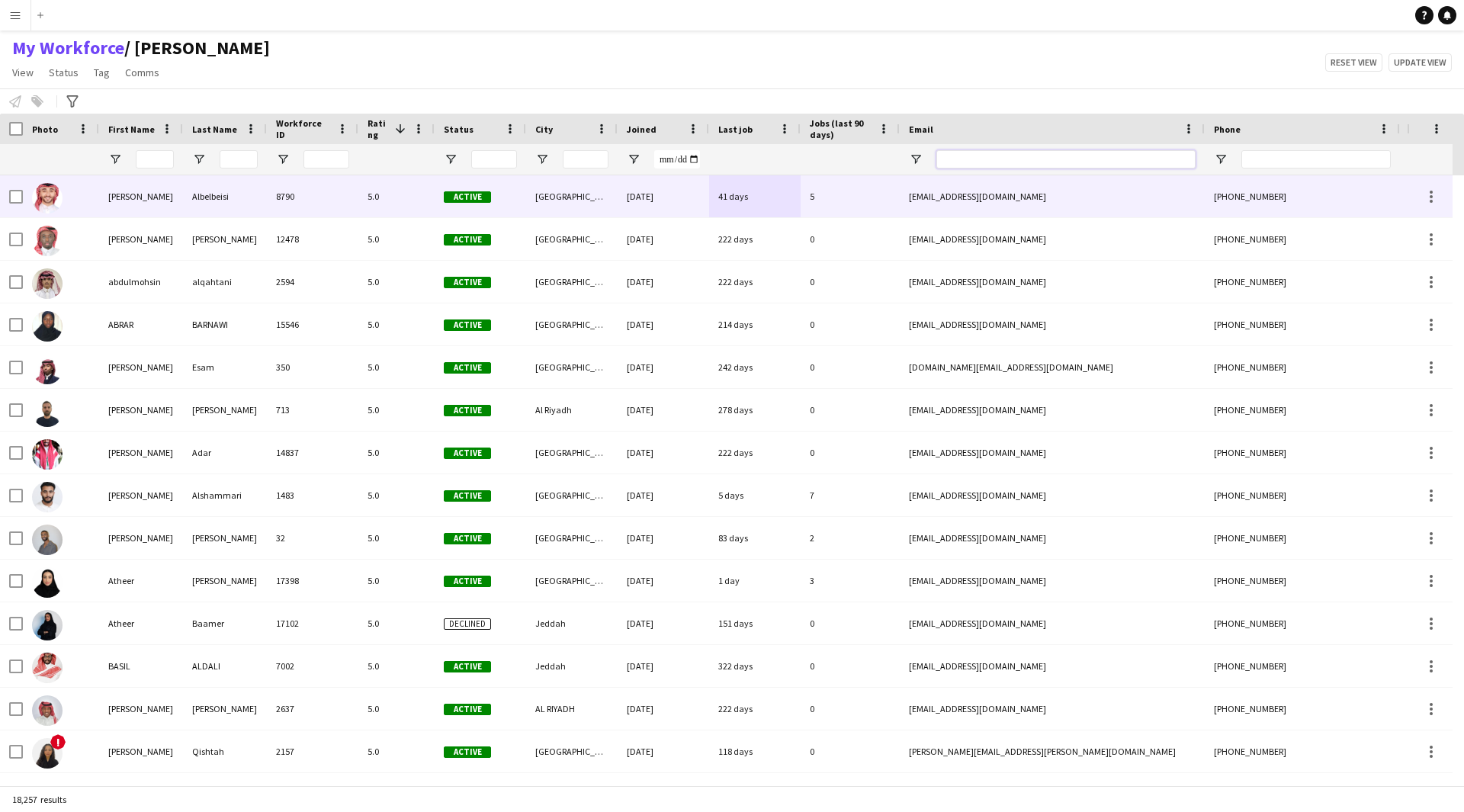
paste input "**********"
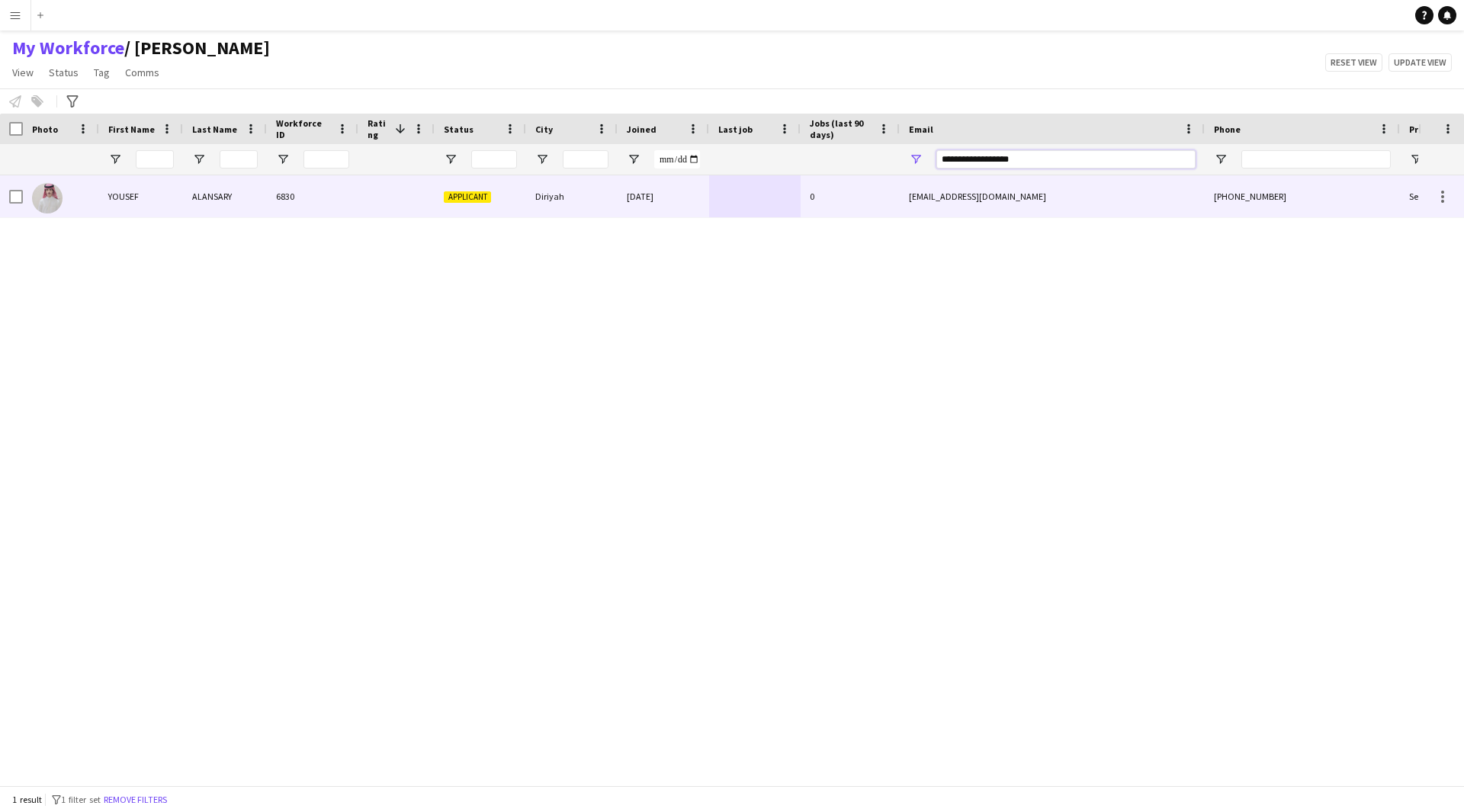
type input "**********"
click at [904, 208] on div "x.jozef7@gmail.com" at bounding box center [1052, 196] width 305 height 42
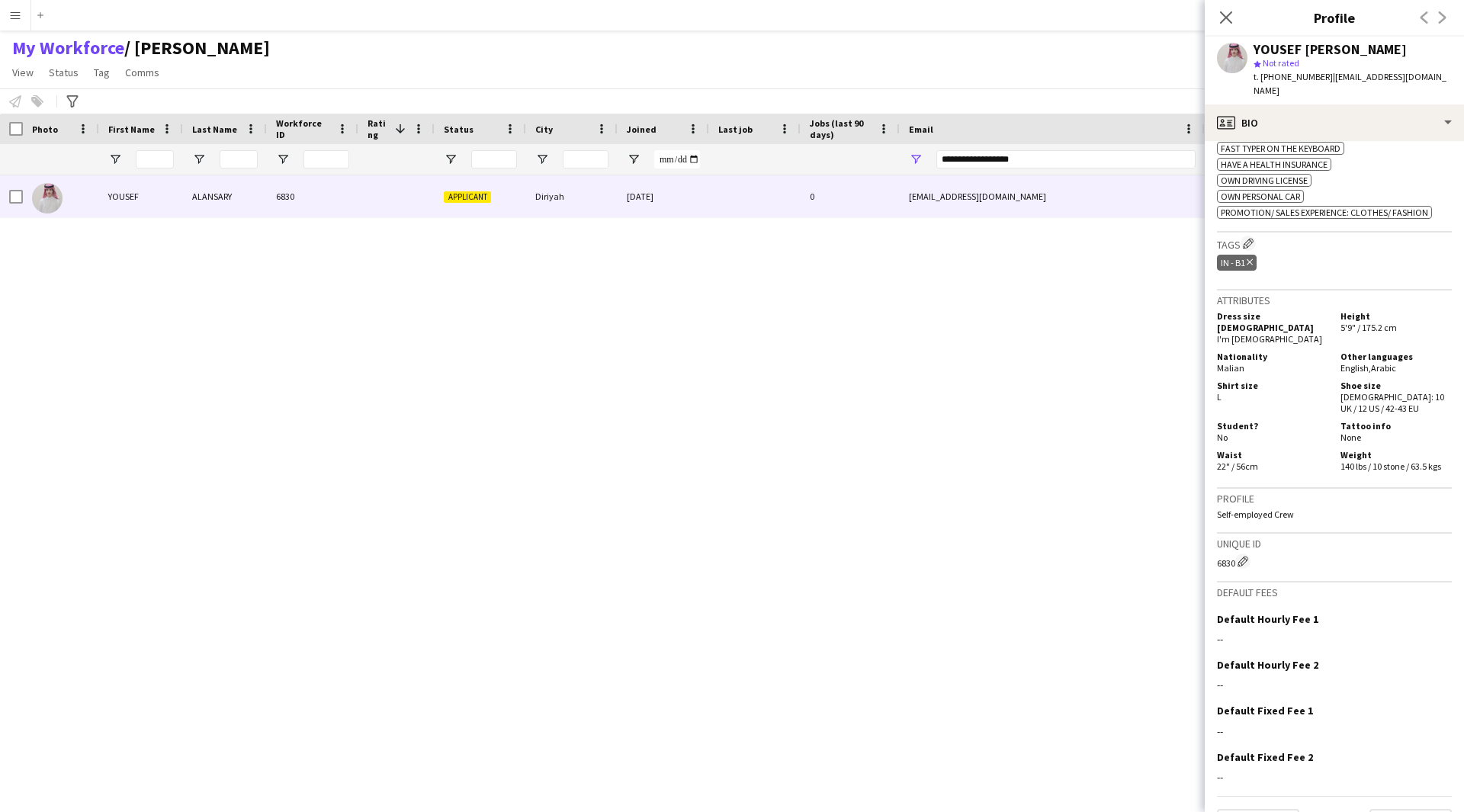
scroll to position [0, 0]
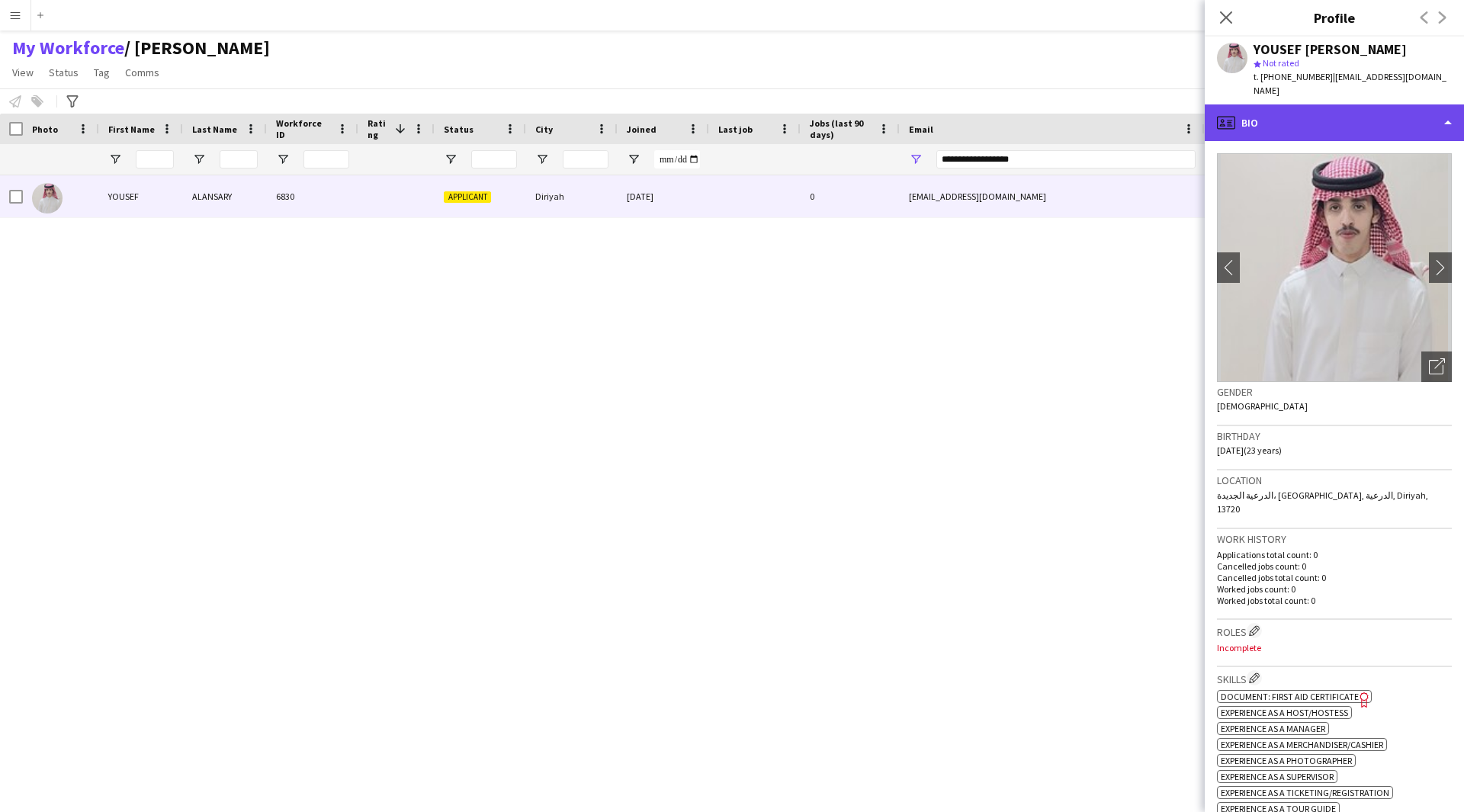
click at [1276, 109] on div "profile Bio" at bounding box center [1334, 122] width 259 height 36
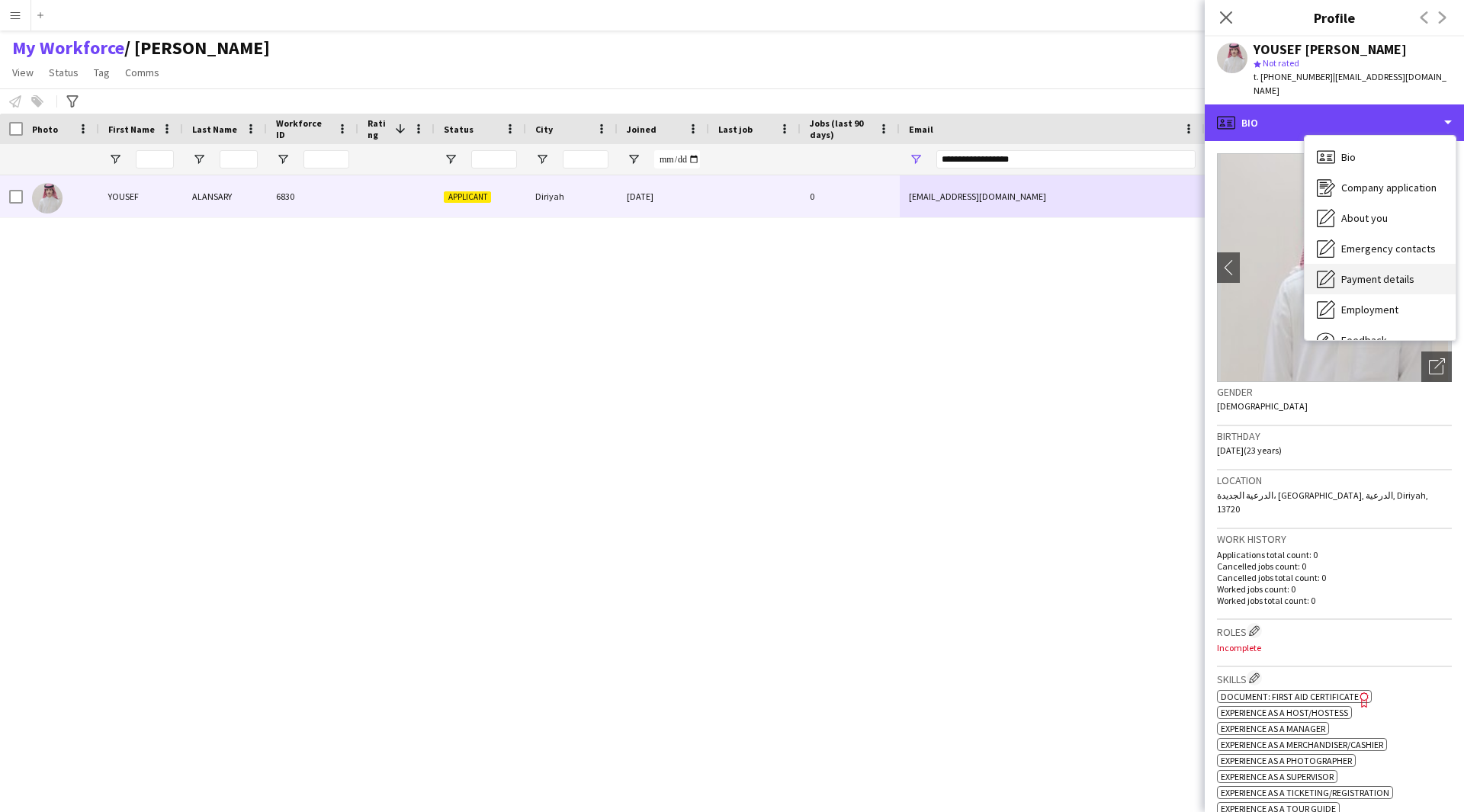
scroll to position [52, 0]
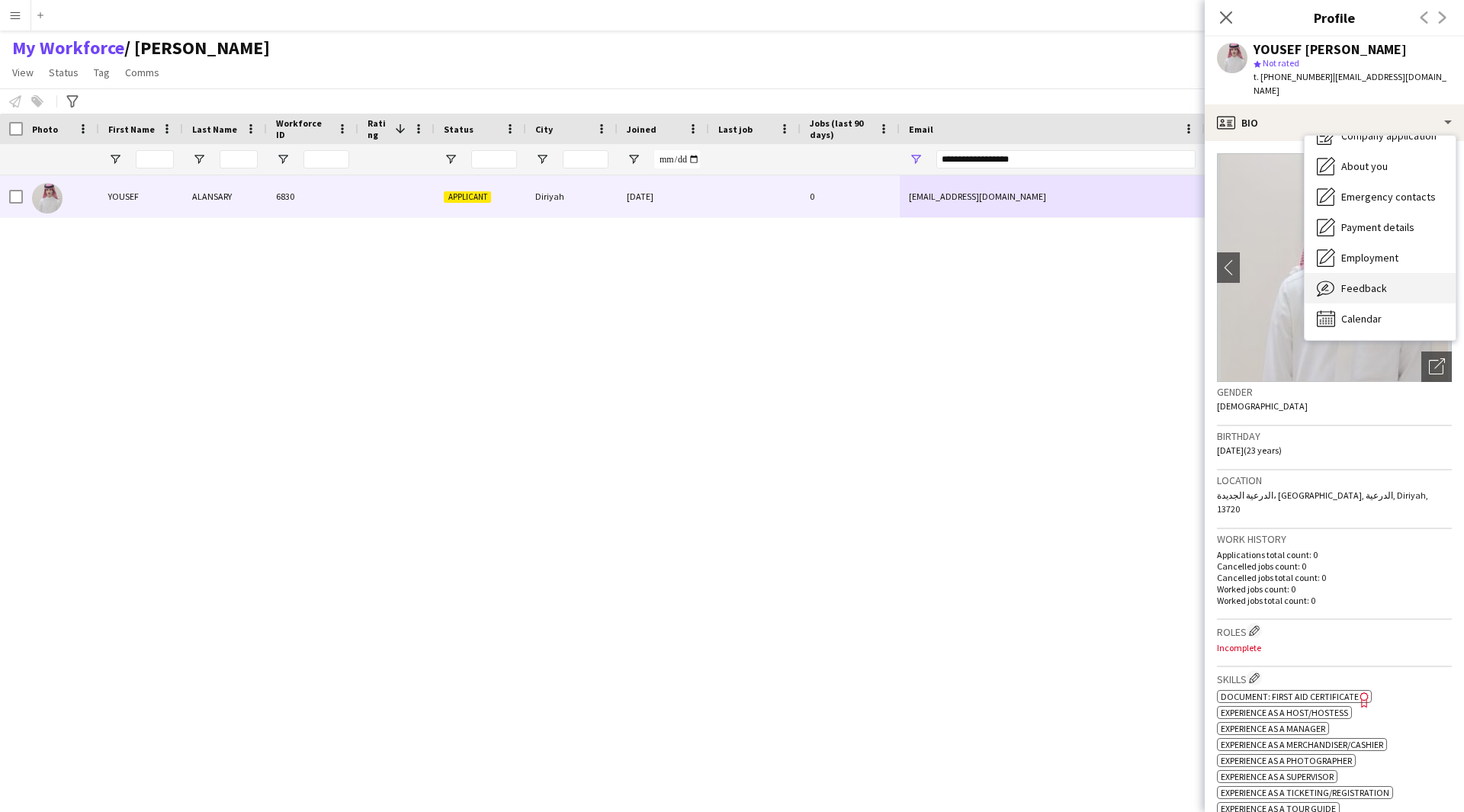
click at [1363, 281] on span "Feedback" at bounding box center [1364, 288] width 46 height 14
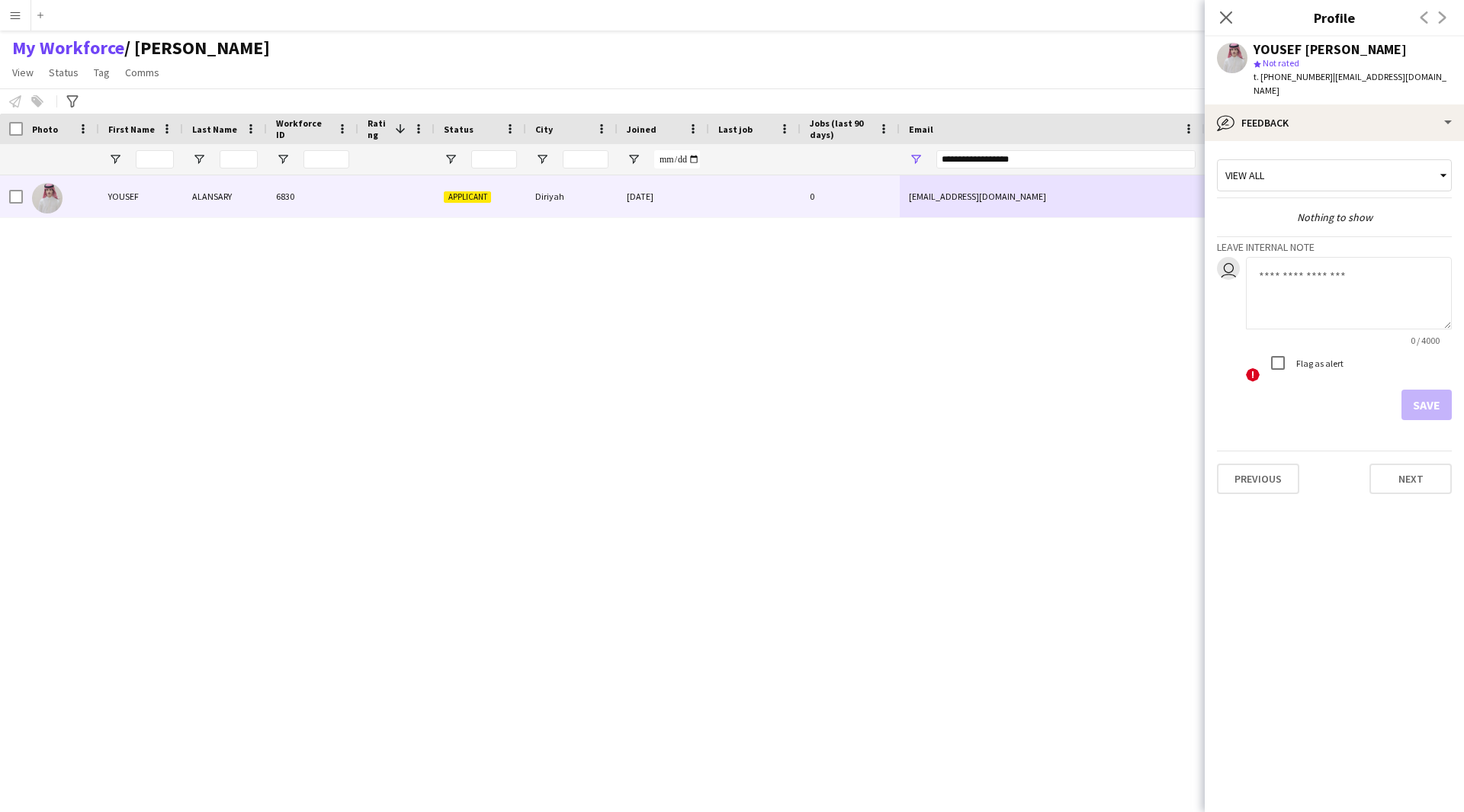
click at [1325, 265] on textarea at bounding box center [1349, 293] width 206 height 72
type textarea "*******"
click at [1436, 391] on button "Save" at bounding box center [1426, 404] width 50 height 30
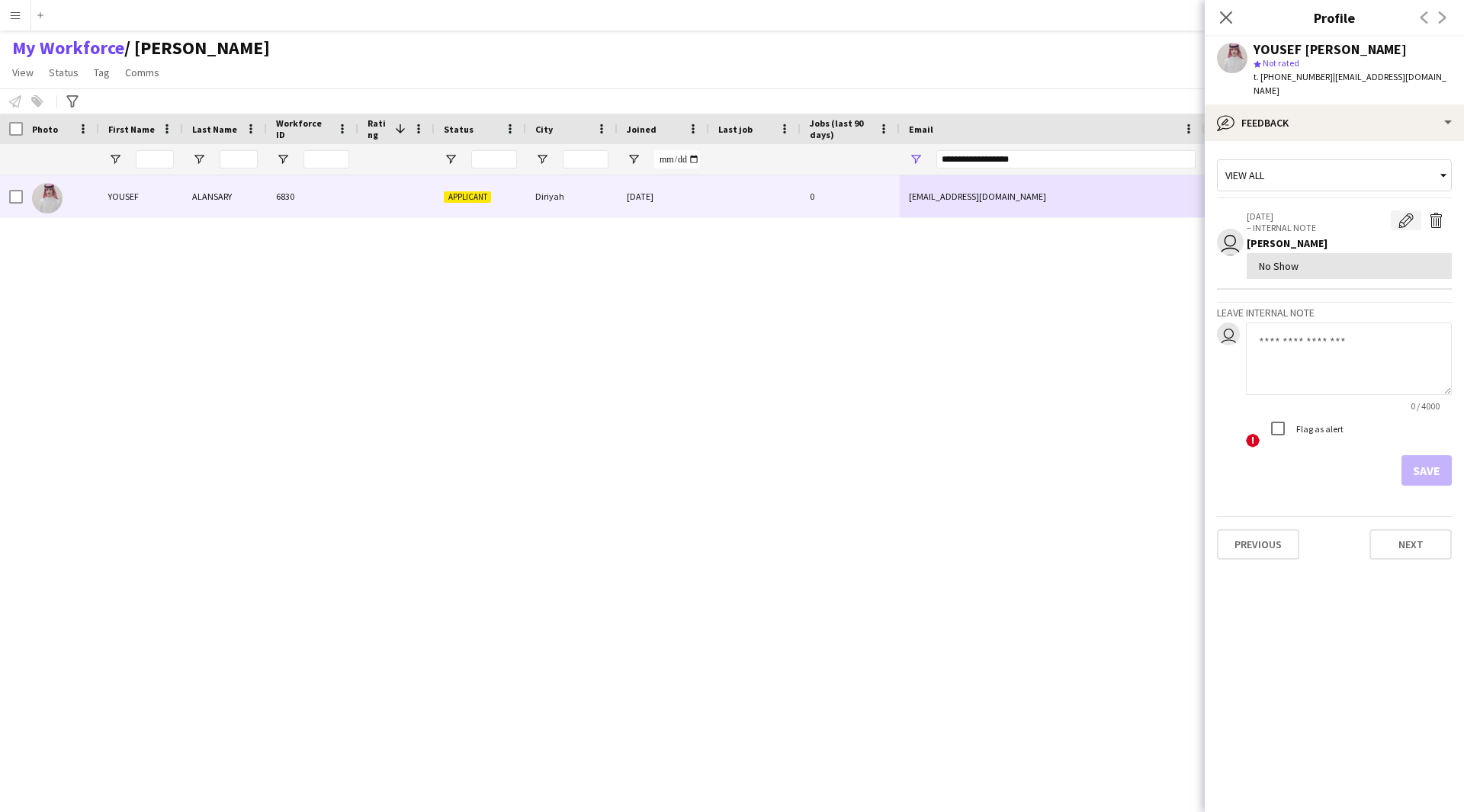
click at [1403, 212] on app-icon "Edit internal note" at bounding box center [1406, 220] width 16 height 15
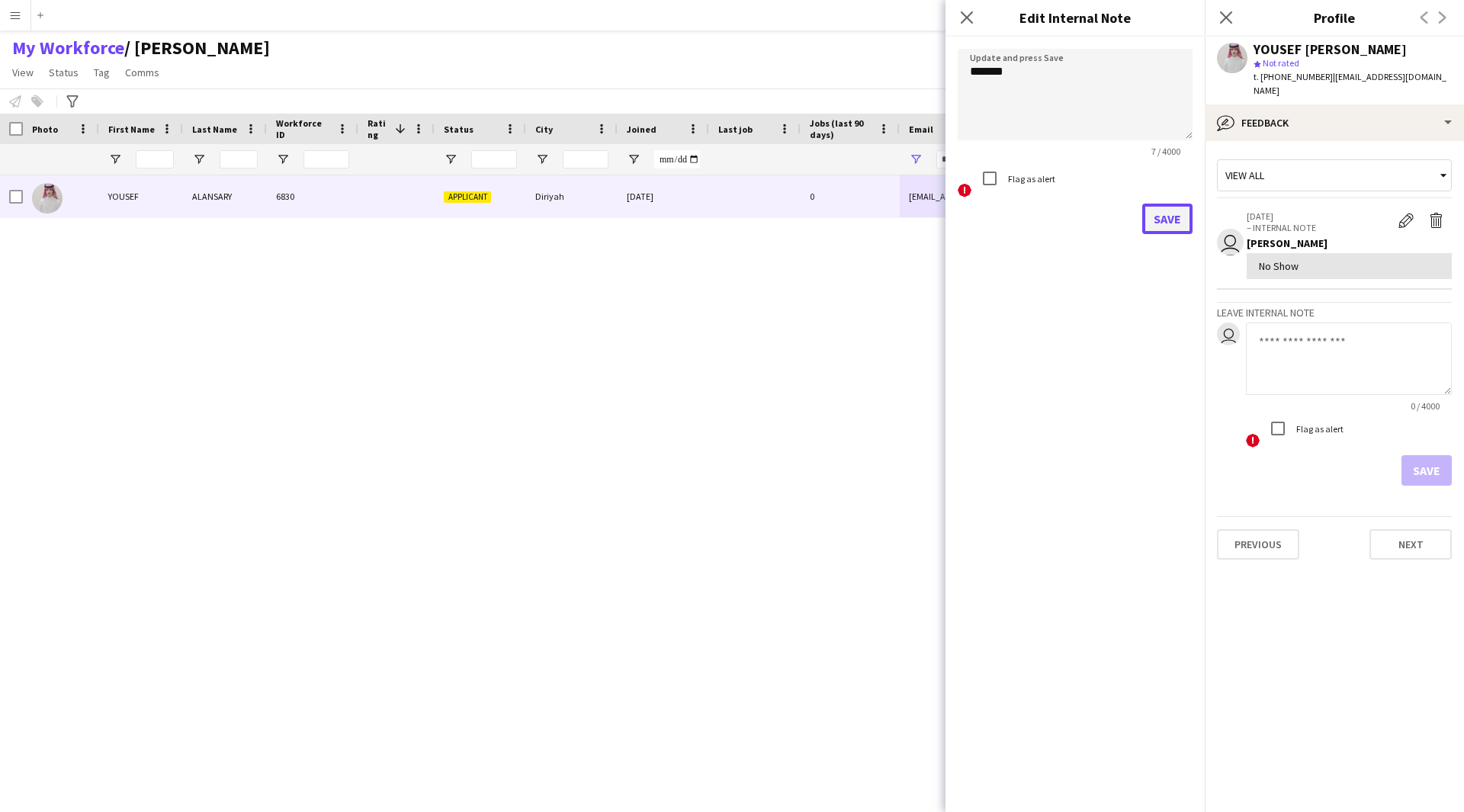
click at [1170, 223] on button "Save" at bounding box center [1167, 218] width 50 height 30
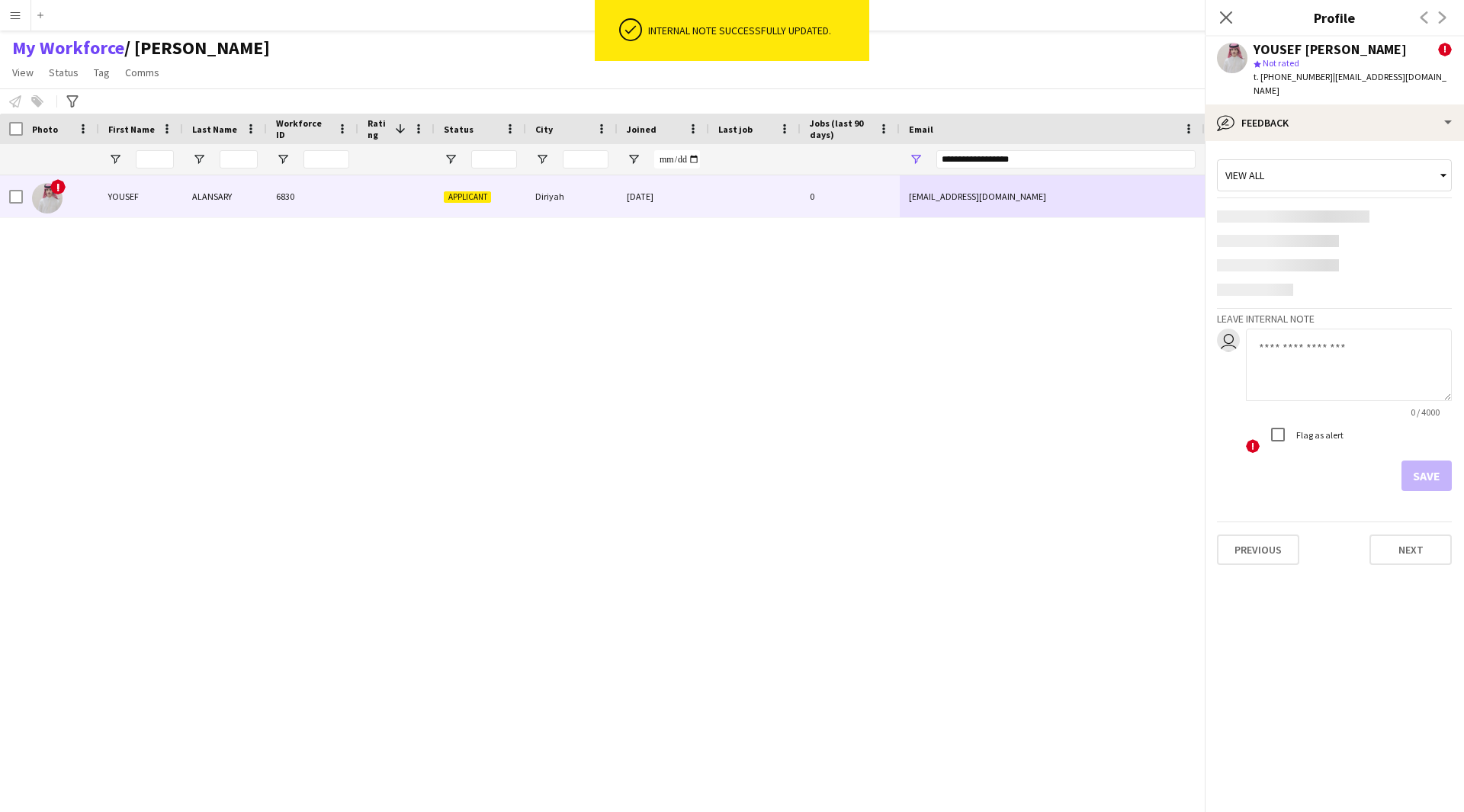
click at [721, 521] on div "! ‏YOUSEF ‏ALANSARY 6830 Applicant Diriyah 23-08-2024 0 x.jozef7@gmail.com +966…" at bounding box center [709, 474] width 1418 height 598
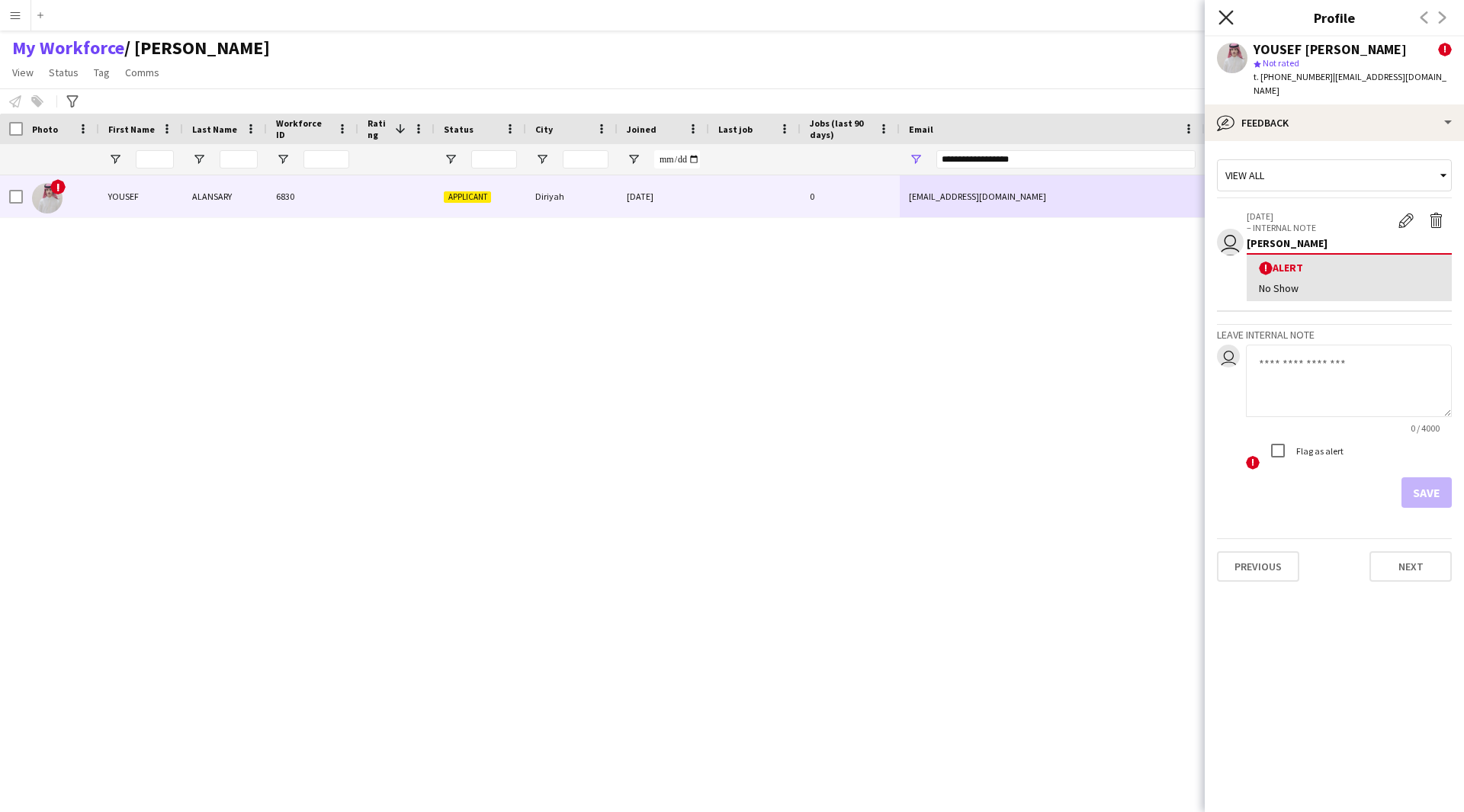
click at [1225, 15] on icon "Close pop-in" at bounding box center [1225, 17] width 15 height 15
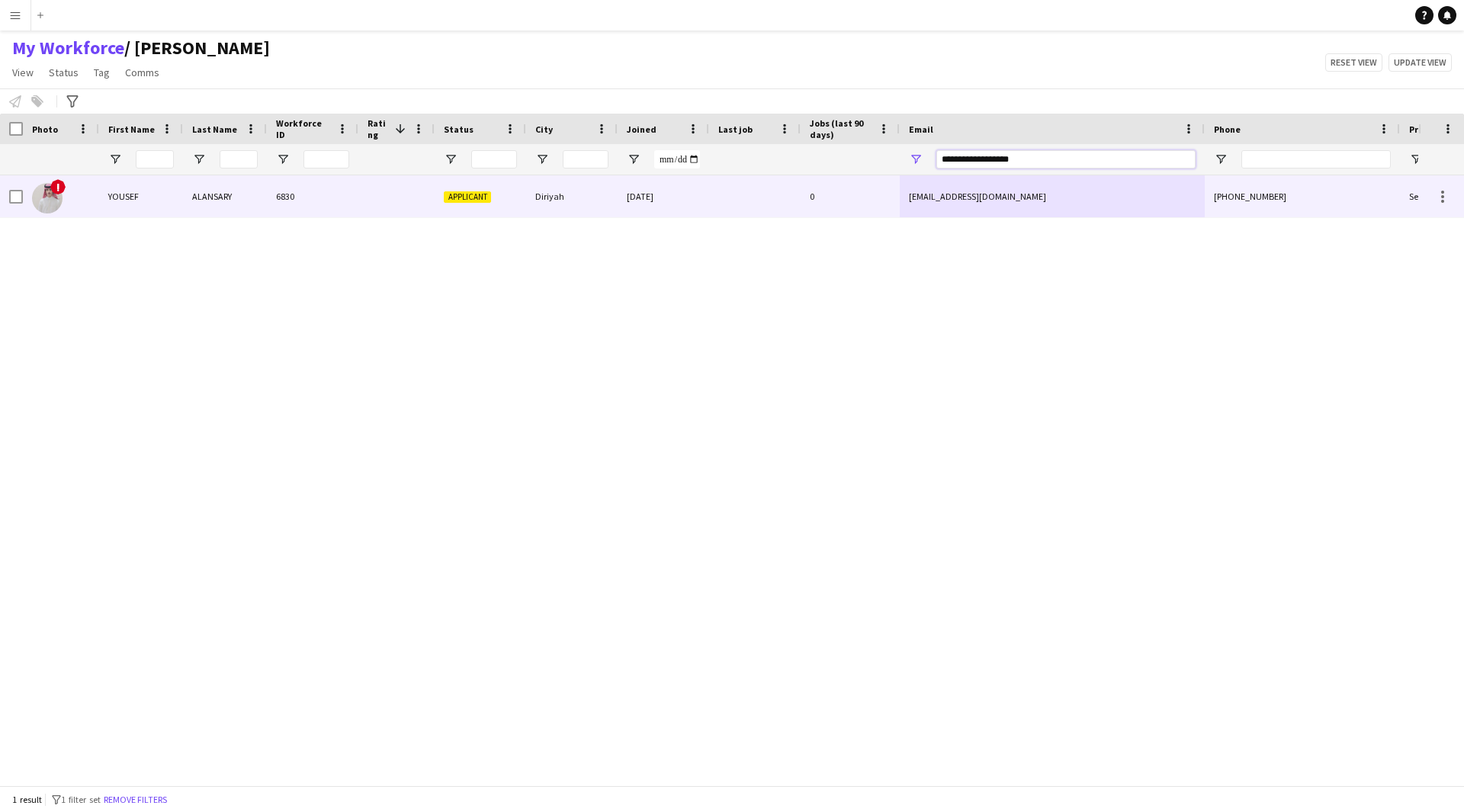
drag, startPoint x: 1052, startPoint y: 161, endPoint x: 841, endPoint y: 210, distance: 216.6
click at [841, 210] on div "Workforce Details Photo First Name" at bounding box center [732, 449] width 1464 height 672
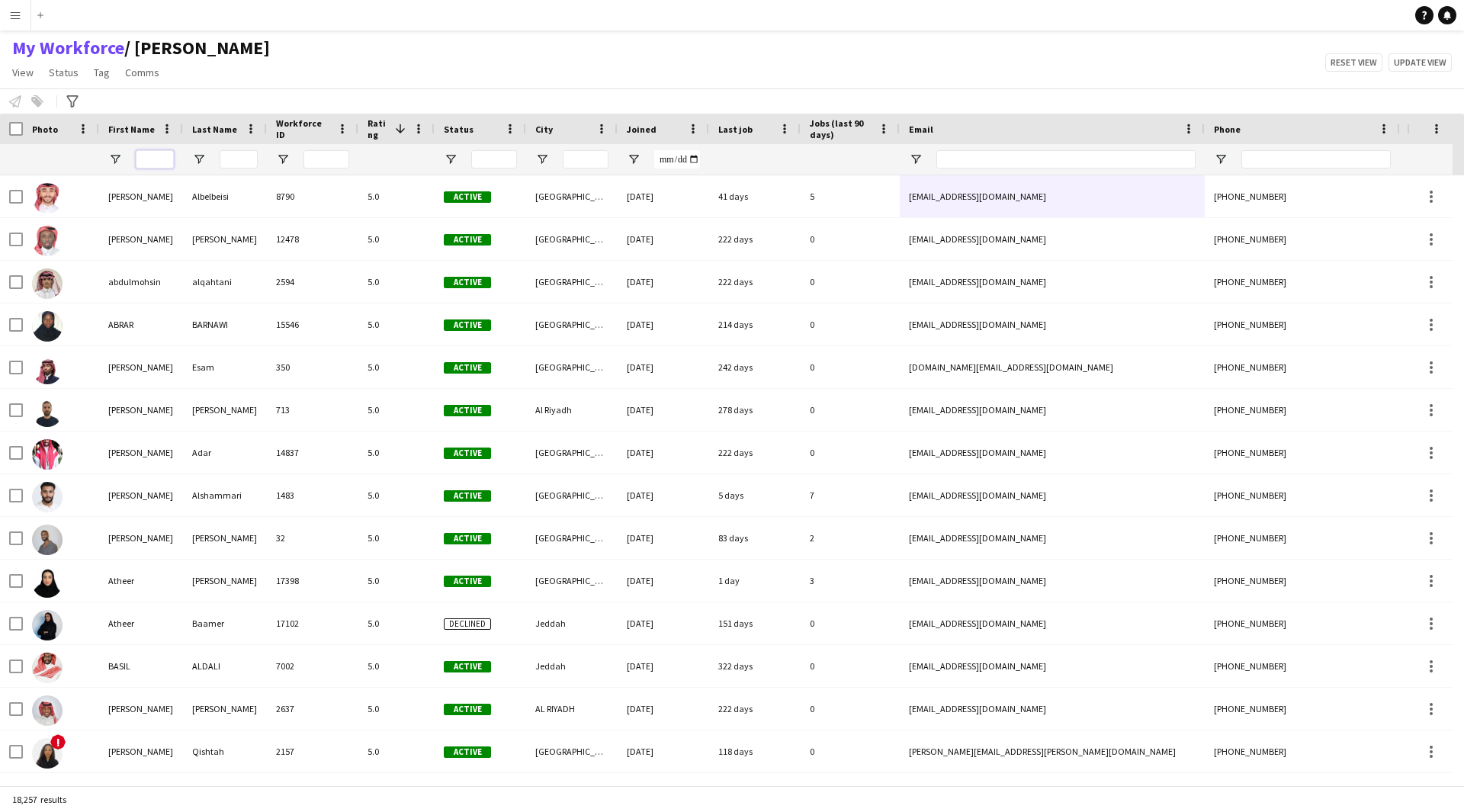
click at [164, 158] on input "First Name Filter Input" at bounding box center [154, 160] width 38 height 19
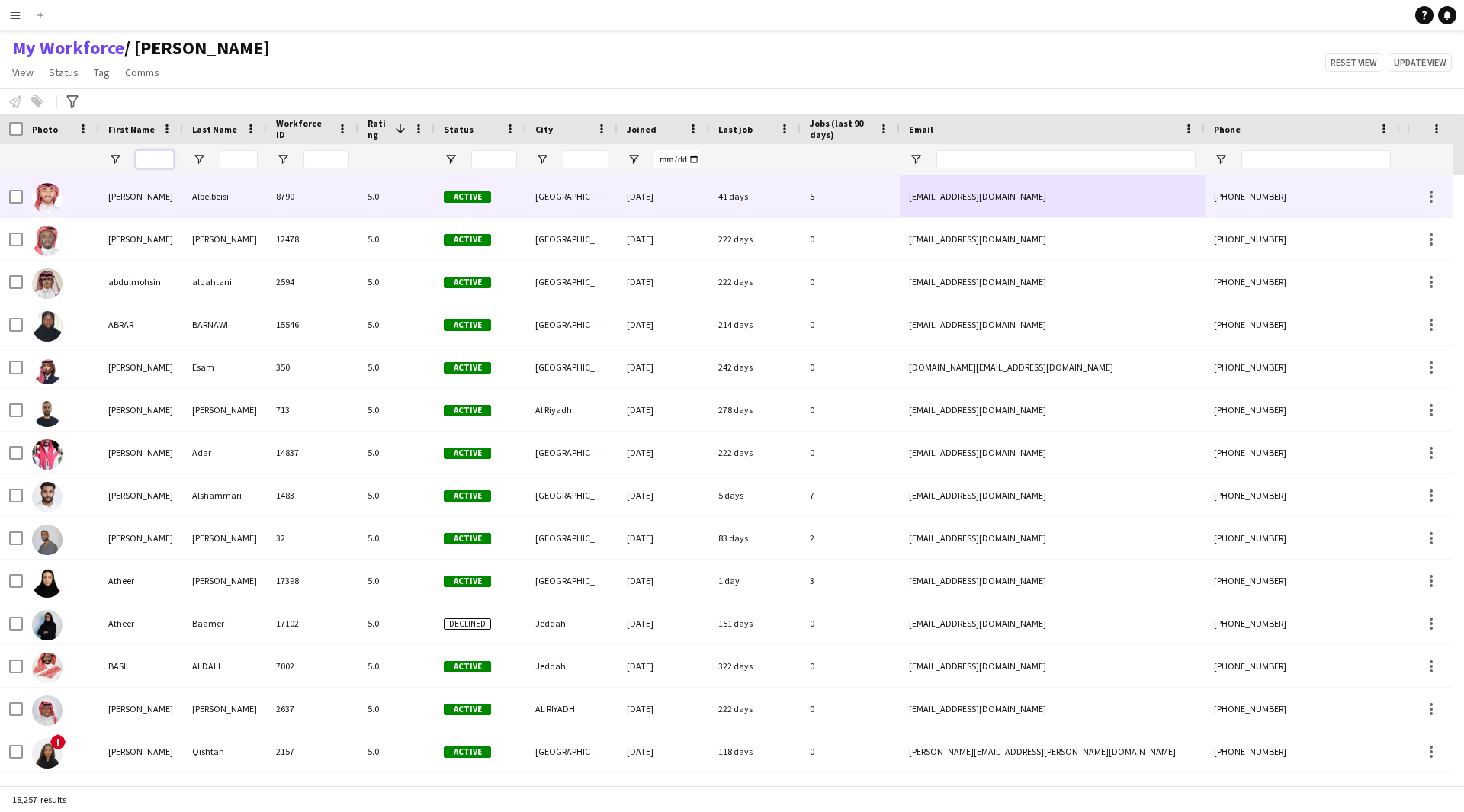
paste input "*****"
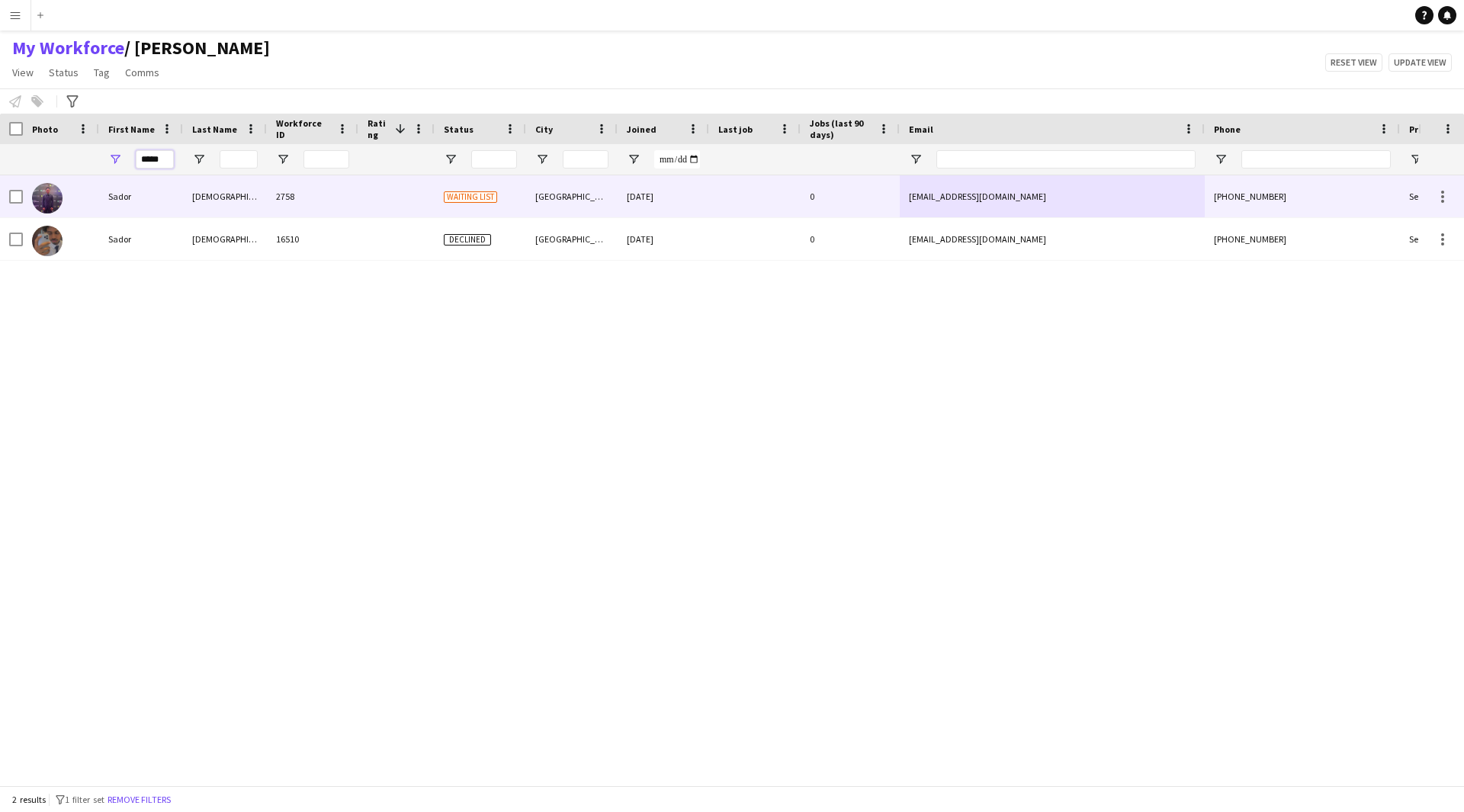
type input "*****"
click at [686, 202] on div "[DATE]" at bounding box center [663, 196] width 91 height 42
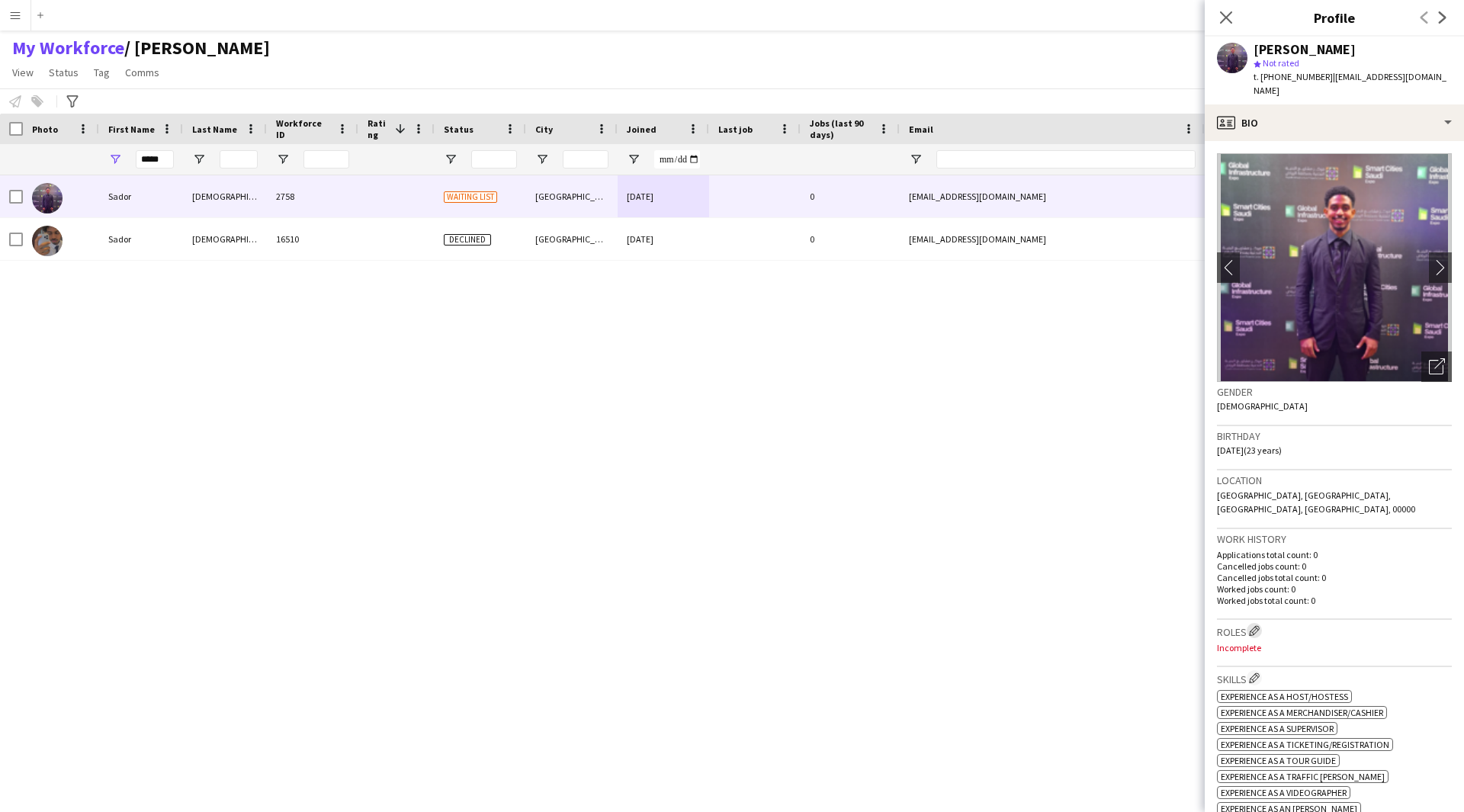
click at [1252, 625] on app-icon "Edit crew company roles" at bounding box center [1254, 631] width 11 height 11
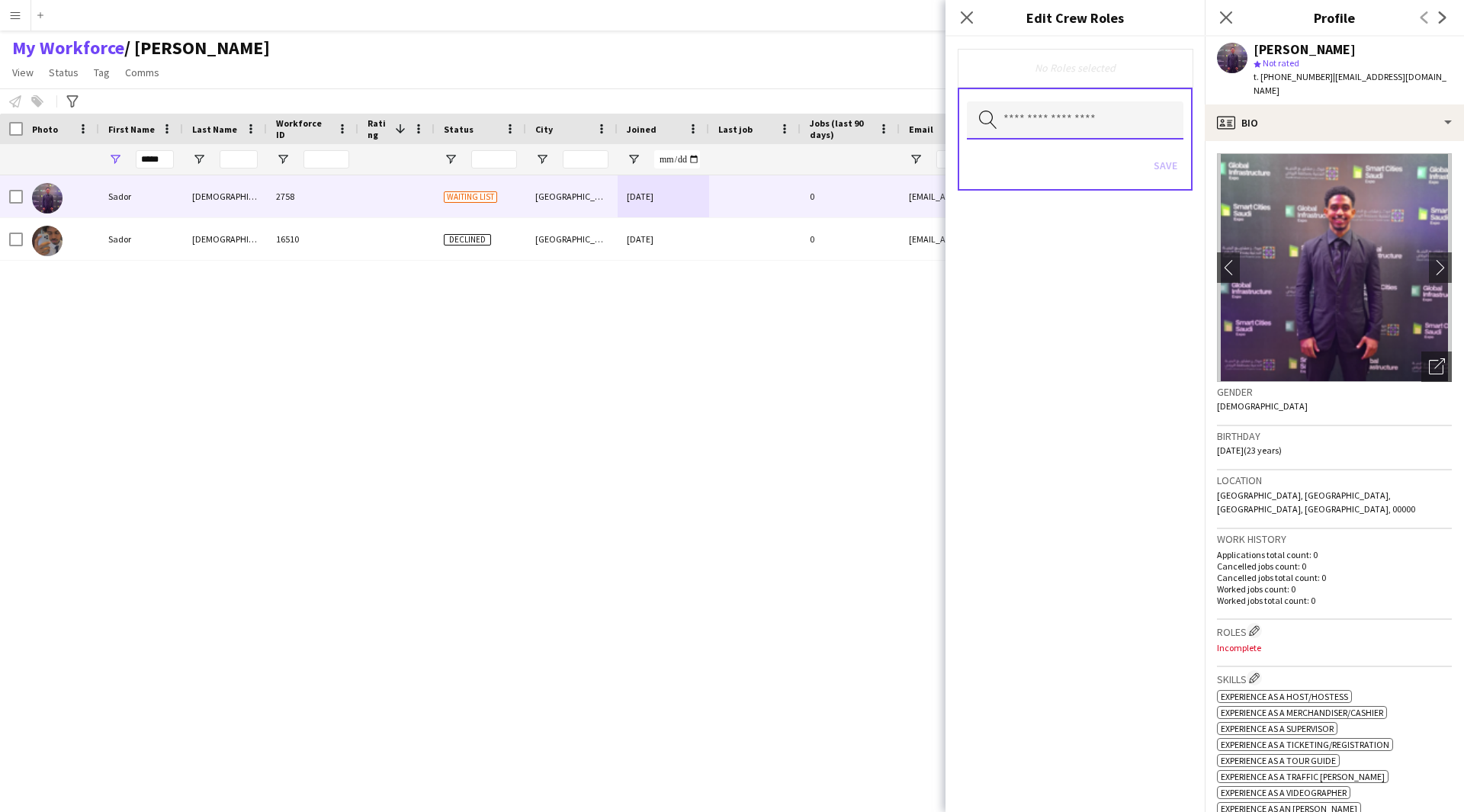
click at [1040, 129] on input "text" at bounding box center [1074, 120] width 216 height 38
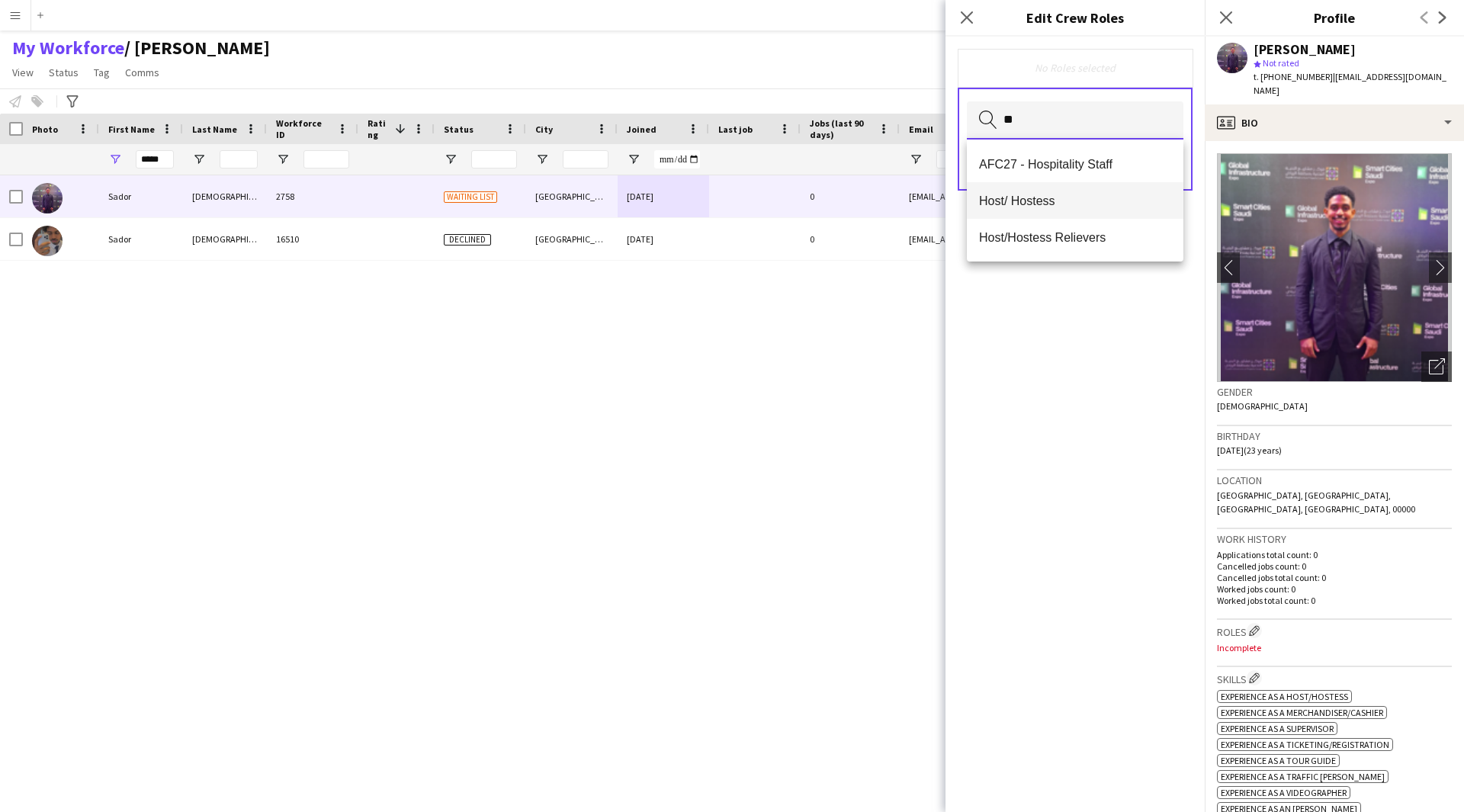
type input "**"
click at [1042, 204] on span "Host/ Hostess" at bounding box center [1075, 201] width 192 height 15
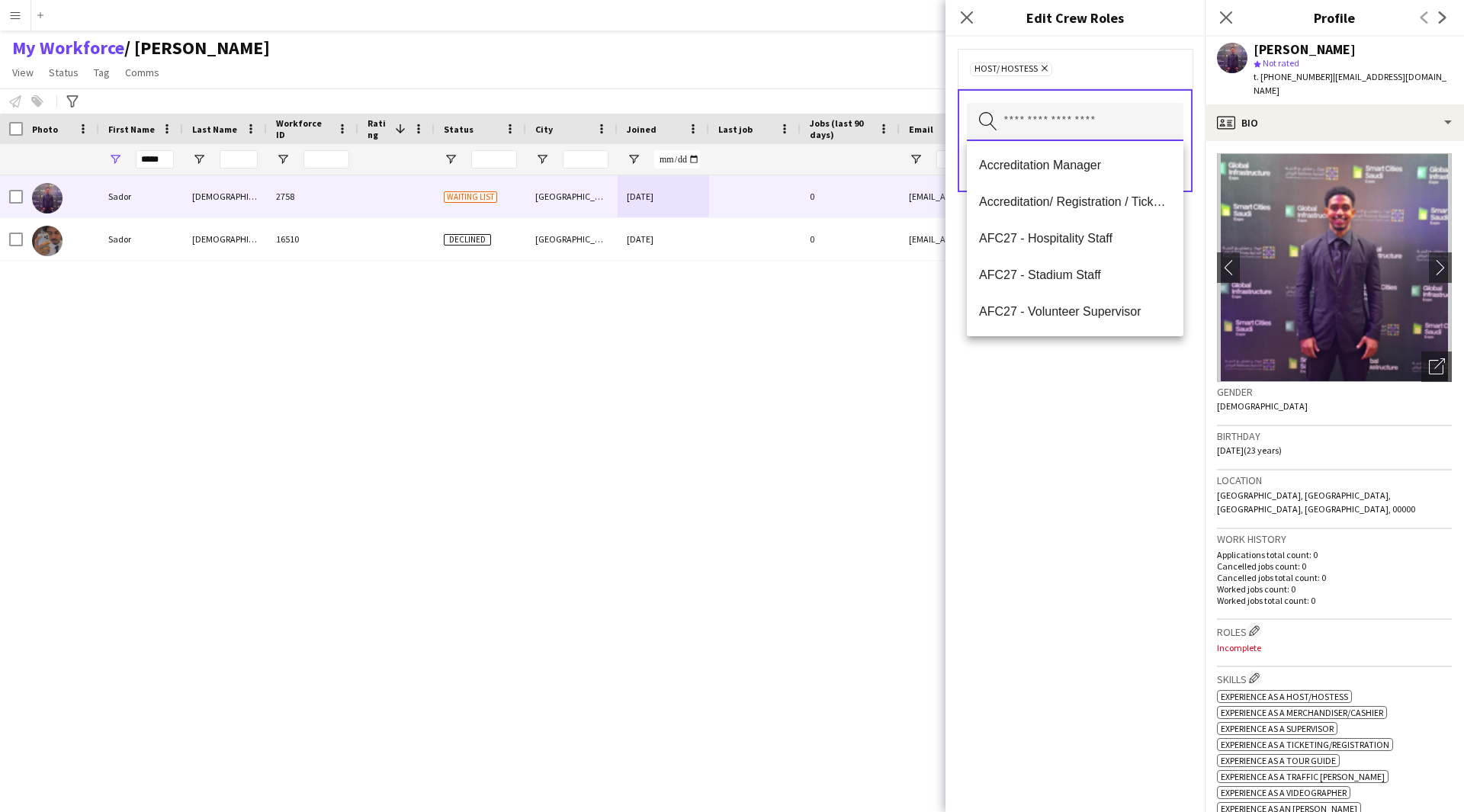
type input "*"
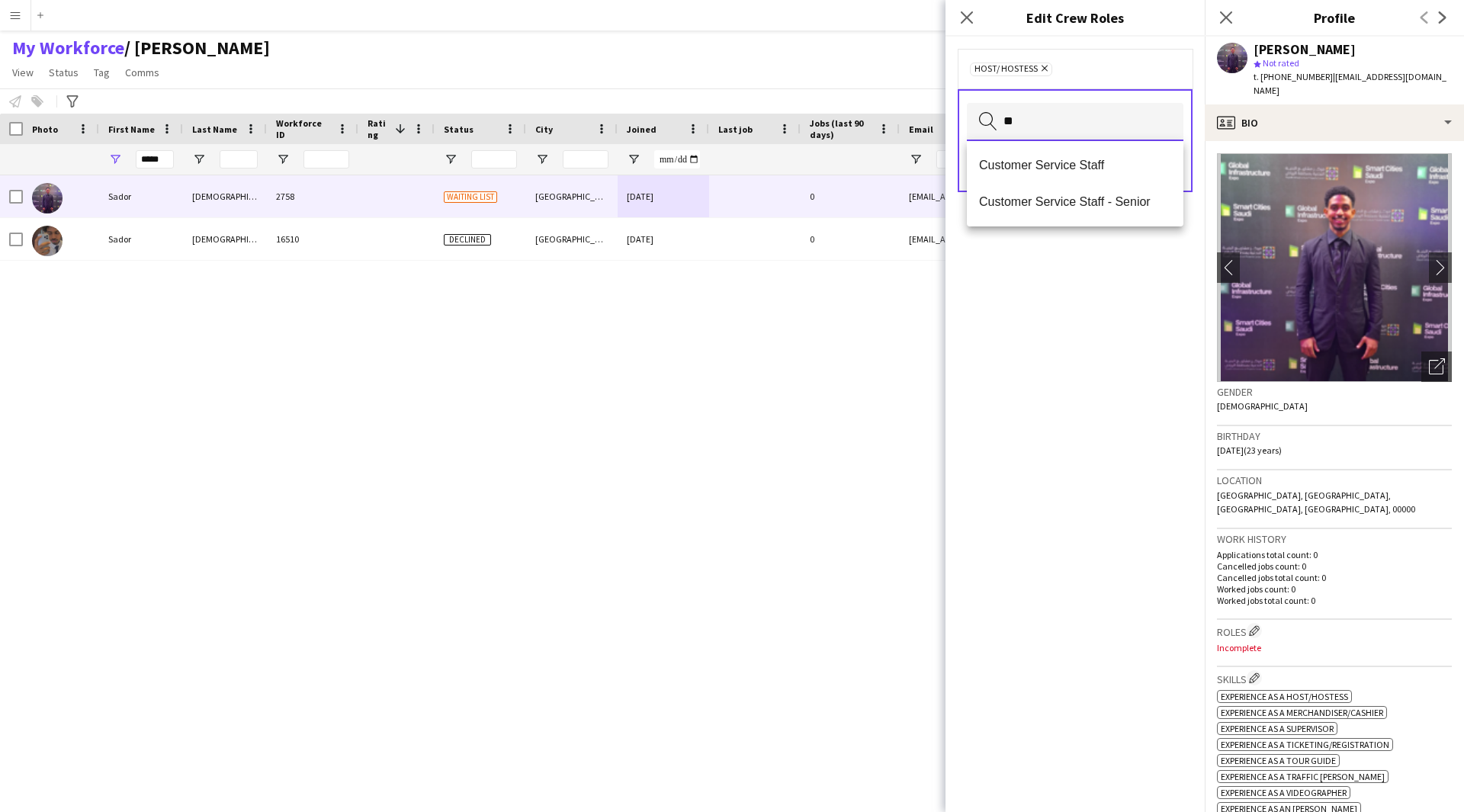
type input "**"
click at [1059, 146] on div "Customer Service Staff Customer Service Staff - Senior" at bounding box center [1074, 184] width 216 height 85
click at [1056, 157] on mat-option "Customer Service Staff" at bounding box center [1074, 165] width 216 height 36
type input "**"
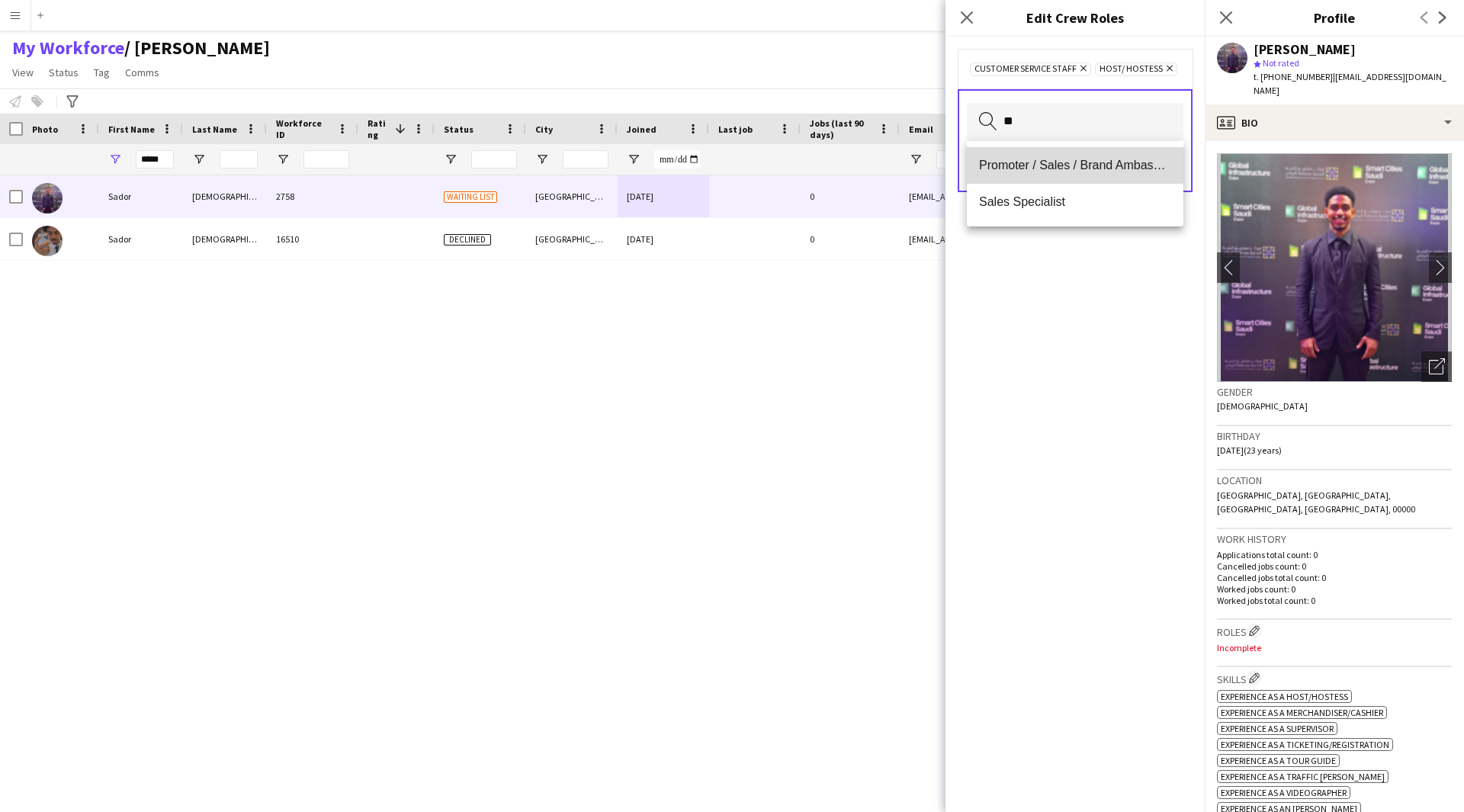
click at [1076, 169] on span "Promoter / Sales / Brand Ambassador" at bounding box center [1075, 165] width 192 height 15
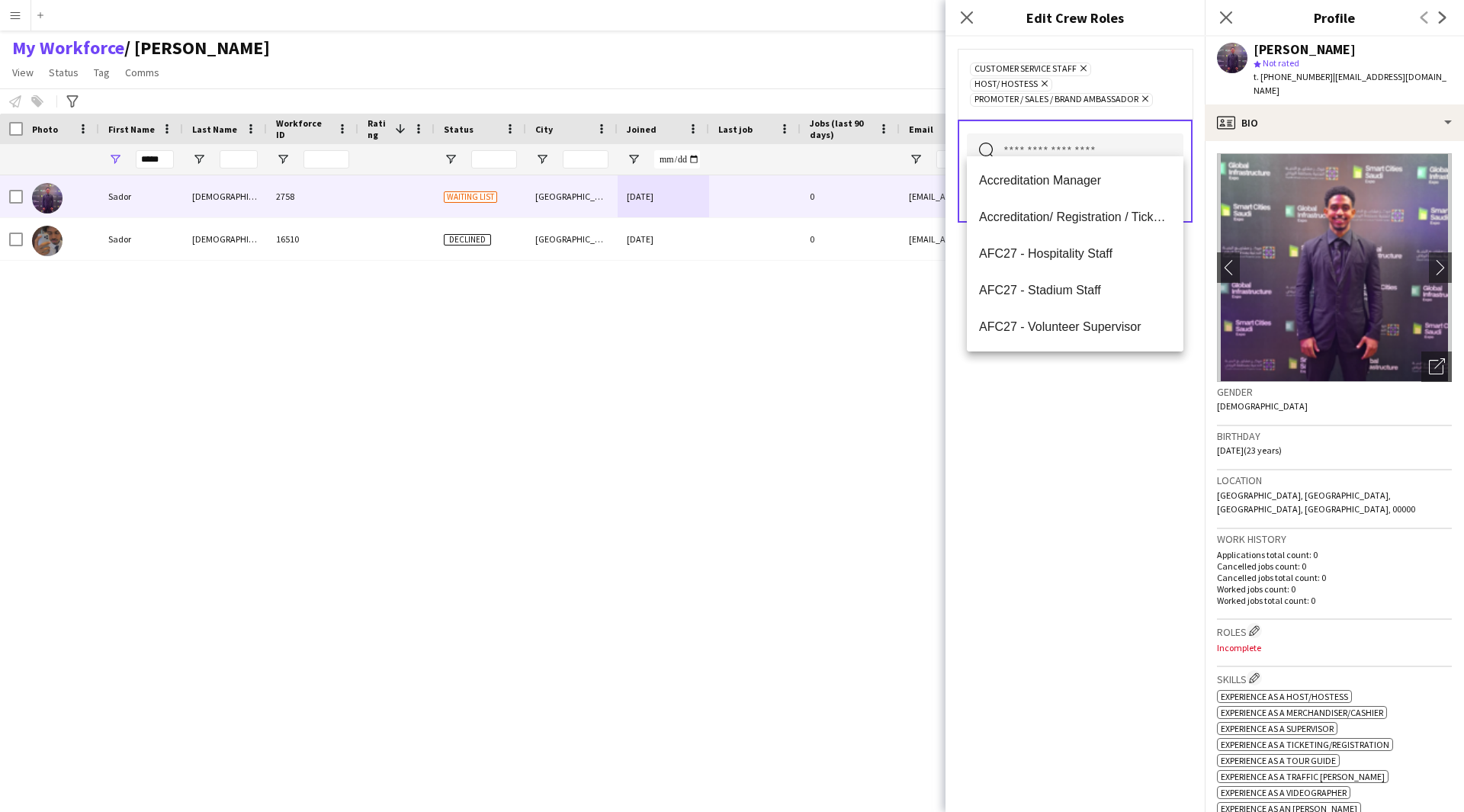
click at [1039, 490] on div "Customer Service Staff Remove Host/ Hostess Remove Promoter / Sales / Brand Amb…" at bounding box center [1075, 424] width 259 height 776
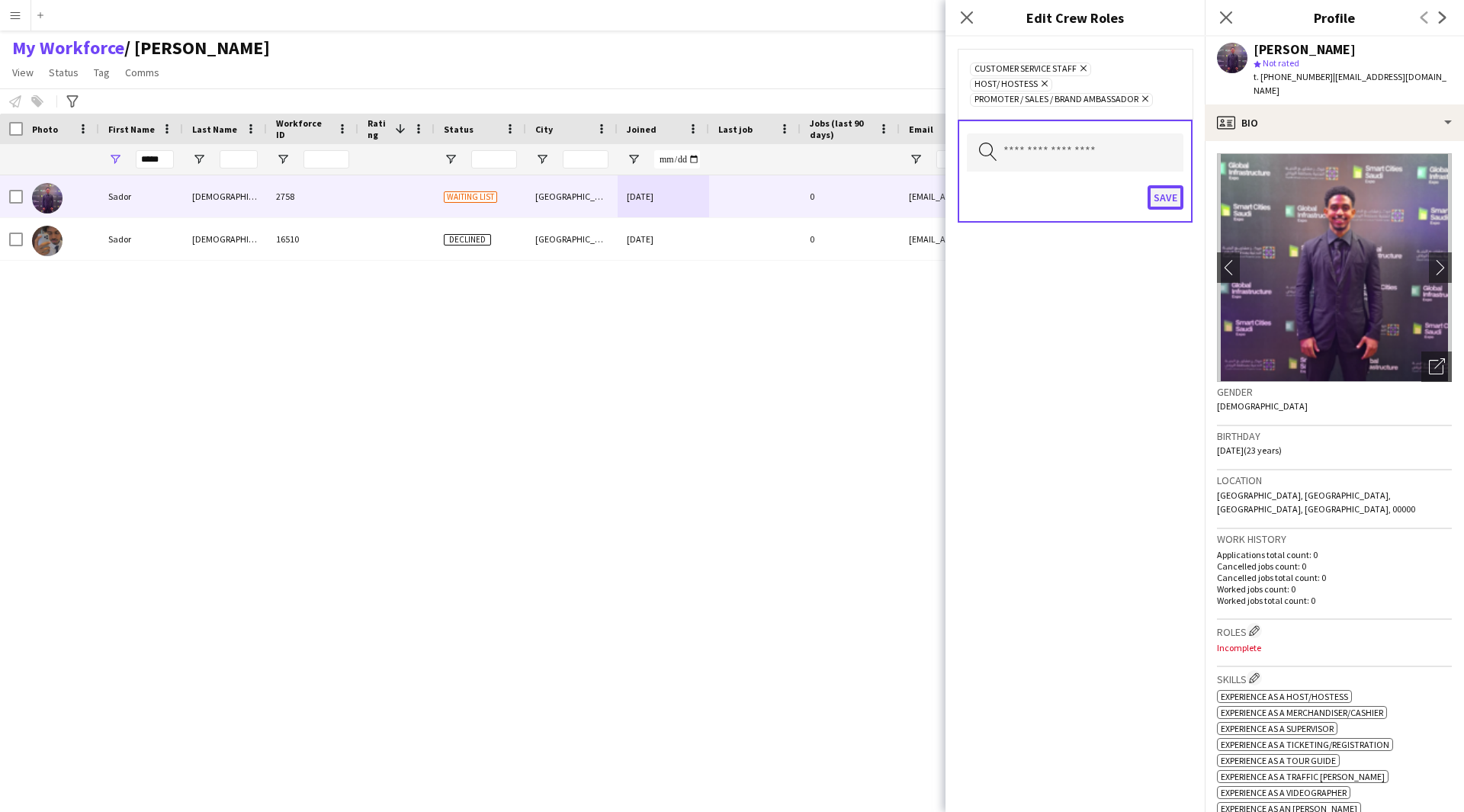
click at [1175, 192] on button "Save" at bounding box center [1166, 197] width 36 height 24
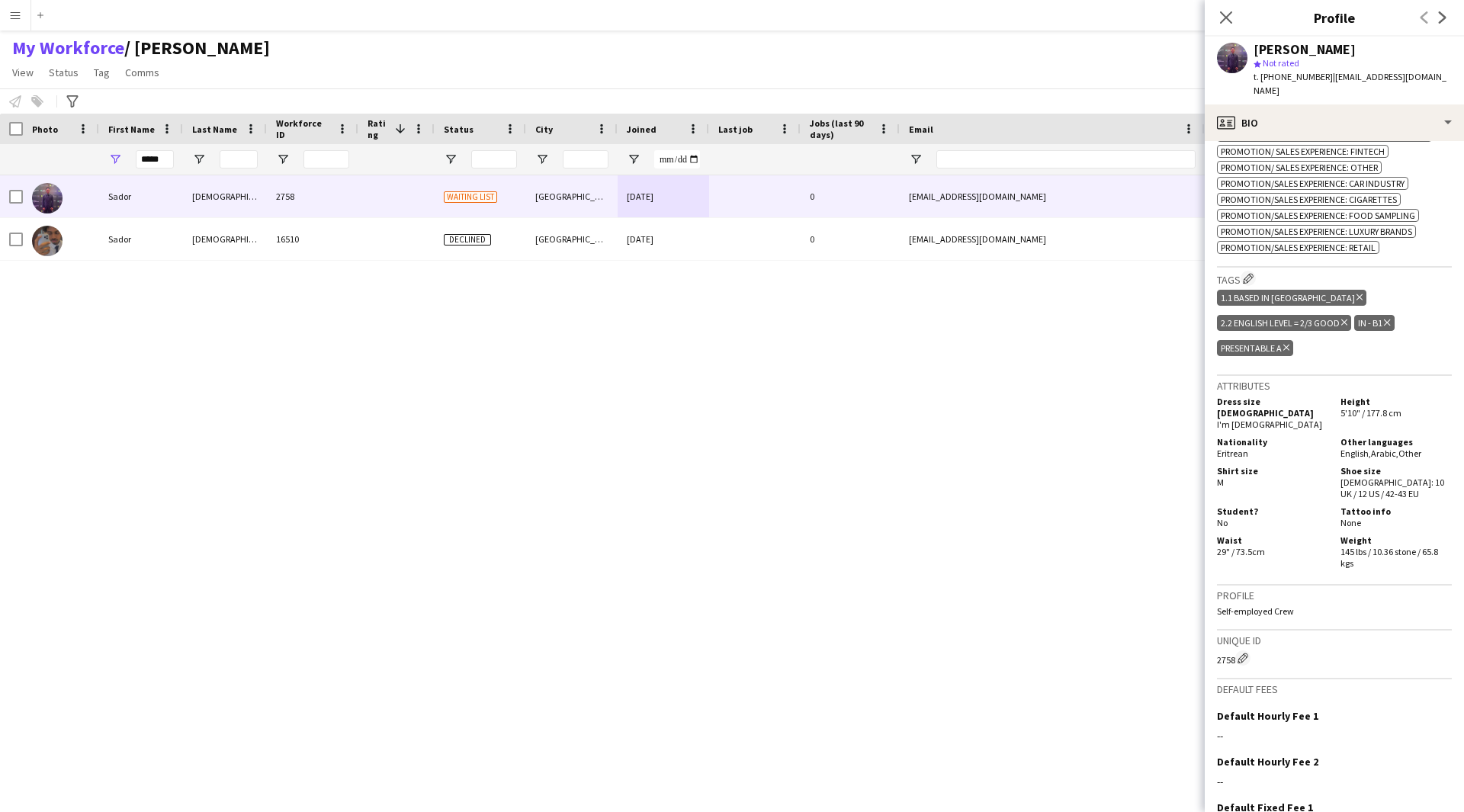
scroll to position [781, 0]
click at [1390, 105] on div "profile Bio" at bounding box center [1334, 122] width 259 height 36
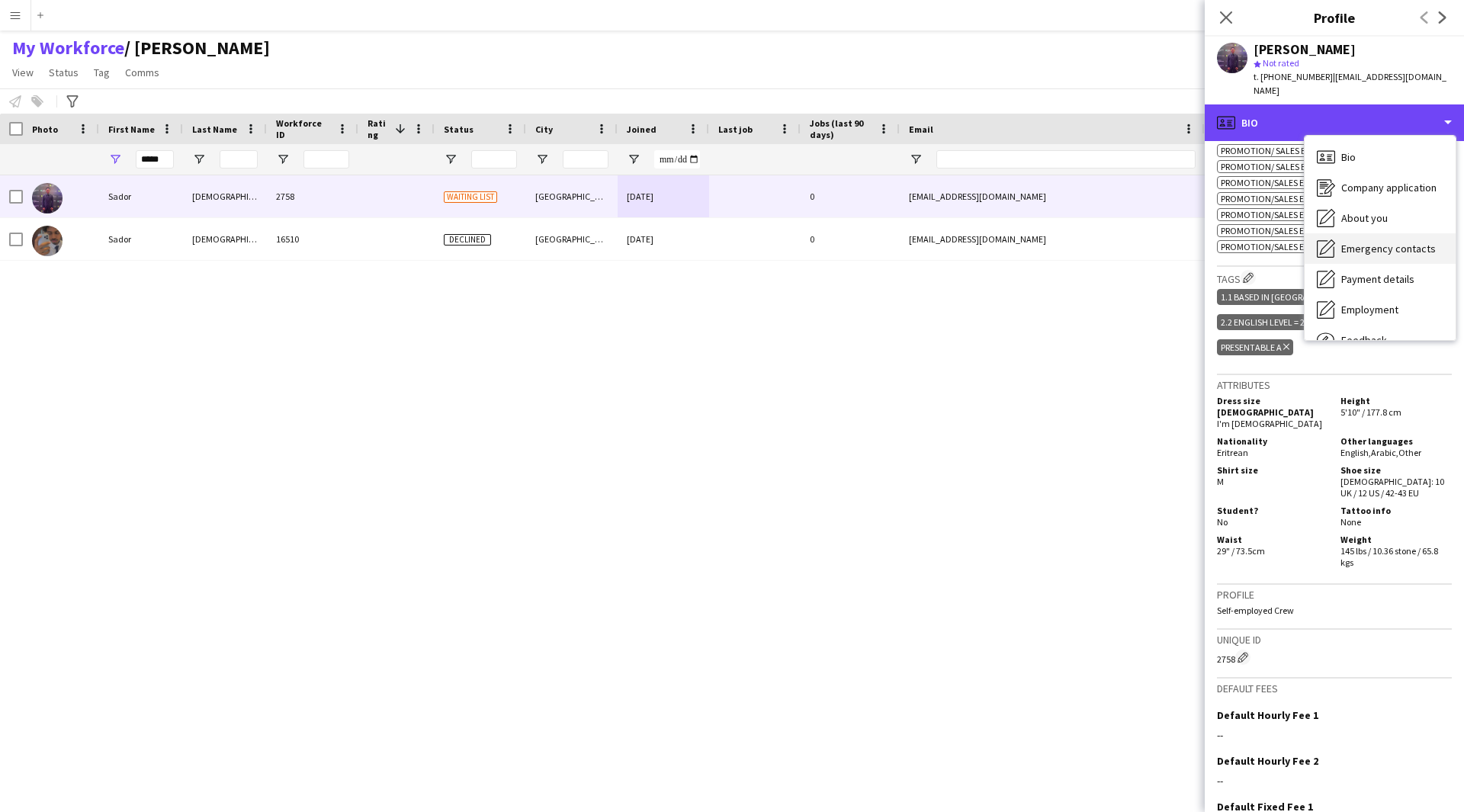
scroll to position [52, 0]
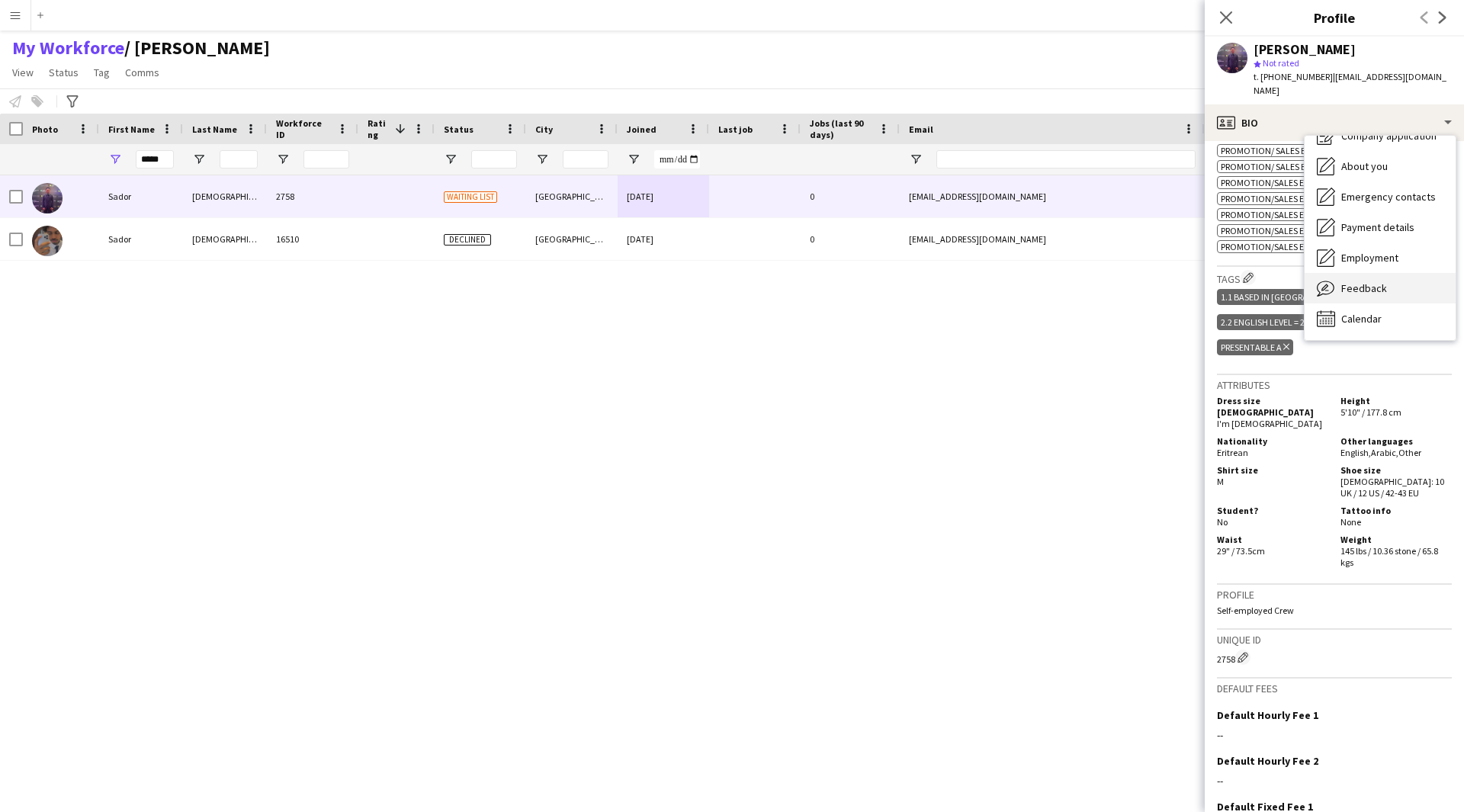
click at [1372, 281] on span "Feedback" at bounding box center [1364, 288] width 46 height 14
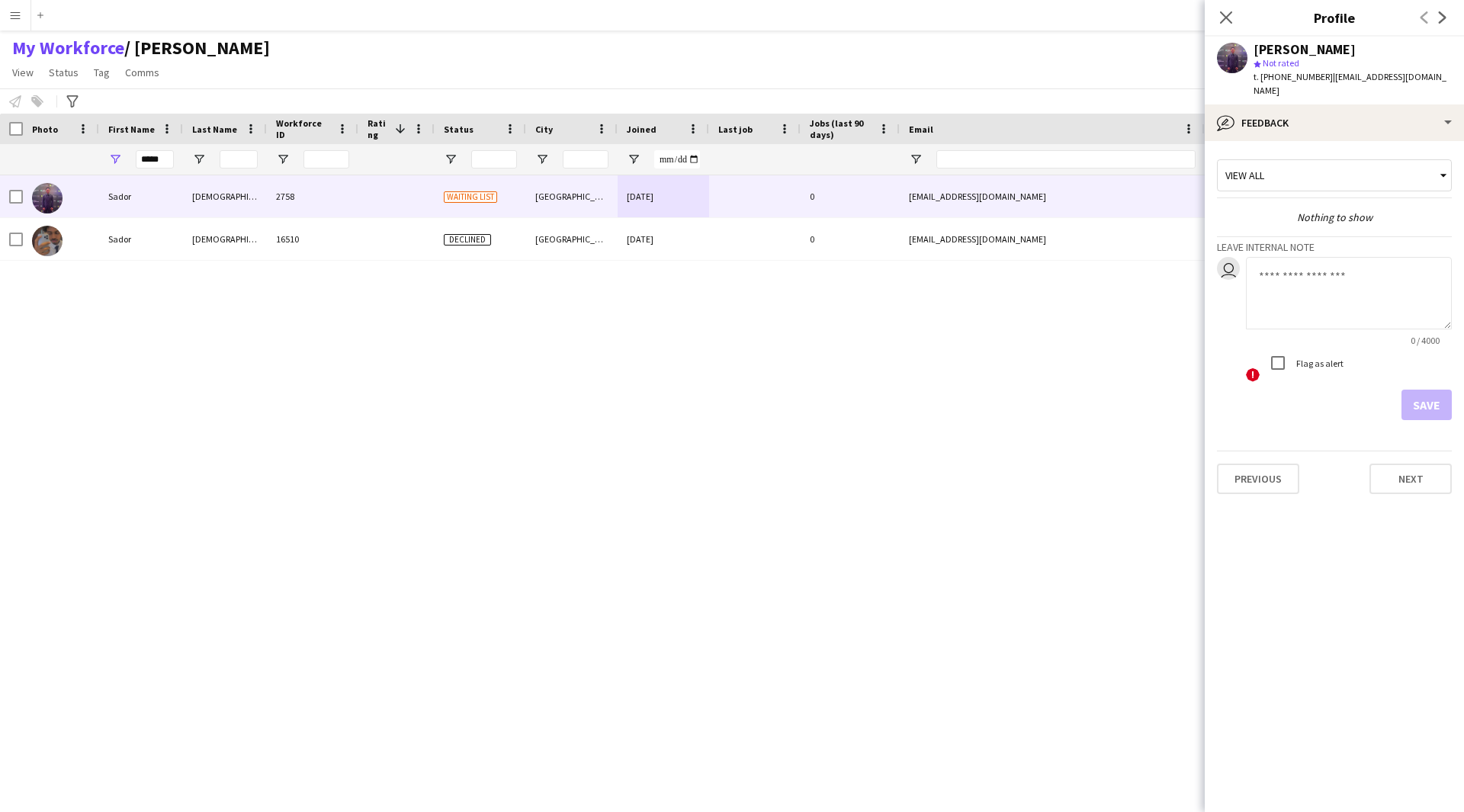
click at [1290, 262] on textarea at bounding box center [1349, 293] width 206 height 72
paste textarea "**********"
type textarea "**********"
click at [1418, 397] on button "Save" at bounding box center [1426, 404] width 50 height 30
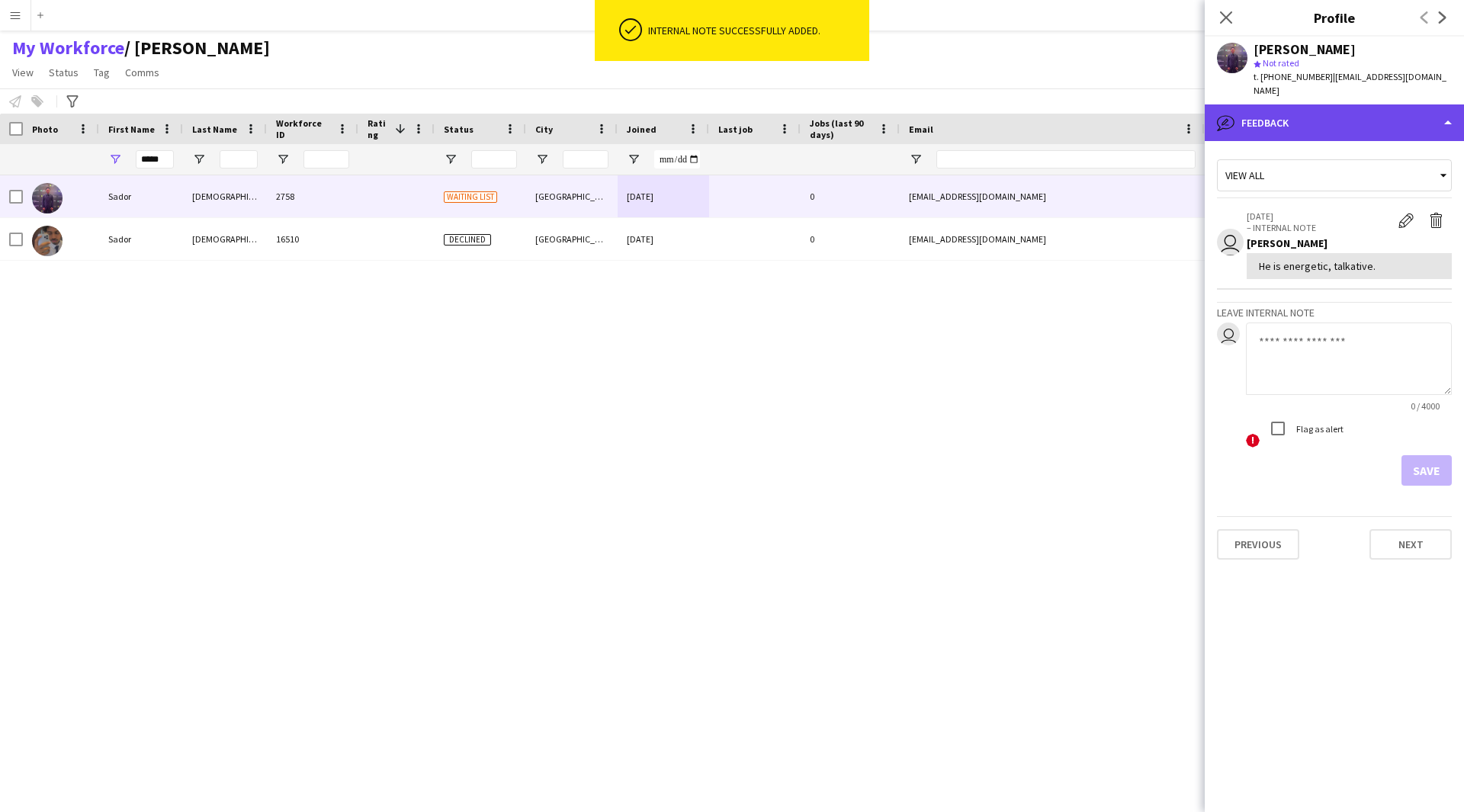
click at [1336, 105] on div "bubble-pencil Feedback" at bounding box center [1334, 122] width 259 height 36
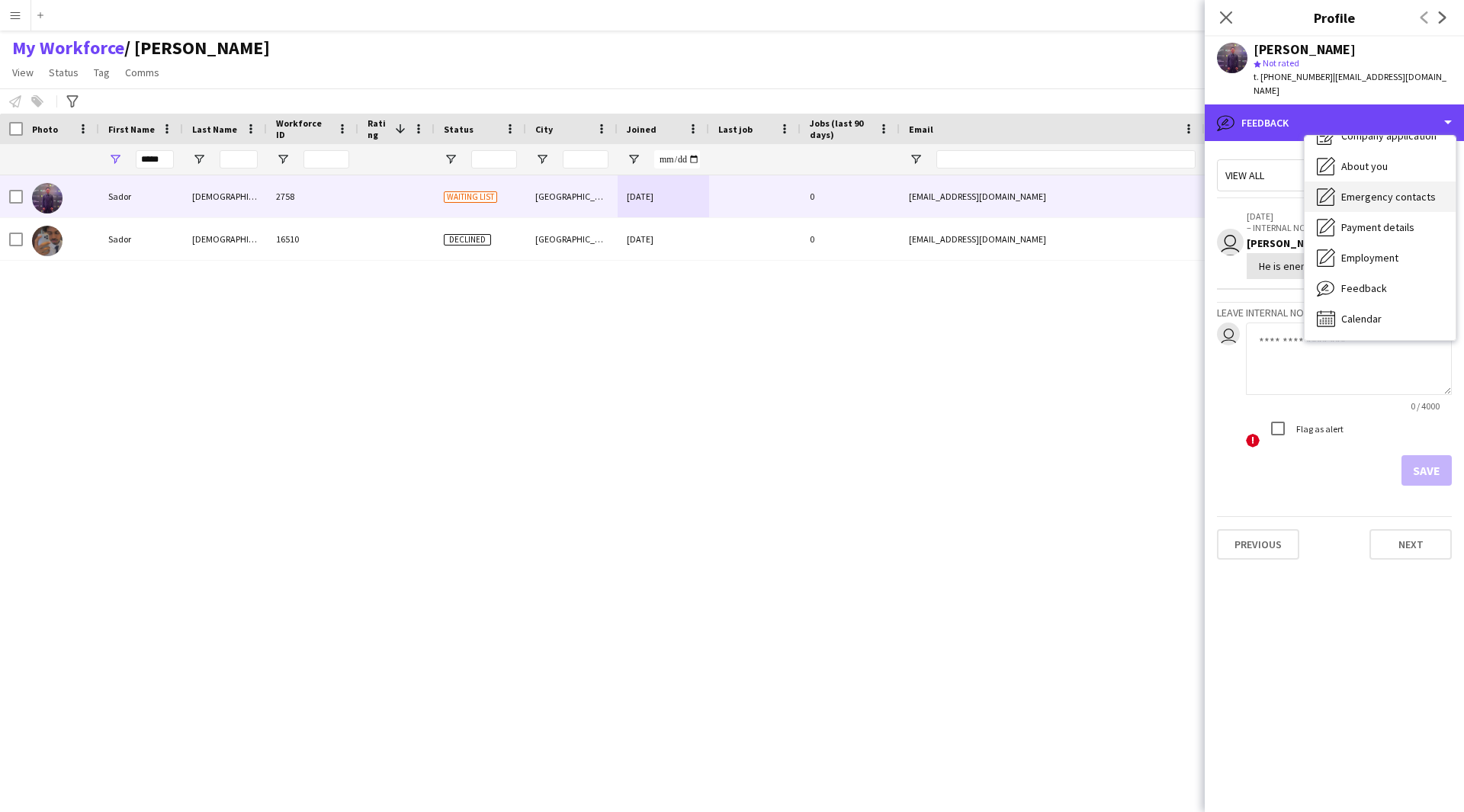
scroll to position [0, 0]
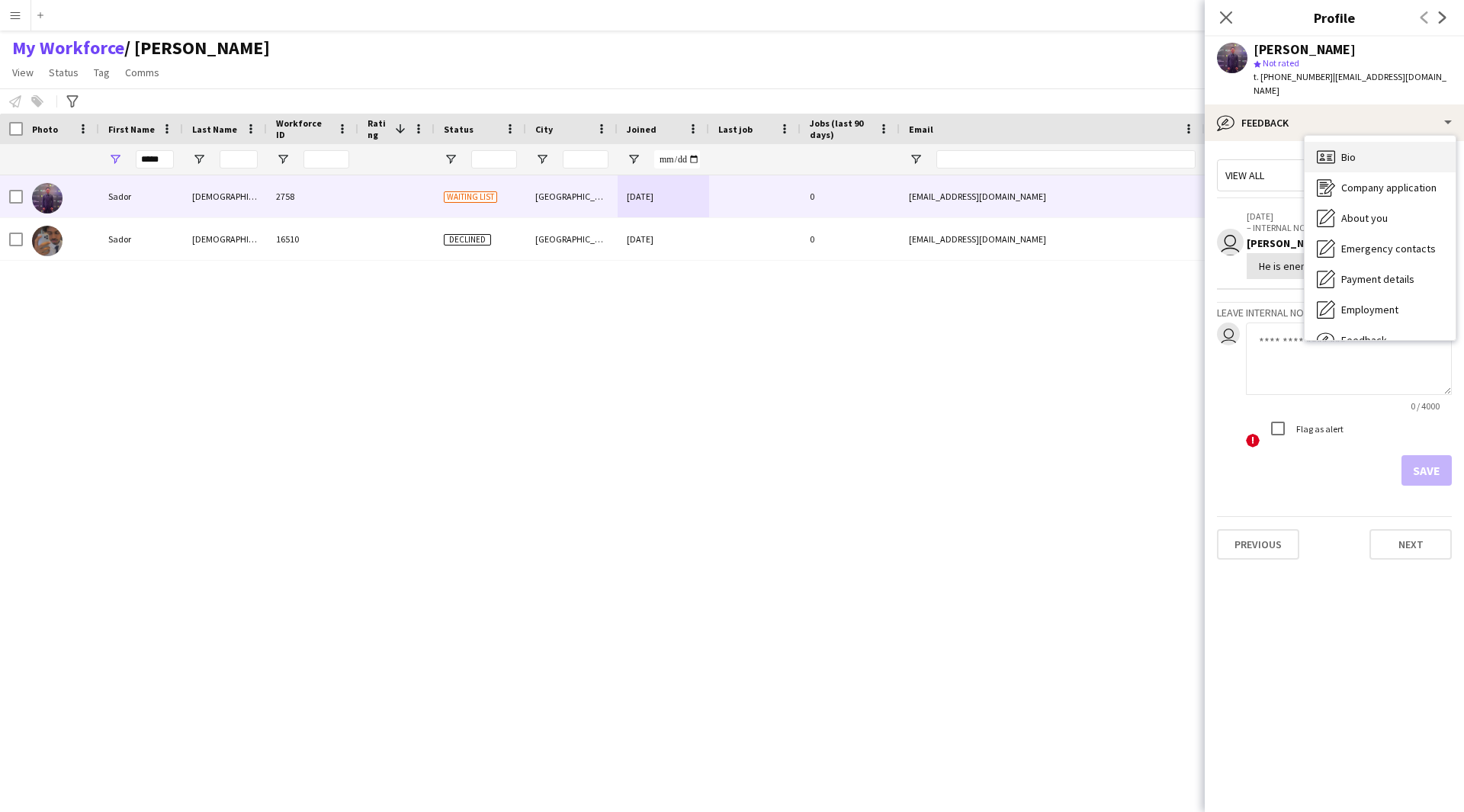
click at [1369, 148] on div "Bio Bio" at bounding box center [1380, 157] width 151 height 30
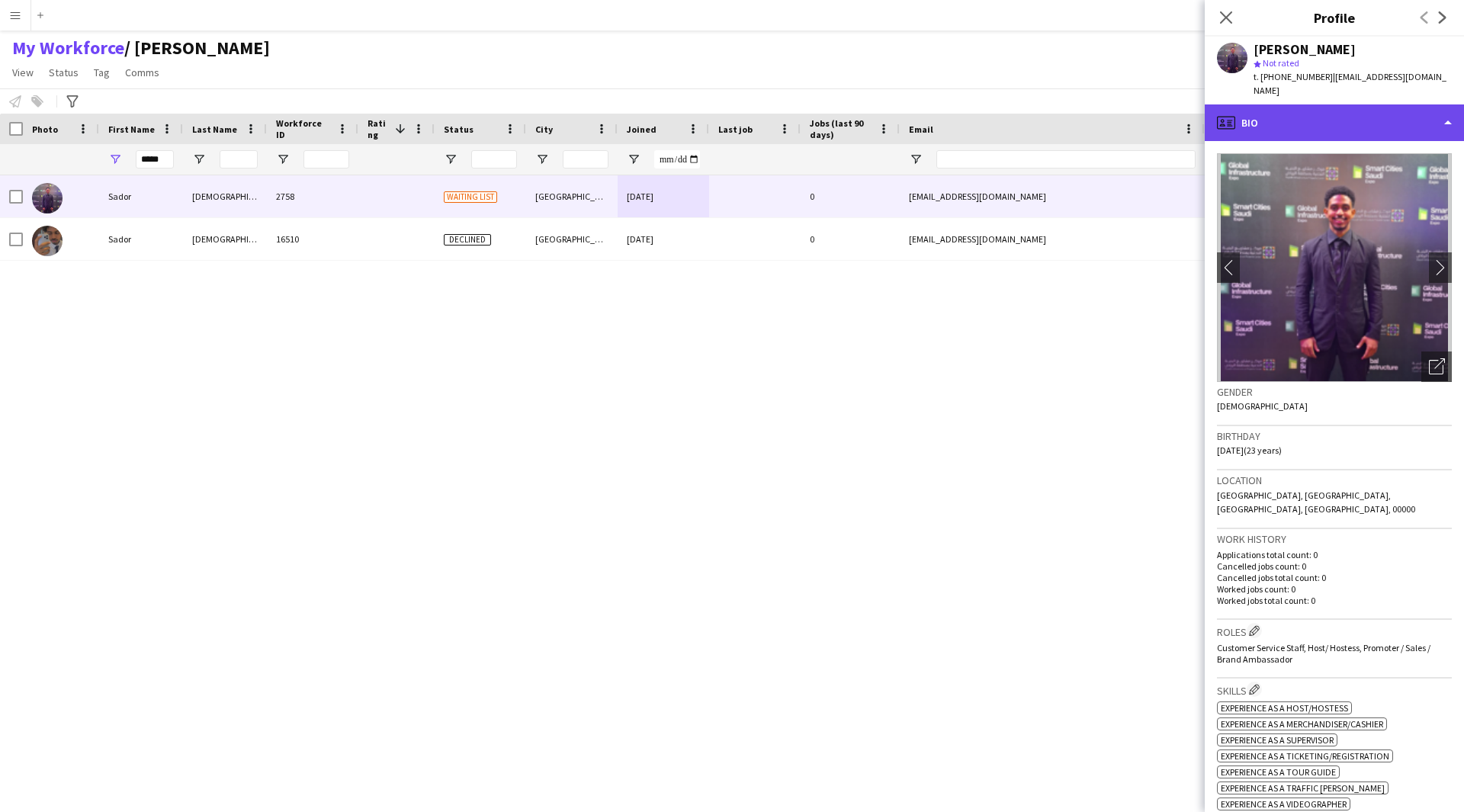
click at [1314, 112] on div "profile Bio" at bounding box center [1334, 122] width 259 height 36
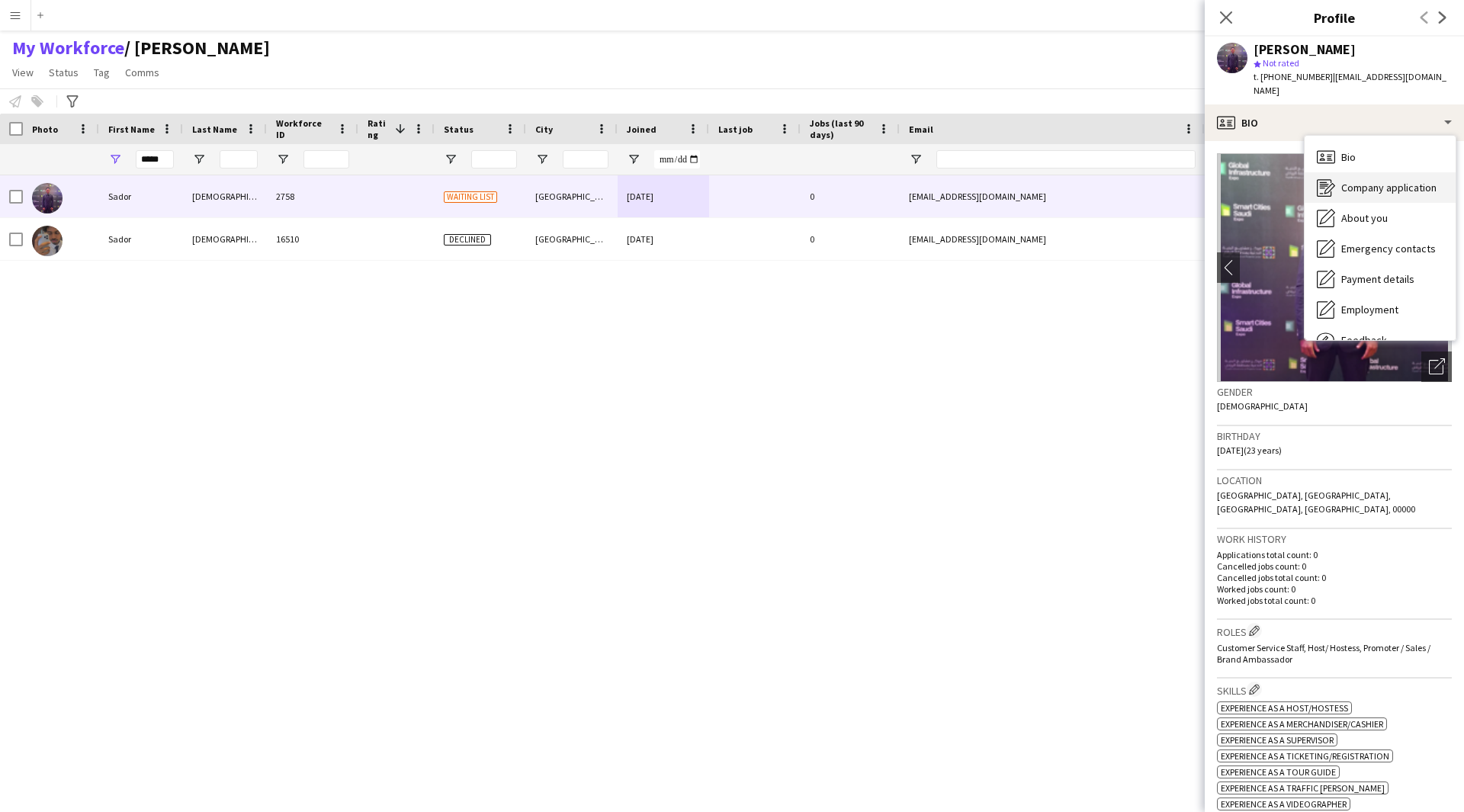
click at [1393, 181] on span "Company application" at bounding box center [1389, 188] width 95 height 14
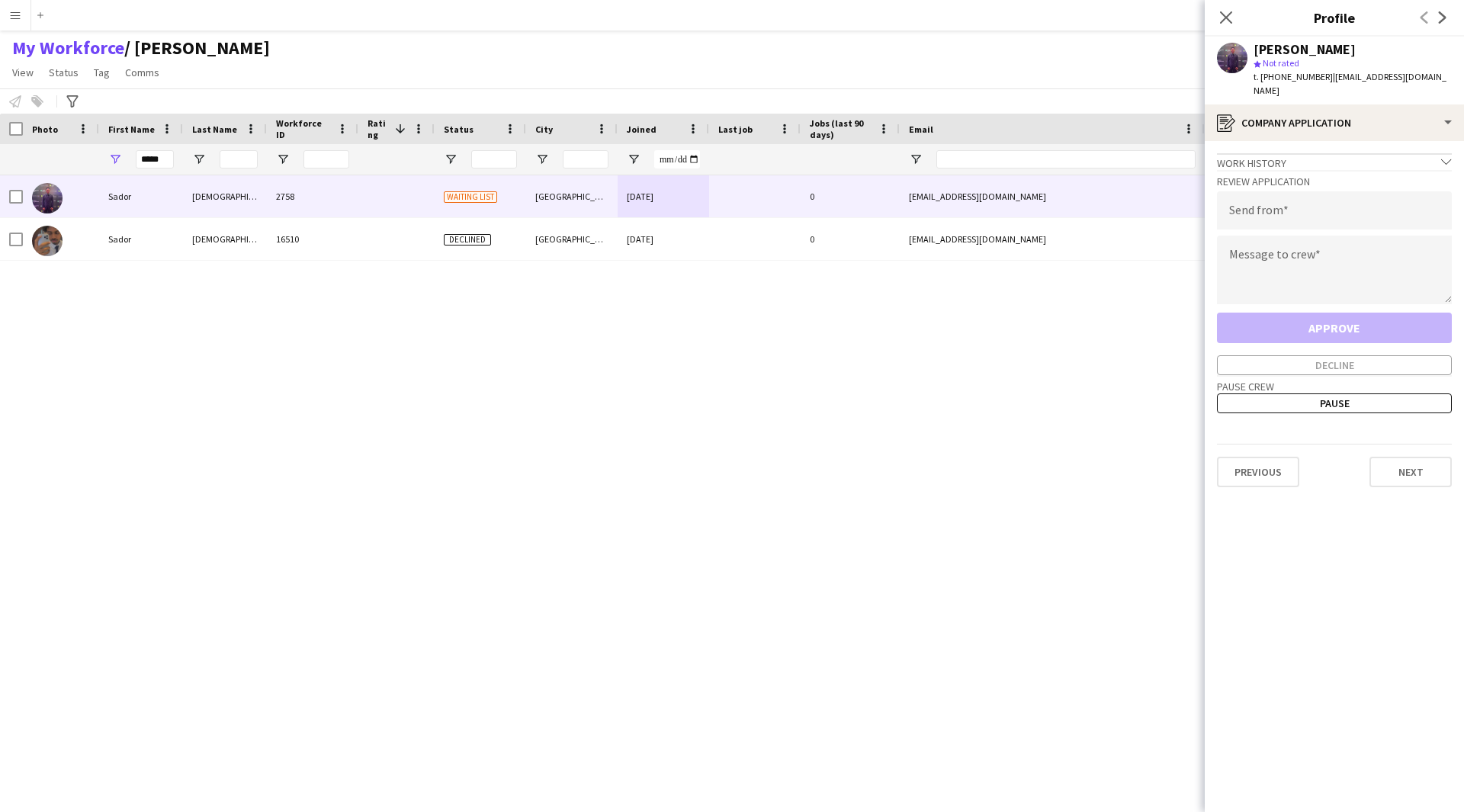
click at [1287, 141] on app-crew-profile-application "Work history chevron-down Usher , Tour guy , vip driver , marathon Tha, area, f…" at bounding box center [1334, 477] width 259 height 671
click at [1304, 110] on div "register Company application" at bounding box center [1334, 122] width 259 height 36
click at [1368, 212] on span "About you" at bounding box center [1365, 218] width 47 height 14
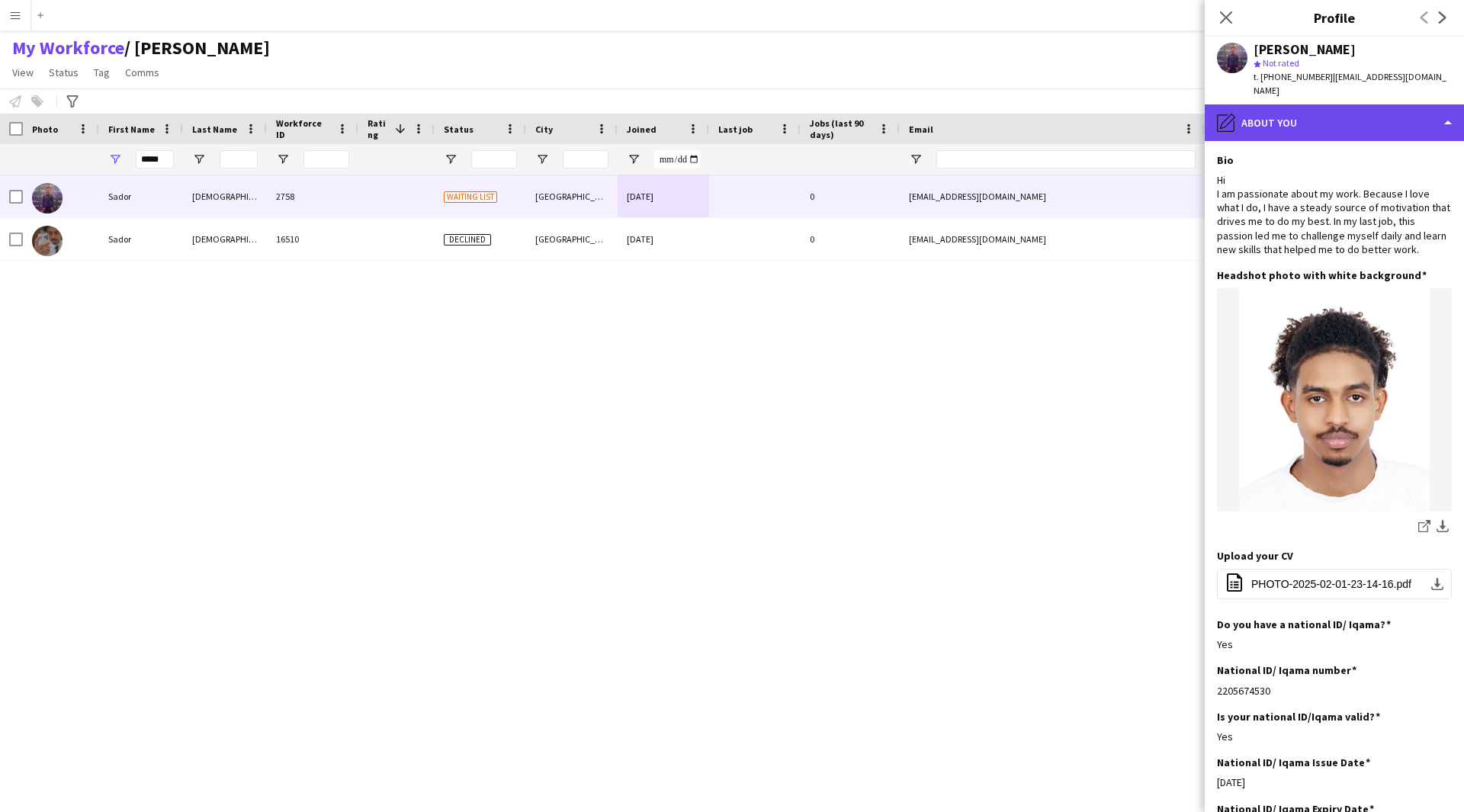
click at [1311, 105] on div "pencil4 About you" at bounding box center [1334, 122] width 259 height 36
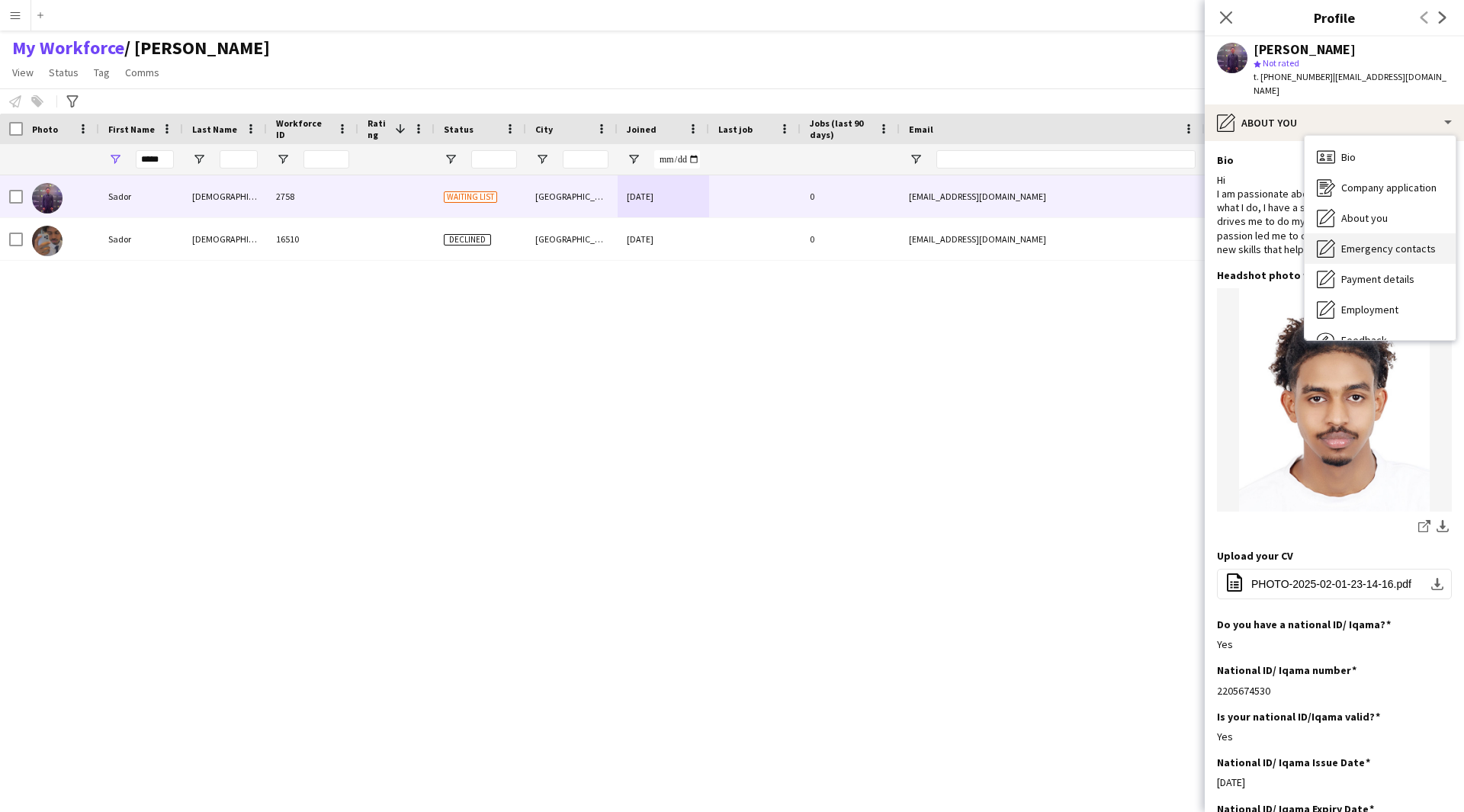
click at [1376, 242] on div "Emergency contacts Emergency contacts" at bounding box center [1380, 248] width 151 height 30
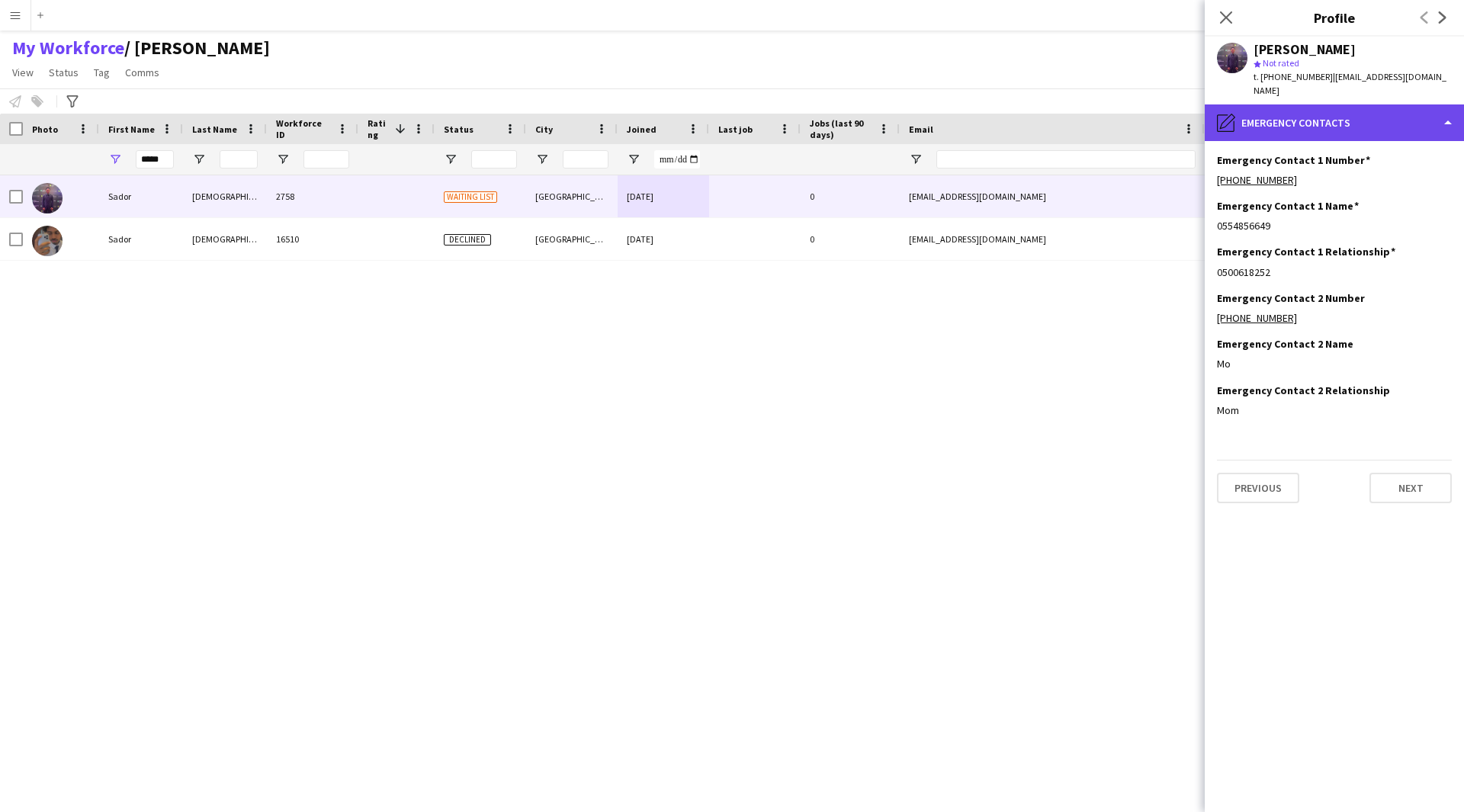
click at [1344, 119] on div "pencil4 Emergency contacts" at bounding box center [1334, 122] width 259 height 36
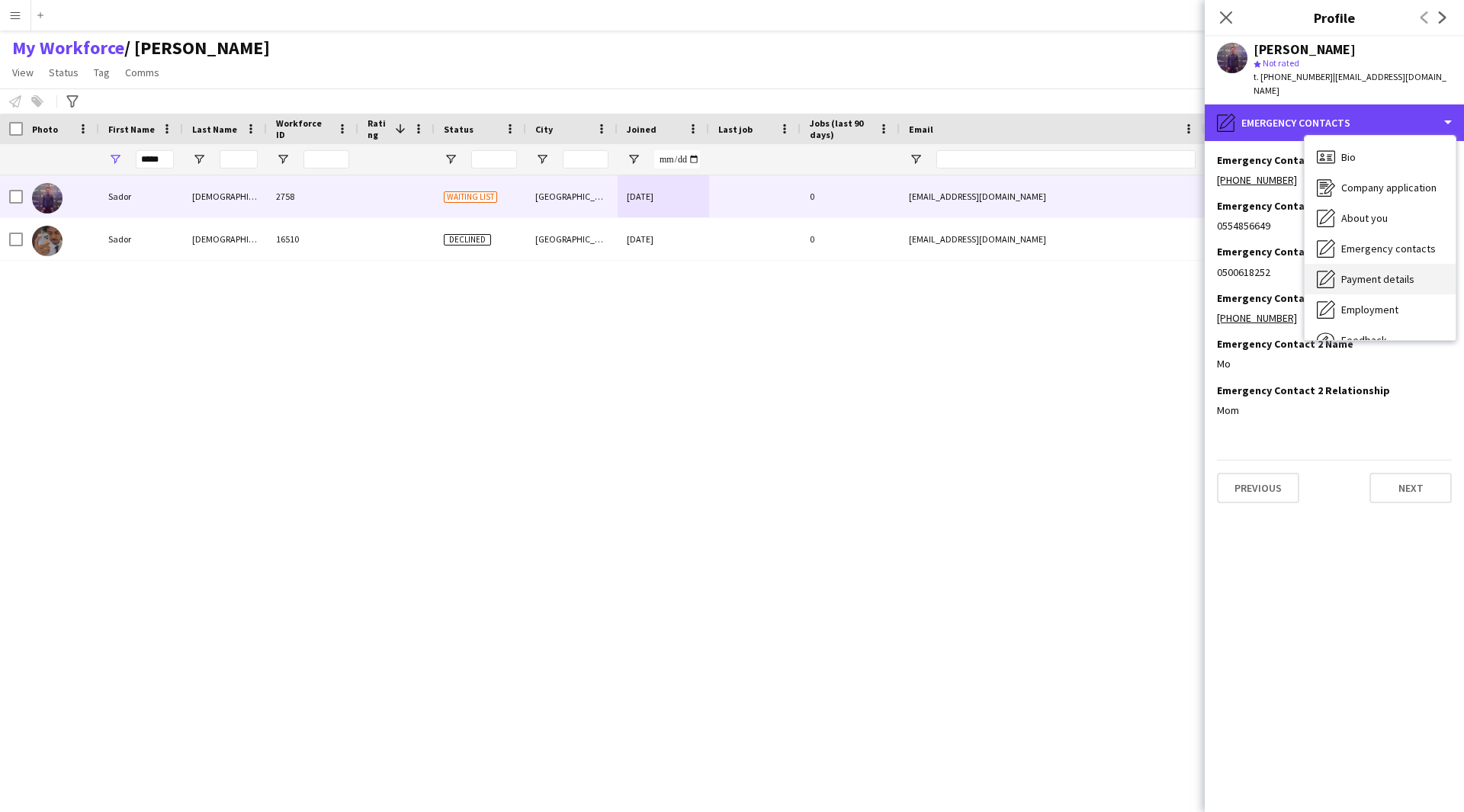
scroll to position [52, 0]
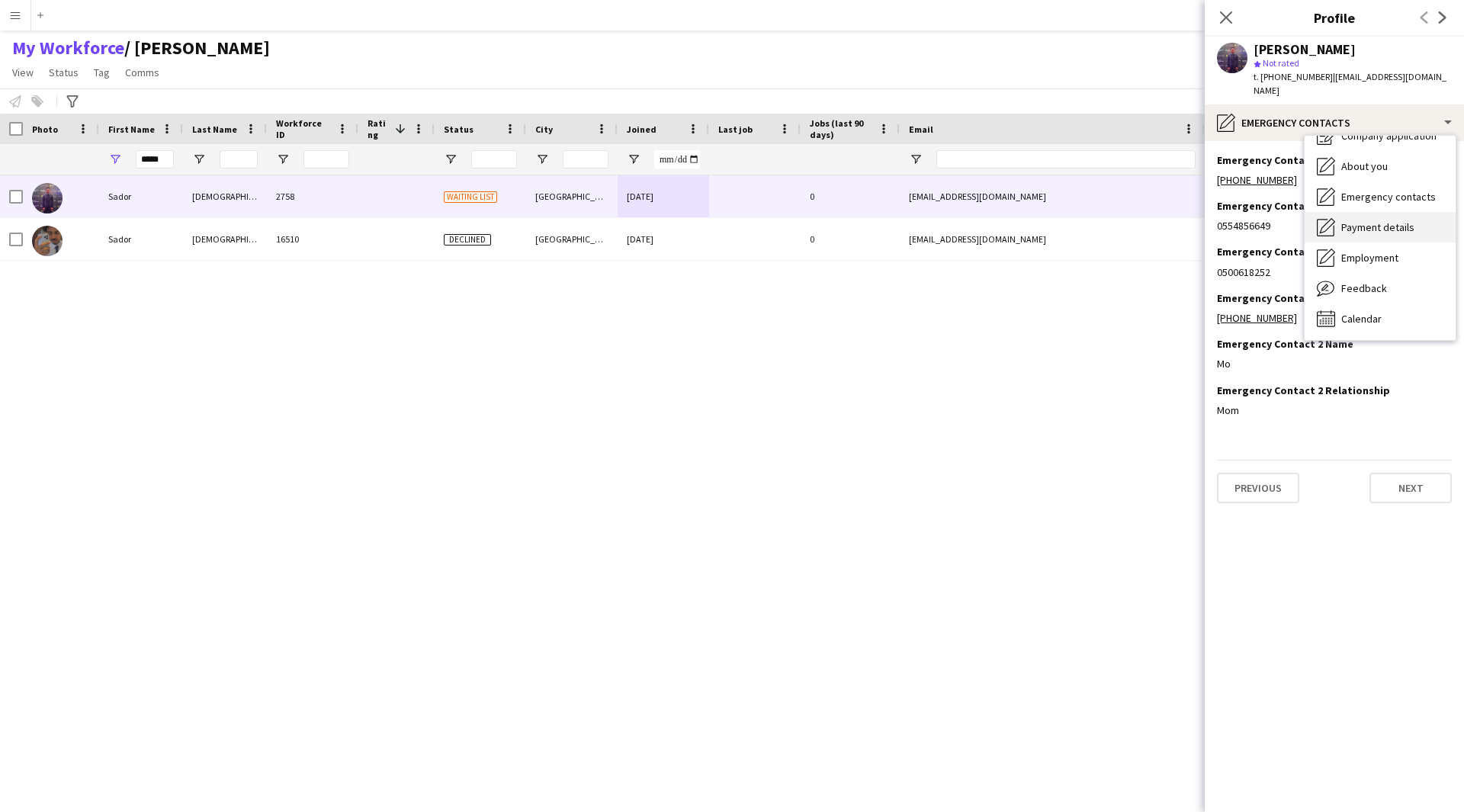
click at [1390, 222] on div "Payment details Payment details" at bounding box center [1380, 226] width 151 height 30
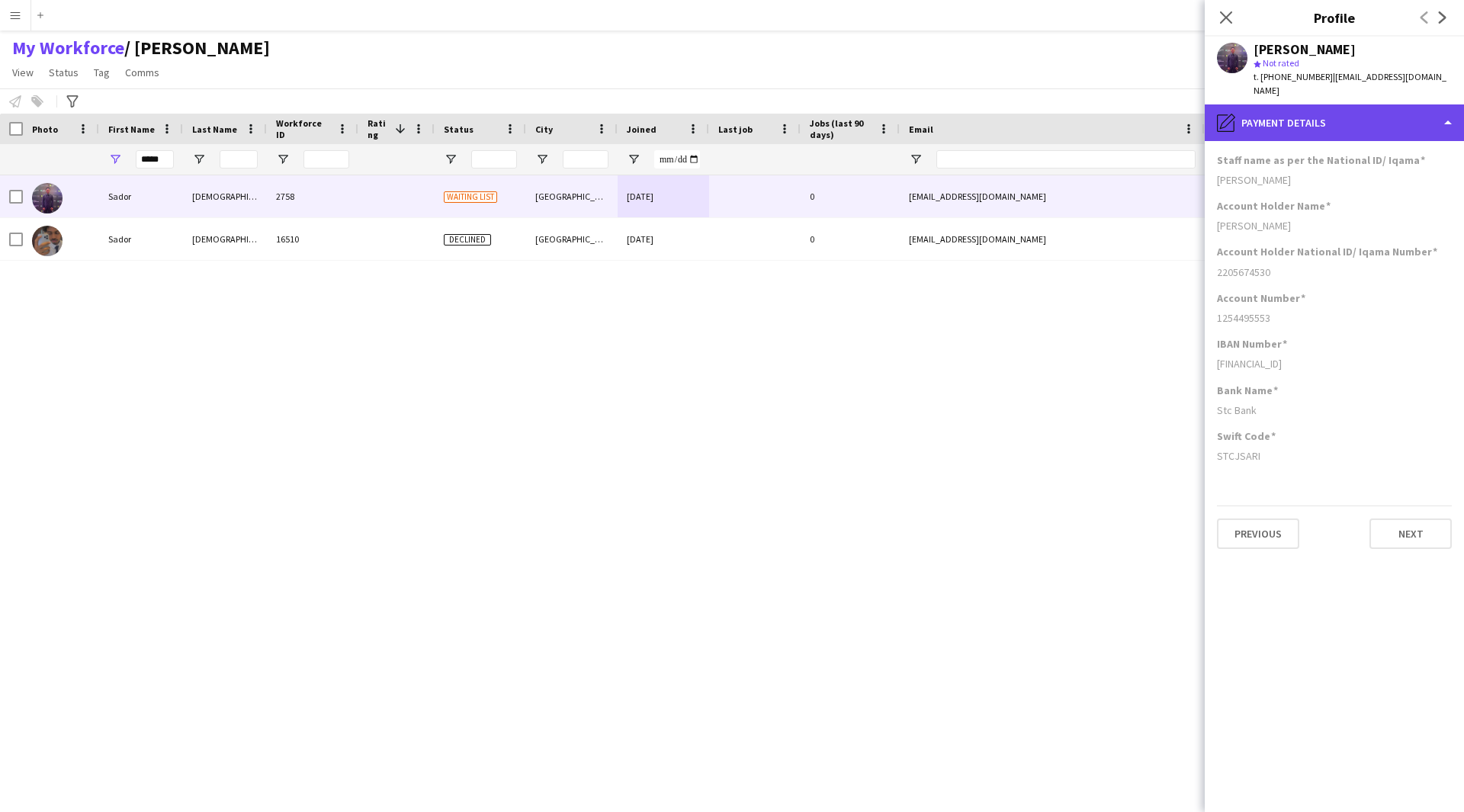
click at [1363, 115] on div "pencil4 Payment details" at bounding box center [1334, 122] width 259 height 36
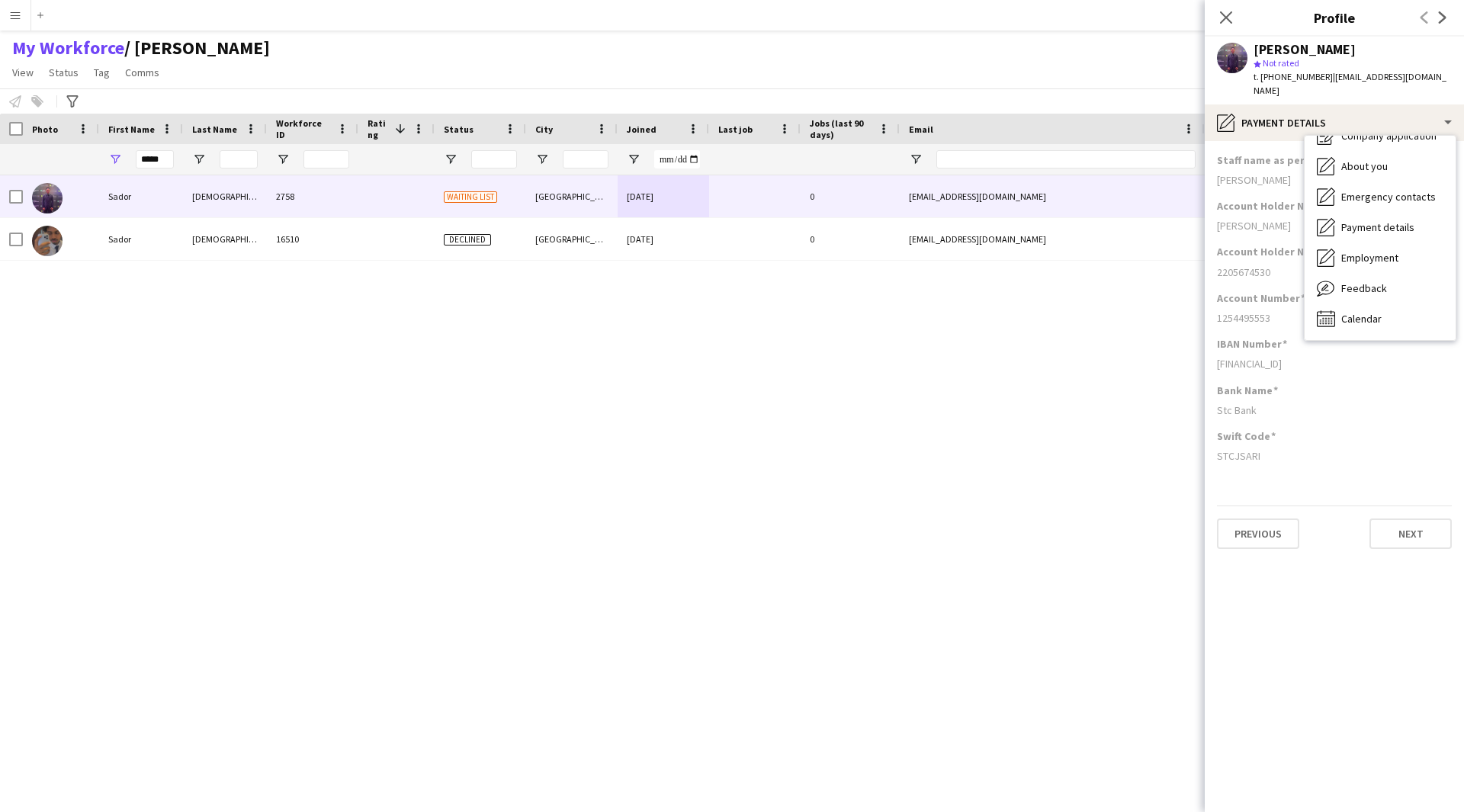
click at [1325, 429] on div "Swift Code" at bounding box center [1334, 436] width 235 height 14
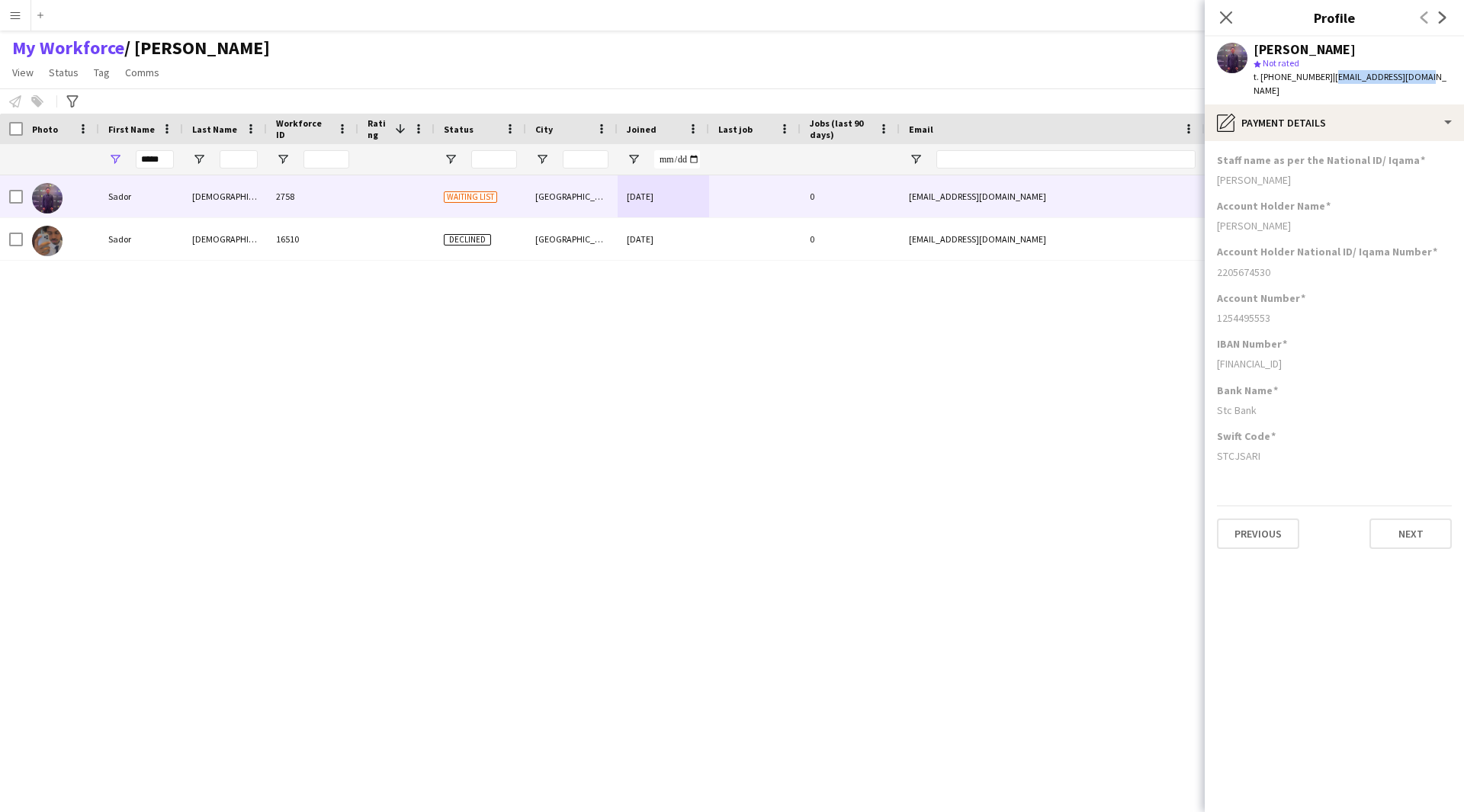
drag, startPoint x: 1416, startPoint y: 71, endPoint x: 1327, endPoint y: 81, distance: 89.6
click at [1327, 81] on div "Sador Azazi star Not rated t. +966554856649 | azazisador@gmail.com" at bounding box center [1334, 71] width 259 height 68
copy span "azazisador@gmail.com"
click at [1226, 12] on icon "Close pop-in" at bounding box center [1225, 17] width 15 height 15
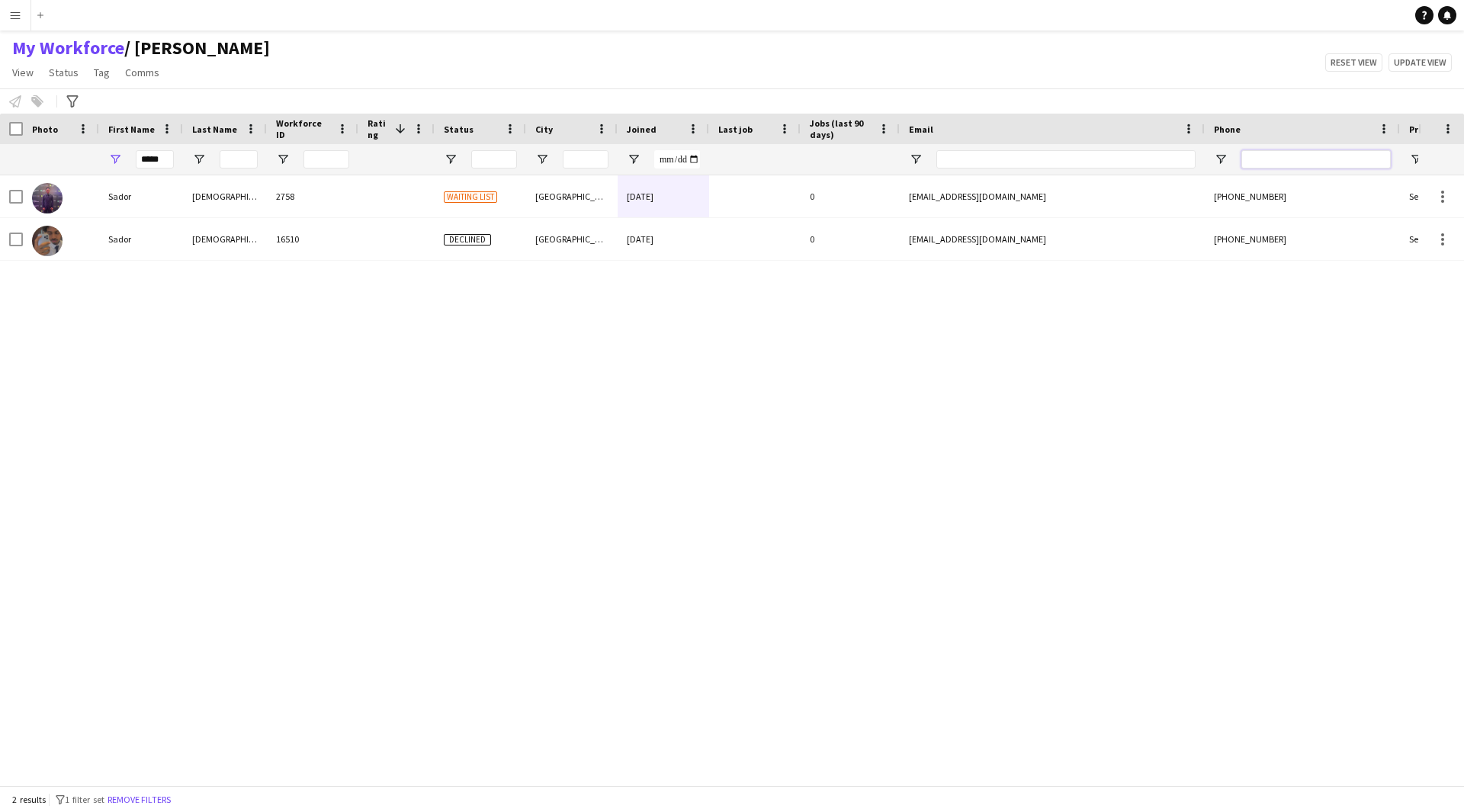
click at [1307, 153] on input "Phone Filter Input" at bounding box center [1316, 160] width 150 height 19
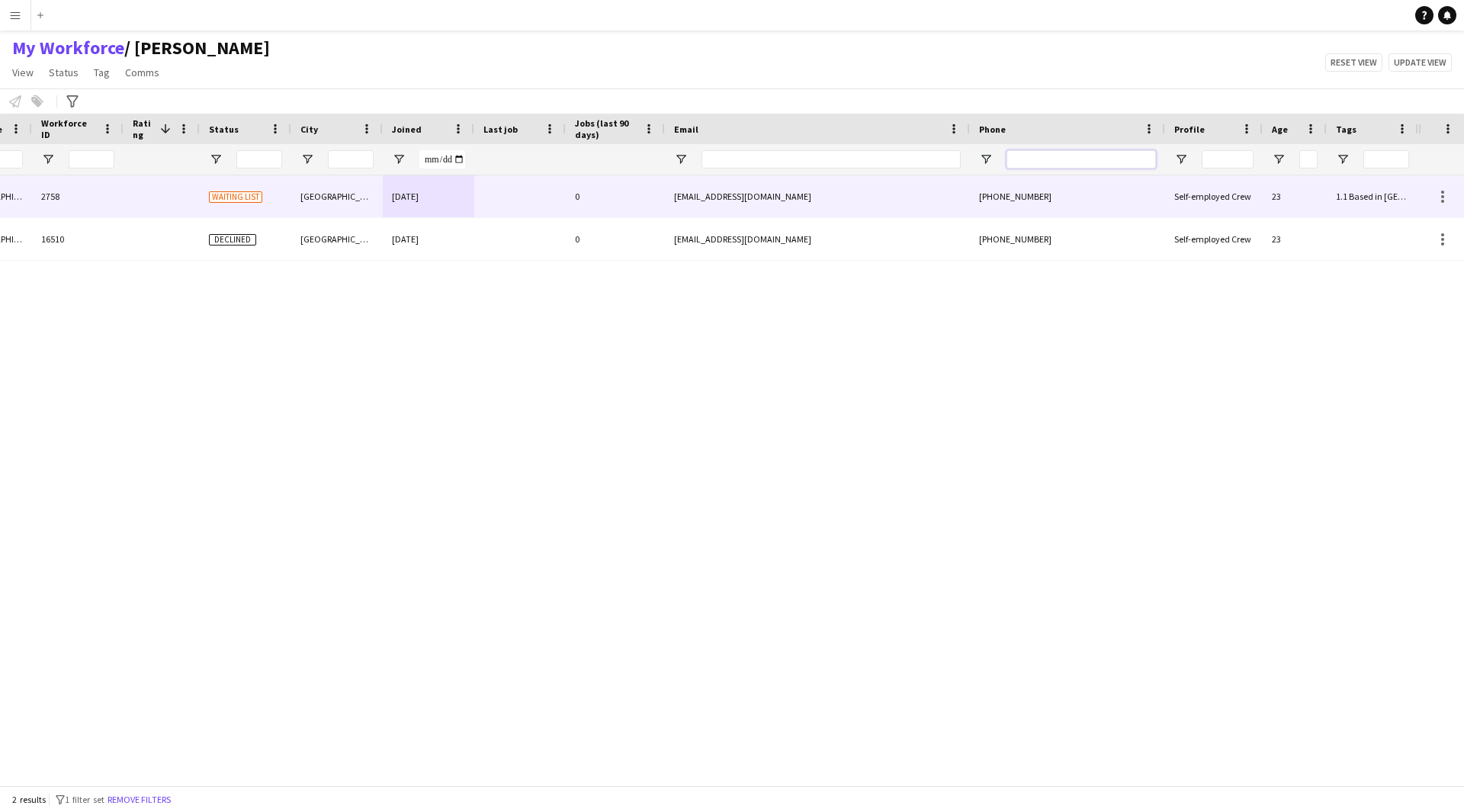
scroll to position [0, 0]
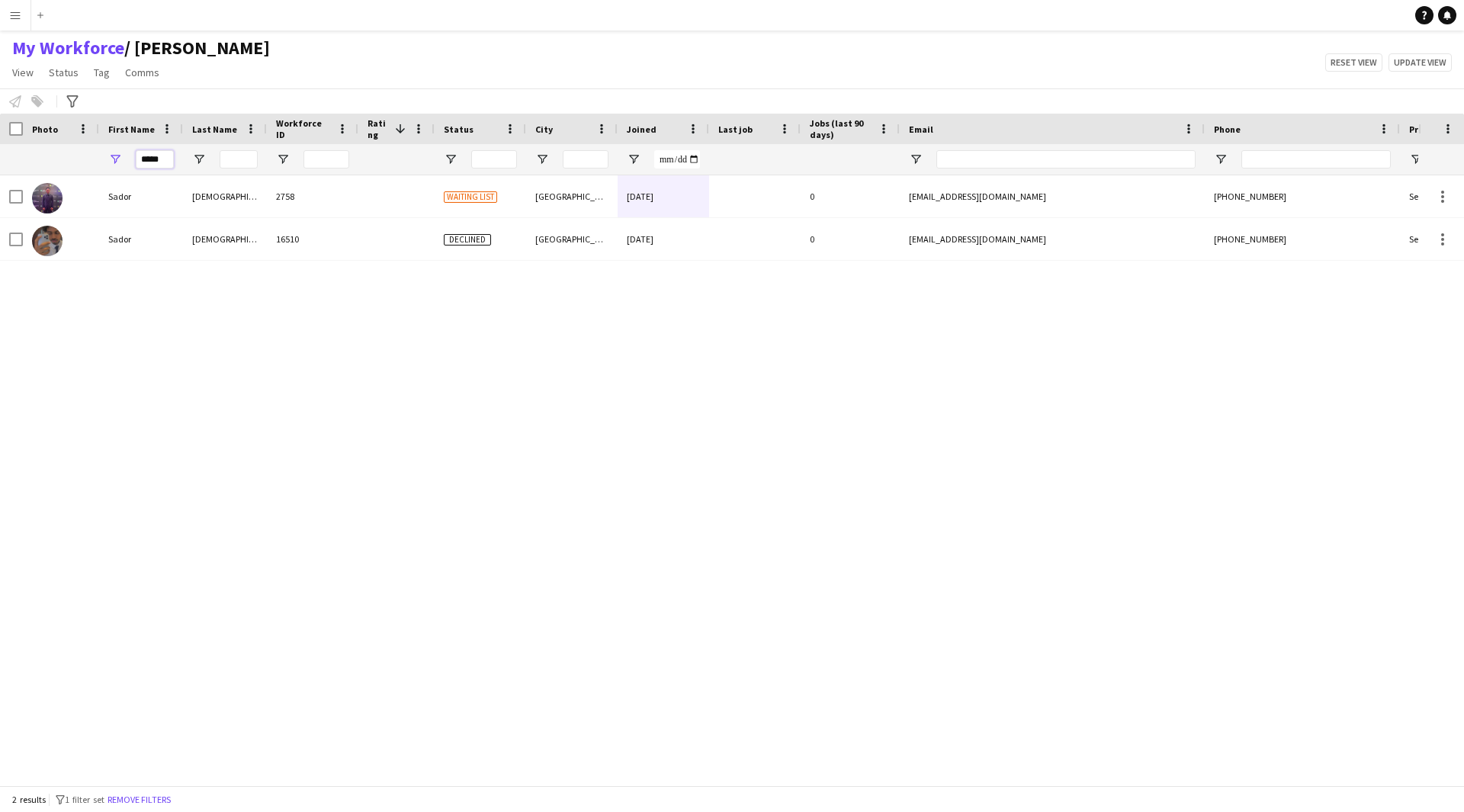
click at [154, 162] on input "*****" at bounding box center [154, 160] width 38 height 19
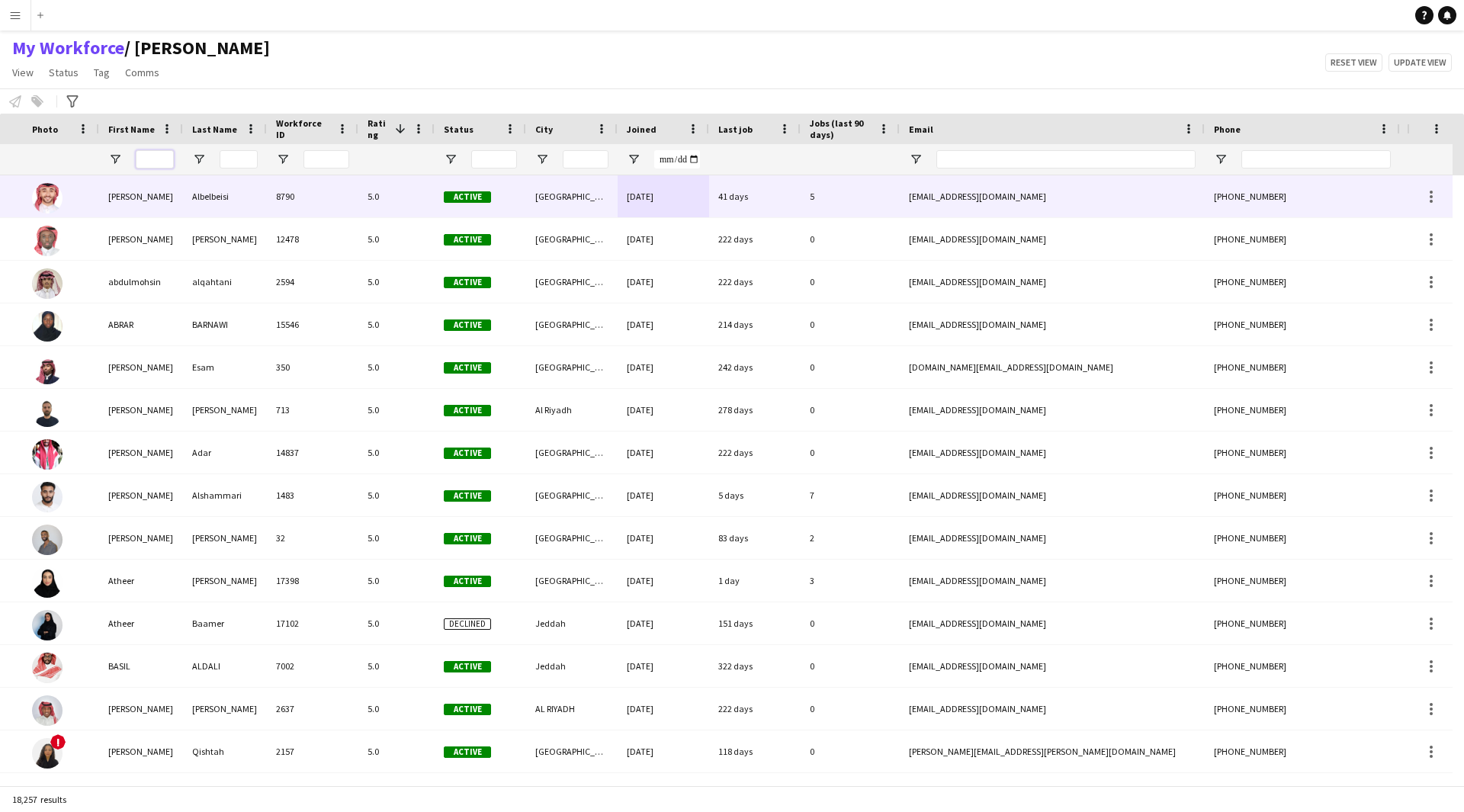
scroll to position [0, 246]
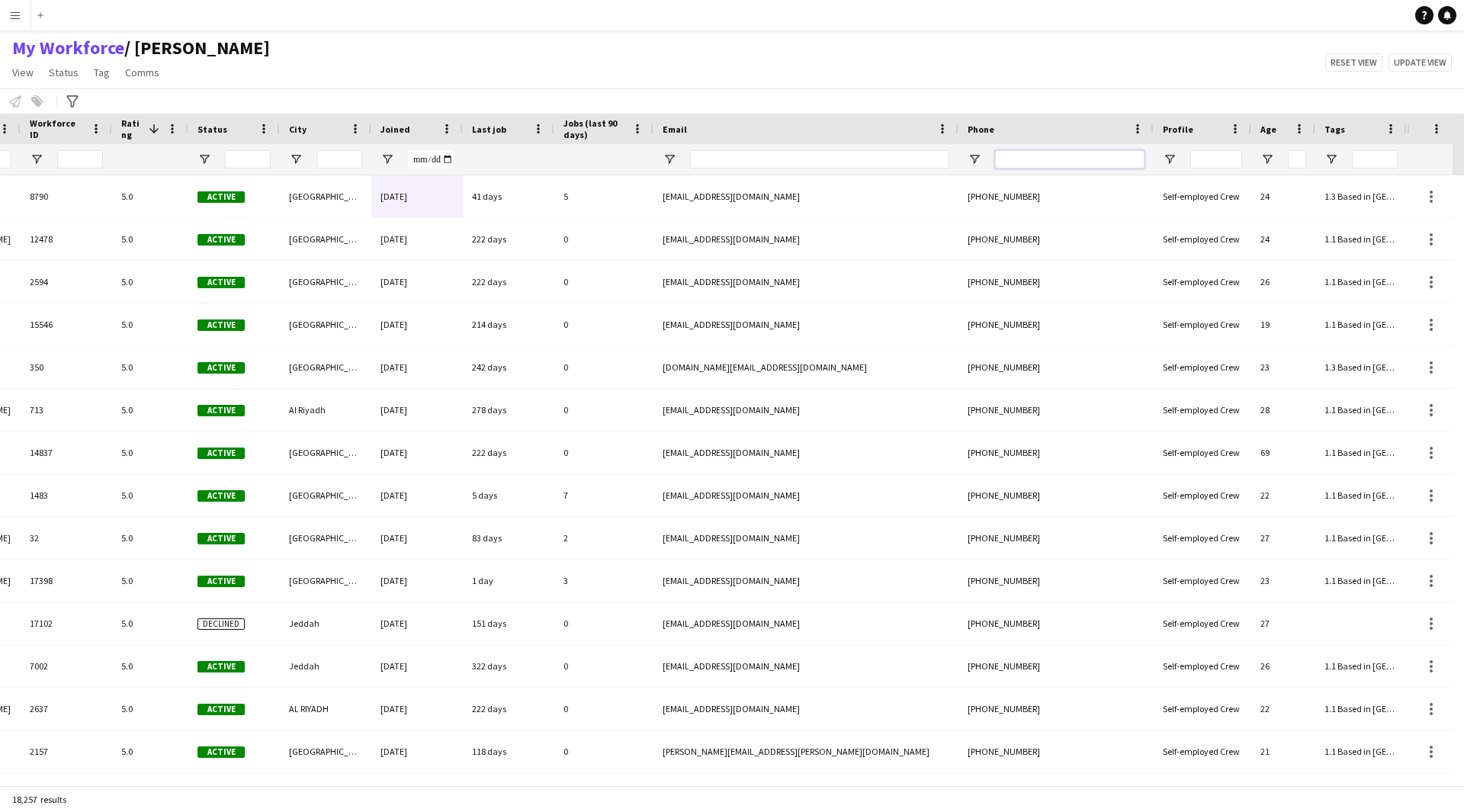
click at [1096, 161] on input "Phone Filter Input" at bounding box center [1070, 160] width 150 height 19
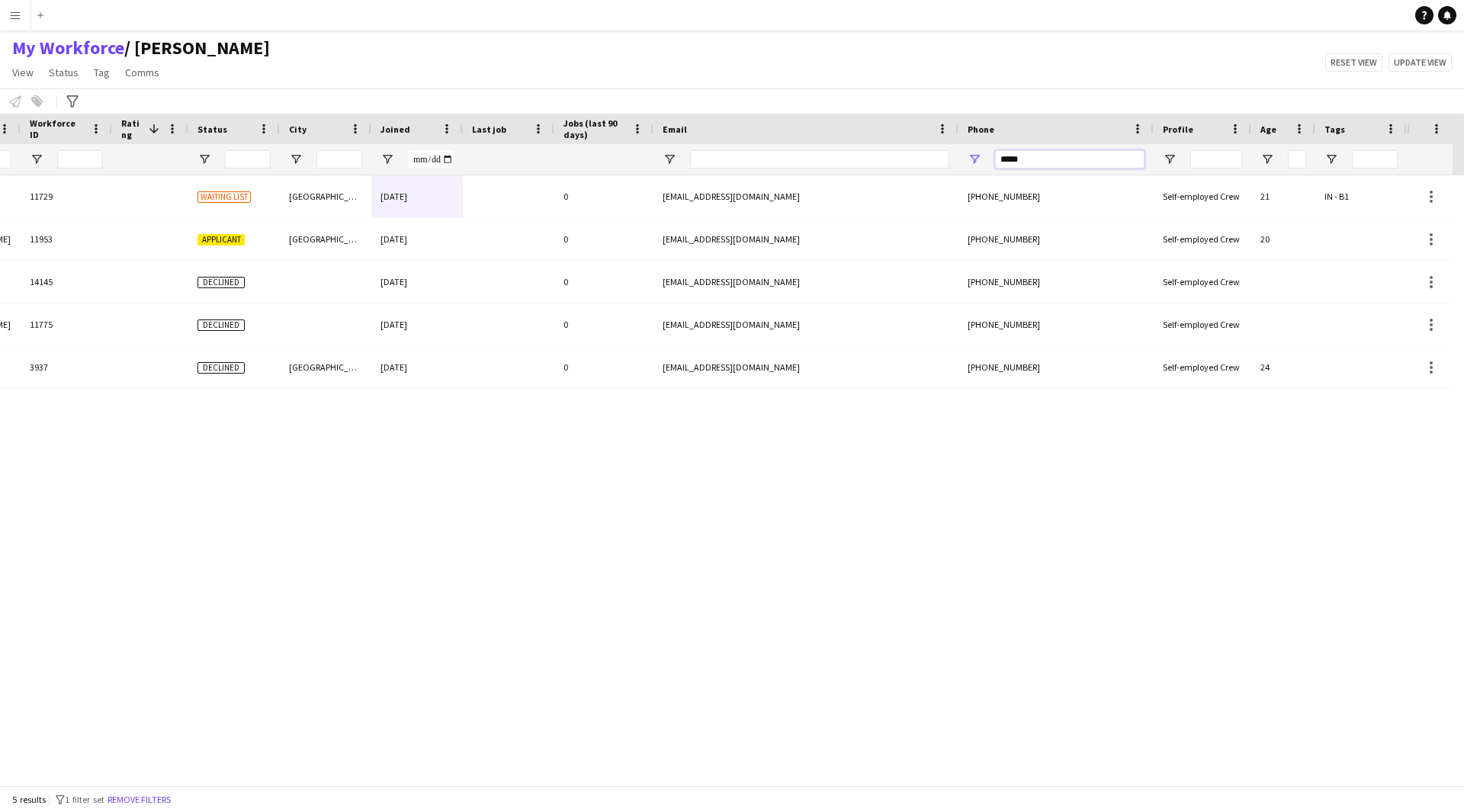
scroll to position [0, 235]
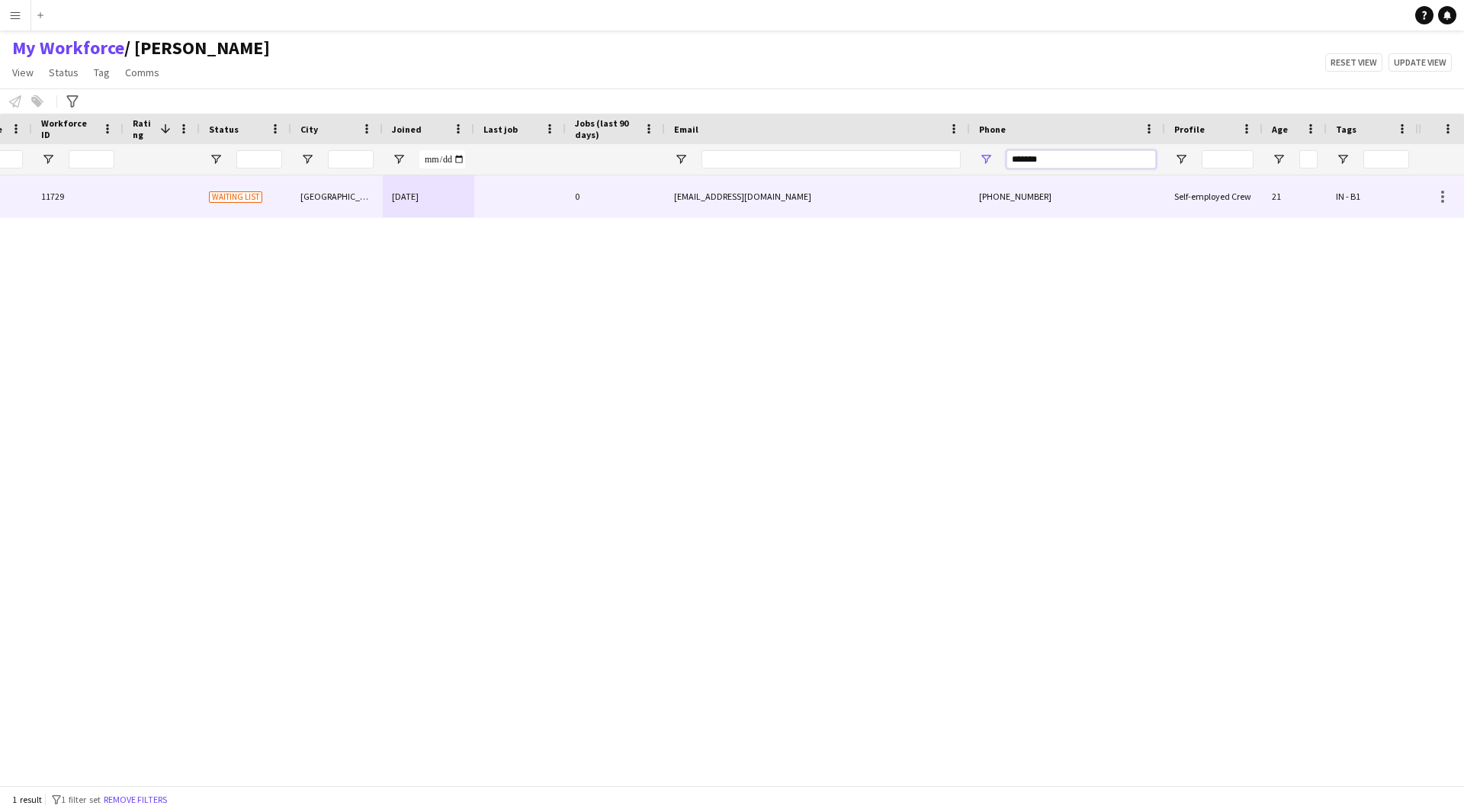
type input "*******"
click at [808, 197] on div "tariqmursitm@gmail.com" at bounding box center [818, 196] width 305 height 42
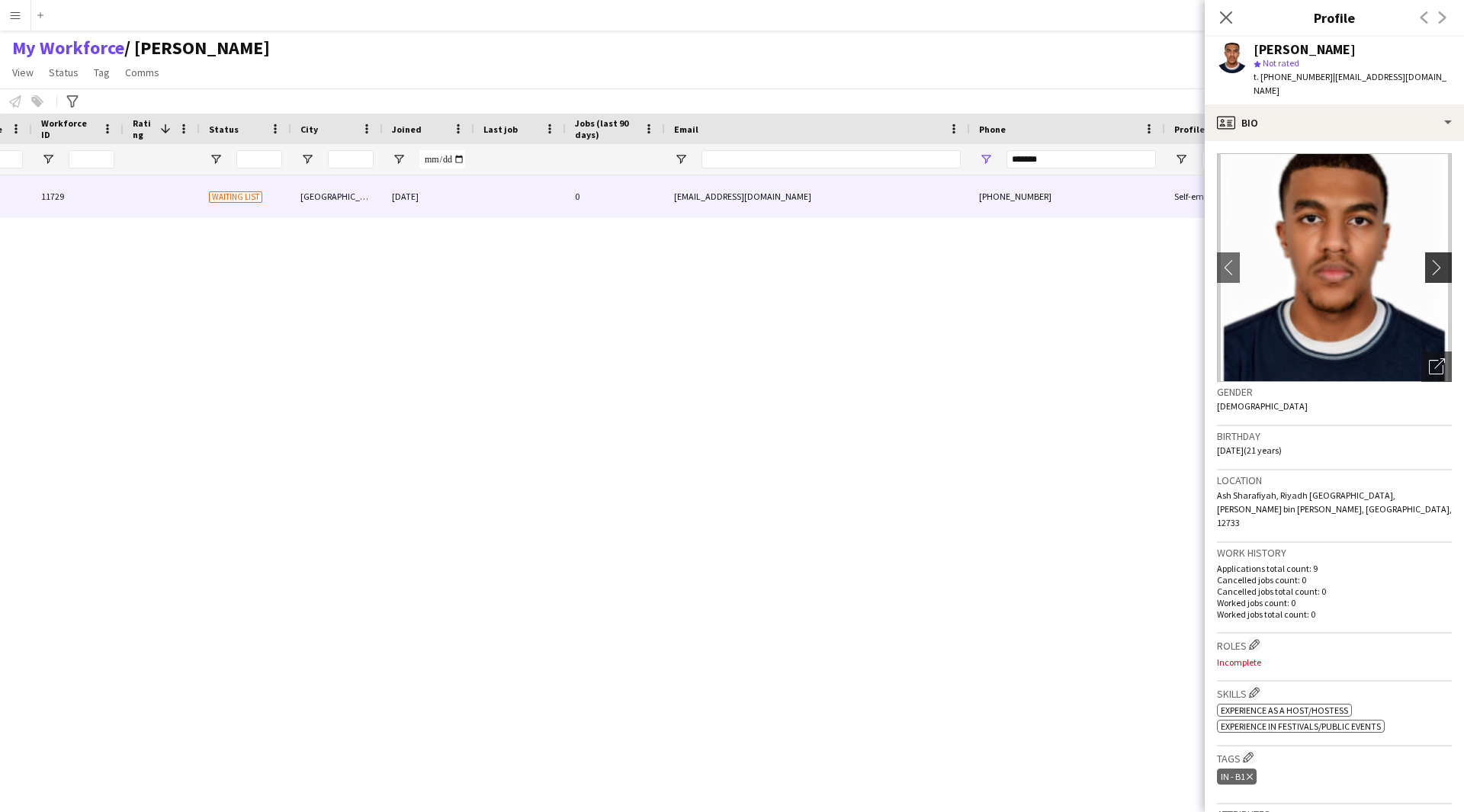
click at [1425, 253] on button "chevron-right" at bounding box center [1440, 267] width 30 height 30
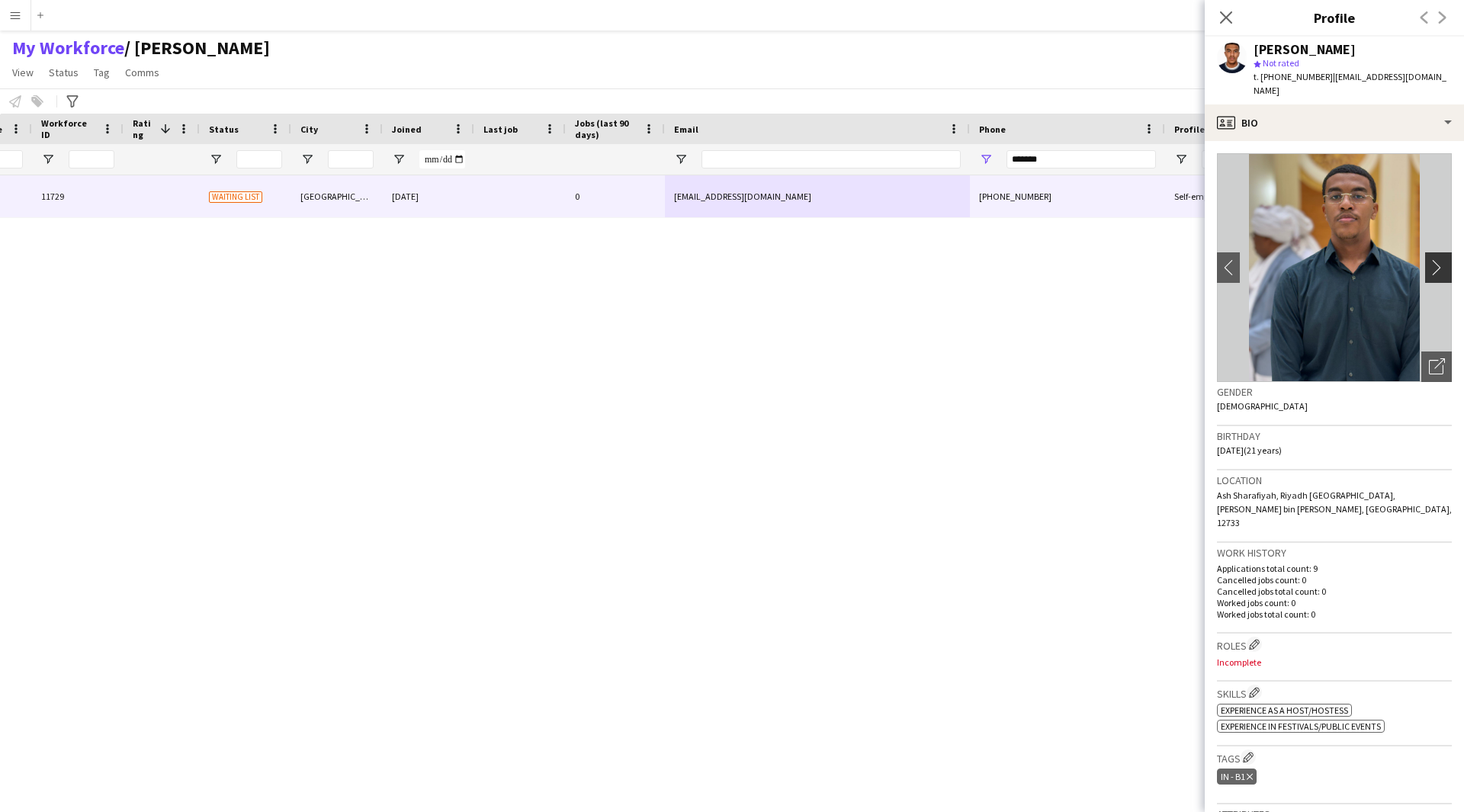
click at [1425, 253] on button "chevron-right" at bounding box center [1440, 267] width 30 height 30
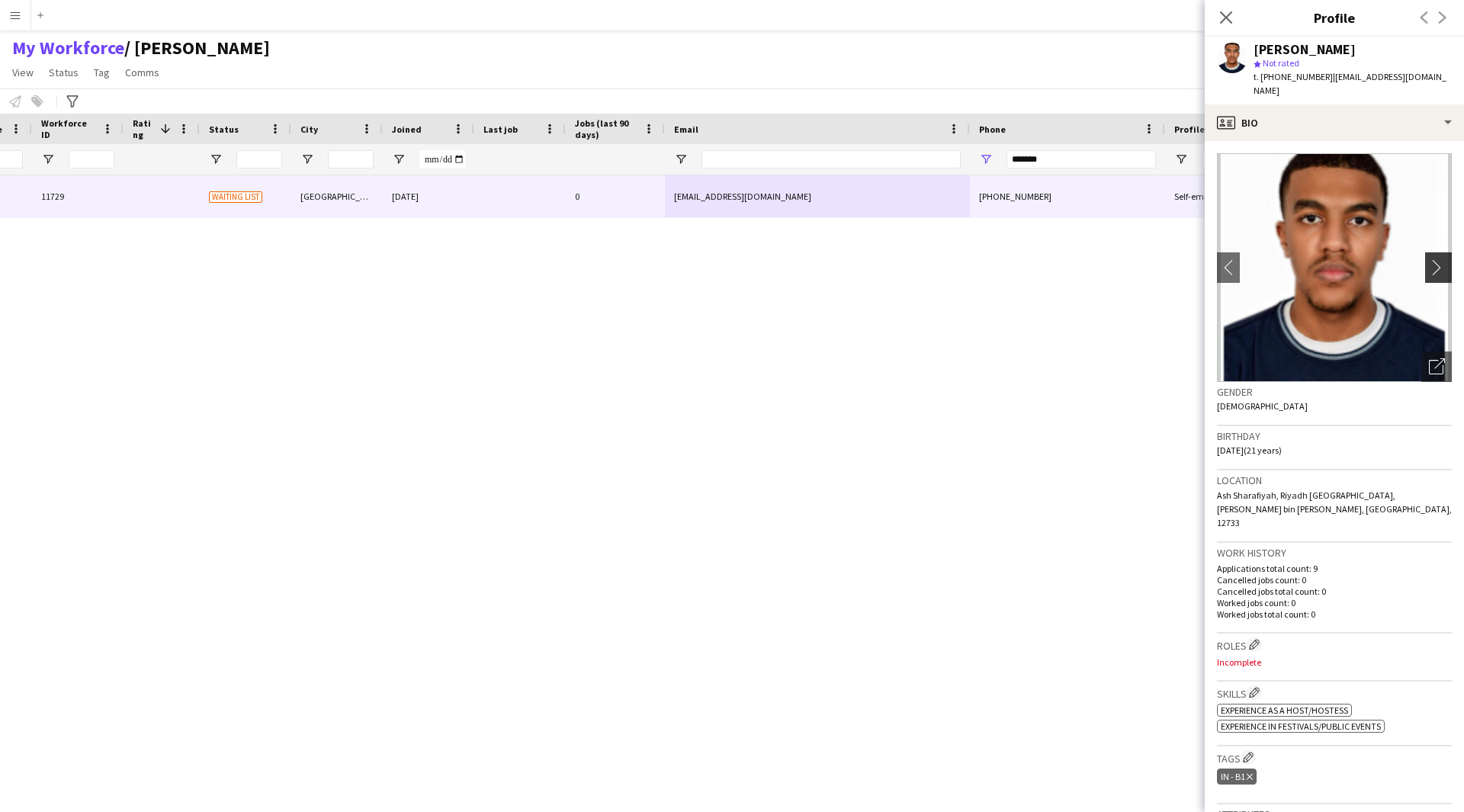
click at [1425, 253] on button "chevron-right" at bounding box center [1440, 267] width 30 height 30
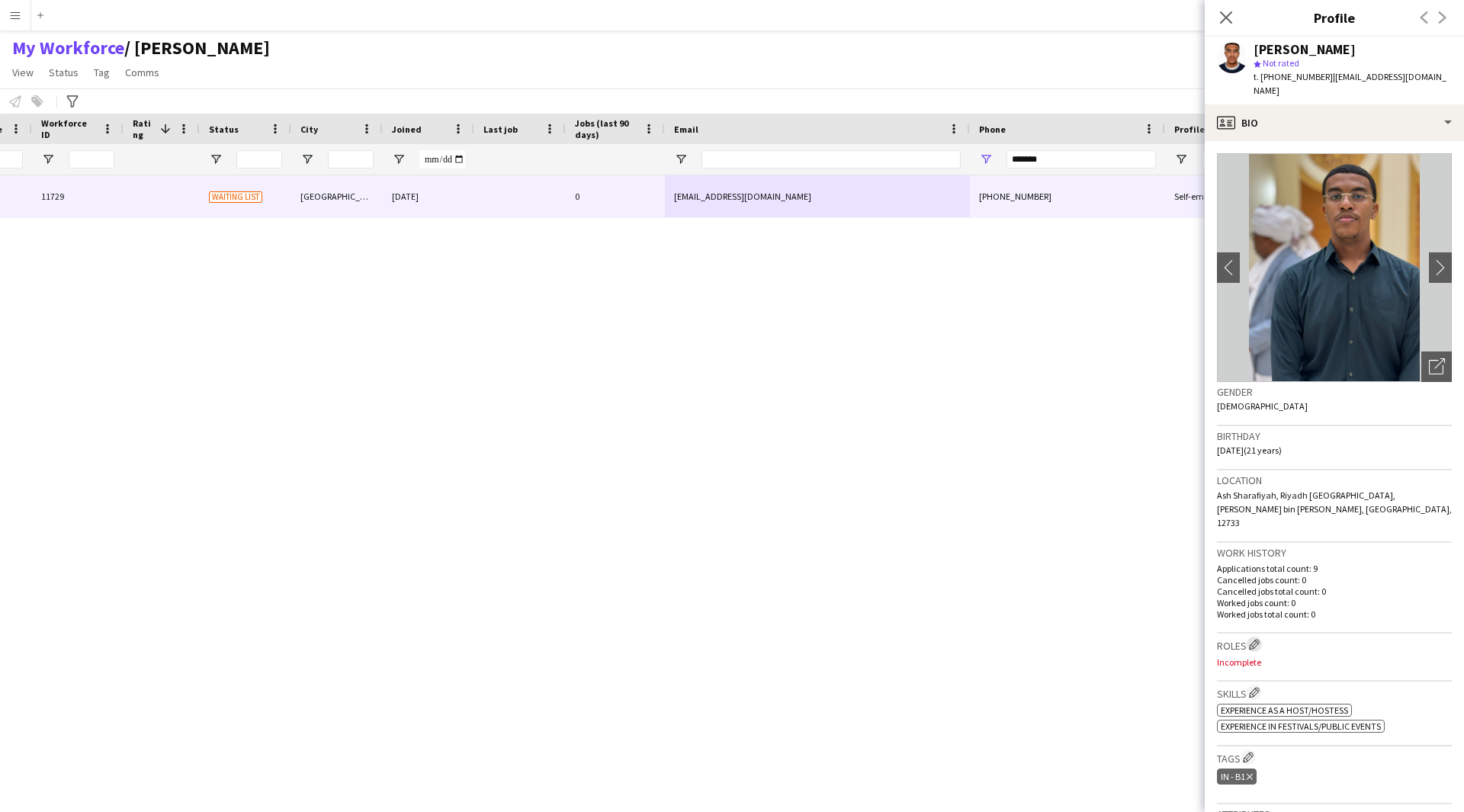
click at [1259, 636] on button "Edit crew company roles" at bounding box center [1255, 644] width 16 height 15
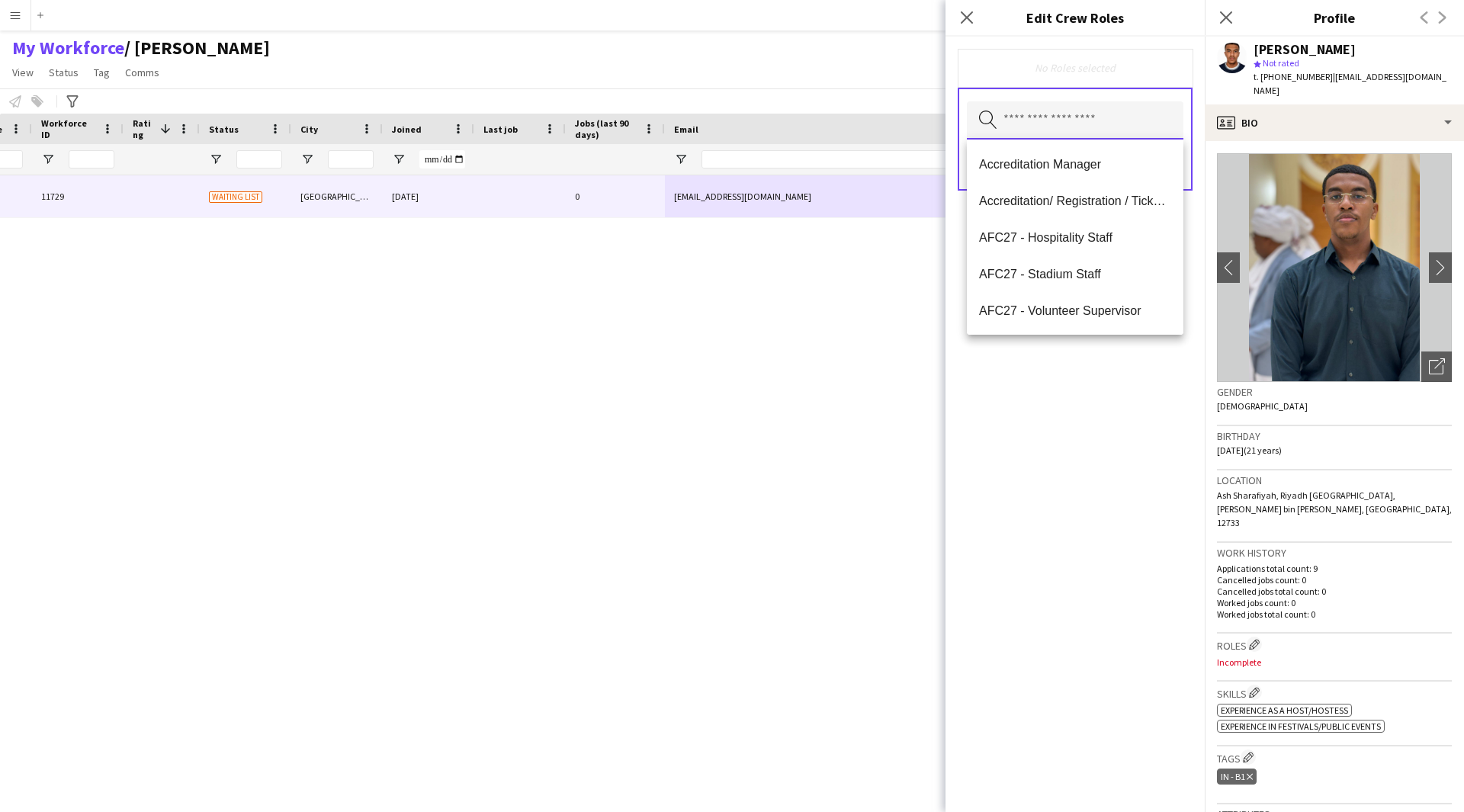
click at [1049, 126] on input "text" at bounding box center [1074, 120] width 216 height 38
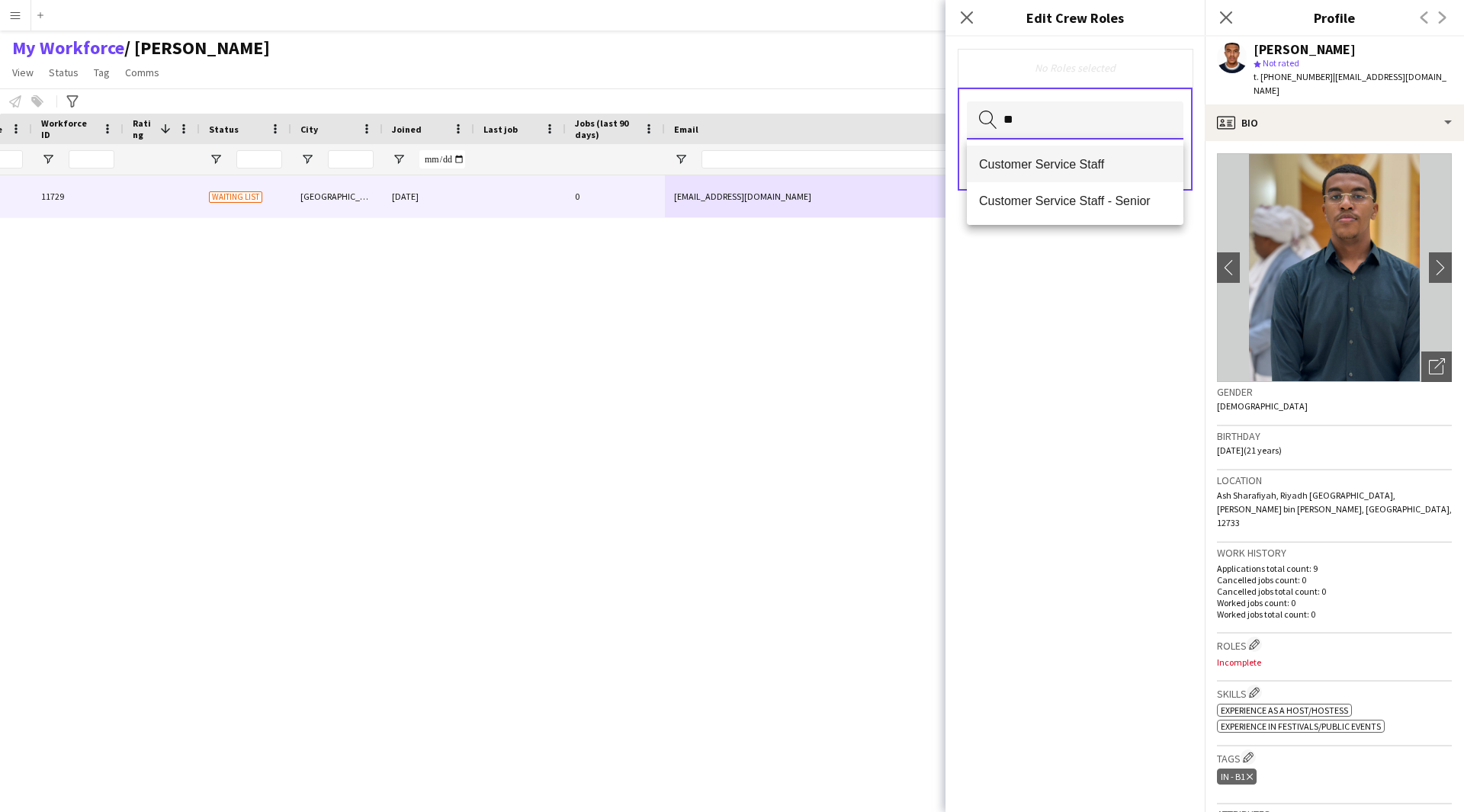
type input "**"
click at [1059, 162] on span "Customer Service Staff" at bounding box center [1075, 164] width 192 height 15
type input "**"
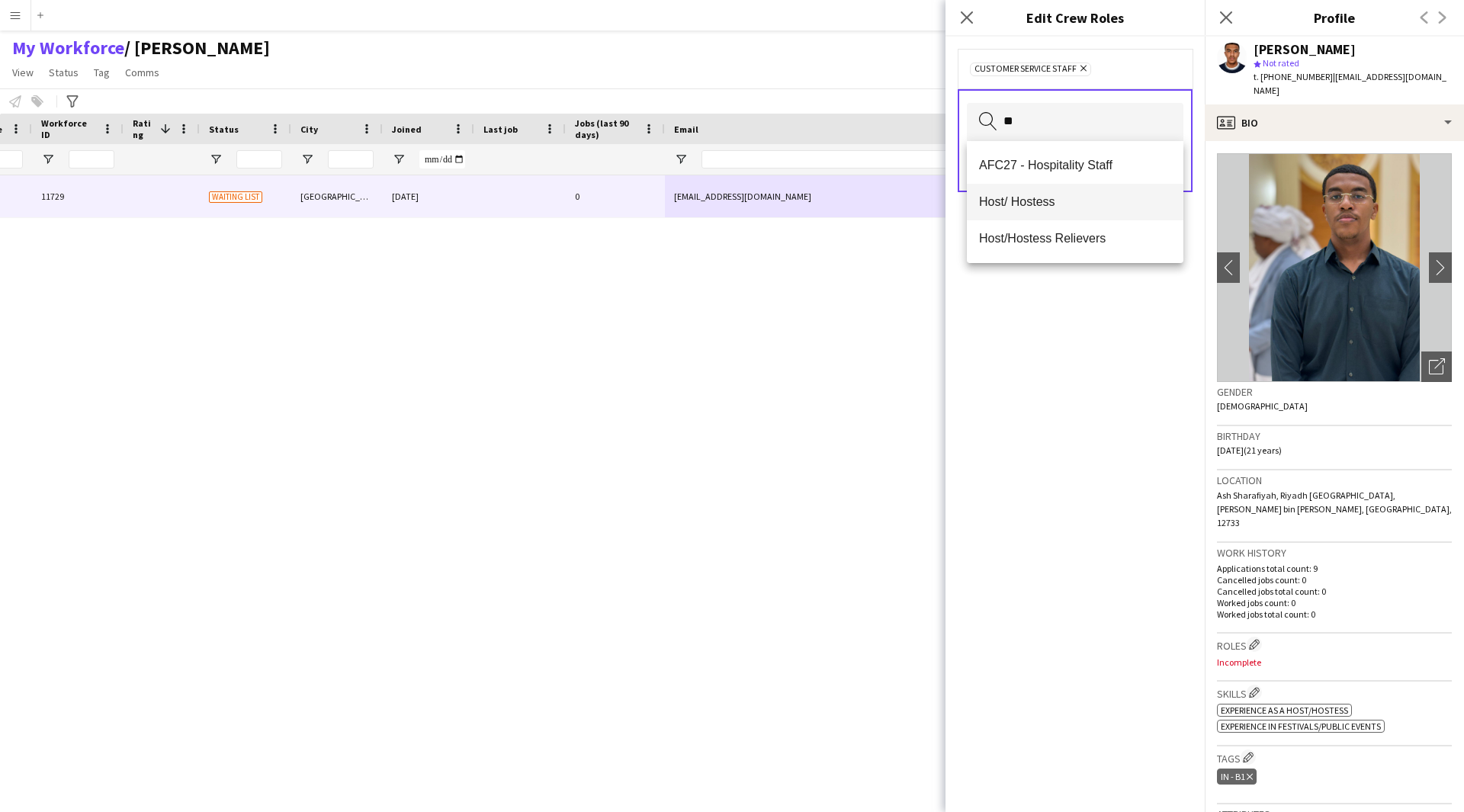
click at [1054, 206] on span "Host/ Hostess" at bounding box center [1075, 201] width 192 height 15
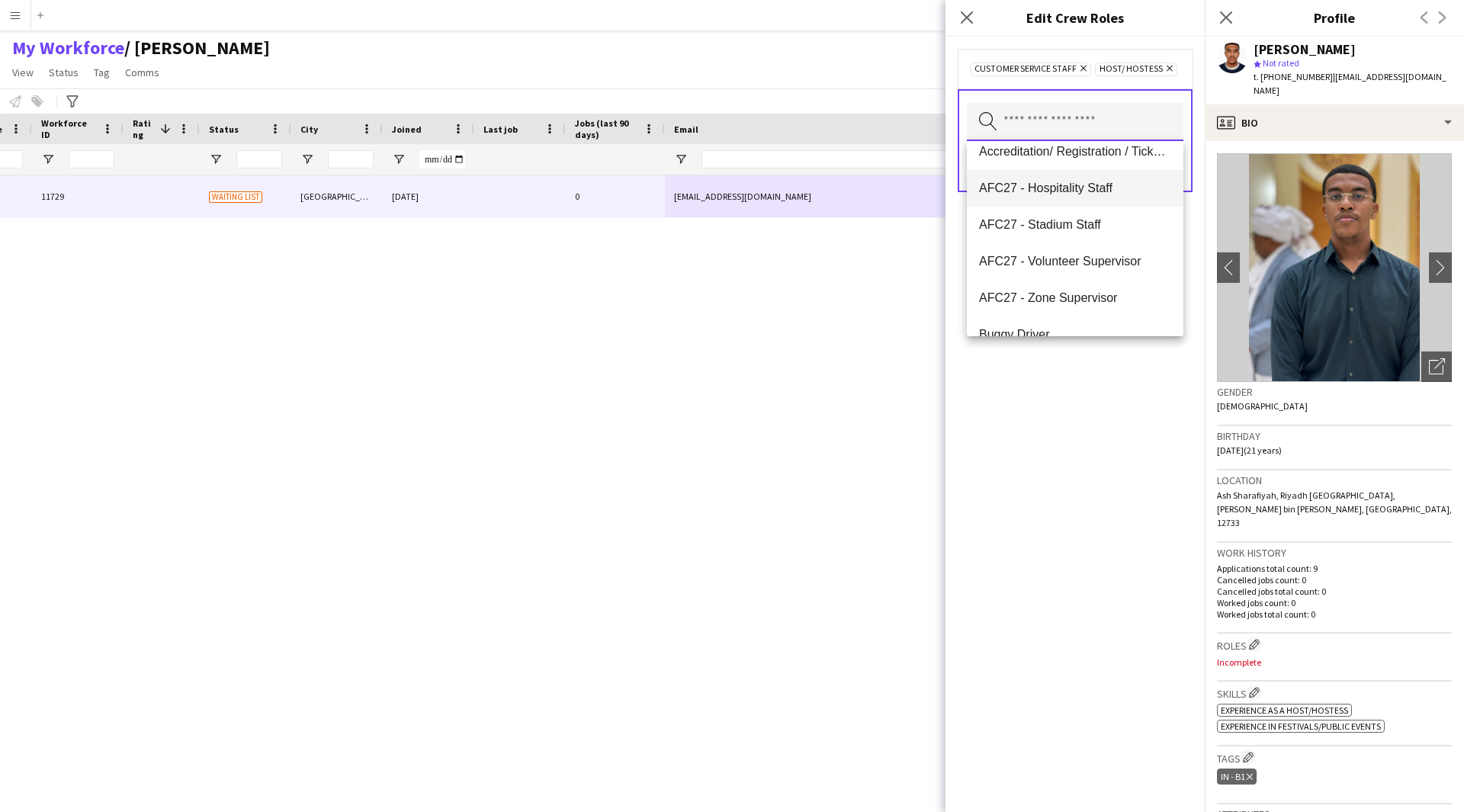
scroll to position [0, 0]
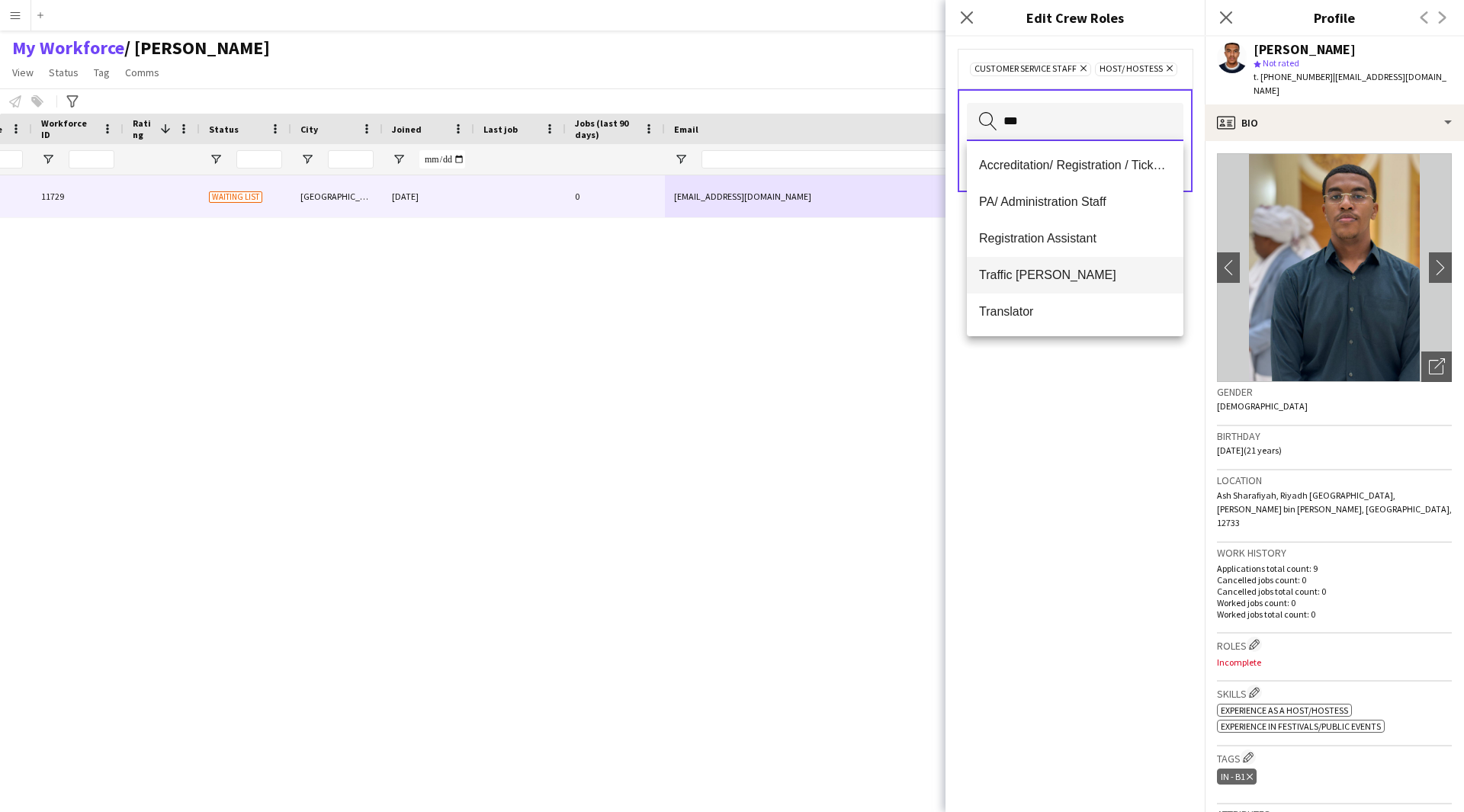
type input "***"
click at [1080, 268] on span "Traffic Marshall" at bounding box center [1075, 274] width 192 height 15
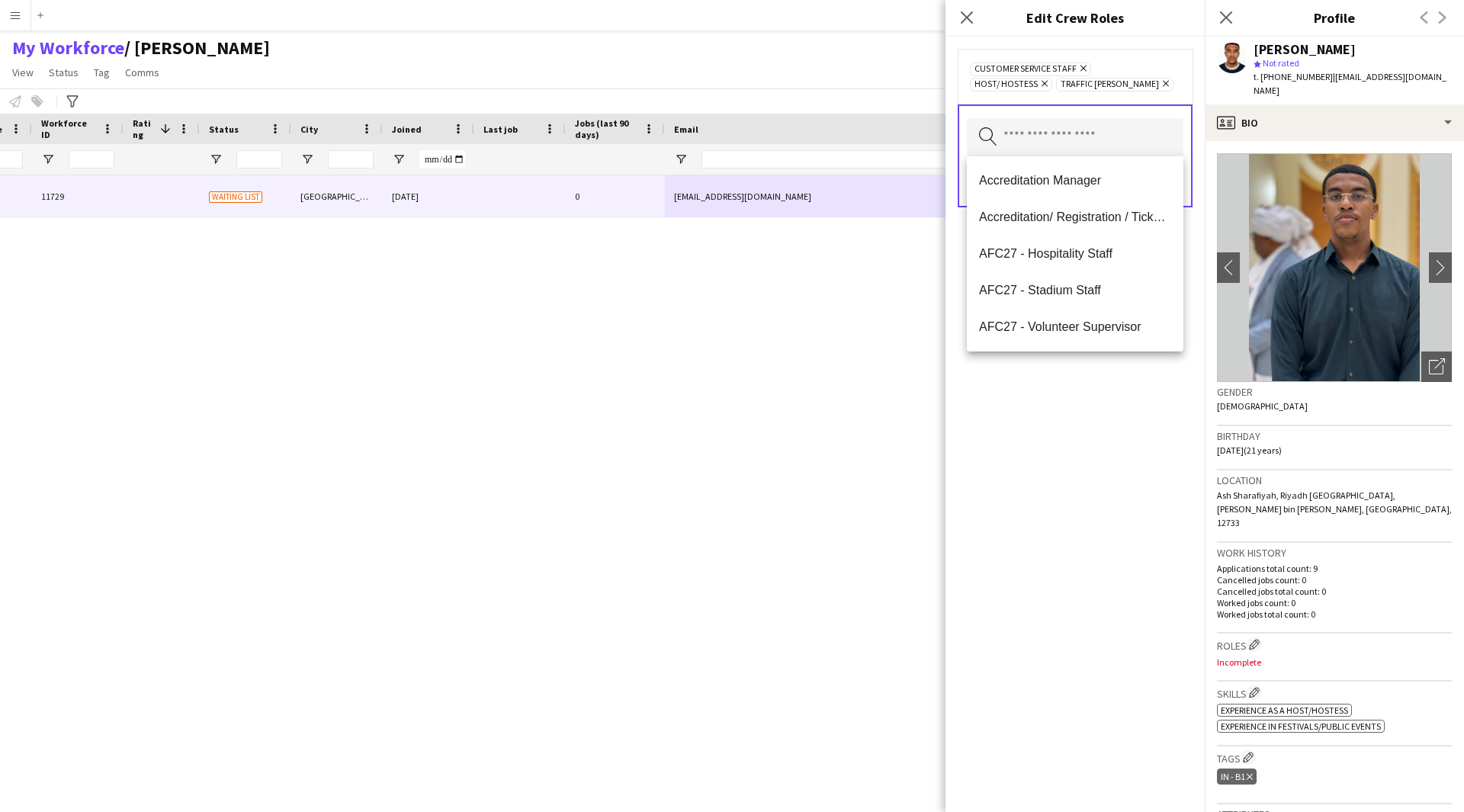
click at [1138, 477] on div "Customer Service Staff Remove Host/ Hostess Remove Traffic Marshall Remove Sear…" at bounding box center [1075, 424] width 259 height 776
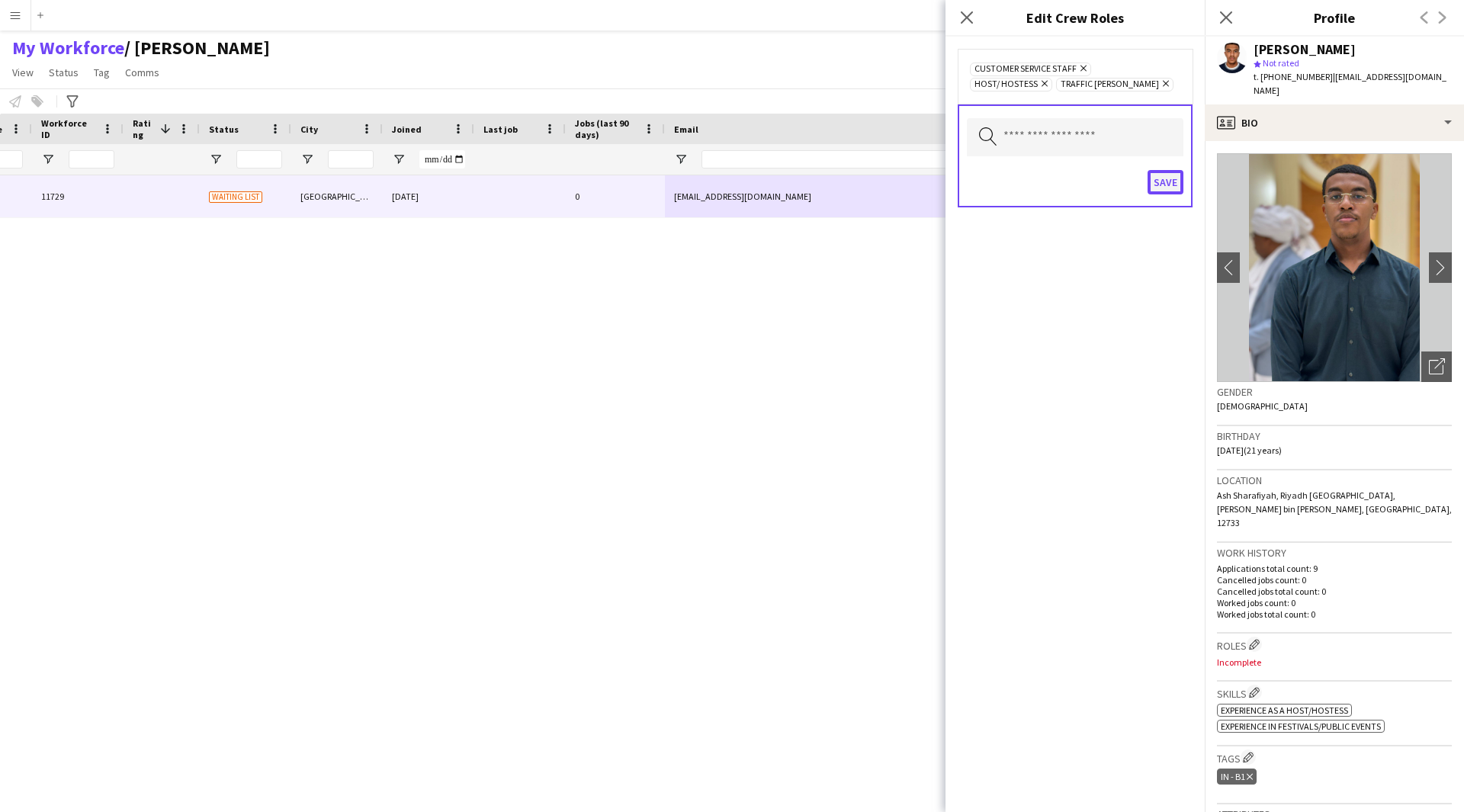
click at [1159, 185] on button "Save" at bounding box center [1166, 181] width 36 height 24
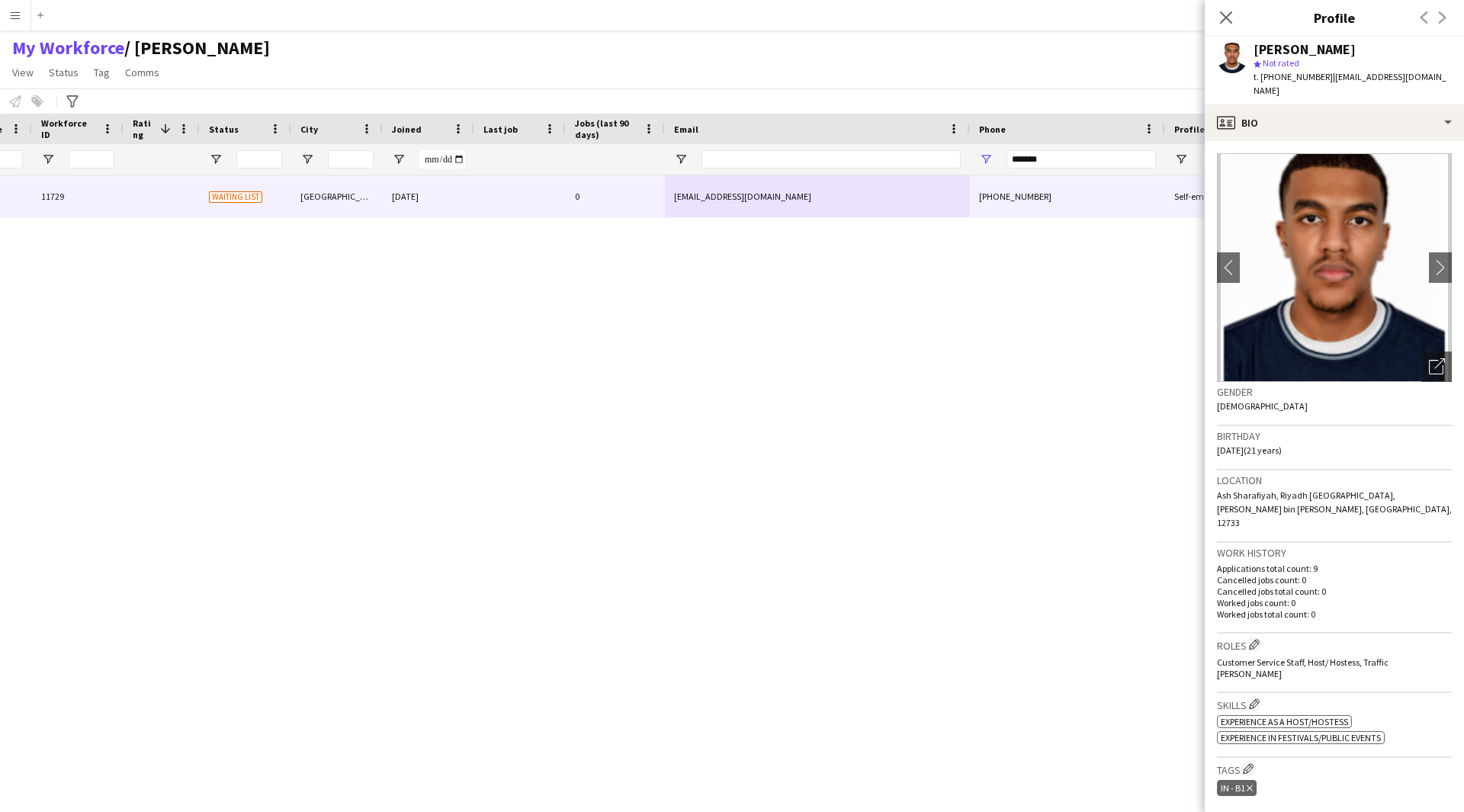
scroll to position [526, 0]
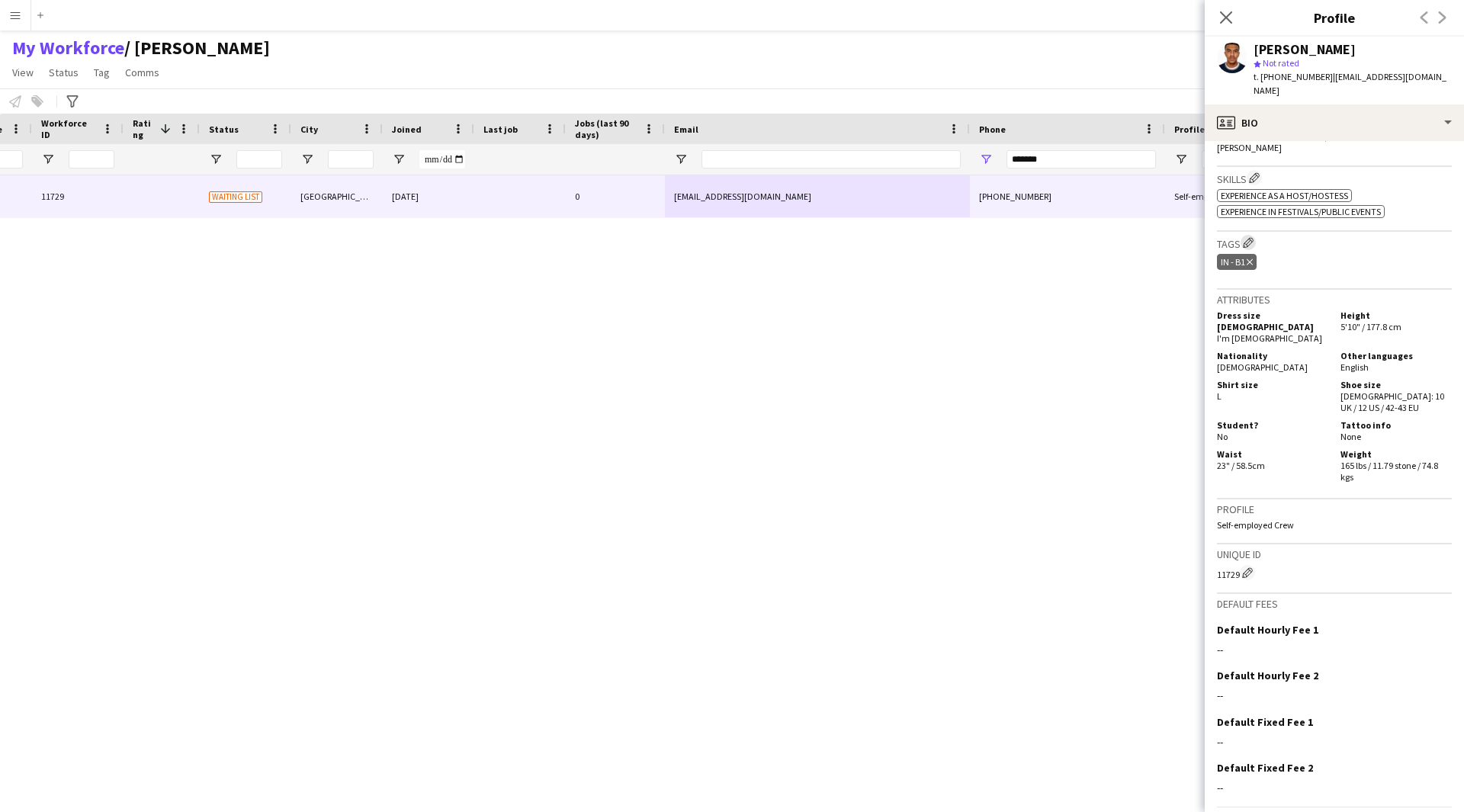
click at [1250, 237] on app-icon "Edit crew company tags" at bounding box center [1249, 243] width 11 height 11
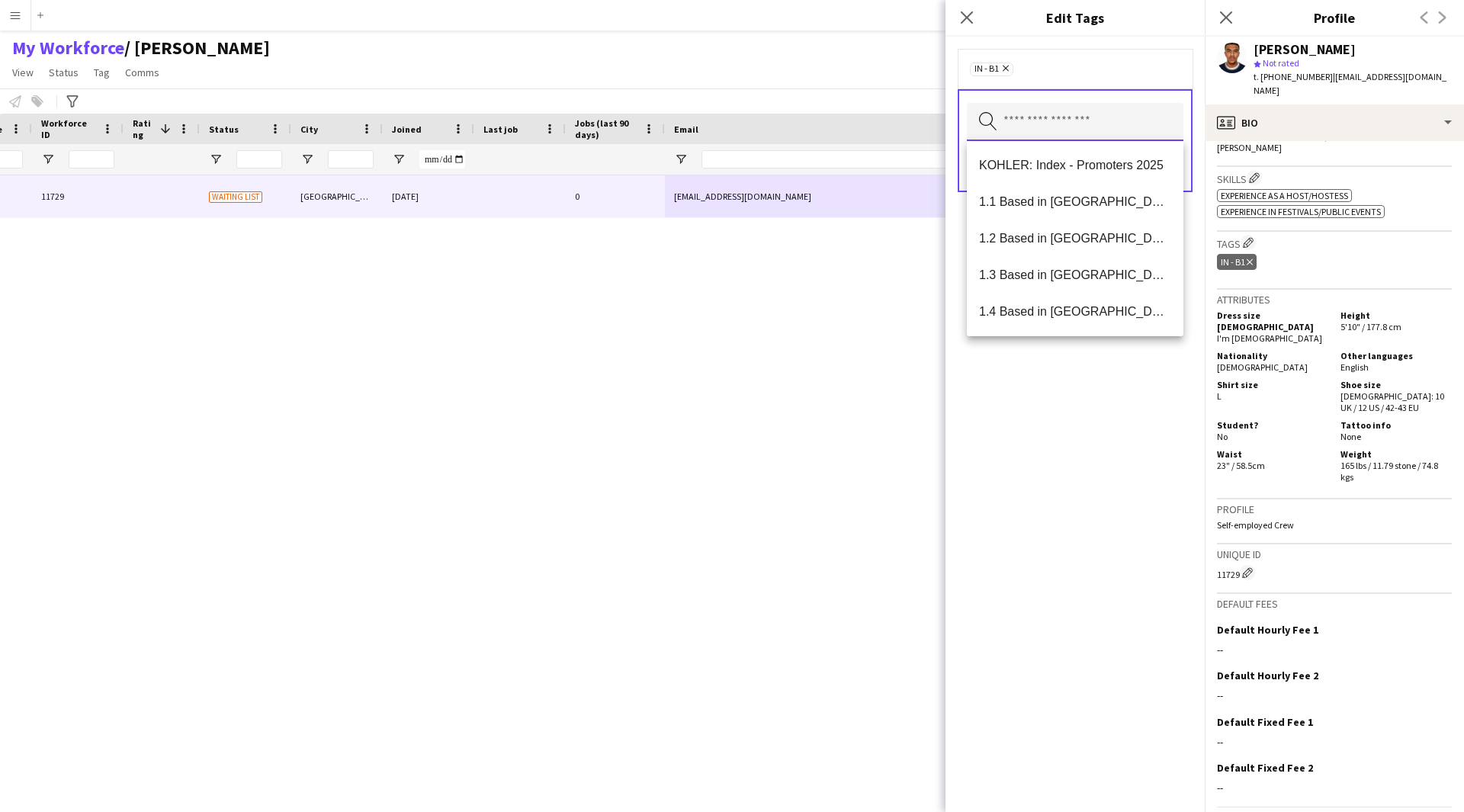
click at [1001, 121] on input "text" at bounding box center [1074, 122] width 216 height 38
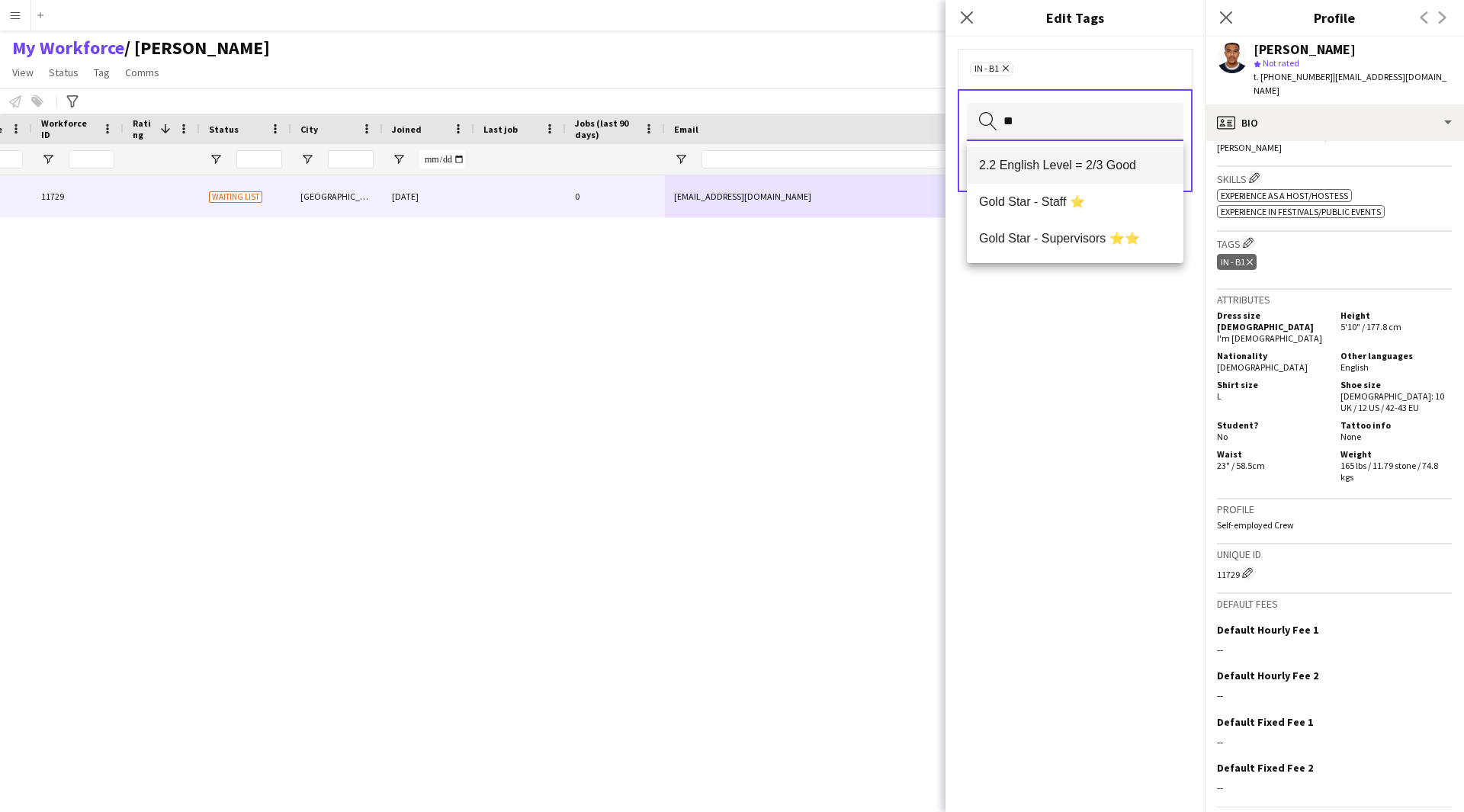
type input "**"
click at [1107, 166] on span "2.2 English Level = 2/3 Good" at bounding box center [1075, 165] width 192 height 15
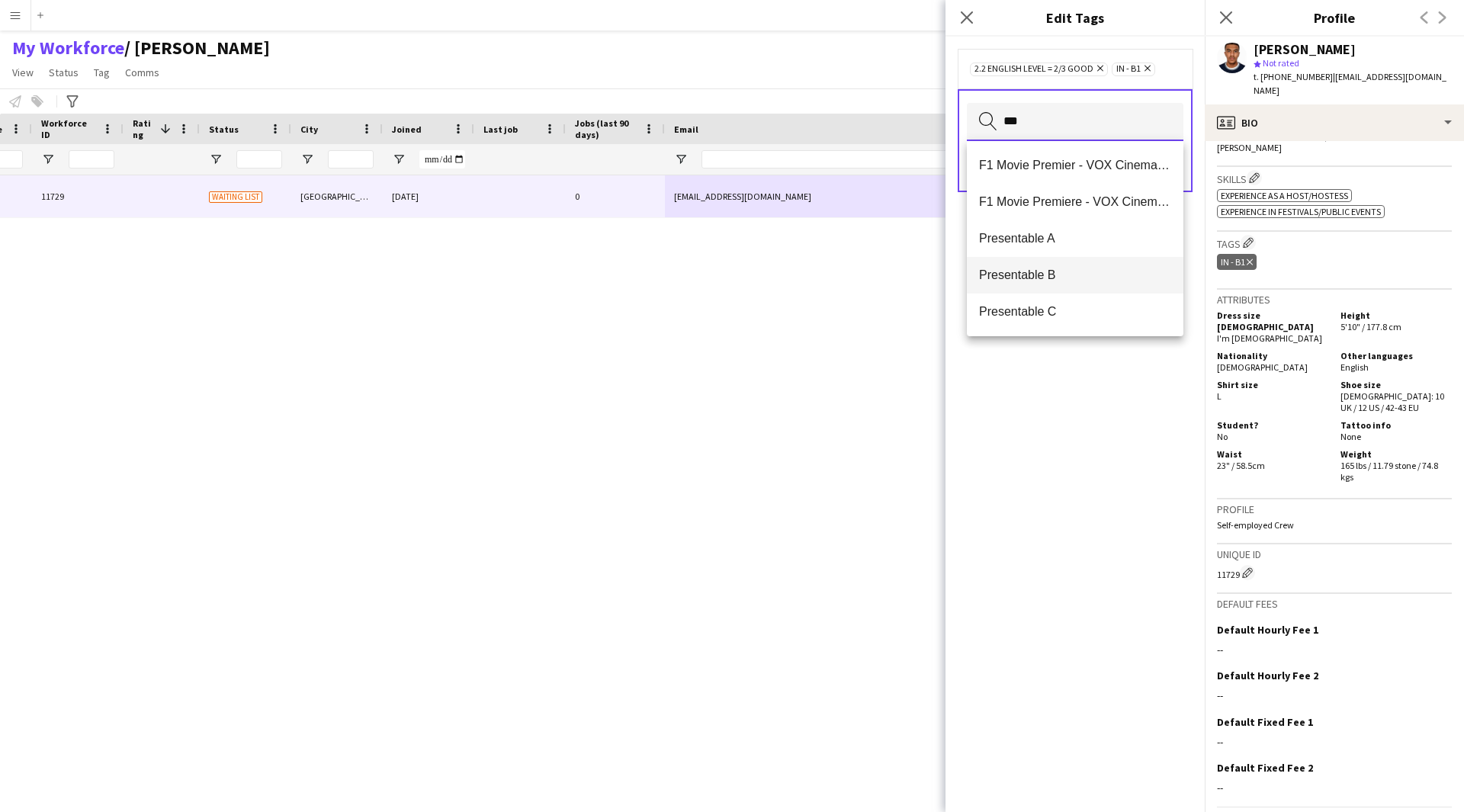
type input "***"
click at [1045, 288] on mat-option "Presentable B" at bounding box center [1074, 275] width 216 height 36
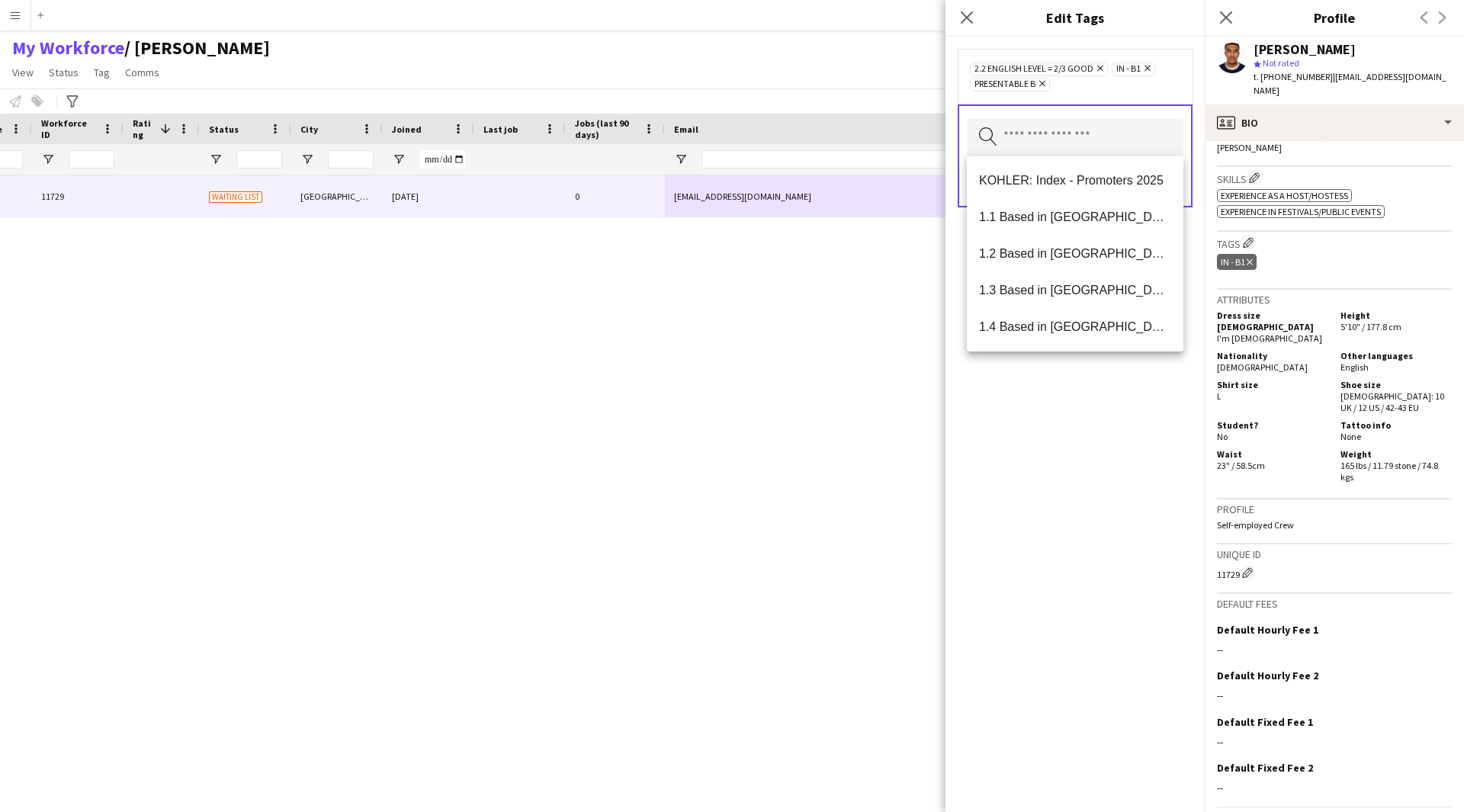
click at [1044, 586] on div "2.2 English Level = 2/3 Good Remove IN - B1 Remove Presentable B Remove Search …" at bounding box center [1075, 424] width 259 height 776
click at [1118, 139] on input "text" at bounding box center [1074, 136] width 216 height 38
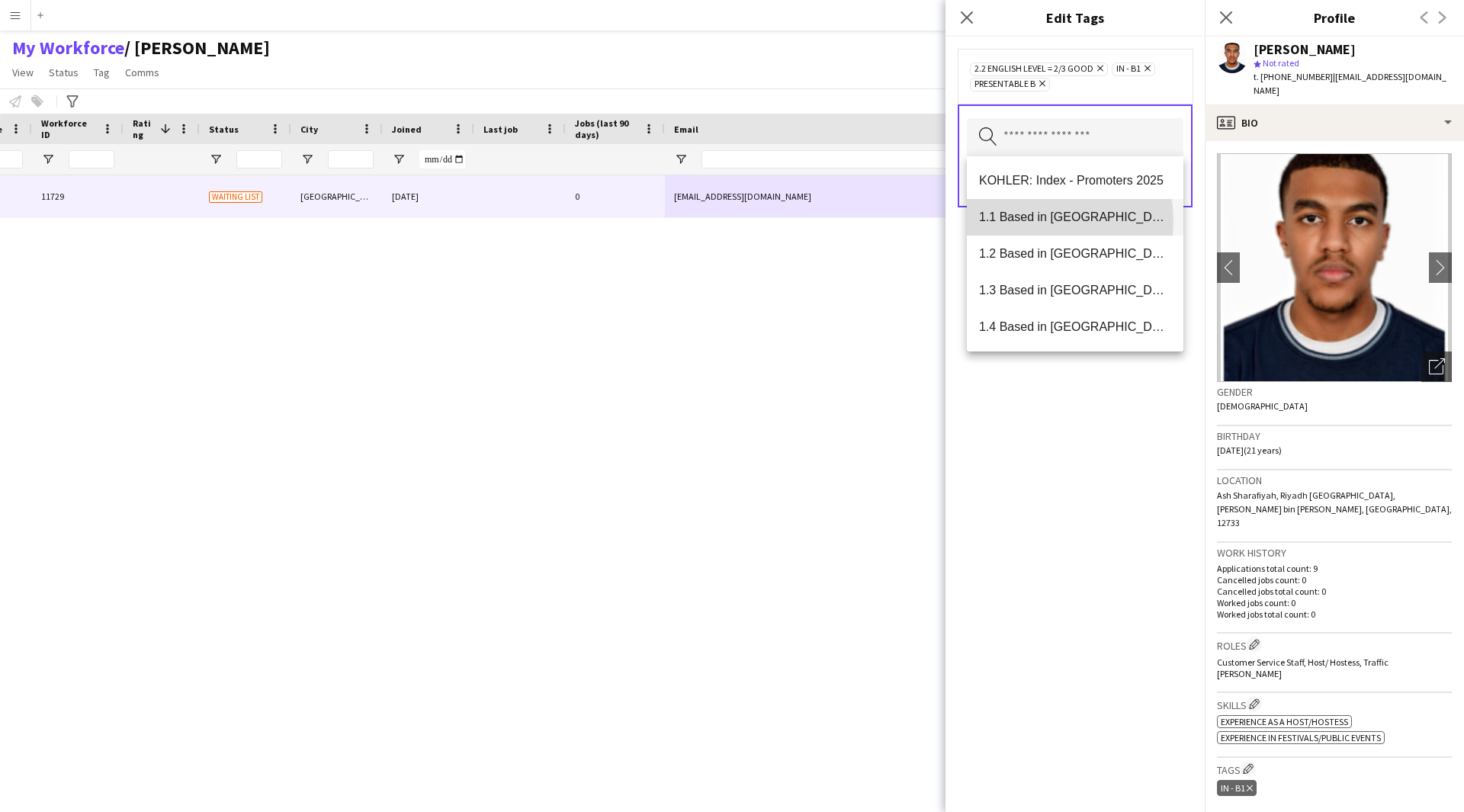
click at [1040, 221] on span "1.1 Based in [GEOGRAPHIC_DATA]" at bounding box center [1075, 217] width 192 height 15
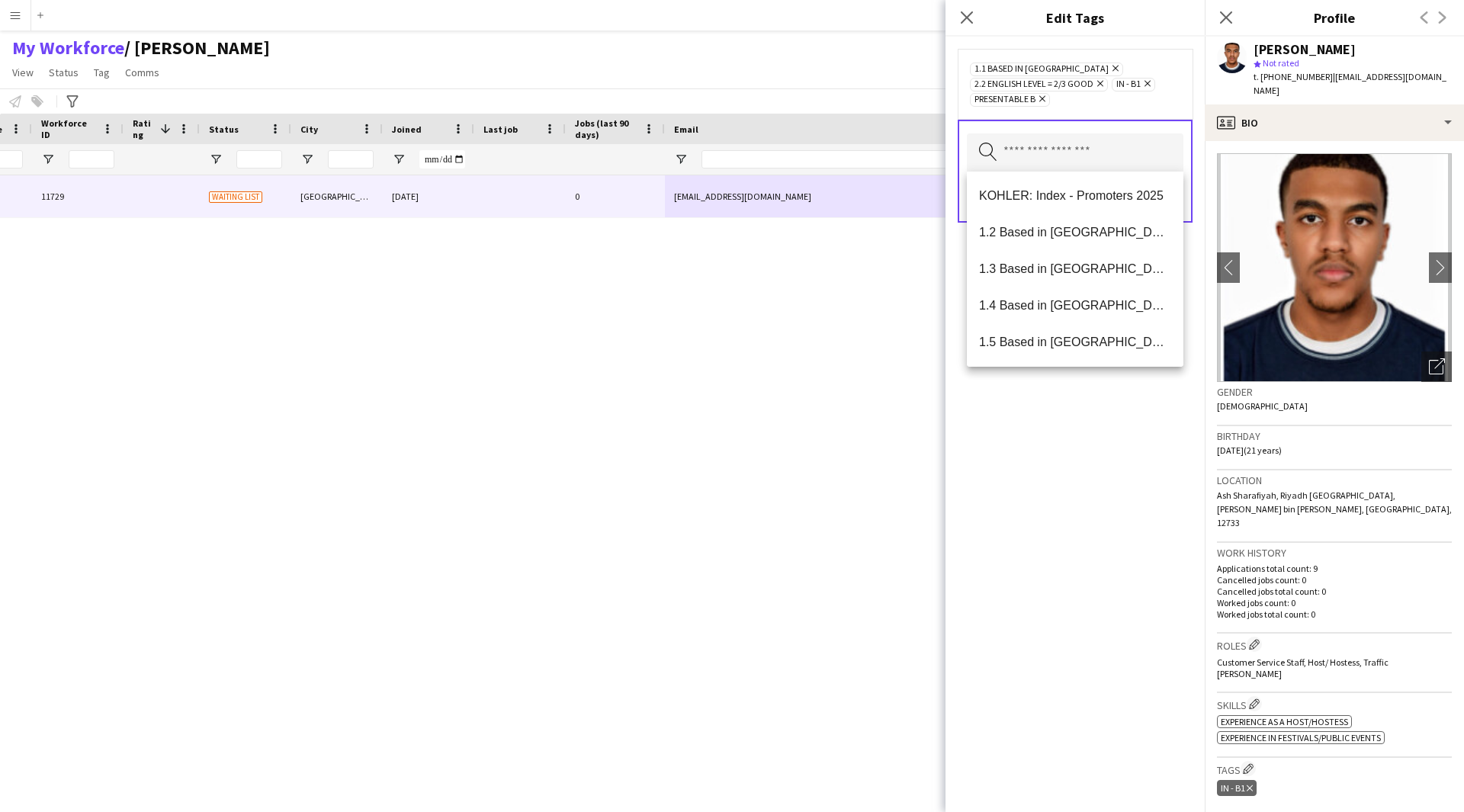
click at [1095, 510] on div "1.1 Based in Riyadh Remove 2.2 English Level = 2/3 Good Remove IN - B1 Remove P…" at bounding box center [1075, 424] width 259 height 776
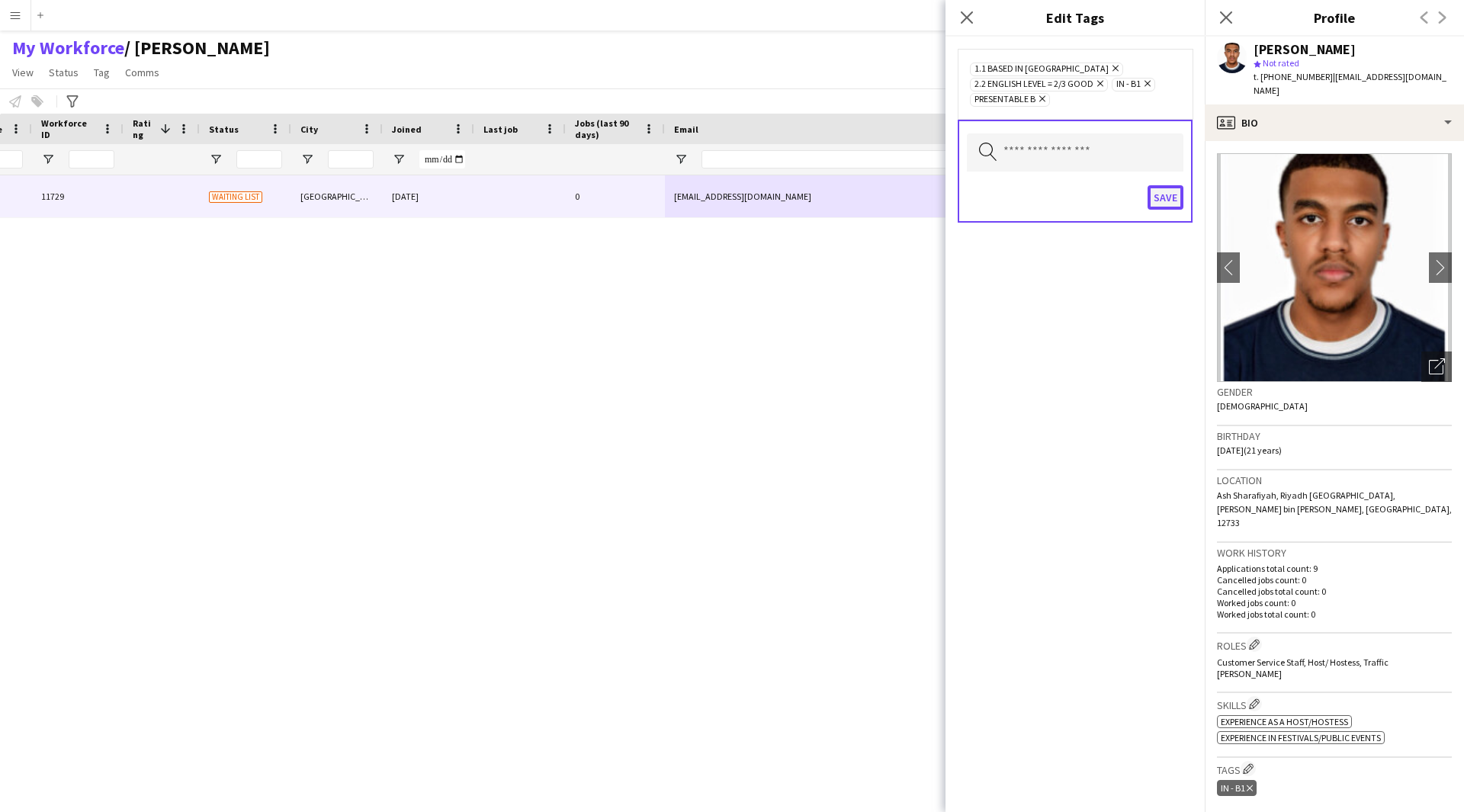
click at [1157, 204] on button "Save" at bounding box center [1166, 197] width 36 height 24
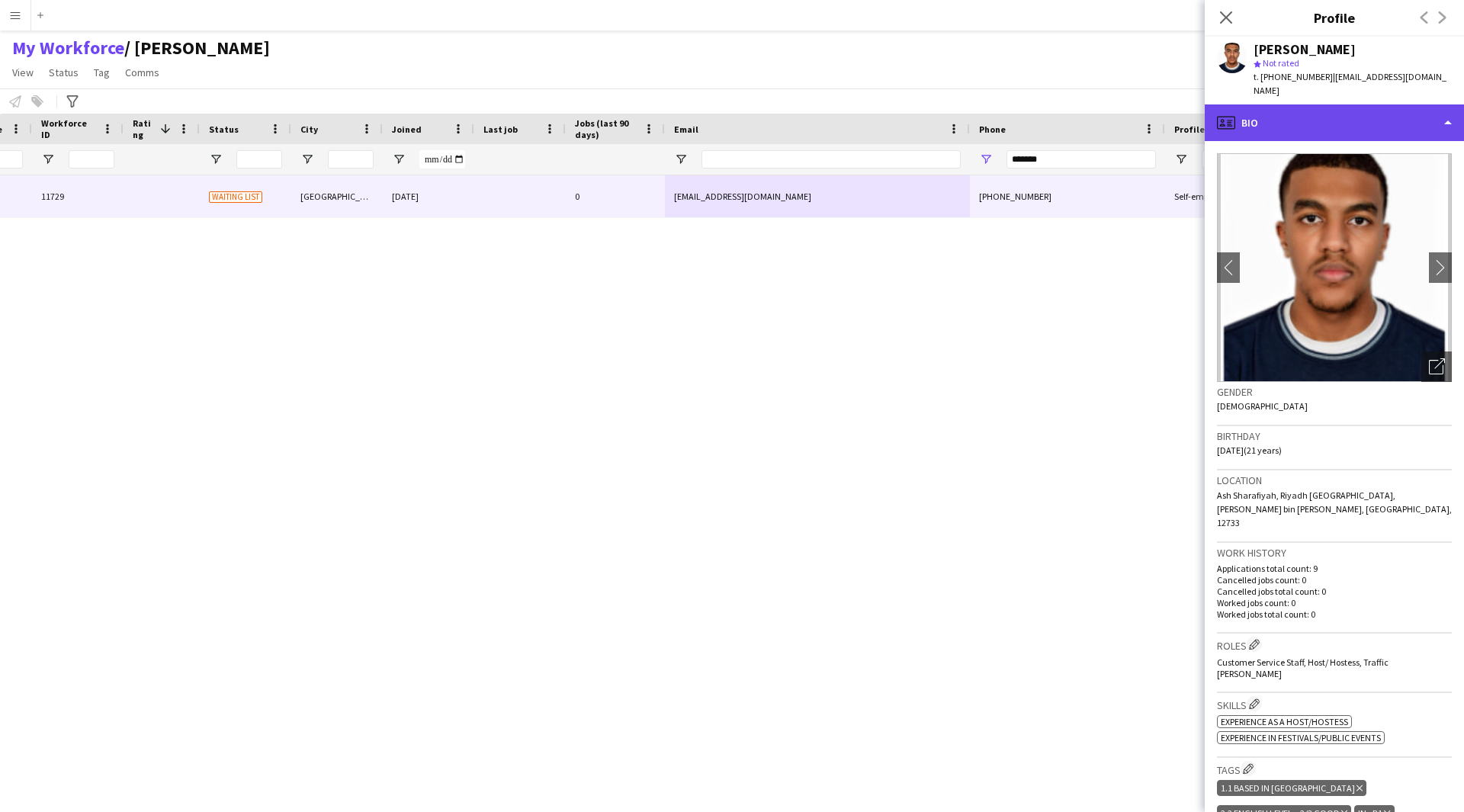
click at [1262, 110] on div "profile Bio" at bounding box center [1334, 122] width 259 height 36
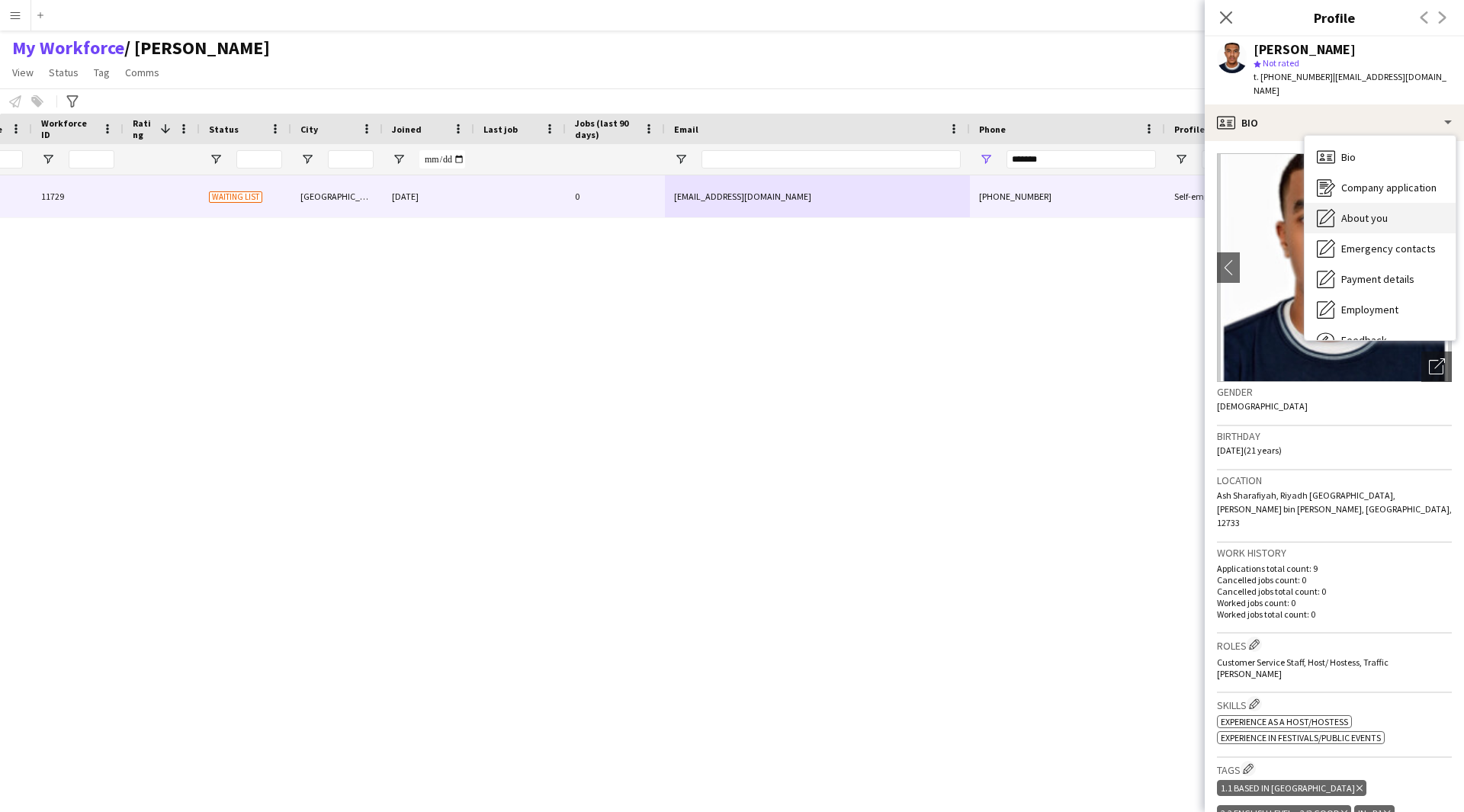
click at [1345, 212] on span "About you" at bounding box center [1365, 218] width 47 height 14
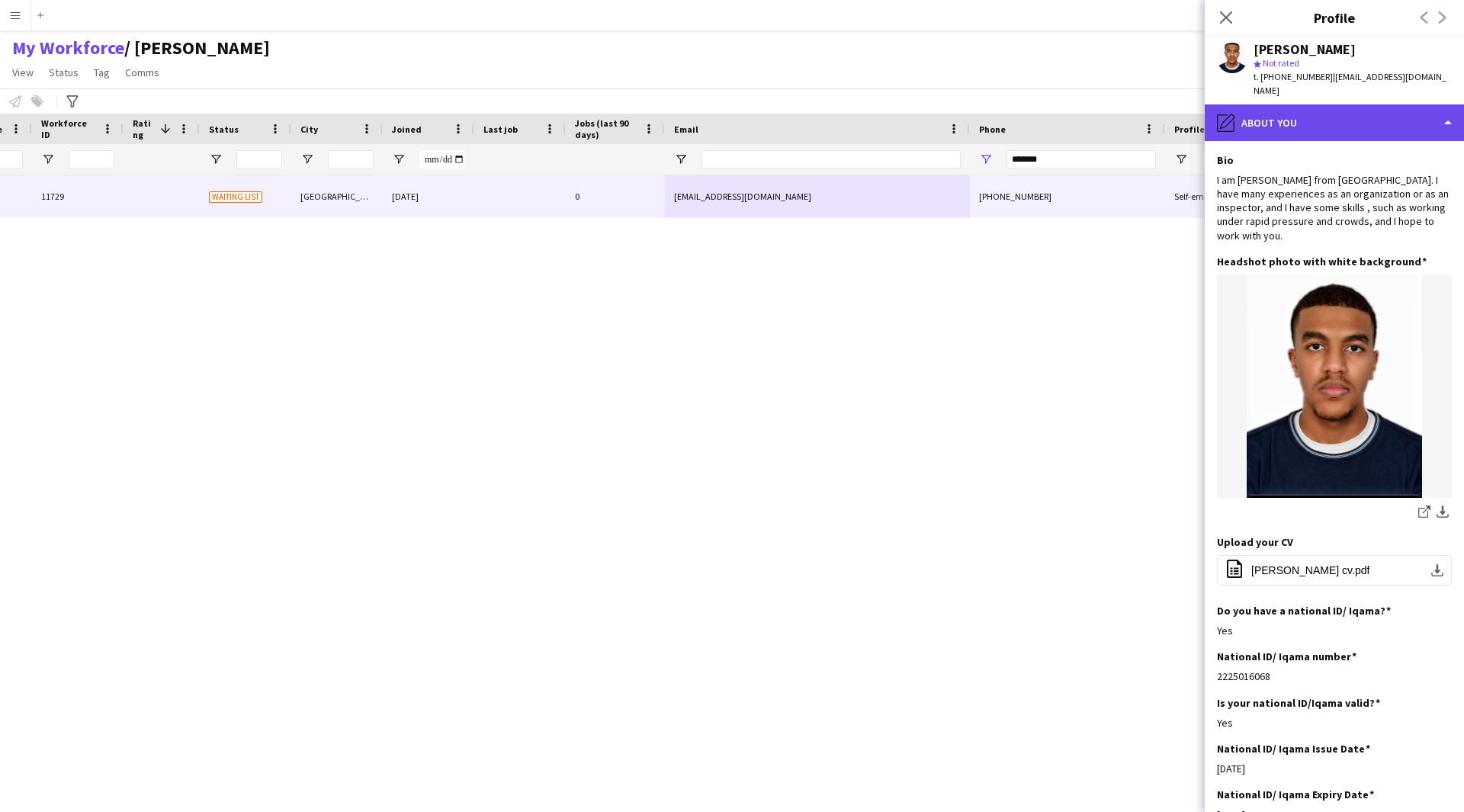
click at [1342, 105] on div "pencil4 About you" at bounding box center [1334, 122] width 259 height 36
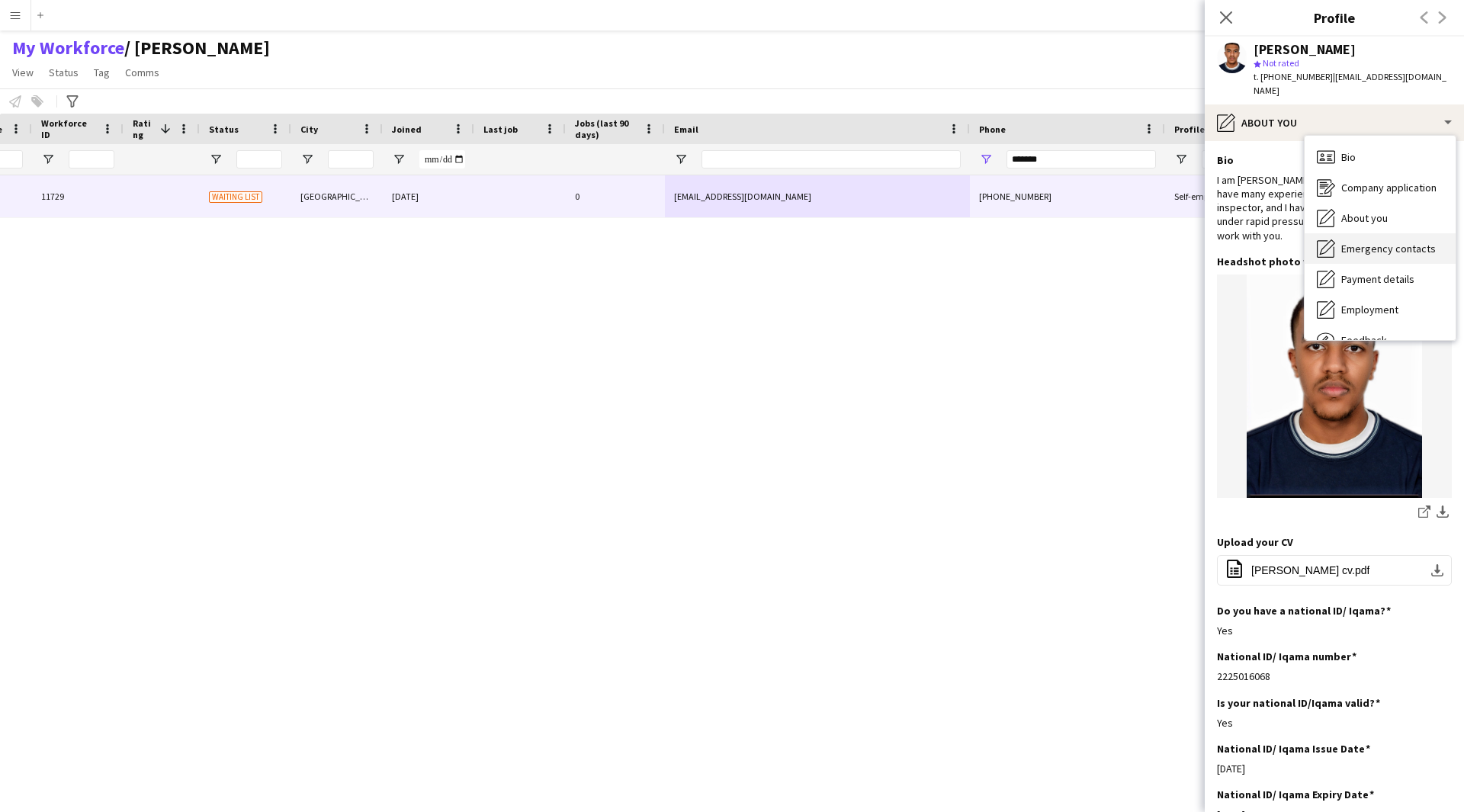
click at [1386, 242] on span "Emergency contacts" at bounding box center [1389, 249] width 95 height 14
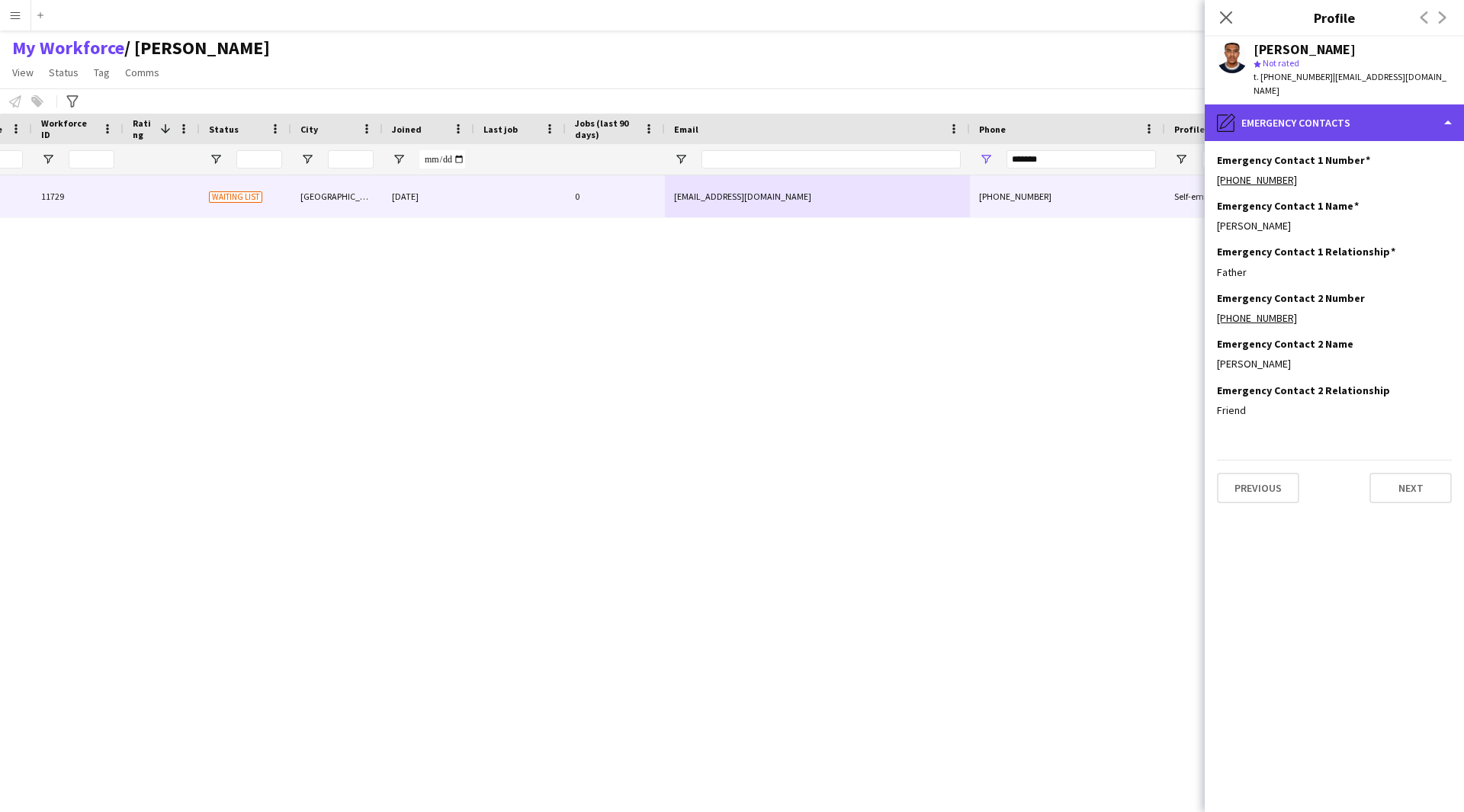
click at [1374, 105] on div "pencil4 Emergency contacts" at bounding box center [1334, 122] width 259 height 36
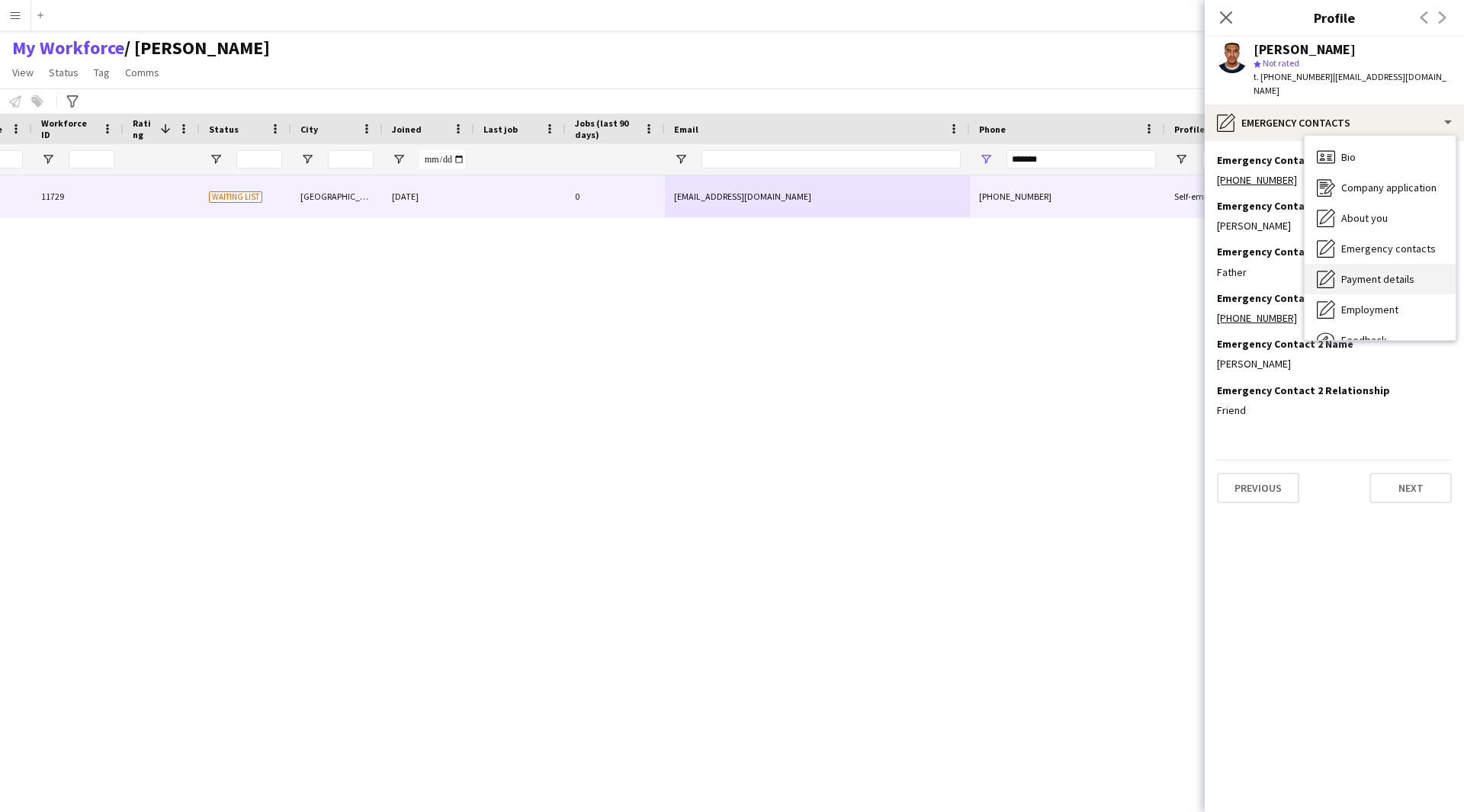
click at [1385, 272] on span "Payment details" at bounding box center [1378, 279] width 73 height 14
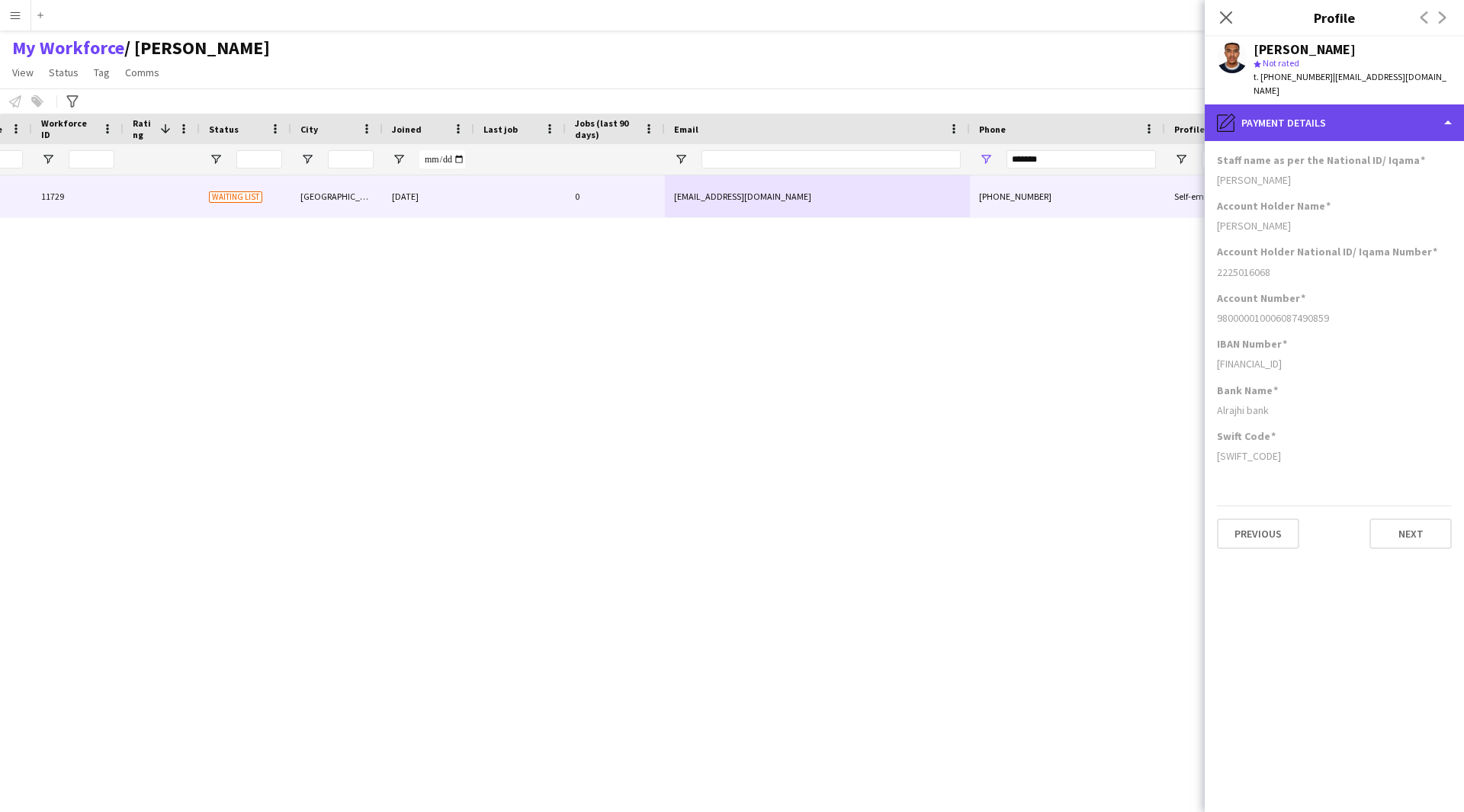
click at [1352, 105] on div "pencil4 Payment details" at bounding box center [1334, 122] width 259 height 36
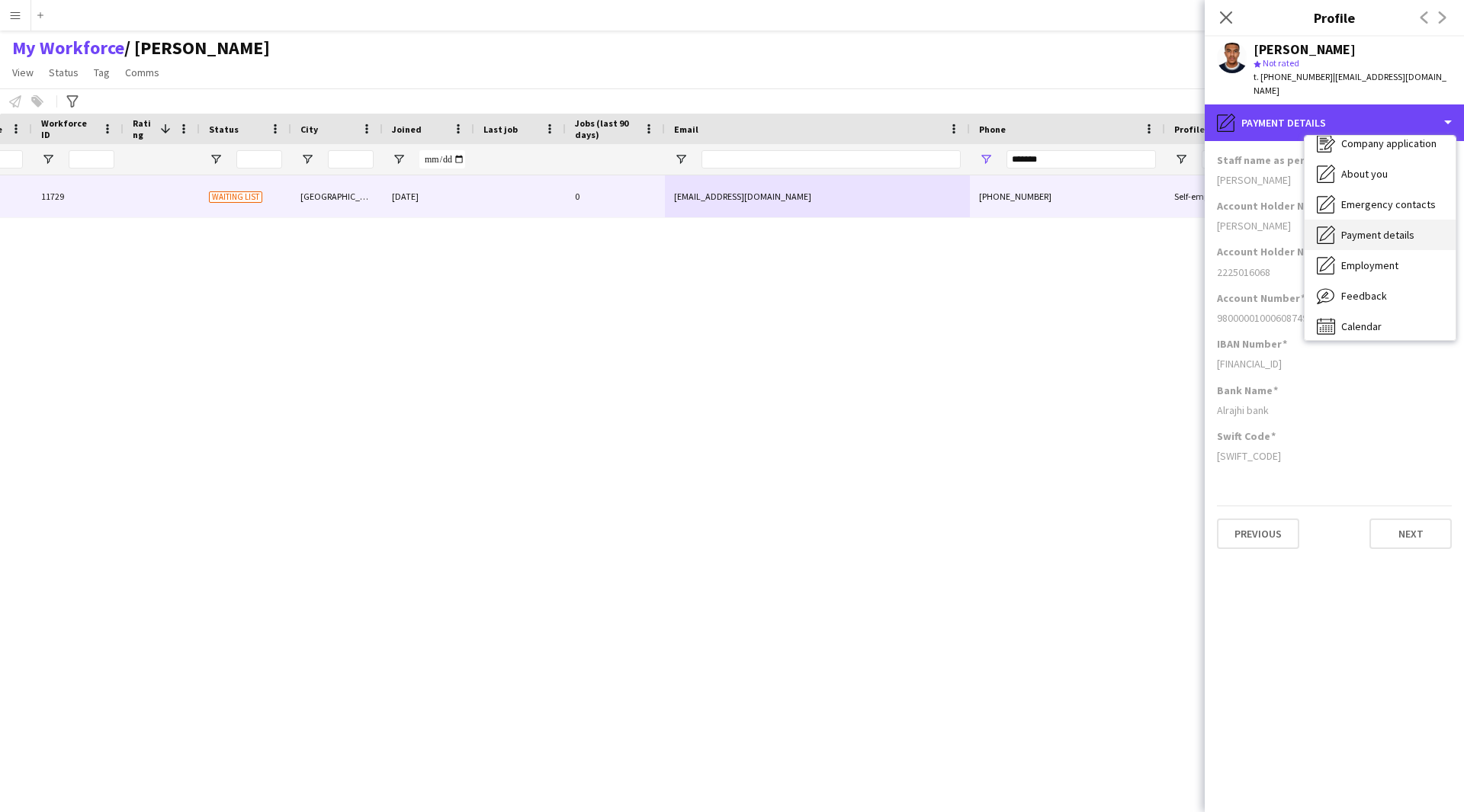
scroll to position [52, 0]
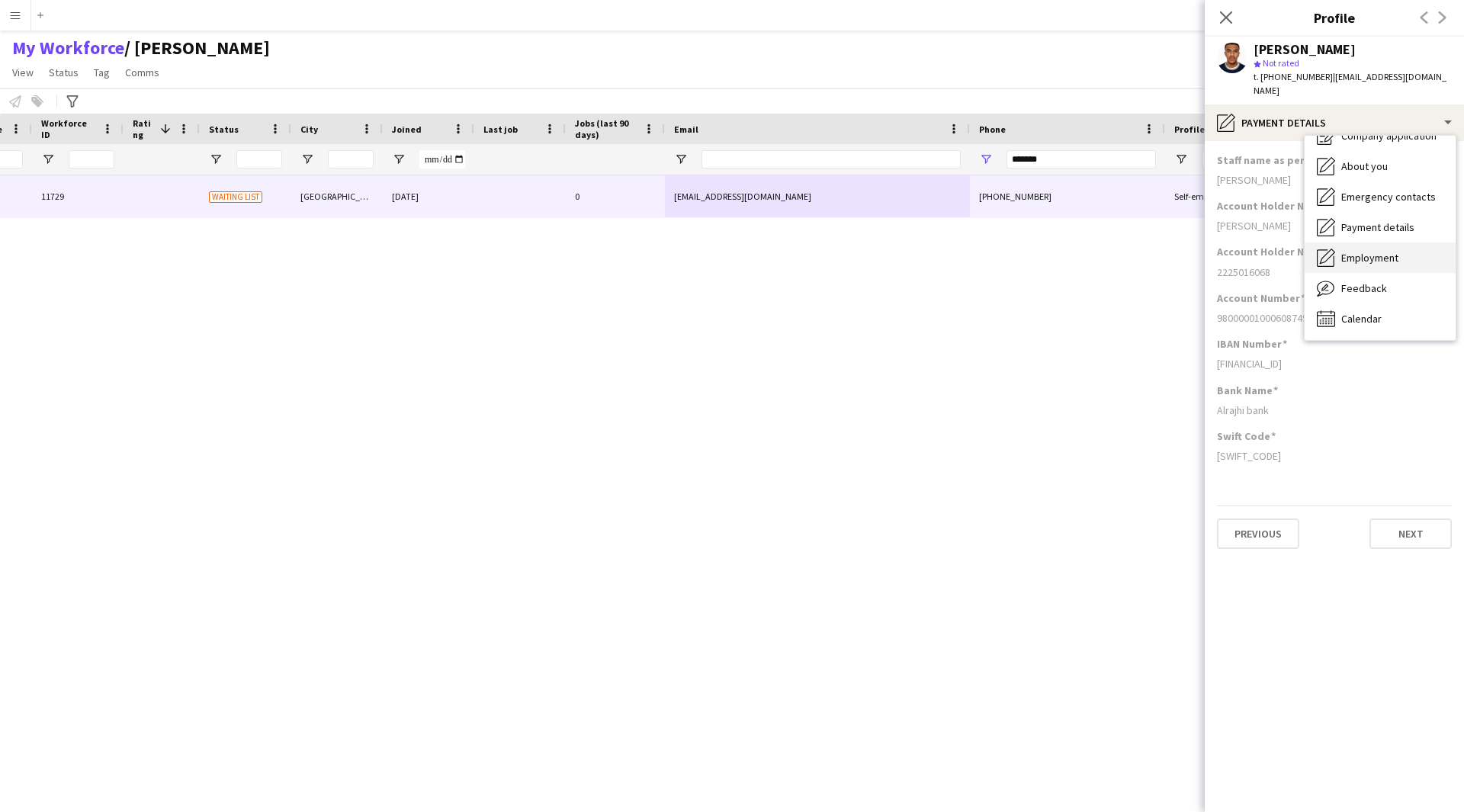
click at [1380, 253] on div "Employment Employment" at bounding box center [1380, 257] width 151 height 30
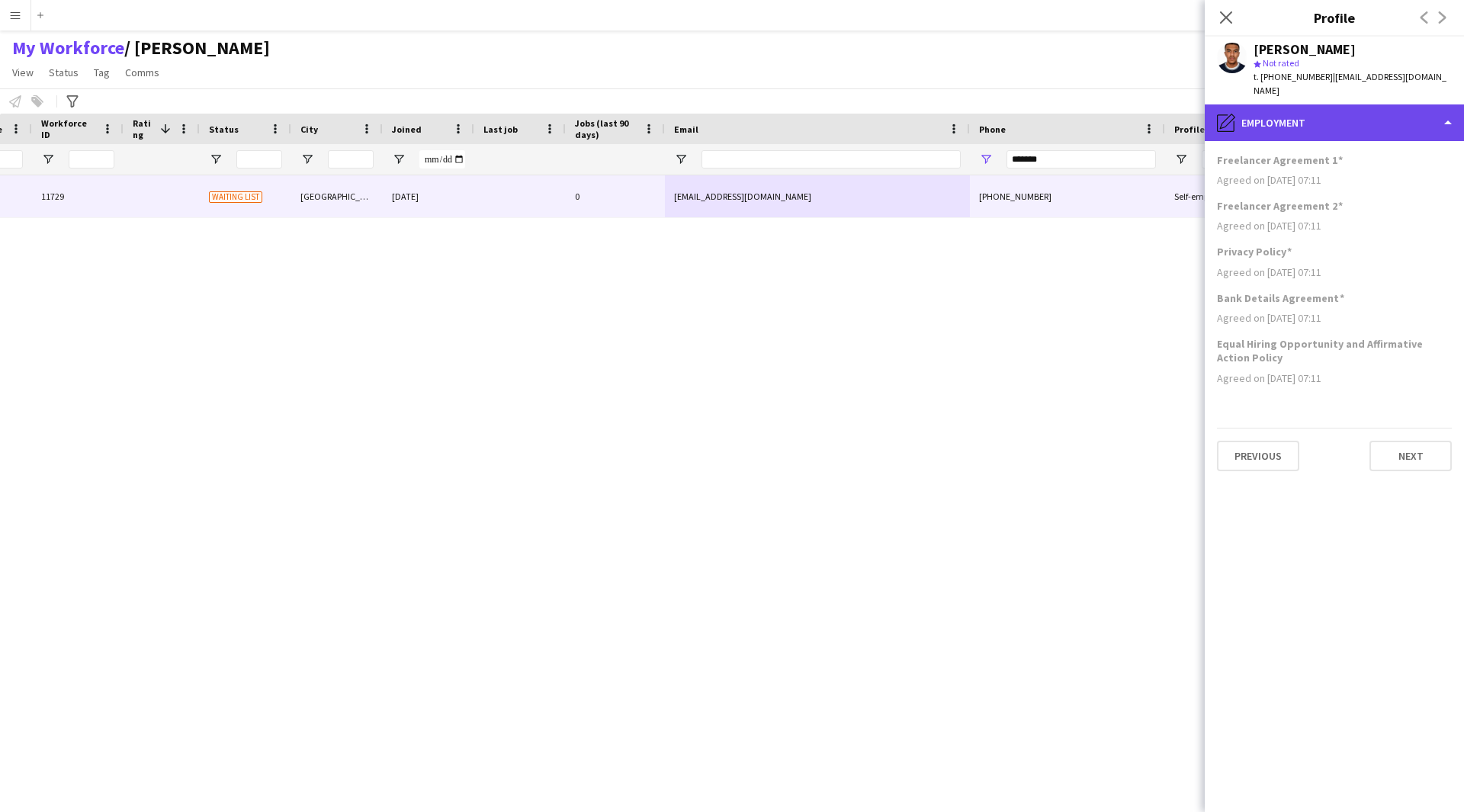
click at [1326, 116] on div "pencil4 Employment" at bounding box center [1334, 122] width 259 height 36
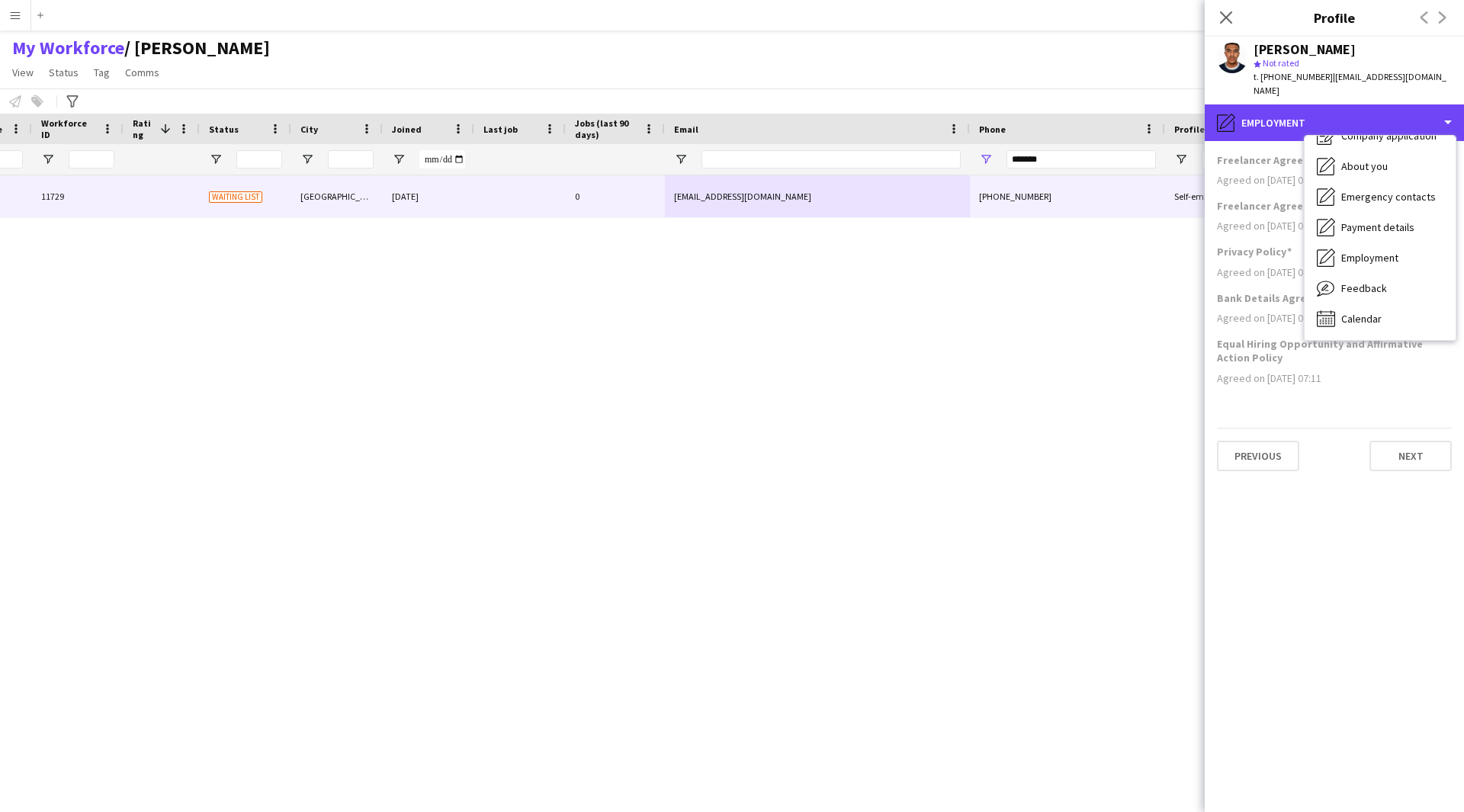
scroll to position [0, 0]
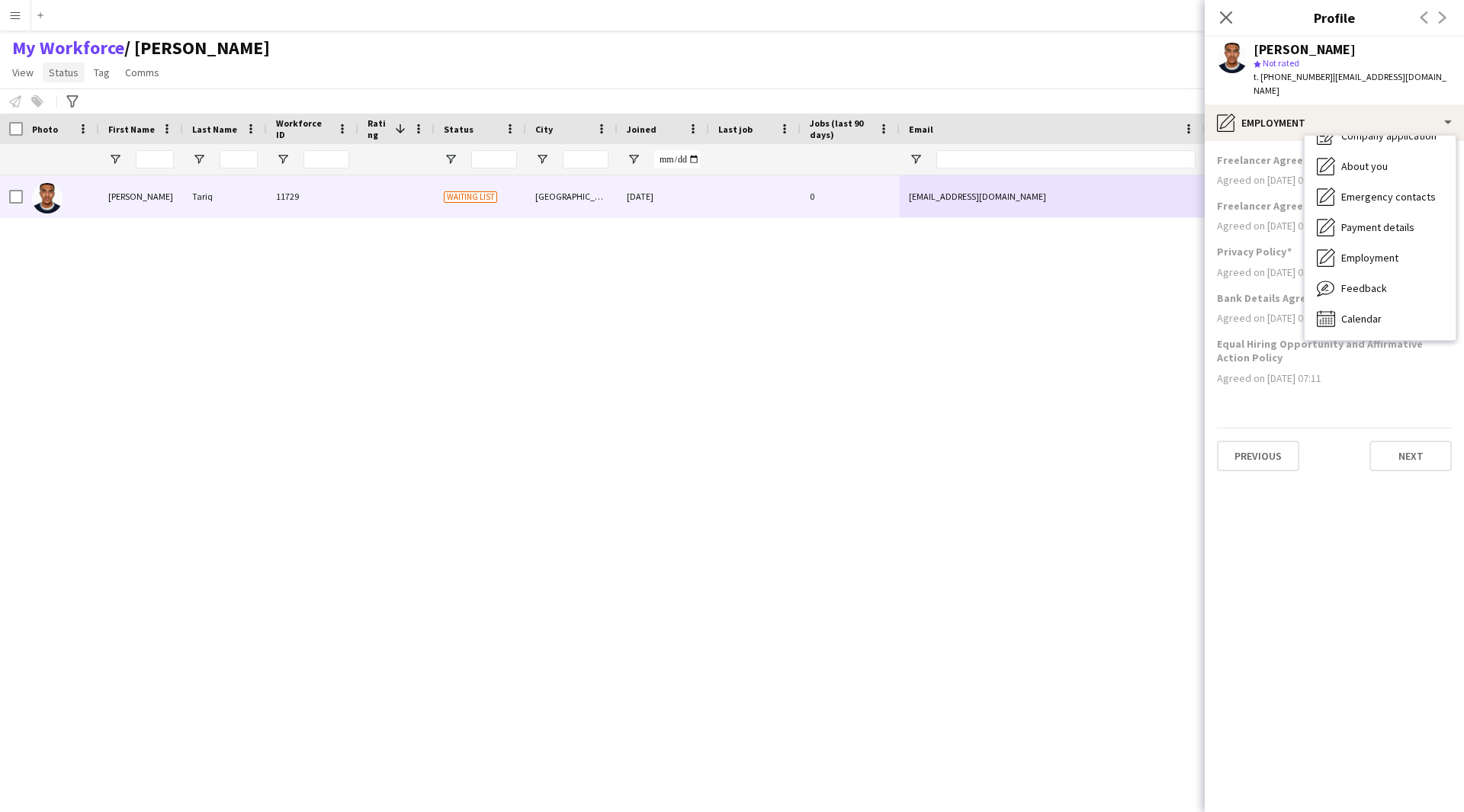
click at [74, 74] on span "Status" at bounding box center [64, 73] width 29 height 14
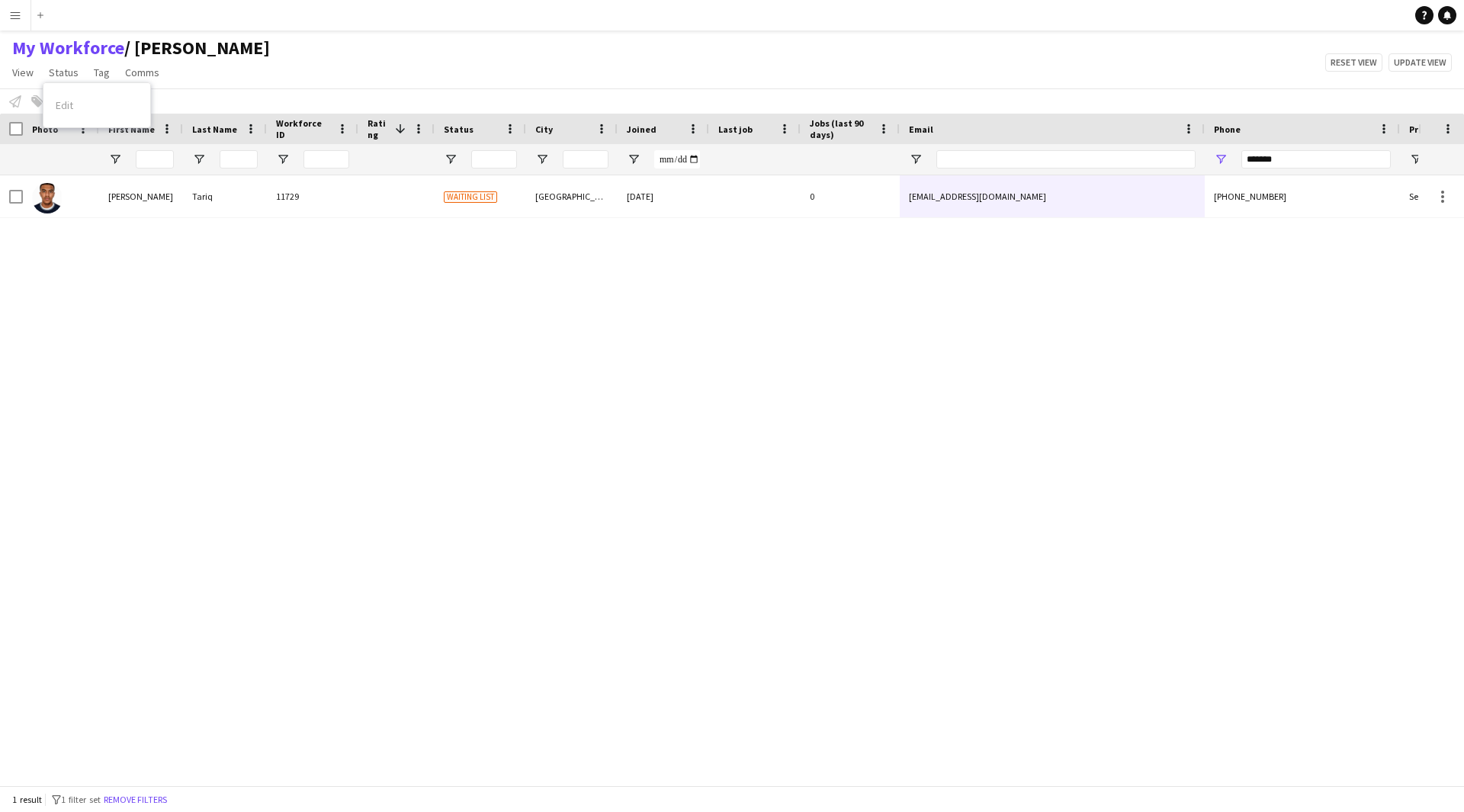
click at [95, 108] on div "Edit" at bounding box center [97, 105] width 107 height 32
click at [815, 212] on div "0" at bounding box center [850, 196] width 99 height 42
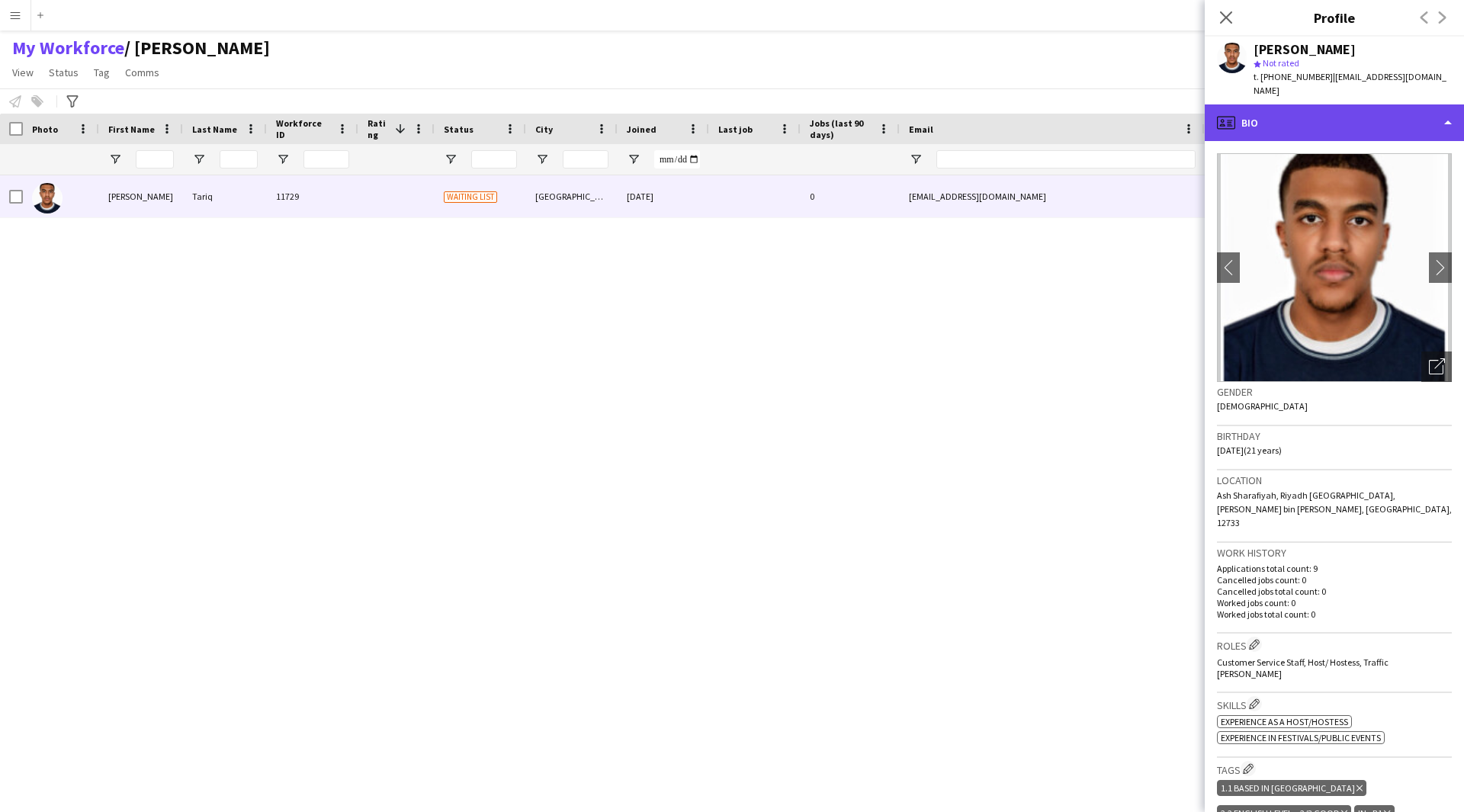
click at [1369, 113] on div "profile Bio" at bounding box center [1334, 122] width 259 height 36
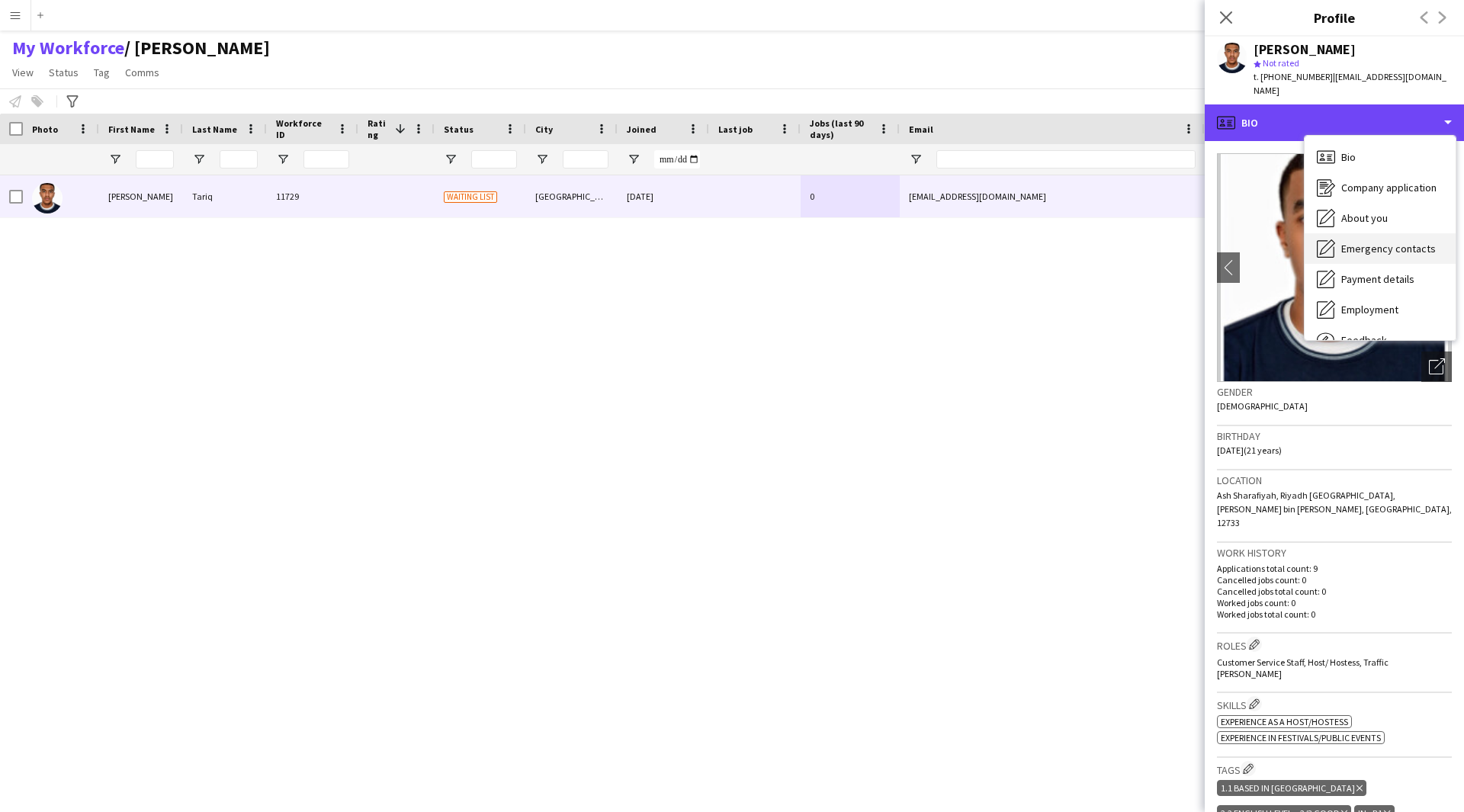
scroll to position [52, 0]
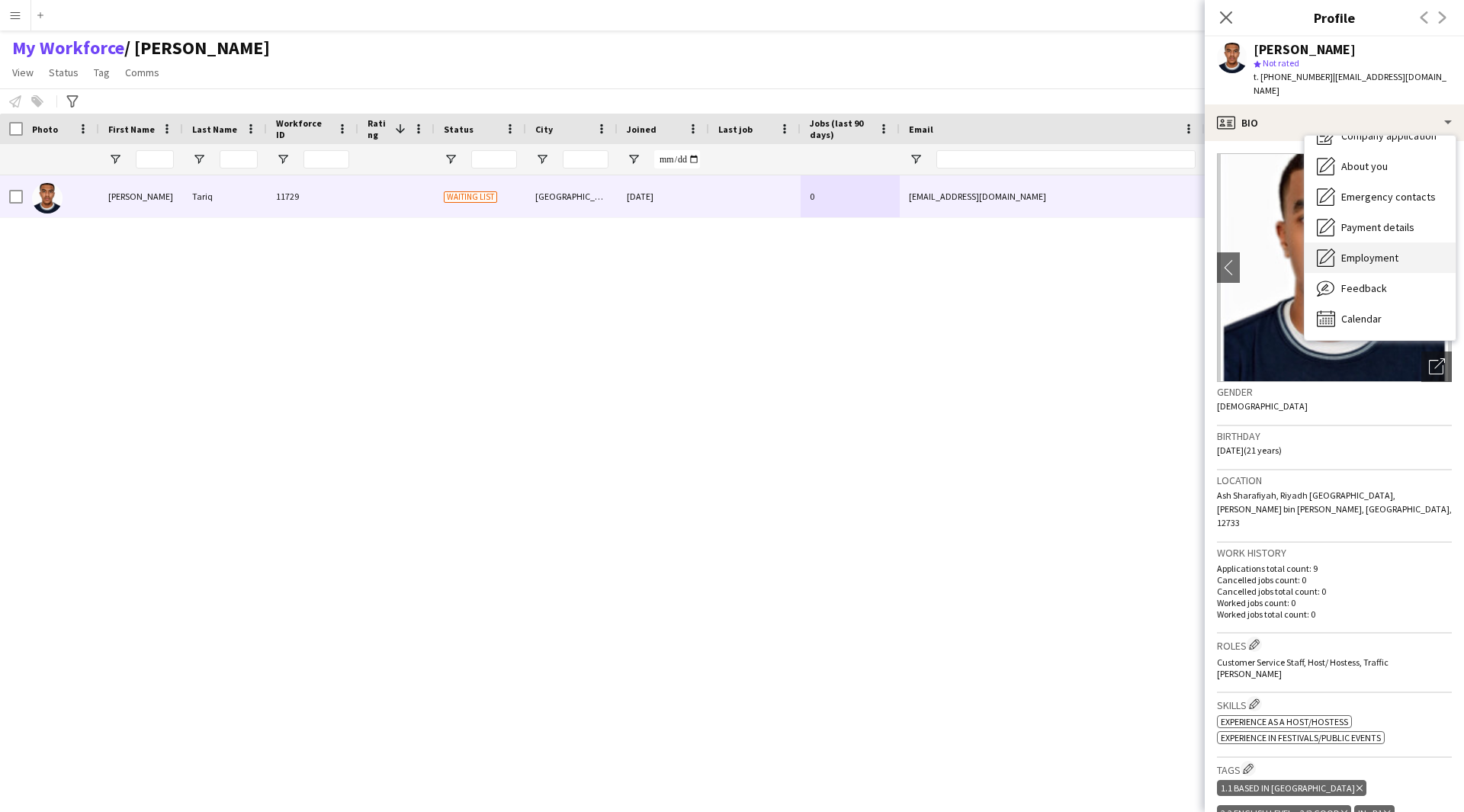
click at [1365, 256] on div "Employment Employment" at bounding box center [1380, 257] width 151 height 30
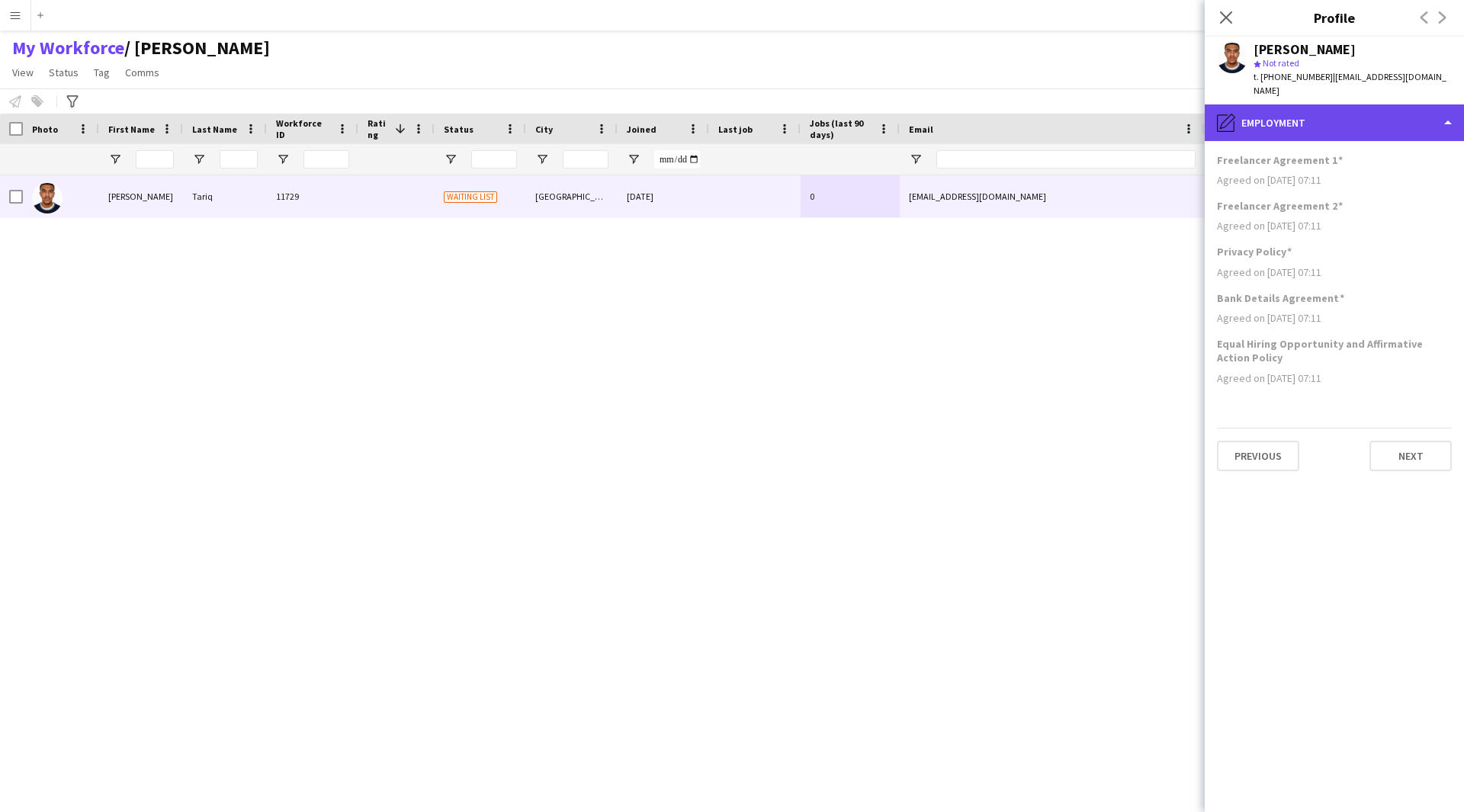
click at [1342, 105] on div "pencil4 Employment" at bounding box center [1334, 122] width 259 height 36
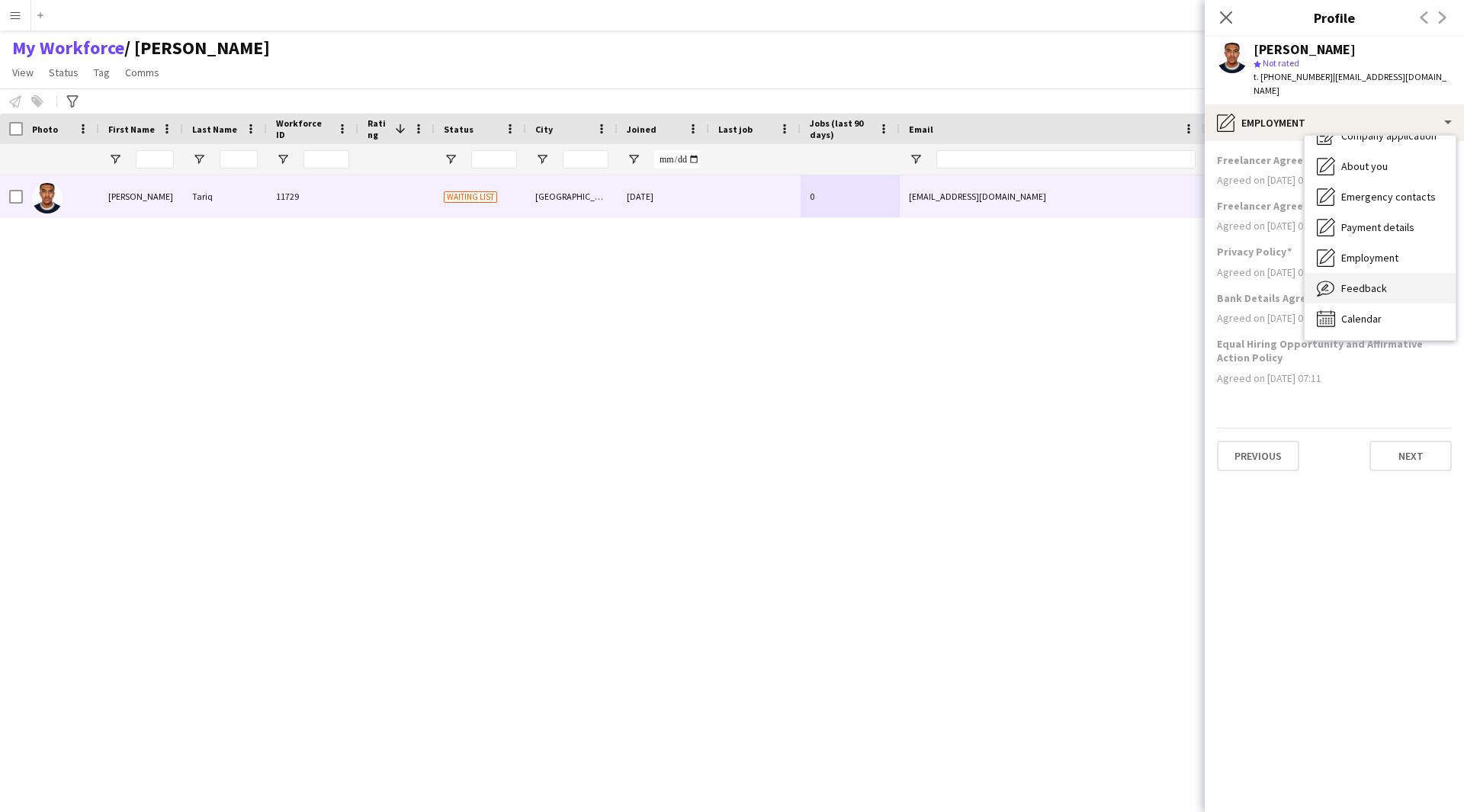
click at [1363, 281] on span "Feedback" at bounding box center [1364, 288] width 46 height 14
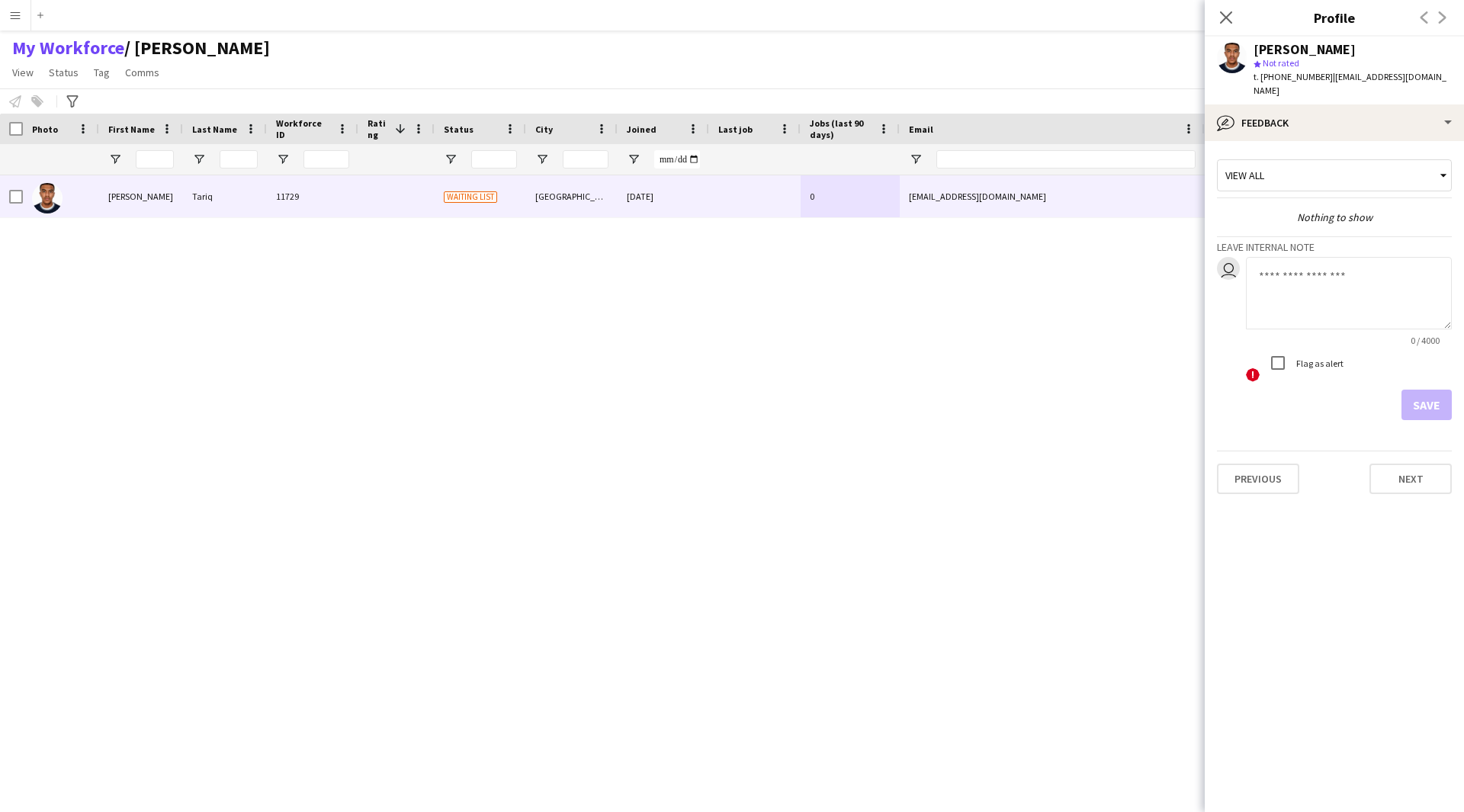
click at [1338, 278] on textarea at bounding box center [1349, 293] width 206 height 72
paste textarea "**********"
drag, startPoint x: 1328, startPoint y: 271, endPoint x: 1247, endPoint y: 258, distance: 82.0
click at [1247, 258] on textarea "**********" at bounding box center [1349, 293] width 206 height 72
type textarea "**********"
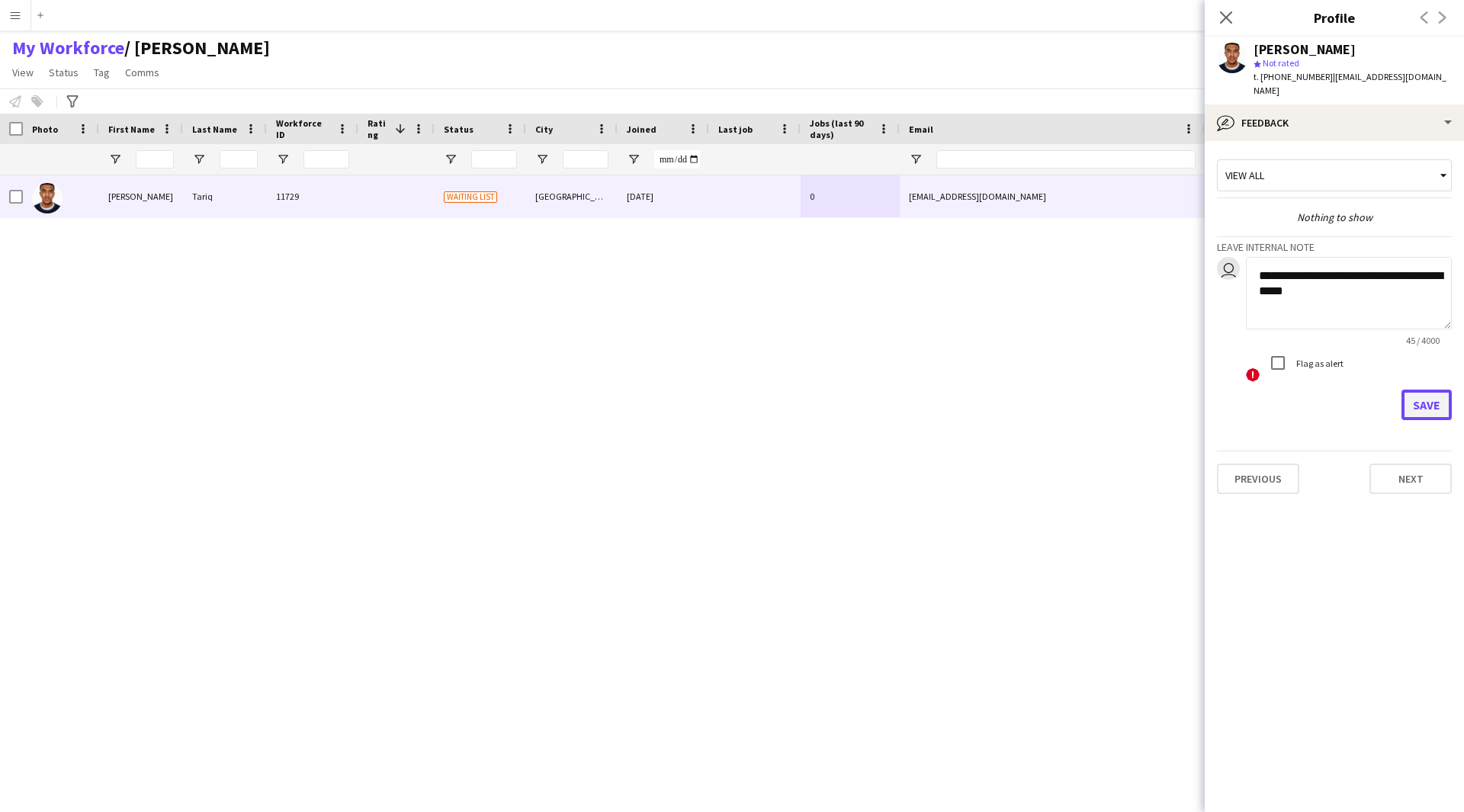
click at [1413, 390] on button "Save" at bounding box center [1426, 404] width 50 height 30
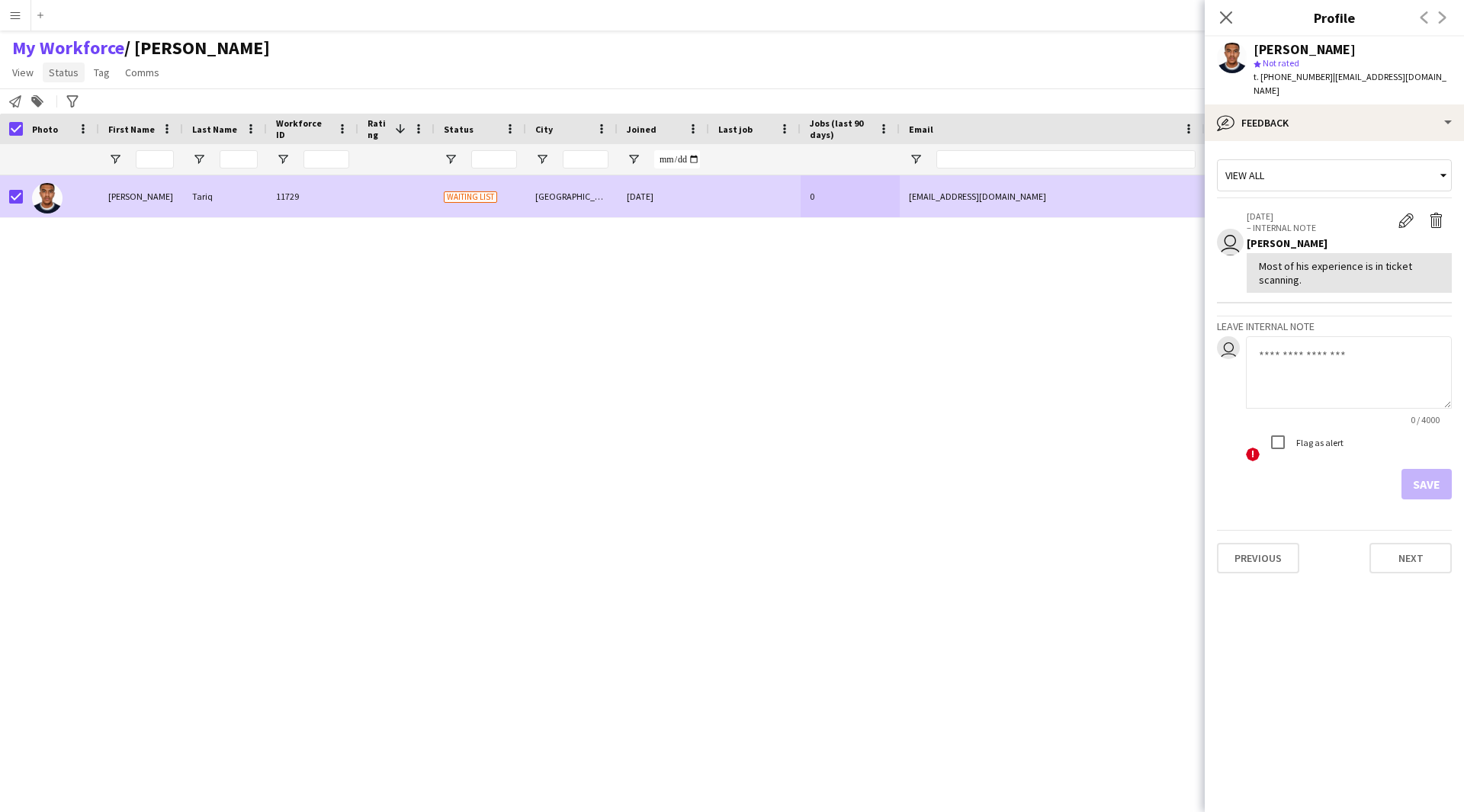
click at [63, 78] on span "Status" at bounding box center [64, 73] width 29 height 14
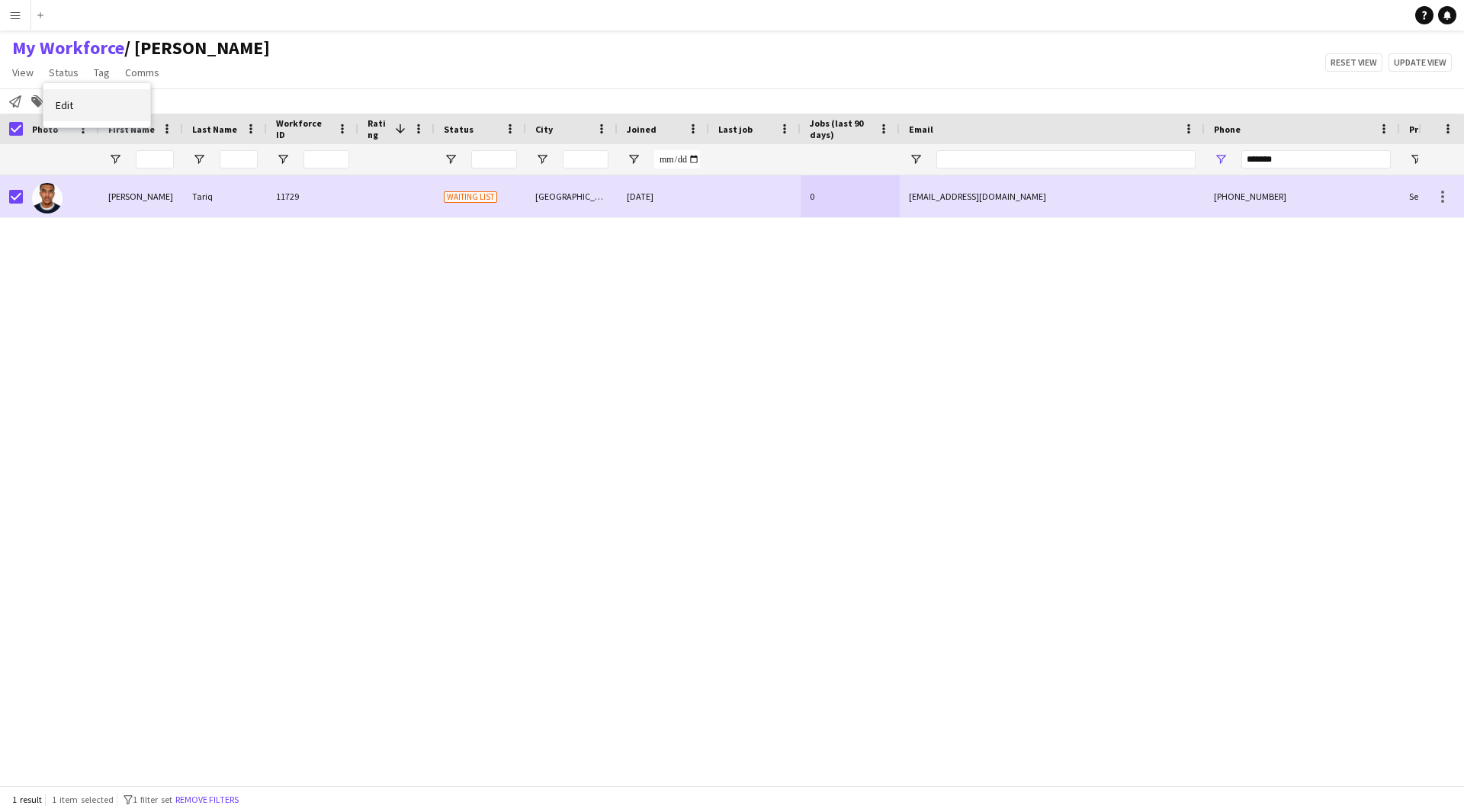
click at [88, 114] on link "Edit" at bounding box center [97, 105] width 107 height 32
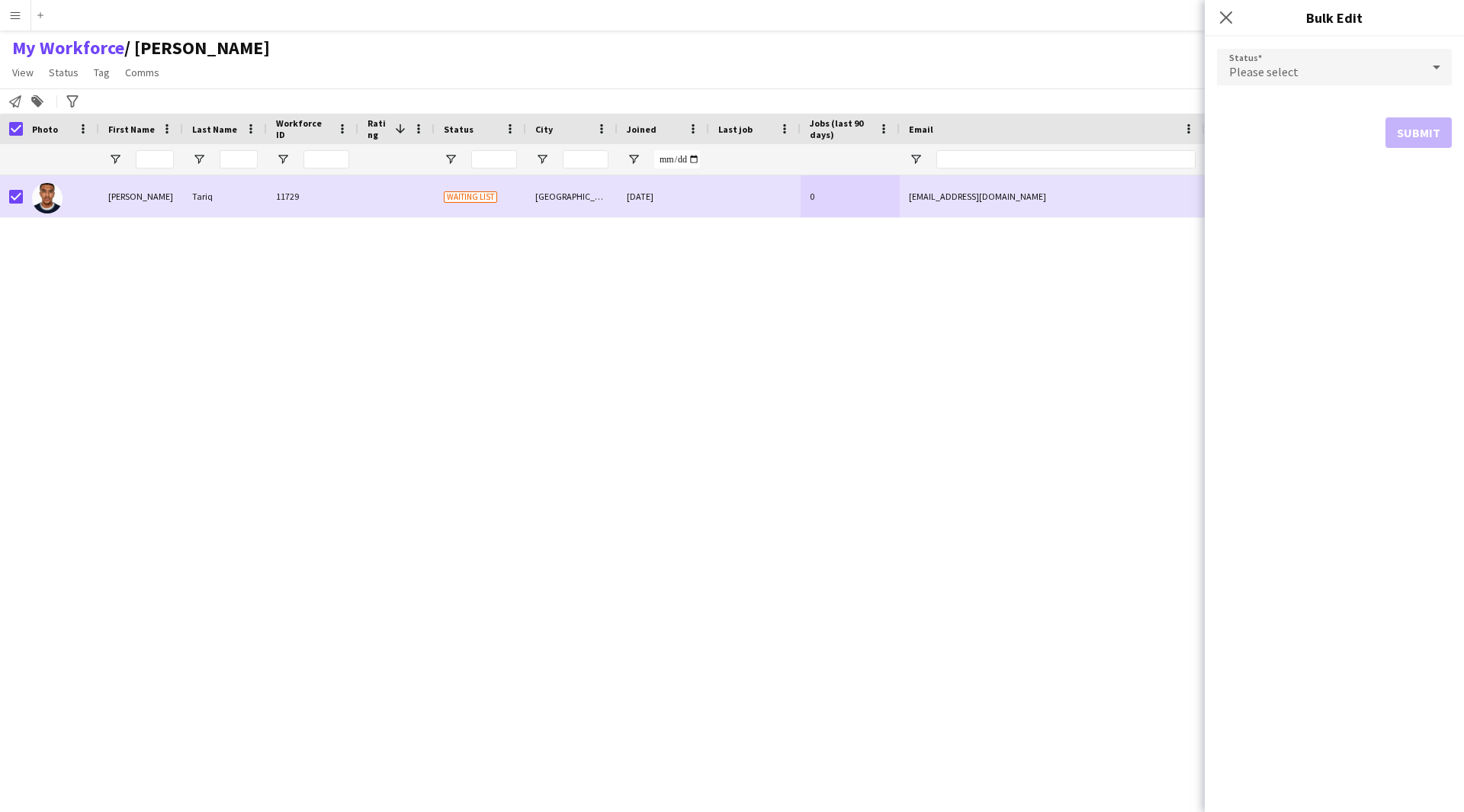
click at [1300, 68] on div "Please select" at bounding box center [1319, 67] width 205 height 36
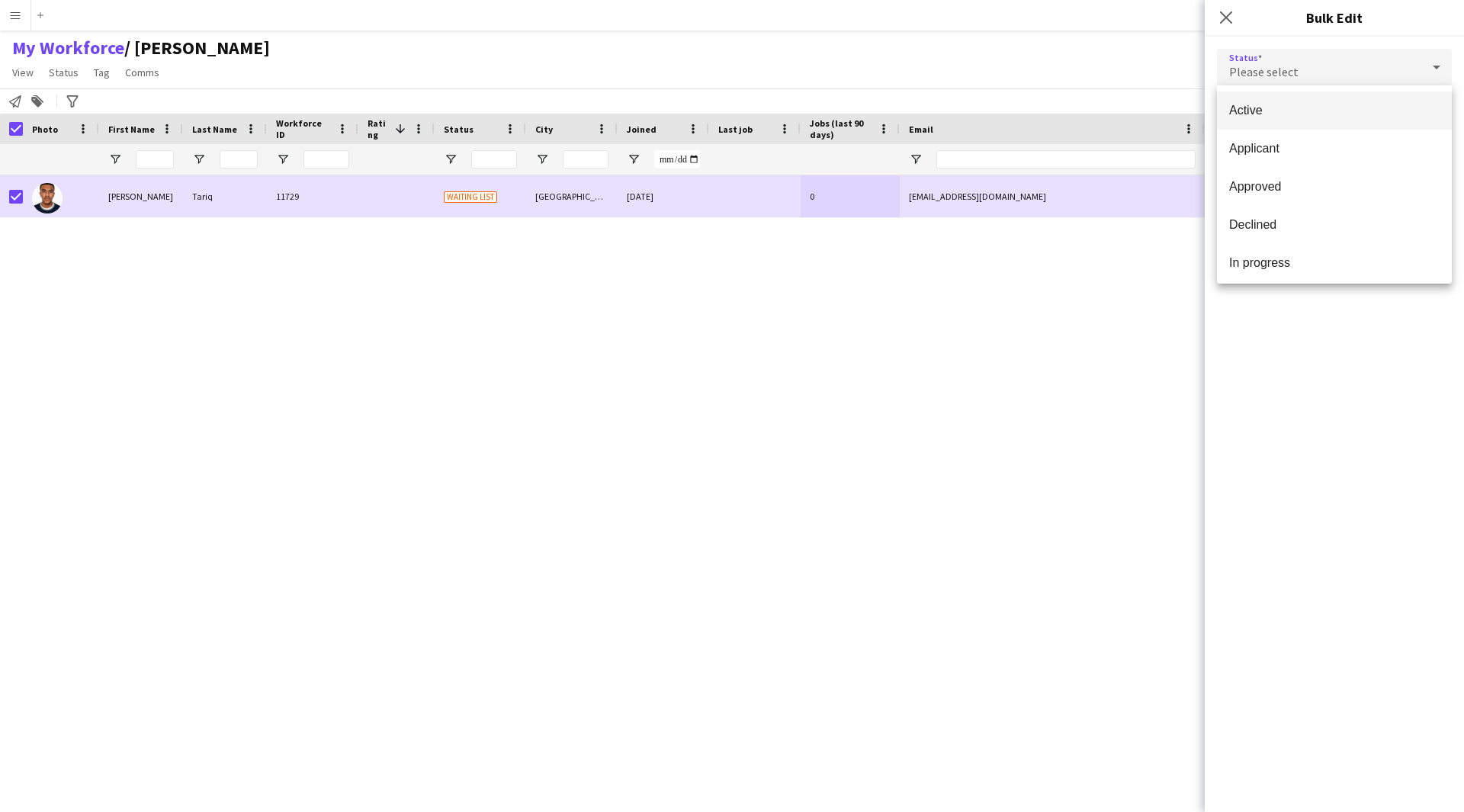
click at [1324, 102] on mat-option "Active" at bounding box center [1334, 110] width 235 height 38
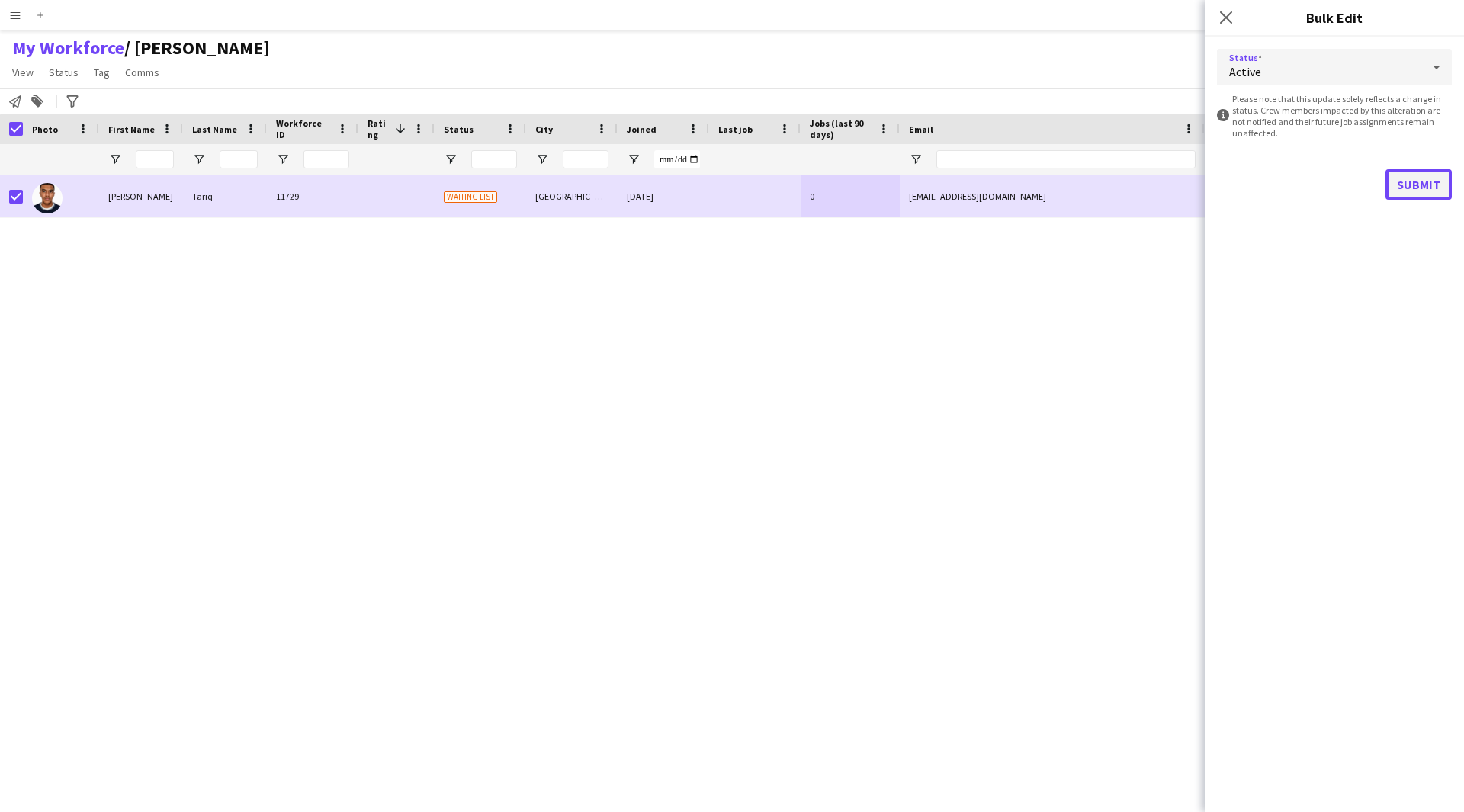
click at [1439, 187] on button "Submit" at bounding box center [1419, 184] width 67 height 30
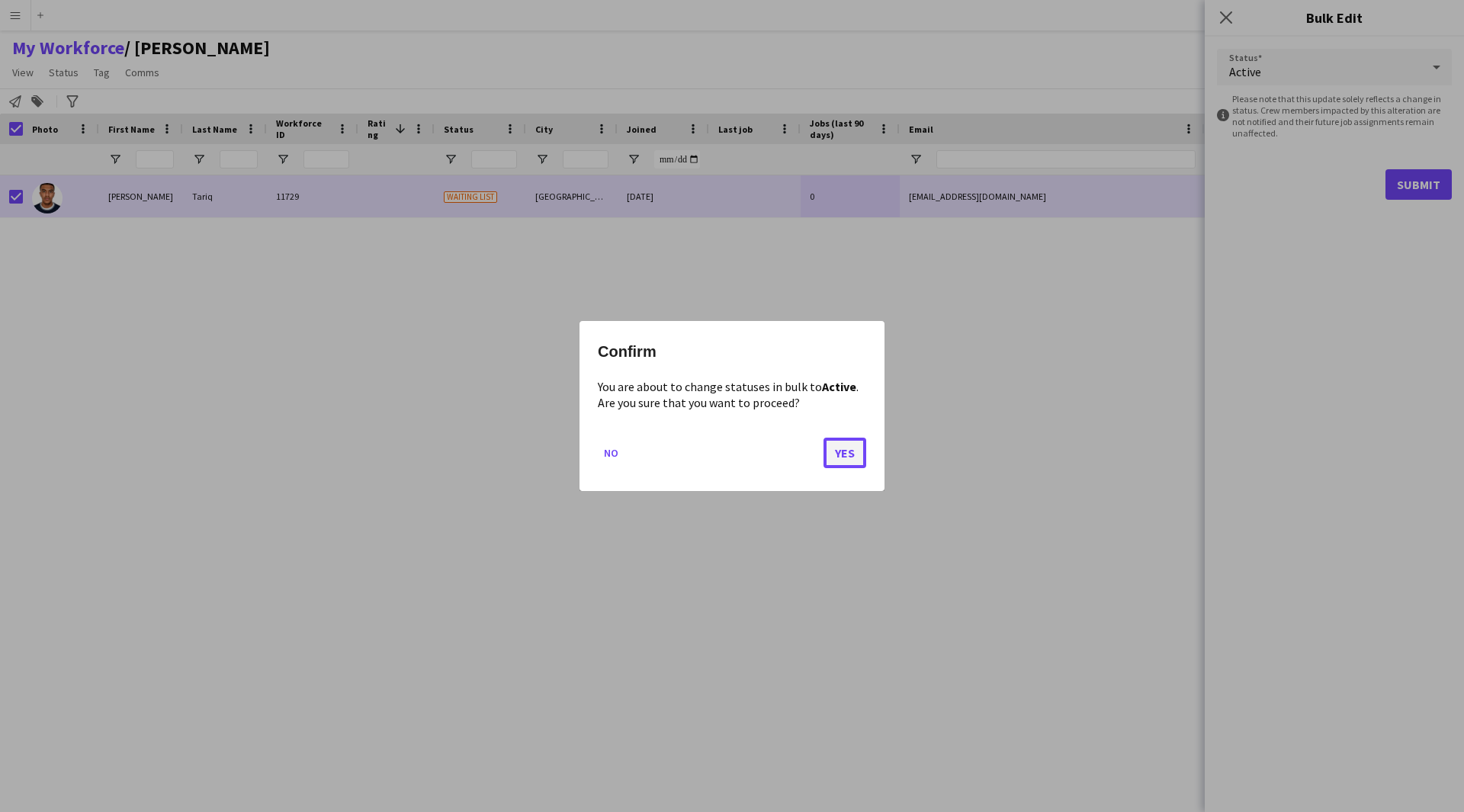
click at [851, 458] on button "Yes" at bounding box center [845, 452] width 43 height 30
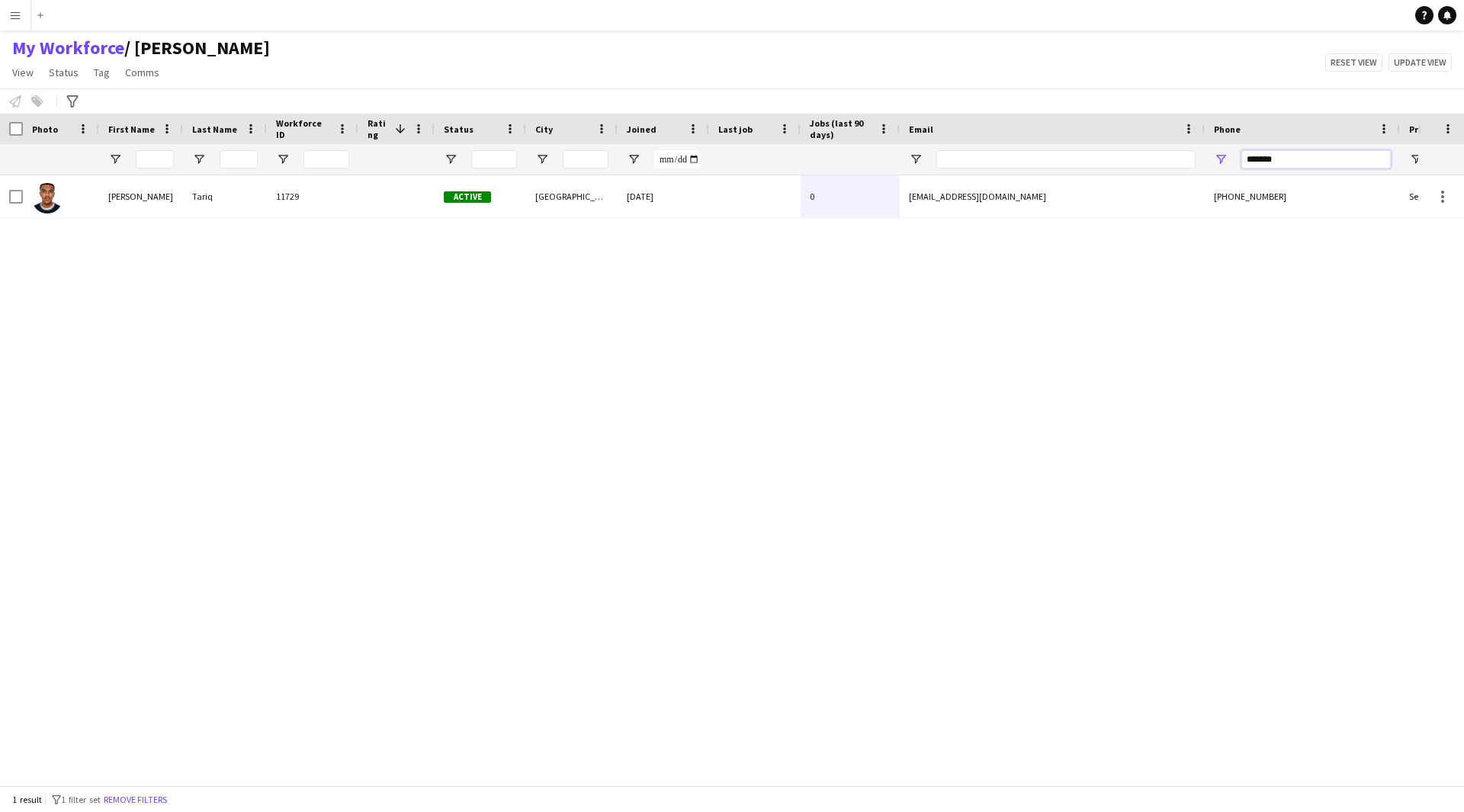
drag, startPoint x: 1306, startPoint y: 162, endPoint x: 1006, endPoint y: 209, distance: 303.7
click at [1006, 209] on div "Workforce Details Photo First Name Last Name" at bounding box center [732, 449] width 1464 height 672
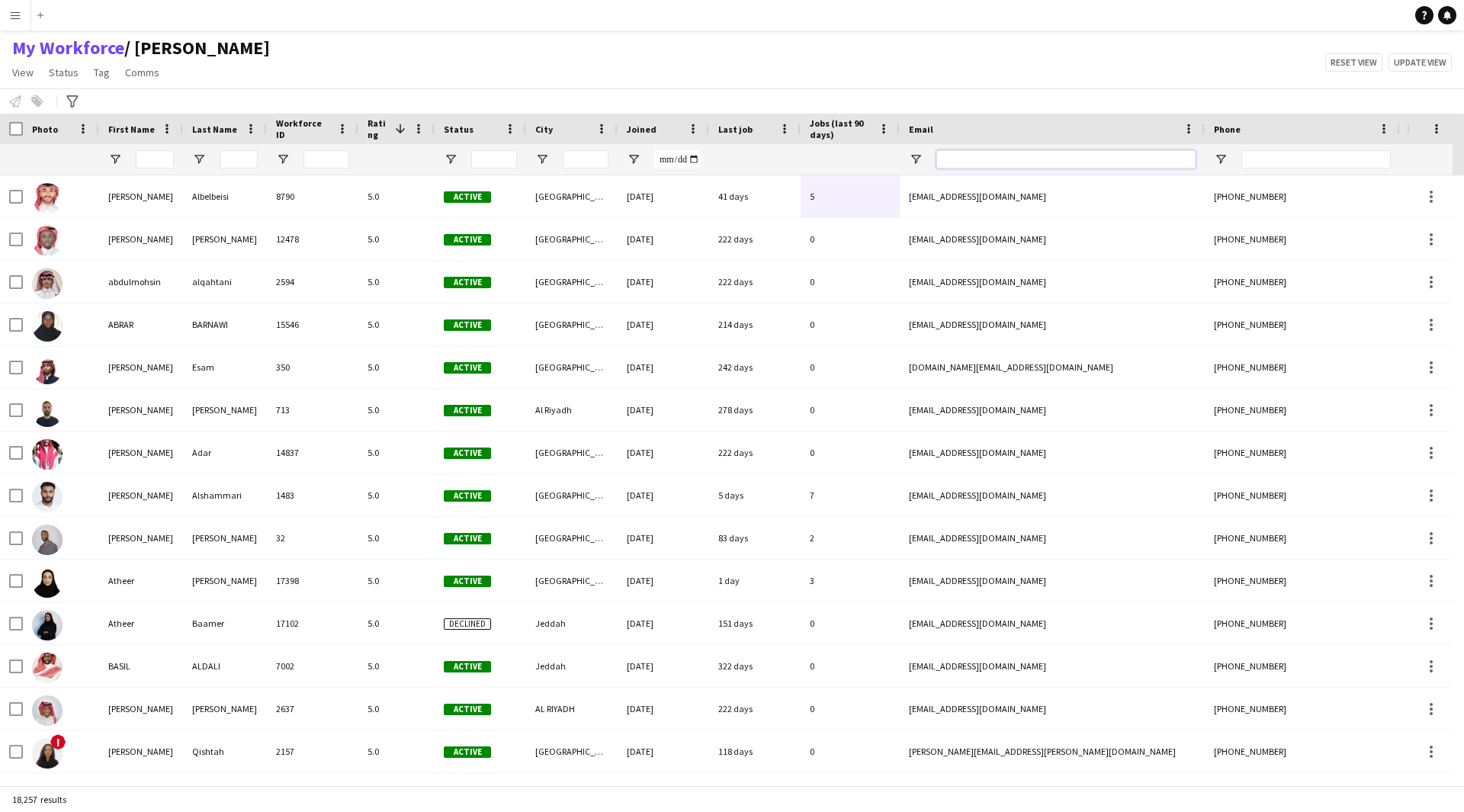
click at [991, 157] on input "Email Filter Input" at bounding box center [1066, 160] width 259 height 19
paste input "**********"
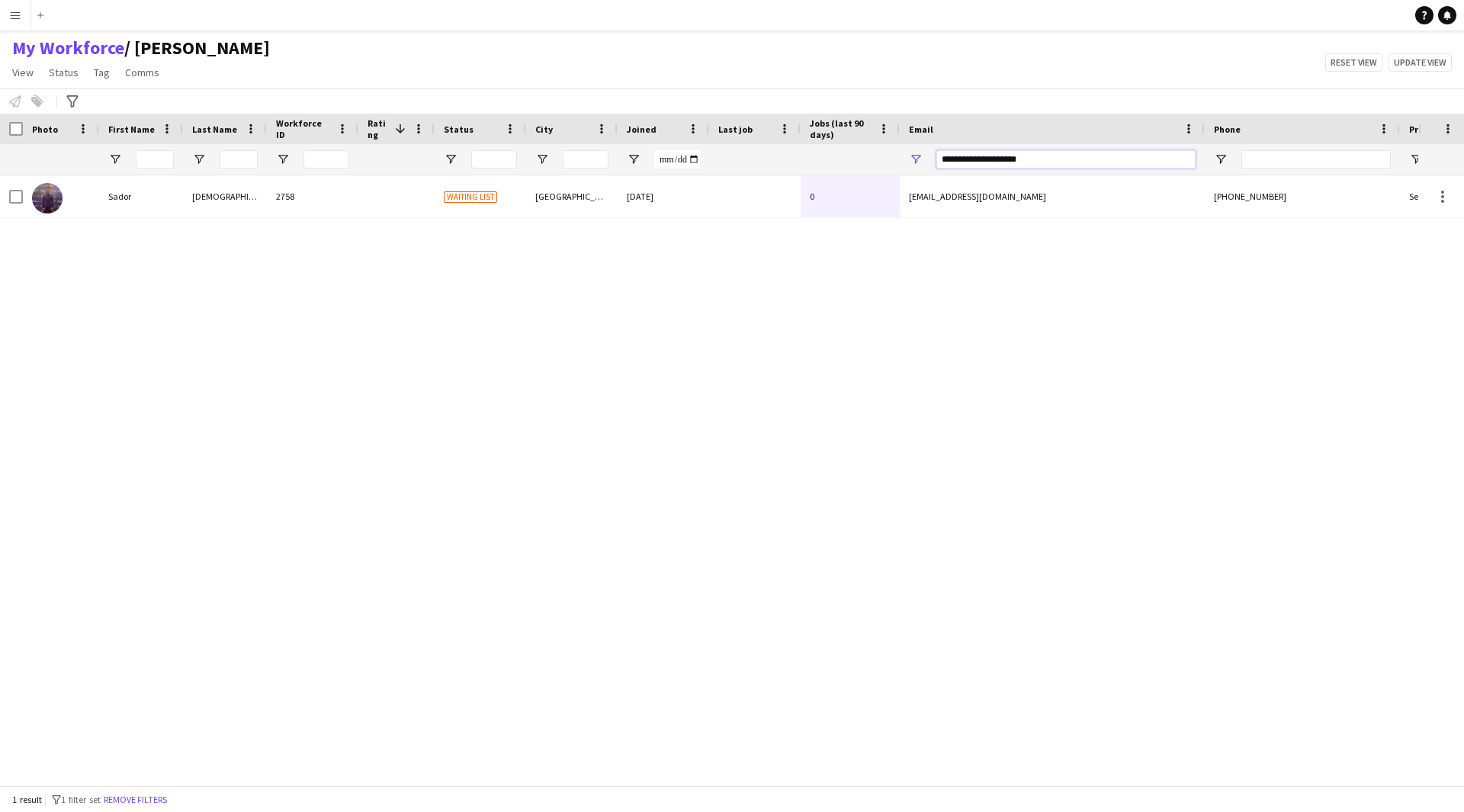
type input "**********"
click at [977, 221] on div "Sador Azazi 2758 Waiting list Riyadh 06-08-2024 0 azazisador@gmail.com +9665548…" at bounding box center [709, 474] width 1418 height 598
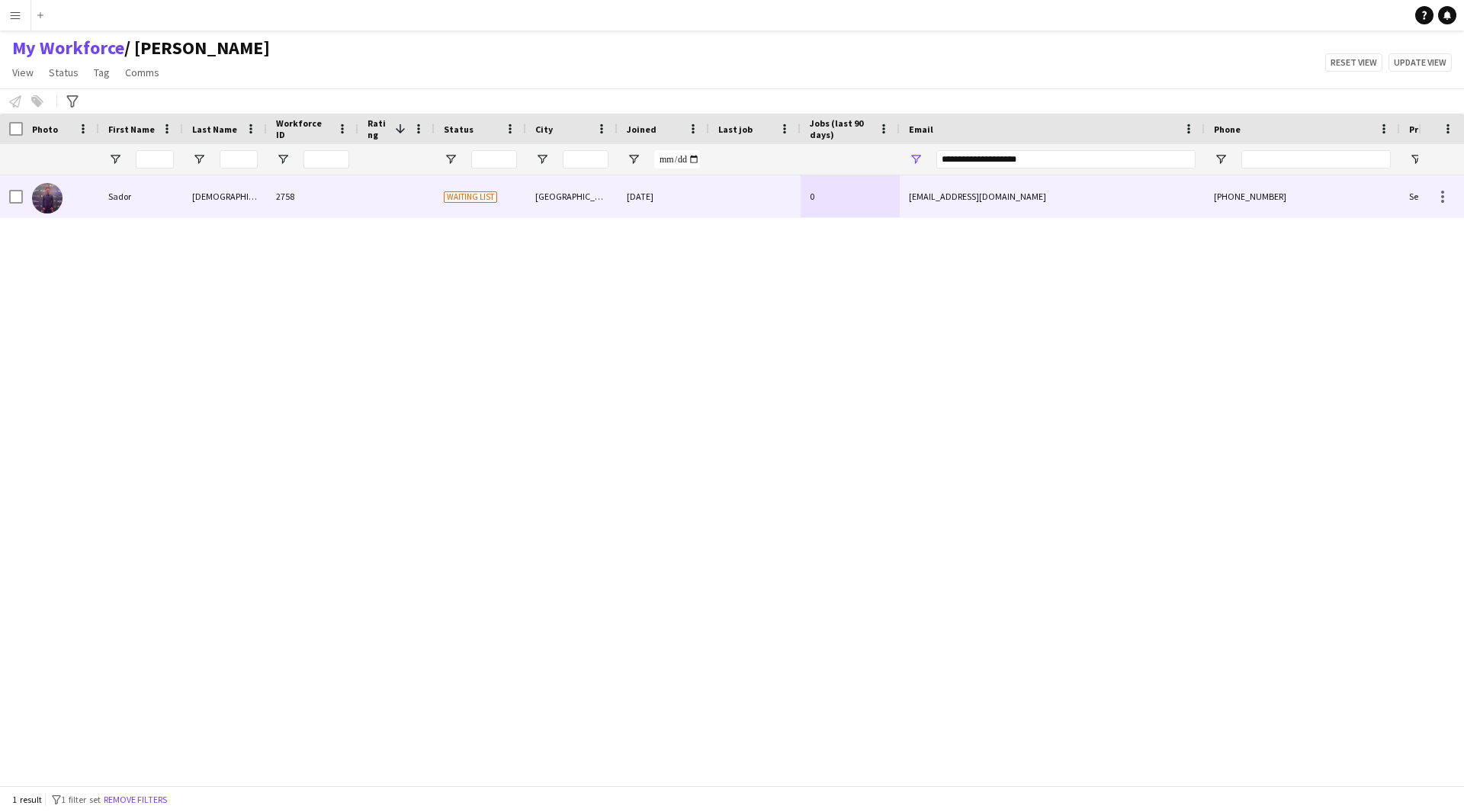
click at [1009, 211] on div "azazisador@gmail.com" at bounding box center [1052, 196] width 305 height 42
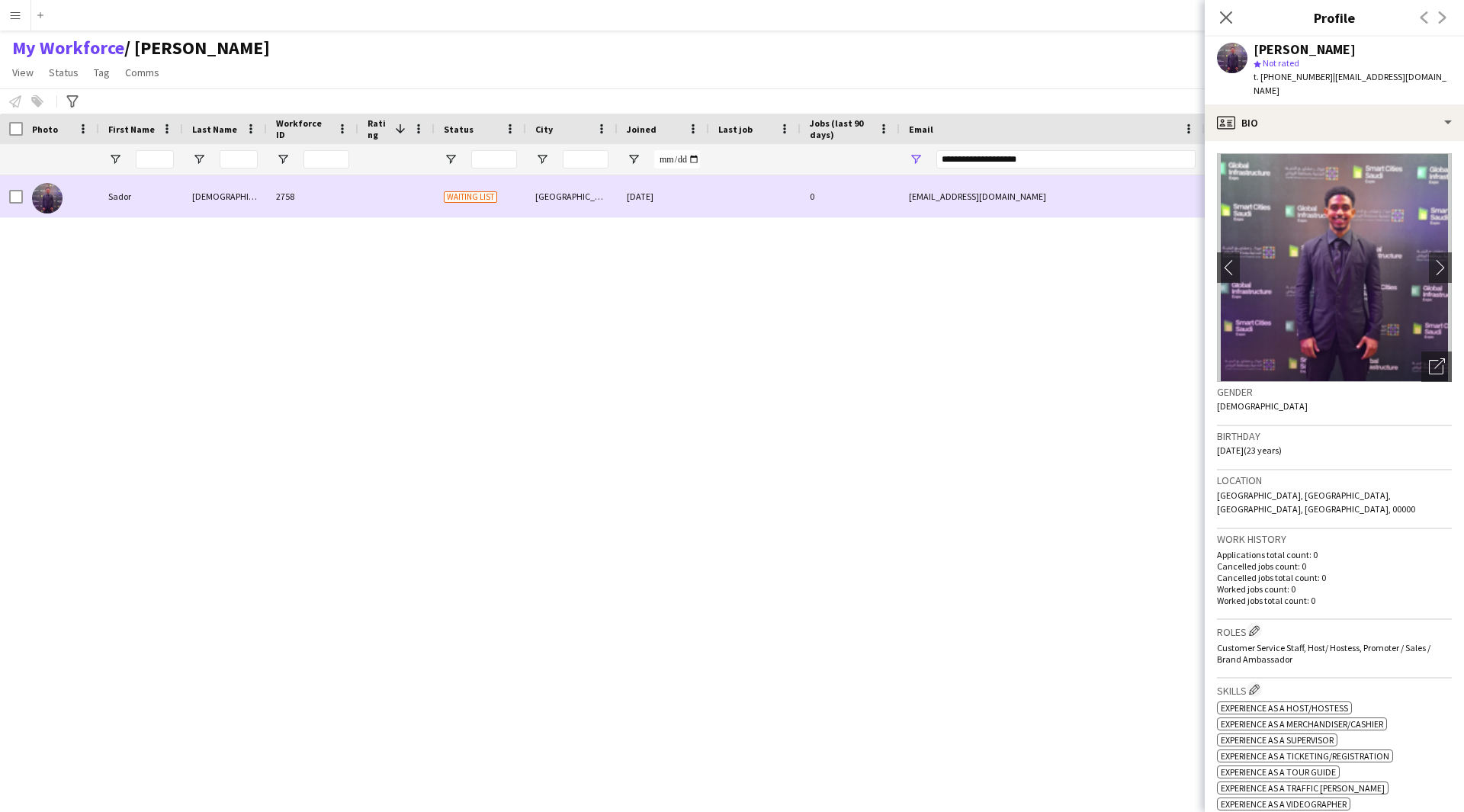
click at [1009, 211] on div "azazisador@gmail.com" at bounding box center [1052, 196] width 305 height 42
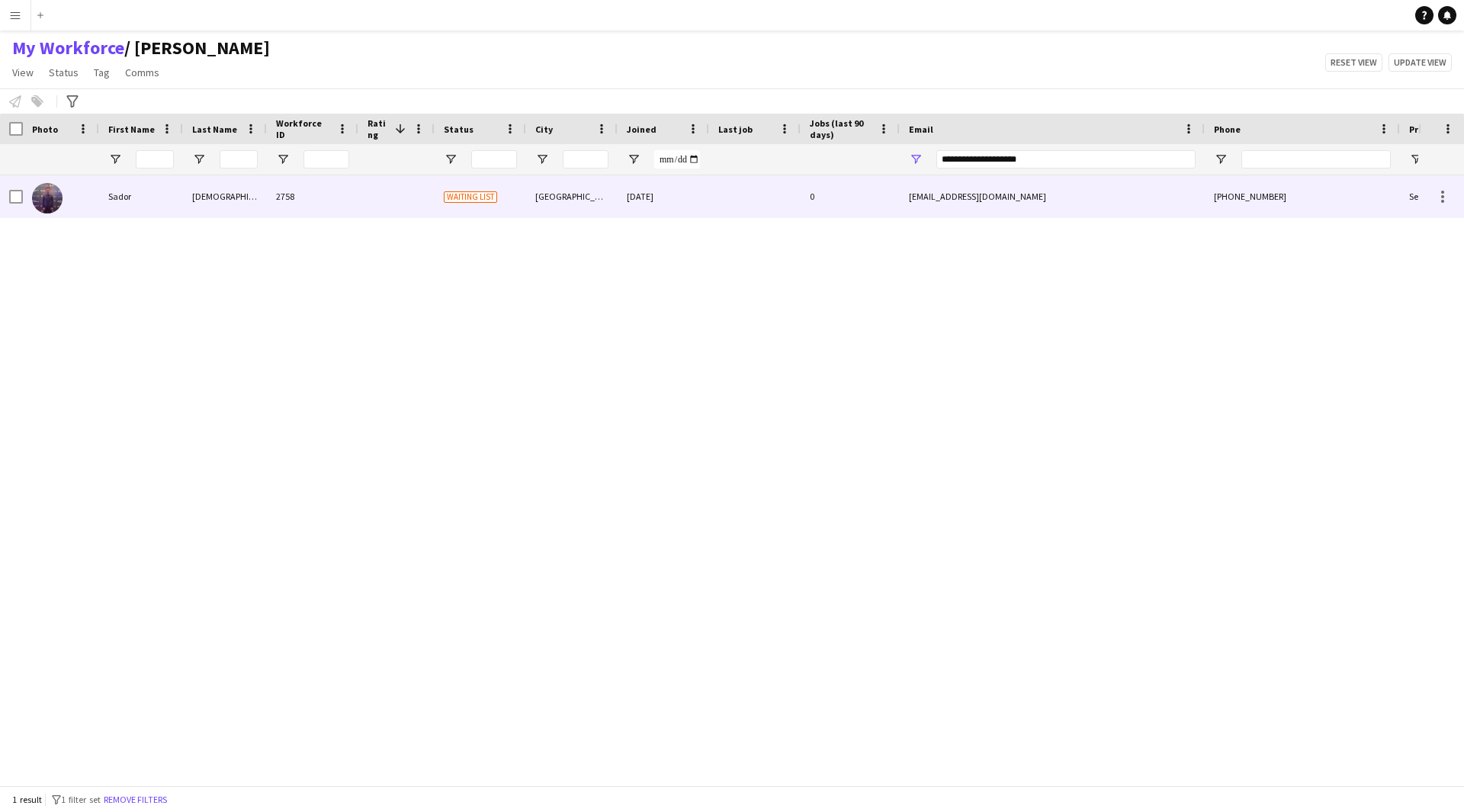
click at [1009, 211] on div "azazisador@gmail.com" at bounding box center [1052, 196] width 305 height 42
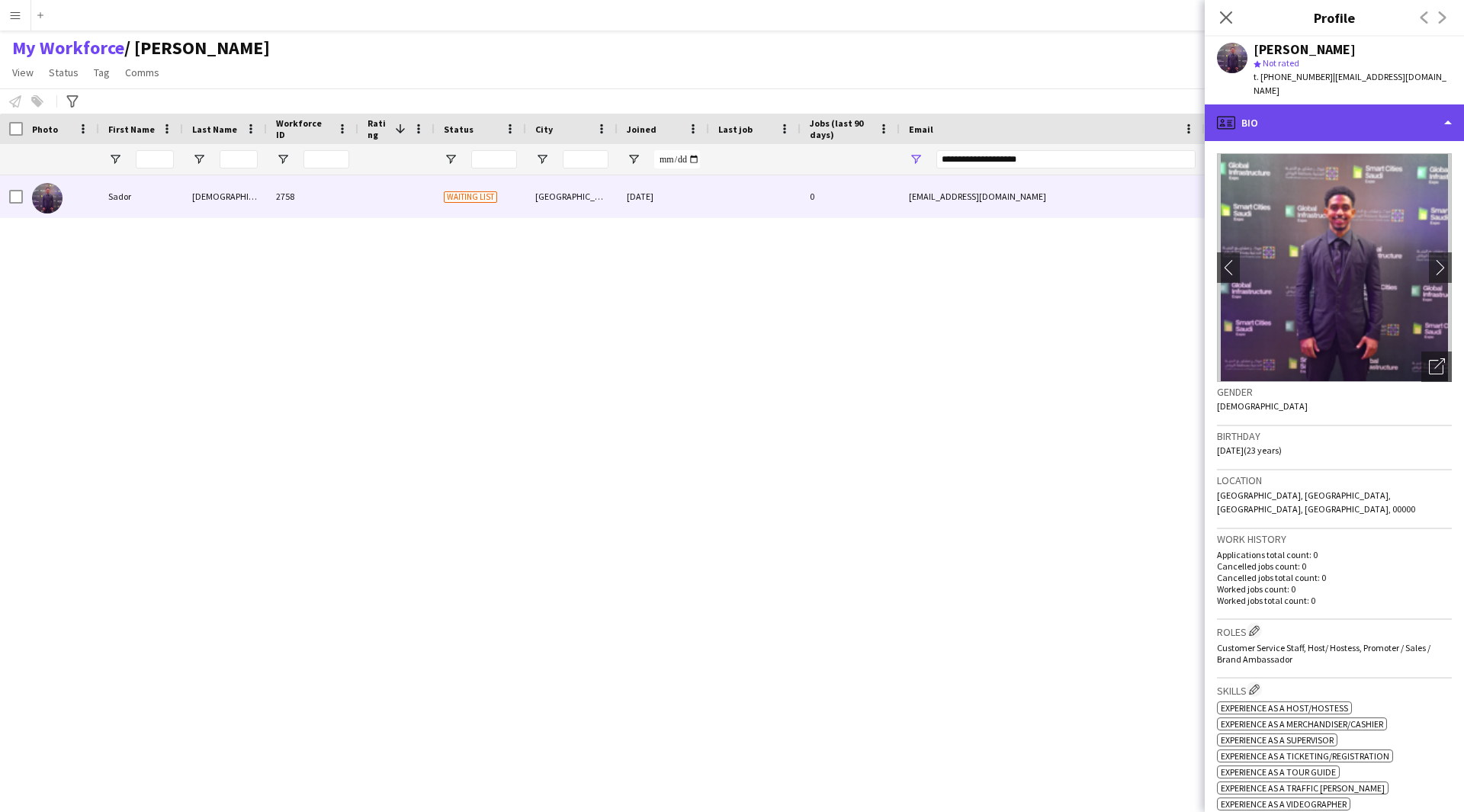
click at [1266, 105] on div "profile Bio" at bounding box center [1334, 122] width 259 height 36
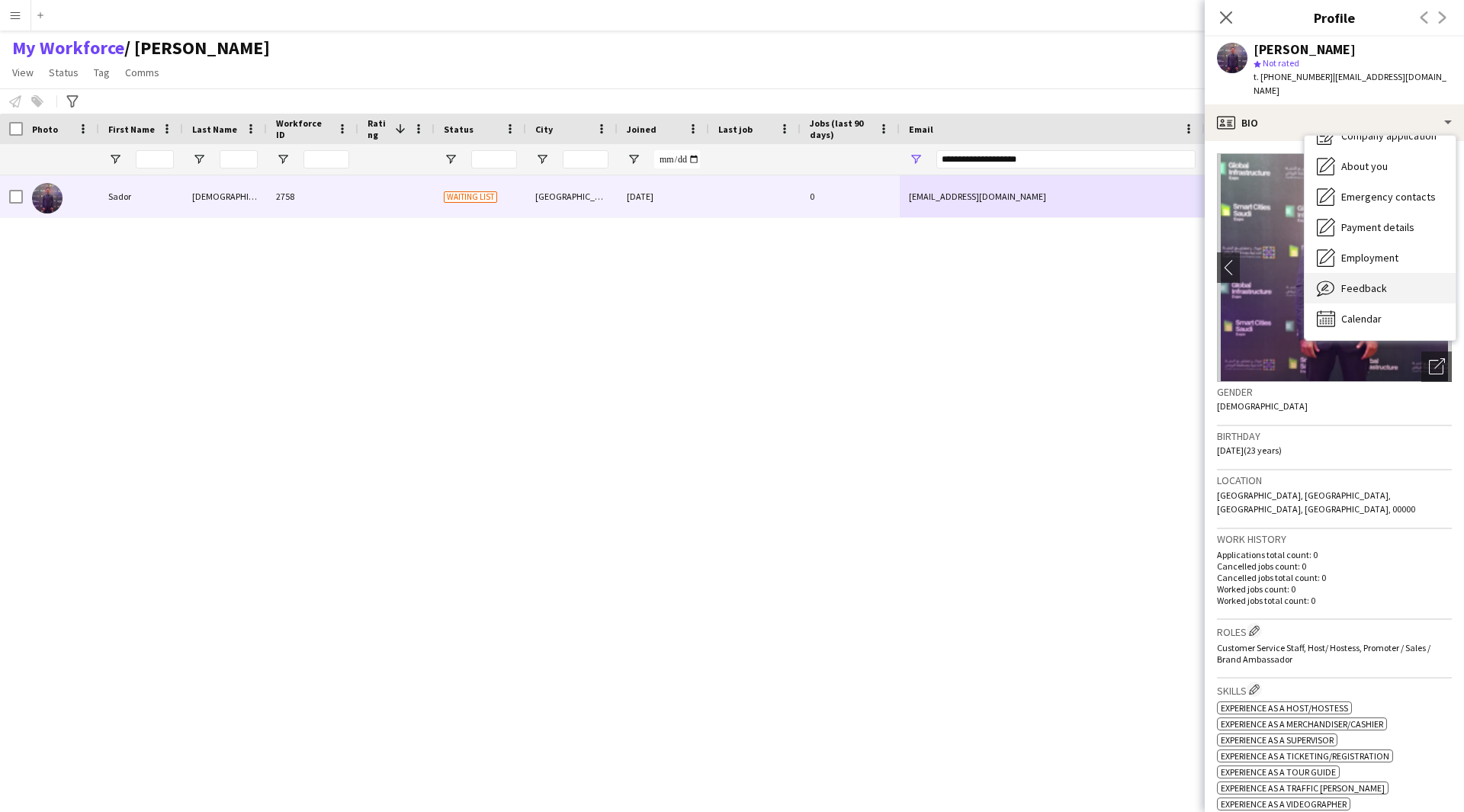
click at [1347, 273] on div "Feedback Feedback" at bounding box center [1380, 287] width 151 height 30
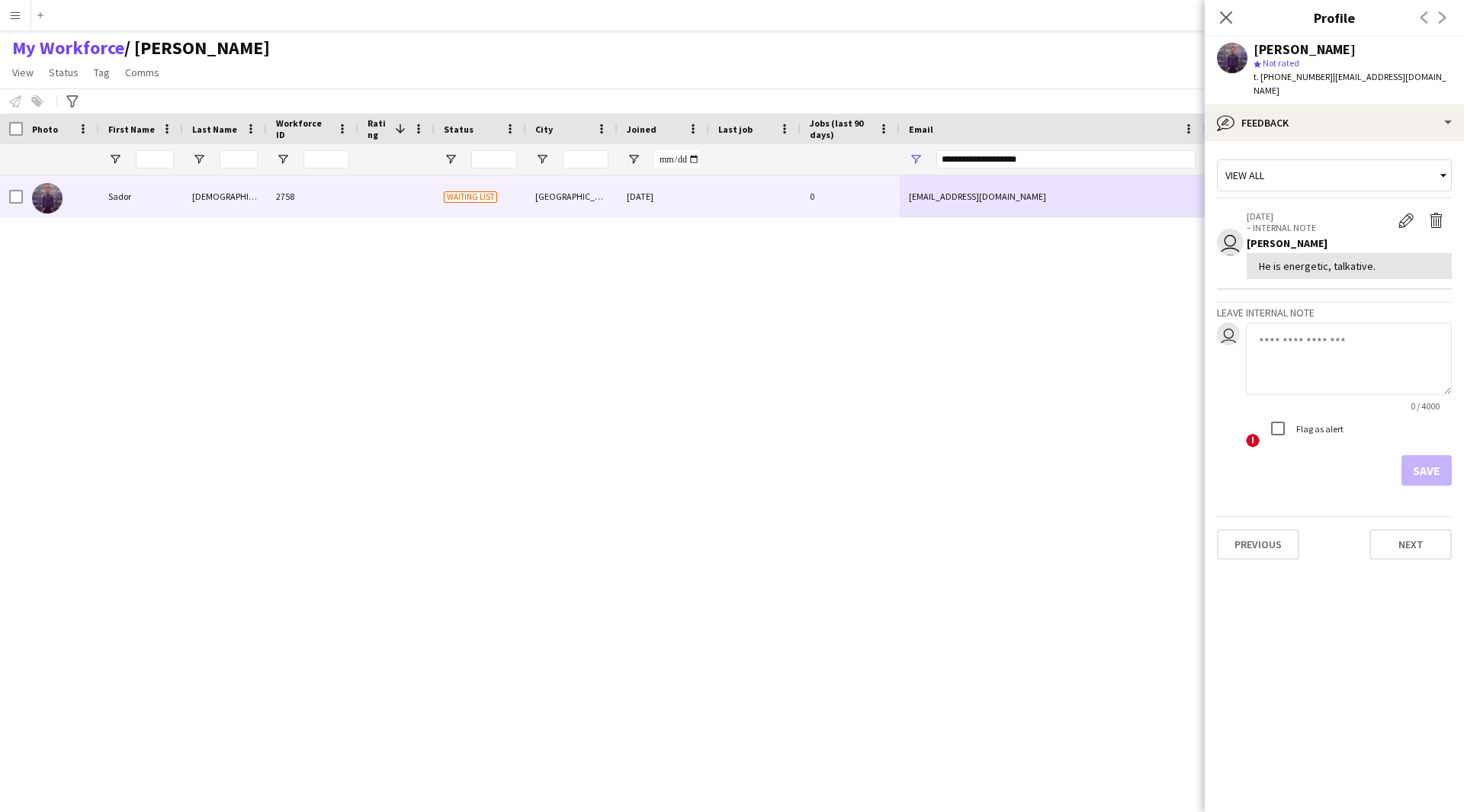
drag, startPoint x: 1374, startPoint y: 256, endPoint x: 1263, endPoint y: 265, distance: 111.4
click at [1263, 265] on app-crew-profile-feedback-item "user 18-09-2025 – INTERNAL NOTE Edit internal note Delete internal note Musab A…" at bounding box center [1334, 246] width 235 height 88
click at [1363, 253] on div "He is energetic, talkative." at bounding box center [1349, 266] width 205 height 26
drag, startPoint x: 1376, startPoint y: 252, endPoint x: 1296, endPoint y: 257, distance: 80.2
click at [1296, 259] on div "He is energetic, talkative." at bounding box center [1349, 266] width 181 height 14
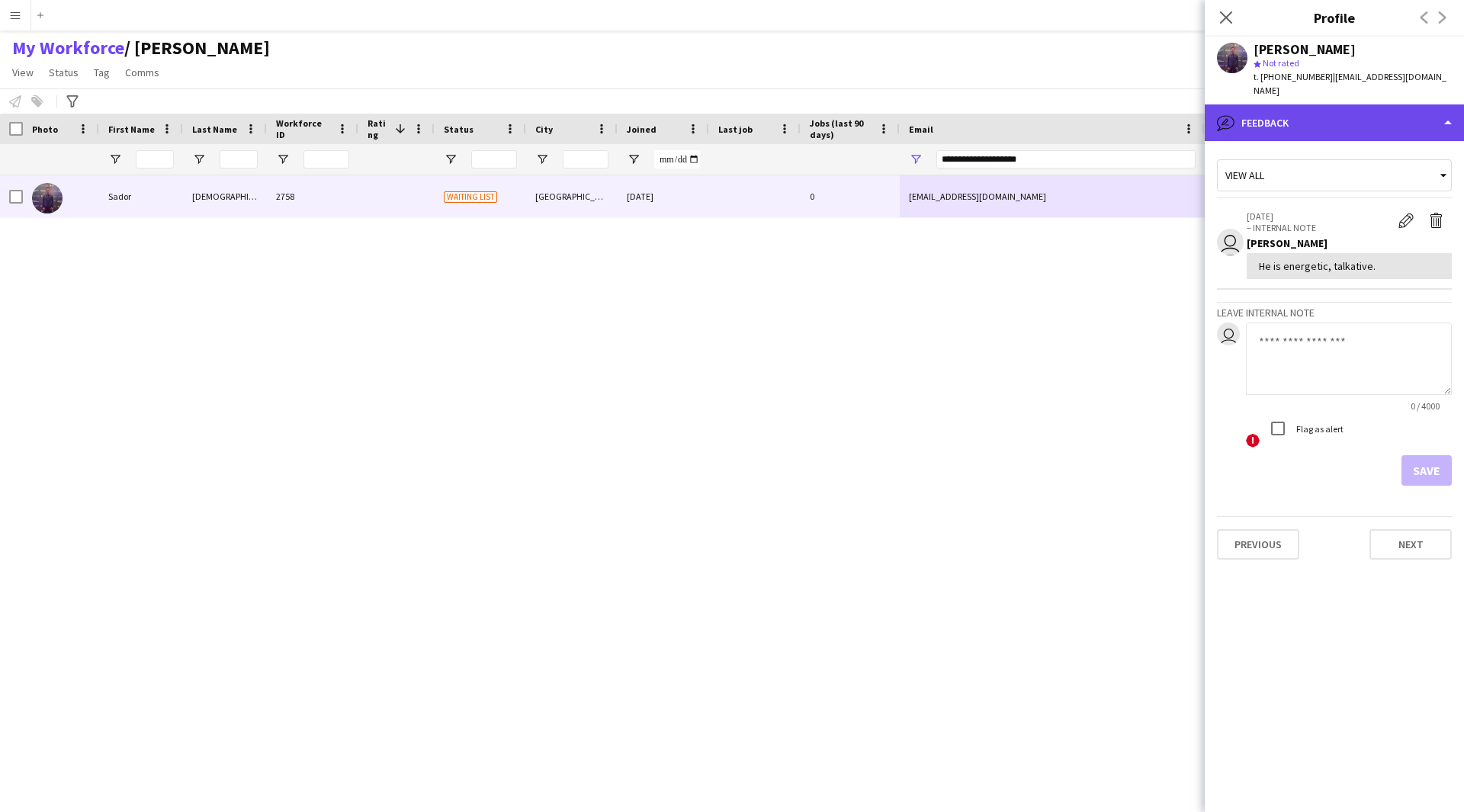
click at [1296, 111] on div "bubble-pencil Feedback" at bounding box center [1334, 122] width 259 height 36
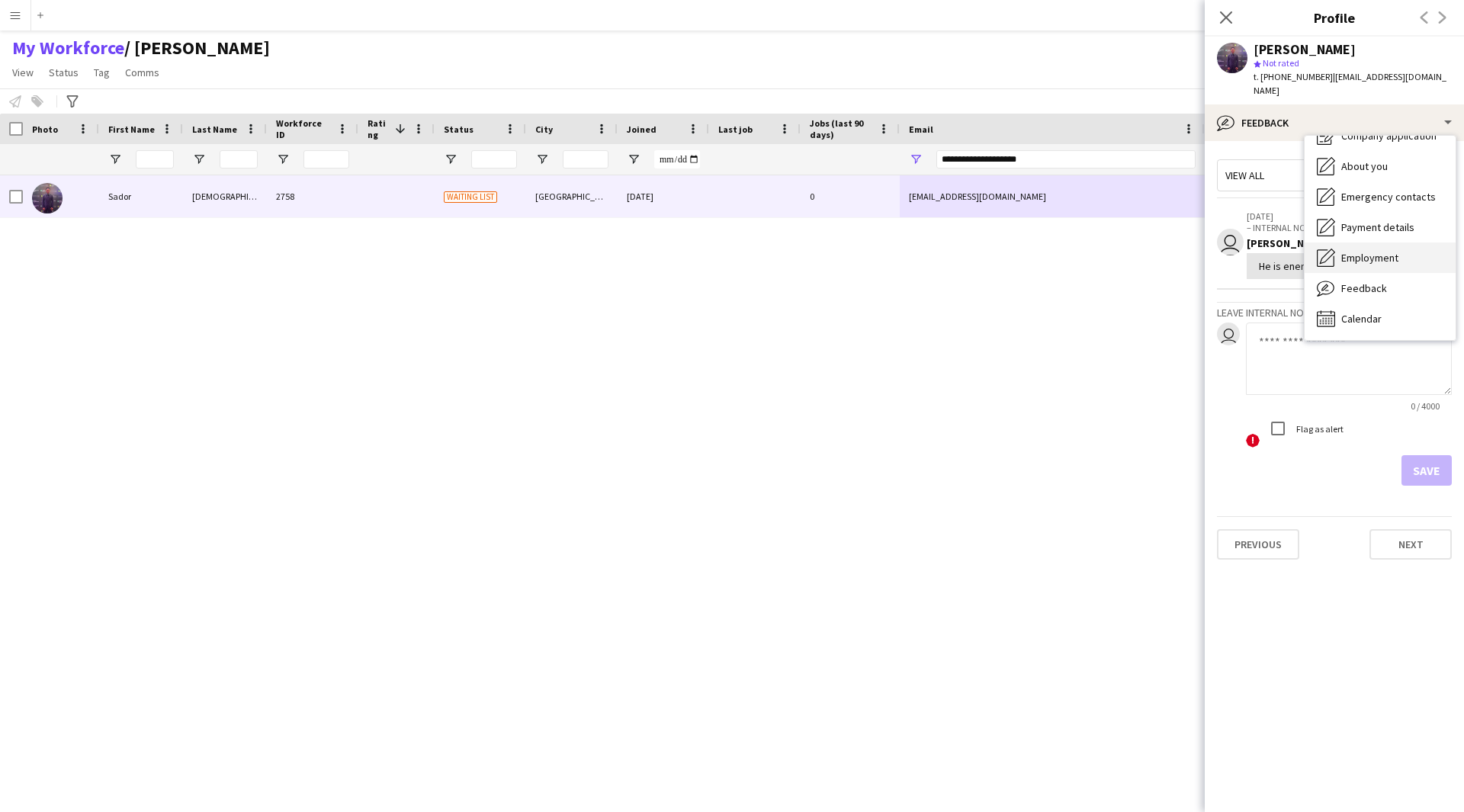
click at [1359, 251] on span "Employment" at bounding box center [1370, 258] width 57 height 14
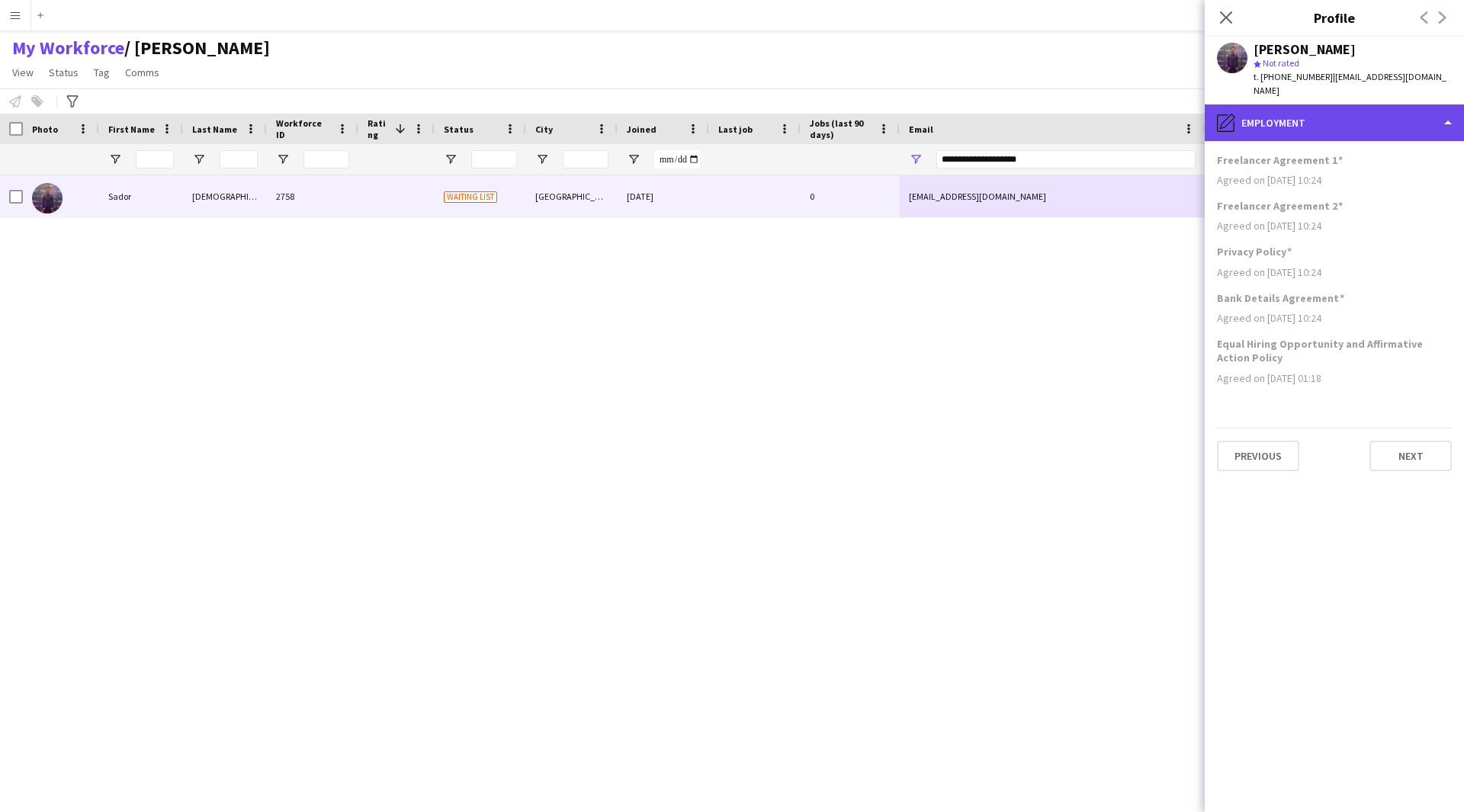
click at [1362, 119] on div "pencil4 Employment" at bounding box center [1334, 122] width 259 height 36
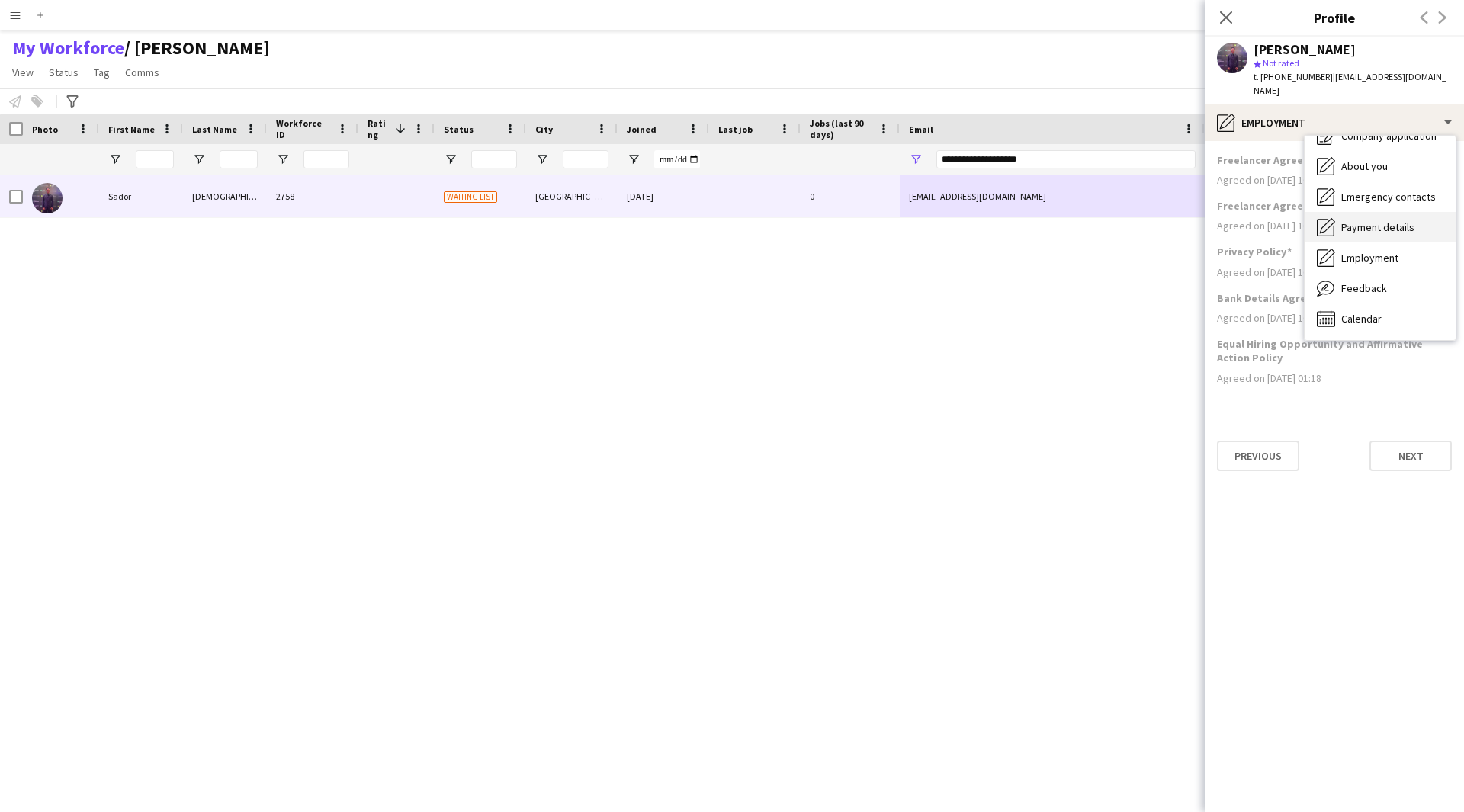
click at [1392, 212] on div "Payment details Payment details" at bounding box center [1380, 226] width 151 height 30
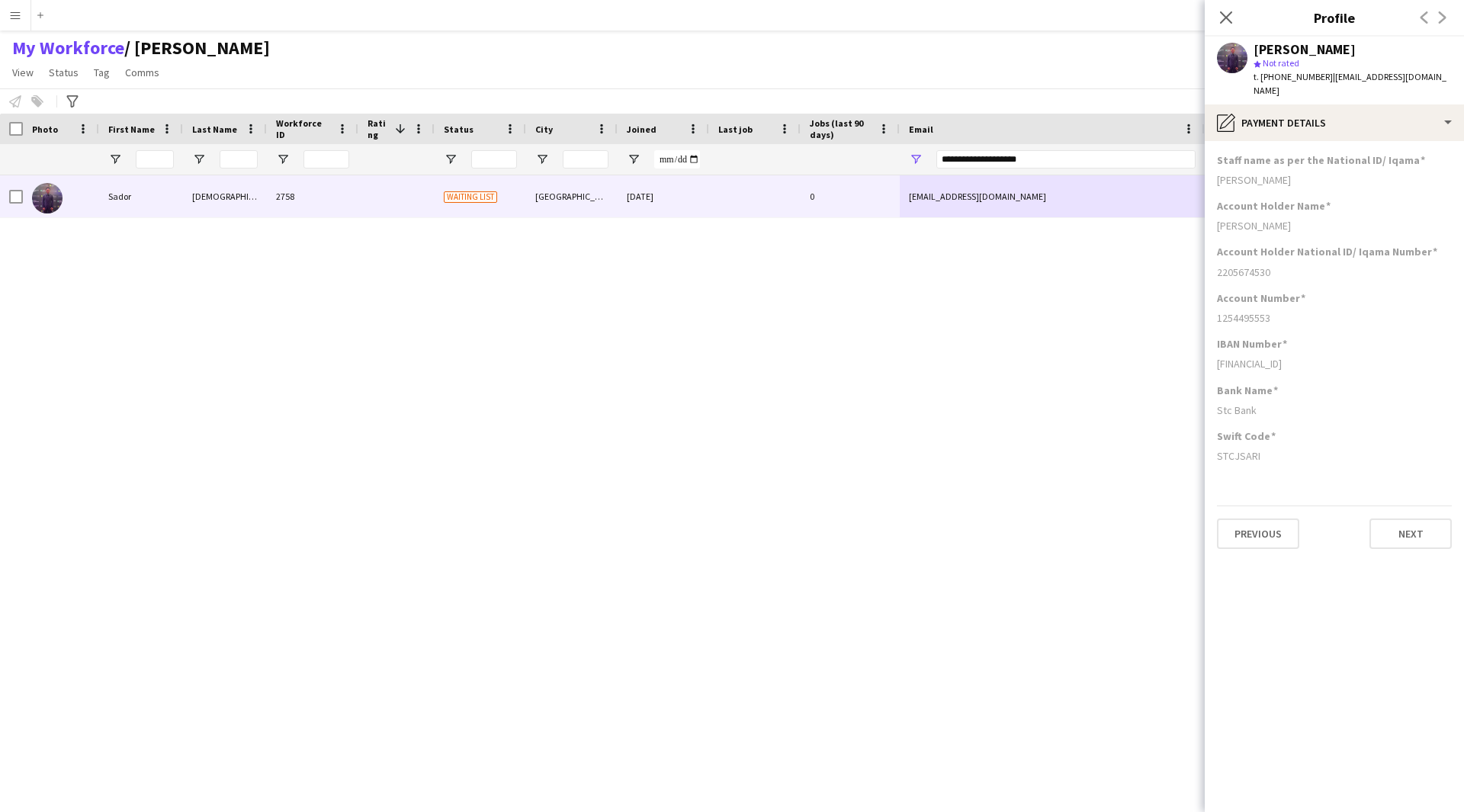
drag, startPoint x: 1296, startPoint y: 256, endPoint x: 1225, endPoint y: 265, distance: 71.6
click at [1225, 265] on div "Account Holder National ID/ Iqama Number 2205674530" at bounding box center [1334, 267] width 235 height 46
click at [1273, 265] on div "2205674530" at bounding box center [1334, 272] width 235 height 14
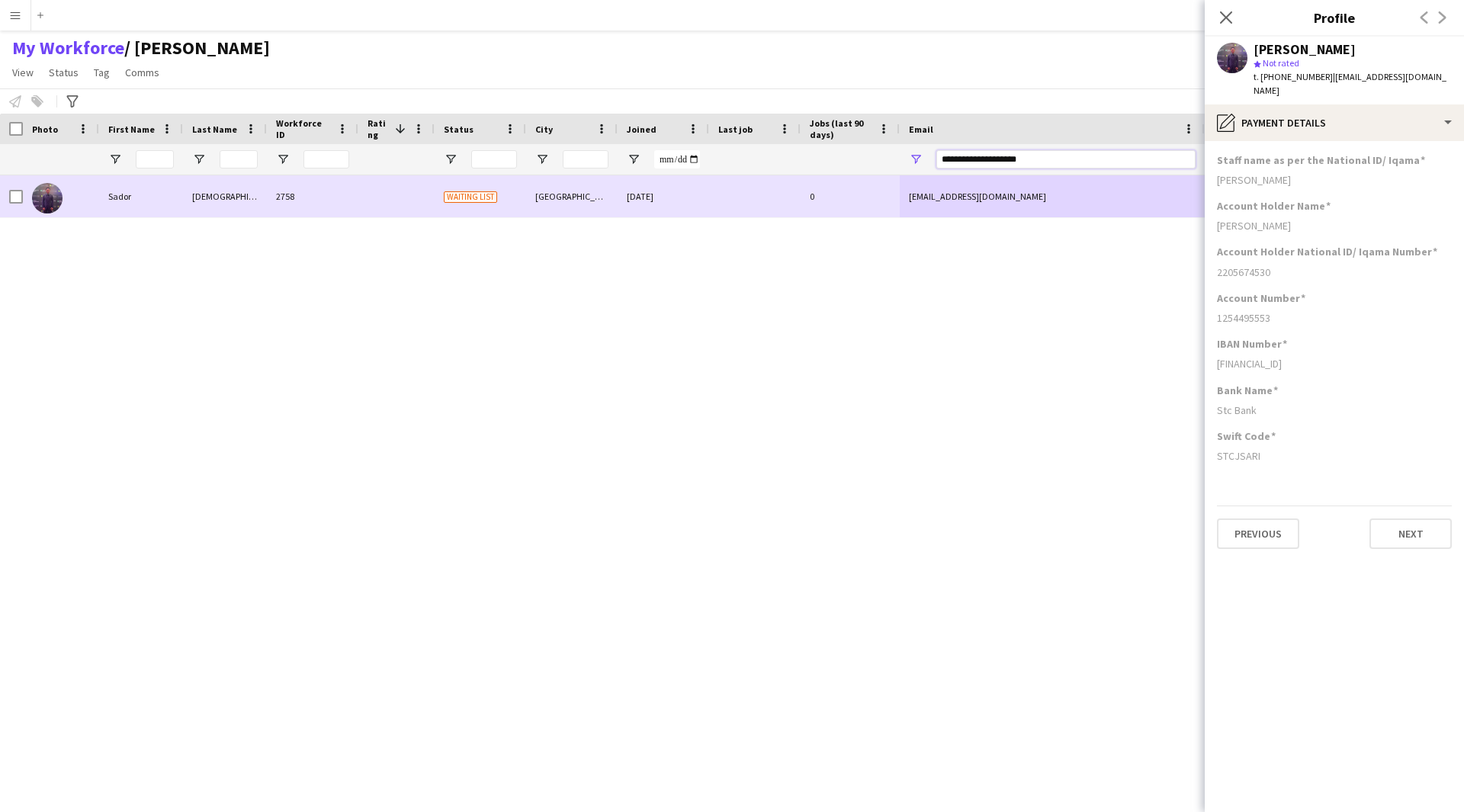
drag, startPoint x: 1054, startPoint y: 162, endPoint x: 871, endPoint y: 196, distance: 186.1
click at [871, 196] on div "Workforce Details Photo First Name Last Name" at bounding box center [732, 449] width 1464 height 672
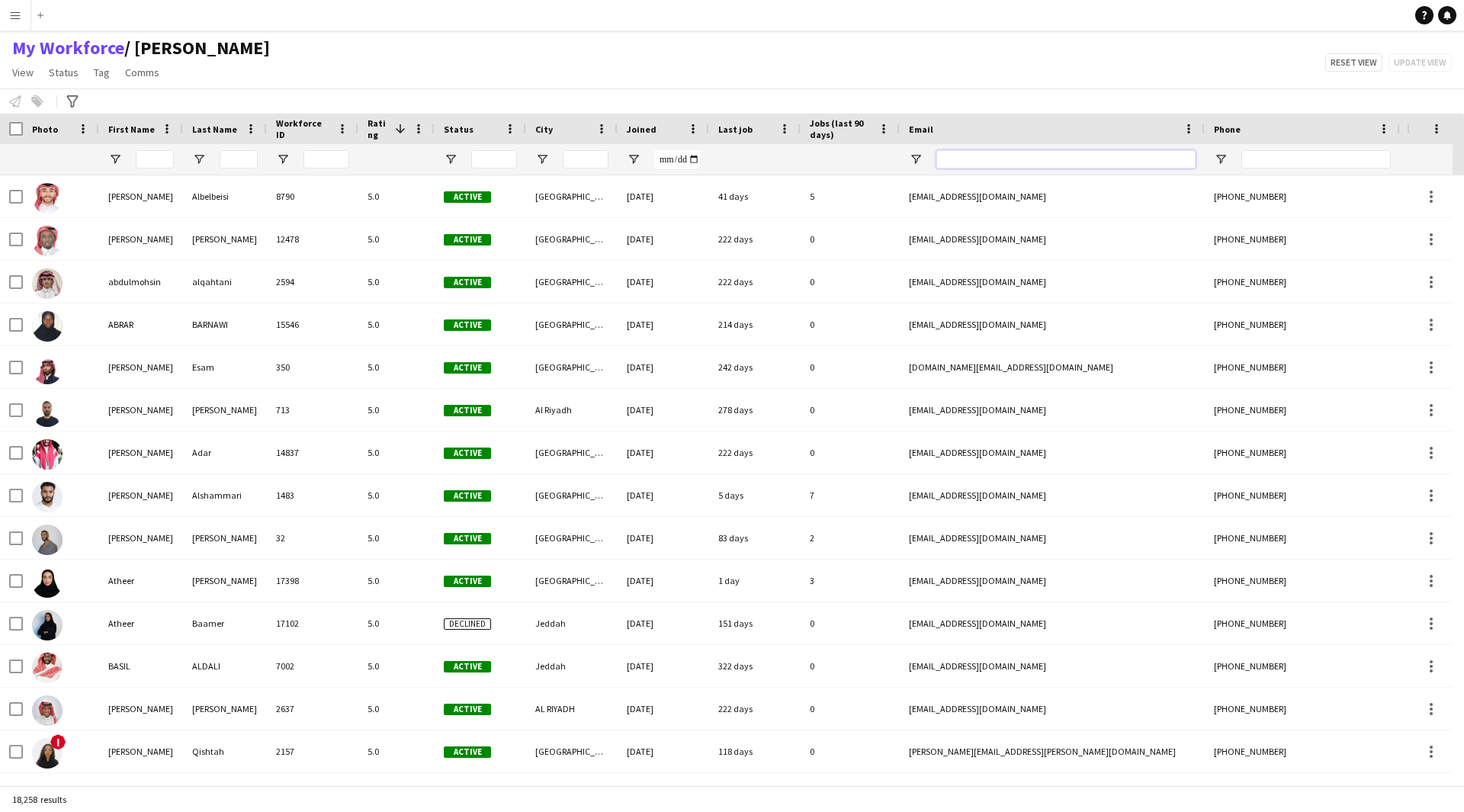
click at [1063, 165] on input "Email Filter Input" at bounding box center [1066, 160] width 259 height 19
paste input "**********"
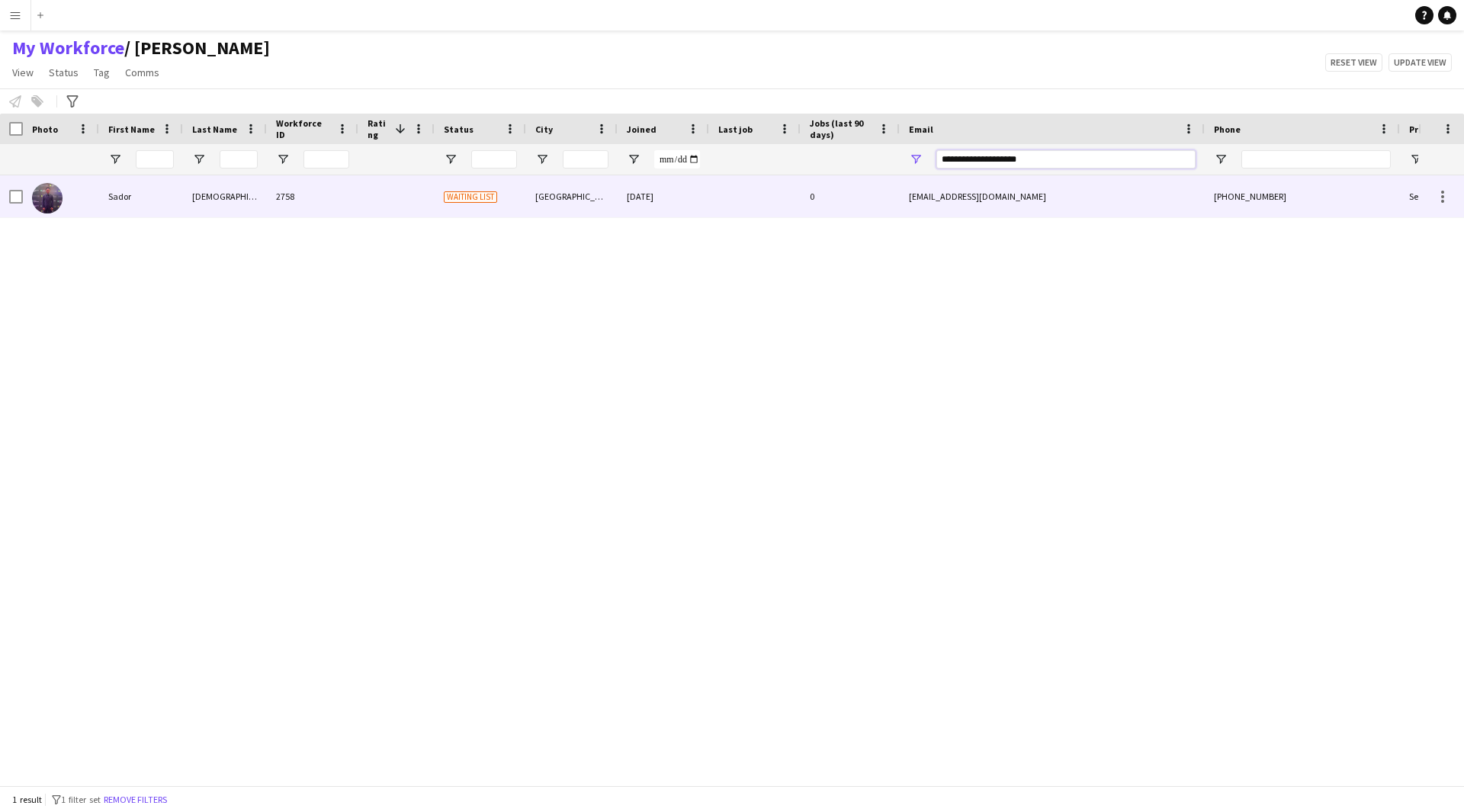
type input "**********"
click at [1052, 214] on div "azazisador@gmail.com" at bounding box center [1052, 196] width 305 height 42
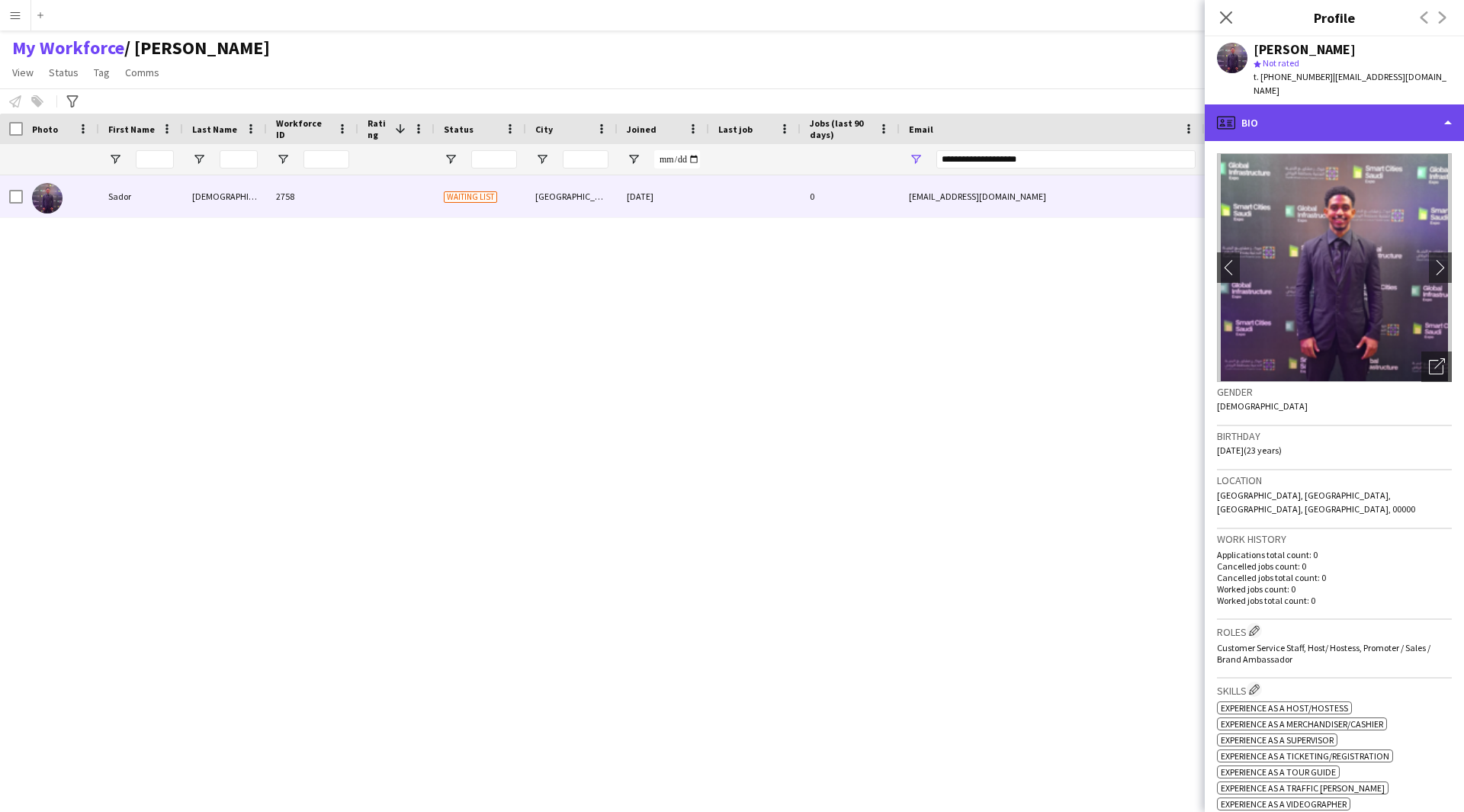
click at [1365, 121] on div "profile Bio" at bounding box center [1334, 122] width 259 height 36
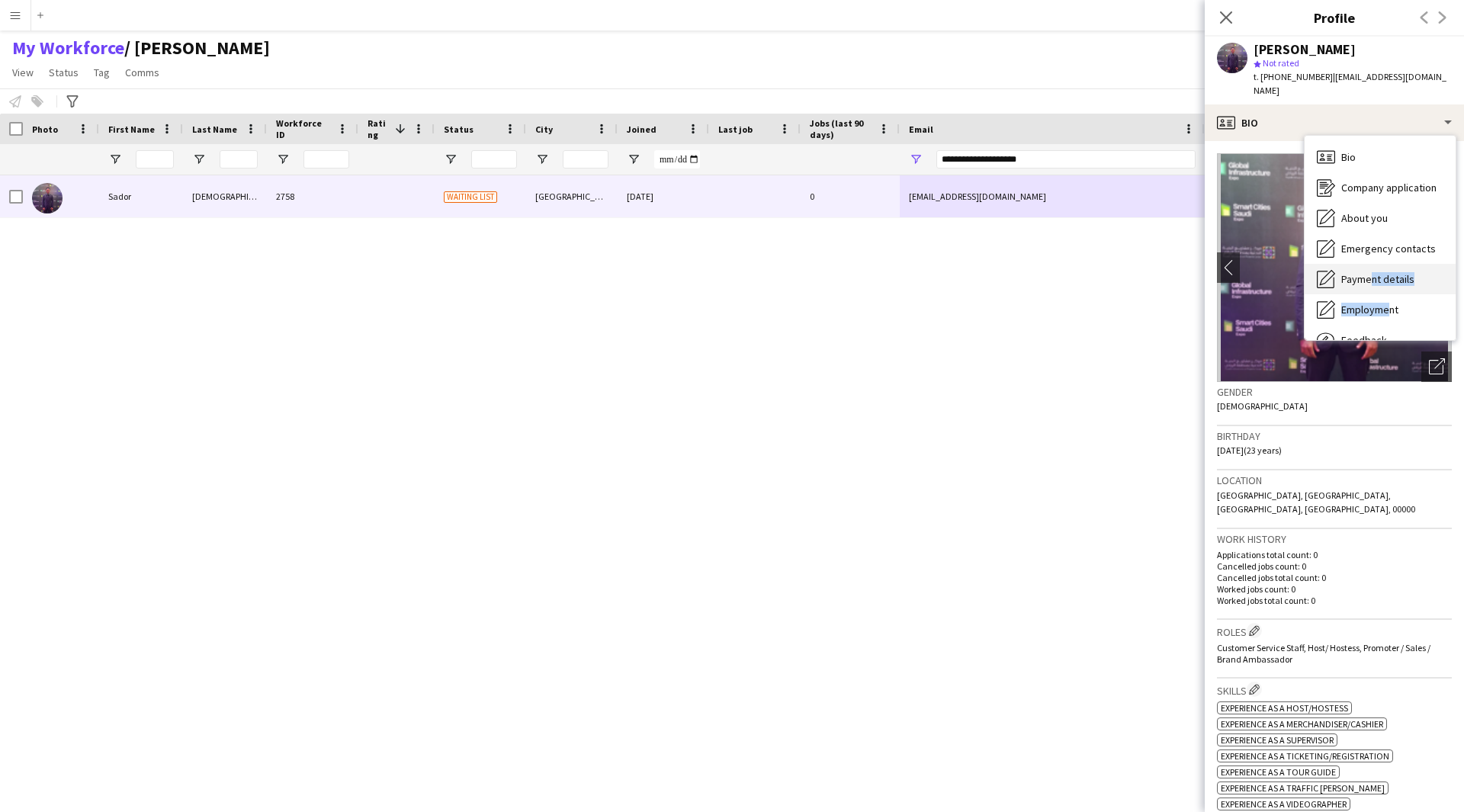
drag, startPoint x: 1384, startPoint y: 287, endPoint x: 1361, endPoint y: 274, distance: 26.4
click at [1361, 274] on div "Bio Bio Company application Company application About you About you Emergency c…" at bounding box center [1380, 238] width 151 height 205
click at [1361, 272] on span "Payment details" at bounding box center [1378, 279] width 73 height 14
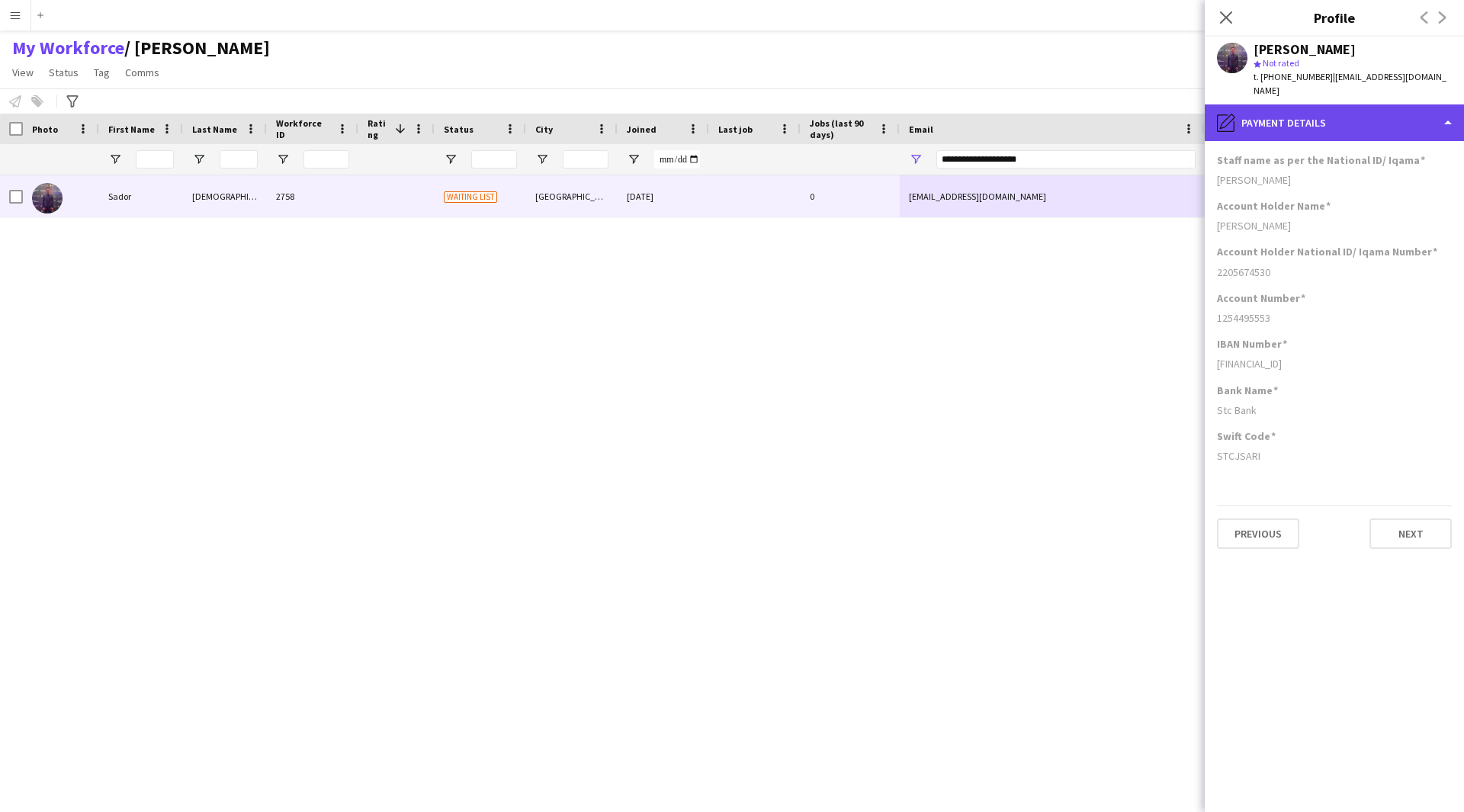
click at [1336, 106] on div "pencil4 Payment details" at bounding box center [1334, 122] width 259 height 36
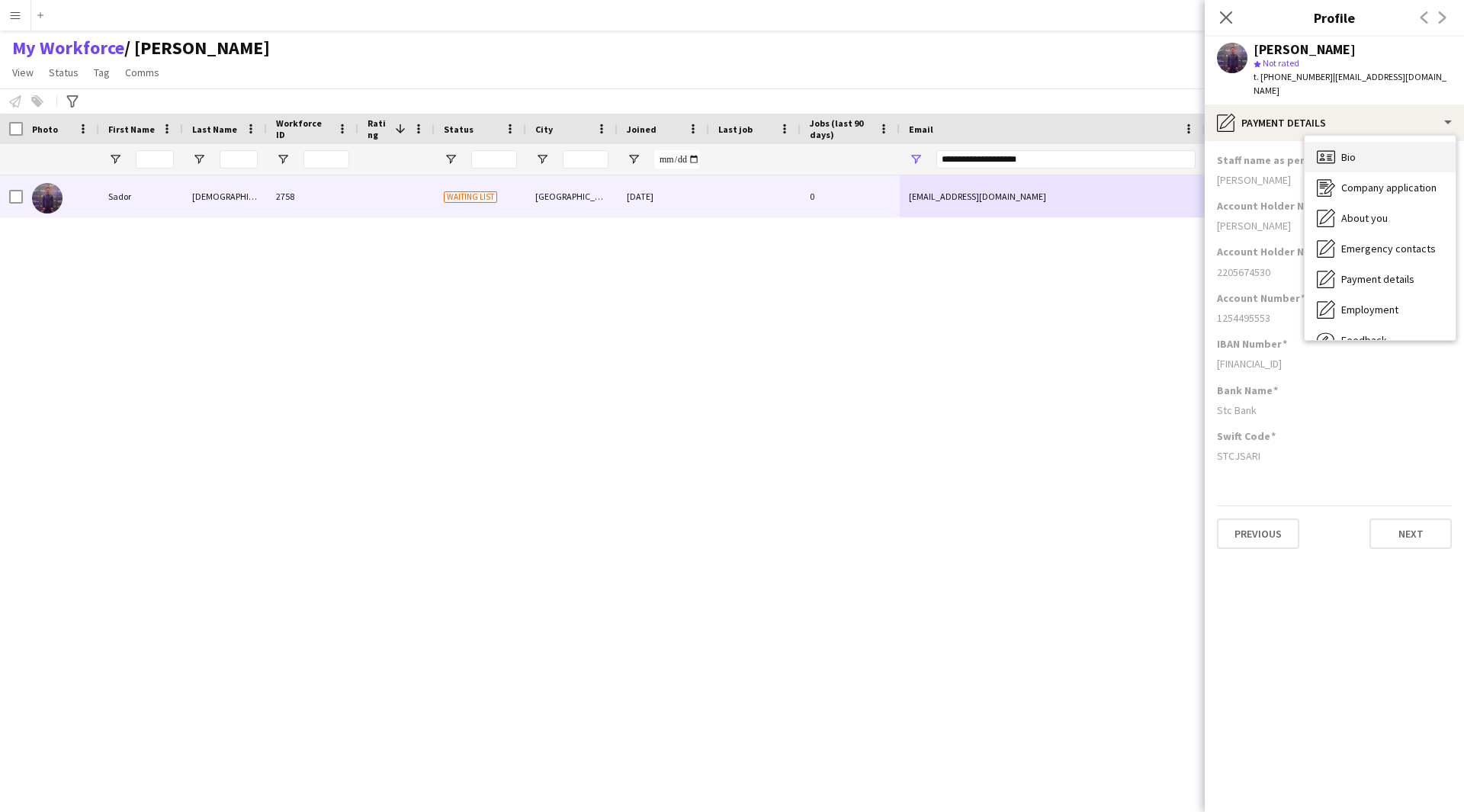
click at [1347, 142] on div "Bio Bio" at bounding box center [1380, 157] width 151 height 30
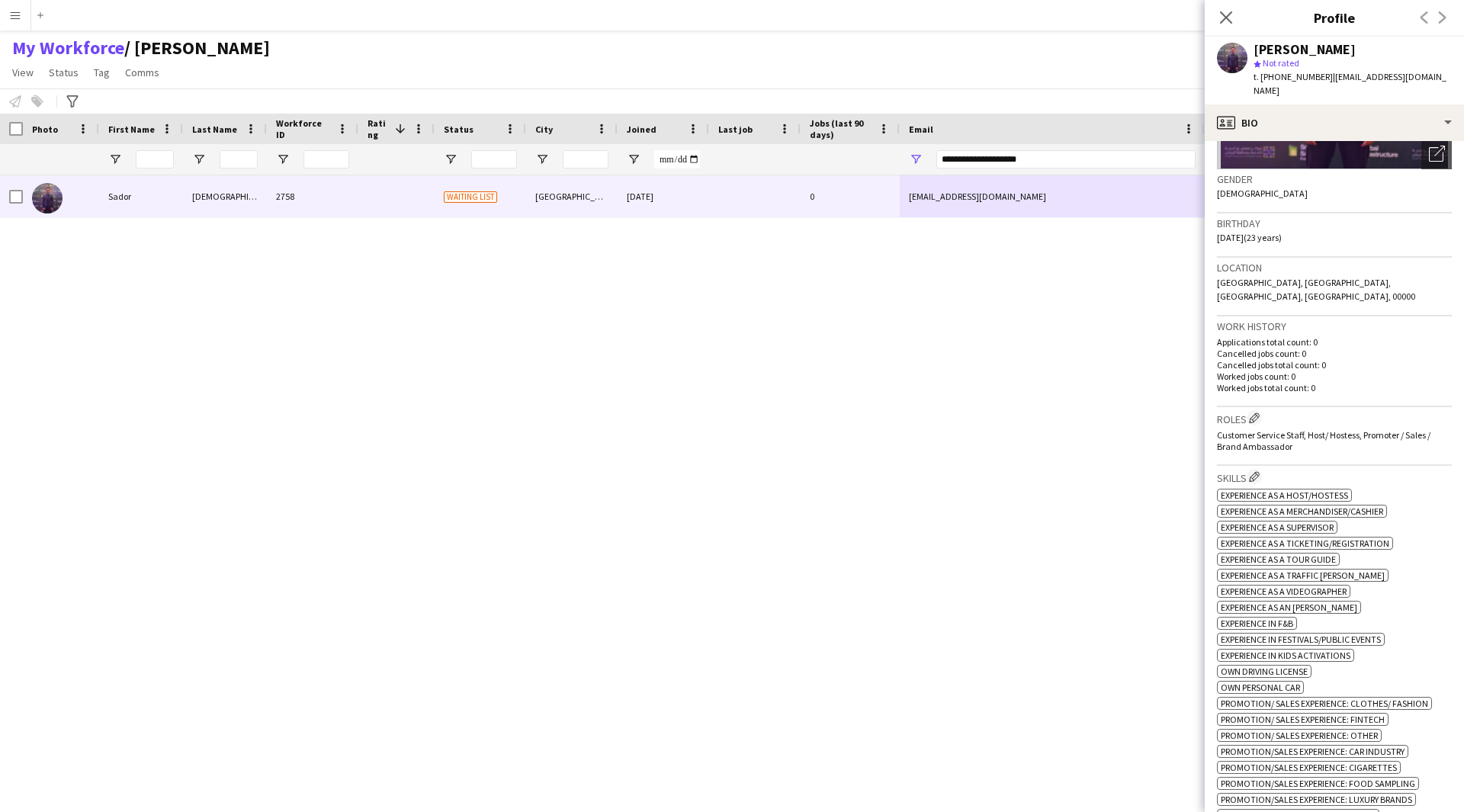
scroll to position [54, 0]
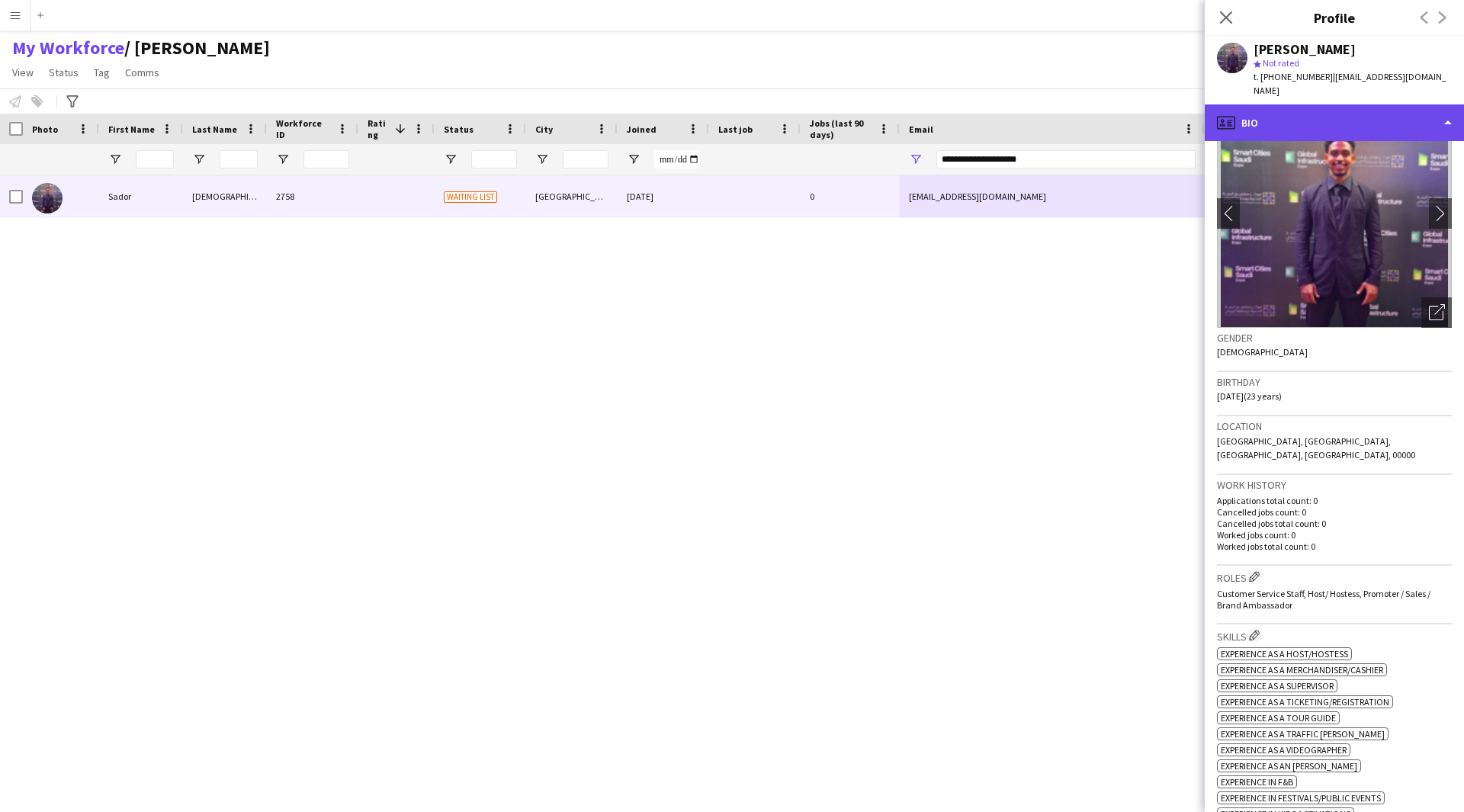
click at [1287, 105] on div "profile Bio" at bounding box center [1334, 122] width 259 height 36
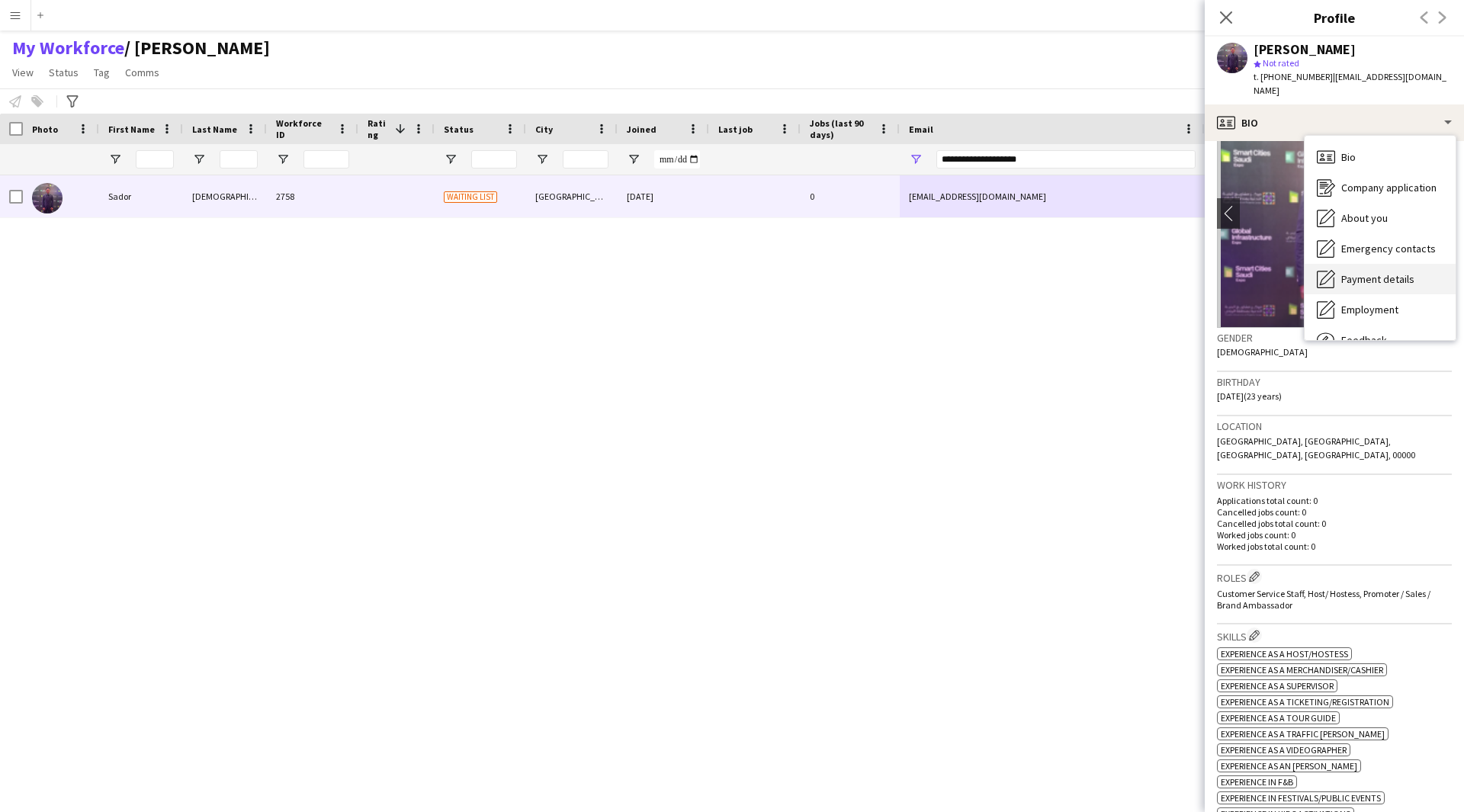
click at [1372, 272] on div "Payment details Payment details" at bounding box center [1380, 278] width 151 height 30
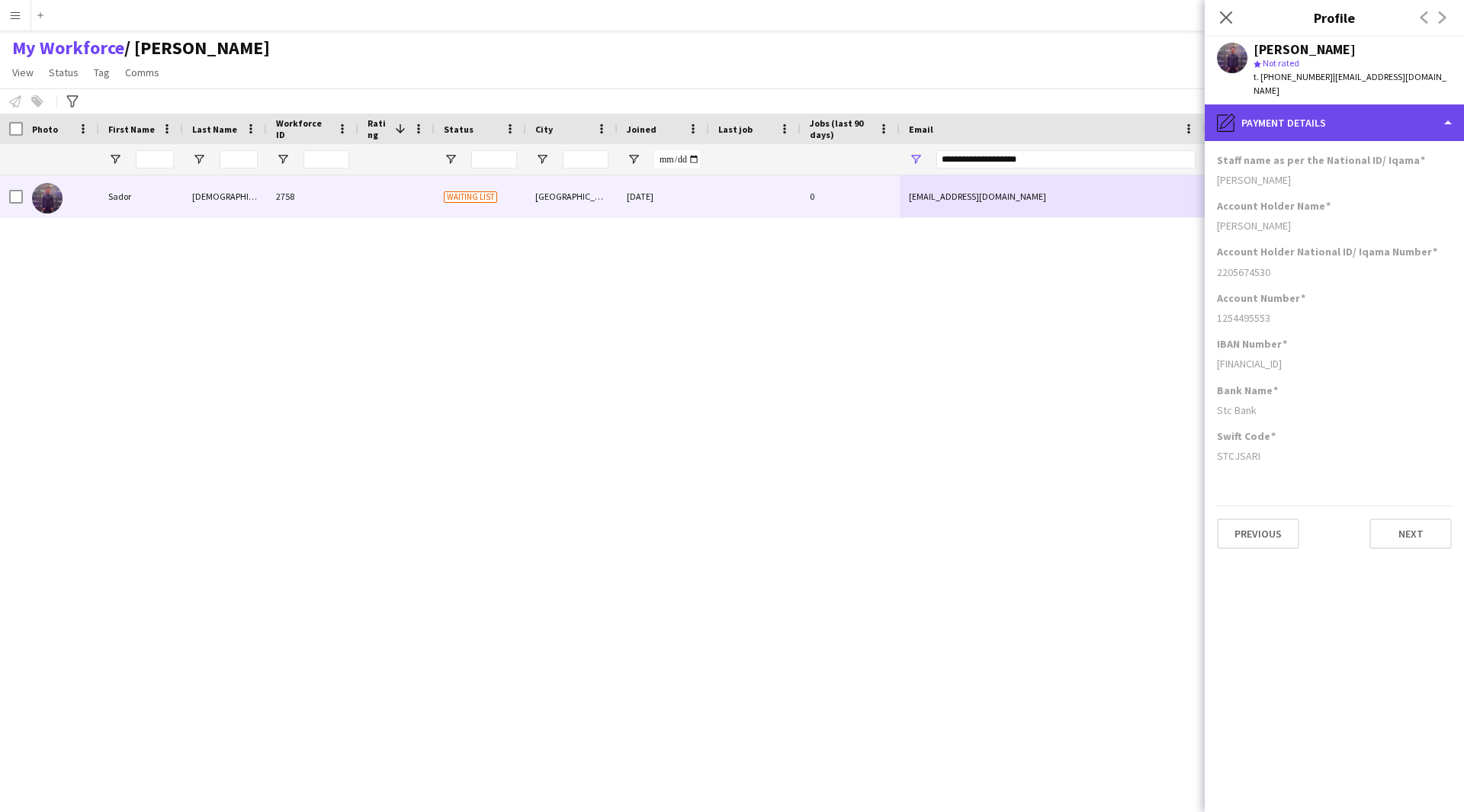
click at [1297, 123] on div "pencil4 Payment details" at bounding box center [1334, 122] width 259 height 36
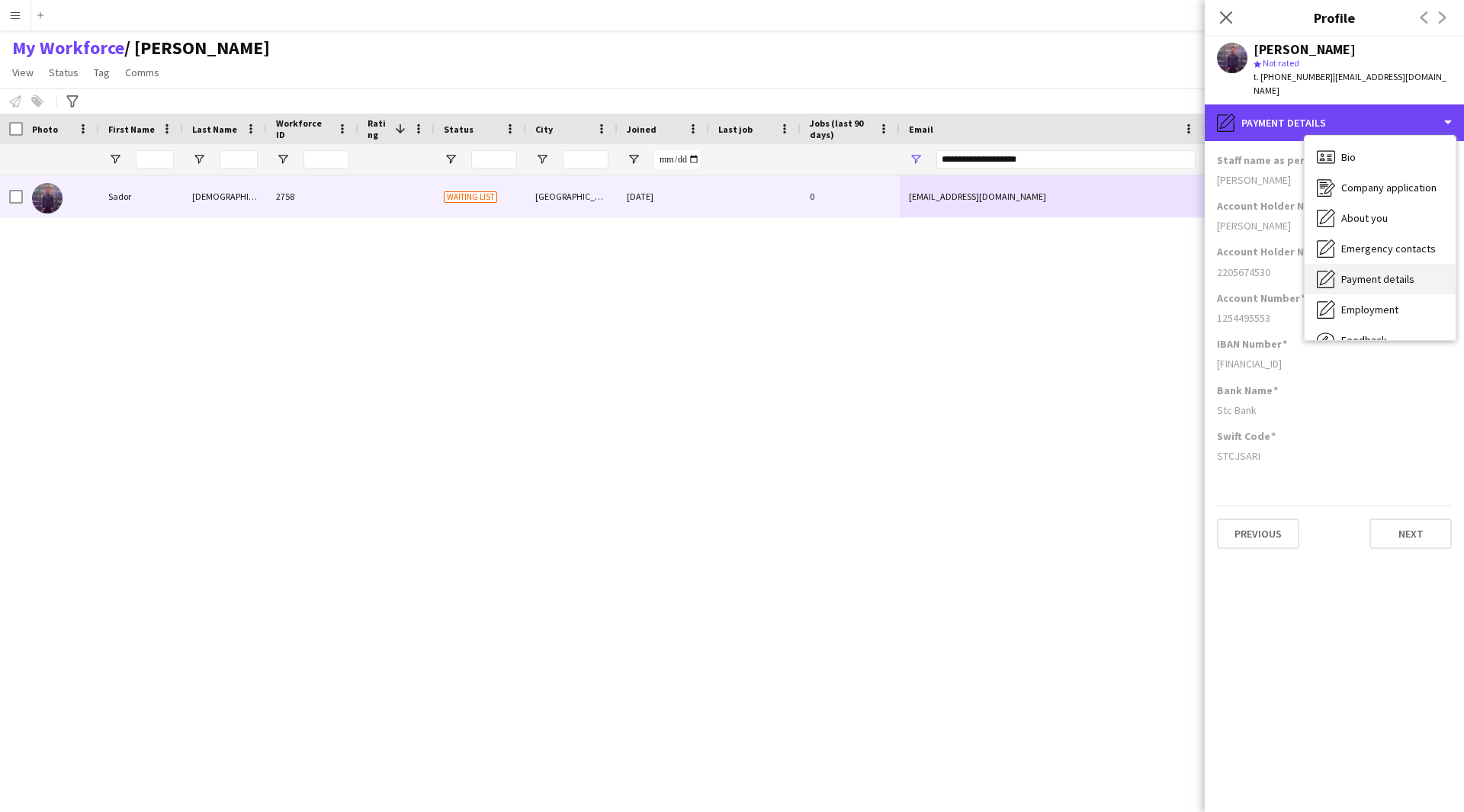
scroll to position [52, 0]
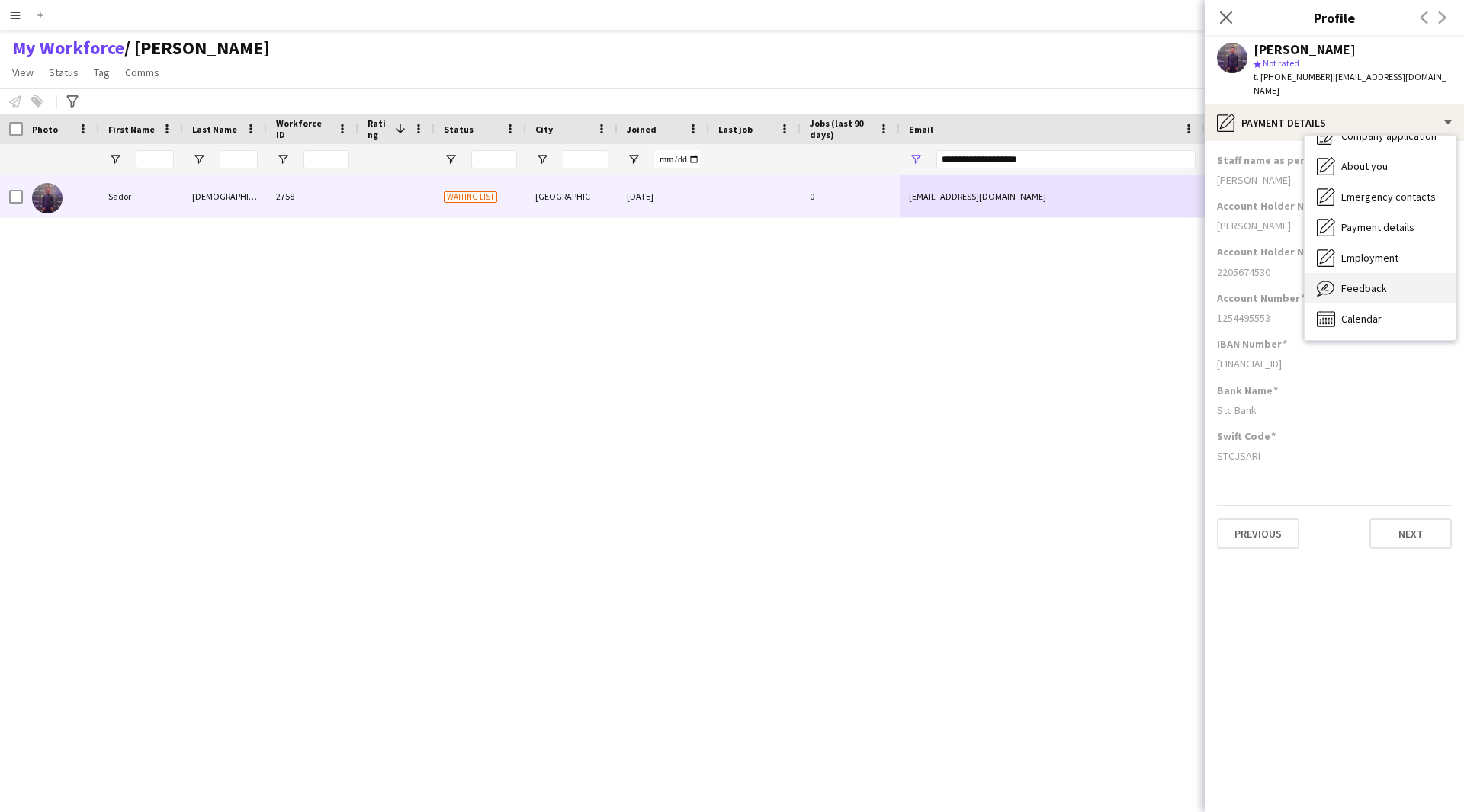
click at [1389, 273] on div "Feedback Feedback" at bounding box center [1380, 287] width 151 height 30
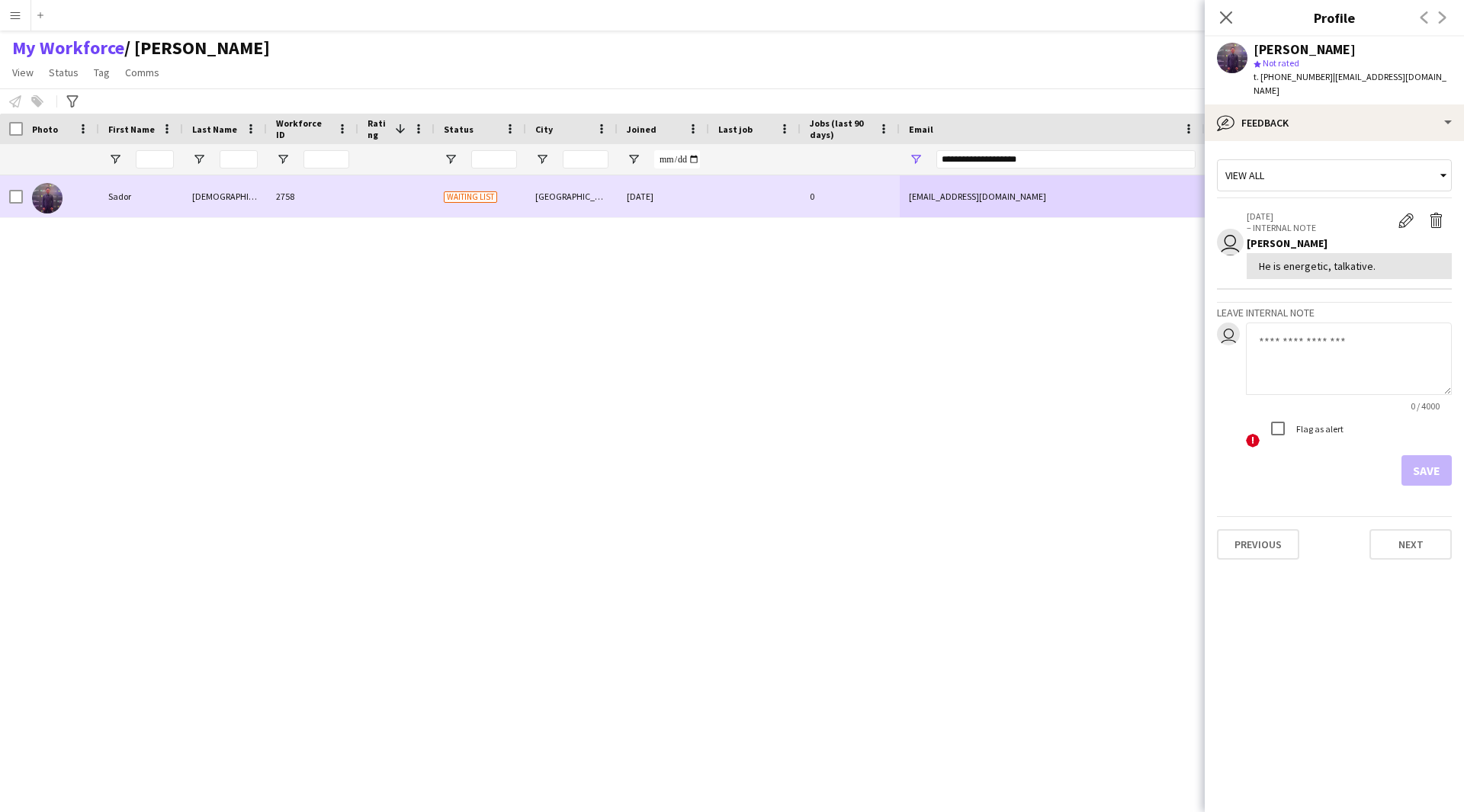
click at [20, 208] on div at bounding box center [16, 196] width 14 height 43
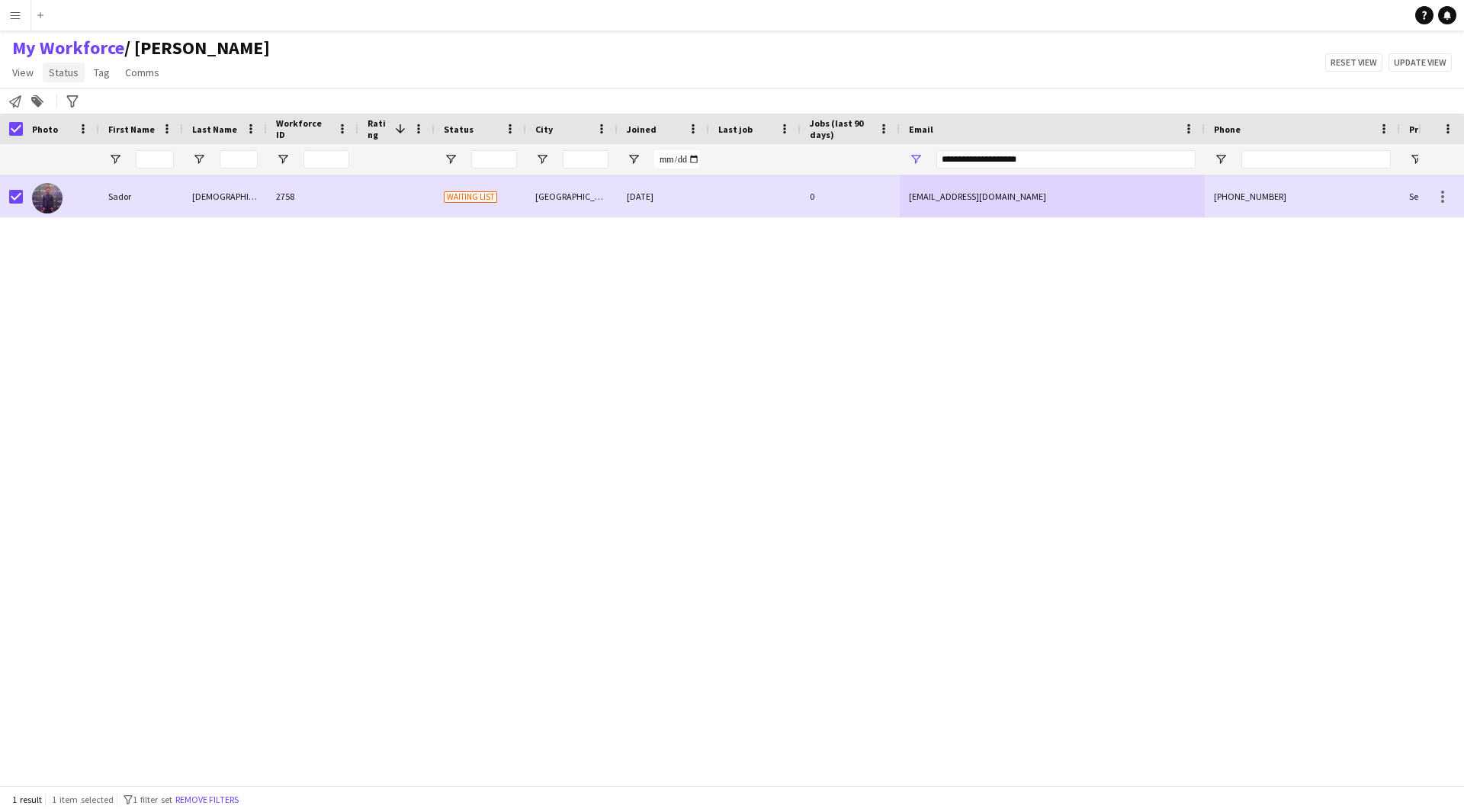
click at [53, 81] on link "Status" at bounding box center [64, 73] width 42 height 20
click at [88, 97] on link "Edit" at bounding box center [97, 105] width 107 height 32
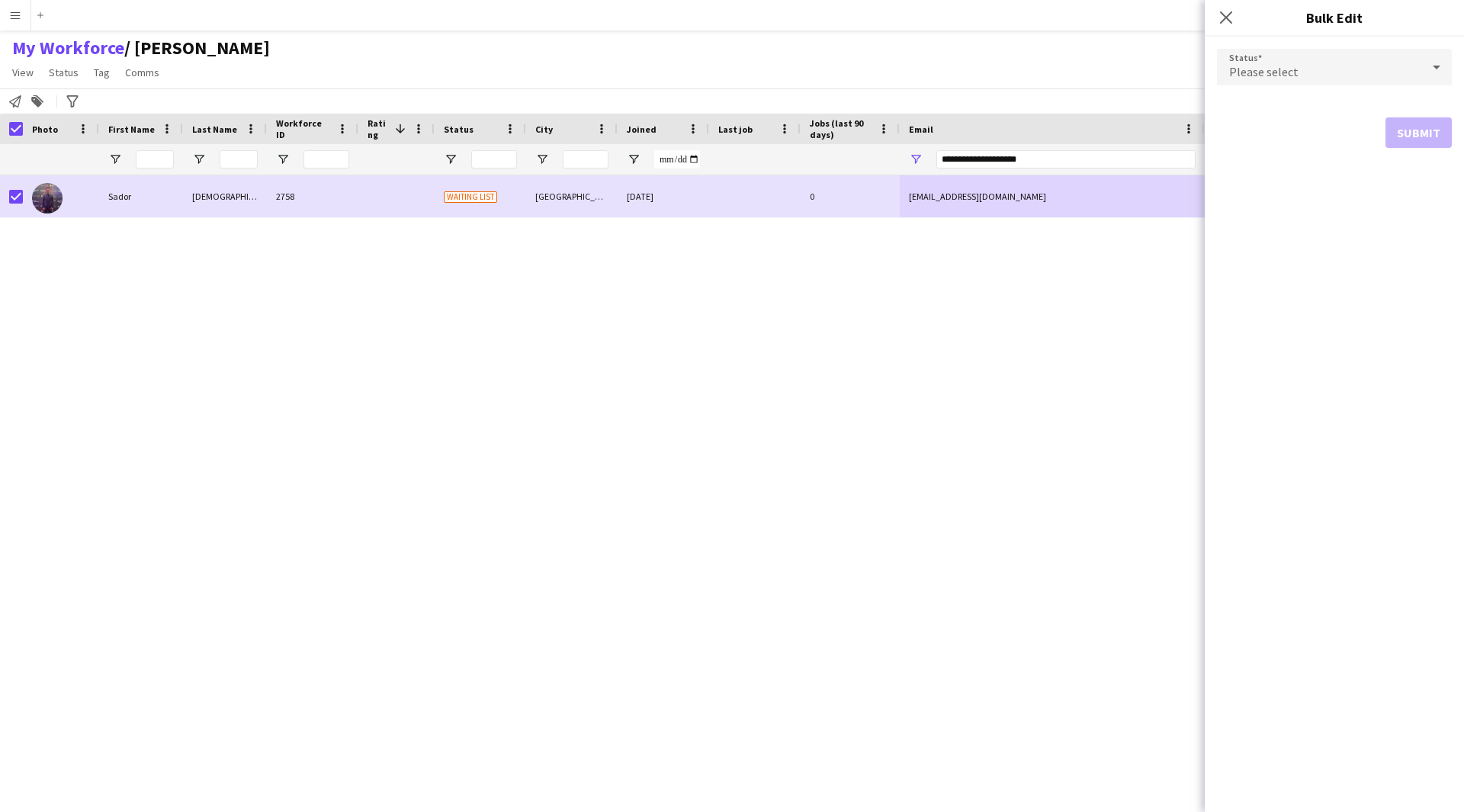
click at [1311, 64] on div "Please select" at bounding box center [1319, 67] width 205 height 36
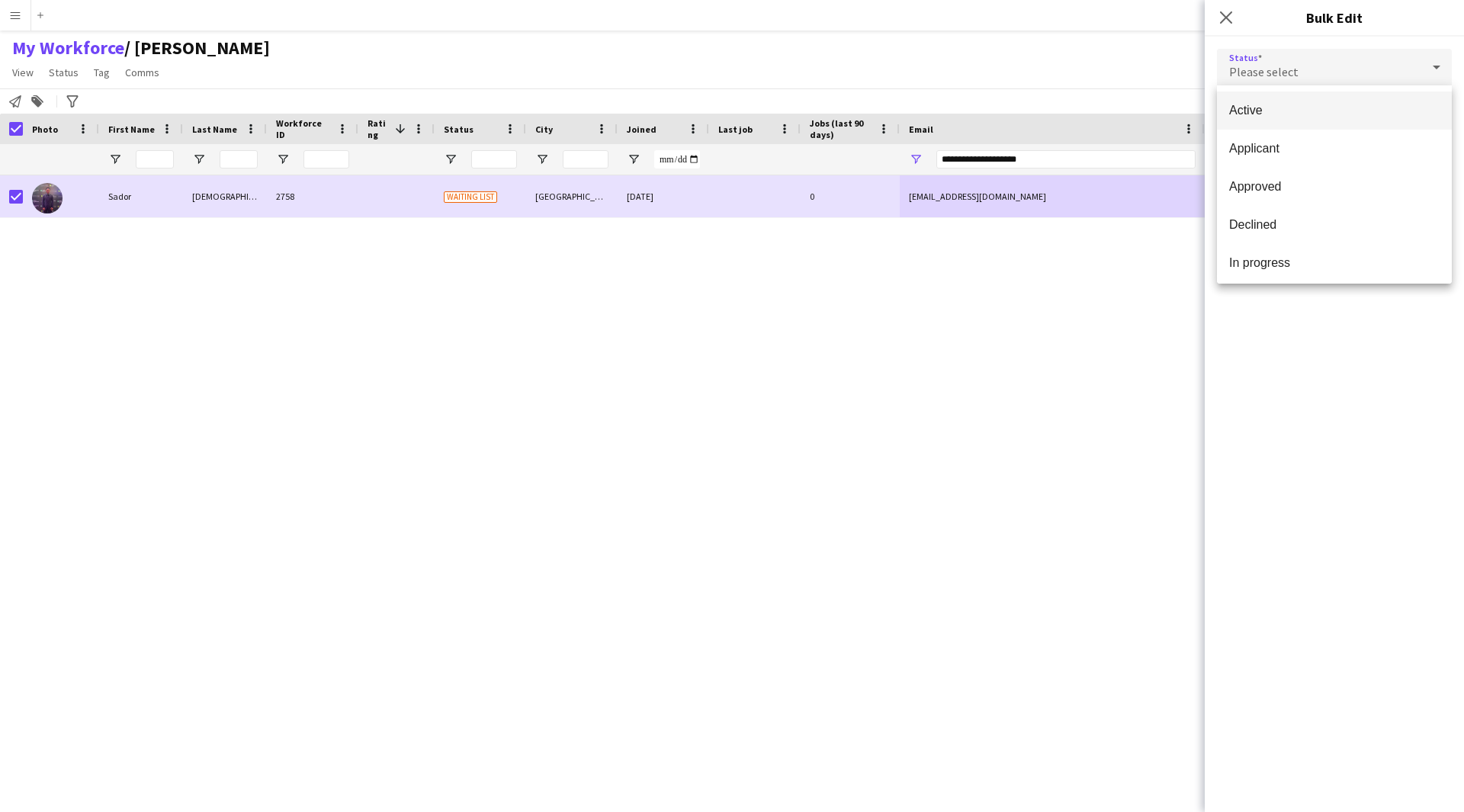
click at [1331, 102] on mat-option "Active" at bounding box center [1334, 110] width 235 height 38
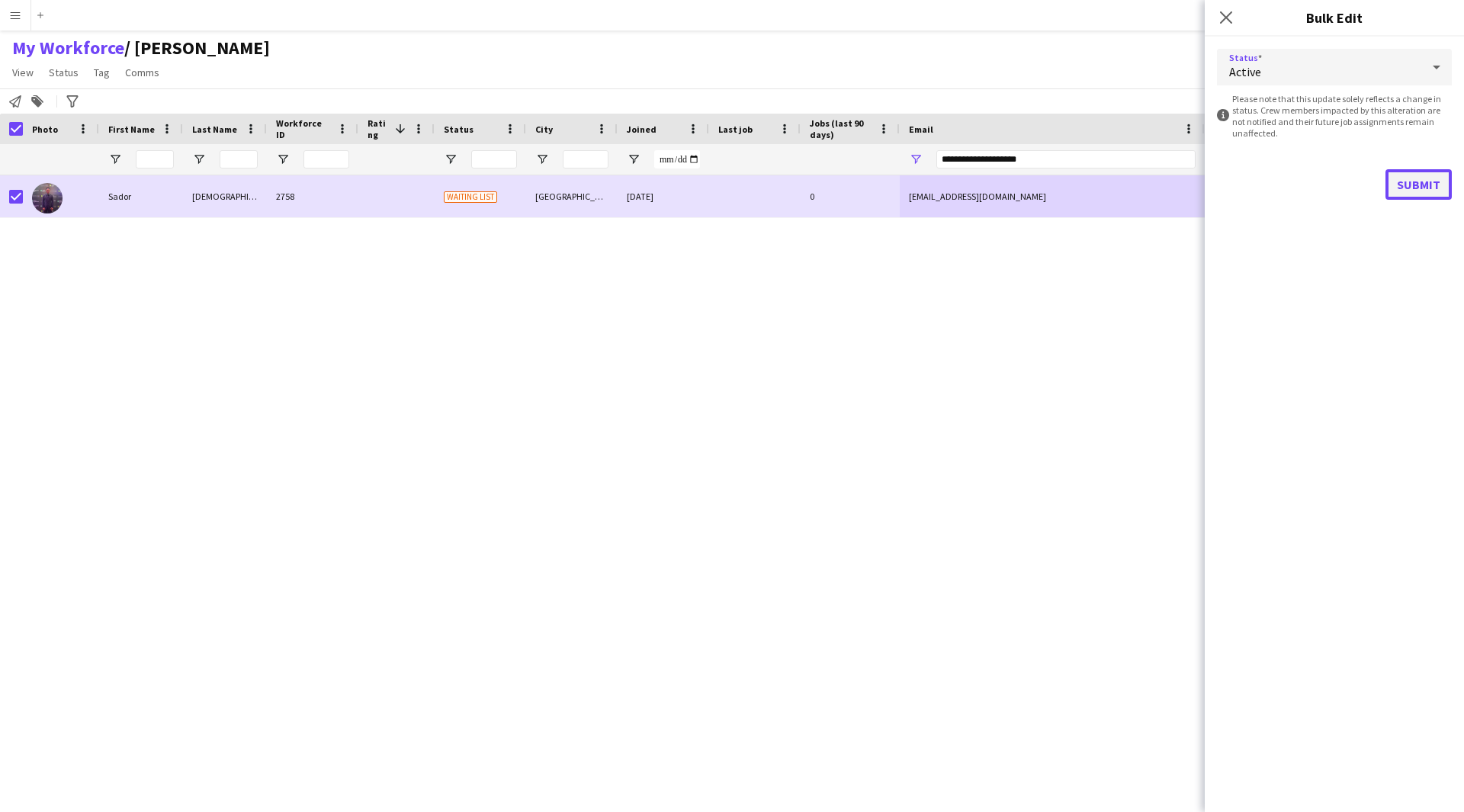
click at [1410, 171] on button "Submit" at bounding box center [1419, 184] width 67 height 30
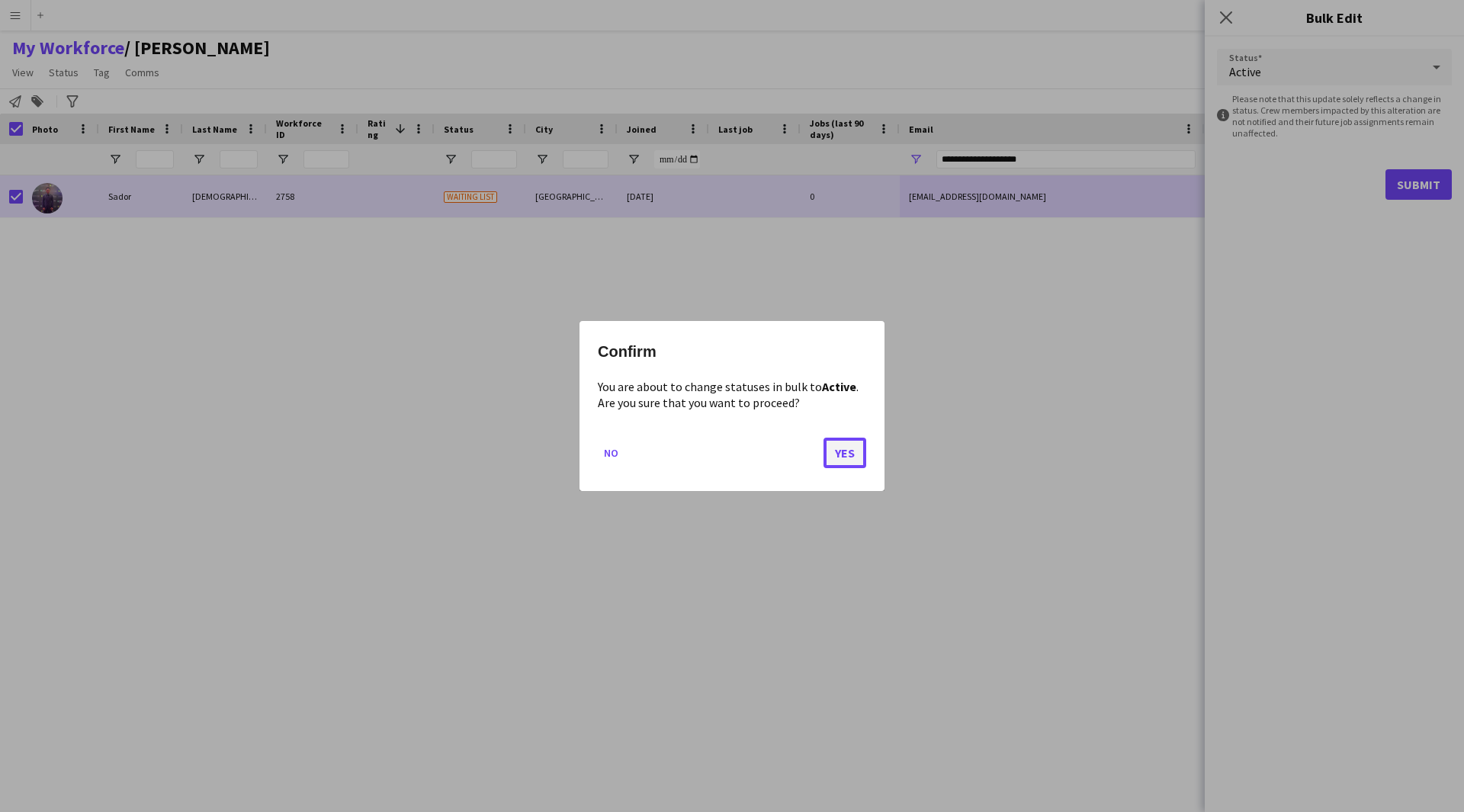
click at [841, 445] on button "Yes" at bounding box center [845, 452] width 43 height 30
